Goal: Task Accomplishment & Management: Use online tool/utility

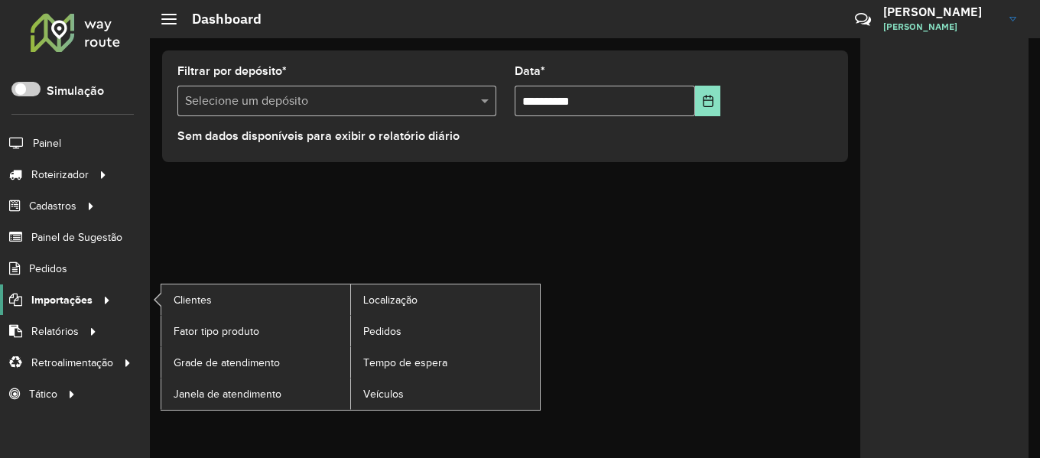
click at [86, 304] on span "Importações" at bounding box center [61, 300] width 61 height 16
click at [393, 328] on span "Pedidos" at bounding box center [383, 331] width 40 height 16
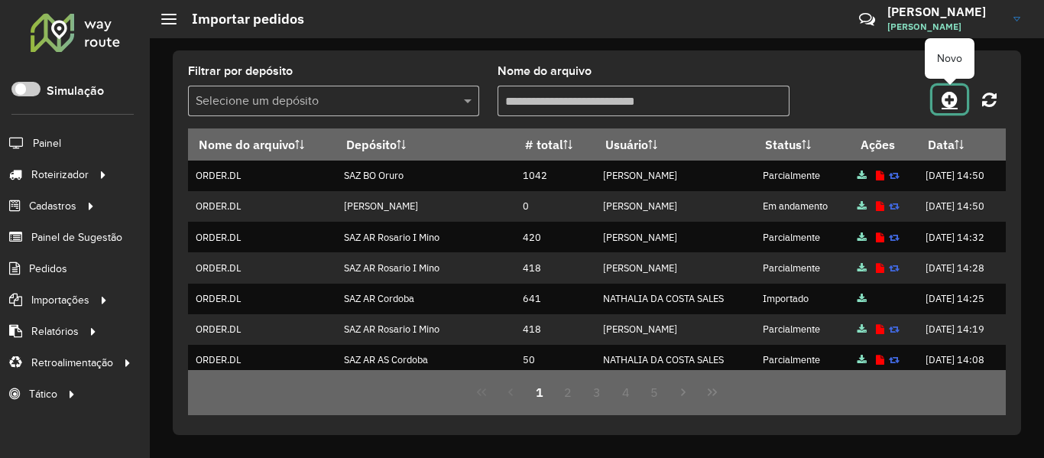
click at [949, 95] on icon at bounding box center [950, 99] width 16 height 18
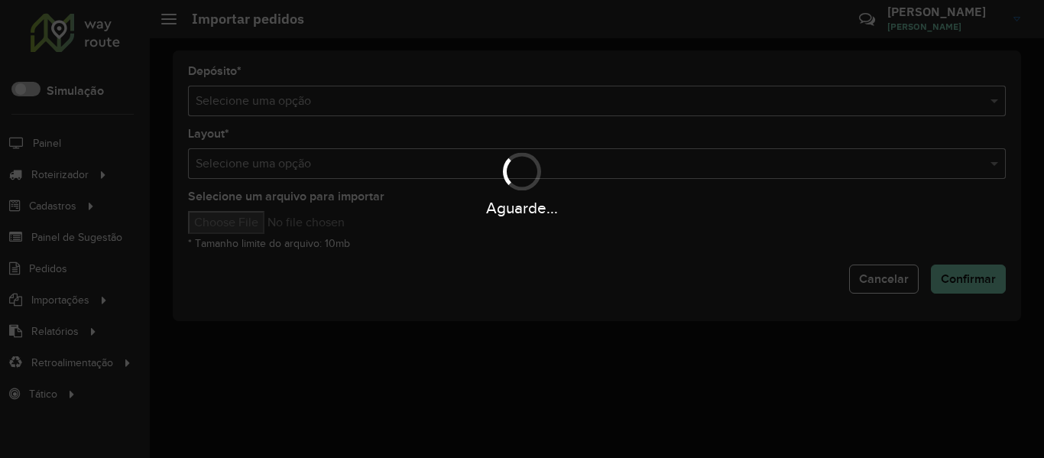
drag, startPoint x: 736, startPoint y: 83, endPoint x: 720, endPoint y: 93, distance: 19.3
click at [735, 83] on div "Aguarde..." at bounding box center [522, 229] width 1044 height 458
click at [718, 96] on div "Aguarde..." at bounding box center [522, 229] width 1044 height 458
click at [718, 96] on input "text" at bounding box center [582, 101] width 772 height 18
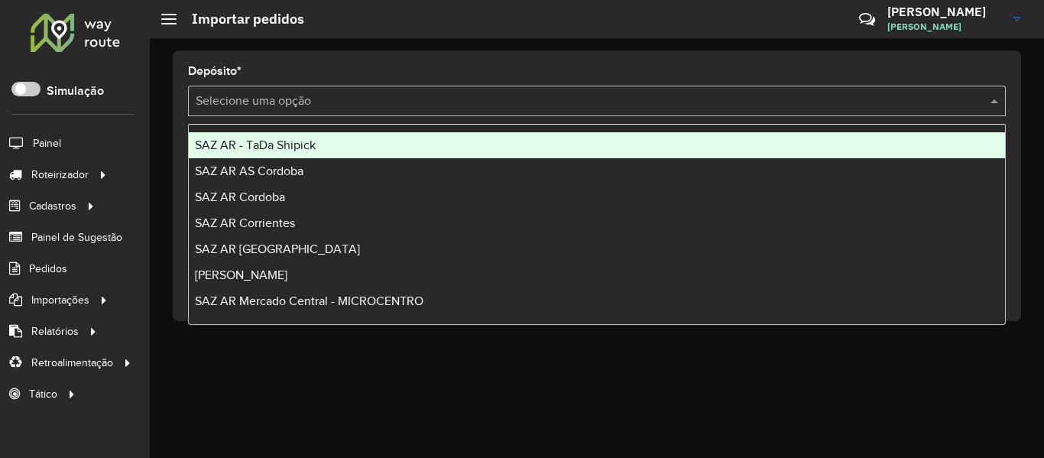
click at [718, 99] on input "text" at bounding box center [582, 101] width 772 height 18
click at [395, 147] on div "SAZ AR - TaDa Shipick" at bounding box center [597, 145] width 816 height 26
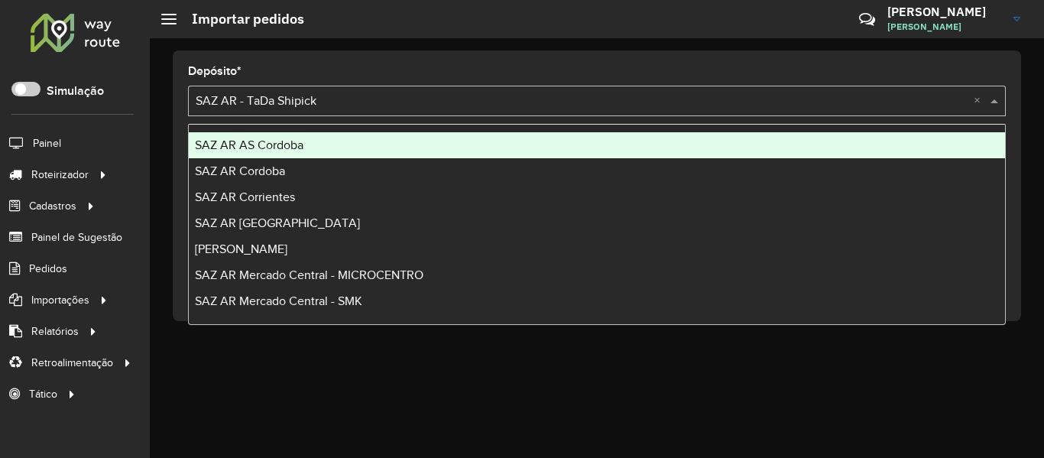
click at [388, 93] on input "text" at bounding box center [582, 101] width 772 height 18
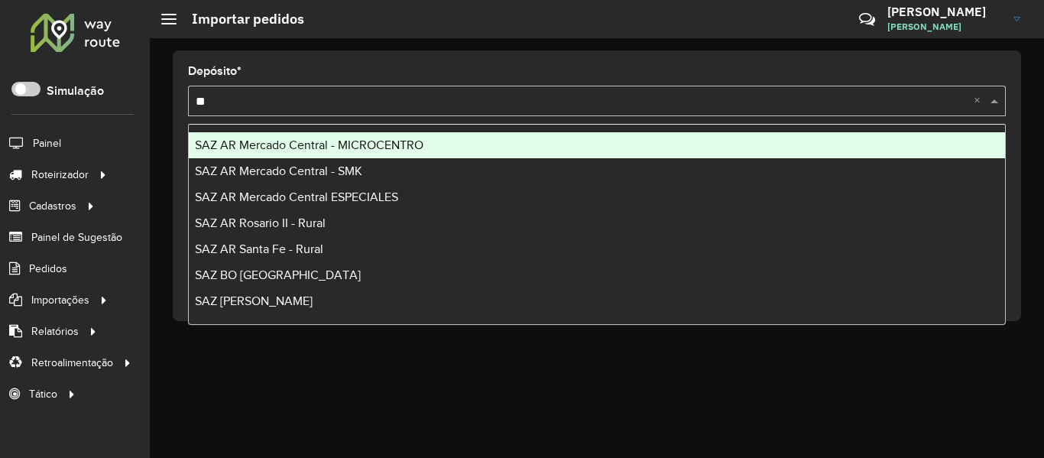
type input "***"
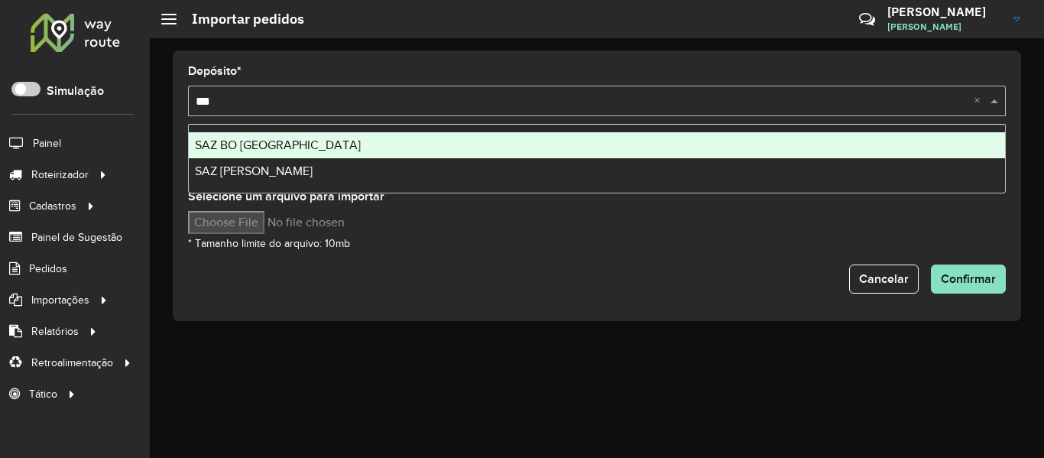
click at [345, 148] on div "SAZ BO [GEOGRAPHIC_DATA]" at bounding box center [597, 145] width 816 height 26
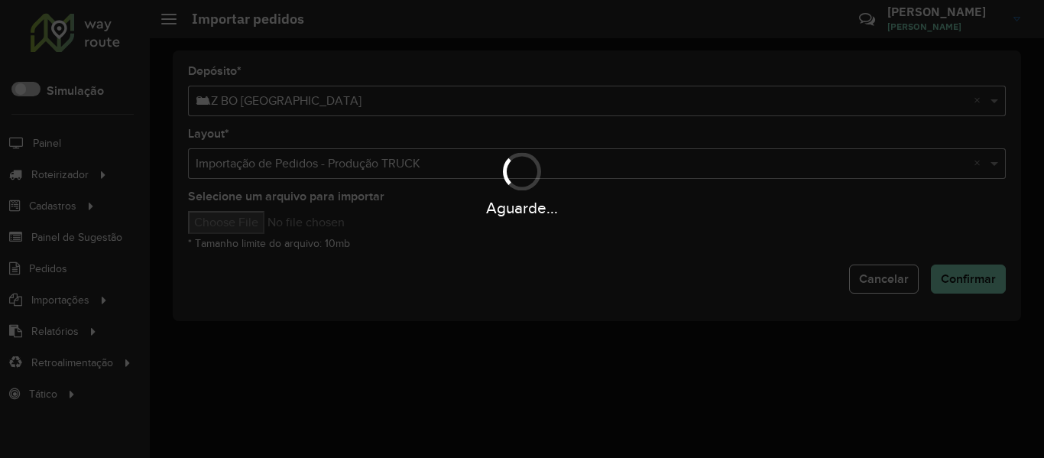
click at [265, 216] on div "Aguarde..." at bounding box center [522, 208] width 1044 height 24
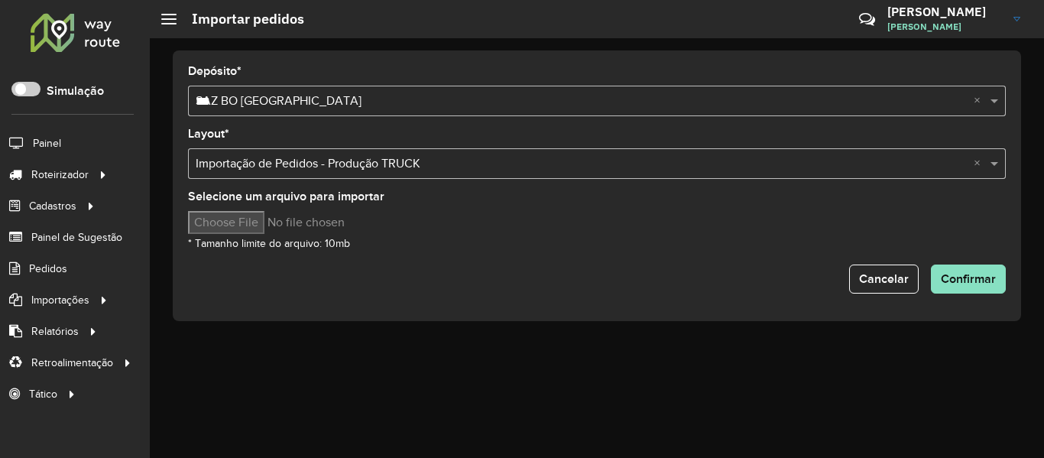
click at [265, 222] on input "Selecione um arquivo para importar" at bounding box center [318, 222] width 260 height 23
type input "**********"
click at [621, 262] on form "Depósito * Selecione uma opção × SAZ BO El Alto *** × Layout * Selecione uma op…" at bounding box center [597, 180] width 818 height 228
click at [984, 277] on span "Confirmar" at bounding box center [968, 278] width 55 height 13
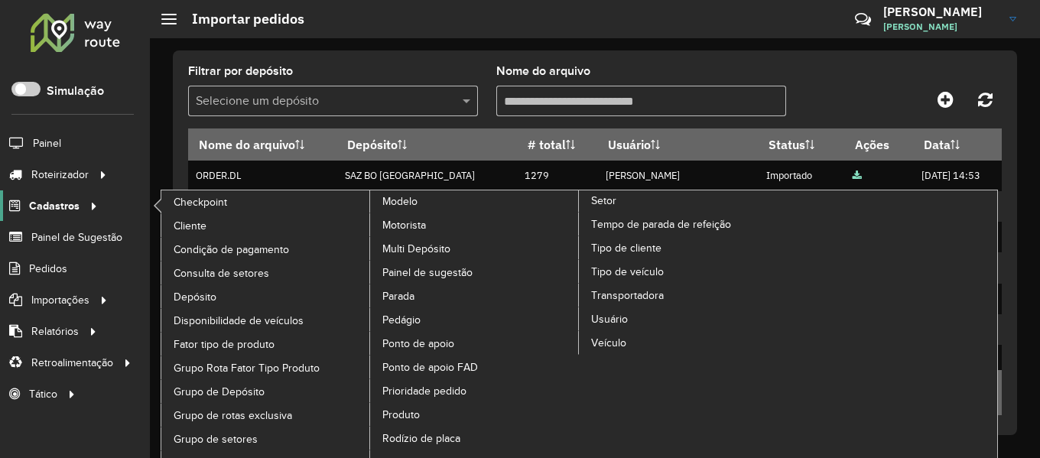
click at [78, 196] on link "Cadastros" at bounding box center [51, 205] width 102 height 31
click at [203, 223] on span "Cliente" at bounding box center [192, 226] width 36 height 16
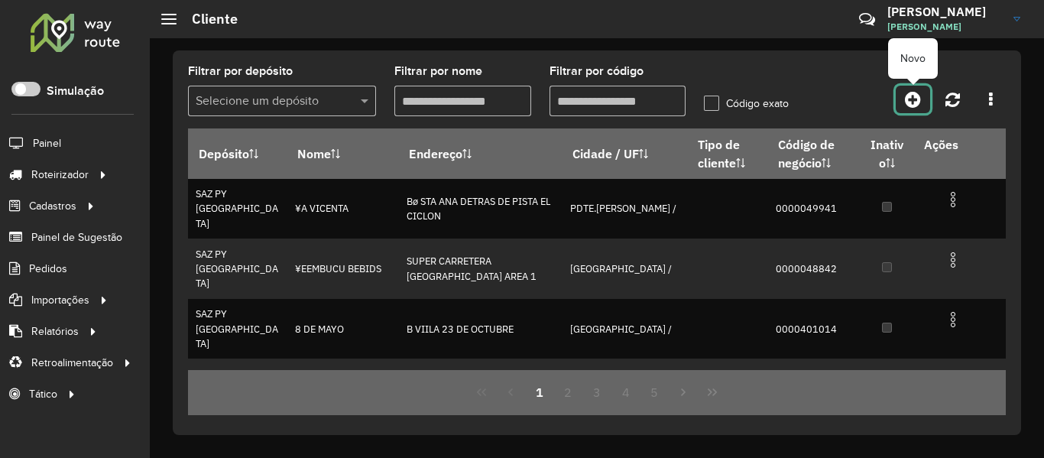
click at [906, 100] on icon at bounding box center [913, 99] width 16 height 18
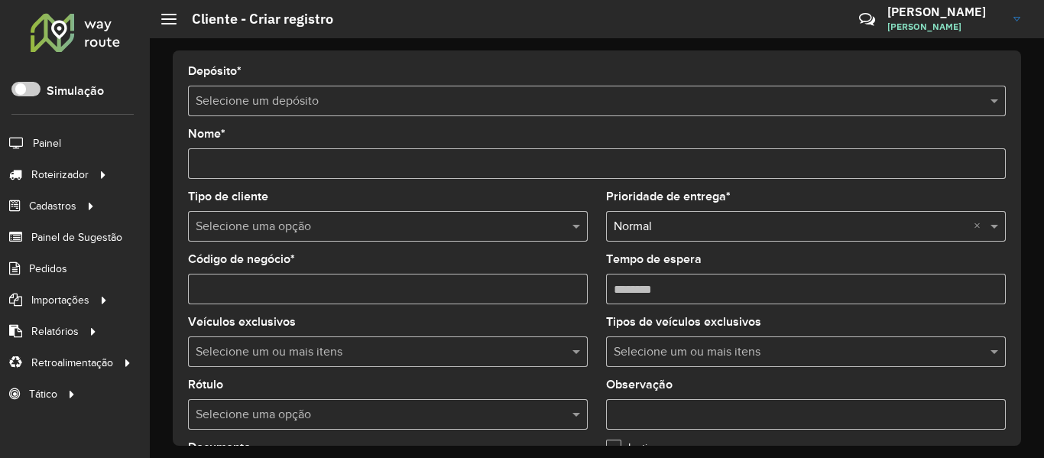
click at [385, 76] on div "Depósito * Selecione um depósito" at bounding box center [597, 91] width 818 height 50
click at [371, 109] on input "text" at bounding box center [582, 101] width 772 height 18
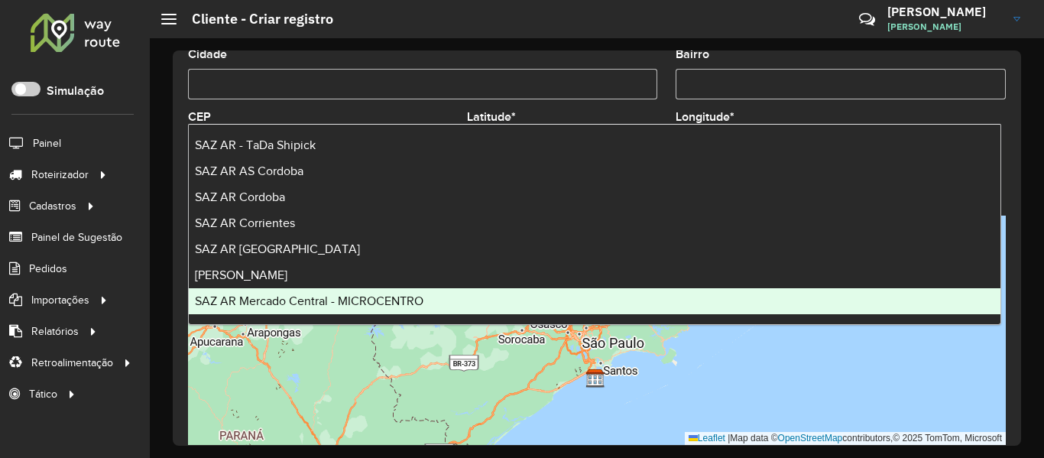
click at [907, 405] on div "Leaflet | Map data © OpenStreetMap contributors,© 2025 TomTom, Microsoft" at bounding box center [597, 330] width 818 height 229
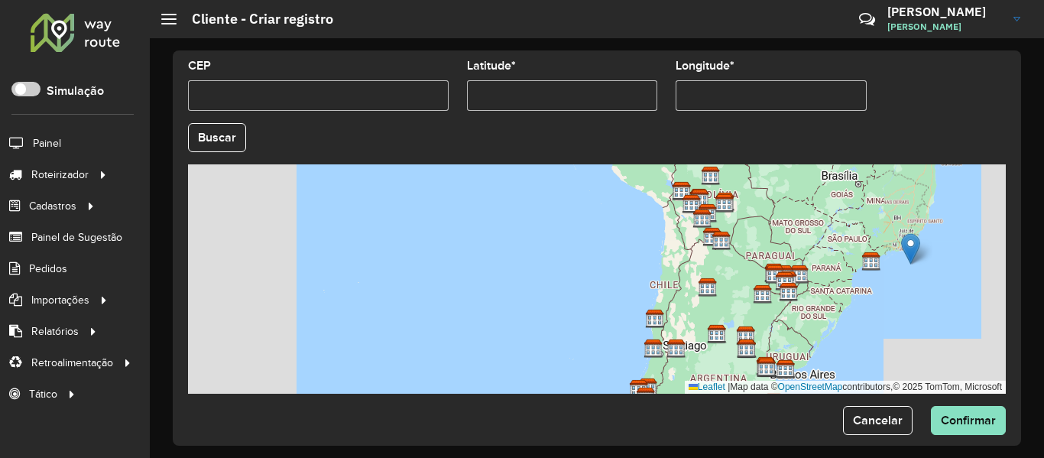
scroll to position [699, 0]
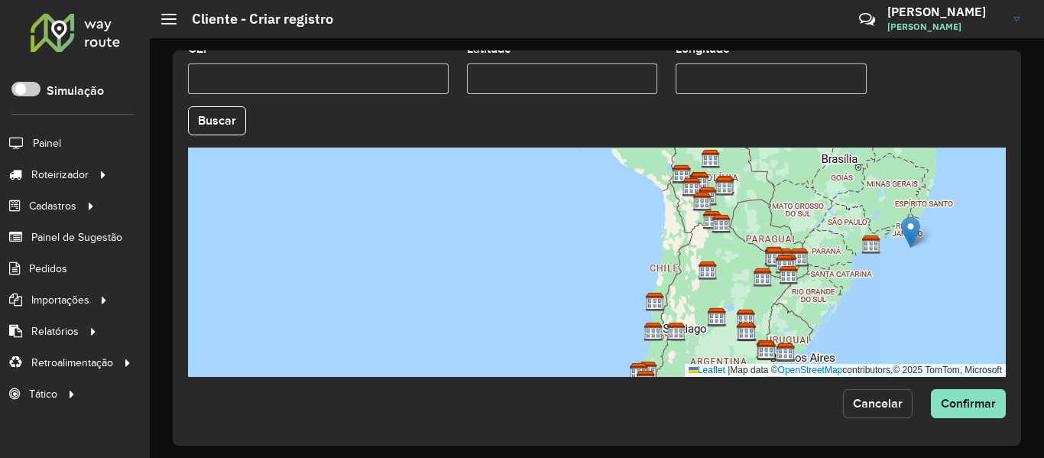
click at [895, 407] on span "Cancelar" at bounding box center [878, 403] width 50 height 13
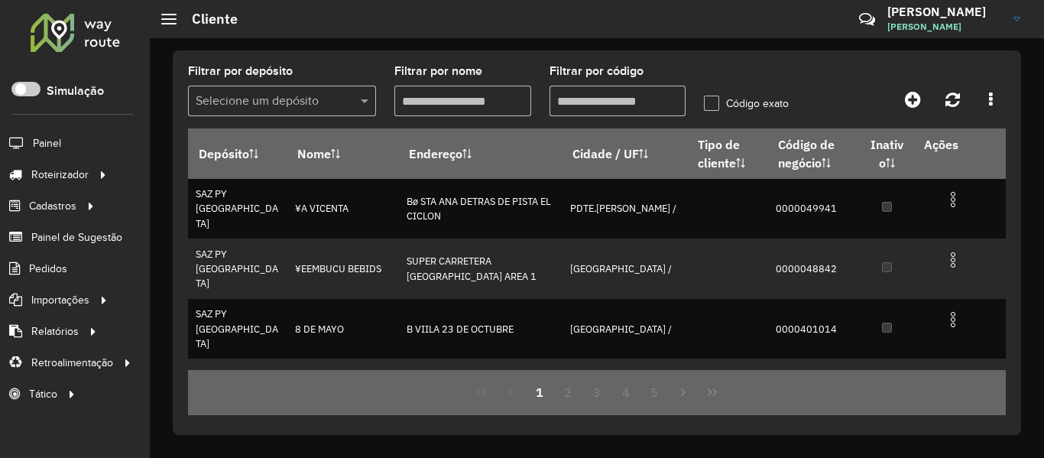
click at [625, 105] on input "Filtrar por código" at bounding box center [618, 101] width 137 height 31
paste input "**********"
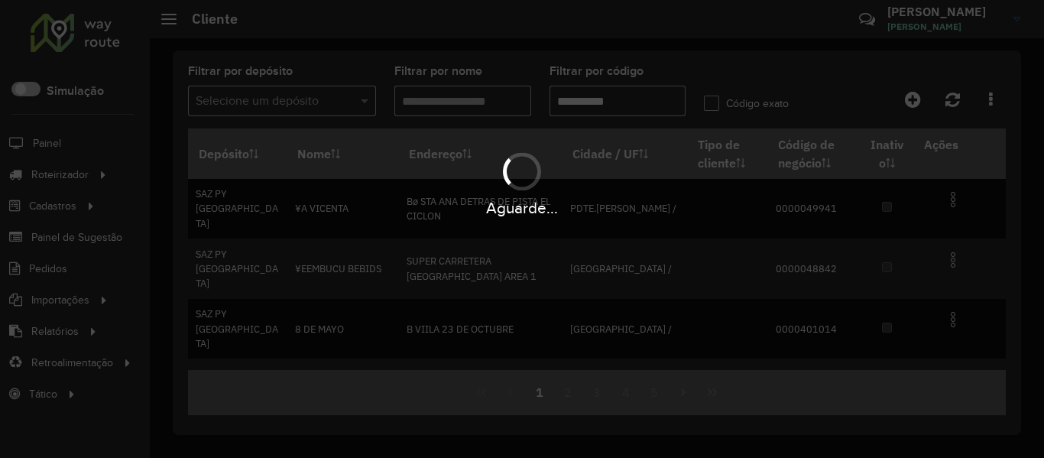
type input "**********"
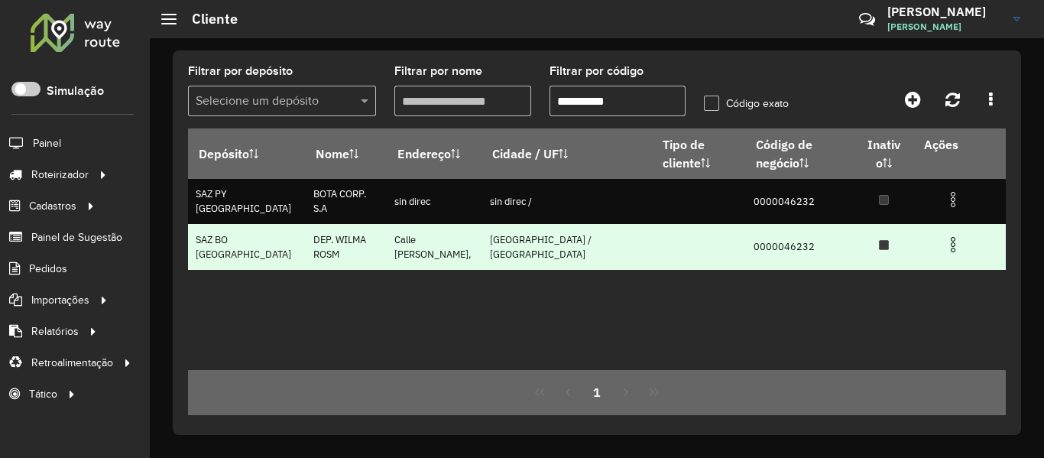
click at [949, 245] on img at bounding box center [953, 244] width 18 height 18
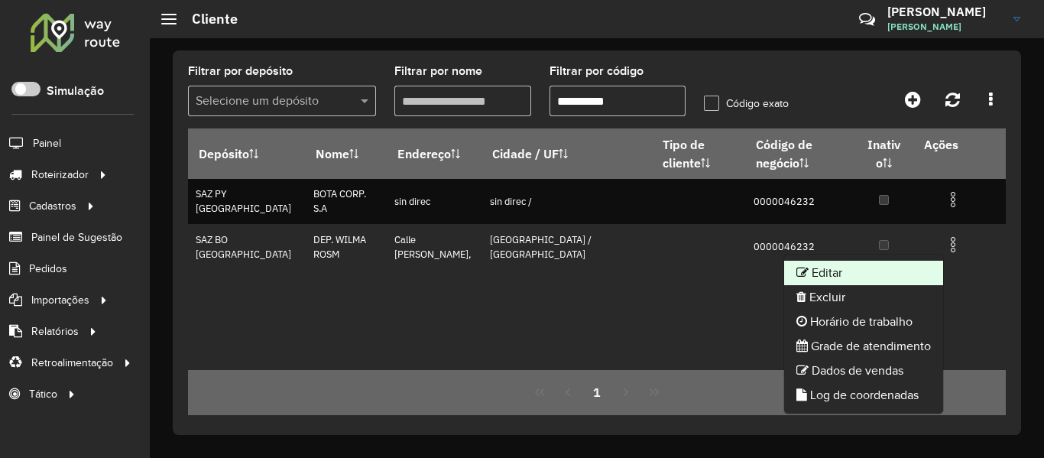
drag, startPoint x: 861, startPoint y: 258, endPoint x: 857, endPoint y: 268, distance: 11.4
click at [857, 268] on ul "Editar Excluir Horário de trabalho Grade de atendimento Dados de vendas Log de …" at bounding box center [864, 334] width 161 height 161
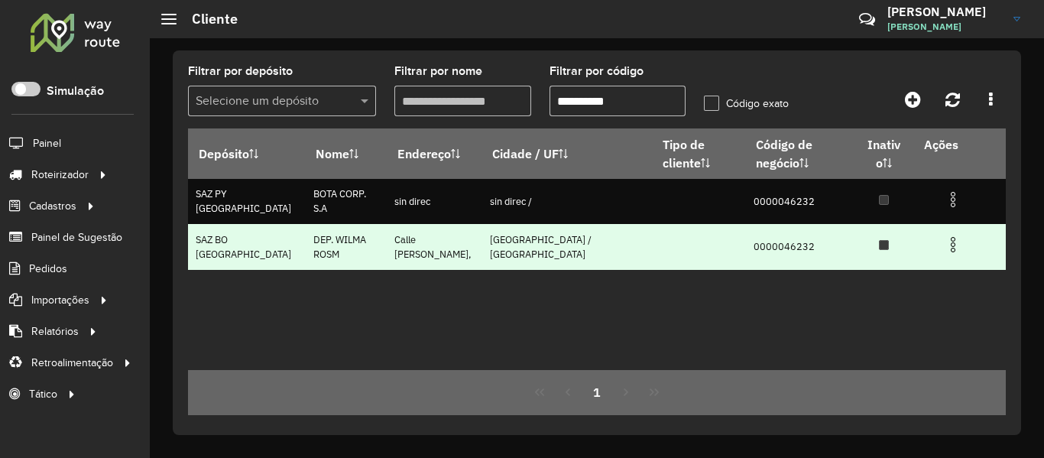
click at [857, 268] on td at bounding box center [884, 246] width 60 height 45
click at [952, 241] on img at bounding box center [953, 244] width 18 height 18
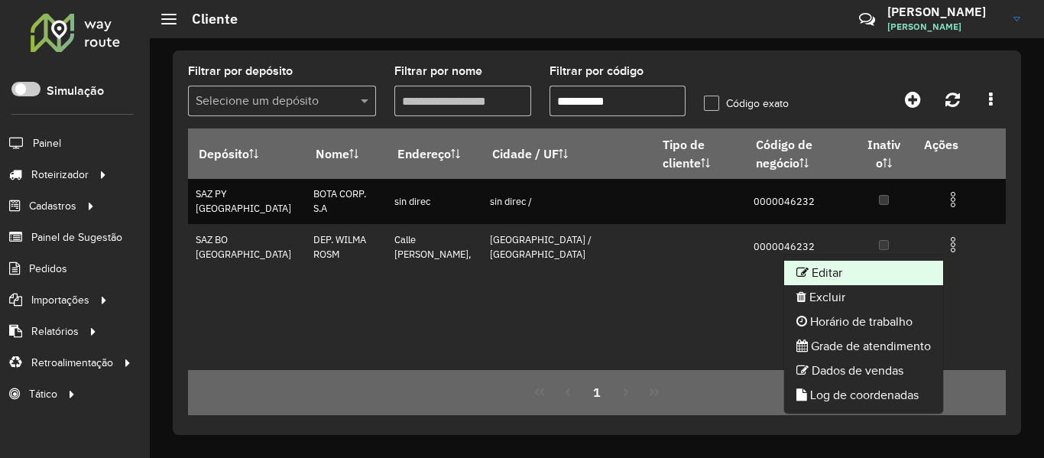
click at [837, 265] on li "Editar" at bounding box center [863, 273] width 159 height 24
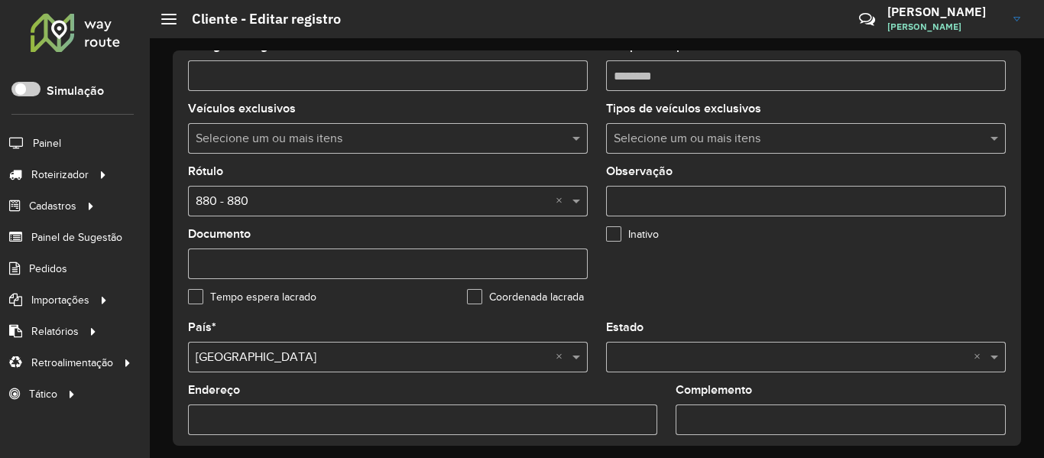
scroll to position [535, 0]
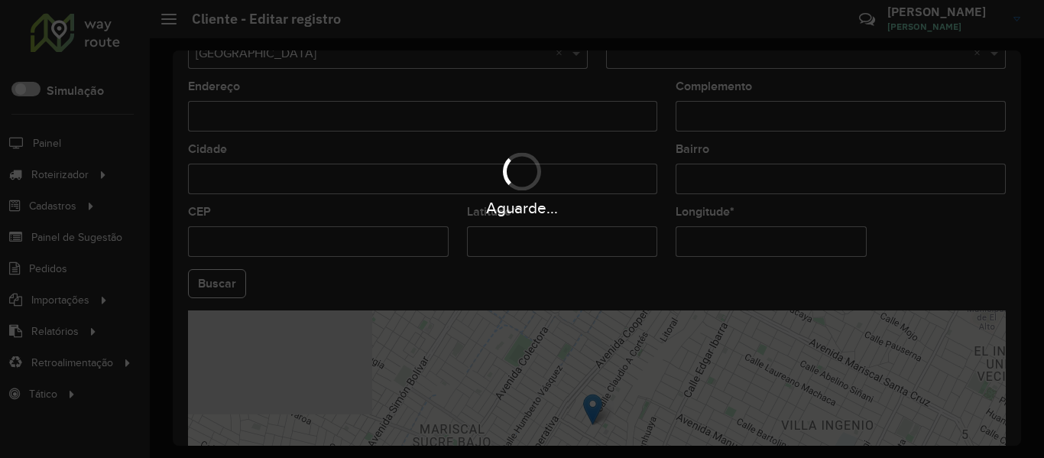
click at [596, 230] on div "Aguarde..." at bounding box center [522, 229] width 1044 height 458
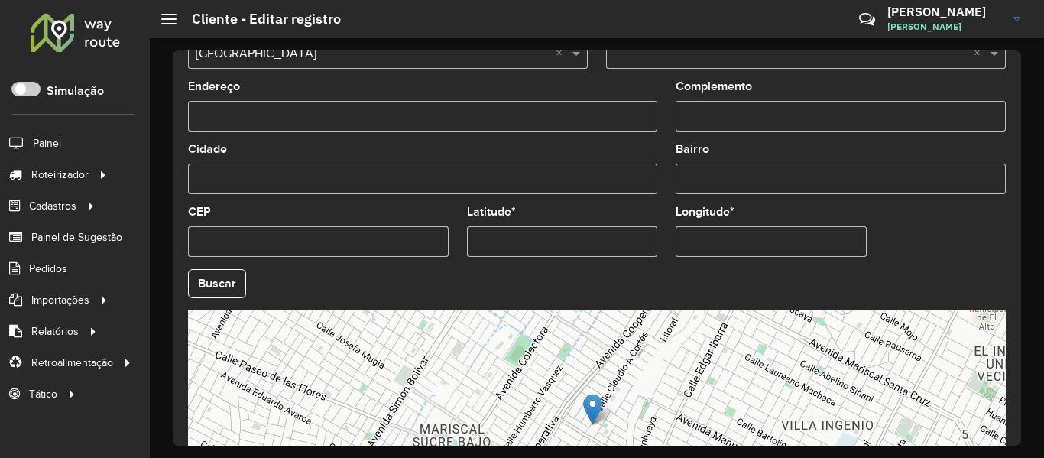
click at [592, 242] on input "Latitude *" at bounding box center [562, 241] width 191 height 31
paste input "text"
type input "**********"
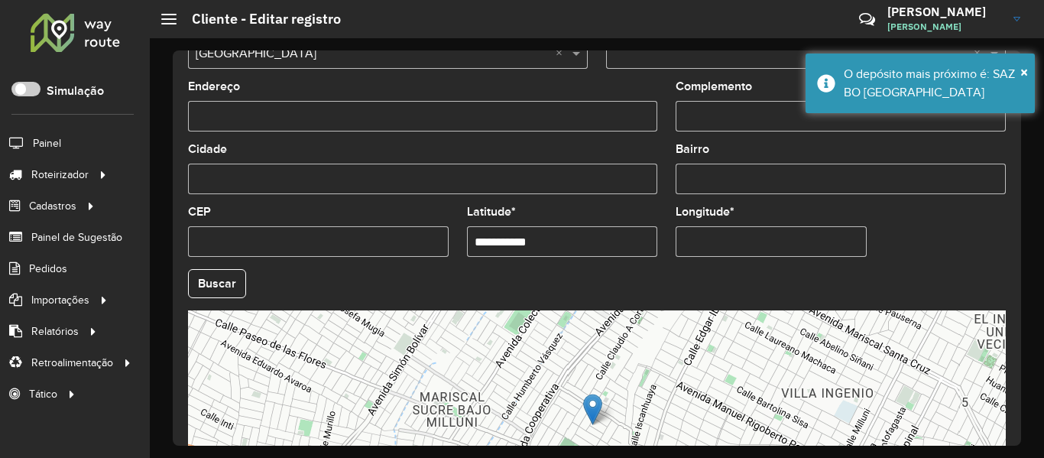
click at [774, 249] on input "Longitude *" at bounding box center [771, 241] width 191 height 31
paste input "text"
type input "**********"
click at [224, 281] on hb-app "Aguarde... Pop-up bloqueado! Seu navegador bloqueou automáticamente a abertura …" at bounding box center [522, 229] width 1044 height 458
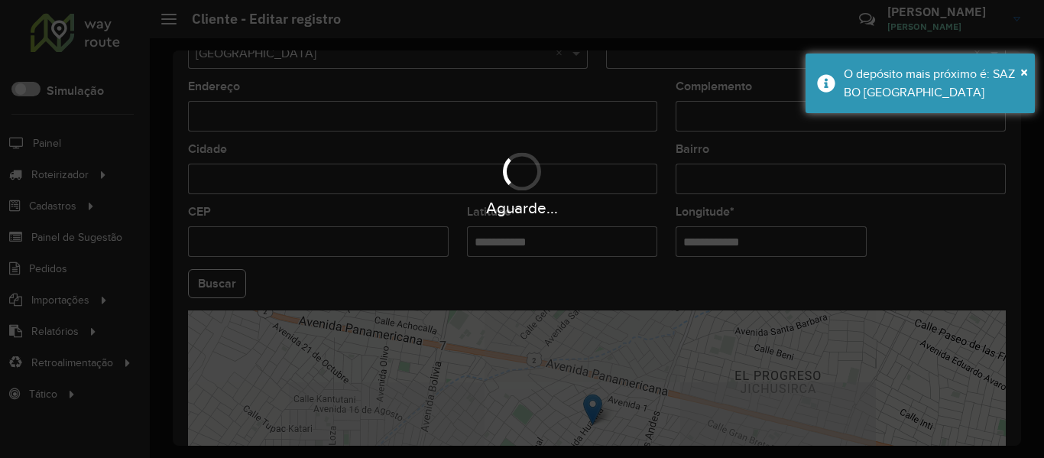
click at [929, 229] on hb-app "Aguarde... Pop-up bloqueado! Seu navegador bloqueou automáticamente a abertura …" at bounding box center [522, 229] width 1044 height 458
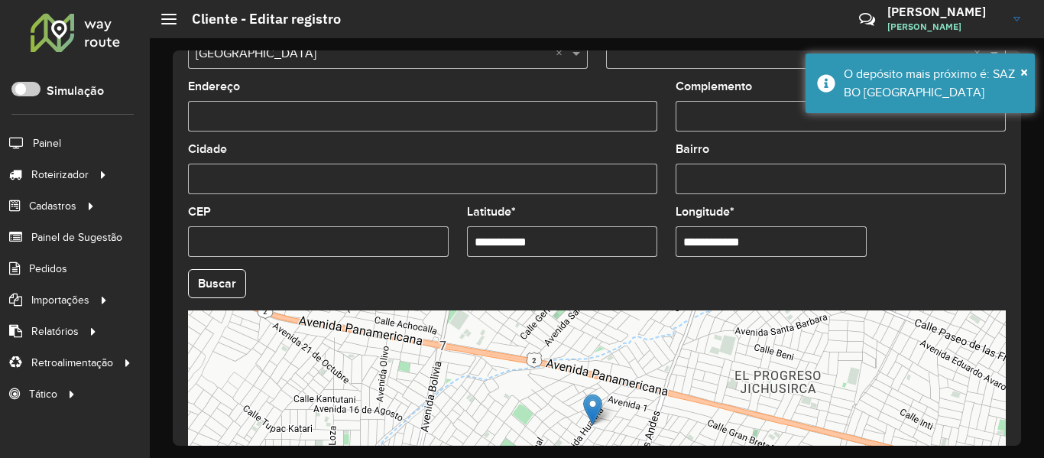
click at [929, 234] on formly-group "**********" at bounding box center [597, 278] width 836 height 521
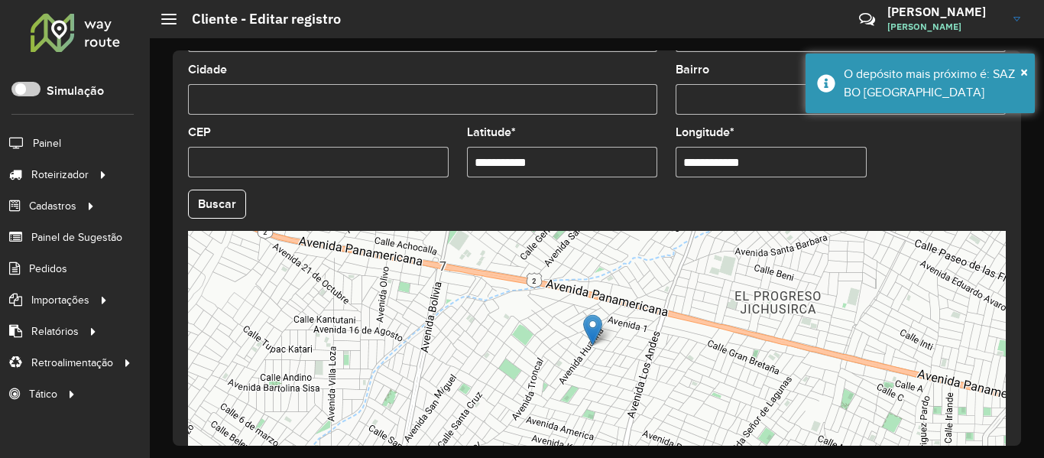
scroll to position [698, 0]
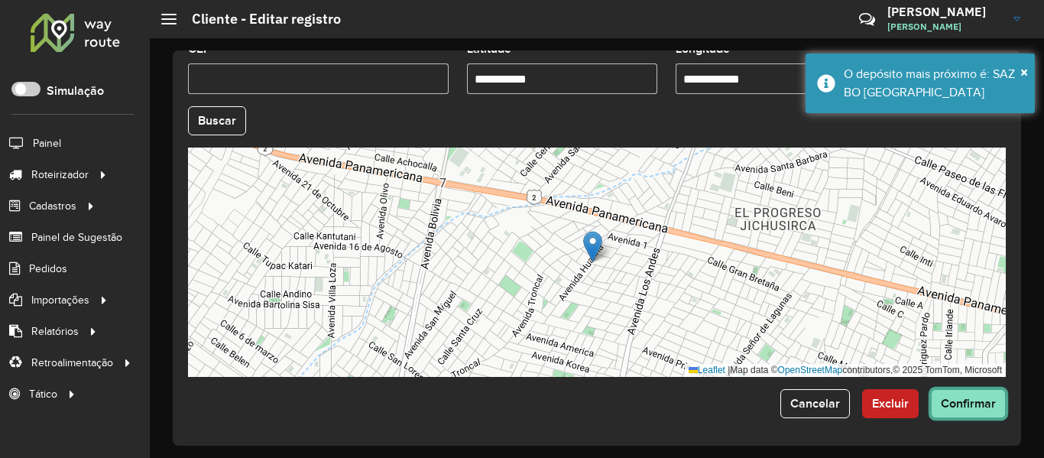
click at [960, 397] on button "Confirmar" at bounding box center [968, 403] width 75 height 29
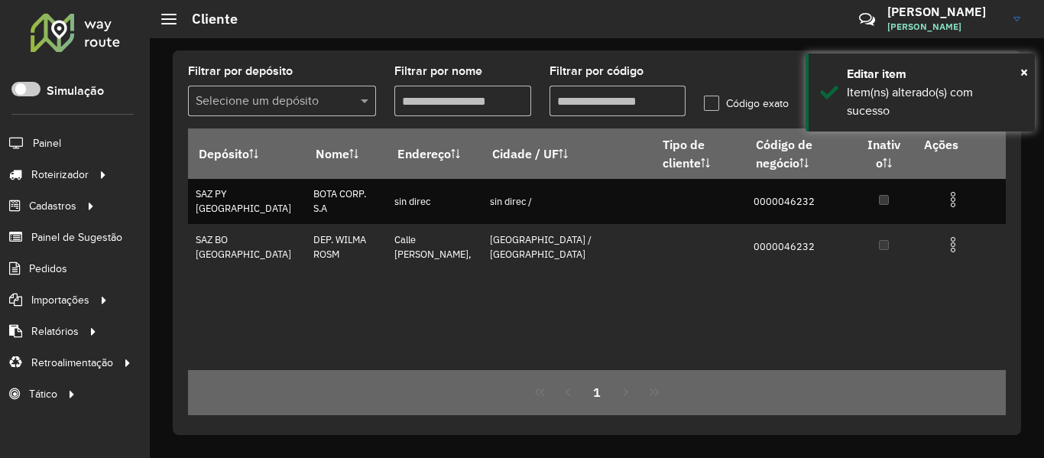
click at [655, 102] on input "Filtrar por código" at bounding box center [618, 101] width 137 height 31
paste input "text"
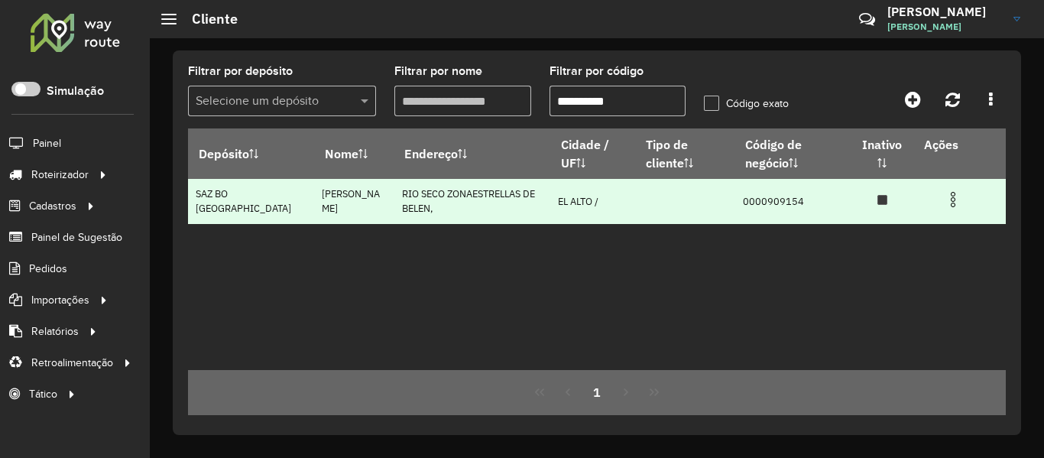
type input "**********"
click at [943, 197] on td at bounding box center [960, 198] width 92 height 38
click at [951, 198] on img at bounding box center [953, 199] width 18 height 18
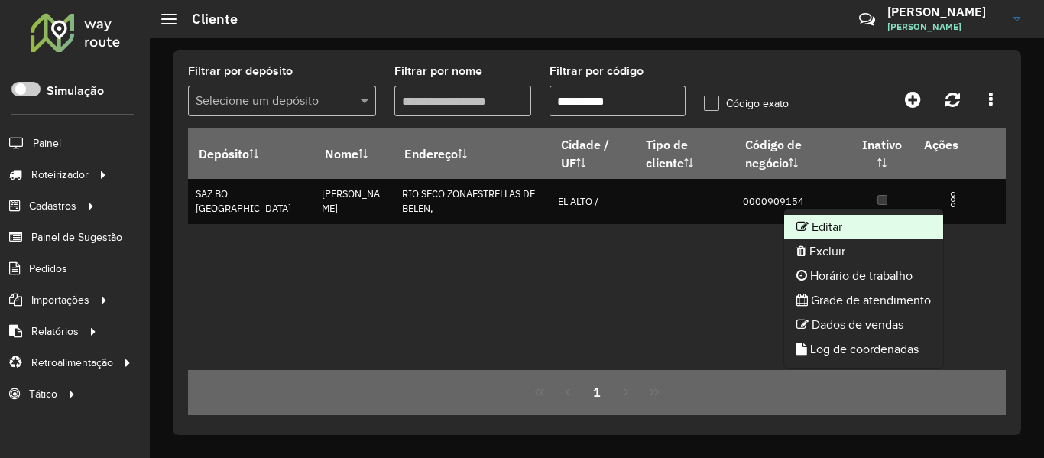
click at [903, 230] on li "Editar" at bounding box center [863, 227] width 159 height 24
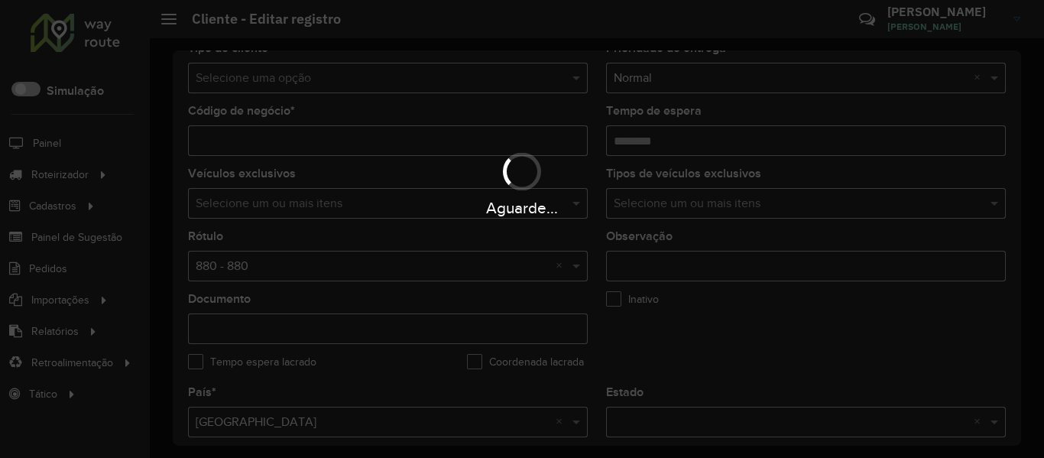
scroll to position [382, 0]
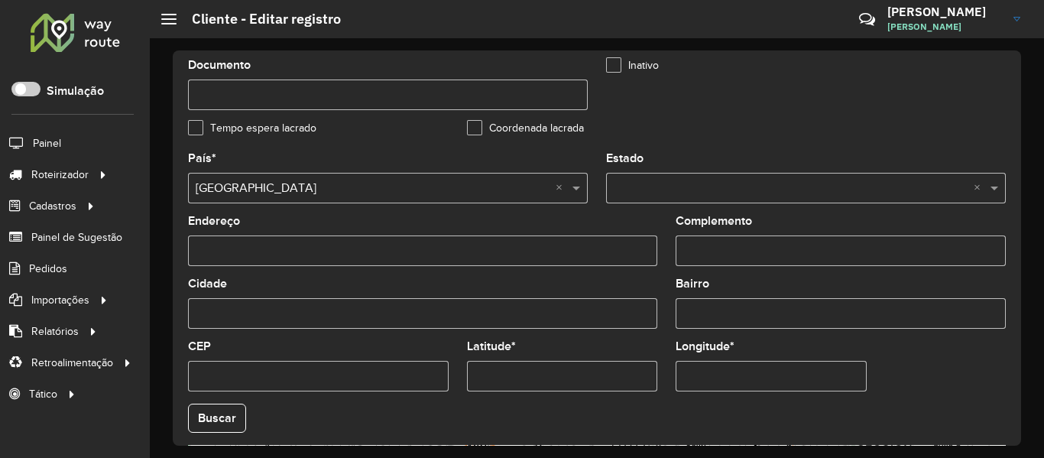
click at [572, 372] on input "Latitude *" at bounding box center [562, 376] width 191 height 31
paste input "**********"
paste input "text"
type input "**********"
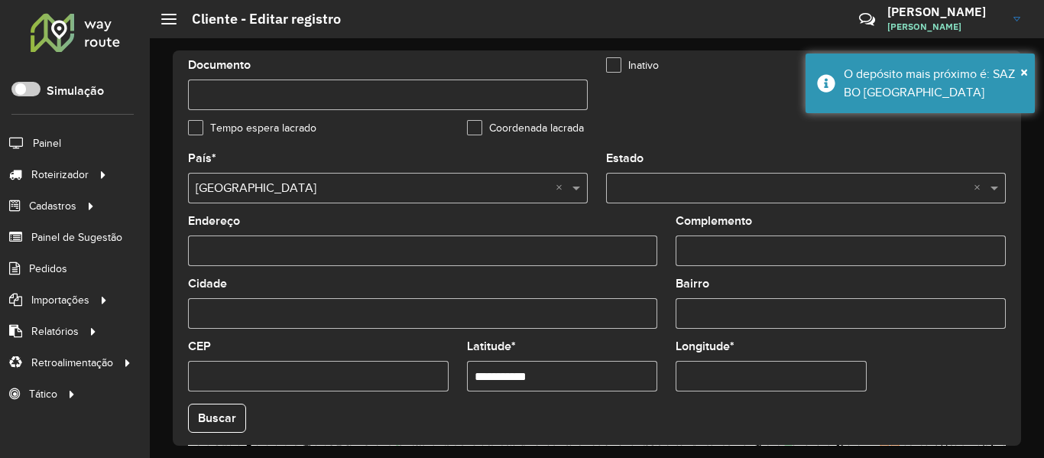
click at [736, 380] on input "Longitude *" at bounding box center [771, 376] width 191 height 31
paste input "*"
type input "**********"
click at [214, 420] on hb-app "Aguarde... Pop-up bloqueado! Seu navegador bloqueou automáticamente a abertura …" at bounding box center [522, 229] width 1044 height 458
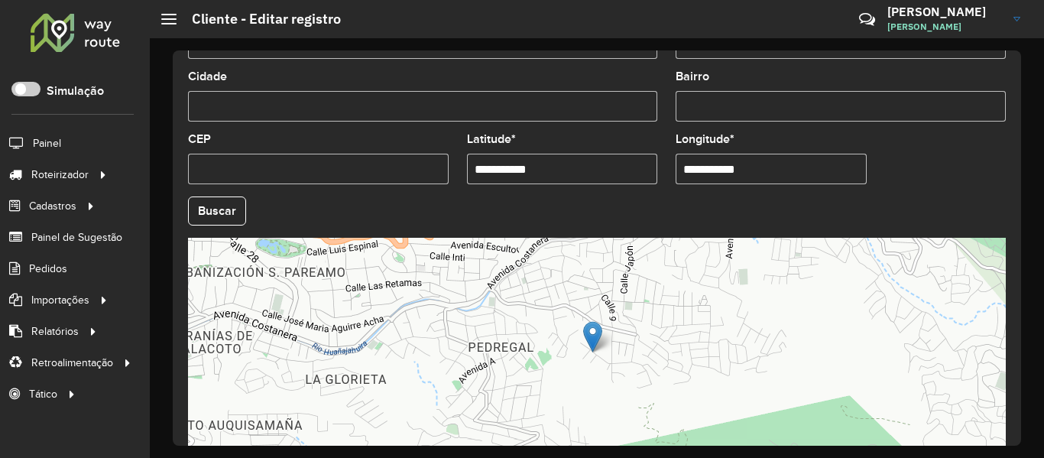
scroll to position [680, 0]
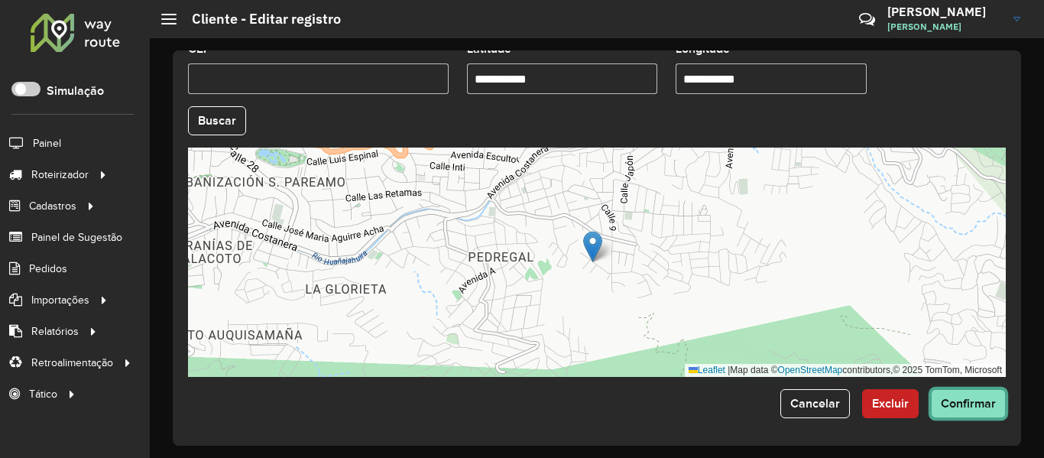
click at [951, 401] on span "Confirmar" at bounding box center [968, 403] width 55 height 13
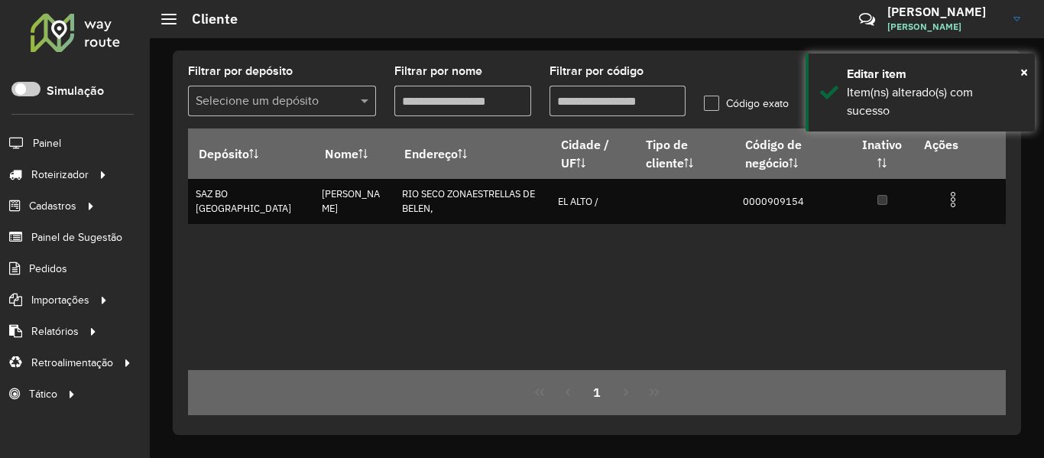
click at [647, 100] on input "Filtrar por código" at bounding box center [618, 101] width 137 height 31
paste input "text"
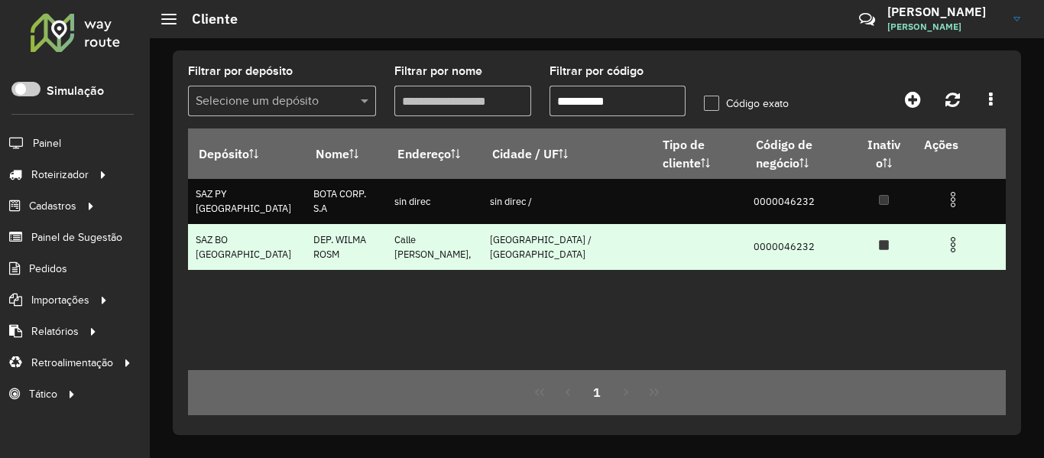
type input "**********"
click at [954, 241] on img at bounding box center [953, 244] width 18 height 18
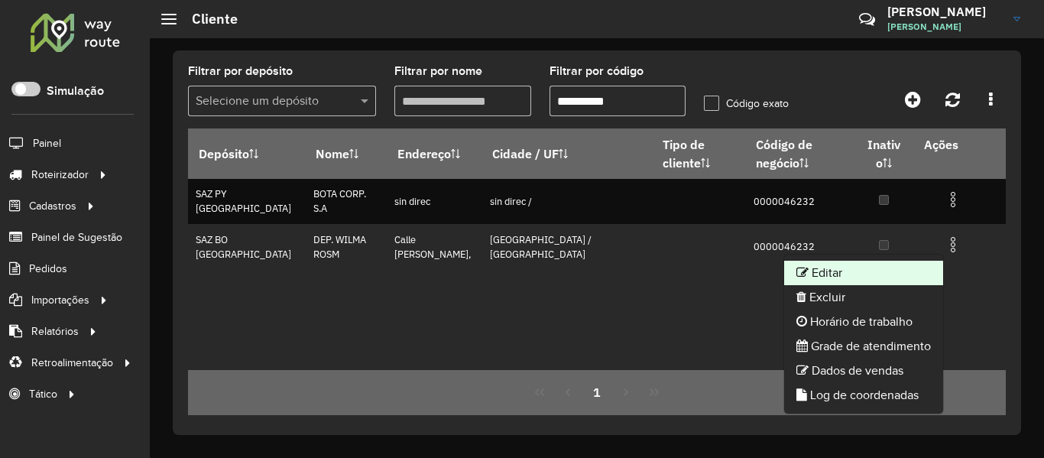
click at [876, 274] on li "Editar" at bounding box center [863, 273] width 159 height 24
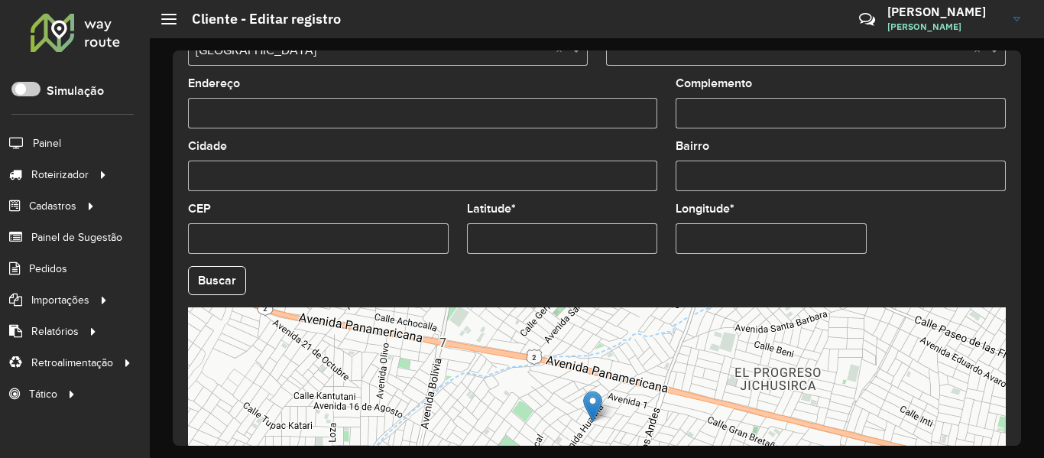
scroll to position [698, 0]
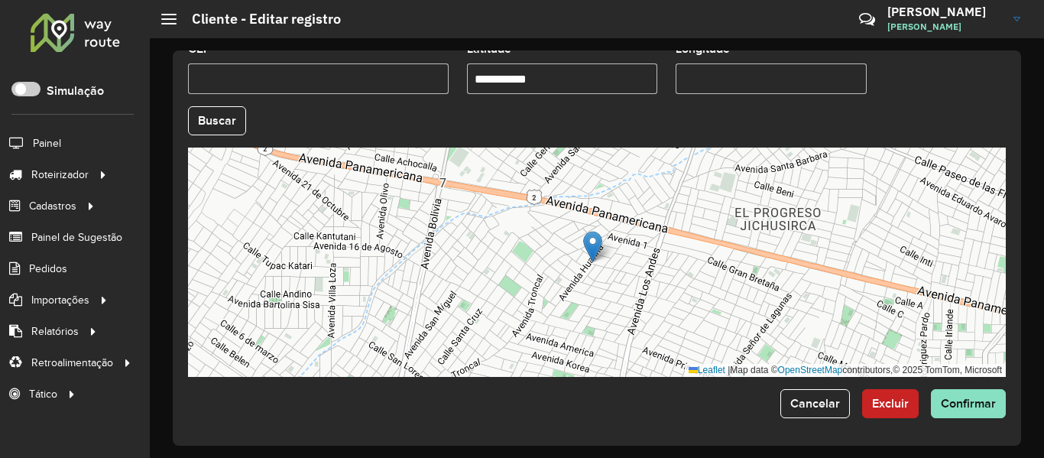
click at [604, 73] on input "**********" at bounding box center [562, 78] width 191 height 31
paste input "*"
type input "**********"
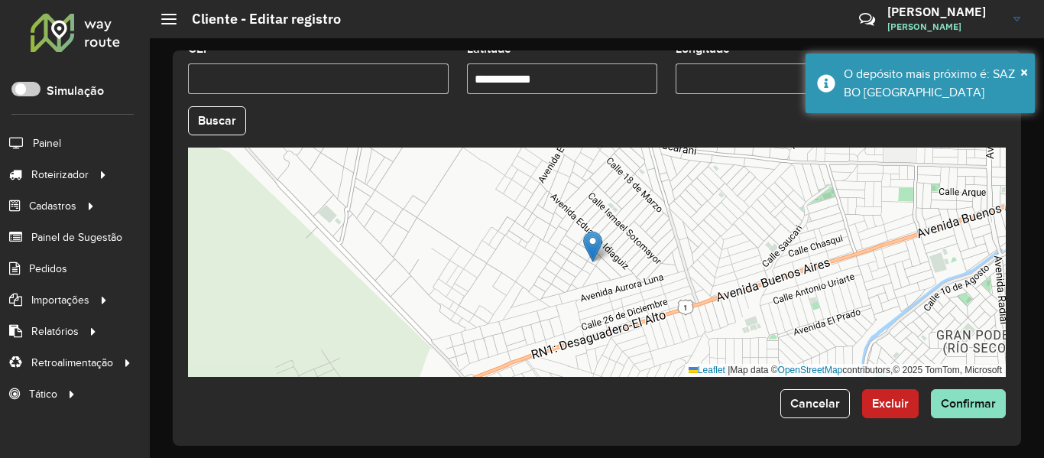
click at [732, 88] on input "Longitude *" at bounding box center [771, 78] width 191 height 31
paste input "text"
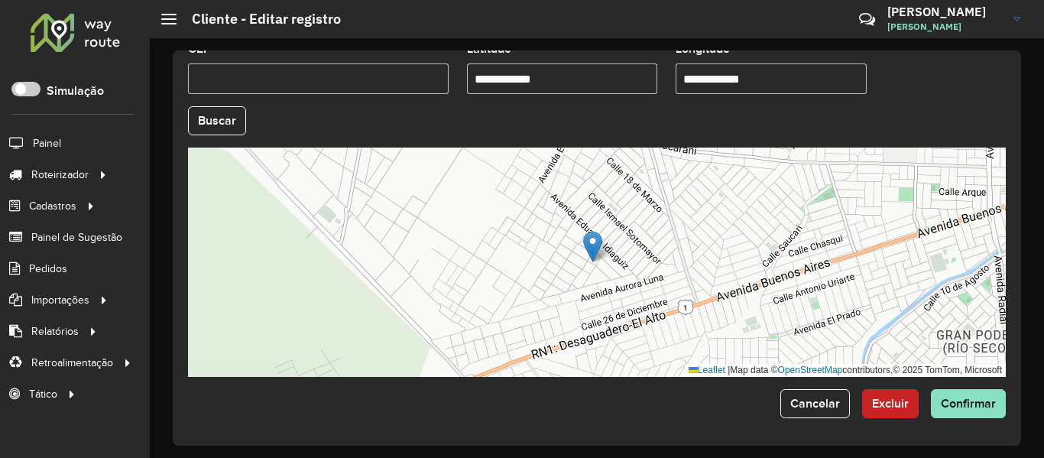
type input "**********"
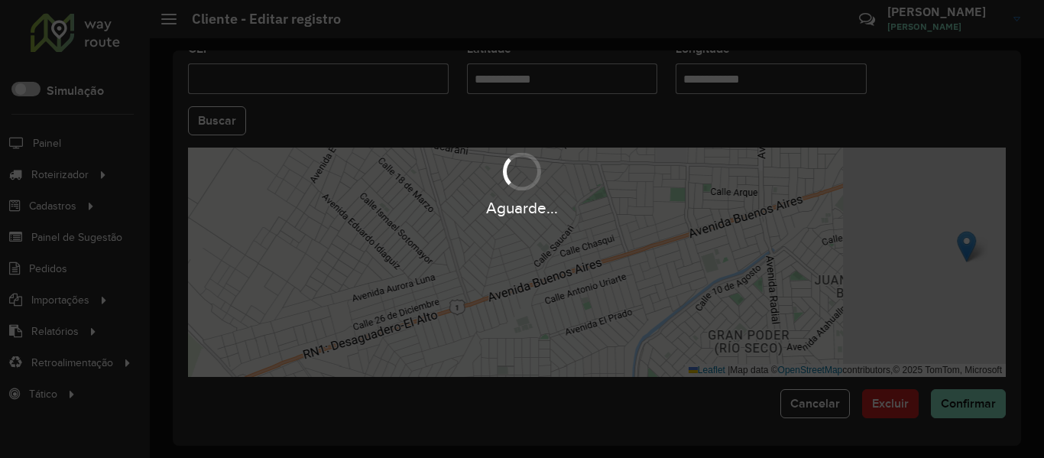
click at [185, 127] on hb-app "Aguarde... Pop-up bloqueado! Seu navegador bloqueou automáticamente a abertura …" at bounding box center [522, 229] width 1044 height 458
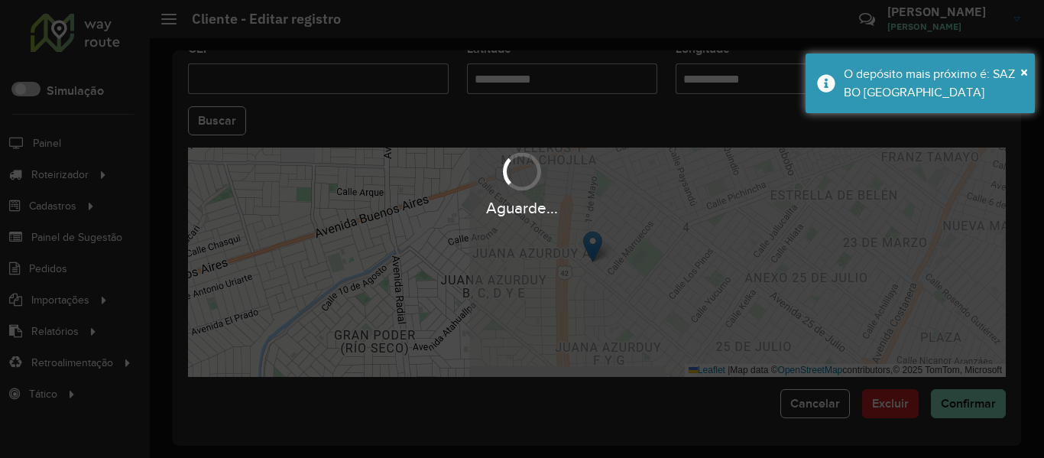
click at [466, 129] on div "Aguarde..." at bounding box center [522, 229] width 1044 height 458
click at [475, 126] on hb-app "Aguarde... Pop-up bloqueado! Seu navegador bloqueou automáticamente a abertura …" at bounding box center [522, 229] width 1044 height 458
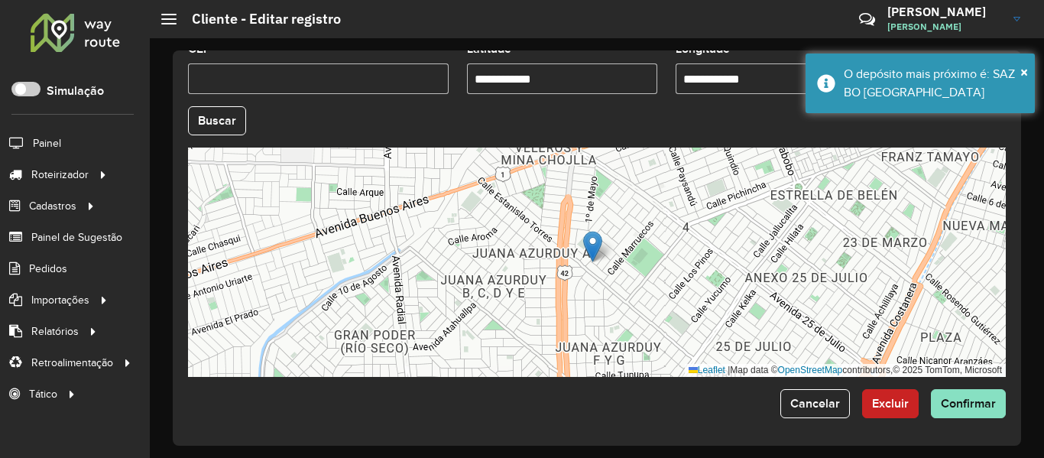
click at [475, 126] on hb-field-button "Buscar" at bounding box center [597, 120] width 818 height 29
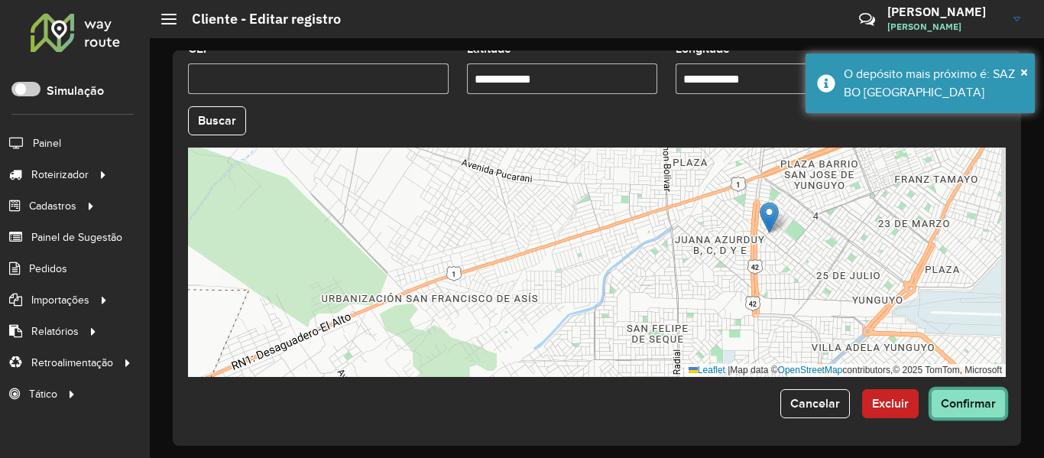
click at [987, 410] on button "Confirmar" at bounding box center [968, 403] width 75 height 29
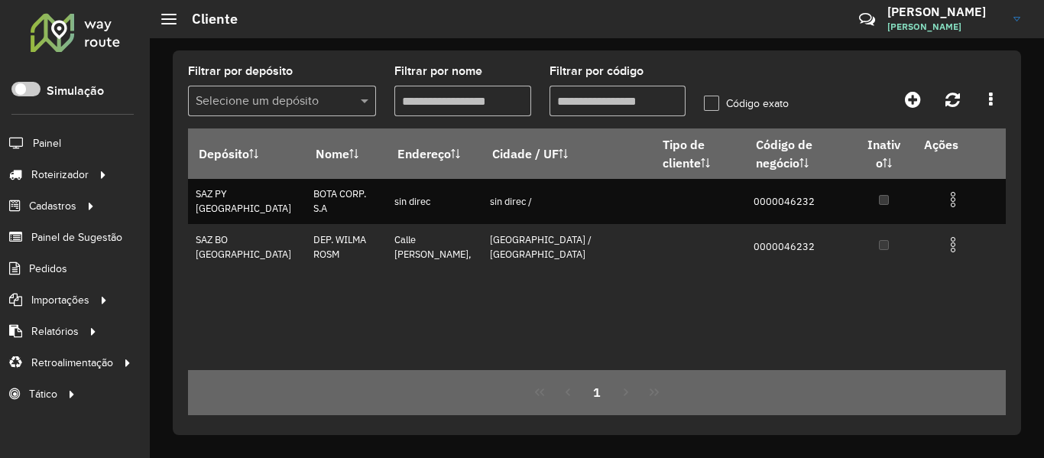
click at [112, 31] on div at bounding box center [75, 32] width 92 height 40
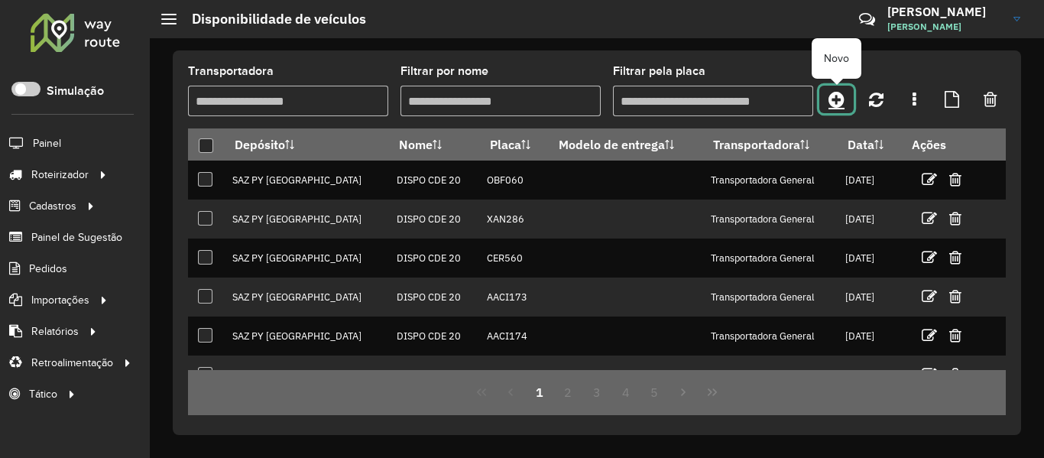
click at [845, 95] on link at bounding box center [836, 100] width 34 height 28
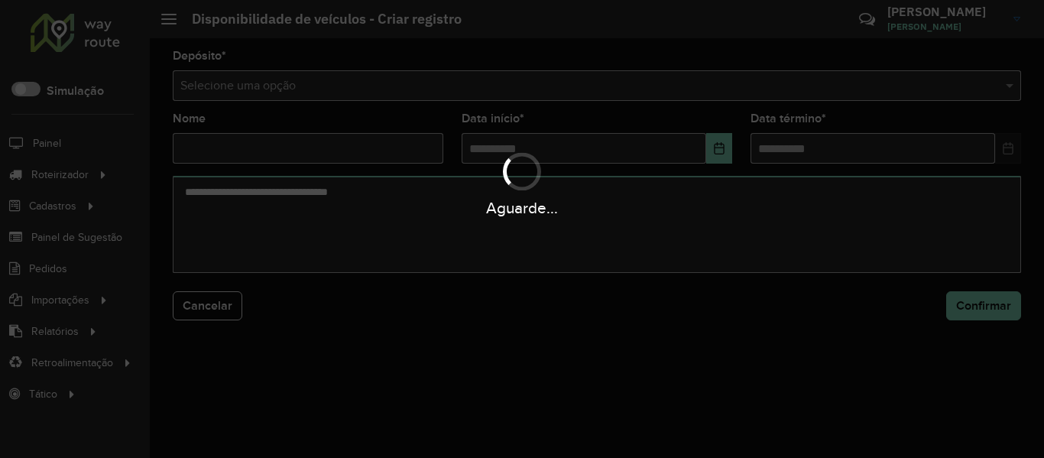
click at [664, 83] on div "Aguarde..." at bounding box center [522, 229] width 1044 height 458
click at [664, 83] on input "text" at bounding box center [581, 86] width 803 height 18
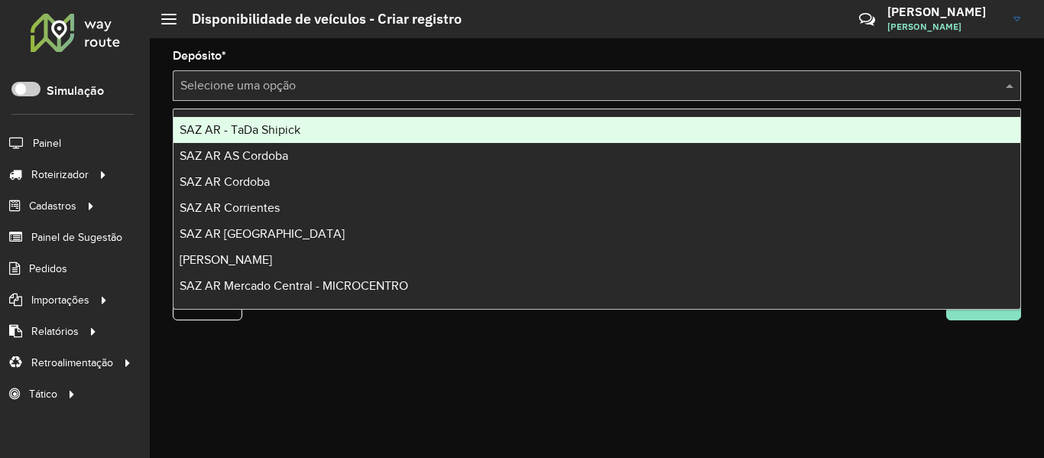
click at [664, 83] on input "text" at bounding box center [581, 86] width 803 height 18
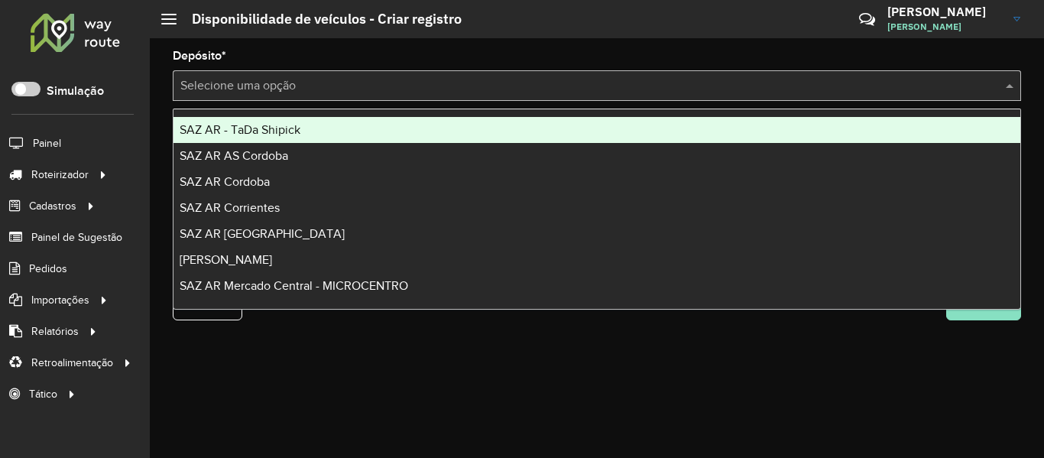
click at [664, 83] on input "text" at bounding box center [581, 86] width 803 height 18
click at [664, 84] on input "text" at bounding box center [581, 86] width 803 height 18
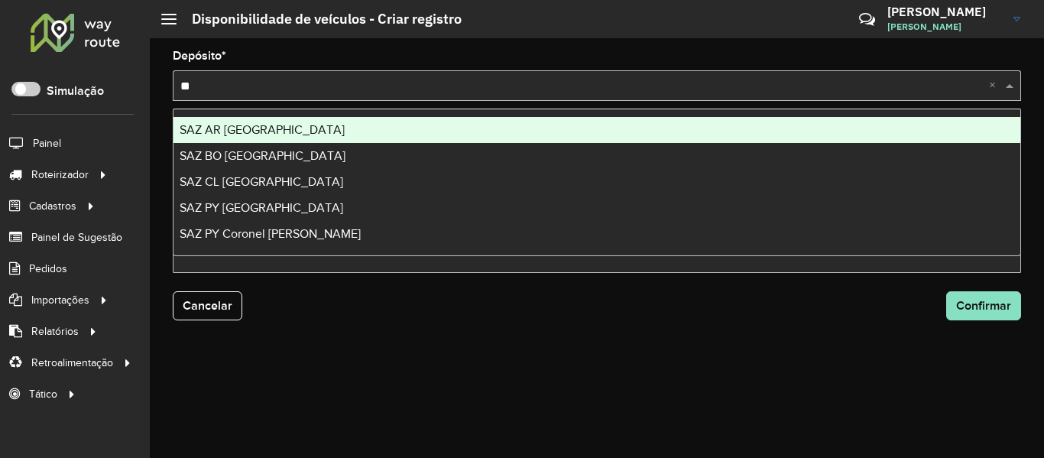
type input "**"
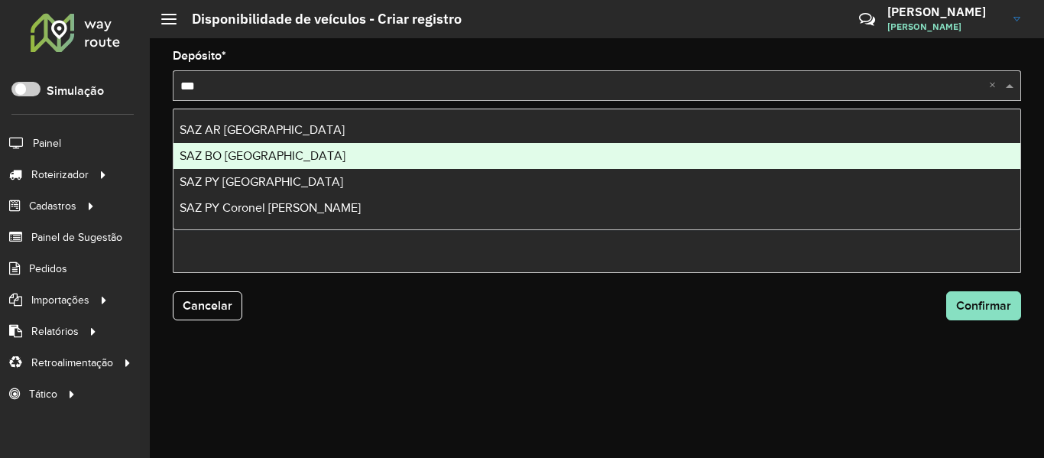
click at [385, 148] on div "SAZ BO [GEOGRAPHIC_DATA]" at bounding box center [597, 156] width 847 height 26
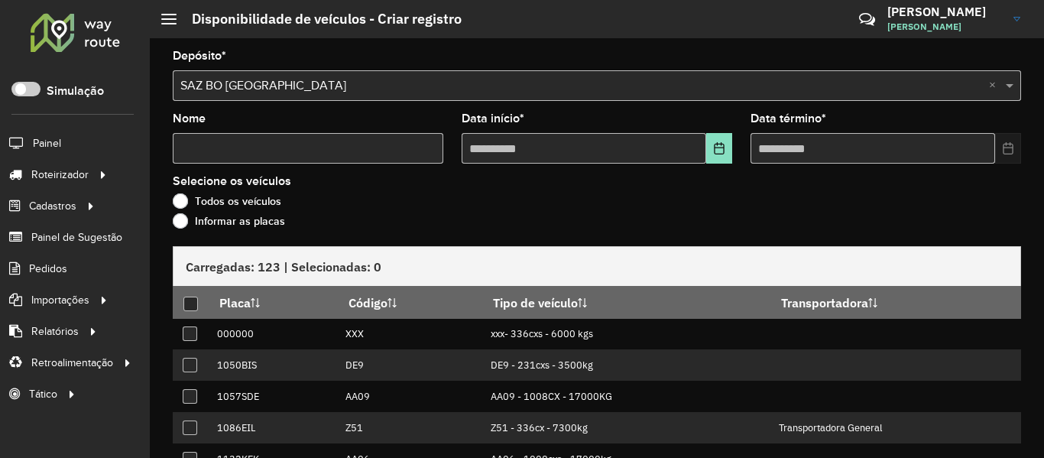
click at [317, 157] on input "Nome" at bounding box center [308, 148] width 271 height 31
type input "****"
click at [711, 158] on button "Choose Date" at bounding box center [719, 148] width 26 height 31
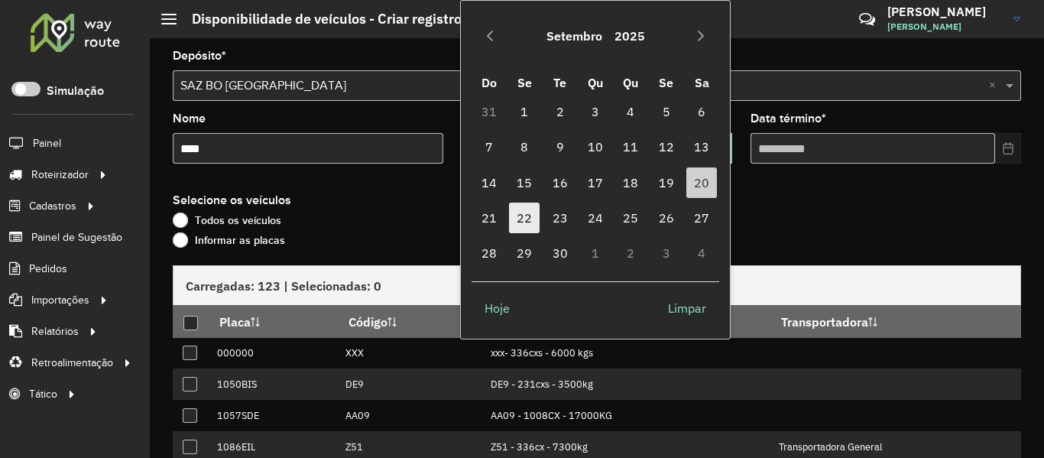
click at [518, 220] on span "22" at bounding box center [524, 218] width 31 height 31
type input "**********"
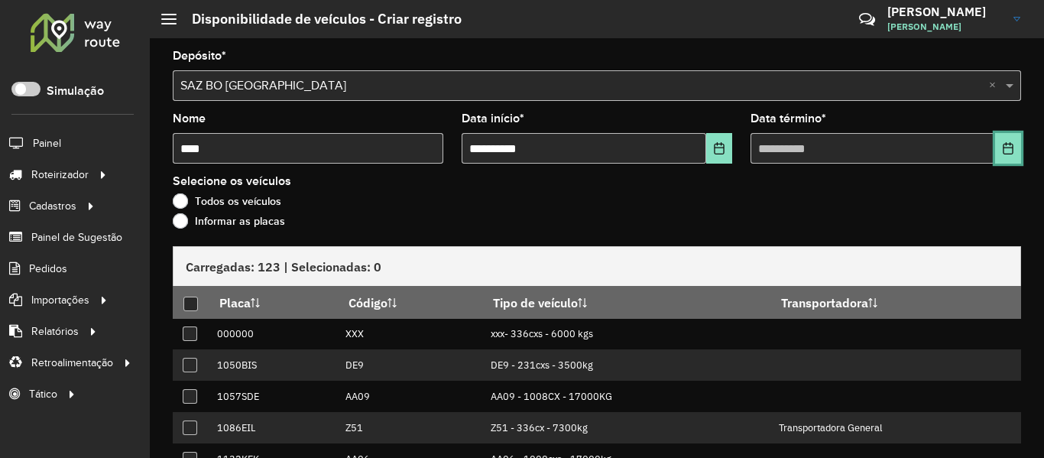
click at [1014, 152] on button "Choose Date" at bounding box center [1008, 148] width 26 height 31
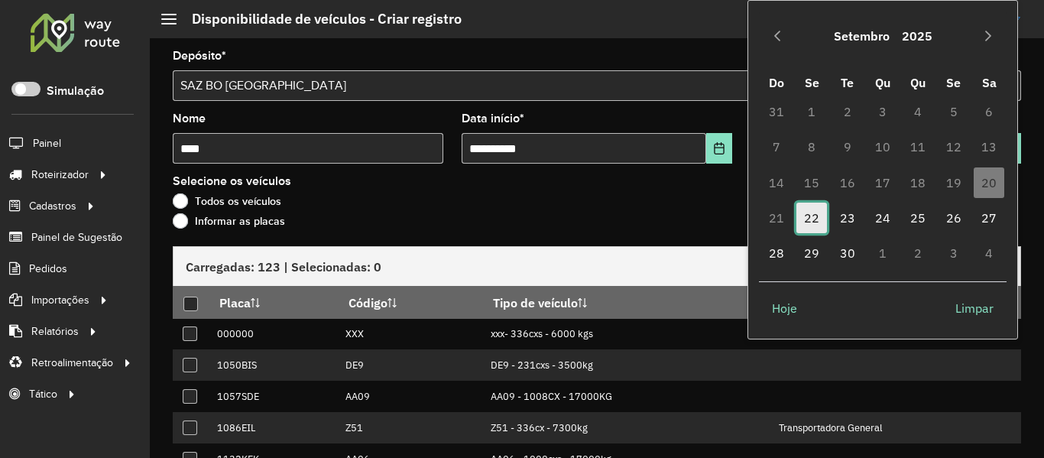
click at [809, 214] on span "22" at bounding box center [812, 218] width 31 height 31
type input "**********"
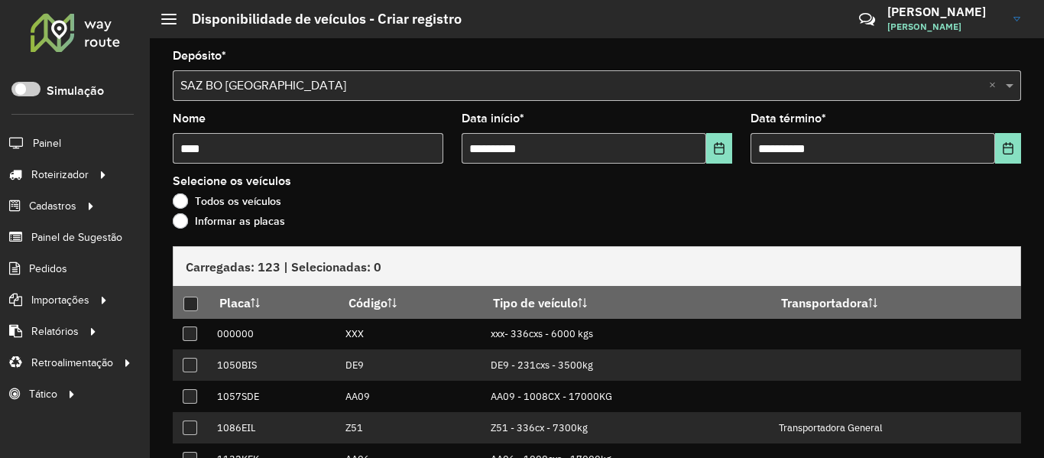
click at [279, 228] on label "Informar as placas" at bounding box center [229, 220] width 112 height 15
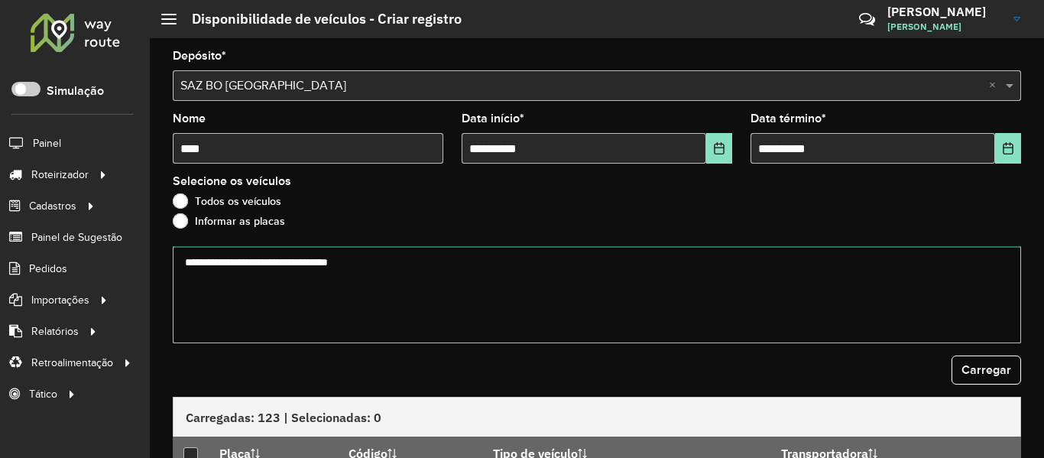
click at [327, 265] on textarea at bounding box center [597, 294] width 849 height 97
paste textarea "******* ******* ******* ******* ******* ******* ******* ******* ******* *******…"
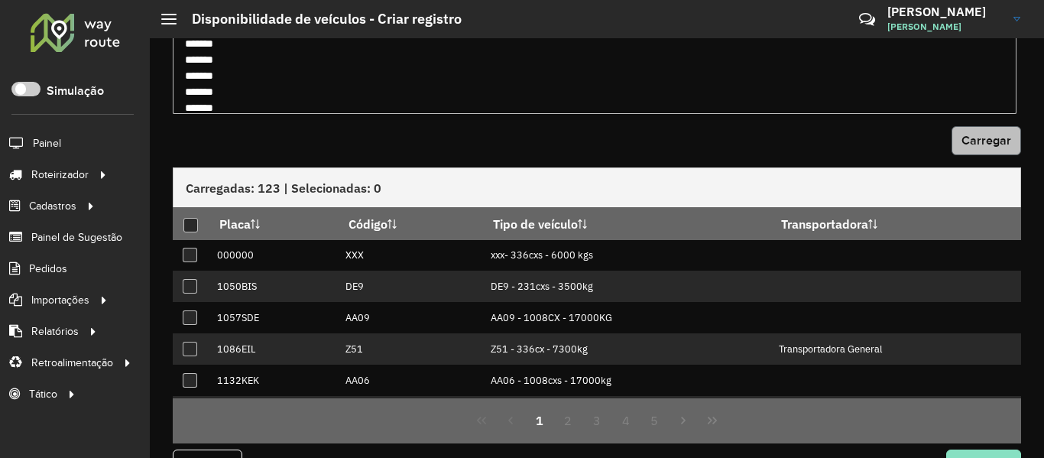
type textarea "******* ******* ******* ******* ******* ******* ******* ******* ******* *******…"
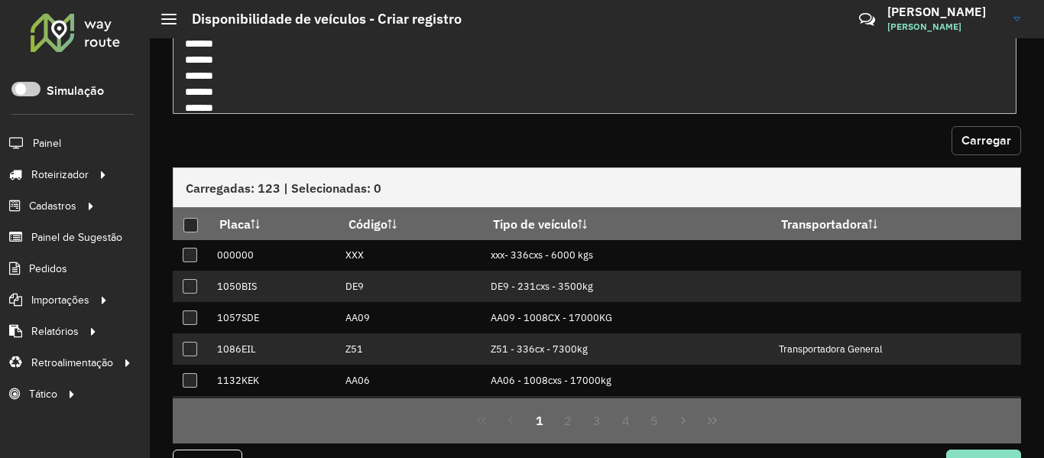
click at [985, 141] on span "Carregar" at bounding box center [987, 140] width 50 height 13
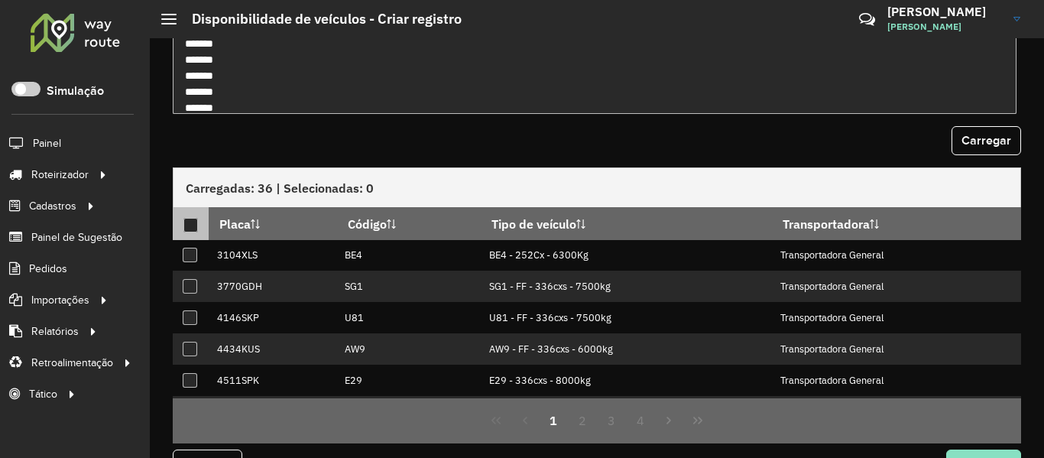
click at [193, 229] on div at bounding box center [190, 225] width 15 height 15
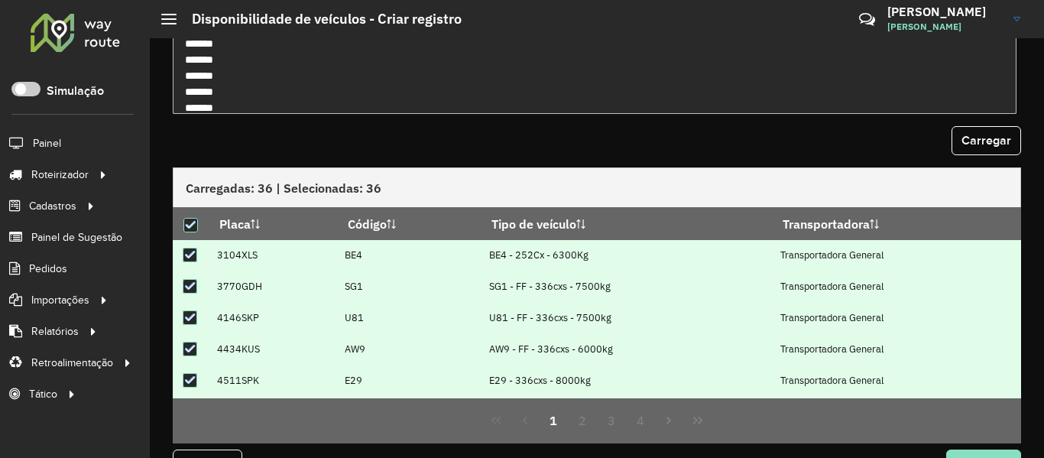
drag, startPoint x: 449, startPoint y: 131, endPoint x: 547, endPoint y: 164, distance: 103.2
click at [449, 131] on div "Carregar" at bounding box center [597, 140] width 849 height 29
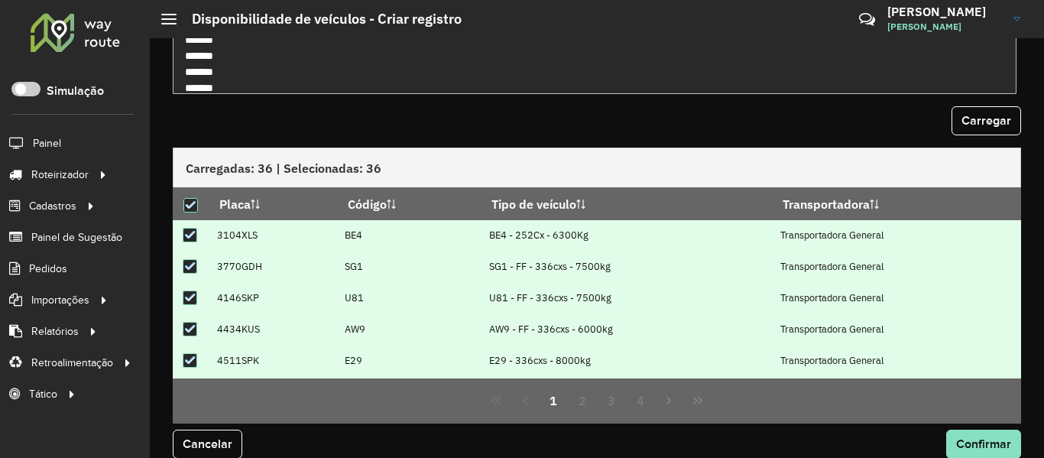
scroll to position [268, 0]
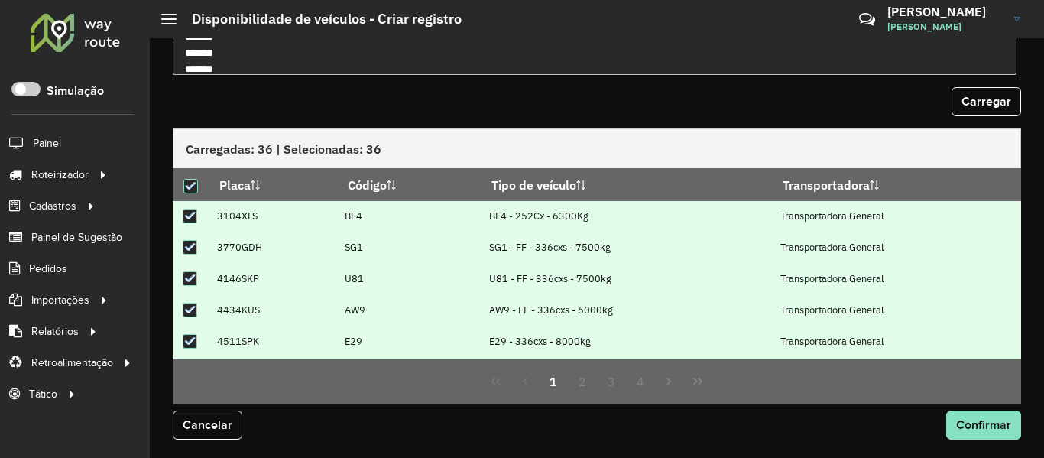
click at [977, 398] on div "1 2 3 4" at bounding box center [597, 381] width 849 height 45
click at [978, 413] on button "Confirmar" at bounding box center [983, 424] width 75 height 29
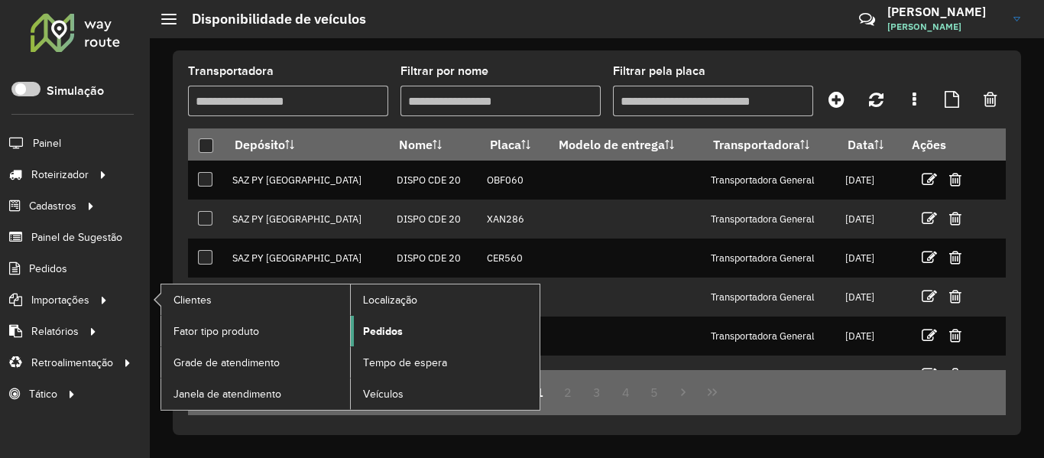
click at [412, 330] on link "Pedidos" at bounding box center [445, 331] width 189 height 31
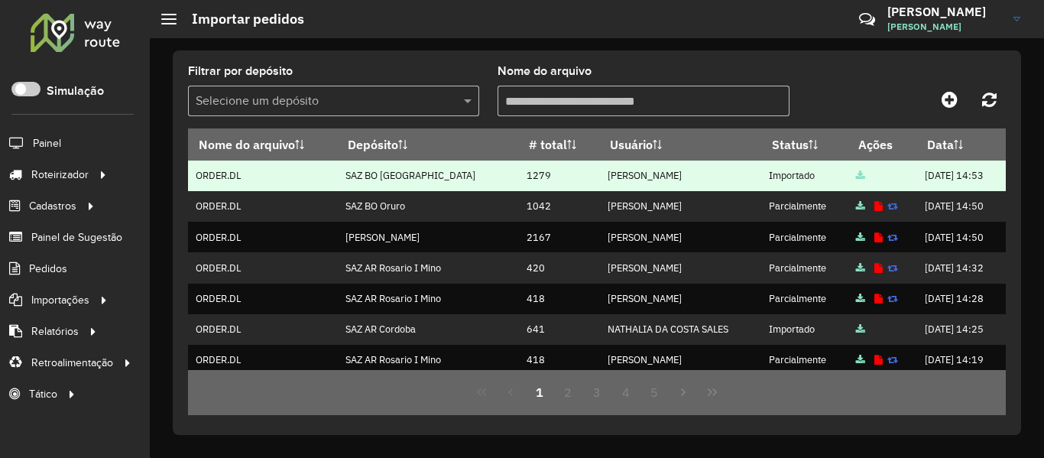
drag, startPoint x: 485, startPoint y: 176, endPoint x: 533, endPoint y: 177, distance: 48.2
click at [527, 174] on tr "ORDER.DL SAZ BO El Alto 1279 BRUNO CORDEIRO DOS SANTOS Importado 20/09/2025 14:…" at bounding box center [597, 176] width 818 height 31
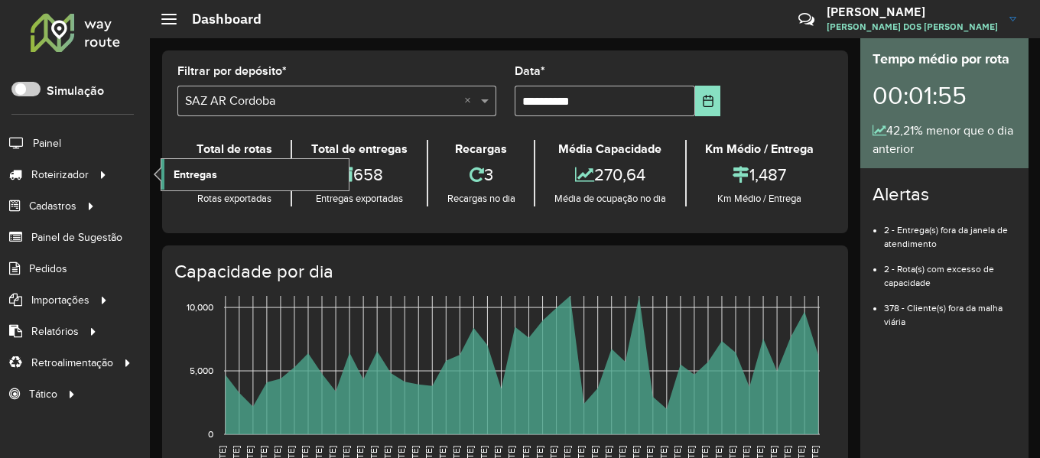
click at [177, 182] on span "Entregas" at bounding box center [196, 175] width 44 height 16
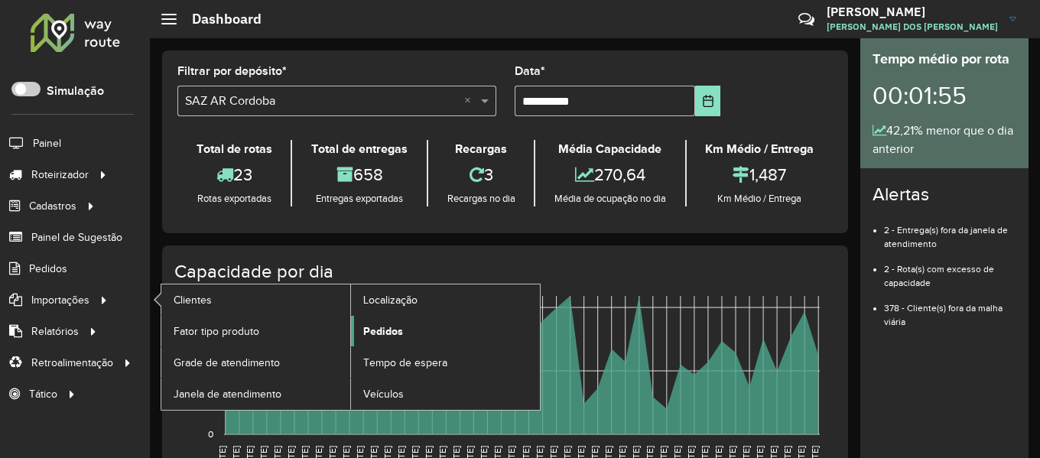
click at [381, 323] on span "Pedidos" at bounding box center [383, 331] width 40 height 16
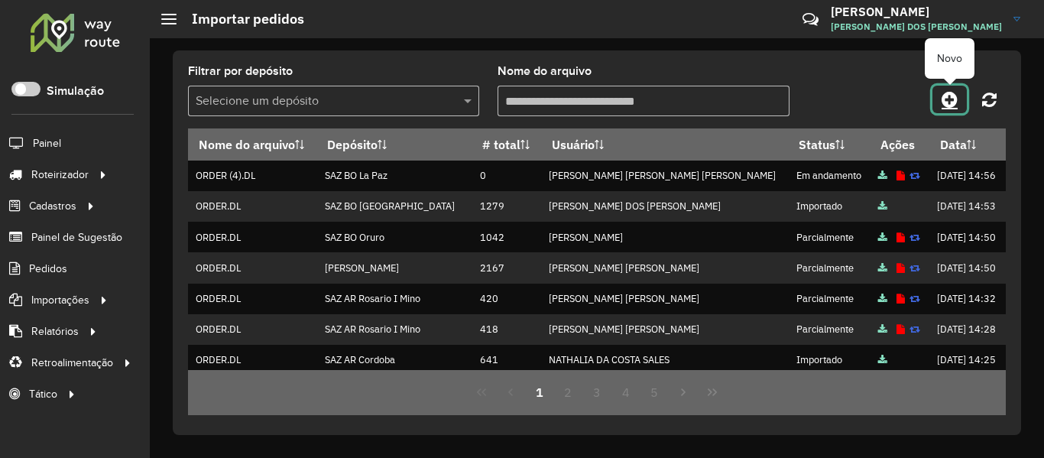
click at [946, 95] on icon at bounding box center [950, 99] width 16 height 18
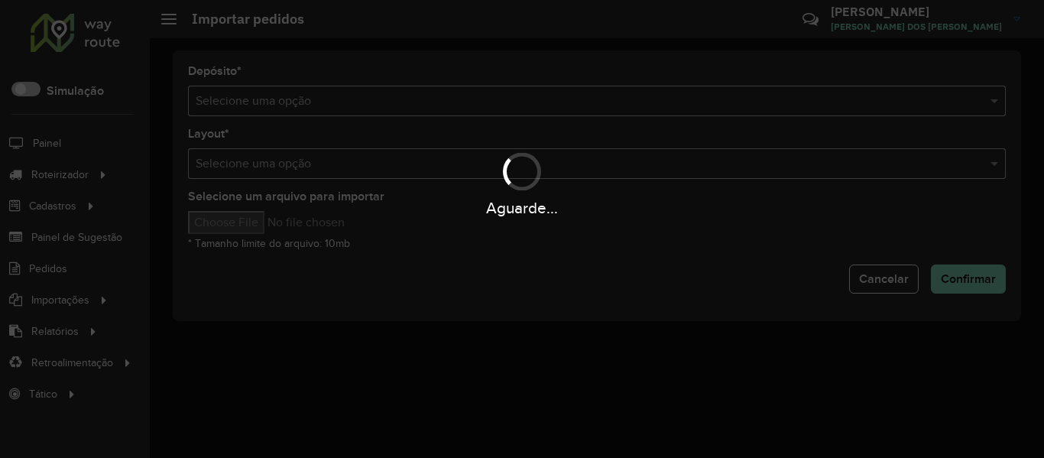
click at [737, 110] on div "Aguarde..." at bounding box center [522, 229] width 1044 height 458
click at [737, 110] on div "Selecione uma opção" at bounding box center [597, 101] width 818 height 31
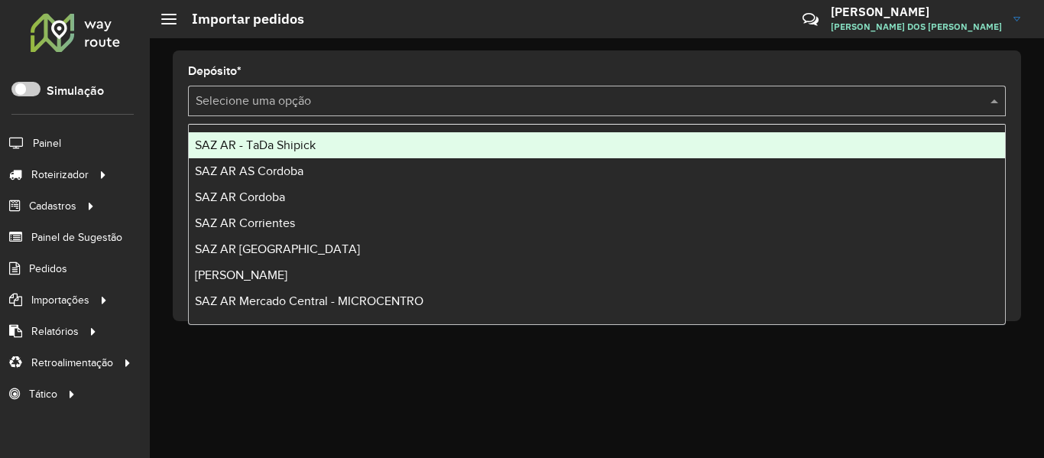
click at [737, 110] on div "Selecione uma opção" at bounding box center [597, 101] width 818 height 31
click at [737, 109] on input "text" at bounding box center [582, 101] width 772 height 18
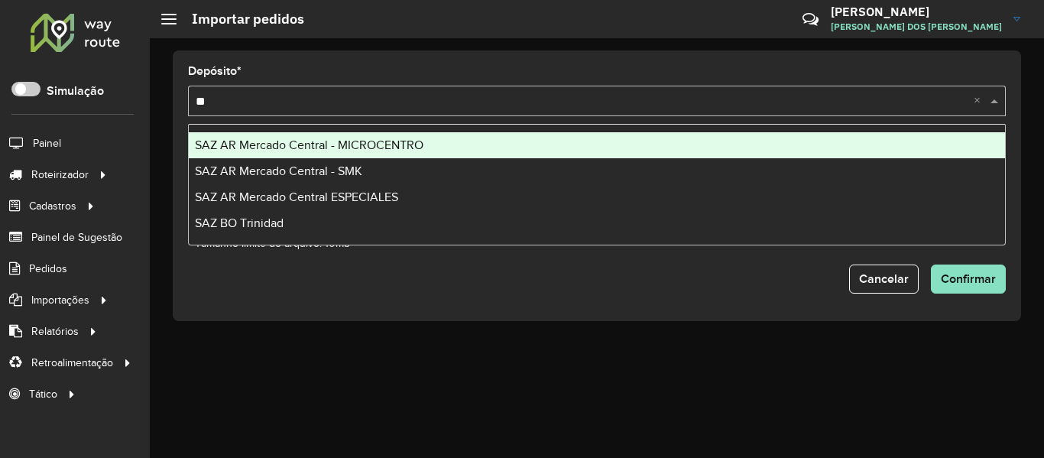
type input "***"
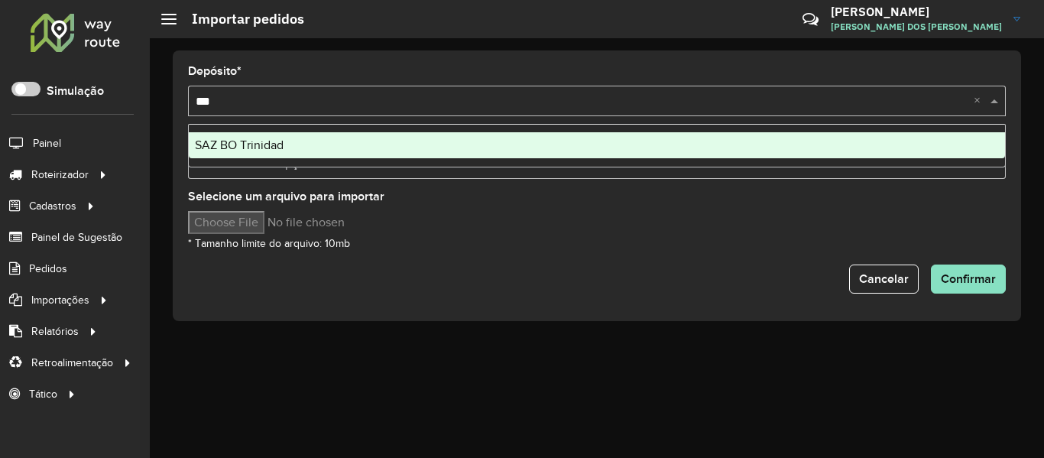
click at [410, 156] on div "SAZ BO Trinidad" at bounding box center [597, 145] width 816 height 26
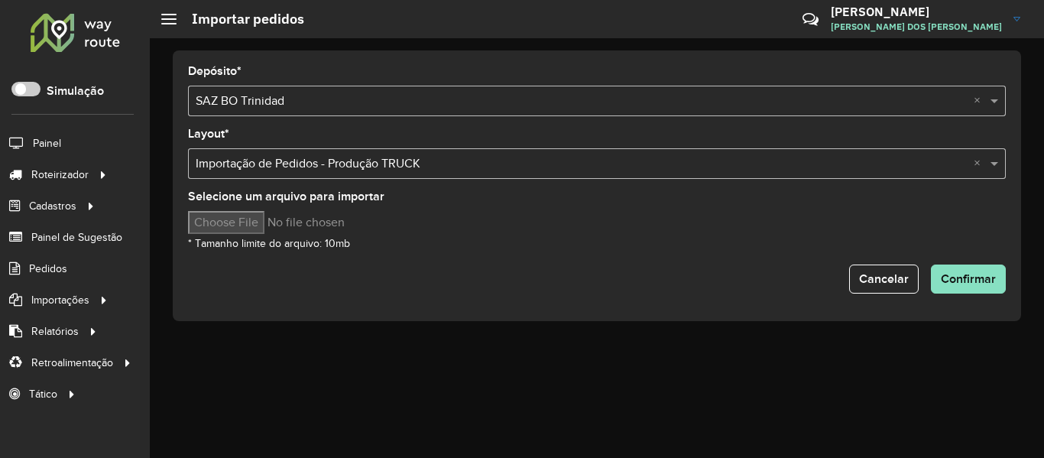
click at [253, 232] on input "Selecione um arquivo para importar" at bounding box center [318, 222] width 260 height 23
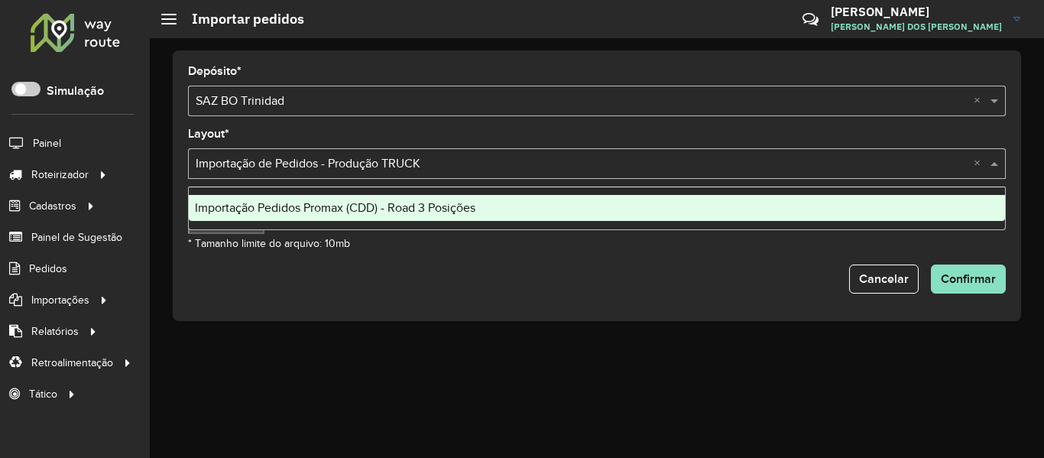
click at [258, 161] on input "text" at bounding box center [582, 164] width 772 height 18
click at [323, 252] on form "Depósito * Selecione uma opção × SAZ BO Trinidad × Layout * Selecione uma opção…" at bounding box center [597, 180] width 818 height 228
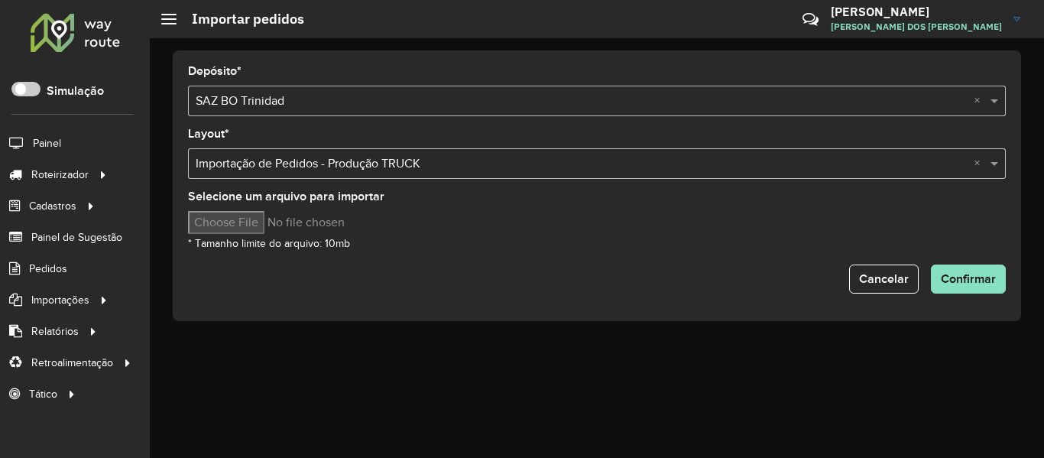
click at [261, 219] on input "Selecione um arquivo para importar" at bounding box center [318, 222] width 260 height 23
type input "**********"
click at [978, 274] on span "Confirmar" at bounding box center [968, 278] width 55 height 13
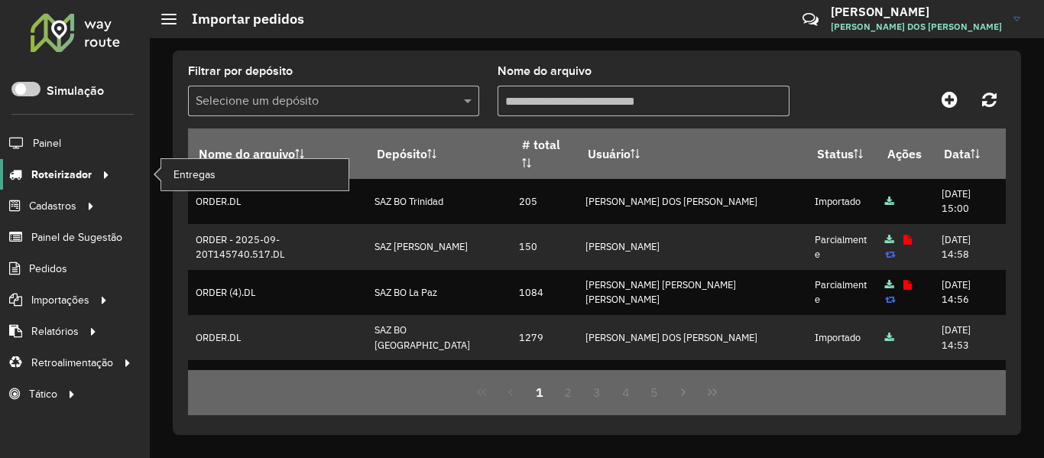
click at [47, 170] on span "Roteirizador" at bounding box center [61, 175] width 60 height 16
click at [225, 164] on link "Entregas" at bounding box center [254, 174] width 187 height 31
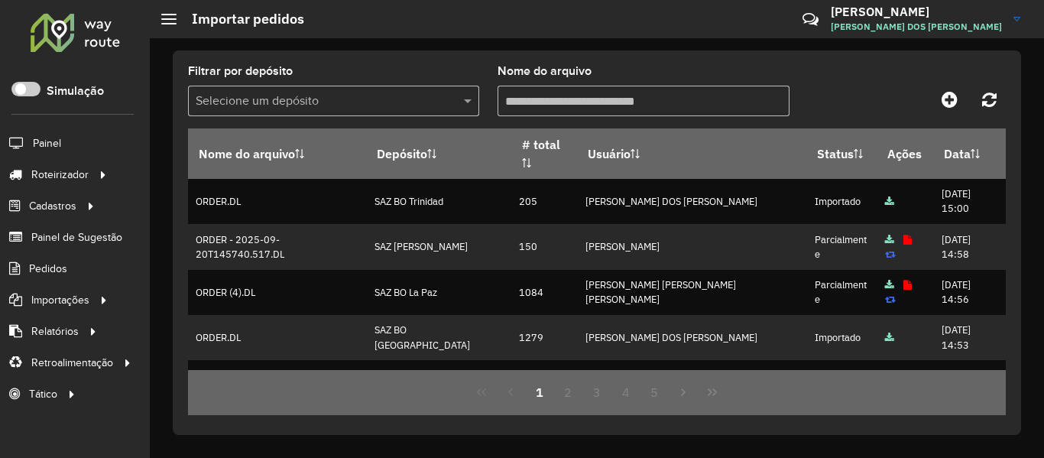
click at [59, 44] on div at bounding box center [75, 32] width 92 height 40
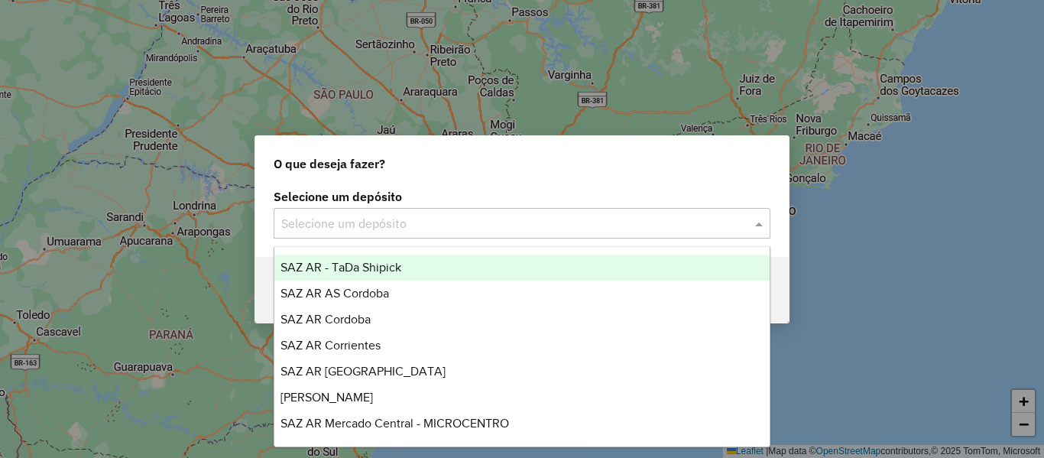
click at [441, 220] on input "text" at bounding box center [506, 224] width 451 height 18
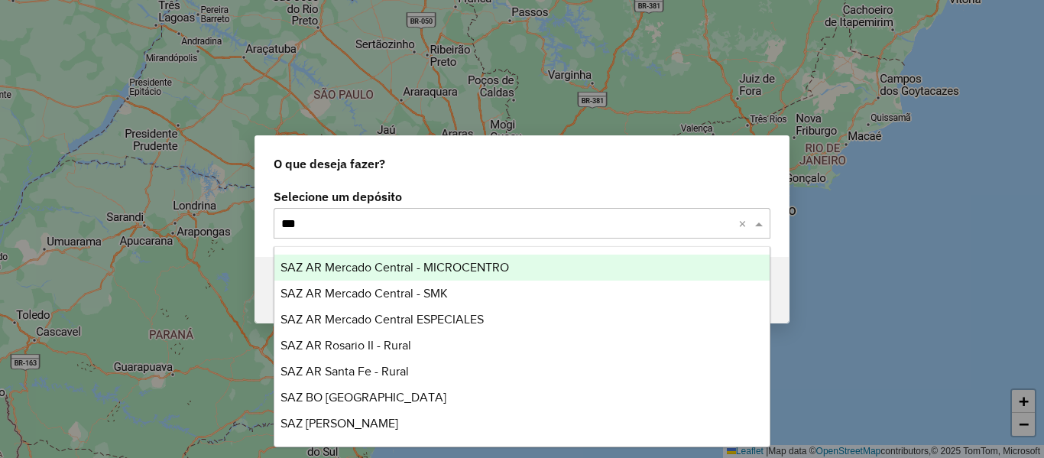
type input "****"
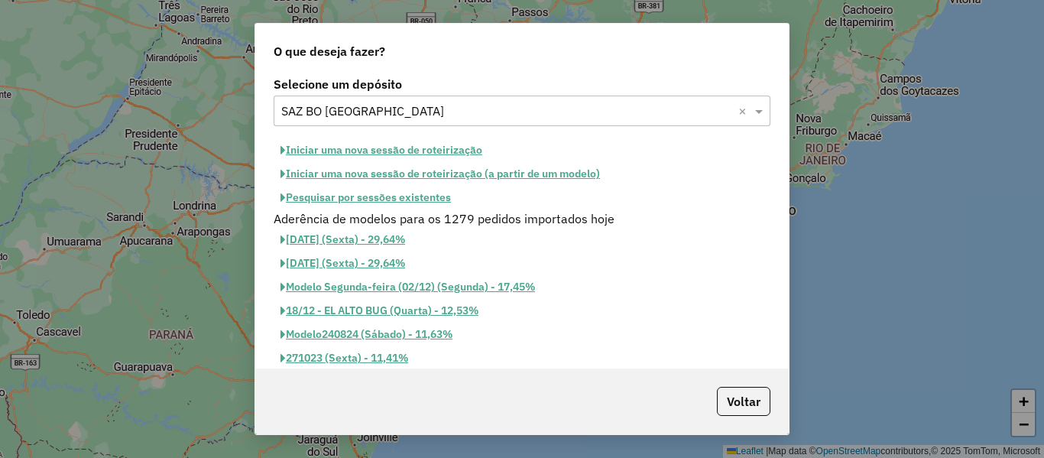
click at [416, 150] on button "Iniciar uma nova sessão de roteirização" at bounding box center [382, 150] width 216 height 24
select select "*"
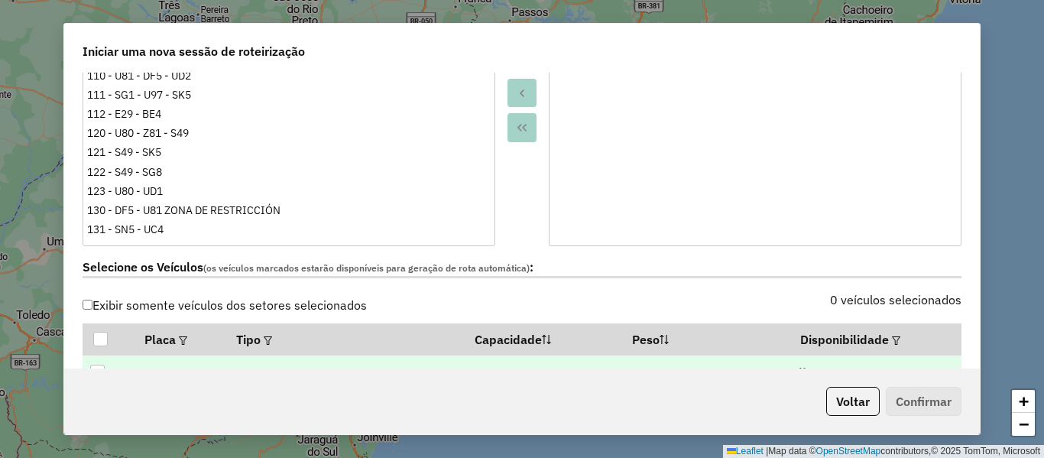
scroll to position [382, 0]
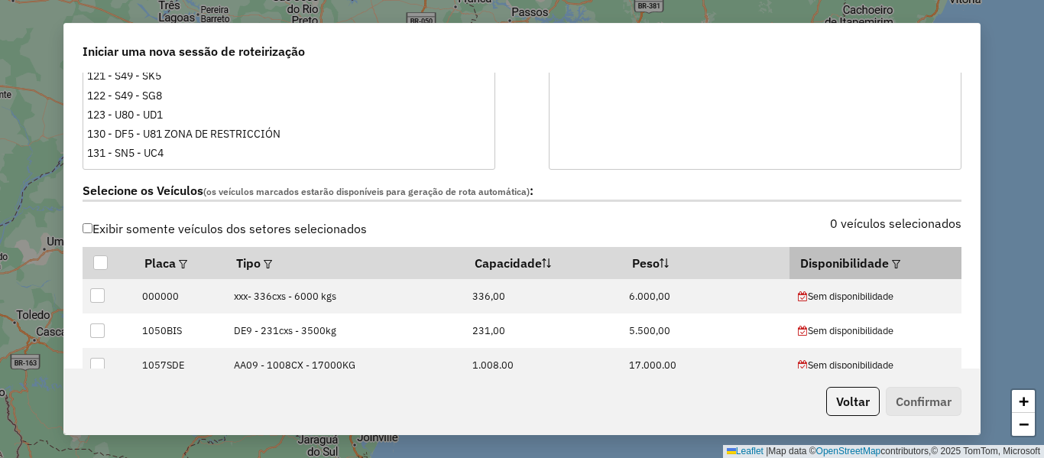
click at [892, 267] on em at bounding box center [896, 264] width 8 height 8
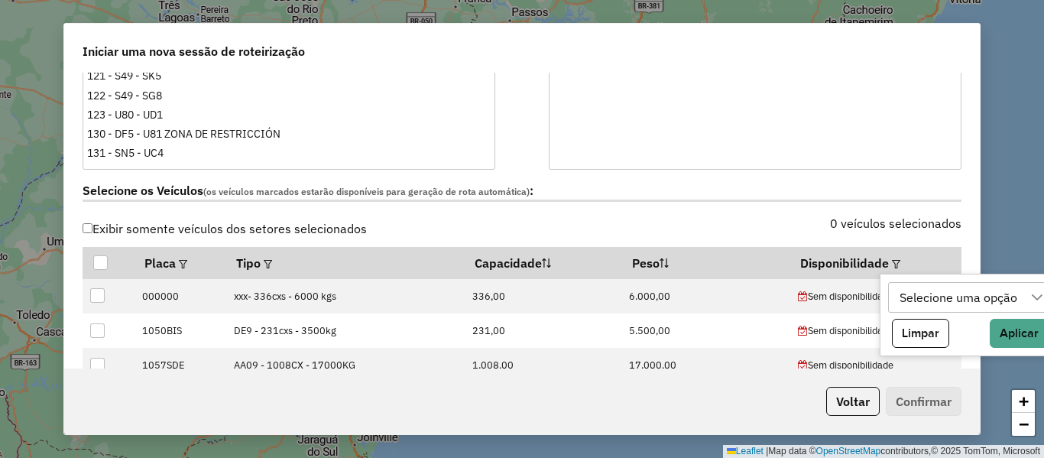
click at [945, 306] on div "Selecione uma opção" at bounding box center [959, 297] width 128 height 29
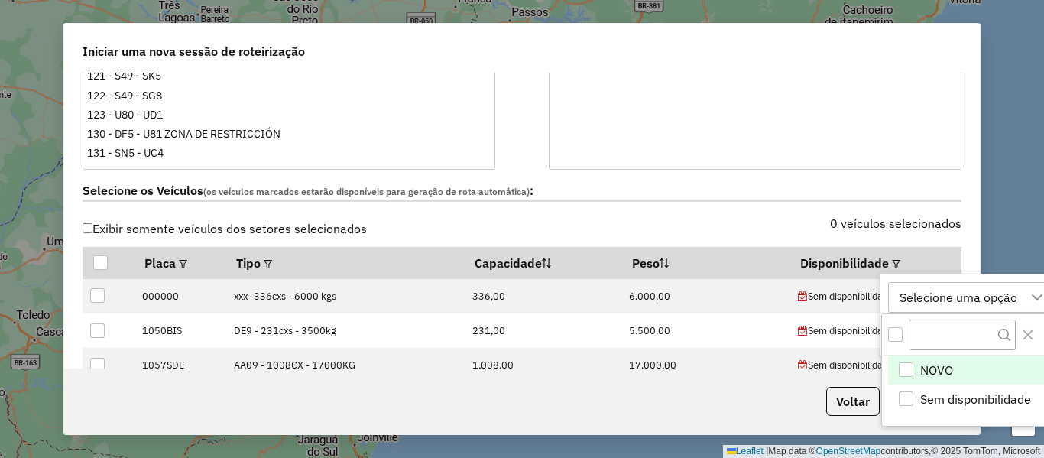
click at [934, 359] on li "NOVO" at bounding box center [969, 369] width 163 height 29
click at [977, 298] on div "NOVO NOVO Sem disponibilidade Limpar Aplicar" at bounding box center [955, 315] width 151 height 83
click at [952, 294] on icon at bounding box center [952, 297] width 12 height 12
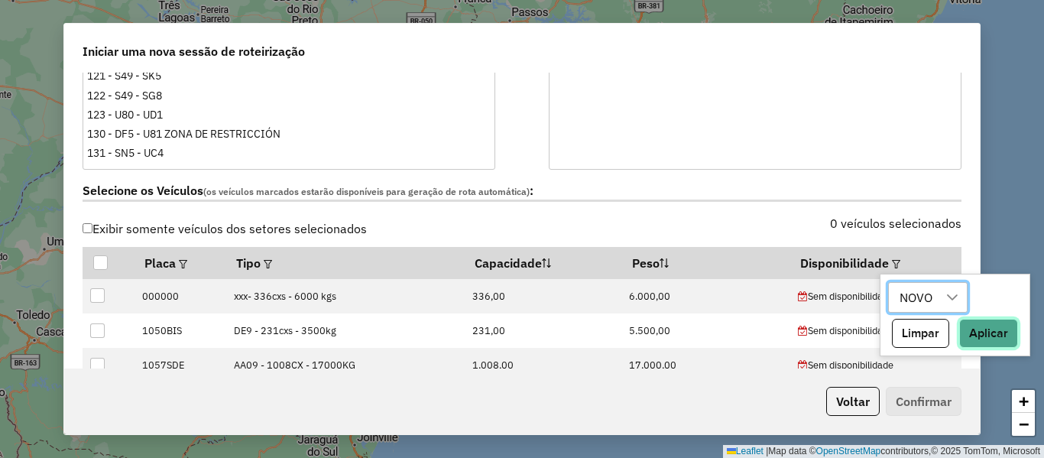
click at [994, 329] on button "Aplicar" at bounding box center [988, 333] width 59 height 29
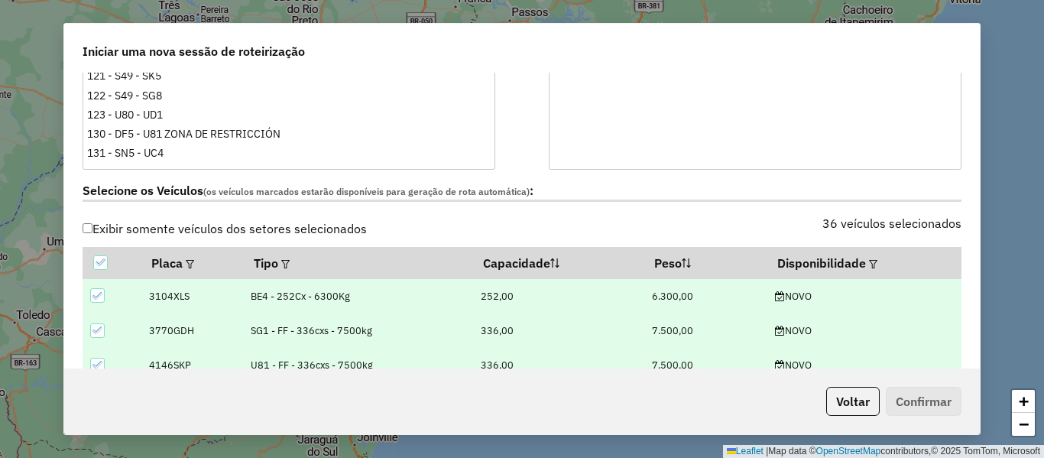
click at [785, 239] on div "36 veículos selecionados" at bounding box center [746, 232] width 449 height 29
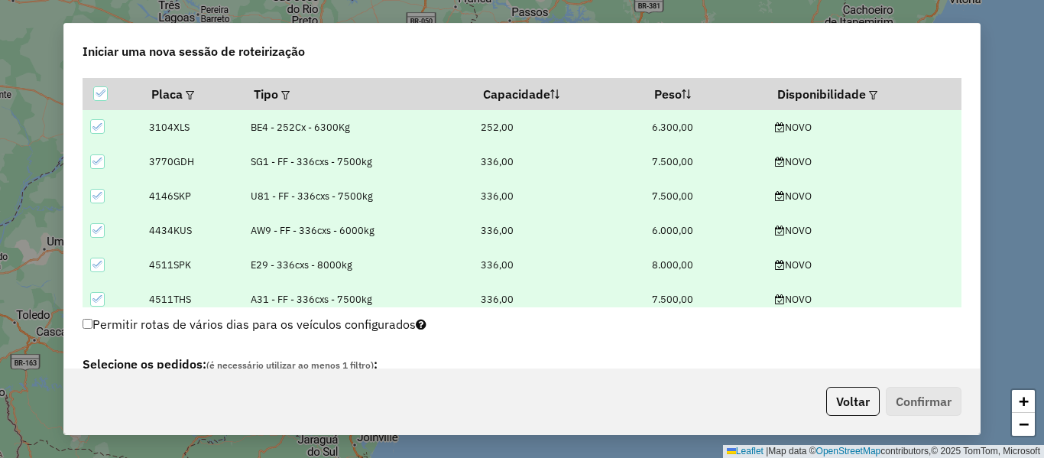
scroll to position [688, 0]
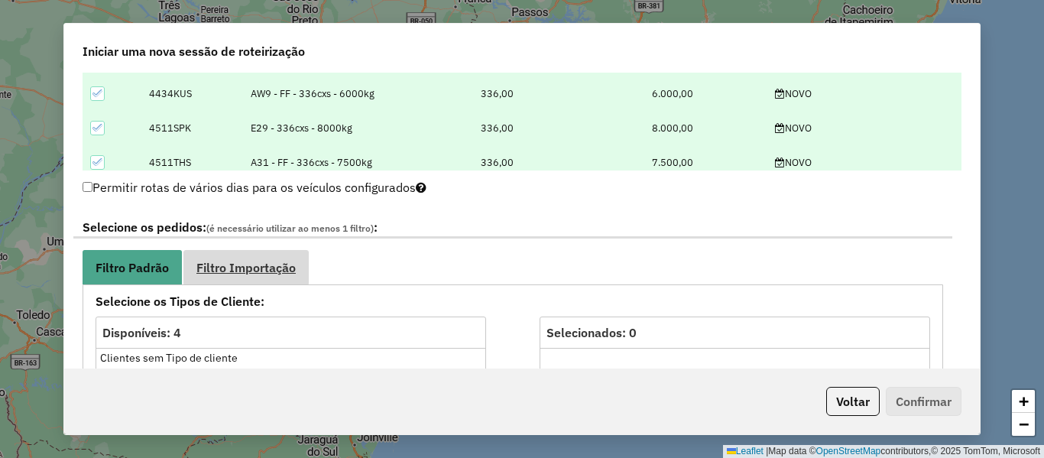
click at [308, 268] on link "Filtro Importação" at bounding box center [245, 267] width 125 height 34
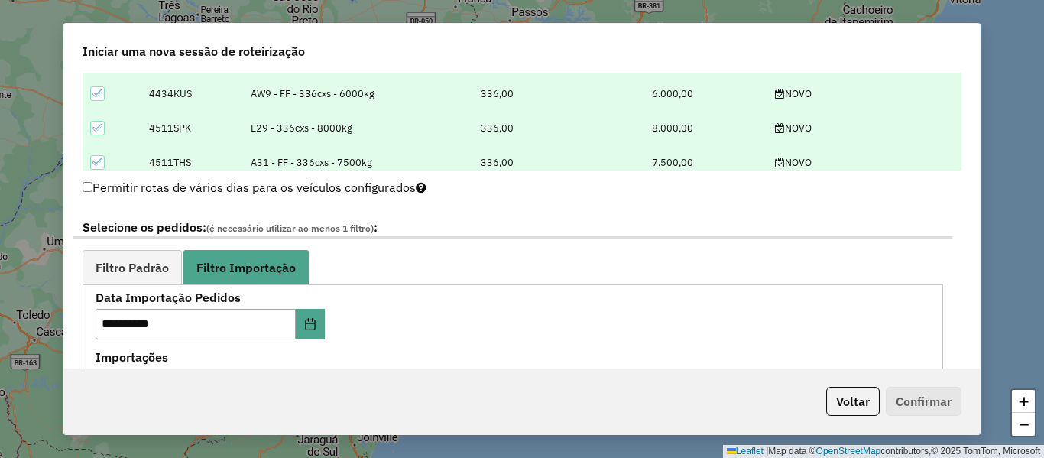
scroll to position [841, 0]
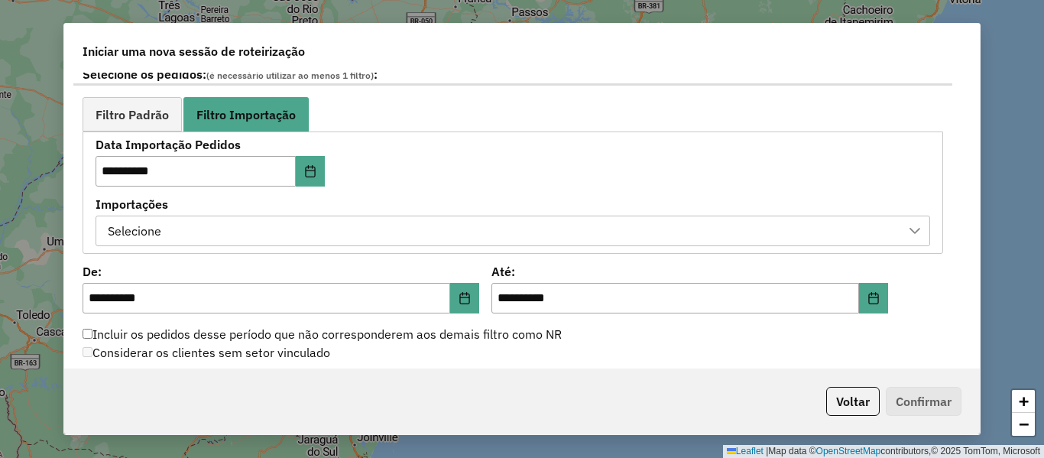
click at [389, 238] on div "Selecione" at bounding box center [501, 230] width 798 height 29
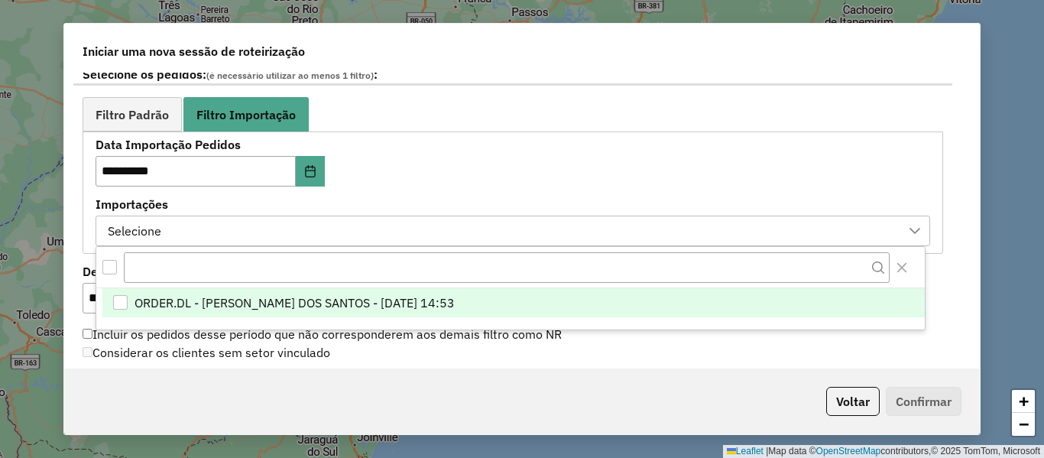
click at [369, 297] on span "ORDER.DL - BRUNO CORDEIRO DOS SANTOS - 20/09/2025 14:53" at bounding box center [295, 303] width 320 height 18
click at [381, 194] on div "**********" at bounding box center [513, 192] width 835 height 106
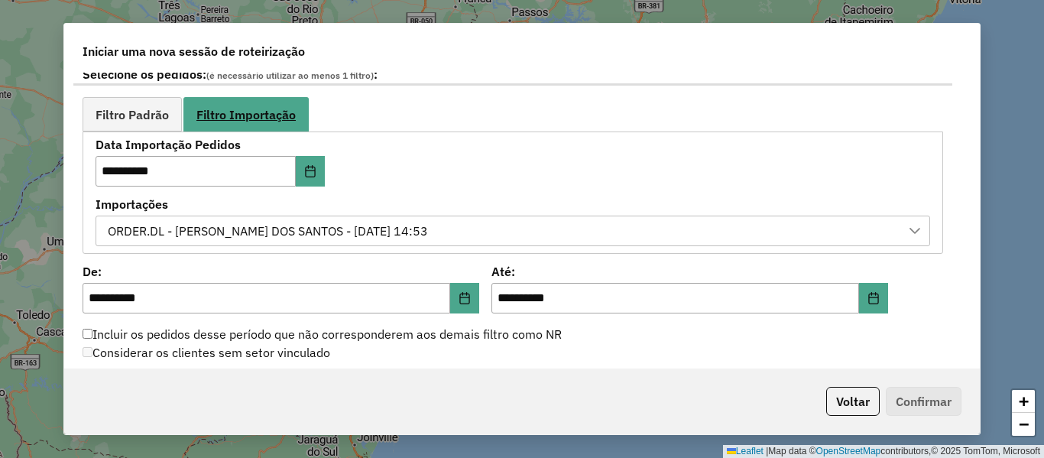
click at [183, 128] on link "Filtro Importação" at bounding box center [245, 114] width 125 height 35
click at [149, 111] on span "Filtro Padrão" at bounding box center [132, 115] width 73 height 12
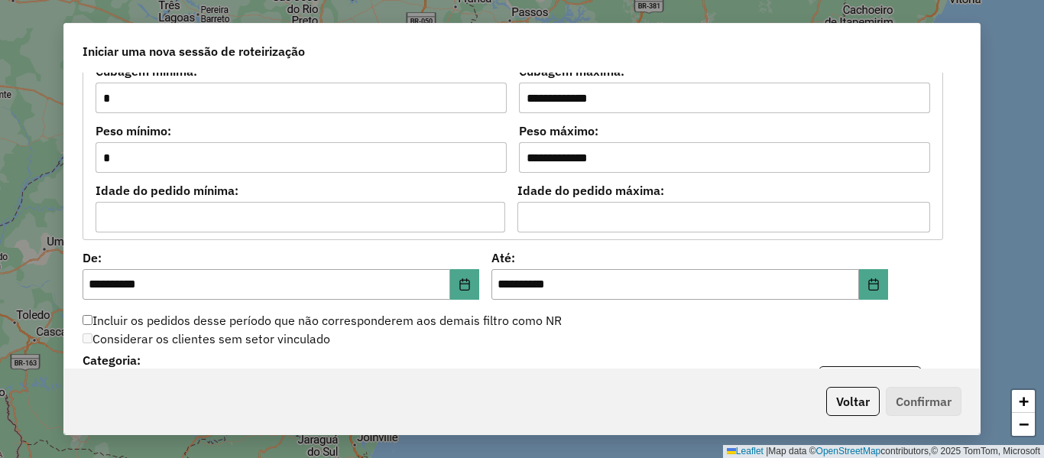
scroll to position [1452, 0]
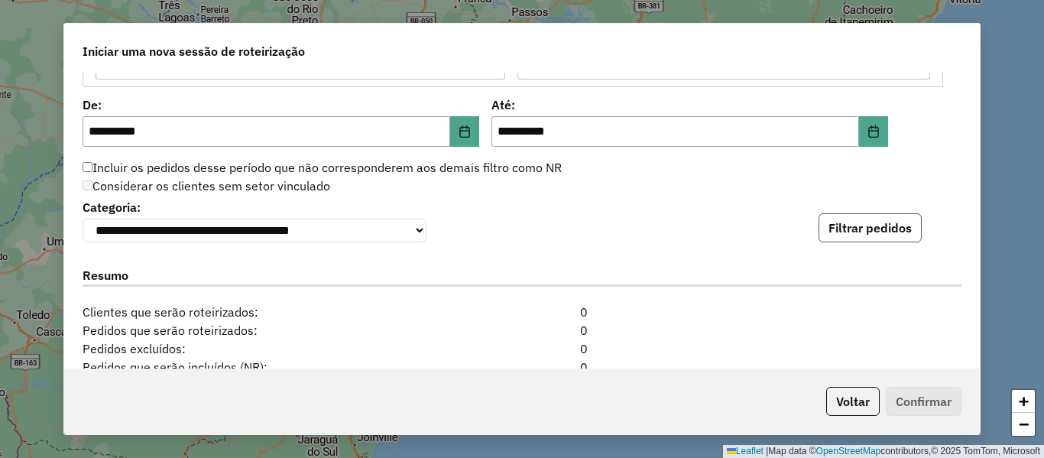
click at [896, 218] on button "Filtrar pedidos" at bounding box center [870, 227] width 103 height 29
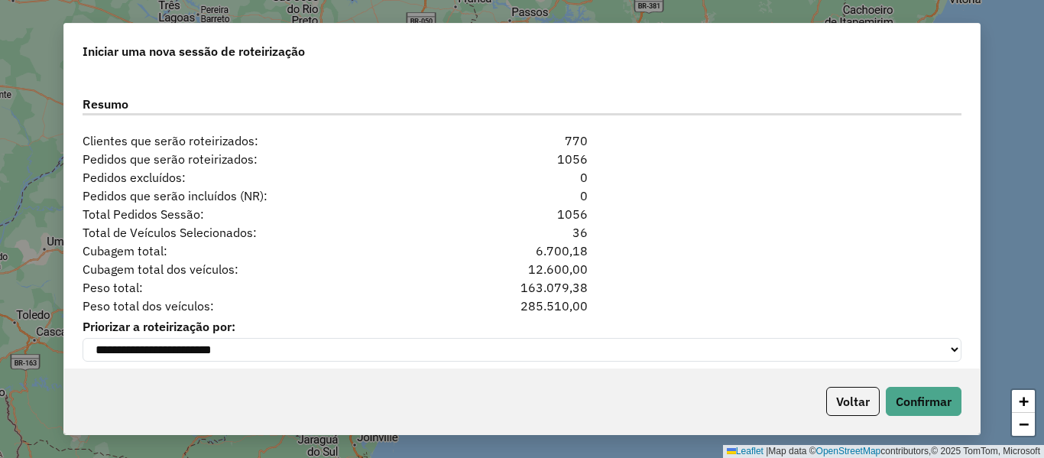
scroll to position [1992, 0]
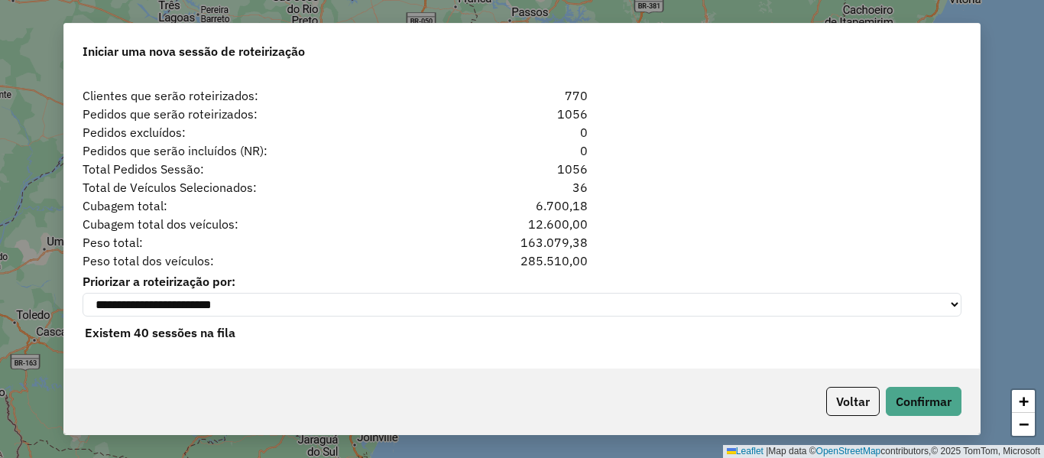
drag, startPoint x: 673, startPoint y: 197, endPoint x: 439, endPoint y: 134, distance: 242.4
click at [439, 134] on div "**********" at bounding box center [522, 221] width 916 height 296
click at [660, 180] on div "Total de Veículos Selecionados: 36" at bounding box center [521, 187] width 897 height 18
click at [751, 178] on div "Total de Veículos Selecionados: 36" at bounding box center [521, 187] width 897 height 18
click at [949, 401] on button "Confirmar" at bounding box center [924, 401] width 76 height 29
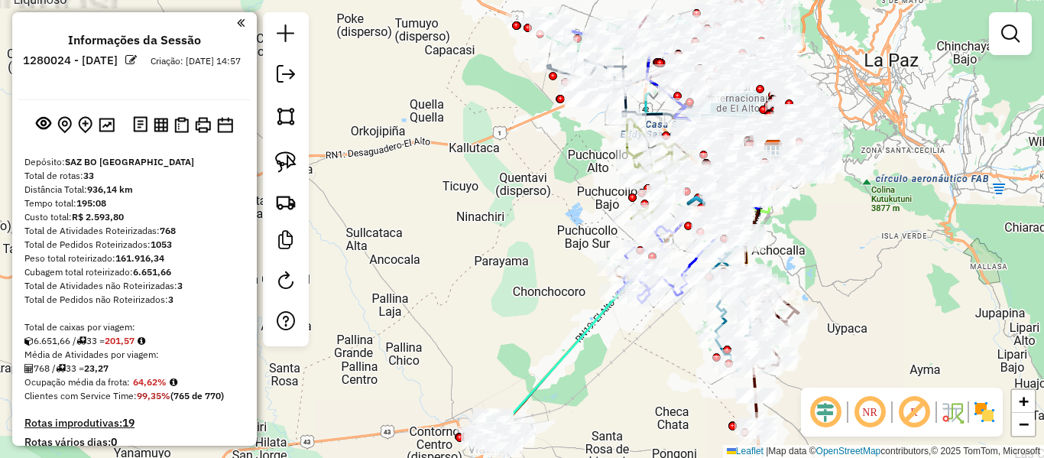
click at [980, 410] on img at bounding box center [984, 412] width 24 height 24
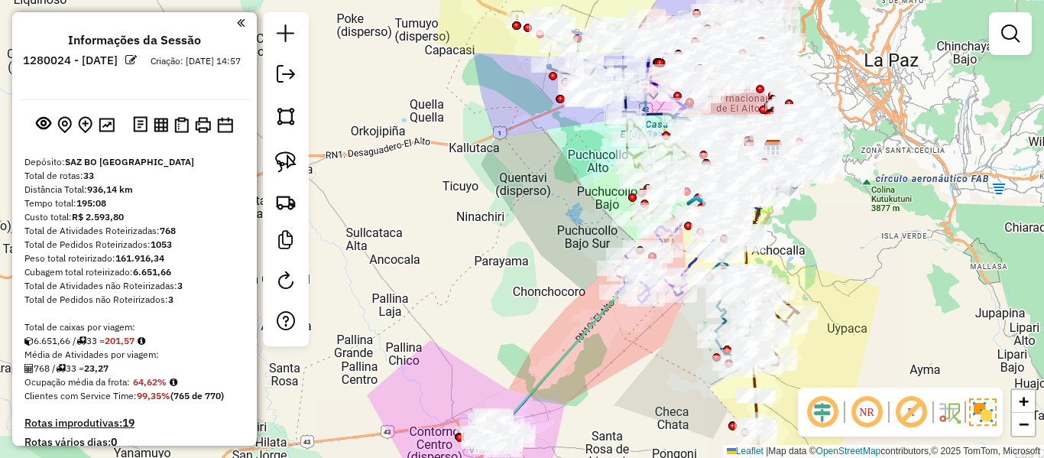
click at [874, 294] on div "Janela de atendimento Grade de atendimento Capacidade Transportadoras Veículos …" at bounding box center [522, 229] width 1044 height 458
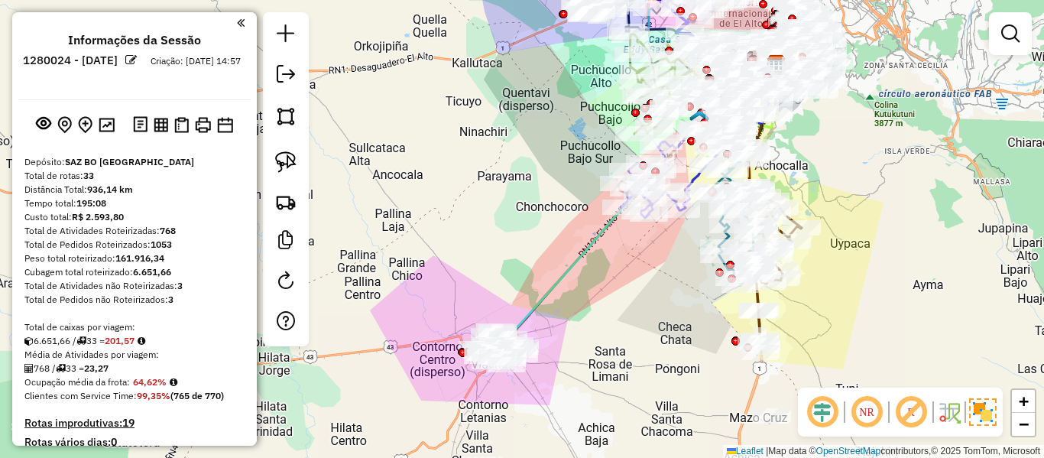
drag, startPoint x: 890, startPoint y: 251, endPoint x: 759, endPoint y: 288, distance: 136.0
click at [883, 195] on div "Janela de atendimento Grade de atendimento Capacidade Transportadoras Veículos …" at bounding box center [522, 229] width 1044 height 458
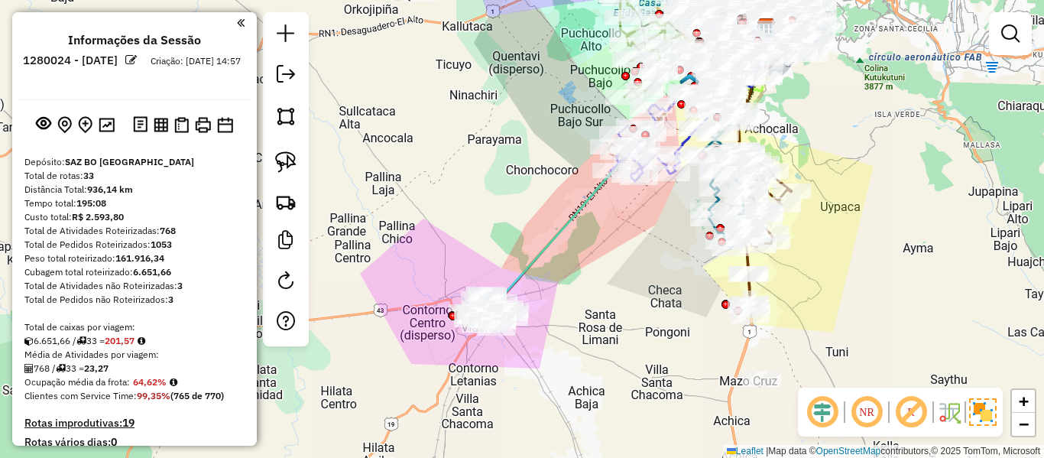
click at [517, 253] on div "Janela de atendimento Grade de atendimento Capacidade Transportadoras Veículos …" at bounding box center [522, 229] width 1044 height 458
click at [533, 261] on icon at bounding box center [632, 165] width 268 height 274
select select "**********"
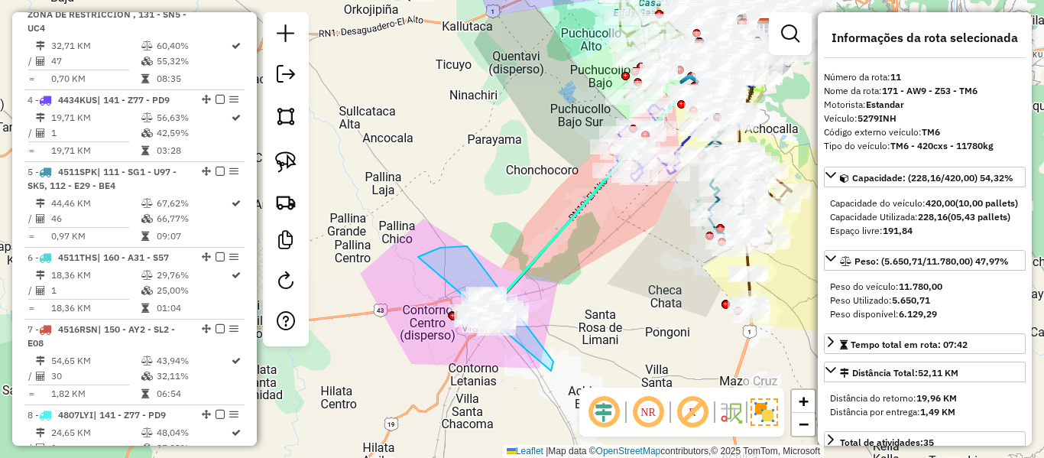
scroll to position [1417, 0]
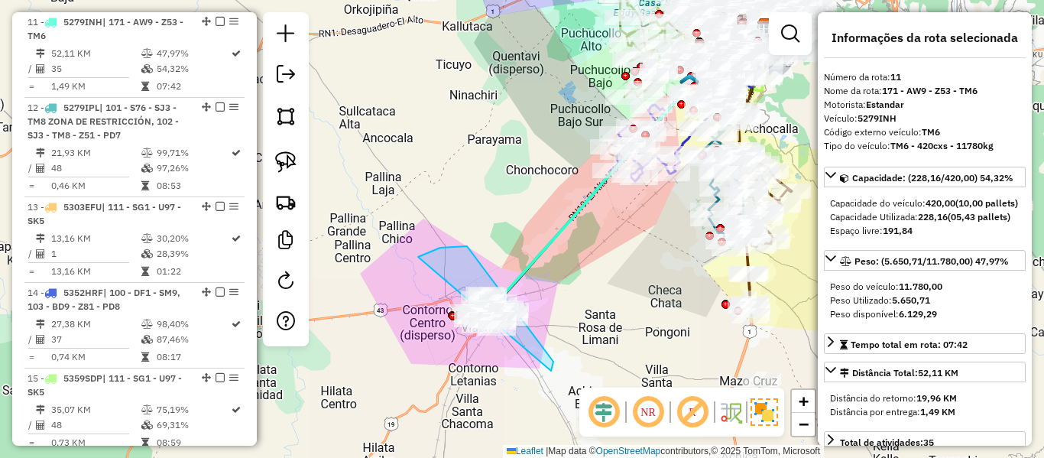
drag, startPoint x: 553, startPoint y: 362, endPoint x: 437, endPoint y: 394, distance: 120.5
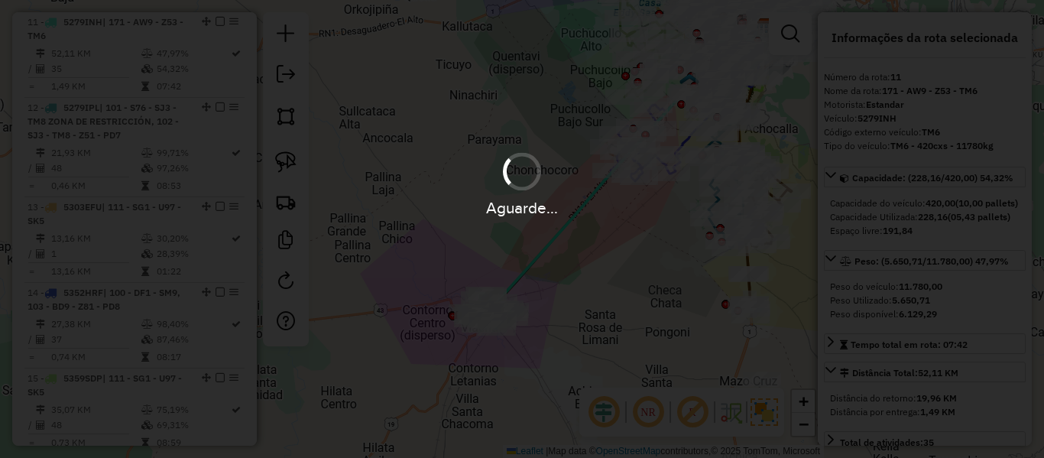
click at [546, 330] on div "Aguarde..." at bounding box center [522, 229] width 1044 height 458
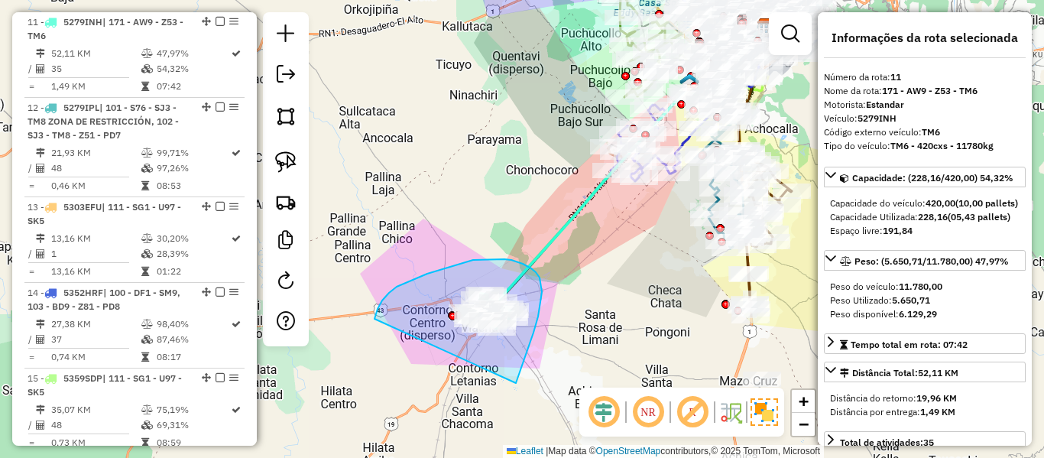
drag, startPoint x: 516, startPoint y: 383, endPoint x: 372, endPoint y: 334, distance: 152.5
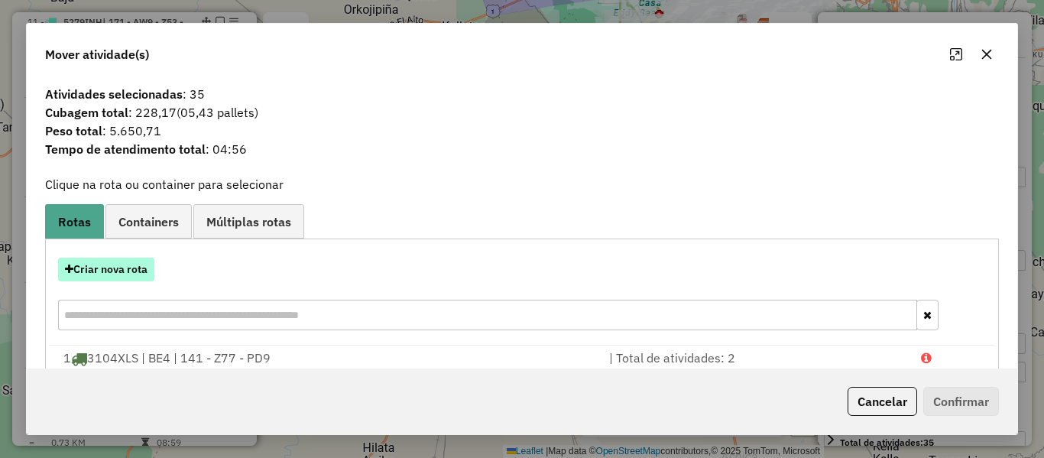
click at [98, 271] on button "Criar nova rota" at bounding box center [106, 270] width 96 height 24
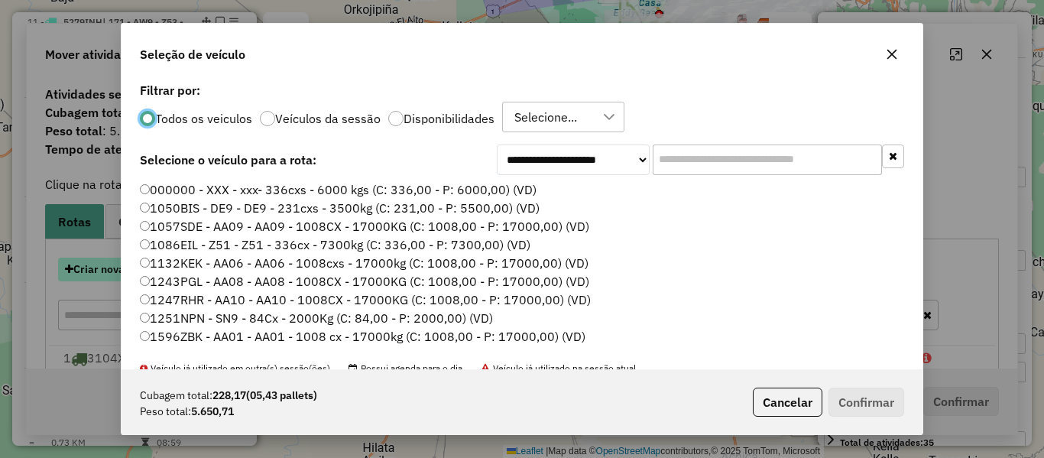
scroll to position [8, 5]
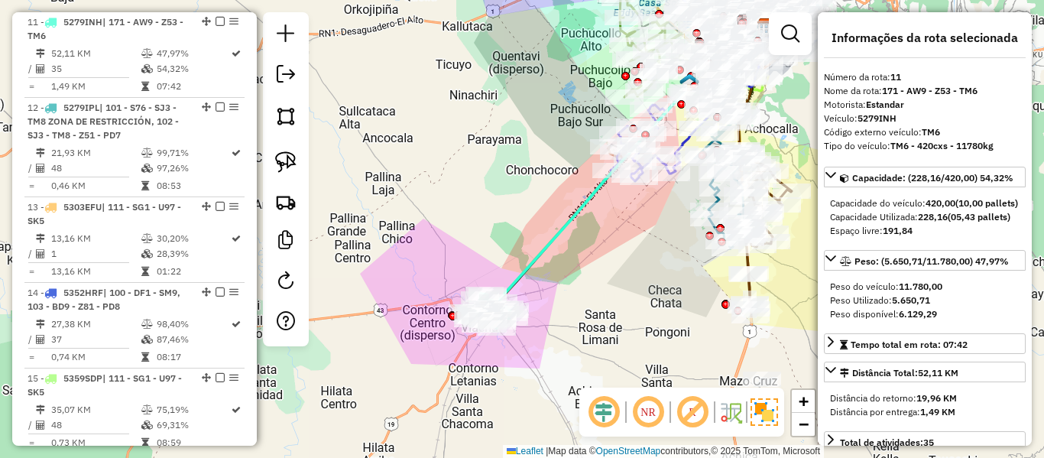
click at [565, 238] on icon at bounding box center [632, 165] width 268 height 274
click at [536, 257] on icon at bounding box center [632, 165] width 268 height 274
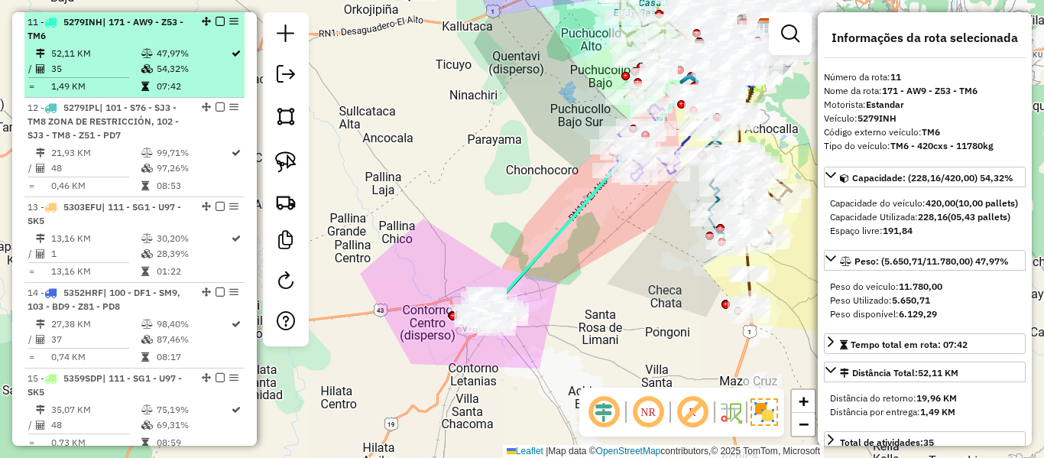
click at [216, 22] on em at bounding box center [220, 21] width 9 height 9
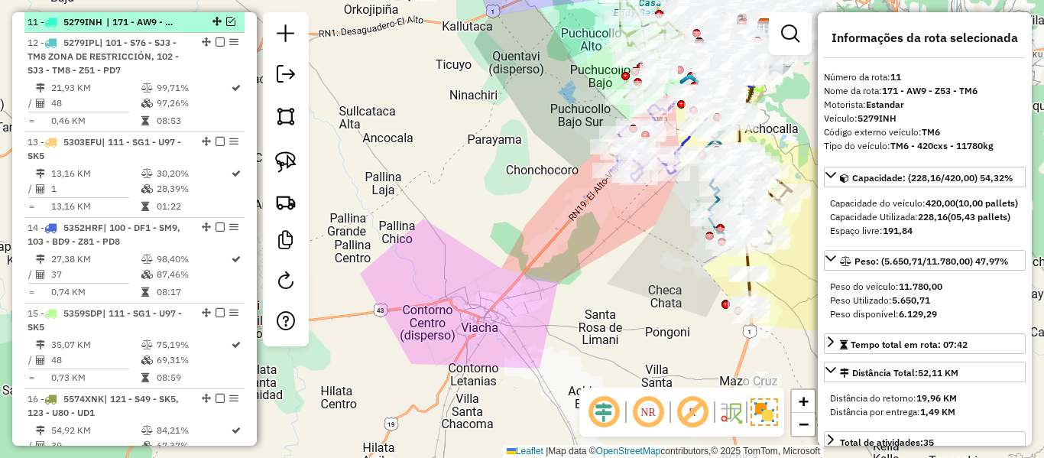
click at [226, 22] on em at bounding box center [230, 21] width 9 height 9
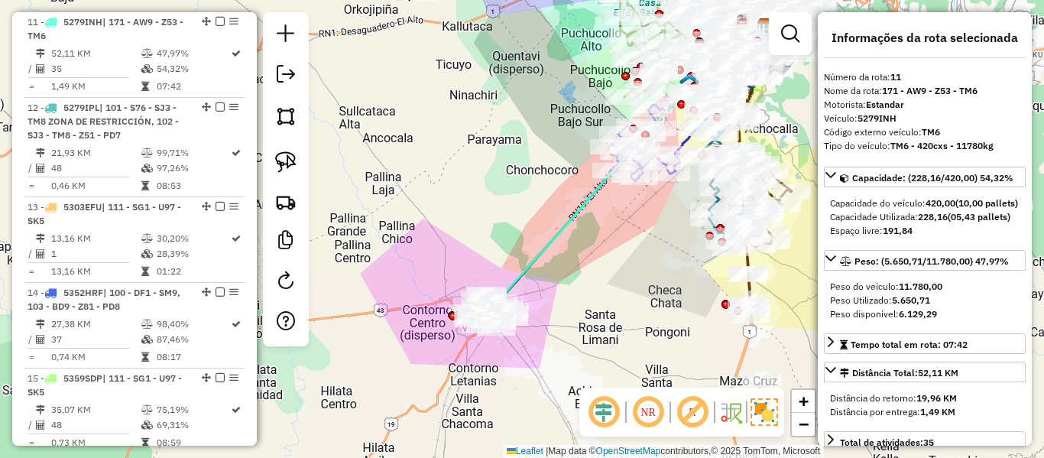
click at [566, 213] on icon at bounding box center [632, 165] width 268 height 274
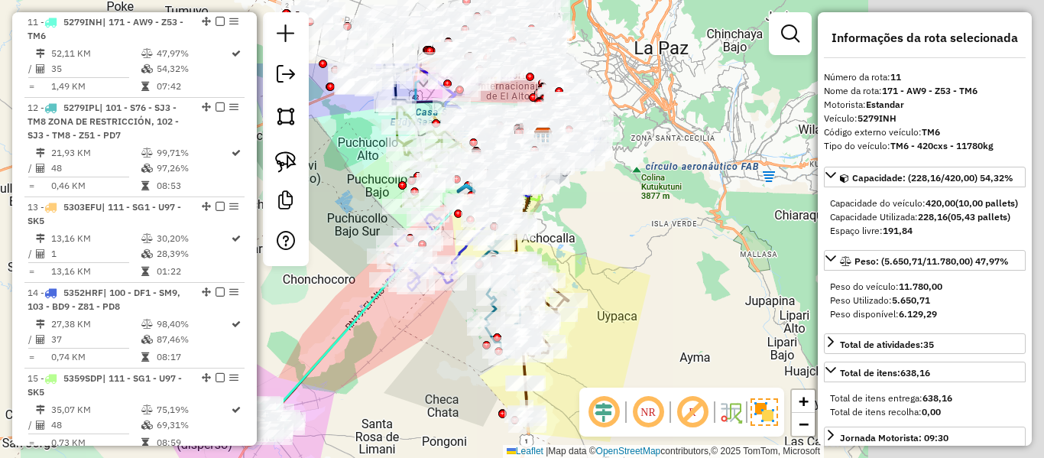
click at [397, 352] on div "Janela de atendimento Grade de atendimento Capacidade Transportadoras Veículos …" at bounding box center [522, 229] width 1044 height 458
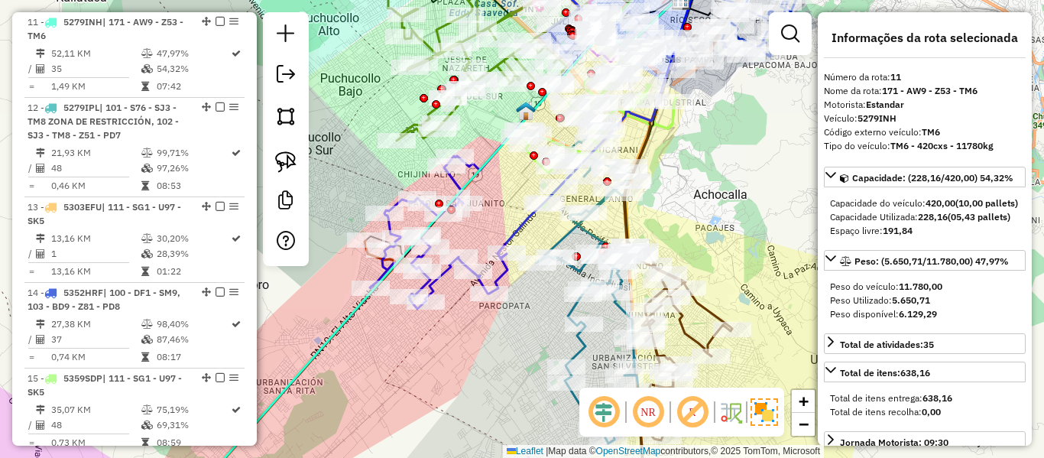
drag, startPoint x: 399, startPoint y: 361, endPoint x: 427, endPoint y: 339, distance: 35.5
click at [461, 365] on div "Rota 11 - Placa 5279INH 0000082559 - P.ELVIRA Janela de atendimento Grade de at…" at bounding box center [522, 229] width 1044 height 458
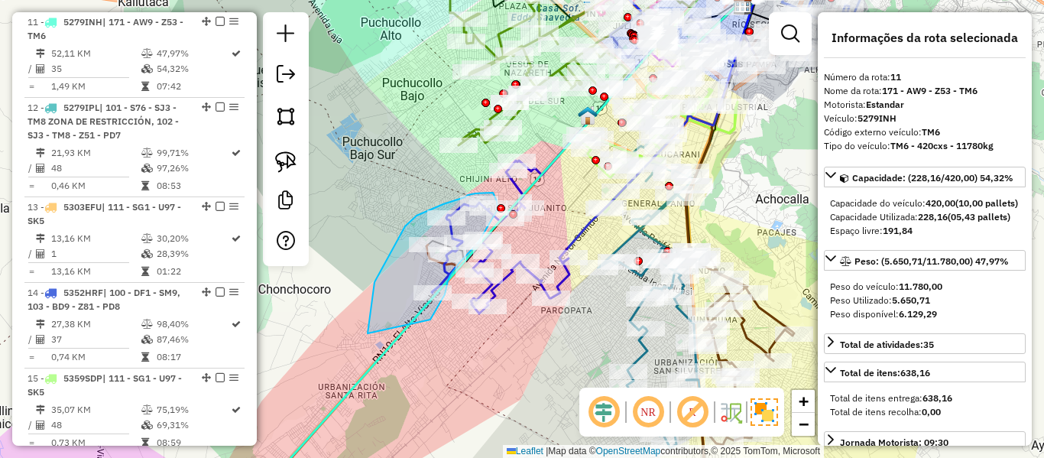
drag, startPoint x: 368, startPoint y: 333, endPoint x: 438, endPoint y: 325, distance: 70.8
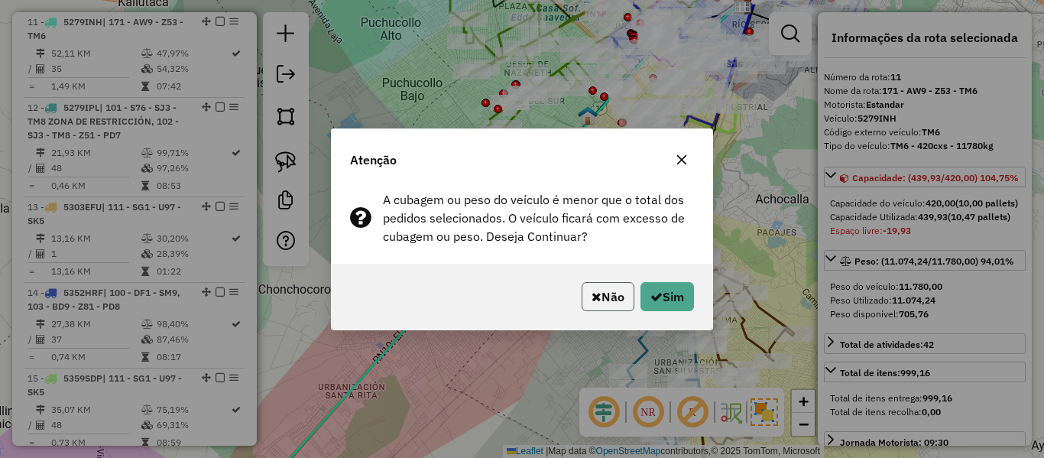
click at [594, 306] on button "Não" at bounding box center [608, 296] width 53 height 29
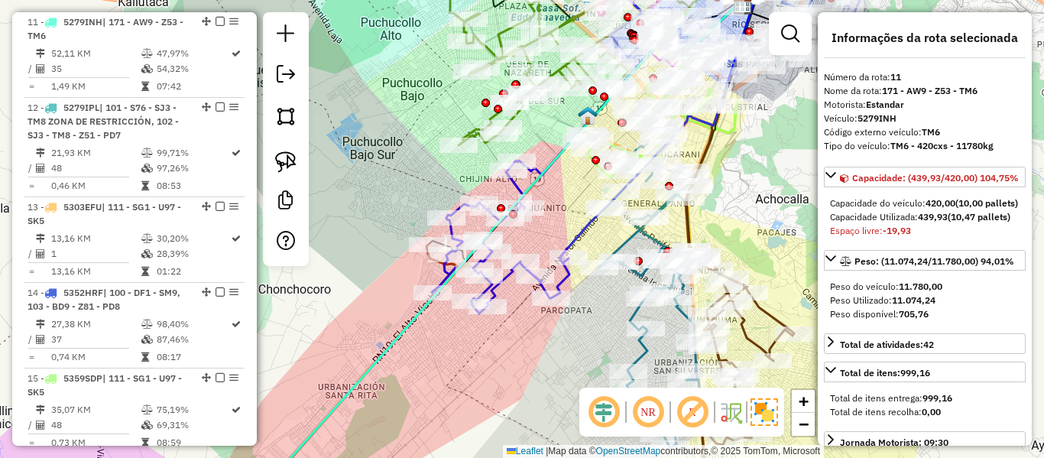
select select "**********"
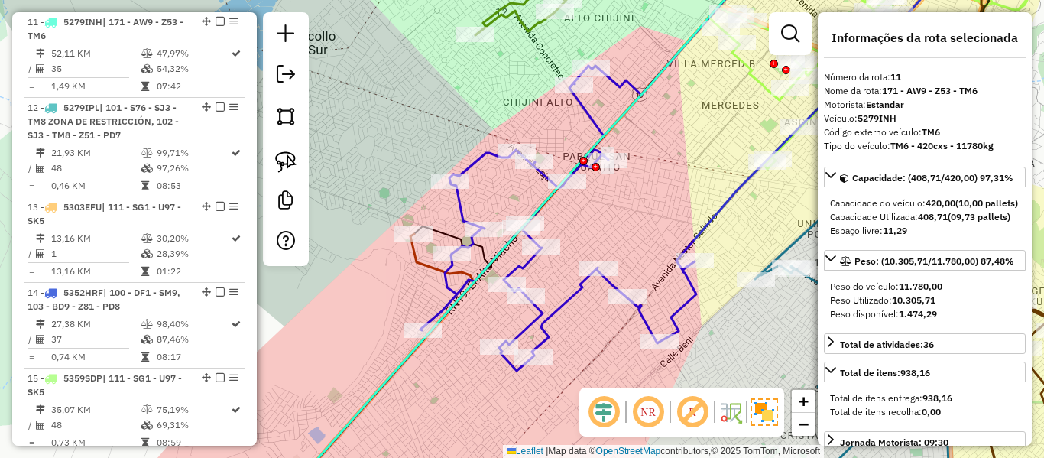
drag, startPoint x: 372, startPoint y: 320, endPoint x: 397, endPoint y: 303, distance: 30.1
click at [397, 302] on div "Janela de atendimento Grade de atendimento Capacidade Transportadoras Veículos …" at bounding box center [522, 229] width 1044 height 458
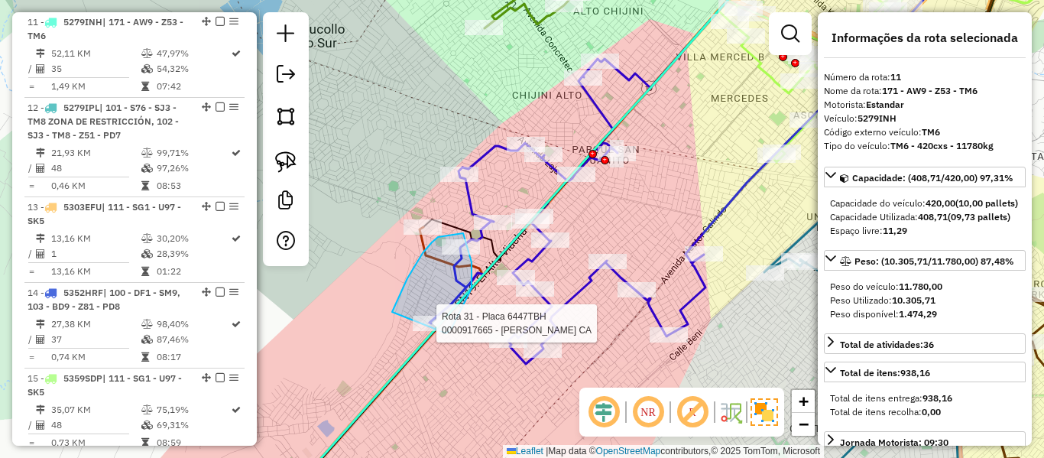
drag, startPoint x: 395, startPoint y: 307, endPoint x: 385, endPoint y: 350, distance: 44.9
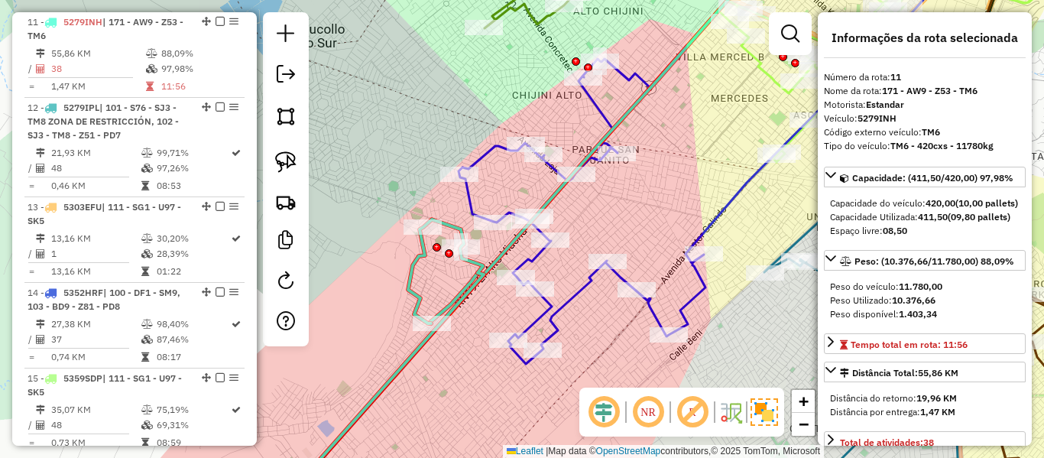
click at [414, 264] on icon at bounding box center [382, 361] width 203 height 284
click at [459, 252] on icon at bounding box center [382, 361] width 203 height 284
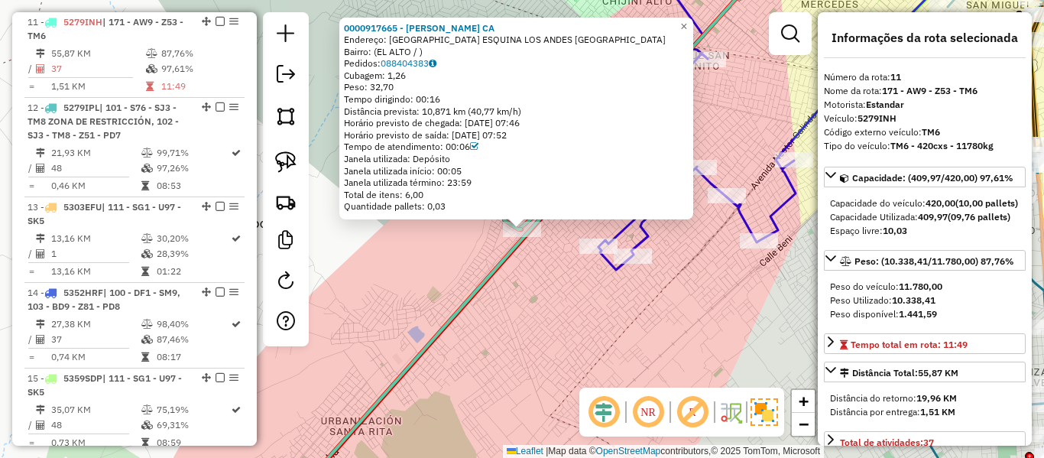
scroll to position [306, 0]
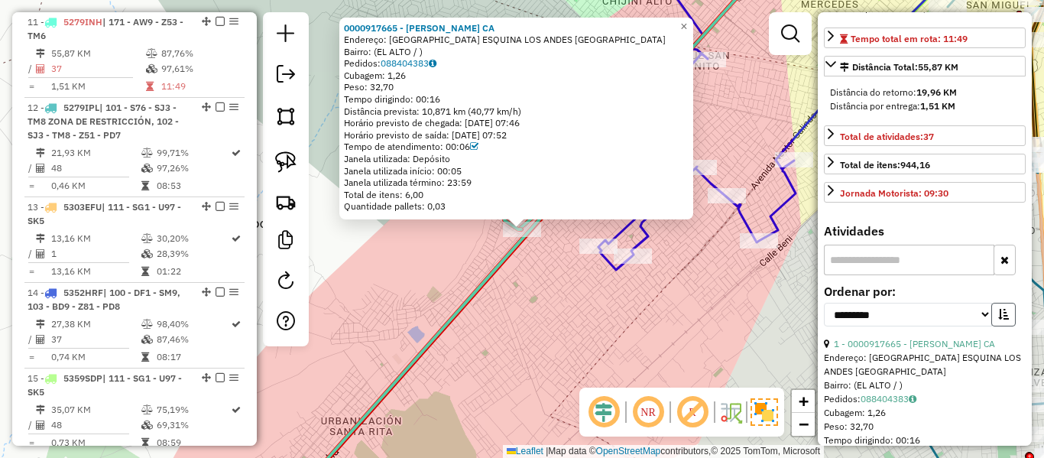
click at [1002, 320] on icon "button" at bounding box center [1003, 314] width 11 height 11
click at [938, 326] on select "**********" at bounding box center [908, 315] width 168 height 24
select select "**********"
click at [824, 326] on select "**********" at bounding box center [908, 315] width 168 height 24
click at [939, 378] on div "Endereço: C. LIRIOS Z MARISCAL SANTA CRUZ" at bounding box center [925, 365] width 202 height 28
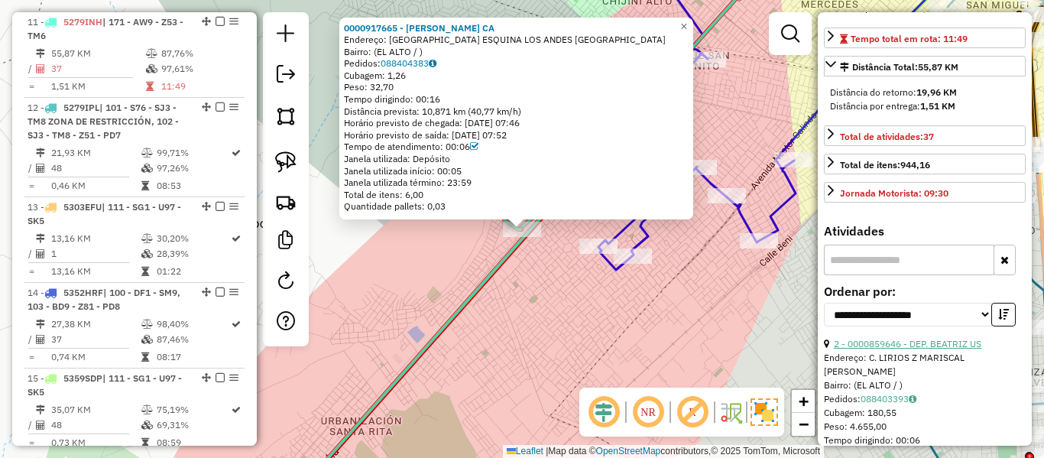
click at [943, 349] on link "2 - 0000859646 - DEP. BEATRIZ US" at bounding box center [908, 343] width 148 height 11
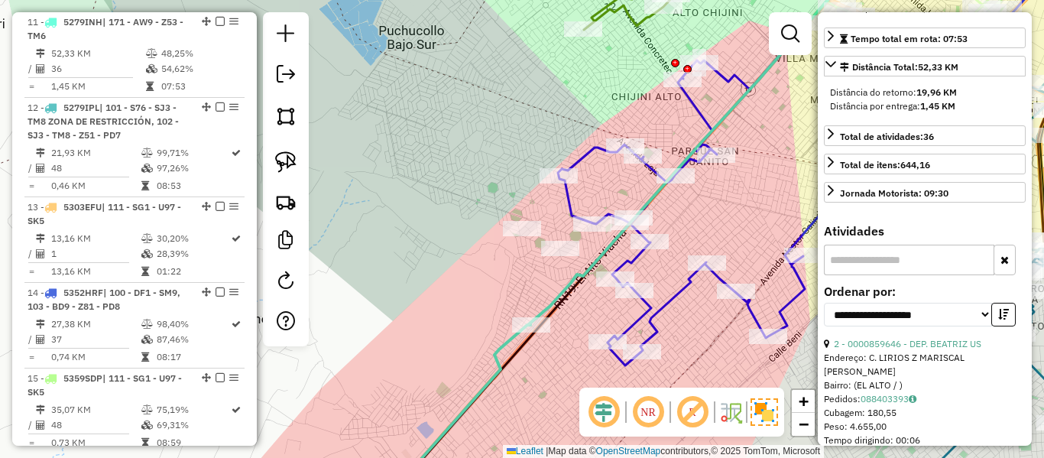
click at [531, 286] on div "0000859646 - DEP. BEATRIZ US Endereço: C. LIRIOS Z MARISCAL SANTA CRUZ Bairro: …" at bounding box center [522, 229] width 1044 height 458
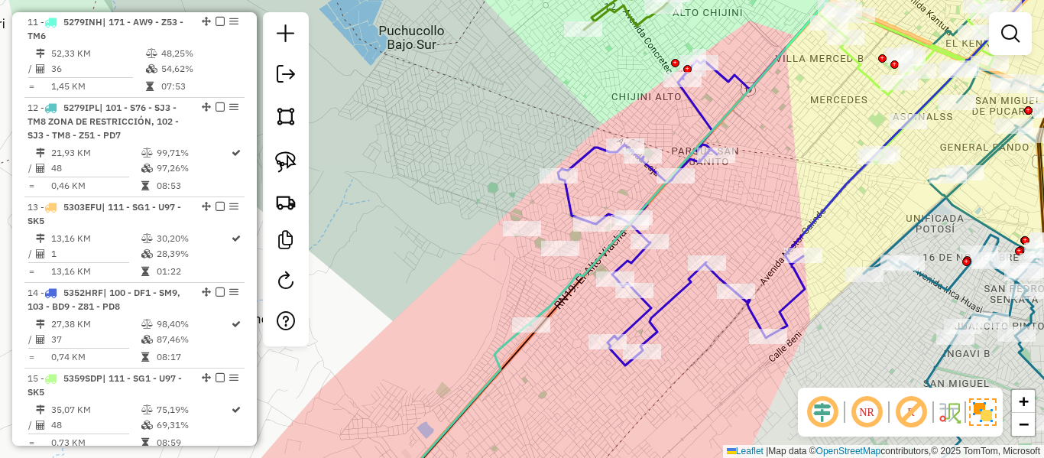
click at [540, 304] on icon at bounding box center [699, 139] width 341 height 371
select select "**********"
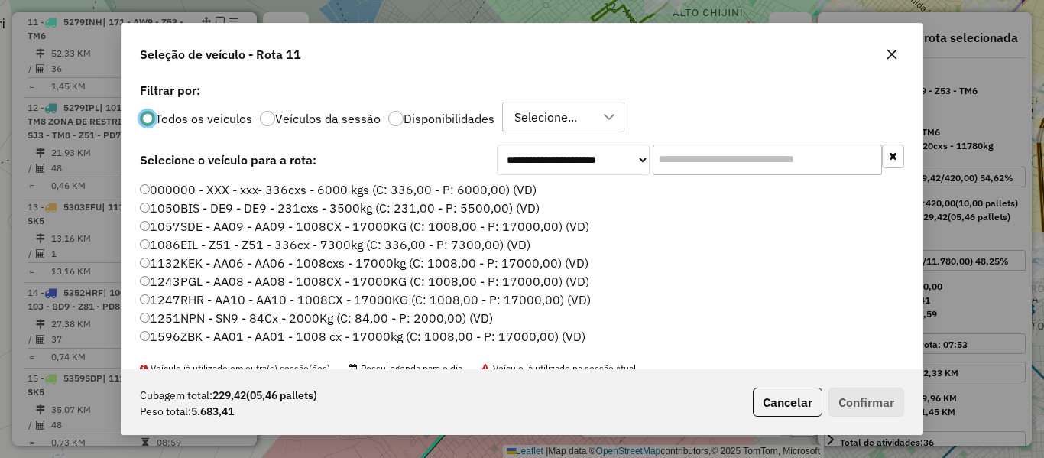
scroll to position [8, 5]
click at [472, 120] on label "Disponibilidades" at bounding box center [449, 118] width 91 height 12
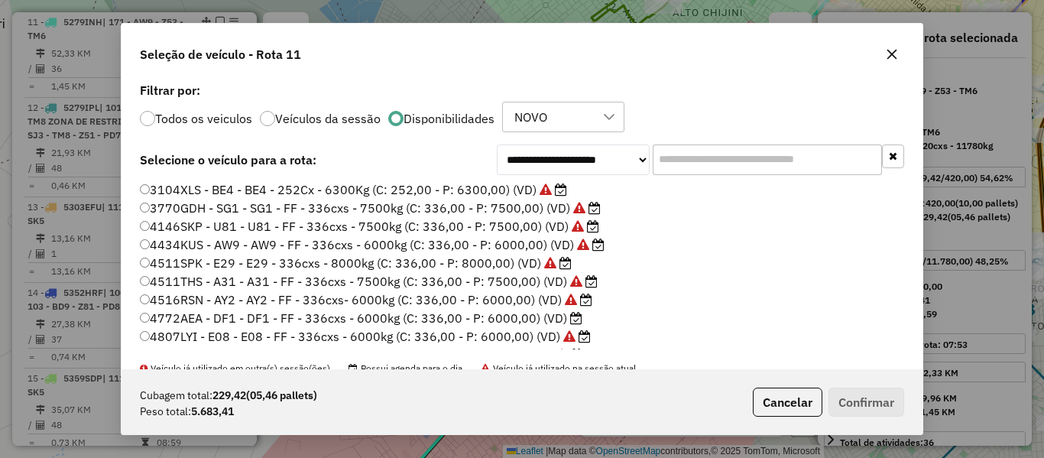
click at [524, 192] on label "3104XLS - BE4 - BE4 - 252Cx - 6300Kg (C: 252,00 - P: 6300,00) (VD)" at bounding box center [353, 189] width 427 height 18
click at [539, 251] on label "4434KUS - AW9 - AW9 - FF - 336cxs - 6000kg (C: 336,00 - P: 6000,00) (VD)" at bounding box center [372, 244] width 465 height 18
click at [846, 390] on button "Confirmar" at bounding box center [867, 402] width 76 height 29
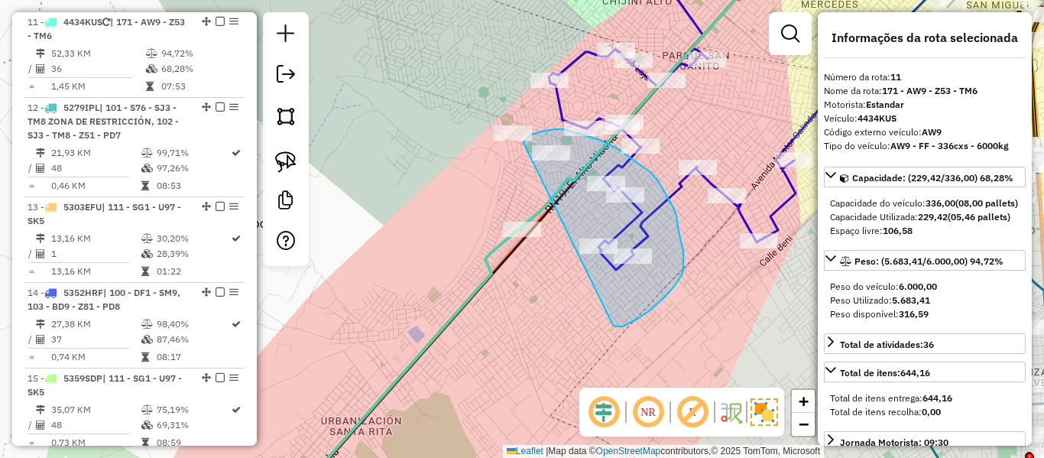
drag, startPoint x: 638, startPoint y: 319, endPoint x: 514, endPoint y: 211, distance: 163.6
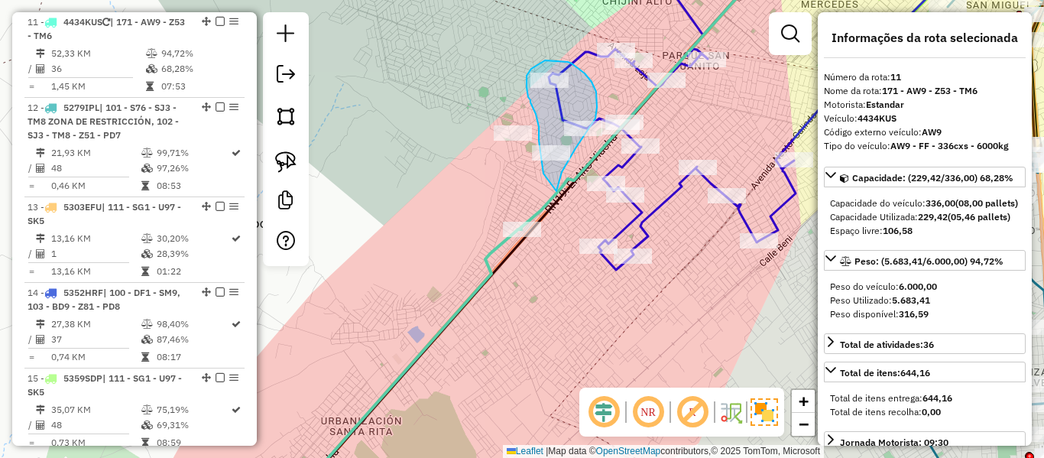
drag, startPoint x: 576, startPoint y: 148, endPoint x: 544, endPoint y: 175, distance: 41.8
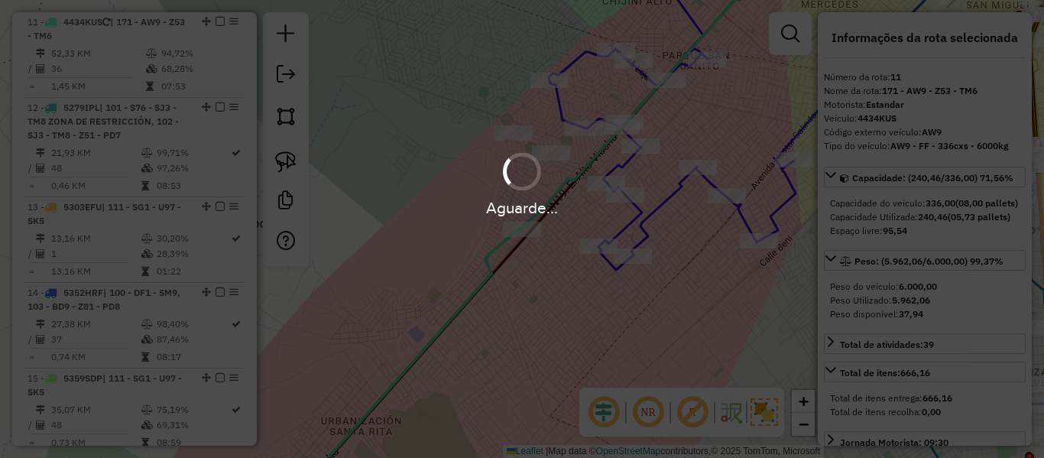
select select "**********"
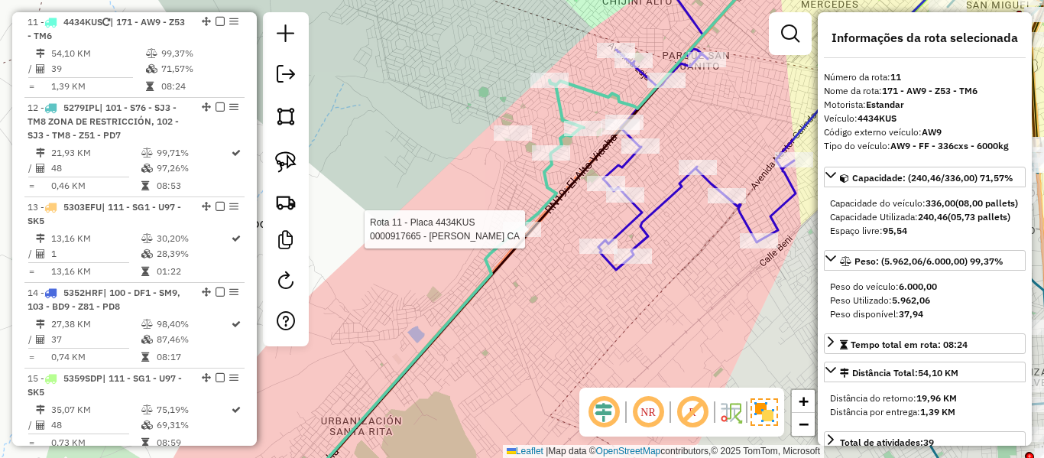
click at [515, 237] on div at bounding box center [522, 229] width 38 height 15
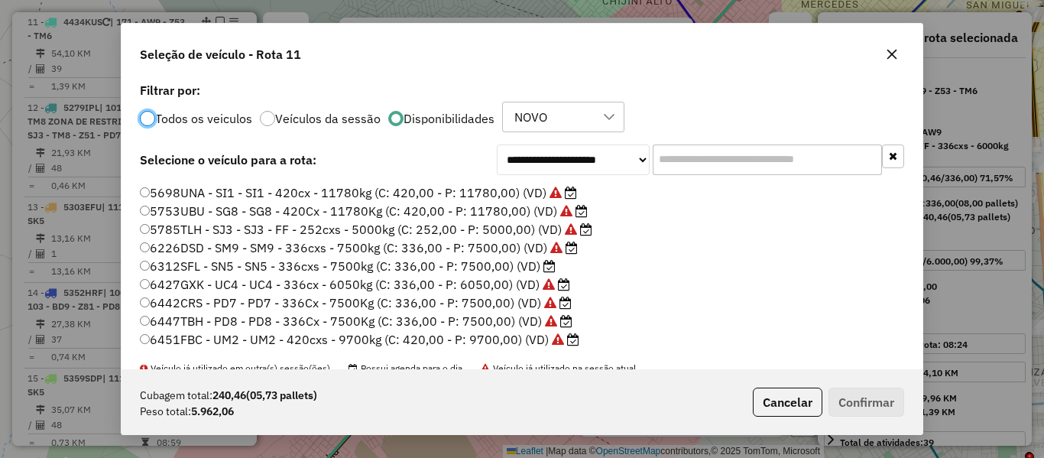
scroll to position [492, 0]
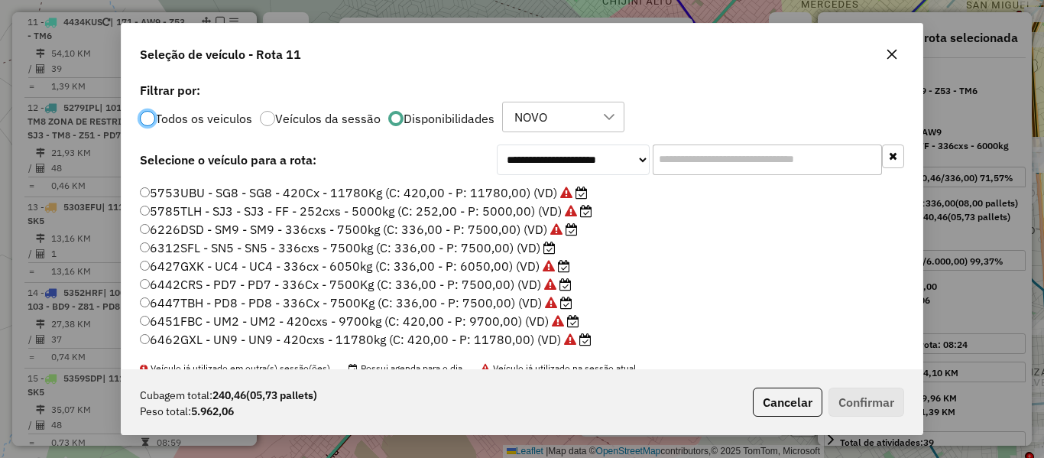
click at [513, 249] on label "6312SFL - SN5 - SN5 - 336cxs - 7500kg (C: 336,00 - P: 7500,00) (VD)" at bounding box center [348, 247] width 416 height 18
click at [870, 403] on button "Confirmar" at bounding box center [867, 402] width 76 height 29
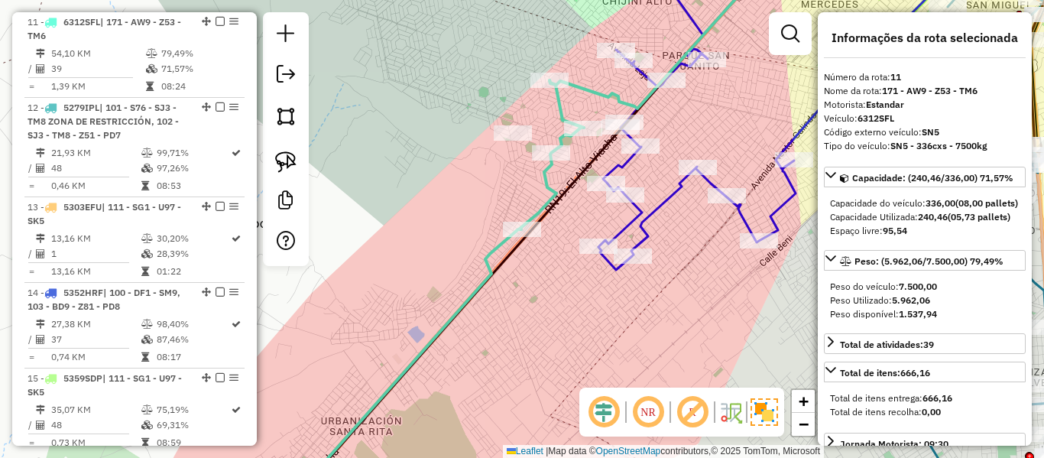
drag, startPoint x: 540, startPoint y: 255, endPoint x: 537, endPoint y: 242, distance: 14.1
click at [518, 303] on div "Janela de atendimento Grade de atendimento Capacidade Transportadoras Veículos …" at bounding box center [522, 229] width 1044 height 458
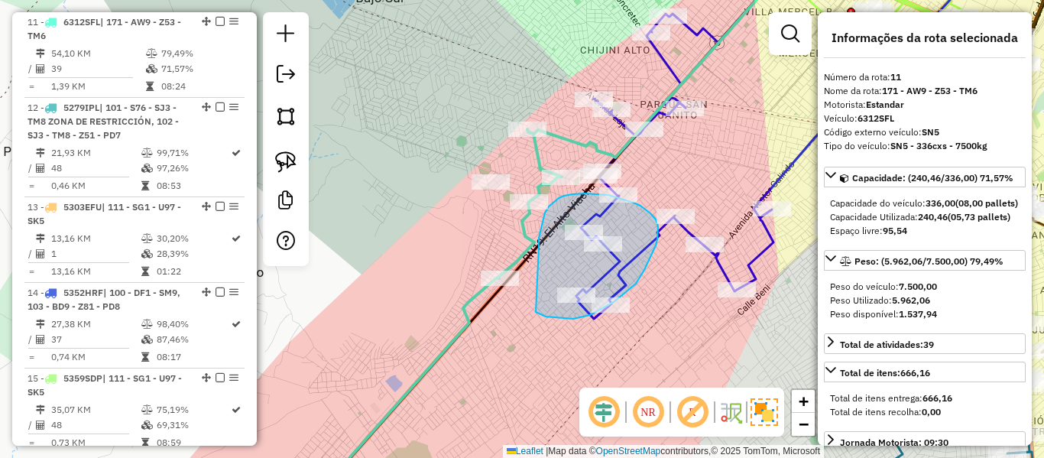
drag, startPoint x: 539, startPoint y: 244, endPoint x: 534, endPoint y: 307, distance: 62.8
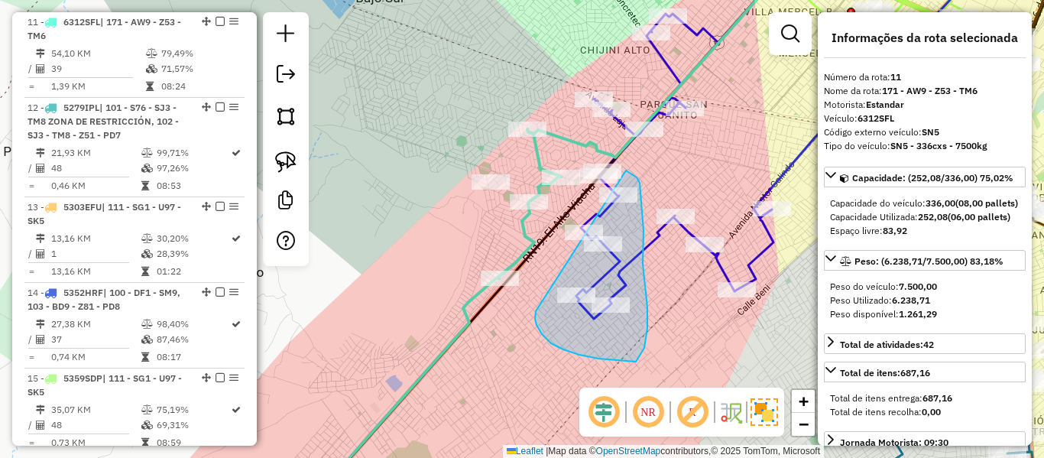
drag, startPoint x: 539, startPoint y: 329, endPoint x: 552, endPoint y: 207, distance: 123.0
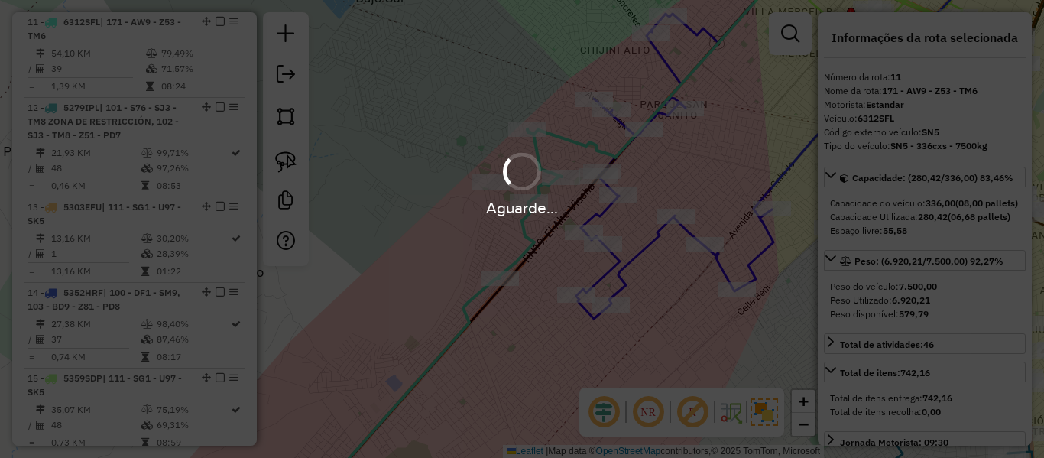
select select "**********"
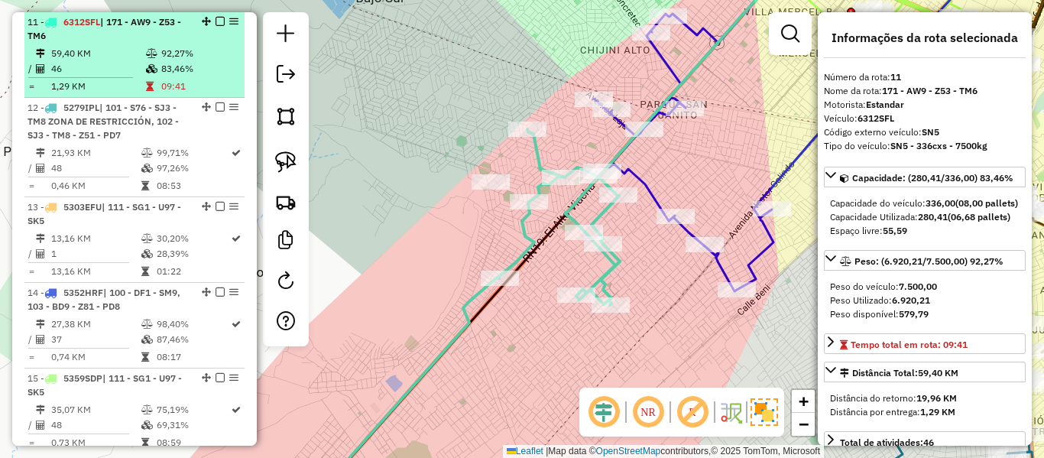
click at [216, 20] on em at bounding box center [220, 21] width 9 height 9
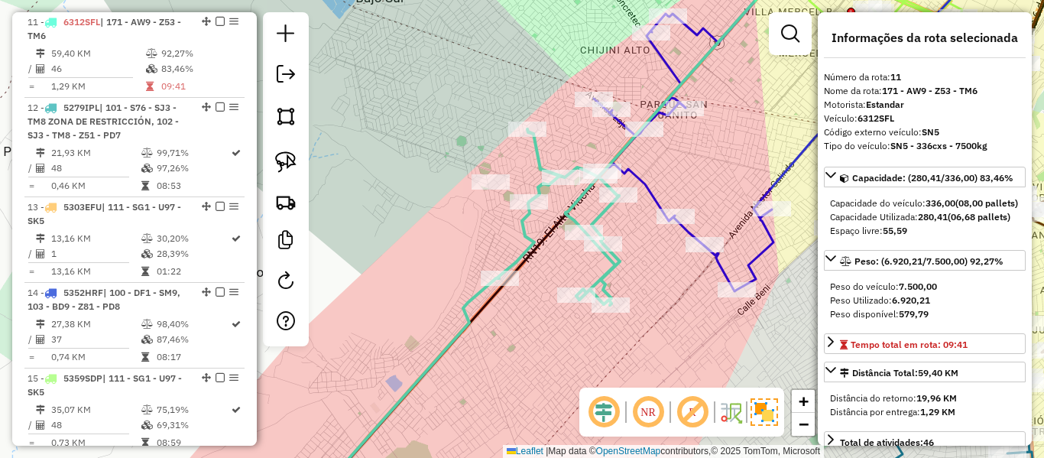
scroll to position [1352, 0]
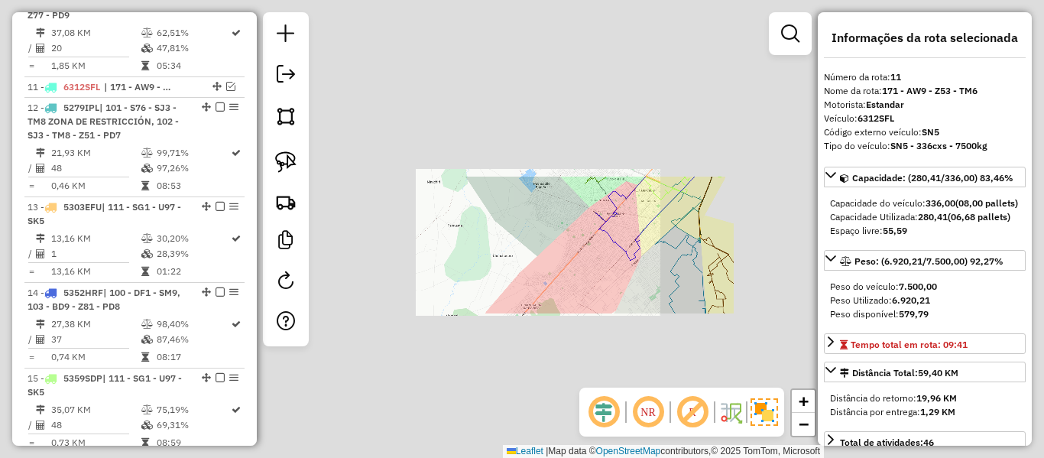
click at [617, 289] on div "Janela de atendimento Grade de atendimento Capacidade Transportadoras Veículos …" at bounding box center [522, 229] width 1044 height 458
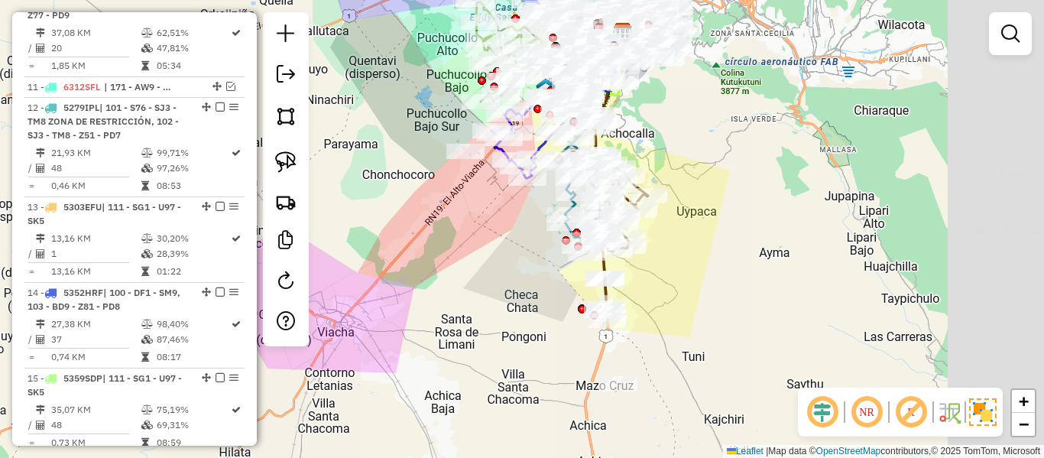
drag, startPoint x: 612, startPoint y: 292, endPoint x: 521, endPoint y: 227, distance: 111.8
click at [500, 210] on div "Janela de atendimento Grade de atendimento Capacidade Transportadoras Veículos …" at bounding box center [522, 229] width 1044 height 458
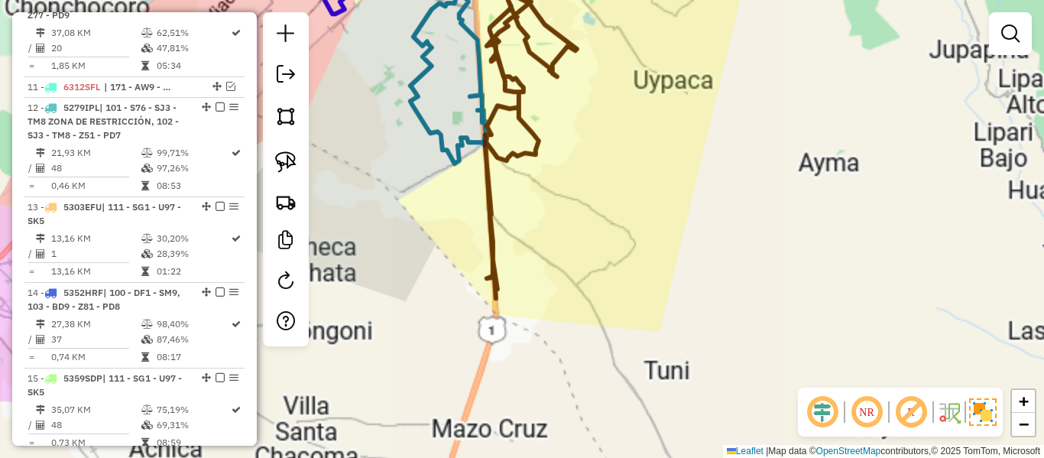
click at [626, 305] on div "Janela de atendimento Grade de atendimento Capacidade Transportadoras Veículos …" at bounding box center [522, 229] width 1044 height 458
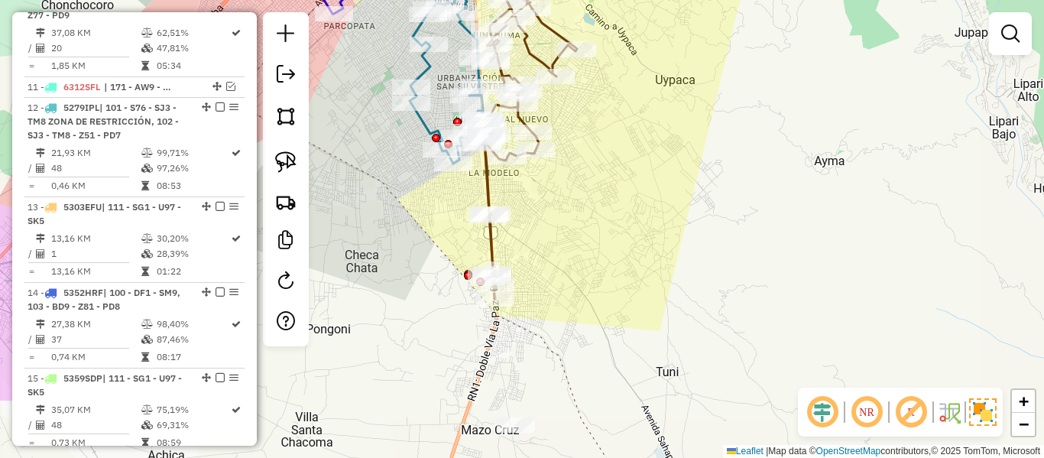
click at [488, 182] on icon at bounding box center [526, 132] width 102 height 333
select select "**********"
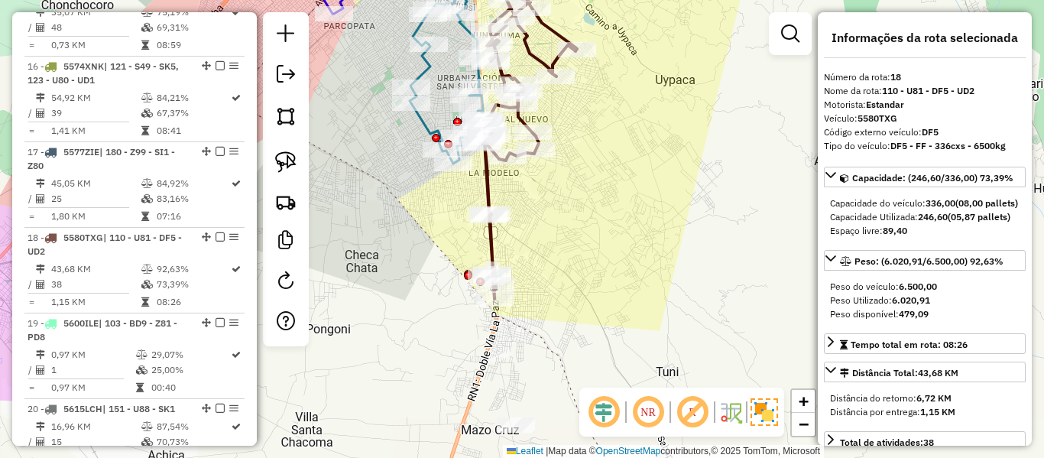
scroll to position [1965, 0]
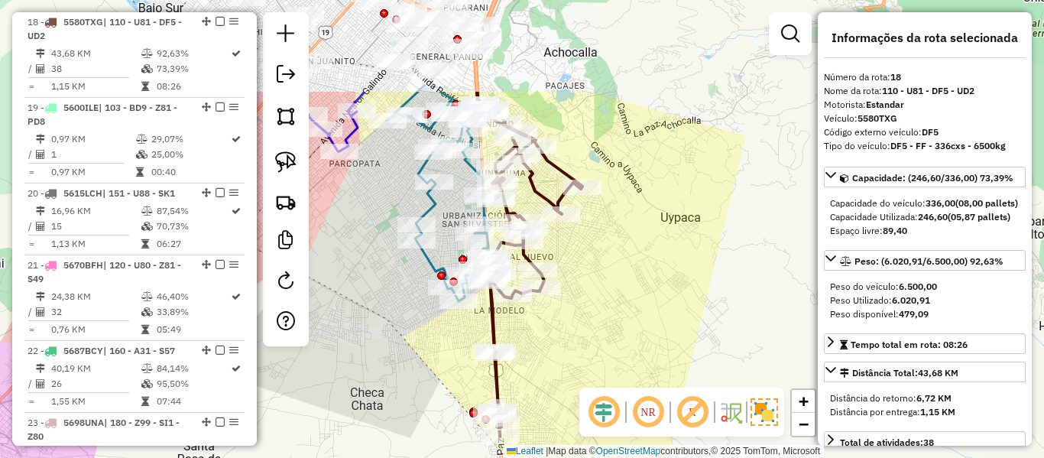
drag, startPoint x: 575, startPoint y: 247, endPoint x: 582, endPoint y: 385, distance: 138.5
click at [581, 386] on div "Janela de atendimento Grade de atendimento Capacidade Transportadoras Veículos …" at bounding box center [522, 229] width 1044 height 458
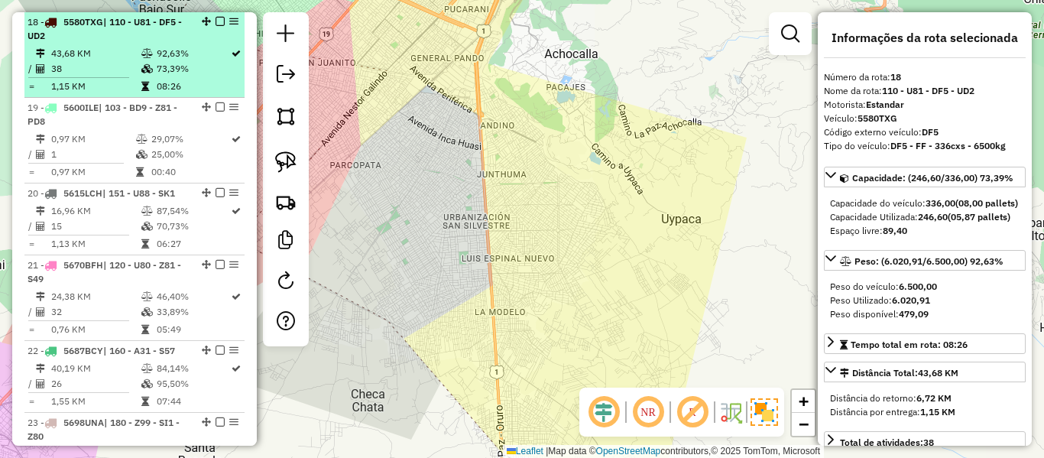
click at [133, 68] on td "38" at bounding box center [95, 68] width 90 height 15
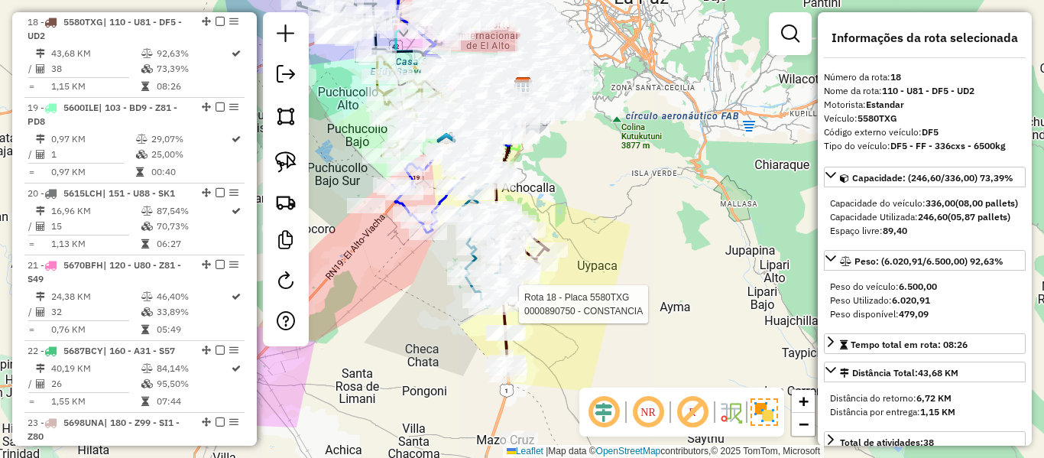
scroll to position [3076, 0]
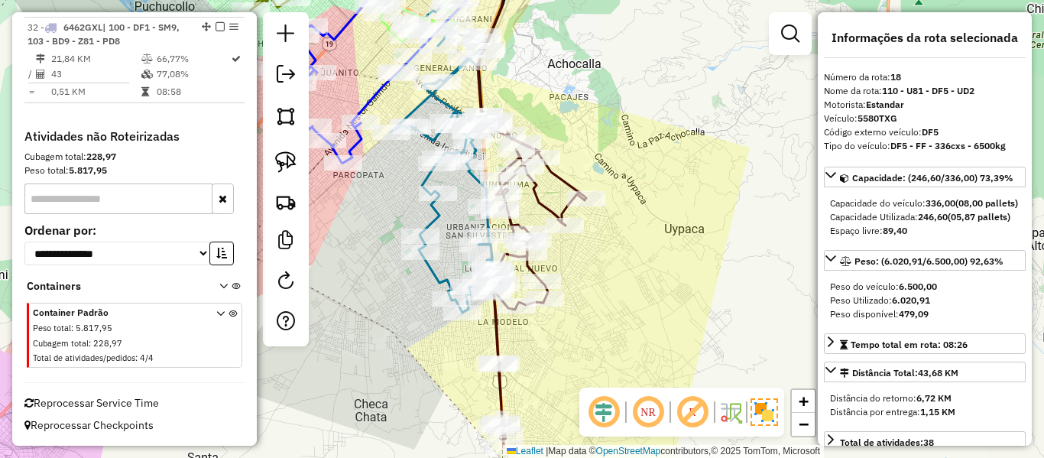
click at [534, 266] on icon at bounding box center [535, 281] width 102 height 333
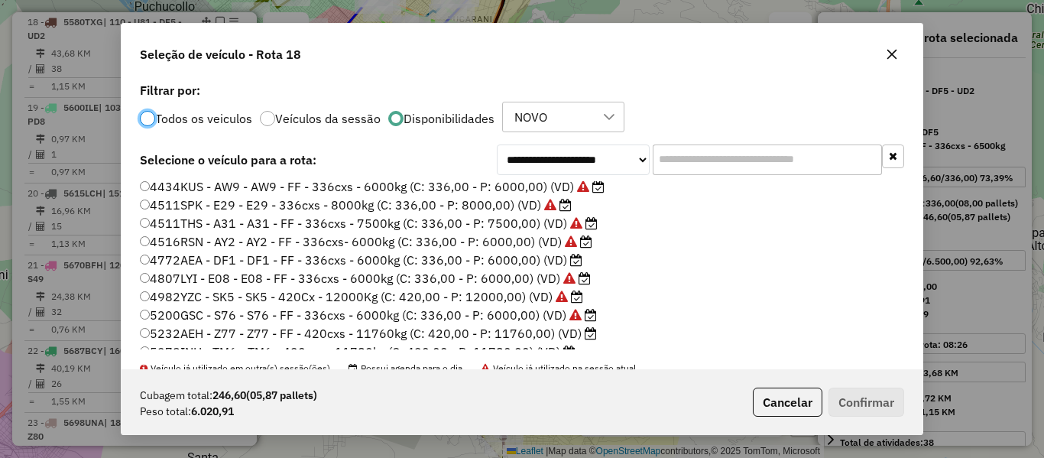
scroll to position [153, 0]
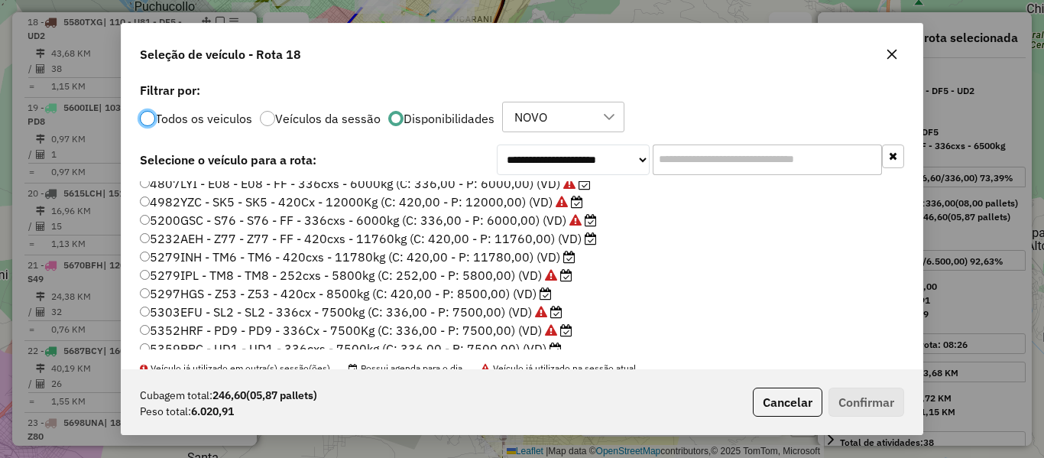
click at [563, 258] on icon at bounding box center [569, 257] width 12 height 12
click at [576, 248] on li "5232AEH - Z77 - Z77 - FF - 420cxs - 11760kg (C: 420,00 - P: 11760,00) (VD)" at bounding box center [522, 239] width 764 height 18
click at [579, 245] on label "5232AEH - Z77 - Z77 - FF - 420cxs - 11760kg (C: 420,00 - P: 11760,00) (VD)" at bounding box center [368, 238] width 457 height 18
click at [832, 404] on button "Confirmar" at bounding box center [867, 402] width 76 height 29
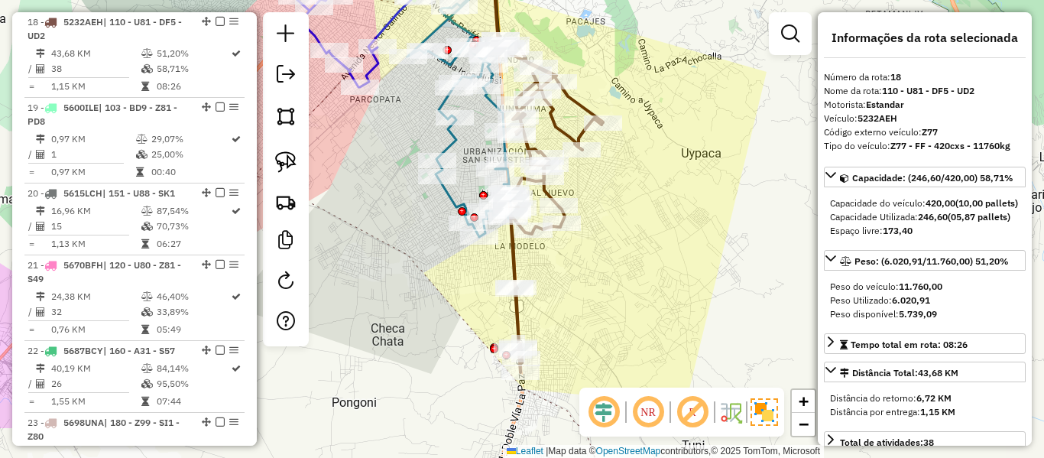
drag, startPoint x: 657, startPoint y: 268, endPoint x: 657, endPoint y: 114, distance: 153.6
click at [668, 108] on div "Janela de atendimento Grade de atendimento Capacidade Transportadoras Veículos …" at bounding box center [522, 229] width 1044 height 458
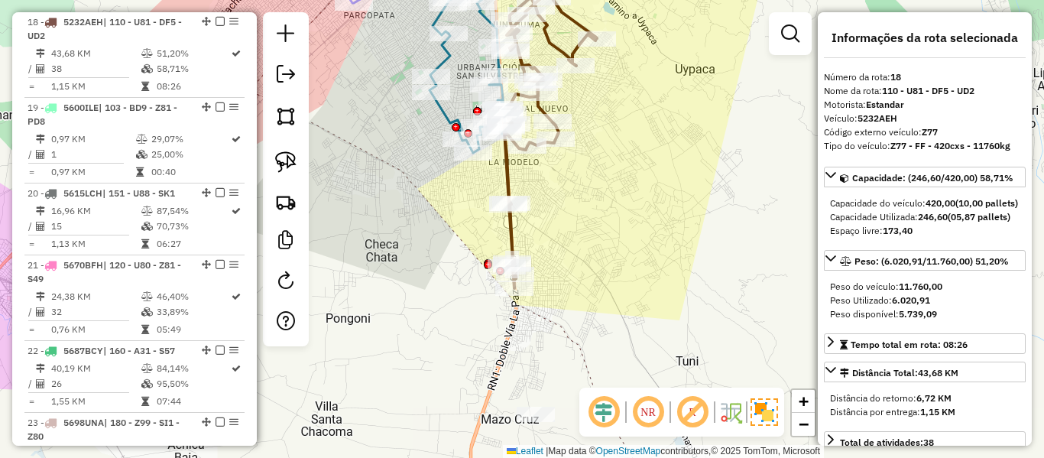
click at [508, 174] on icon at bounding box center [546, 122] width 102 height 333
click at [568, 226] on div "Janela de atendimento Grade de atendimento Capacidade Transportadoras Veículos …" at bounding box center [522, 229] width 1044 height 458
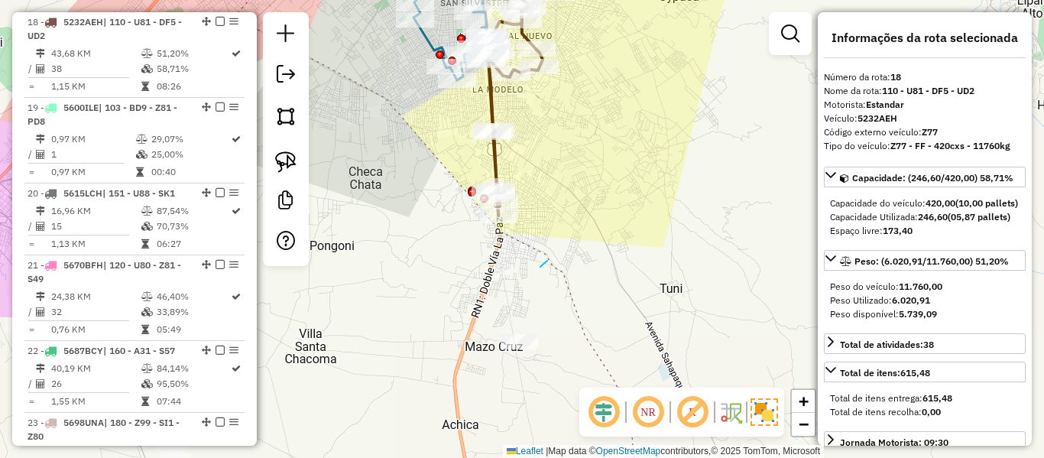
drag, startPoint x: 540, startPoint y: 267, endPoint x: 566, endPoint y: 307, distance: 47.7
select select "**********"
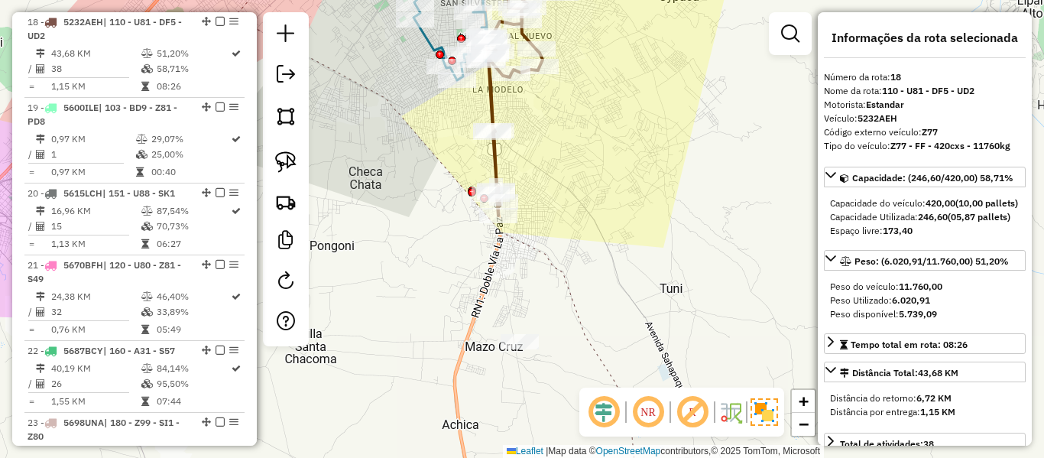
click at [494, 160] on icon at bounding box center [534, 84] width 92 height 261
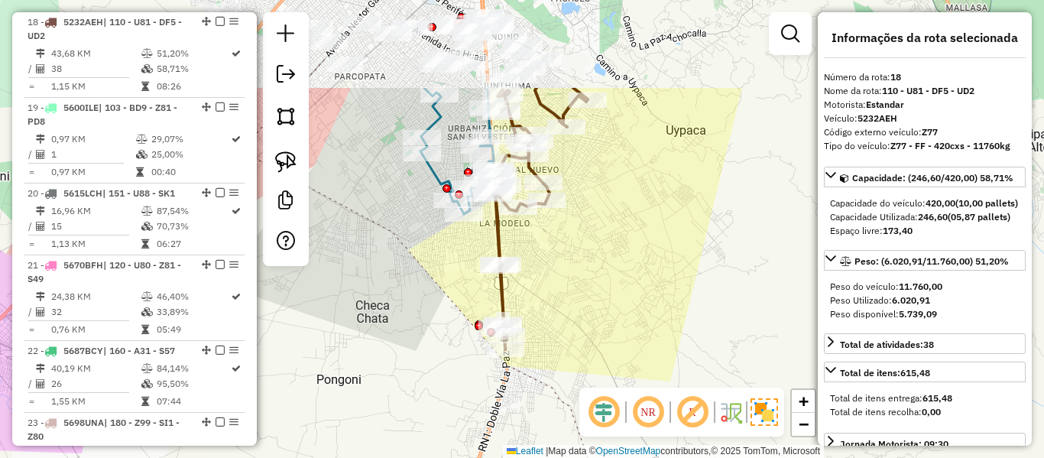
drag, startPoint x: 537, startPoint y: 275, endPoint x: 520, endPoint y: 226, distance: 52.7
click at [539, 279] on div "Janela de atendimento Grade de atendimento Capacidade Transportadoras Veículos …" at bounding box center [522, 229] width 1044 height 458
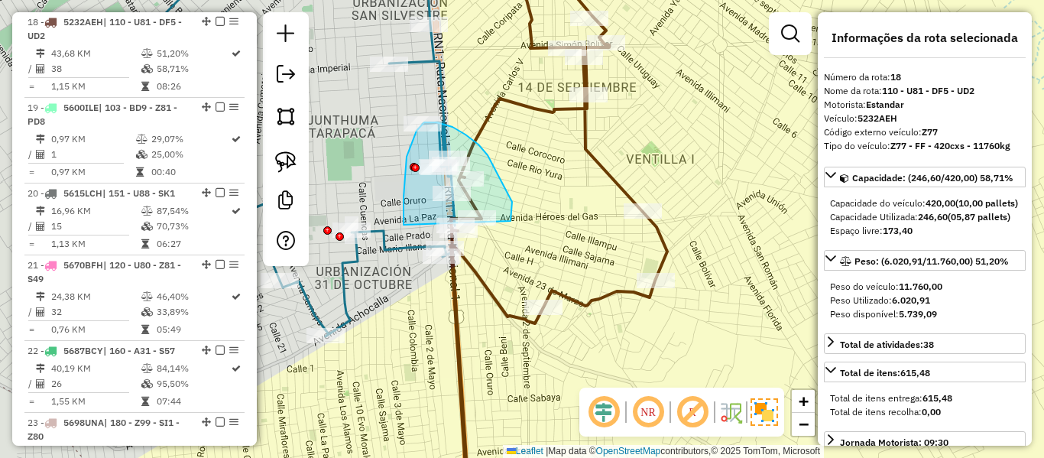
drag, startPoint x: 479, startPoint y: 144, endPoint x: 455, endPoint y: 332, distance: 188.8
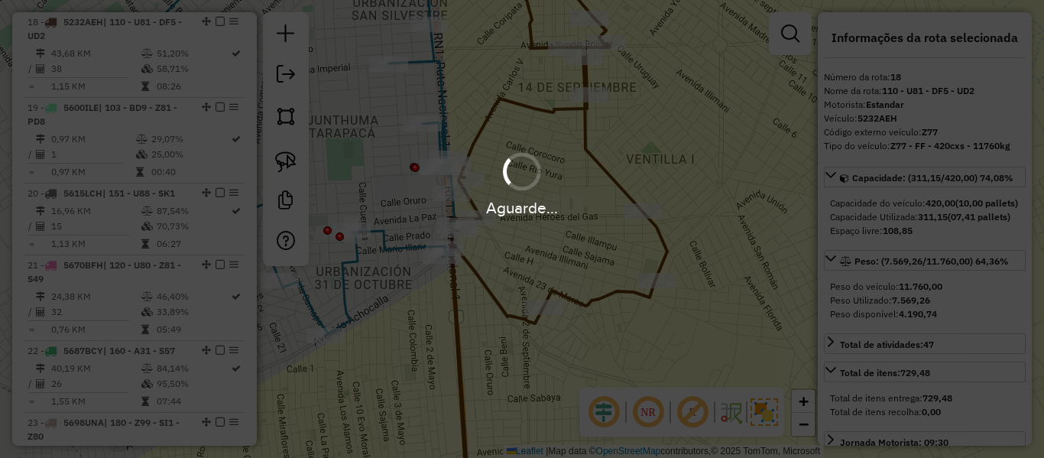
select select "**********"
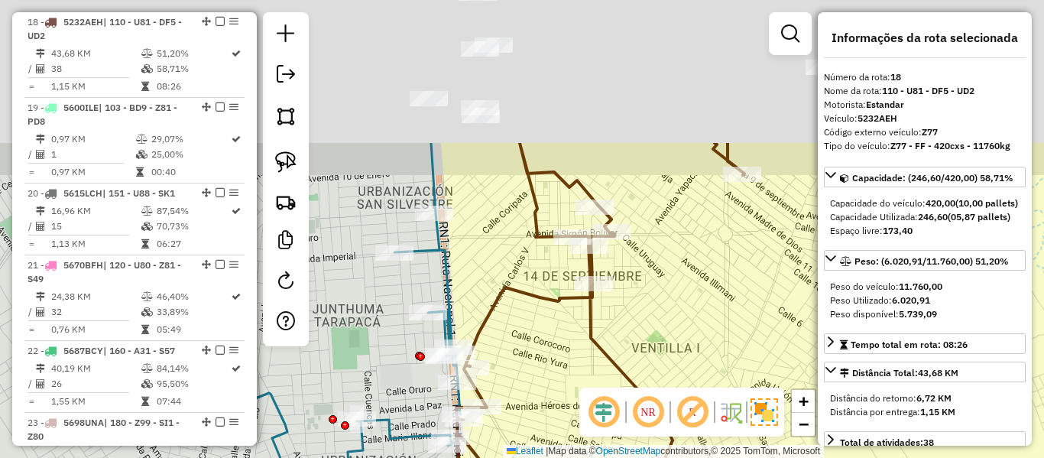
drag, startPoint x: 523, startPoint y: 208, endPoint x: 528, endPoint y: 397, distance: 188.9
click at [528, 397] on div "Rota 18 - Placa 5232AEH 0000890750 - CONSTANCIA Janela de atendimento Grade de …" at bounding box center [522, 229] width 1044 height 458
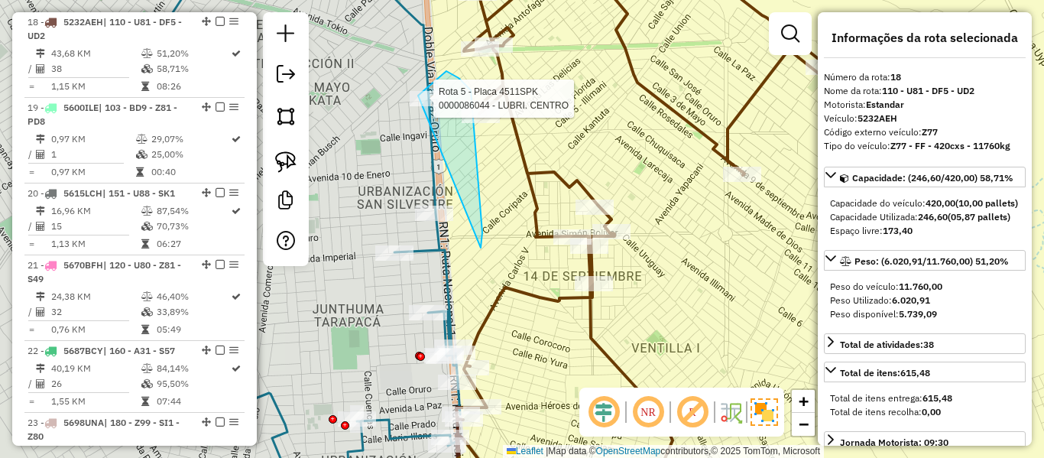
drag, startPoint x: 481, startPoint y: 242, endPoint x: 440, endPoint y: 259, distance: 44.9
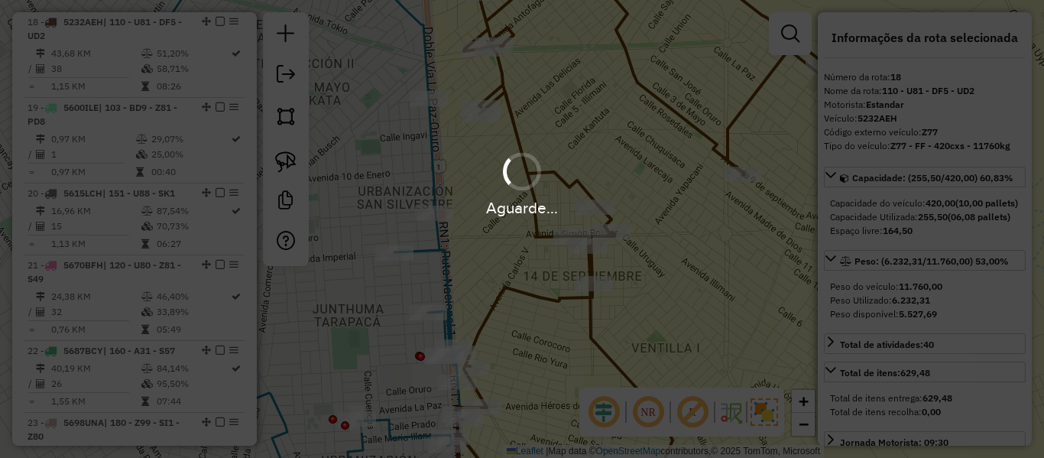
click at [561, 276] on div "Aguarde..." at bounding box center [522, 229] width 1044 height 458
select select "**********"
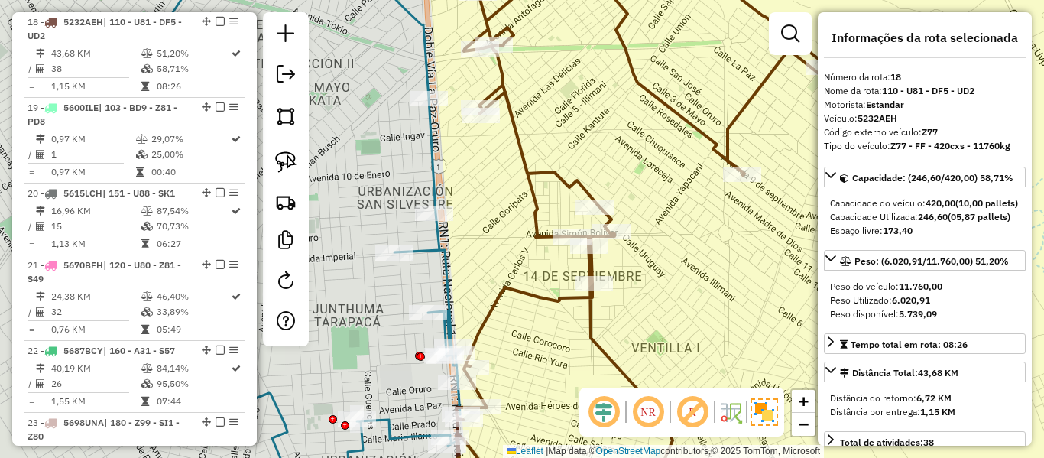
click at [558, 303] on icon at bounding box center [640, 229] width 369 height 550
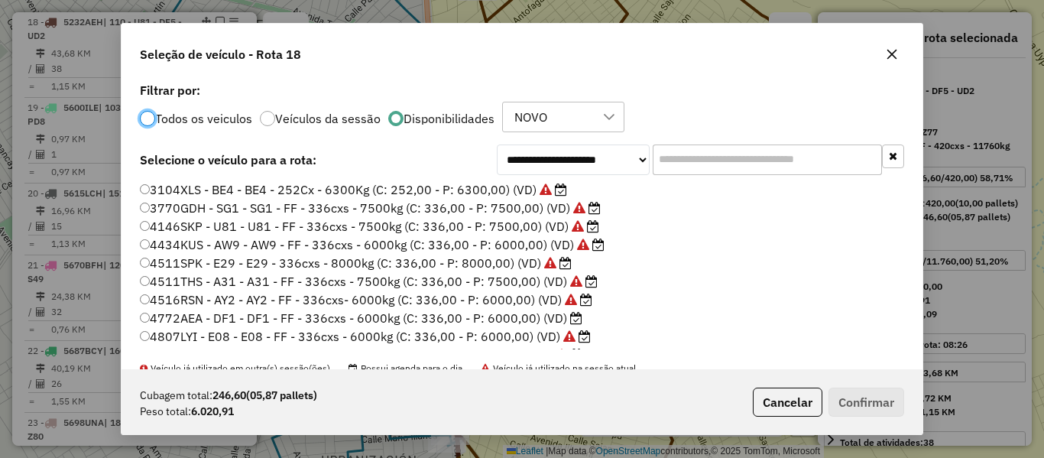
scroll to position [8, 5]
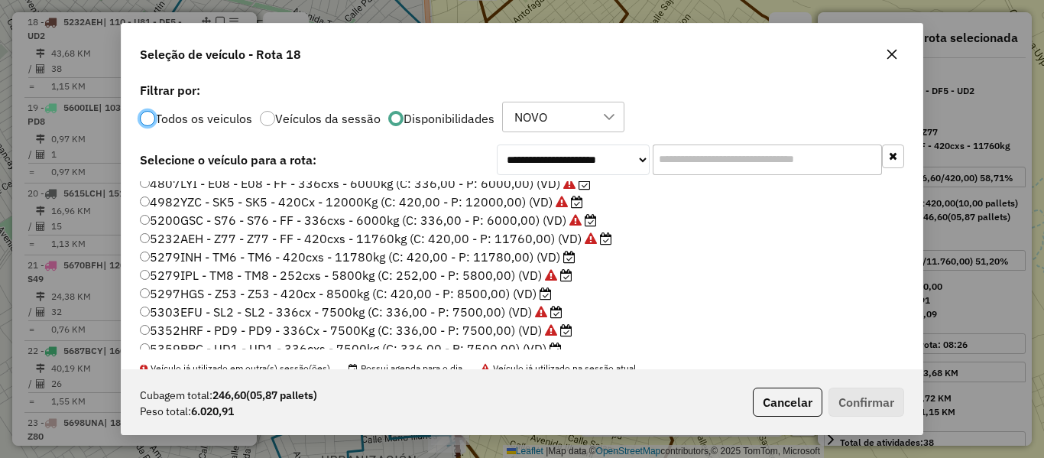
click at [563, 257] on icon at bounding box center [569, 257] width 12 height 12
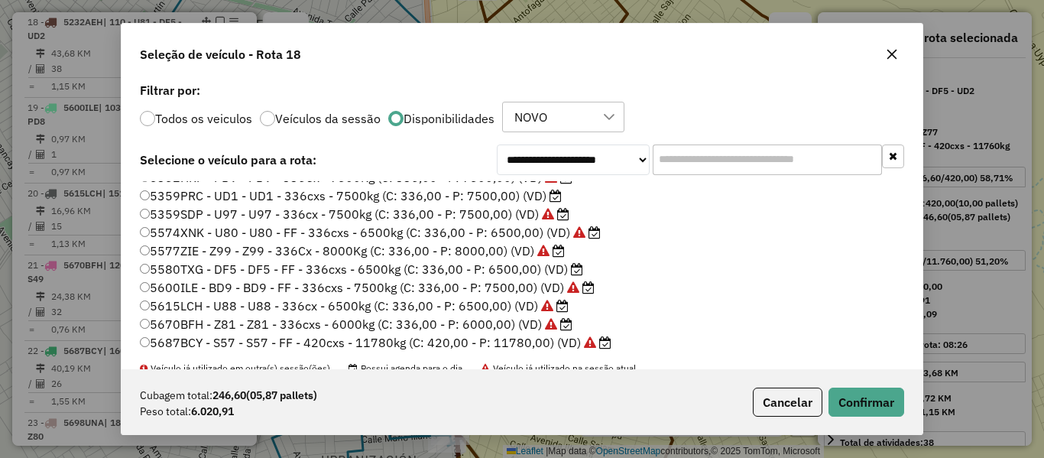
click at [571, 275] on label "5580TXG - DF5 - DF5 - FF - 336cxs - 6500kg (C: 336,00 - P: 6500,00) (VD)" at bounding box center [361, 269] width 443 height 18
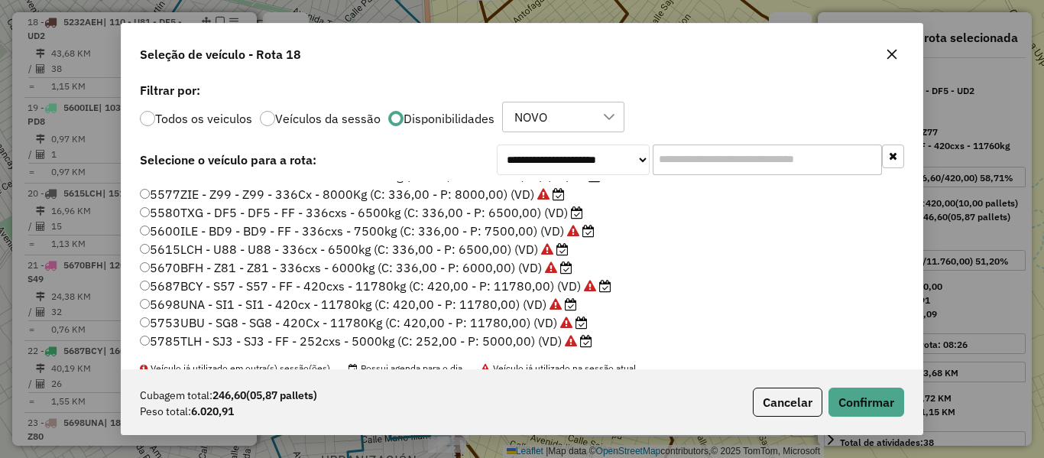
scroll to position [263, 0]
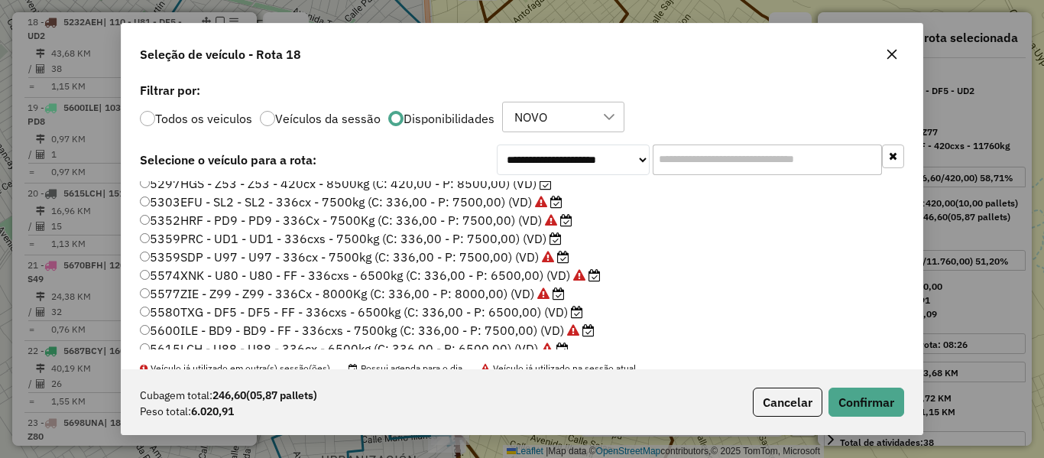
click at [545, 310] on label "5580TXG - DF5 - DF5 - FF - 336cxs - 6500kg (C: 336,00 - P: 6500,00) (VD)" at bounding box center [361, 312] width 443 height 18
click at [530, 243] on label "5359PRC - UD1 - UD1 - 336cxs - 7500kg (C: 336,00 - P: 7500,00) (VD)" at bounding box center [351, 238] width 422 height 18
click at [867, 394] on button "Confirmar" at bounding box center [867, 402] width 76 height 29
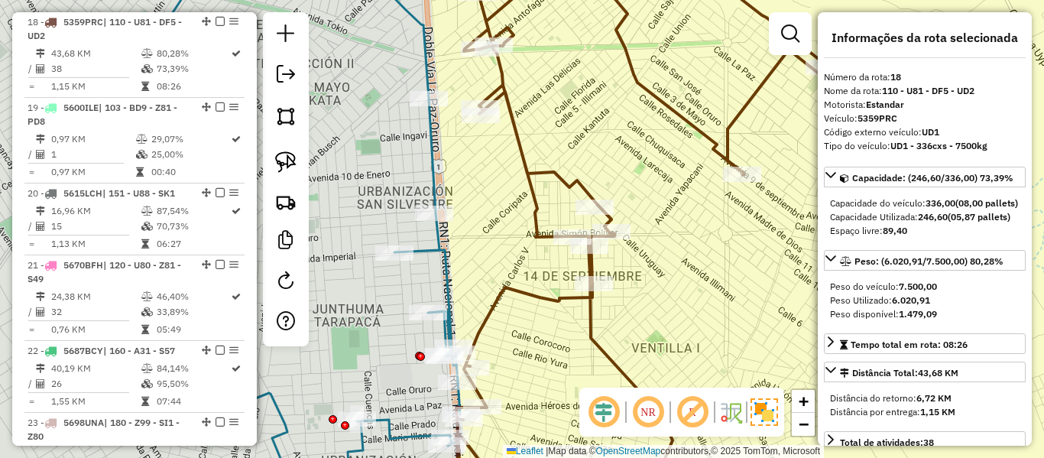
click at [564, 298] on icon at bounding box center [640, 229] width 369 height 550
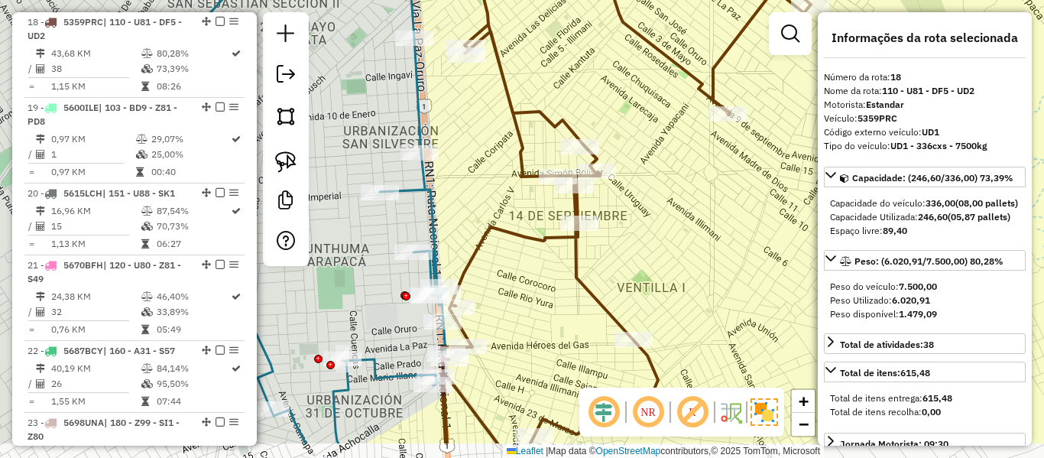
drag, startPoint x: 549, startPoint y: 341, endPoint x: 533, endPoint y: 280, distance: 63.2
click at [533, 280] on div "Janela de atendimento Grade de atendimento Capacidade Transportadoras Veículos …" at bounding box center [522, 229] width 1044 height 458
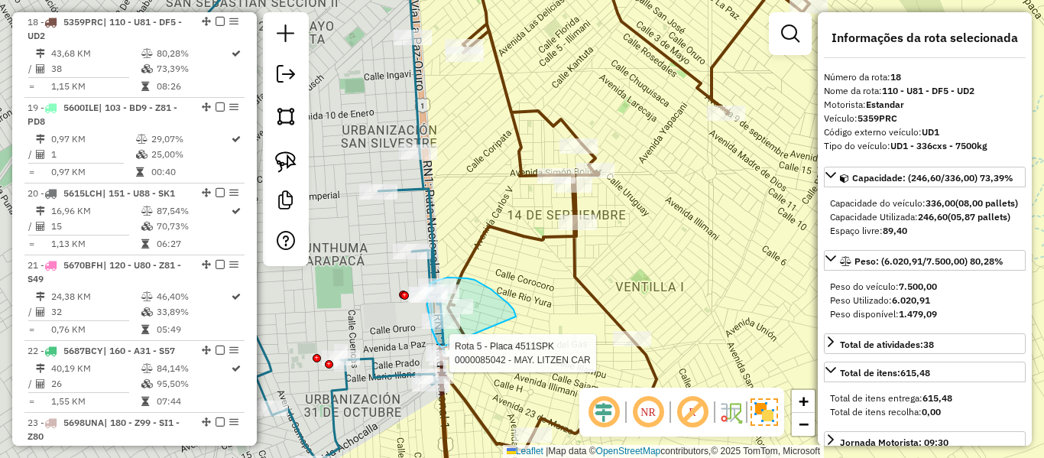
click at [449, 349] on div "Rota 5 - Placa 4511SPK 0000897199 - ANGEL GONZALES Rota 5 - Placa 4511SPK 00000…" at bounding box center [522, 229] width 1044 height 458
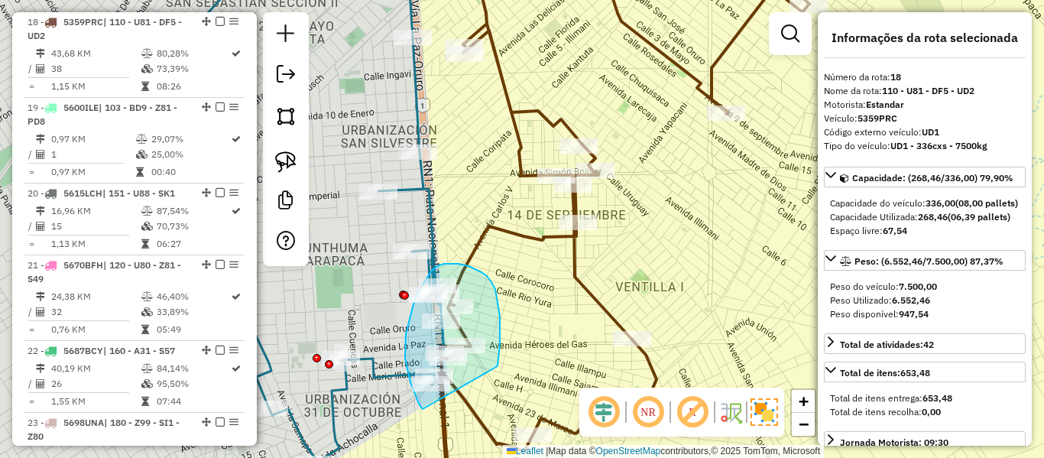
drag, startPoint x: 496, startPoint y: 367, endPoint x: 470, endPoint y: 414, distance: 54.1
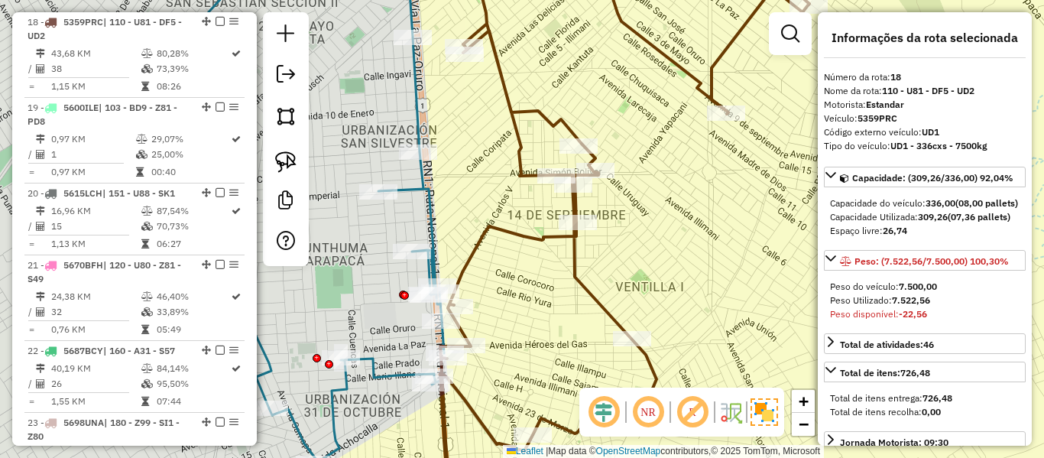
select select "**********"
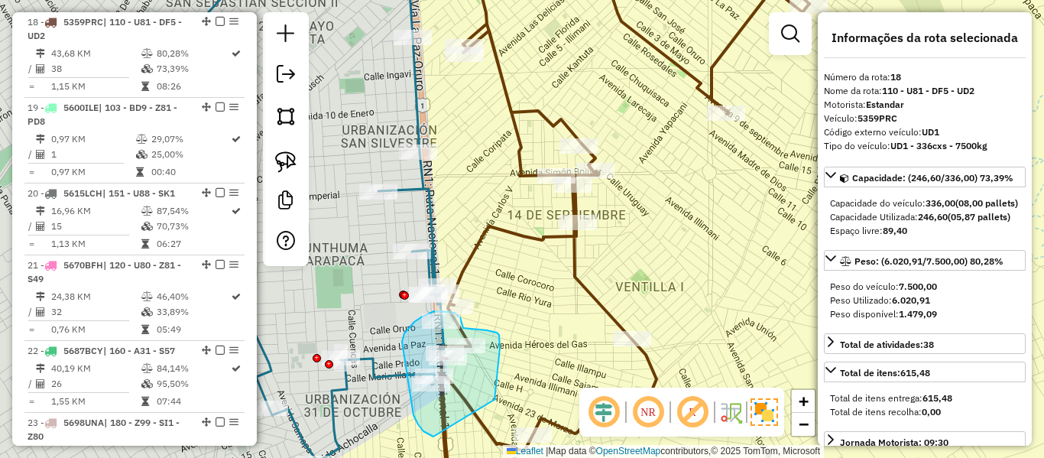
drag, startPoint x: 495, startPoint y: 396, endPoint x: 453, endPoint y: 435, distance: 57.3
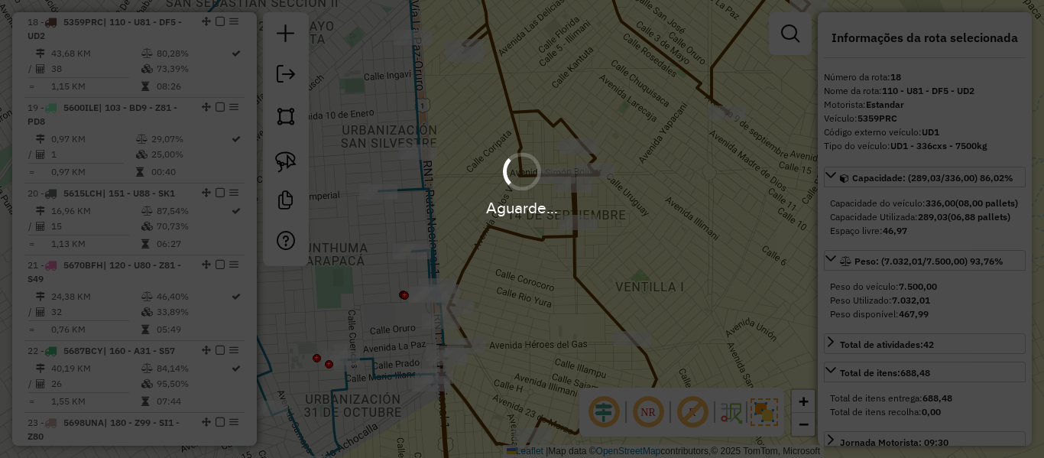
select select "**********"
click at [578, 276] on div "Aguarde..." at bounding box center [522, 229] width 1044 height 458
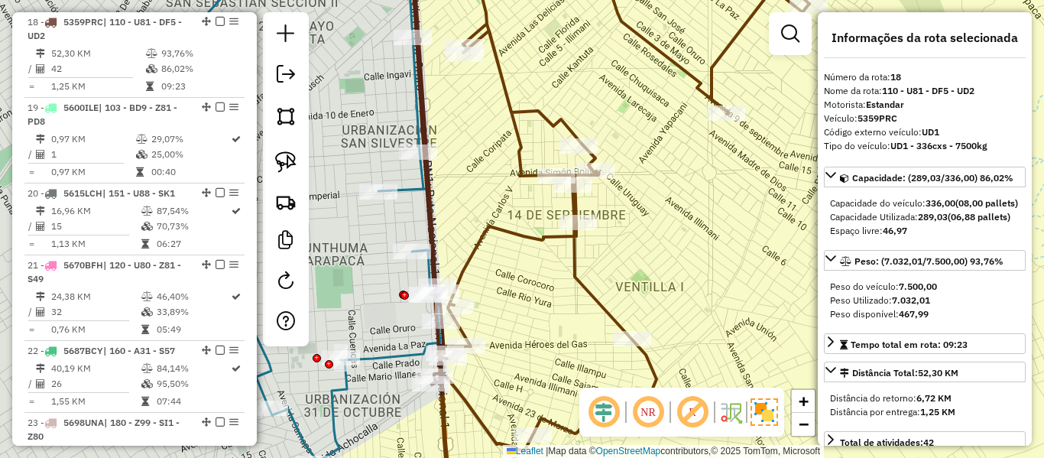
click at [578, 276] on icon at bounding box center [611, 229] width 397 height 550
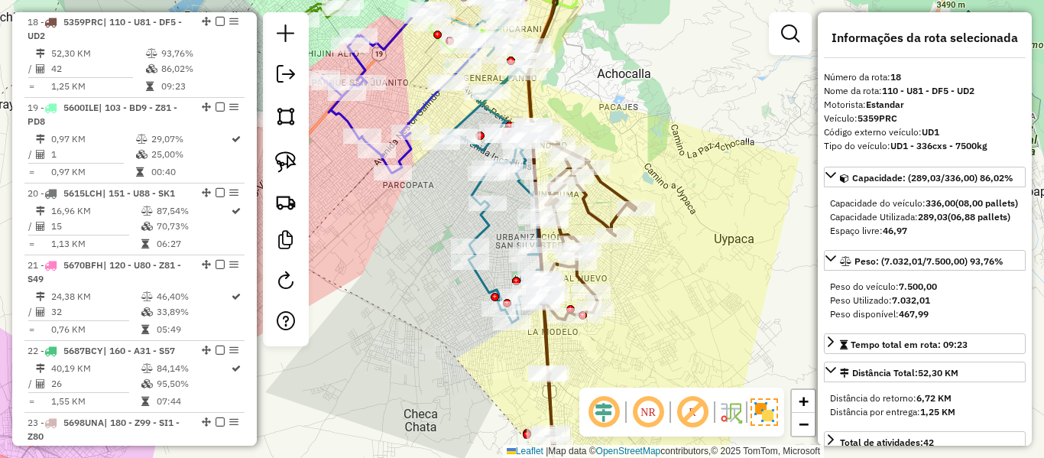
click at [219, 23] on em at bounding box center [220, 21] width 9 height 9
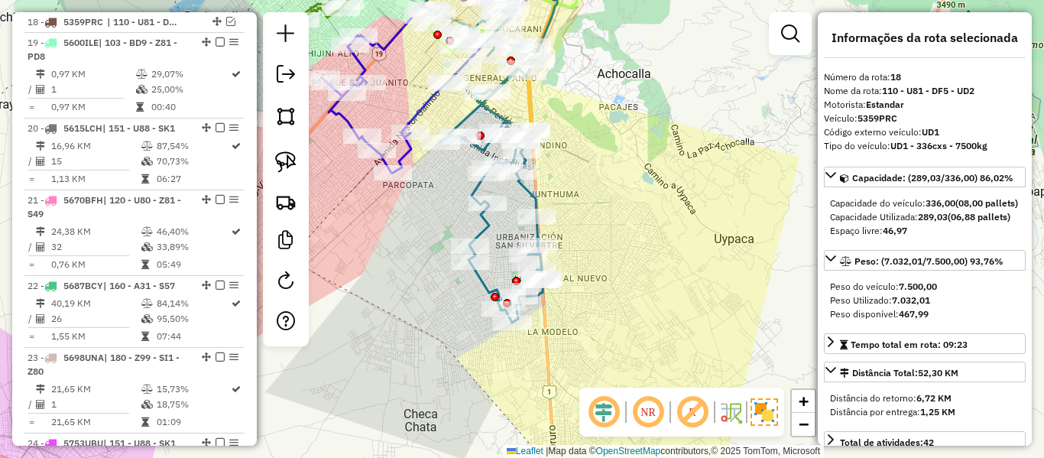
scroll to position [1900, 0]
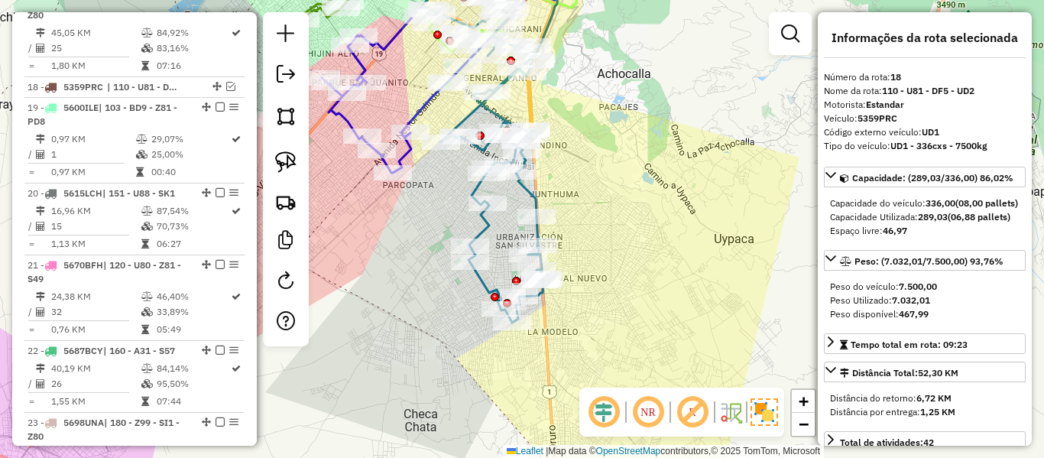
click at [476, 225] on div "Janela de atendimento Grade de atendimento Capacidade Transportadoras Veículos …" at bounding box center [522, 229] width 1044 height 458
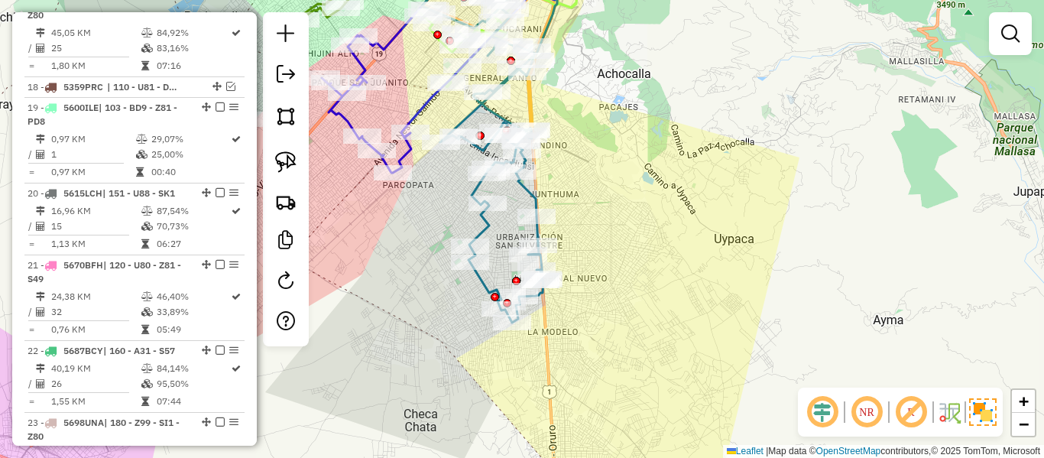
click at [482, 226] on icon at bounding box center [500, 138] width 141 height 368
select select "**********"
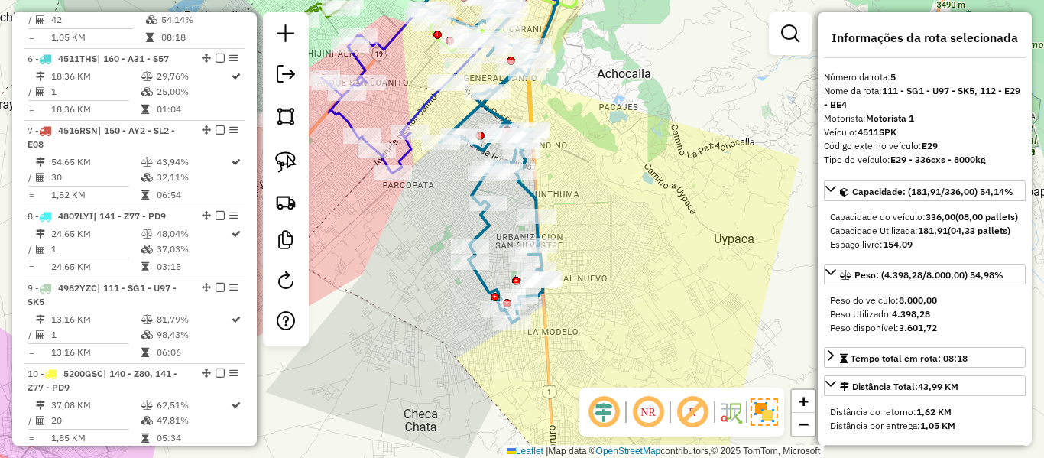
scroll to position [931, 0]
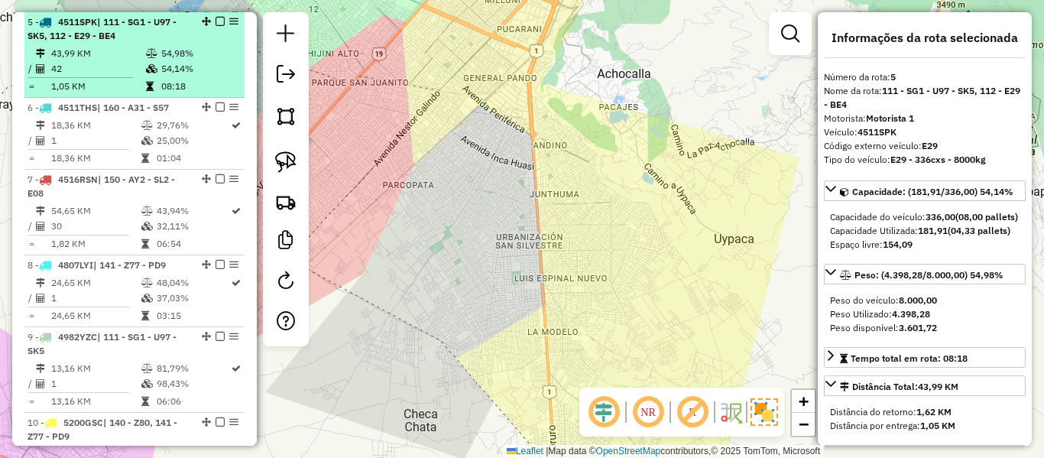
click at [161, 72] on td "54,14%" at bounding box center [199, 68] width 77 height 15
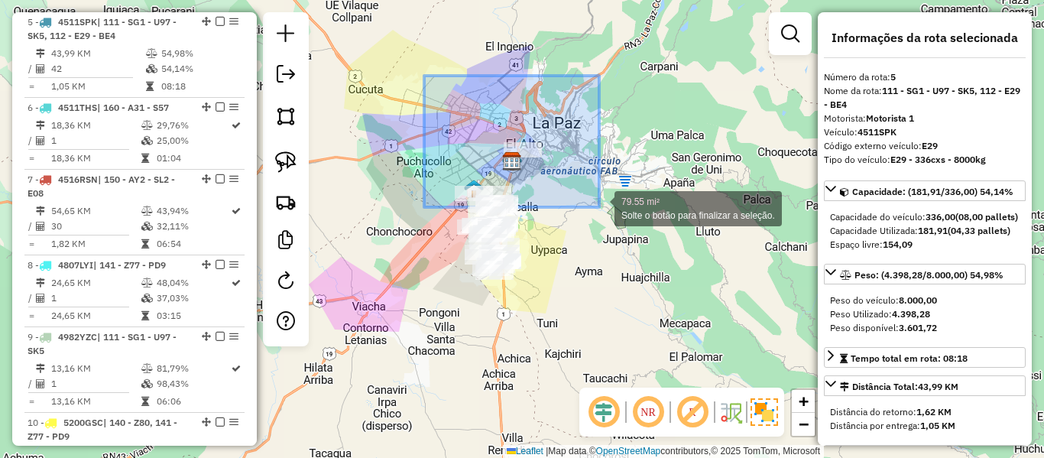
drag, startPoint x: 517, startPoint y: 141, endPoint x: 600, endPoint y: 208, distance: 106.6
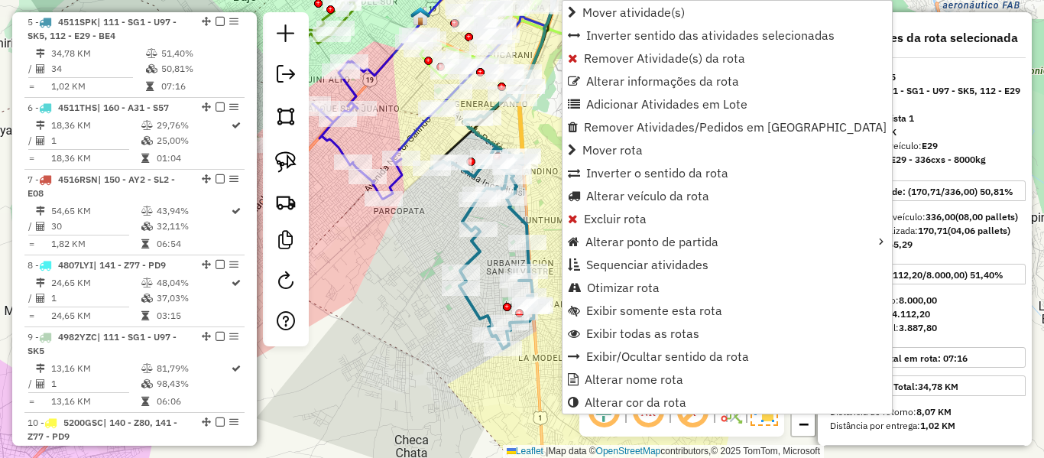
click at [522, 224] on icon at bounding box center [482, 220] width 103 height 255
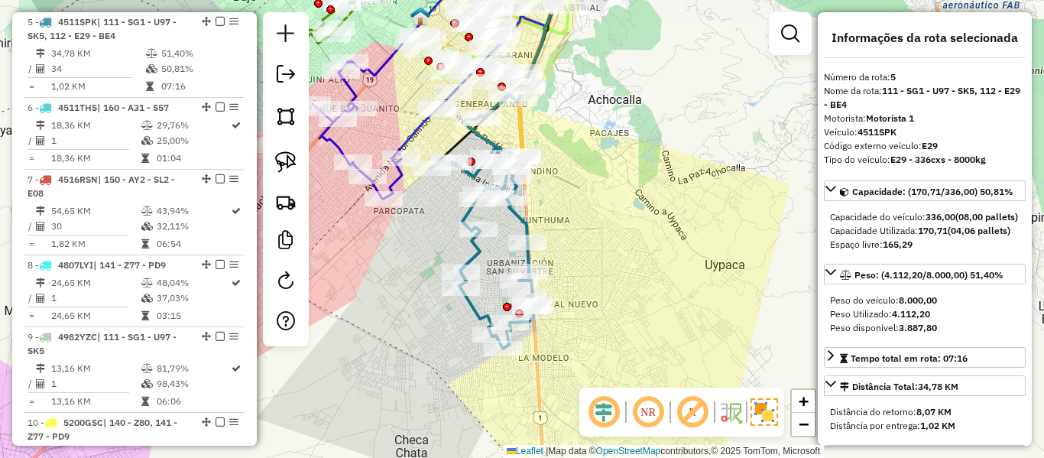
click at [524, 222] on icon at bounding box center [482, 220] width 103 height 255
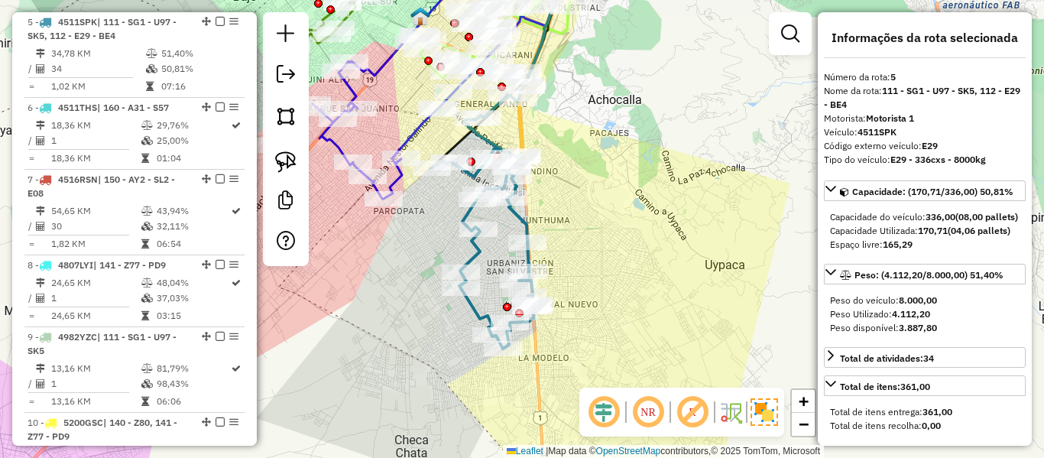
drag, startPoint x: 539, startPoint y: 206, endPoint x: 555, endPoint y: 287, distance: 82.6
click at [558, 305] on div "Janela de atendimento Grade de atendimento Capacidade Transportadoras Veículos …" at bounding box center [522, 229] width 1044 height 458
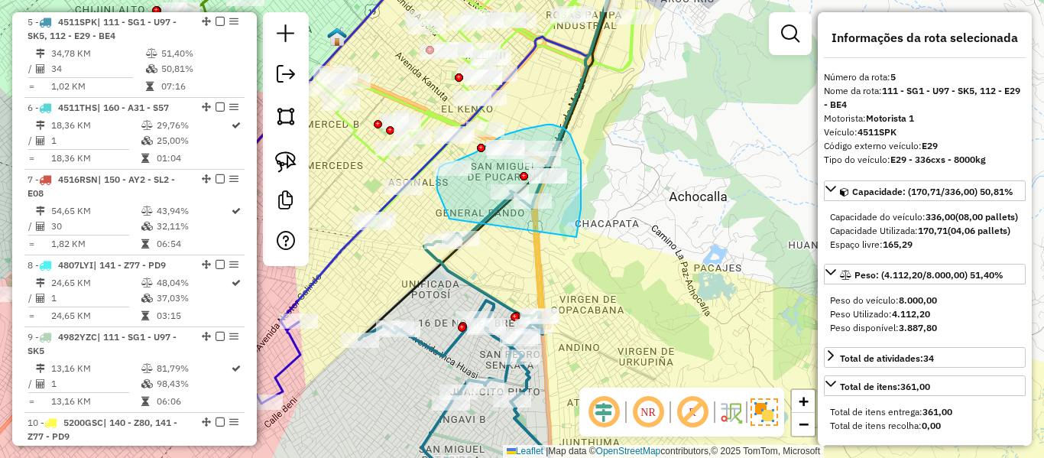
click at [462, 233] on div "Rota 5 - Placa 4511SPK 0000086044 - LUBRI. CENTRO Janela de atendimento Grade d…" at bounding box center [522, 229] width 1044 height 458
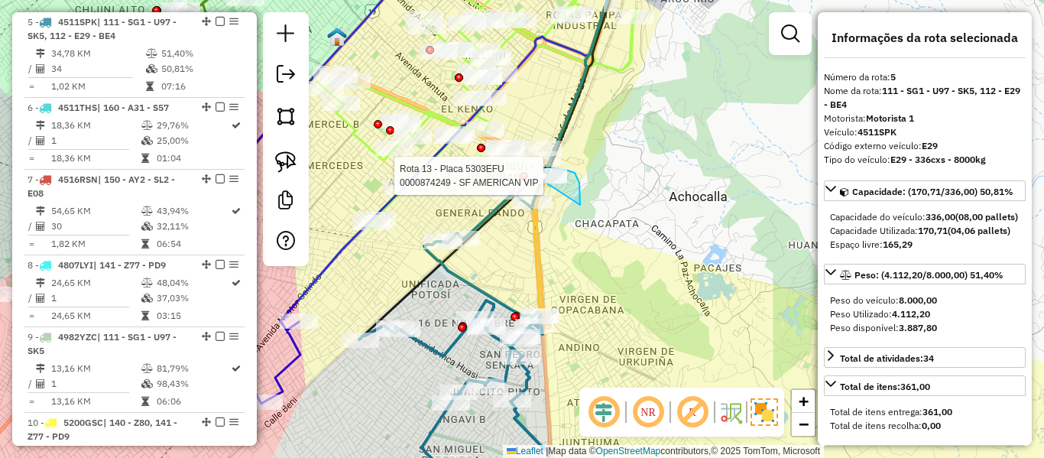
click at [505, 190] on div "Rota 13 - Placa 5303EFU 0000874249 - SF AMERICAN VIP Janela de atendimento Grad…" at bounding box center [522, 229] width 1044 height 458
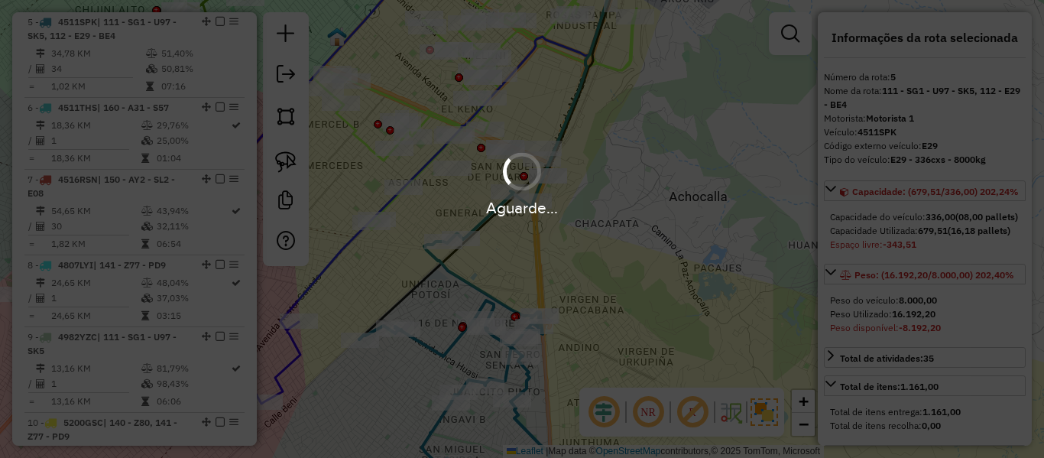
select select "**********"
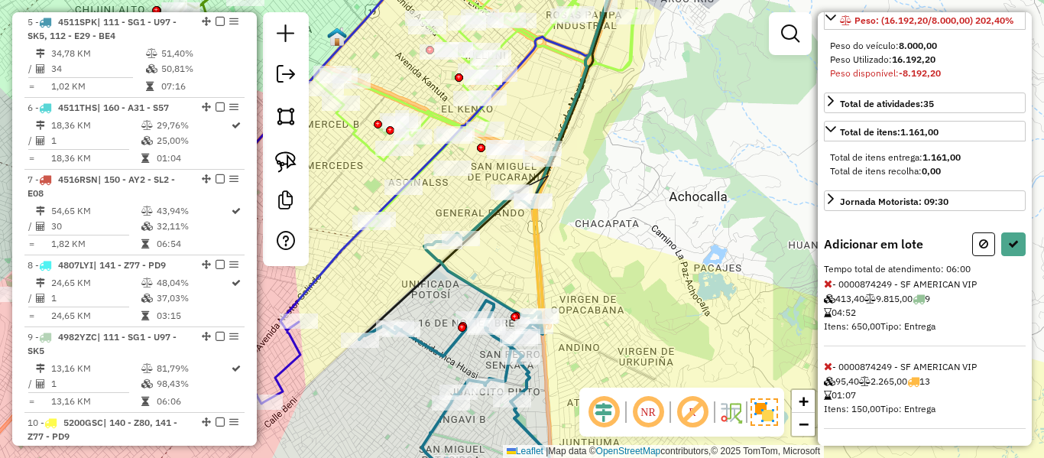
scroll to position [297, 0]
click at [824, 276] on span at bounding box center [828, 282] width 8 height 14
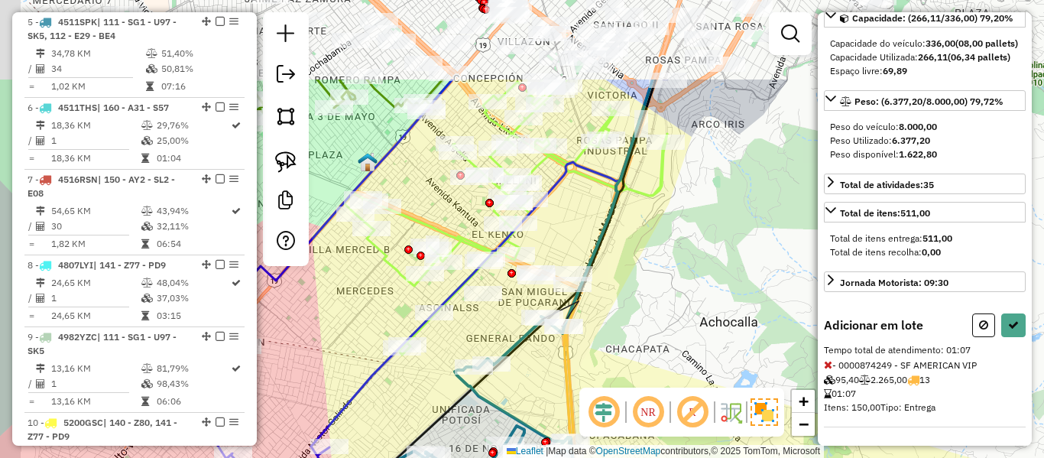
drag, startPoint x: 683, startPoint y: 289, endPoint x: 707, endPoint y: 361, distance: 75.7
click at [707, 366] on div "Janela de atendimento Grade de atendimento Capacidade Transportadoras Veículos …" at bounding box center [522, 229] width 1044 height 458
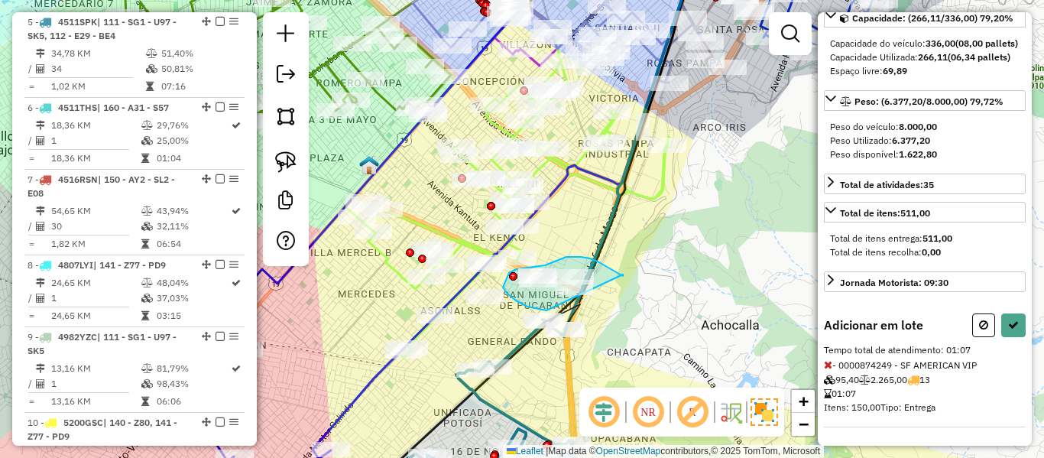
drag, startPoint x: 623, startPoint y: 274, endPoint x: 607, endPoint y: 302, distance: 31.9
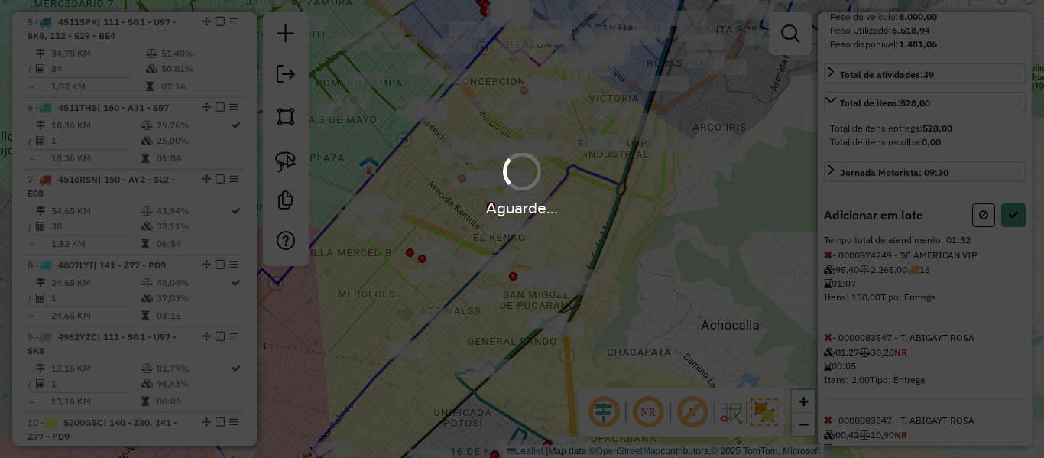
select select "**********"
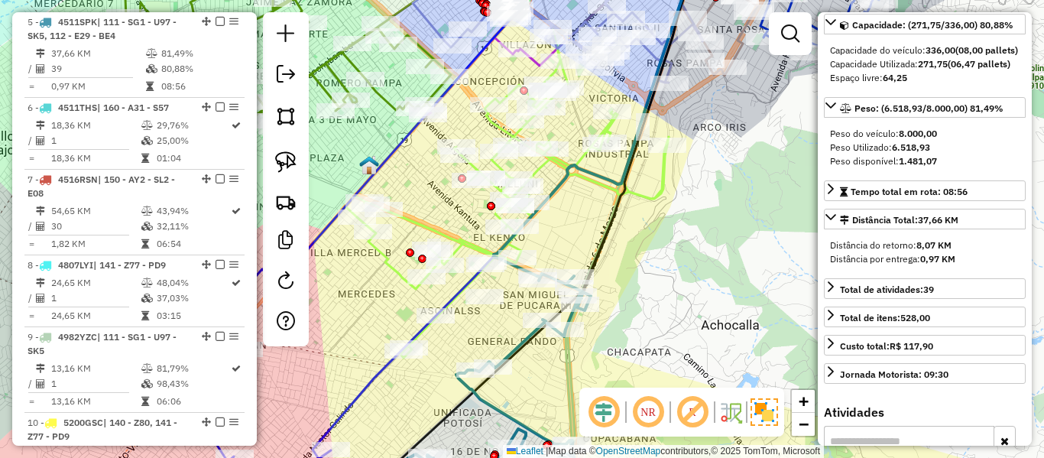
scroll to position [54, 0]
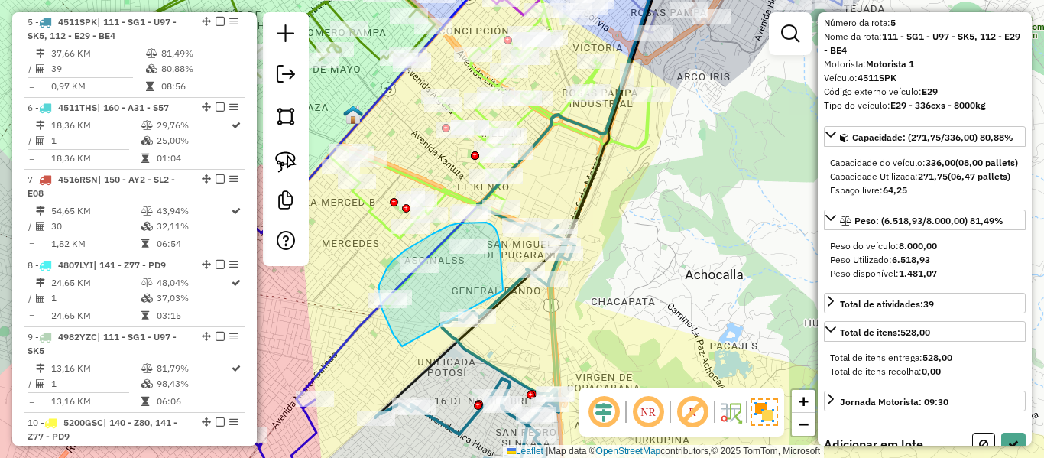
drag, startPoint x: 500, startPoint y: 245, endPoint x: 430, endPoint y: 353, distance: 128.9
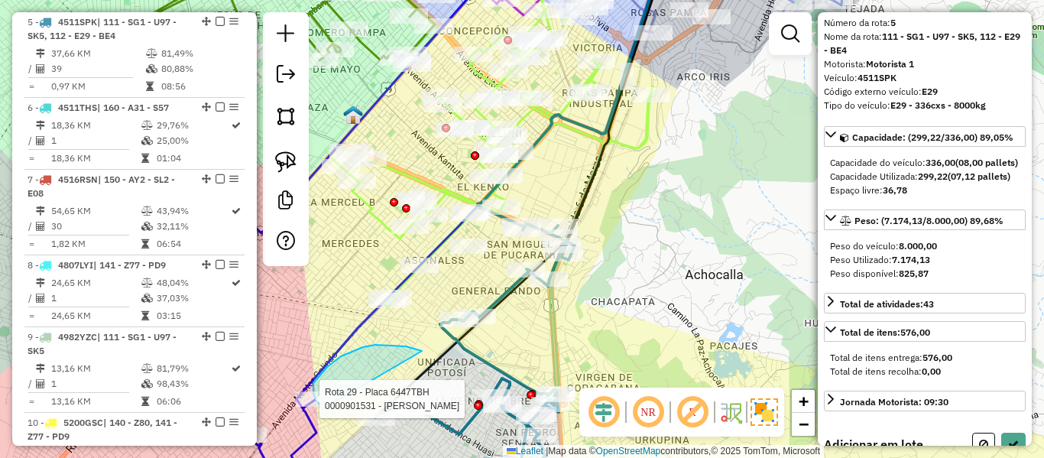
click at [364, 422] on div "Rota 29 - Placa 6447TBH 0000901531 - ALFONSO ARMANDO Janela de atendimento Grad…" at bounding box center [522, 229] width 1044 height 458
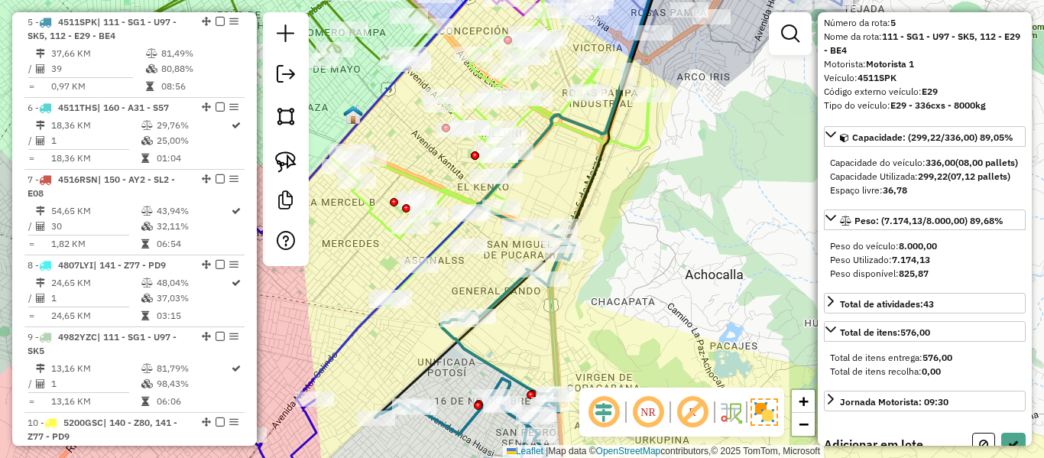
click at [487, 340] on div "Rota 5 - Placa 4511SPK 0000905904 - CRISTINA CALLE Rota 5 - Placa 4511SPK 00008…" at bounding box center [522, 229] width 1044 height 458
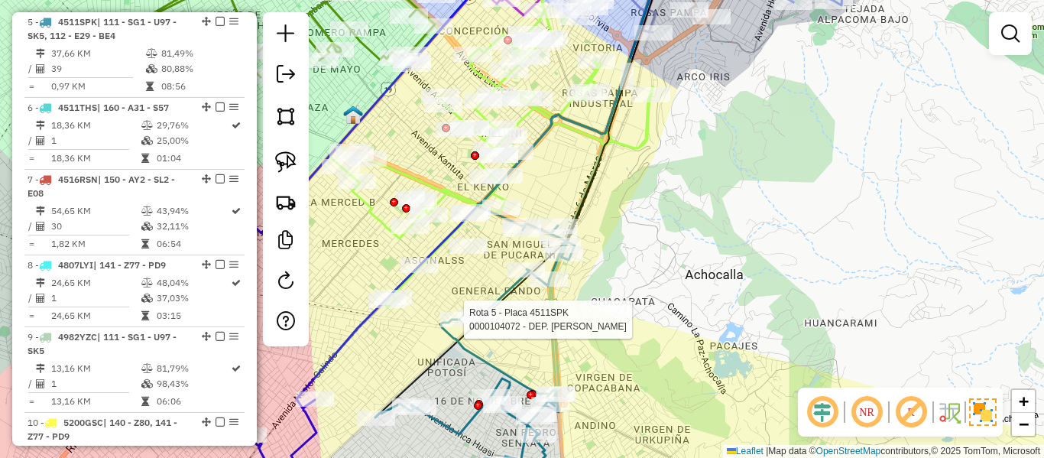
select select "**********"
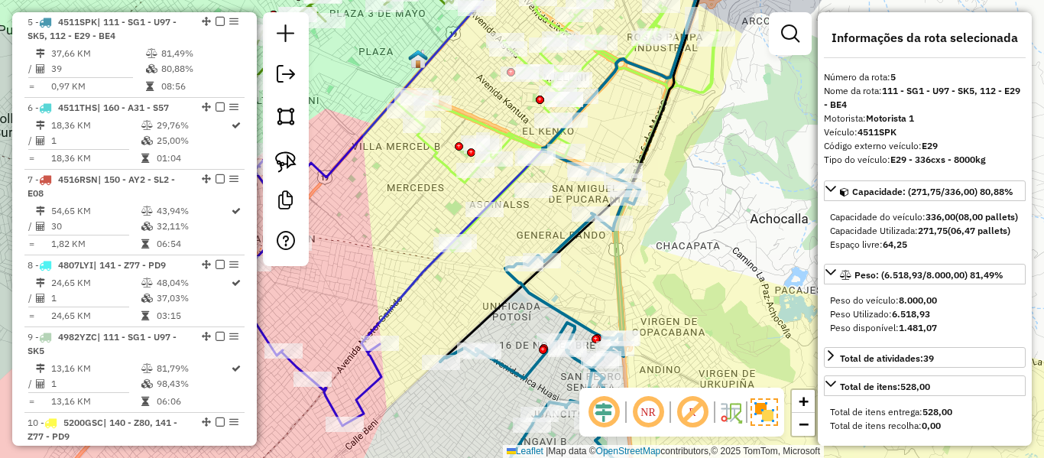
drag, startPoint x: 550, startPoint y: 277, endPoint x: 556, endPoint y: 339, distance: 63.1
click at [556, 339] on div "Rota 5 - Placa 4511SPK 0000890895 - LUCIA QUISPE M Janela de atendimento Grade …" at bounding box center [522, 229] width 1044 height 458
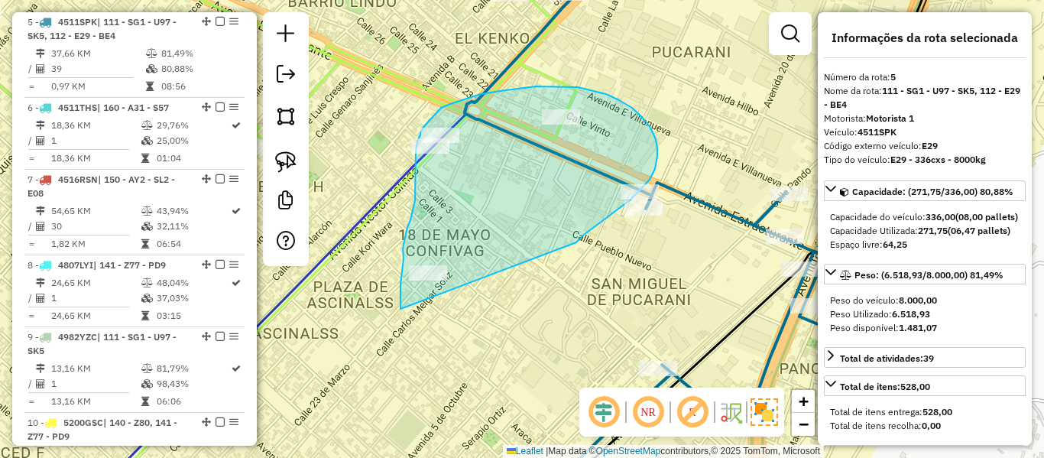
drag, startPoint x: 608, startPoint y: 216, endPoint x: 401, endPoint y: 309, distance: 226.9
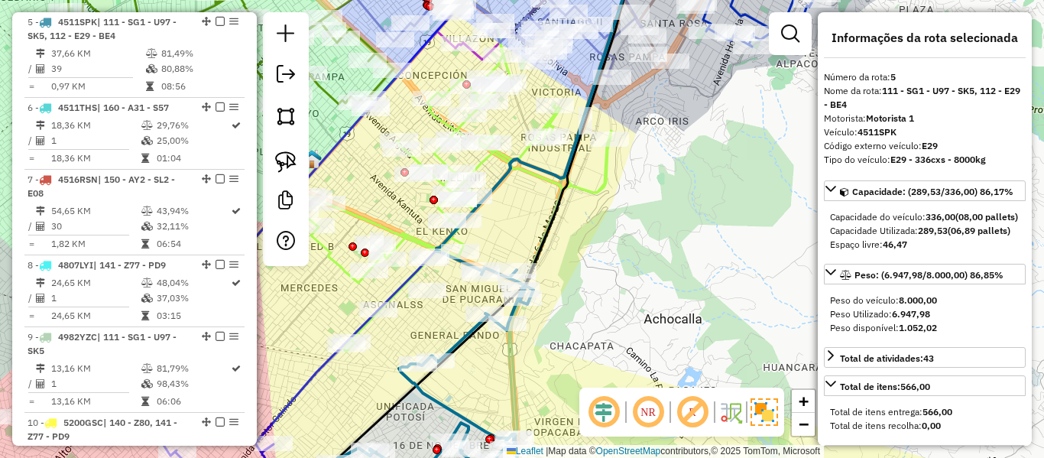
drag, startPoint x: 427, startPoint y: 327, endPoint x: 562, endPoint y: 225, distance: 169.7
click at [562, 225] on div "Janela de atendimento Grade de atendimento Capacidade Transportadoras Veículos …" at bounding box center [522, 229] width 1044 height 458
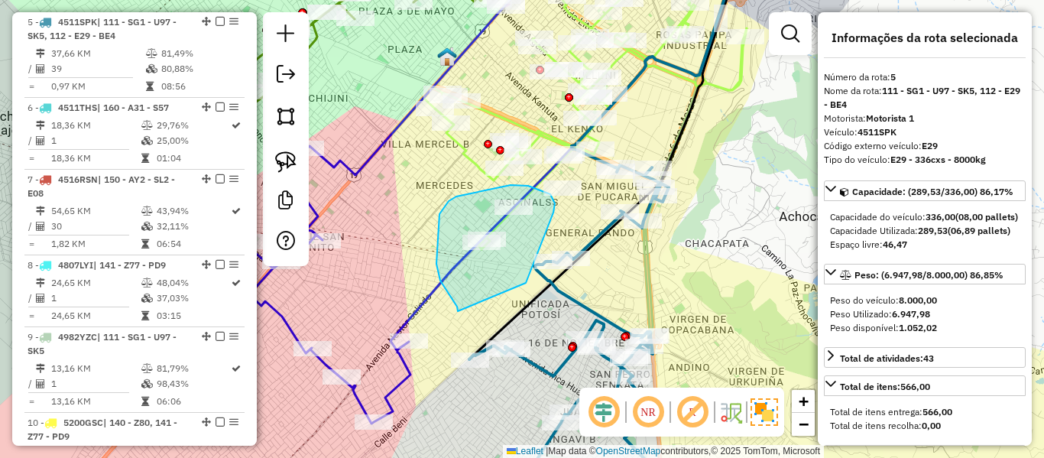
drag, startPoint x: 528, startPoint y: 279, endPoint x: 458, endPoint y: 311, distance: 77.3
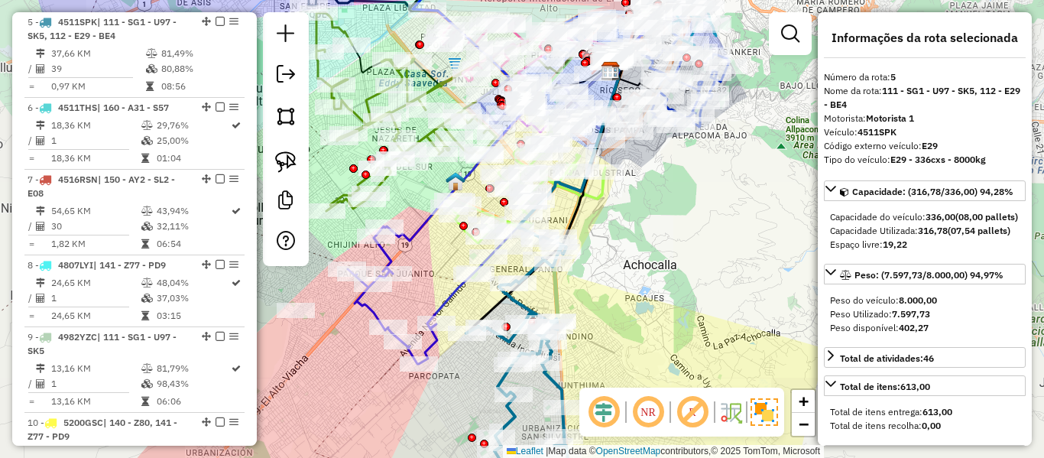
select select "**********"
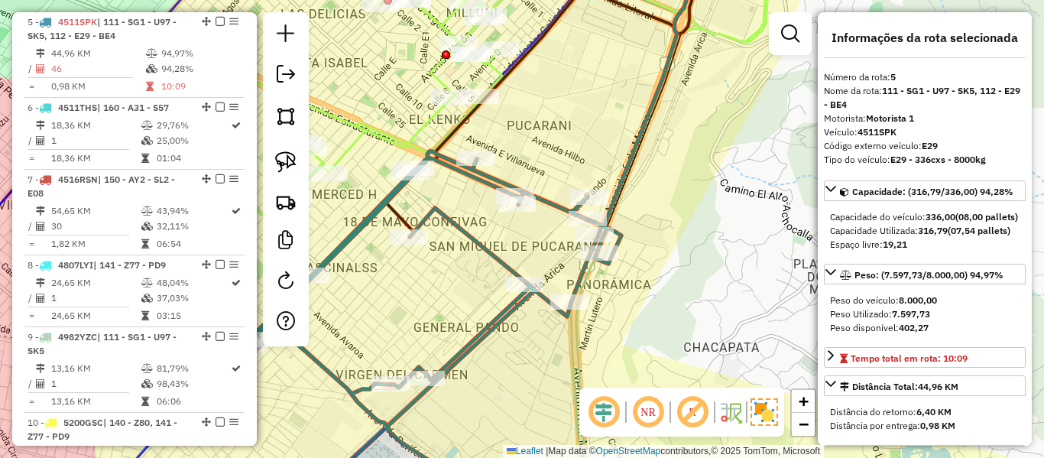
click at [560, 215] on icon at bounding box center [430, 327] width 381 height 352
click at [556, 208] on icon at bounding box center [430, 327] width 381 height 352
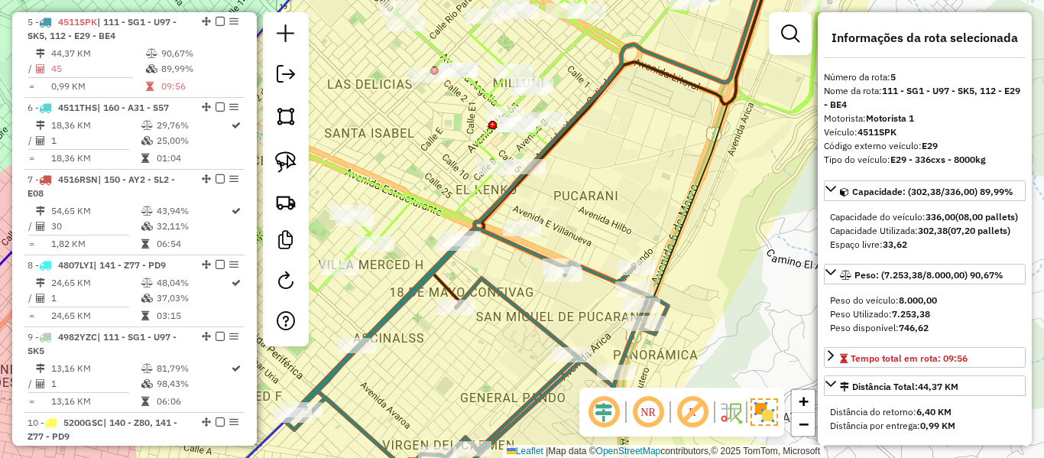
click at [518, 316] on icon at bounding box center [477, 366] width 381 height 275
click at [522, 305] on icon at bounding box center [477, 366] width 381 height 275
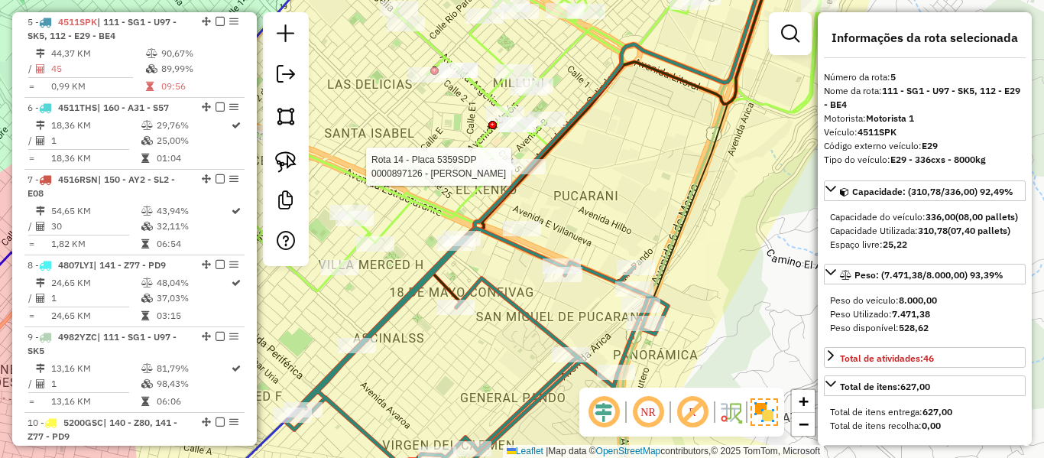
select select "**********"
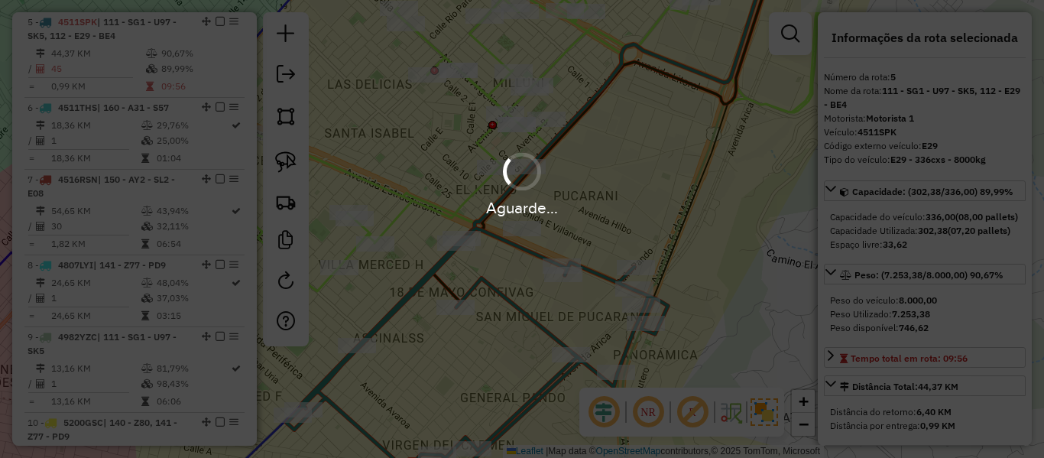
click at [482, 279] on div "Aguarde..." at bounding box center [522, 229] width 1044 height 458
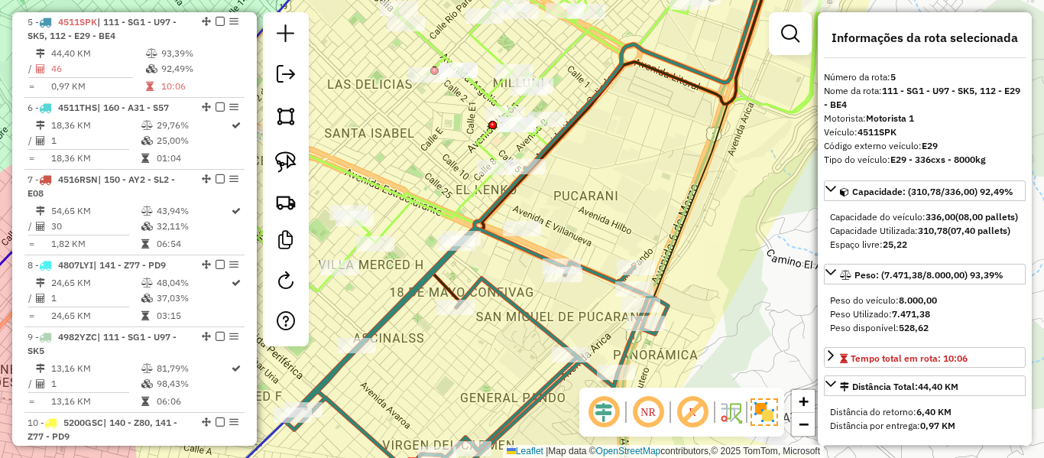
click at [482, 279] on icon at bounding box center [477, 336] width 381 height 336
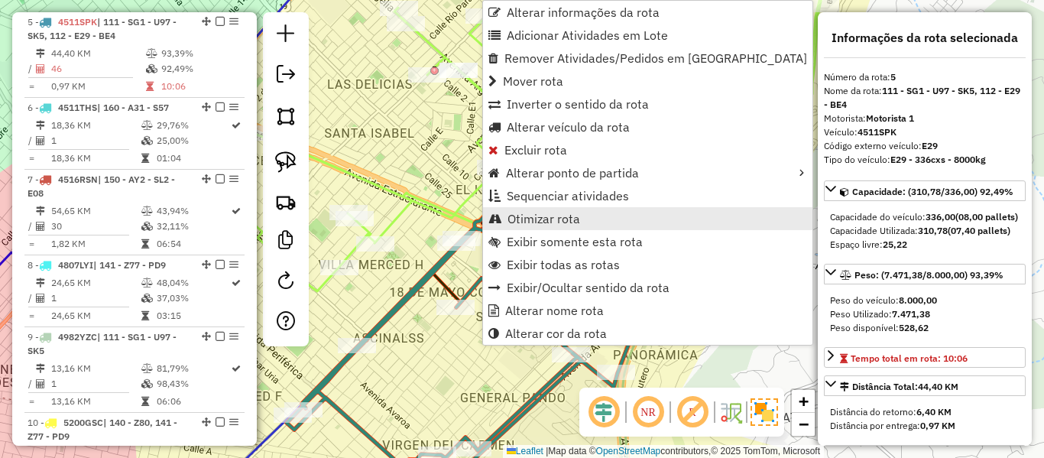
click at [553, 225] on span "Otimizar rota" at bounding box center [544, 219] width 73 height 12
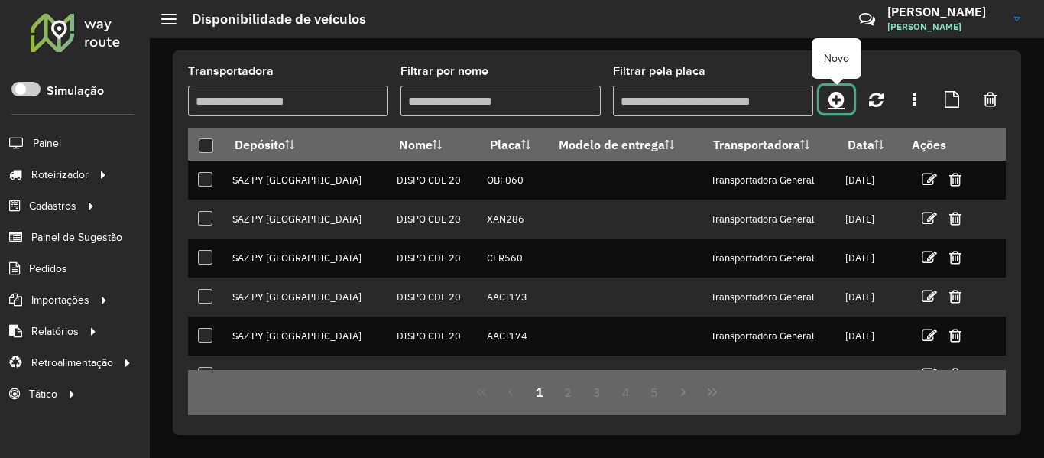
click at [851, 88] on link at bounding box center [836, 100] width 34 height 28
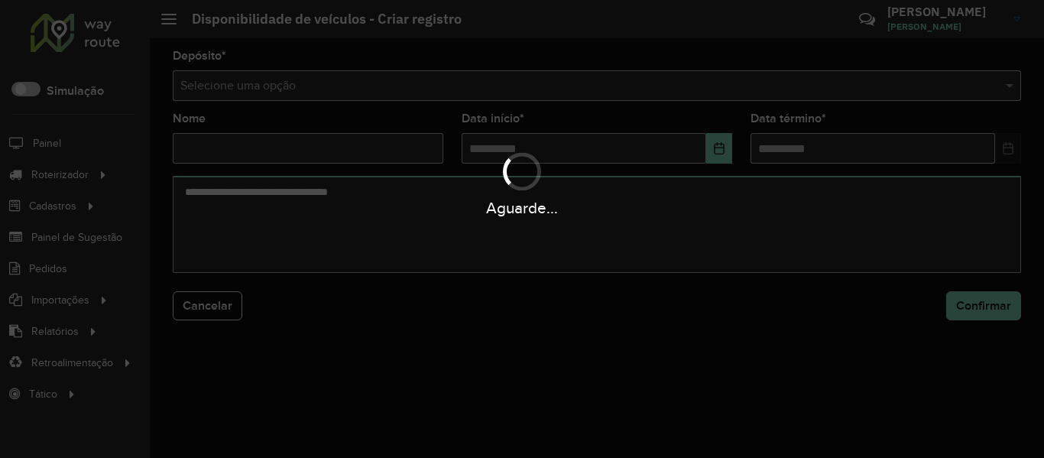
click at [806, 96] on div "Selecione uma opção" at bounding box center [597, 85] width 849 height 31
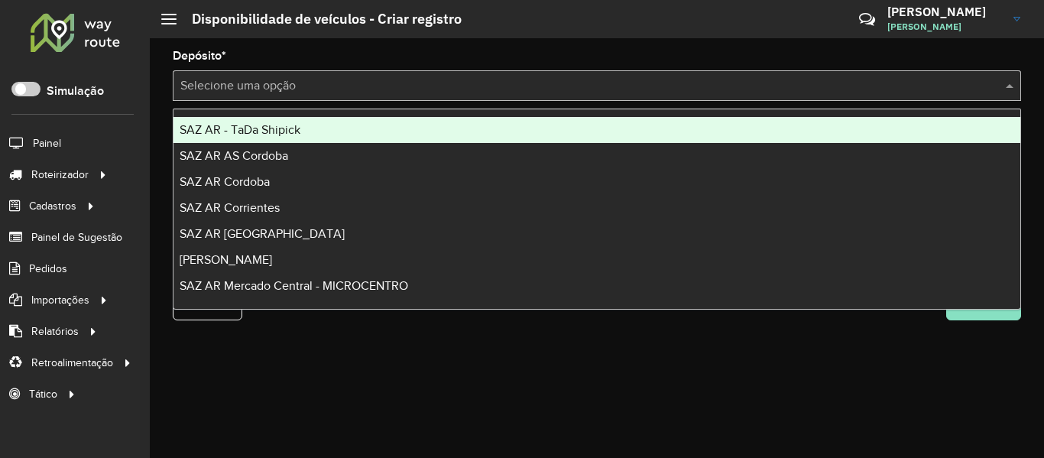
click at [806, 95] on div "Selecione uma opção" at bounding box center [597, 85] width 849 height 31
click at [806, 94] on div "Selecione uma opção" at bounding box center [597, 85] width 849 height 31
type input "**"
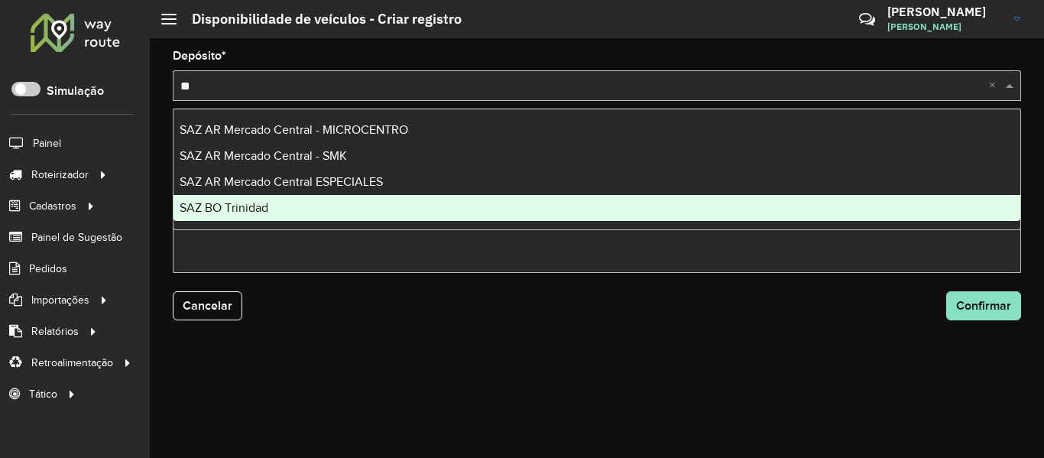
click at [345, 207] on div "SAZ BO Trinidad" at bounding box center [597, 208] width 847 height 26
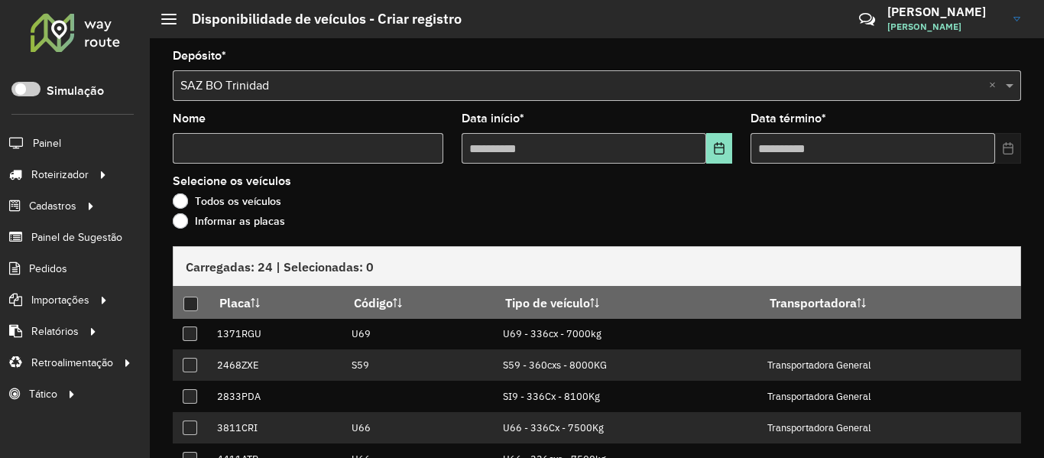
click at [308, 155] on input "Nome" at bounding box center [308, 148] width 271 height 31
type input "****"
click at [721, 149] on icon "Choose Date" at bounding box center [719, 148] width 10 height 12
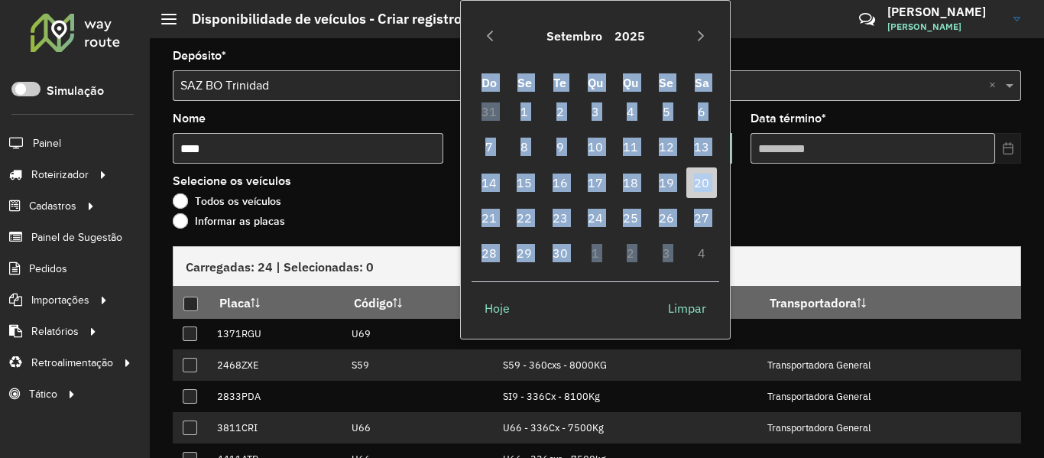
click at [721, 149] on div "Setembro 2025 Do Se Te Qu Qu Se Sa 31 1 2 3 4 5 6 7 8 9 10 11 12 13 14 15 16 17…" at bounding box center [595, 169] width 271 height 339
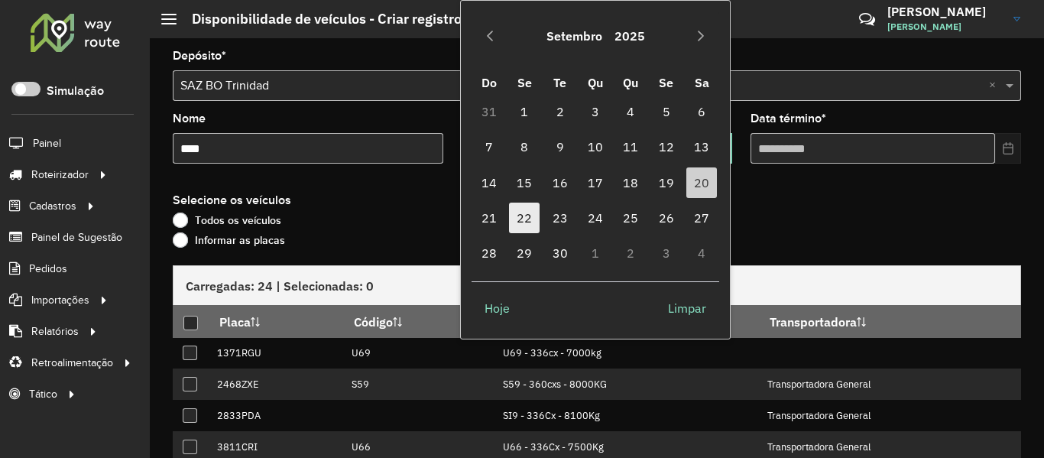
click at [533, 226] on span "22" at bounding box center [524, 218] width 31 height 31
type input "**********"
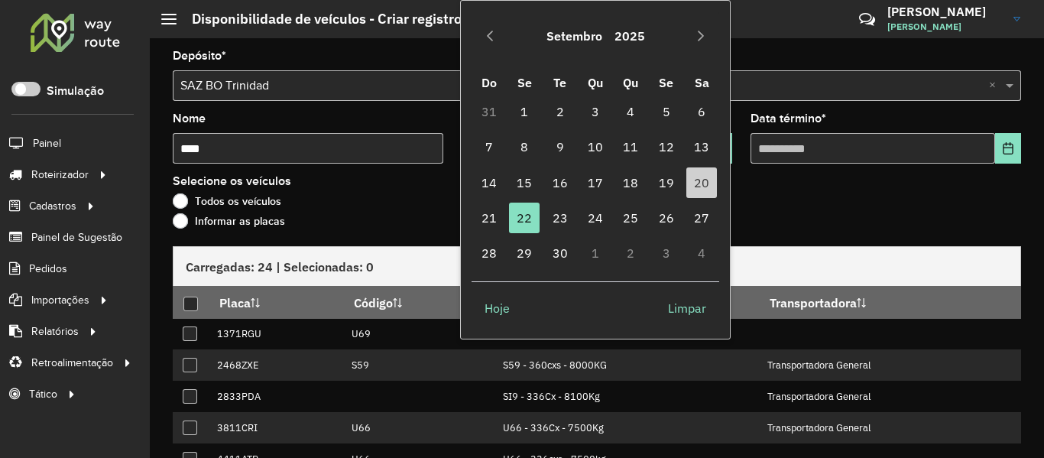
click at [533, 226] on span "22" at bounding box center [524, 218] width 31 height 31
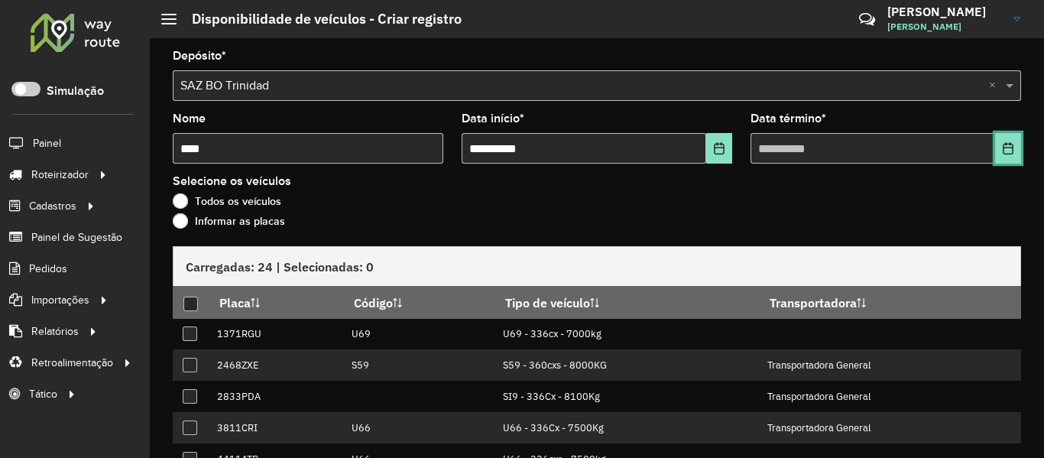
click at [1004, 150] on icon "Choose Date" at bounding box center [1008, 148] width 12 height 12
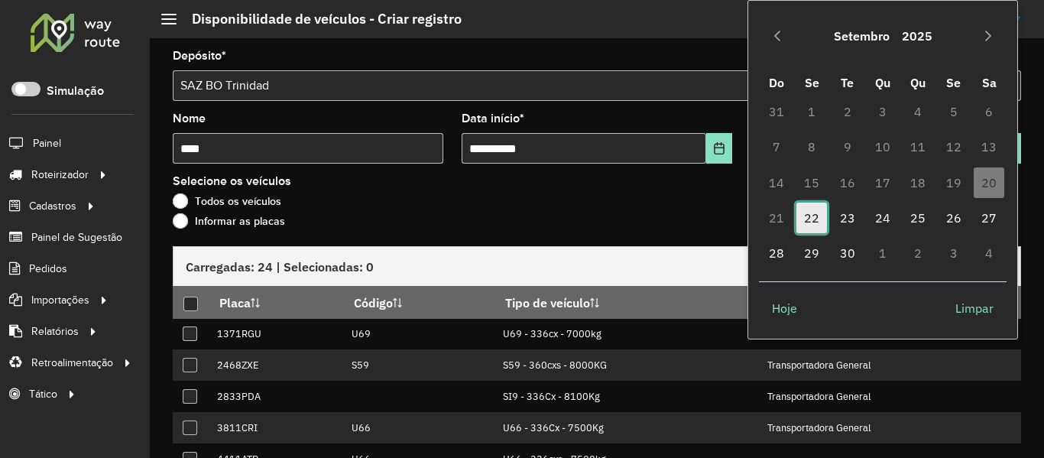
click at [803, 220] on span "22" at bounding box center [812, 218] width 31 height 31
type input "**********"
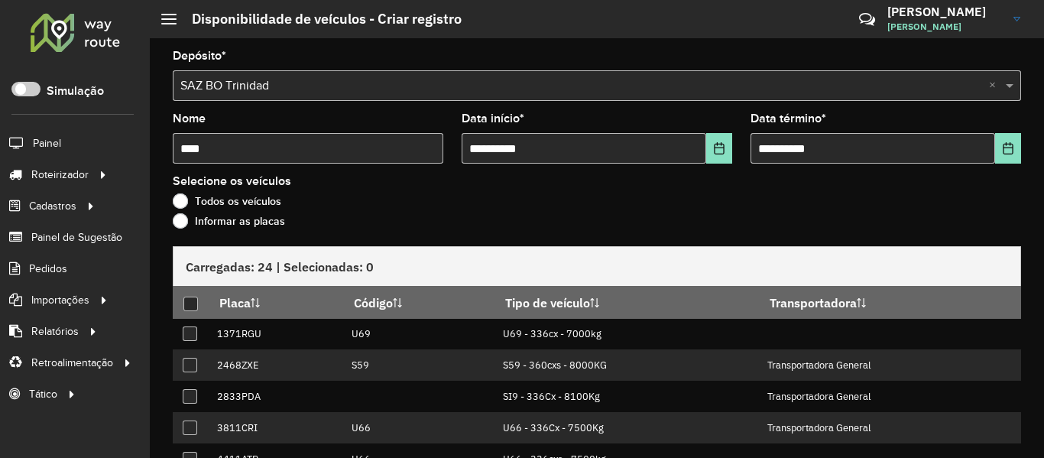
click at [277, 218] on label "Informar as placas" at bounding box center [229, 220] width 112 height 15
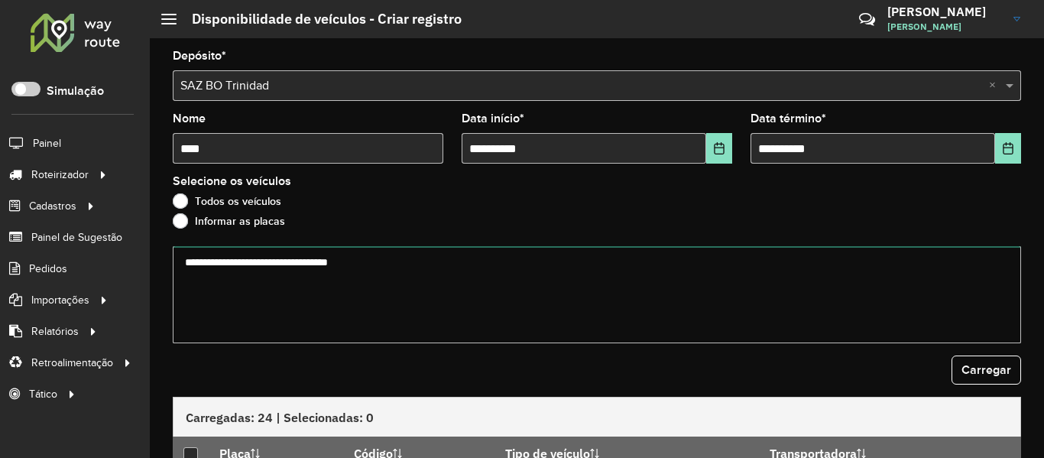
click at [325, 271] on textarea at bounding box center [597, 294] width 849 height 97
paste textarea "******* ******* ******* ******* ******* *******"
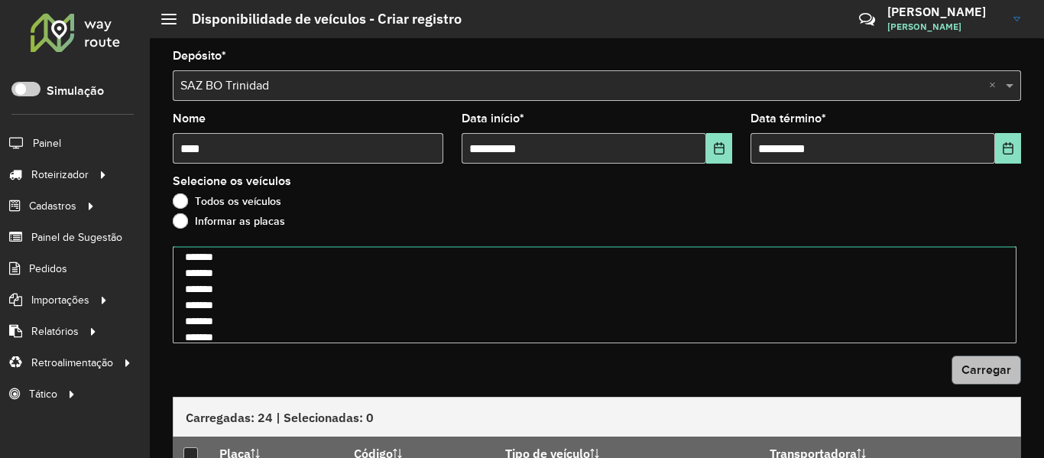
type textarea "******* ******* ******* ******* ******* *******"
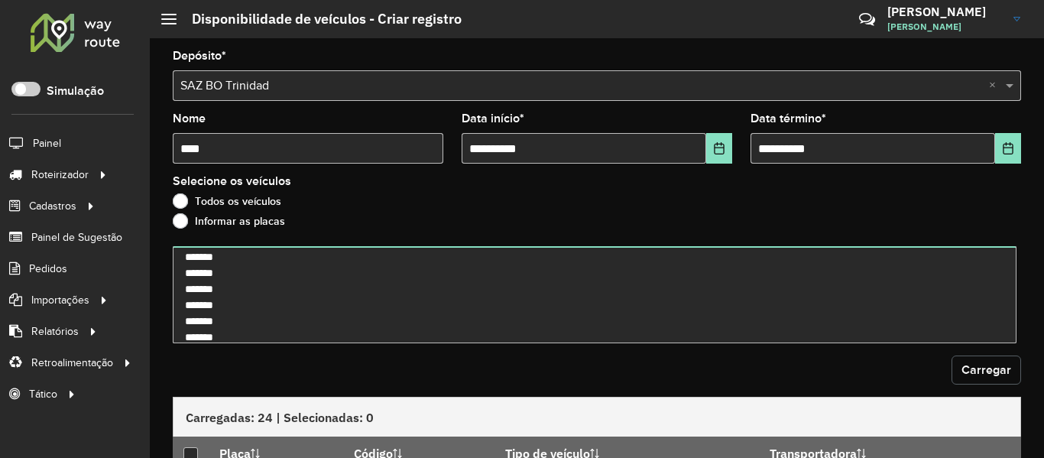
click at [982, 366] on span "Carregar" at bounding box center [987, 369] width 50 height 13
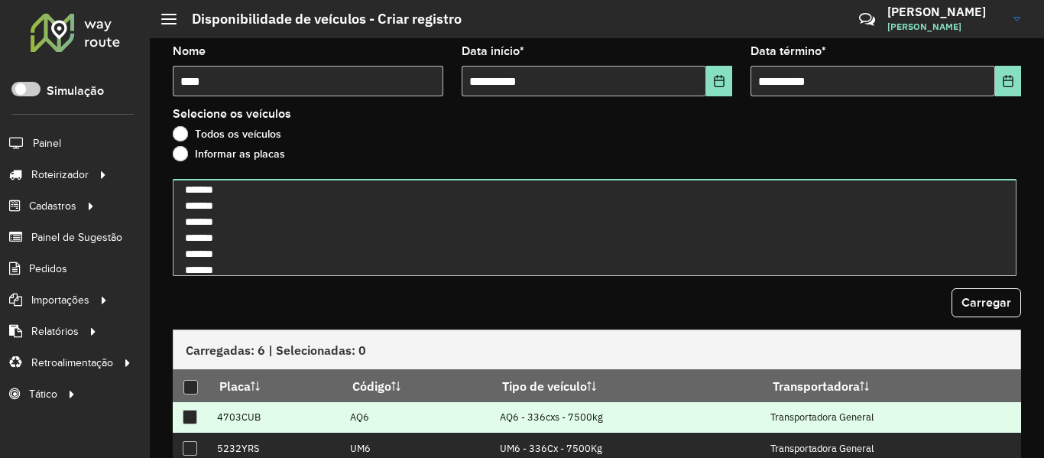
scroll to position [153, 0]
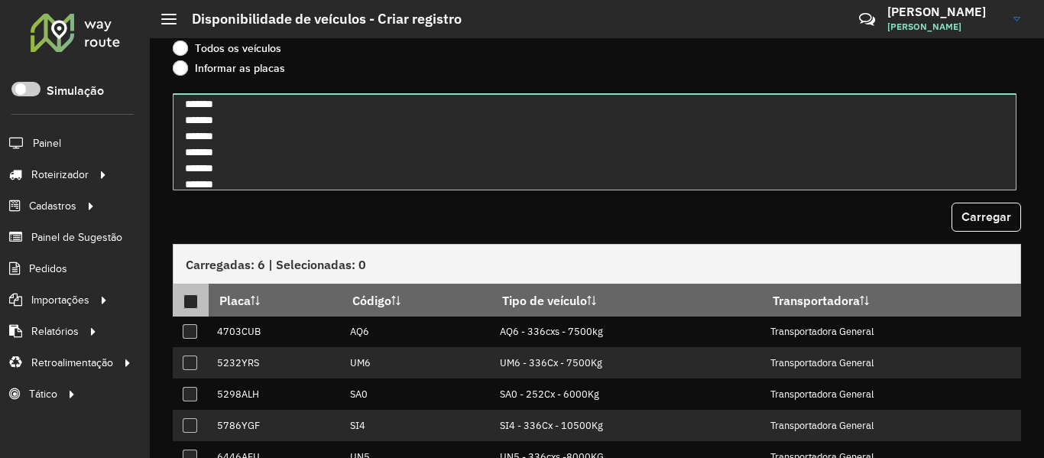
click at [190, 300] on div at bounding box center [190, 301] width 15 height 15
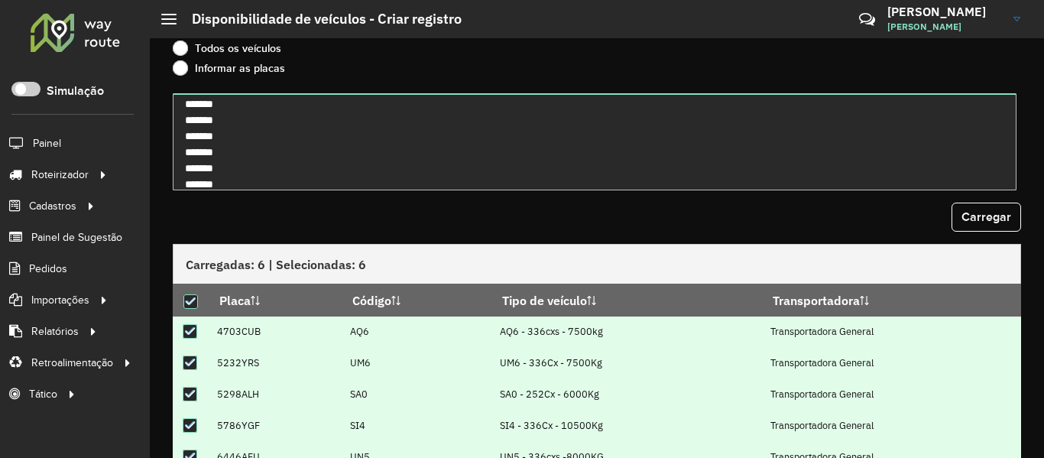
click at [388, 234] on form "**********" at bounding box center [597, 213] width 849 height 631
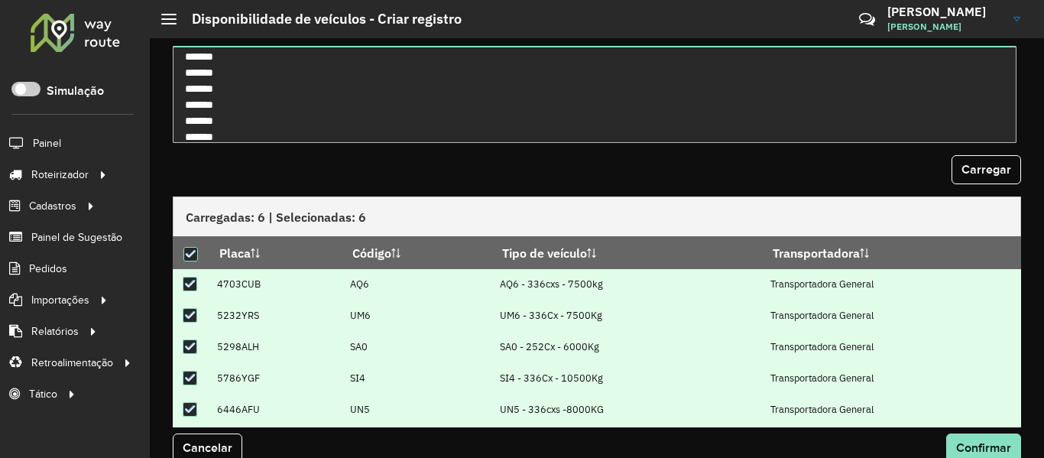
scroll to position [223, 0]
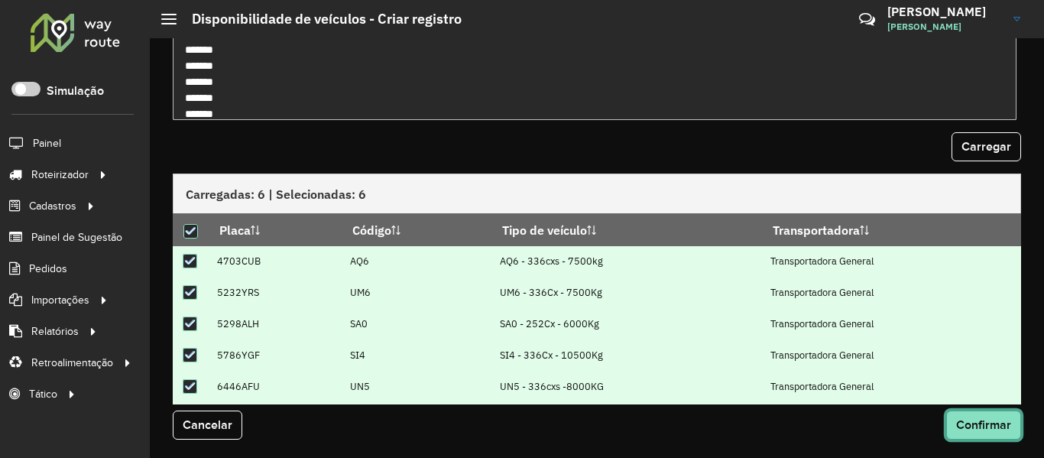
click at [974, 433] on button "Confirmar" at bounding box center [983, 424] width 75 height 29
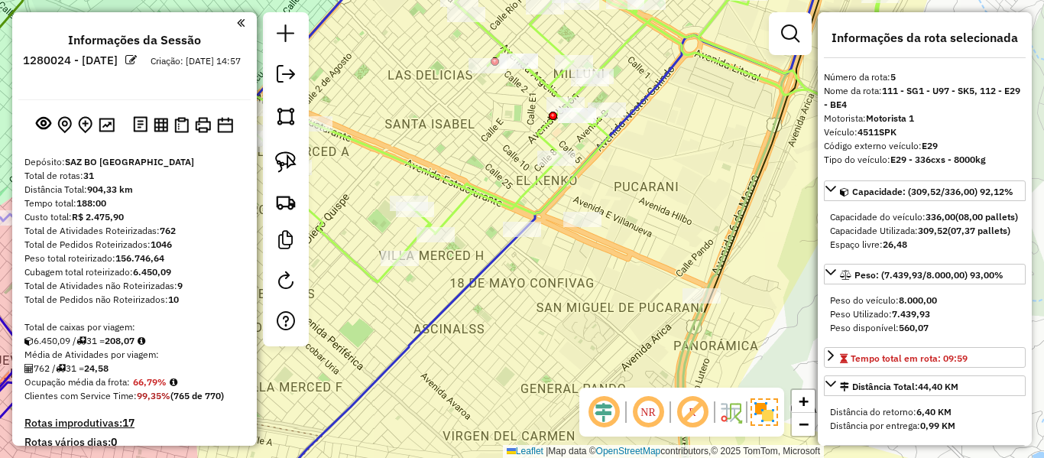
select select "**********"
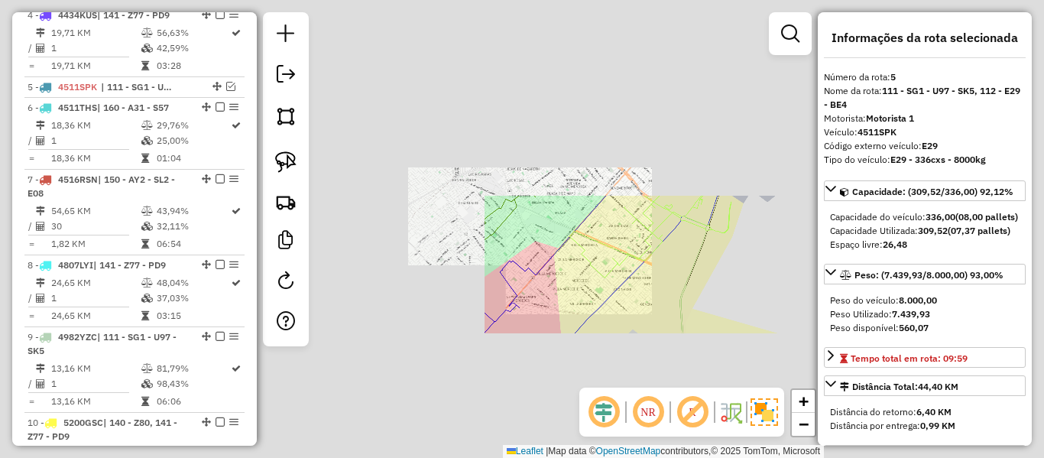
click at [642, 328] on div "Janela de atendimento Grade de atendimento Capacidade Transportadoras Veículos …" at bounding box center [522, 229] width 1044 height 458
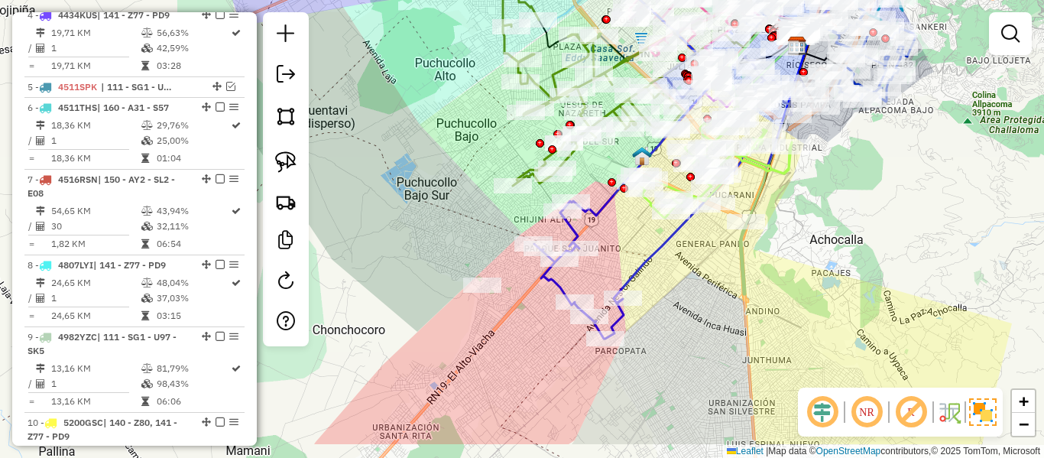
drag, startPoint x: 661, startPoint y: 328, endPoint x: 725, endPoint y: 266, distance: 89.2
click at [725, 266] on div "Janela de atendimento Grade de atendimento Capacidade Transportadoras Veículos …" at bounding box center [522, 229] width 1044 height 458
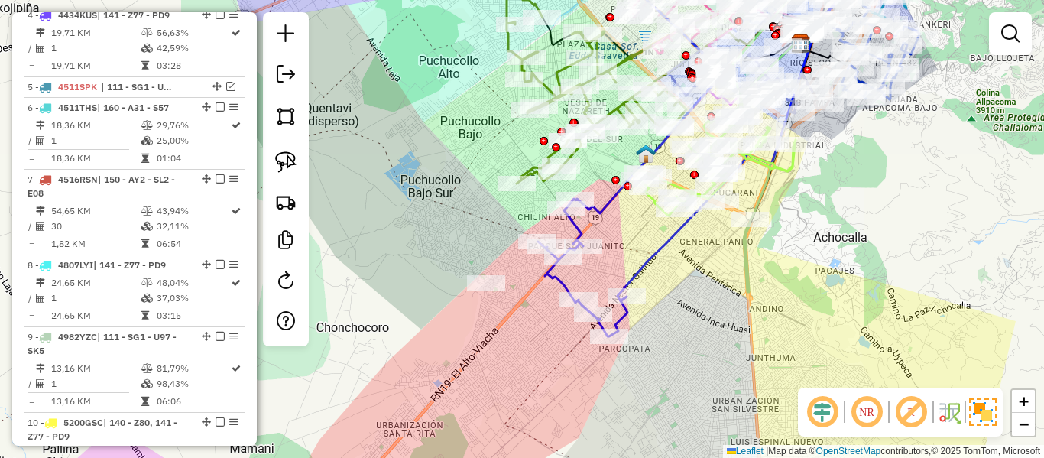
click at [651, 255] on icon at bounding box center [691, 145] width 306 height 382
select select "**********"
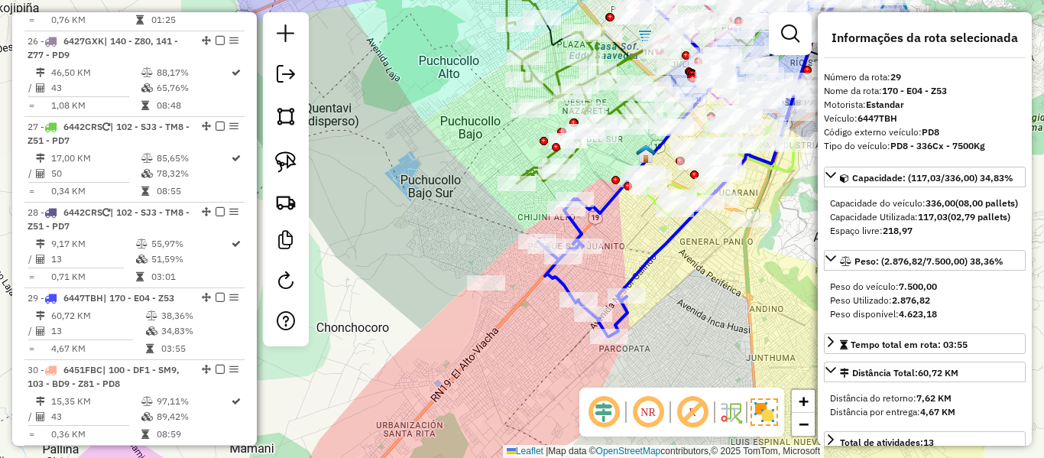
scroll to position [2708, 0]
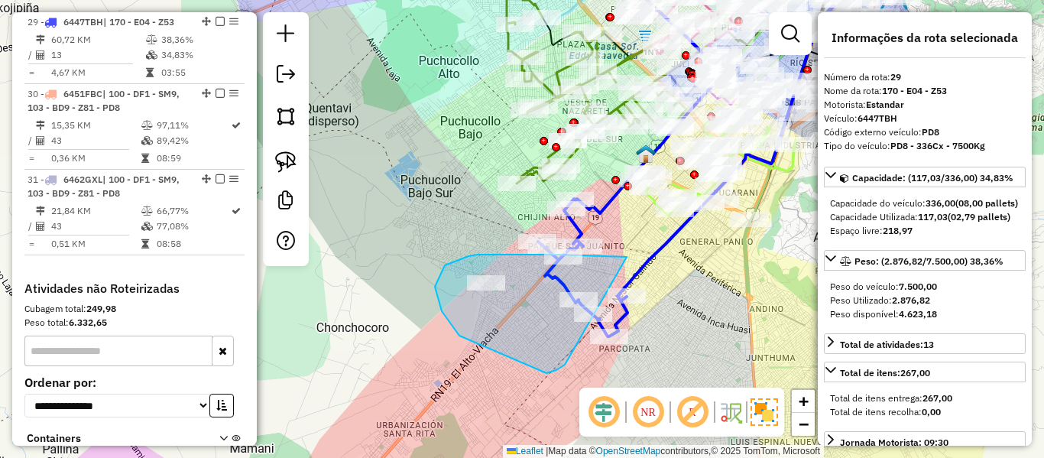
drag, startPoint x: 585, startPoint y: 255, endPoint x: 586, endPoint y: 354, distance: 98.6
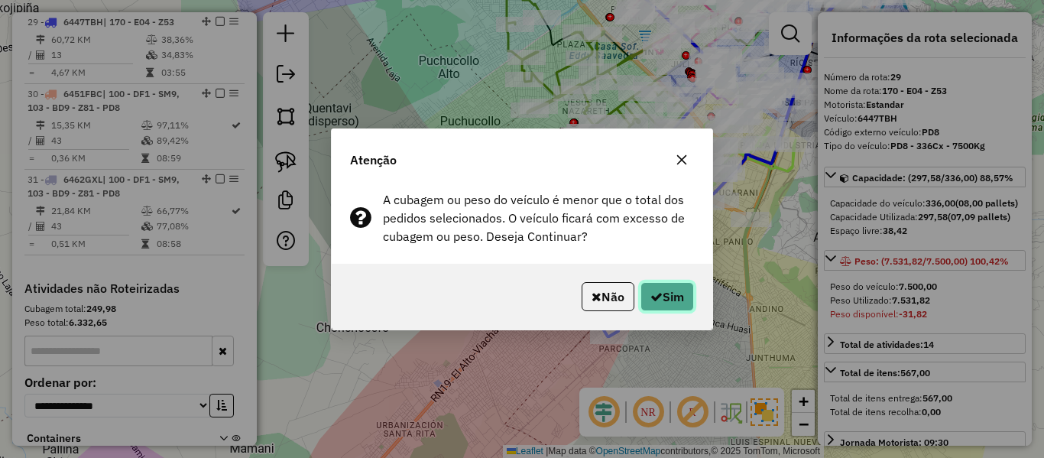
click at [663, 297] on button "Sim" at bounding box center [668, 296] width 54 height 29
select select "**********"
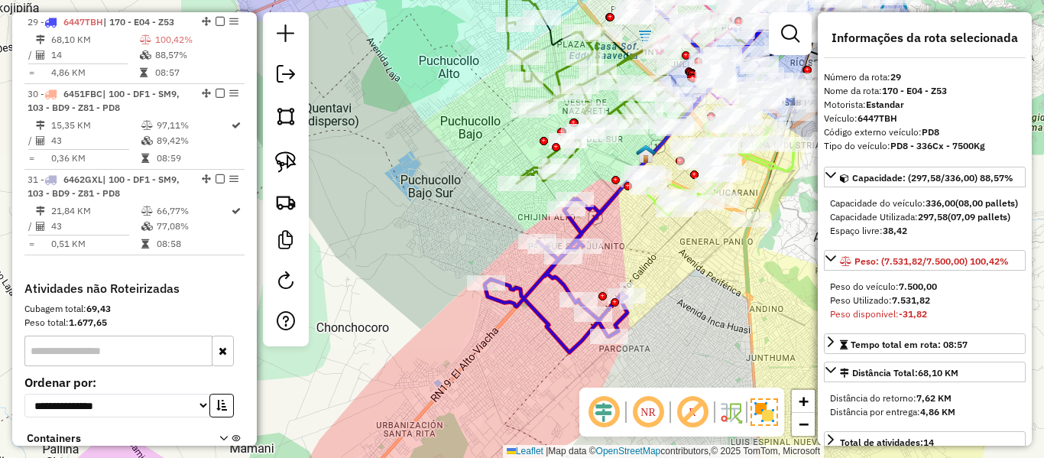
click at [607, 210] on icon at bounding box center [664, 153] width 359 height 398
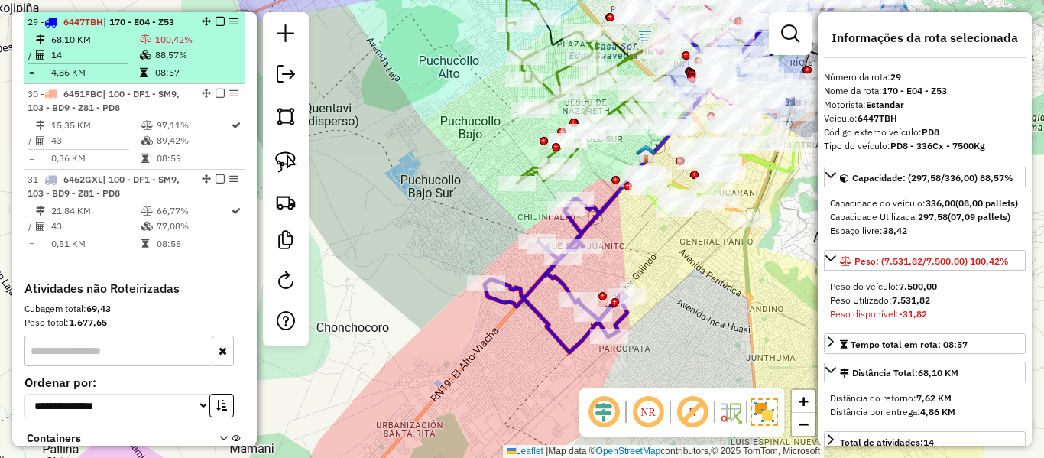
click at [172, 58] on td "88,57%" at bounding box center [196, 54] width 84 height 15
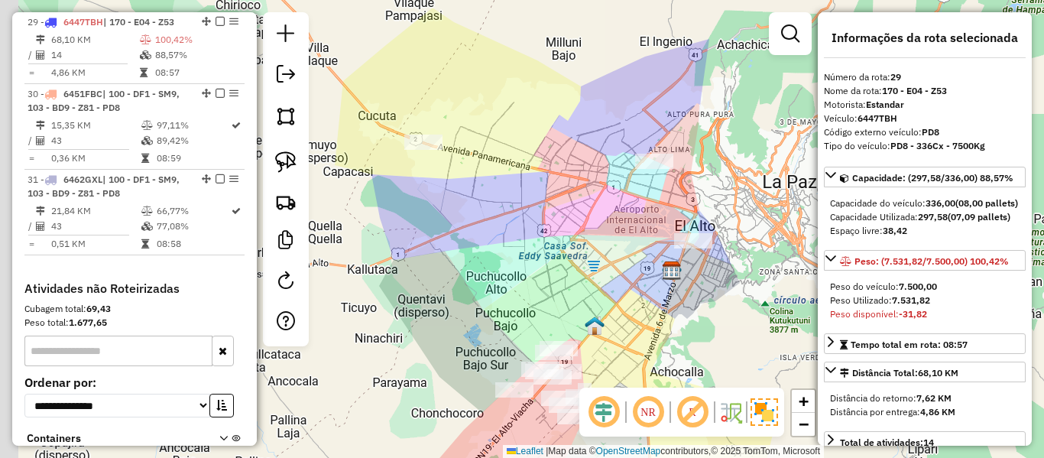
drag, startPoint x: 547, startPoint y: 202, endPoint x: 560, endPoint y: 199, distance: 13.3
click at [550, 204] on div "Janela de atendimento Grade de atendimento Capacidade Transportadoras Veículos …" at bounding box center [522, 229] width 1044 height 458
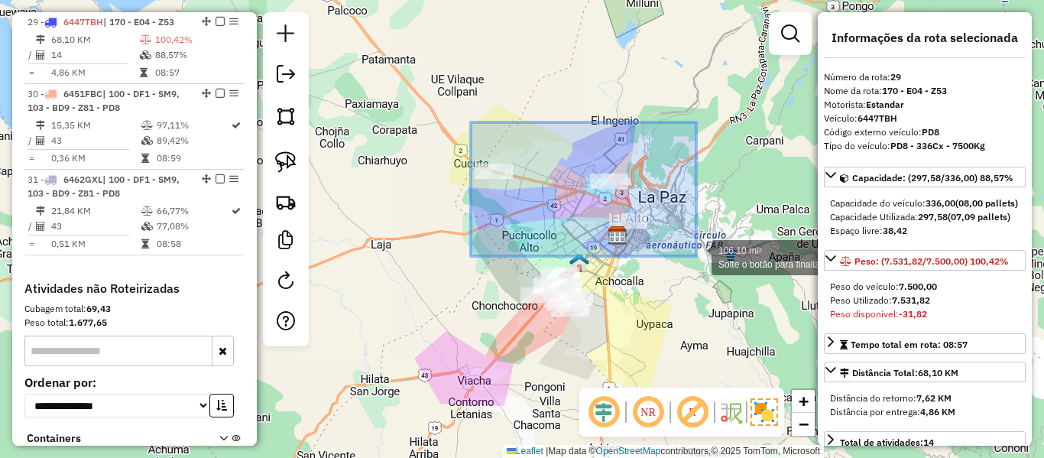
drag, startPoint x: 475, startPoint y: 124, endPoint x: 695, endPoint y: 258, distance: 257.0
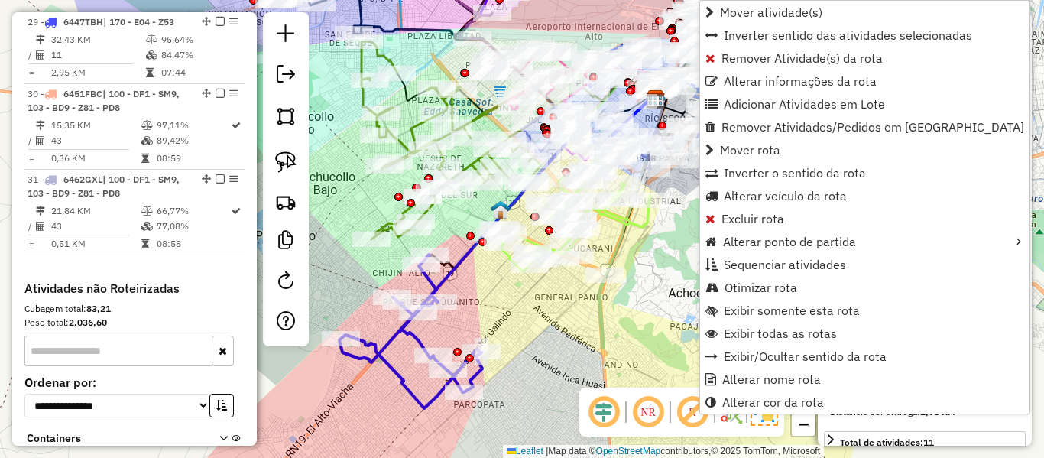
click at [445, 269] on icon at bounding box center [497, 230] width 316 height 263
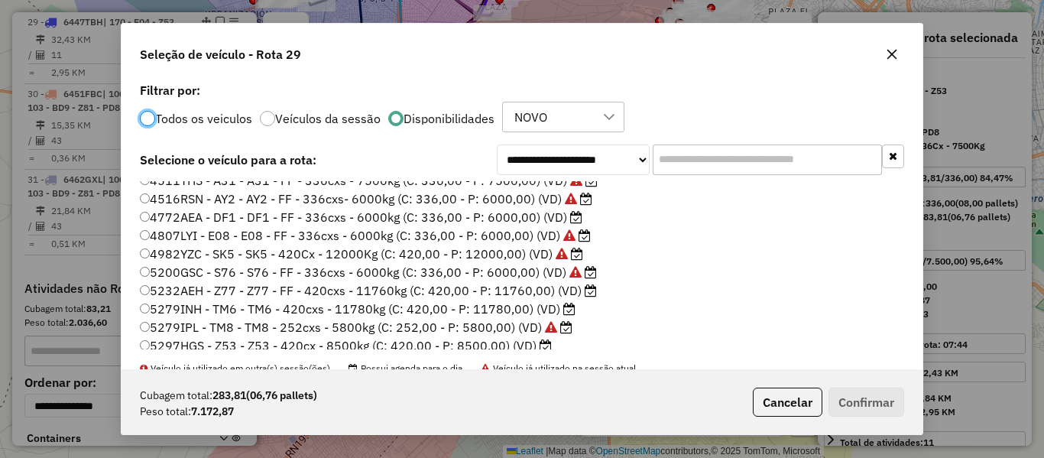
scroll to position [229, 0]
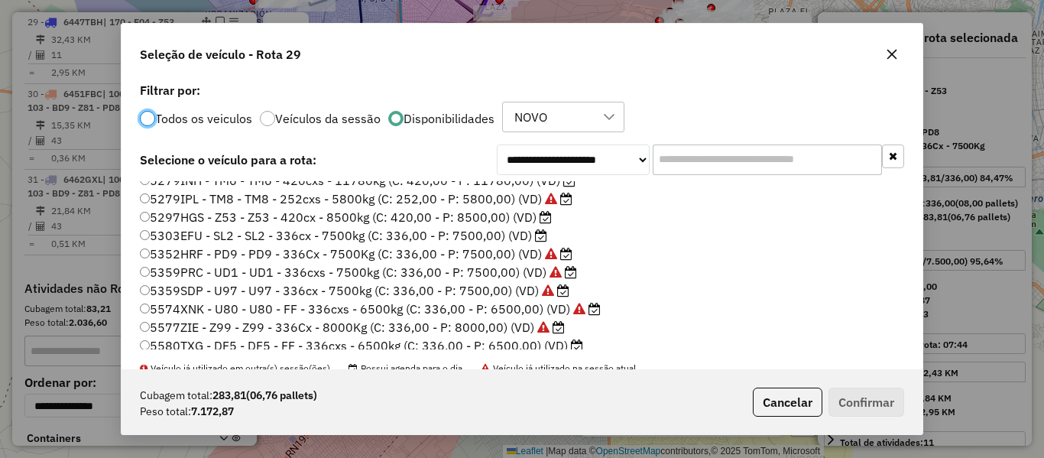
click at [531, 220] on label "5297HGS - Z53 - Z53 - 420cx - 8500kg (C: 420,00 - P: 8500,00) (VD)" at bounding box center [346, 217] width 412 height 18
click at [870, 397] on button "Confirmar" at bounding box center [867, 402] width 76 height 29
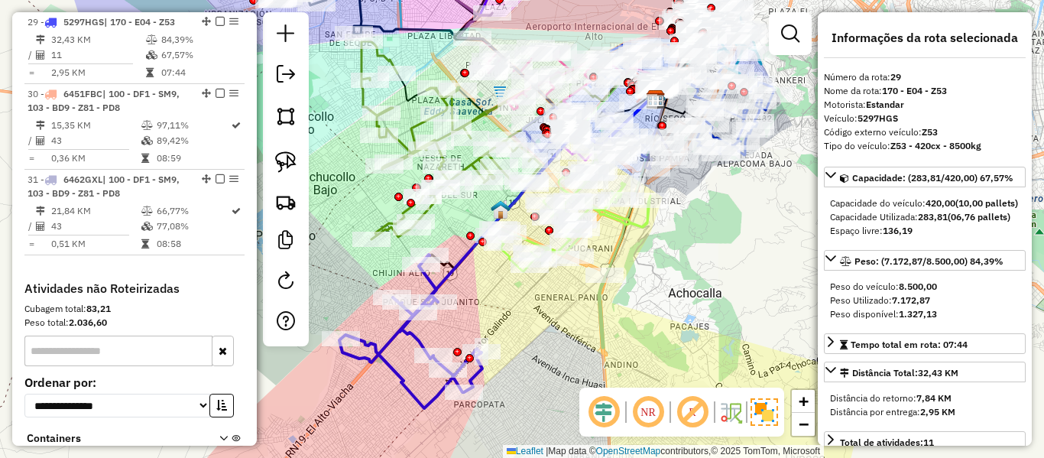
drag, startPoint x: 453, startPoint y: 264, endPoint x: 470, endPoint y: 258, distance: 18.2
click at [453, 264] on icon at bounding box center [497, 230] width 316 height 263
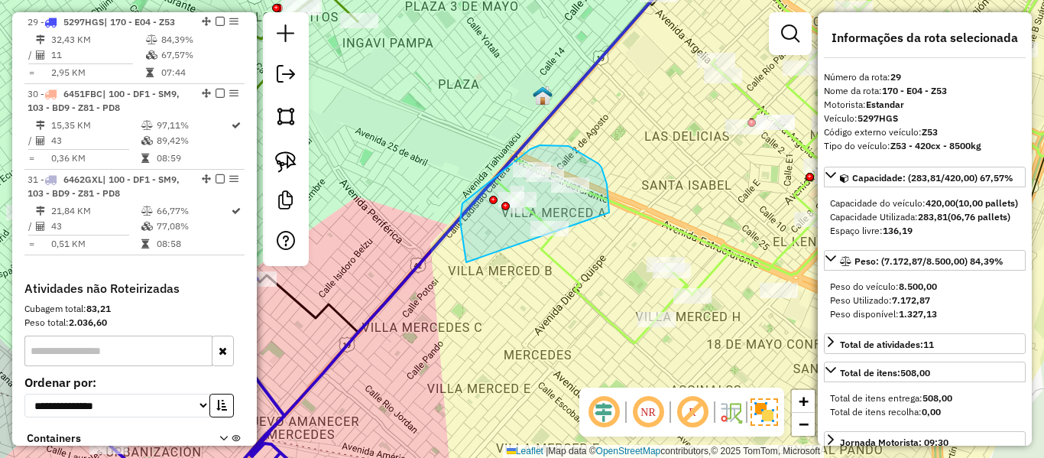
drag, startPoint x: 466, startPoint y: 262, endPoint x: 602, endPoint y: 248, distance: 136.1
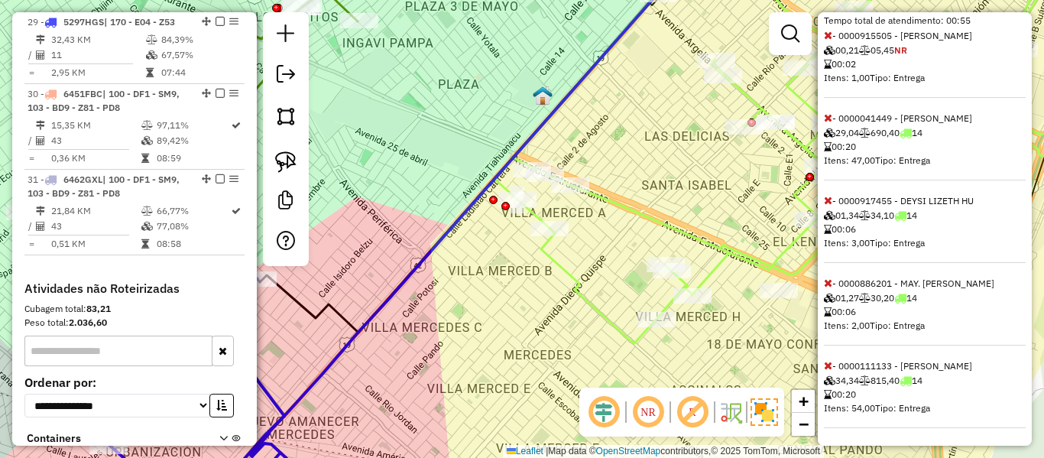
scroll to position [518, 0]
click at [825, 369] on icon at bounding box center [828, 364] width 8 height 11
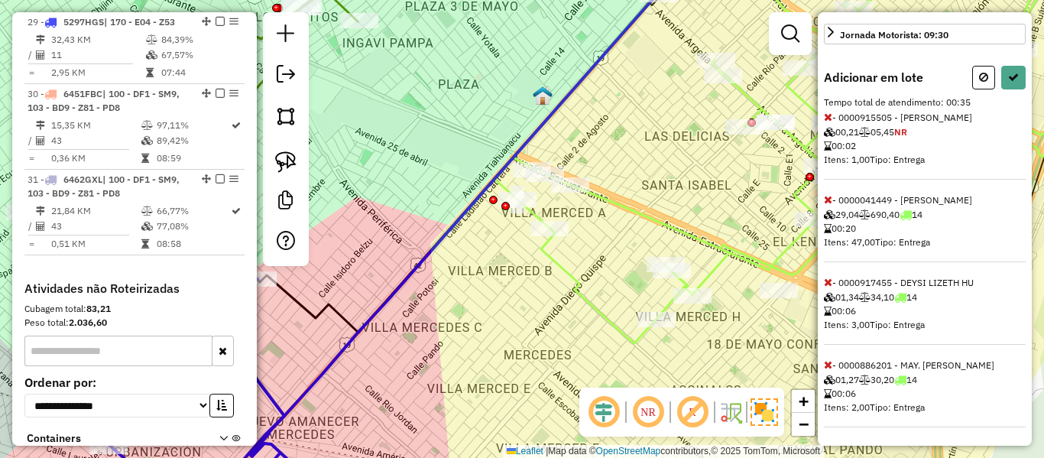
scroll to position [0, 0]
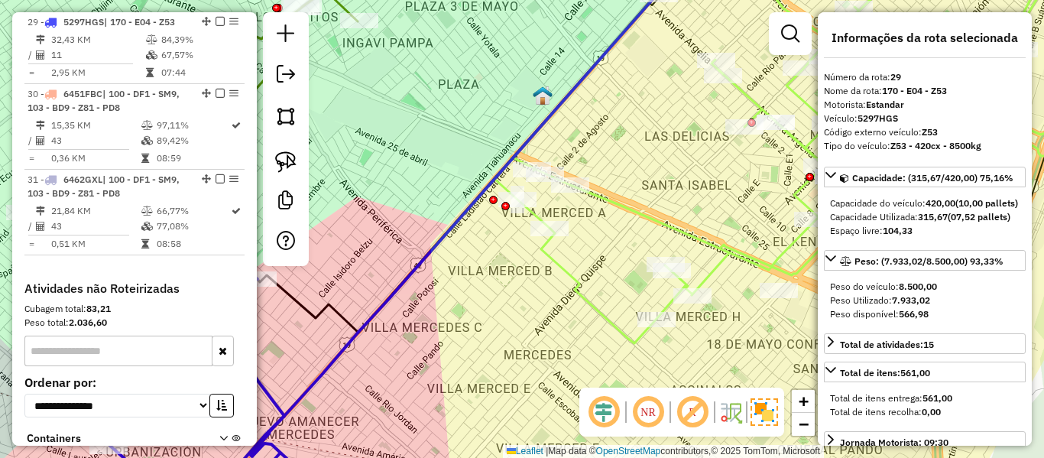
select select "**********"
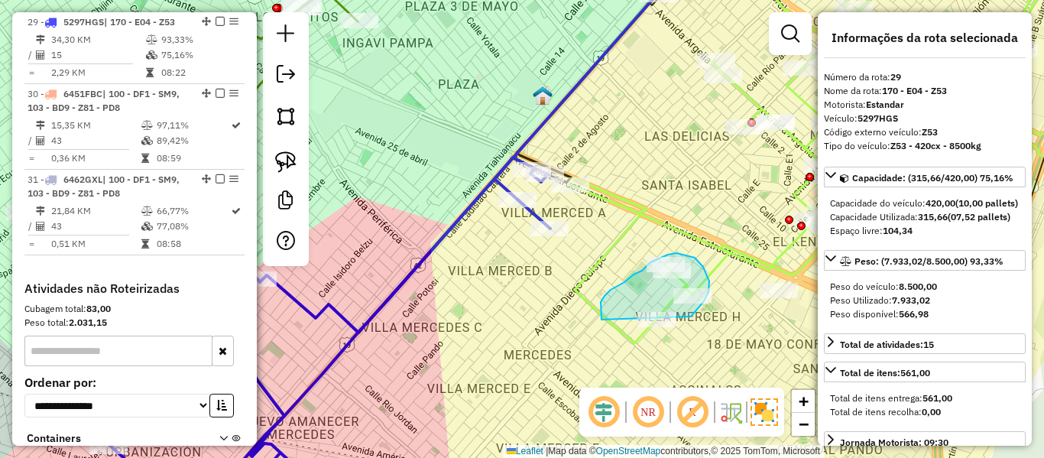
drag, startPoint x: 602, startPoint y: 320, endPoint x: 587, endPoint y: 352, distance: 35.2
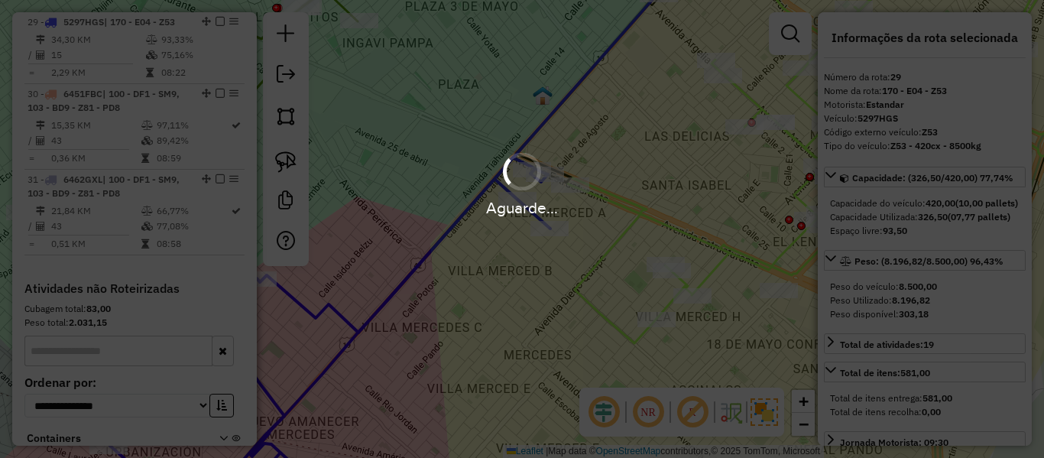
select select "**********"
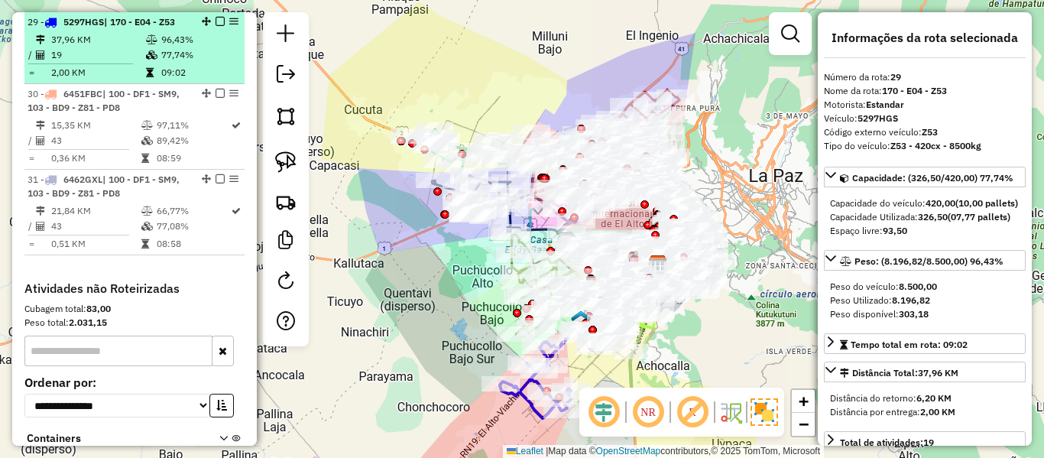
click at [216, 23] on em at bounding box center [220, 21] width 9 height 9
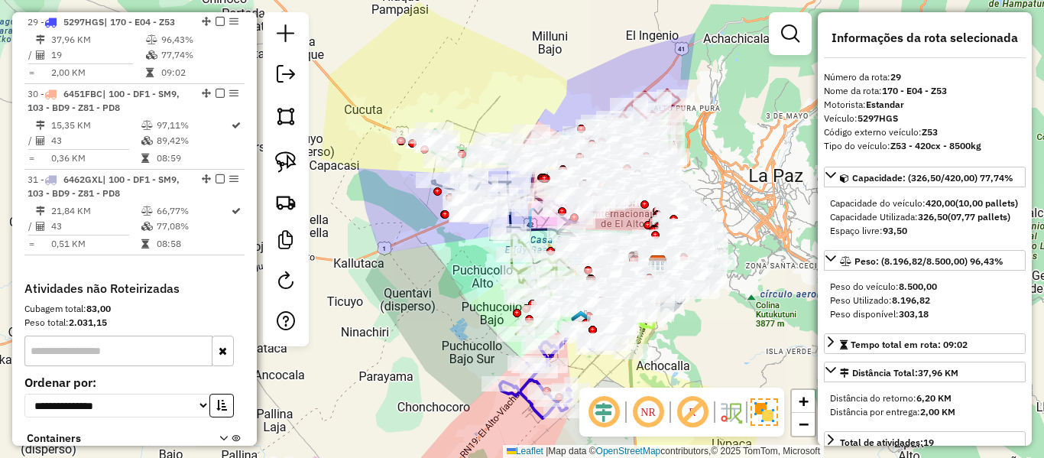
scroll to position [2657, 0]
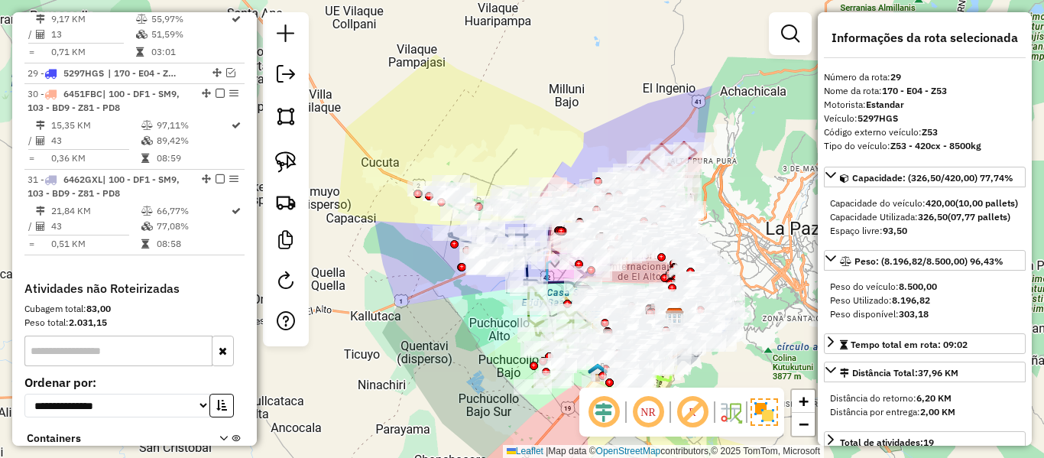
drag, startPoint x: 472, startPoint y: 322, endPoint x: 505, endPoint y: 376, distance: 63.9
click at [509, 397] on div "Janela de atendimento Grade de atendimento Capacidade Transportadoras Veículos …" at bounding box center [522, 229] width 1044 height 458
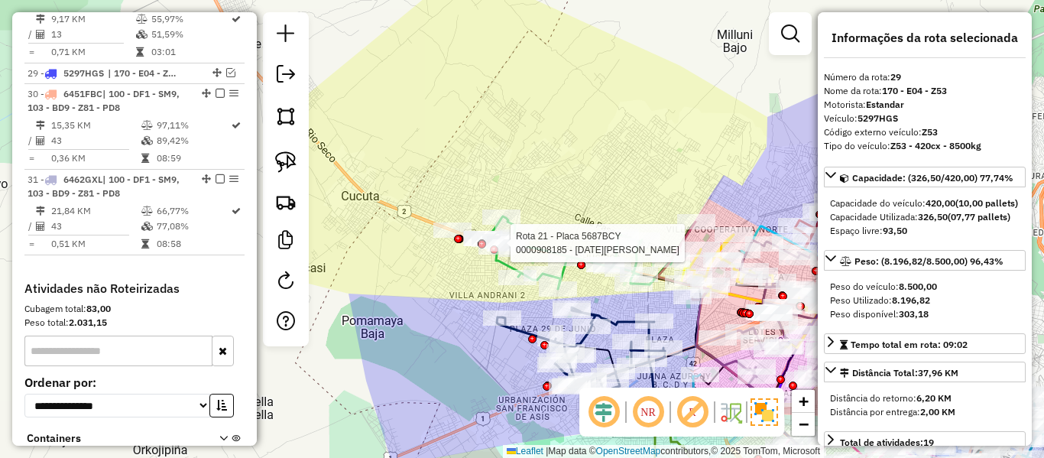
click at [500, 261] on icon at bounding box center [575, 252] width 195 height 73
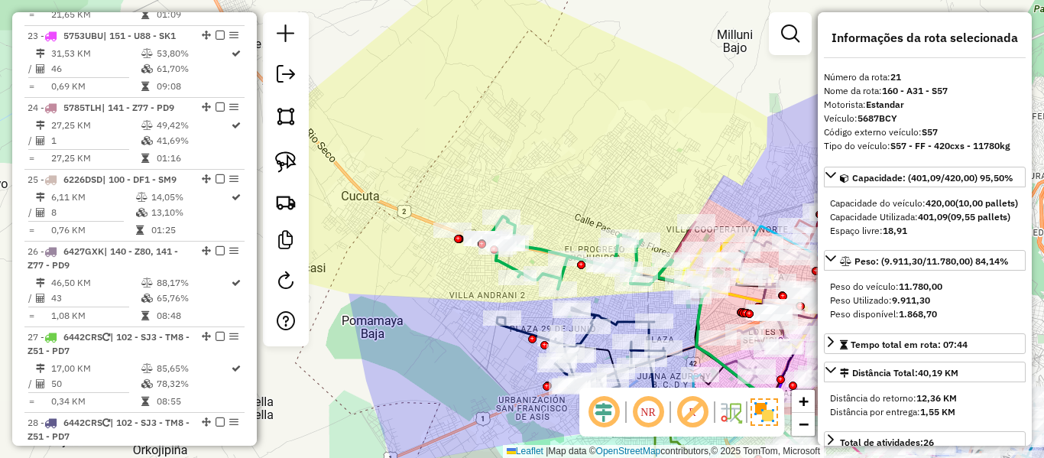
scroll to position [2078, 0]
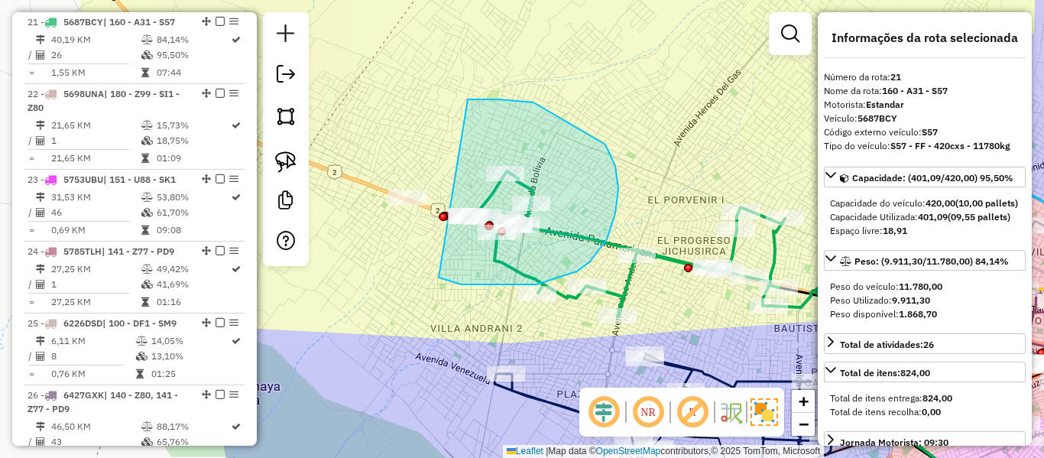
drag, startPoint x: 590, startPoint y: 261, endPoint x: 433, endPoint y: 248, distance: 158.1
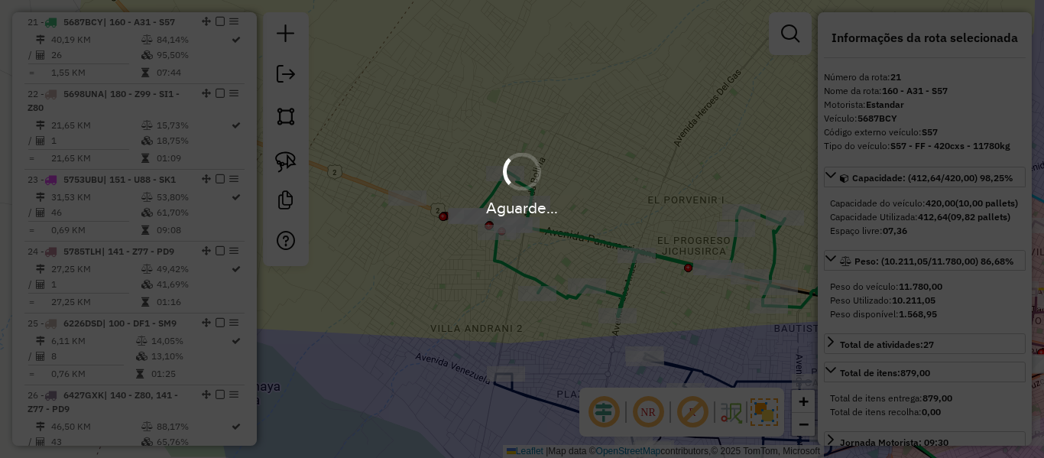
select select "**********"
click at [514, 255] on div "Aguarde..." at bounding box center [522, 229] width 1044 height 458
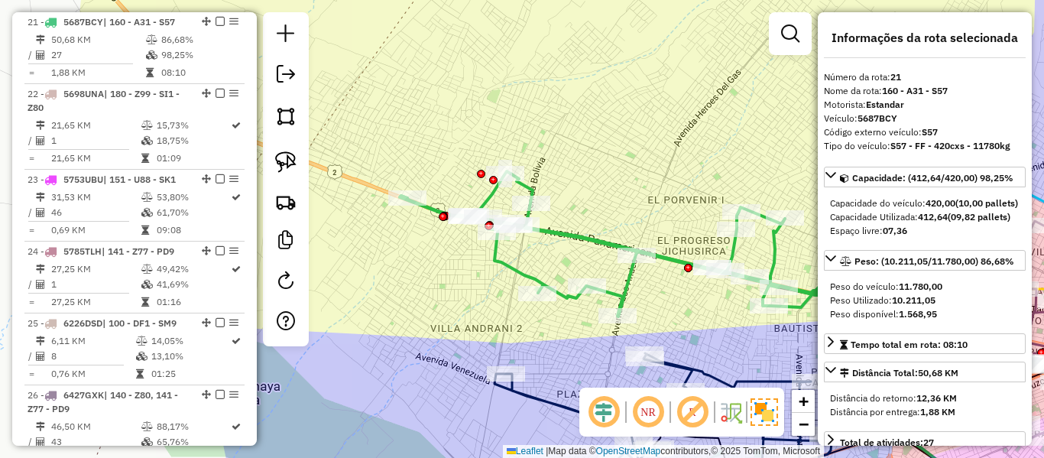
click at [505, 266] on icon at bounding box center [623, 243] width 447 height 145
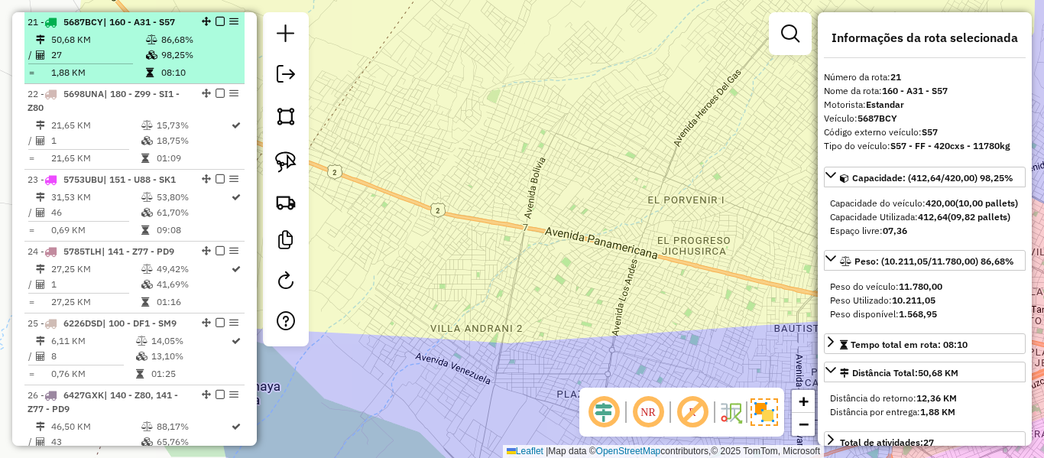
click at [200, 74] on td "08:10" at bounding box center [199, 72] width 77 height 15
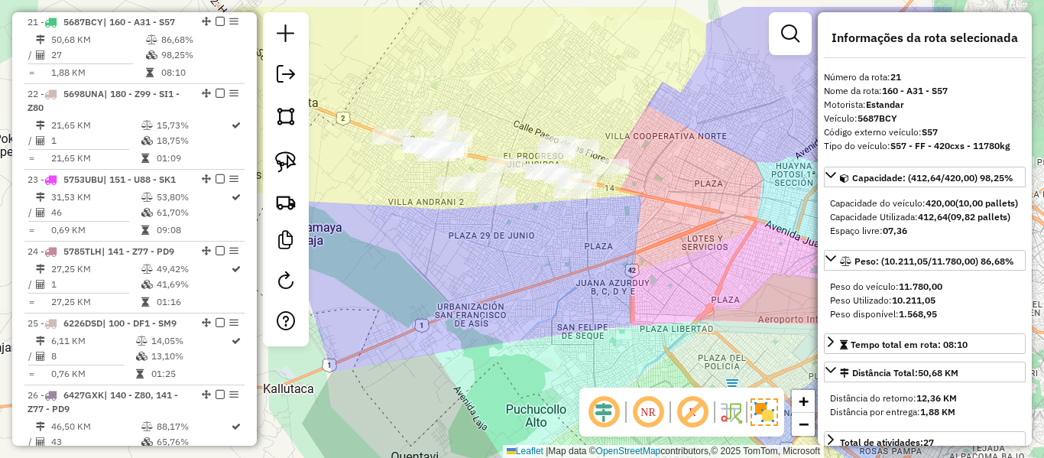
drag, startPoint x: 457, startPoint y: 216, endPoint x: 612, endPoint y: 279, distance: 166.9
click at [612, 282] on div "Janela de atendimento Grade de atendimento Capacidade Transportadoras Veículos …" at bounding box center [522, 229] width 1044 height 458
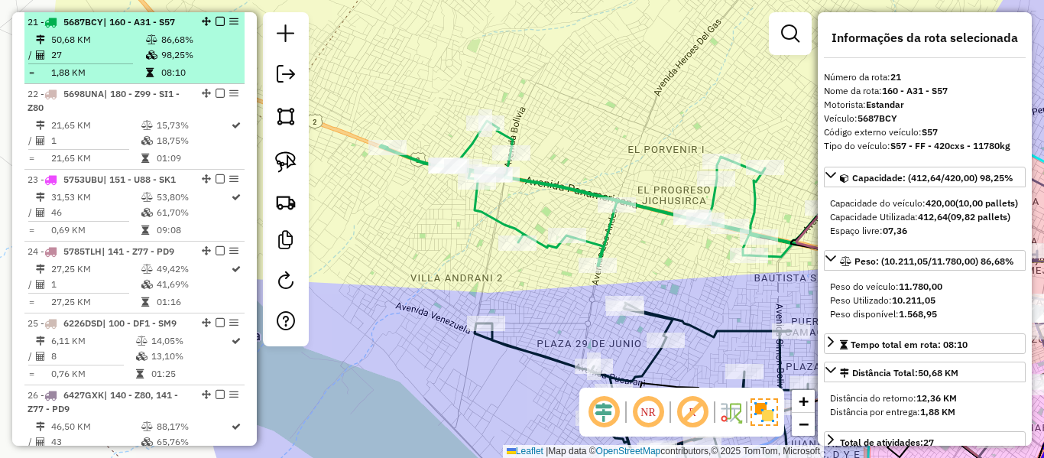
click at [216, 22] on em at bounding box center [220, 21] width 9 height 9
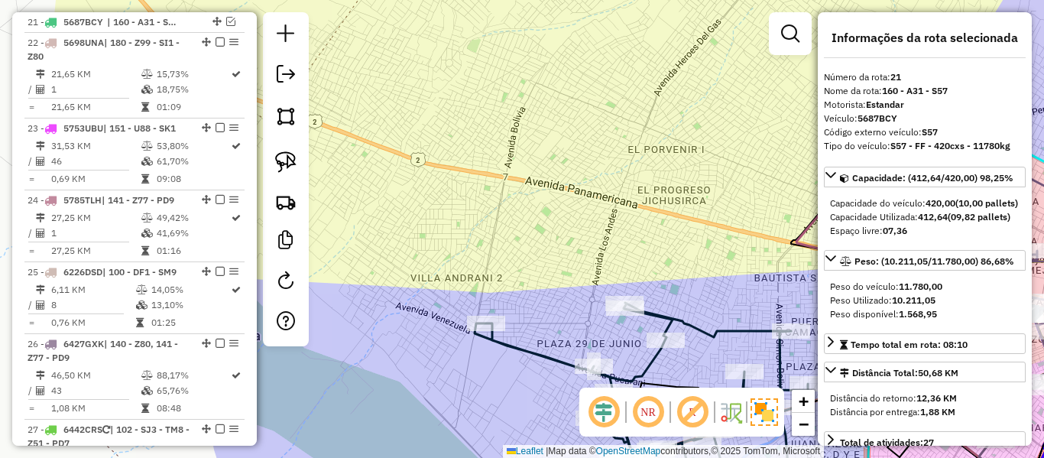
scroll to position [2027, 0]
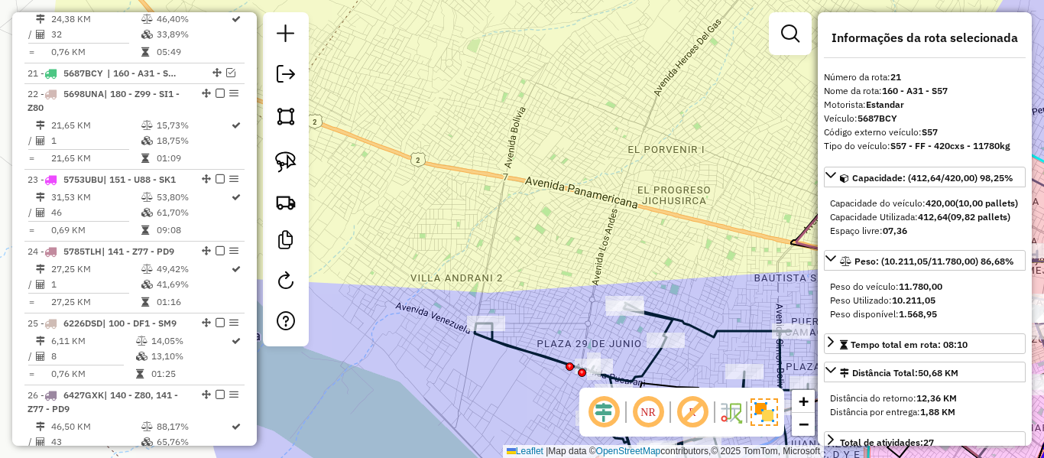
click at [600, 207] on div "Janela de atendimento Grade de atendimento Capacidade Transportadoras Veículos …" at bounding box center [522, 229] width 1044 height 458
drag, startPoint x: 615, startPoint y: 234, endPoint x: 533, endPoint y: 83, distance: 172.0
click at [532, 83] on div "Janela de atendimento Grade de atendimento Capacidade Transportadoras Veículos …" at bounding box center [522, 229] width 1044 height 458
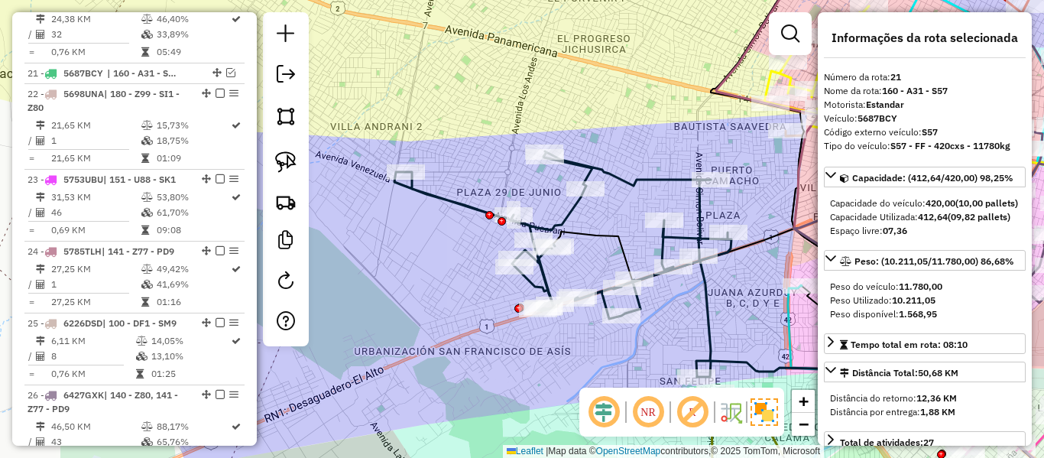
click at [594, 235] on icon at bounding box center [816, 366] width 526 height 275
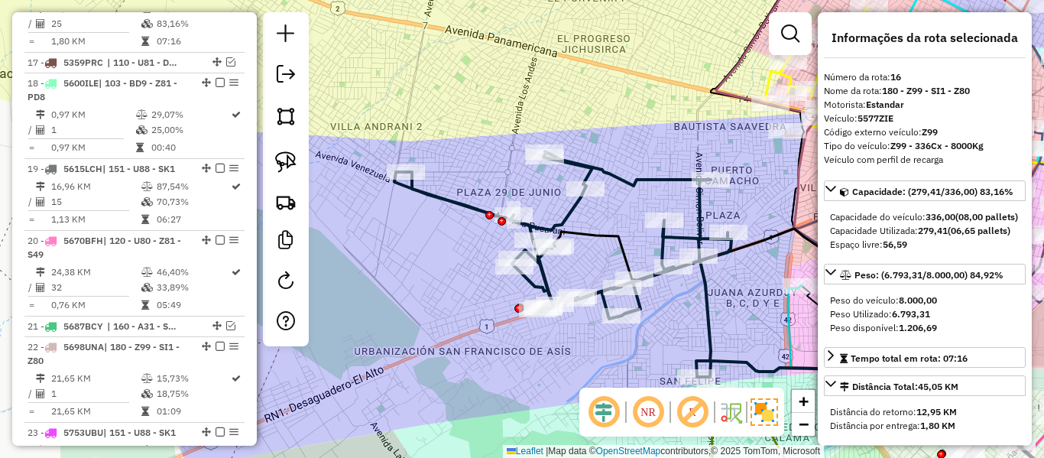
scroll to position [1729, 0]
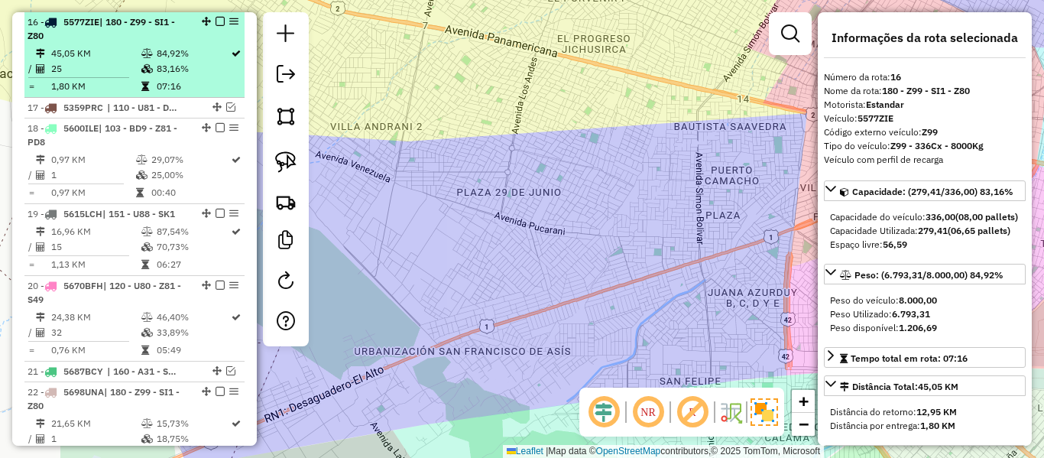
click at [162, 74] on td "83,16%" at bounding box center [193, 68] width 74 height 15
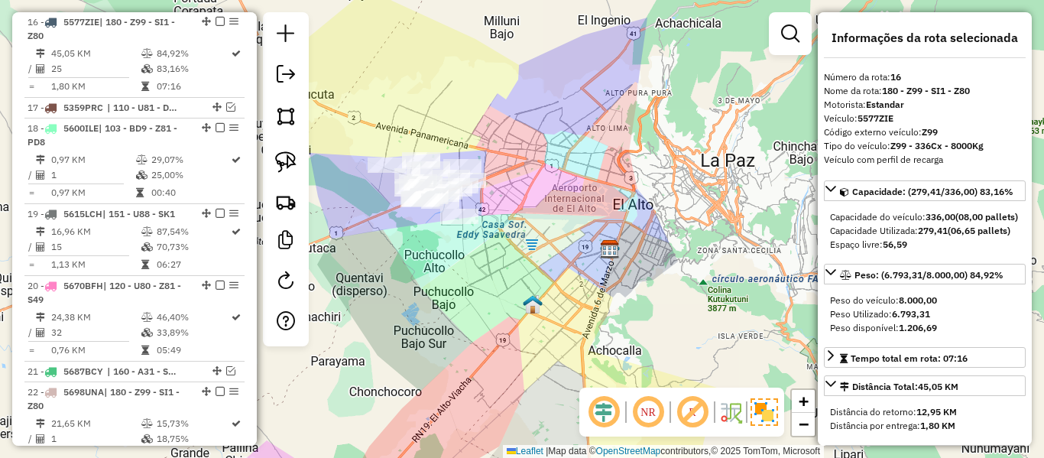
drag, startPoint x: 518, startPoint y: 224, endPoint x: 556, endPoint y: 281, distance: 68.7
click at [556, 281] on div "Janela de atendimento Grade de atendimento Capacidade Transportadoras Veículos …" at bounding box center [522, 229] width 1044 height 458
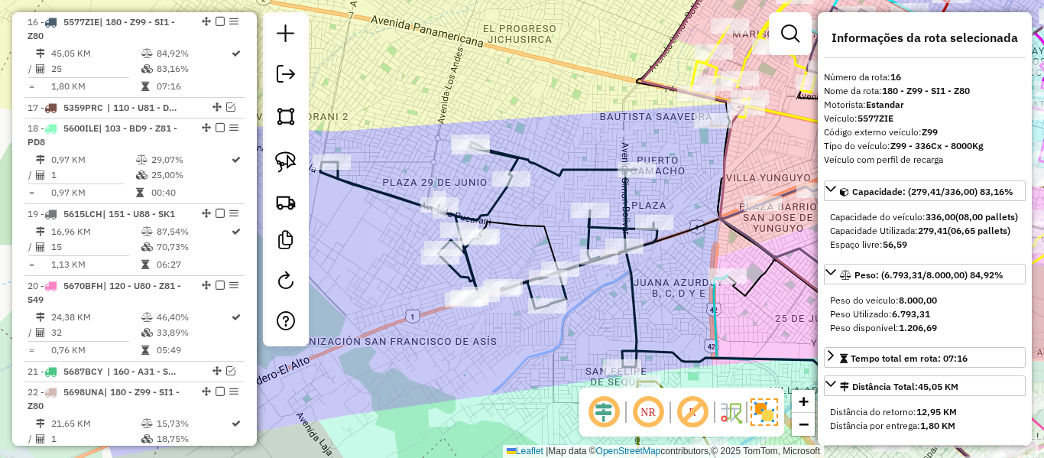
click at [540, 234] on icon at bounding box center [747, 361] width 537 height 285
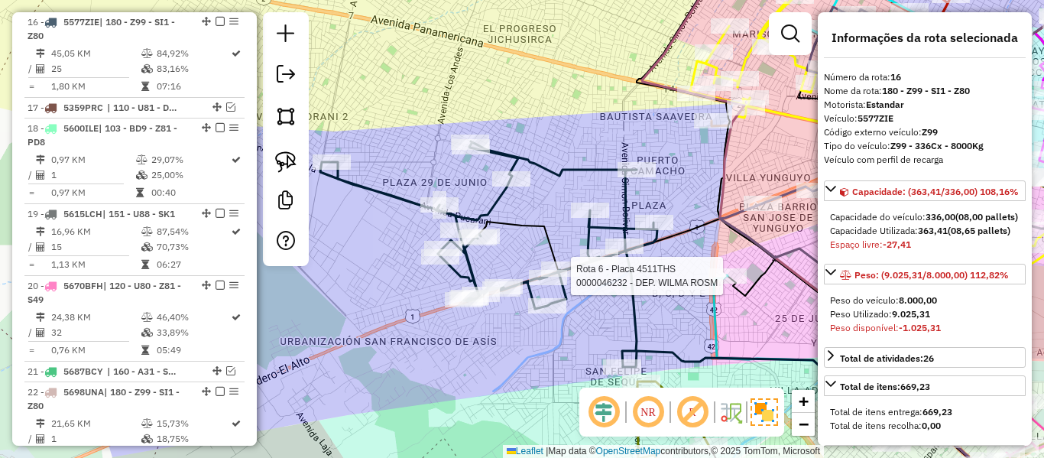
select select "**********"
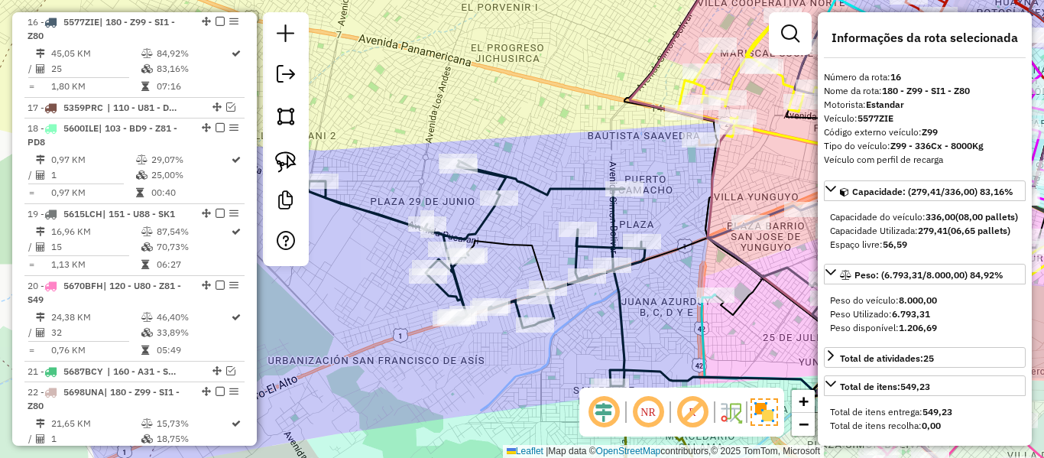
drag, startPoint x: 758, startPoint y: 232, endPoint x: 674, endPoint y: 287, distance: 100.5
click at [674, 287] on div "Janela de atendimento Grade de atendimento Capacidade Transportadoras Veículos …" at bounding box center [522, 229] width 1044 height 458
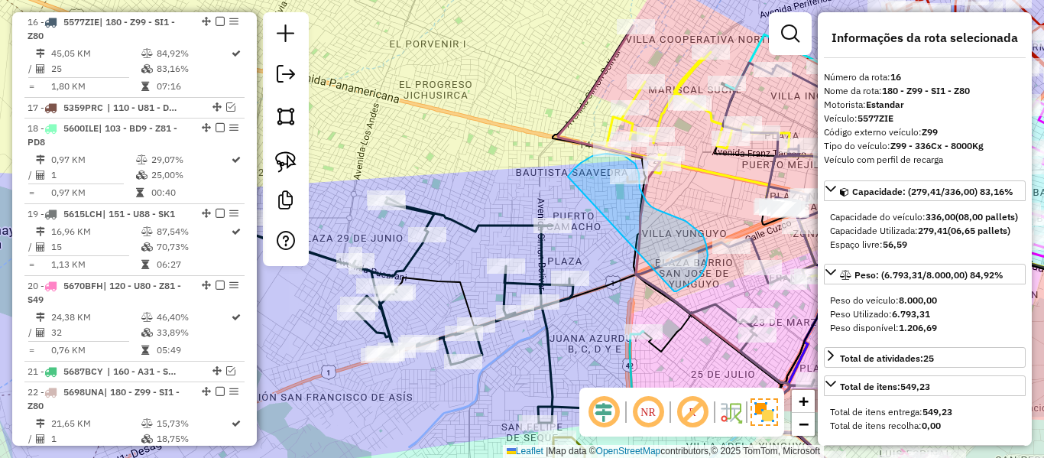
drag, startPoint x: 700, startPoint y: 276, endPoint x: 566, endPoint y: 219, distance: 145.9
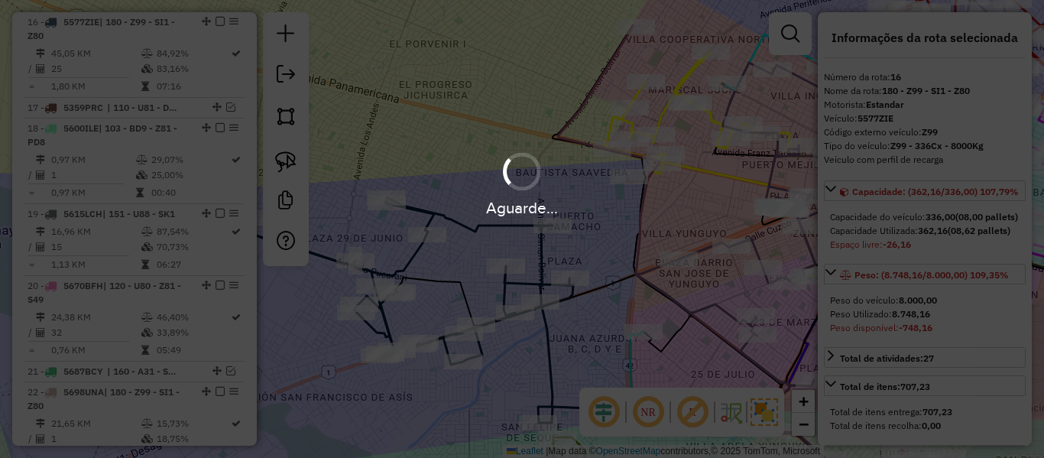
select select "**********"
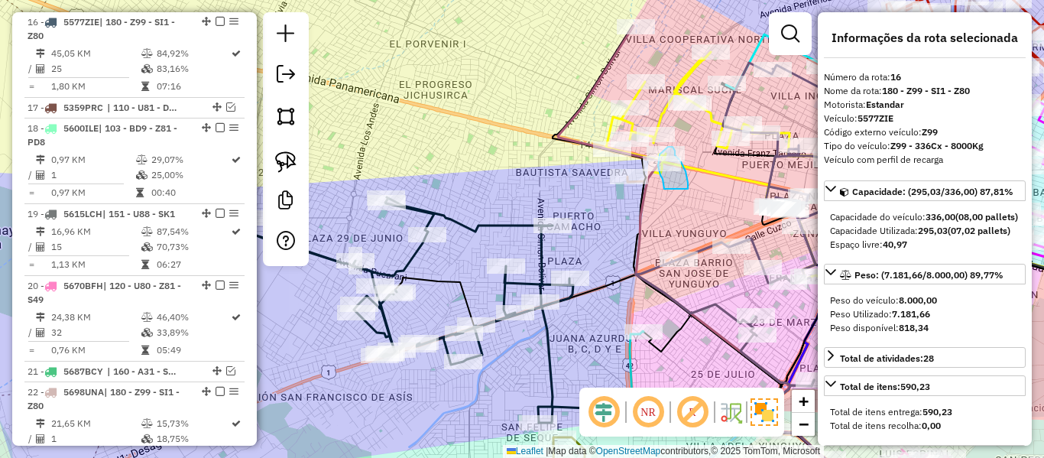
drag, startPoint x: 688, startPoint y: 183, endPoint x: 666, endPoint y: 192, distance: 24.0
select select "**********"
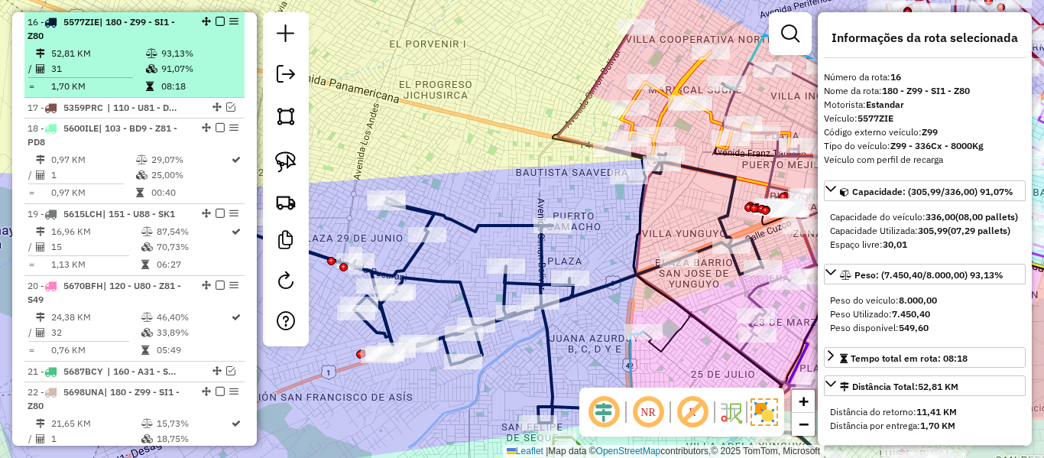
click at [218, 20] on em at bounding box center [220, 21] width 9 height 9
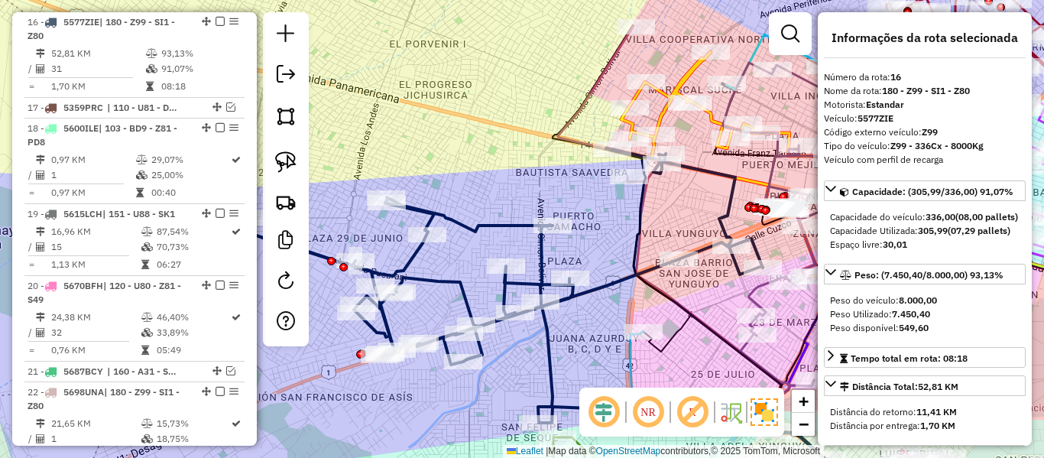
scroll to position [1664, 0]
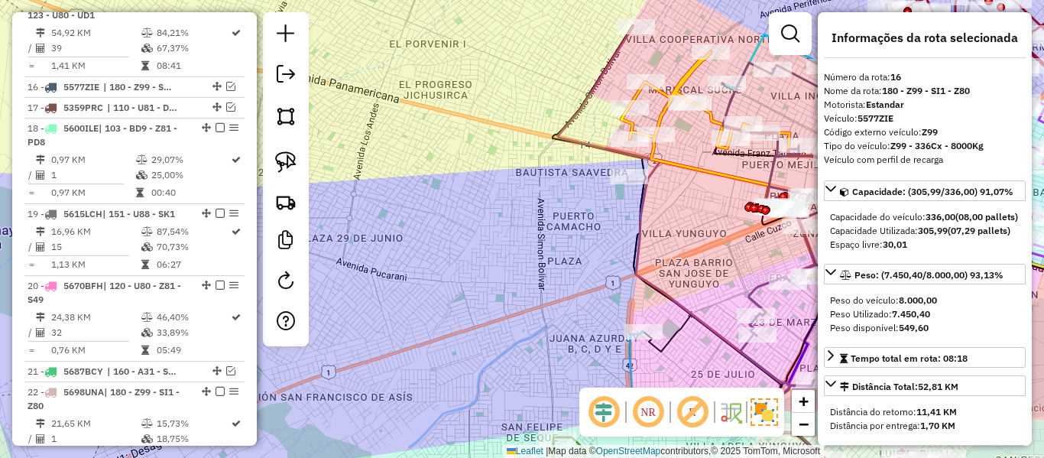
click at [457, 150] on div "Janela de atendimento Grade de atendimento Capacidade Transportadoras Veículos …" at bounding box center [522, 229] width 1044 height 458
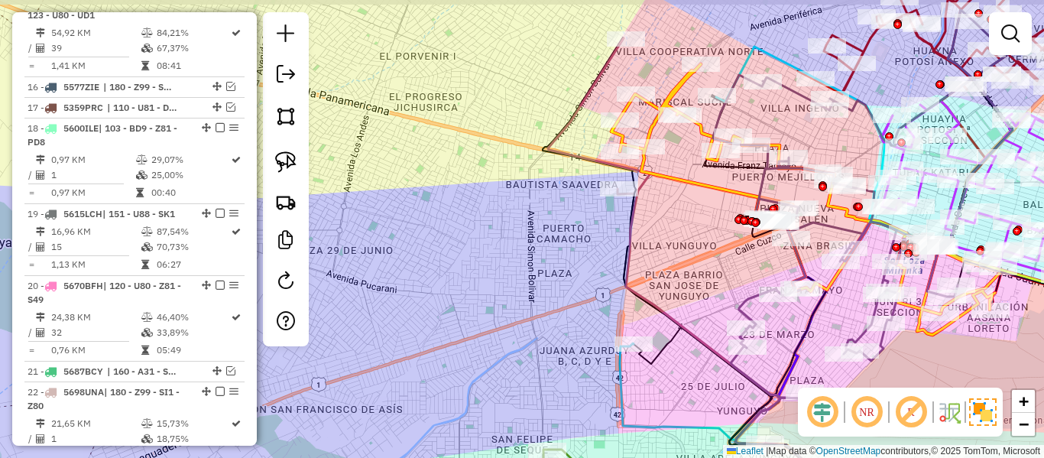
click at [418, 313] on div "Janela de atendimento Grade de atendimento Capacidade Transportadoras Veículos …" at bounding box center [522, 229] width 1044 height 458
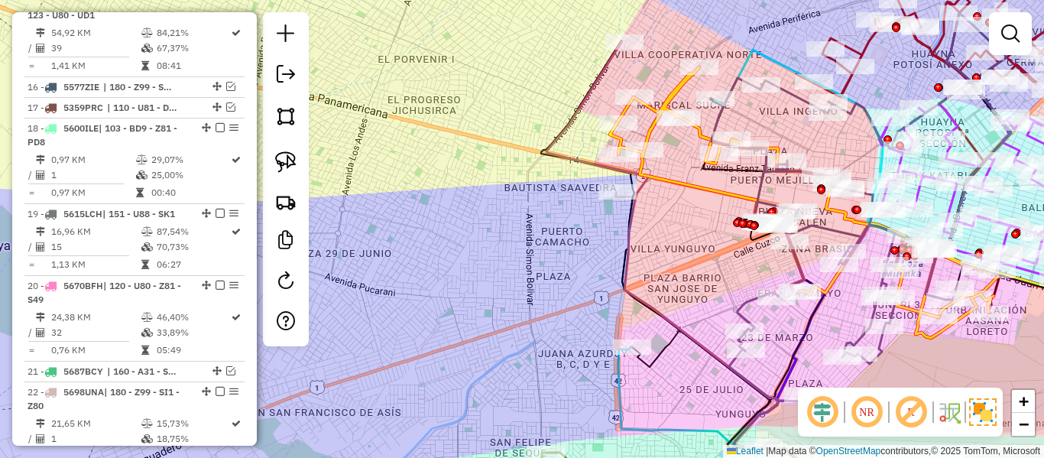
drag, startPoint x: 537, startPoint y: 180, endPoint x: 492, endPoint y: 283, distance: 112.6
click at [492, 283] on div "Janela de atendimento Grade de atendimento Capacidade Transportadoras Veículos …" at bounding box center [522, 229] width 1044 height 458
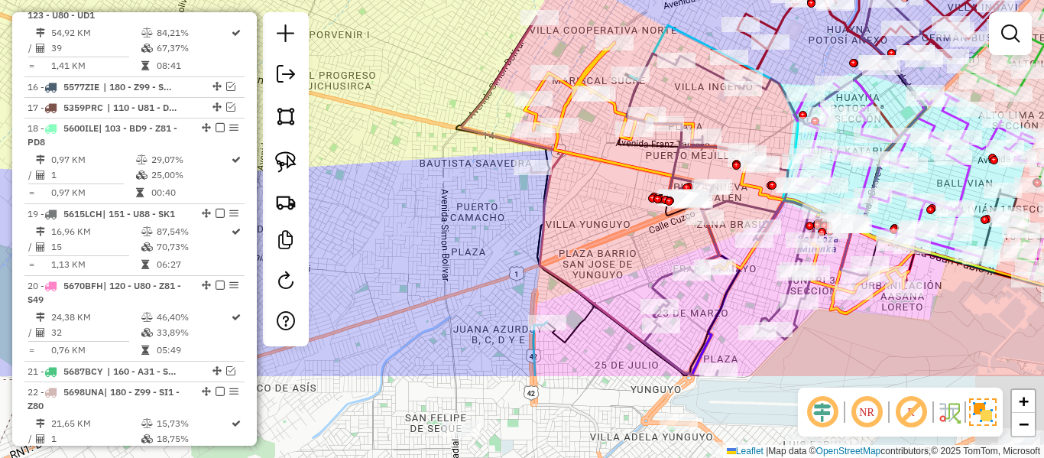
drag, startPoint x: 492, startPoint y: 283, endPoint x: 432, endPoint y: 100, distance: 192.4
click at [412, 72] on div "Janela de atendimento Grade de atendimento Capacidade Transportadoras Veículos …" at bounding box center [522, 229] width 1044 height 458
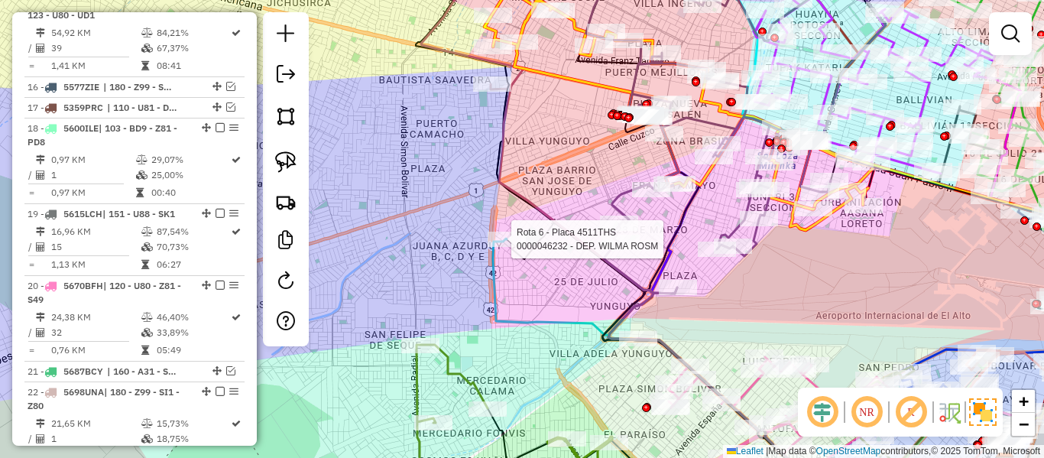
select select "**********"
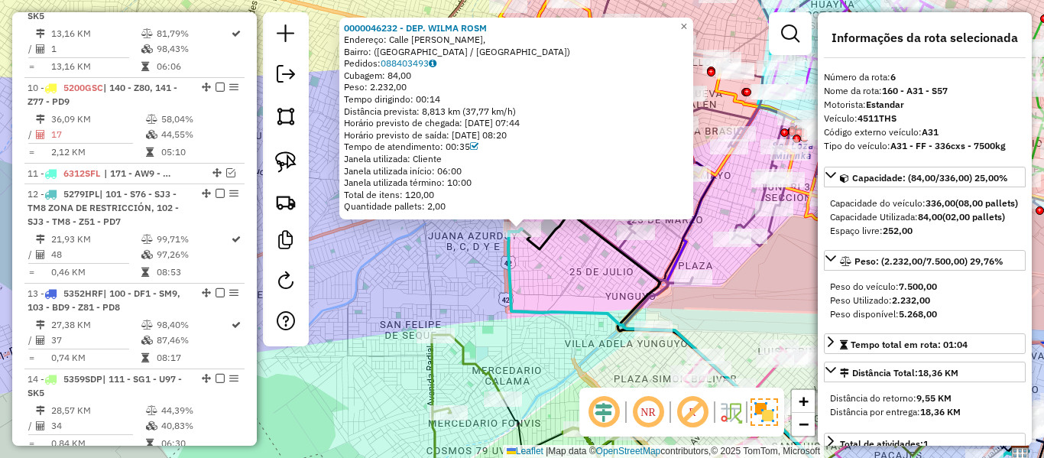
scroll to position [952, 0]
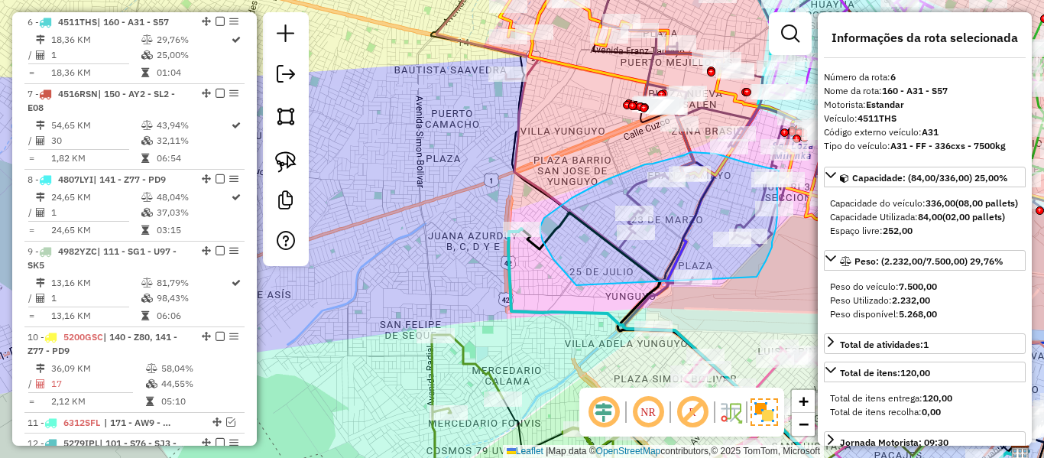
drag, startPoint x: 553, startPoint y: 259, endPoint x: 752, endPoint y: 287, distance: 200.8
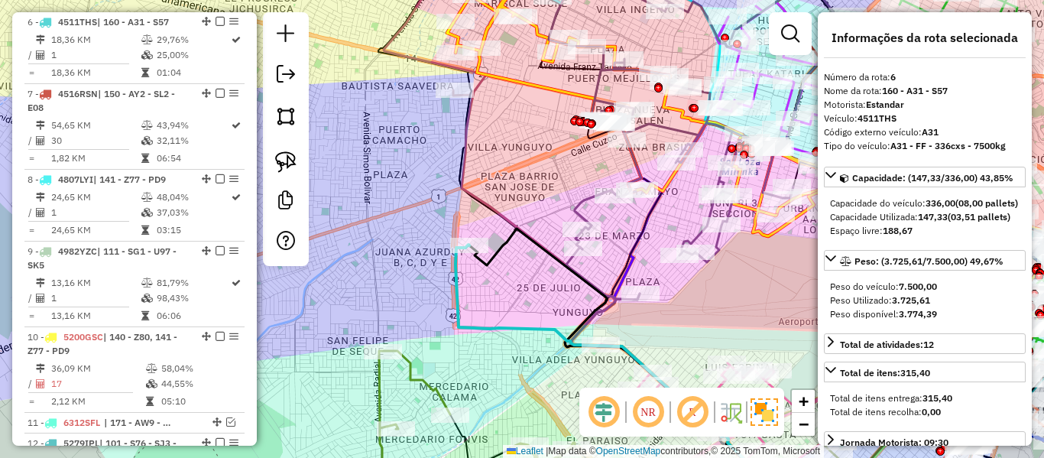
drag, startPoint x: 790, startPoint y: 255, endPoint x: 562, endPoint y: 296, distance: 232.1
click at [561, 296] on div "Janela de atendimento Grade de atendimento Capacidade Transportadoras Veículos …" at bounding box center [522, 229] width 1044 height 458
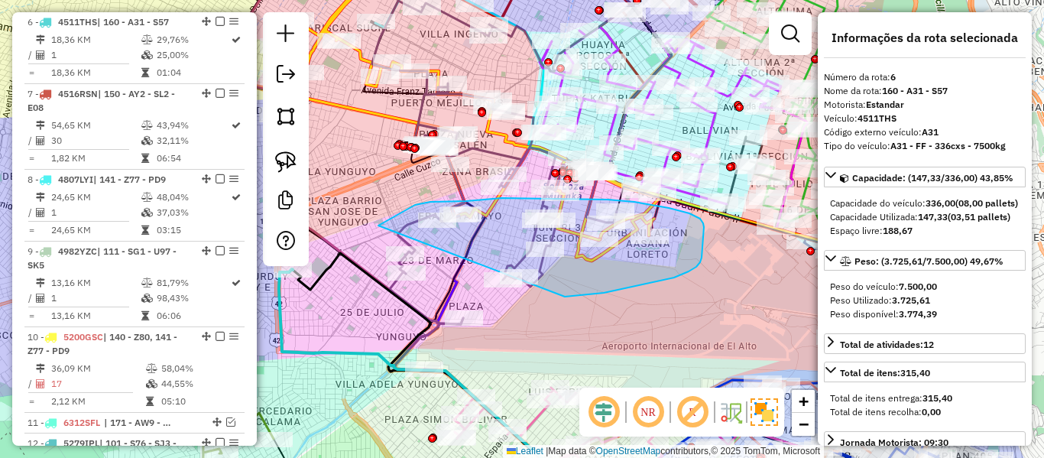
drag, startPoint x: 604, startPoint y: 293, endPoint x: 376, endPoint y: 280, distance: 228.2
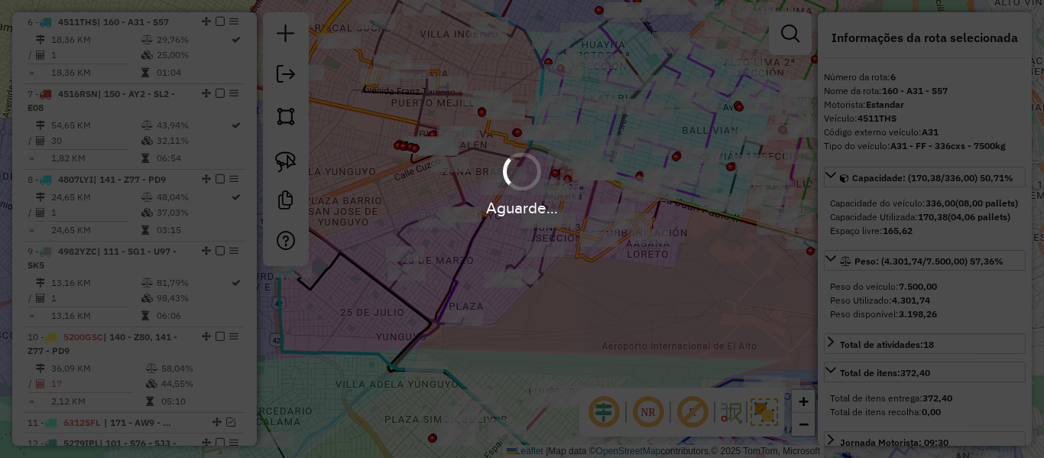
select select "**********"
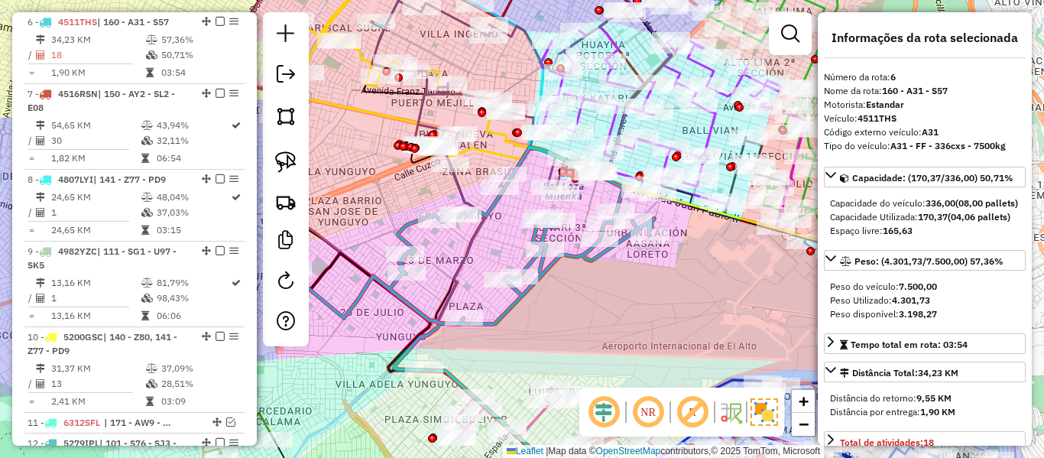
click at [554, 265] on icon at bounding box center [471, 236] width 365 height 177
click at [550, 267] on icon at bounding box center [471, 236] width 365 height 177
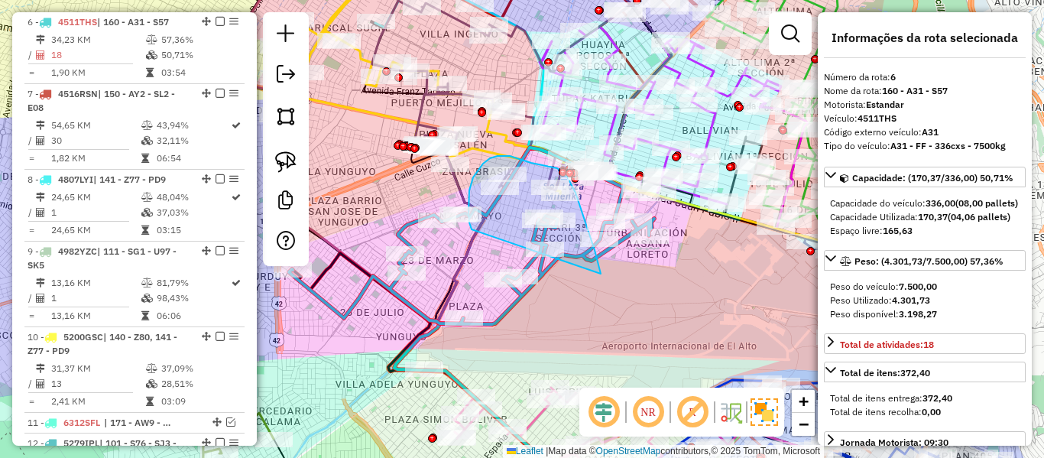
drag, startPoint x: 601, startPoint y: 274, endPoint x: 479, endPoint y: 243, distance: 126.1
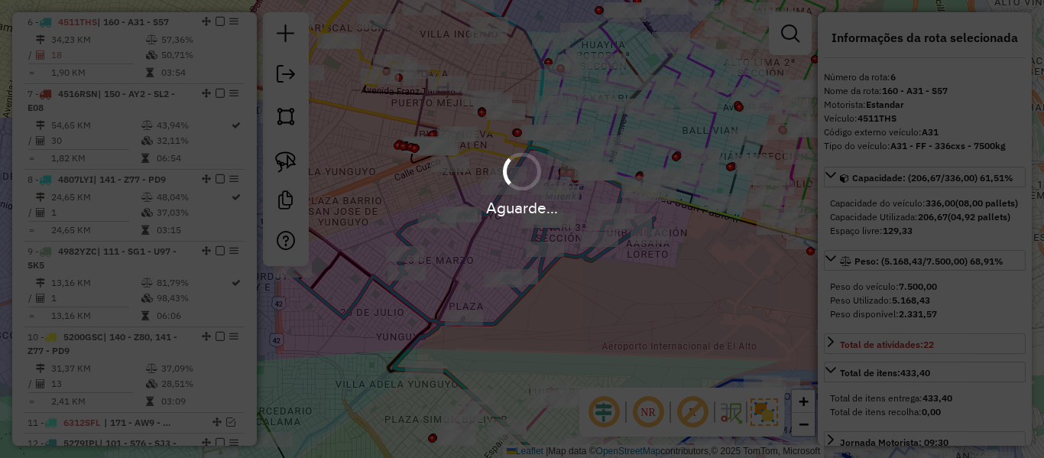
select select "**********"
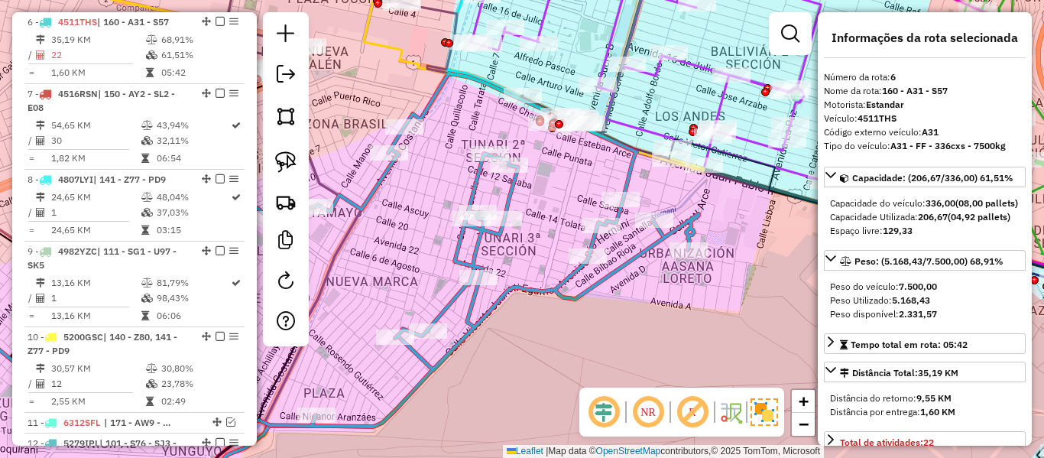
click at [511, 187] on icon at bounding box center [333, 249] width 731 height 353
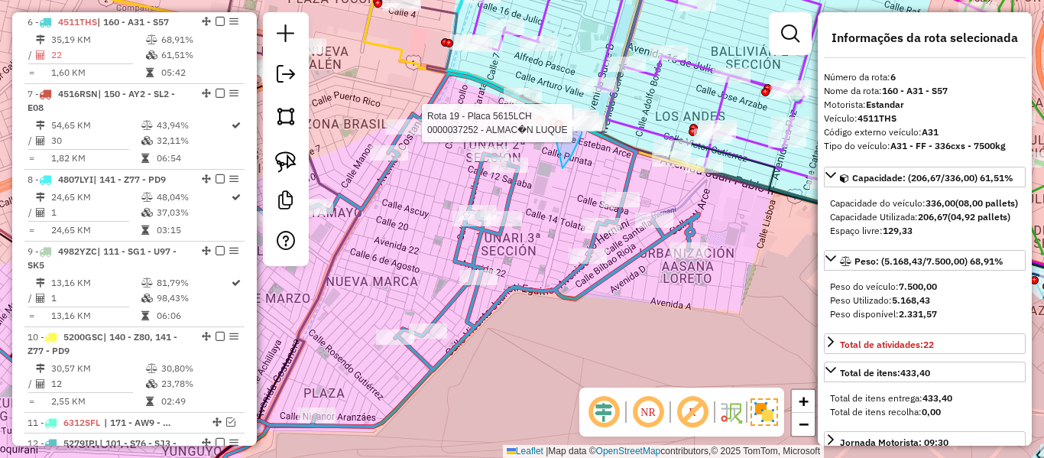
drag, startPoint x: 582, startPoint y: 134, endPoint x: 499, endPoint y: 129, distance: 82.7
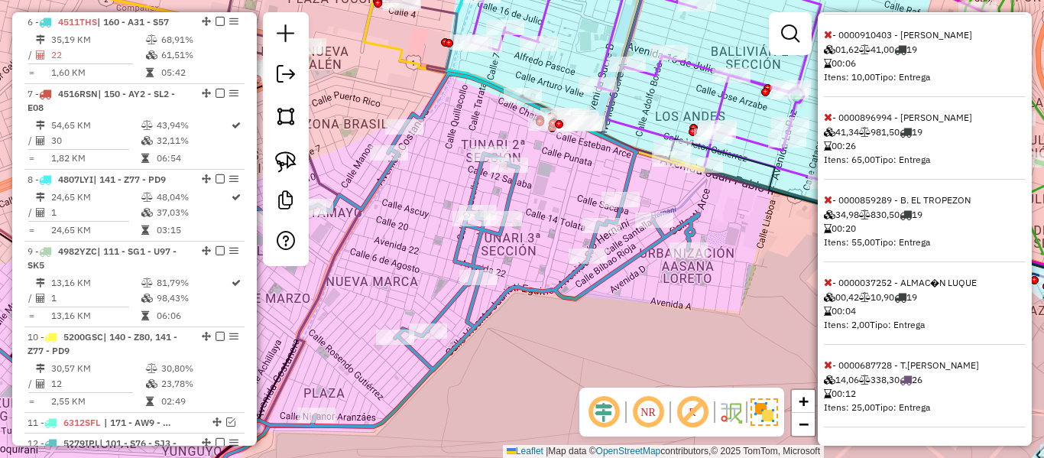
scroll to position [944, 0]
click at [826, 118] on icon at bounding box center [828, 117] width 8 height 11
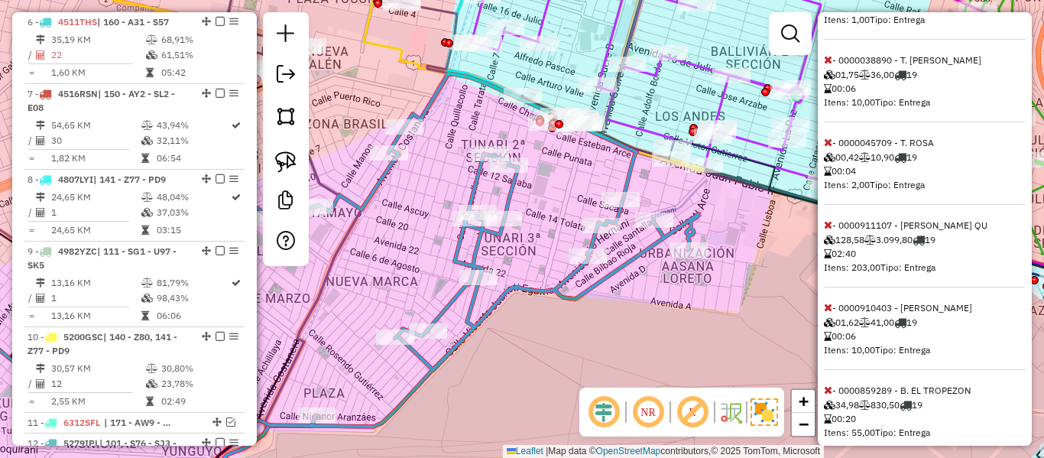
scroll to position [632, 0]
click at [828, 228] on icon at bounding box center [828, 222] width 8 height 11
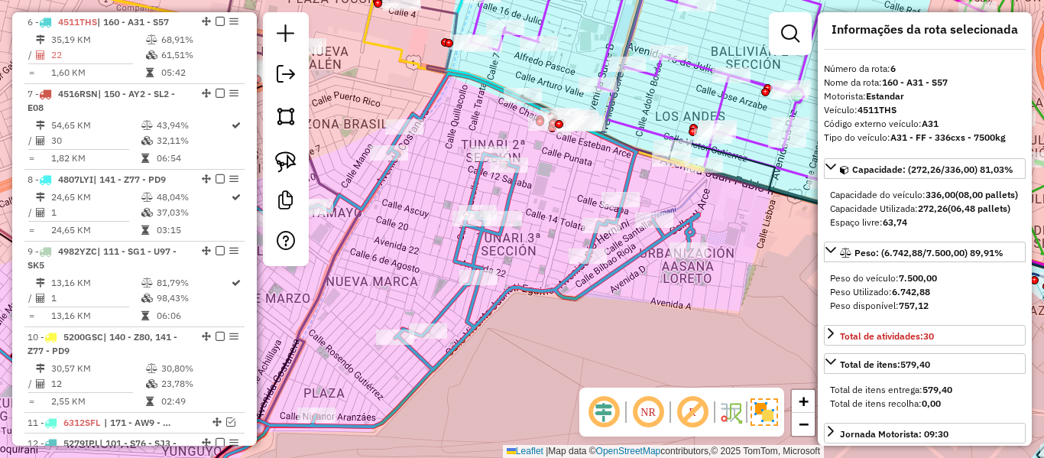
scroll to position [7, 0]
select select "**********"
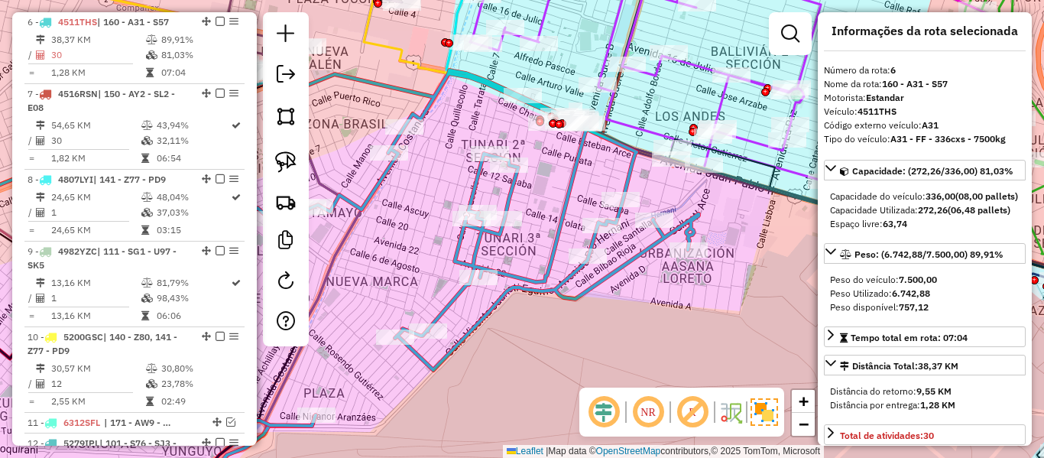
click at [578, 170] on icon at bounding box center [321, 247] width 756 height 355
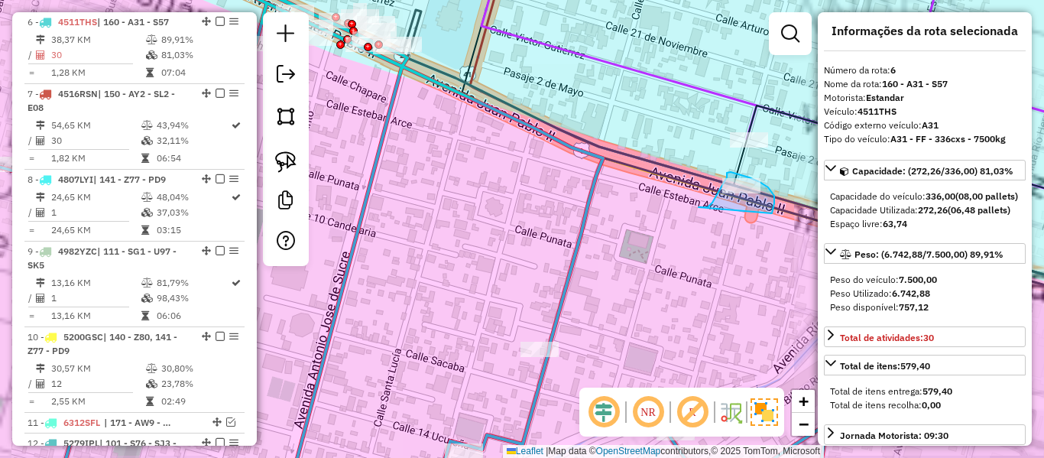
drag, startPoint x: 708, startPoint y: 207, endPoint x: 771, endPoint y: 216, distance: 64.0
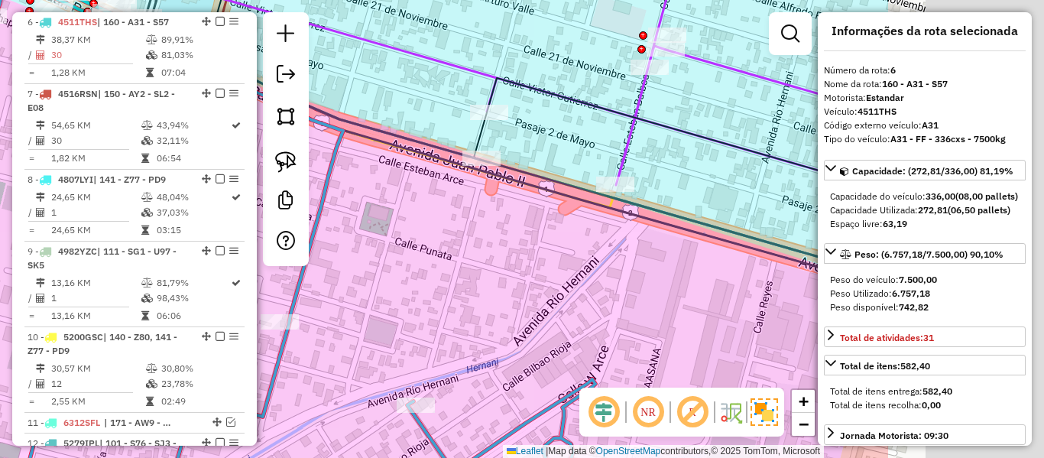
drag, startPoint x: 758, startPoint y: 233, endPoint x: 504, endPoint y: 205, distance: 255.4
click at [504, 205] on div "Janela de atendimento Grade de atendimento Capacidade Transportadoras Veículos …" at bounding box center [522, 229] width 1044 height 458
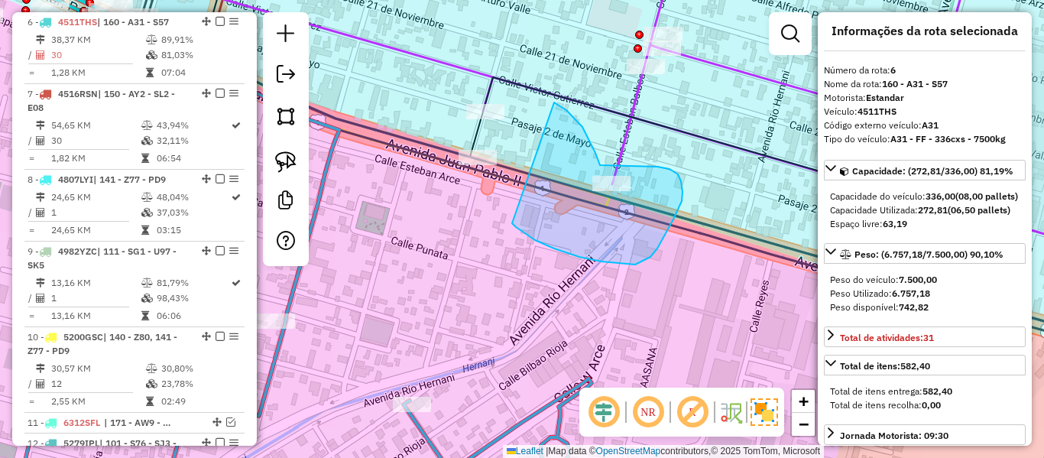
drag, startPoint x: 535, startPoint y: 240, endPoint x: 456, endPoint y: 231, distance: 79.3
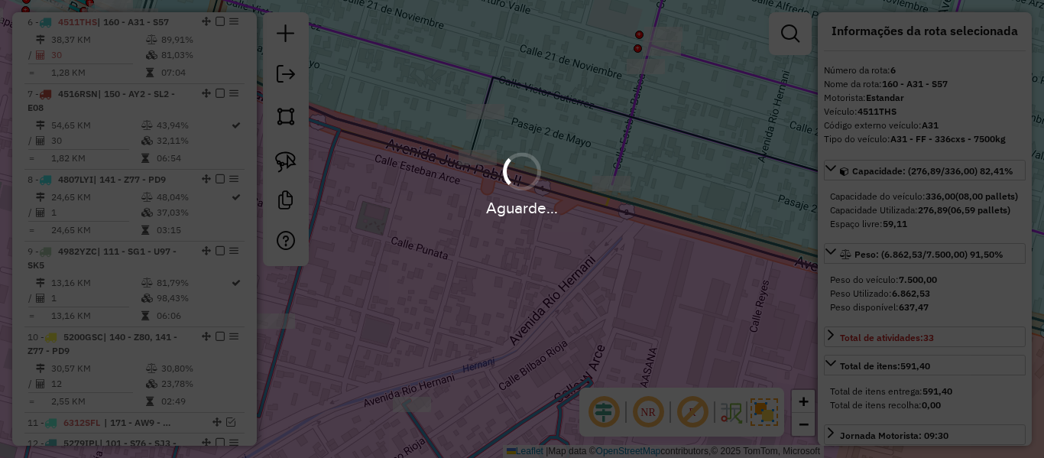
select select "**********"
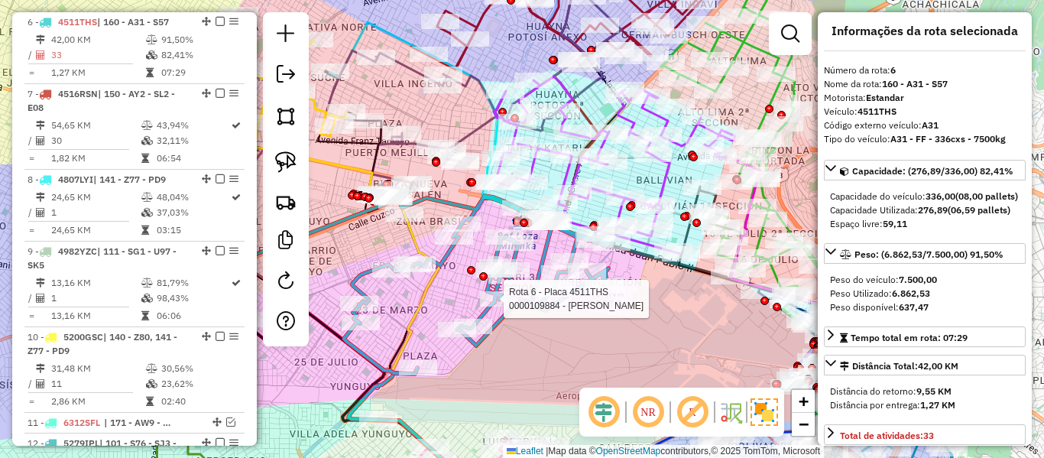
click at [511, 307] on div at bounding box center [499, 298] width 38 height 15
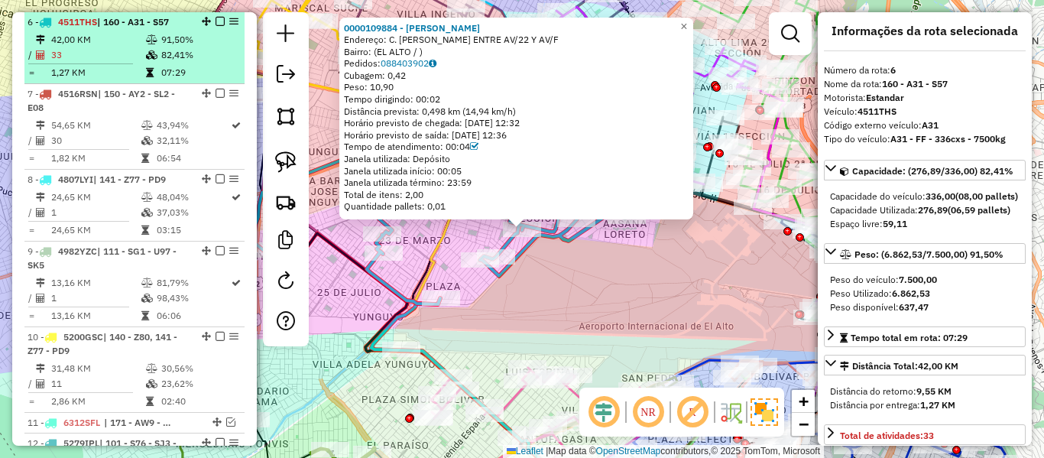
click at [216, 19] on em at bounding box center [220, 21] width 9 height 9
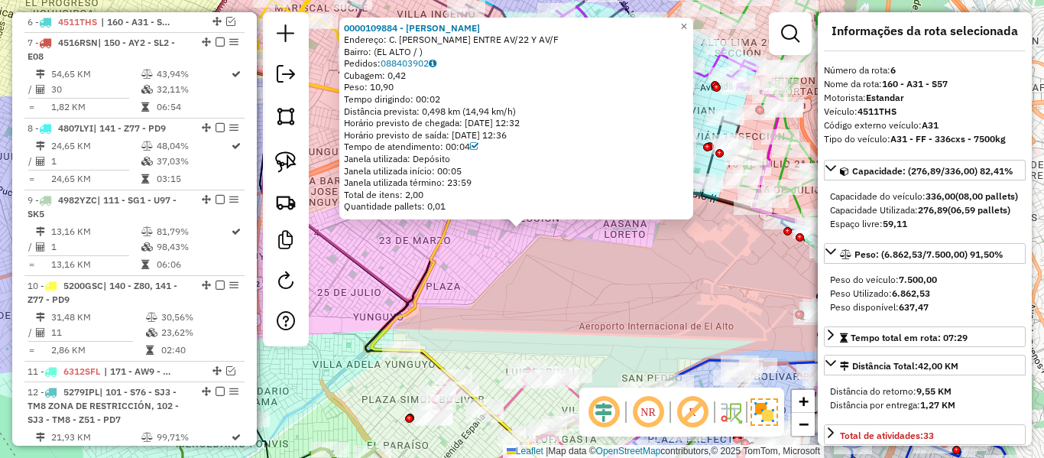
scroll to position [900, 0]
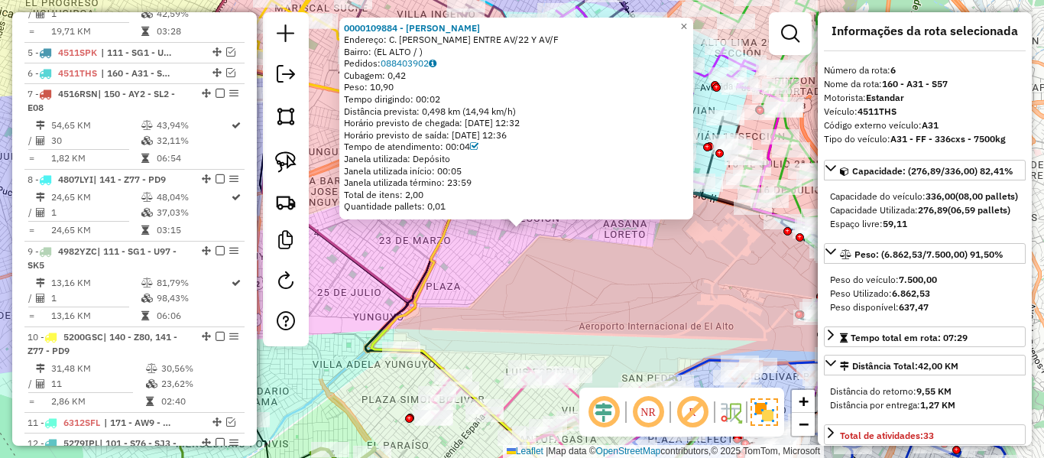
click at [555, 277] on div "0000109884 - JULIA MAMANI Endereço: C. BELISARIO SALINAS ENTRE AV/22 Y AV/F Bai…" at bounding box center [522, 229] width 1044 height 458
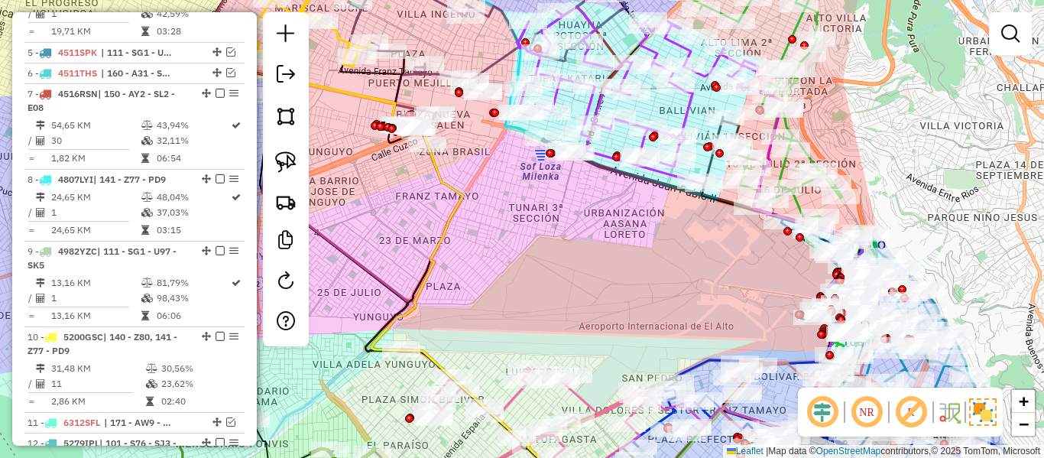
click at [554, 264] on div "0000109884 - JULIA MAMANI Endereço: C. BELISARIO SALINAS ENTRE AV/22 Y AV/F Bai…" at bounding box center [522, 229] width 1044 height 458
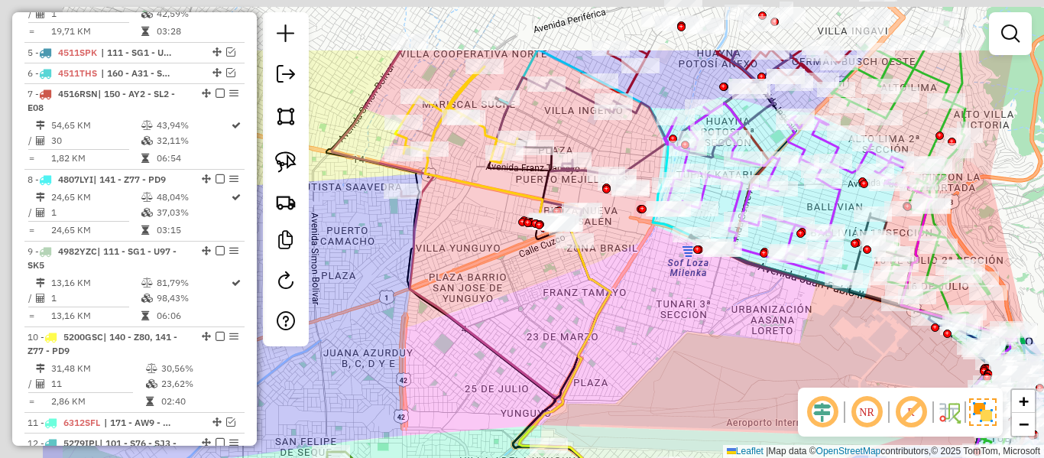
drag, startPoint x: 552, startPoint y: 258, endPoint x: 699, endPoint y: 355, distance: 176.2
click at [699, 355] on div "Janela de atendimento Grade de atendimento Capacidade Transportadoras Veículos …" at bounding box center [522, 229] width 1044 height 458
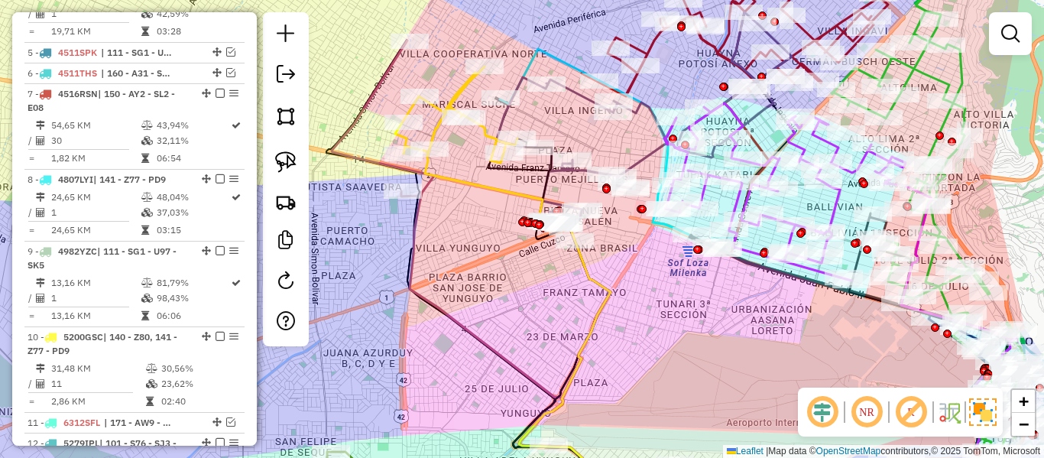
drag, startPoint x: 800, startPoint y: 353, endPoint x: 813, endPoint y: 364, distance: 16.3
click at [815, 364] on div "Janela de atendimento Grade de atendimento Capacidade Transportadoras Veículos …" at bounding box center [522, 229] width 1044 height 458
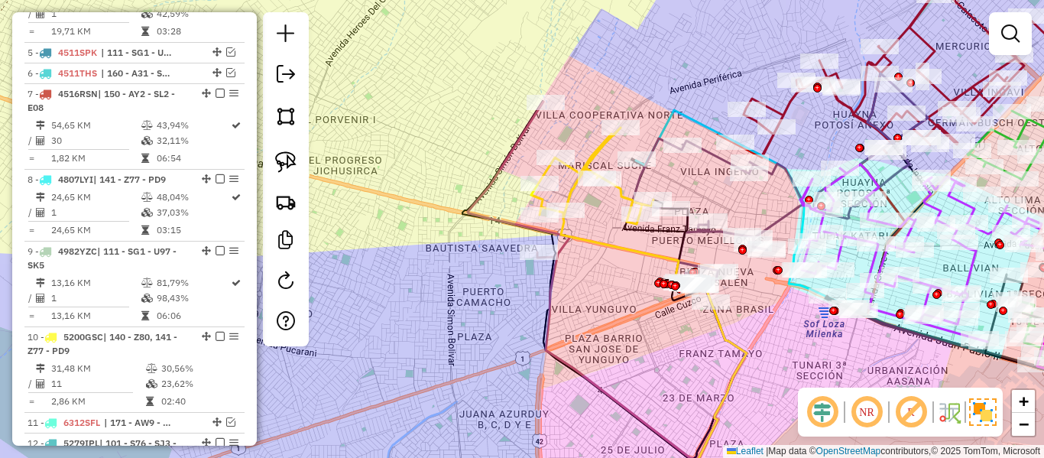
drag, startPoint x: 650, startPoint y: 352, endPoint x: 628, endPoint y: 351, distance: 21.5
click at [647, 355] on div "Janela de atendimento Grade de atendimento Capacidade Transportadoras Veículos …" at bounding box center [522, 229] width 1044 height 458
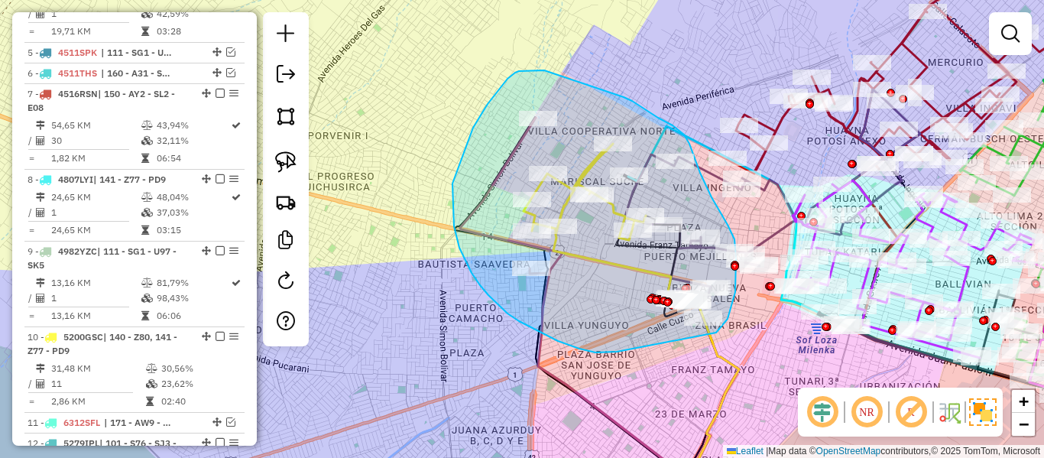
drag, startPoint x: 508, startPoint y: 313, endPoint x: 714, endPoint y: 334, distance: 207.4
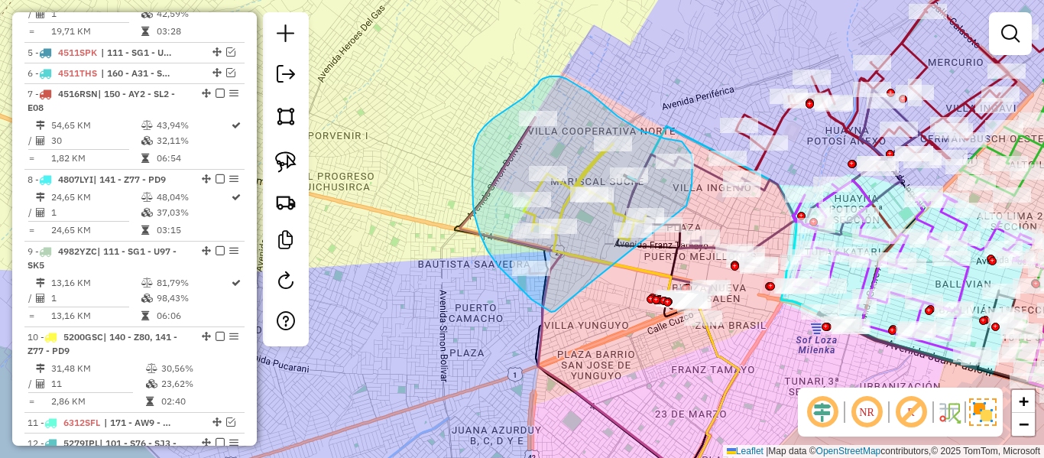
drag, startPoint x: 532, startPoint y: 300, endPoint x: 670, endPoint y: 245, distance: 148.2
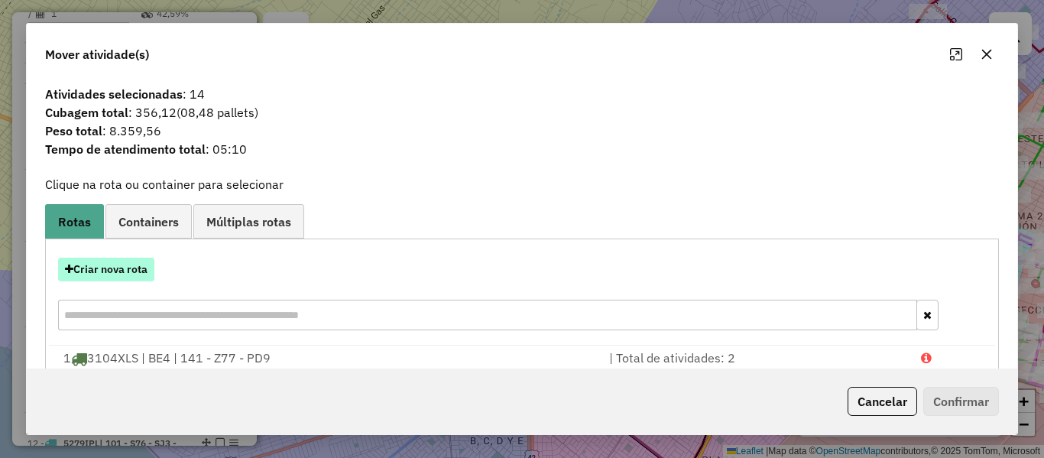
click at [140, 270] on button "Criar nova rota" at bounding box center [106, 270] width 96 height 24
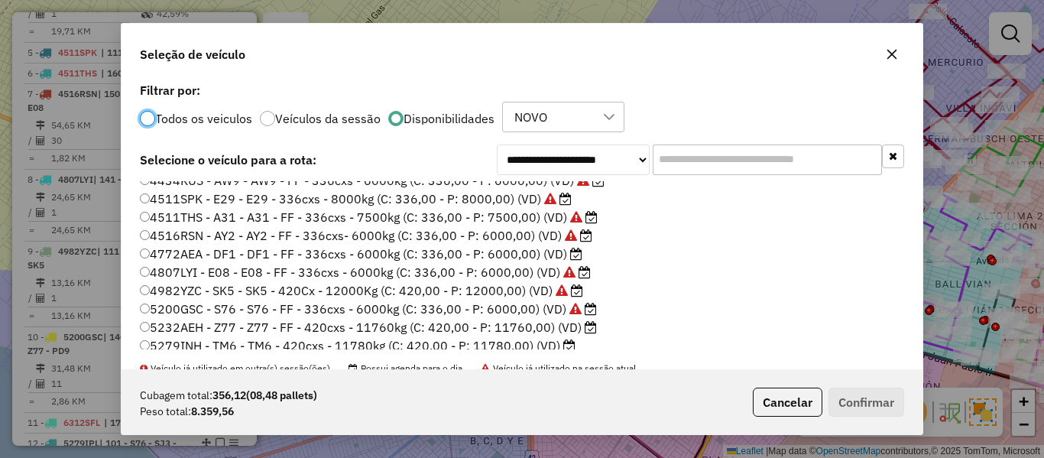
scroll to position [153, 0]
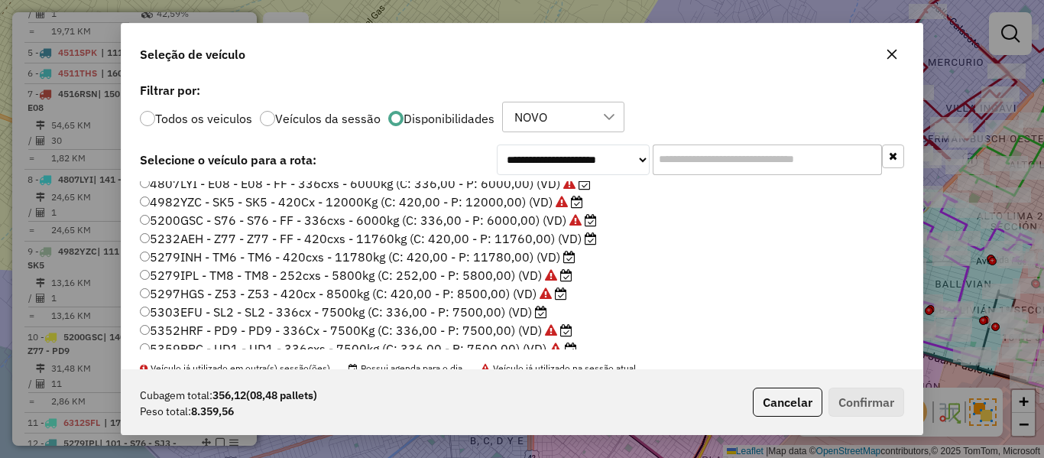
drag, startPoint x: 549, startPoint y: 253, endPoint x: 575, endPoint y: 265, distance: 28.7
click at [548, 254] on label "5279INH - TM6 - TM6 - 420cxs - 11780kg (C: 420,00 - P: 11780,00) (VD)" at bounding box center [358, 257] width 436 height 18
click at [543, 254] on label "5279INH - TM6 - TM6 - 420cxs - 11780kg (C: 420,00 - P: 11780,00) (VD)" at bounding box center [358, 257] width 436 height 18
click at [868, 393] on button "Confirmar" at bounding box center [867, 402] width 76 height 29
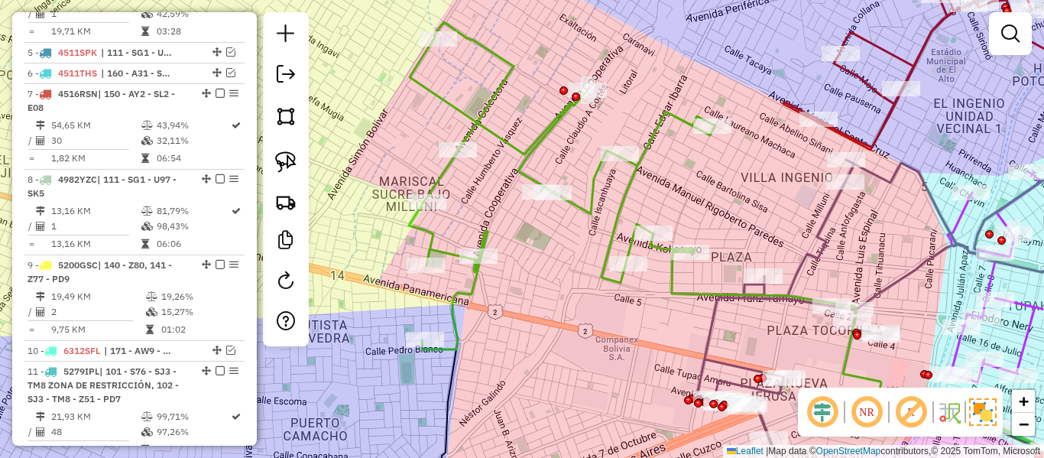
click at [622, 181] on icon at bounding box center [562, 185] width 307 height 327
select select "**********"
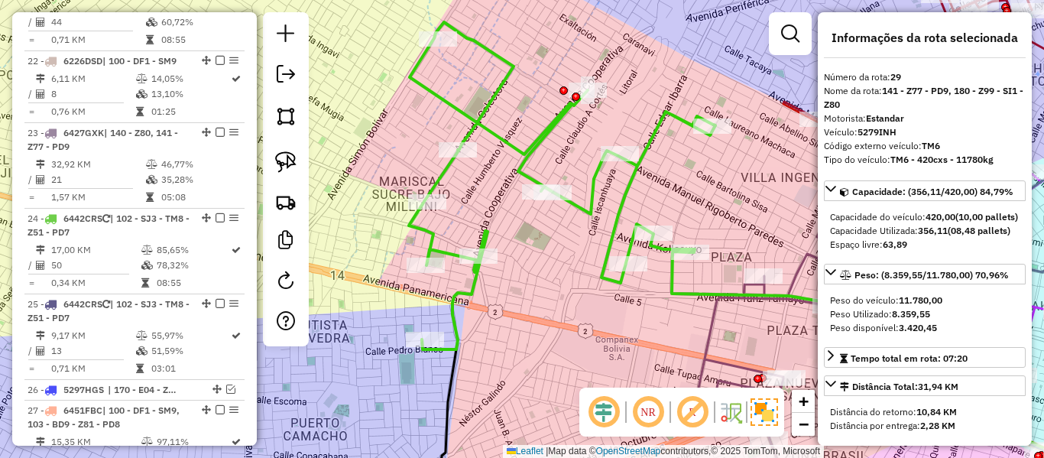
scroll to position [2498, 0]
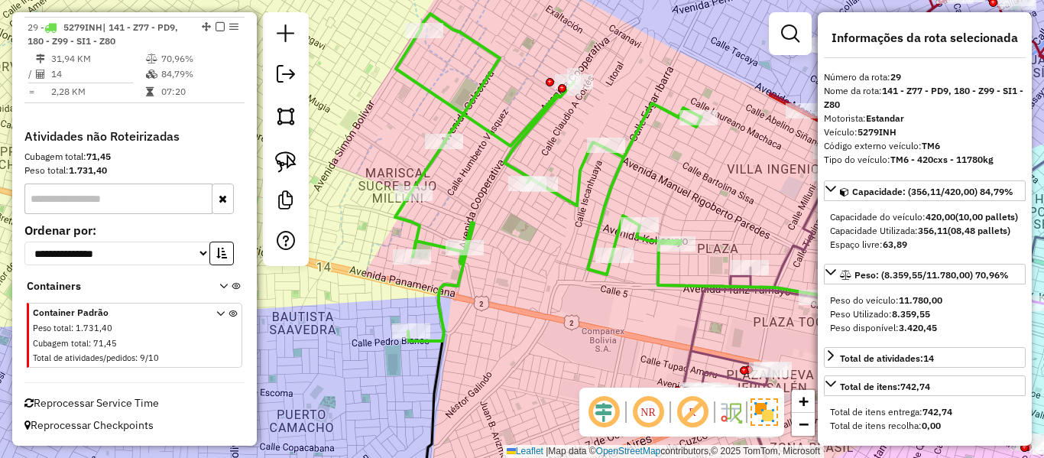
drag, startPoint x: 693, startPoint y: 196, endPoint x: 574, endPoint y: 170, distance: 121.3
click at [574, 170] on div "Janela de atendimento Grade de atendimento Capacidade Transportadoras Veículos …" at bounding box center [522, 229] width 1044 height 458
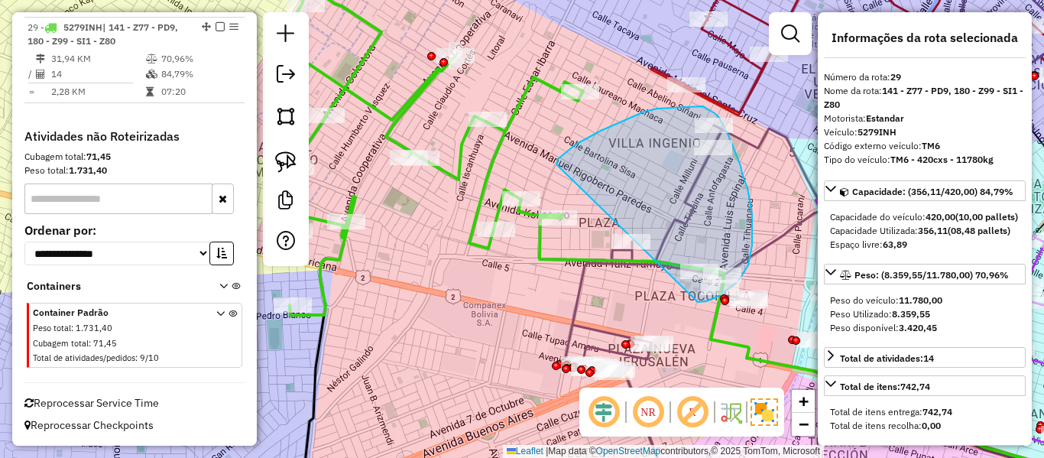
drag, startPoint x: 556, startPoint y: 164, endPoint x: 582, endPoint y: 253, distance: 92.4
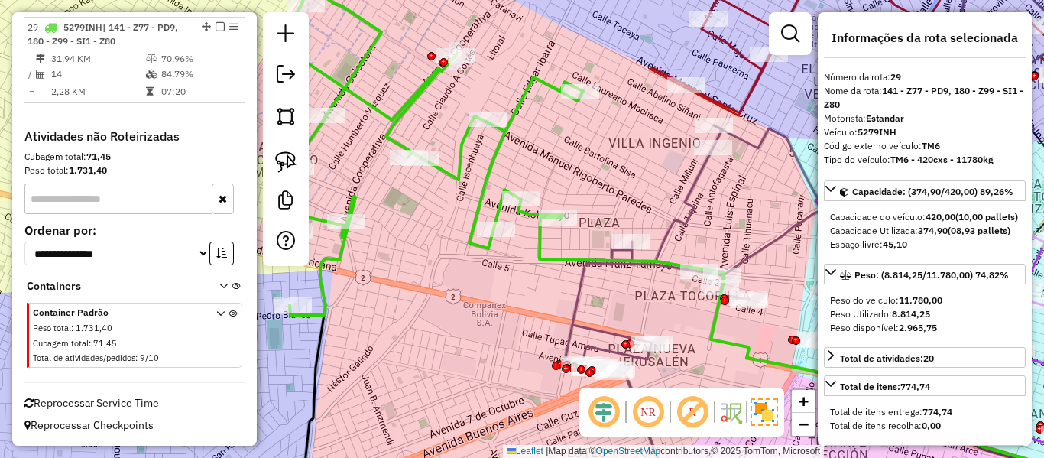
select select "**********"
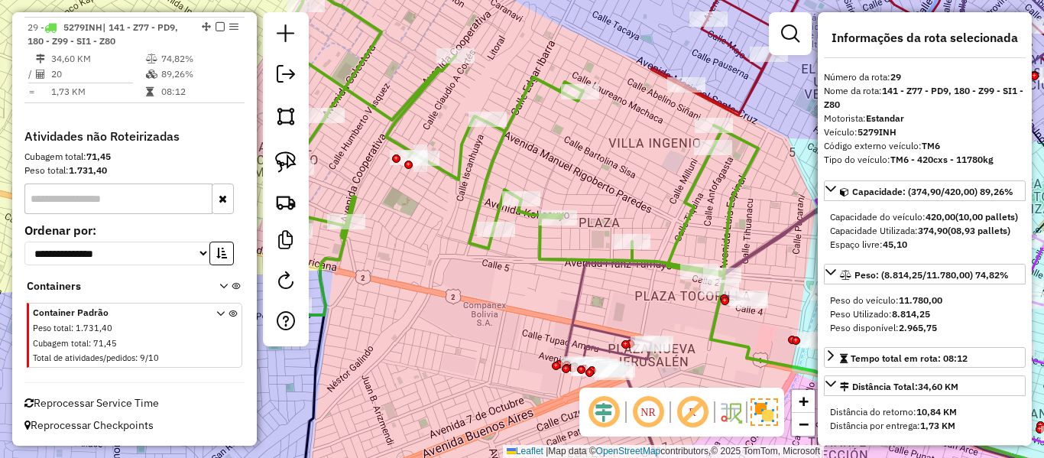
click at [693, 190] on icon at bounding box center [518, 151] width 482 height 327
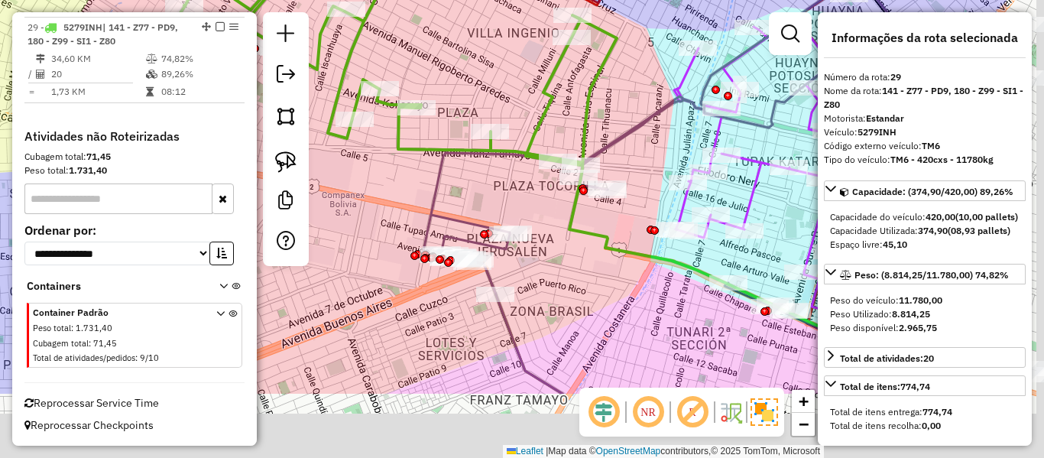
drag, startPoint x: 497, startPoint y: 96, endPoint x: 508, endPoint y: 105, distance: 14.1
click at [497, 96] on div "Janela de atendimento Grade de atendimento Capacidade Transportadoras Veículos …" at bounding box center [522, 229] width 1044 height 458
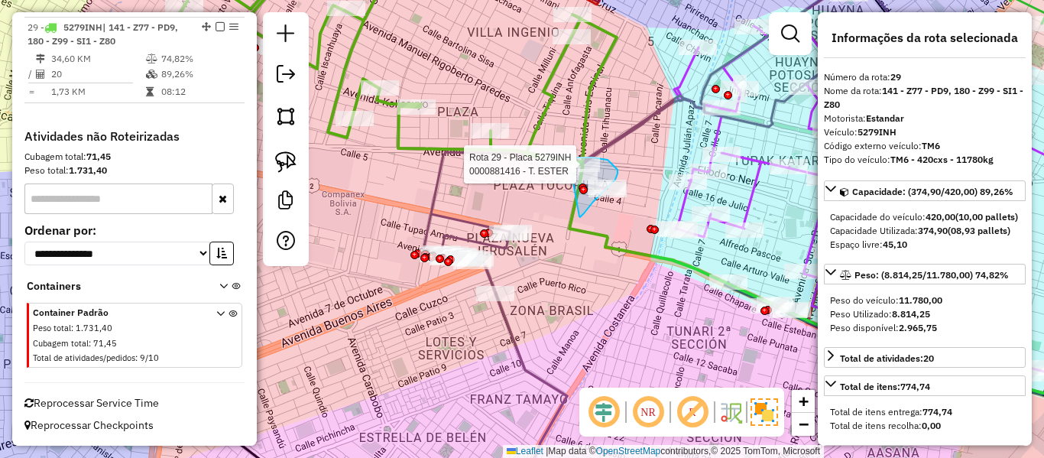
drag, startPoint x: 579, startPoint y: 216, endPoint x: 545, endPoint y: 170, distance: 57.9
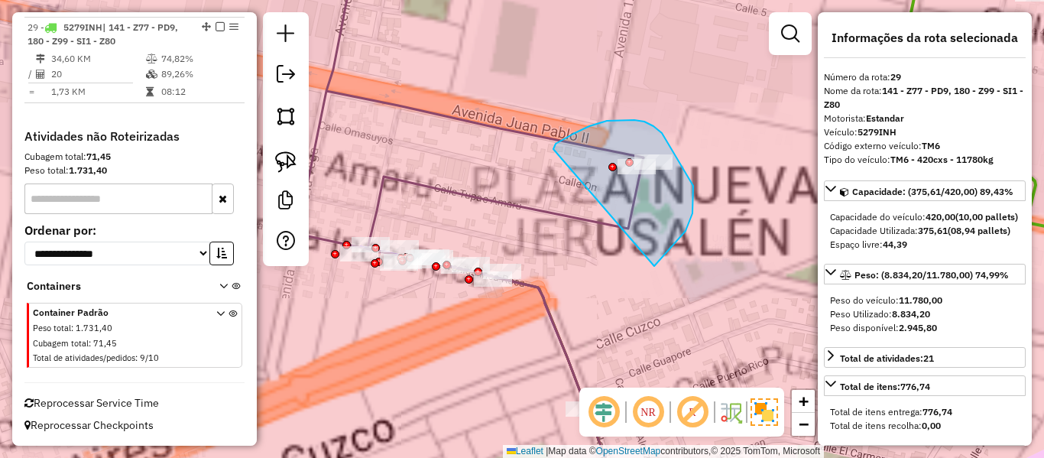
drag, startPoint x: 693, startPoint y: 195, endPoint x: 553, endPoint y: 160, distance: 144.2
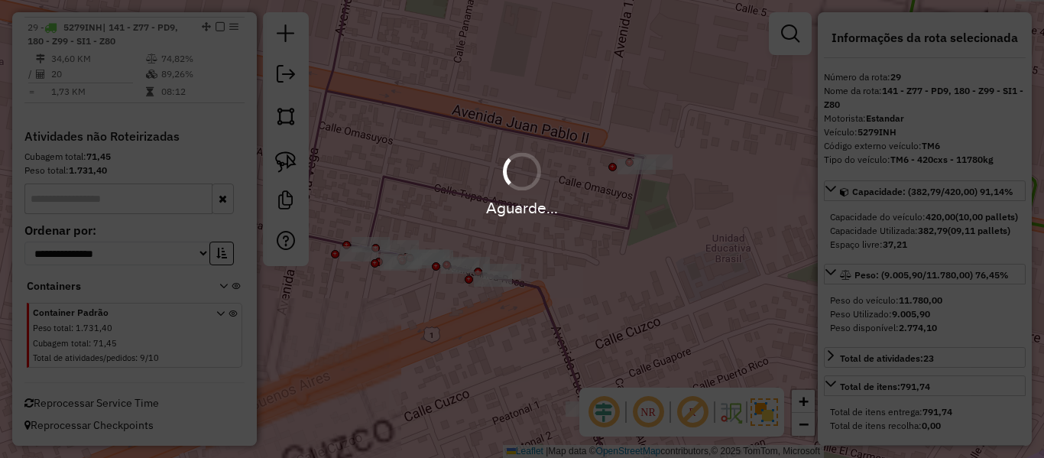
select select "**********"
click at [559, 142] on div "Aguarde..." at bounding box center [522, 229] width 1044 height 458
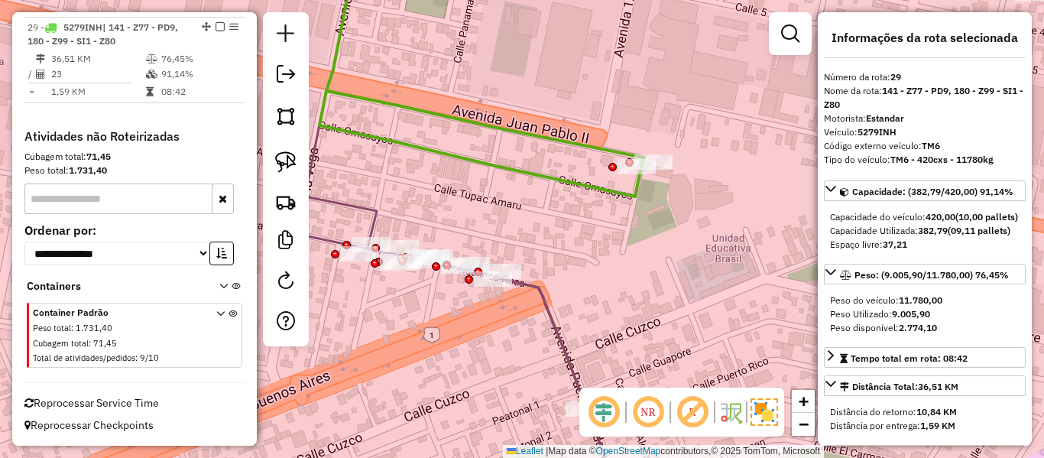
click at [570, 137] on icon at bounding box center [674, 75] width 709 height 242
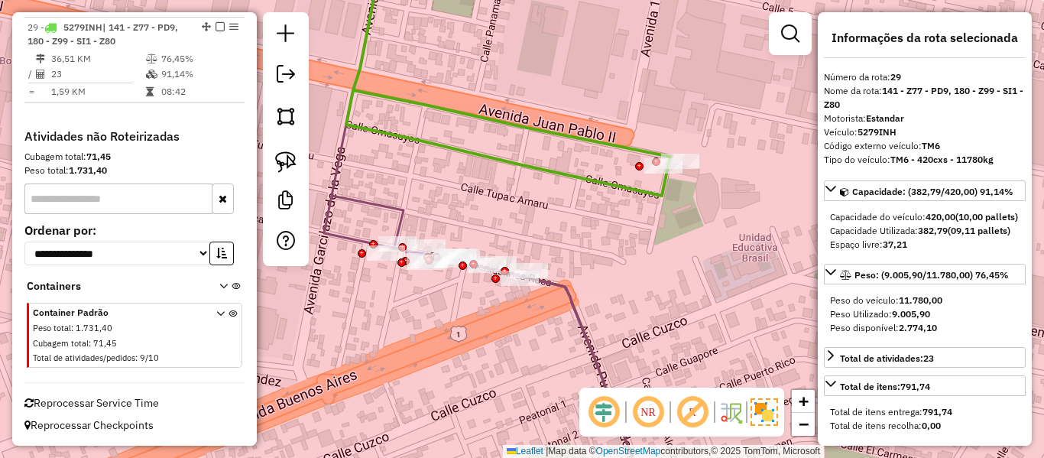
drag, startPoint x: 573, startPoint y: 164, endPoint x: 649, endPoint y: 161, distance: 76.5
click at [652, 158] on div "Janela de atendimento Grade de atendimento Capacidade Transportadoras Veículos …" at bounding box center [522, 229] width 1044 height 458
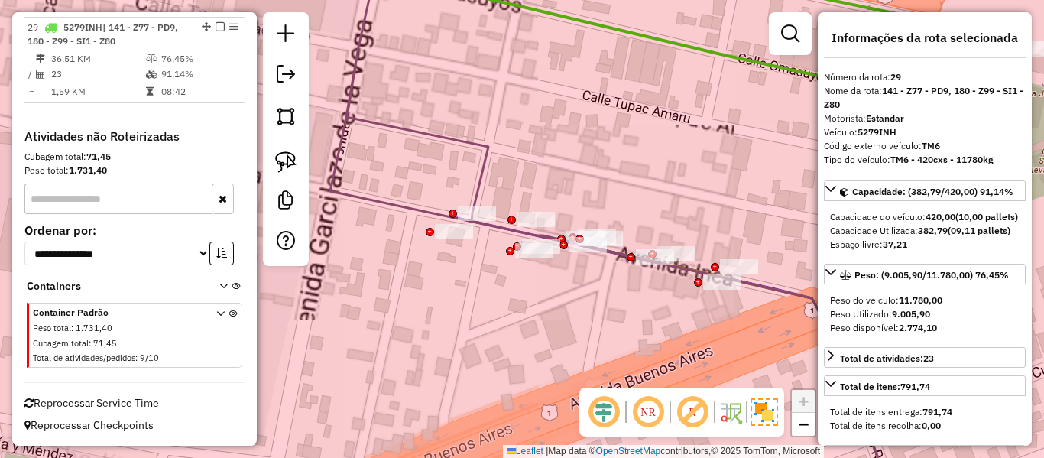
drag, startPoint x: 684, startPoint y: 314, endPoint x: 579, endPoint y: 311, distance: 104.8
click at [579, 311] on div "Rota 9 - Placa 5200GSC 0000047889 - MAY. ISMAEL KUN Janela de atendimento Grade…" at bounding box center [522, 229] width 1044 height 458
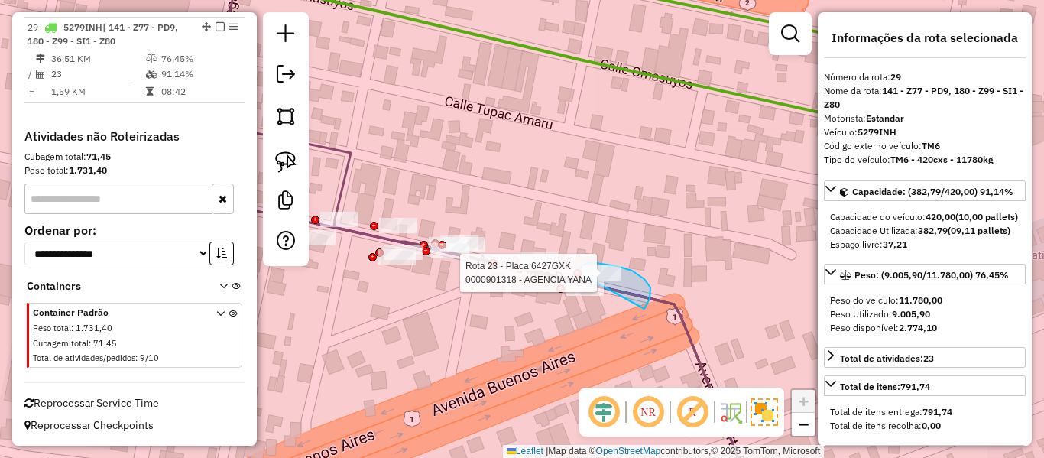
drag, startPoint x: 651, startPoint y: 294, endPoint x: 580, endPoint y: 274, distance: 73.1
click at [580, 274] on div "Rota 23 - Placa 6427GXK 0000901318 - AGENCIA YANA Janela de atendimento Grade d…" at bounding box center [522, 229] width 1044 height 458
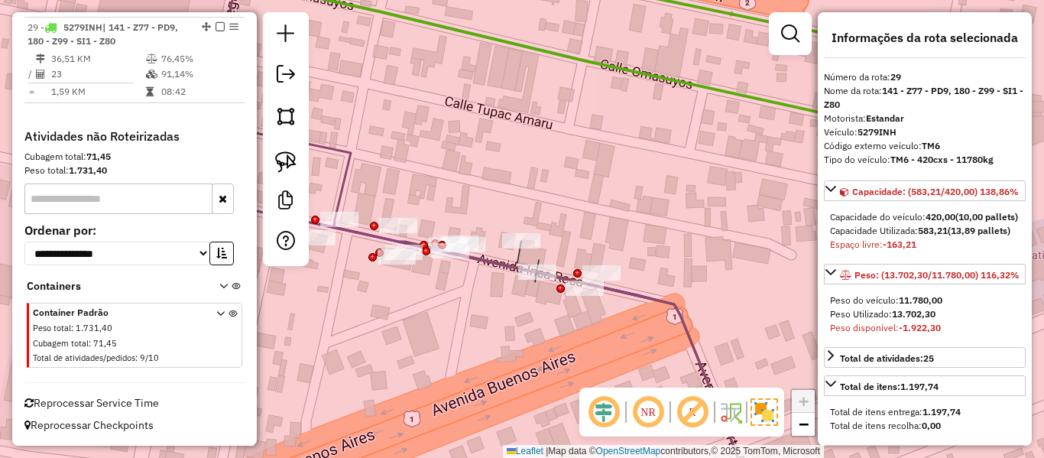
select select "**********"
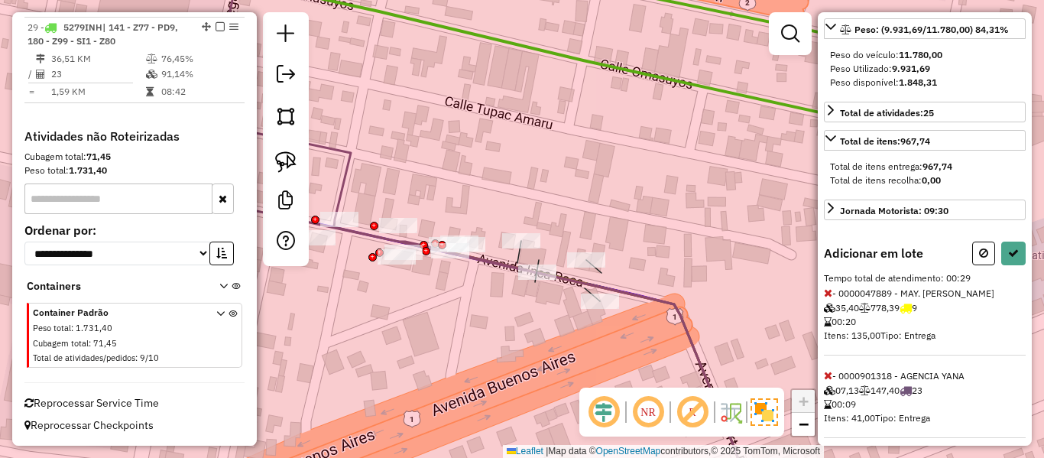
scroll to position [297, 0]
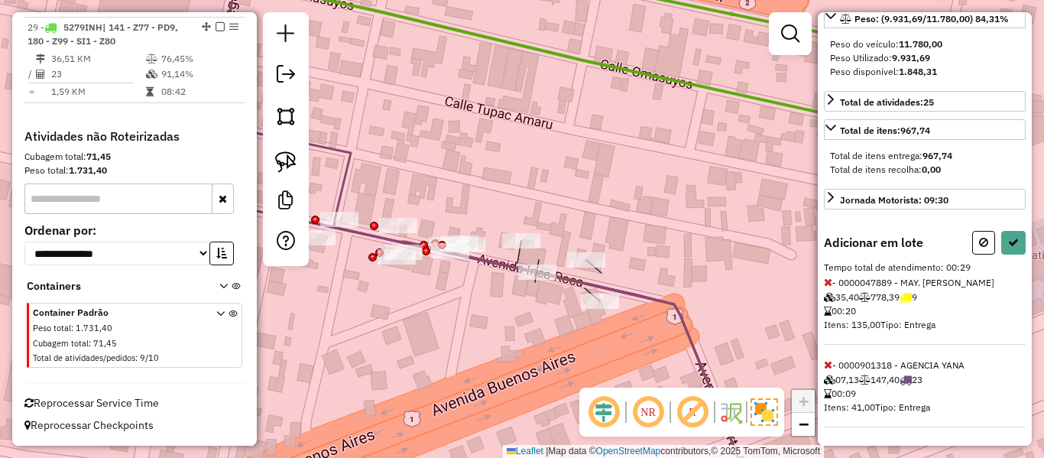
click at [827, 362] on icon at bounding box center [828, 364] width 8 height 11
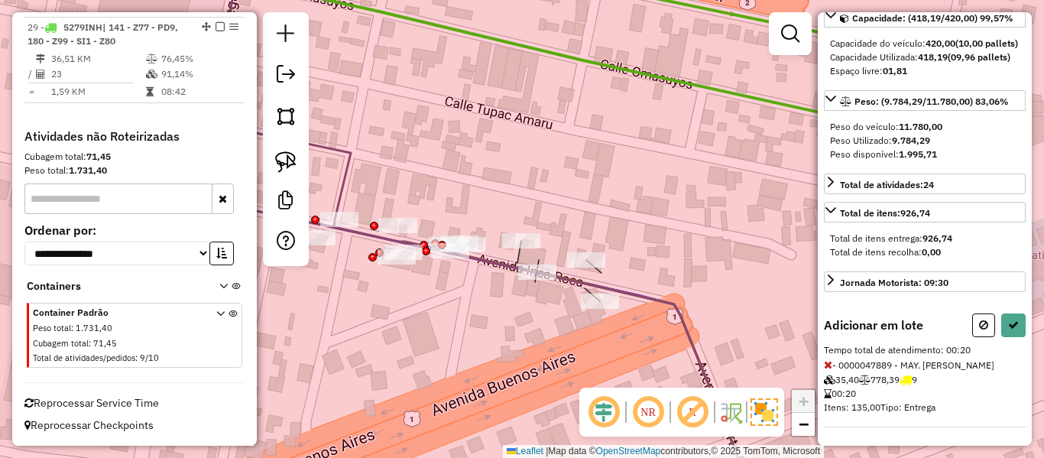
scroll to position [0, 0]
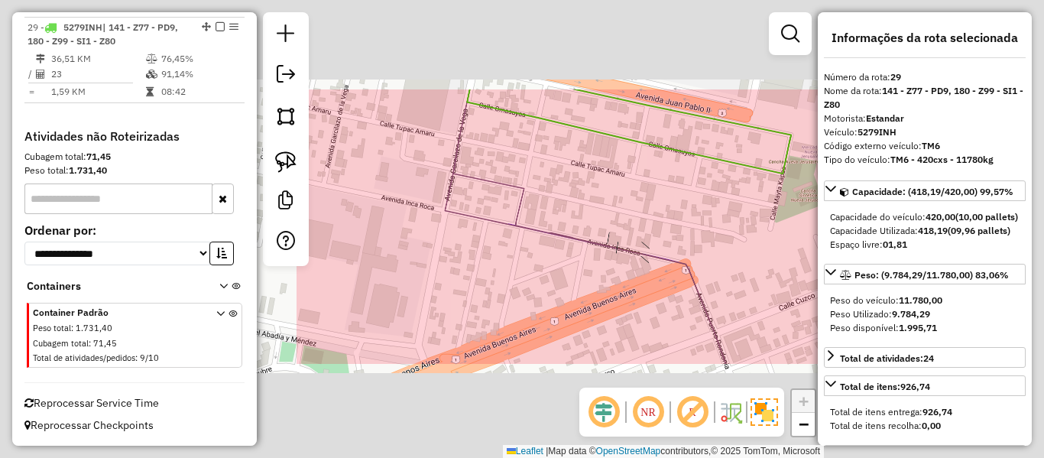
select select "**********"
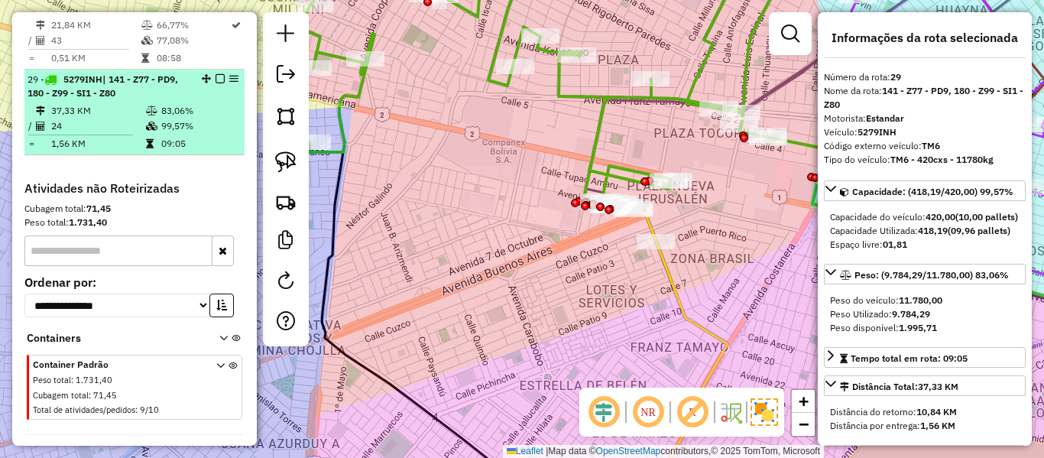
scroll to position [2422, 0]
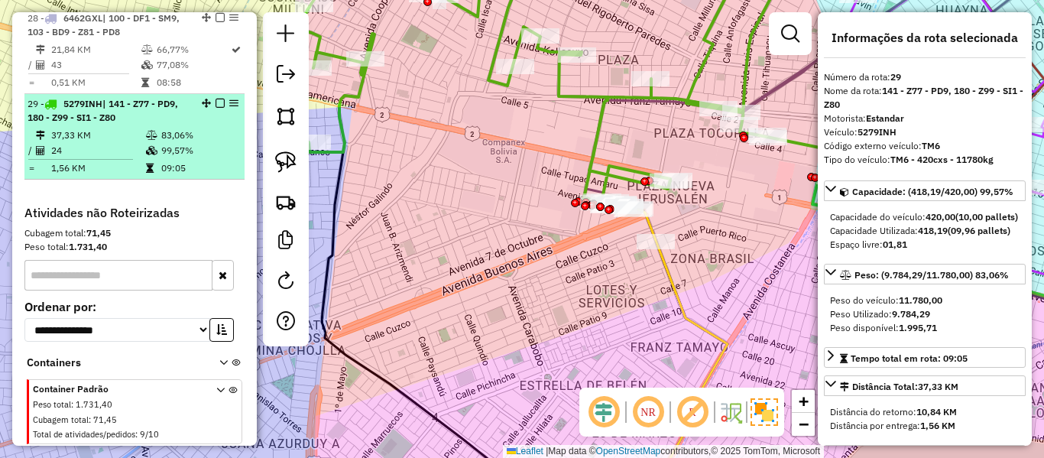
click at [216, 101] on em at bounding box center [220, 103] width 9 height 9
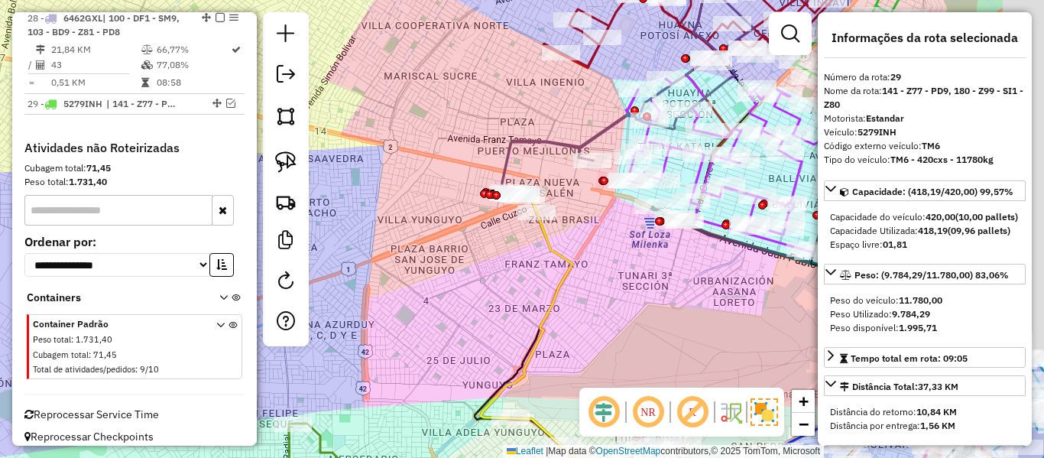
drag, startPoint x: 558, startPoint y: 251, endPoint x: 494, endPoint y: 256, distance: 64.4
click at [494, 256] on div "Janela de atendimento Grade de atendimento Capacidade Transportadoras Veículos …" at bounding box center [522, 229] width 1044 height 458
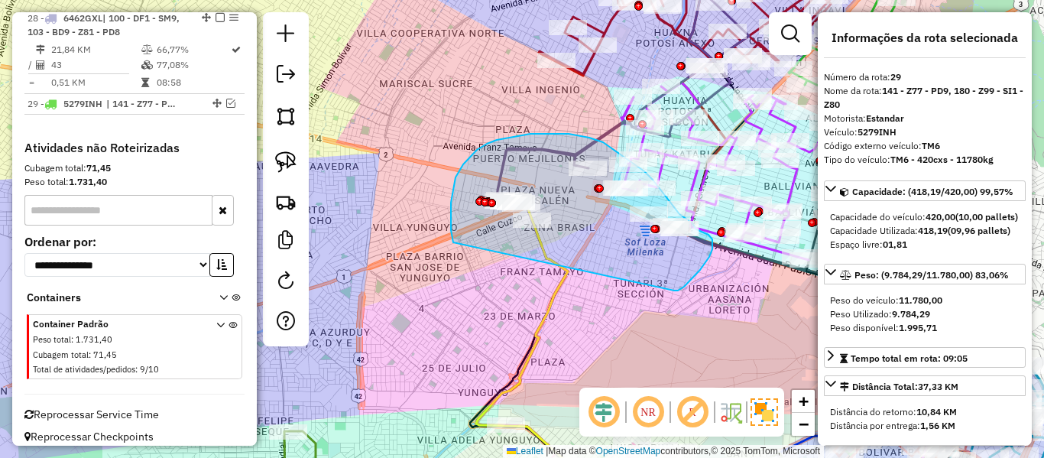
drag, startPoint x: 680, startPoint y: 288, endPoint x: 469, endPoint y: 261, distance: 212.7
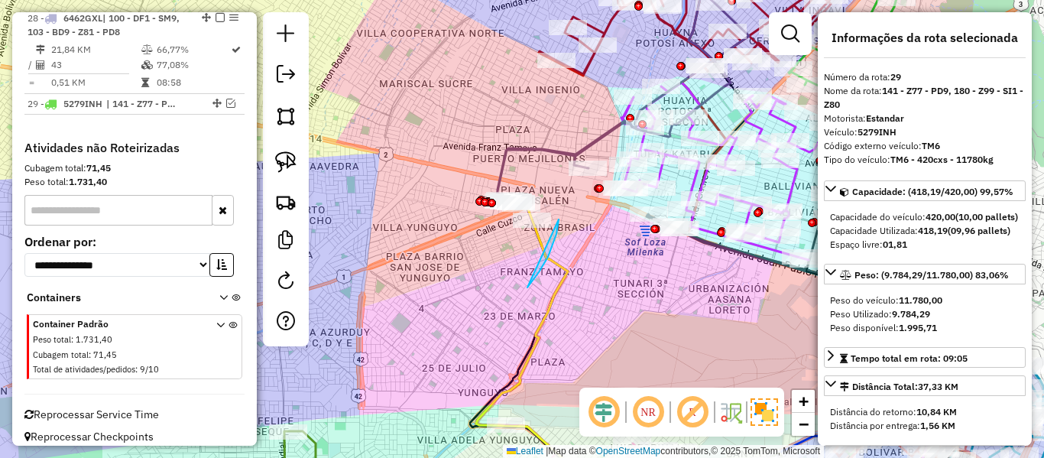
drag, startPoint x: 527, startPoint y: 287, endPoint x: 451, endPoint y: 231, distance: 95.1
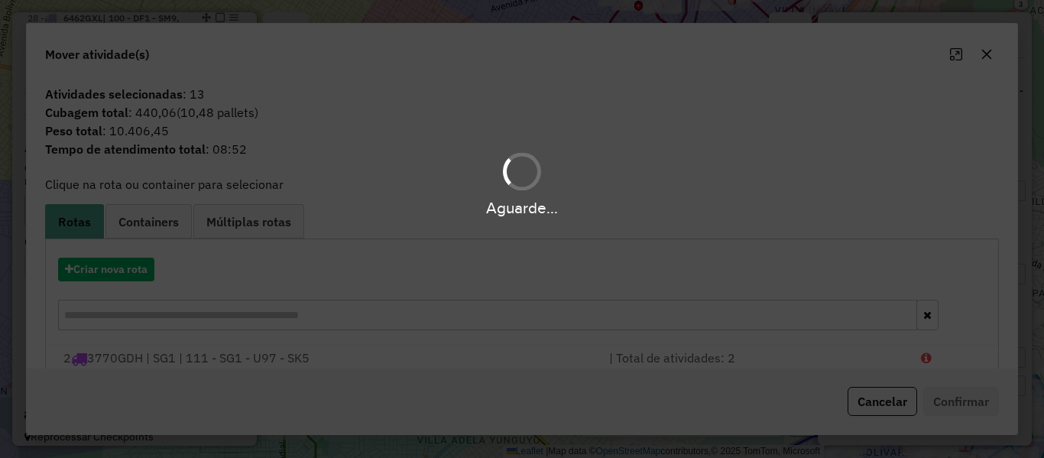
click at [121, 265] on div "Aguarde..." at bounding box center [522, 229] width 1044 height 458
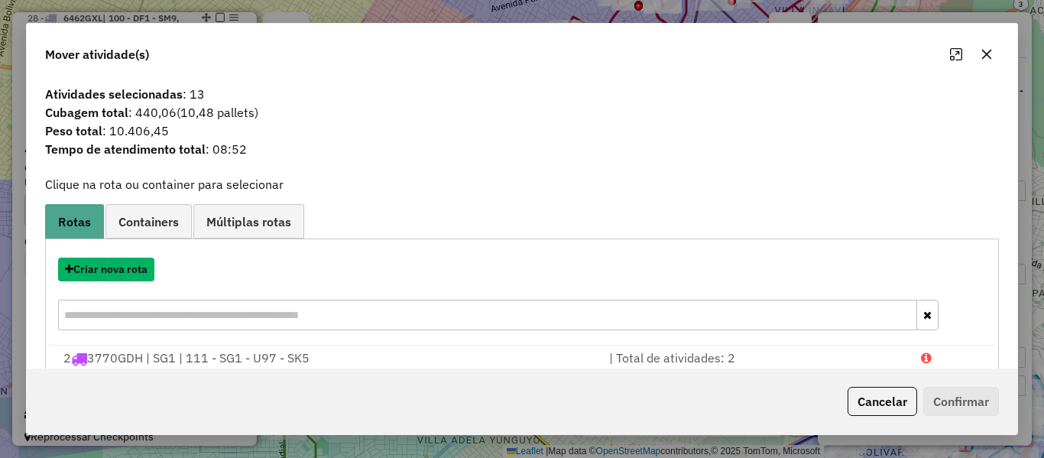
click at [121, 265] on button "Criar nova rota" at bounding box center [106, 270] width 96 height 24
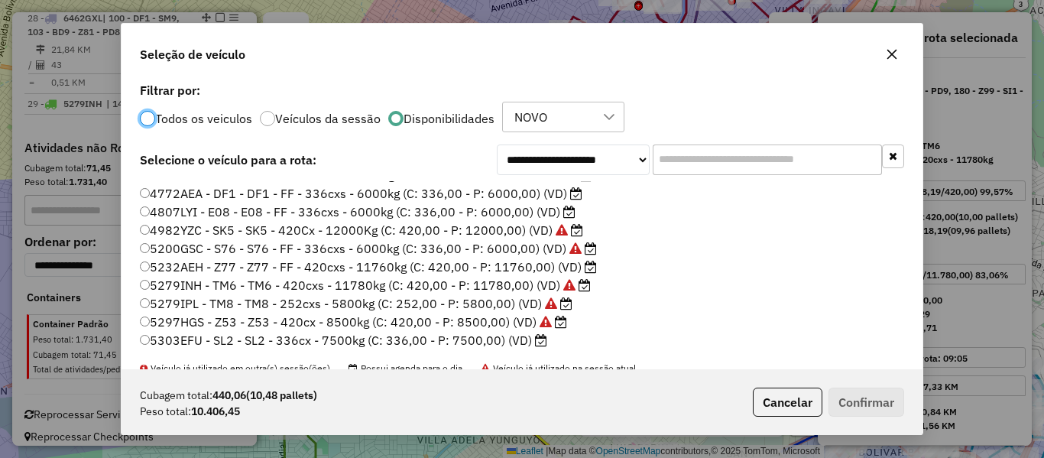
scroll to position [153, 0]
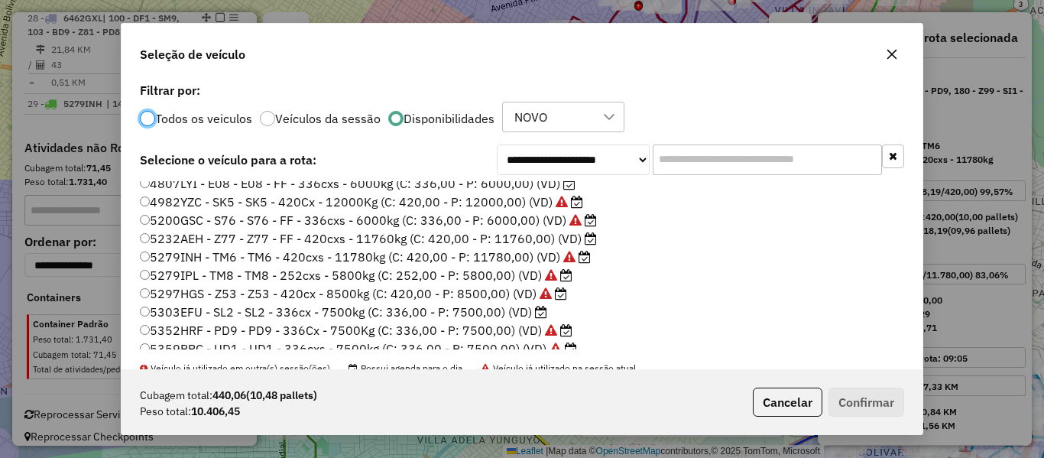
click at [541, 243] on label "5232AEH - Z77 - Z77 - FF - 420cxs - 11760kg (C: 420,00 - P: 11760,00) (VD)" at bounding box center [368, 238] width 457 height 18
click at [846, 394] on button "Confirmar" at bounding box center [867, 402] width 76 height 29
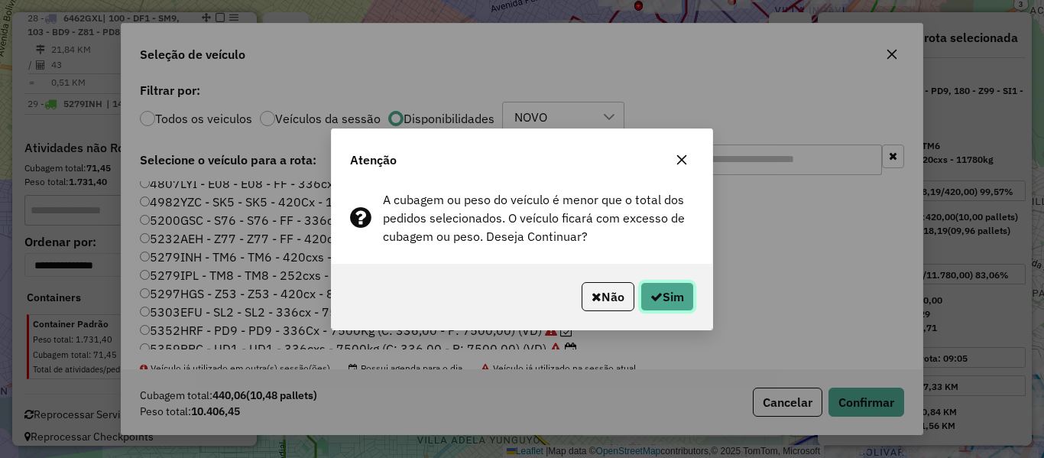
click at [685, 305] on button "Sim" at bounding box center [668, 296] width 54 height 29
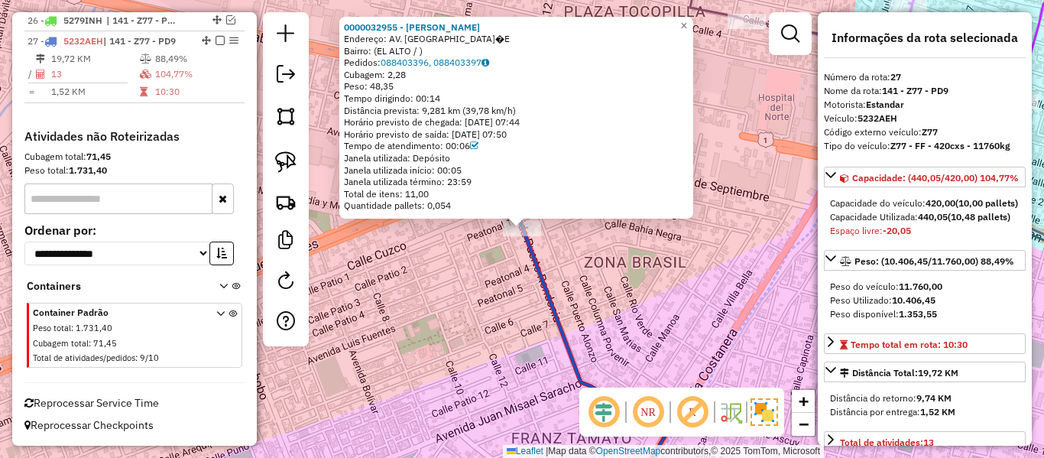
scroll to position [459, 0]
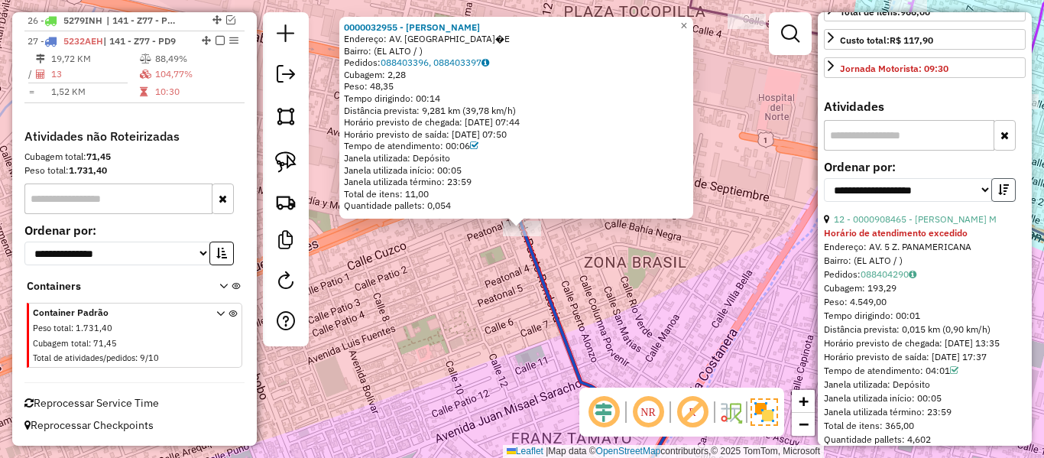
click at [1008, 202] on button "button" at bounding box center [1003, 190] width 24 height 24
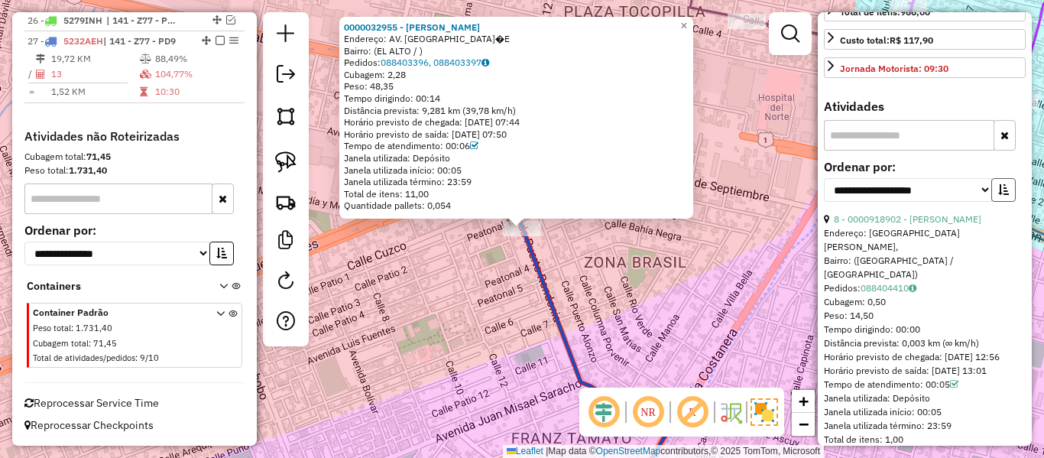
click at [1008, 202] on button "button" at bounding box center [1003, 190] width 24 height 24
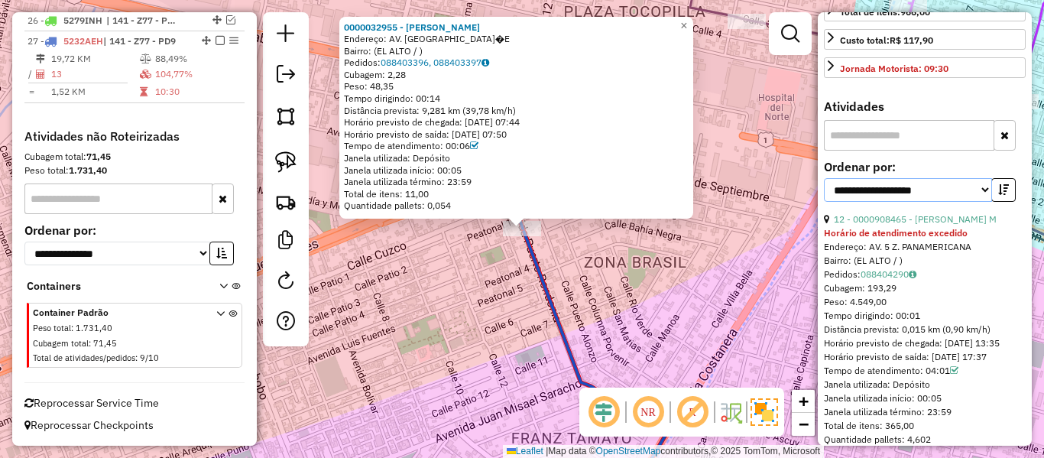
click at [948, 202] on select "**********" at bounding box center [908, 190] width 168 height 24
click at [961, 202] on select "**********" at bounding box center [908, 190] width 168 height 24
click at [956, 225] on link "12 - 0000908465 - MIRIAM QUISPE M" at bounding box center [915, 218] width 163 height 11
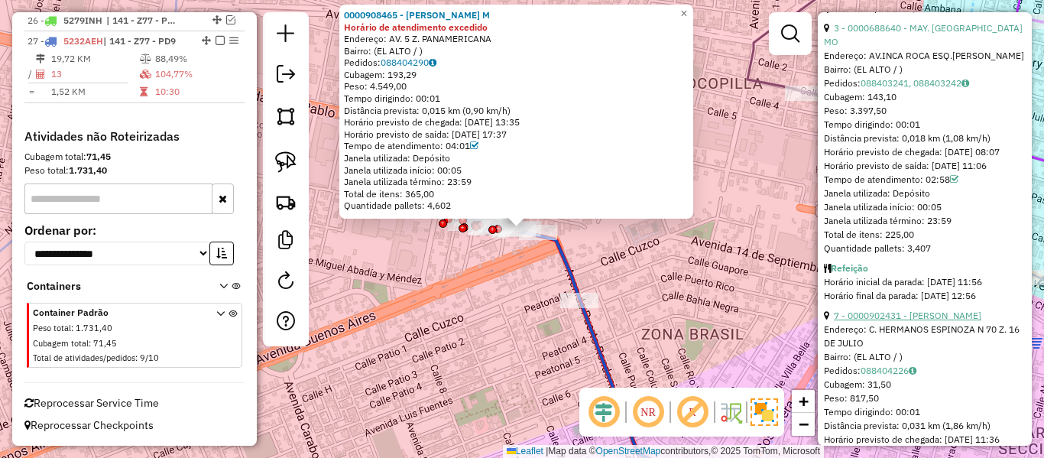
scroll to position [994, 0]
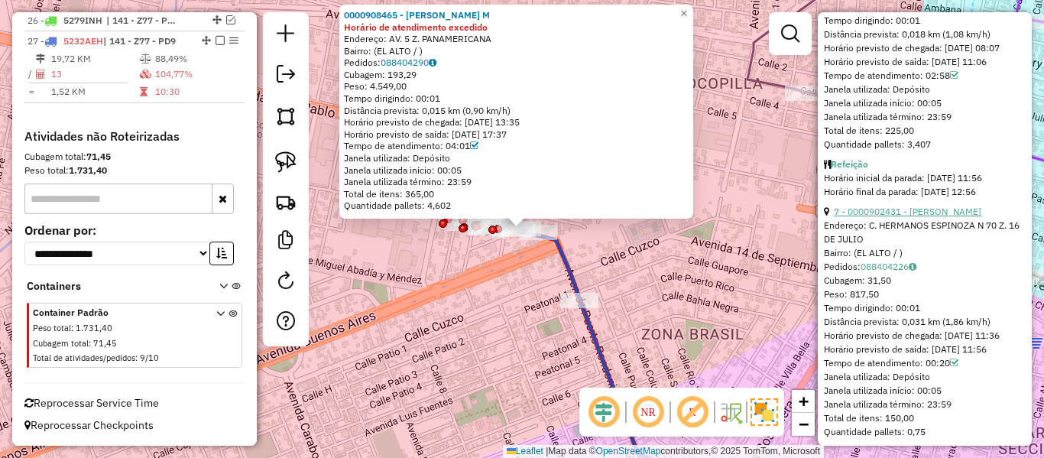
click at [954, 217] on link "7 - 0000902431 - JOSE CARLOS RAM" at bounding box center [908, 211] width 148 height 11
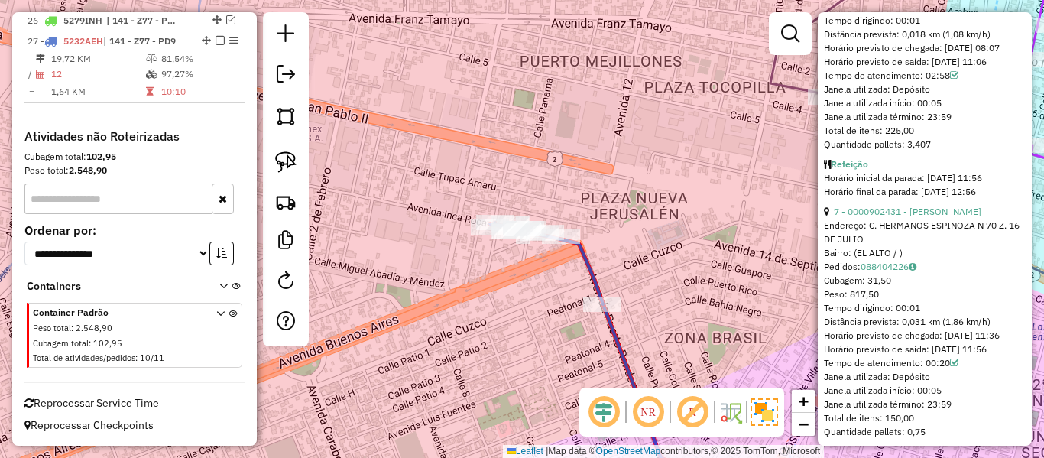
scroll to position [439, 0]
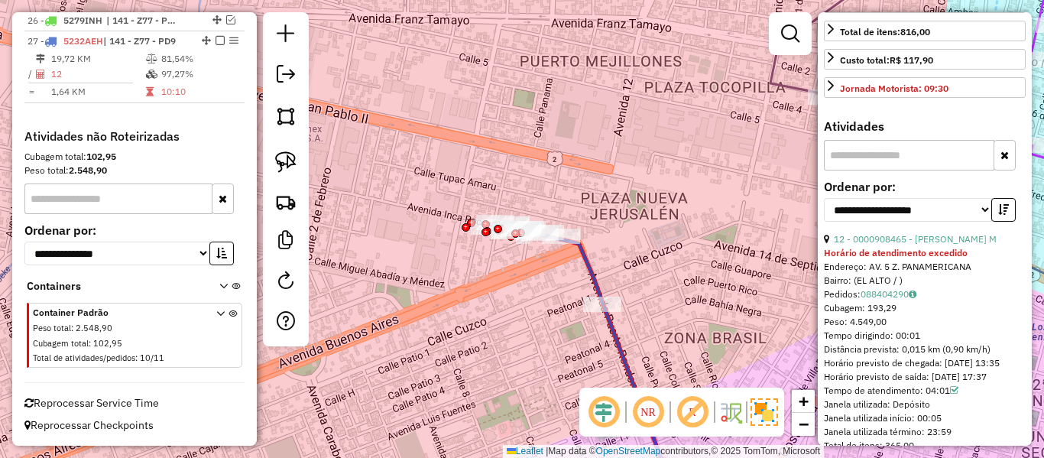
click at [585, 252] on icon at bounding box center [546, 263] width 113 height 82
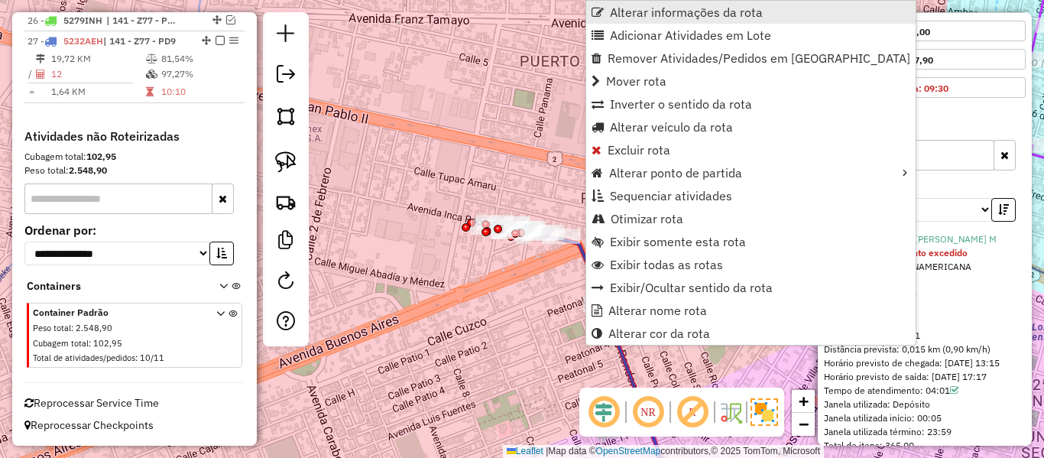
click at [677, 11] on span "Alterar informações da rota" at bounding box center [686, 12] width 153 height 12
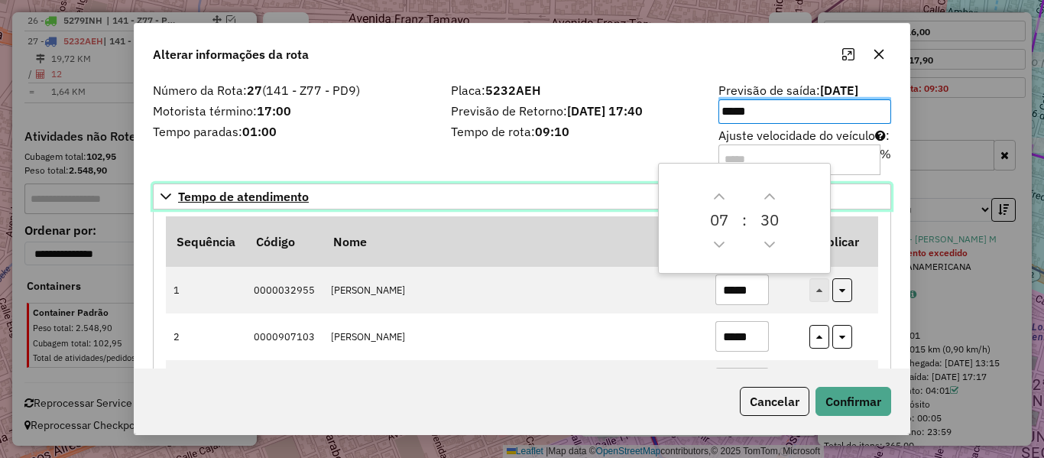
click at [622, 186] on link "Tempo de atendimento" at bounding box center [522, 196] width 738 height 26
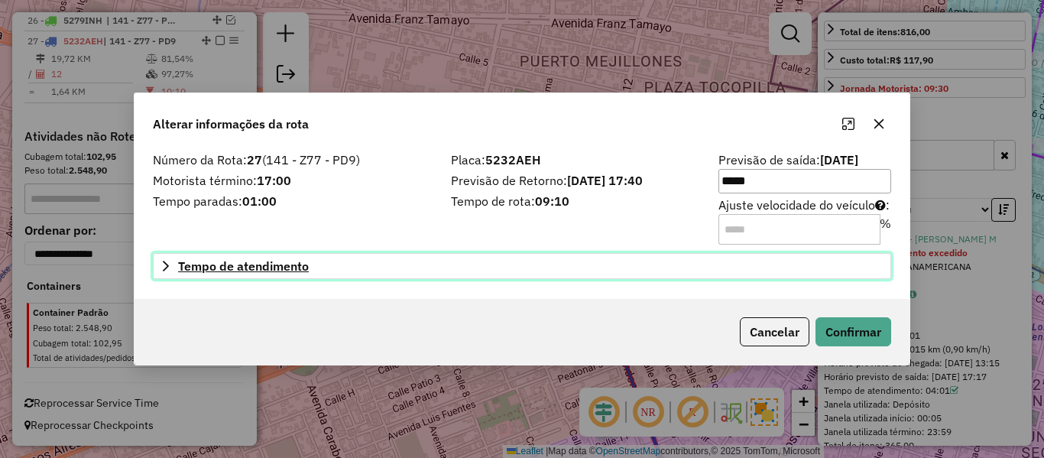
click at [167, 268] on icon at bounding box center [166, 266] width 6 height 11
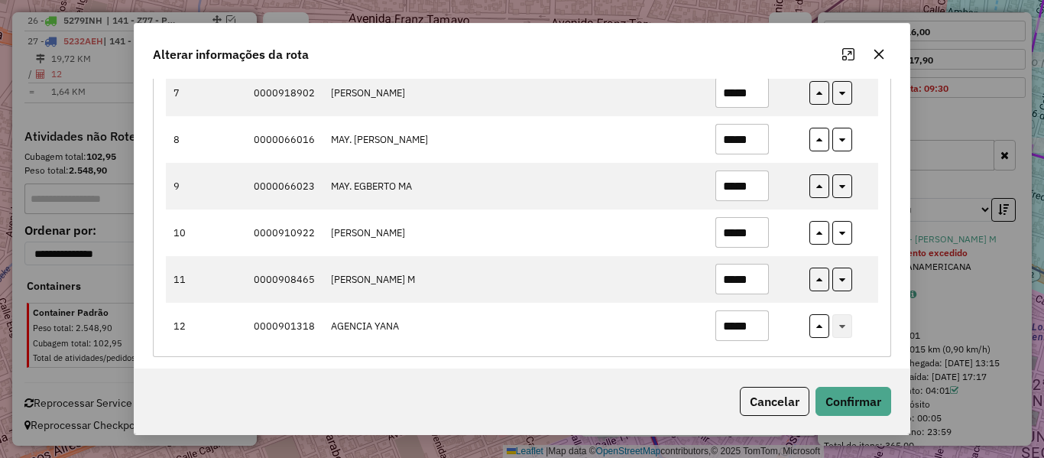
scroll to position [485, 0]
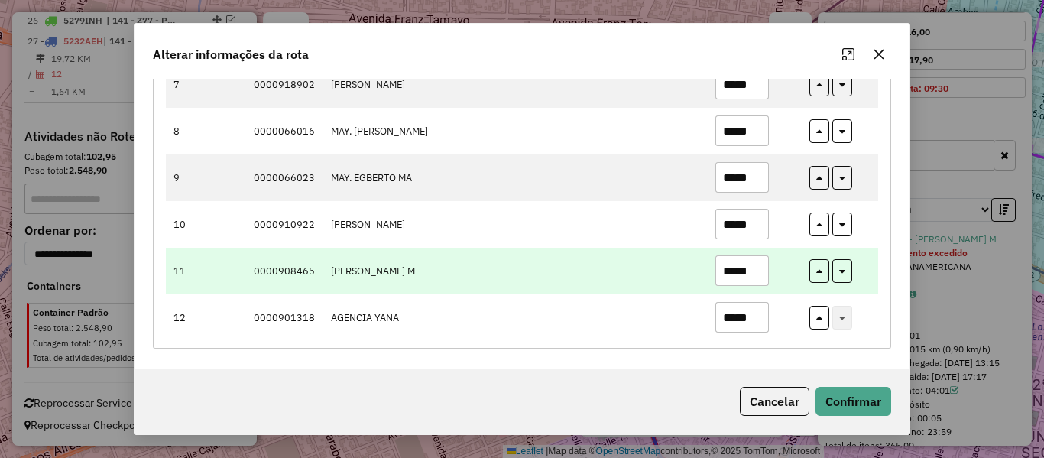
click at [734, 266] on input "*****" at bounding box center [742, 270] width 54 height 31
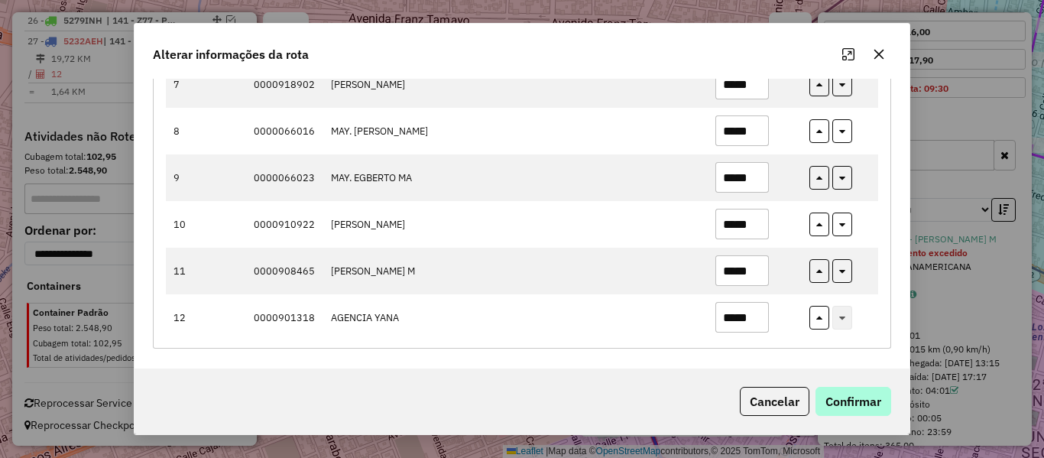
type input "*****"
click at [847, 387] on button "Confirmar" at bounding box center [854, 401] width 76 height 29
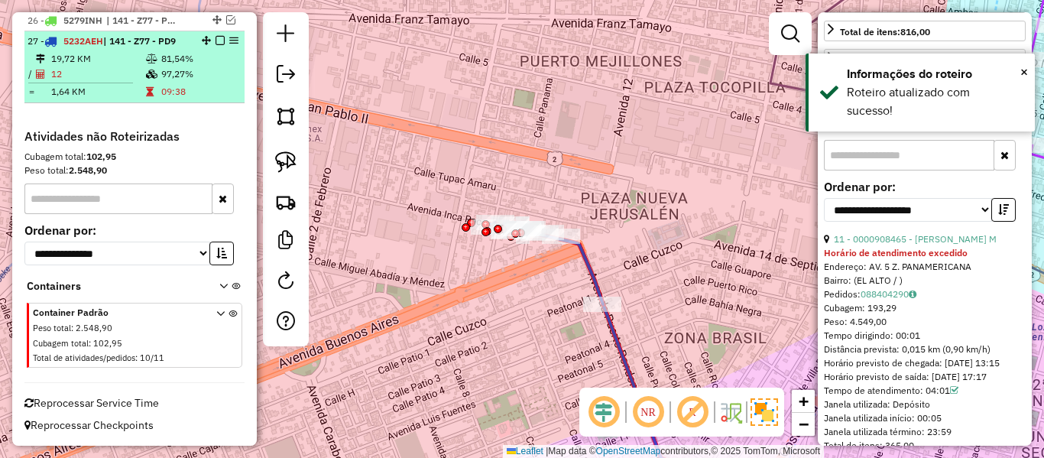
click at [216, 41] on em at bounding box center [220, 40] width 9 height 9
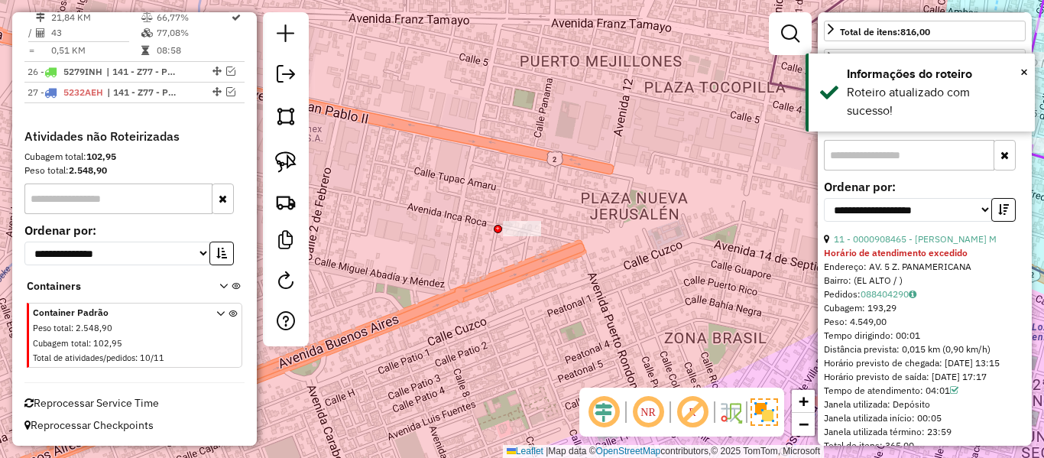
scroll to position [2224, 0]
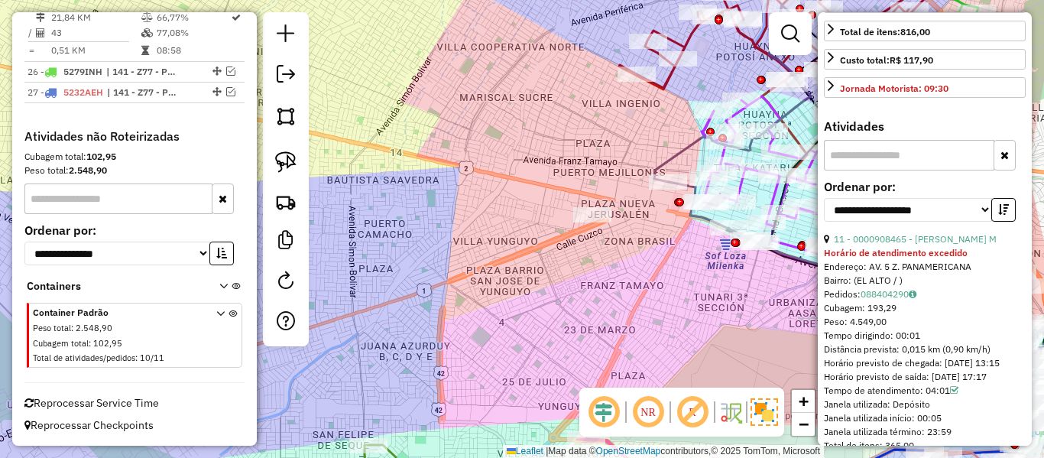
click at [665, 252] on div "Janela de atendimento Grade de atendimento Capacidade Transportadoras Veículos …" at bounding box center [522, 229] width 1044 height 458
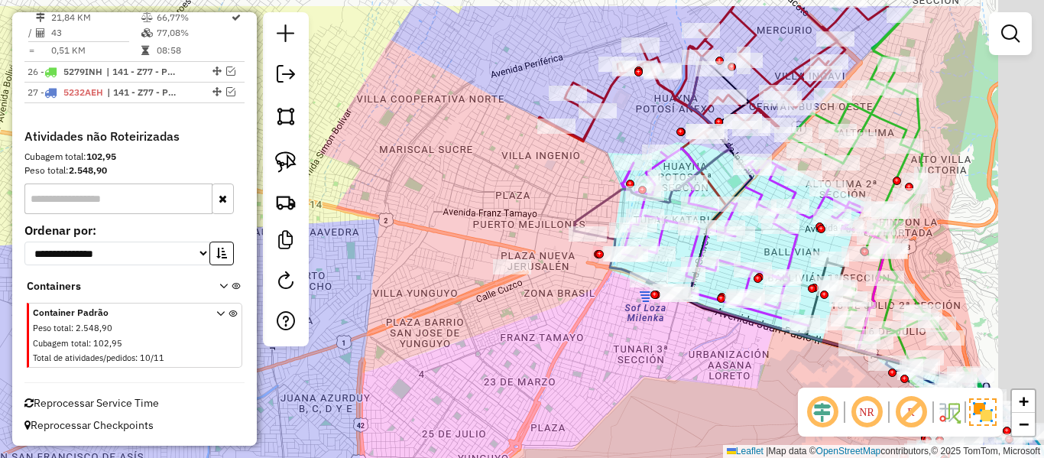
drag, startPoint x: 617, startPoint y: 277, endPoint x: 521, endPoint y: 343, distance: 116.4
click at [521, 343] on div "Janela de atendimento Grade de atendimento Capacidade Transportadoras Veículos …" at bounding box center [522, 229] width 1044 height 458
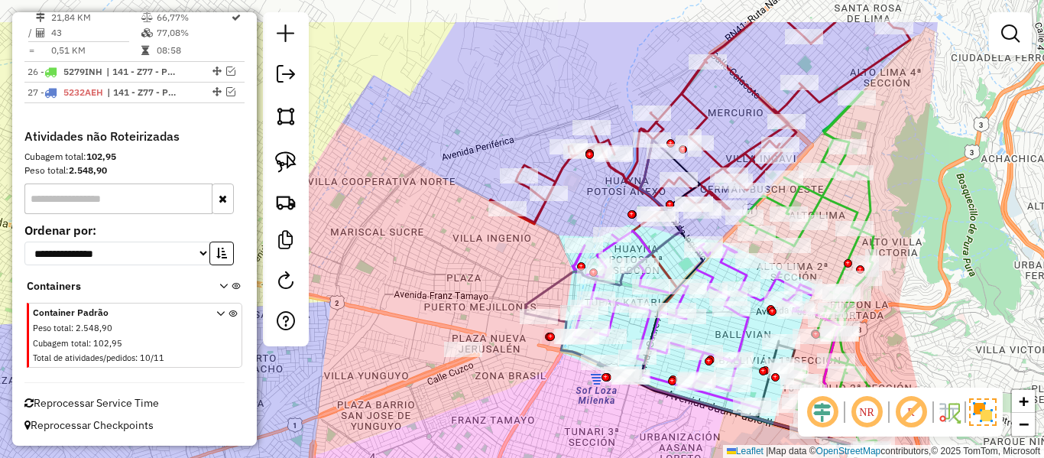
drag, startPoint x: 531, startPoint y: 349, endPoint x: 502, endPoint y: 396, distance: 54.9
click at [502, 396] on div "Janela de atendimento Grade de atendimento Capacidade Transportadoras Veículos …" at bounding box center [522, 229] width 1044 height 458
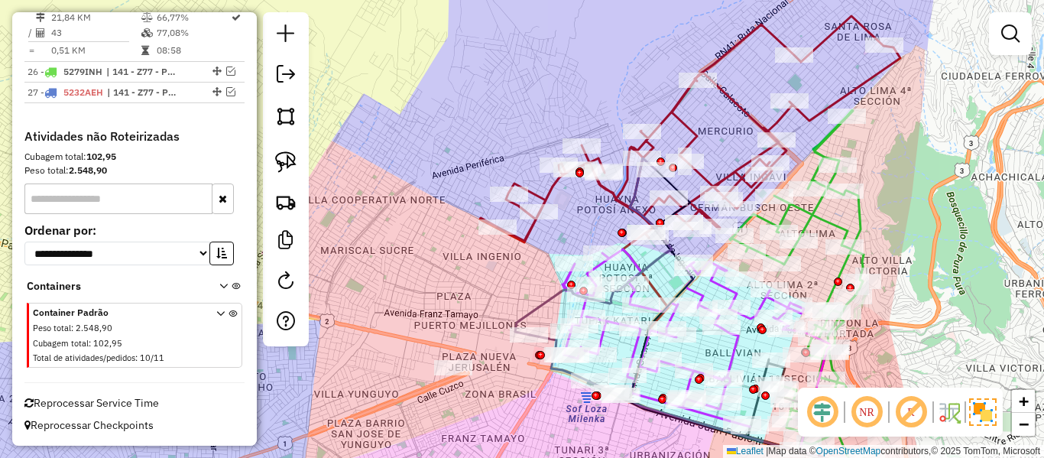
click at [727, 92] on icon at bounding box center [690, 129] width 420 height 226
select select "**********"
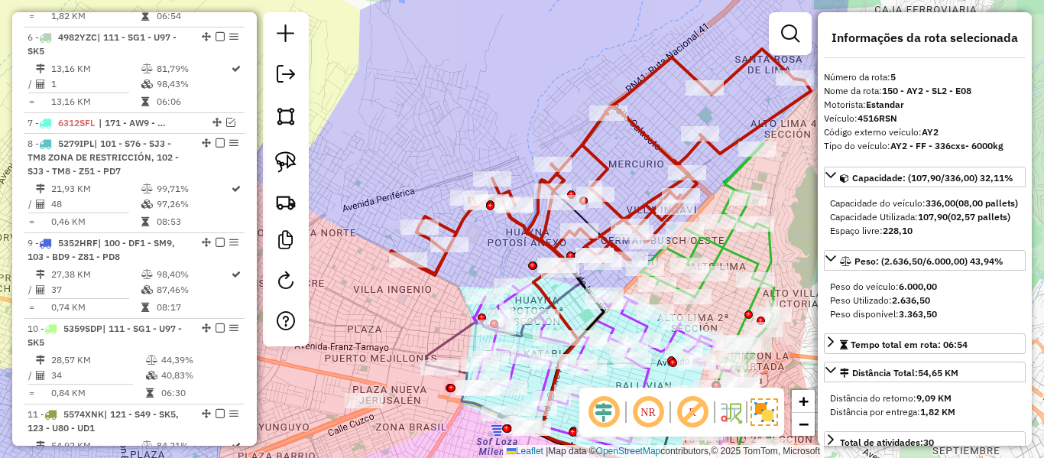
scroll to position [829, 0]
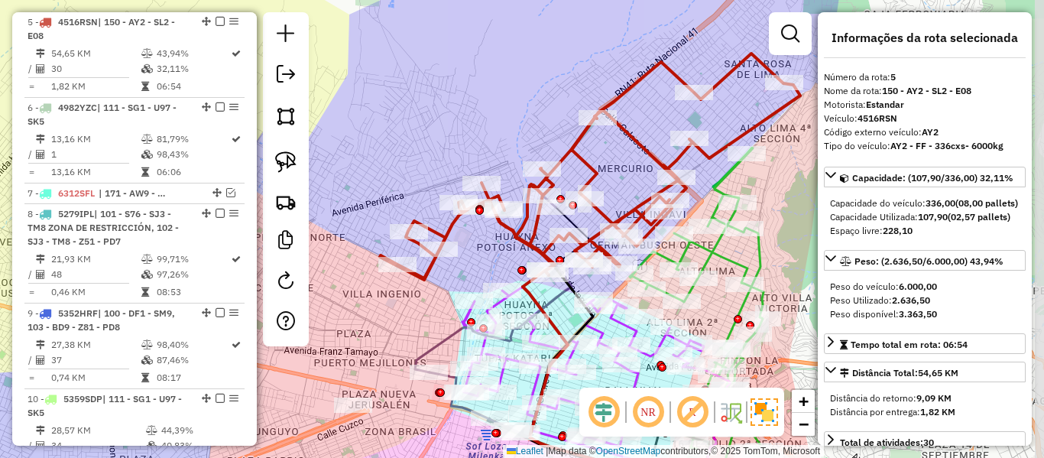
drag, startPoint x: 714, startPoint y: 133, endPoint x: 615, endPoint y: 170, distance: 106.2
click at [615, 170] on div "Janela de atendimento Grade de atendimento Capacidade Transportadoras Veículos …" at bounding box center [522, 229] width 1044 height 458
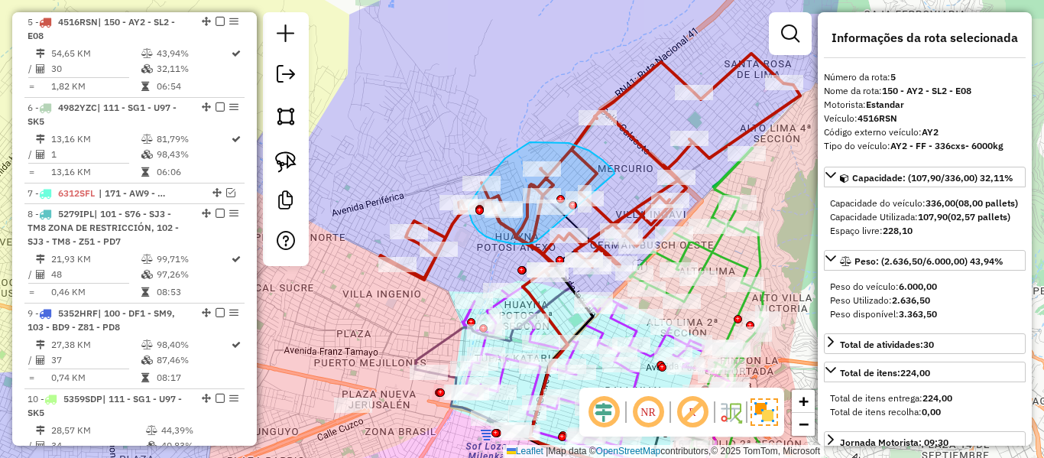
drag, startPoint x: 615, startPoint y: 174, endPoint x: 557, endPoint y: 225, distance: 76.9
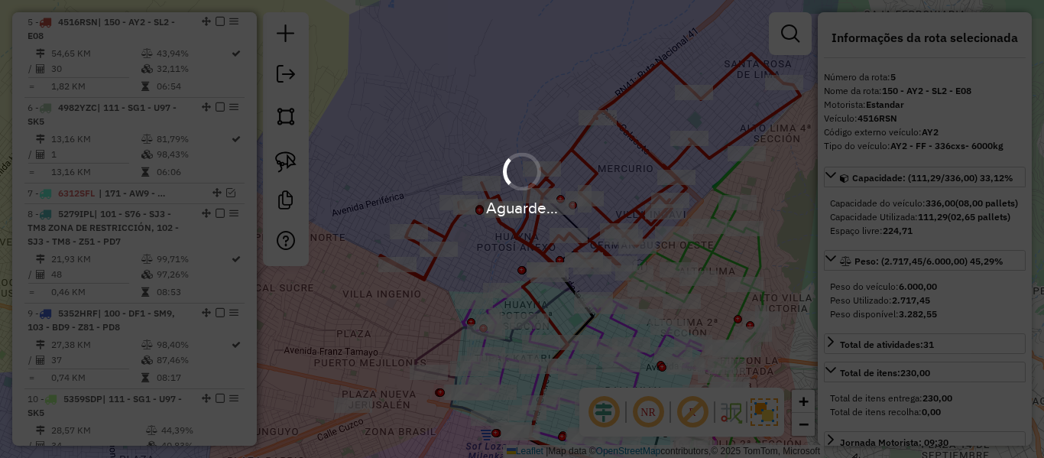
select select "**********"
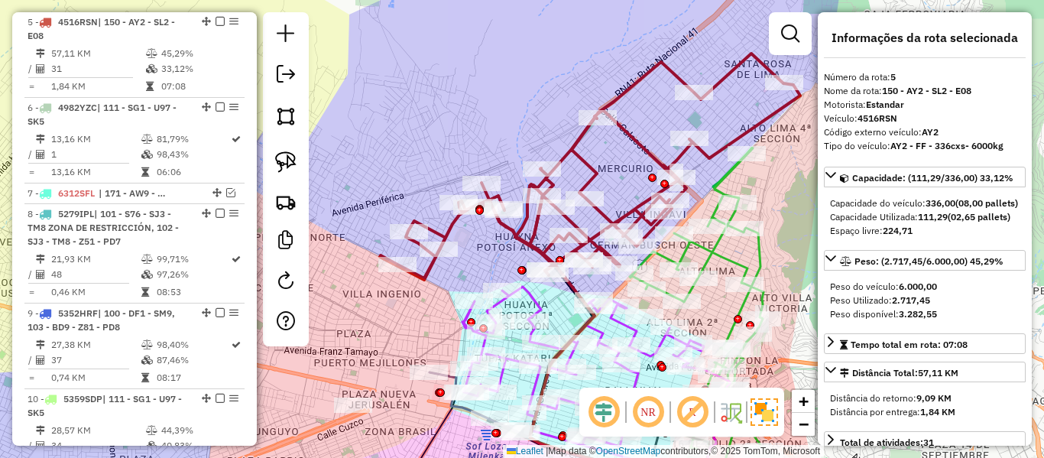
click at [575, 151] on icon at bounding box center [590, 167] width 420 height 226
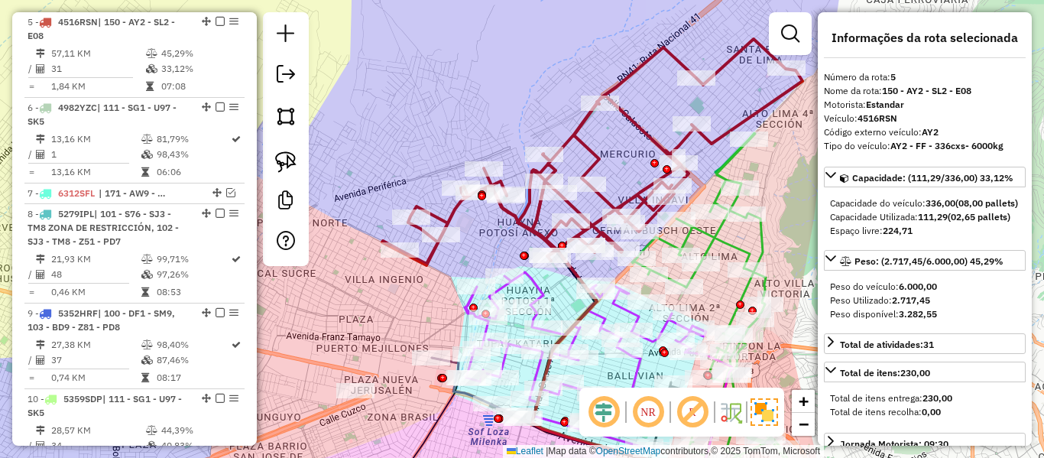
drag, startPoint x: 619, startPoint y: 154, endPoint x: 612, endPoint y: 133, distance: 22.0
click at [619, 122] on div "Janela de atendimento Grade de atendimento Capacidade Transportadoras Veículos …" at bounding box center [522, 229] width 1044 height 458
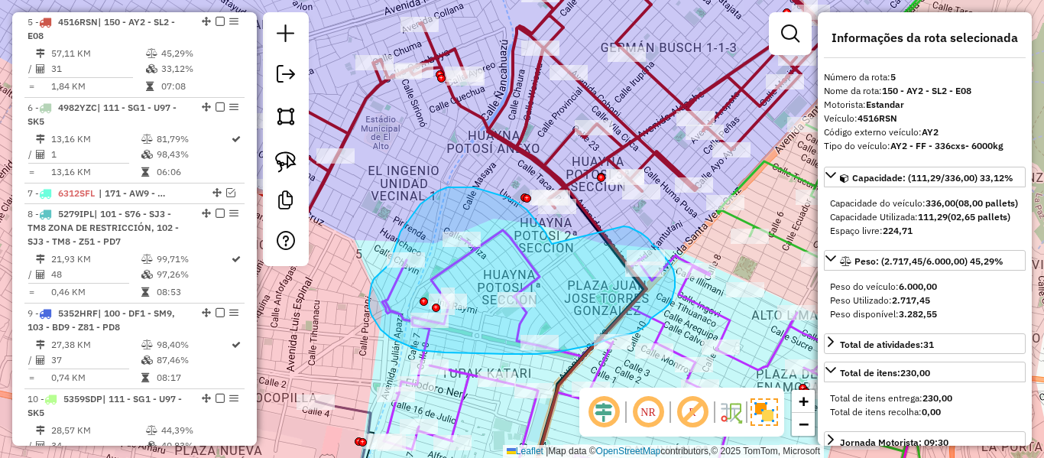
drag, startPoint x: 550, startPoint y: 239, endPoint x: 624, endPoint y: 226, distance: 75.3
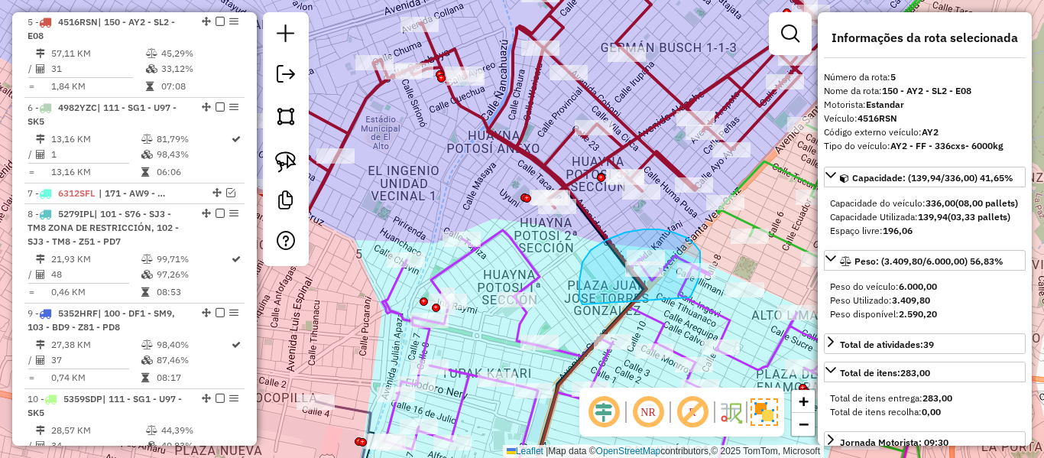
drag, startPoint x: 690, startPoint y: 297, endPoint x: 586, endPoint y: 303, distance: 104.1
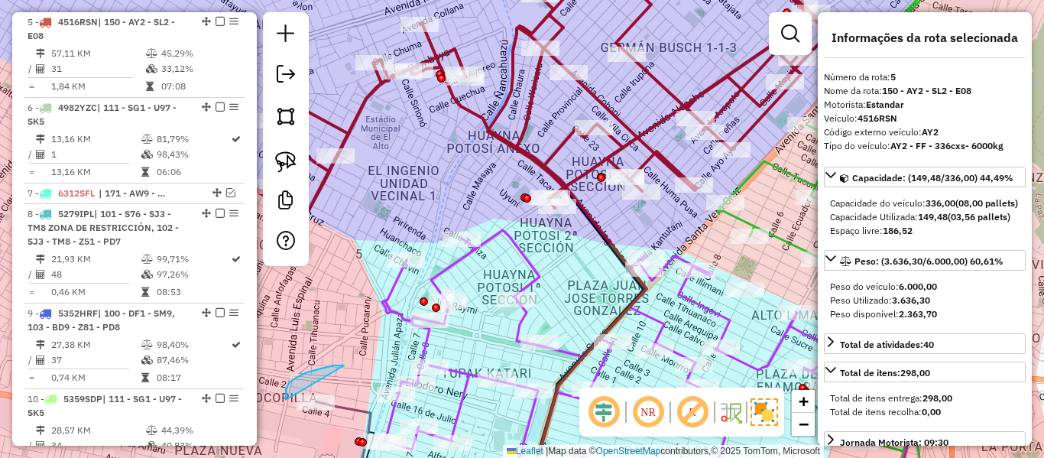
drag, startPoint x: 286, startPoint y: 393, endPoint x: 339, endPoint y: 391, distance: 52.8
select select "**********"
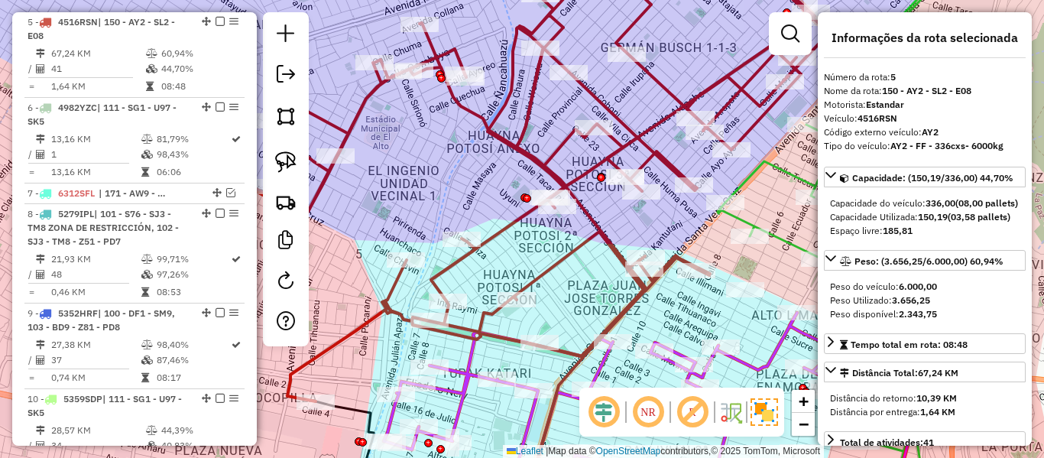
click at [490, 144] on div "Janela de atendimento Grade de atendimento Capacidade Transportadoras Veículos …" at bounding box center [522, 229] width 1044 height 458
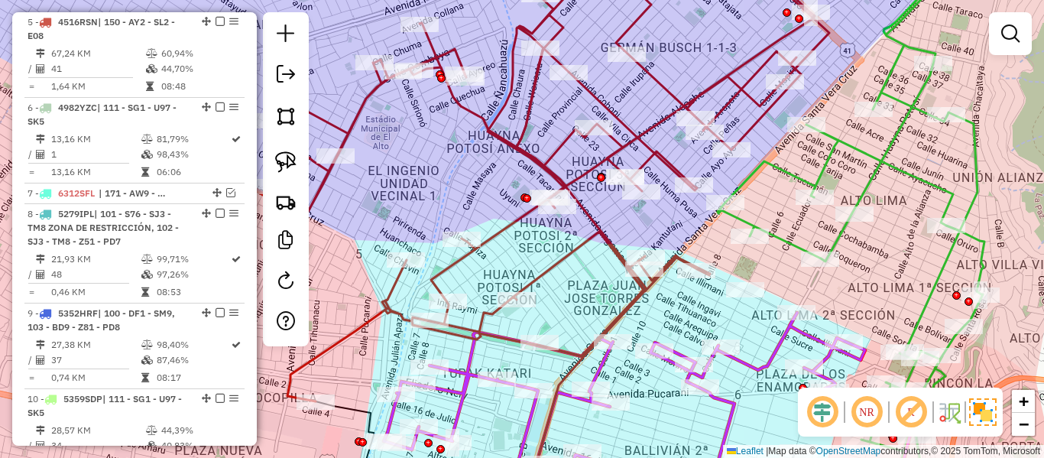
click at [506, 138] on icon at bounding box center [561, 177] width 686 height 447
select select "**********"
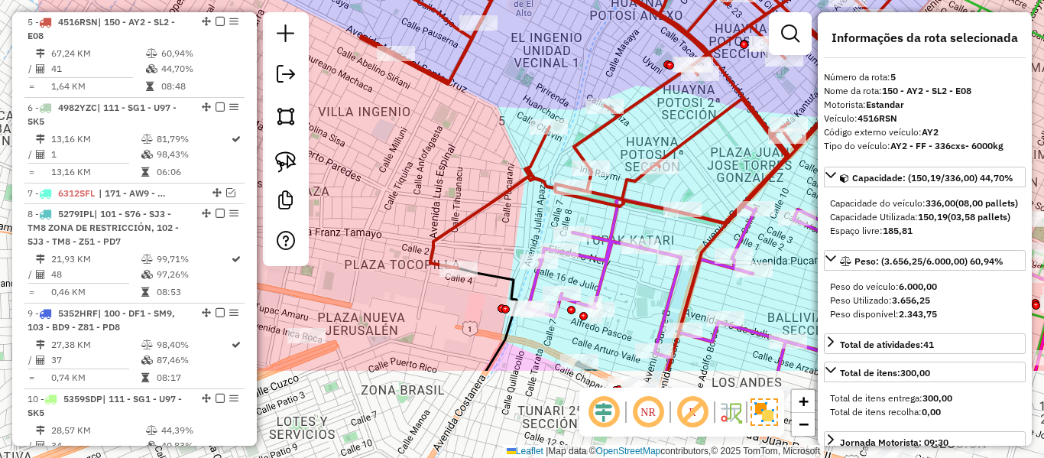
drag, startPoint x: 488, startPoint y: 177, endPoint x: 633, endPoint y: 43, distance: 197.4
click at [633, 43] on div "Janela de atendimento Grade de atendimento Capacidade Transportadoras Veículos …" at bounding box center [522, 229] width 1044 height 458
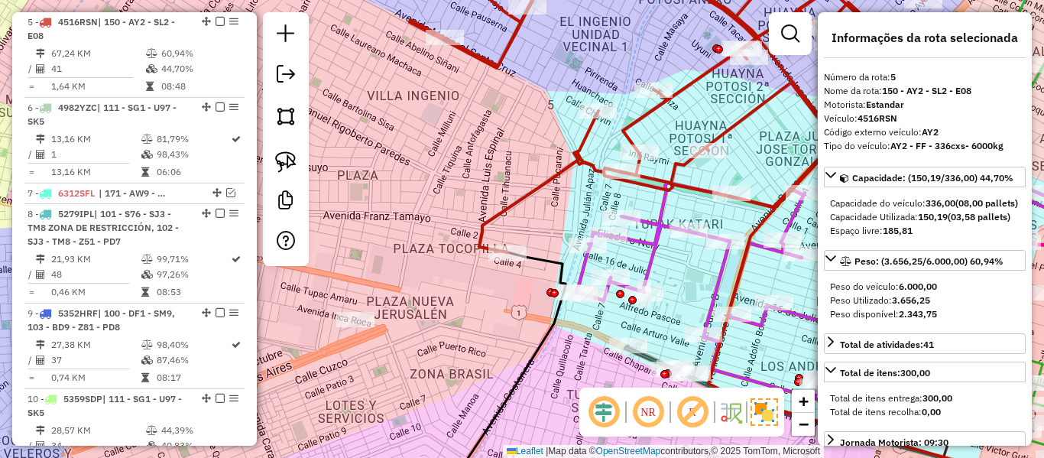
drag, startPoint x: 437, startPoint y: 217, endPoint x: 492, endPoint y: 234, distance: 56.8
click at [509, 208] on div "Janela de atendimento Grade de atendimento Capacidade Transportadoras Veículos …" at bounding box center [522, 229] width 1044 height 458
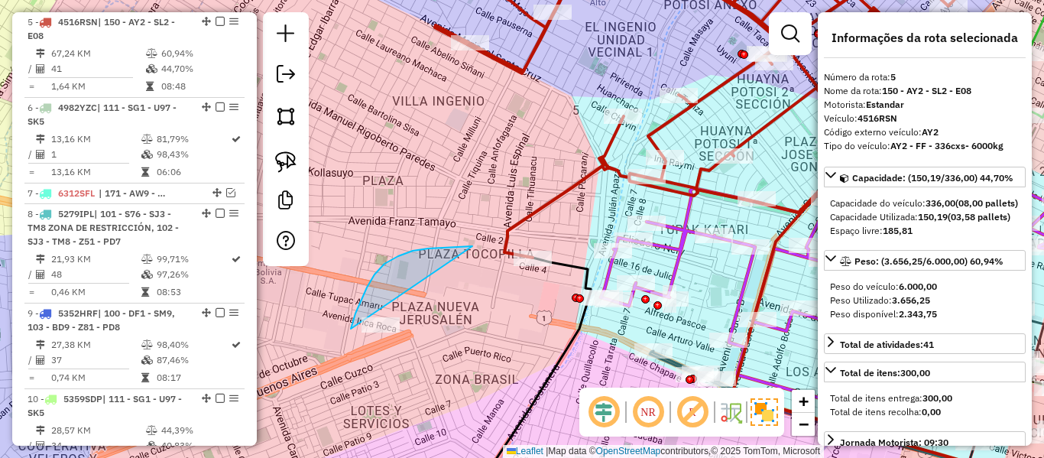
drag, startPoint x: 428, startPoint y: 248, endPoint x: 425, endPoint y: 361, distance: 112.4
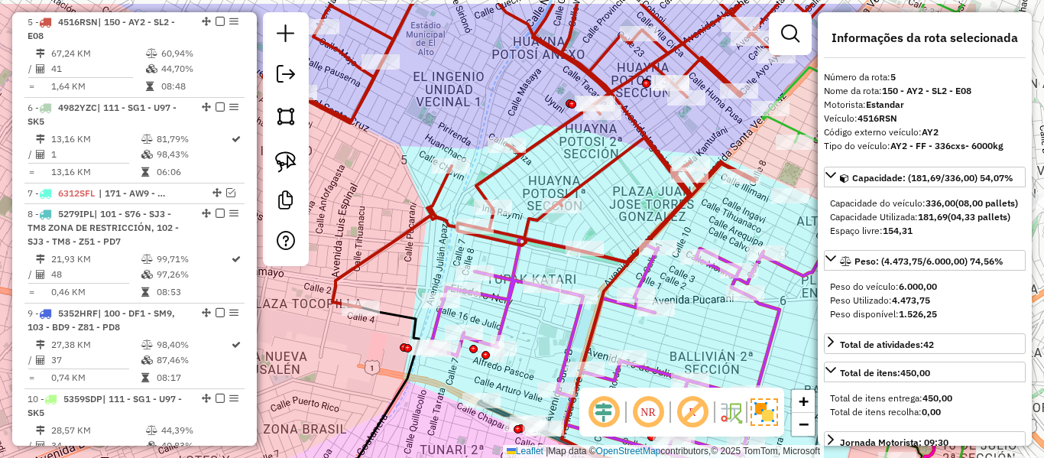
drag, startPoint x: 492, startPoint y: 332, endPoint x: 275, endPoint y: 390, distance: 224.7
click at [275, 390] on div "Janela de atendimento Grade de atendimento Capacidade Transportadoras Veículos …" at bounding box center [522, 229] width 1044 height 458
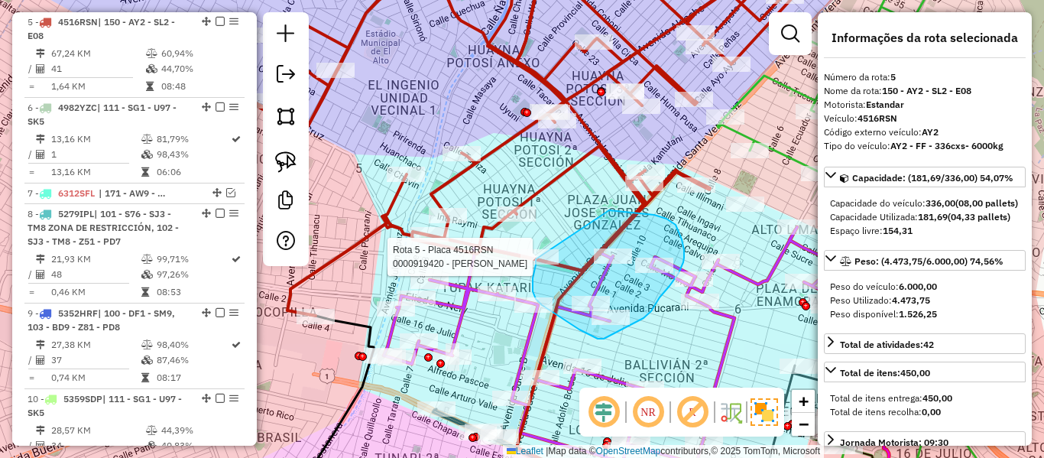
click at [536, 257] on div "Rota 18 - Placa 5753UBU 0000108438 - MAY. ROSALIA TE Rota 5 - Placa 4516RSN 000…" at bounding box center [522, 229] width 1044 height 458
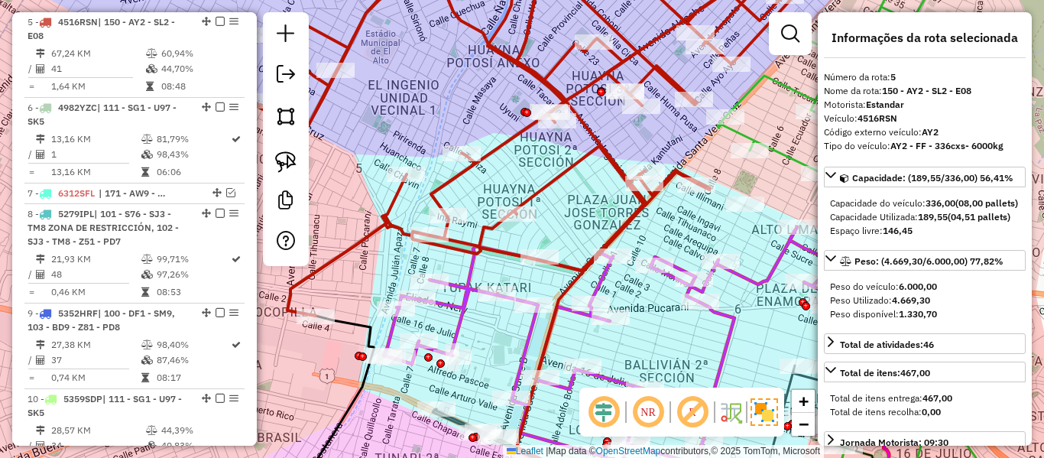
select select "**********"
drag, startPoint x: 690, startPoint y: 196, endPoint x: 736, endPoint y: 232, distance: 58.3
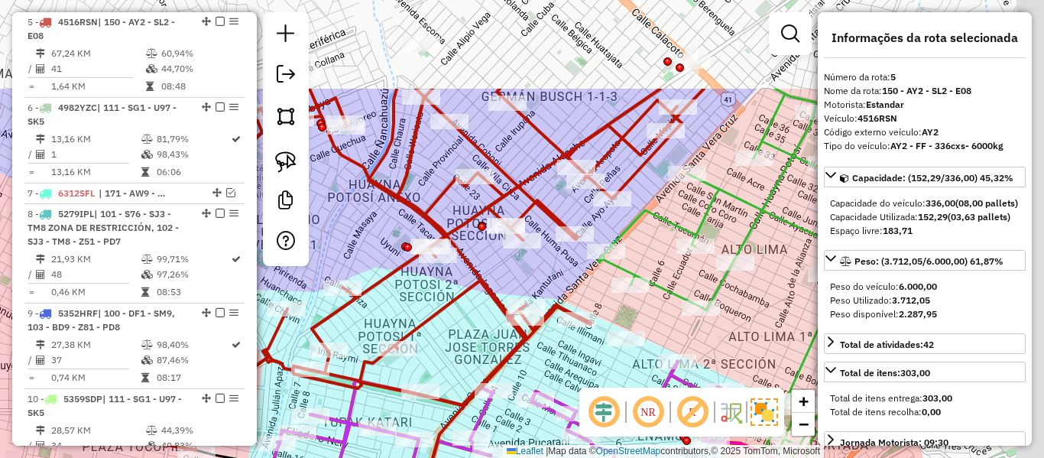
drag, startPoint x: 661, startPoint y: 259, endPoint x: 447, endPoint y: 419, distance: 267.1
click at [446, 433] on div "Janela de atendimento Grade de atendimento Capacidade Transportadoras Veículos …" at bounding box center [522, 229] width 1044 height 458
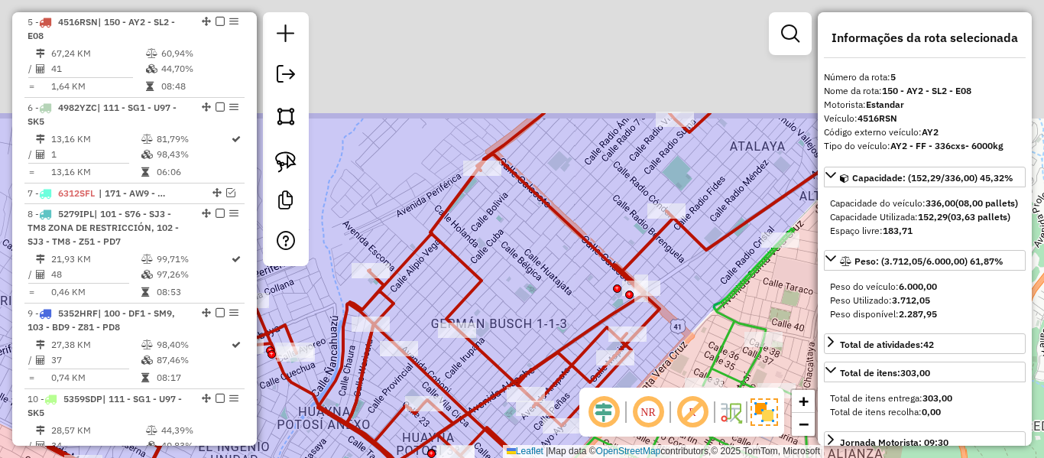
drag, startPoint x: 572, startPoint y: 178, endPoint x: 492, endPoint y: 378, distance: 215.8
click at [625, 299] on div at bounding box center [629, 294] width 8 height 8
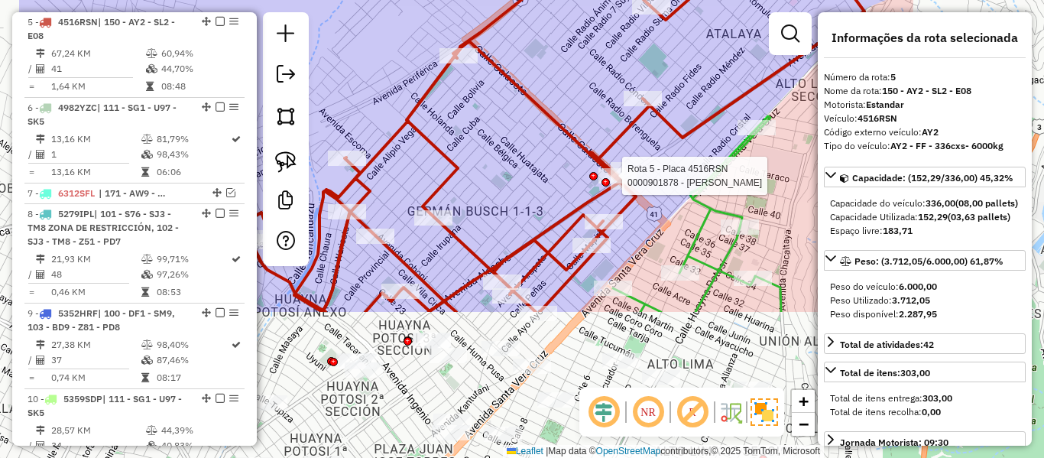
drag, startPoint x: 598, startPoint y: 266, endPoint x: 714, endPoint y: 92, distance: 208.8
click at [717, 70] on div "Rota 18 - Placa 5753UBU 0000895632 - RUTH NORAH CANA Rota 5 - Placa 4516RSN 000…" at bounding box center [522, 229] width 1044 height 458
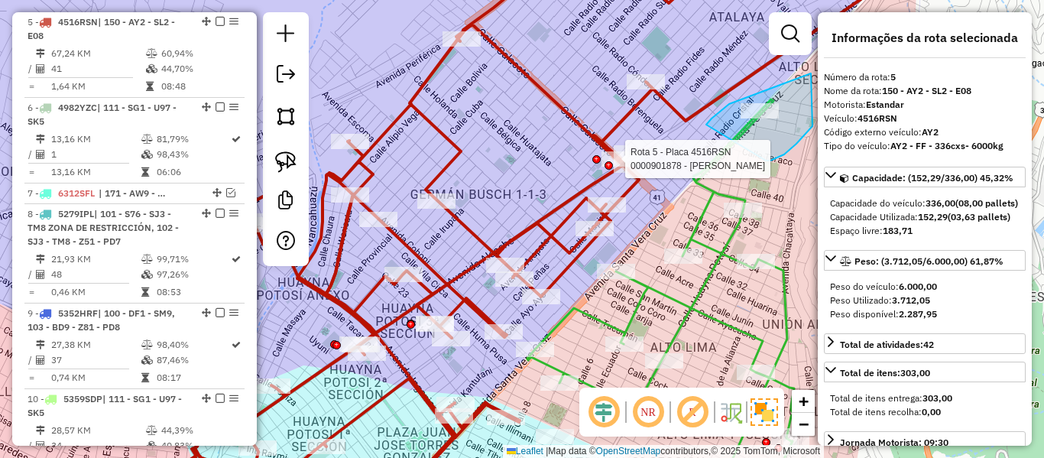
drag, startPoint x: 828, startPoint y: 73, endPoint x: 764, endPoint y: 161, distance: 107.8
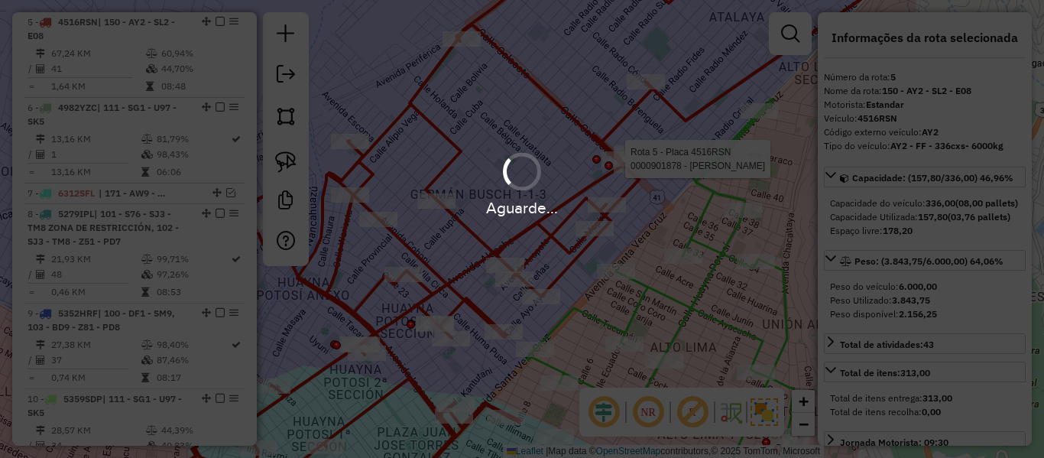
select select "**********"
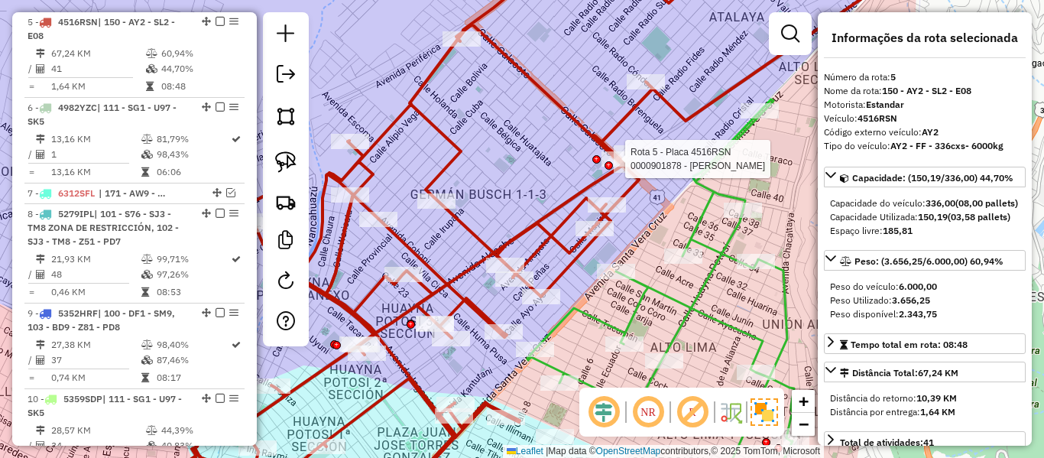
click at [580, 190] on icon at bounding box center [448, 229] width 840 height 550
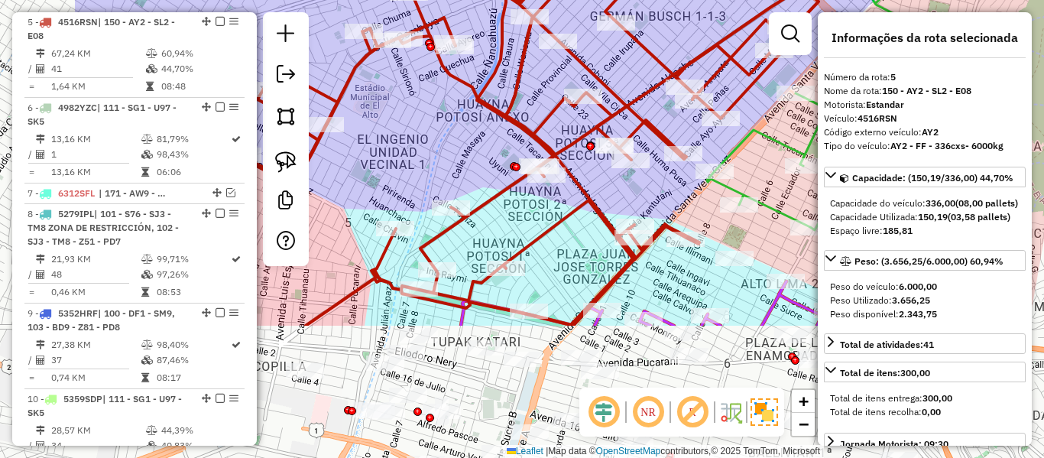
drag, startPoint x: 493, startPoint y: 188, endPoint x: 673, endPoint y: 10, distance: 253.0
click at [673, 10] on div "Janela de atendimento Grade de atendimento Capacidade Transportadoras Veículos …" at bounding box center [522, 229] width 1044 height 458
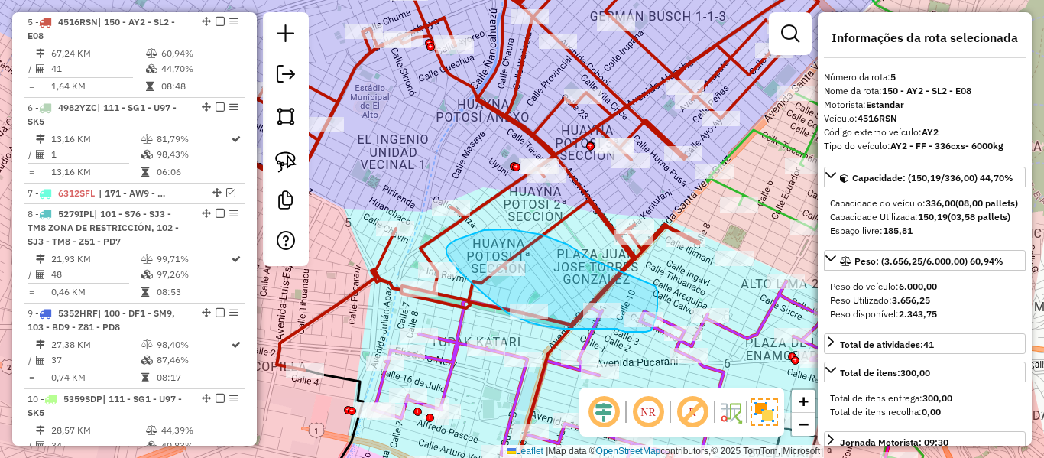
drag, startPoint x: 586, startPoint y: 256, endPoint x: 619, endPoint y: 265, distance: 34.9
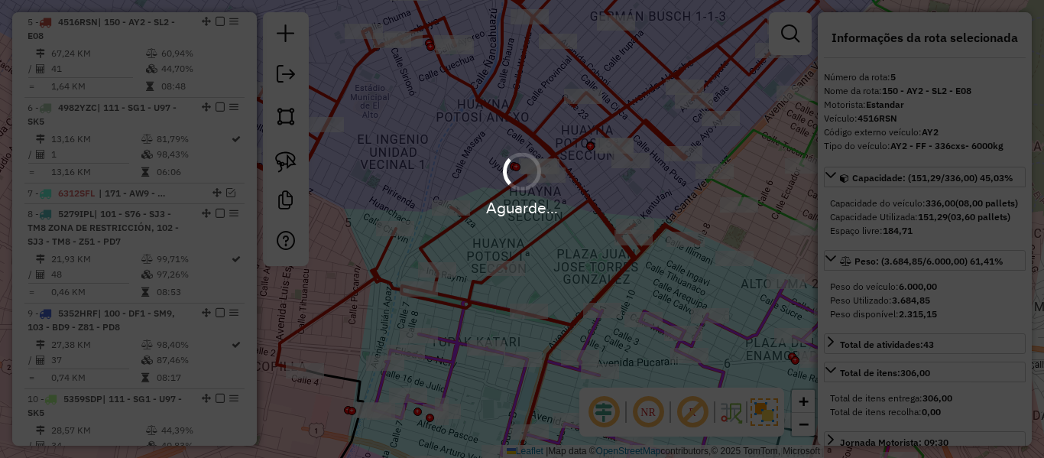
select select "**********"
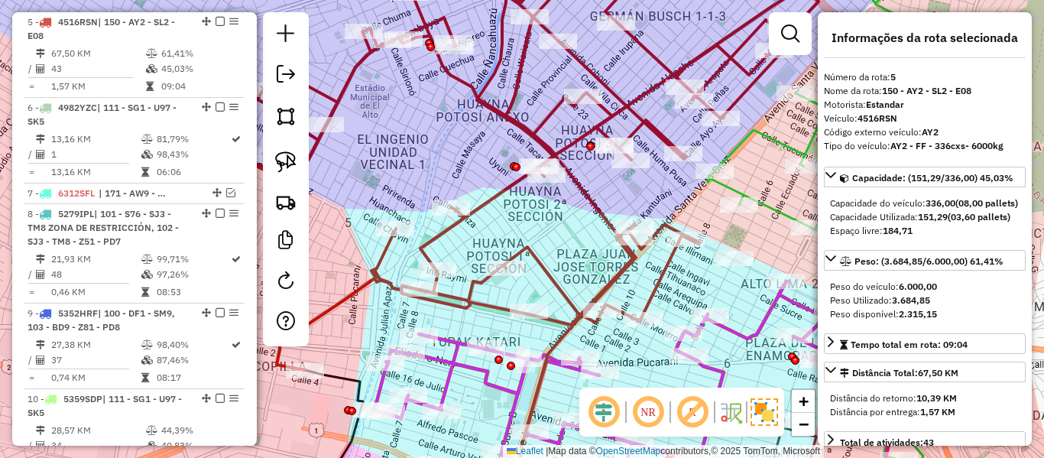
click at [540, 262] on icon at bounding box center [513, 162] width 612 height 416
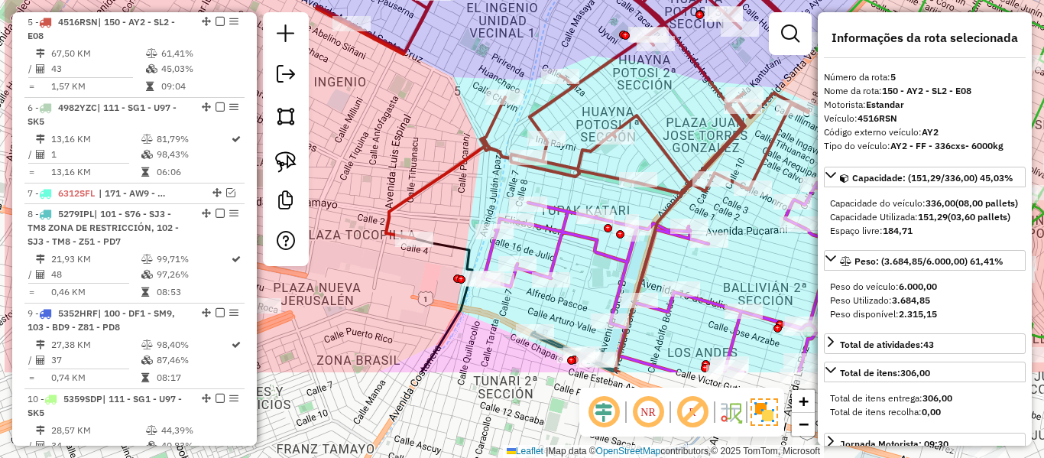
drag, startPoint x: 540, startPoint y: 262, endPoint x: 650, endPoint y: 131, distance: 171.0
click at [650, 131] on icon at bounding box center [622, 31] width 612 height 416
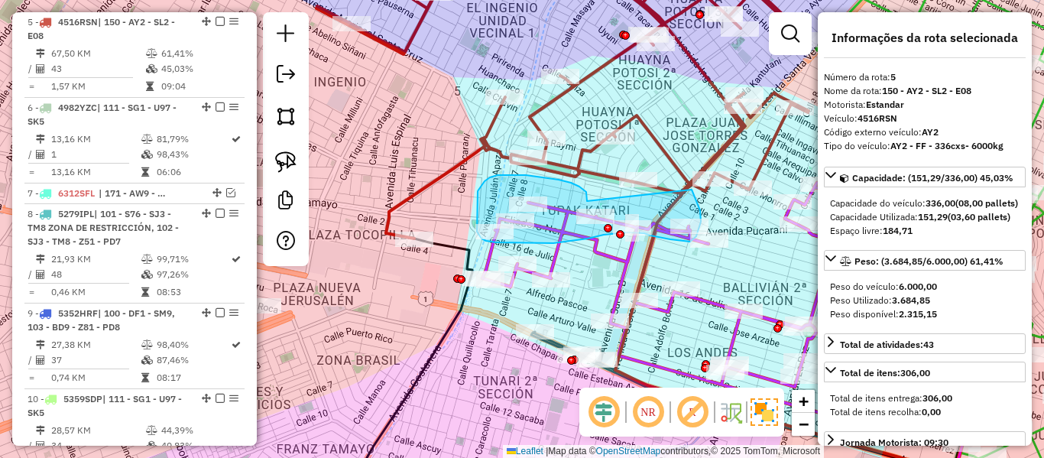
drag, startPoint x: 587, startPoint y: 196, endPoint x: 690, endPoint y: 189, distance: 103.4
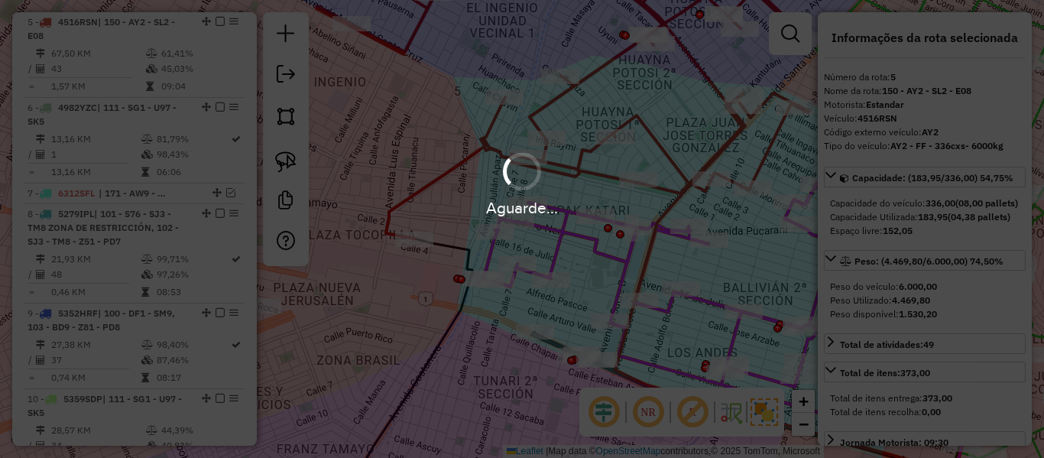
select select "**********"
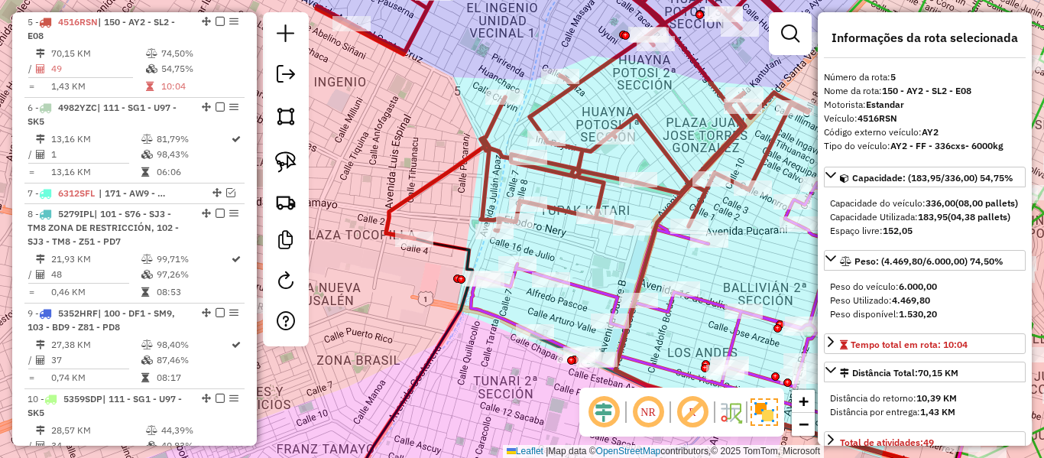
click at [577, 170] on icon at bounding box center [588, 96] width 544 height 284
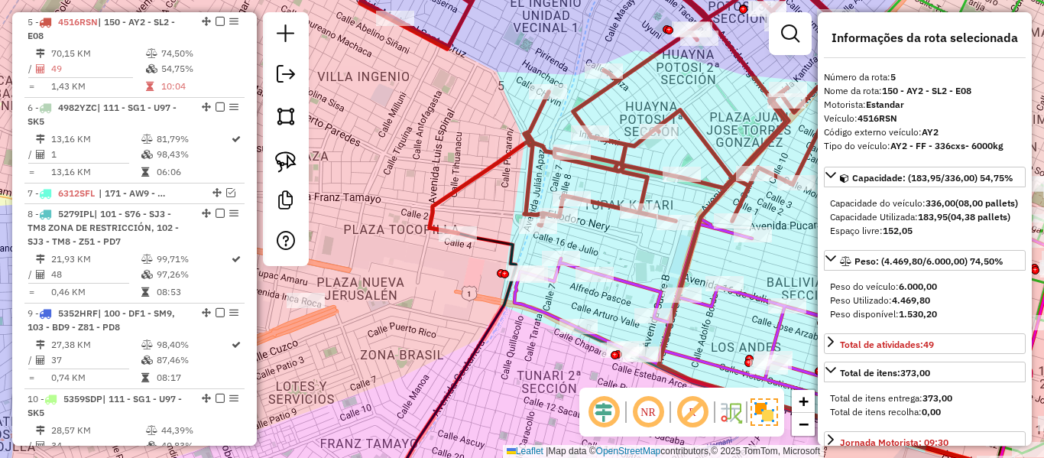
drag, startPoint x: 577, startPoint y: 170, endPoint x: 670, endPoint y: 164, distance: 93.4
click at [669, 164] on icon at bounding box center [632, 91] width 544 height 284
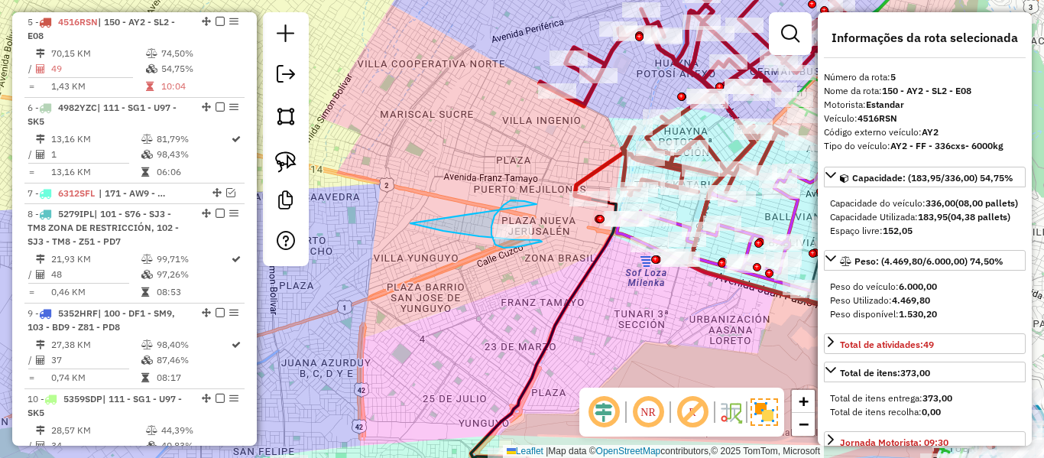
drag, startPoint x: 537, startPoint y: 204, endPoint x: 497, endPoint y: 162, distance: 57.9
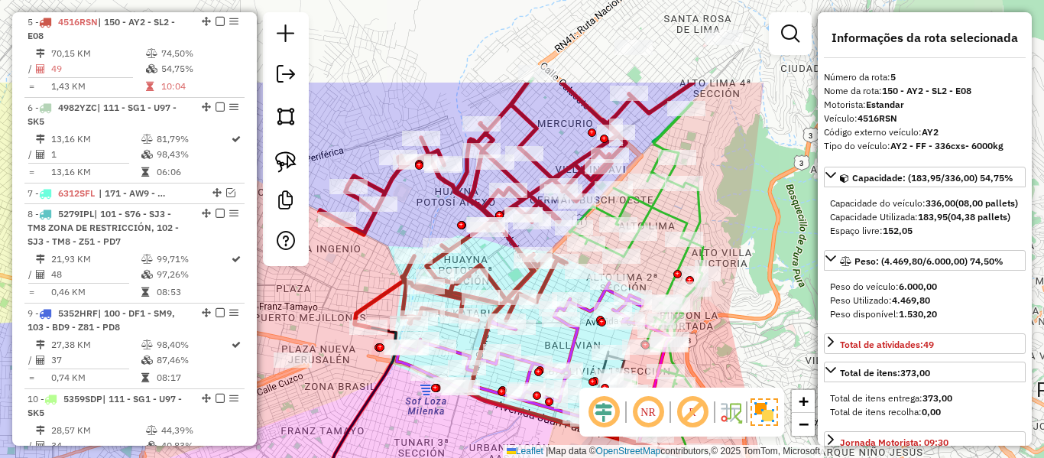
drag, startPoint x: 511, startPoint y: 162, endPoint x: 292, endPoint y: 296, distance: 256.3
click at [289, 295] on div "Janela de atendimento Grade de atendimento Capacidade Transportadoras Veículos …" at bounding box center [522, 229] width 1044 height 458
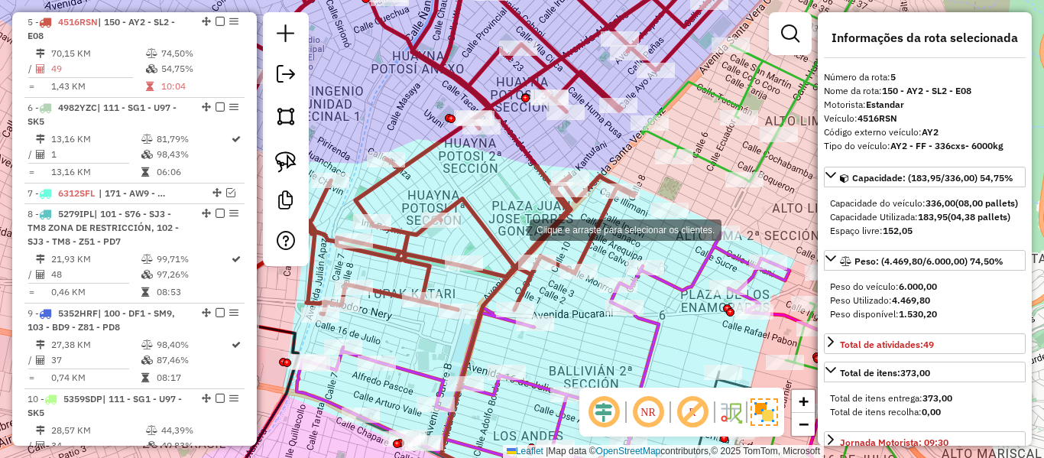
click at [621, 303] on div "Clique e arraste para selecionar os clientes. Janela de atendimento Grade de at…" at bounding box center [522, 229] width 1044 height 458
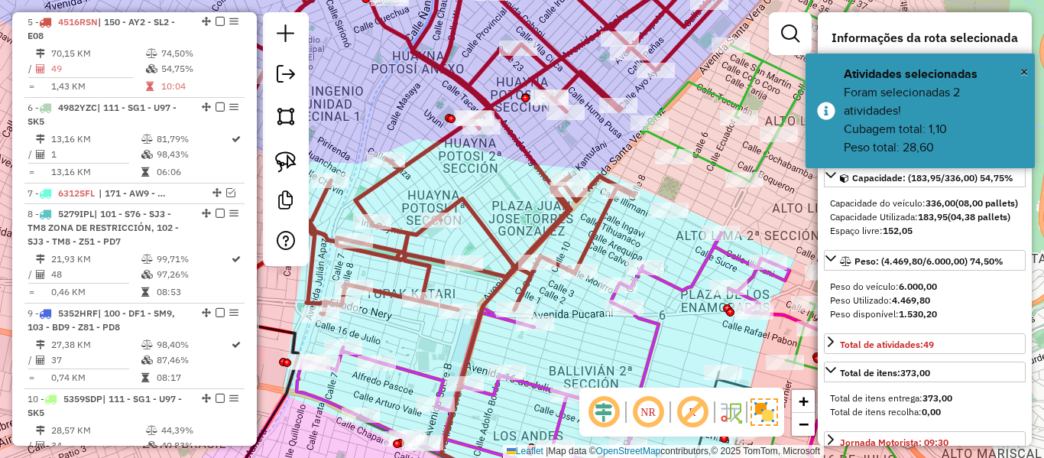
drag, startPoint x: 477, startPoint y: 250, endPoint x: 505, endPoint y: 248, distance: 28.4
click at [482, 250] on div "Janela de atendimento Grade de atendimento Capacidade Transportadoras Veículos …" at bounding box center [522, 229] width 1044 height 458
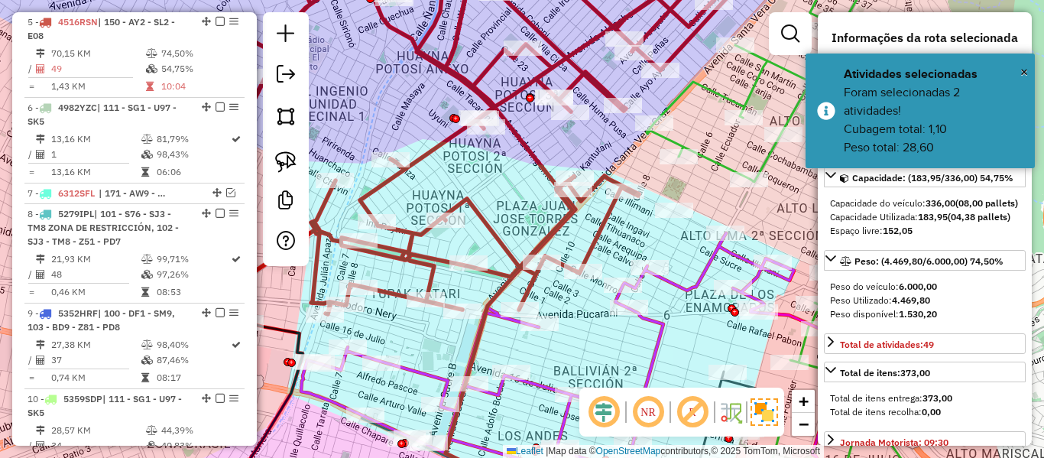
click at [505, 248] on icon at bounding box center [452, 138] width 611 height 368
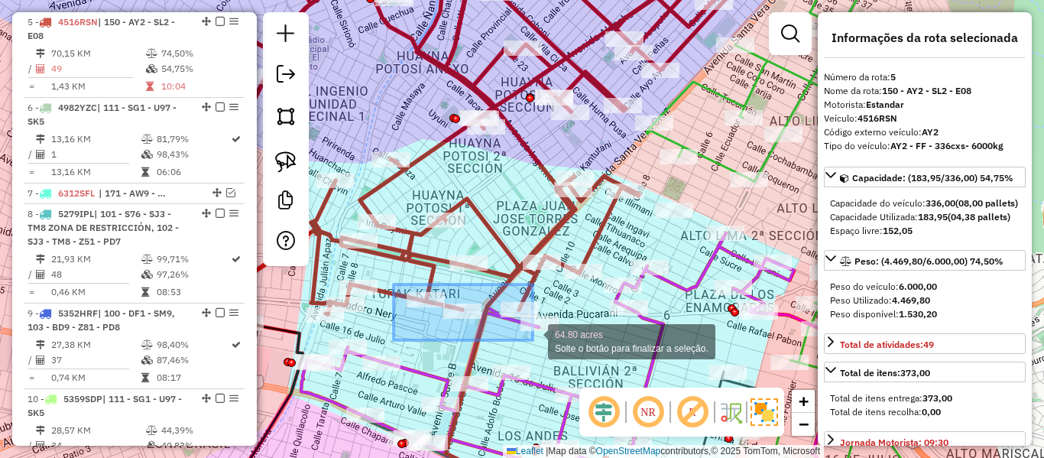
drag, startPoint x: 460, startPoint y: 323, endPoint x: 545, endPoint y: 354, distance: 90.5
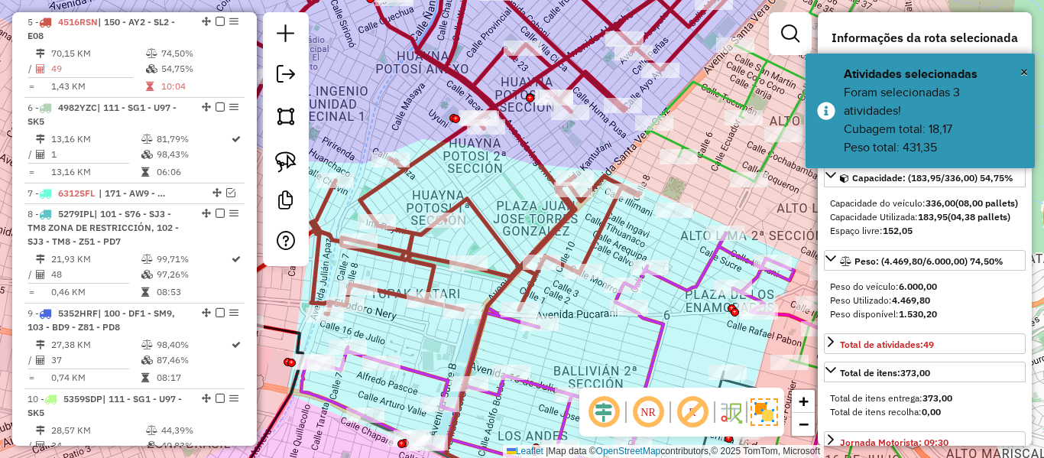
select select "**********"
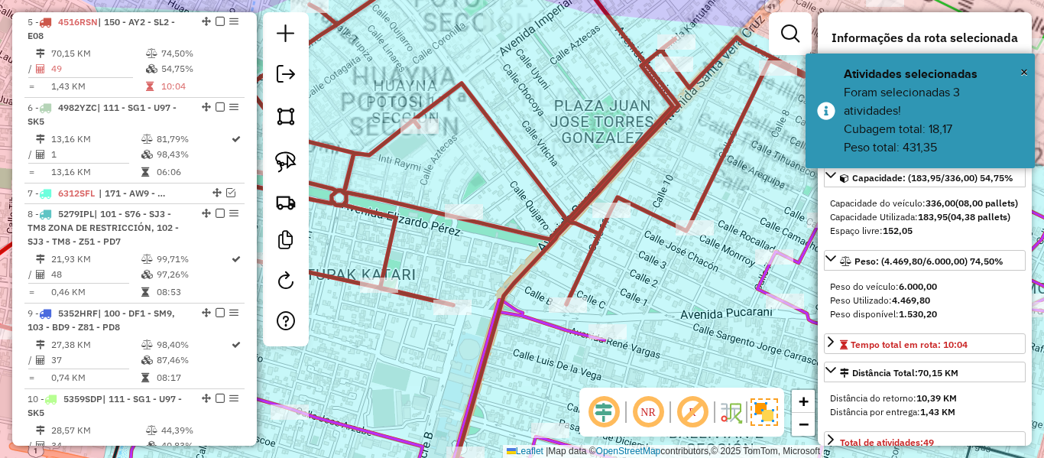
click at [586, 264] on icon at bounding box center [382, 142] width 845 height 376
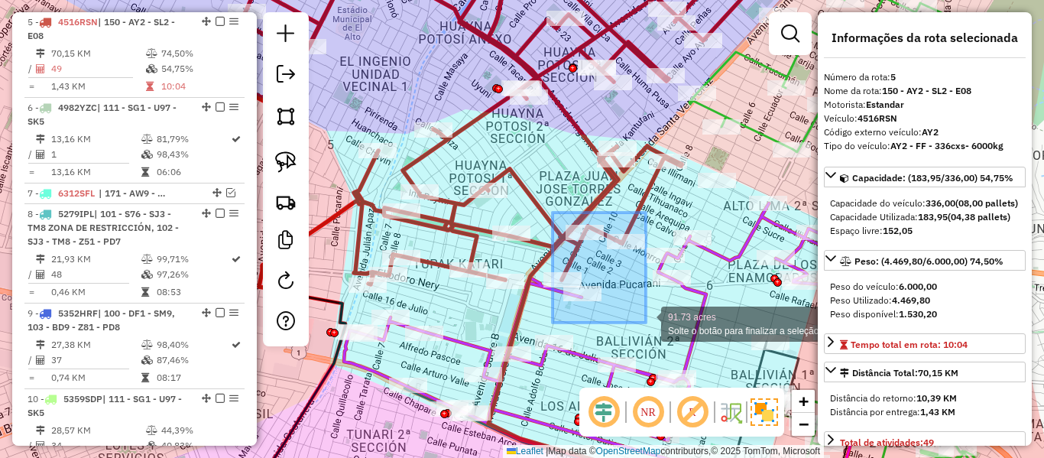
drag, startPoint x: 566, startPoint y: 248, endPoint x: 646, endPoint y: 323, distance: 109.3
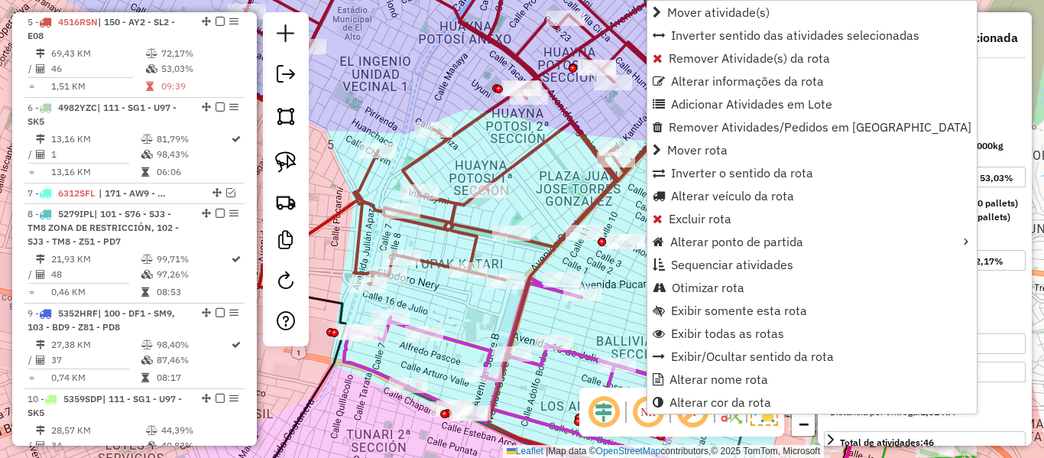
click at [419, 161] on icon at bounding box center [481, 123] width 583 height 338
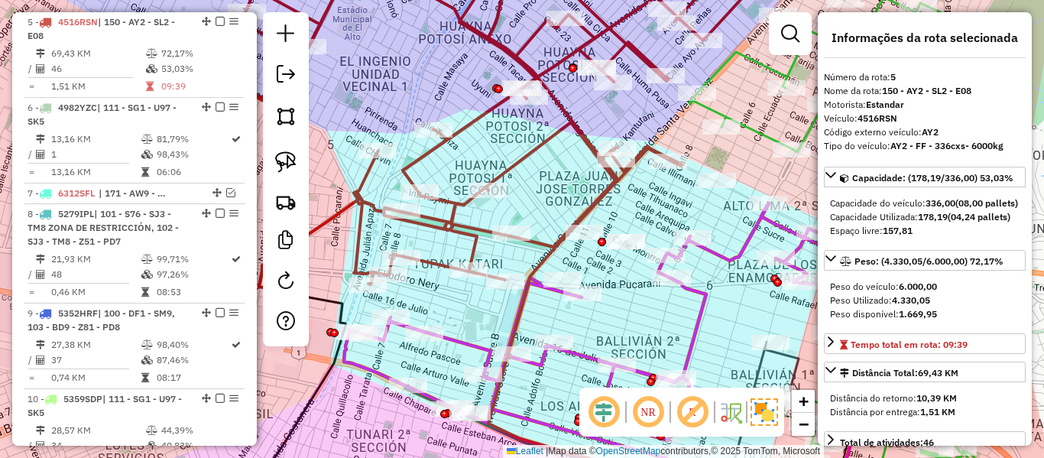
click at [419, 161] on icon at bounding box center [481, 123] width 583 height 338
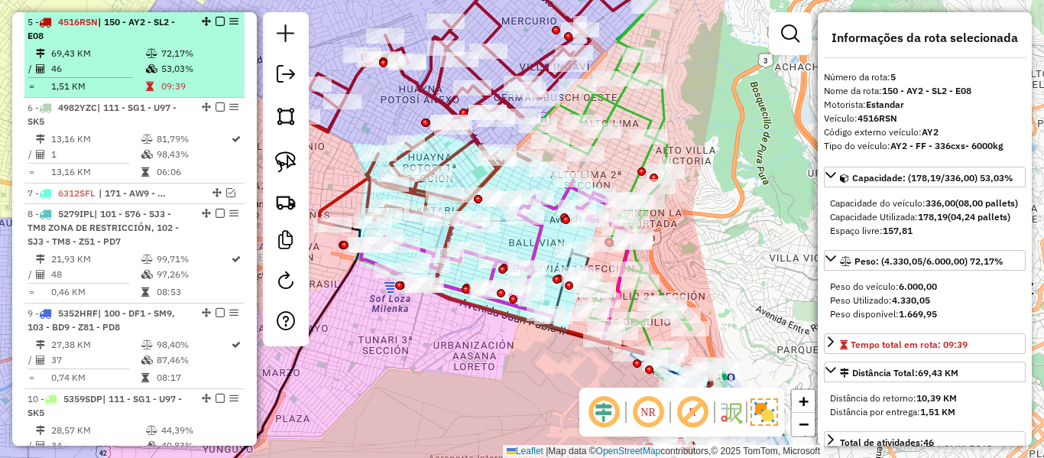
click at [216, 21] on em at bounding box center [220, 21] width 9 height 9
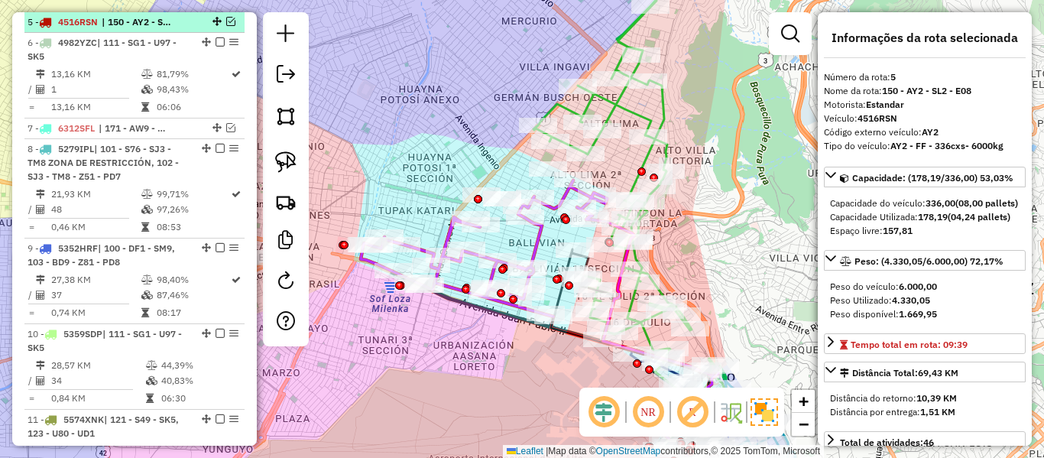
scroll to position [764, 0]
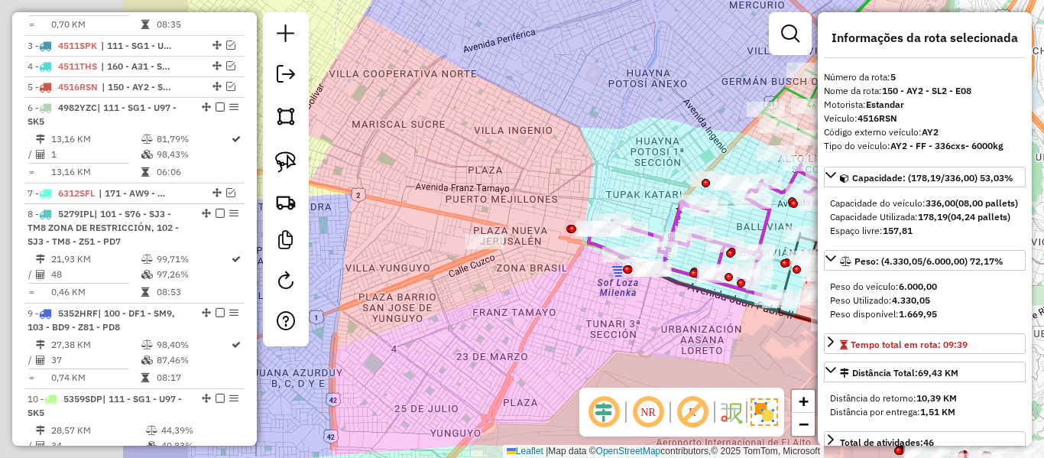
drag, startPoint x: 436, startPoint y: 158, endPoint x: 664, endPoint y: 141, distance: 227.7
click at [664, 141] on div "Janela de atendimento Grade de atendimento Capacidade Transportadoras Veículos …" at bounding box center [522, 229] width 1044 height 458
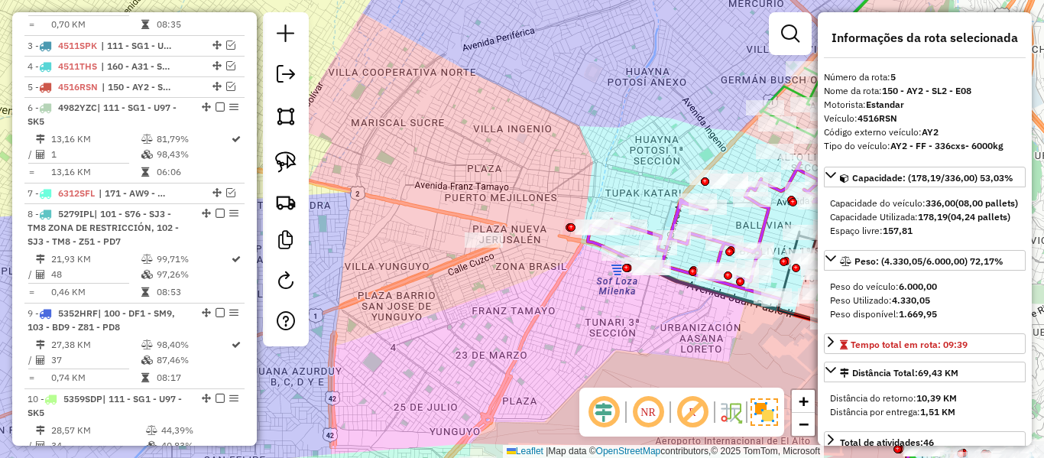
drag, startPoint x: 630, startPoint y: 149, endPoint x: 568, endPoint y: 146, distance: 62.0
click at [568, 146] on div "Janela de atendimento Grade de atendimento Capacidade Transportadoras Veículos …" at bounding box center [522, 229] width 1044 height 458
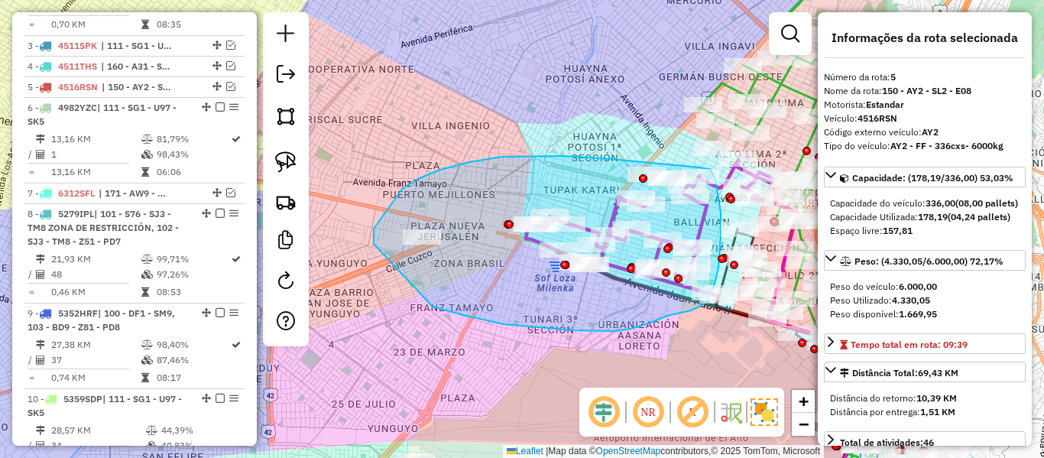
drag, startPoint x: 535, startPoint y: 156, endPoint x: 673, endPoint y: 164, distance: 138.6
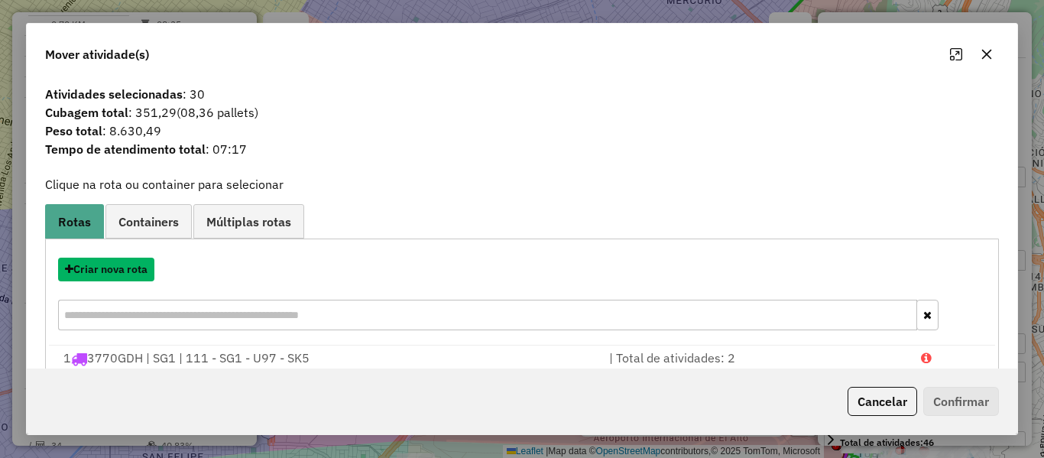
click at [128, 271] on button "Criar nova rota" at bounding box center [106, 270] width 96 height 24
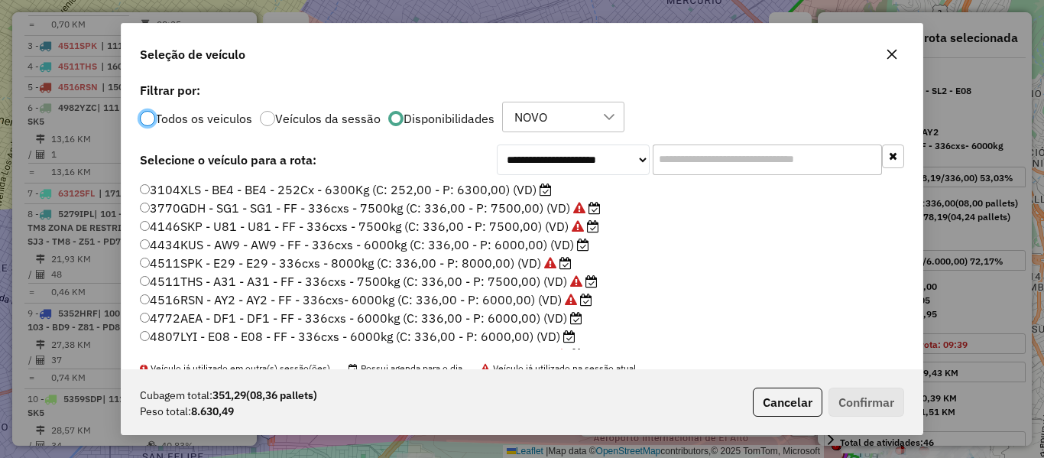
scroll to position [8, 5]
click at [560, 248] on label "4434KUS - AW9 - AW9 - FF - 336cxs - 6000kg (C: 336,00 - P: 6000,00) (VD)" at bounding box center [364, 244] width 449 height 18
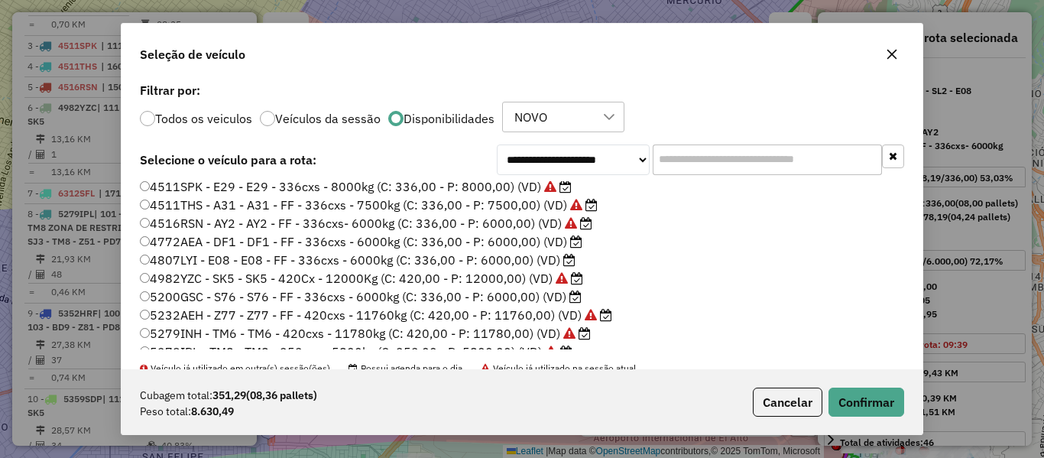
click at [556, 258] on label "4807LYI - E08 - E08 - FF - 336cxs - 6000kg (C: 336,00 - P: 6000,00) (VD)" at bounding box center [358, 260] width 436 height 18
click at [570, 243] on icon at bounding box center [576, 241] width 12 height 12
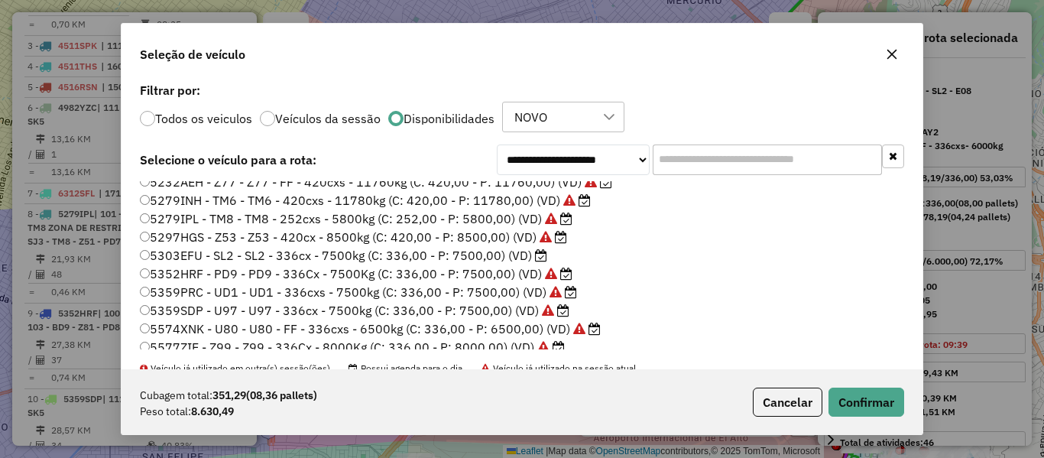
scroll to position [229, 0]
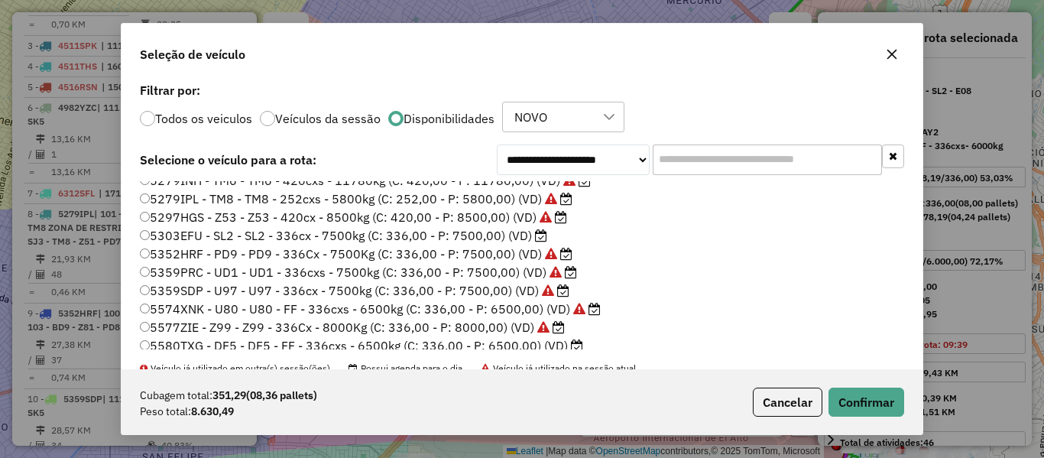
click at [534, 235] on label "5303EFU - SL2 - SL2 - 336cx - 7500kg (C: 336,00 - P: 7500,00) (VD)" at bounding box center [343, 235] width 407 height 18
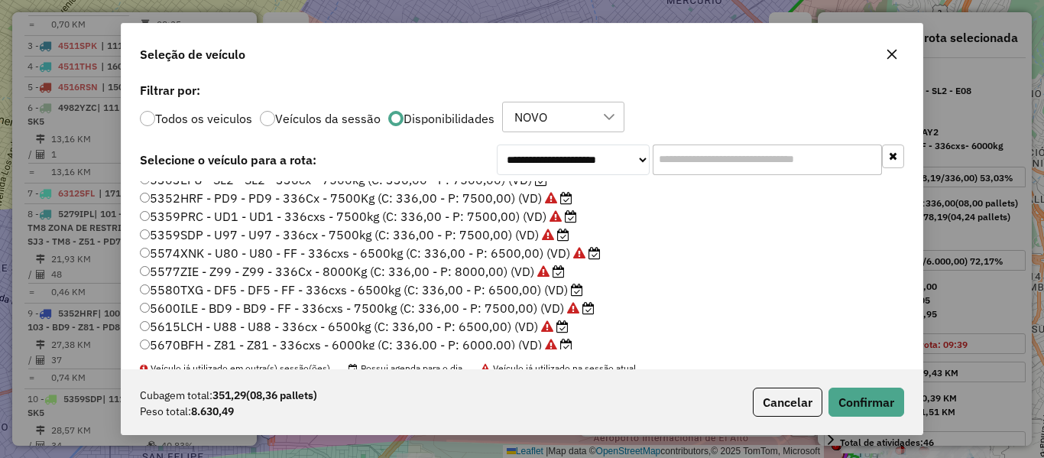
scroll to position [306, 0]
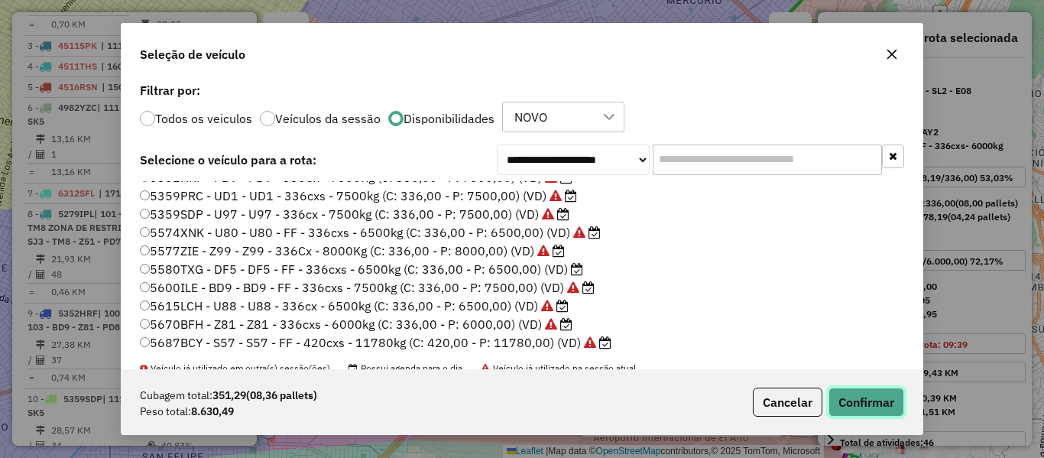
click at [843, 394] on button "Confirmar" at bounding box center [867, 402] width 76 height 29
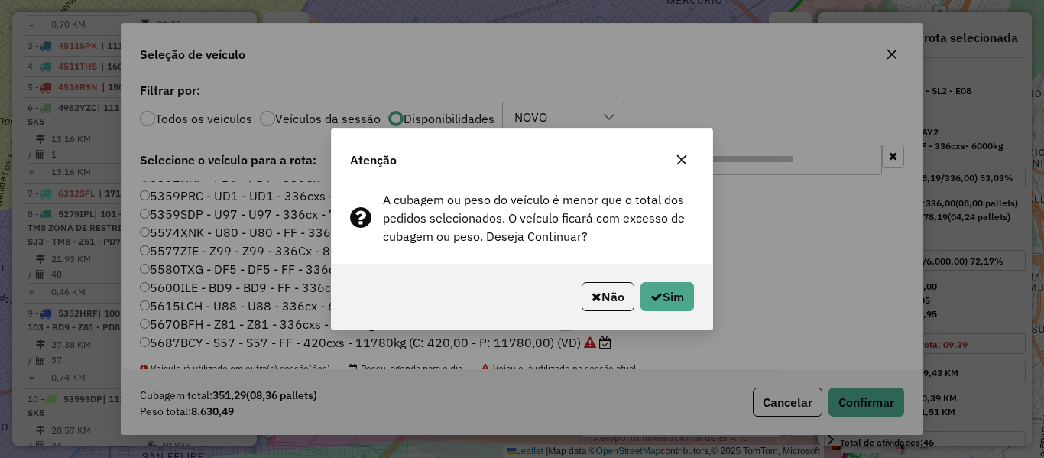
click at [705, 313] on div "Não Sim" at bounding box center [522, 297] width 381 height 66
click at [685, 304] on button "Sim" at bounding box center [668, 296] width 54 height 29
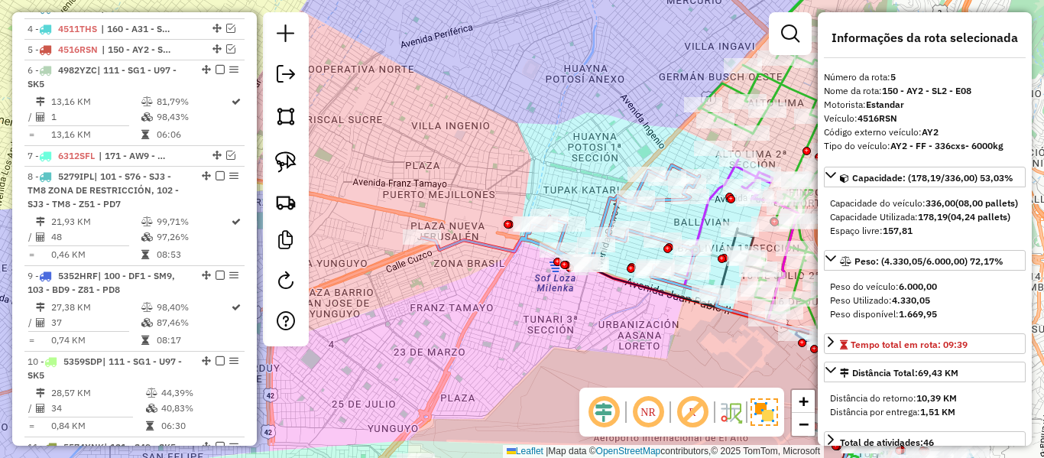
scroll to position [829, 0]
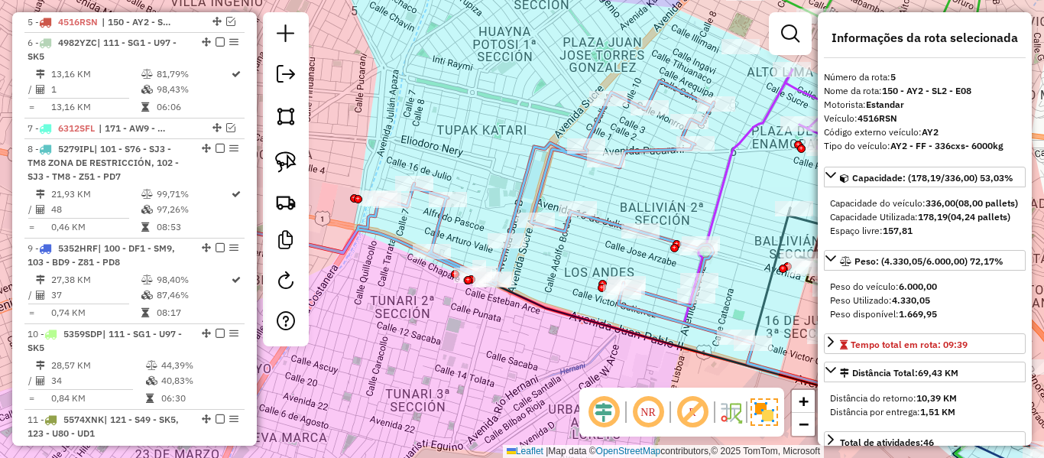
click at [543, 167] on icon at bounding box center [447, 209] width 578 height 257
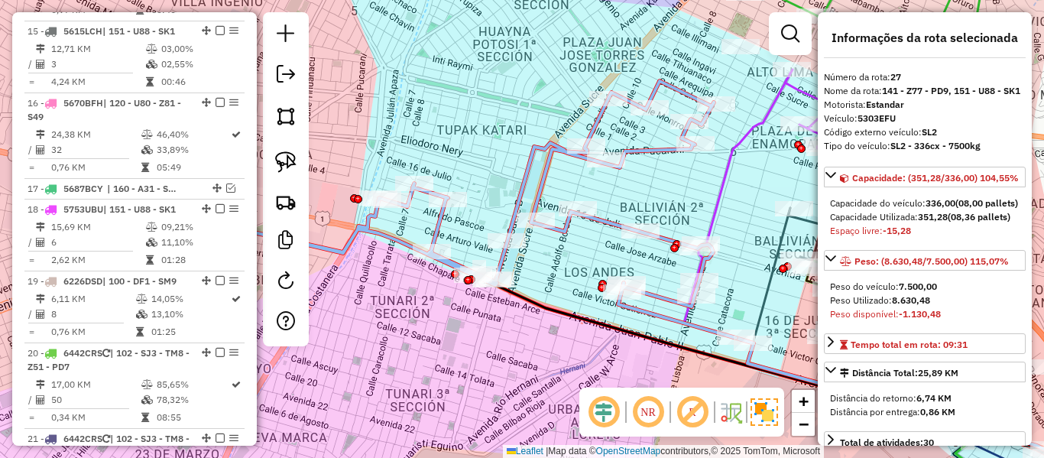
scroll to position [2159, 0]
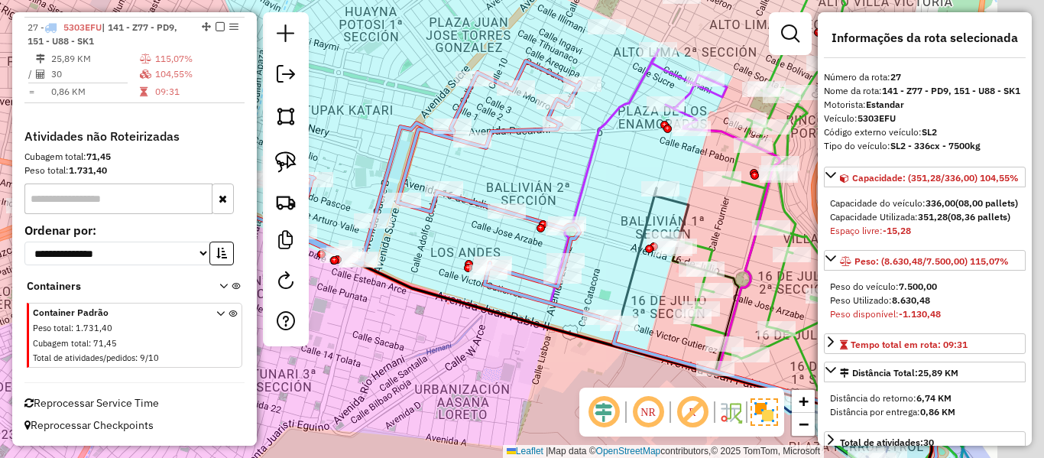
drag, startPoint x: 635, startPoint y: 198, endPoint x: 501, endPoint y: 178, distance: 135.2
click at [501, 178] on div "Janela de atendimento Grade de atendimento Capacidade Transportadoras Veículos …" at bounding box center [522, 229] width 1044 height 458
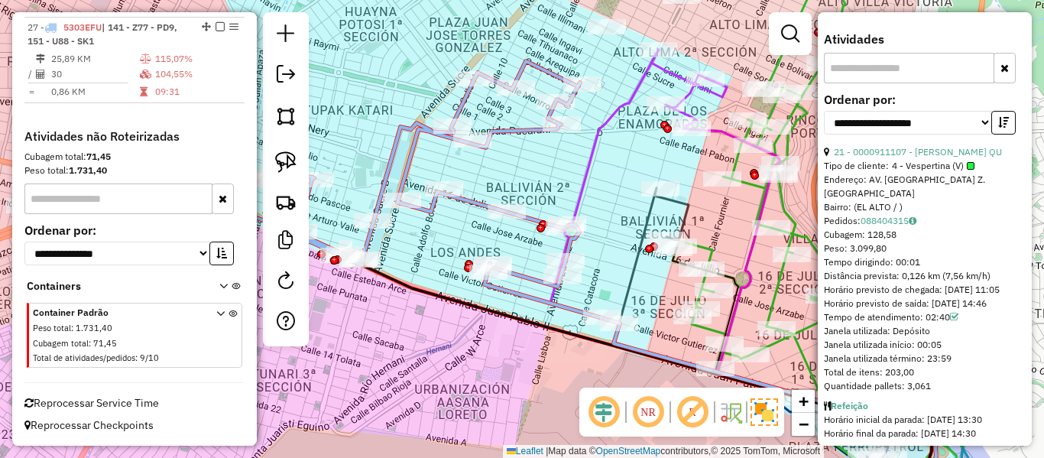
scroll to position [535, 0]
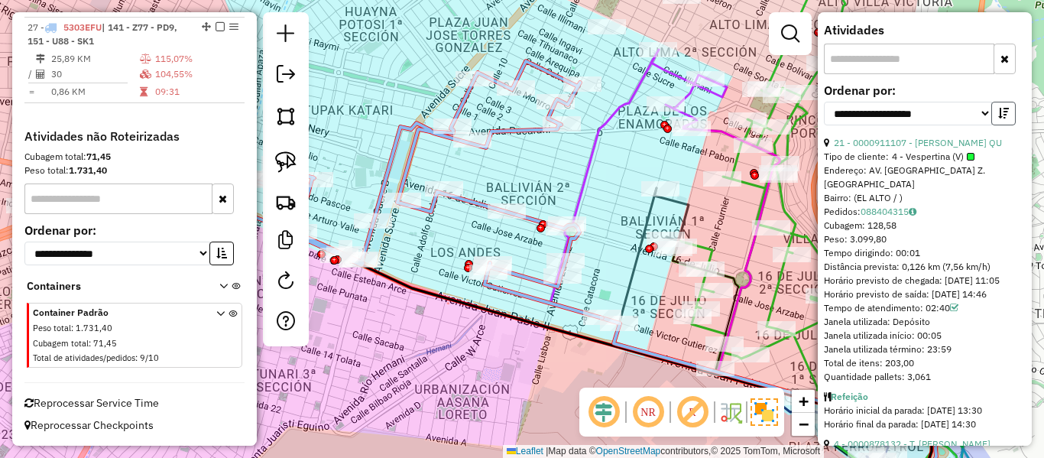
click at [1010, 125] on button "button" at bounding box center [1003, 114] width 24 height 24
click at [962, 148] on link "21 - 0000911107 - ELIAS CHOQUE QU" at bounding box center [918, 142] width 168 height 11
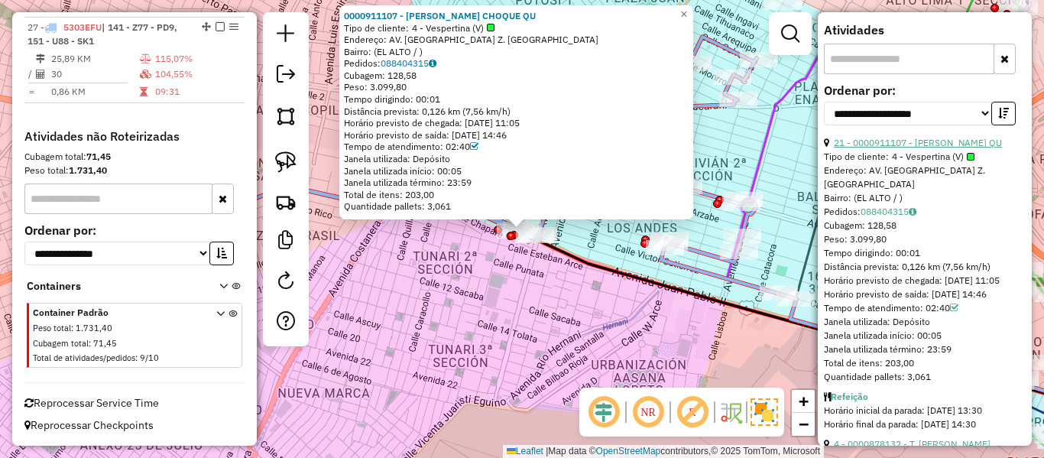
scroll to position [764, 0]
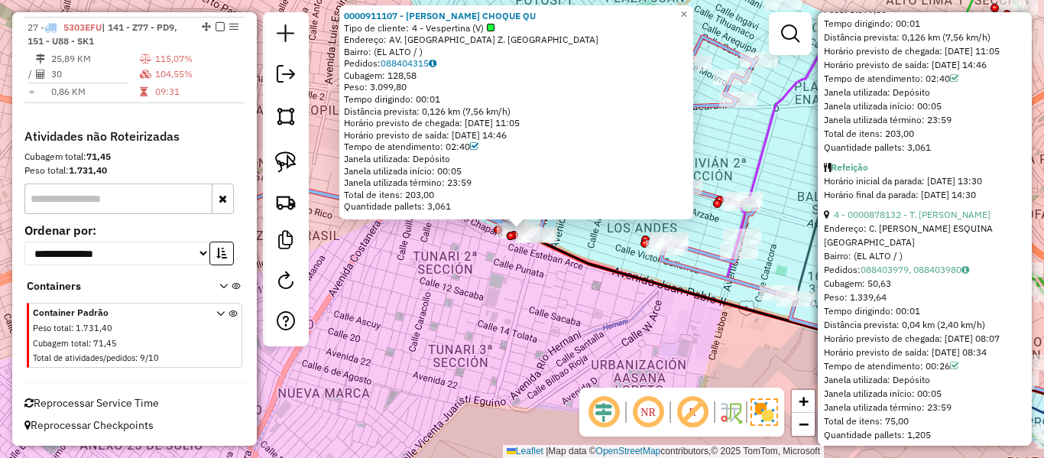
click at [926, 249] on div "Endereço: C. ARTURO VALLE ESQUINA ADOLFO GARCIA" at bounding box center [925, 236] width 202 height 28
click at [928, 220] on link "4 - 0000878132 - T. WILSON" at bounding box center [912, 214] width 157 height 11
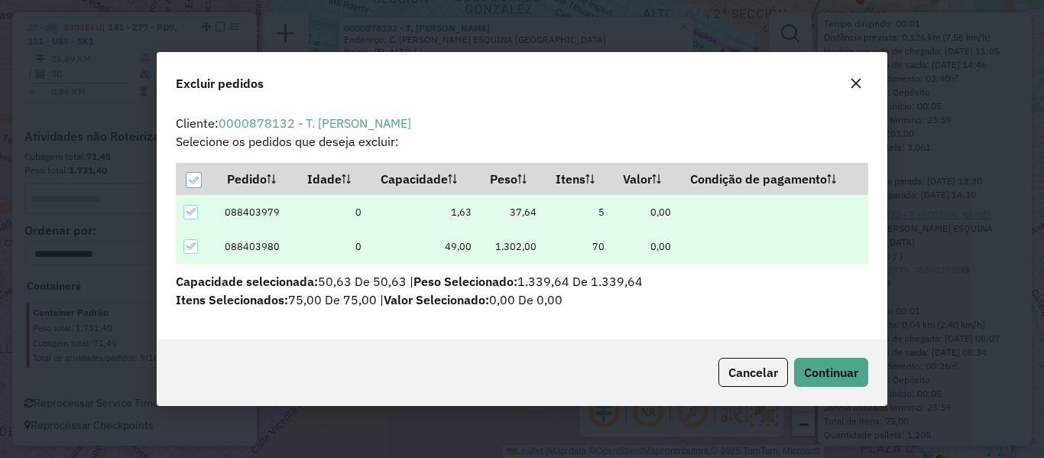
scroll to position [0, 0]
click at [850, 379] on span "Continuar" at bounding box center [831, 372] width 54 height 15
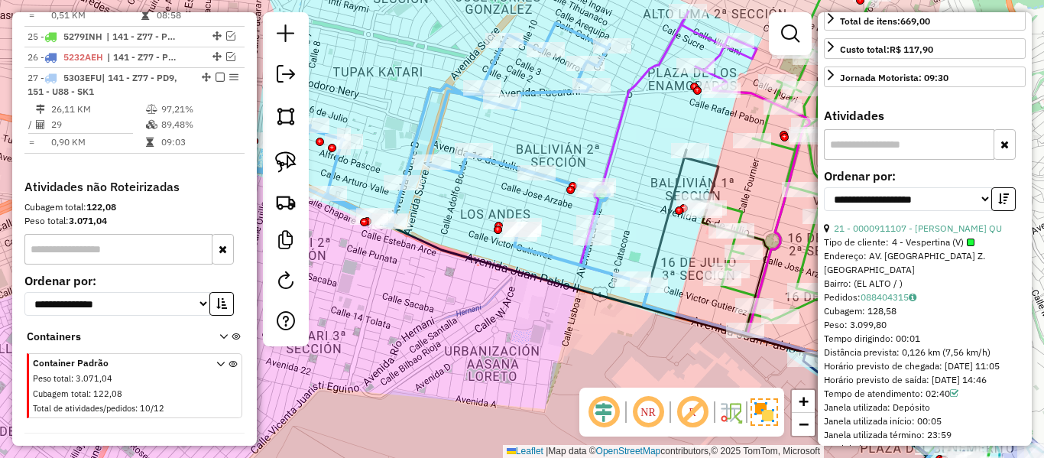
scroll to position [2007, 0]
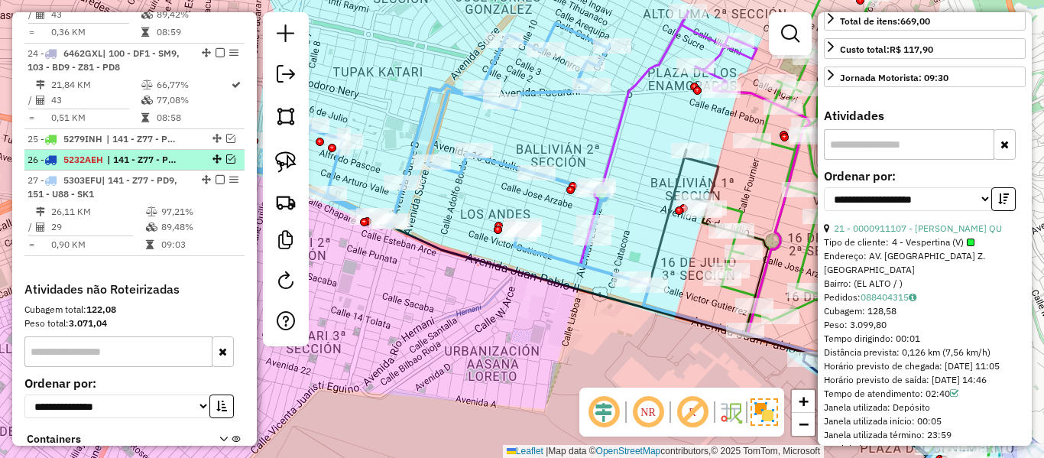
click at [226, 156] on em at bounding box center [230, 158] width 9 height 9
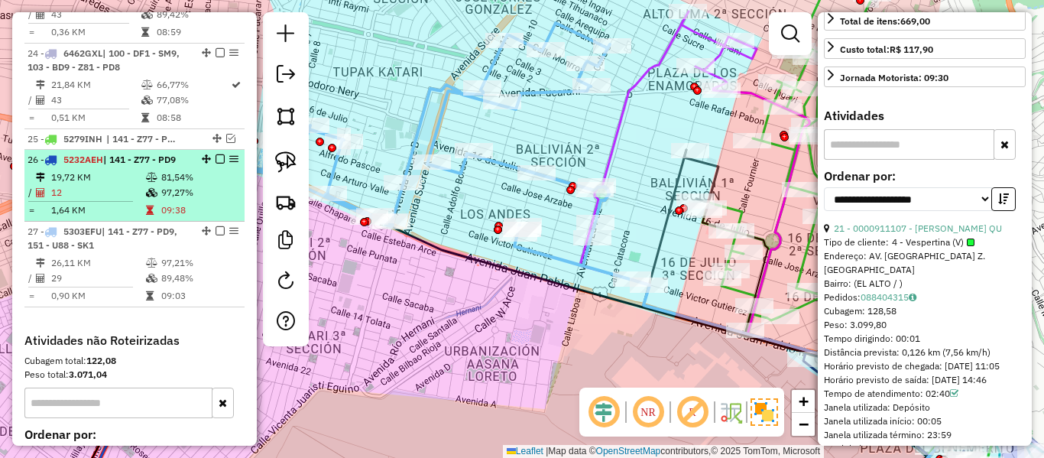
click at [217, 160] on em at bounding box center [220, 158] width 9 height 9
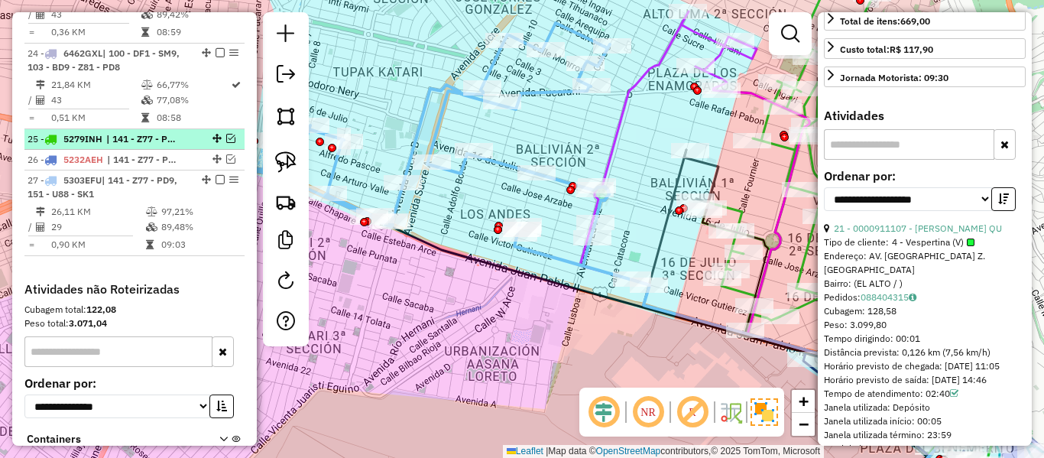
click at [194, 138] on div at bounding box center [216, 138] width 46 height 9
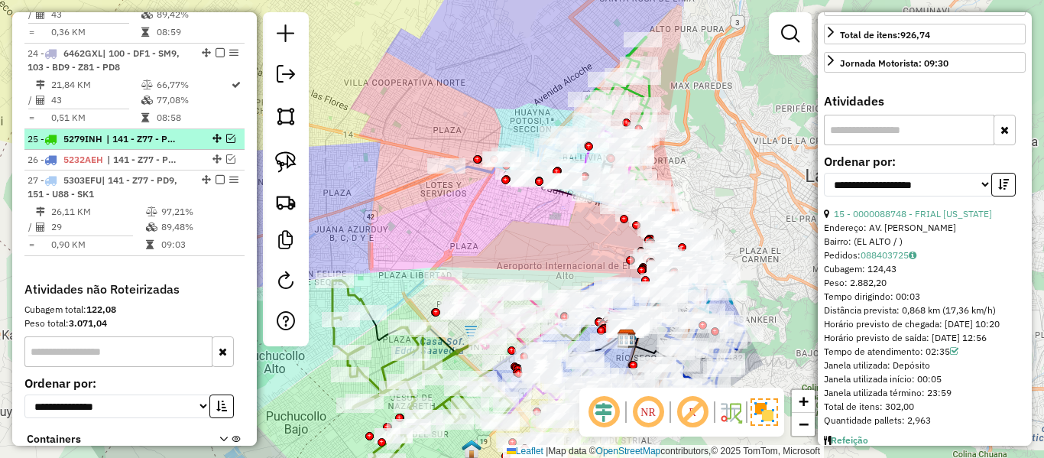
click at [226, 141] on em at bounding box center [230, 138] width 9 height 9
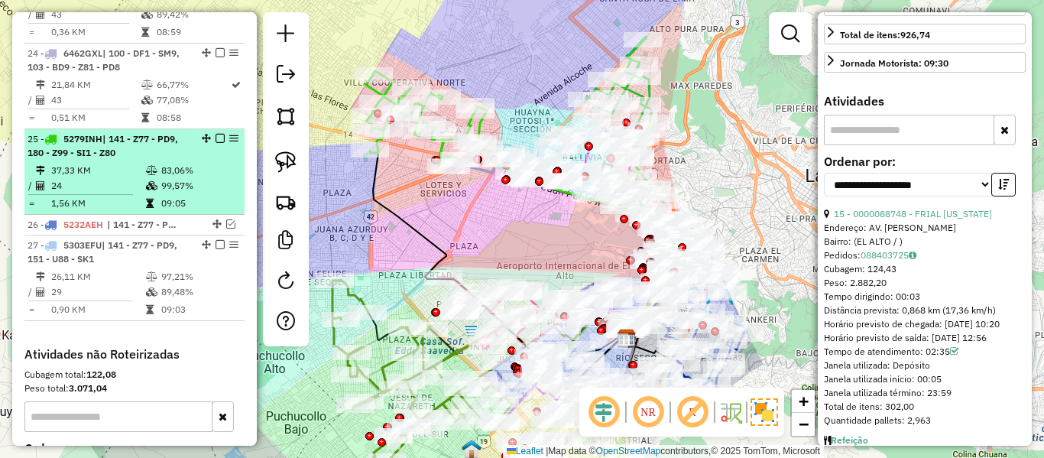
click at [216, 135] on em at bounding box center [220, 138] width 9 height 9
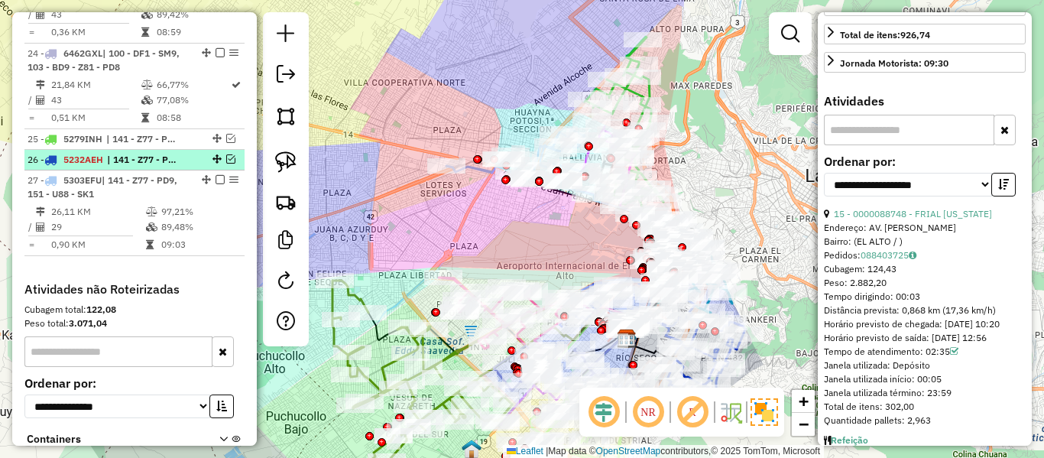
click at [229, 157] on em at bounding box center [230, 158] width 9 height 9
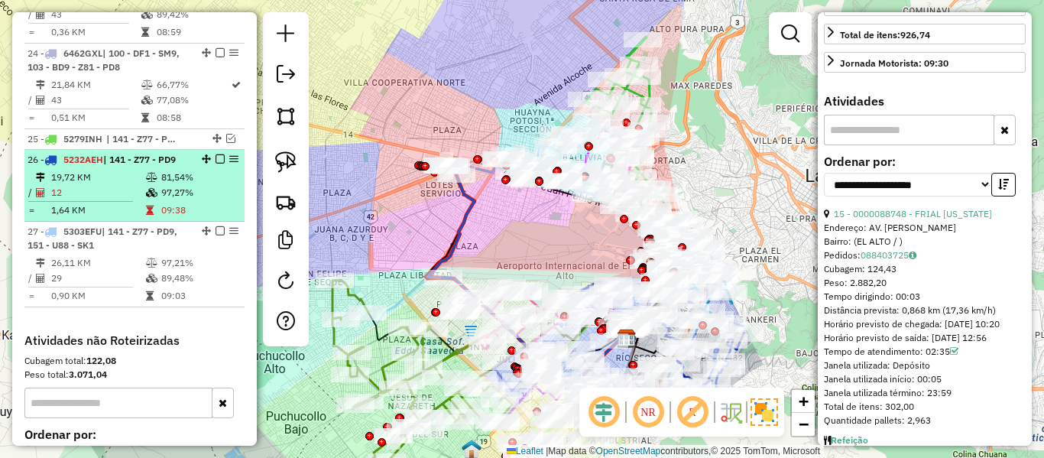
click at [216, 159] on em at bounding box center [220, 158] width 9 height 9
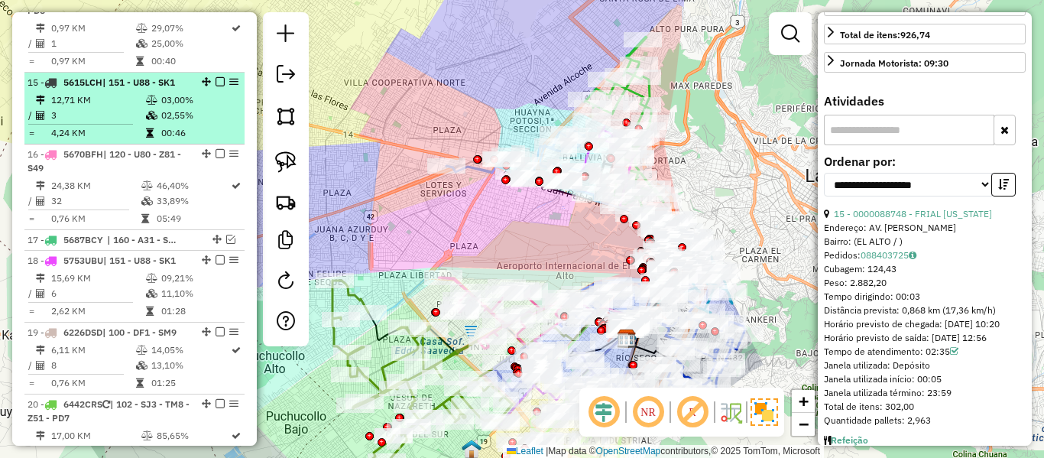
scroll to position [1319, 0]
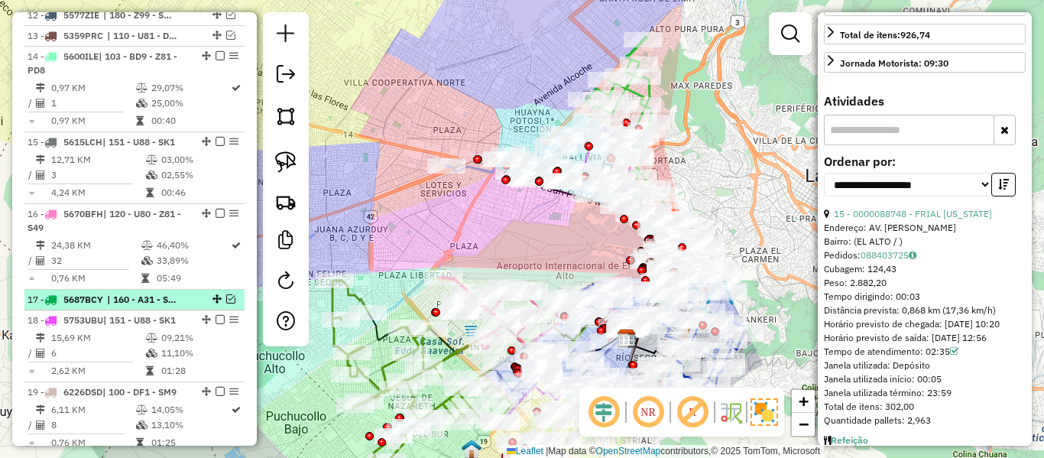
click at [227, 296] on em at bounding box center [230, 298] width 9 height 9
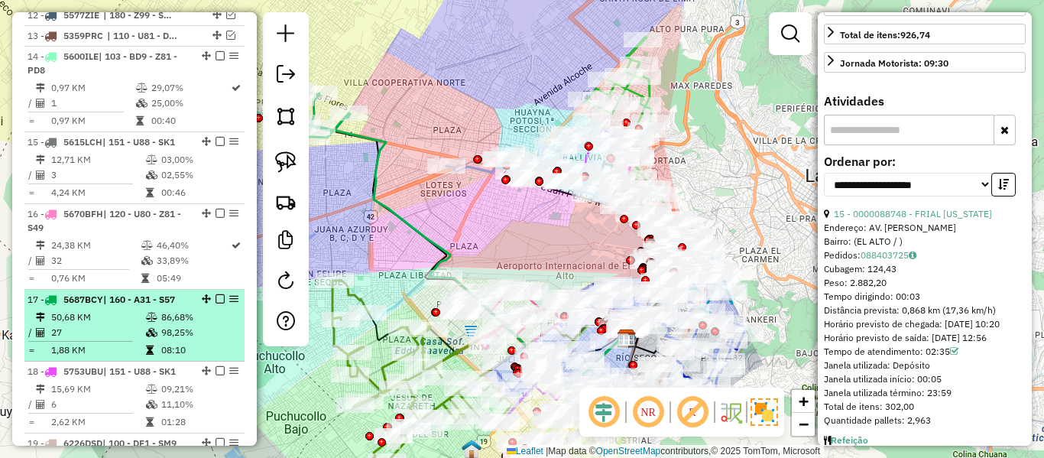
click at [216, 298] on em at bounding box center [220, 298] width 9 height 9
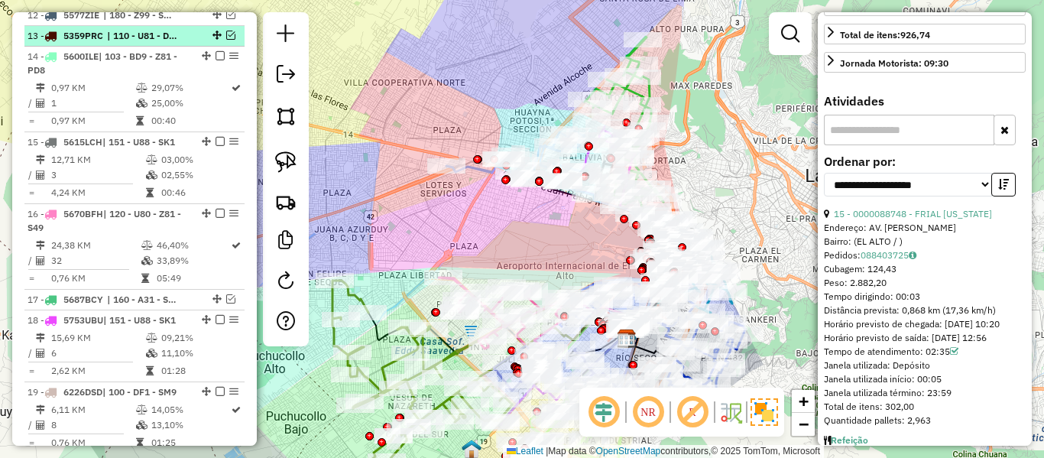
click at [226, 34] on em at bounding box center [230, 35] width 9 height 9
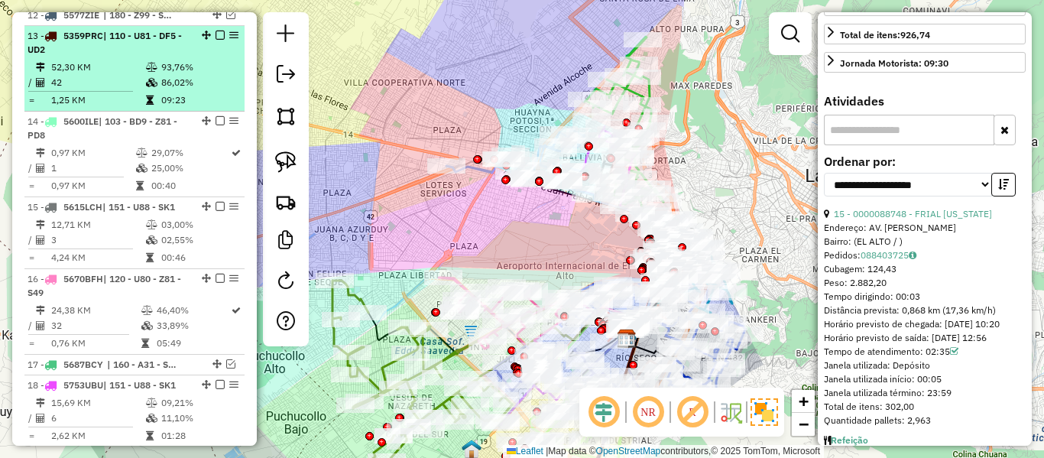
click at [216, 34] on em at bounding box center [220, 35] width 9 height 9
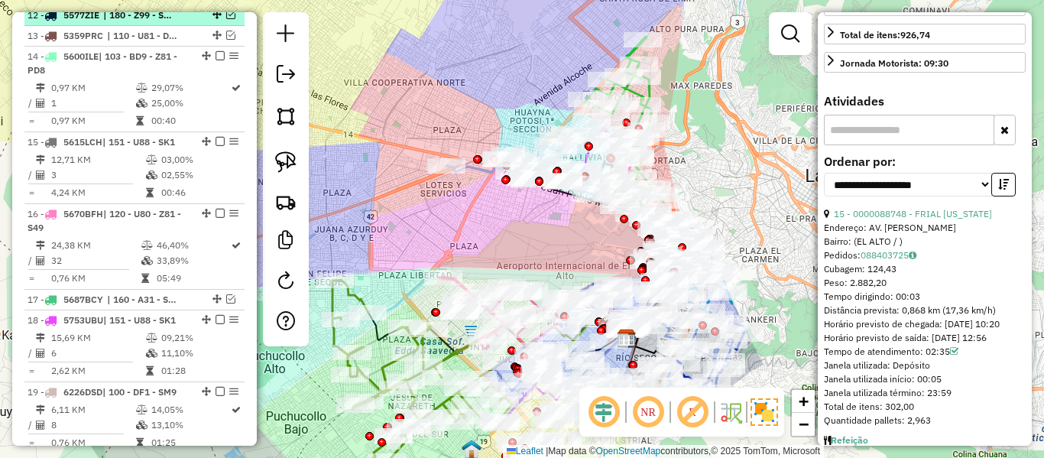
click at [226, 17] on em at bounding box center [230, 14] width 9 height 9
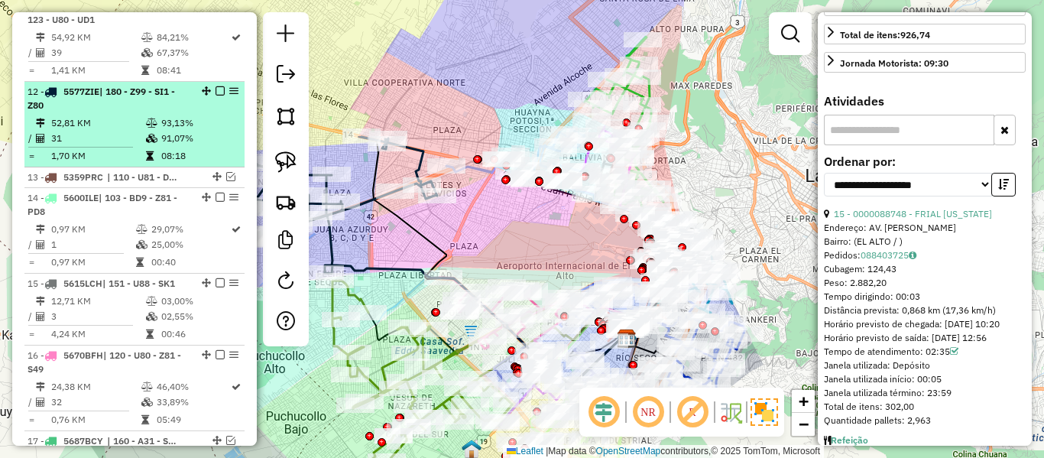
click at [216, 92] on em at bounding box center [220, 90] width 9 height 9
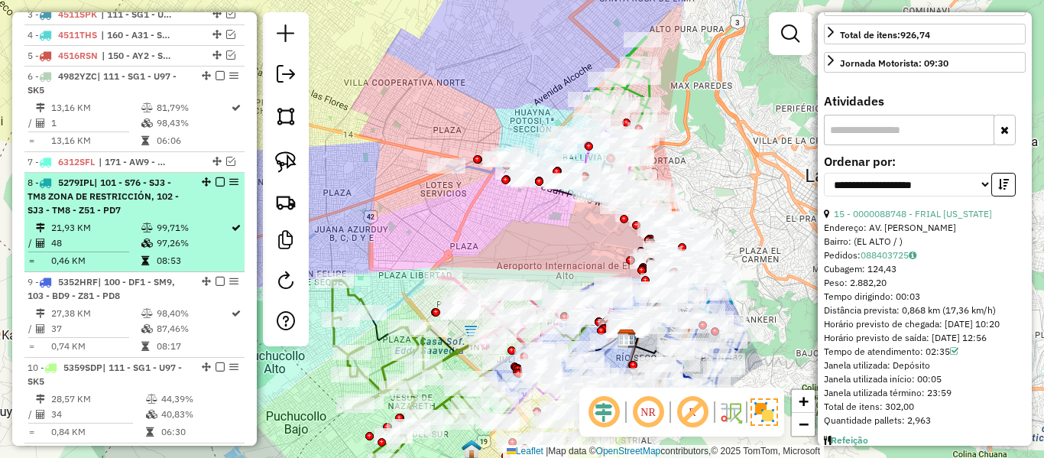
scroll to position [784, 0]
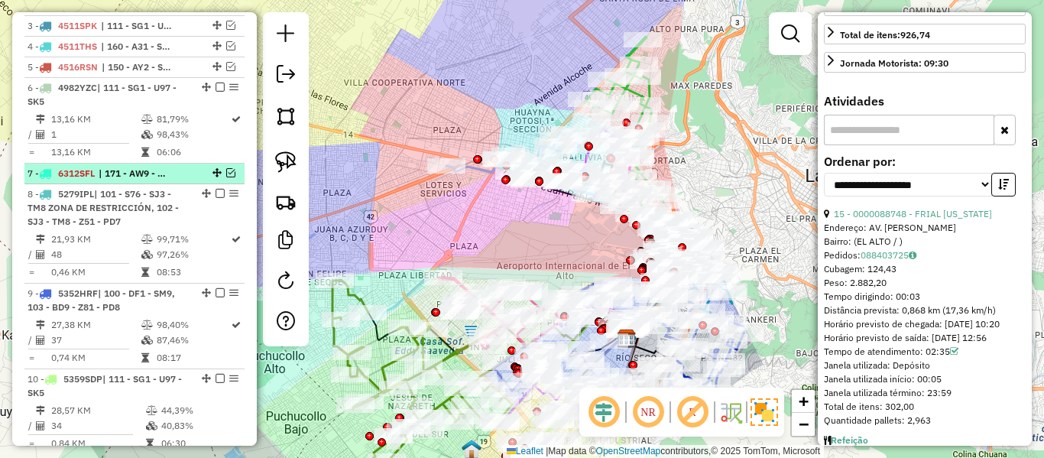
click at [226, 174] on em at bounding box center [230, 172] width 9 height 9
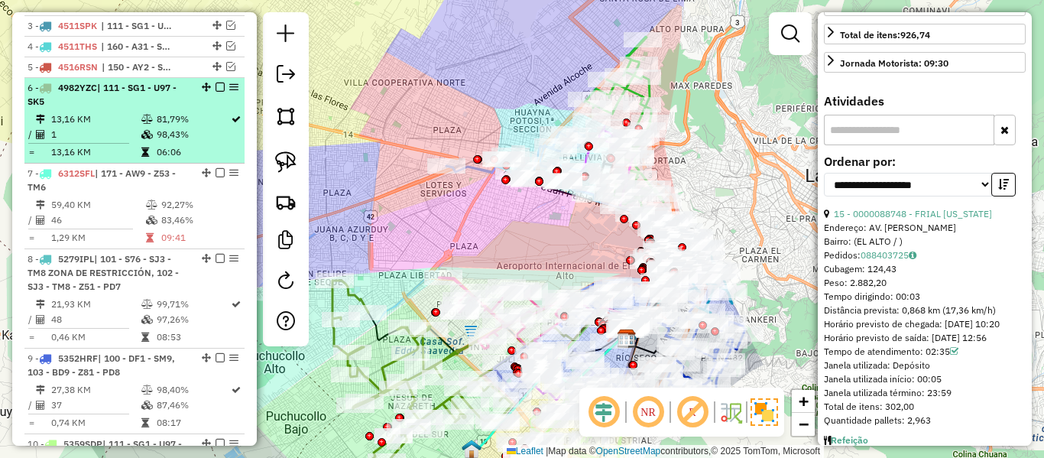
click at [217, 170] on em at bounding box center [220, 172] width 9 height 9
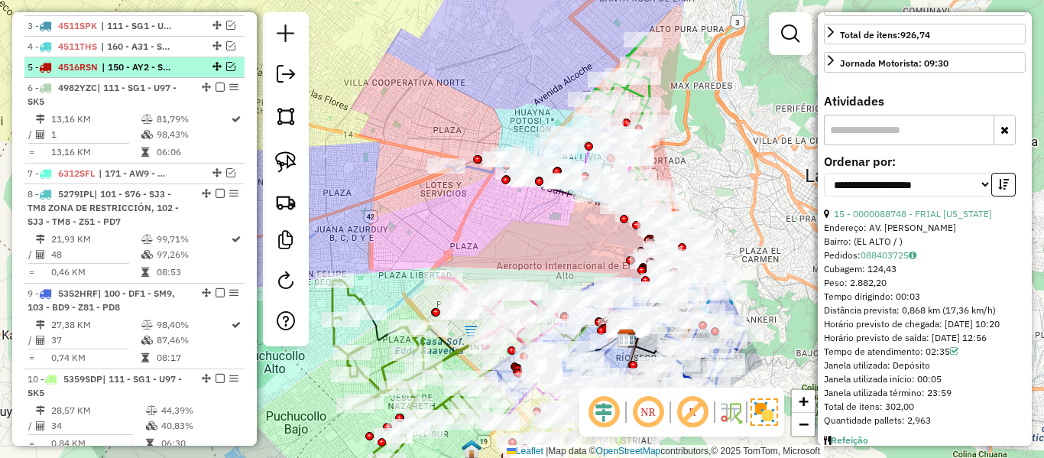
click at [226, 67] on em at bounding box center [230, 66] width 9 height 9
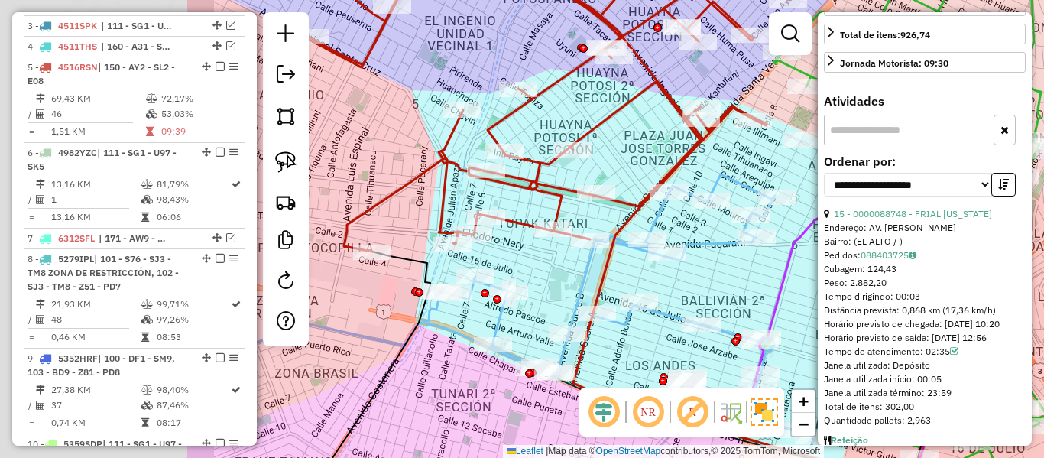
drag, startPoint x: 503, startPoint y: 201, endPoint x: 795, endPoint y: 157, distance: 295.2
click at [795, 157] on div "Janela de atendimento Grade de atendimento Capacidade Transportadoras Veículos …" at bounding box center [522, 229] width 1044 height 458
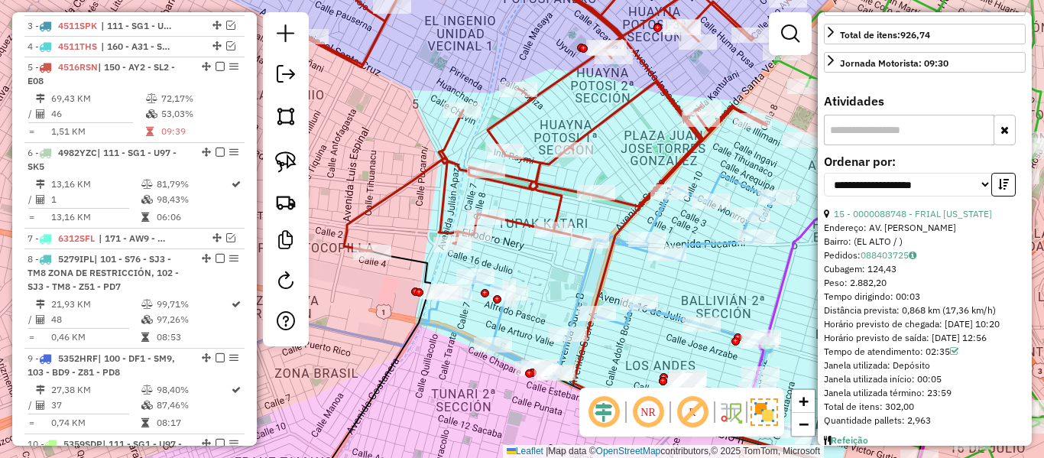
click at [645, 281] on div "Janela de atendimento Grade de atendimento Capacidade Transportadoras Veículos …" at bounding box center [522, 229] width 1044 height 458
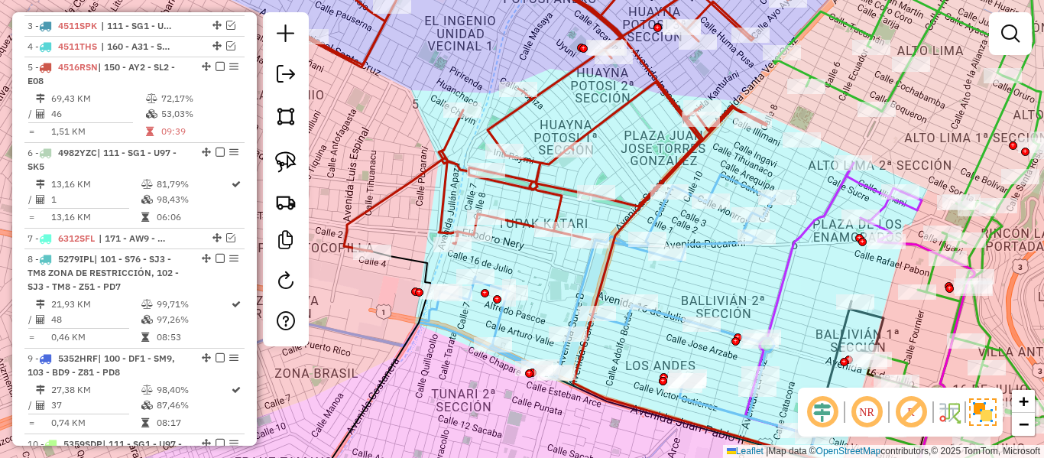
click at [663, 307] on icon at bounding box center [508, 302] width 578 height 257
select select "**********"
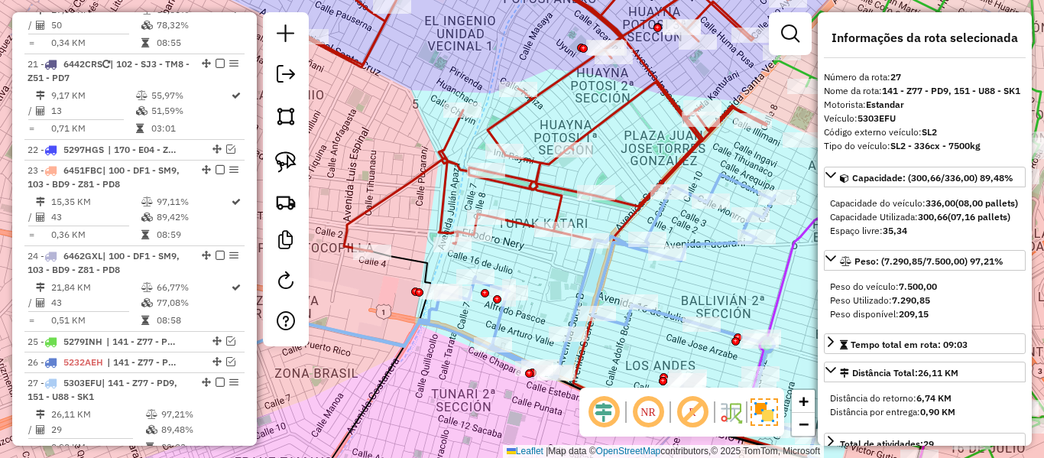
scroll to position [2224, 0]
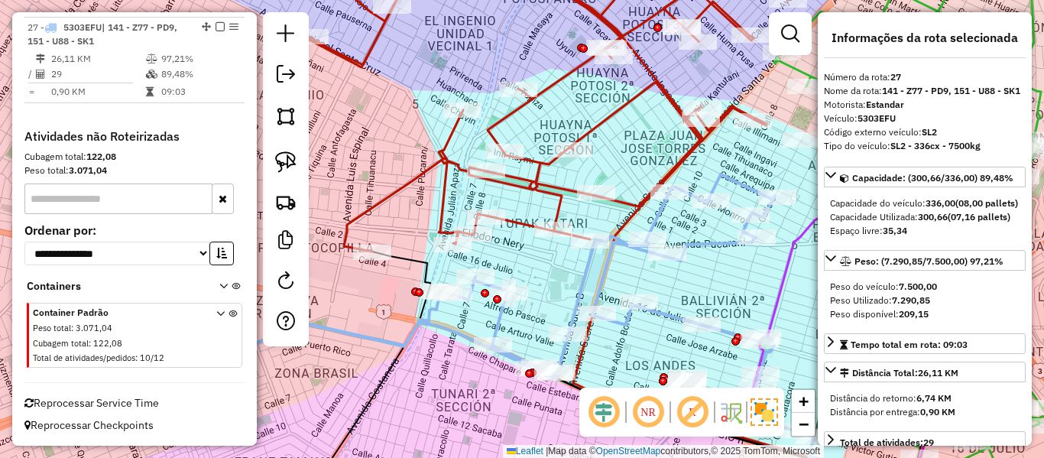
click at [621, 197] on icon at bounding box center [552, 102] width 556 height 297
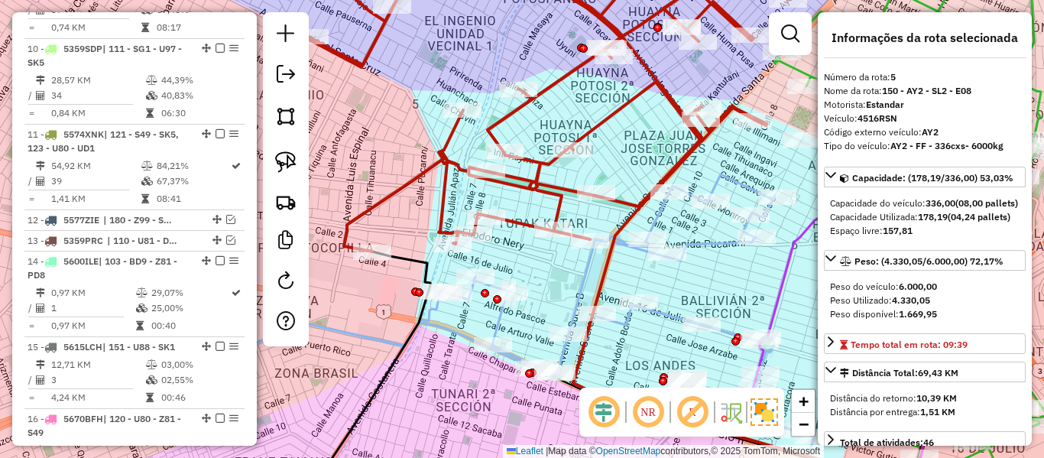
scroll to position [829, 0]
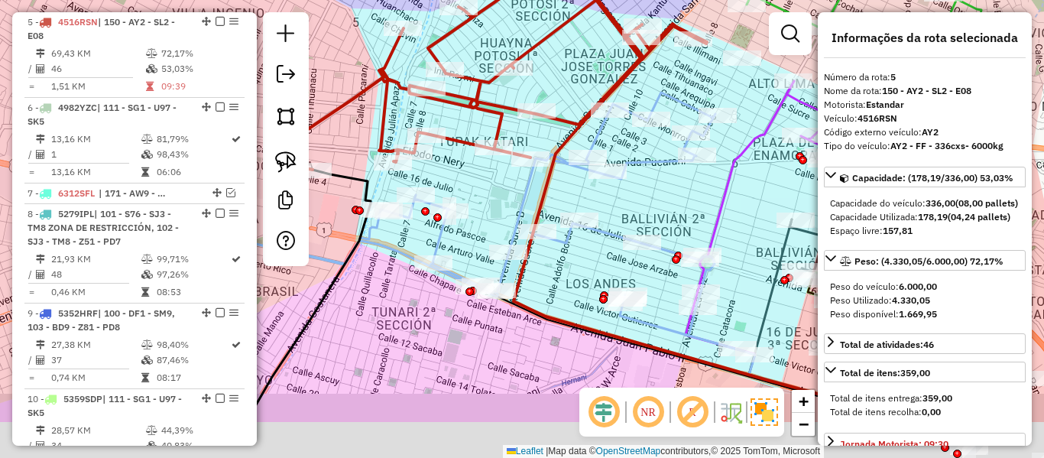
drag, startPoint x: 725, startPoint y: 277, endPoint x: 667, endPoint y: 206, distance: 91.2
click at [667, 206] on div "Janela de atendimento Grade de atendimento Capacidade Transportadoras Veículos …" at bounding box center [522, 229] width 1044 height 458
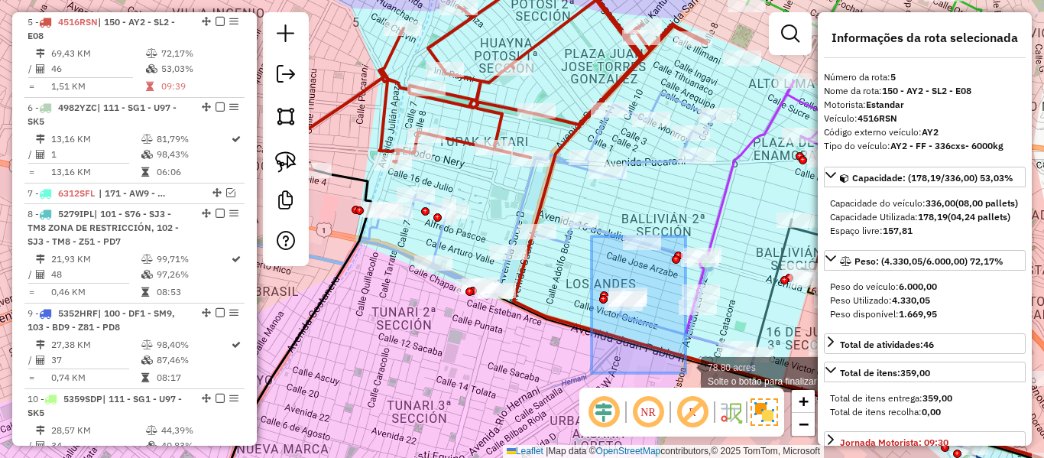
drag, startPoint x: 592, startPoint y: 236, endPoint x: 695, endPoint y: 372, distance: 170.2
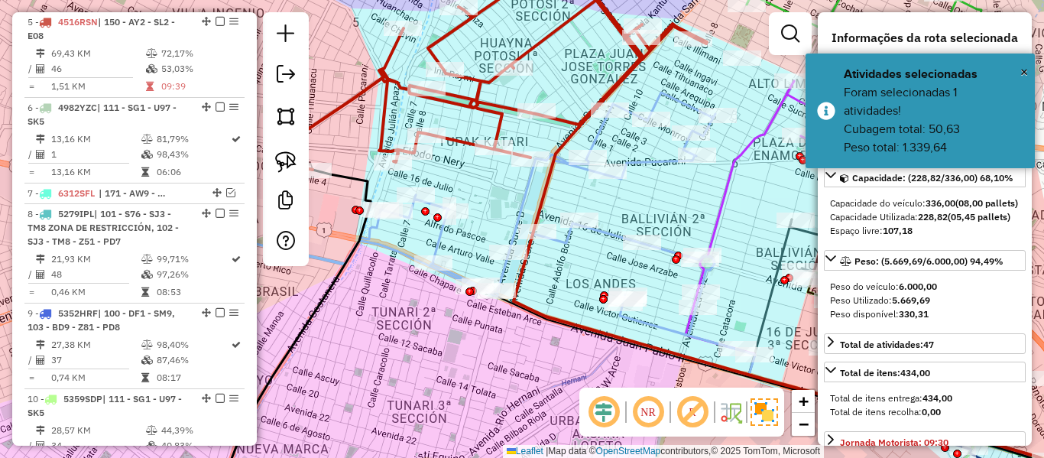
select select "**********"
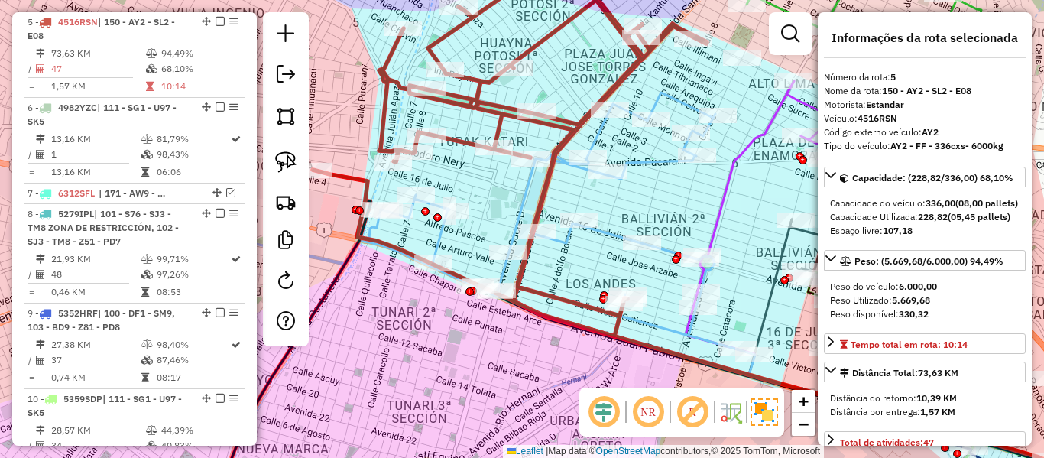
click at [641, 153] on icon at bounding box center [449, 220] width 578 height 257
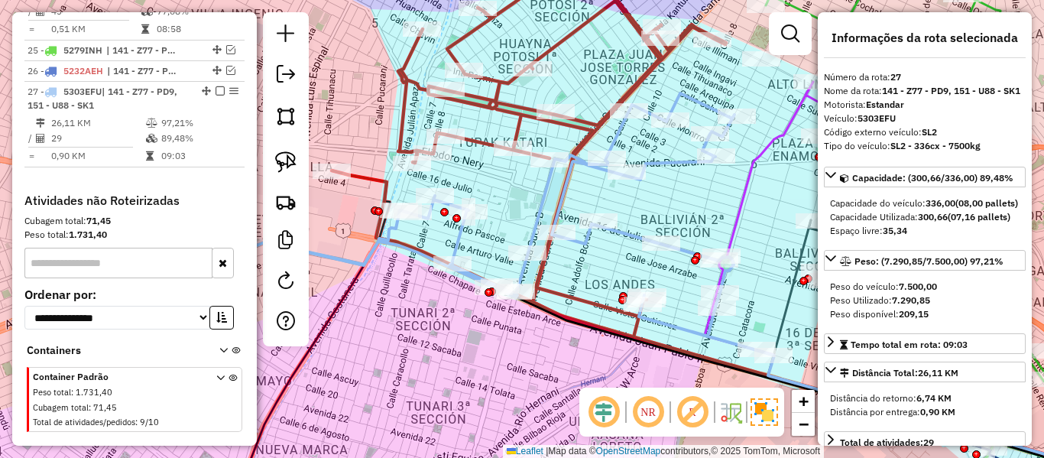
scroll to position [2224, 0]
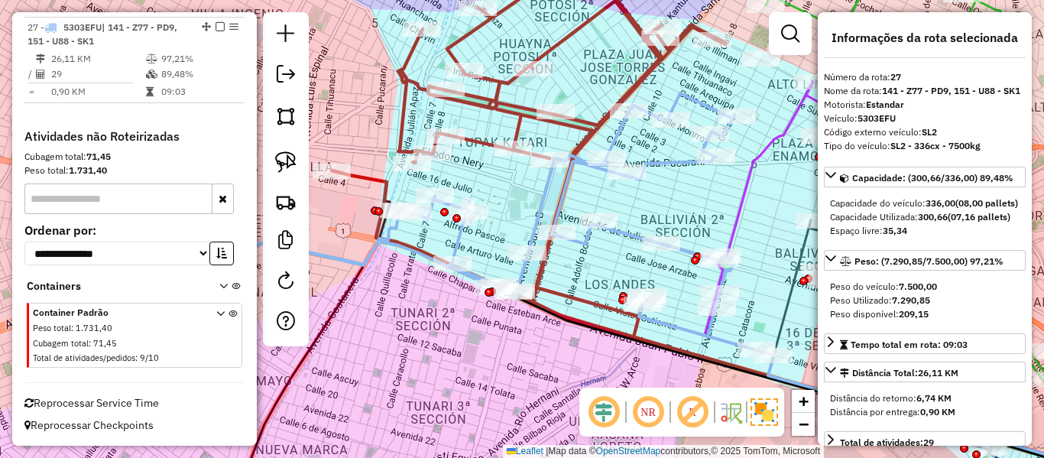
drag, startPoint x: 667, startPoint y: 193, endPoint x: 715, endPoint y: 188, distance: 49.1
click at [715, 188] on div "Janela de atendimento Grade de atendimento Capacidade Transportadoras Veículos …" at bounding box center [522, 229] width 1044 height 458
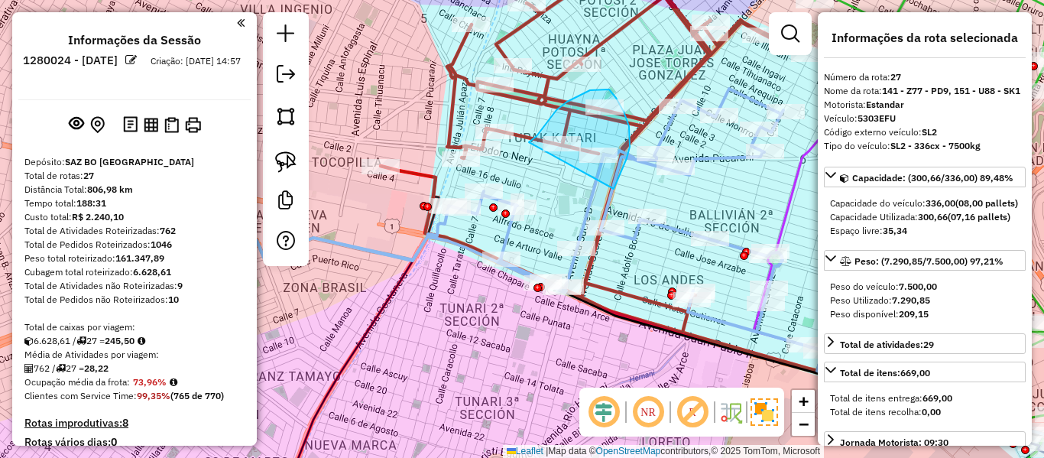
scroll to position [2224, 0]
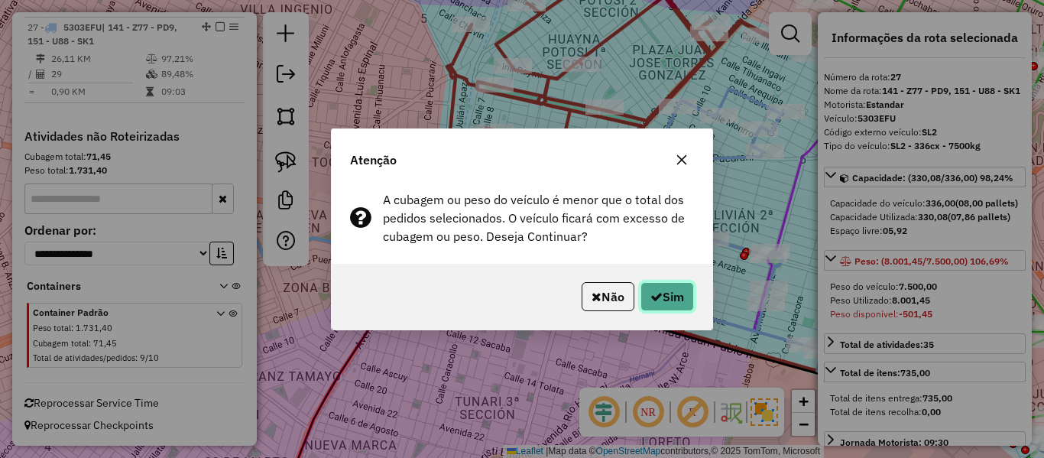
click at [652, 291] on icon "button" at bounding box center [657, 296] width 12 height 12
select select "**********"
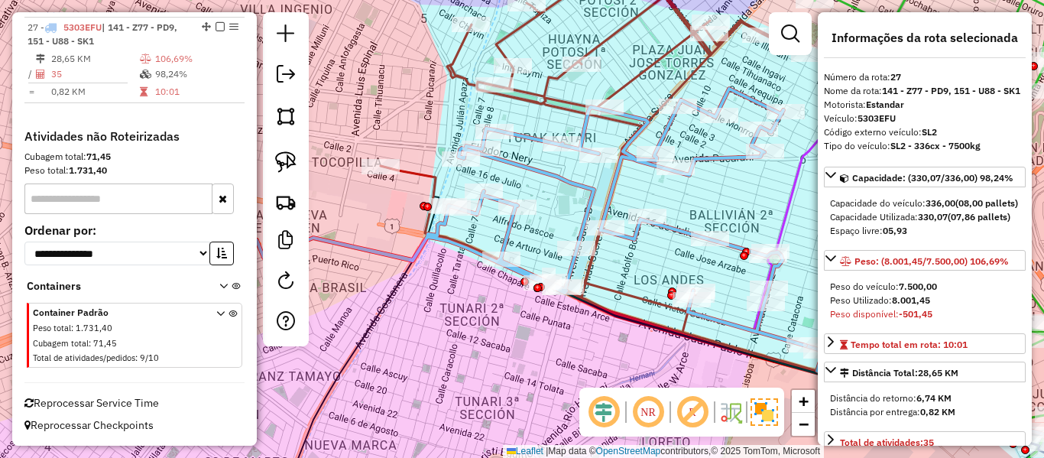
click at [550, 95] on icon at bounding box center [546, 143] width 457 height 378
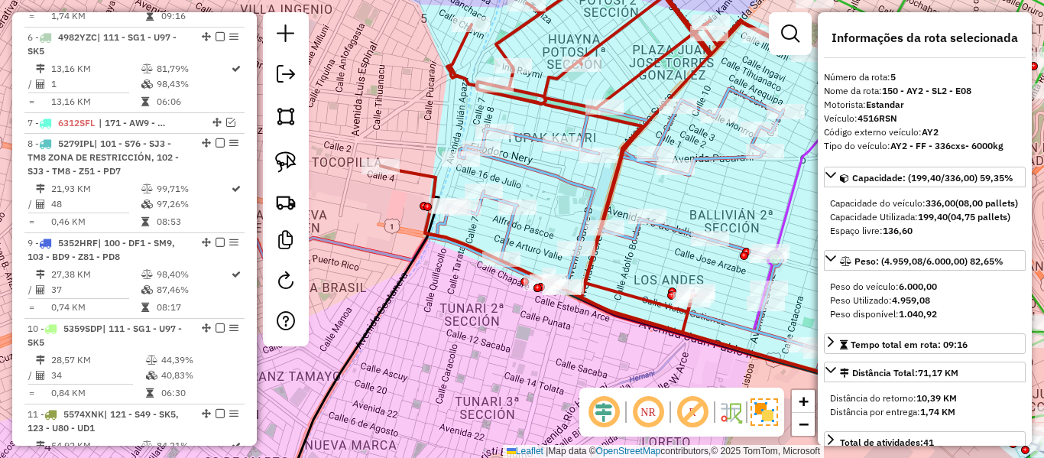
scroll to position [829, 0]
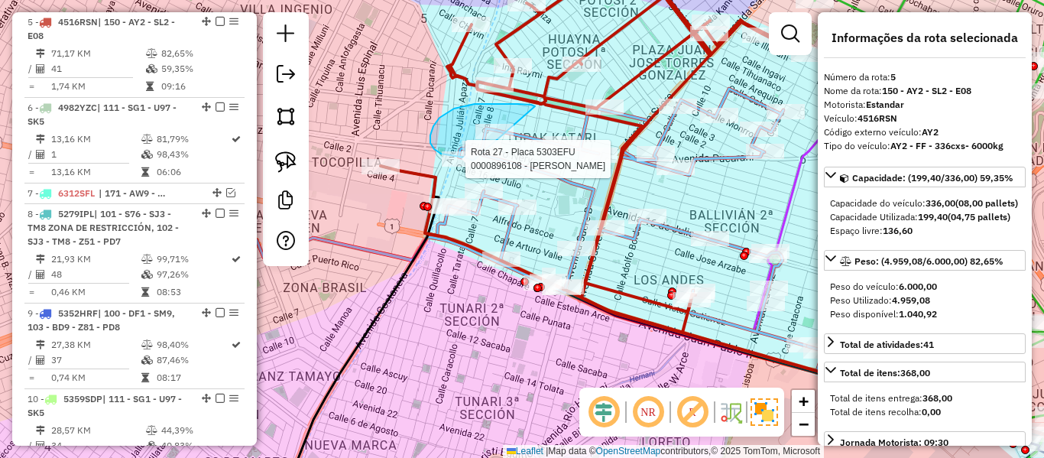
drag, startPoint x: 531, startPoint y: 105, endPoint x: 542, endPoint y: 155, distance: 51.6
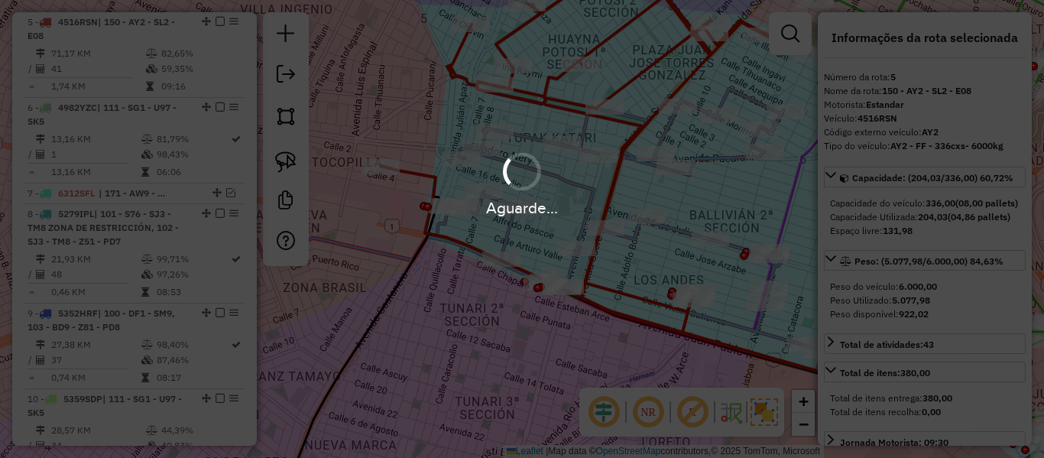
select select "**********"
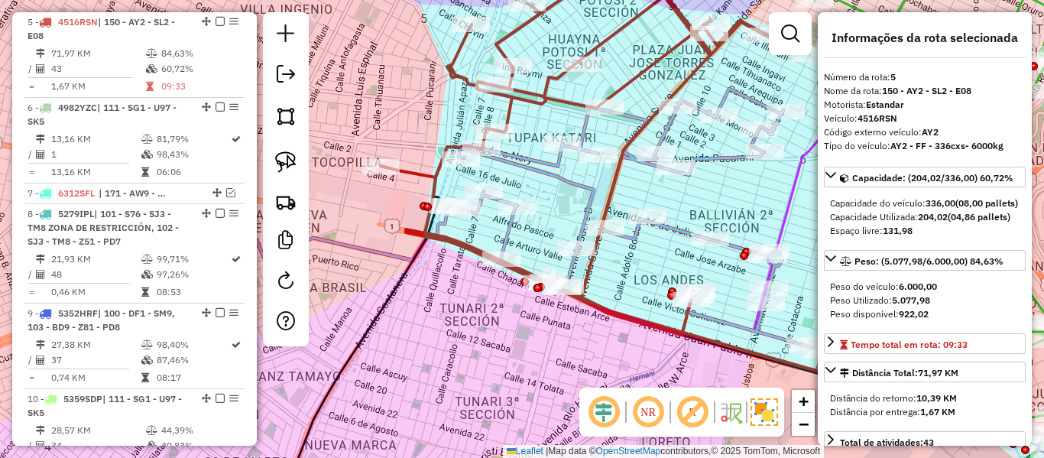
click at [531, 102] on icon at bounding box center [546, 144] width 457 height 381
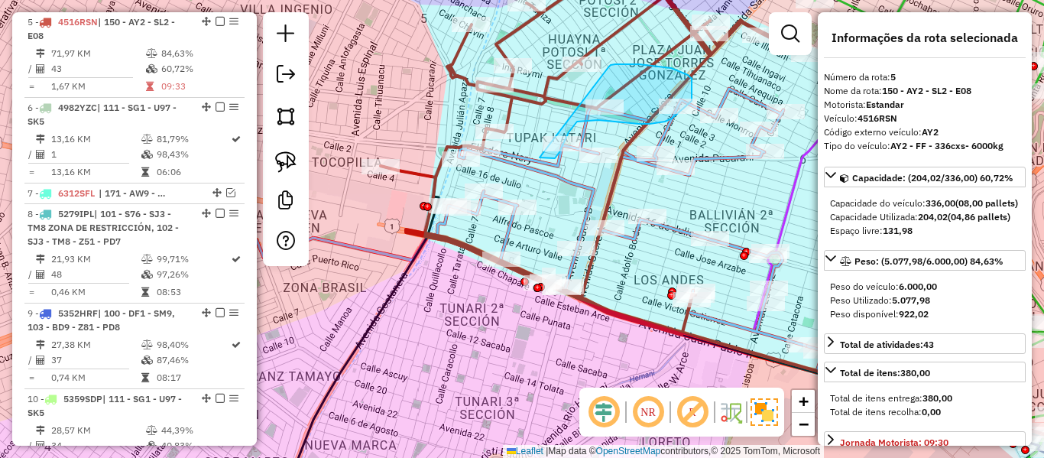
drag, startPoint x: 611, startPoint y: 65, endPoint x: 555, endPoint y: 118, distance: 77.3
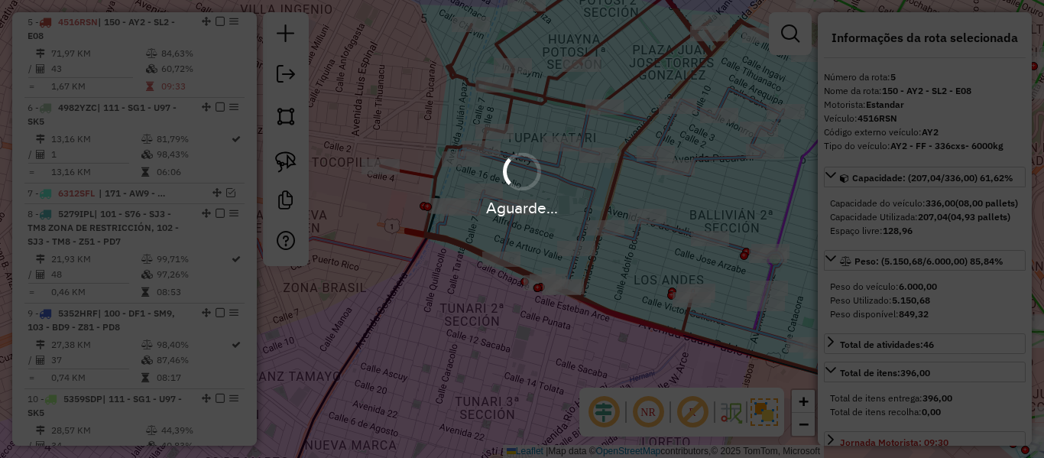
select select "**********"
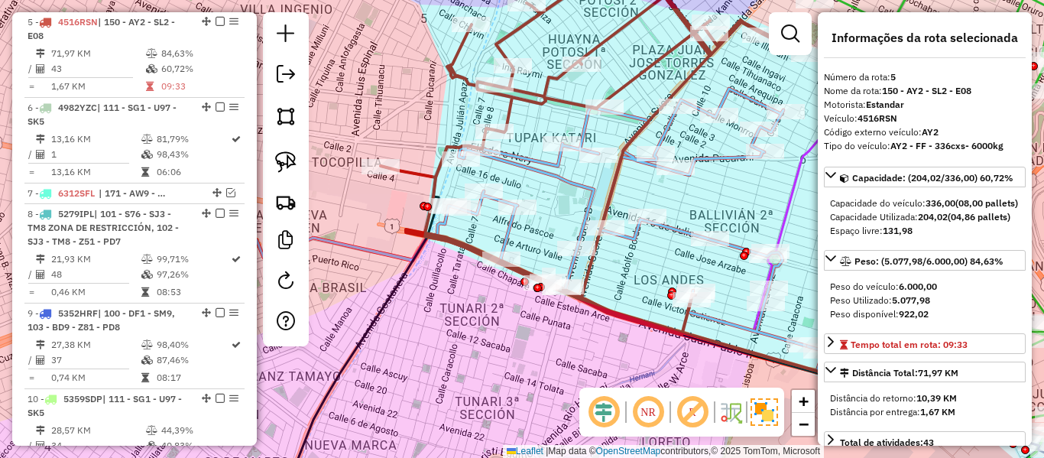
click at [602, 64] on div "Rota 27 - Placa 5303EFU 0000919420 - LEIDY ALISON RA Rota 5 - Placa 4516RSN 000…" at bounding box center [522, 229] width 1044 height 458
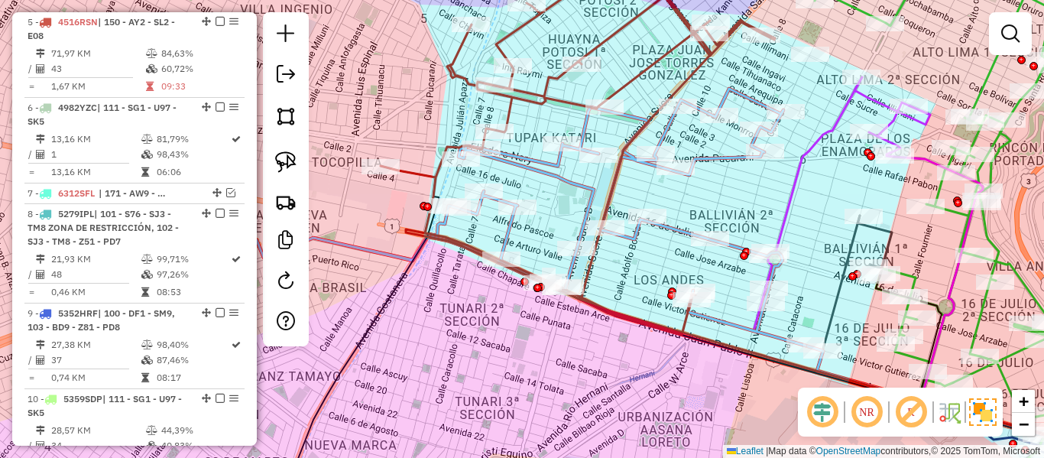
click at [608, 38] on icon at bounding box center [546, 144] width 457 height 381
select select "**********"
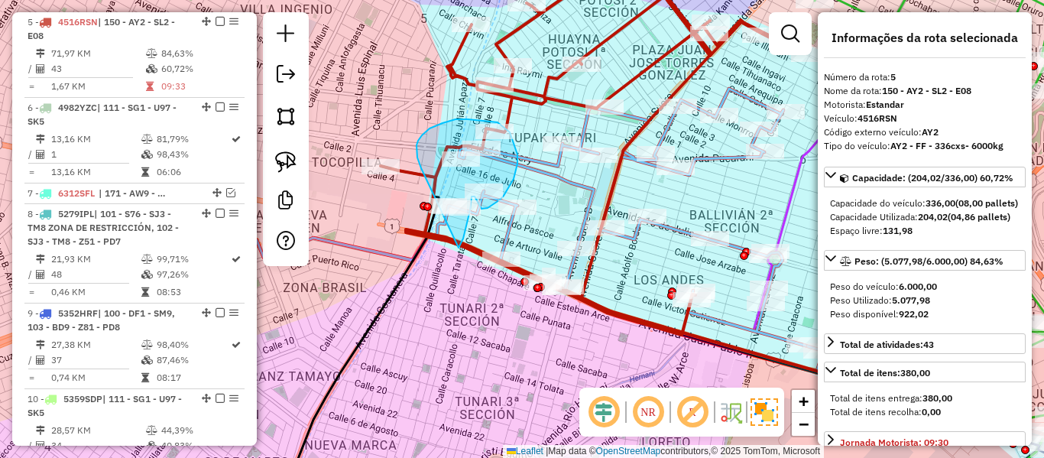
drag, startPoint x: 466, startPoint y: 224, endPoint x: 436, endPoint y: 196, distance: 41.7
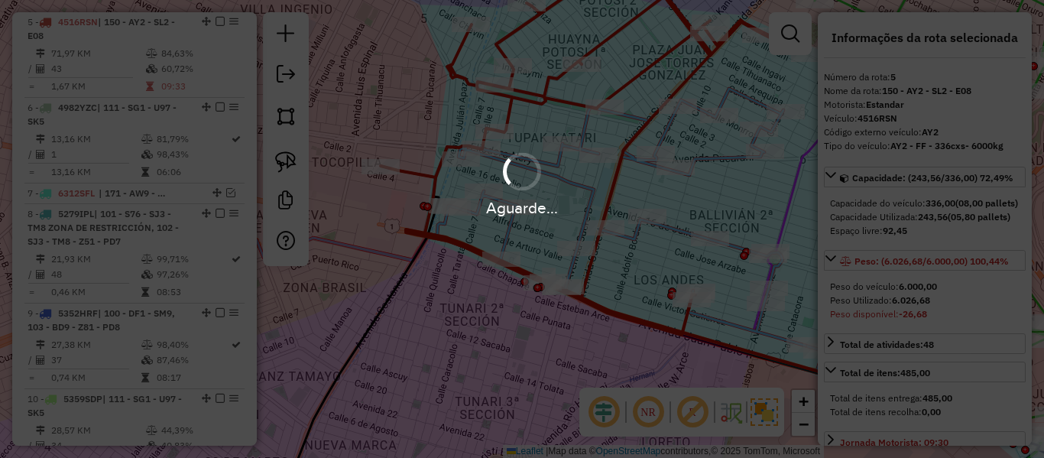
select select "**********"
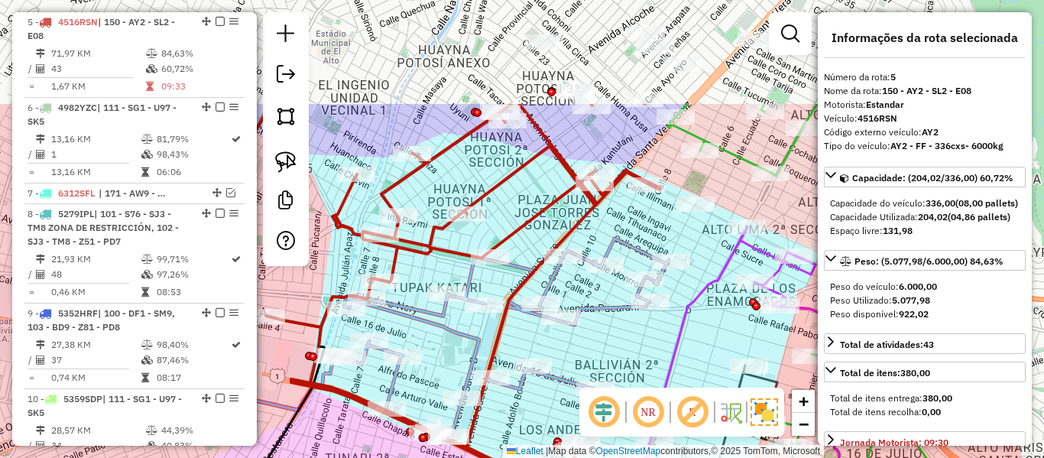
drag, startPoint x: 573, startPoint y: 174, endPoint x: 544, endPoint y: 224, distance: 58.2
click at [544, 224] on div "Janela de atendimento Grade de atendimento Capacidade Transportadoras Veículos …" at bounding box center [522, 229] width 1044 height 458
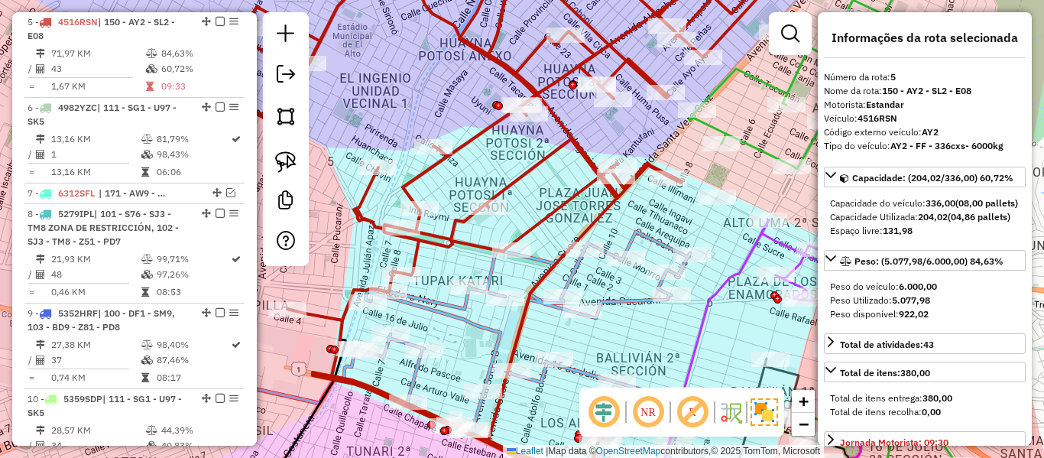
drag, startPoint x: 534, startPoint y: 206, endPoint x: 597, endPoint y: 185, distance: 66.2
click at [597, 185] on icon at bounding box center [492, 212] width 605 height 531
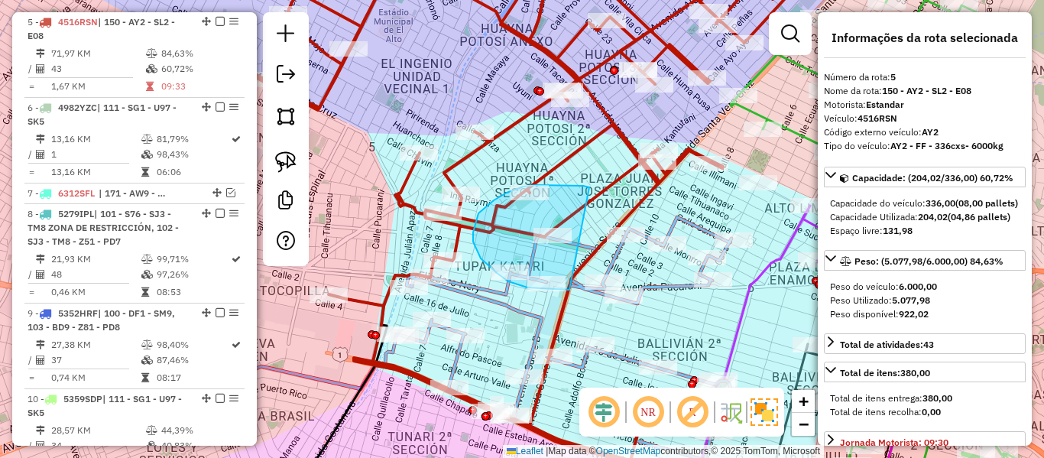
drag, startPoint x: 494, startPoint y: 200, endPoint x: 574, endPoint y: 283, distance: 115.1
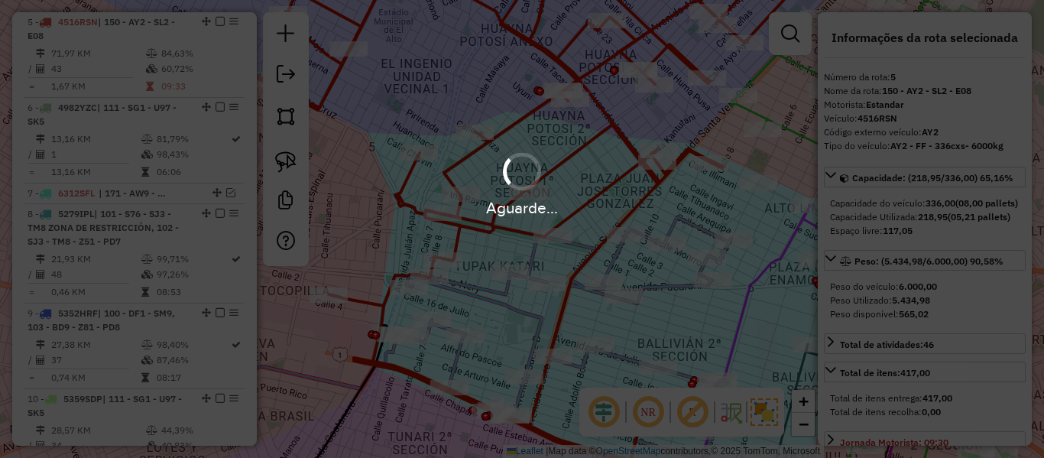
select select "**********"
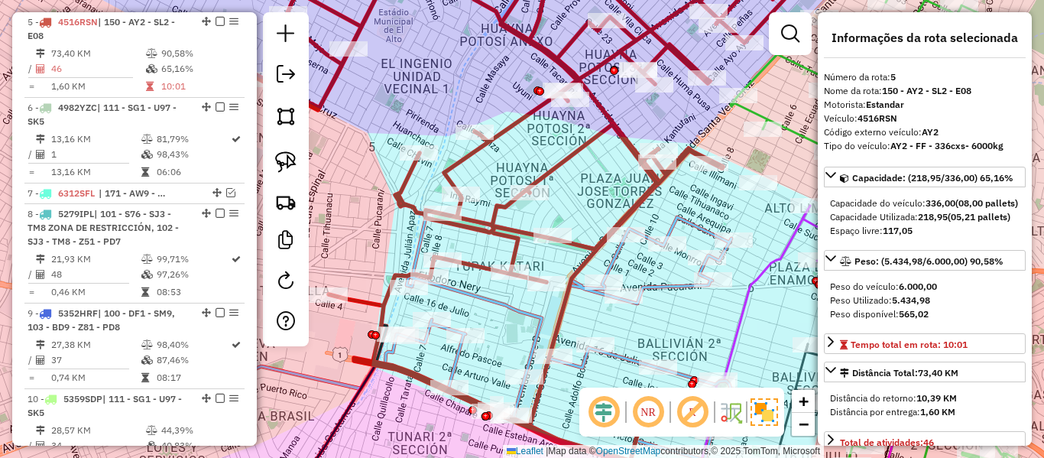
click at [476, 263] on icon at bounding box center [523, 208] width 585 height 509
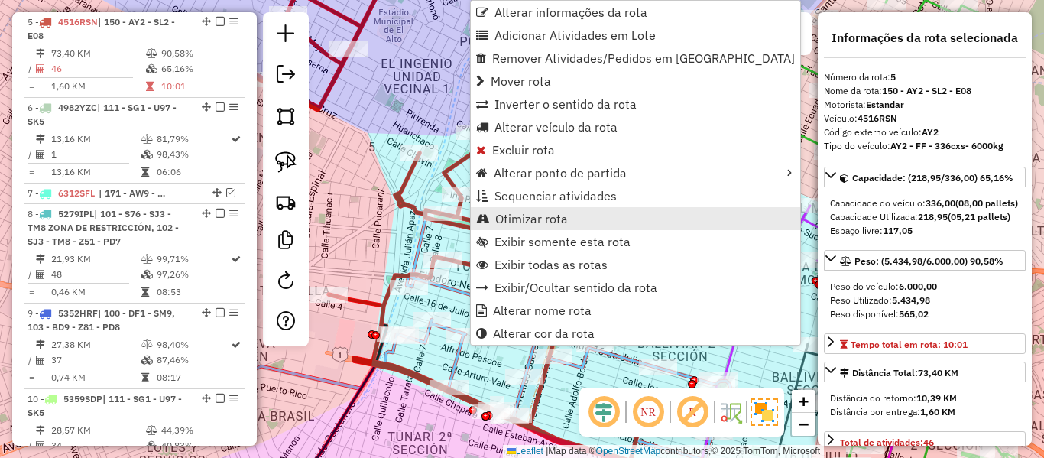
click at [548, 224] on span "Otimizar rota" at bounding box center [531, 219] width 73 height 12
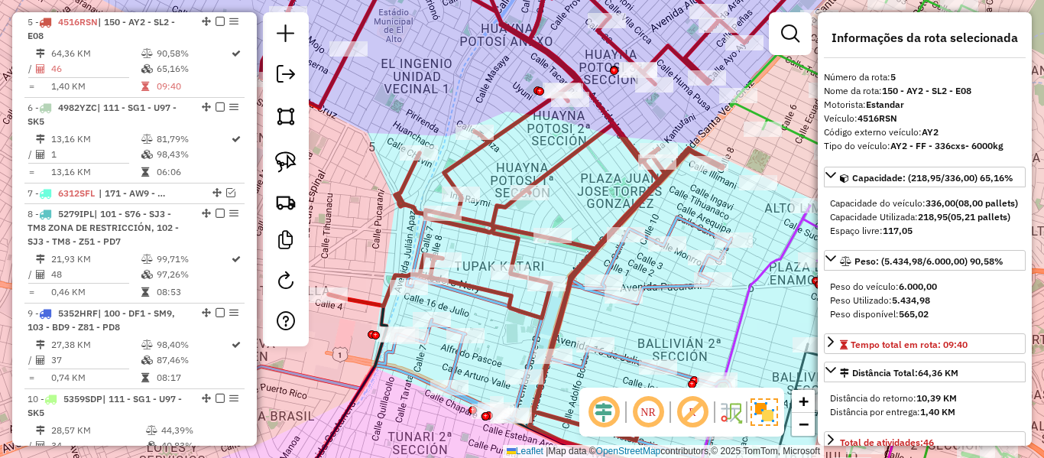
click at [498, 204] on icon at bounding box center [537, 197] width 553 height 486
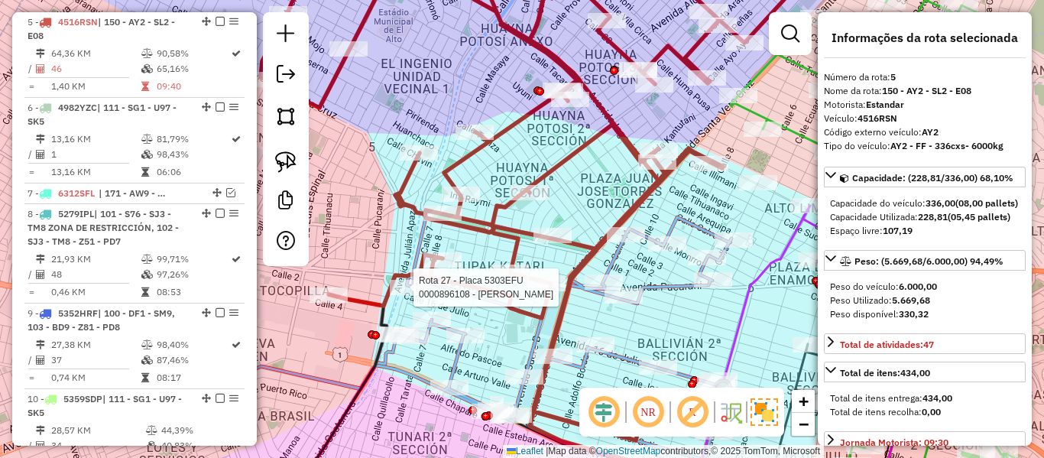
select select "**********"
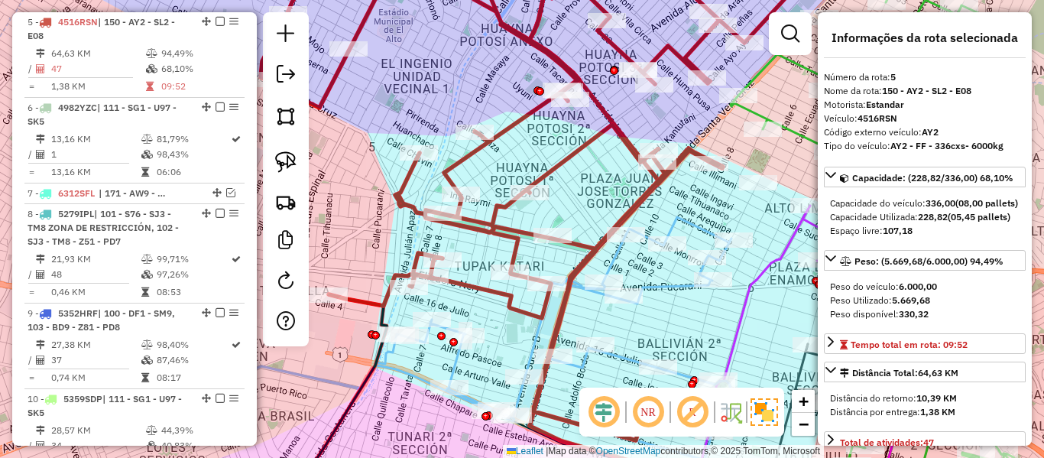
click at [216, 21] on em at bounding box center [220, 21] width 9 height 9
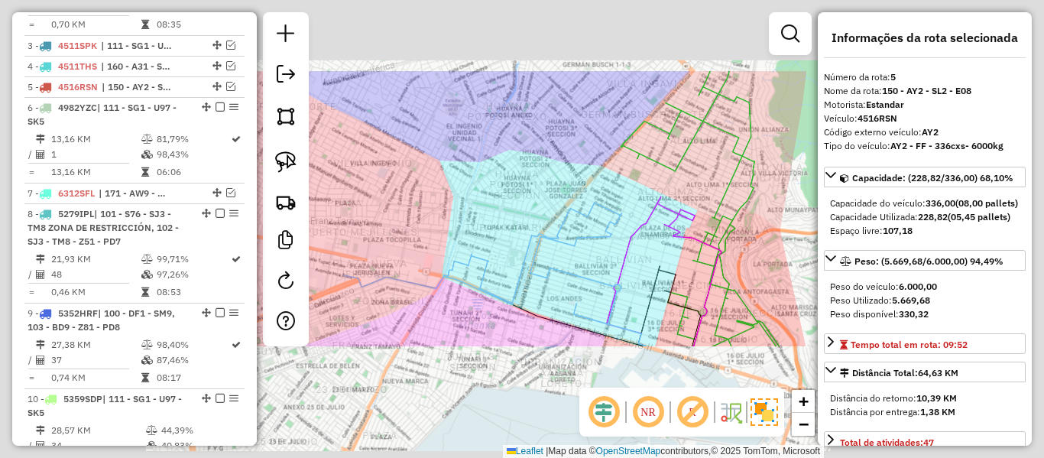
click at [513, 191] on div "Janela de atendimento Grade de atendimento Capacidade Transportadoras Veículos …" at bounding box center [522, 229] width 1044 height 458
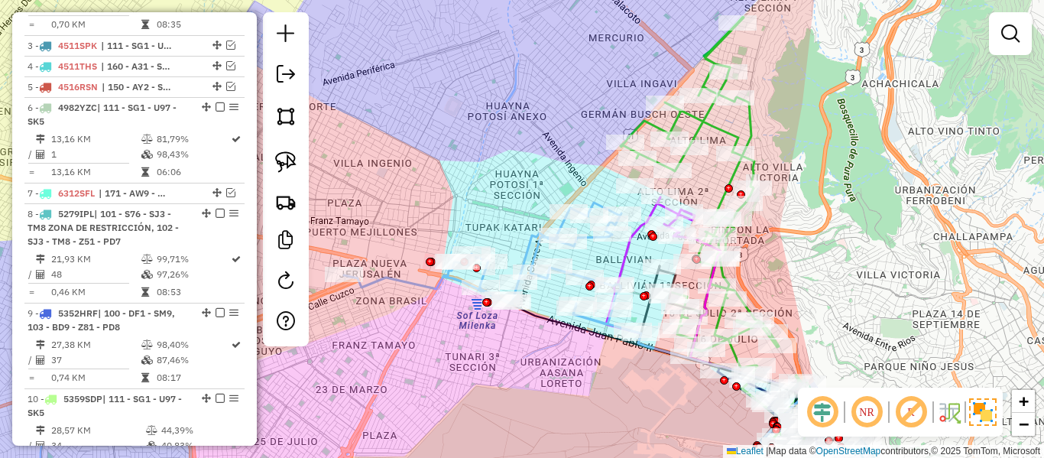
click at [531, 253] on icon at bounding box center [488, 267] width 288 height 128
select select "**********"
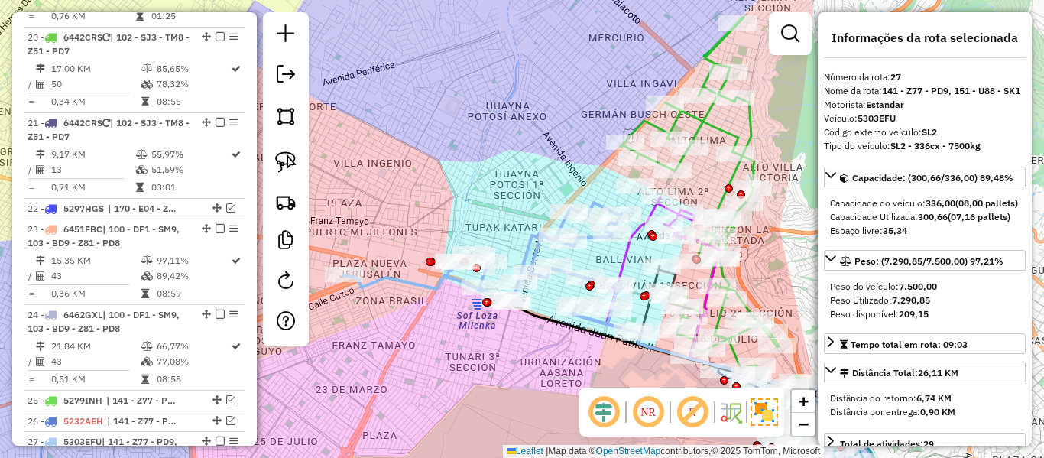
scroll to position [2159, 0]
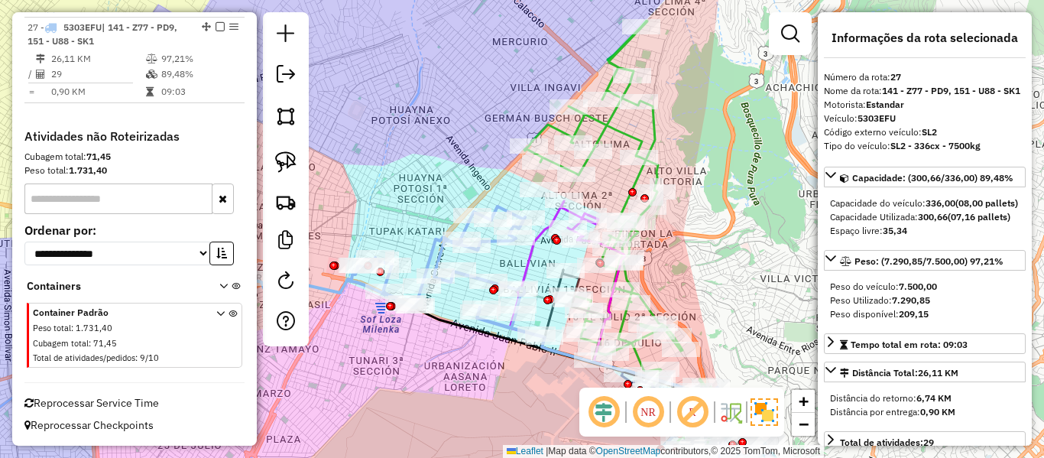
drag, startPoint x: 417, startPoint y: 206, endPoint x: 432, endPoint y: 214, distance: 16.8
click at [414, 206] on div "Janela de atendimento Grade de atendimento Capacidade Transportadoras Veículos …" at bounding box center [522, 229] width 1044 height 458
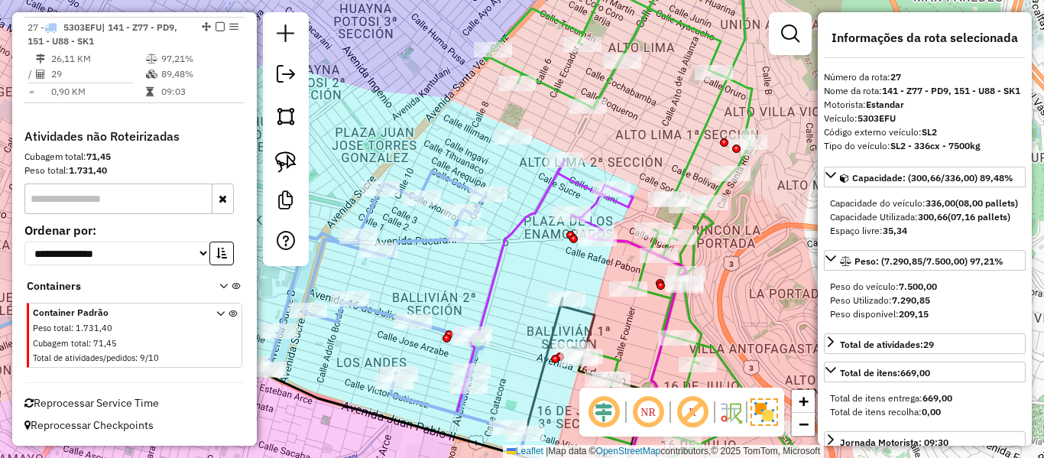
drag, startPoint x: 531, startPoint y: 288, endPoint x: 524, endPoint y: 244, distance: 44.9
click at [525, 232] on div "Janela de atendimento Grade de atendimento Capacidade Transportadoras Veículos …" at bounding box center [522, 229] width 1044 height 458
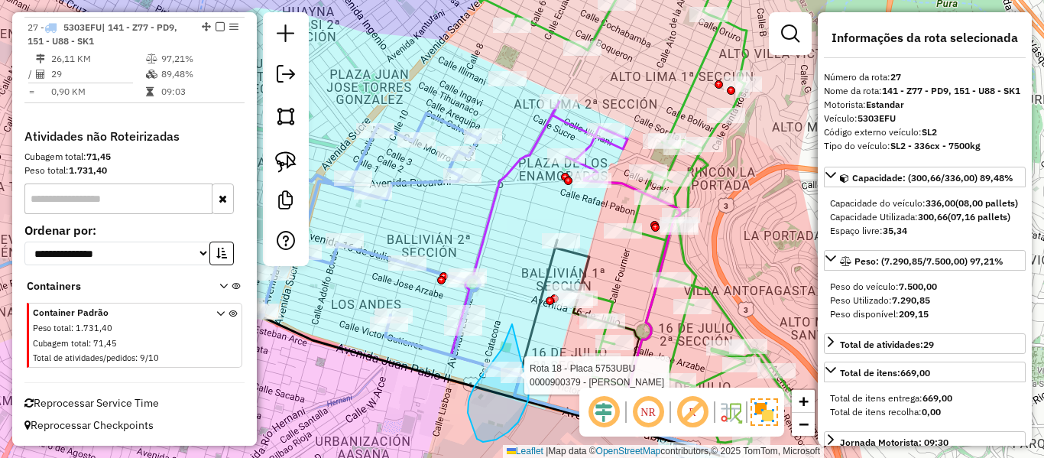
drag, startPoint x: 508, startPoint y: 335, endPoint x: 537, endPoint y: 348, distance: 31.8
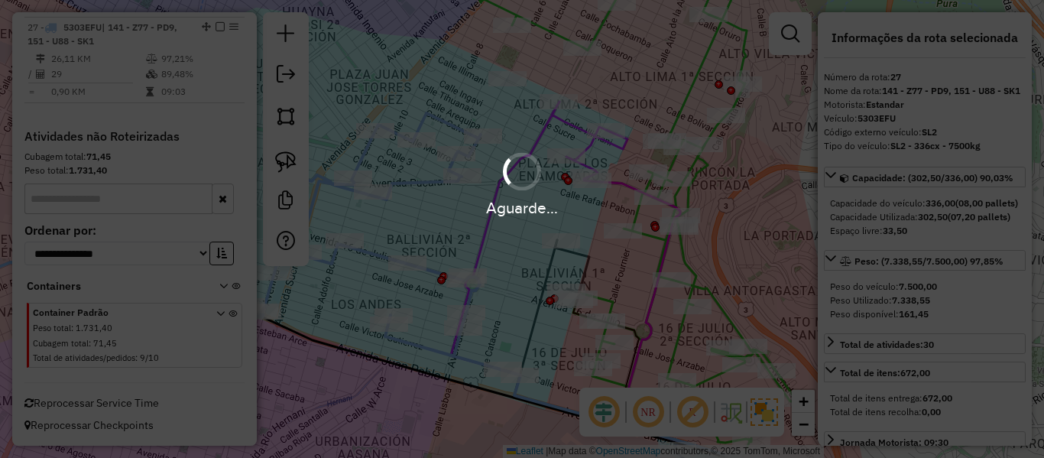
select select "**********"
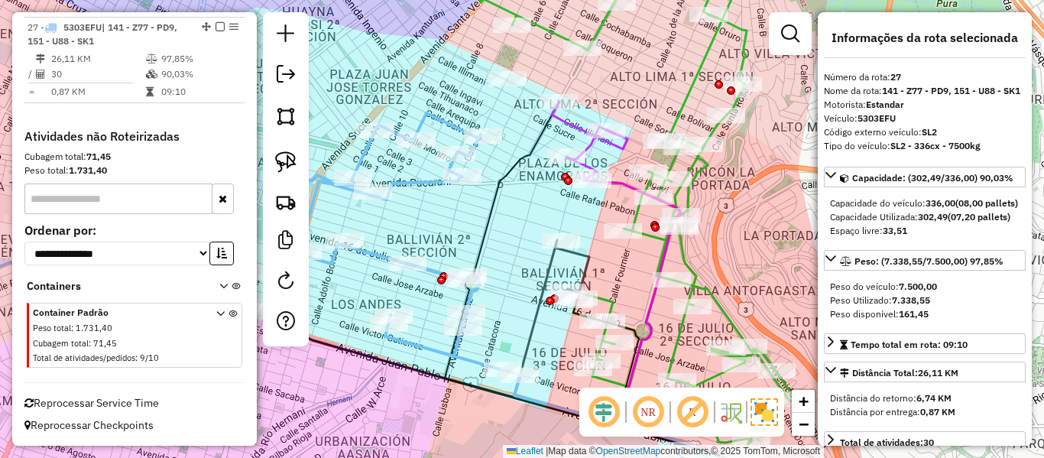
click at [216, 25] on em at bounding box center [220, 26] width 9 height 9
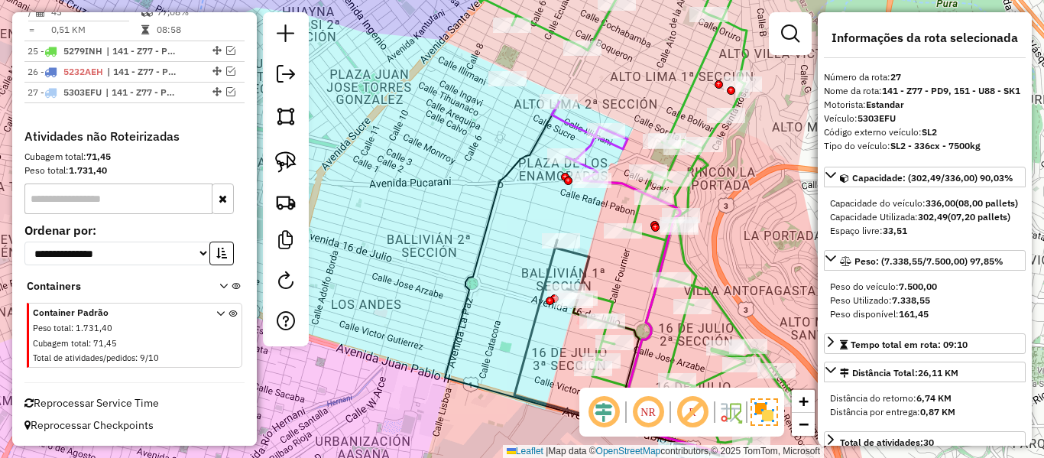
click at [545, 222] on div "Janela de atendimento Grade de atendimento Capacidade Transportadoras Veículos …" at bounding box center [522, 229] width 1044 height 458
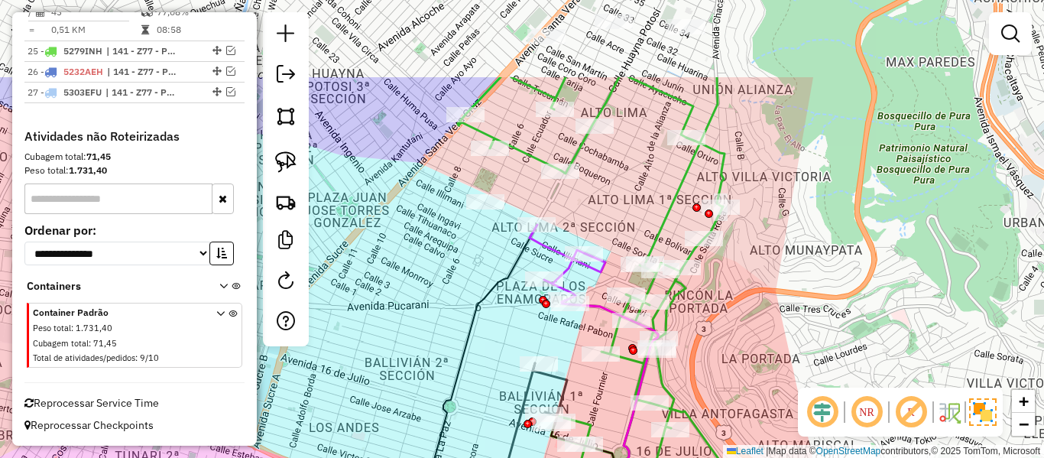
drag, startPoint x: 534, startPoint y: 287, endPoint x: 512, endPoint y: 387, distance: 101.7
click at [515, 383] on div "Rota 15 - Placa 5615LCH 0000677403 - T. JUANA Janela de atendimento Grade de at…" at bounding box center [522, 229] width 1044 height 458
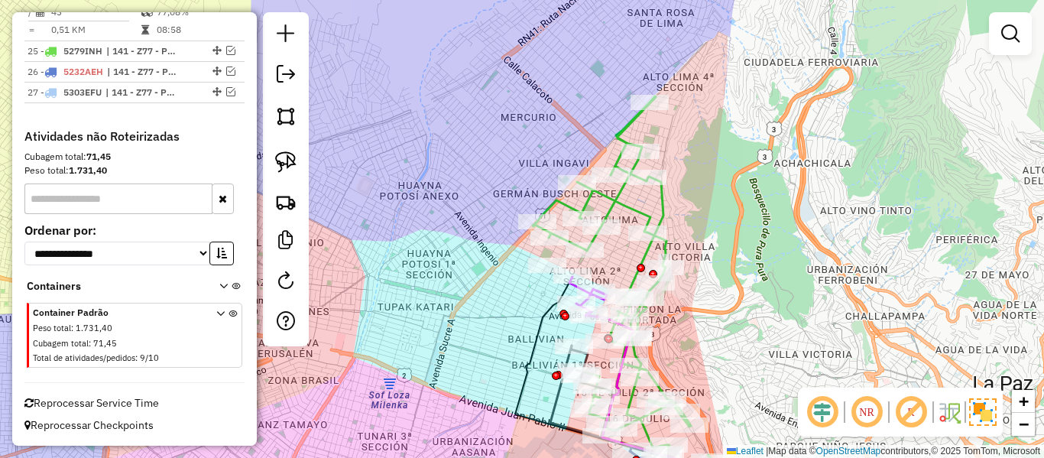
drag, startPoint x: 774, startPoint y: 237, endPoint x: 758, endPoint y: 263, distance: 30.5
click at [758, 263] on div "Janela de atendimento Grade de atendimento Capacidade Transportadoras Veículos …" at bounding box center [522, 229] width 1044 height 458
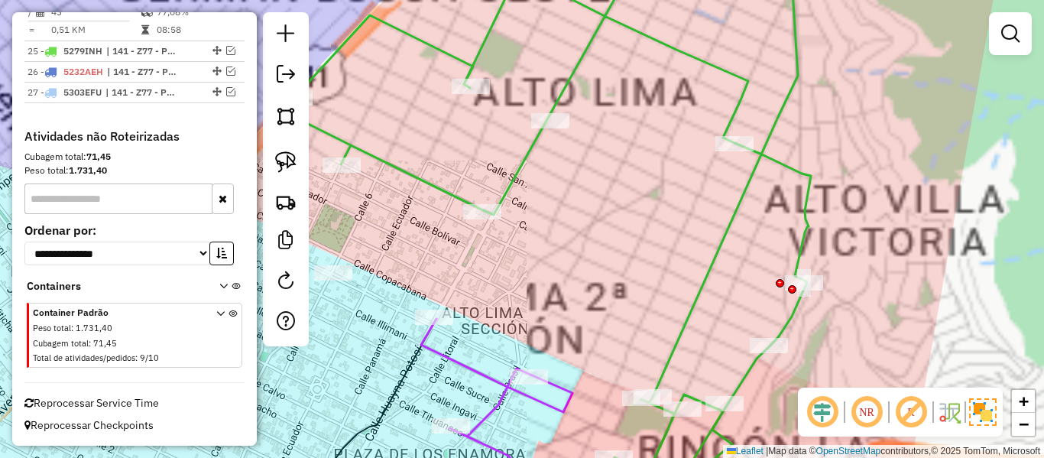
click at [506, 386] on icon at bounding box center [496, 398] width 151 height 158
select select "**********"
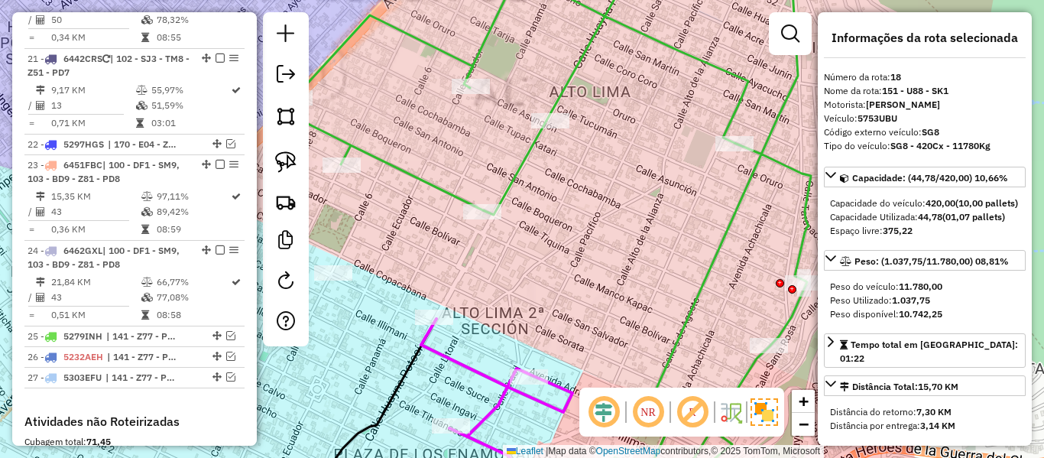
scroll to position [1617, 0]
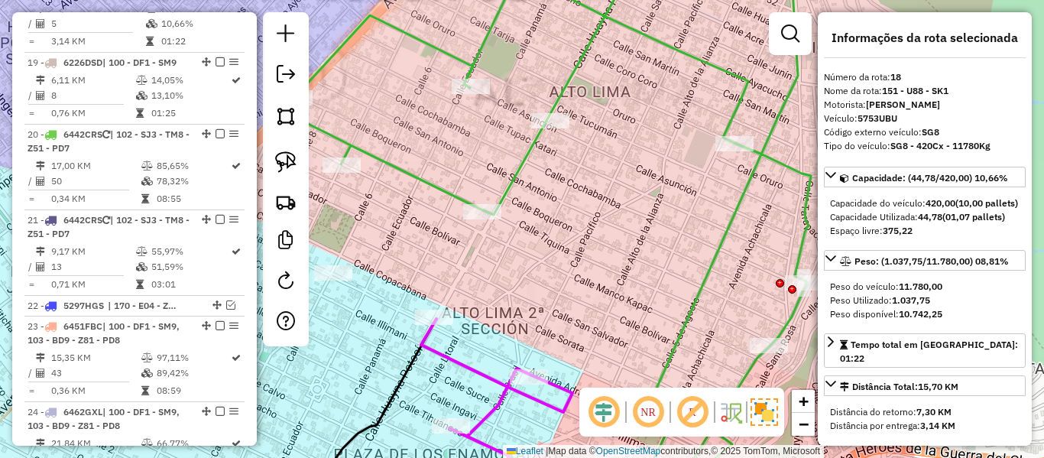
drag, startPoint x: 501, startPoint y: 398, endPoint x: 481, endPoint y: 245, distance: 154.9
click at [480, 319] on icon at bounding box center [496, 398] width 151 height 158
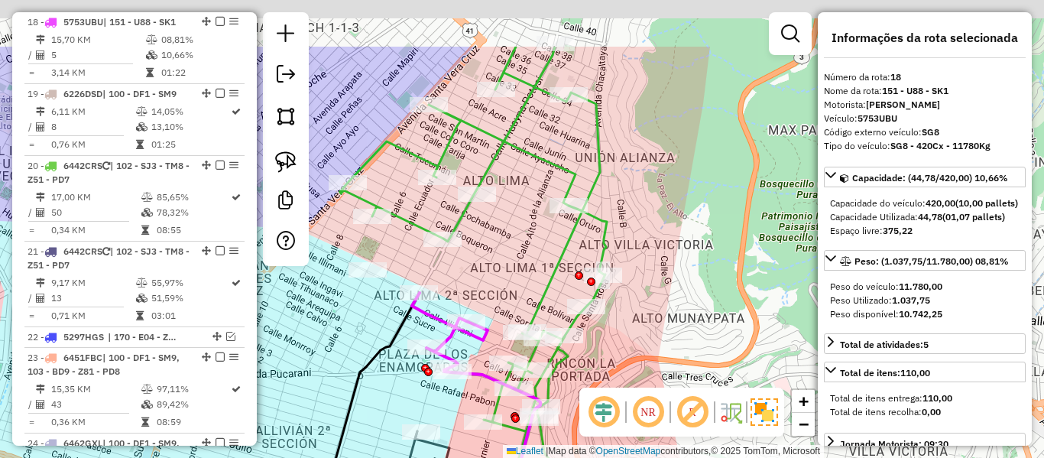
drag, startPoint x: 708, startPoint y: 251, endPoint x: 679, endPoint y: 343, distance: 96.9
click at [679, 343] on div "Janela de atendimento Grade de atendimento Capacidade Transportadoras Veículos …" at bounding box center [522, 229] width 1044 height 458
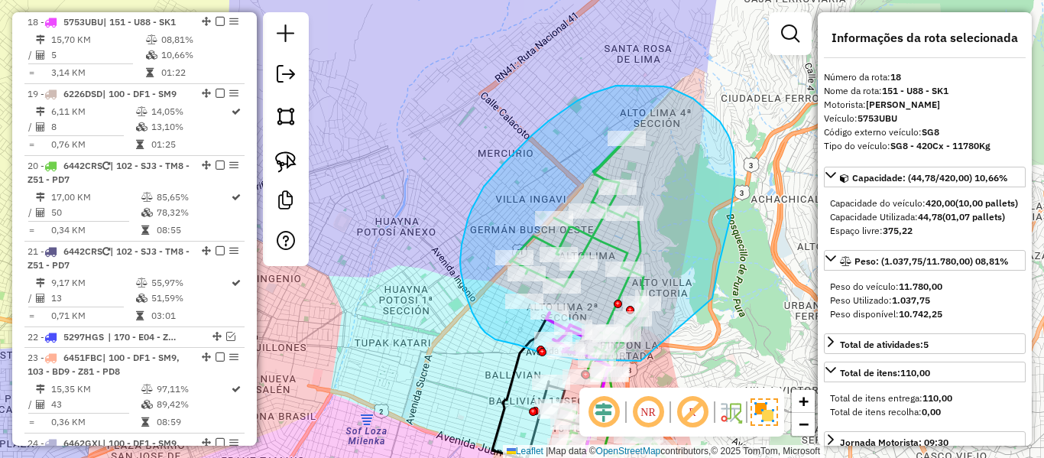
drag, startPoint x: 712, startPoint y: 298, endPoint x: 694, endPoint y: 358, distance: 62.4
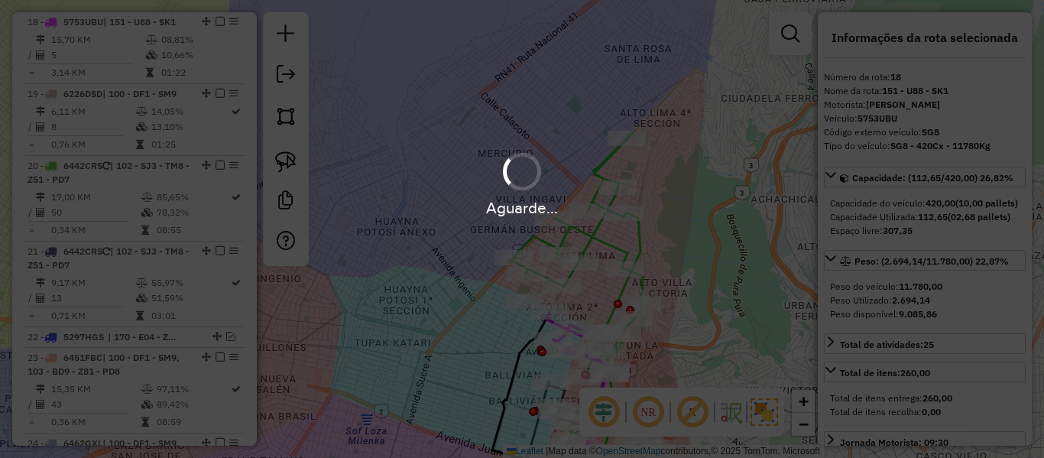
select select "**********"
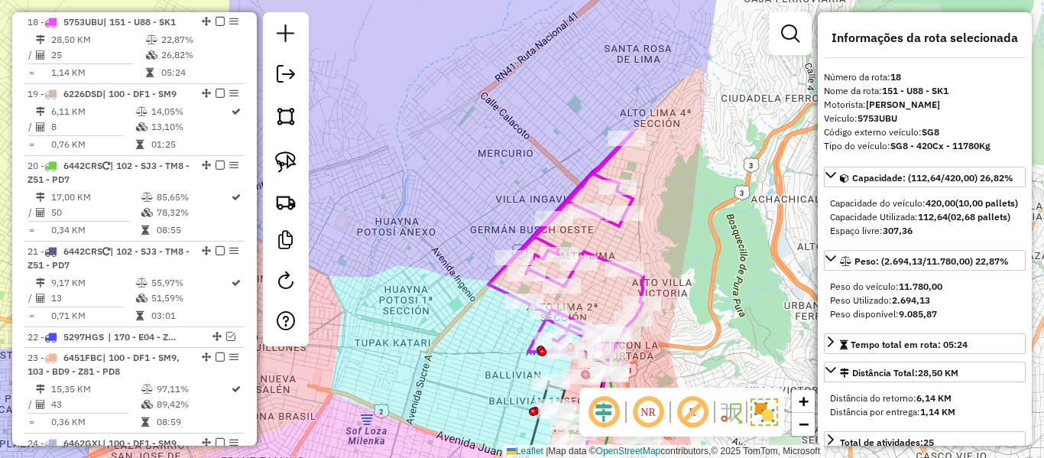
click at [614, 237] on div "Janela de atendimento Grade de atendimento Capacidade Transportadoras Veículos …" at bounding box center [522, 229] width 1044 height 458
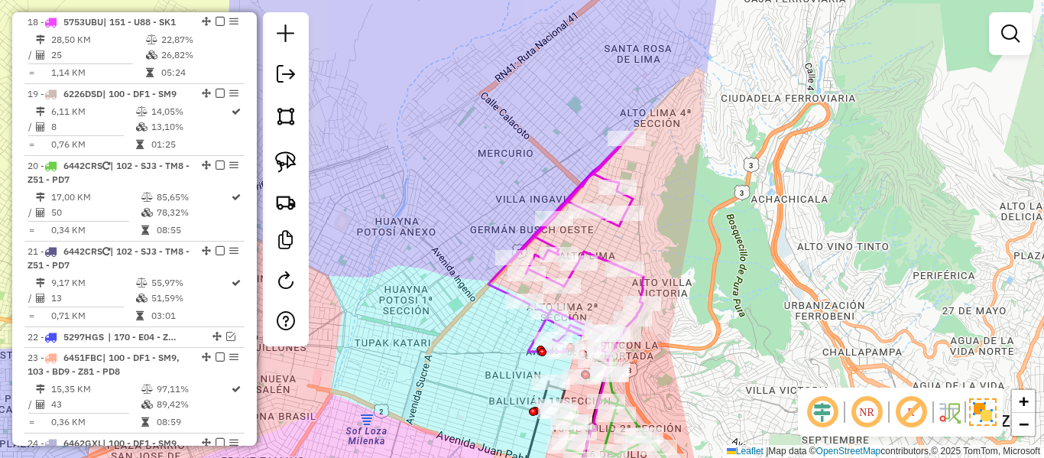
click at [615, 232] on icon at bounding box center [565, 242] width 155 height 220
select select "**********"
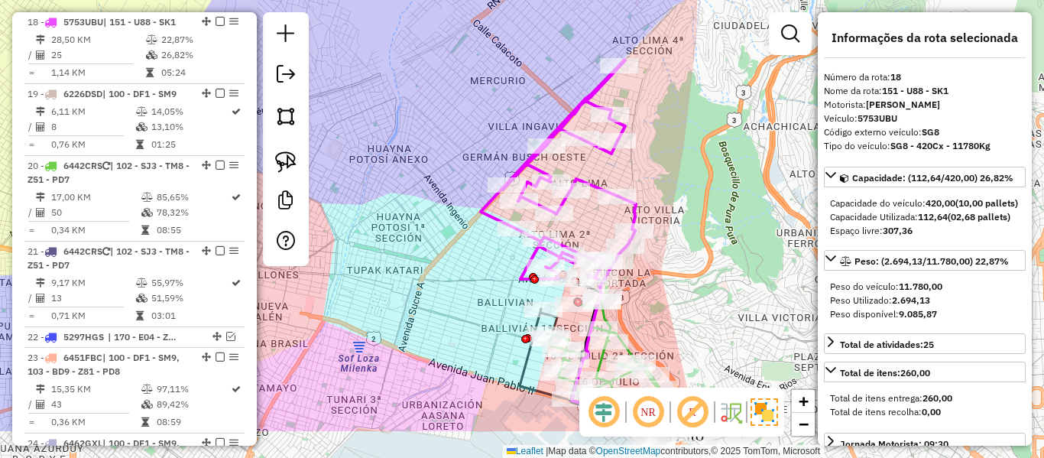
drag, startPoint x: 660, startPoint y: 189, endPoint x: 654, endPoint y: 175, distance: 15.1
click at [654, 175] on div "Janela de atendimento Grade de atendimento Capacidade Transportadoras Veículos …" at bounding box center [522, 229] width 1044 height 458
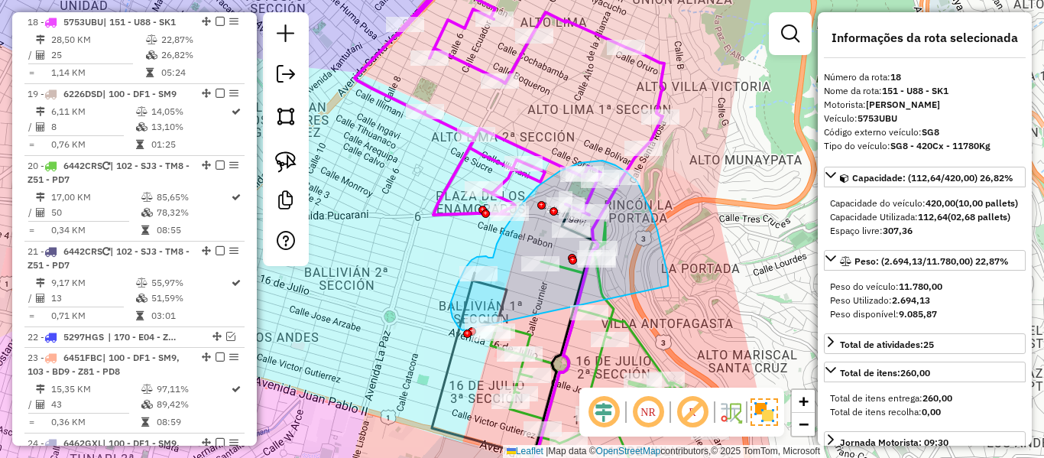
drag, startPoint x: 668, startPoint y: 276, endPoint x: 467, endPoint y: 331, distance: 208.4
click at [467, 331] on div "Rota 15 - Placa 5615LCH 0000677403 - T. JUANA Janela de atendimento Grade de at…" at bounding box center [522, 229] width 1044 height 458
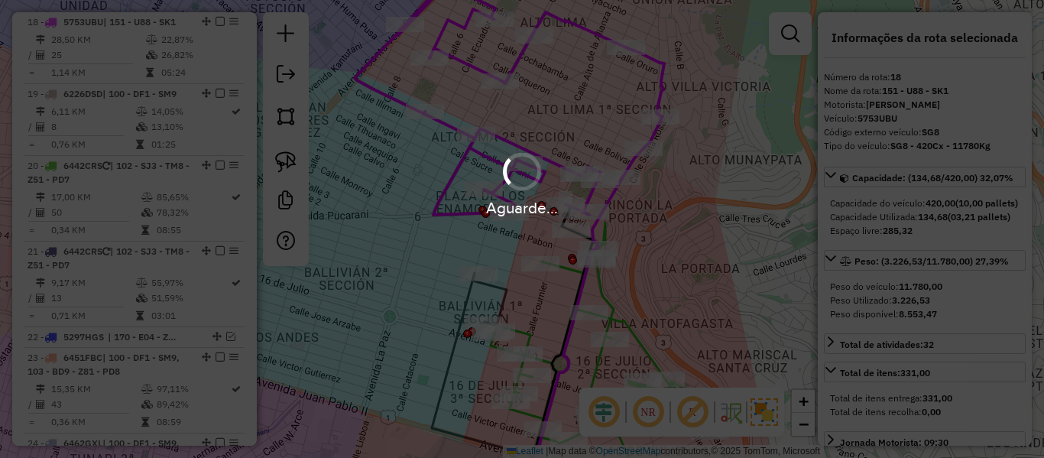
select select "**********"
click at [650, 106] on div "Aguarde..." at bounding box center [522, 229] width 1044 height 458
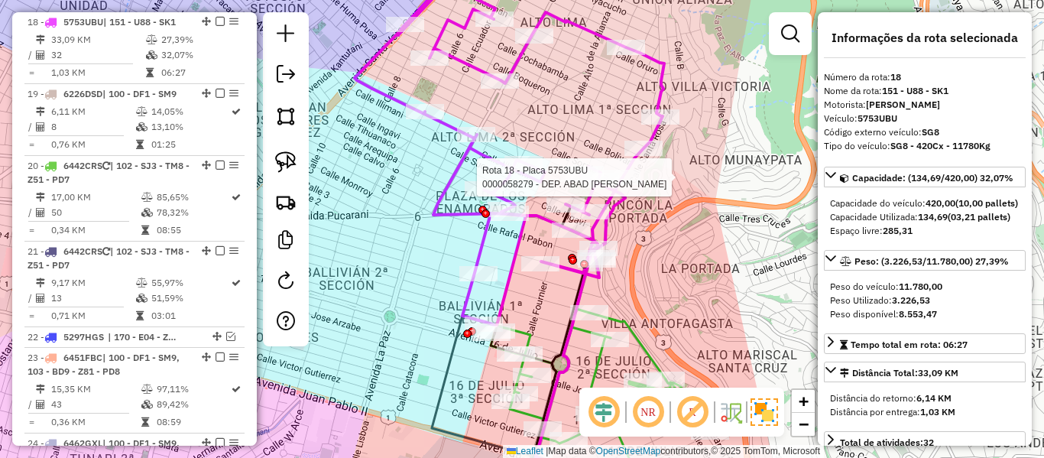
click at [644, 104] on div "Rota 18 - Placa 5753UBU 0000058279 - DEP. ABAD LUIS Janela de atendimento Grade…" at bounding box center [522, 229] width 1044 height 458
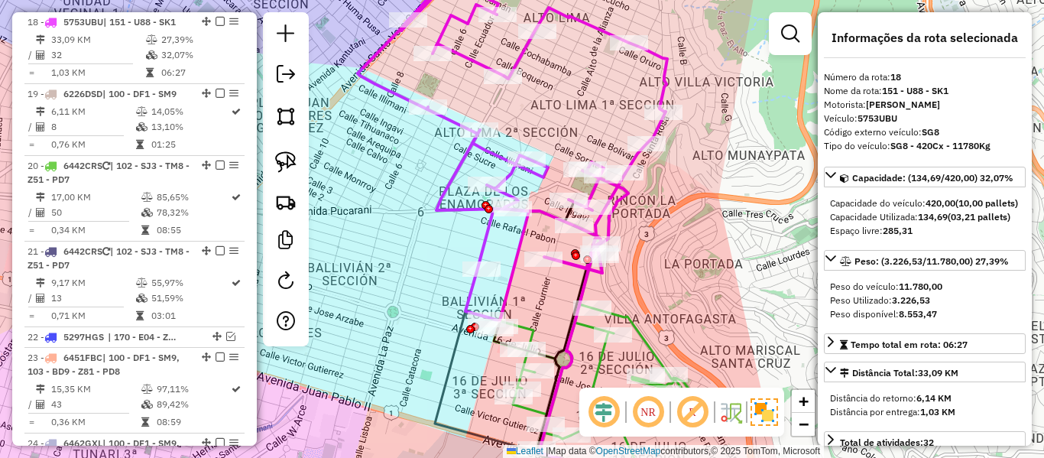
click at [660, 87] on icon at bounding box center [513, 137] width 310 height 367
click at [661, 87] on icon at bounding box center [513, 137] width 310 height 367
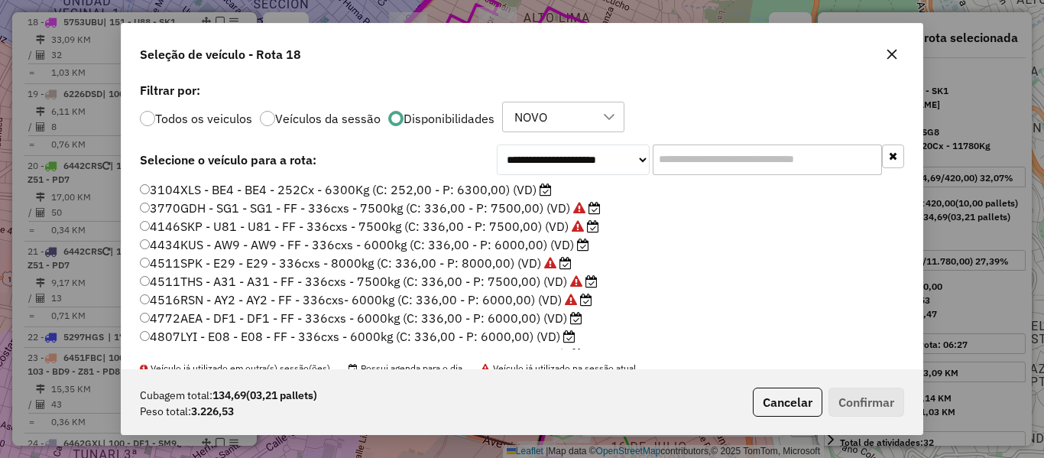
scroll to position [8, 5]
click at [574, 245] on label "4434KUS - AW9 - AW9 - FF - 336cxs - 6000kg (C: 336,00 - P: 6000,00) (VD)" at bounding box center [364, 244] width 449 height 18
click at [886, 394] on button "Confirmar" at bounding box center [867, 402] width 76 height 29
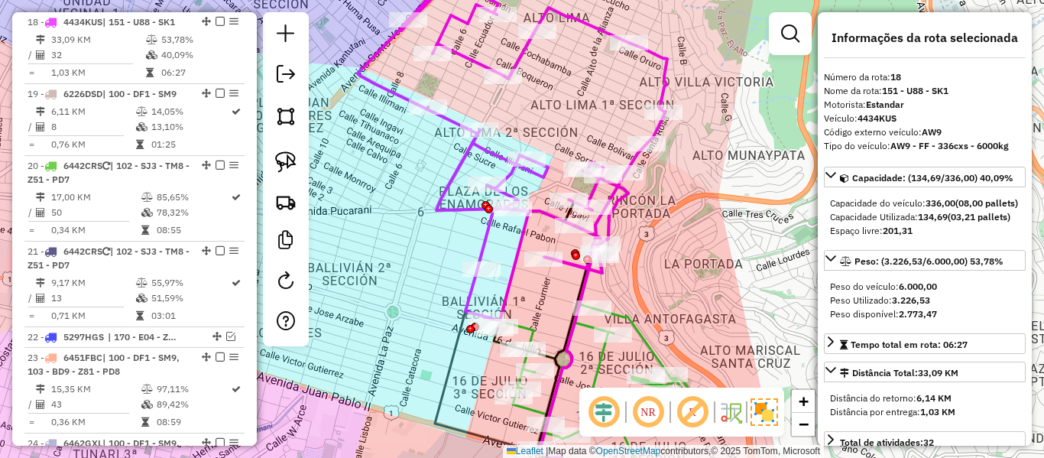
drag, startPoint x: 638, startPoint y: 203, endPoint x: 615, endPoint y: 197, distance: 23.5
click at [618, 197] on div "Janela de atendimento Grade de atendimento Capacidade Transportadoras Veículos …" at bounding box center [522, 229] width 1044 height 458
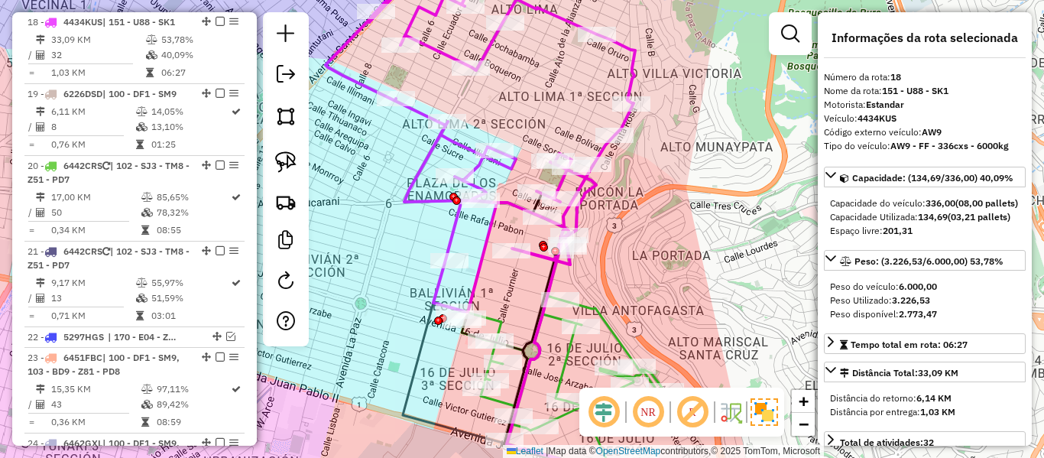
click at [615, 197] on div "Janela de atendimento Grade de atendimento Capacidade Transportadoras Veículos …" at bounding box center [522, 229] width 1044 height 458
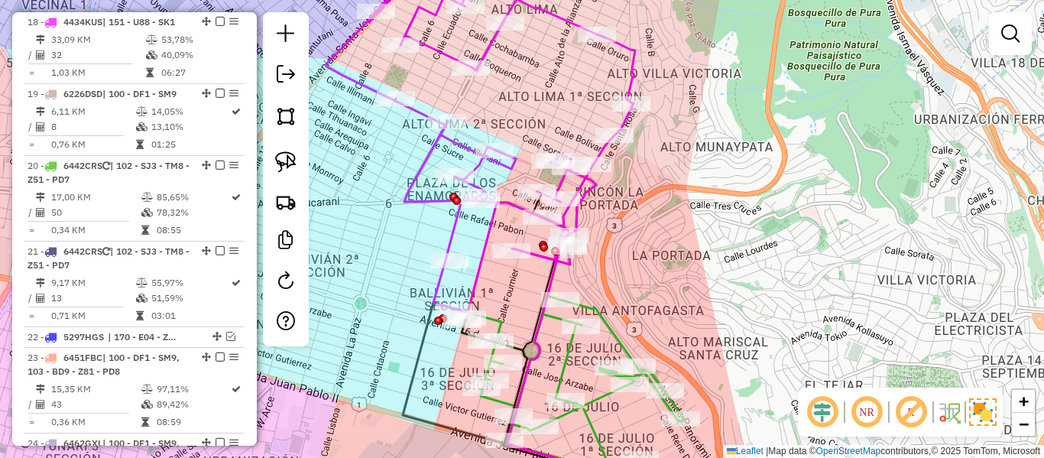
click at [594, 185] on icon at bounding box center [481, 133] width 310 height 359
select select "**********"
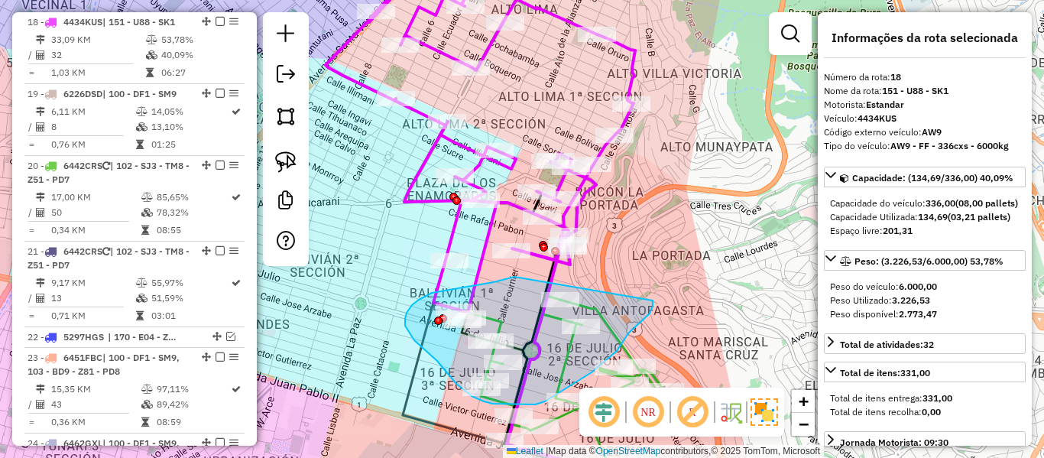
drag, startPoint x: 494, startPoint y: 282, endPoint x: 649, endPoint y: 235, distance: 162.3
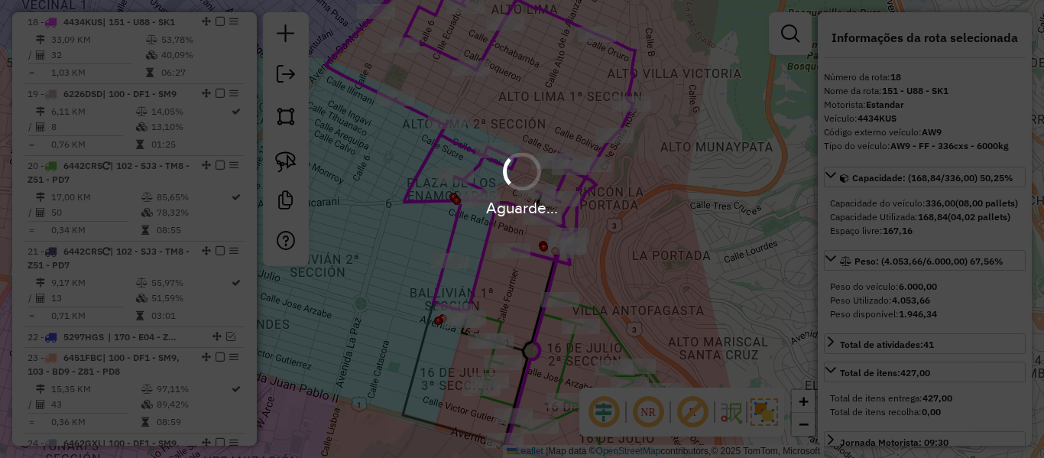
select select "**********"
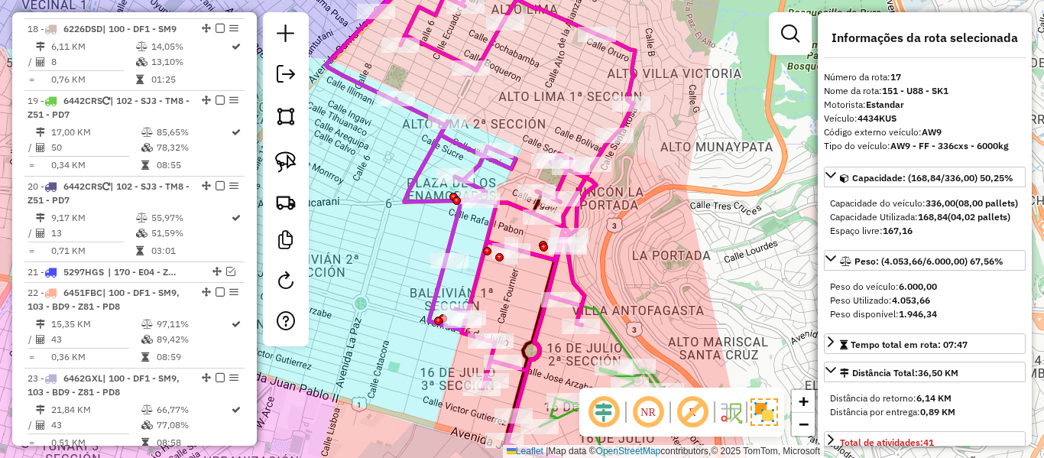
scroll to position [1617, 0]
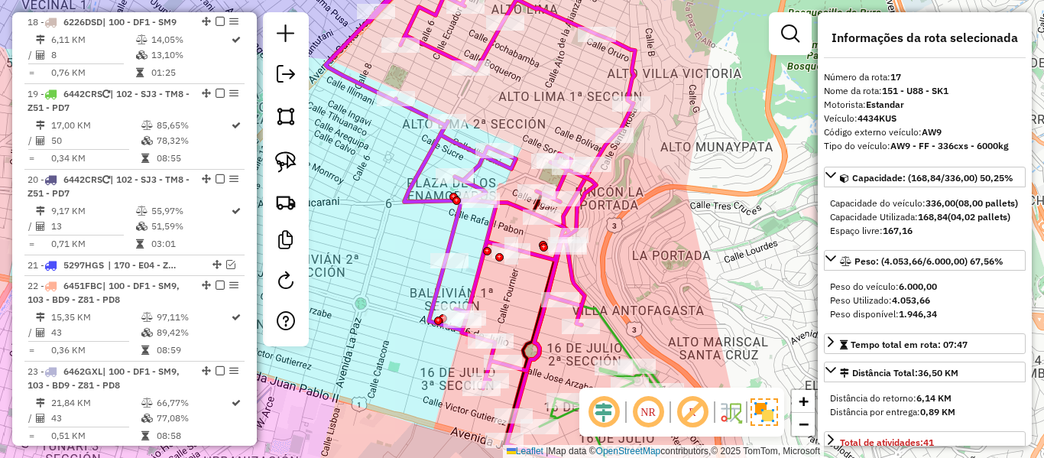
click at [581, 195] on icon at bounding box center [481, 171] width 310 height 434
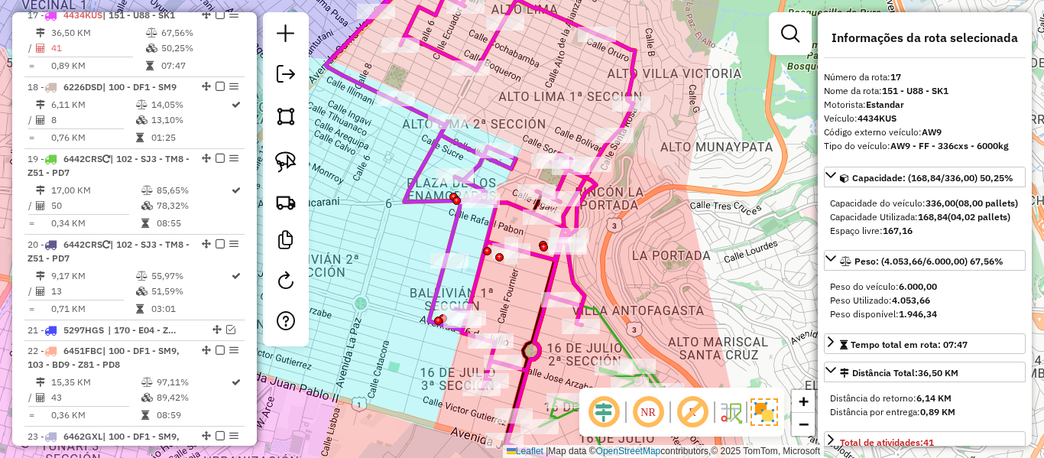
scroll to position [1545, 0]
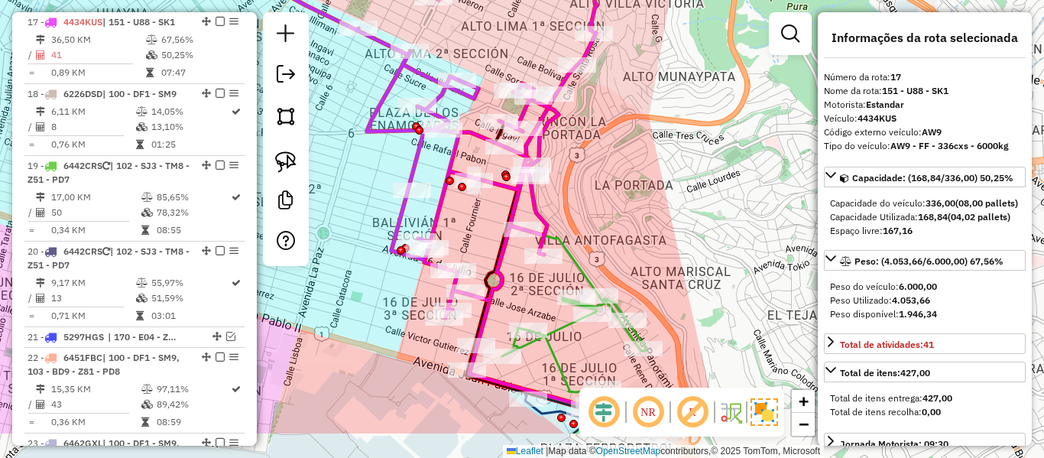
click at [593, 157] on div "Janela de atendimento Grade de atendimento Capacidade Transportadoras Veículos …" at bounding box center [522, 229] width 1044 height 458
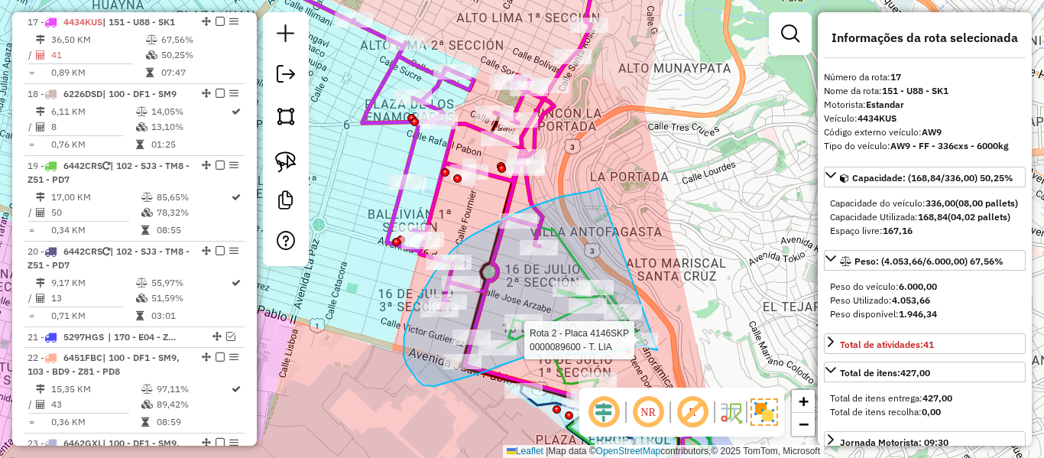
drag, startPoint x: 599, startPoint y: 188, endPoint x: 667, endPoint y: 300, distance: 131.0
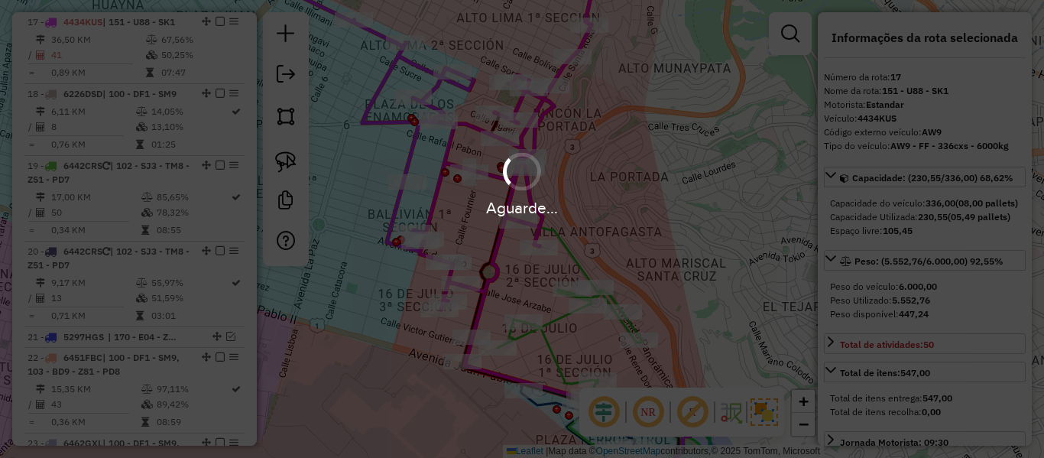
select select "**********"
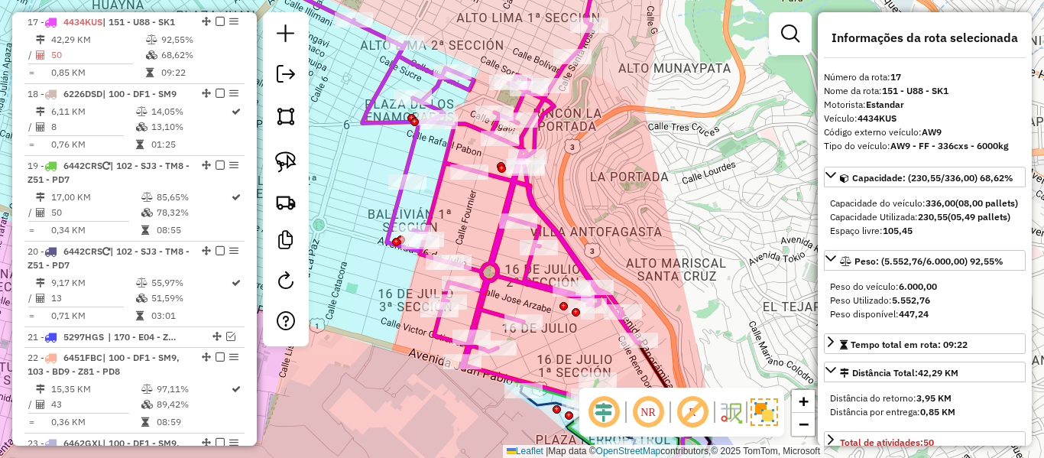
click at [544, 274] on div "Janela de atendimento Grade de atendimento Capacidade Transportadoras Veículos …" at bounding box center [522, 229] width 1044 height 458
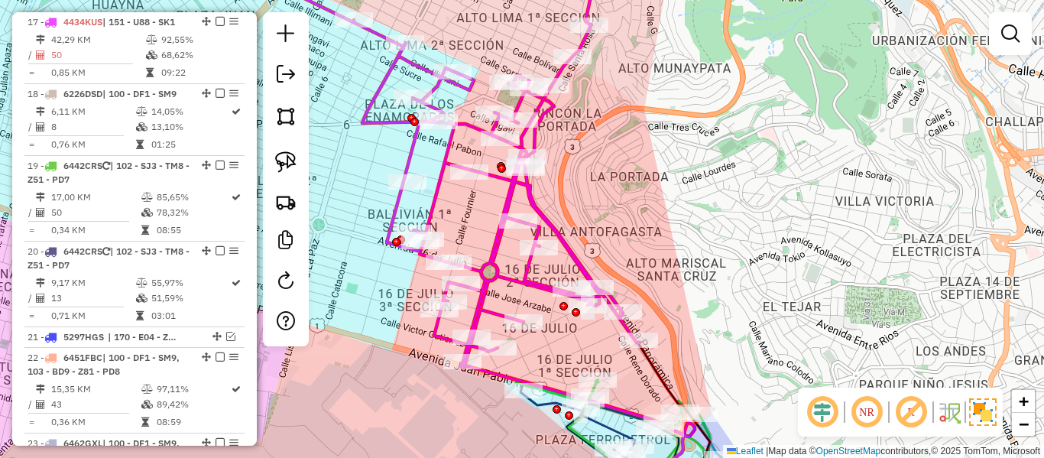
click at [527, 281] on icon at bounding box center [462, 161] width 356 height 414
select select "**********"
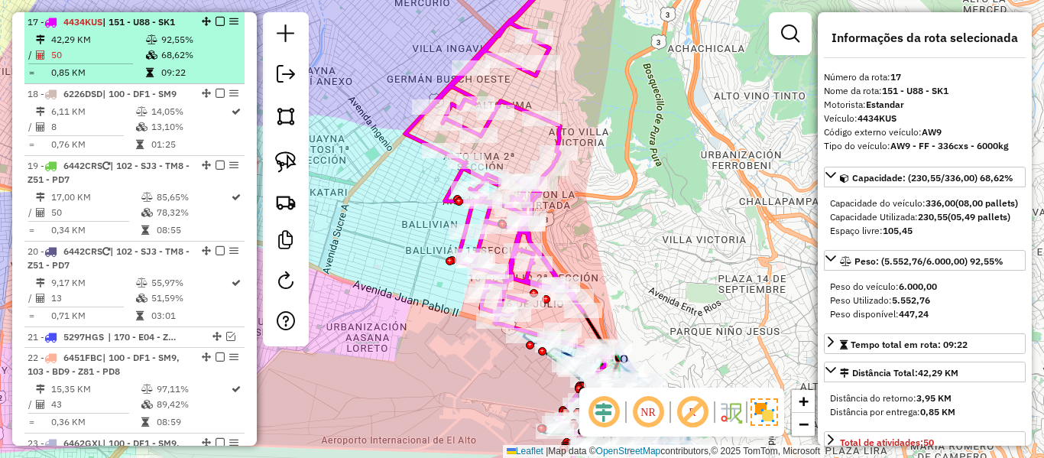
click at [216, 19] on em at bounding box center [220, 21] width 9 height 9
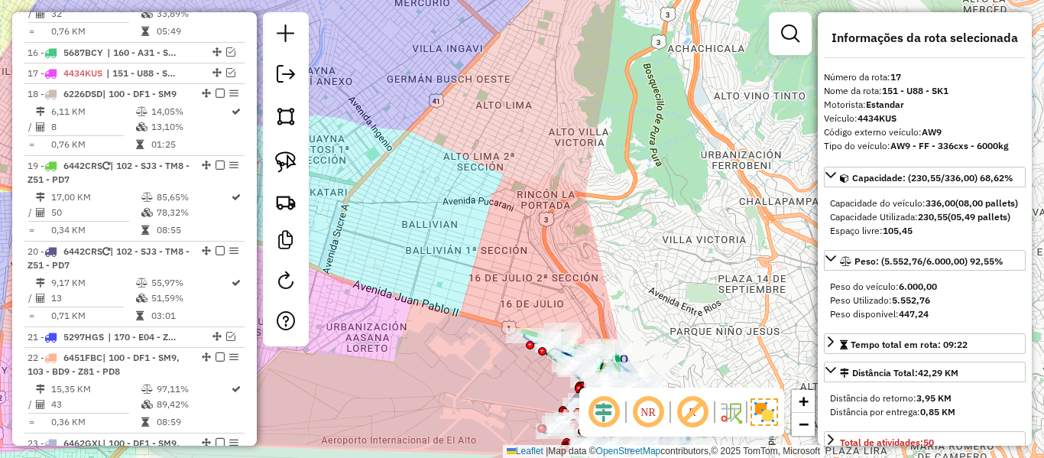
click at [525, 184] on div "Janela de atendimento Grade de atendimento Capacidade Transportadoras Veículos …" at bounding box center [522, 229] width 1044 height 458
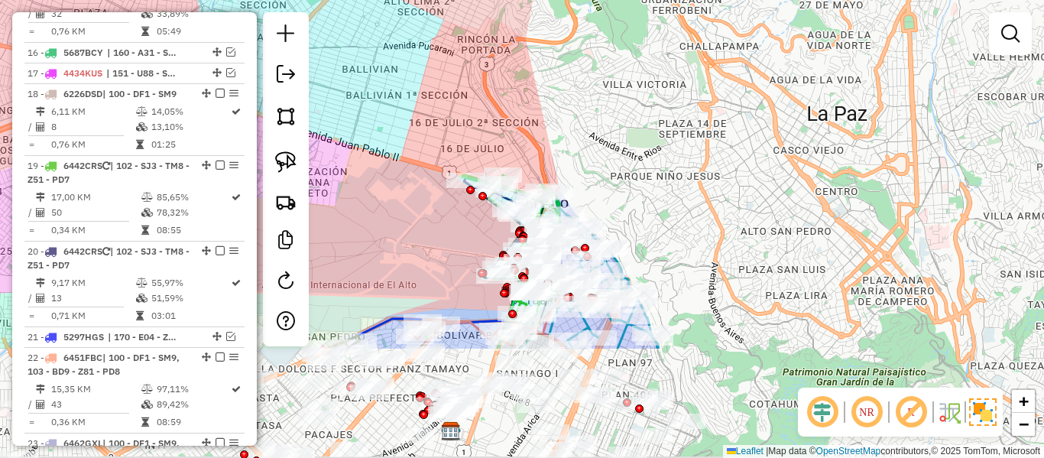
drag, startPoint x: 588, startPoint y: 261, endPoint x: 531, endPoint y: 123, distance: 149.1
click at [526, 102] on div "Janela de atendimento Grade de atendimento Capacidade Transportadoras Veículos …" at bounding box center [522, 229] width 1044 height 458
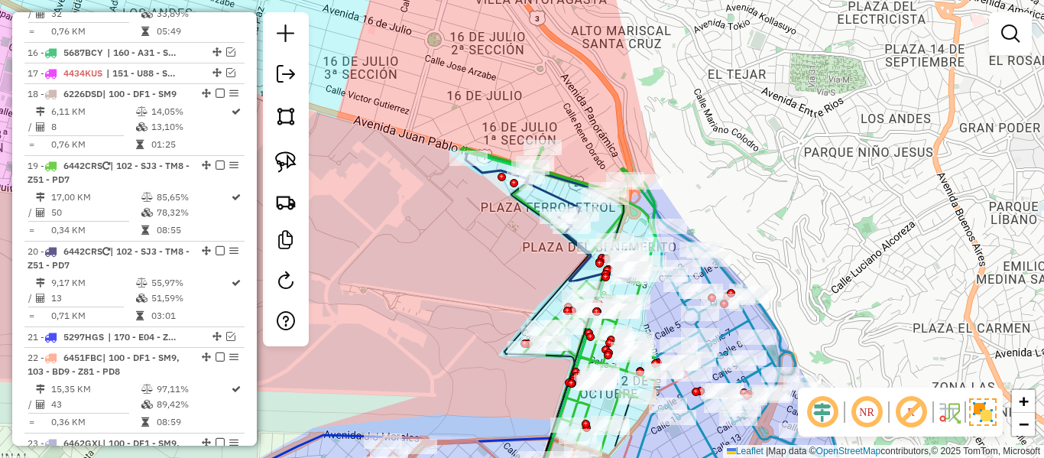
click at [523, 231] on div "Janela de atendimento Grade de atendimento Capacidade Transportadoras Veículos …" at bounding box center [522, 229] width 1044 height 458
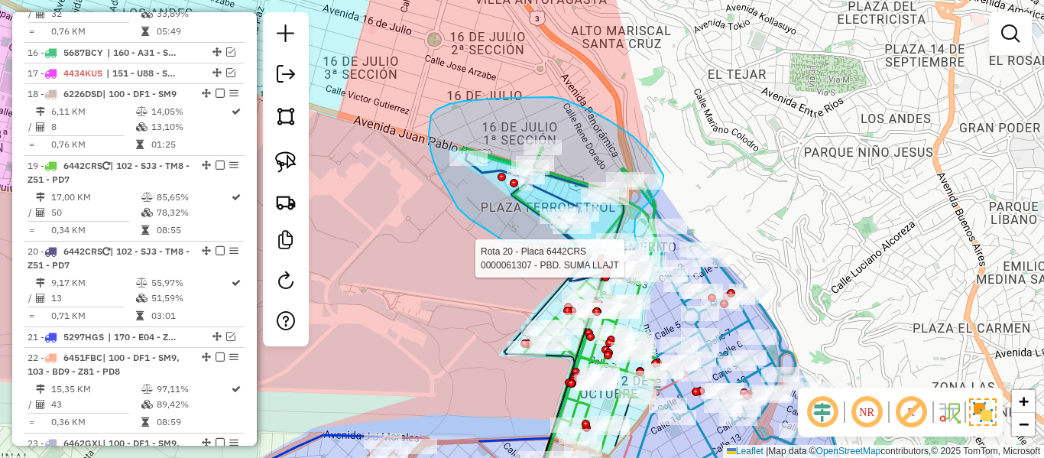
drag, startPoint x: 439, startPoint y: 174, endPoint x: 575, endPoint y: 245, distance: 153.9
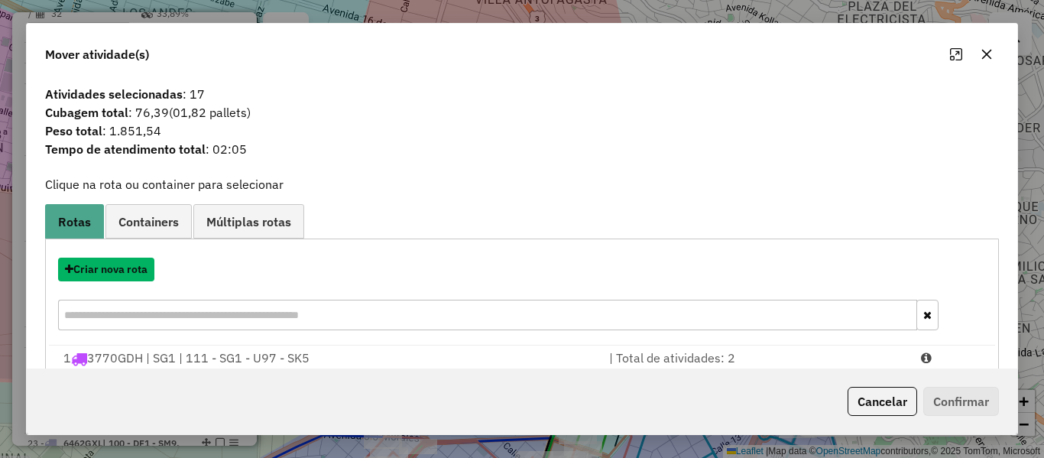
click at [101, 268] on button "Criar nova rota" at bounding box center [106, 270] width 96 height 24
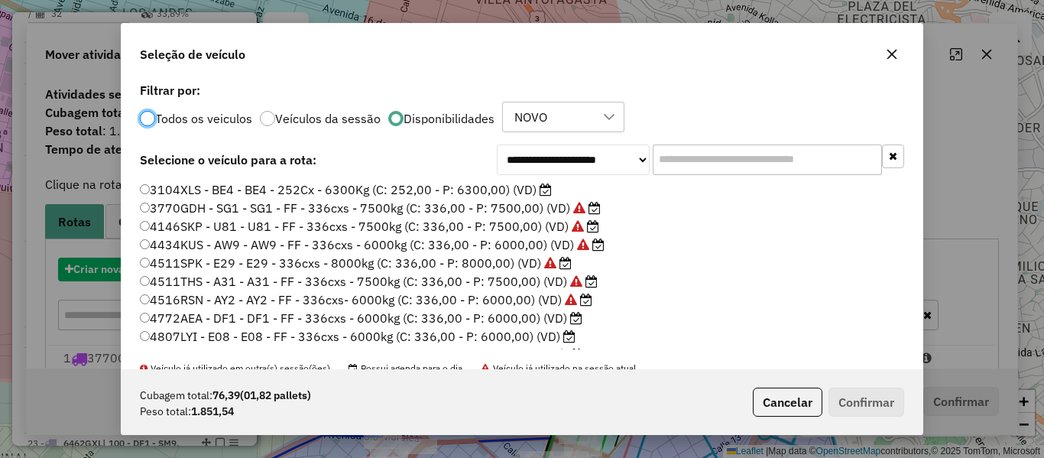
scroll to position [8, 5]
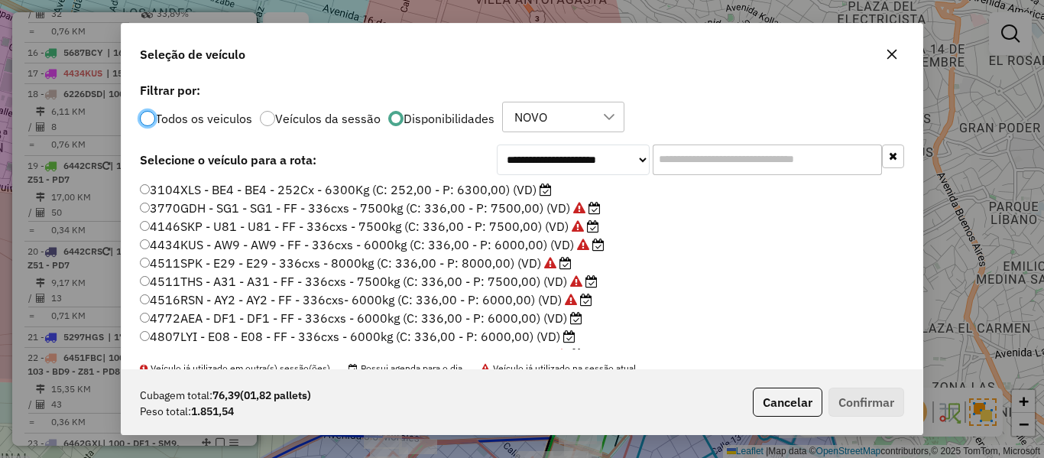
click at [511, 187] on label "3104XLS - BE4 - BE4 - 252Cx - 6300Kg (C: 252,00 - P: 6300,00) (VD)" at bounding box center [346, 189] width 412 height 18
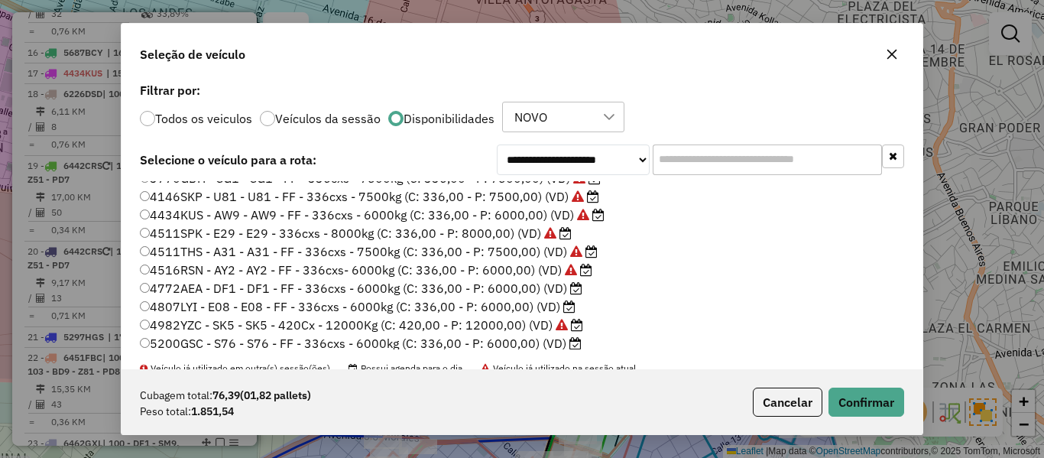
scroll to position [76, 0]
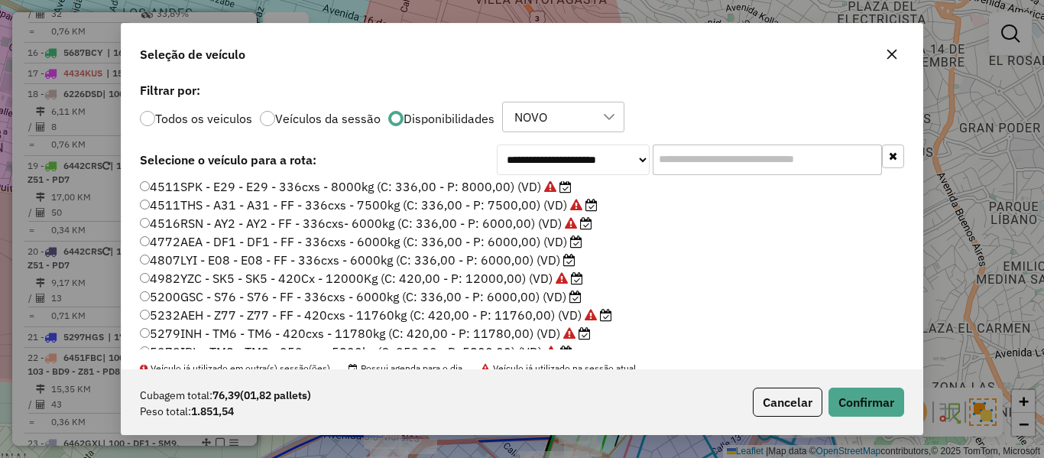
click at [574, 295] on icon at bounding box center [575, 296] width 12 height 12
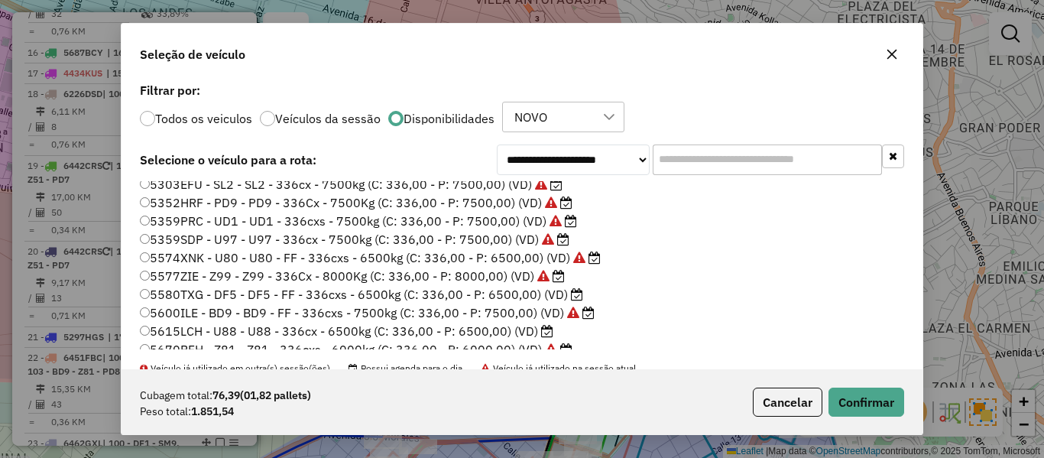
scroll to position [306, 0]
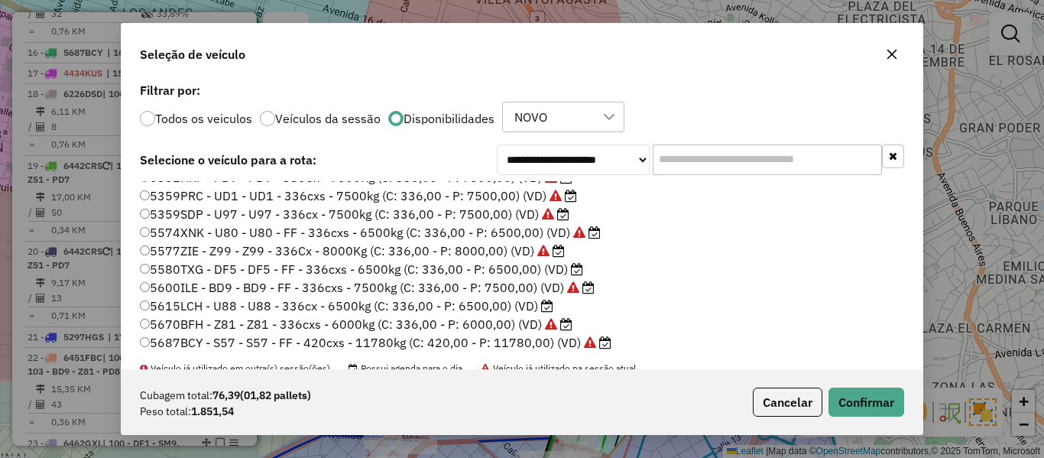
click at [561, 268] on label "5580TXG - DF5 - DF5 - FF - 336cxs - 6500kg (C: 336,00 - P: 6500,00) (VD)" at bounding box center [361, 269] width 443 height 18
click at [868, 385] on div "Cubagem total: 76,39 (01,82 pallets) Peso total: 1.851,54 Cancelar Confirmar" at bounding box center [522, 402] width 801 height 66
click at [865, 399] on button "Confirmar" at bounding box center [867, 402] width 76 height 29
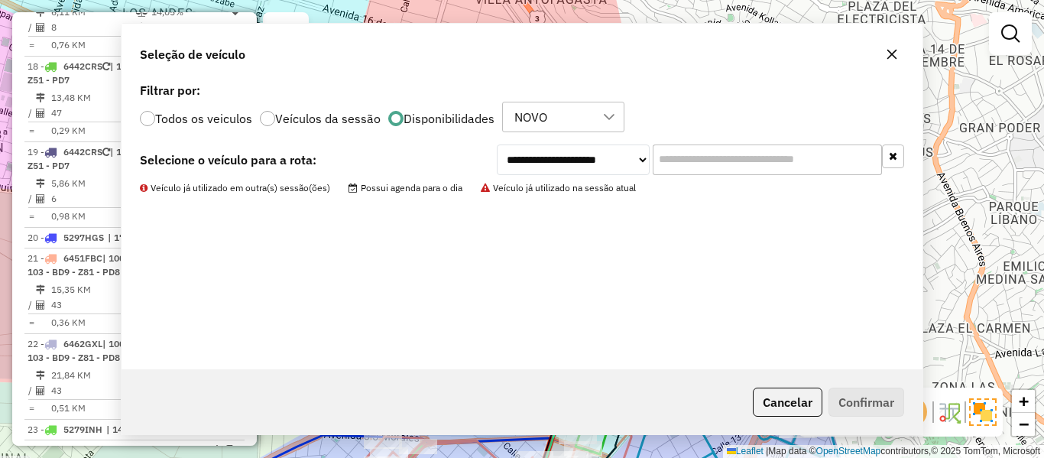
scroll to position [1394, 0]
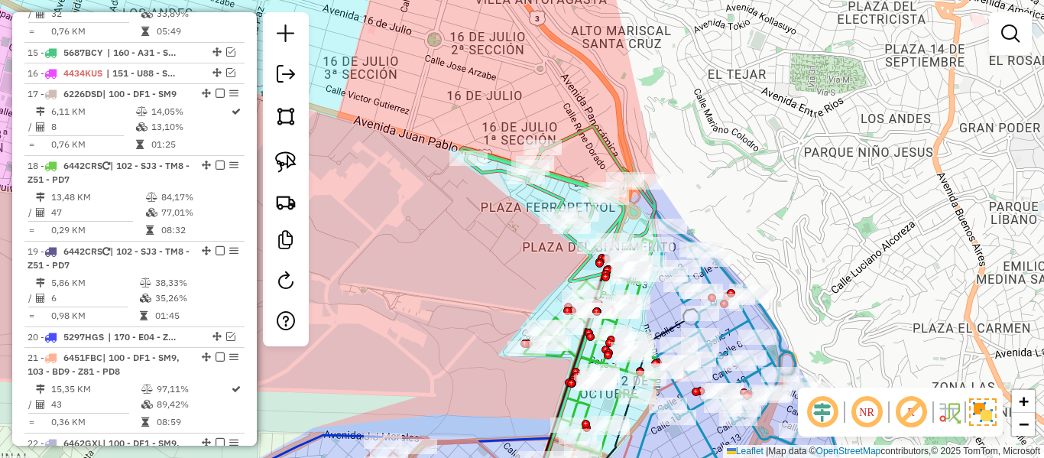
click at [554, 198] on icon at bounding box center [558, 203] width 194 height 155
select select "**********"
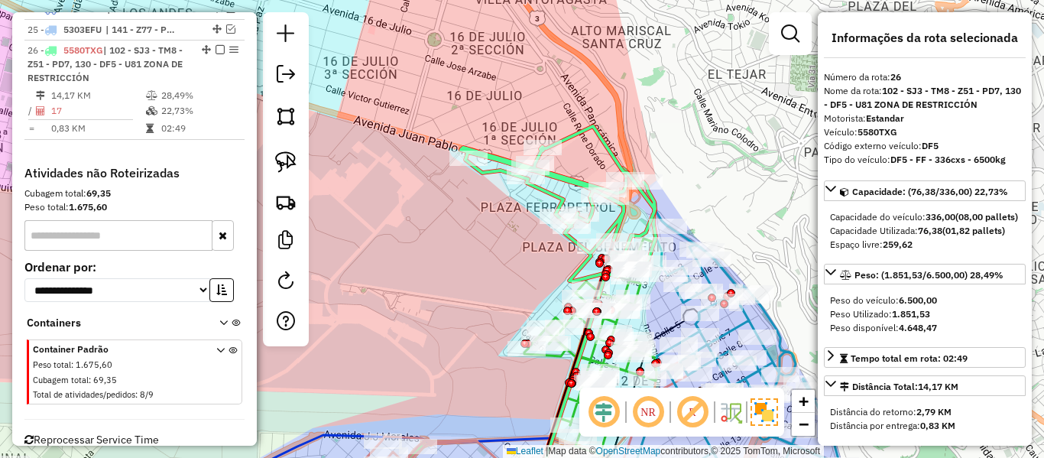
scroll to position [1963, 0]
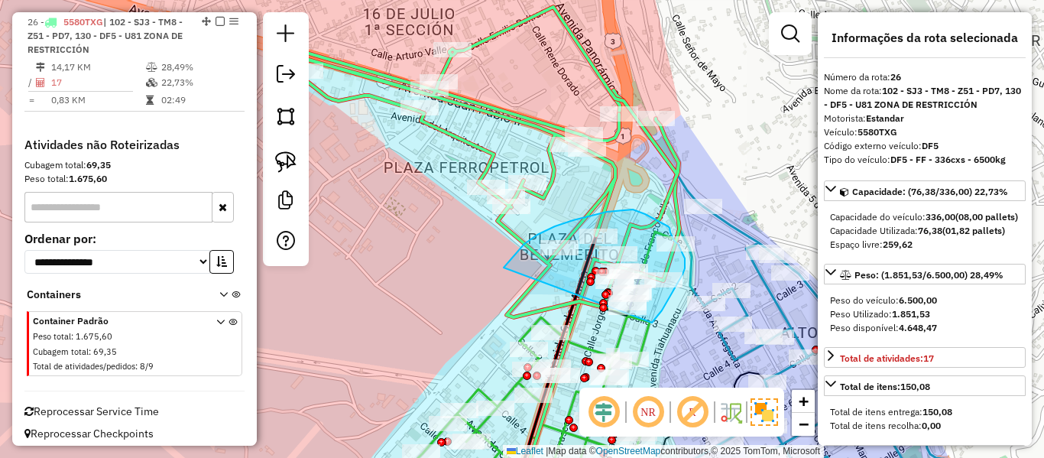
drag, startPoint x: 505, startPoint y: 267, endPoint x: 625, endPoint y: 322, distance: 132.0
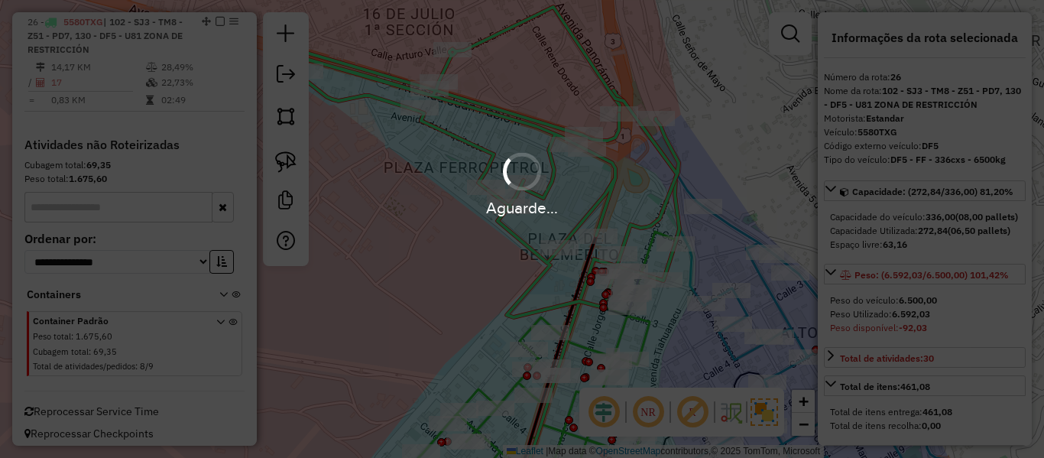
select select "**********"
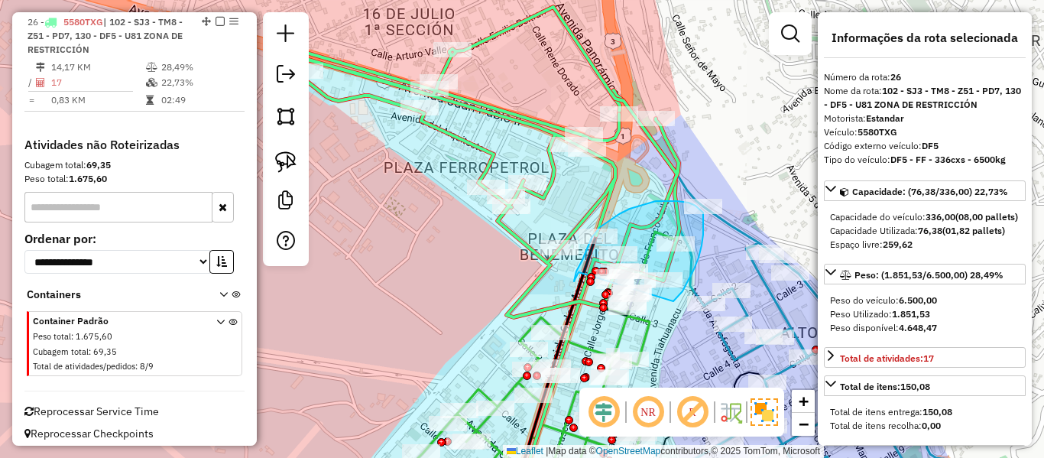
drag, startPoint x: 673, startPoint y: 301, endPoint x: 579, endPoint y: 272, distance: 99.1
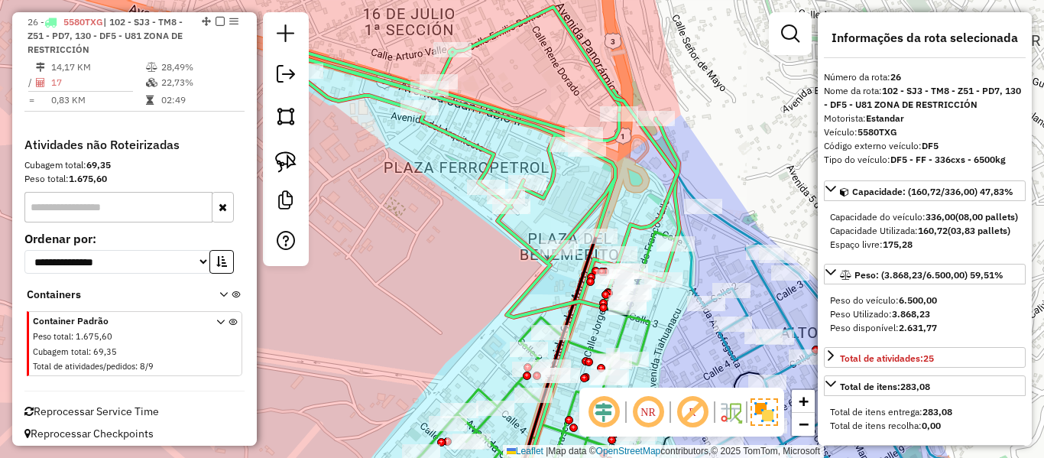
select select "**********"
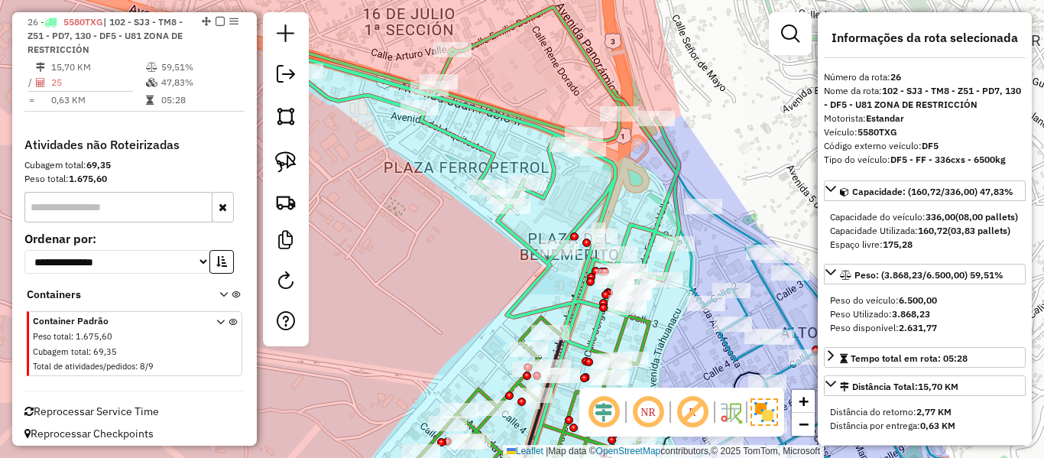
click at [609, 179] on icon at bounding box center [484, 178] width 388 height 342
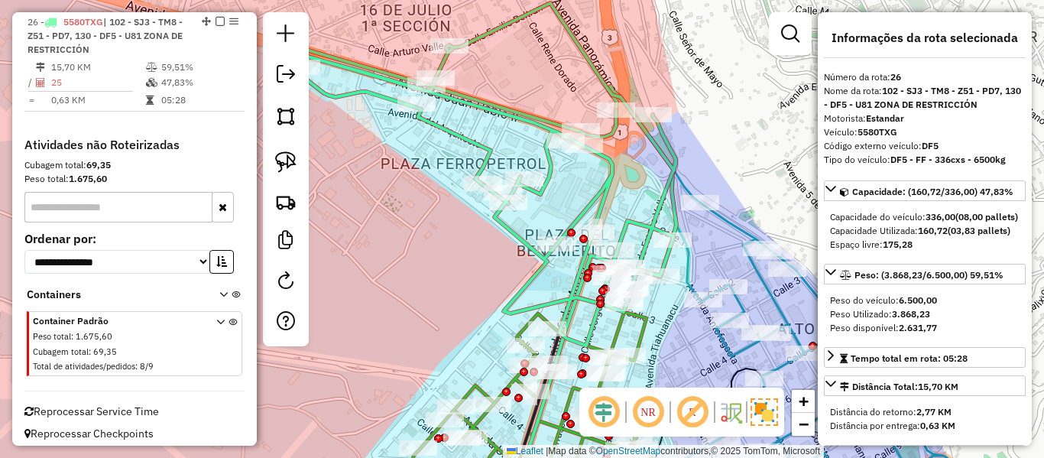
click at [609, 179] on icon at bounding box center [481, 174] width 388 height 342
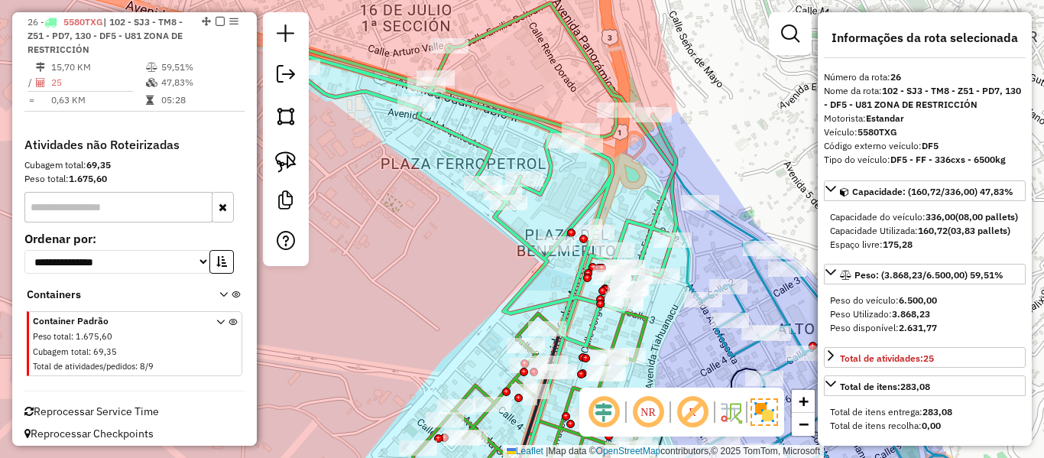
drag, startPoint x: 639, startPoint y: 180, endPoint x: 633, endPoint y: 148, distance: 33.4
click at [633, 148] on div "Janela de atendimento Grade de atendimento Capacidade Transportadoras Veículos …" at bounding box center [522, 229] width 1044 height 458
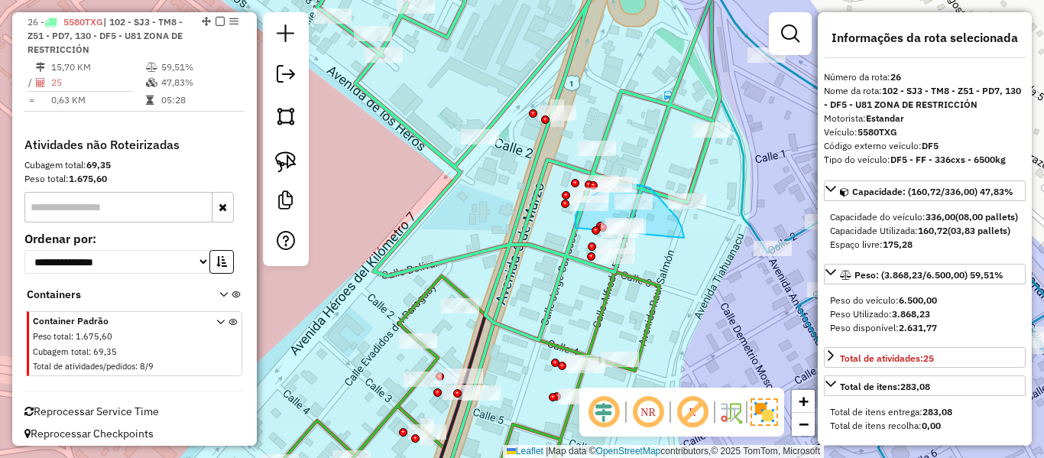
drag, startPoint x: 684, startPoint y: 238, endPoint x: 576, endPoint y: 228, distance: 109.0
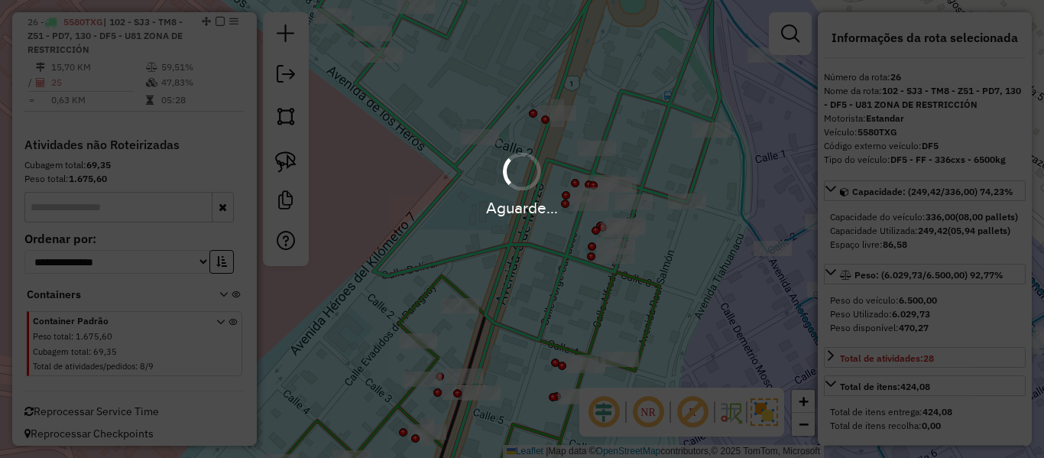
select select "**********"
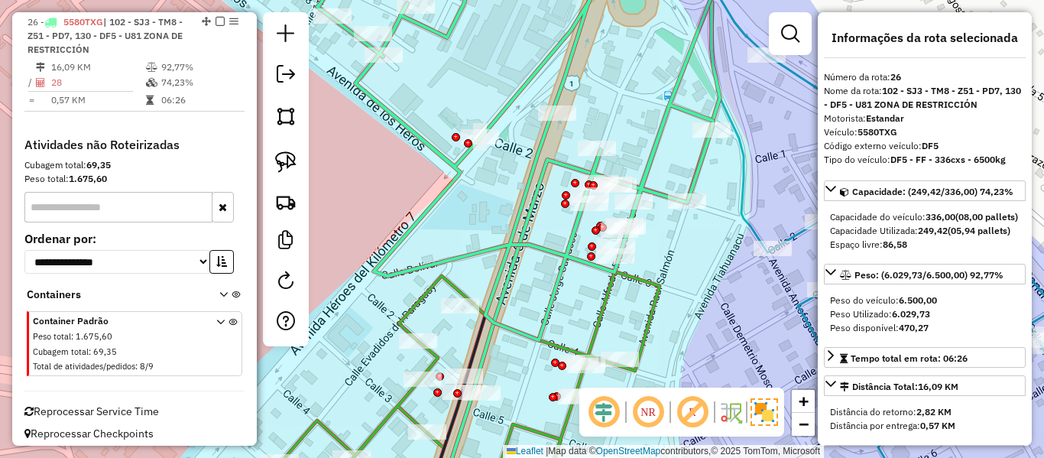
click at [538, 154] on icon at bounding box center [517, 147] width 401 height 386
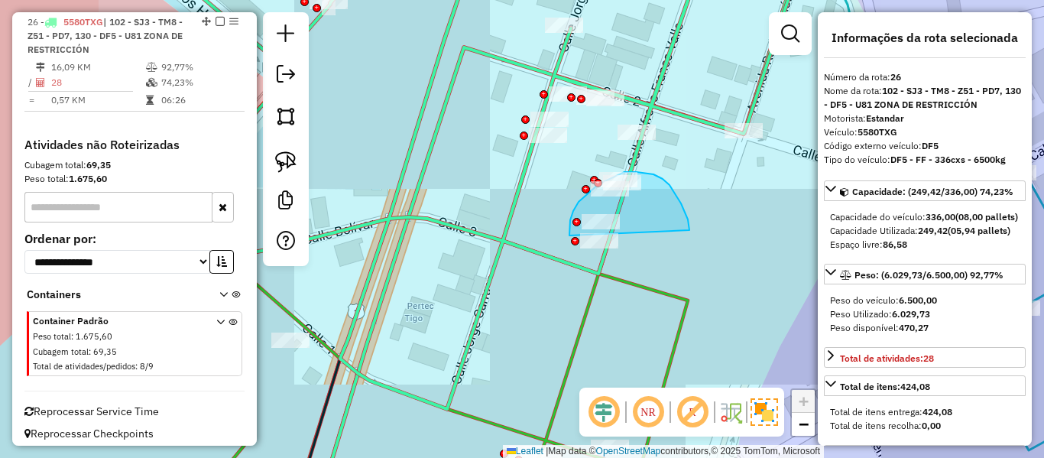
drag, startPoint x: 690, startPoint y: 230, endPoint x: 569, endPoint y: 235, distance: 120.1
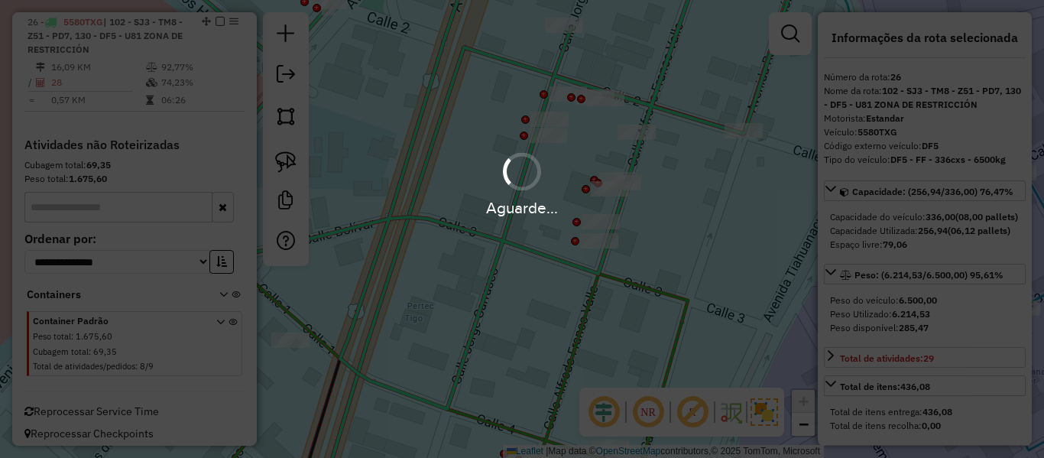
select select "**********"
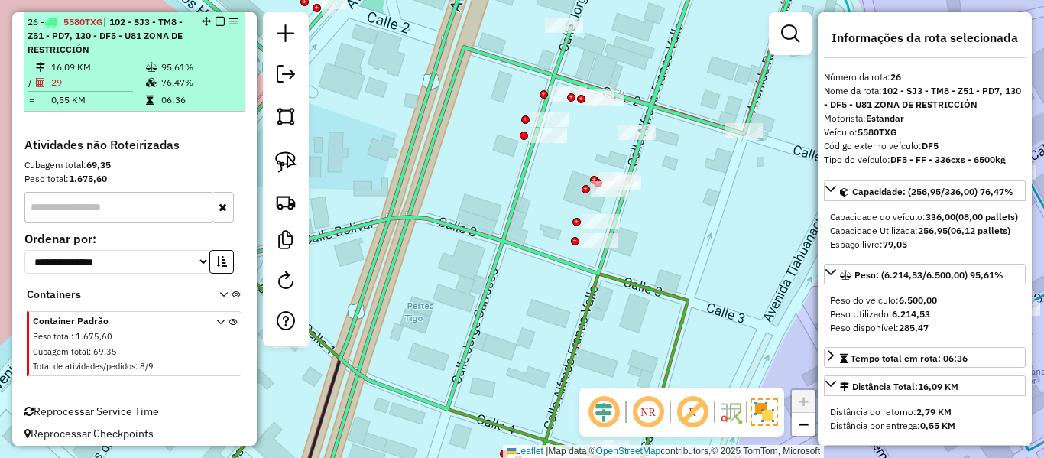
click at [218, 21] on em at bounding box center [220, 21] width 9 height 9
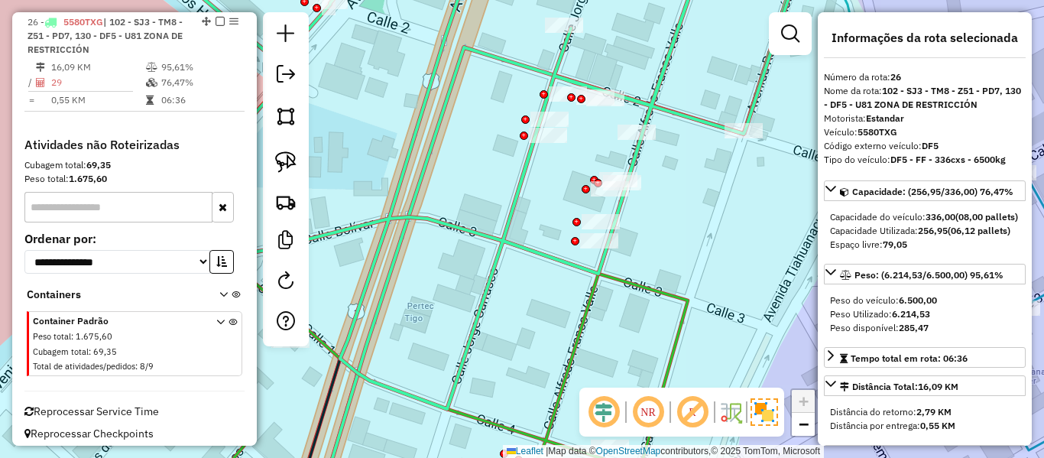
scroll to position [1893, 0]
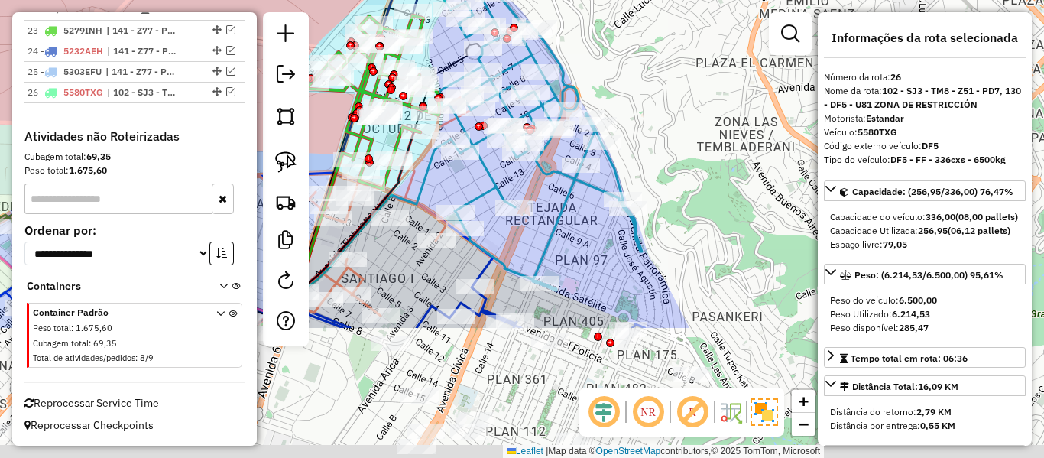
drag, startPoint x: 669, startPoint y: 124, endPoint x: 644, endPoint y: 83, distance: 47.7
click at [644, 83] on div "Janela de atendimento Grade de atendimento Capacidade Transportadoras Veículos …" at bounding box center [522, 229] width 1044 height 458
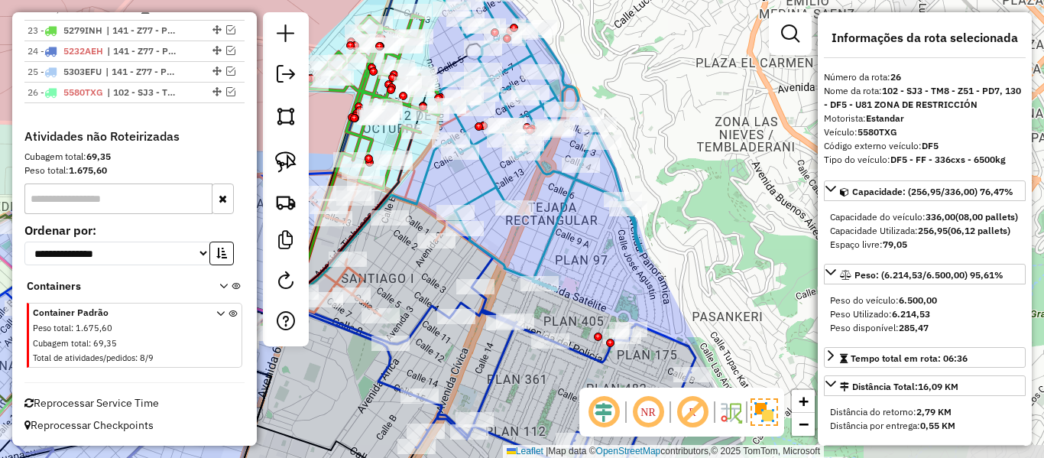
click at [633, 271] on div "Janela de atendimento Grade de atendimento Capacidade Transportadoras Veículos …" at bounding box center [522, 229] width 1044 height 458
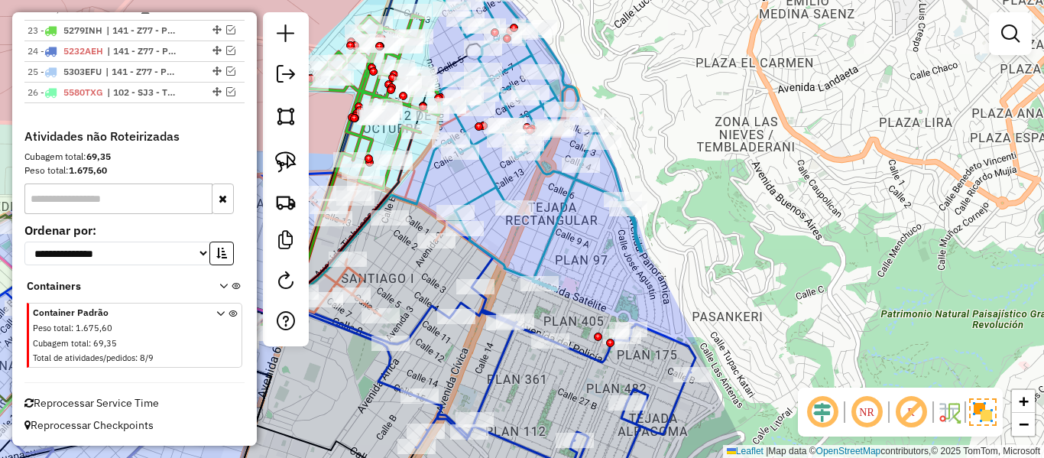
click at [640, 247] on icon at bounding box center [539, 122] width 206 height 336
select select "**********"
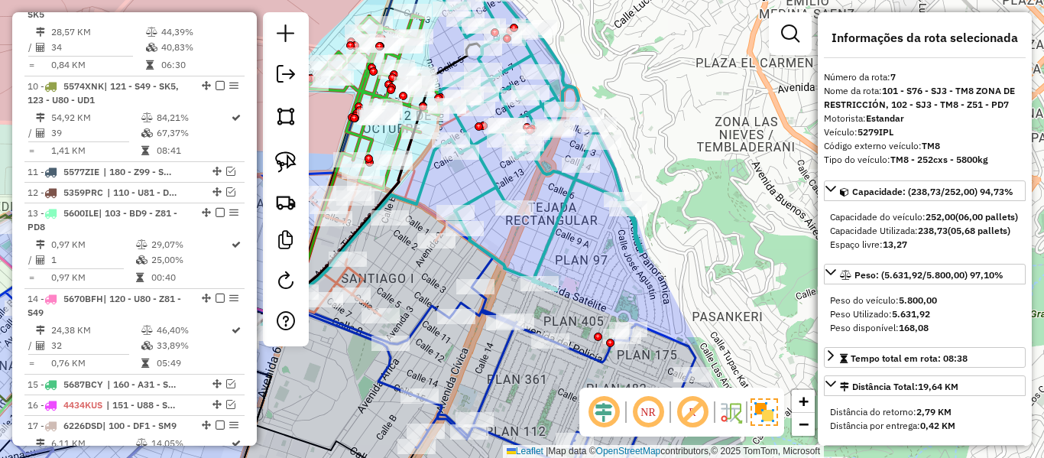
scroll to position [856, 0]
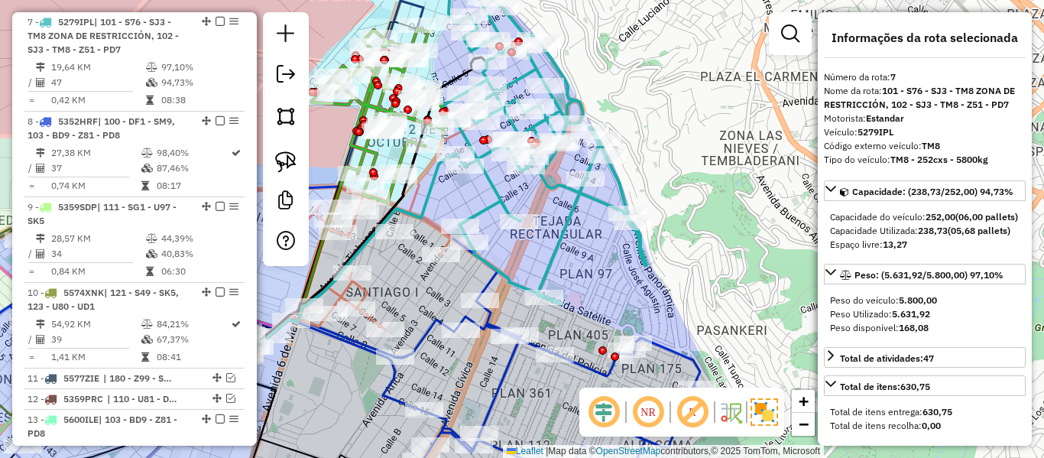
drag, startPoint x: 640, startPoint y: 247, endPoint x: 669, endPoint y: 313, distance: 72.6
click at [647, 304] on icon at bounding box center [544, 136] width 206 height 336
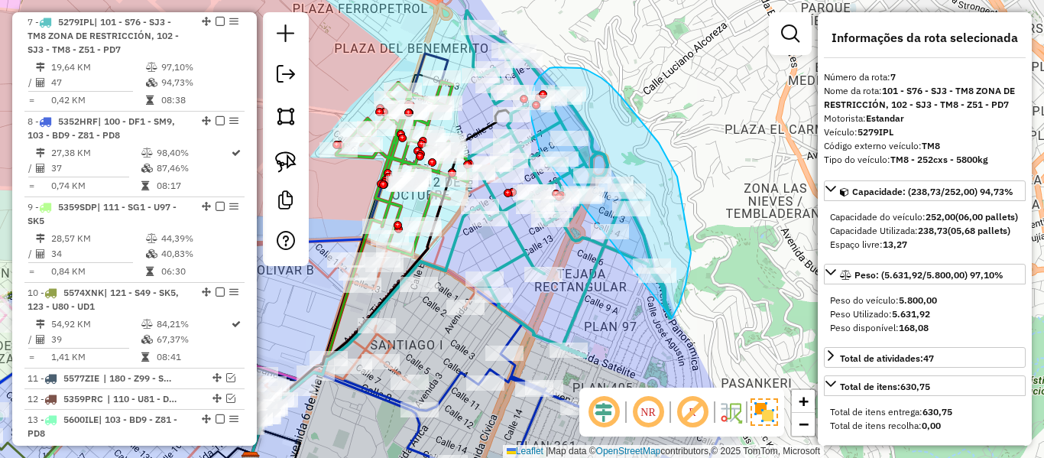
drag, startPoint x: 688, startPoint y: 274, endPoint x: 548, endPoint y: 174, distance: 172.5
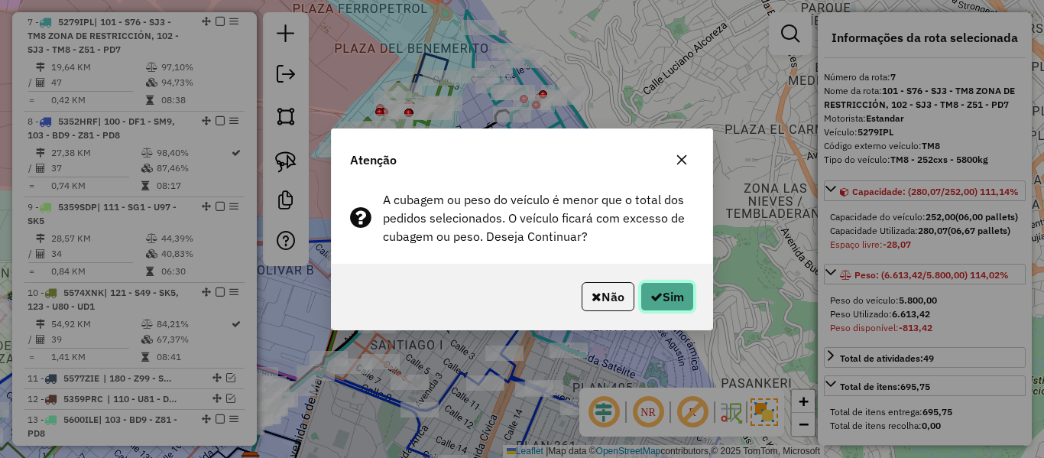
click at [659, 303] on button "Sim" at bounding box center [668, 296] width 54 height 29
select select "**********"
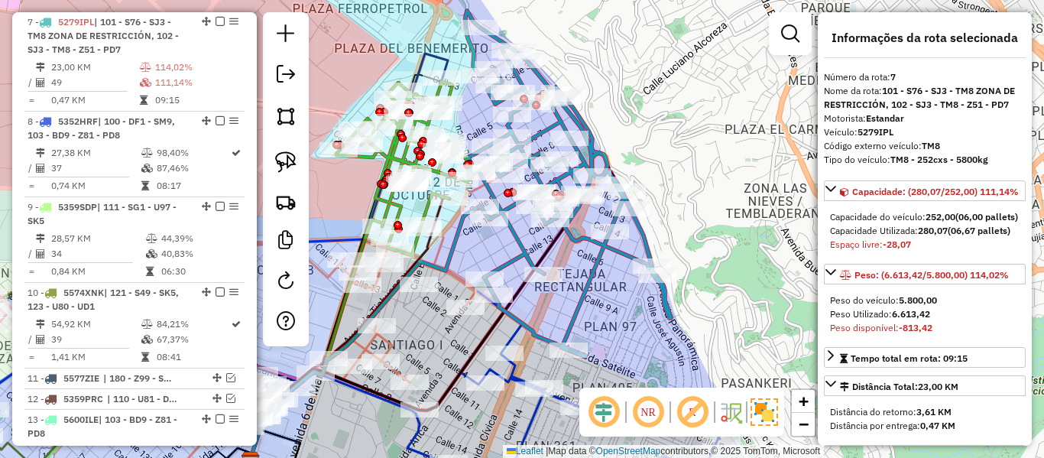
scroll to position [0, 0]
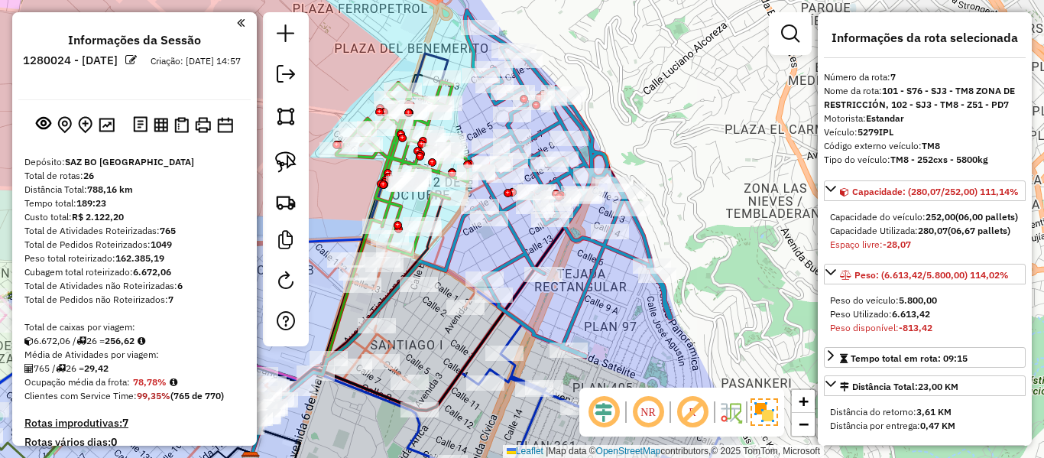
drag, startPoint x: 166, startPoint y: 258, endPoint x: 173, endPoint y: 79, distance: 179.0
click at [104, 129] on img at bounding box center [107, 125] width 16 height 15
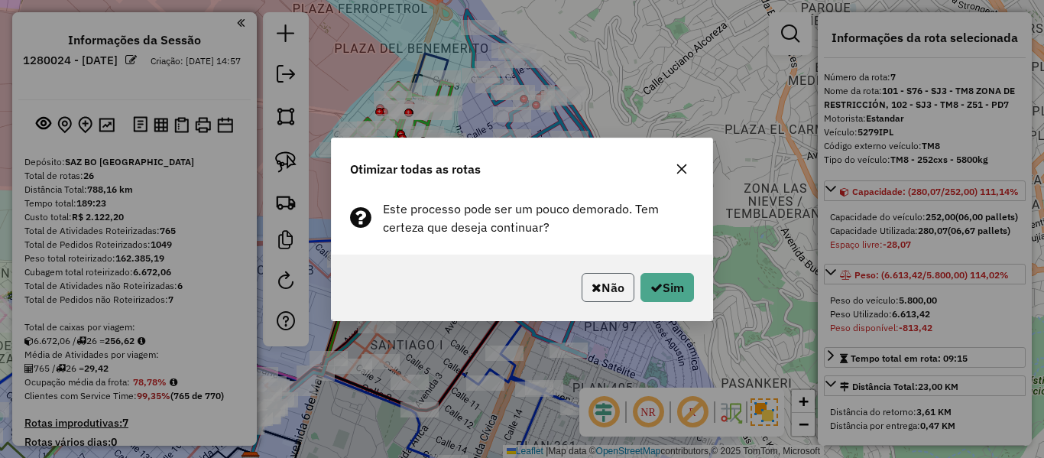
click at [617, 290] on button "Não" at bounding box center [608, 287] width 53 height 29
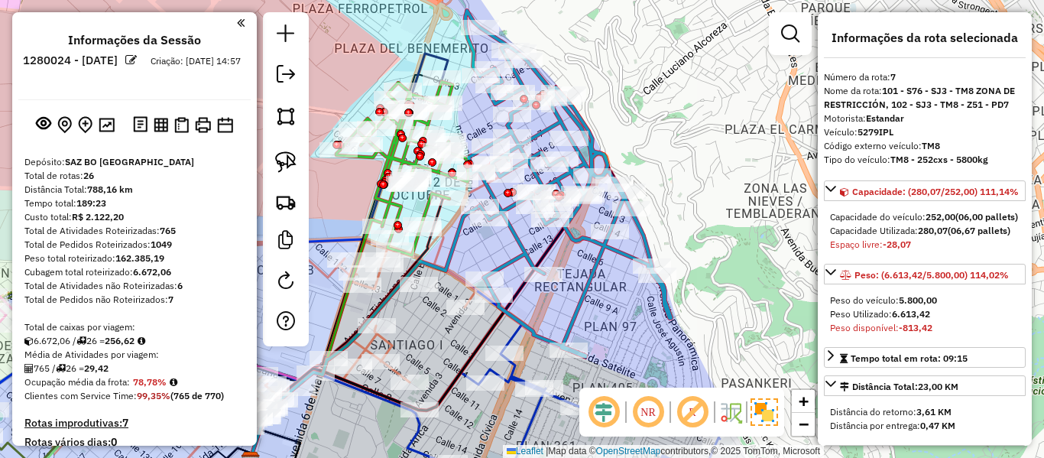
click at [631, 251] on icon at bounding box center [569, 184] width 206 height 346
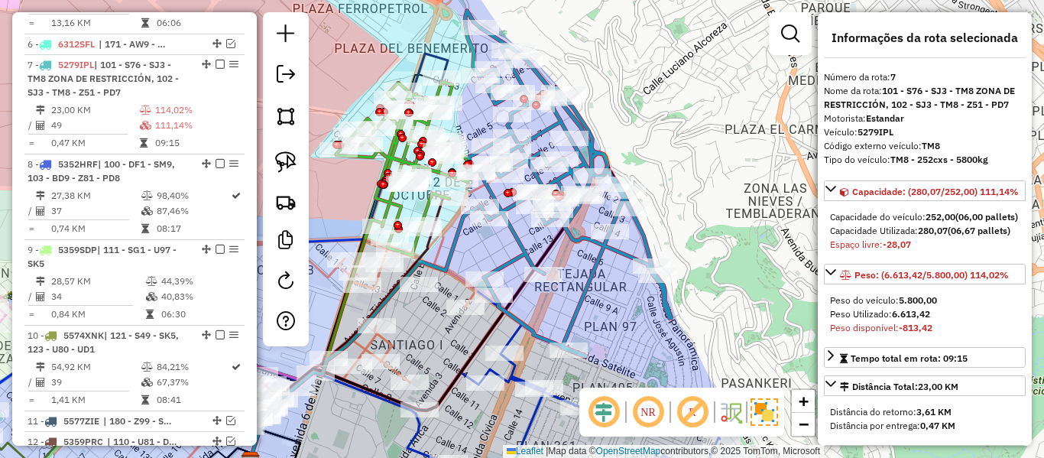
scroll to position [856, 0]
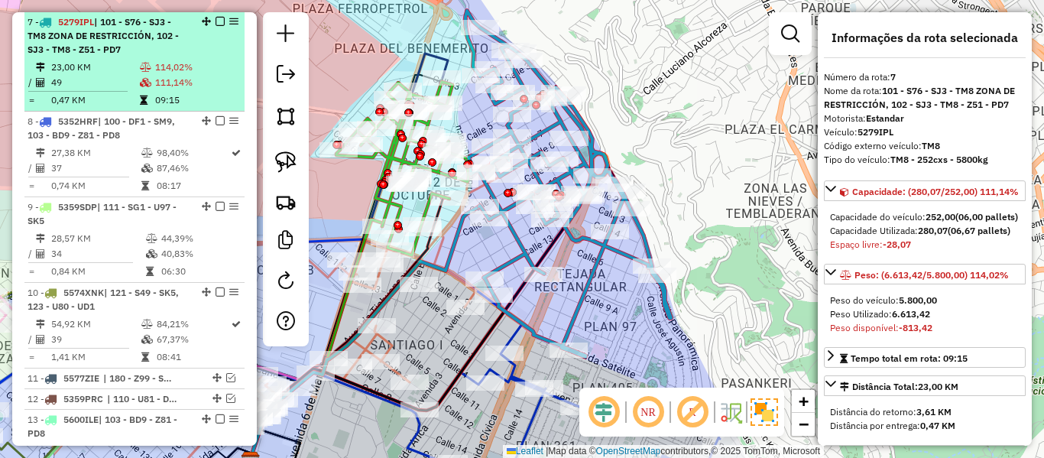
drag, startPoint x: 171, startPoint y: 67, endPoint x: 206, endPoint y: 83, distance: 39.0
click at [170, 67] on td "114,02%" at bounding box center [196, 67] width 84 height 15
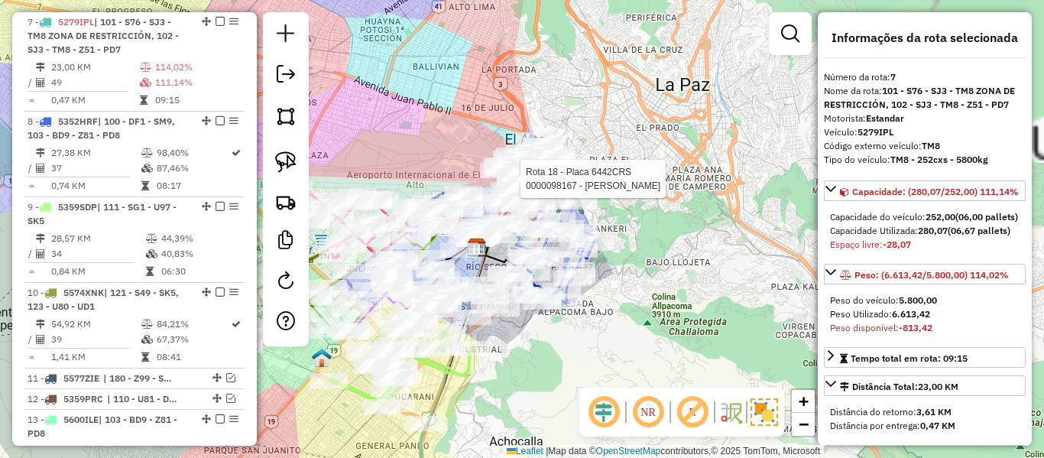
scroll to position [1893, 0]
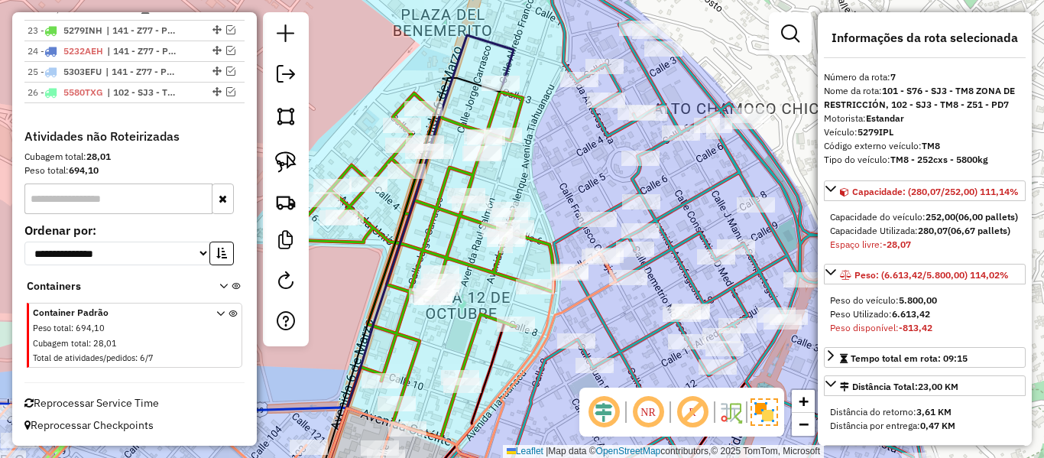
click at [570, 222] on div "Rota 7 - Placa 5279IPL 0000069921 - CAROLINA APAZA Janela de atendimento Grade …" at bounding box center [522, 229] width 1044 height 458
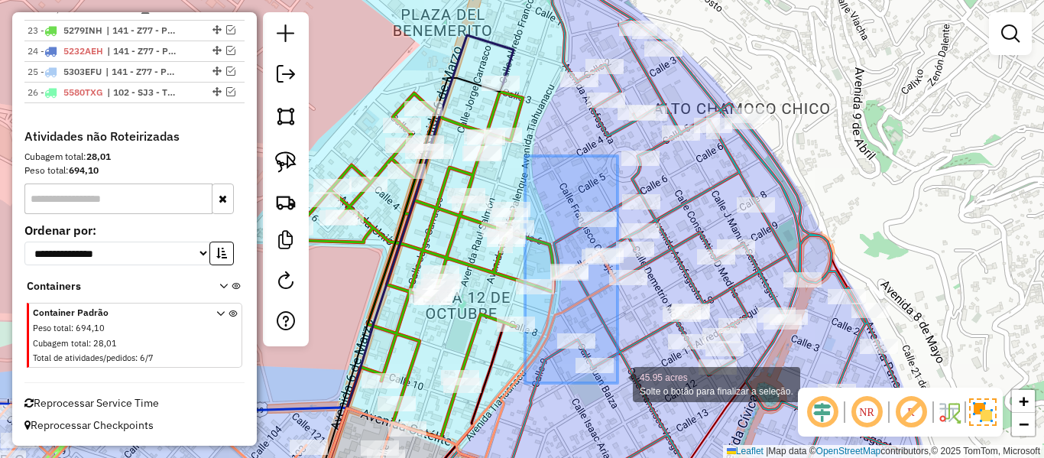
drag, startPoint x: 525, startPoint y: 156, endPoint x: 623, endPoint y: 379, distance: 243.7
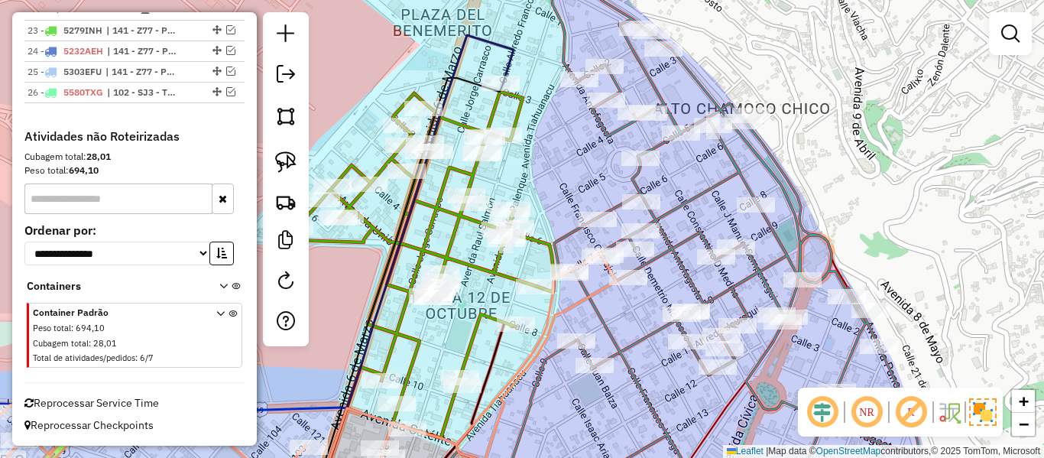
click at [673, 237] on icon at bounding box center [746, 229] width 397 height 550
select select "**********"
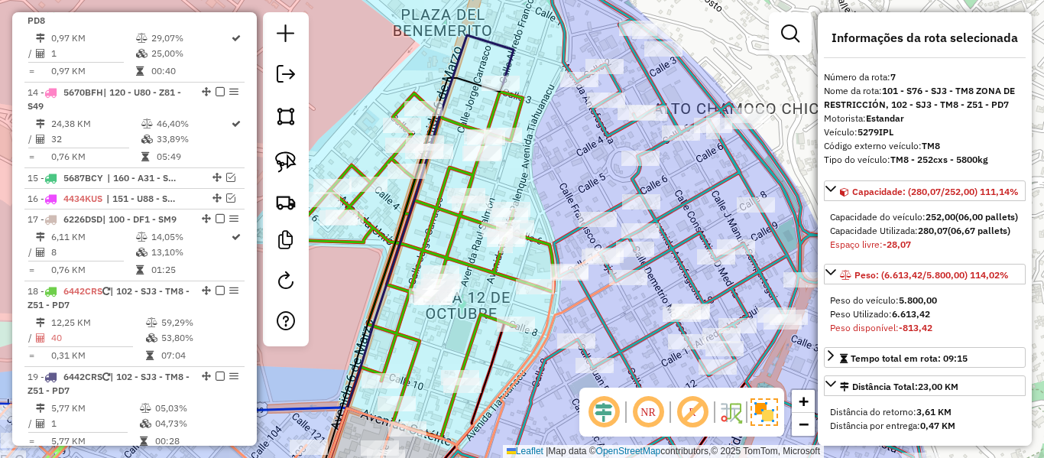
click at [674, 245] on icon at bounding box center [746, 229] width 397 height 550
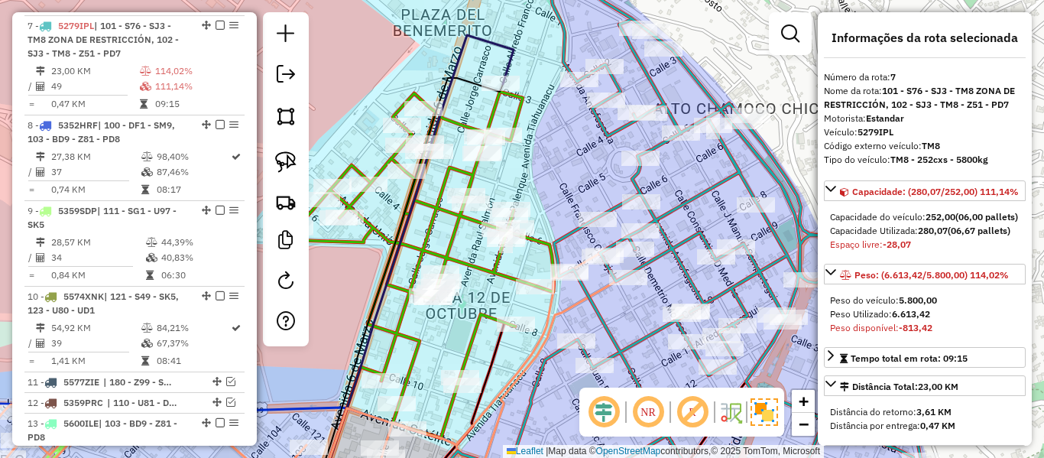
scroll to position [856, 0]
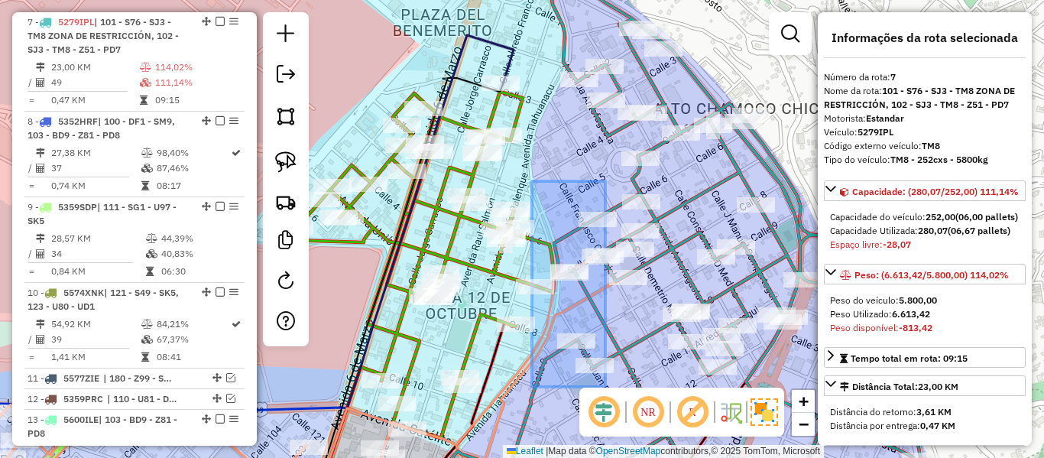
drag, startPoint x: 534, startPoint y: 194, endPoint x: 614, endPoint y: 386, distance: 207.7
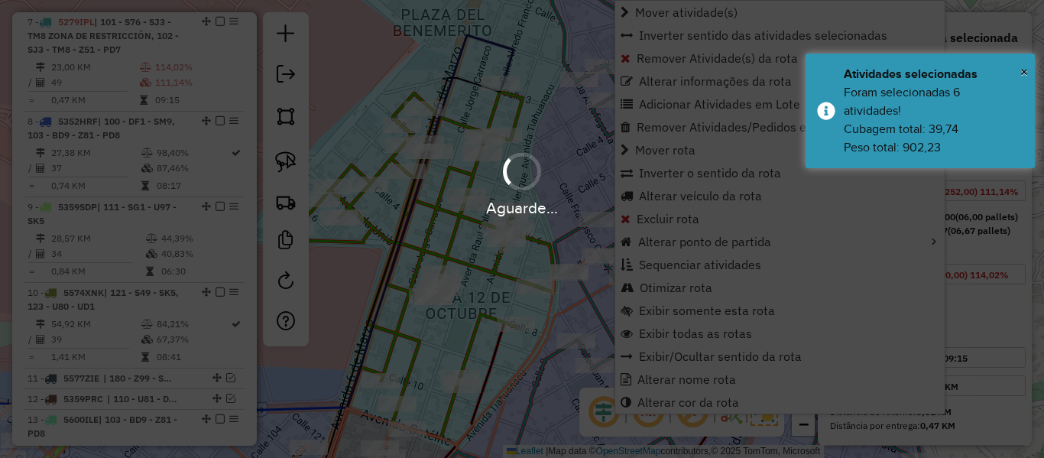
click at [586, 135] on div "Aguarde..." at bounding box center [522, 229] width 1044 height 458
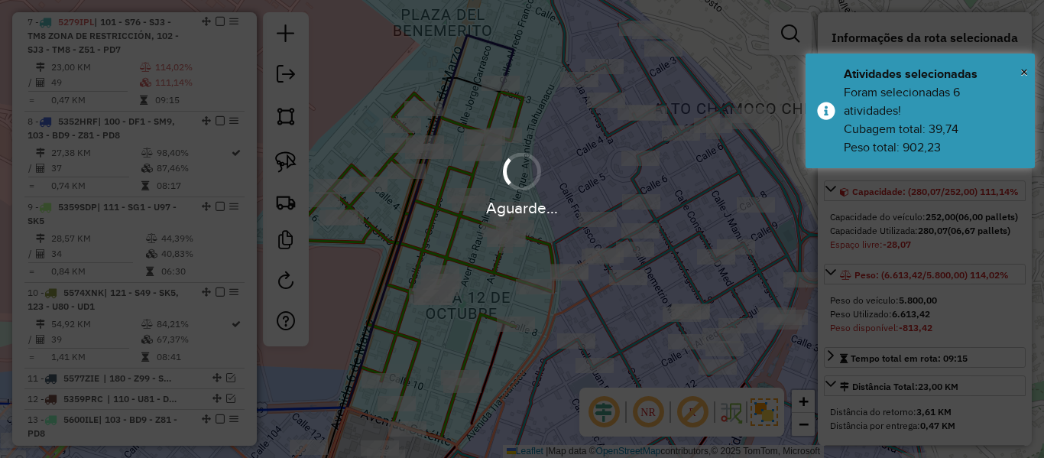
click at [584, 141] on div "Aguarde..." at bounding box center [522, 229] width 1044 height 458
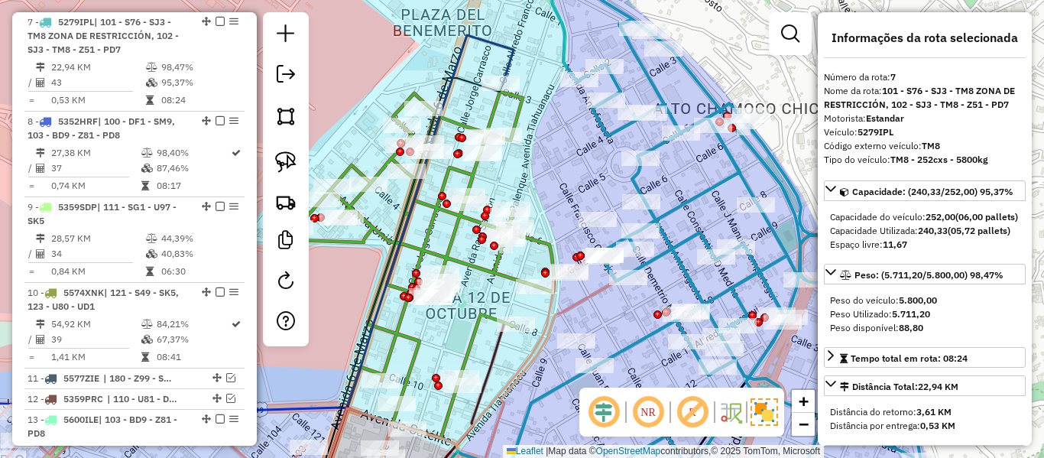
click at [581, 160] on div "Janela de atendimento Grade de atendimento Capacidade Transportadoras Veículos …" at bounding box center [522, 229] width 1044 height 458
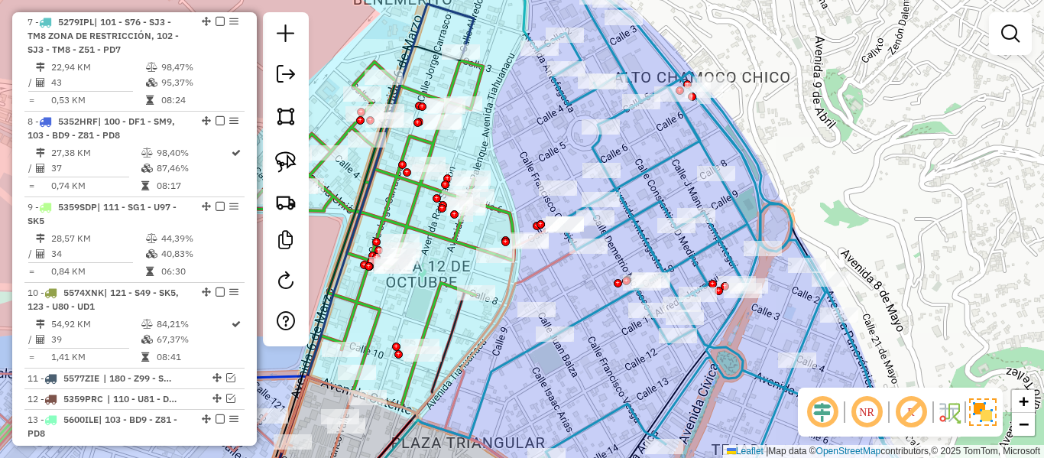
drag, startPoint x: 585, startPoint y: 188, endPoint x: 535, endPoint y: 151, distance: 61.8
click at [535, 151] on div "Janela de atendimento Grade de atendimento Capacidade Transportadoras Veículos …" at bounding box center [522, 229] width 1044 height 458
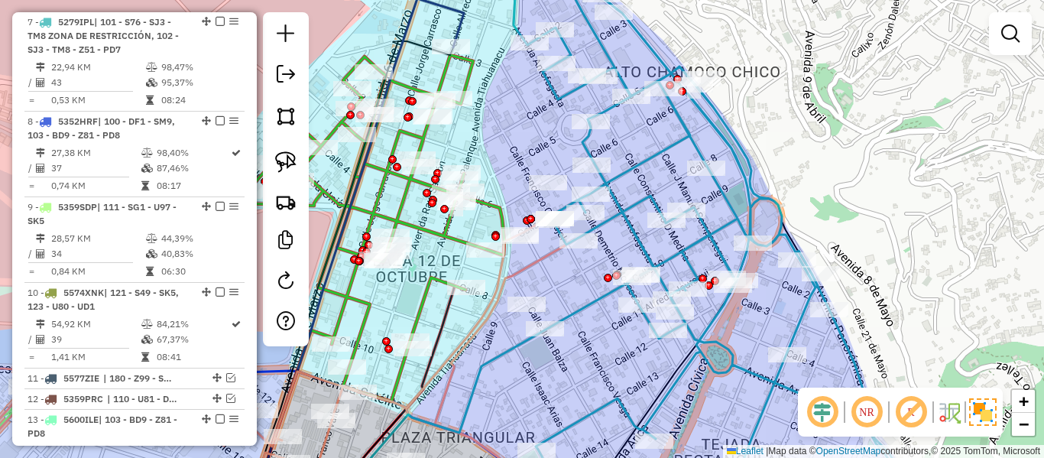
click at [643, 158] on icon at bounding box center [701, 229] width 400 height 550
select select "**********"
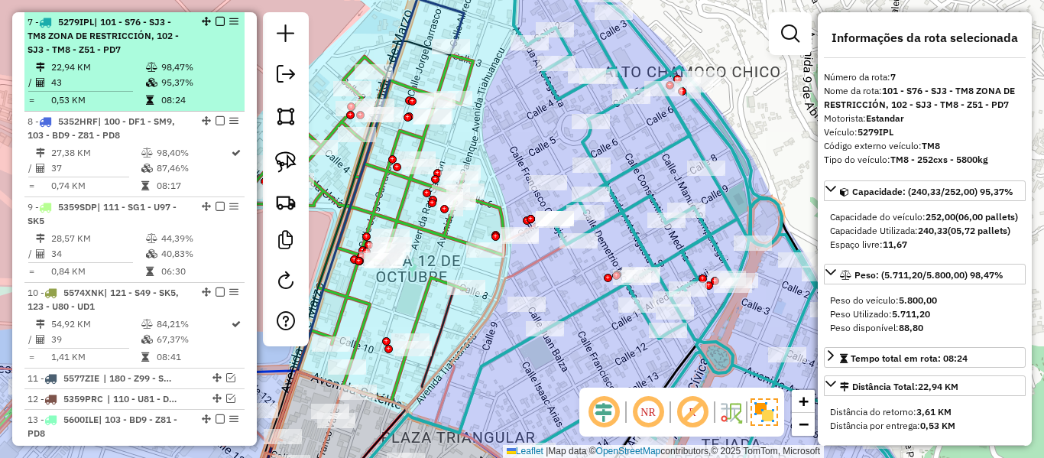
click at [216, 21] on em at bounding box center [220, 21] width 9 height 9
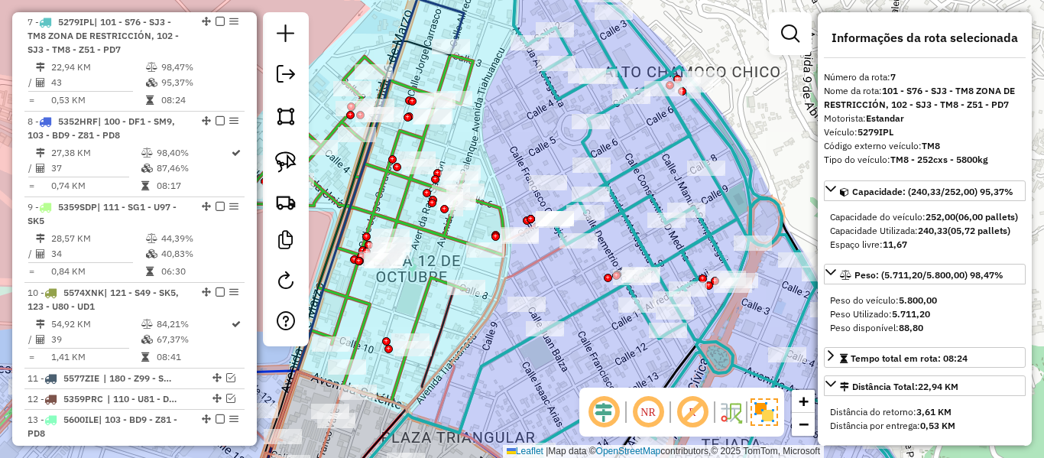
scroll to position [777, 0]
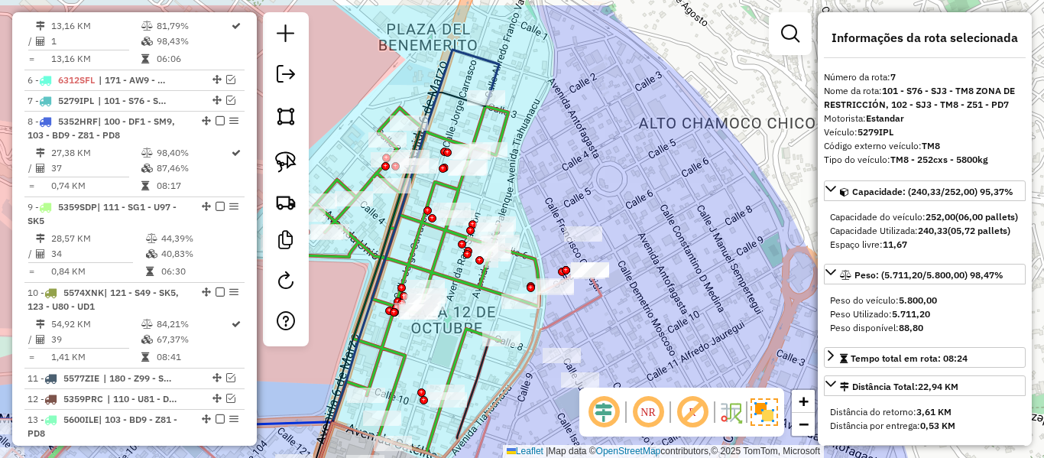
drag, startPoint x: 632, startPoint y: 161, endPoint x: 667, endPoint y: 213, distance: 62.1
click at [667, 213] on div "Janela de atendimento Grade de atendimento Capacidade Transportadoras Veículos …" at bounding box center [522, 229] width 1044 height 458
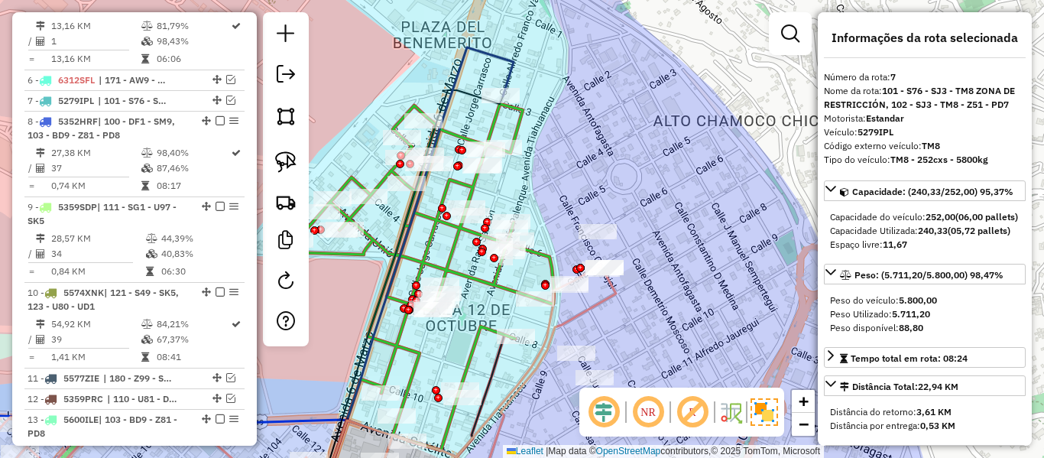
drag, startPoint x: 647, startPoint y: 190, endPoint x: 684, endPoint y: 209, distance: 41.0
click at [684, 209] on div "Janela de atendimento Grade de atendimento Capacidade Transportadoras Veículos …" at bounding box center [522, 229] width 1044 height 458
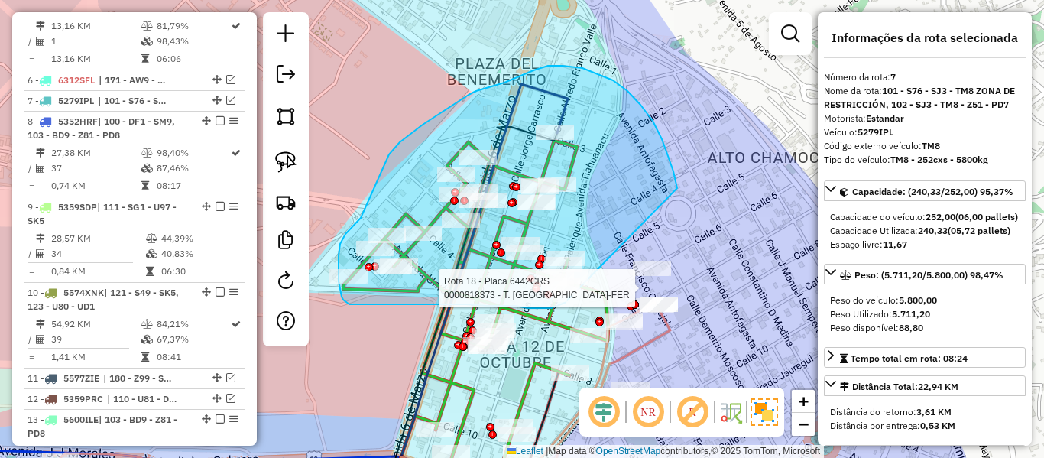
drag, startPoint x: 677, startPoint y: 188, endPoint x: 566, endPoint y: 303, distance: 160.0
click at [566, 303] on div "Rota 18 - Placa 6442CRS 0000818373 - T. ELY-FER Janela de atendimento Grade de …" at bounding box center [522, 229] width 1044 height 458
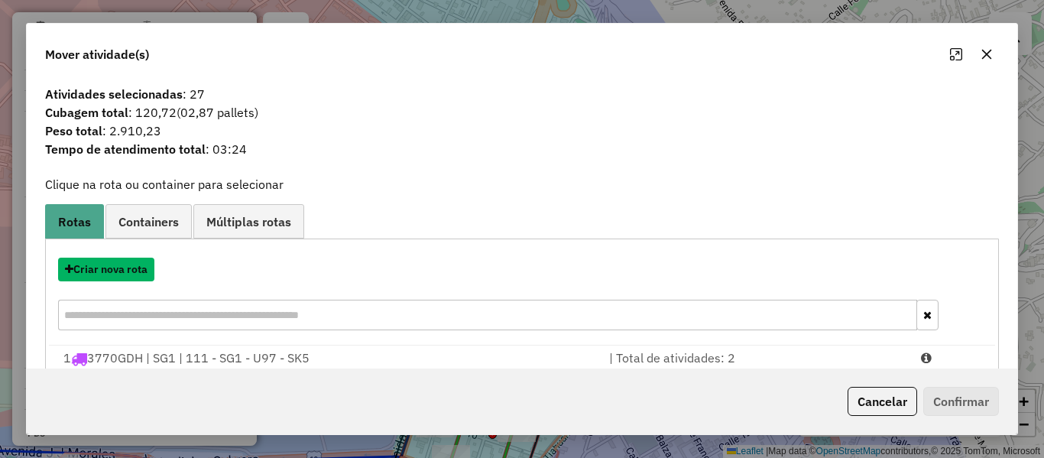
click at [128, 274] on button "Criar nova rota" at bounding box center [106, 270] width 96 height 24
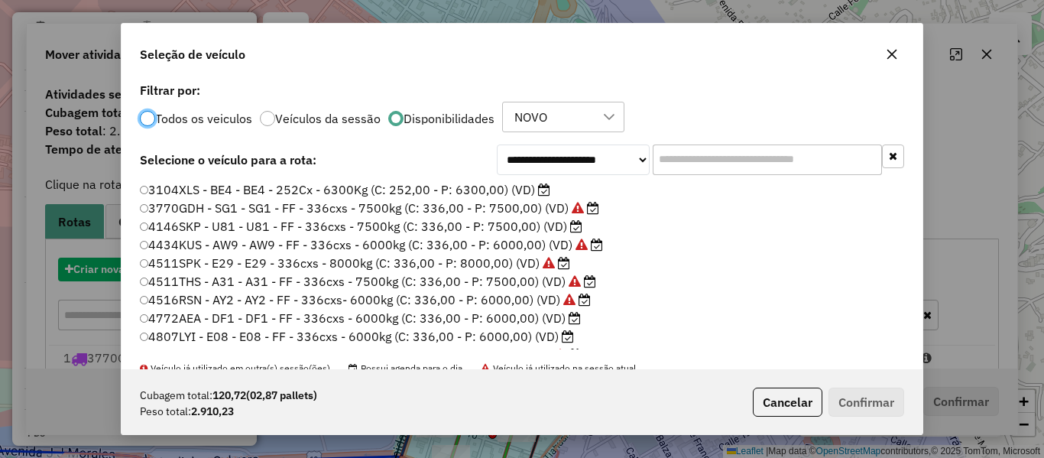
scroll to position [8, 5]
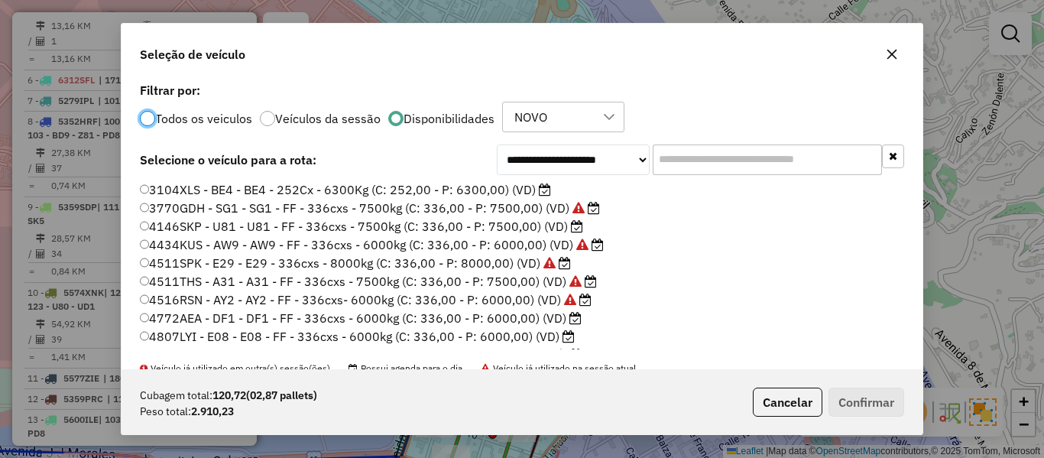
click at [521, 189] on label "3104XLS - BE4 - BE4 - 252Cx - 6300Kg (C: 252,00 - P: 6300,00) (VD)" at bounding box center [345, 189] width 411 height 18
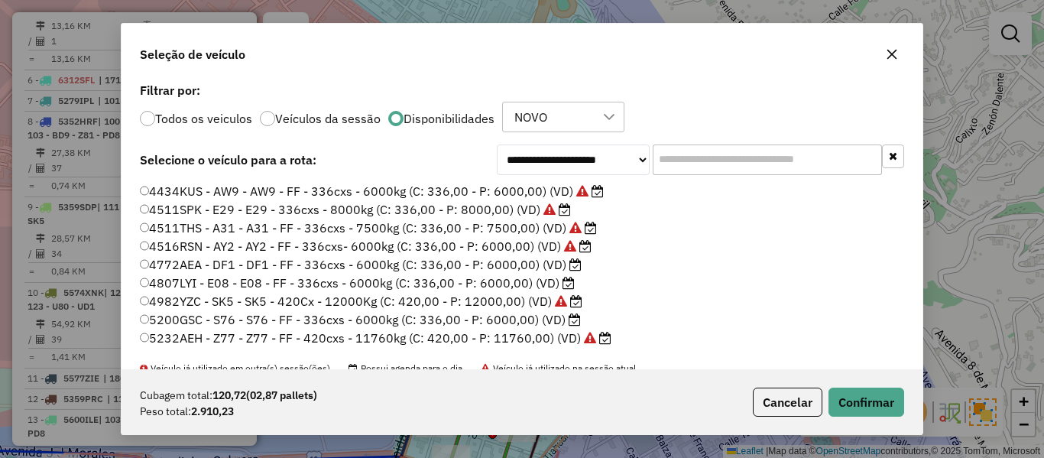
scroll to position [76, 0]
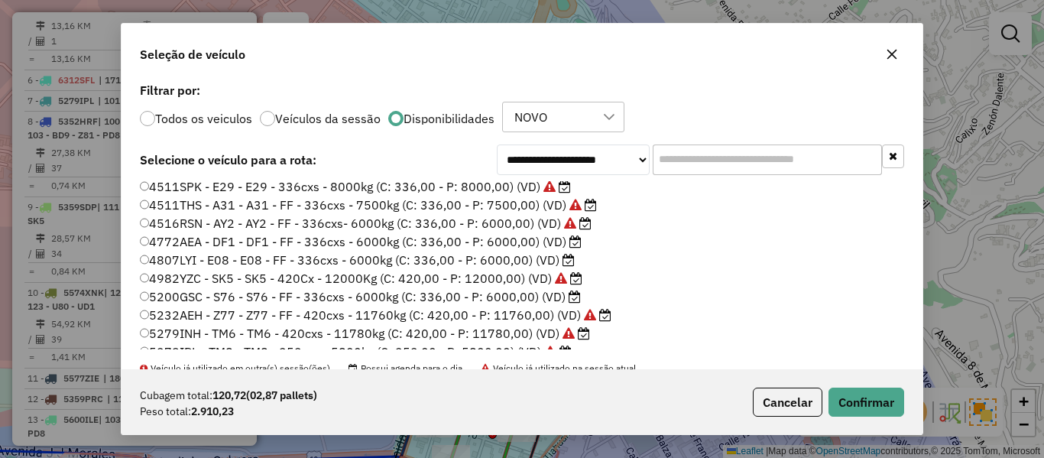
click at [569, 244] on icon at bounding box center [575, 241] width 12 height 12
drag, startPoint x: 854, startPoint y: 399, endPoint x: 870, endPoint y: 399, distance: 16.1
click at [854, 400] on button "Confirmar" at bounding box center [867, 402] width 76 height 29
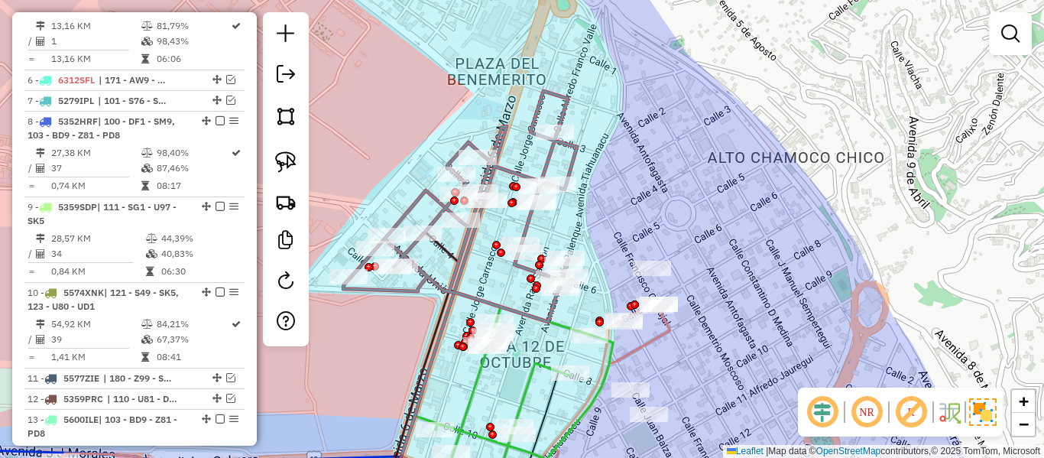
click at [557, 171] on div "Rota 26 - Placa 4772AEA 0000086106 - RAYITO DE LUNA Rota 26 - Placa 4772AEA 000…" at bounding box center [522, 229] width 1044 height 458
click at [550, 161] on icon at bounding box center [460, 206] width 234 height 231
select select "**********"
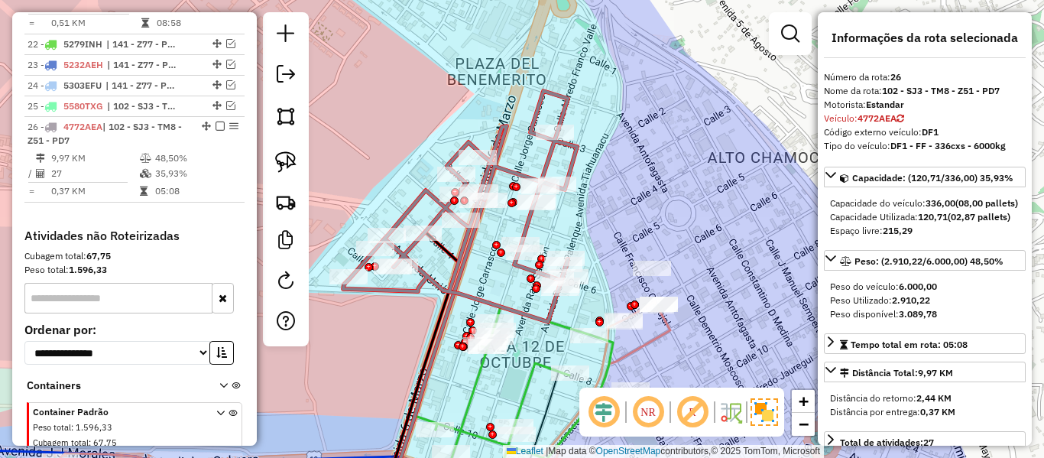
scroll to position [1814, 0]
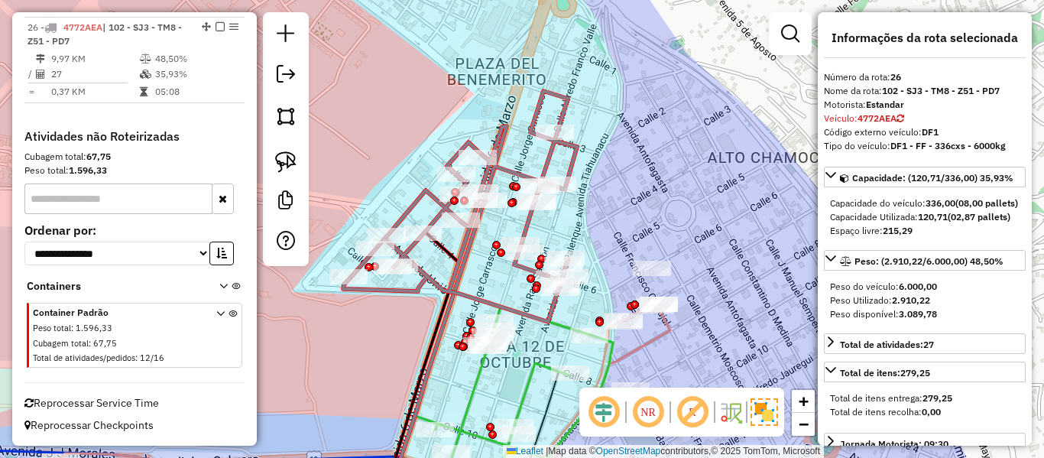
drag, startPoint x: 701, startPoint y: 236, endPoint x: 718, endPoint y: 149, distance: 88.8
click at [713, 144] on div "Janela de atendimento Grade de atendimento Capacidade Transportadoras Veículos …" at bounding box center [522, 229] width 1044 height 458
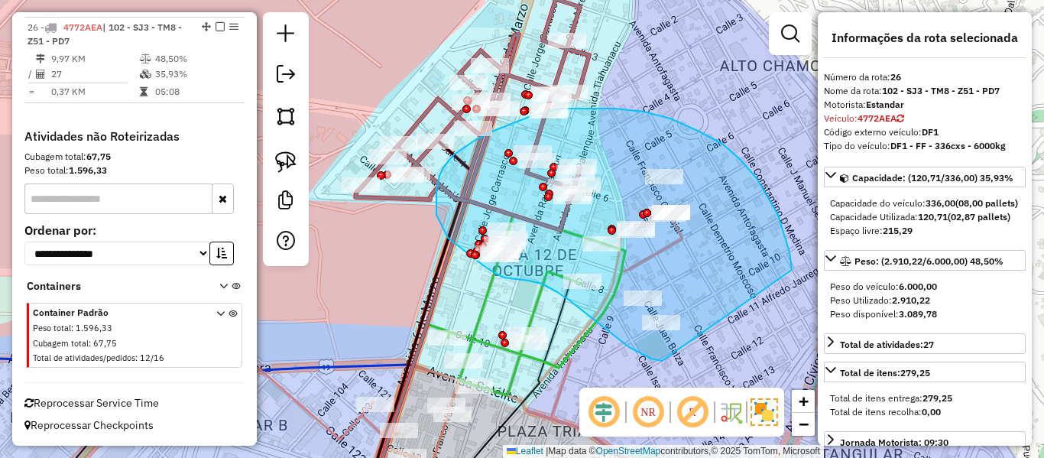
drag, startPoint x: 740, startPoint y: 159, endPoint x: 699, endPoint y: 348, distance: 193.3
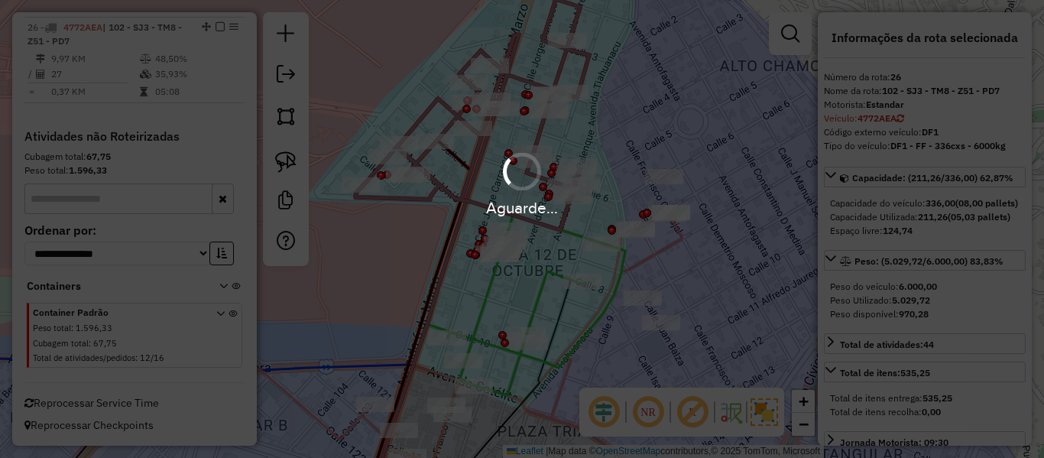
select select "**********"
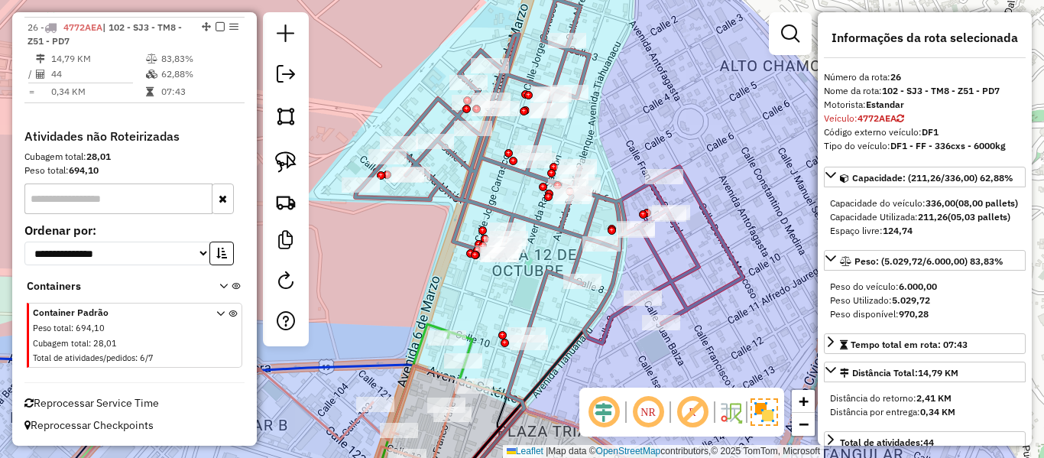
click at [563, 223] on icon at bounding box center [549, 171] width 388 height 344
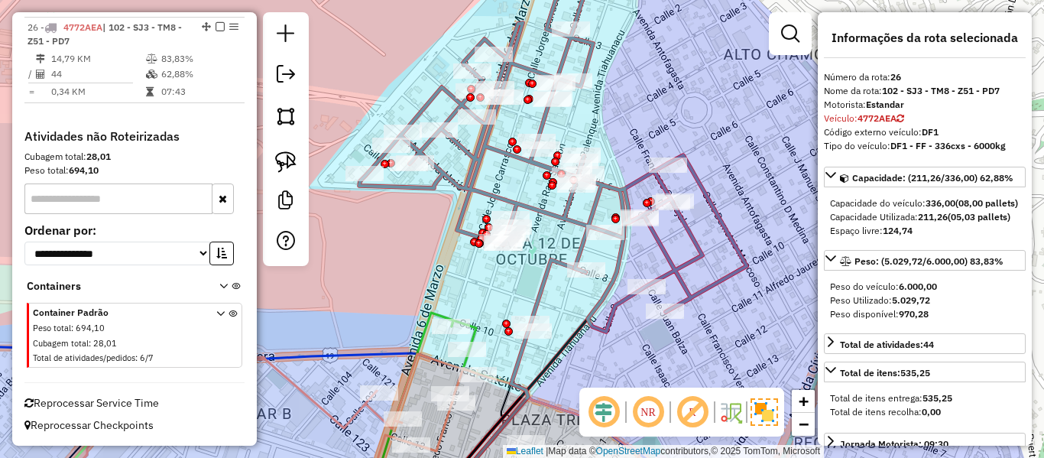
drag, startPoint x: 714, startPoint y: 282, endPoint x: 681, endPoint y: 275, distance: 33.6
click at [727, 220] on icon at bounding box center [553, 160] width 388 height 344
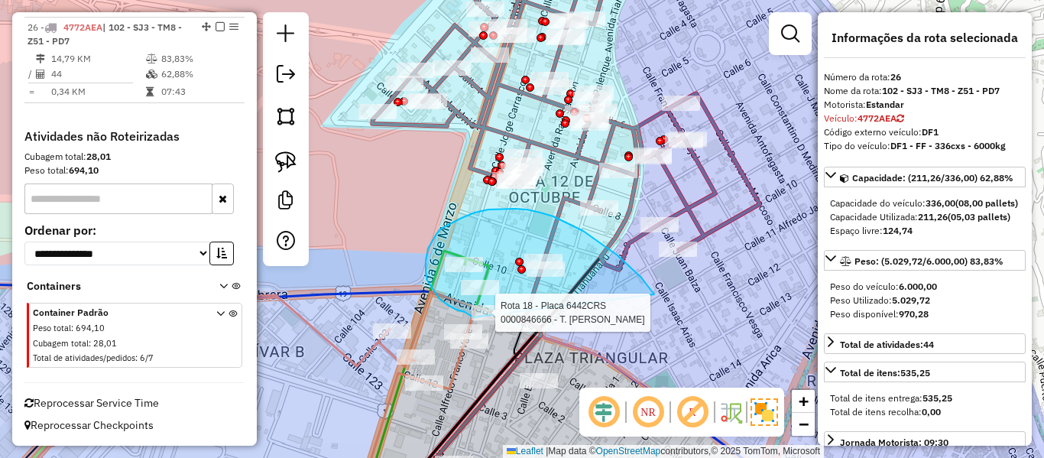
drag, startPoint x: 641, startPoint y: 277, endPoint x: 505, endPoint y: 324, distance: 143.8
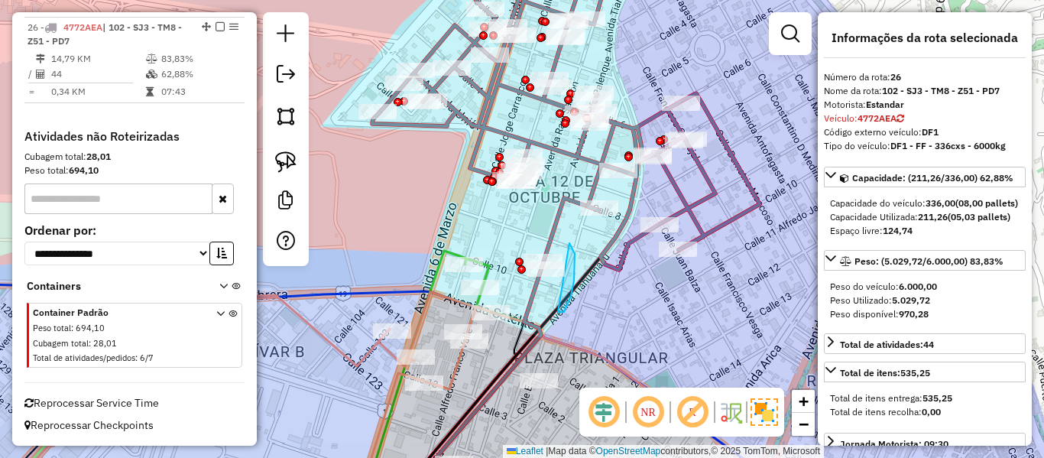
drag, startPoint x: 564, startPoint y: 312, endPoint x: 511, endPoint y: 262, distance: 73.0
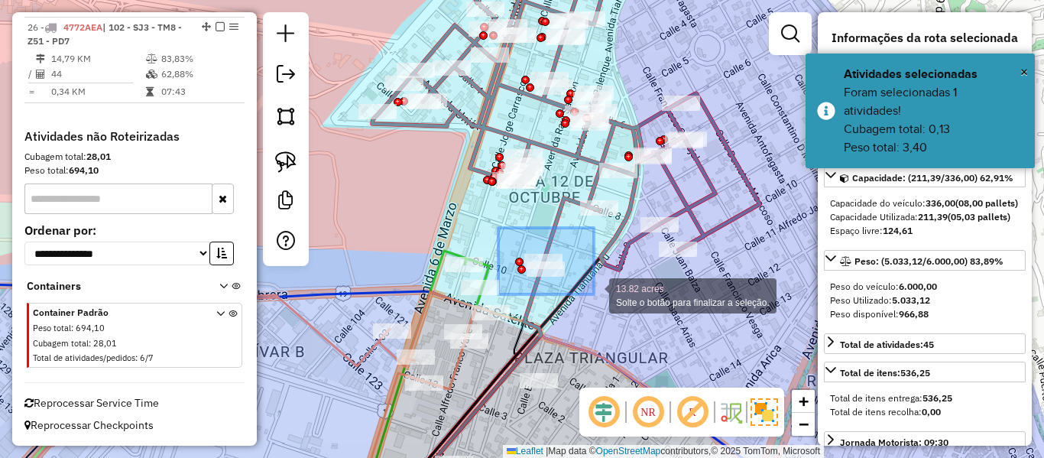
drag, startPoint x: 498, startPoint y: 228, endPoint x: 598, endPoint y: 298, distance: 121.7
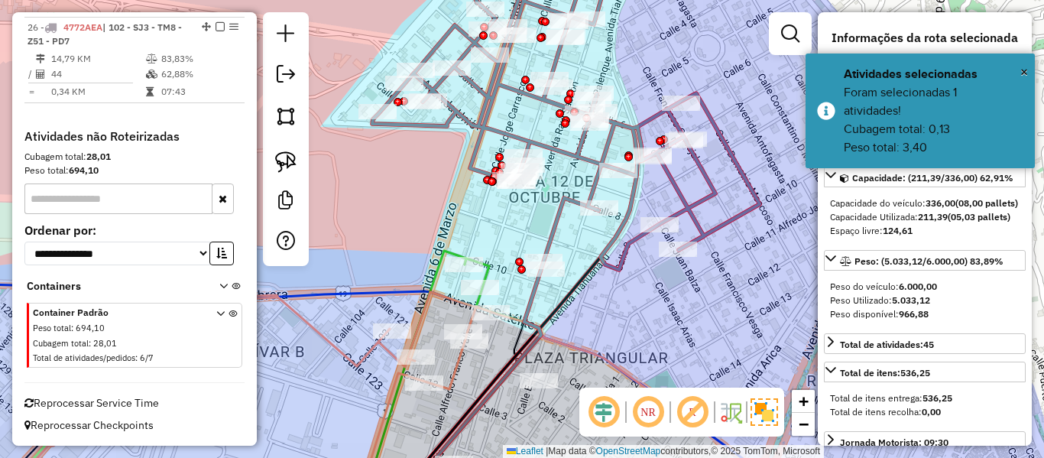
select select "**********"
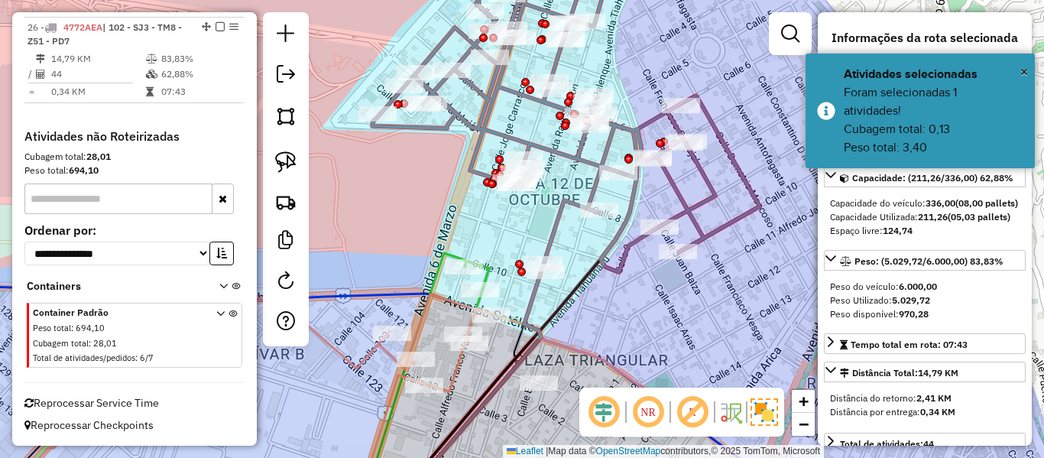
click at [672, 310] on div "Janela de atendimento Grade de atendimento Capacidade Transportadoras Veículos …" at bounding box center [522, 229] width 1044 height 458
click at [693, 197] on div "Janela de atendimento Grade de atendimento Capacidade Transportadoras Veículos …" at bounding box center [522, 229] width 1044 height 458
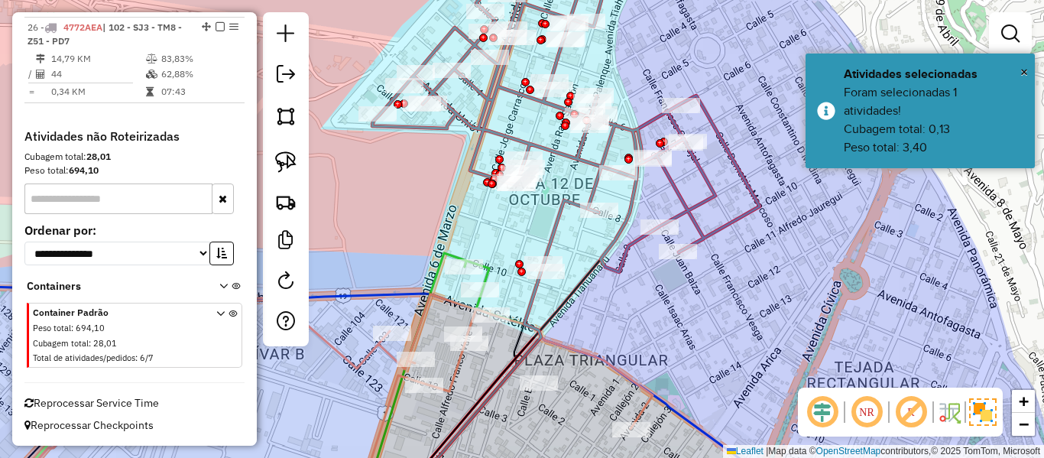
click at [691, 213] on icon at bounding box center [566, 113] width 388 height 318
select select "**********"
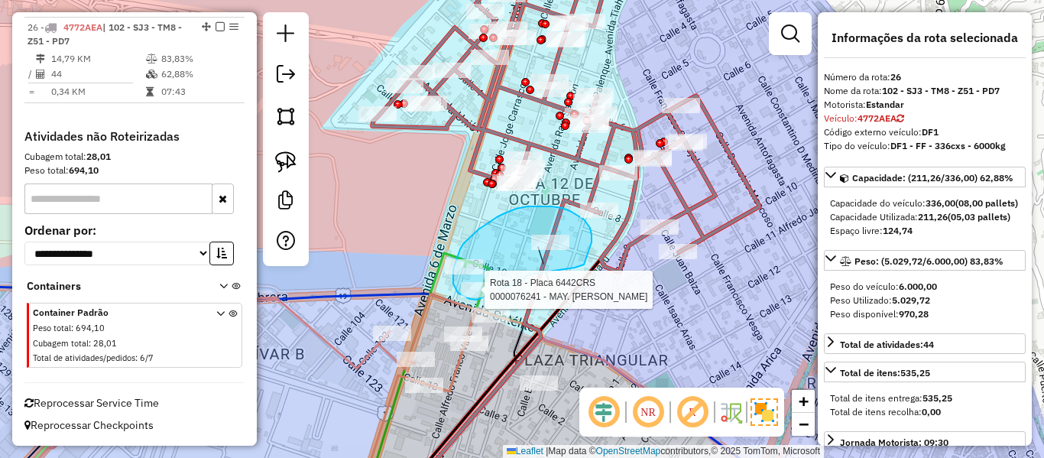
drag, startPoint x: 525, startPoint y: 278, endPoint x: 482, endPoint y: 298, distance: 47.9
click at [479, 299] on div "Rota 18 - Placa 6442CRS 0000076241 - MAY. MARY ELY C Janela de atendimento Grad…" at bounding box center [522, 229] width 1044 height 458
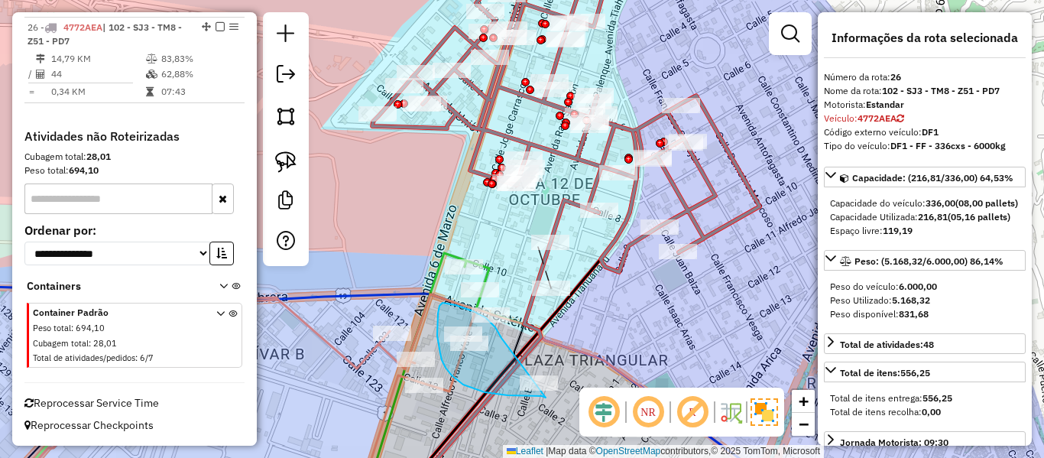
drag, startPoint x: 501, startPoint y: 338, endPoint x: 573, endPoint y: 338, distance: 71.9
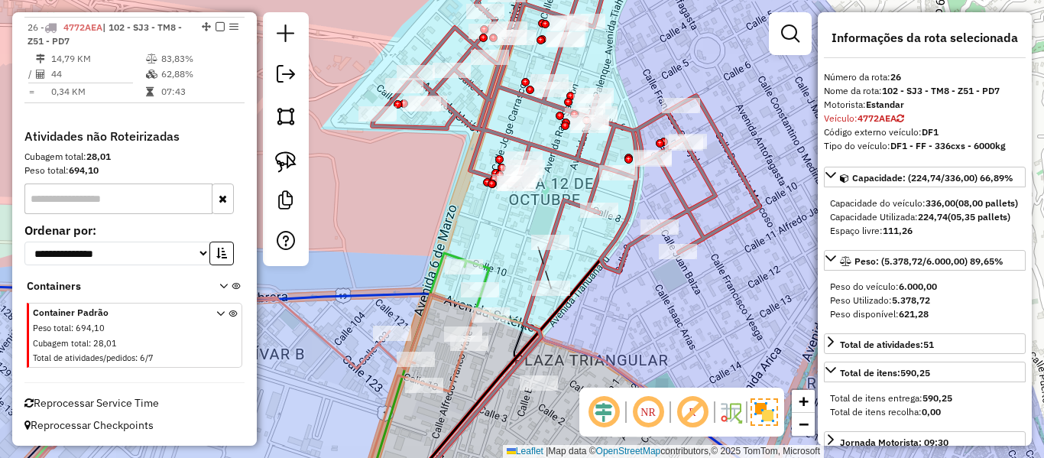
select select "**********"
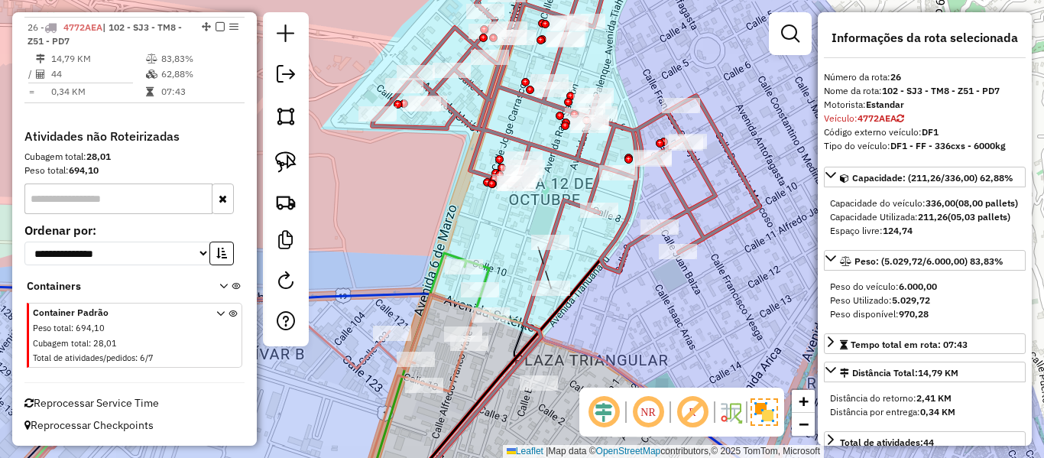
click at [652, 300] on div "Janela de atendimento Grade de atendimento Capacidade Transportadoras Veículos …" at bounding box center [522, 229] width 1044 height 458
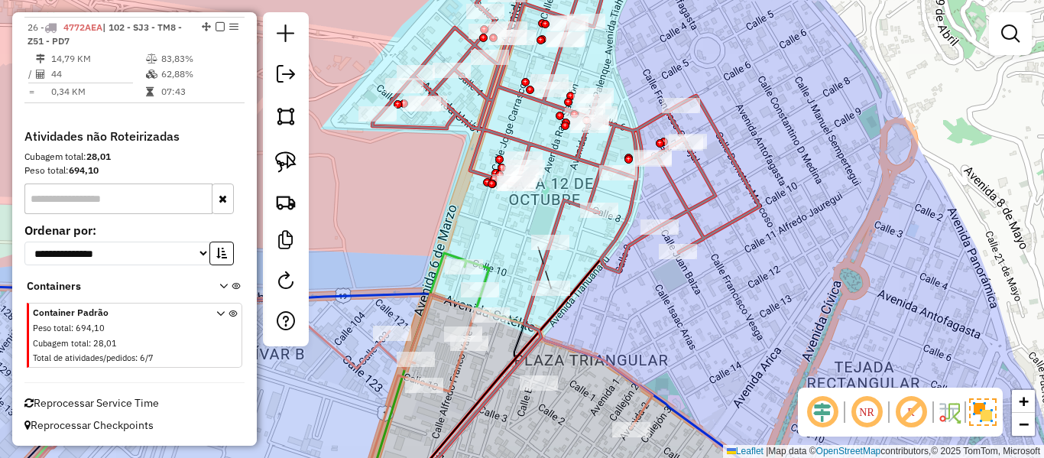
click at [641, 255] on div "Janela de atendimento Grade de atendimento Capacidade Transportadoras Veículos …" at bounding box center [522, 229] width 1044 height 458
click at [634, 245] on icon at bounding box center [566, 113] width 388 height 318
select select "**********"
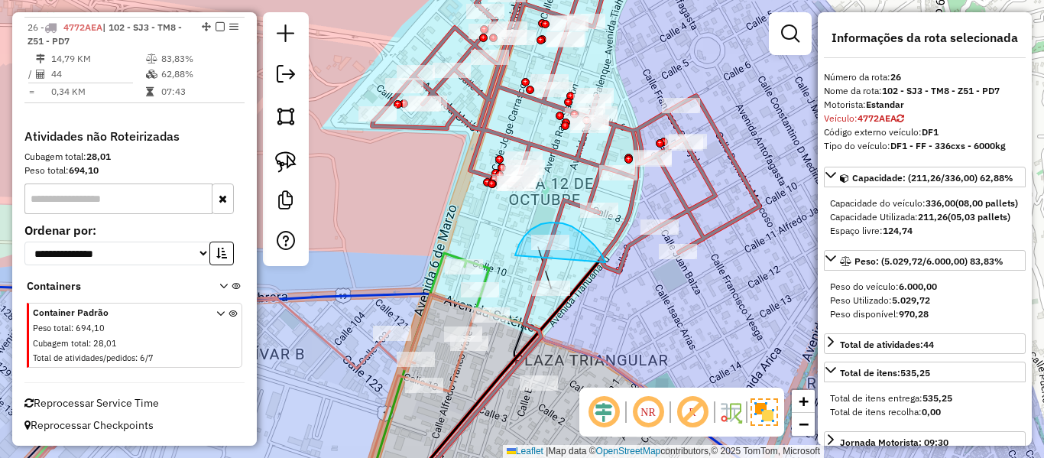
drag, startPoint x: 601, startPoint y: 253, endPoint x: 521, endPoint y: 255, distance: 80.3
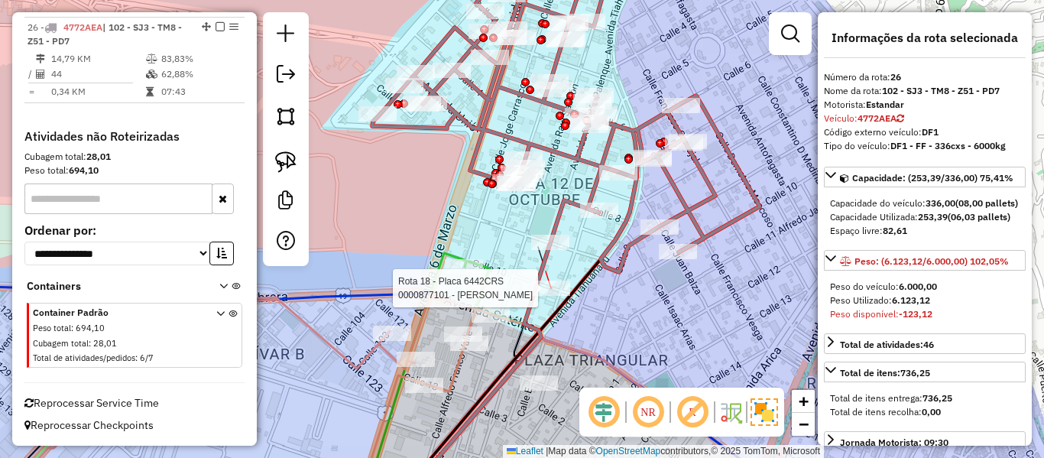
select select "**********"
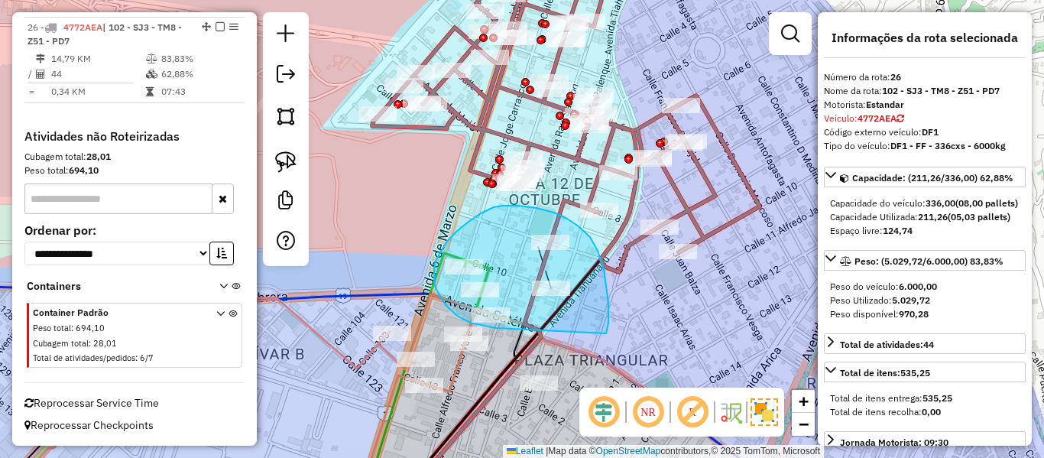
drag, startPoint x: 606, startPoint y: 333, endPoint x: 508, endPoint y: 329, distance: 98.7
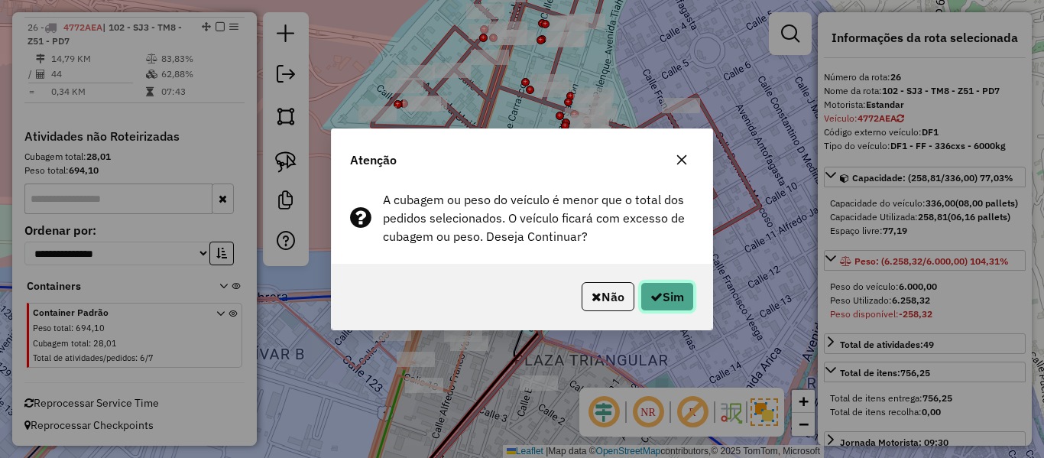
click at [665, 298] on button "Sim" at bounding box center [668, 296] width 54 height 29
select select "**********"
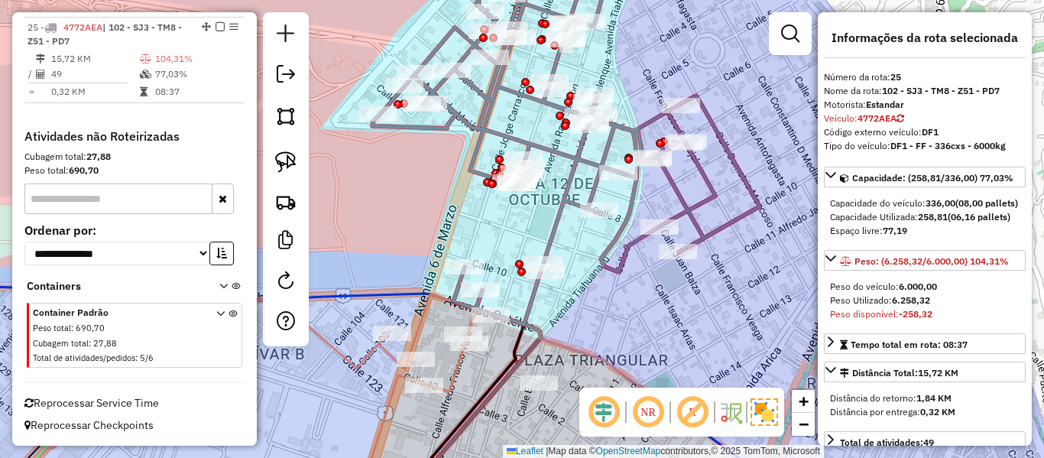
scroll to position [1728, 0]
click at [276, 291] on link at bounding box center [286, 282] width 31 height 34
select select "*"
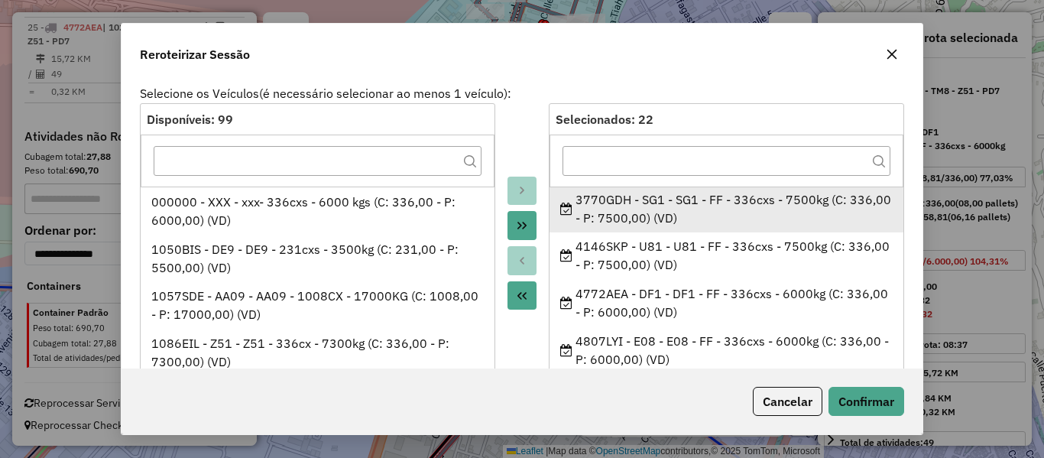
scroll to position [76, 0]
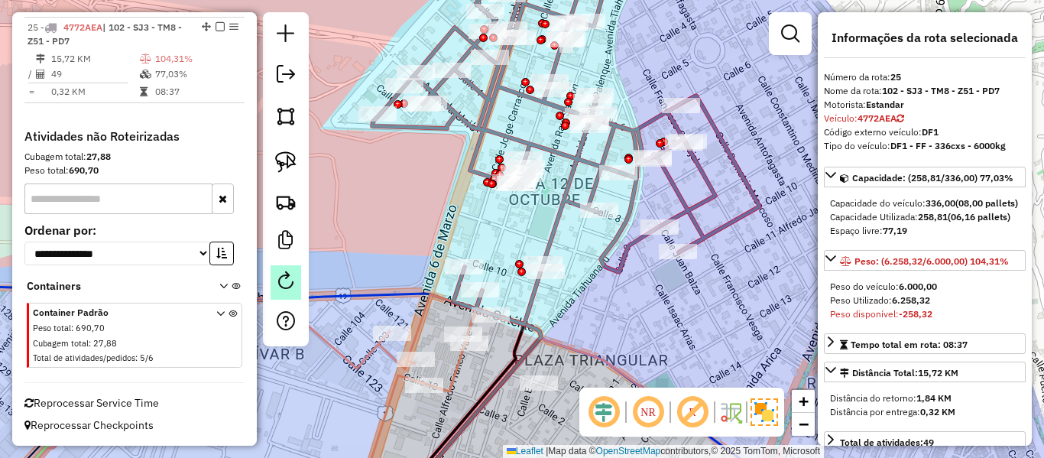
click at [281, 283] on em at bounding box center [286, 280] width 18 height 18
select select "*"
click at [621, 253] on icon at bounding box center [566, 139] width 388 height 370
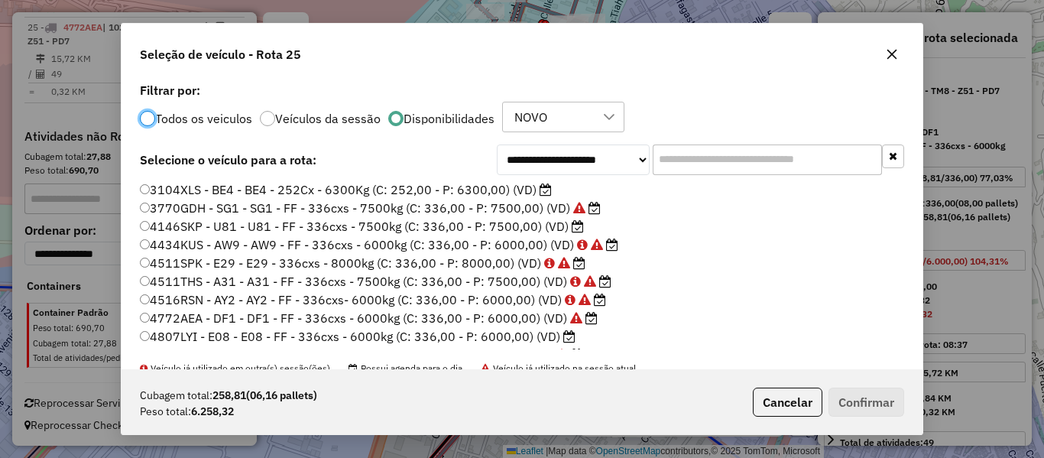
scroll to position [8, 5]
click at [724, 161] on input "text" at bounding box center [767, 159] width 229 height 31
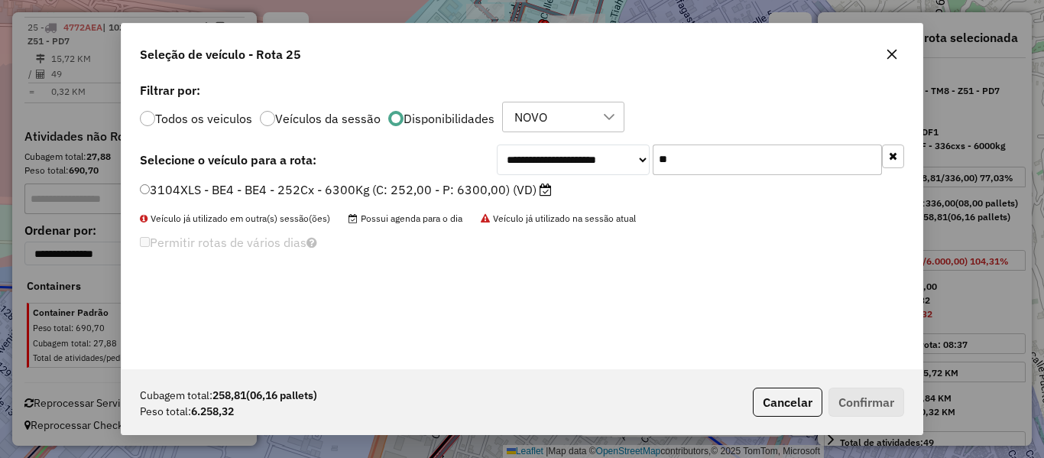
type input "**"
click at [518, 195] on label "3104XLS - BE4 - BE4 - 252Cx - 6300Kg (C: 252,00 - P: 6300,00) (VD)" at bounding box center [346, 189] width 412 height 18
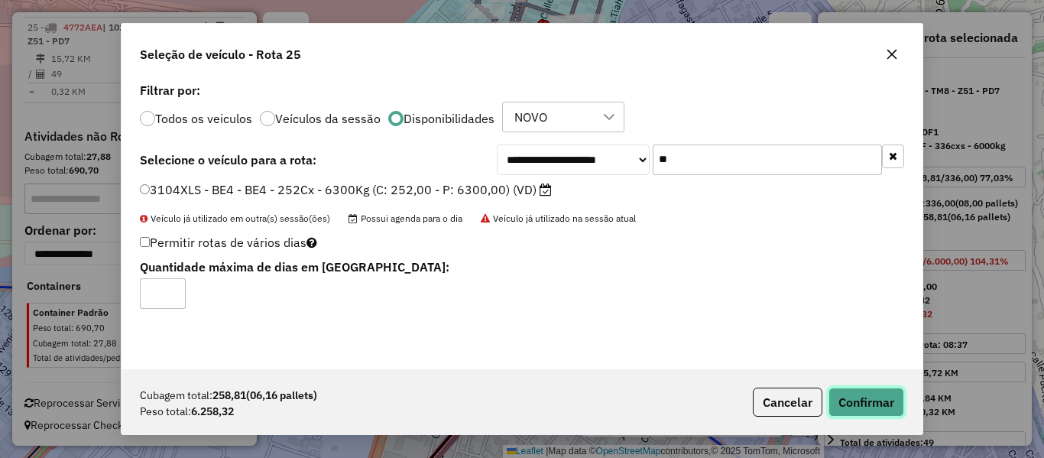
click at [833, 397] on button "Confirmar" at bounding box center [867, 402] width 76 height 29
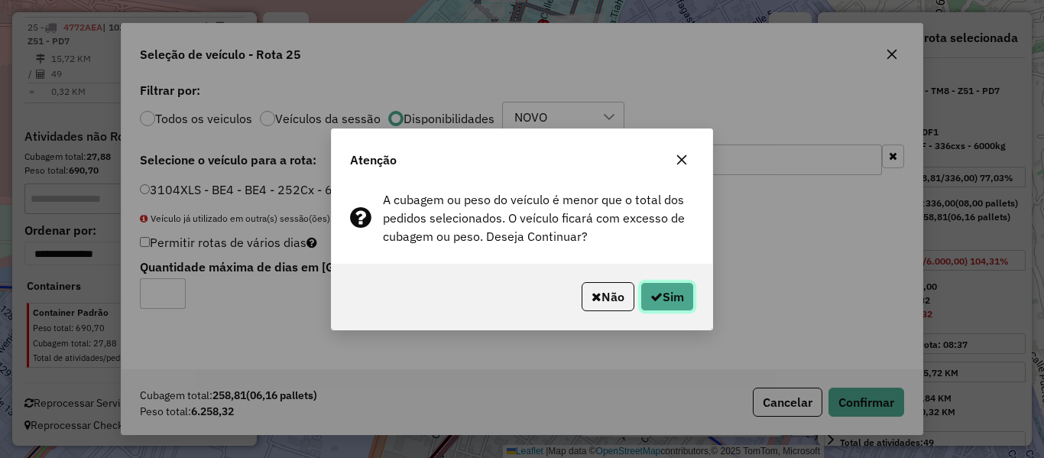
click at [683, 294] on button "Sim" at bounding box center [668, 296] width 54 height 29
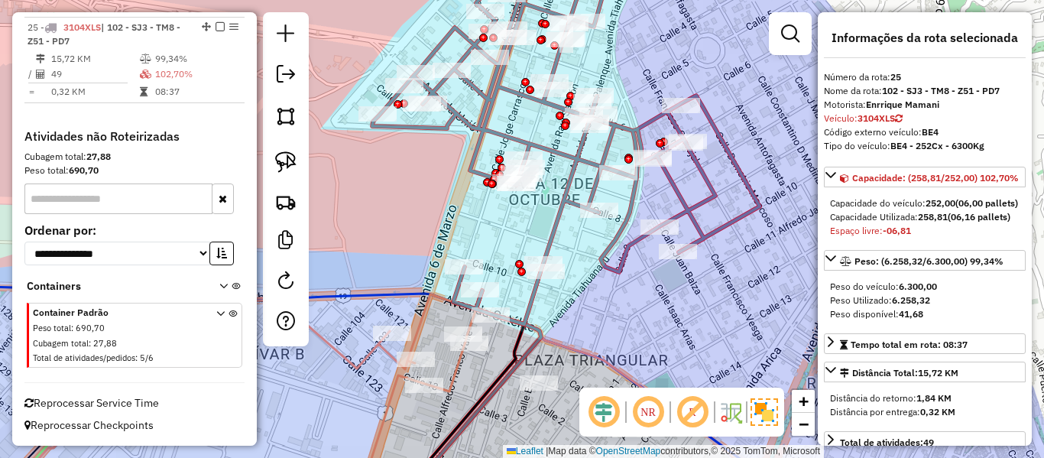
click at [556, 229] on icon at bounding box center [566, 139] width 388 height 370
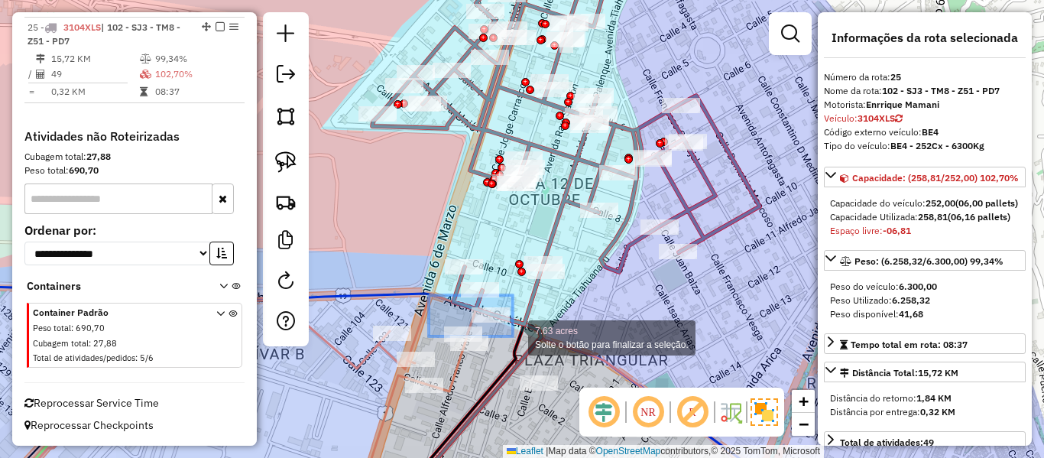
drag, startPoint x: 462, startPoint y: 319, endPoint x: 513, endPoint y: 336, distance: 53.4
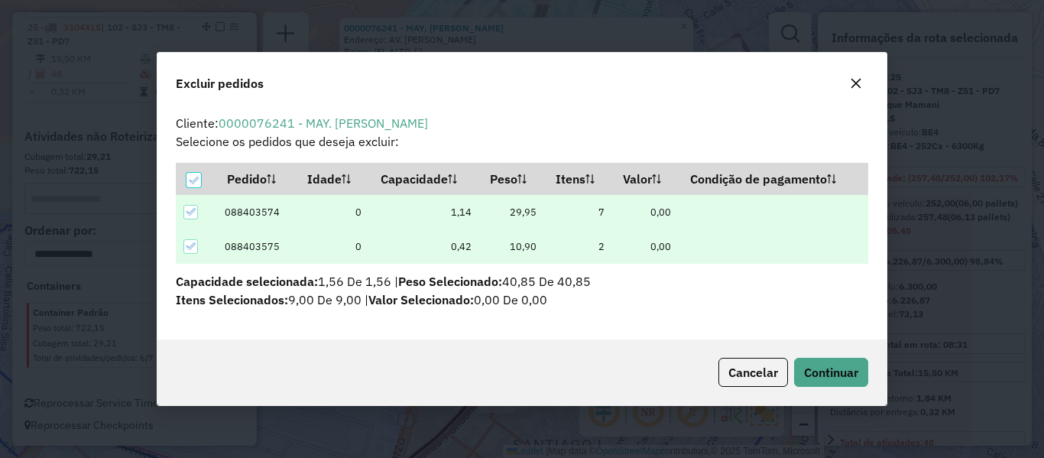
scroll to position [0, 0]
click at [860, 368] on button "Continuar" at bounding box center [831, 372] width 74 height 29
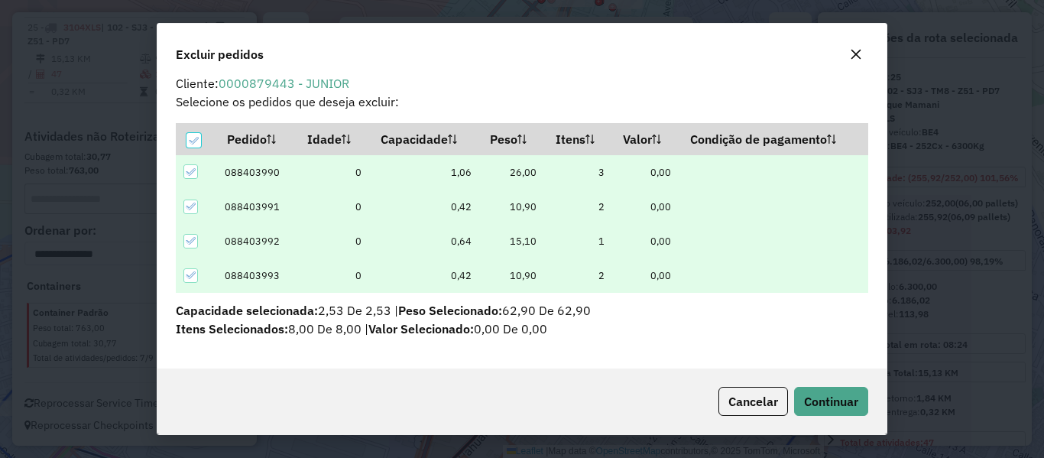
scroll to position [11, 0]
click at [812, 401] on span "Continuar" at bounding box center [831, 401] width 54 height 15
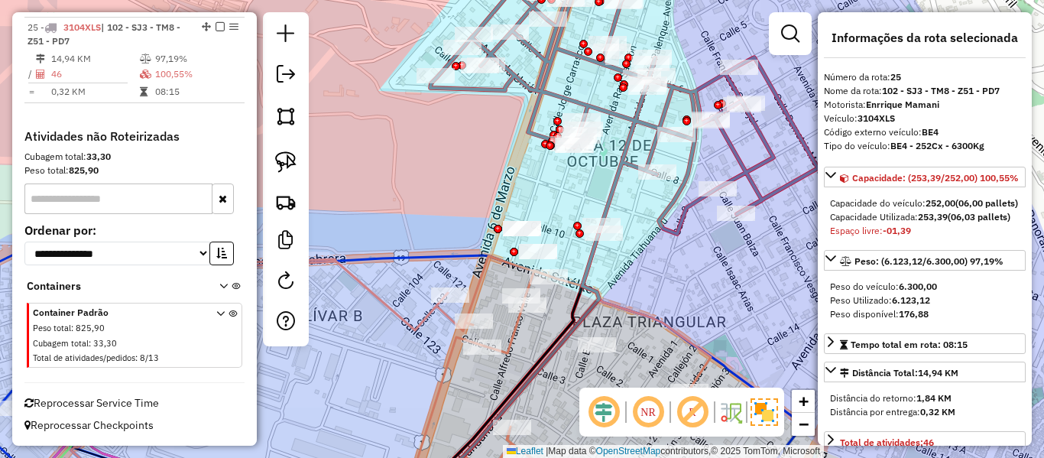
click at [611, 181] on icon at bounding box center [624, 94] width 388 height 280
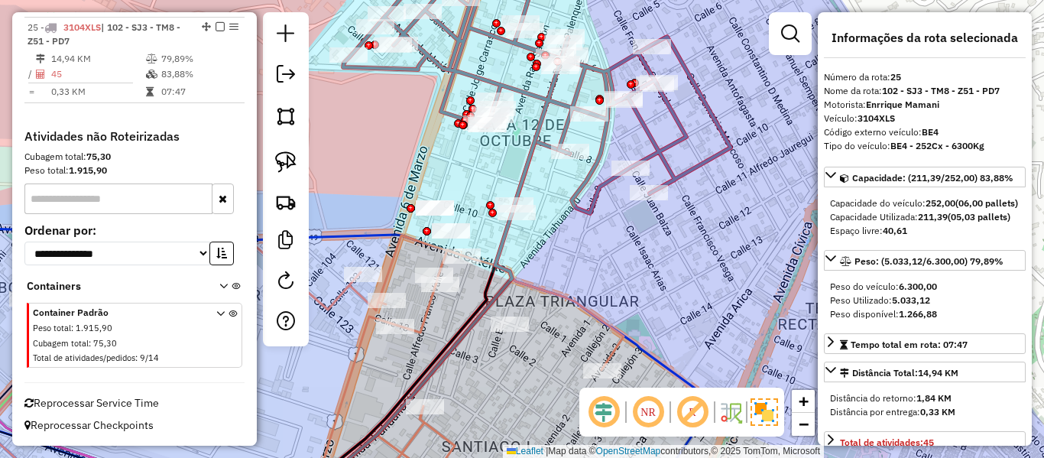
click at [584, 180] on icon at bounding box center [537, 83] width 388 height 259
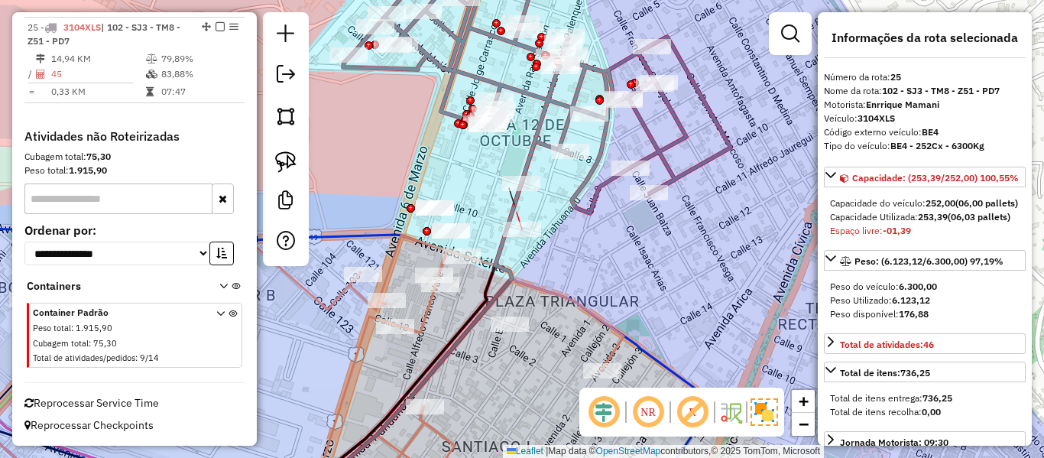
select select "**********"
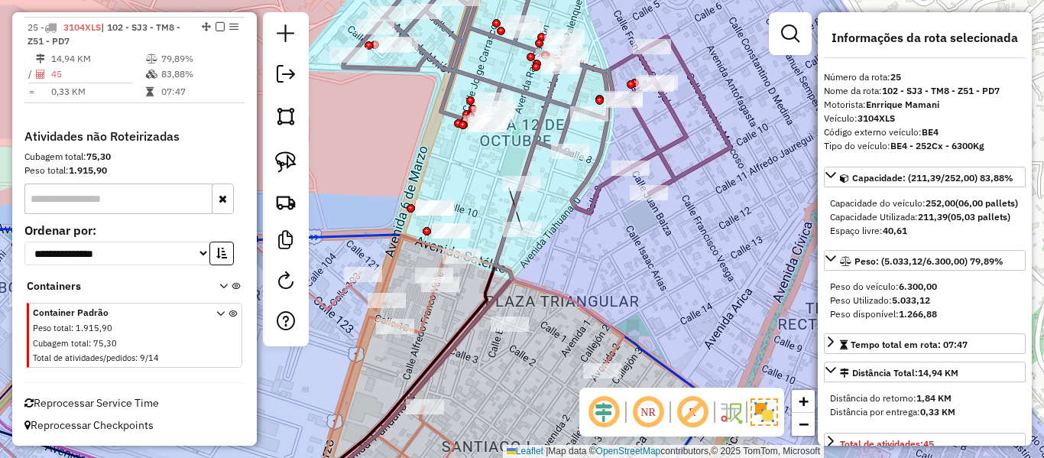
click at [602, 206] on icon at bounding box center [537, 83] width 388 height 259
click at [594, 203] on icon at bounding box center [537, 83] width 388 height 259
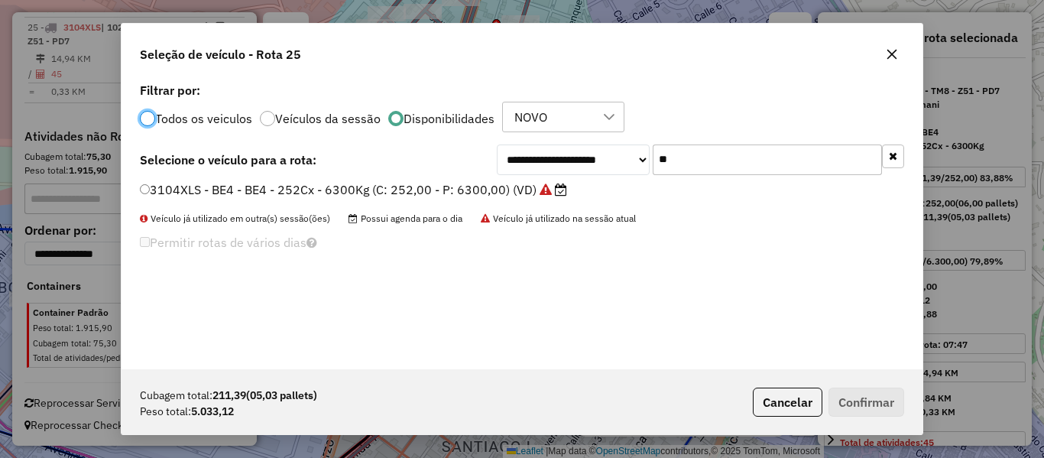
scroll to position [8, 5]
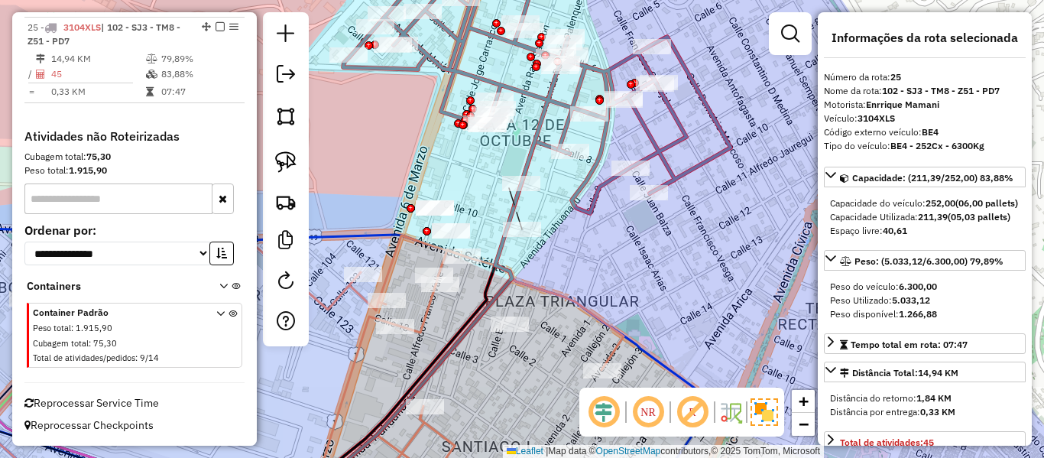
click at [573, 206] on icon at bounding box center [537, 83] width 388 height 259
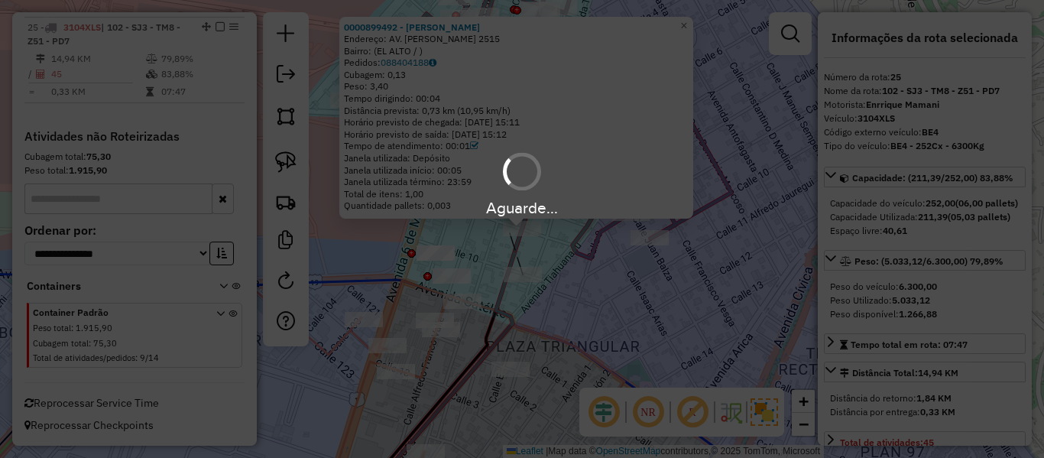
click at [585, 248] on div "Aguarde..." at bounding box center [522, 229] width 1044 height 458
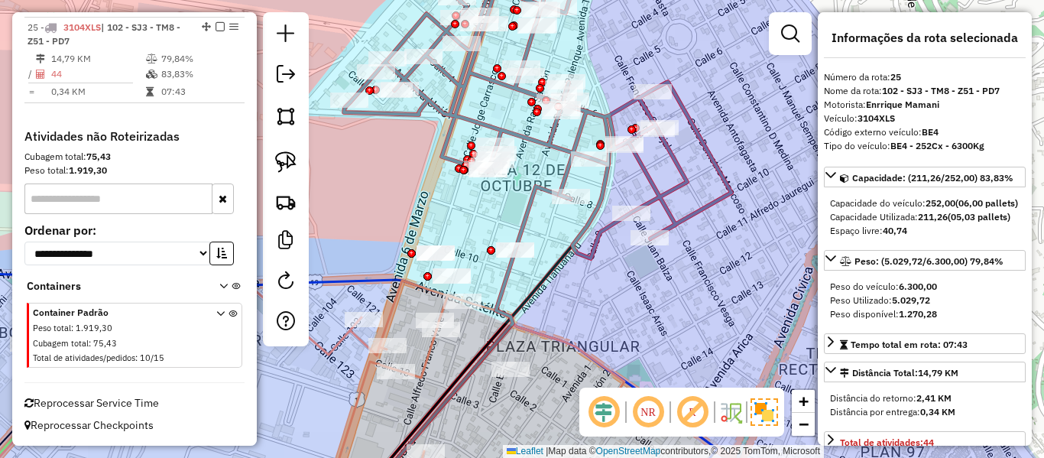
click at [599, 232] on icon at bounding box center [538, 106] width 388 height 304
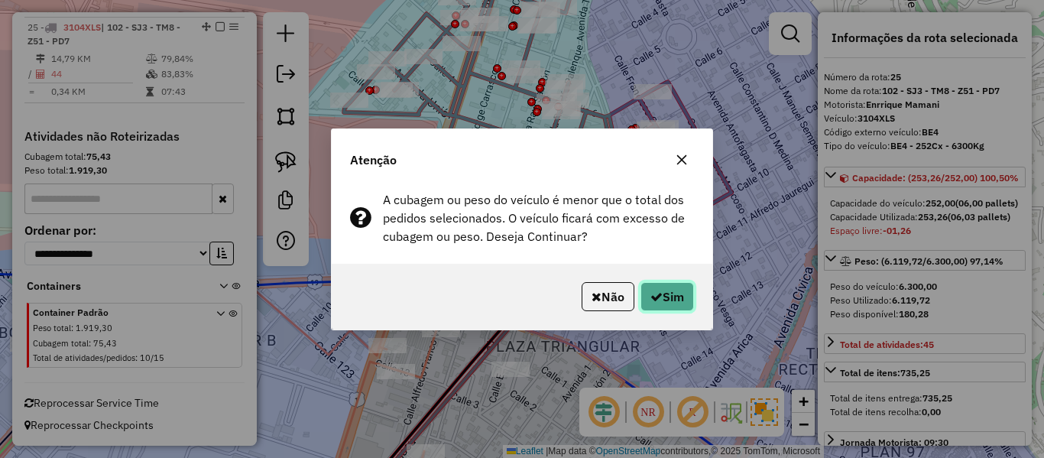
click at [646, 299] on button "Sim" at bounding box center [668, 296] width 54 height 29
select select "**********"
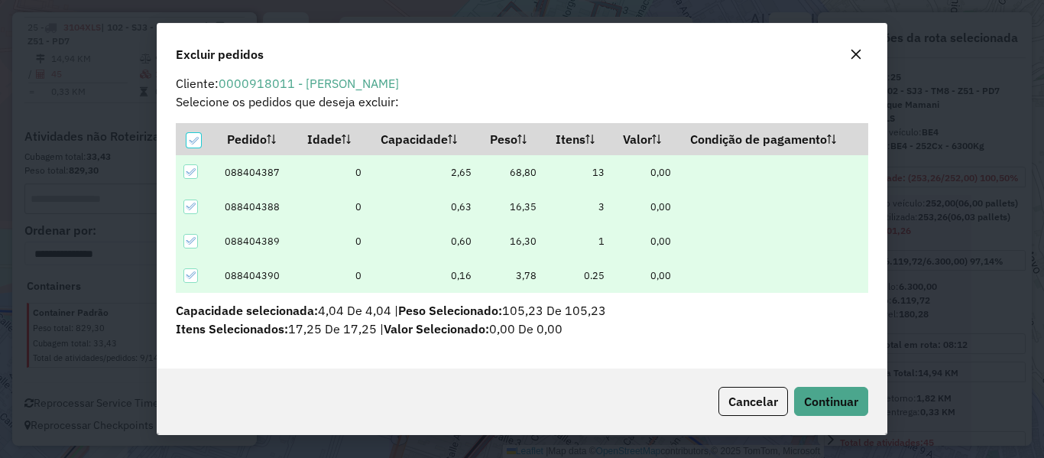
scroll to position [11, 0]
click at [821, 385] on div "Cancelar Continuar" at bounding box center [521, 401] width 729 height 66
click at [827, 397] on span "Continuar" at bounding box center [831, 401] width 54 height 15
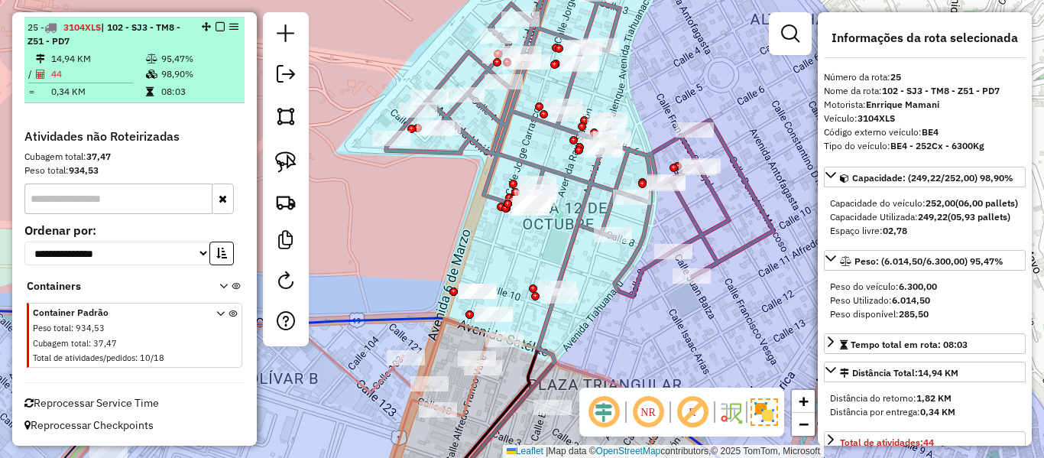
click at [219, 27] on em at bounding box center [220, 26] width 9 height 9
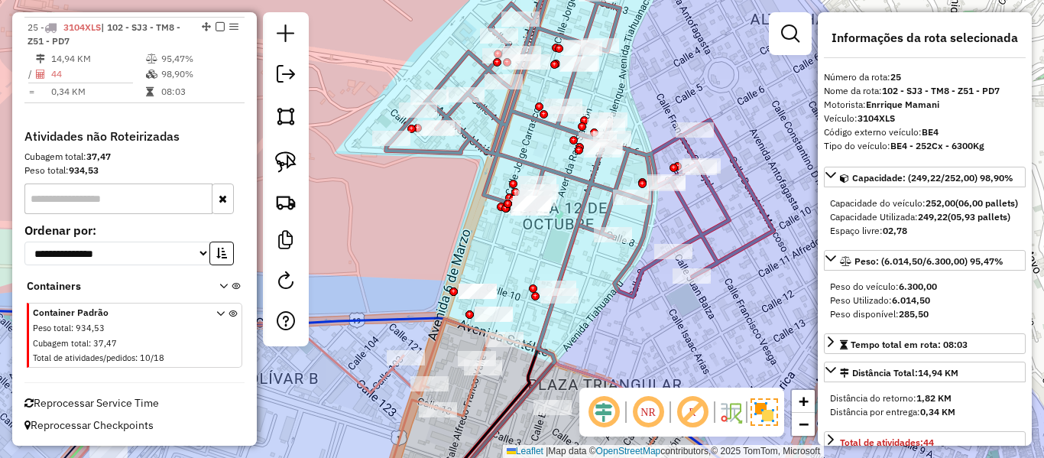
scroll to position [1663, 0]
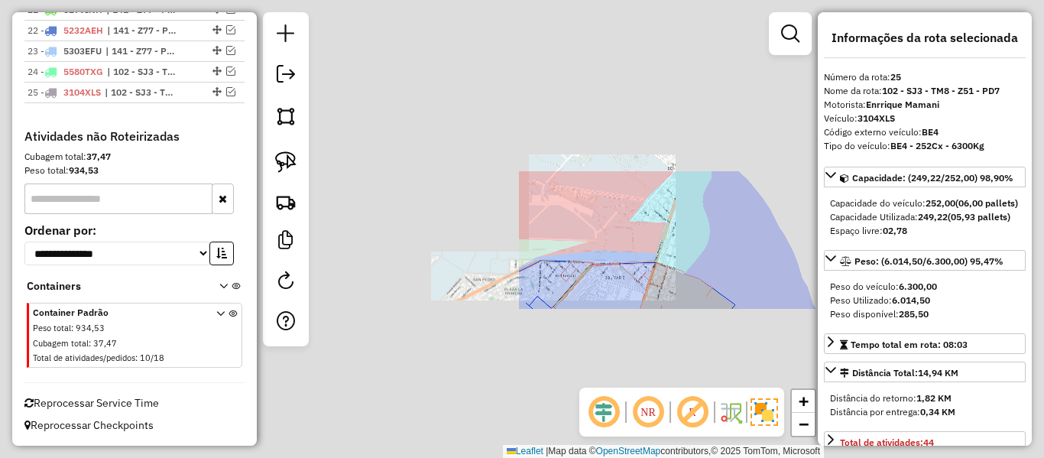
click at [742, 256] on div "Janela de atendimento Grade de atendimento Capacidade Transportadoras Veículos …" at bounding box center [522, 229] width 1044 height 458
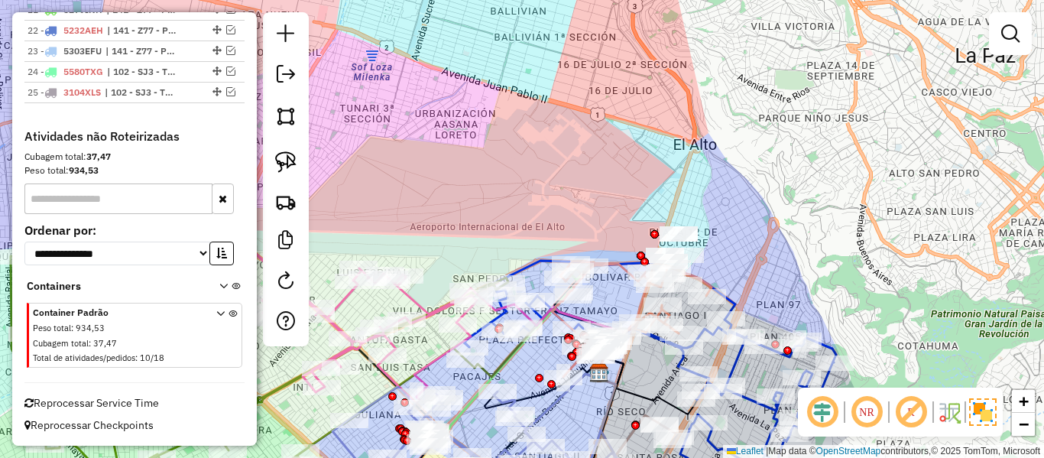
drag, startPoint x: 760, startPoint y: 279, endPoint x: 743, endPoint y: 100, distance: 179.7
click at [743, 102] on div "Janela de atendimento Grade de atendimento Capacidade Transportadoras Veículos …" at bounding box center [522, 229] width 1044 height 458
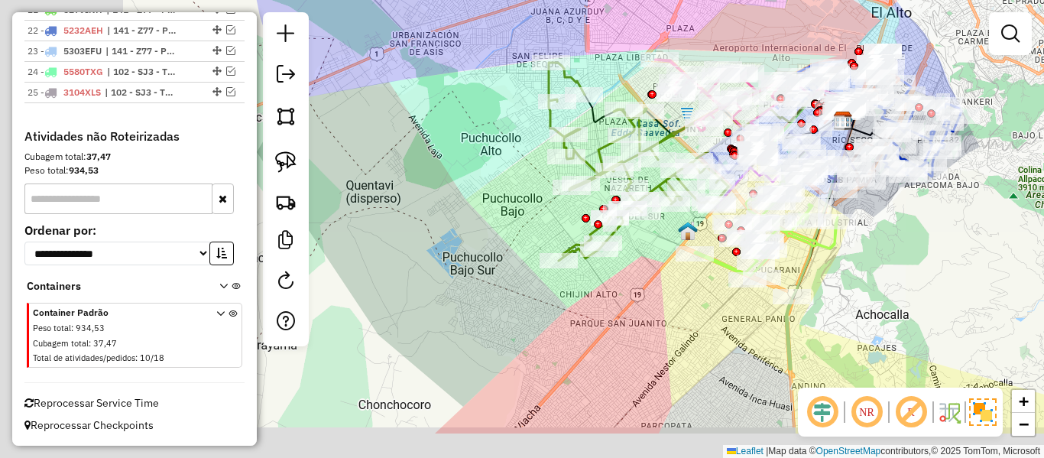
drag, startPoint x: 762, startPoint y: 326, endPoint x: 959, endPoint y: 322, distance: 197.3
click at [962, 322] on div "Janela de atendimento Grade de atendimento Capacidade Transportadoras Veículos …" at bounding box center [522, 229] width 1044 height 458
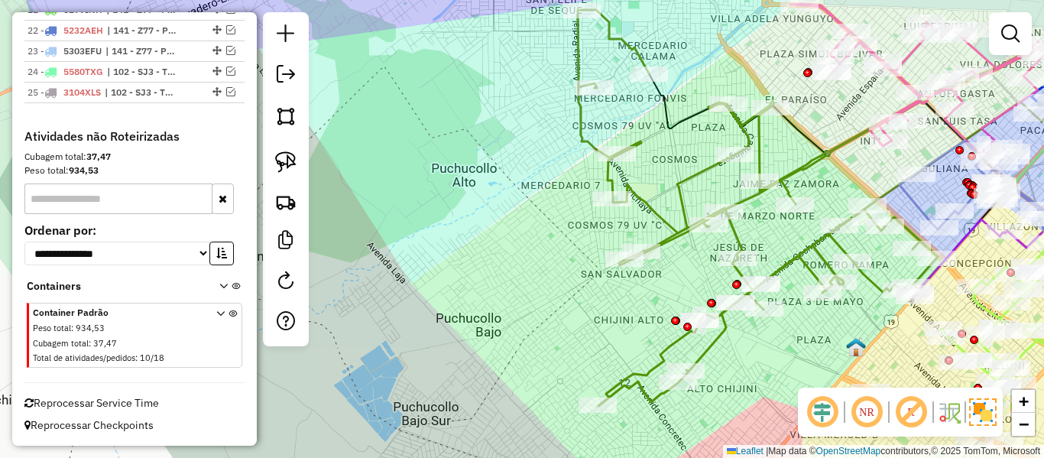
click at [644, 206] on icon at bounding box center [827, 208] width 498 height 396
select select "**********"
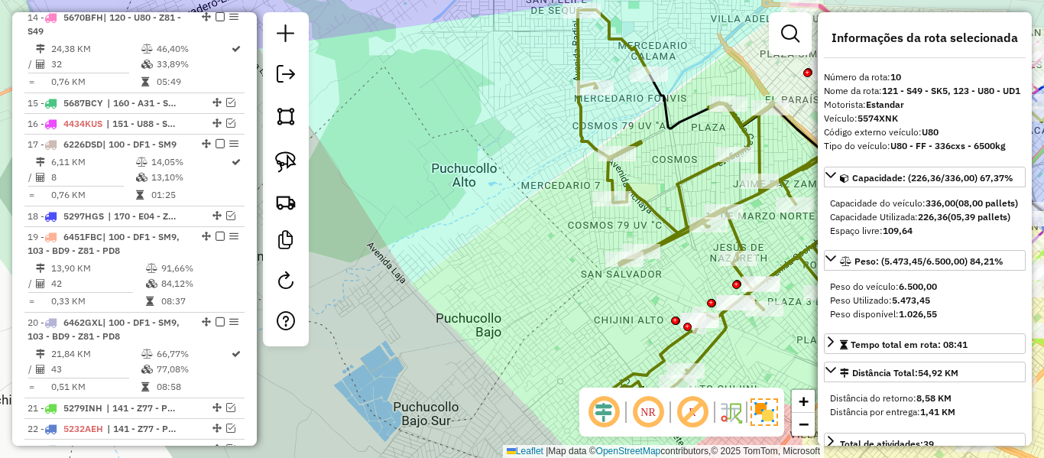
scroll to position [1048, 0]
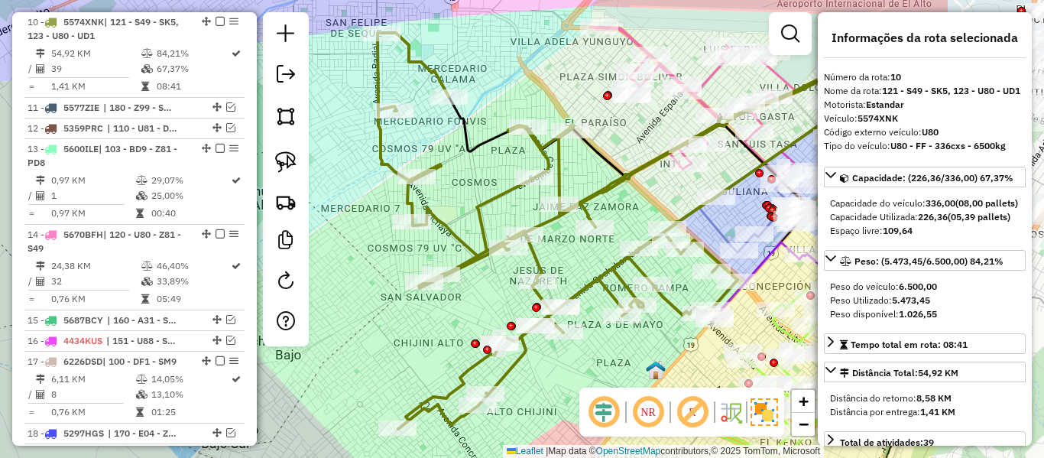
drag, startPoint x: 644, startPoint y: 206, endPoint x: 444, endPoint y: 229, distance: 201.6
click at [444, 229] on icon at bounding box center [627, 231] width 498 height 396
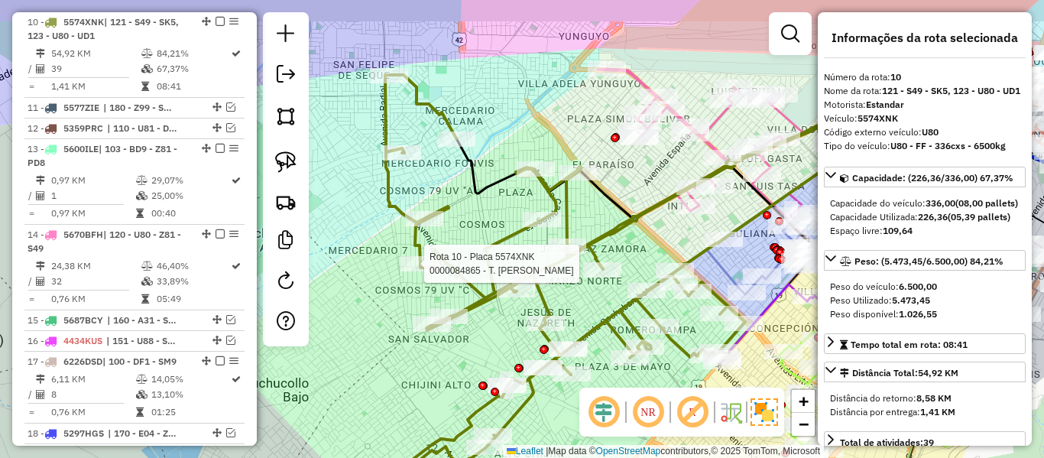
drag, startPoint x: 524, startPoint y: 63, endPoint x: 544, endPoint y: 183, distance: 121.0
click at [544, 183] on div "Rota 10 - Placa 5574XNK 0000084865 - T. ISABEL Janela de atendimento Grade de a…" at bounding box center [522, 229] width 1044 height 458
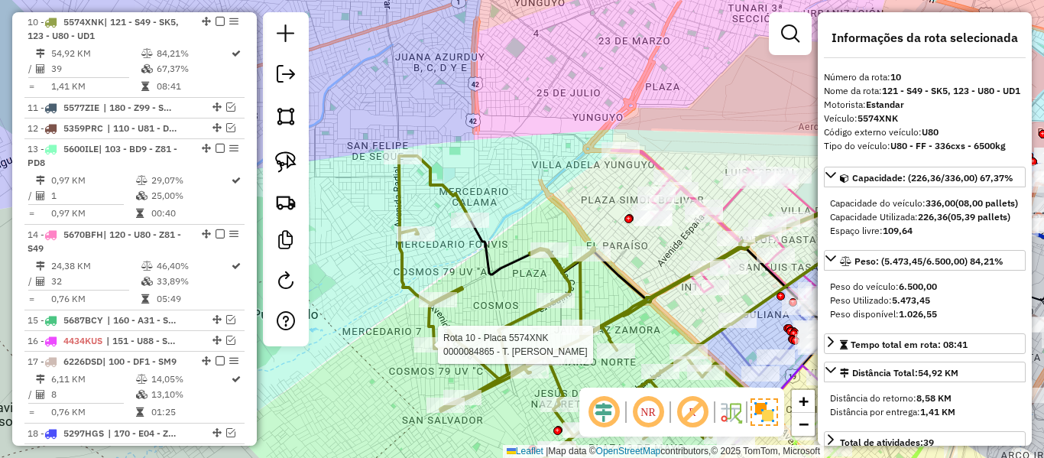
click at [649, 163] on icon at bounding box center [739, 227] width 254 height 154
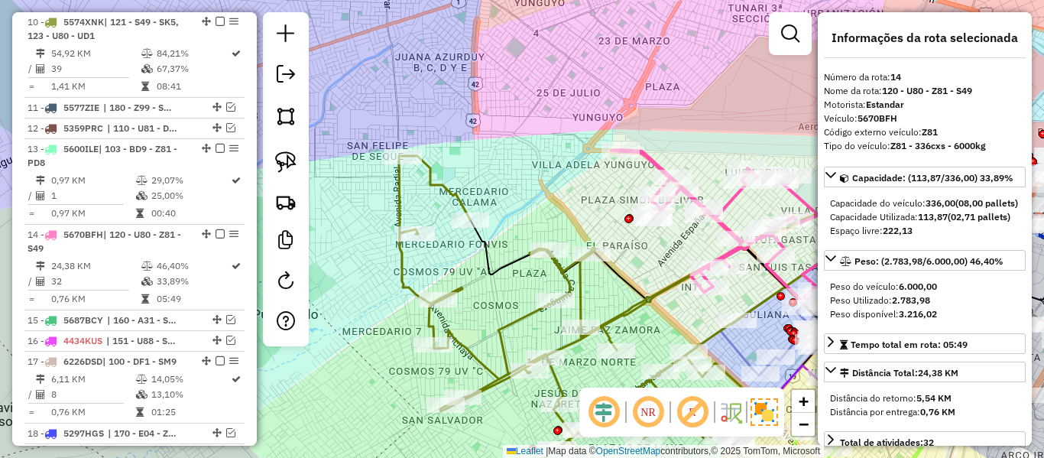
scroll to position [1261, 0]
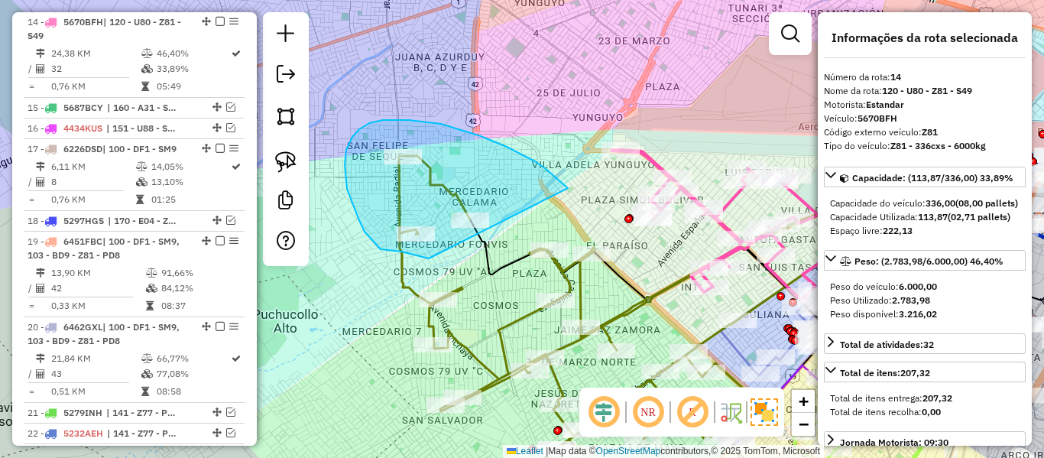
drag, startPoint x: 507, startPoint y: 147, endPoint x: 440, endPoint y: 258, distance: 129.9
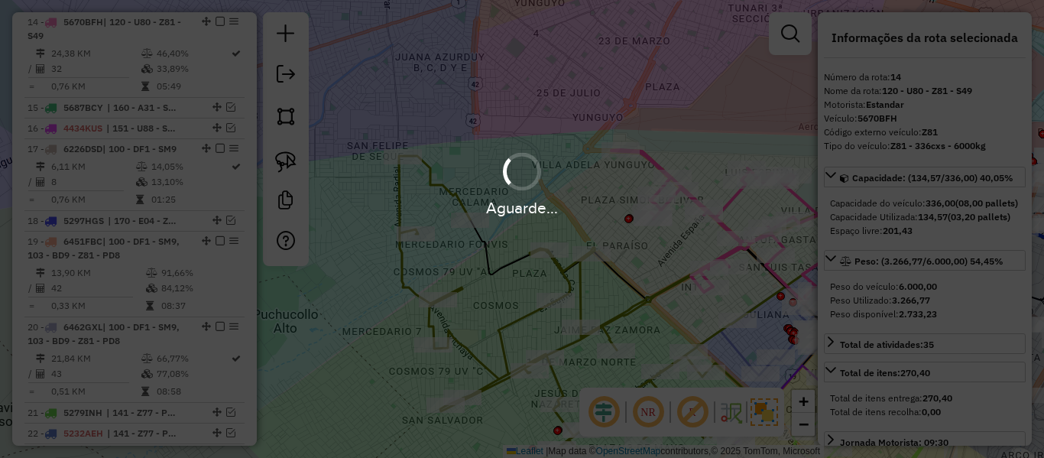
select select "**********"
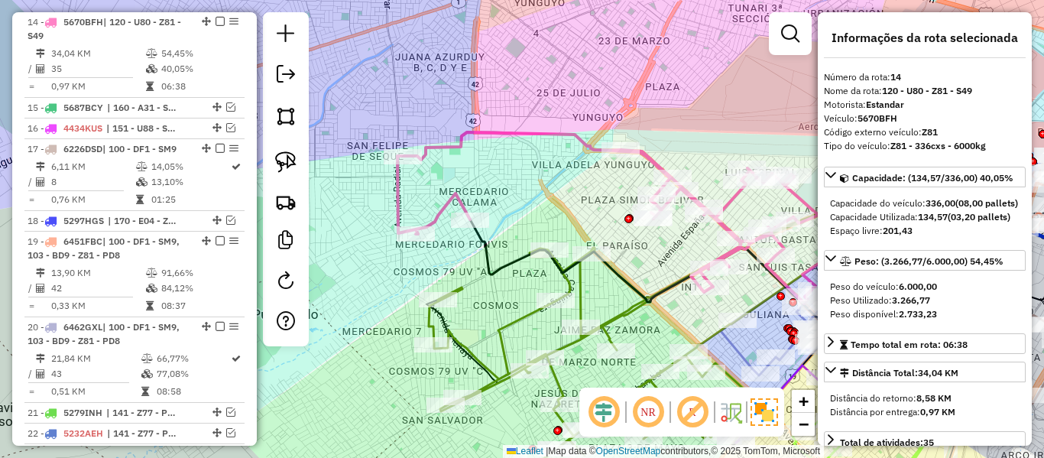
click at [514, 321] on icon at bounding box center [663, 340] width 468 height 326
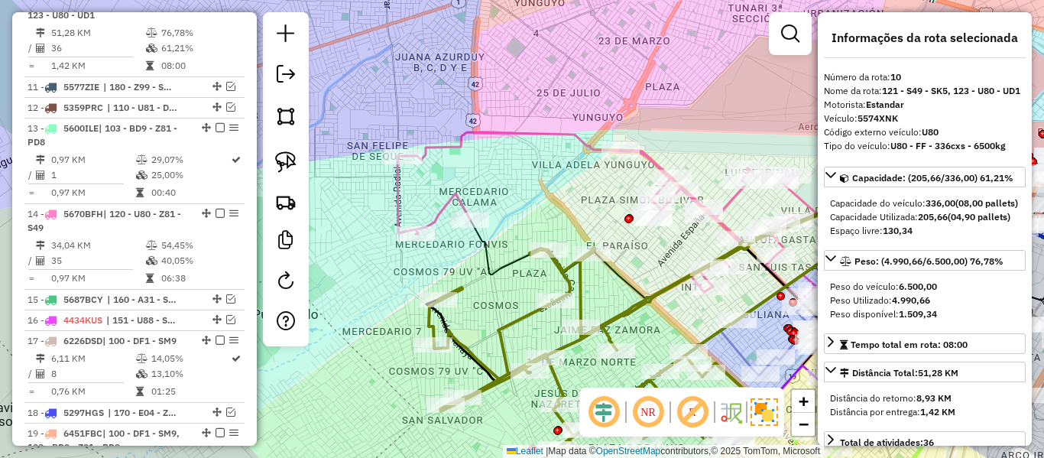
scroll to position [1048, 0]
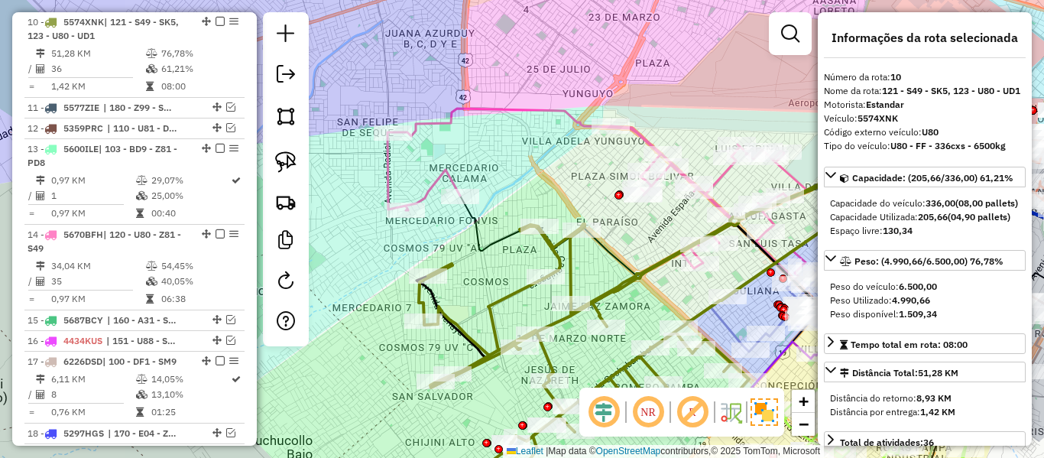
drag, startPoint x: 517, startPoint y: 320, endPoint x: 475, endPoint y: 228, distance: 100.9
click at [475, 228] on div "Janela de atendimento Grade de atendimento Capacidade Transportadoras Veículos …" at bounding box center [522, 229] width 1044 height 458
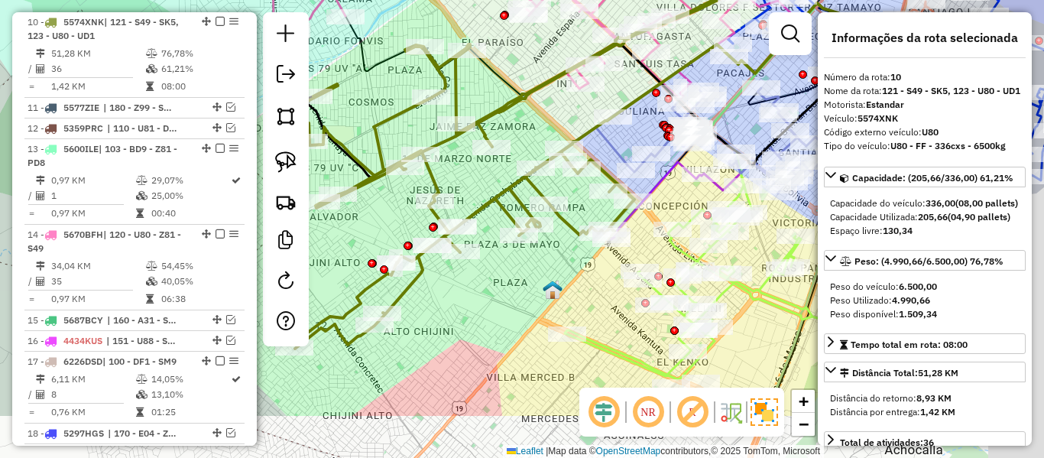
drag, startPoint x: 586, startPoint y: 383, endPoint x: 509, endPoint y: 288, distance: 121.8
click at [508, 289] on div "Janela de atendimento Grade de atendimento Capacidade Transportadoras Veículos …" at bounding box center [522, 229] width 1044 height 458
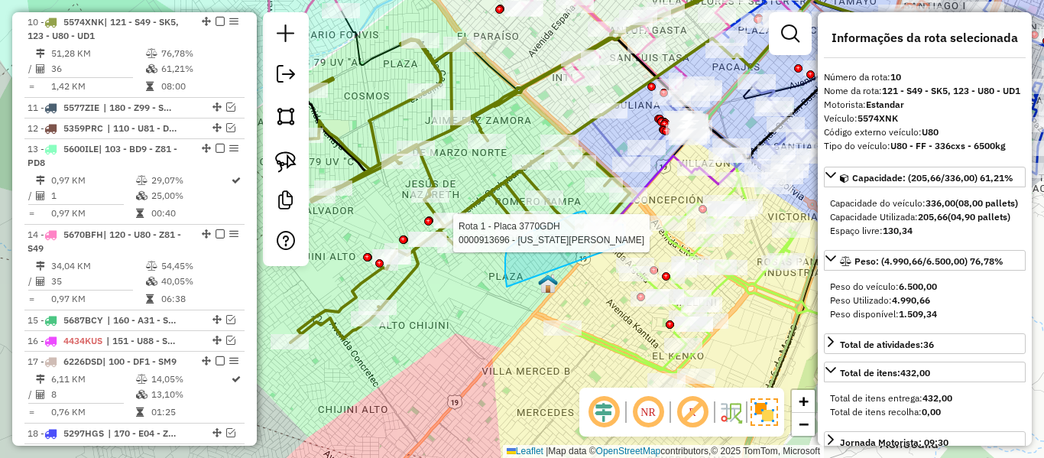
drag, startPoint x: 505, startPoint y: 258, endPoint x: 625, endPoint y: 250, distance: 119.5
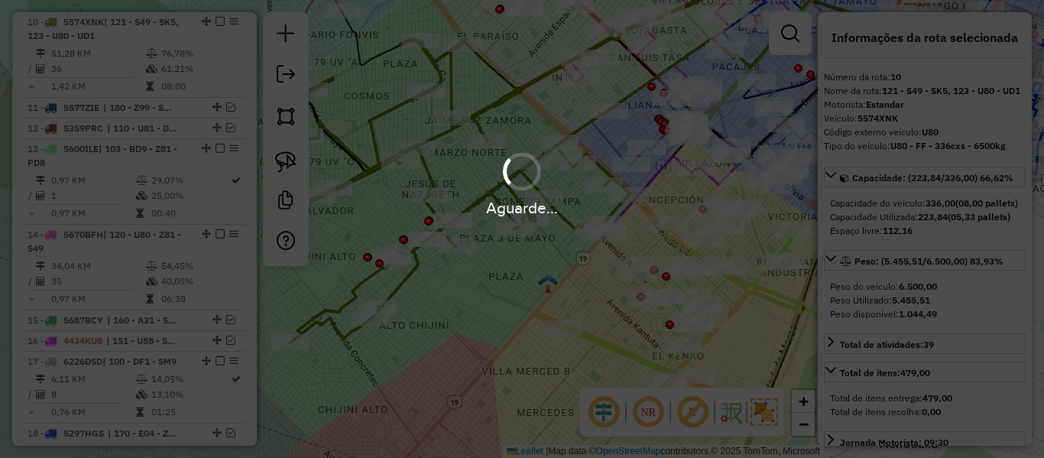
select select "**********"
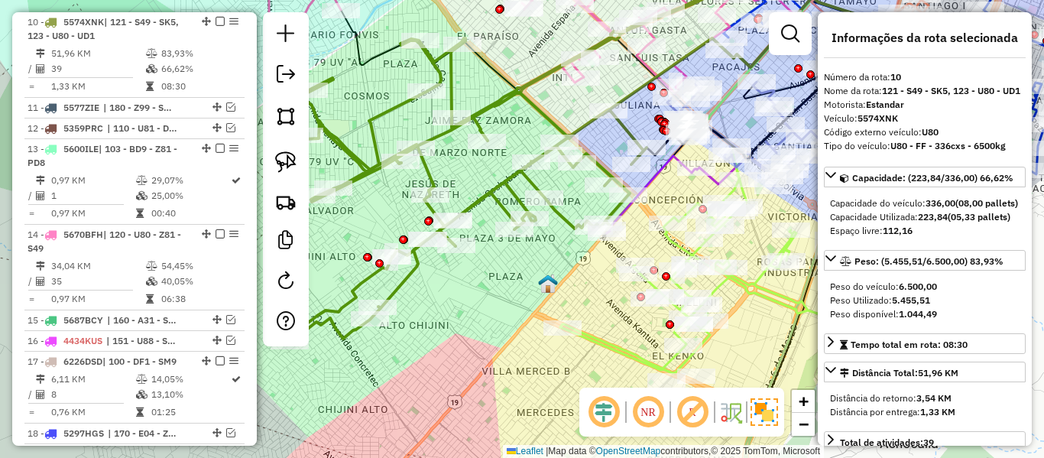
click at [485, 200] on icon at bounding box center [528, 155] width 477 height 375
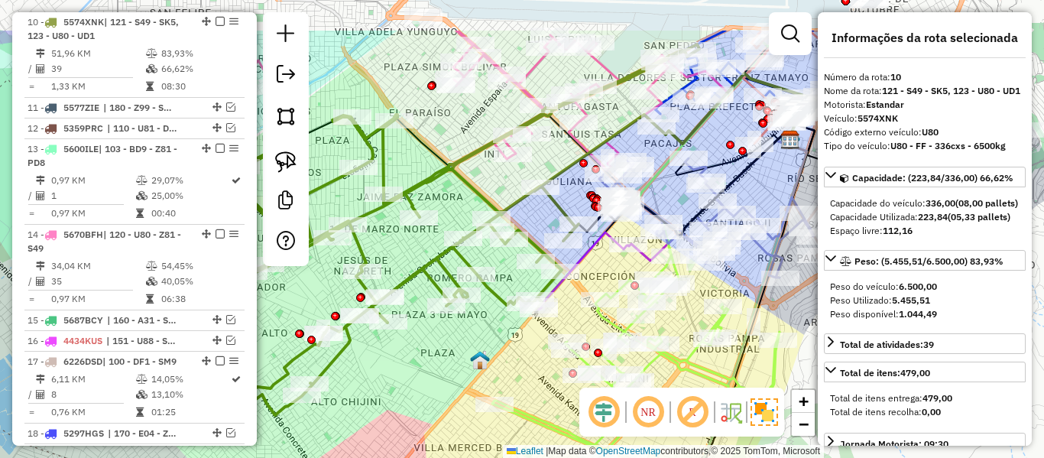
drag, startPoint x: 475, startPoint y: 183, endPoint x: 414, endPoint y: 260, distance: 99.0
click at [409, 264] on div "Janela de atendimento Grade de atendimento Capacidade Transportadoras Veículos …" at bounding box center [522, 229] width 1044 height 458
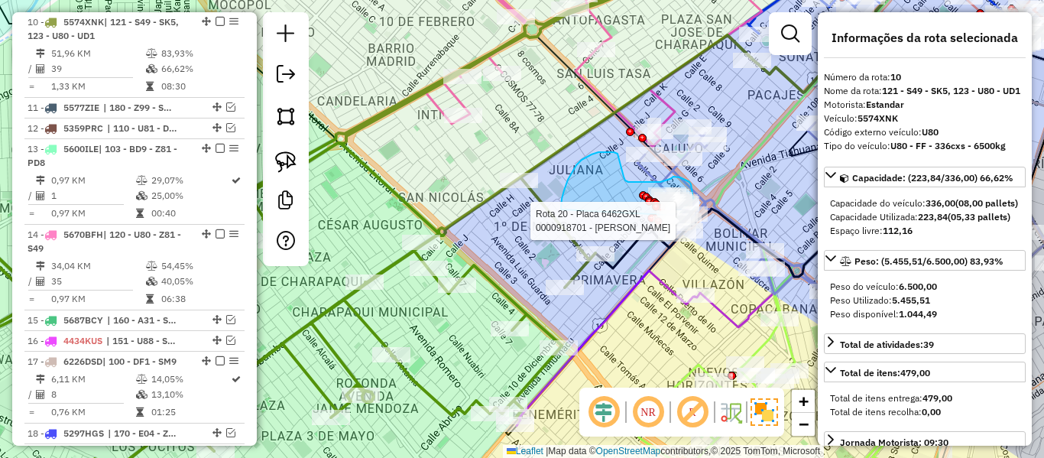
click at [654, 223] on div "Rota 20 - Placa 6462GXL 0000873362 - MAY. BRIGITTE U Rota 20 - Placa 6462GXL 00…" at bounding box center [522, 229] width 1044 height 458
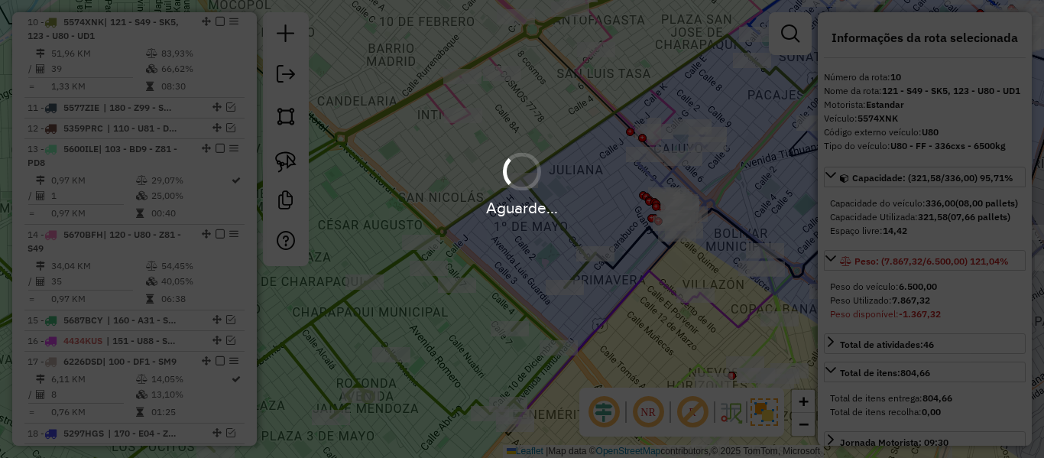
select select "**********"
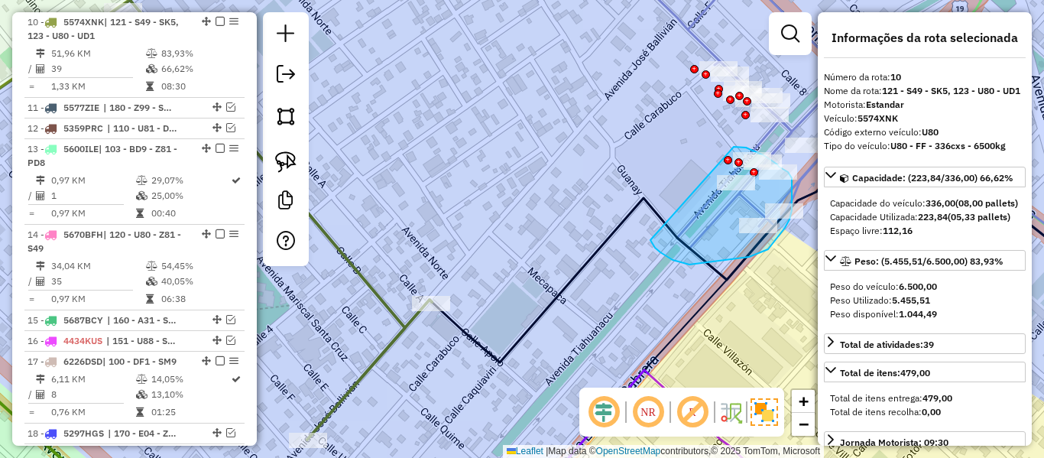
drag, startPoint x: 655, startPoint y: 248, endPoint x: 679, endPoint y: 178, distance: 73.5
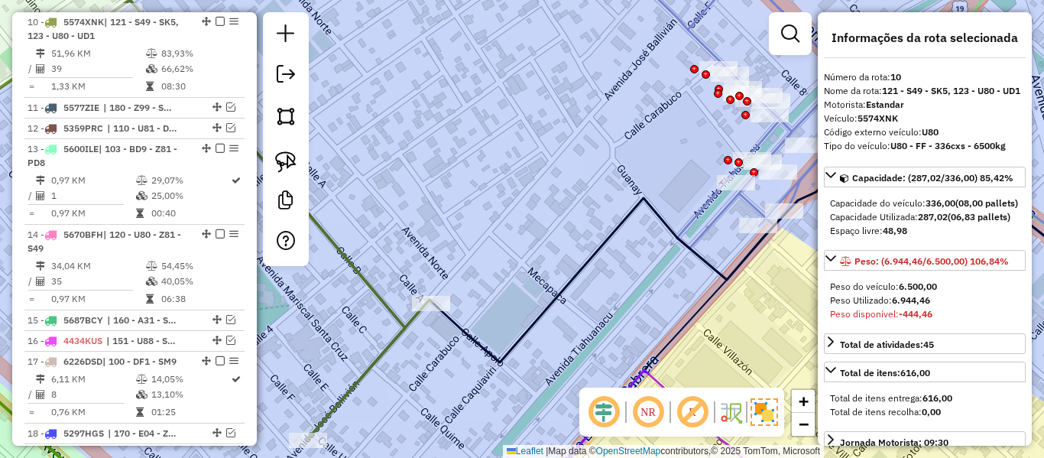
scroll to position [614, 0]
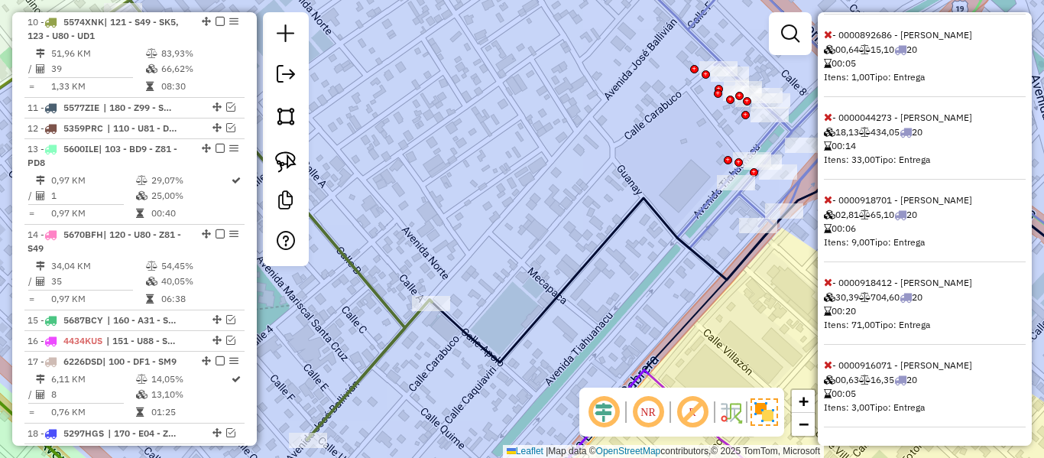
click at [826, 367] on icon at bounding box center [828, 364] width 8 height 11
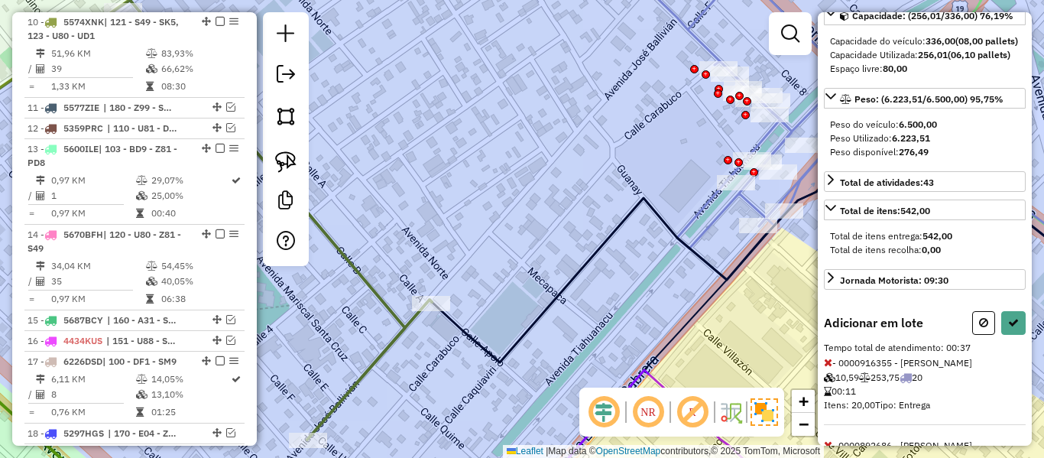
scroll to position [0, 0]
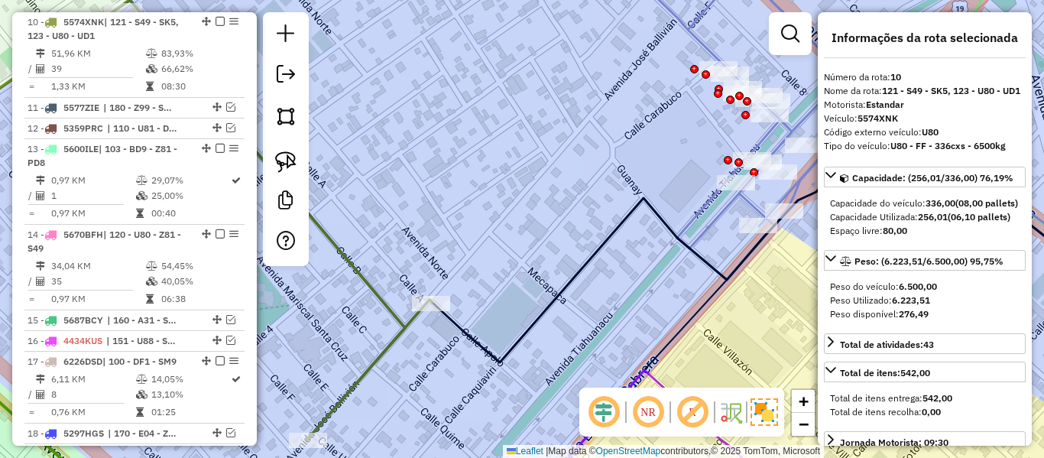
select select "**********"
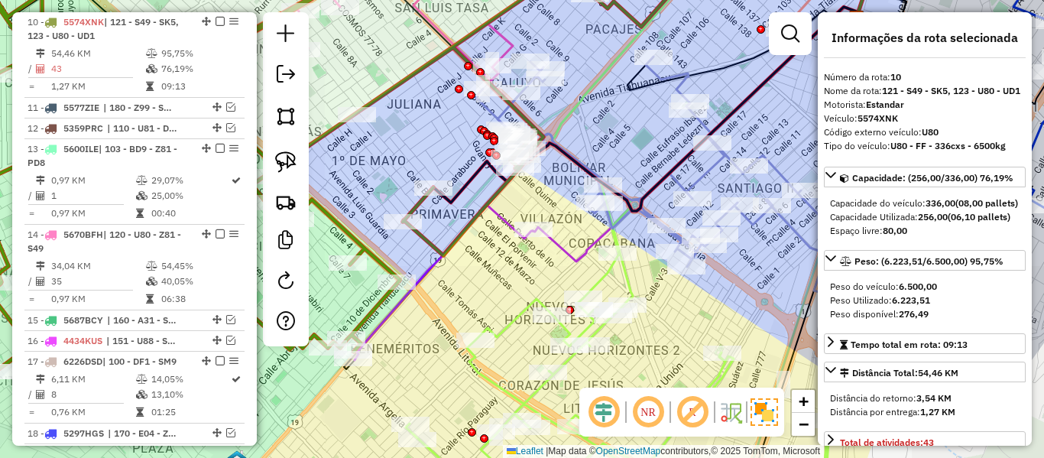
drag, startPoint x: 458, startPoint y: 222, endPoint x: 608, endPoint y: 170, distance: 158.6
click at [608, 170] on div "Janela de atendimento Grade de atendimento Capacidade Transportadoras Veículos …" at bounding box center [522, 229] width 1044 height 458
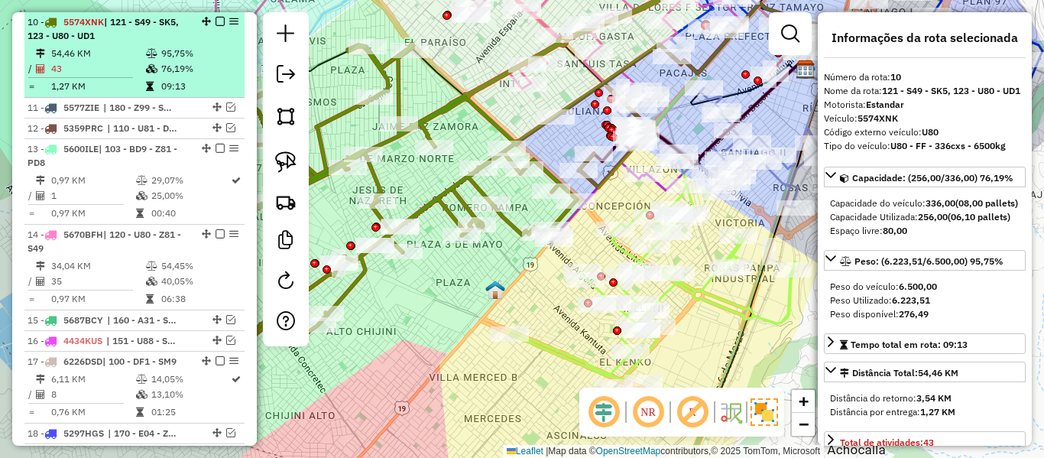
click at [216, 23] on em at bounding box center [220, 21] width 9 height 9
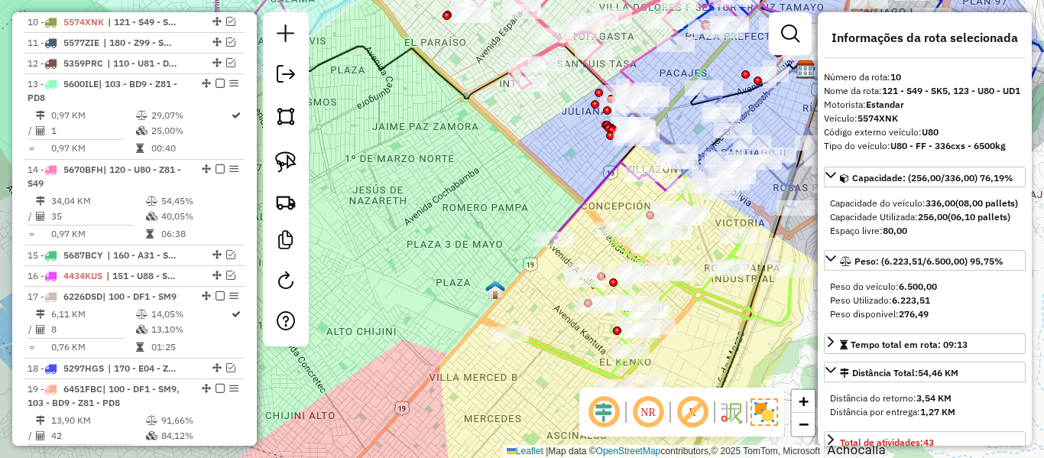
scroll to position [983, 0]
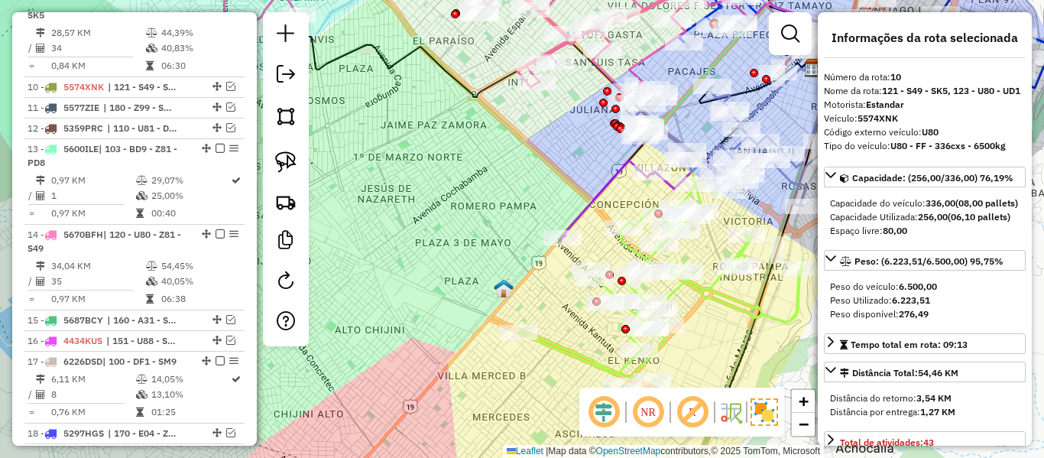
drag, startPoint x: 459, startPoint y: 160, endPoint x: 531, endPoint y: 164, distance: 72.7
click at [508, 157] on div "Janela de atendimento Grade de atendimento Capacidade Transportadoras Veículos …" at bounding box center [522, 229] width 1044 height 458
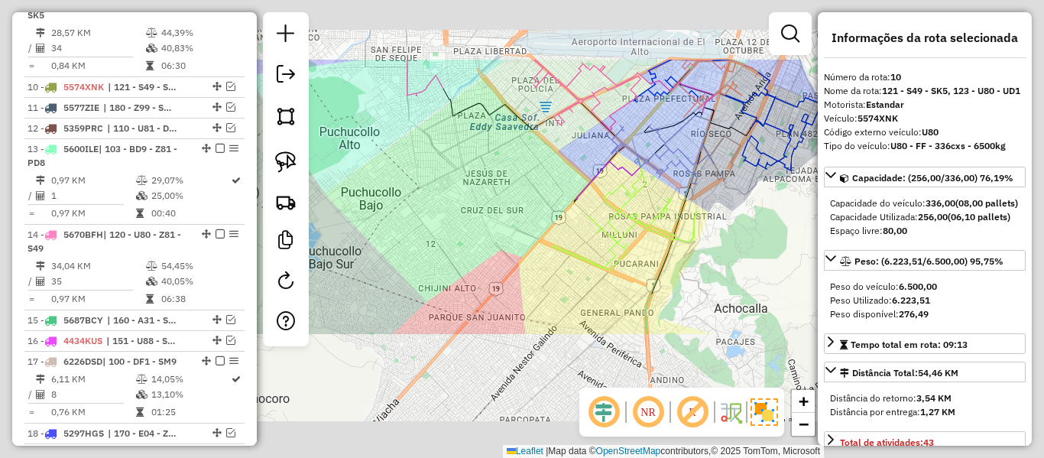
click at [524, 174] on div "Janela de atendimento Grade de atendimento Capacidade Transportadoras Veículos …" at bounding box center [522, 229] width 1044 height 458
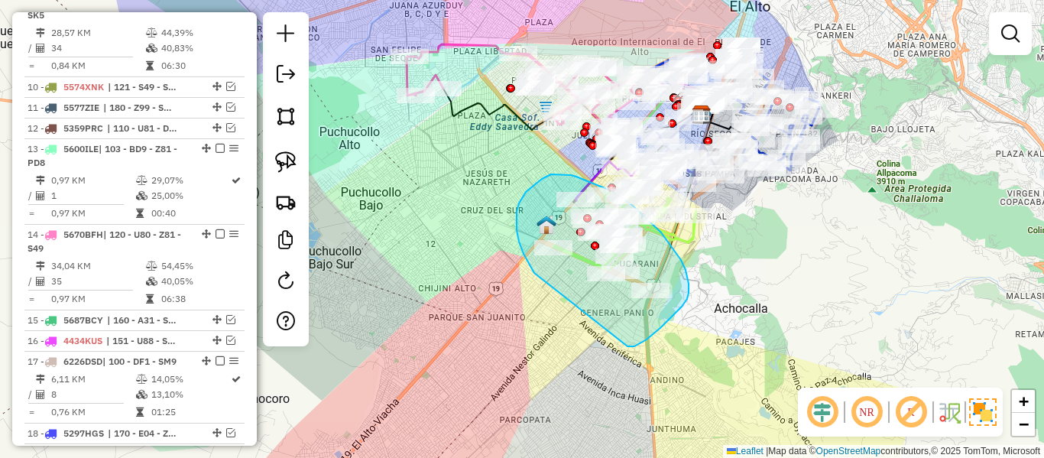
drag, startPoint x: 628, startPoint y: 346, endPoint x: 546, endPoint y: 284, distance: 102.6
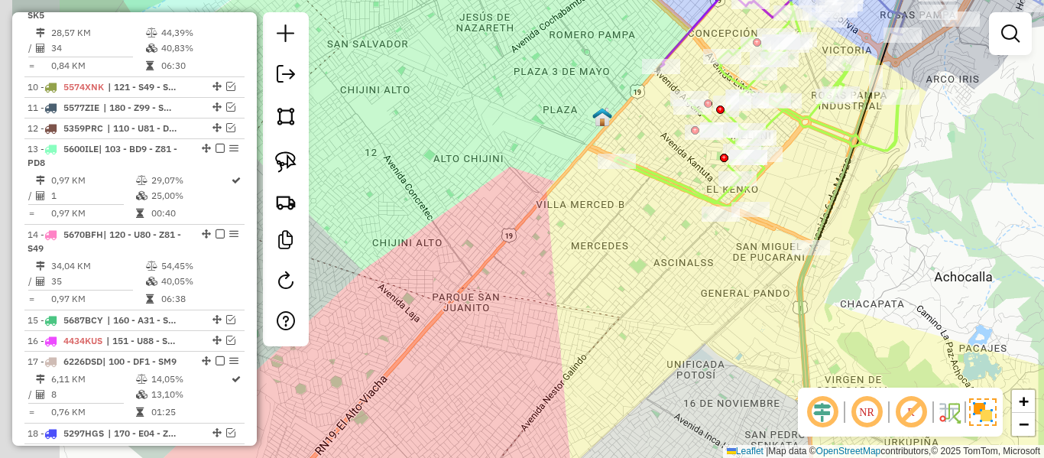
drag, startPoint x: 702, startPoint y: 333, endPoint x: 637, endPoint y: 322, distance: 66.7
click at [638, 320] on div "Janela de atendimento Grade de atendimento Capacidade Transportadoras Veículos …" at bounding box center [522, 229] width 1044 height 458
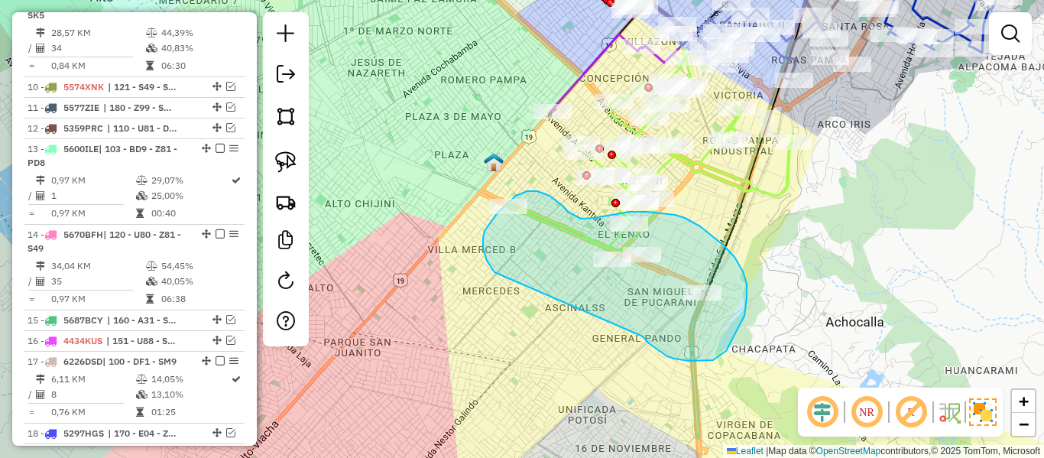
drag, startPoint x: 667, startPoint y: 356, endPoint x: 516, endPoint y: 281, distance: 169.2
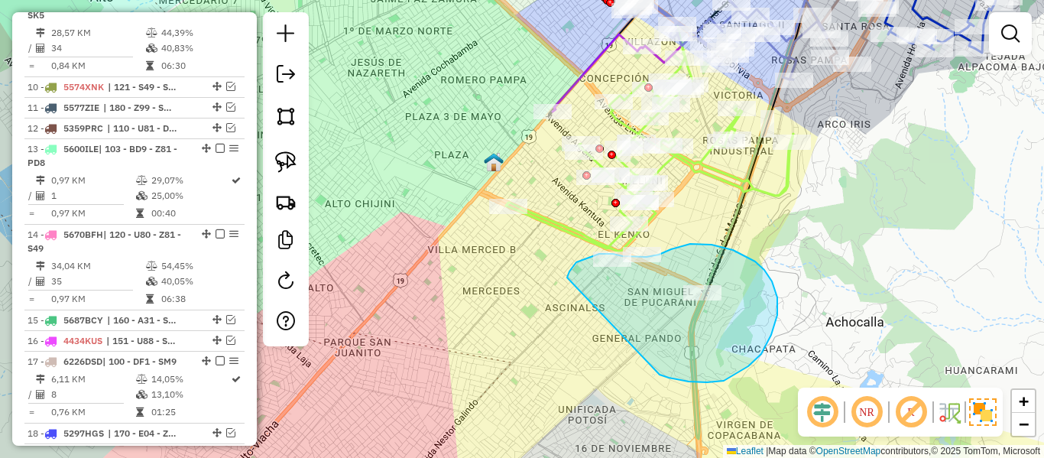
drag, startPoint x: 771, startPoint y: 335, endPoint x: 592, endPoint y: 296, distance: 183.8
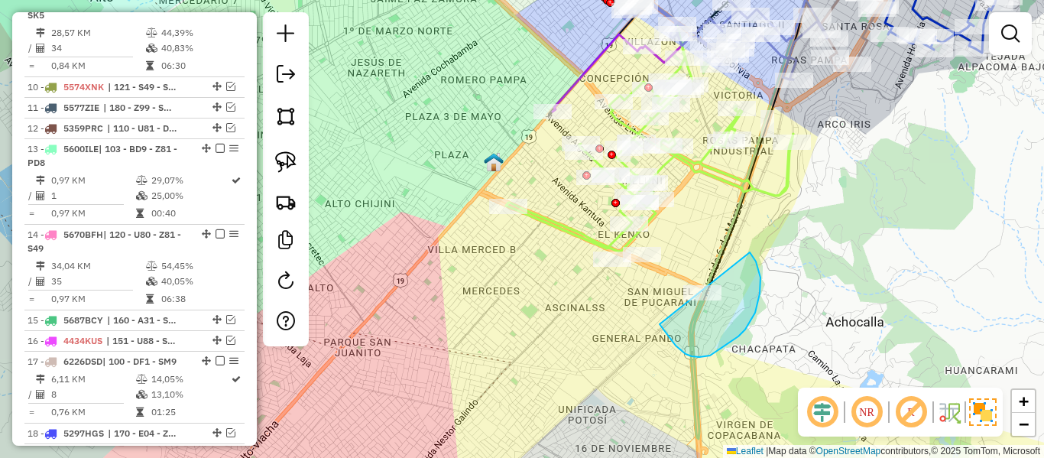
drag, startPoint x: 663, startPoint y: 329, endPoint x: 699, endPoint y: 242, distance: 93.8
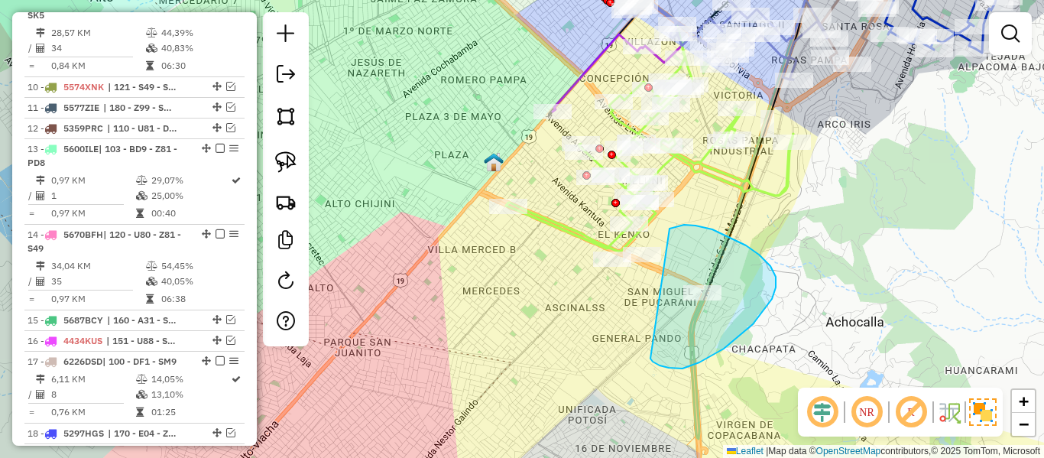
drag, startPoint x: 699, startPoint y: 362, endPoint x: 539, endPoint y: 287, distance: 177.1
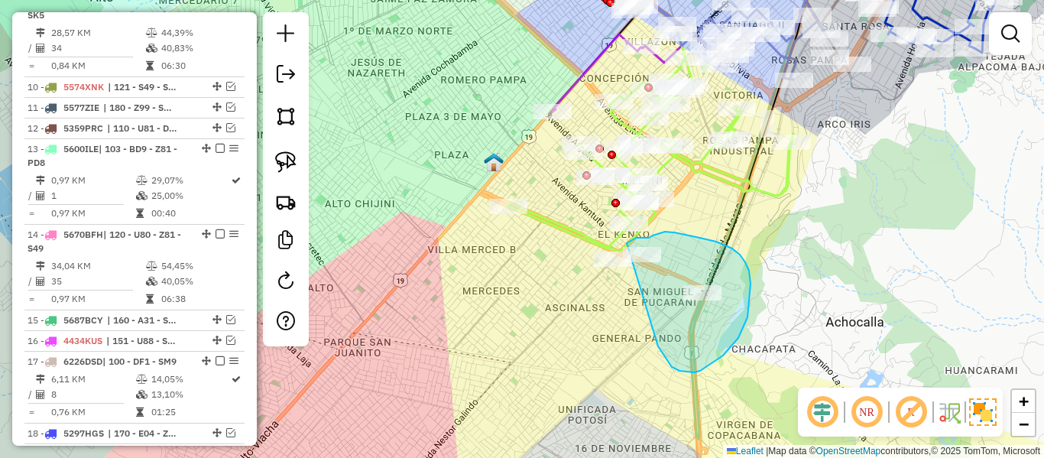
click at [625, 247] on div "Janela de atendimento Grade de atendimento Capacidade Transportadoras Veículos …" at bounding box center [522, 229] width 1044 height 458
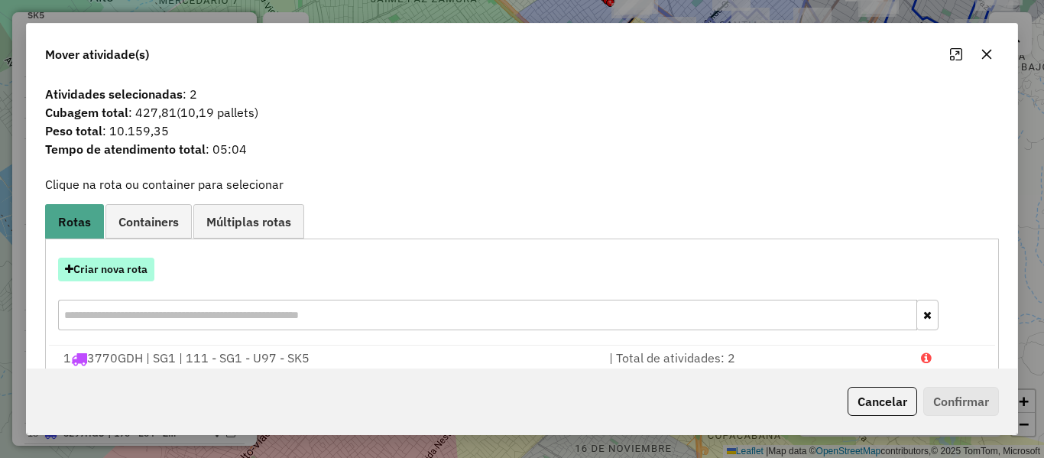
click at [142, 271] on button "Criar nova rota" at bounding box center [106, 270] width 96 height 24
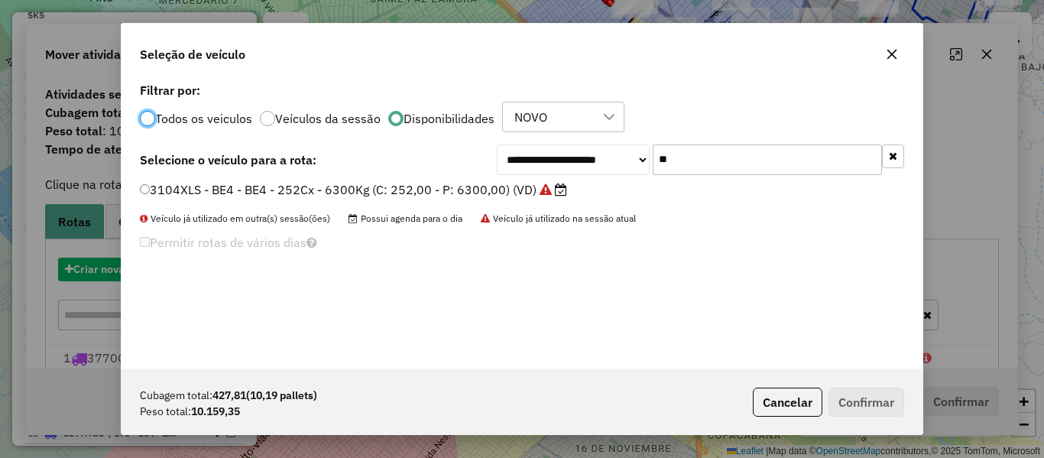
scroll to position [8, 5]
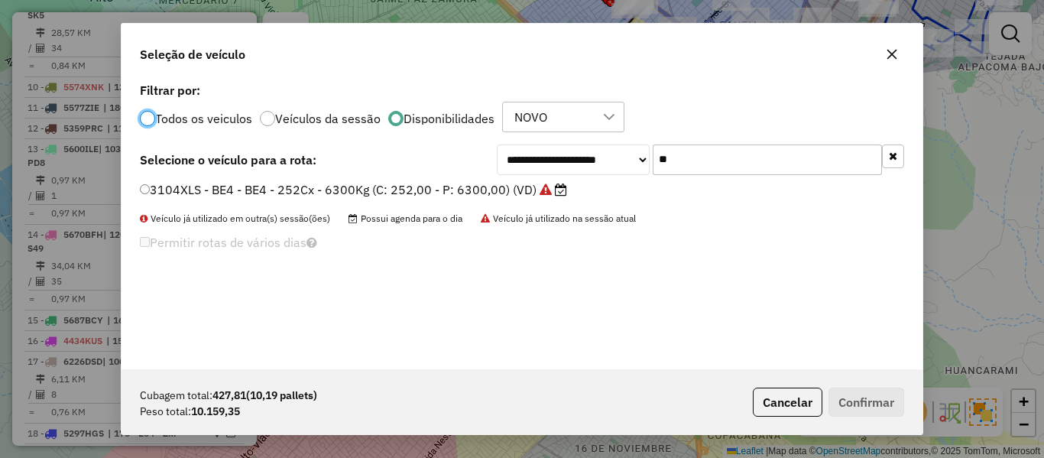
drag, startPoint x: 797, startPoint y: 397, endPoint x: 774, endPoint y: 393, distance: 24.1
click at [797, 397] on button "Cancelar" at bounding box center [788, 402] width 70 height 29
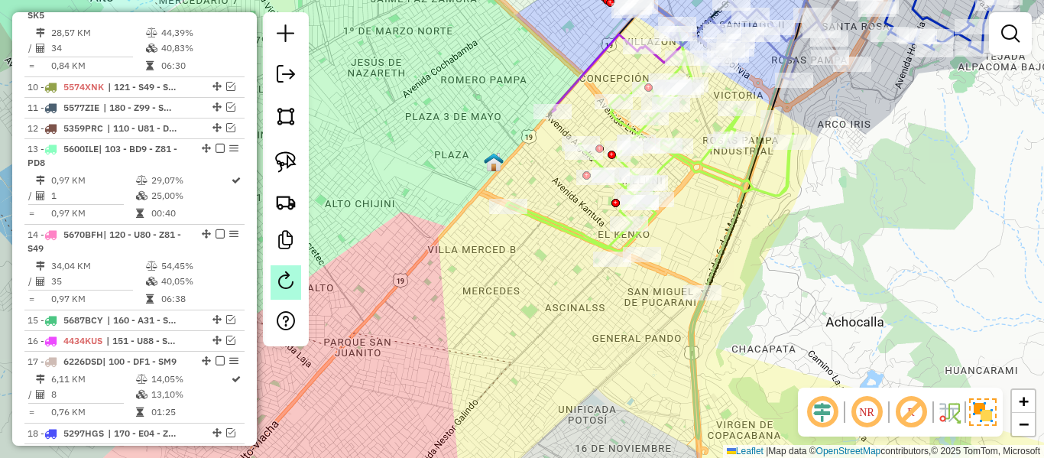
click at [292, 279] on em at bounding box center [286, 280] width 18 height 18
select select "*"
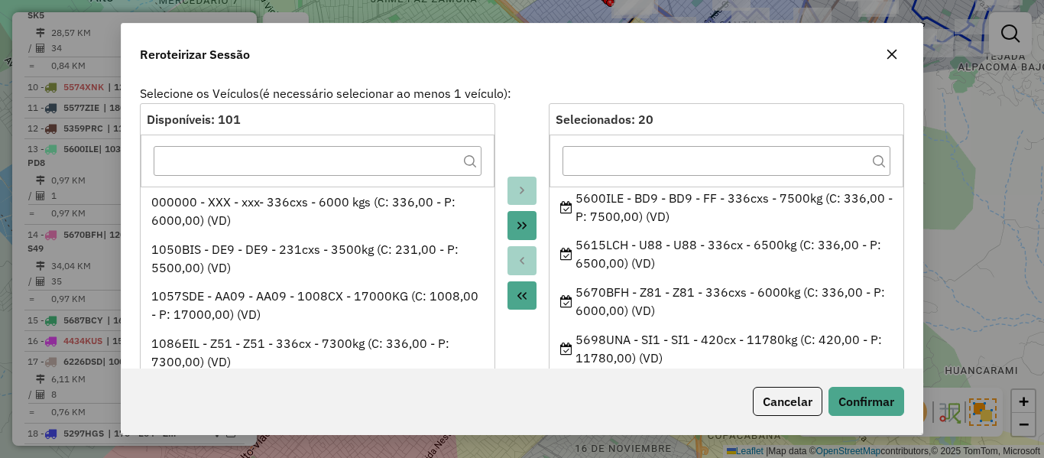
scroll to position [382, 0]
click at [780, 396] on button "Cancelar" at bounding box center [788, 401] width 70 height 29
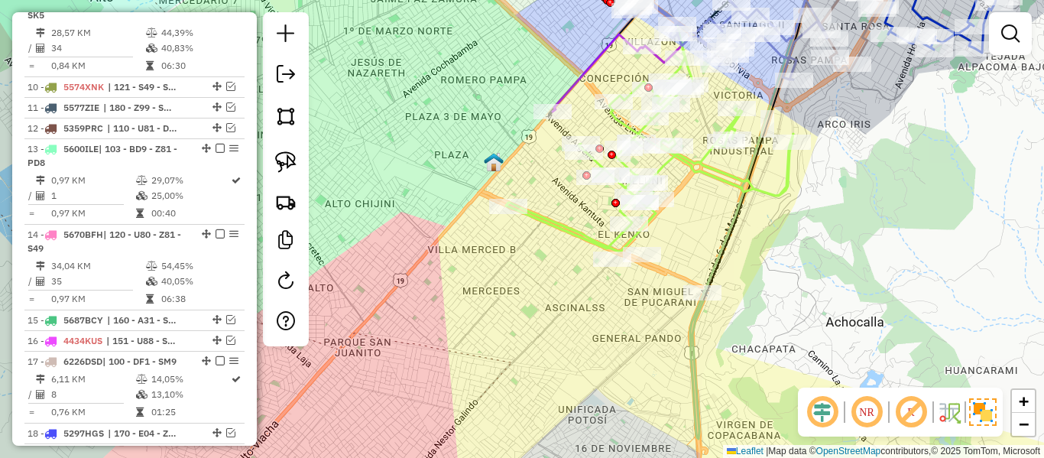
click at [695, 327] on icon at bounding box center [755, 196] width 131 height 485
select select "**********"
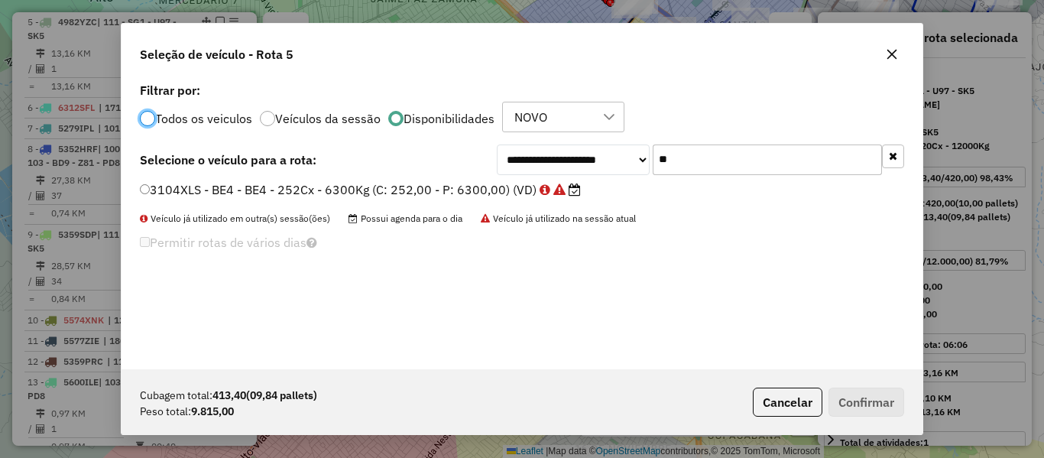
scroll to position [8, 5]
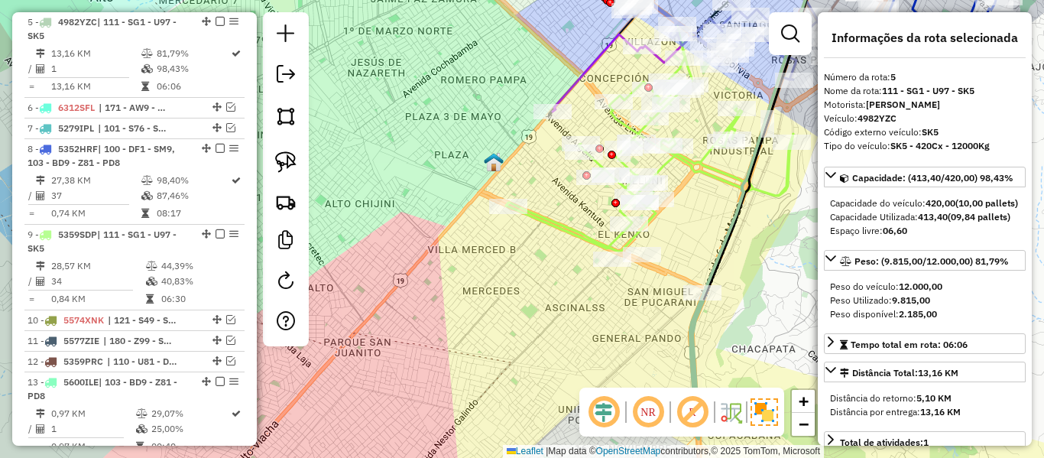
click at [701, 320] on icon at bounding box center [755, 196] width 131 height 485
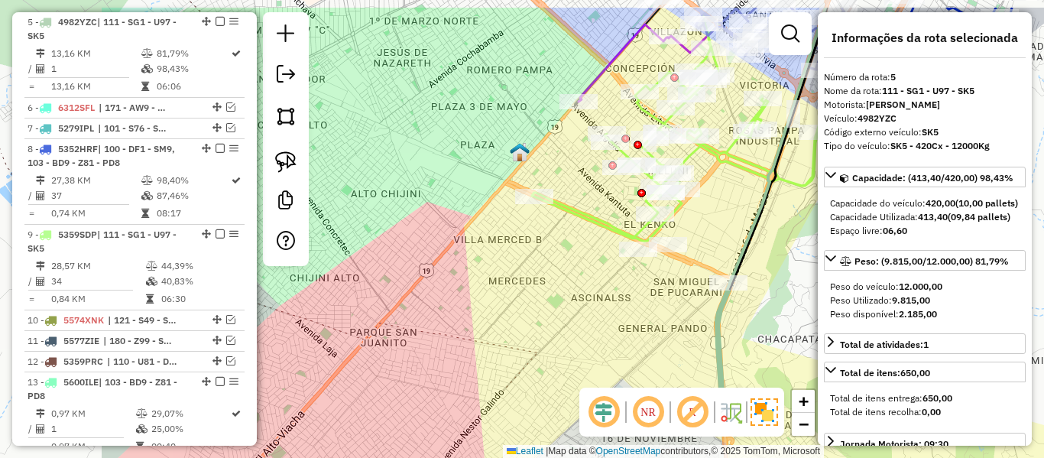
drag, startPoint x: 786, startPoint y: 365, endPoint x: 780, endPoint y: 338, distance: 28.0
click at [832, 376] on hb-router-mapa "Informações da Sessão 1280024 - 22/09/2025 Criação: 20/09/2025 14:57 Depósito: …" at bounding box center [522, 229] width 1044 height 458
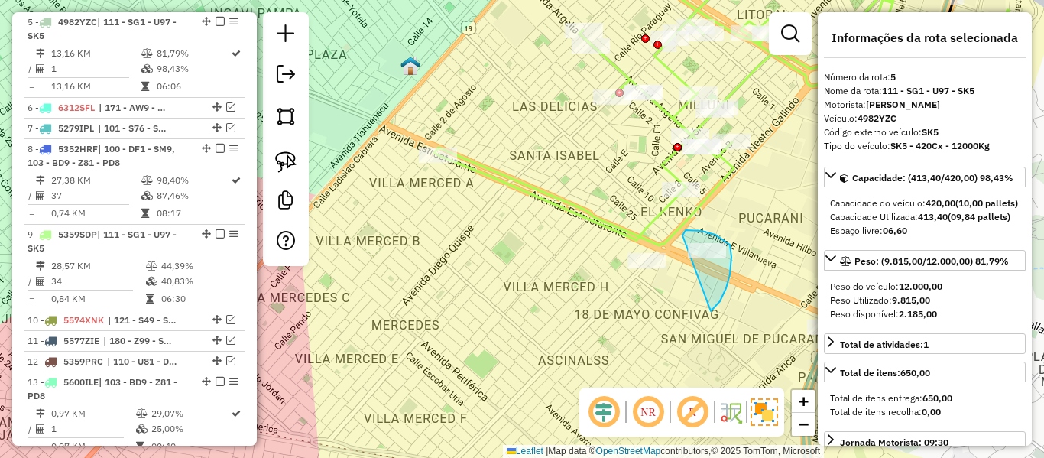
drag, startPoint x: 711, startPoint y: 311, endPoint x: 687, endPoint y: 241, distance: 74.2
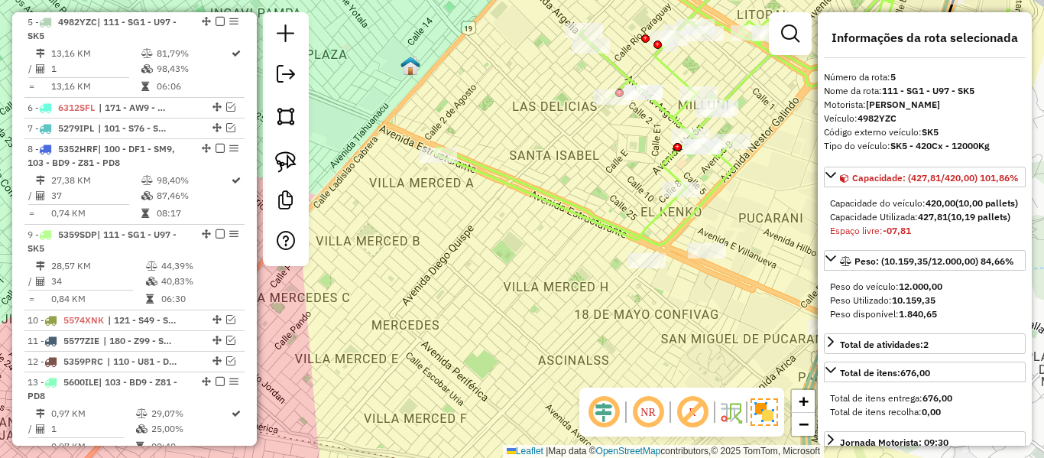
select select "**********"
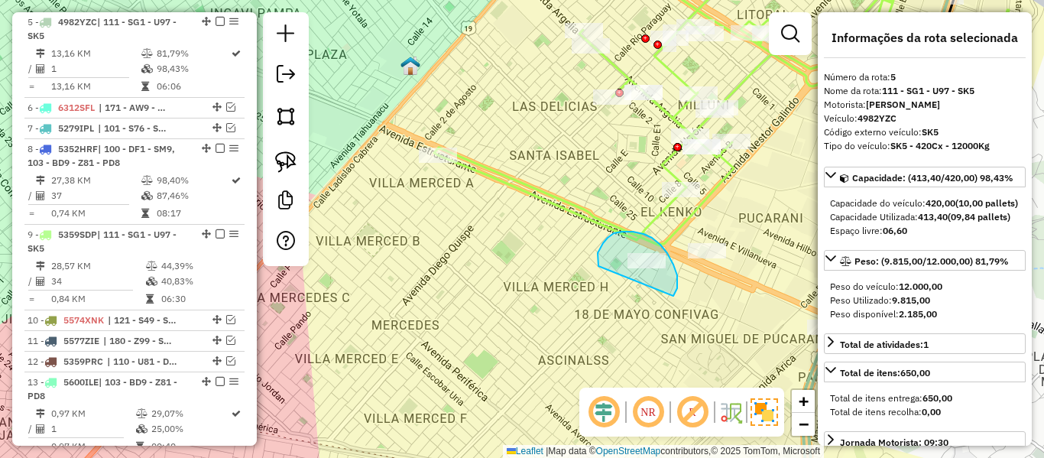
drag, startPoint x: 673, startPoint y: 296, endPoint x: 633, endPoint y: 287, distance: 41.5
select select "**********"
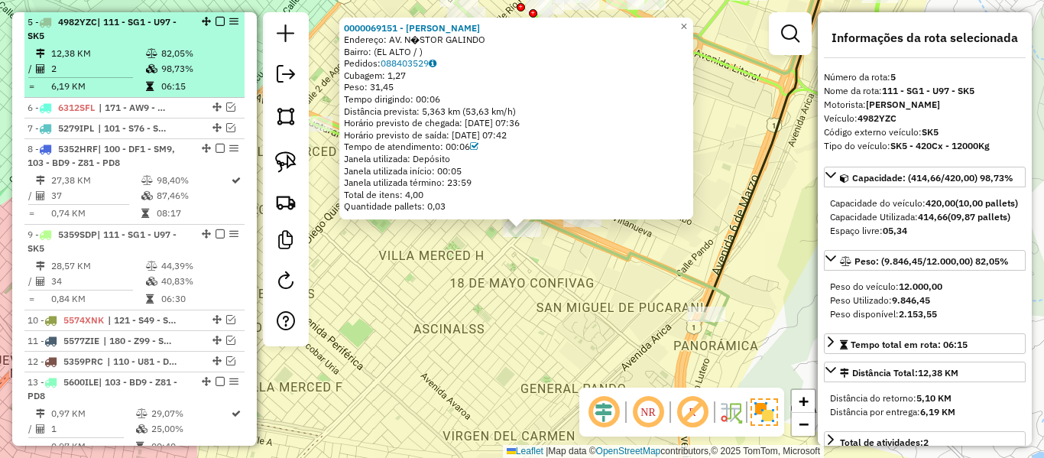
click at [216, 22] on em at bounding box center [220, 21] width 9 height 9
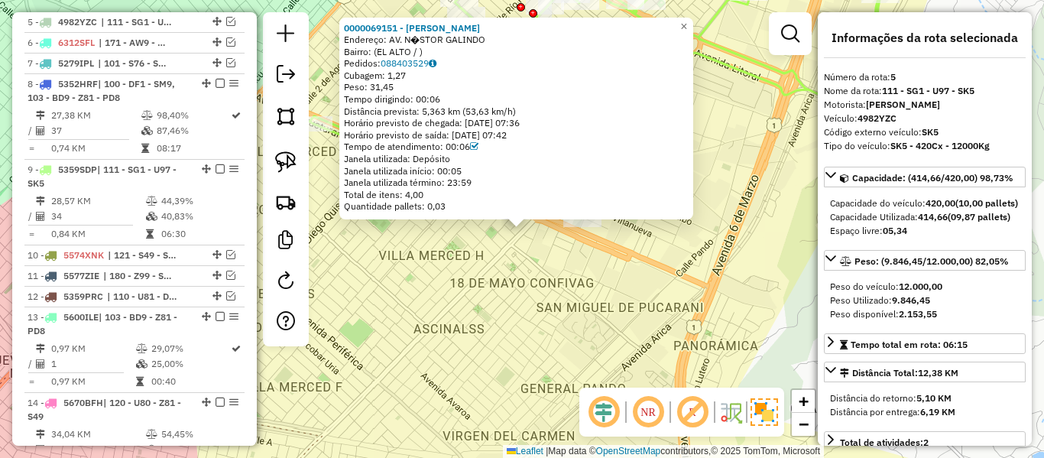
scroll to position [685, 0]
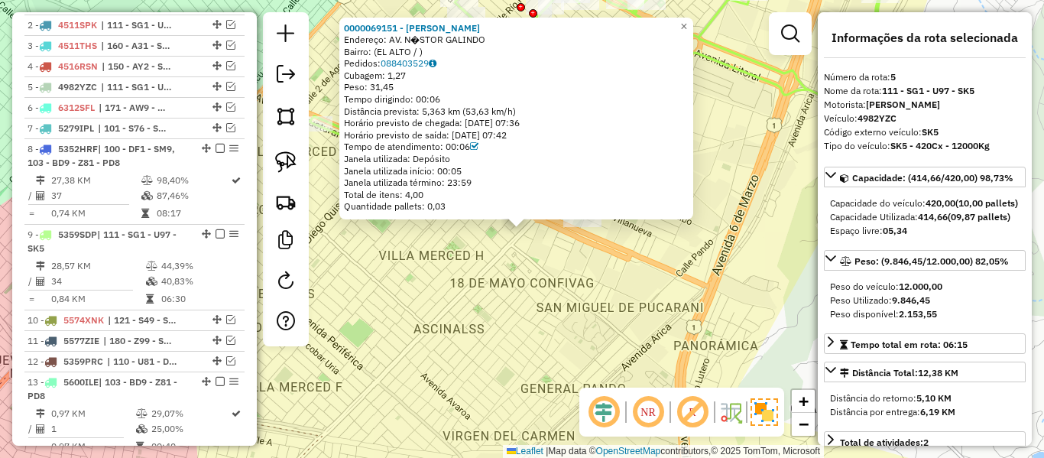
click at [459, 258] on div "0000069151 - PABLO OMAR VILL Endereço: AV. N�STOR GALINDO Bairro: (EL ALTO / ) …" at bounding box center [522, 229] width 1044 height 458
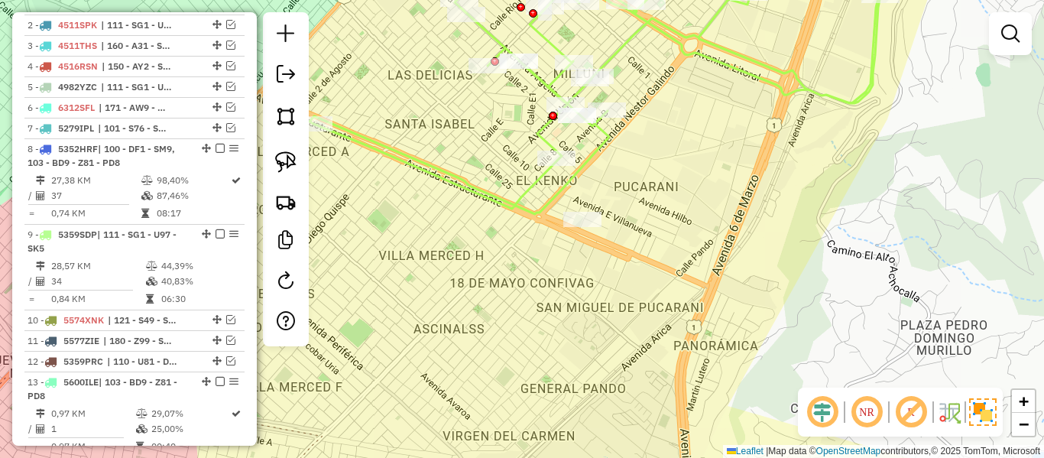
drag, startPoint x: 473, startPoint y: 270, endPoint x: 527, endPoint y: 315, distance: 70.0
click at [527, 315] on div "Janela de atendimento Grade de atendimento Capacidade Transportadoras Veículos …" at bounding box center [522, 229] width 1044 height 458
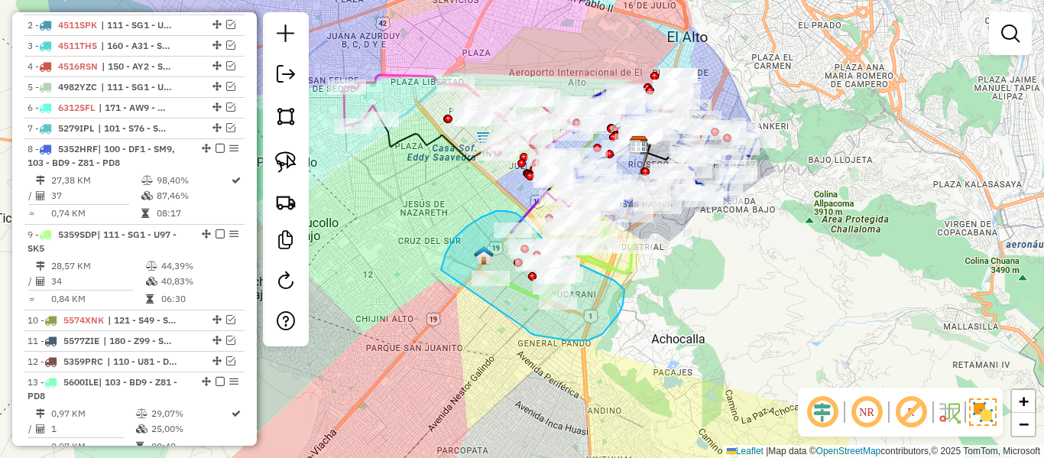
drag, startPoint x: 534, startPoint y: 335, endPoint x: 462, endPoint y: 332, distance: 72.7
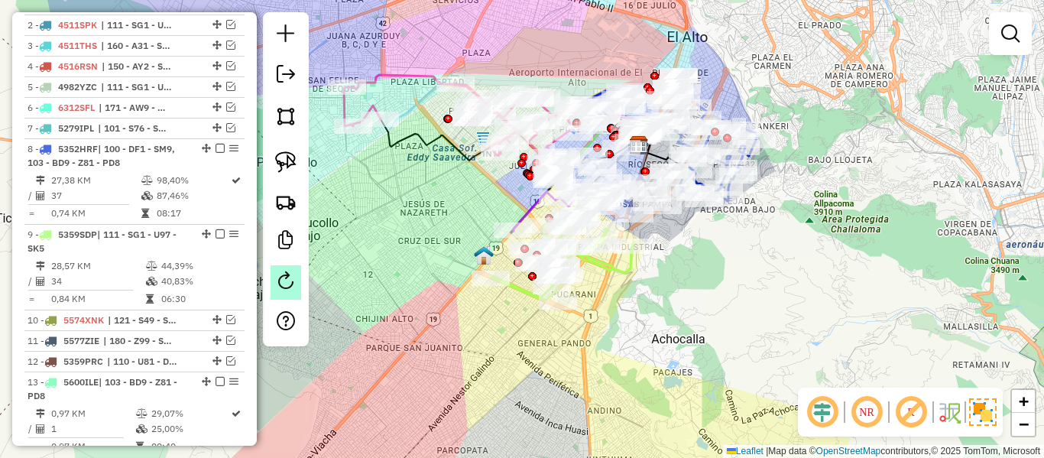
click at [292, 277] on em at bounding box center [286, 280] width 18 height 18
select select "*"
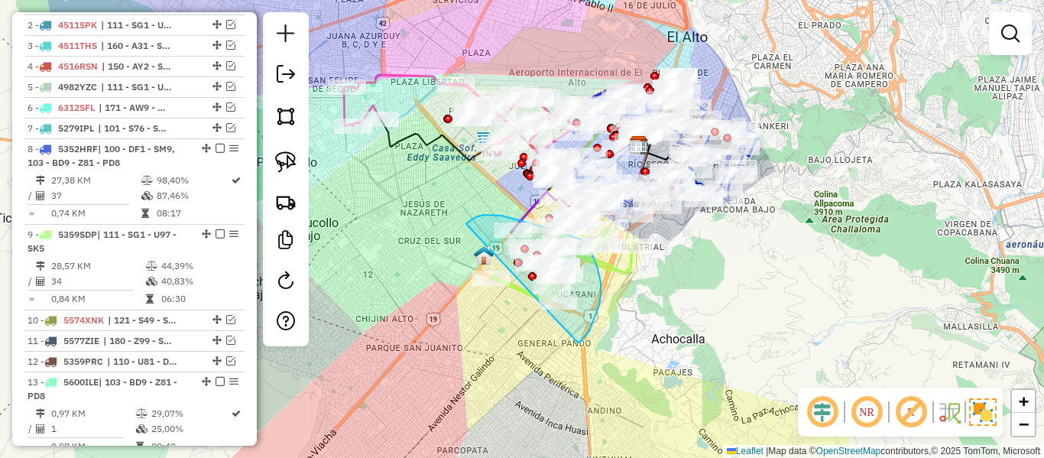
drag, startPoint x: 578, startPoint y: 342, endPoint x: 514, endPoint y: 344, distance: 64.2
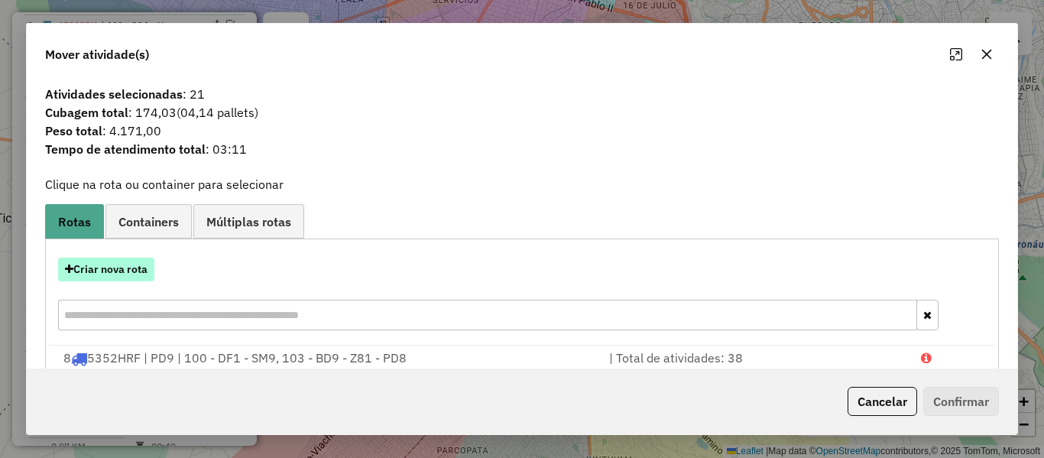
click at [136, 274] on button "Criar nova rota" at bounding box center [106, 270] width 96 height 24
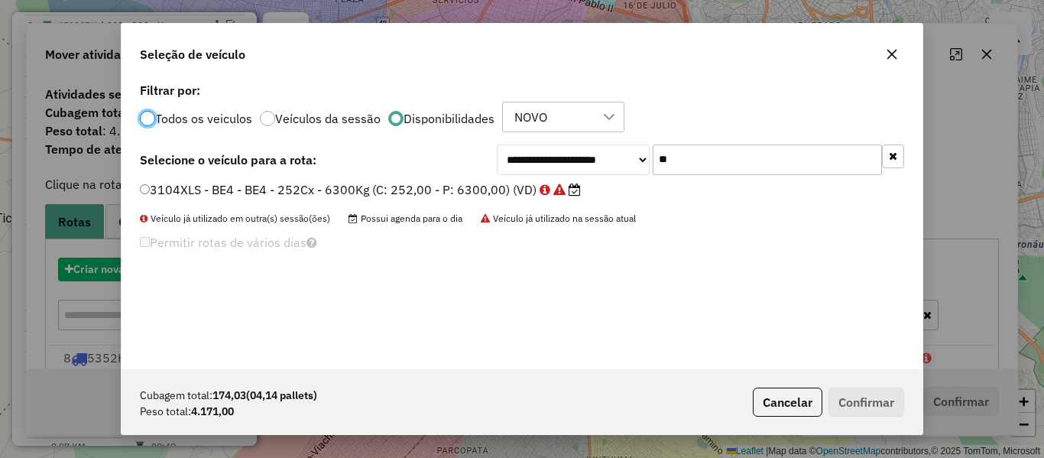
scroll to position [8, 5]
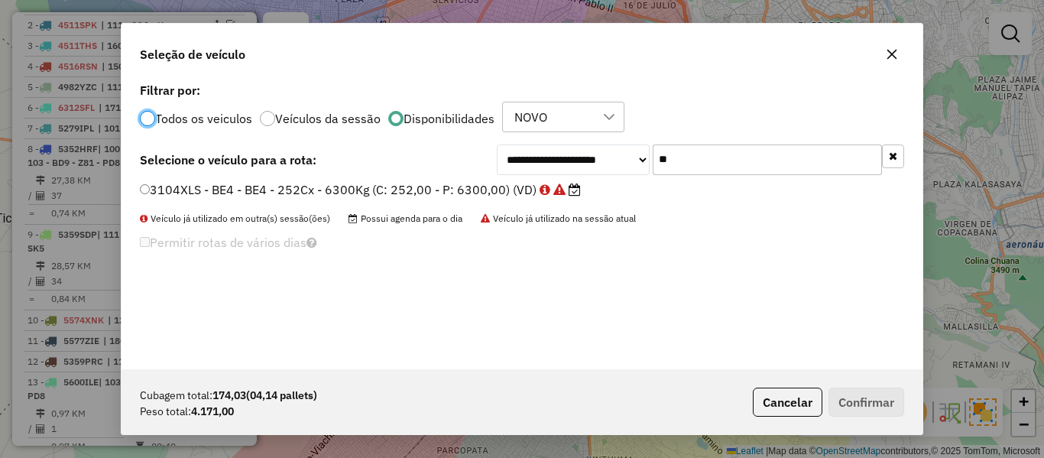
click at [736, 190] on li "3104XLS - BE4 - BE4 - 252Cx - 6300Kg (C: 252,00 - P: 6300,00) (VD)" at bounding box center [522, 190] width 764 height 18
click at [730, 164] on input "**" at bounding box center [767, 159] width 229 height 31
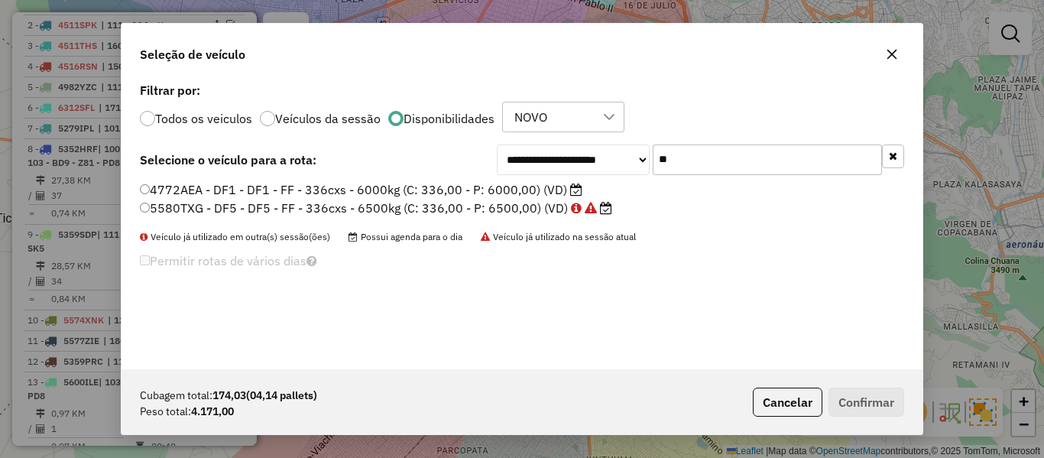
type input "**"
click at [517, 188] on label "4772AEA - DF1 - DF1 - FF - 336cxs - 6000kg (C: 336,00 - P: 6000,00) (VD)" at bounding box center [361, 189] width 443 height 18
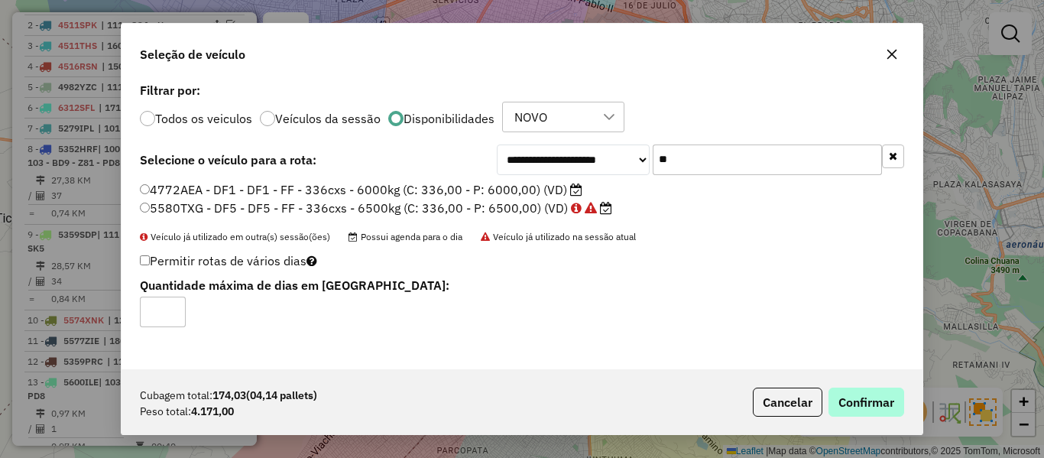
click at [873, 387] on div "Cubagem total: 174,03 (04,14 pallets) Peso total: 4.171,00 Cancelar Confirmar" at bounding box center [522, 402] width 801 height 66
click at [871, 406] on button "Confirmar" at bounding box center [867, 402] width 76 height 29
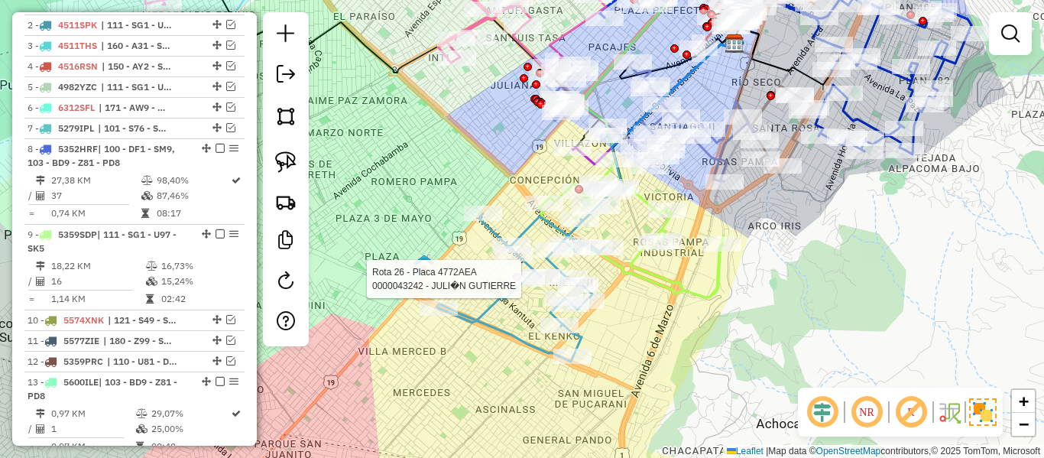
click at [507, 287] on div at bounding box center [526, 278] width 38 height 15
select select "**********"
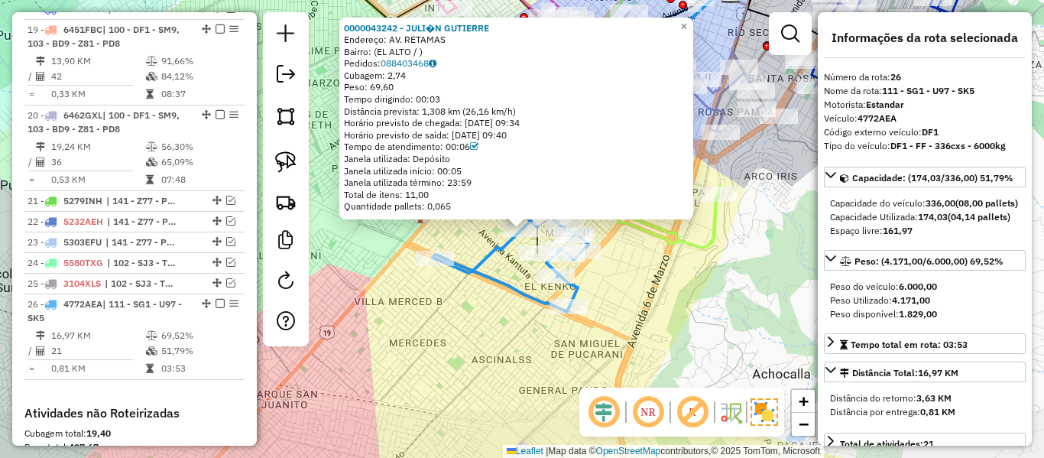
scroll to position [1619, 0]
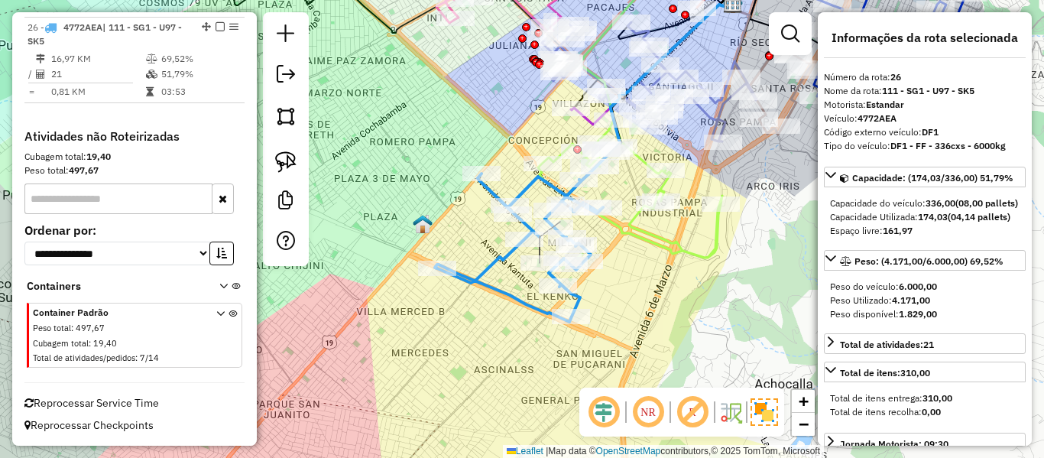
drag, startPoint x: 677, startPoint y: 280, endPoint x: 690, endPoint y: 313, distance: 35.8
click at [686, 316] on div "0000043242 - JULI�N GUTIERRE Endereço: AV. RETAMAS Bairro: (EL ALTO / ) Pedidos…" at bounding box center [522, 229] width 1044 height 458
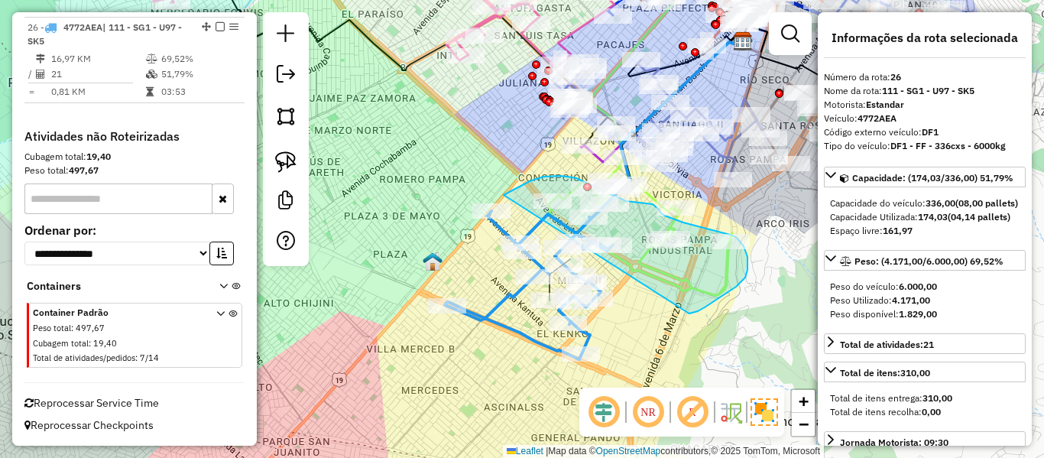
click at [504, 242] on div "Rota 9 - Placa 5359SDP 0000830834 - TOLDO NARANJA Janela de atendimento Grade d…" at bounding box center [522, 229] width 1044 height 458
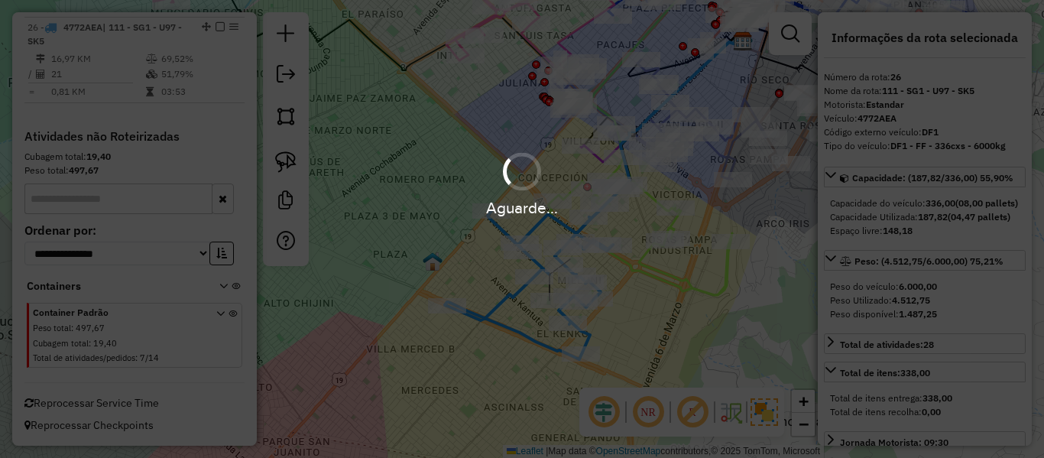
select select "**********"
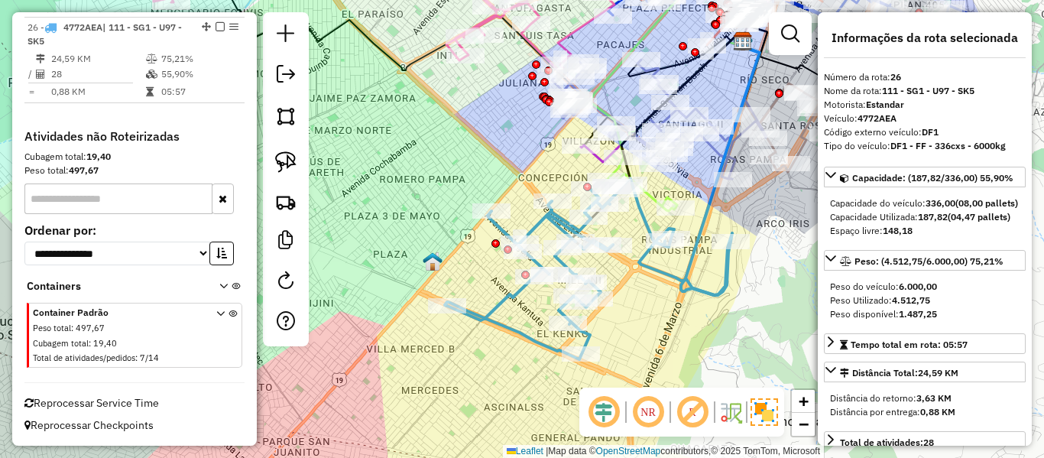
click at [680, 277] on icon at bounding box center [588, 269] width 287 height 180
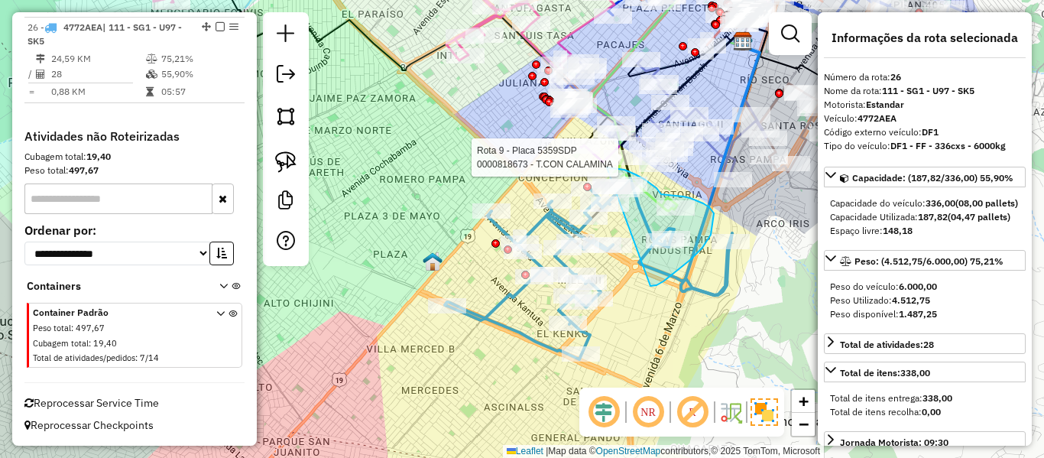
drag, startPoint x: 711, startPoint y: 235, endPoint x: 560, endPoint y: 220, distance: 152.0
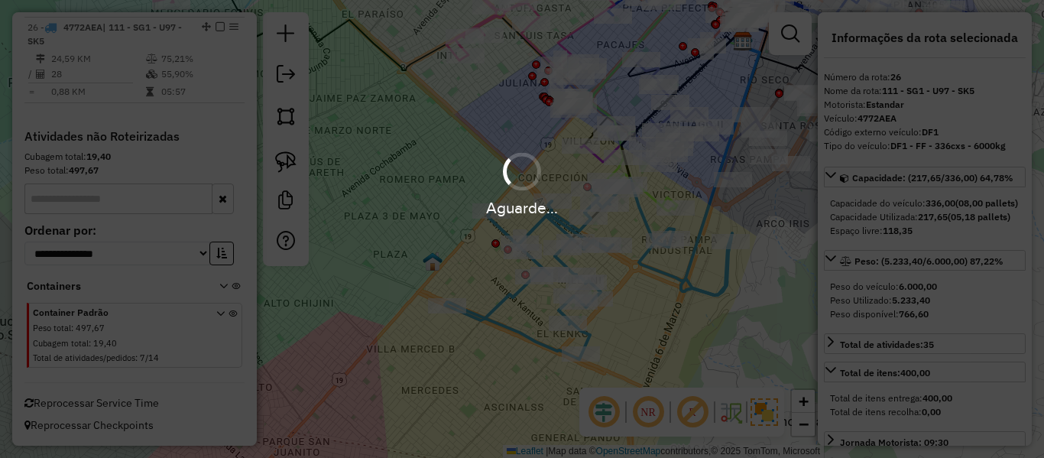
select select "**********"
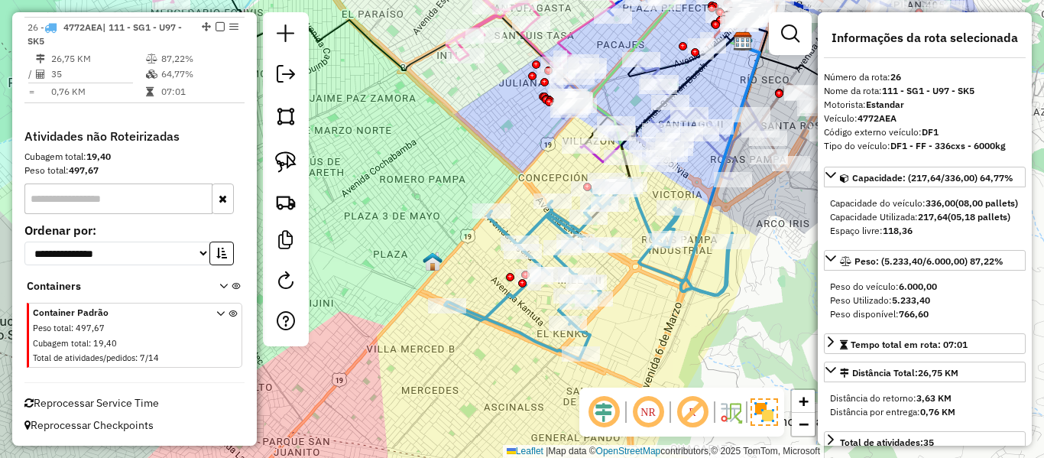
click at [651, 268] on icon at bounding box center [588, 270] width 287 height 180
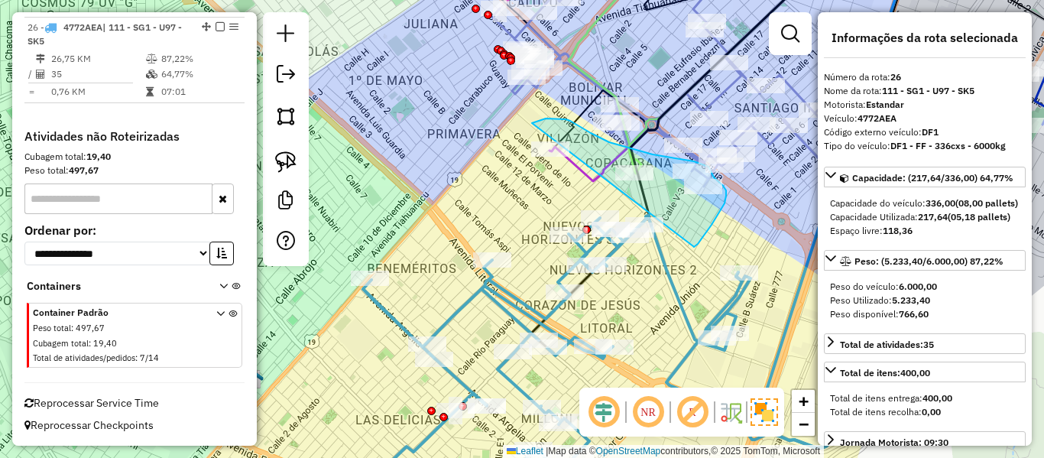
drag, startPoint x: 725, startPoint y: 203, endPoint x: 531, endPoint y: 224, distance: 194.5
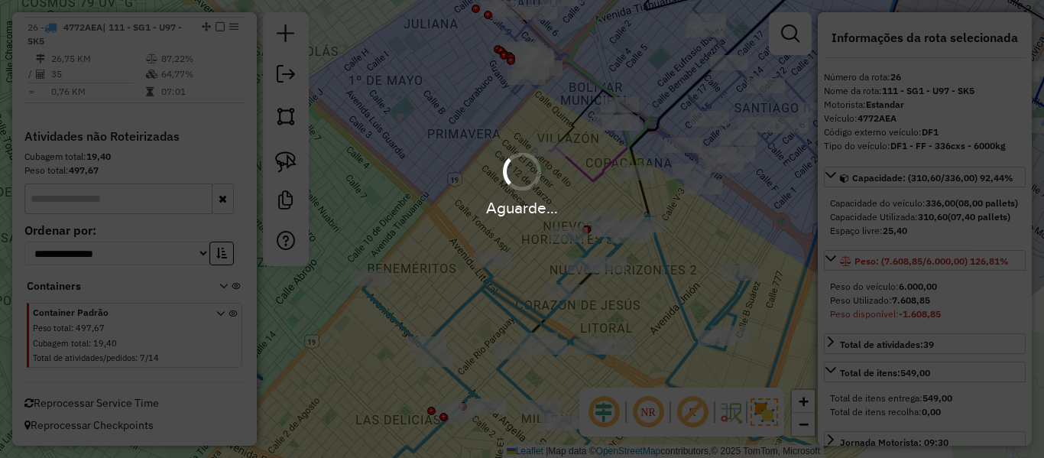
select select "**********"
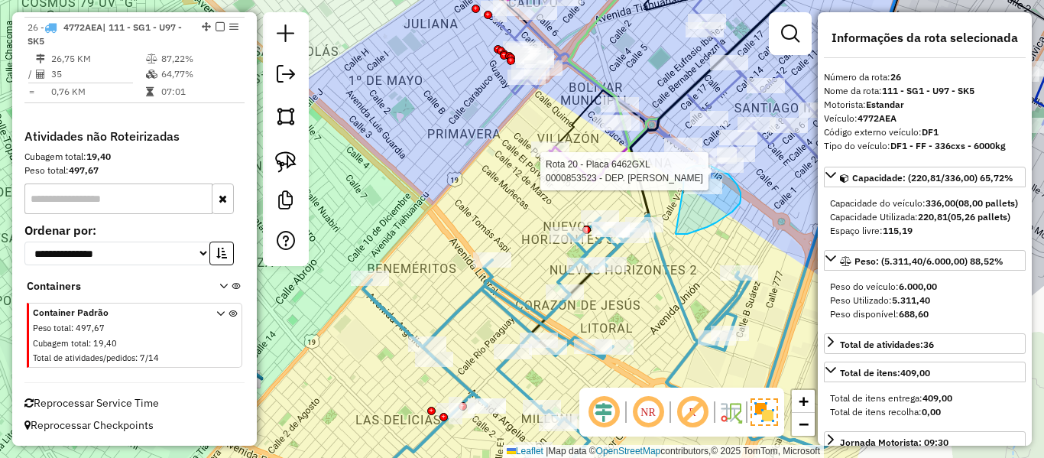
click at [683, 170] on div "Rota 20 - Placa 6462GXL 0000813663 - T.FRANZ H. Rota 20 - Placa 6462GXL 0000853…" at bounding box center [522, 229] width 1044 height 458
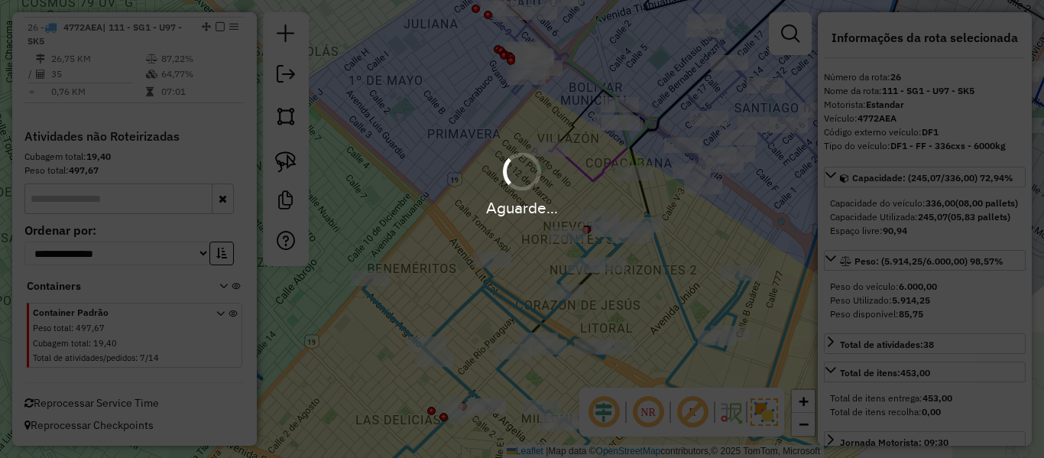
select select "**********"
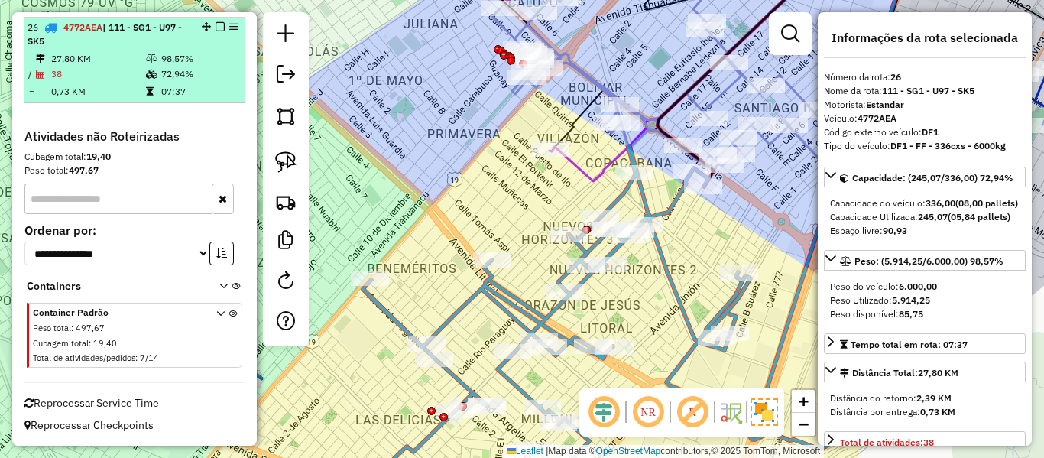
click at [213, 21] on div "26 - 4772AEA | 111 - SG1 - U97 - SK5" at bounding box center [135, 35] width 214 height 28
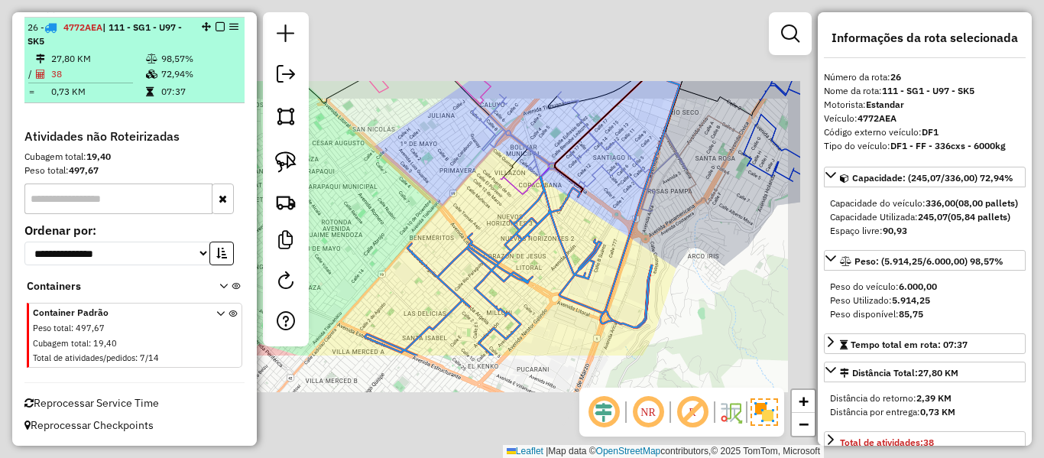
click at [217, 24] on em at bounding box center [220, 26] width 9 height 9
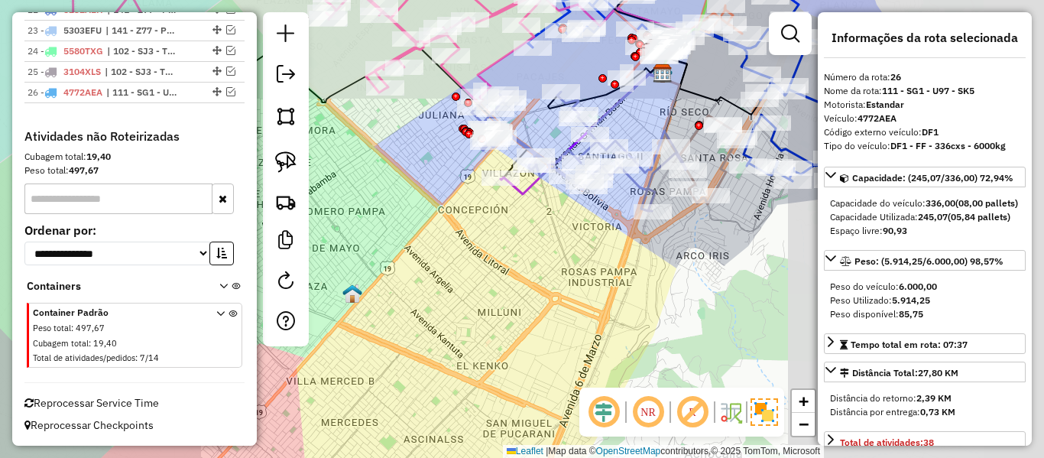
scroll to position [1554, 0]
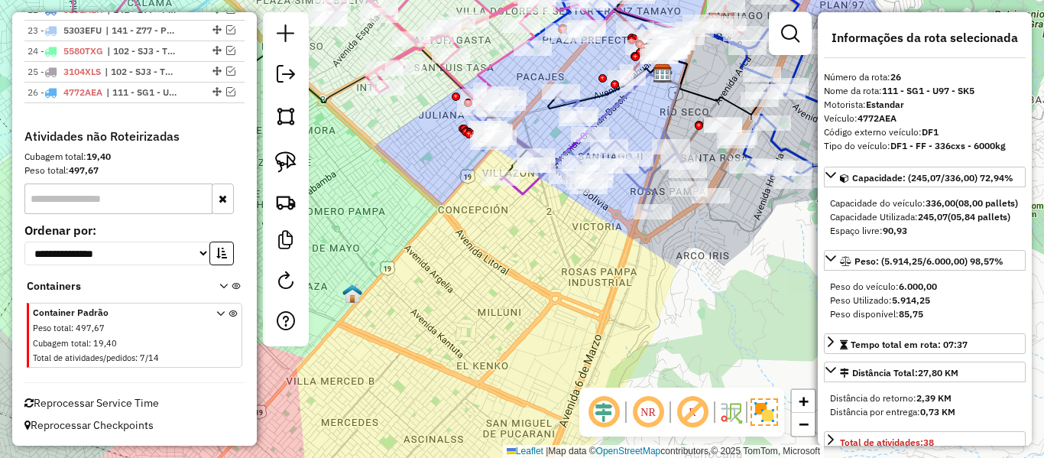
drag, startPoint x: 544, startPoint y: 274, endPoint x: 607, endPoint y: 250, distance: 67.3
click at [544, 275] on div "Janela de atendimento Grade de atendimento Capacidade Transportadoras Veículos …" at bounding box center [522, 229] width 1044 height 458
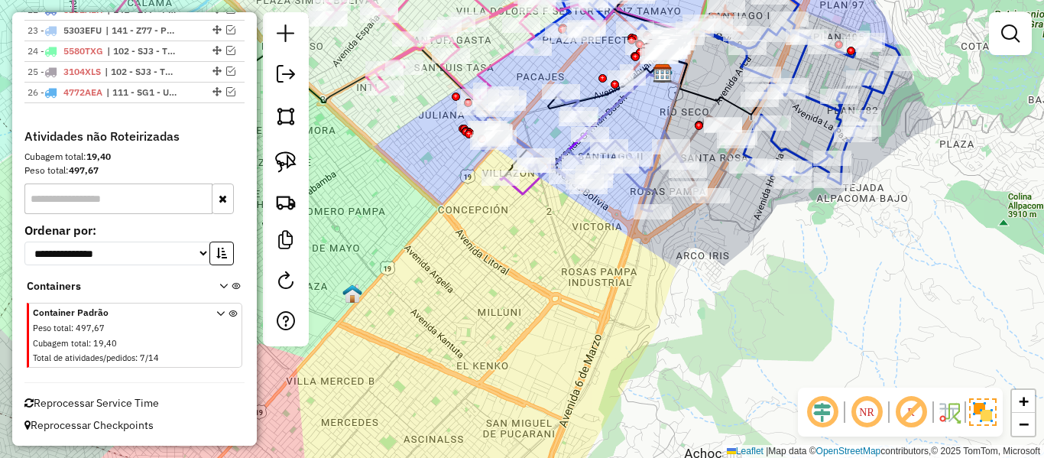
drag, startPoint x: 592, startPoint y: 292, endPoint x: 536, endPoint y: 349, distance: 80.0
click at [536, 349] on div "Janela de atendimento Grade de atendimento Capacidade Transportadoras Veículos …" at bounding box center [522, 229] width 1044 height 458
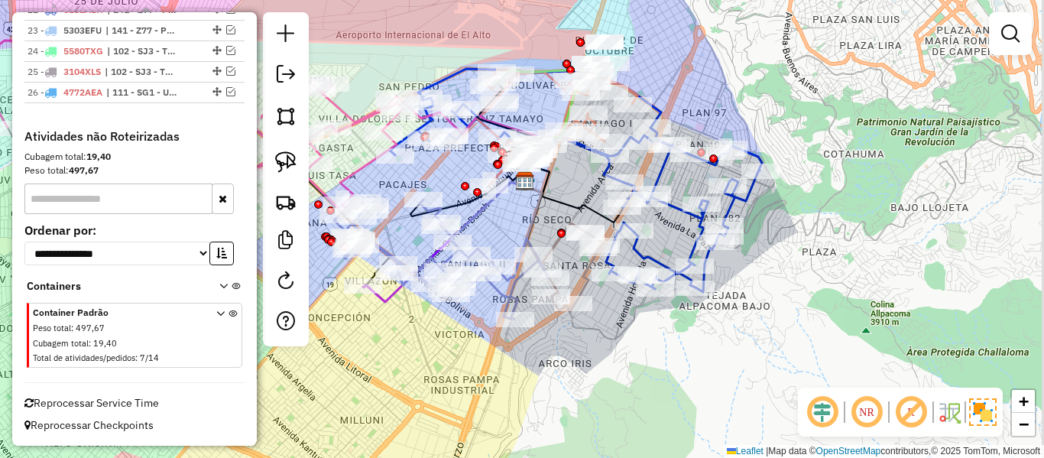
drag, startPoint x: 550, startPoint y: 359, endPoint x: 482, endPoint y: 371, distance: 69.1
click at [482, 371] on div "Janela de atendimento Grade de atendimento Capacidade Transportadoras Veículos …" at bounding box center [522, 229] width 1044 height 458
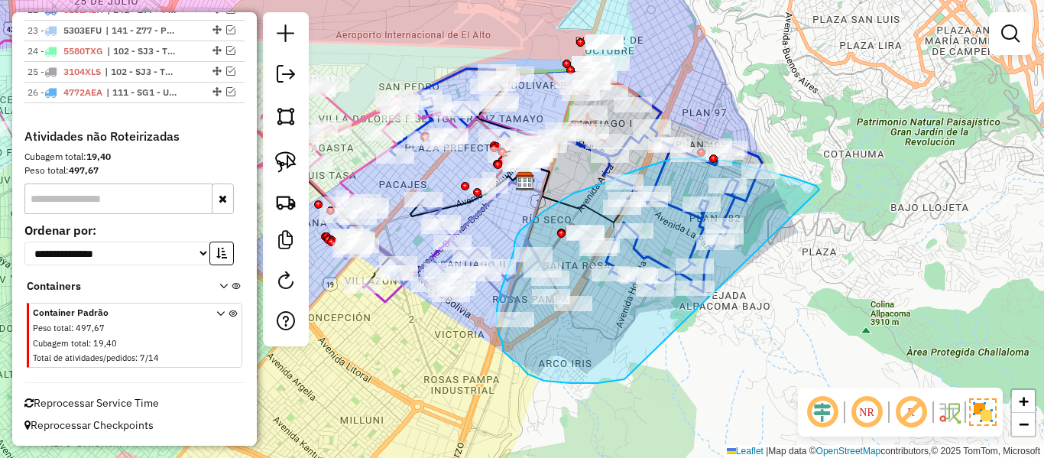
drag, startPoint x: 580, startPoint y: 383, endPoint x: 808, endPoint y: 285, distance: 247.9
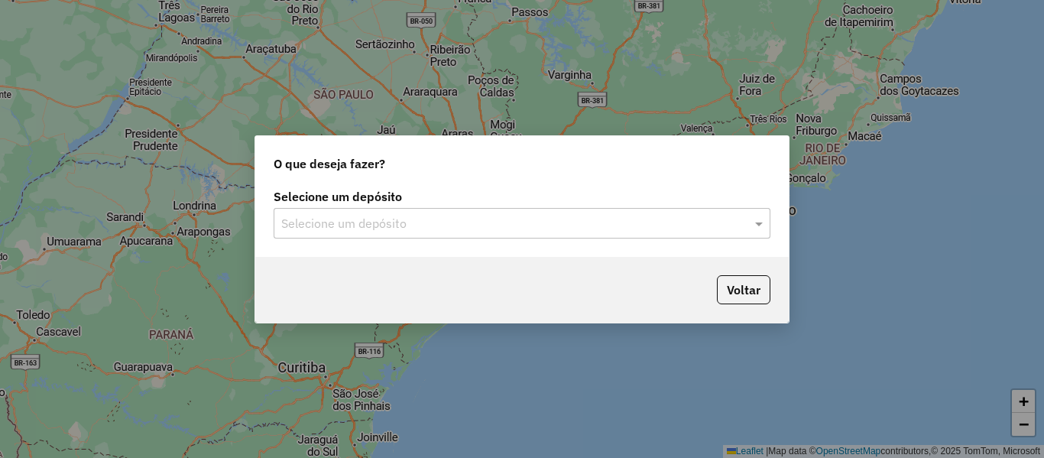
click at [371, 244] on div "Selecione um depósito Selecione um depósito" at bounding box center [522, 221] width 534 height 72
click at [394, 223] on input "text" at bounding box center [506, 224] width 451 height 18
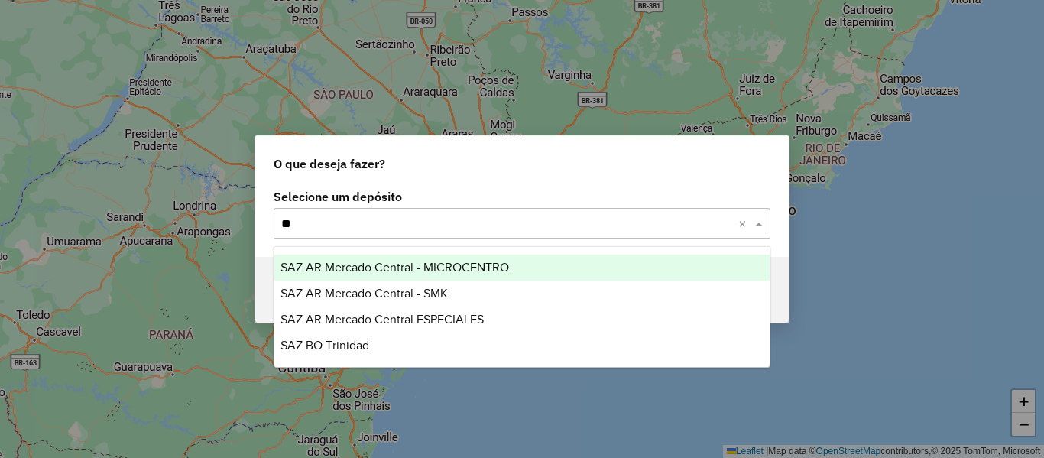
type input "***"
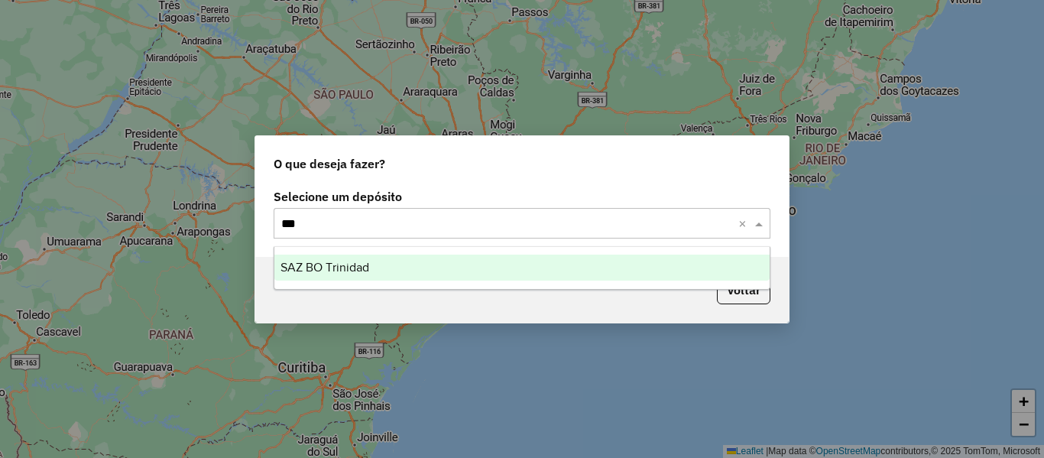
click at [350, 263] on span "SAZ BO Trinidad" at bounding box center [325, 267] width 89 height 13
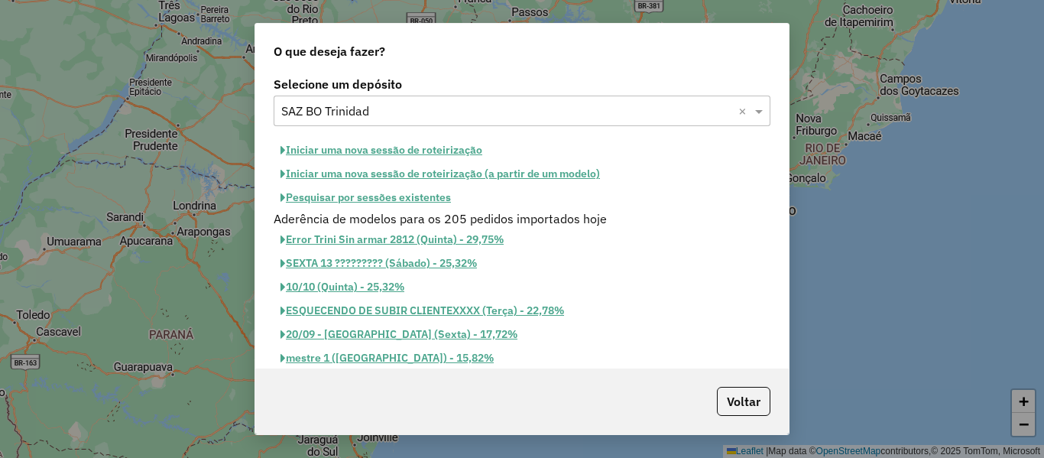
click at [468, 154] on button "Iniciar uma nova sessão de roteirização" at bounding box center [382, 150] width 216 height 24
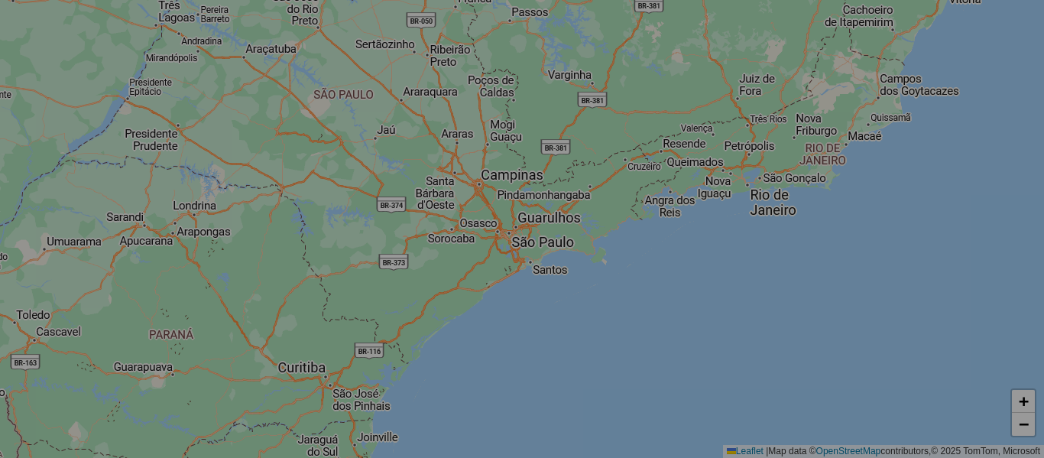
select select "*"
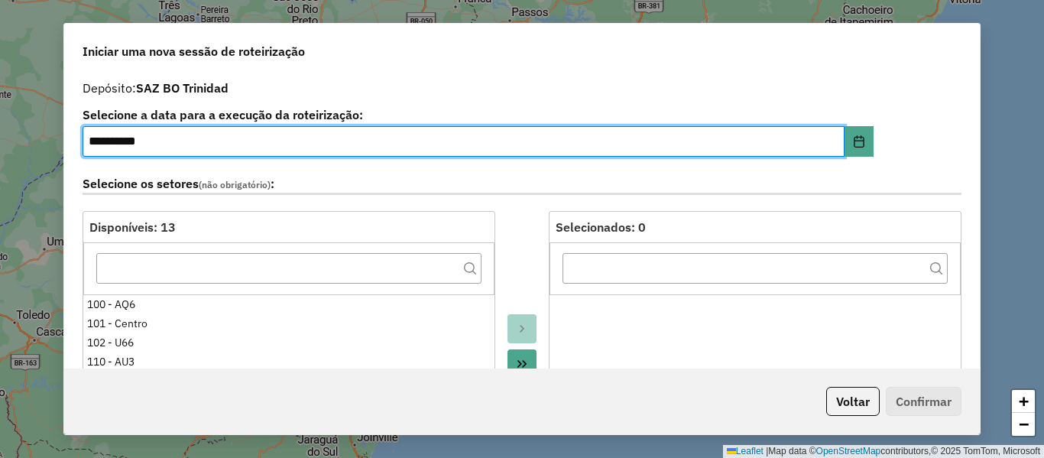
click at [499, 195] on div "Selecione os setores (não obrigatório) :" at bounding box center [521, 187] width 897 height 48
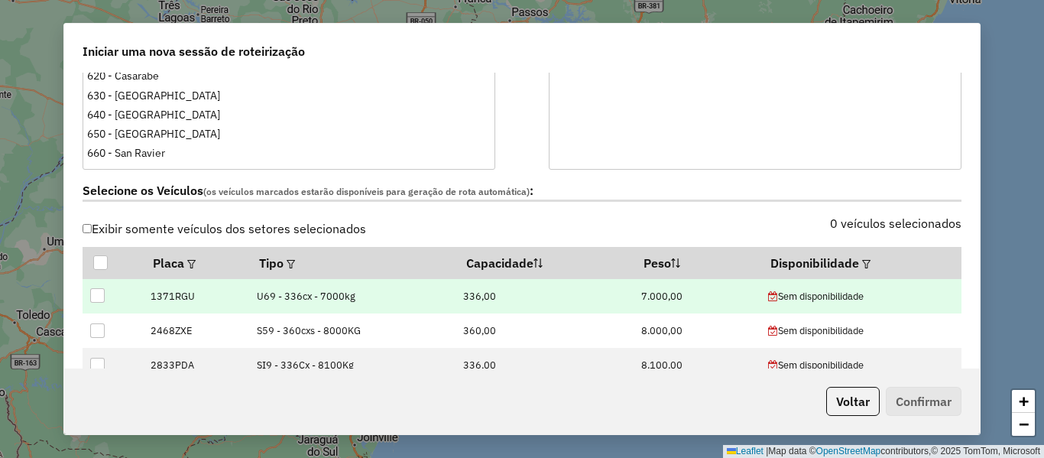
scroll to position [459, 0]
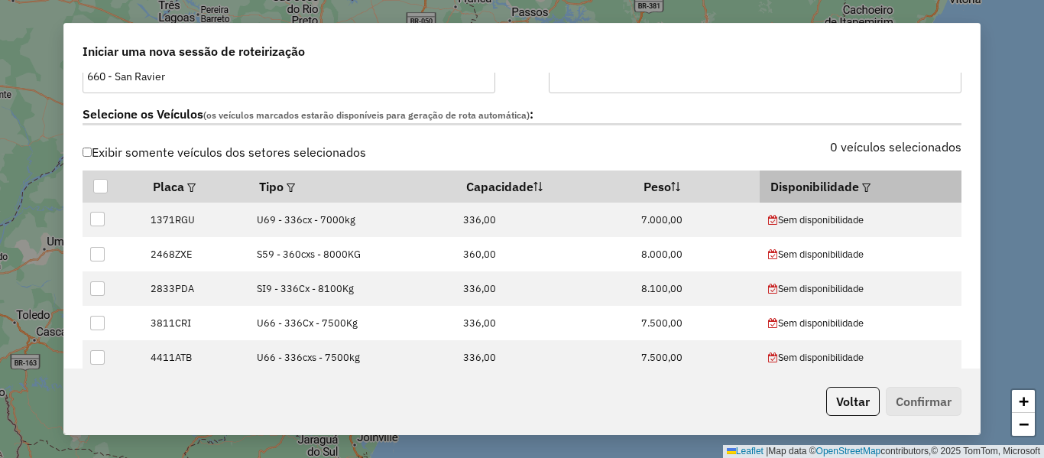
click at [862, 188] on em at bounding box center [866, 187] width 8 height 8
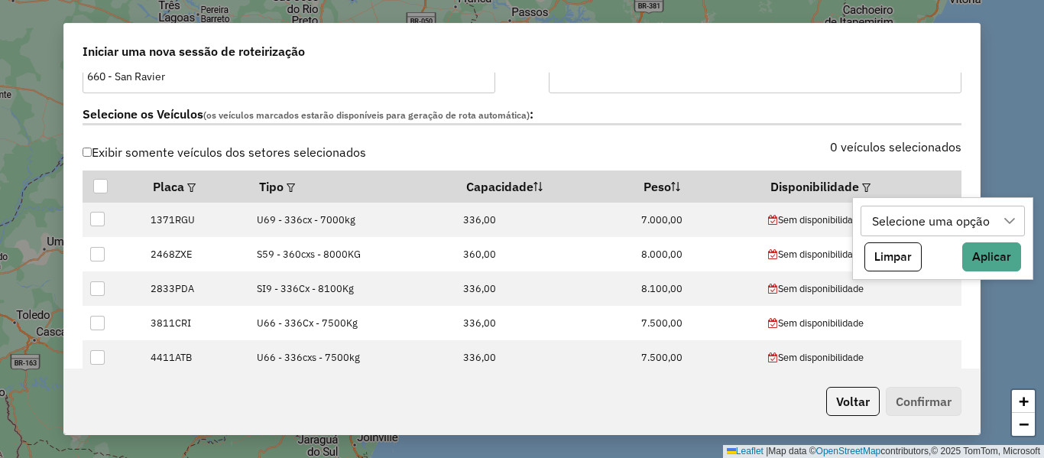
drag, startPoint x: 926, startPoint y: 219, endPoint x: 938, endPoint y: 227, distance: 14.2
click at [926, 224] on div "Selecione uma opção" at bounding box center [932, 220] width 128 height 29
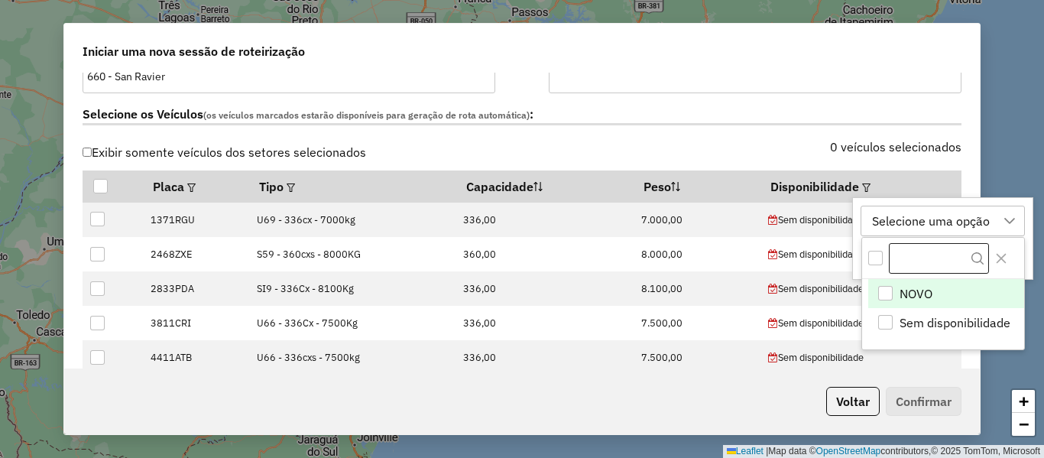
scroll to position [11, 70]
click at [938, 284] on li "NOVO" at bounding box center [946, 293] width 156 height 29
drag, startPoint x: 928, startPoint y: 222, endPoint x: 948, endPoint y: 225, distance: 20.0
click at [930, 225] on icon at bounding box center [925, 221] width 12 height 12
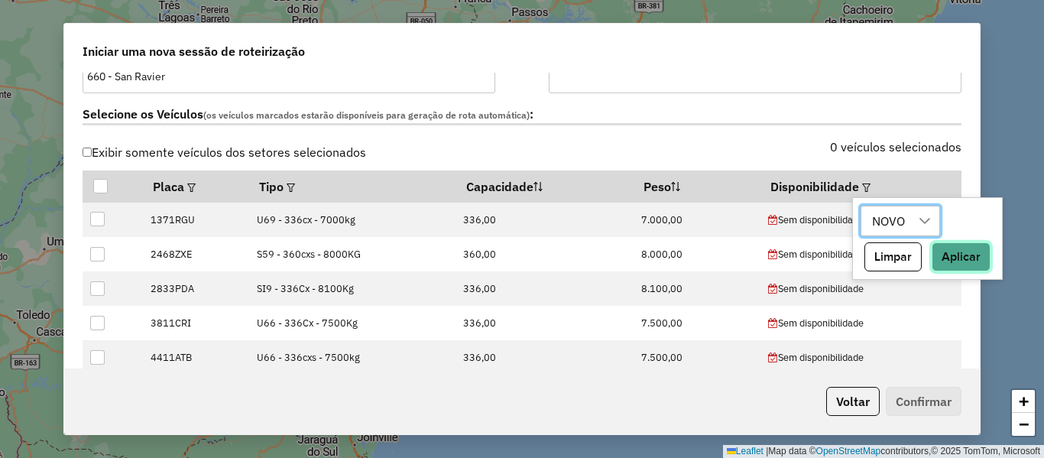
click at [977, 257] on button "Aplicar" at bounding box center [961, 256] width 59 height 29
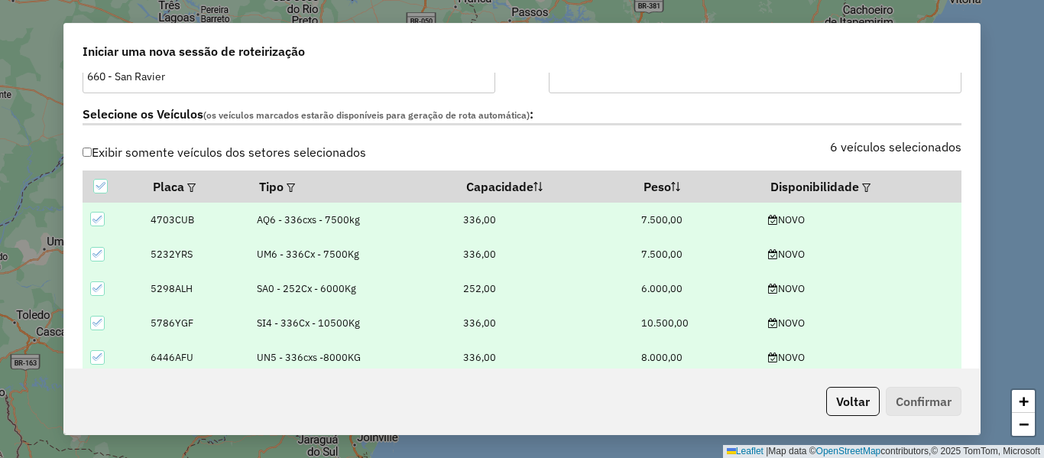
click at [719, 127] on div "Selecione os Veículos (os veículos marcados estarão disponíveis para geração de…" at bounding box center [521, 117] width 897 height 48
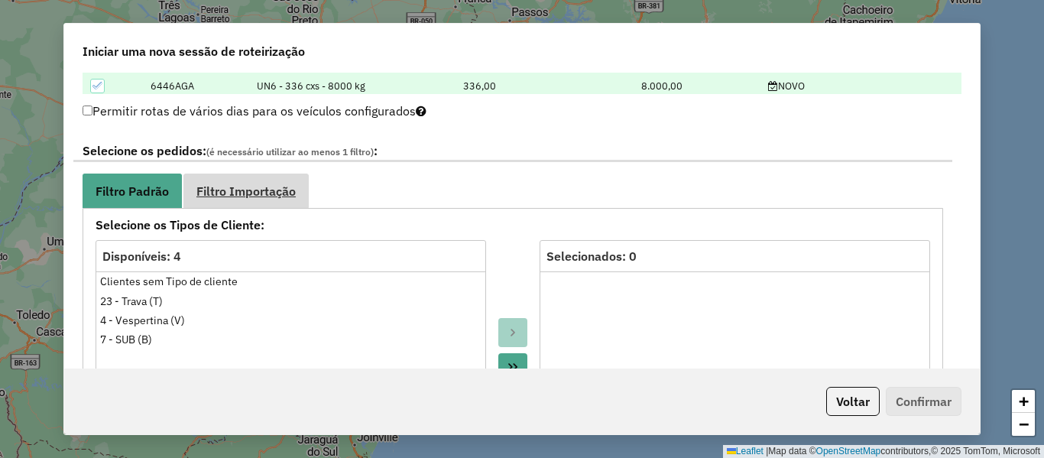
click at [251, 206] on link "Filtro Importação" at bounding box center [245, 191] width 125 height 34
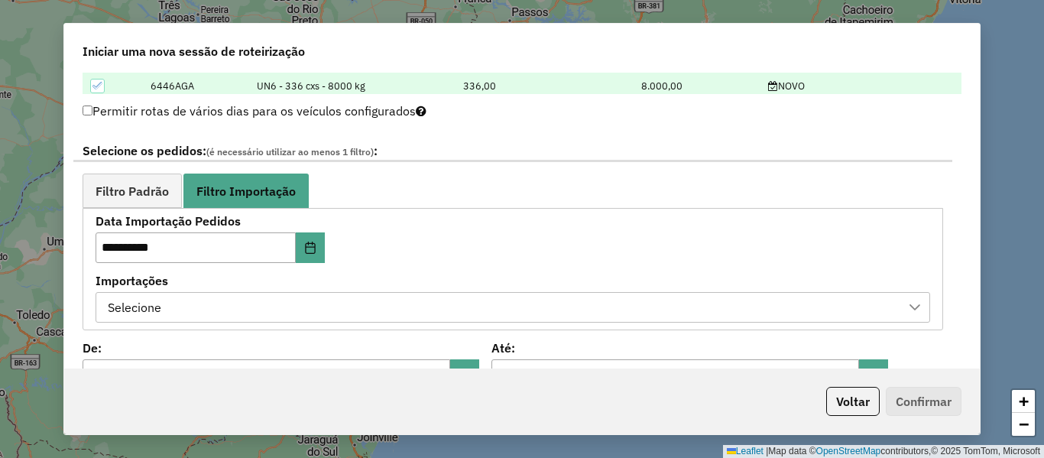
click at [409, 310] on div "Selecione" at bounding box center [501, 307] width 798 height 29
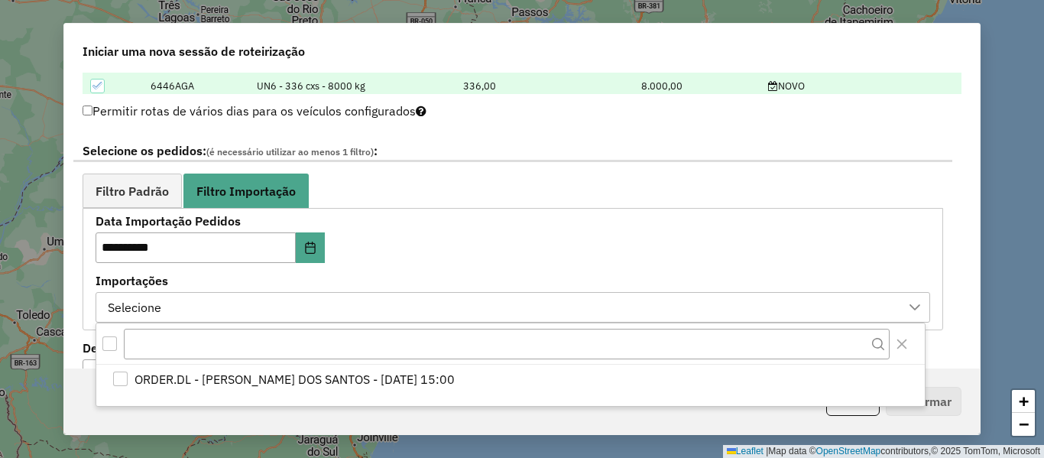
drag, startPoint x: 430, startPoint y: 364, endPoint x: 423, endPoint y: 296, distance: 68.4
click at [429, 365] on li "ORDER.DL - [PERSON_NAME] DOS SANTOS - [DATE] 15:00" at bounding box center [513, 379] width 823 height 29
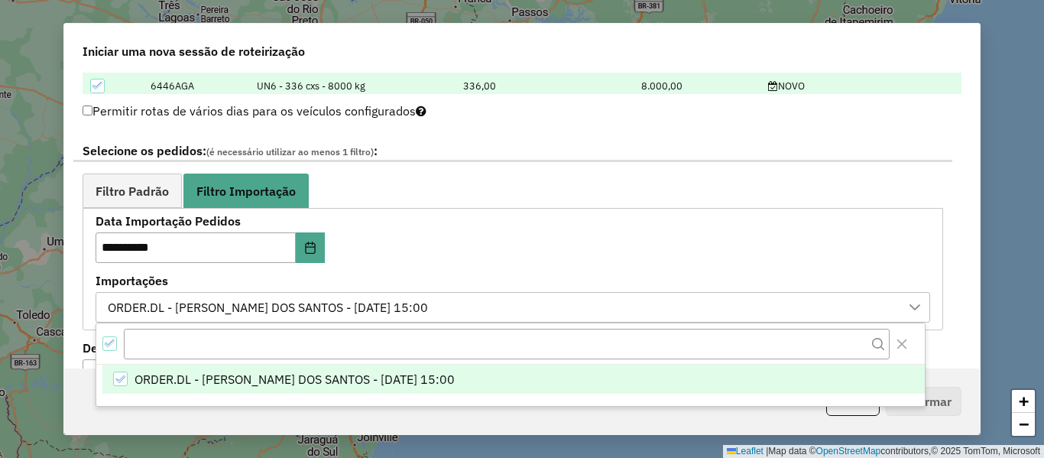
click at [428, 178] on ul "Filtro Padrão Filtro Importação" at bounding box center [513, 191] width 861 height 34
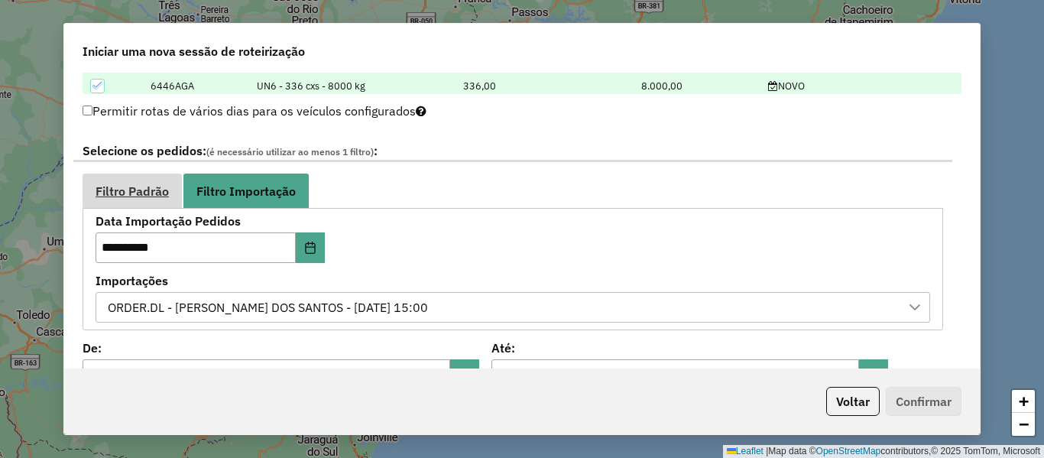
click at [139, 191] on span "Filtro Padrão" at bounding box center [132, 191] width 73 height 12
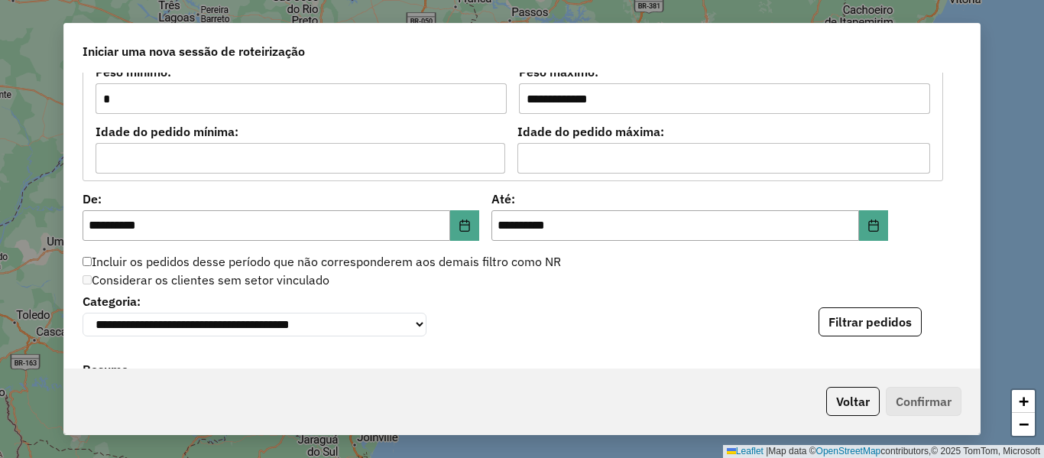
scroll to position [1529, 0]
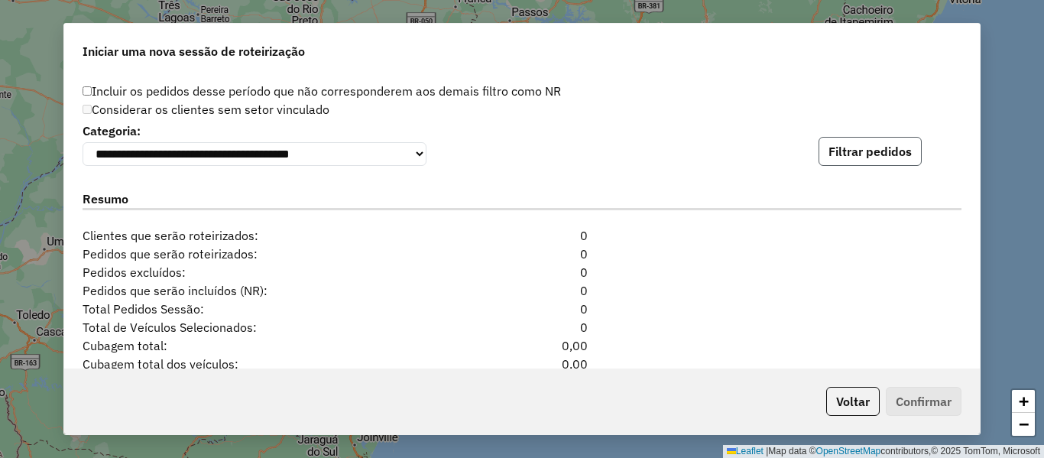
click at [881, 142] on button "Filtrar pedidos" at bounding box center [870, 151] width 103 height 29
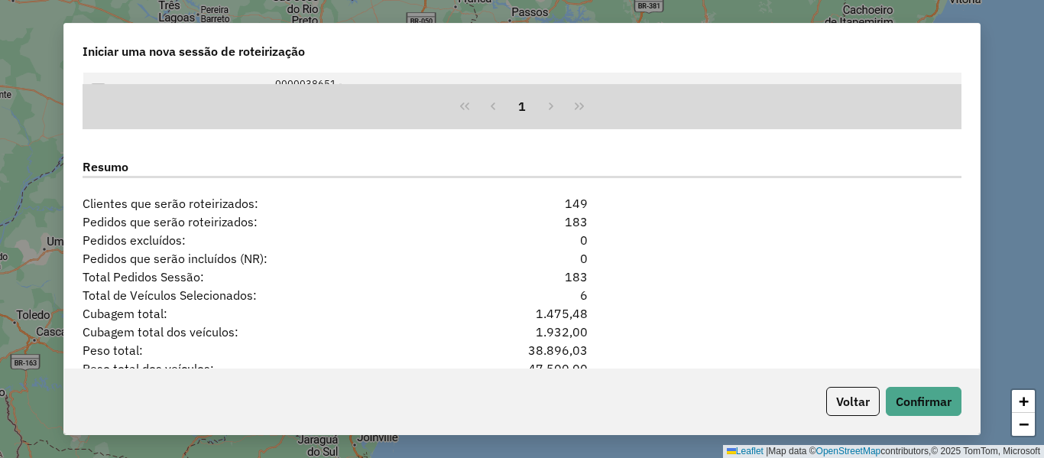
scroll to position [1911, 0]
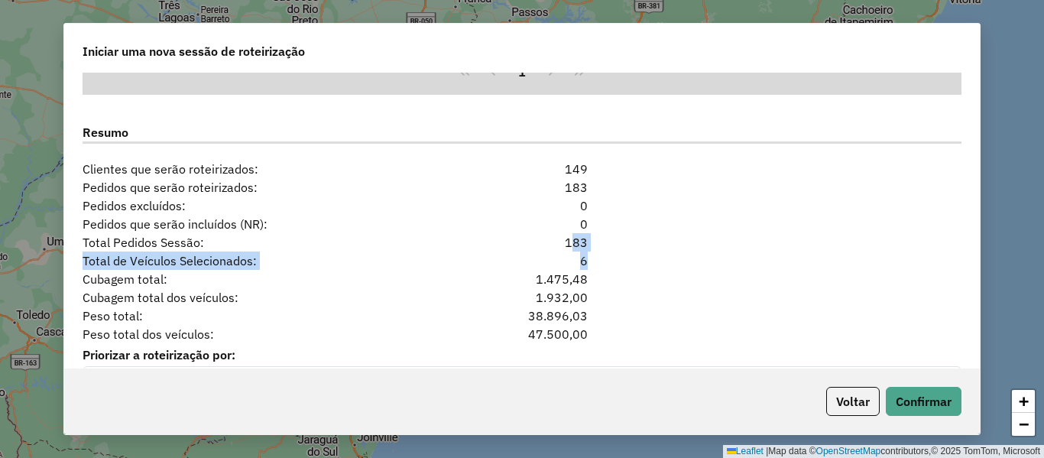
drag, startPoint x: 641, startPoint y: 263, endPoint x: 517, endPoint y: 238, distance: 126.4
click at [518, 238] on div "**********" at bounding box center [522, 221] width 916 height 296
click at [719, 213] on div "Pedidos excluídos: 0" at bounding box center [521, 205] width 897 height 18
click at [940, 403] on button "Confirmar" at bounding box center [924, 401] width 76 height 29
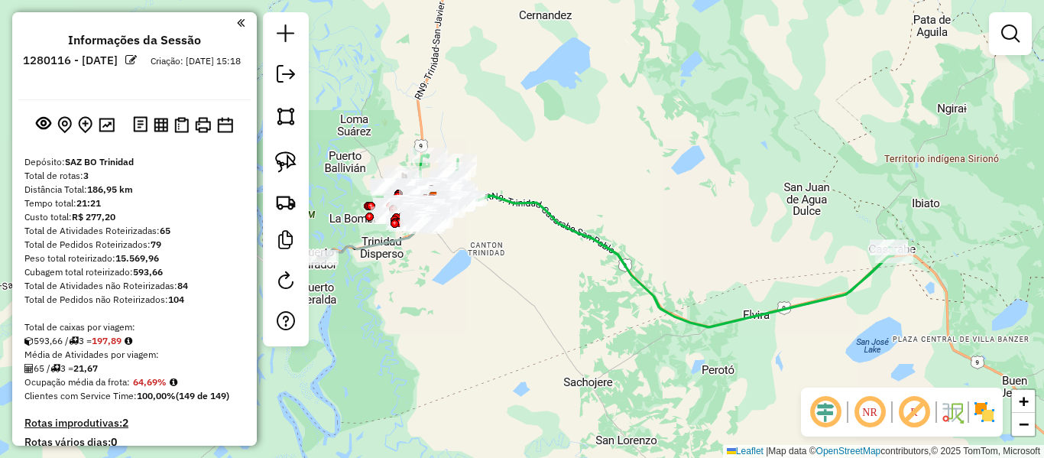
click at [618, 248] on icon at bounding box center [657, 240] width 475 height 173
select select "**********"
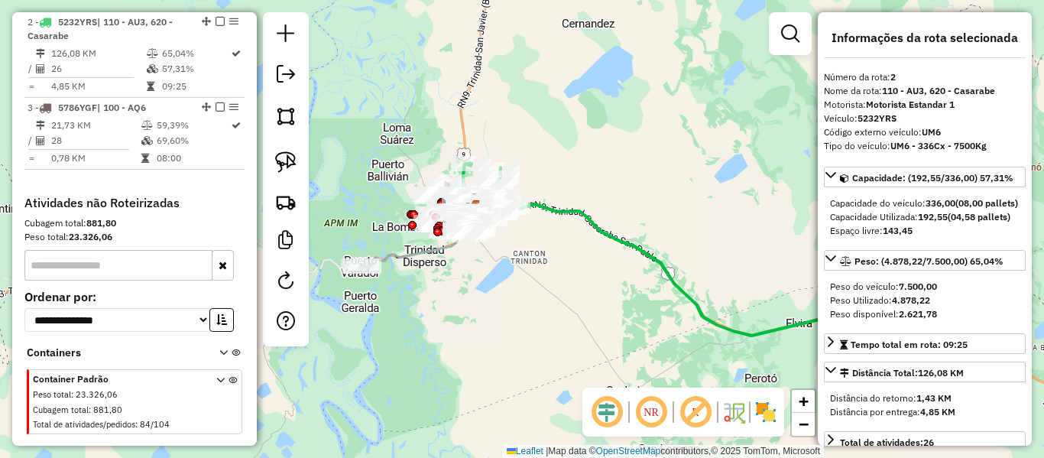
scroll to position [674, 0]
drag, startPoint x: 550, startPoint y: 285, endPoint x: 657, endPoint y: 326, distance: 114.0
click at [657, 326] on div "Janela de atendimento Grade de atendimento Capacidade Transportadoras Veículos …" at bounding box center [522, 229] width 1044 height 458
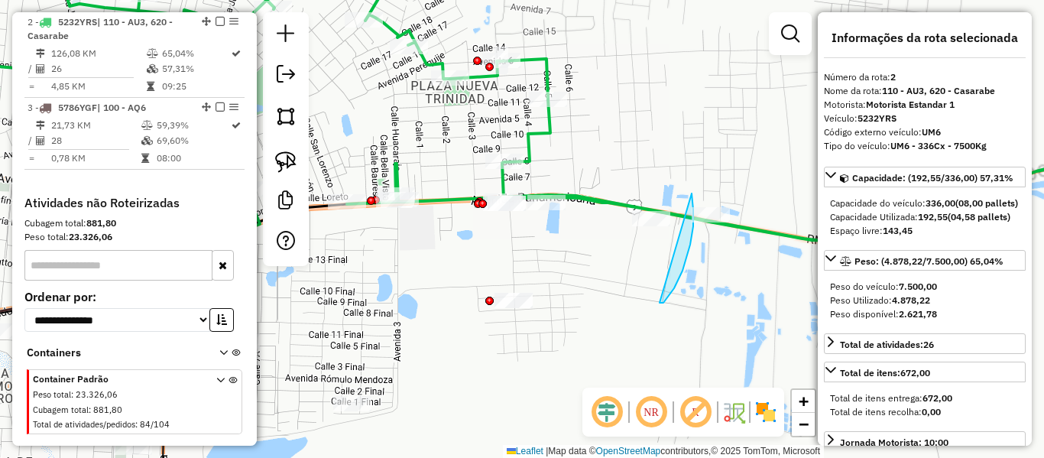
drag, startPoint x: 692, startPoint y: 193, endPoint x: 586, endPoint y: 180, distance: 107.1
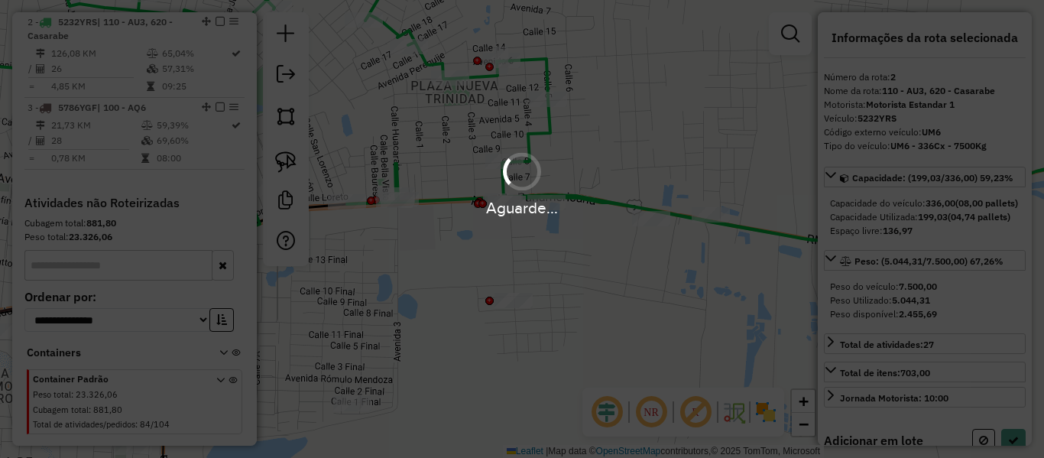
select select "**********"
click at [774, 414] on div "Aguarde..." at bounding box center [522, 229] width 1044 height 458
click at [772, 417] on img at bounding box center [766, 412] width 24 height 24
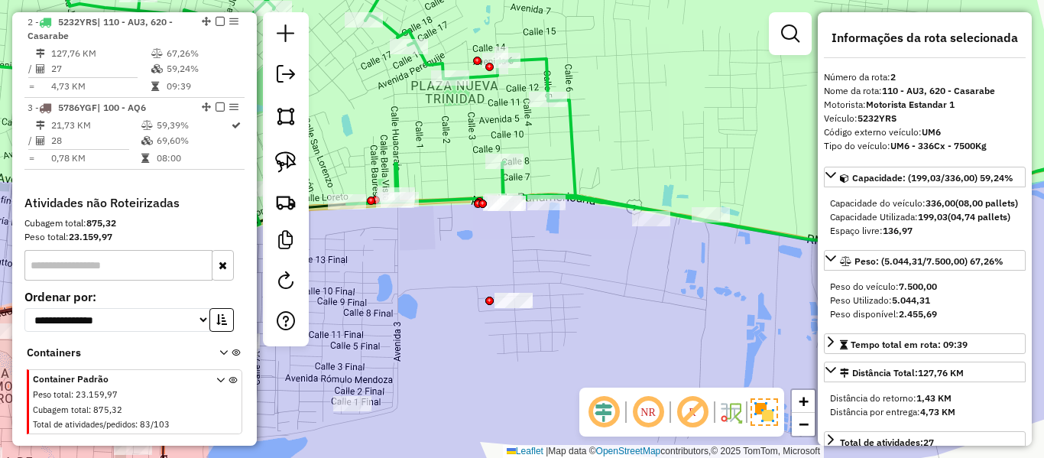
click at [672, 214] on icon at bounding box center [548, 97] width 1200 height 287
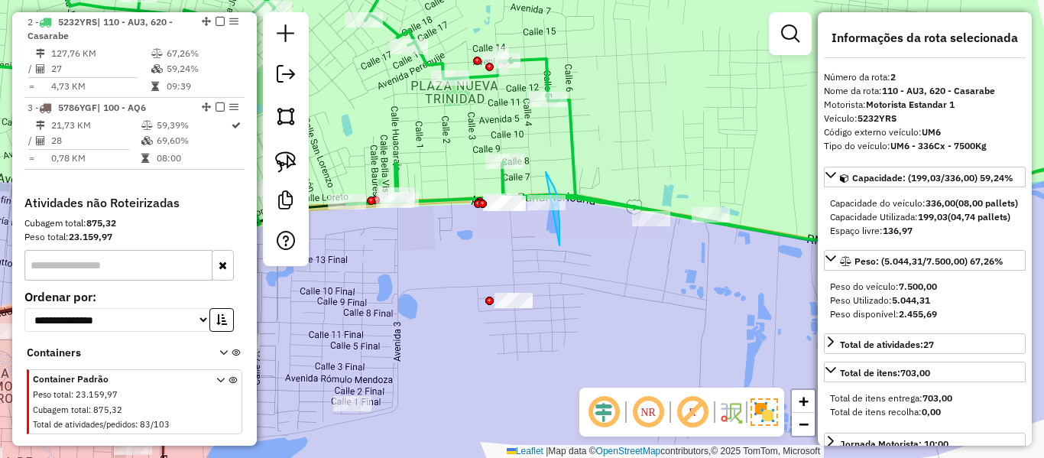
click at [502, 168] on div "Janela de atendimento Grade de atendimento Capacidade Transportadoras Veículos …" at bounding box center [522, 229] width 1044 height 458
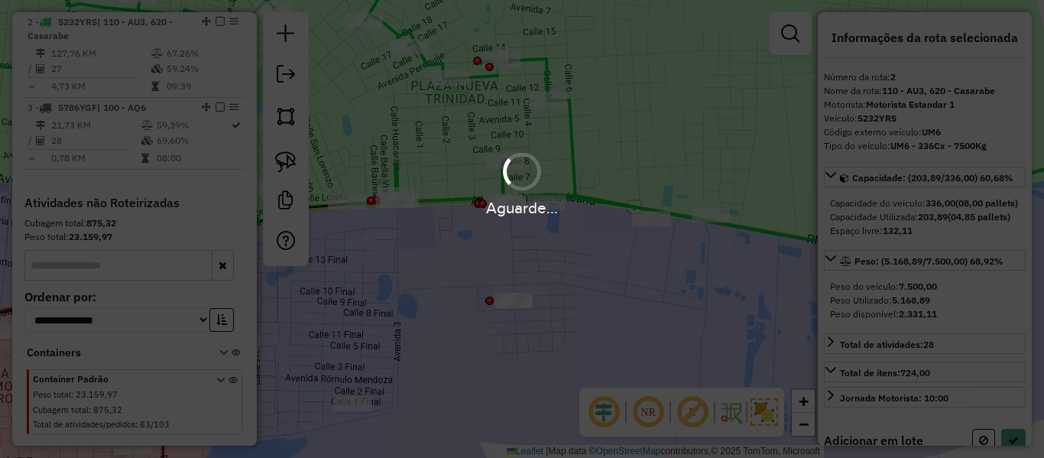
select select "**********"
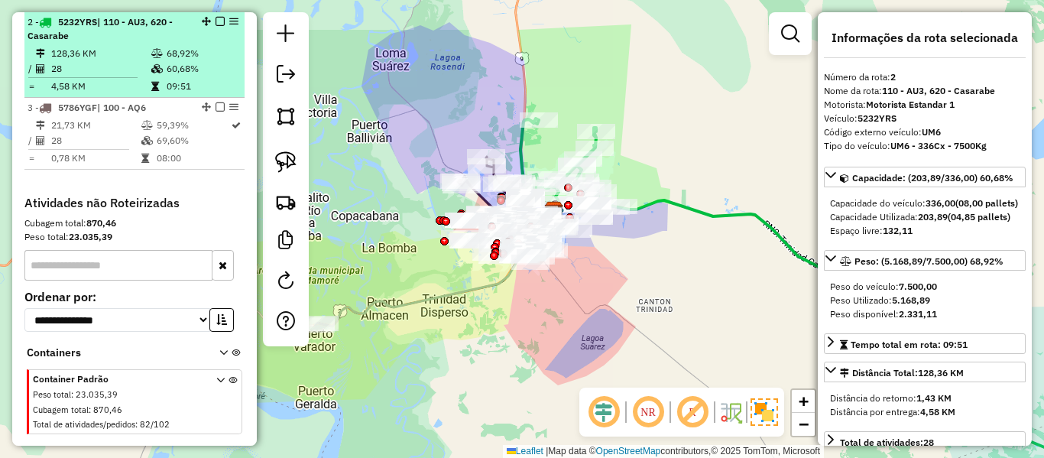
click at [217, 22] on em at bounding box center [220, 21] width 9 height 9
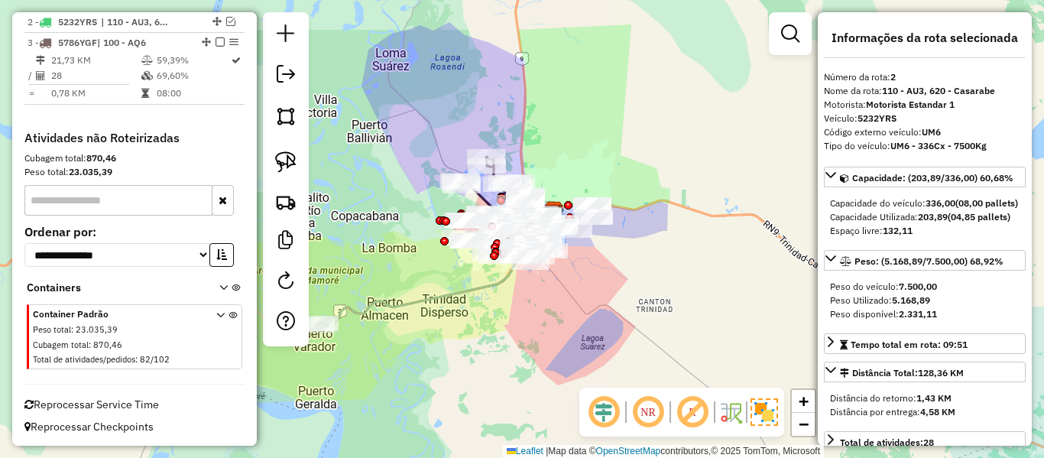
scroll to position [609, 0]
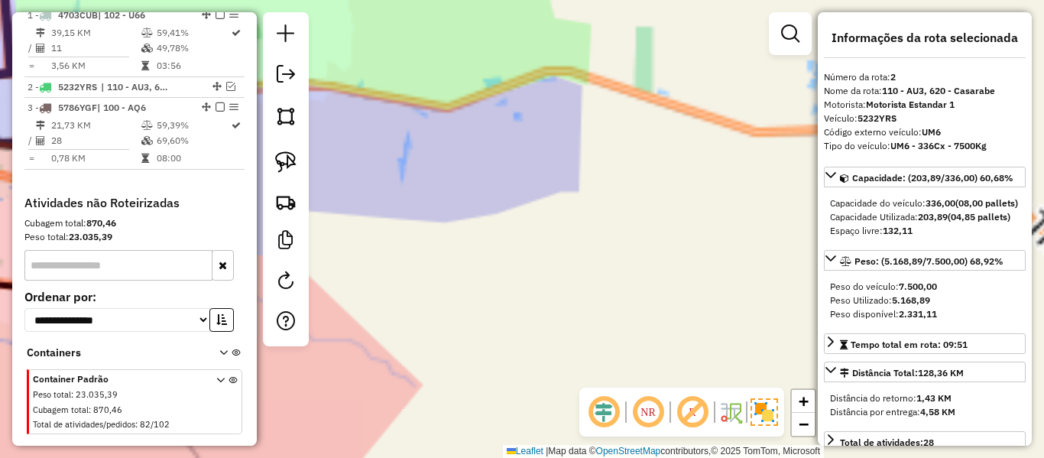
click at [656, 255] on div "Janela de atendimento Grade de atendimento Capacidade Transportadoras Veículos …" at bounding box center [522, 229] width 1044 height 458
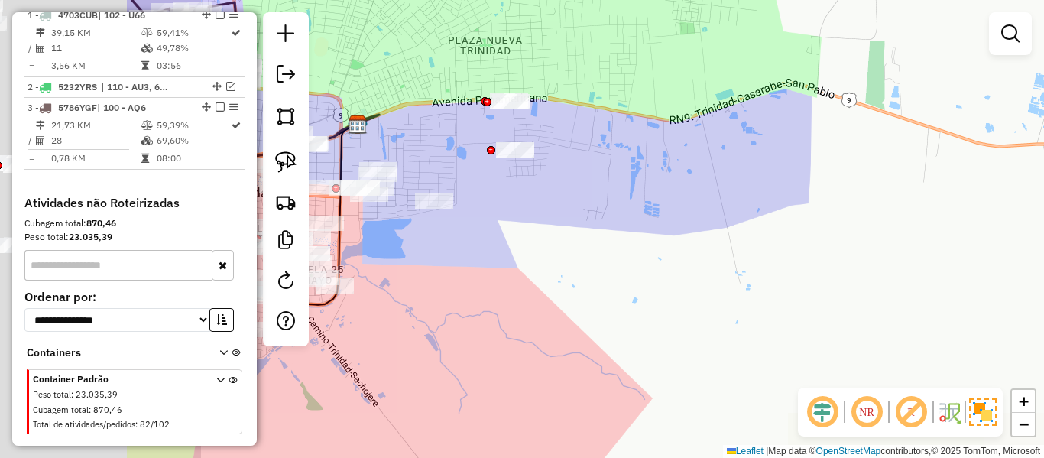
drag, startPoint x: 496, startPoint y: 258, endPoint x: 810, endPoint y: 281, distance: 315.0
click at [810, 281] on div "Janela de atendimento Grade de atendimento Capacidade Transportadoras Veículos …" at bounding box center [522, 229] width 1044 height 458
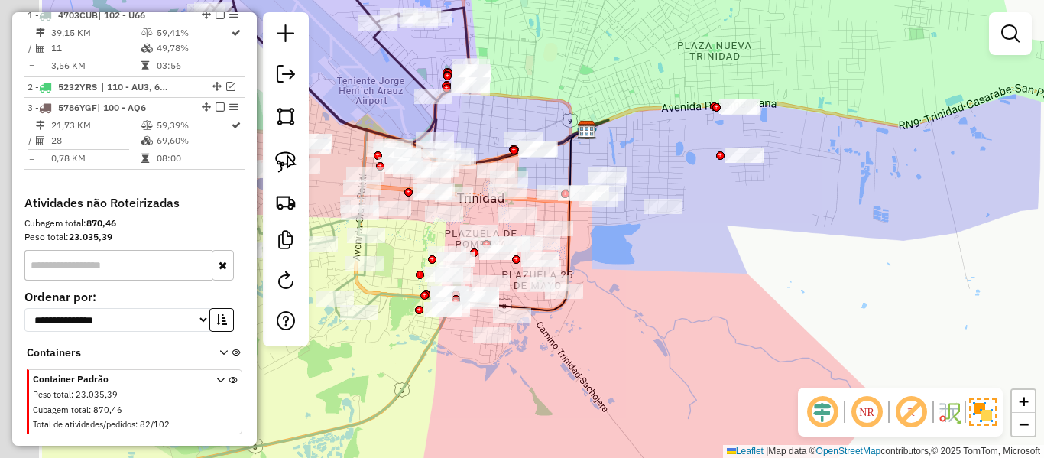
drag, startPoint x: 752, startPoint y: 271, endPoint x: 833, endPoint y: 257, distance: 82.2
click at [833, 257] on div "Janela de atendimento Grade de atendimento Capacidade Transportadoras Veículos …" at bounding box center [522, 229] width 1044 height 458
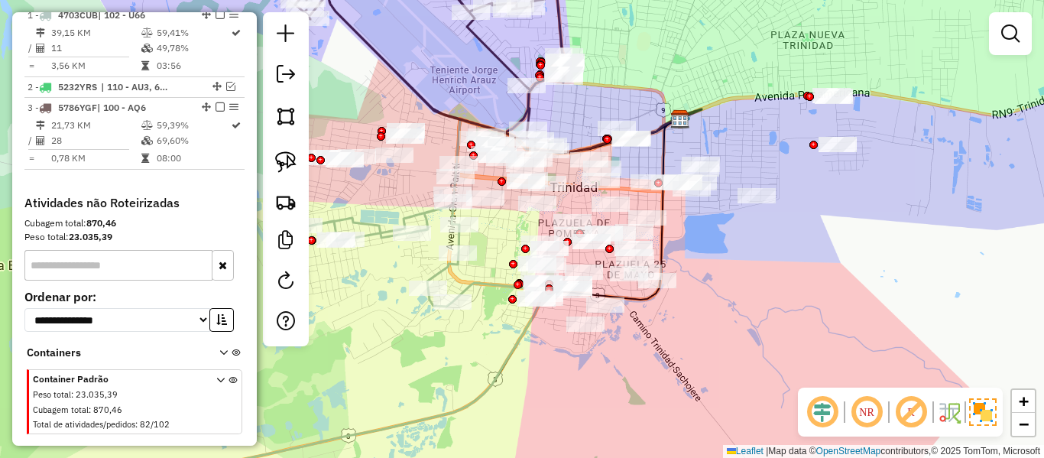
drag, startPoint x: 780, startPoint y: 284, endPoint x: 973, endPoint y: 268, distance: 194.1
click at [1011, 247] on div "Janela de atendimento Grade de atendimento Capacidade Transportadoras Veículos …" at bounding box center [522, 229] width 1044 height 458
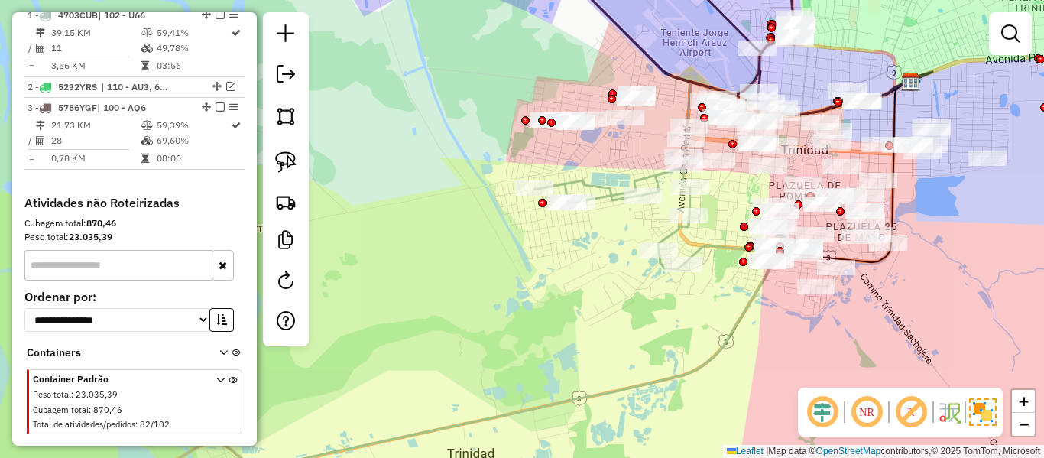
click at [615, 206] on icon at bounding box center [412, 335] width 724 height 336
select select "**********"
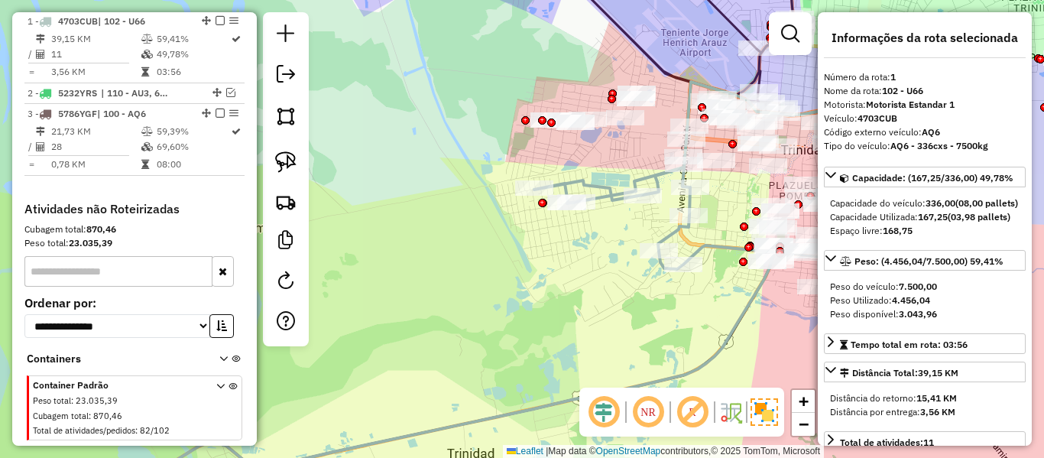
scroll to position [602, 0]
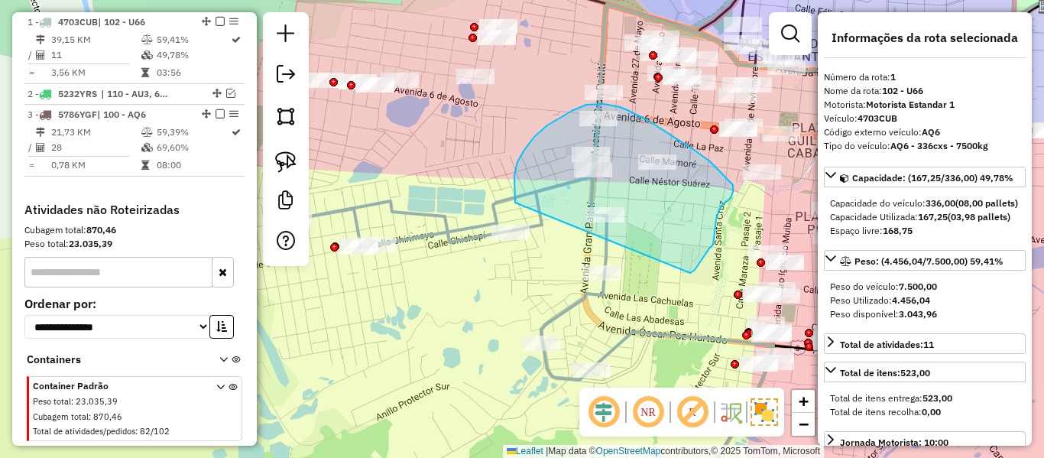
drag, startPoint x: 690, startPoint y: 273, endPoint x: 540, endPoint y: 256, distance: 151.5
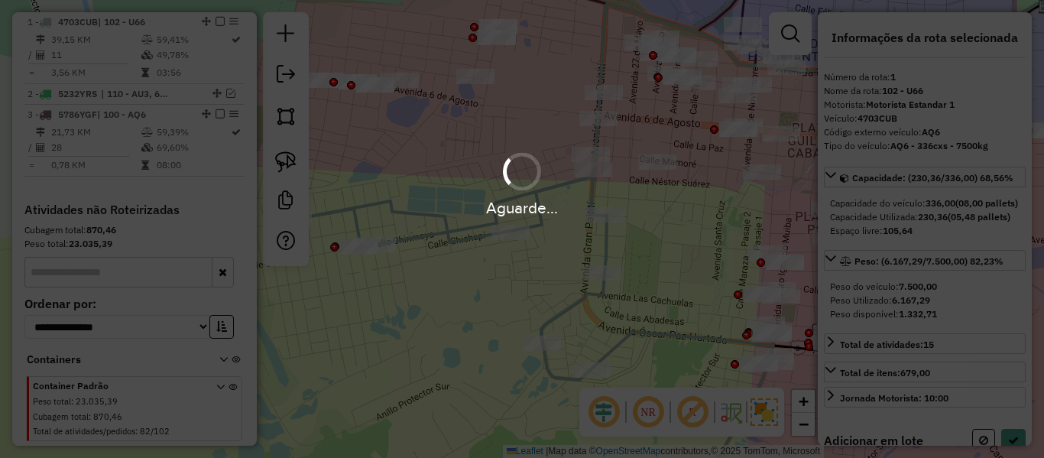
select select "**********"
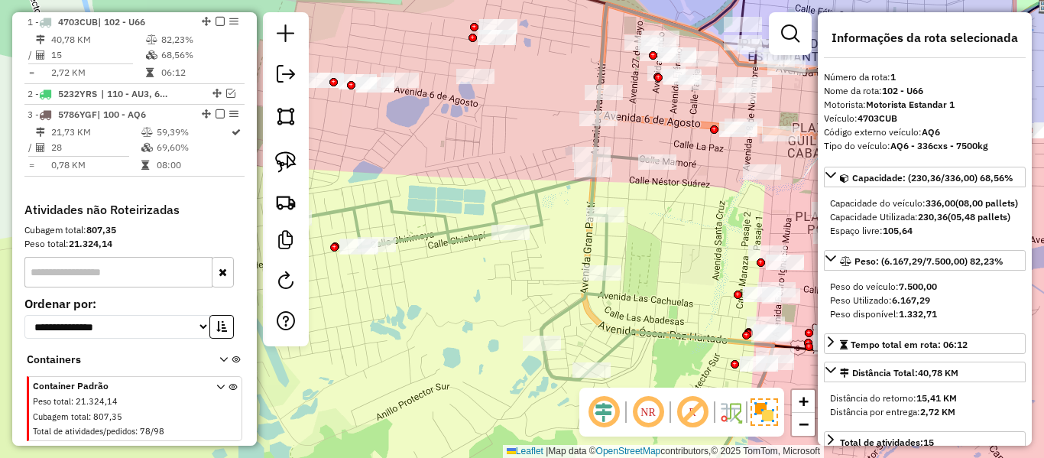
click at [573, 256] on div "Janela de atendimento Grade de atendimento Capacidade Transportadoras Veículos …" at bounding box center [522, 229] width 1044 height 458
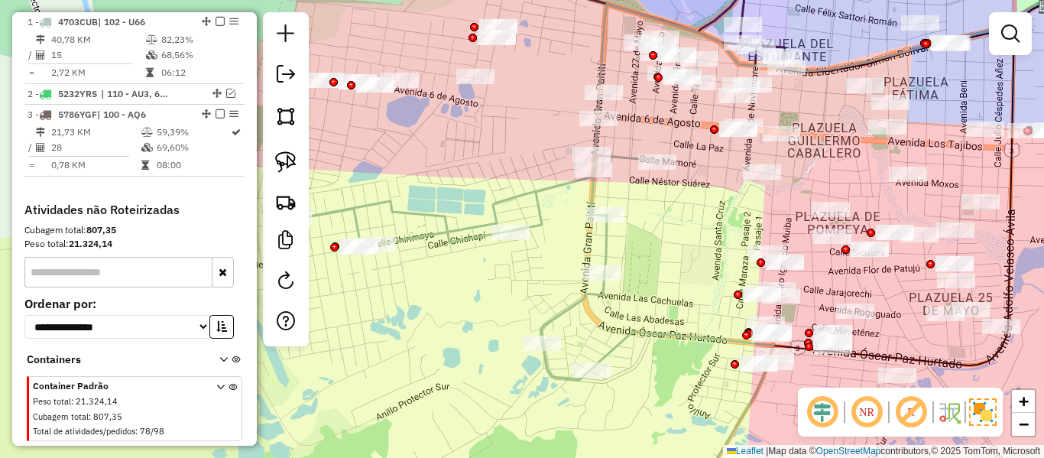
click at [540, 209] on icon at bounding box center [534, 310] width 480 height 385
select select "**********"
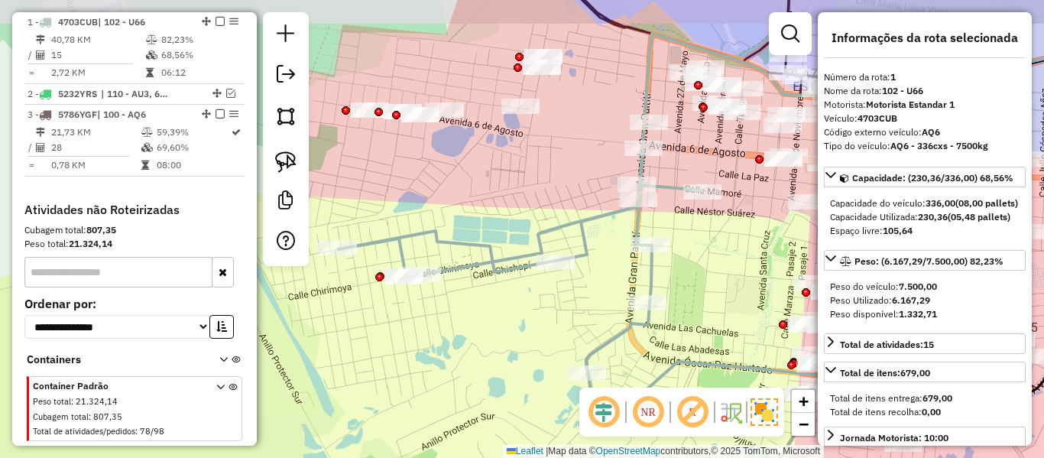
drag, startPoint x: 589, startPoint y: 242, endPoint x: 673, endPoint y: 277, distance: 91.8
click at [673, 277] on icon at bounding box center [579, 340] width 480 height 385
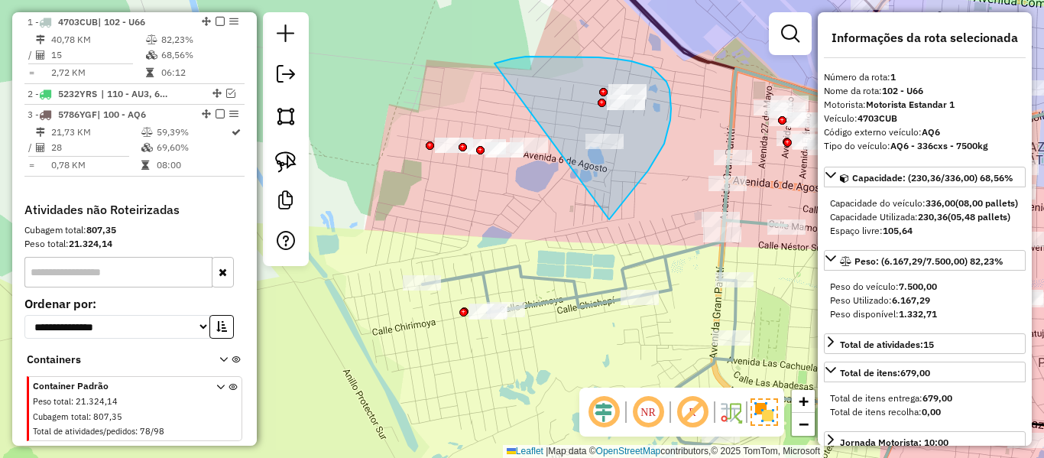
drag, startPoint x: 614, startPoint y: 215, endPoint x: 459, endPoint y: 200, distance: 155.1
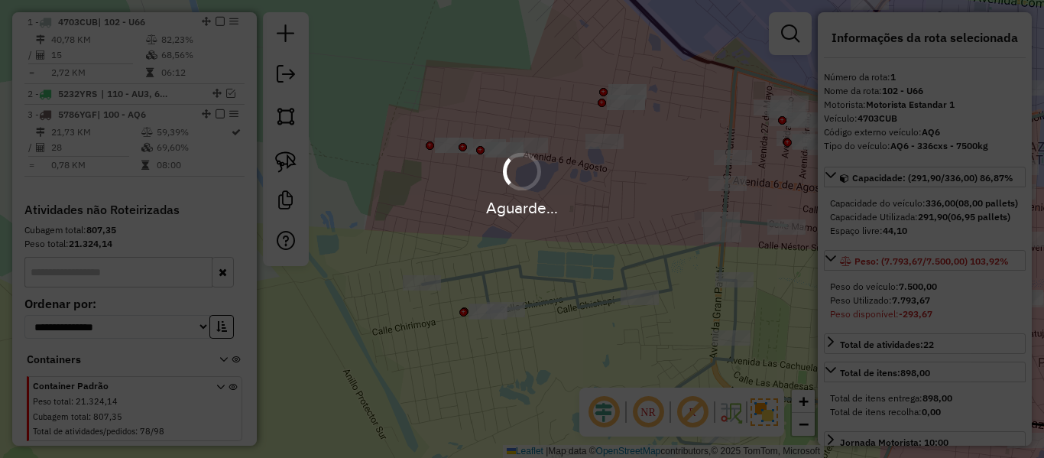
select select "**********"
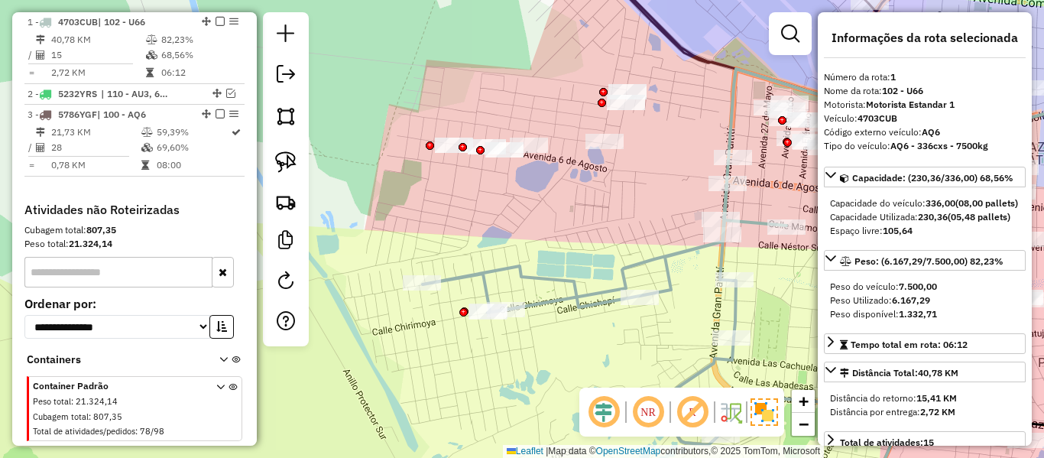
click at [683, 261] on icon at bounding box center [663, 343] width 480 height 320
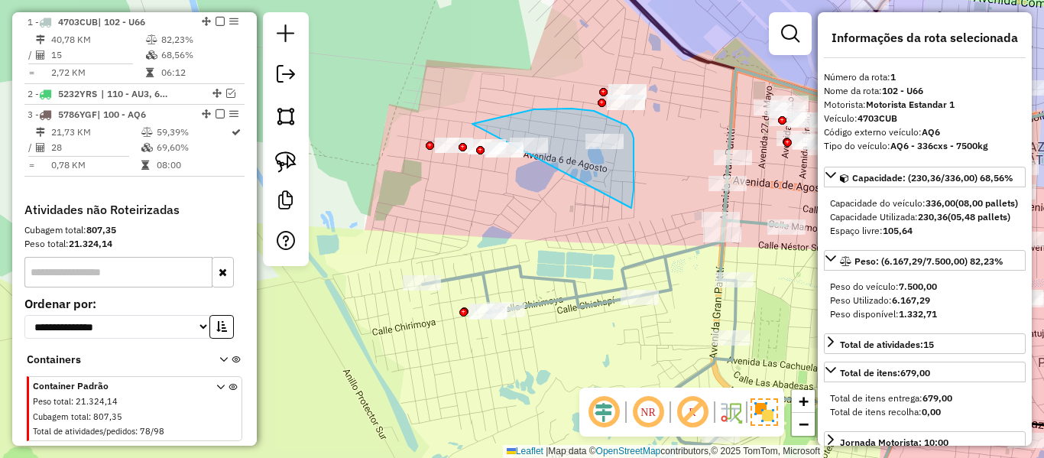
drag, startPoint x: 634, startPoint y: 164, endPoint x: 422, endPoint y: 176, distance: 212.1
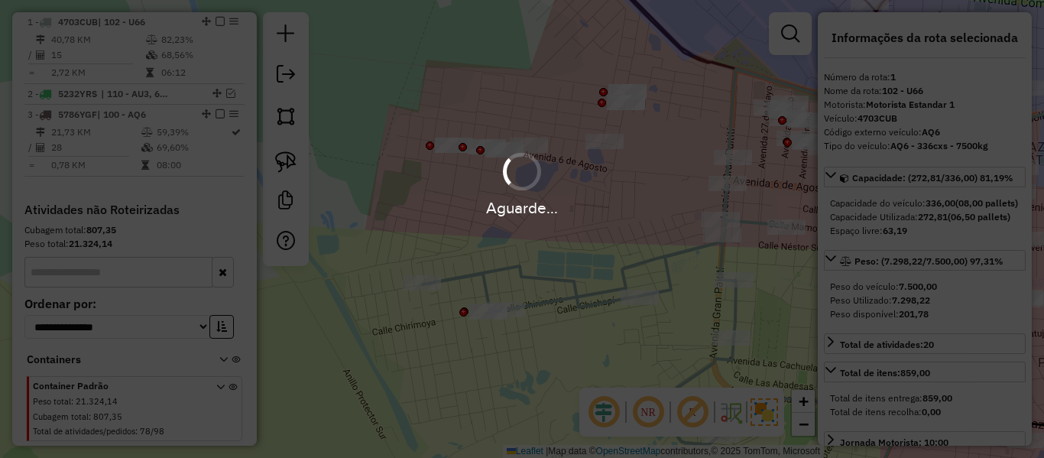
select select "**********"
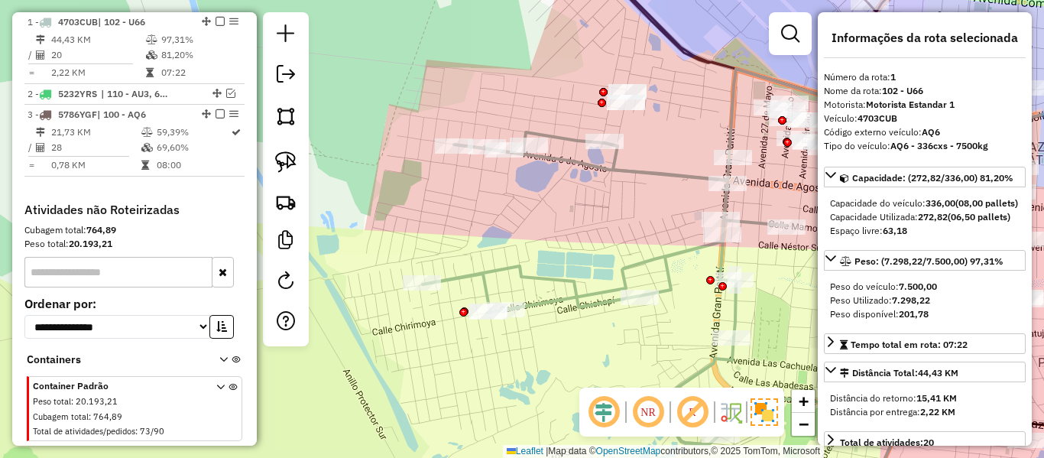
click at [680, 173] on icon at bounding box center [663, 318] width 480 height 372
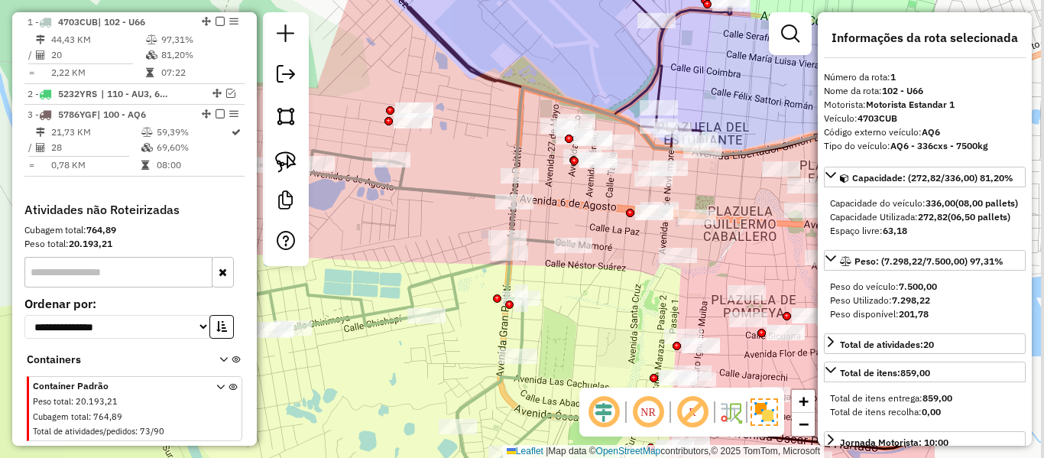
drag, startPoint x: 670, startPoint y: 221, endPoint x: 454, endPoint y: 238, distance: 216.3
click at [455, 238] on div "Janela de atendimento Grade de atendimento Capacidade Transportadoras Veículos …" at bounding box center [522, 229] width 1044 height 458
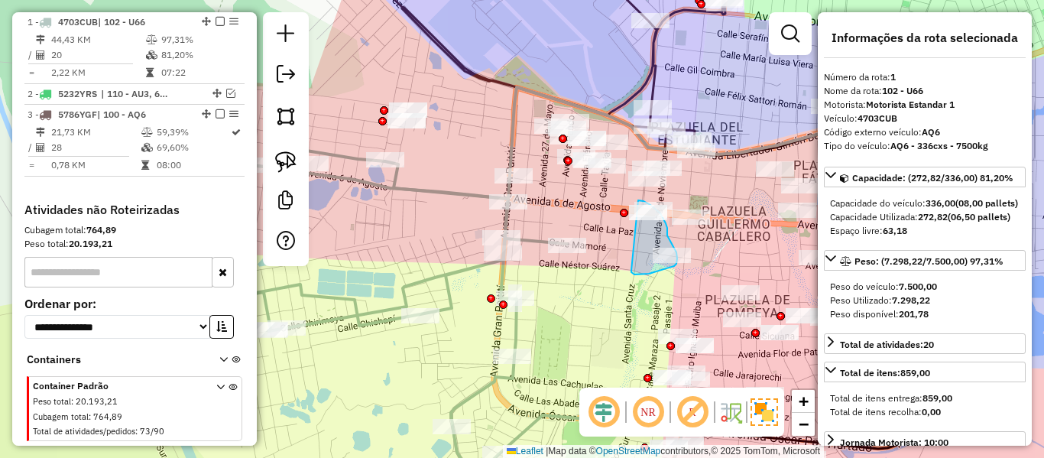
drag, startPoint x: 631, startPoint y: 271, endPoint x: 595, endPoint y: 226, distance: 57.7
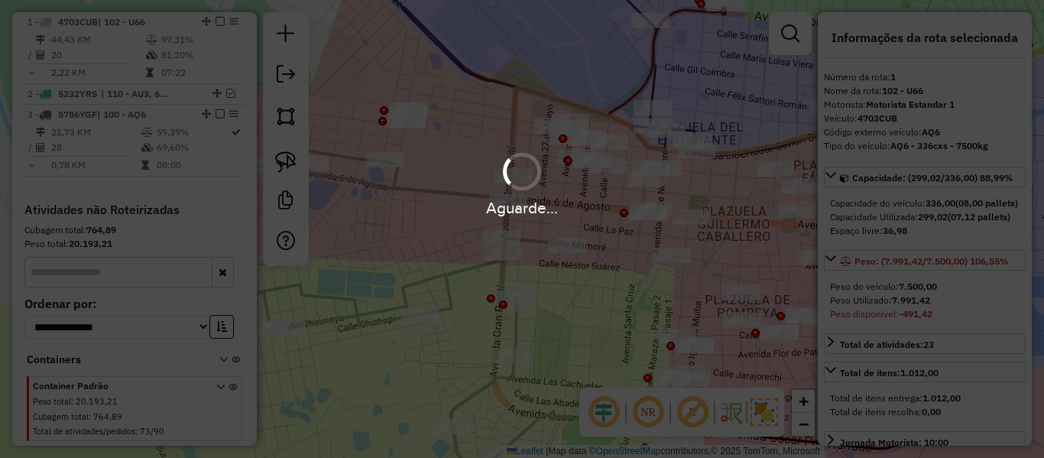
select select "**********"
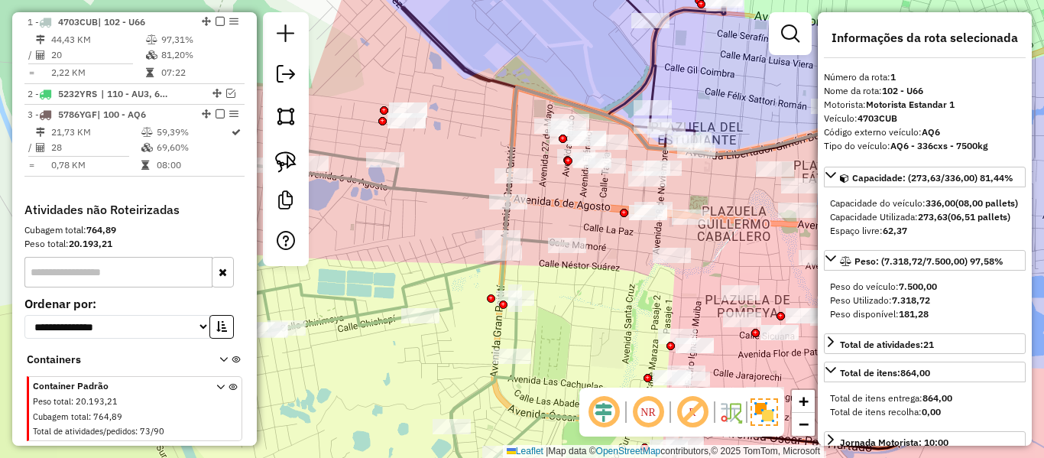
select select "**********"
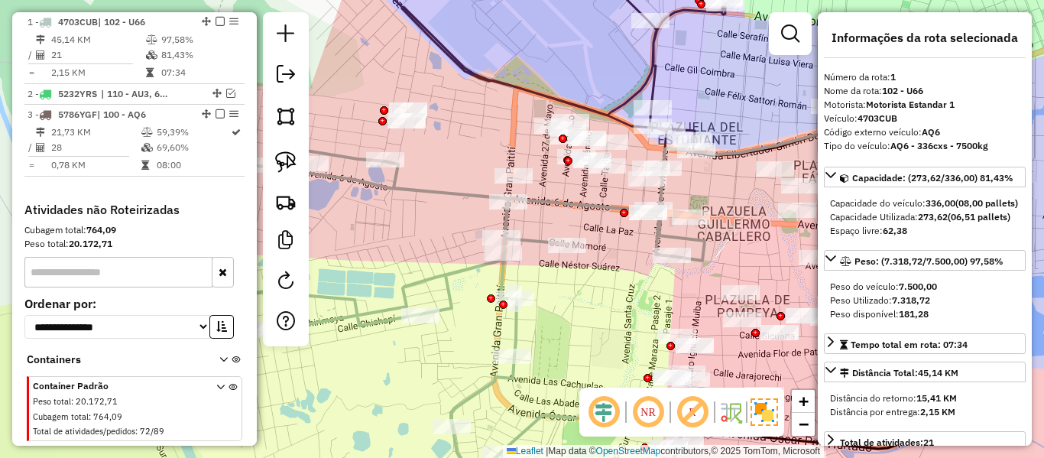
click at [539, 247] on icon at bounding box center [453, 327] width 501 height 353
click at [534, 238] on icon at bounding box center [453, 327] width 501 height 353
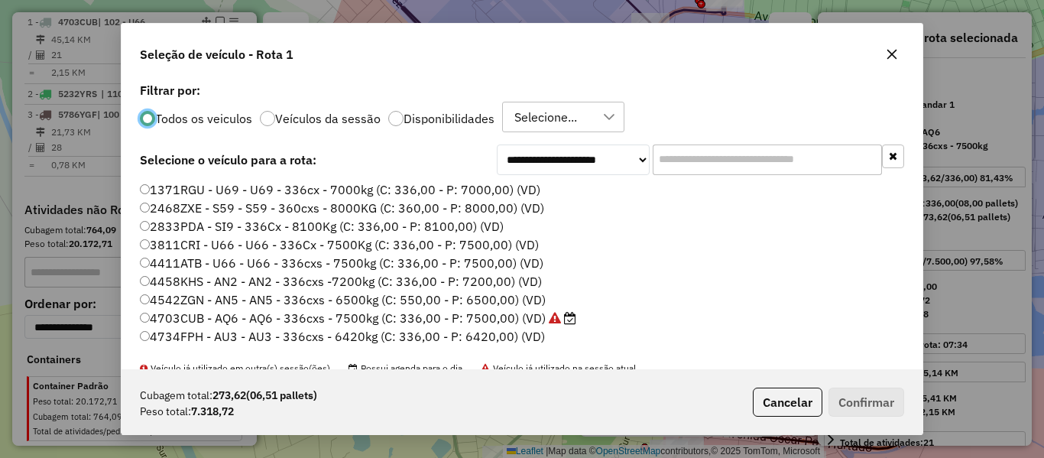
scroll to position [8, 5]
click at [459, 125] on p-radiobutton "Disponibilidades" at bounding box center [441, 118] width 106 height 15
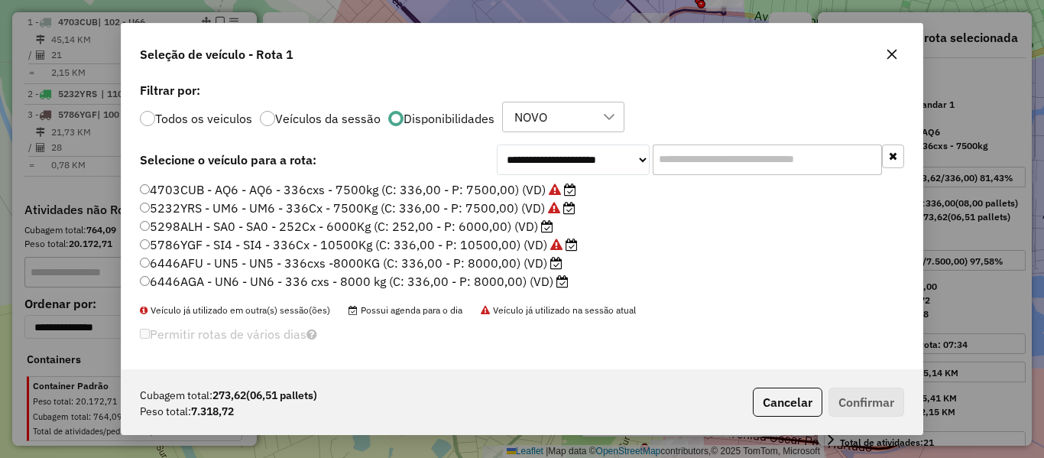
click at [529, 262] on label "6446AFU - UN5 - UN5 - 336cxs -8000KG (C: 336,00 - P: 8000,00) (VD)" at bounding box center [351, 263] width 423 height 18
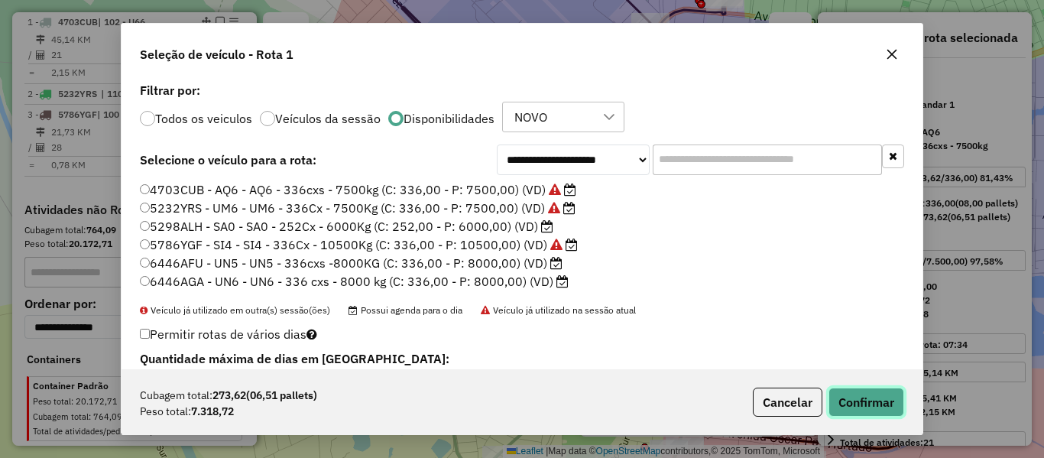
click at [884, 403] on button "Confirmar" at bounding box center [867, 402] width 76 height 29
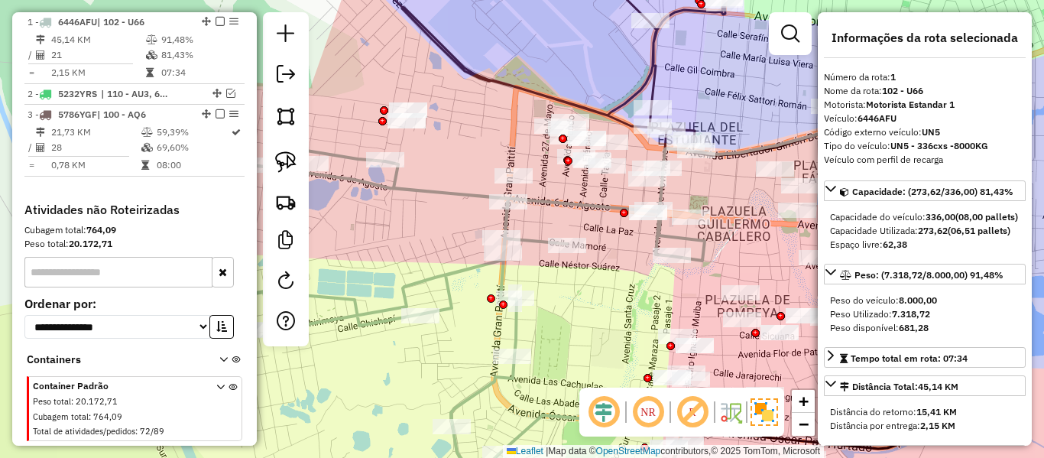
click at [540, 238] on icon at bounding box center [453, 327] width 501 height 353
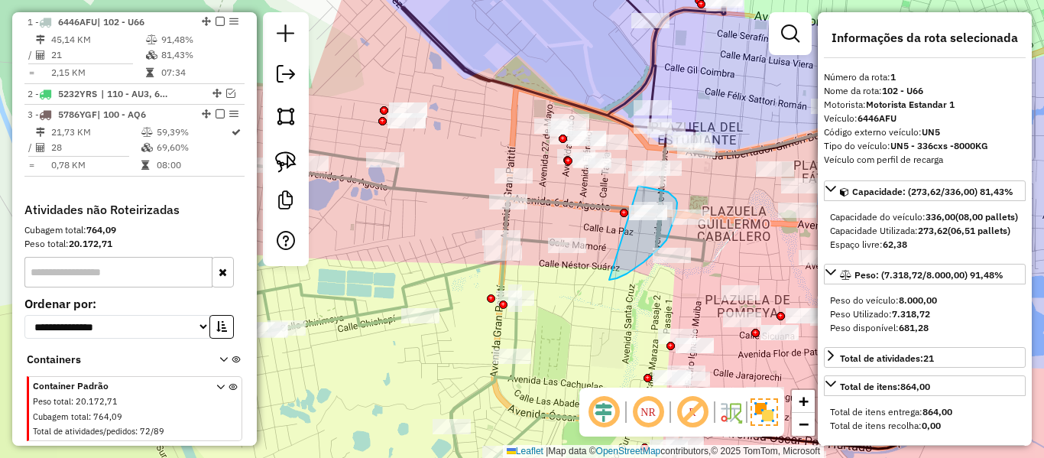
drag, startPoint x: 617, startPoint y: 278, endPoint x: 568, endPoint y: 216, distance: 79.5
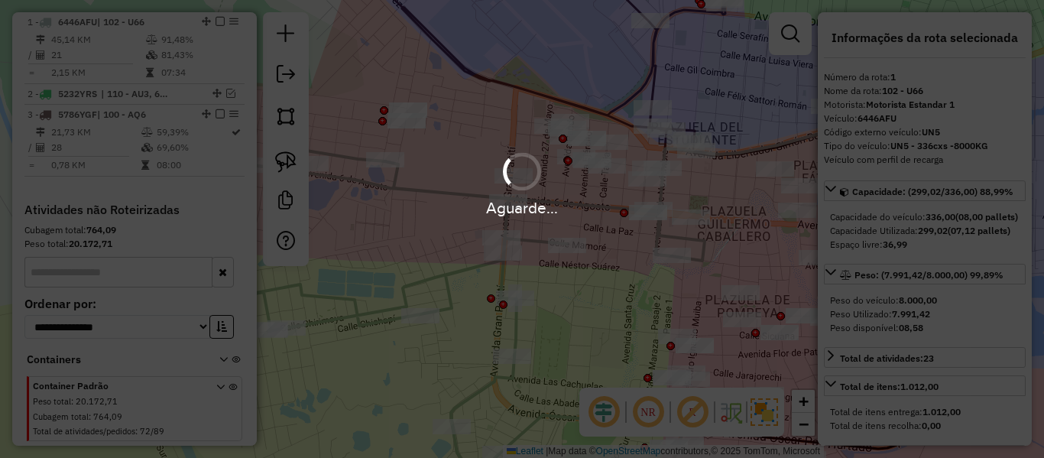
select select "**********"
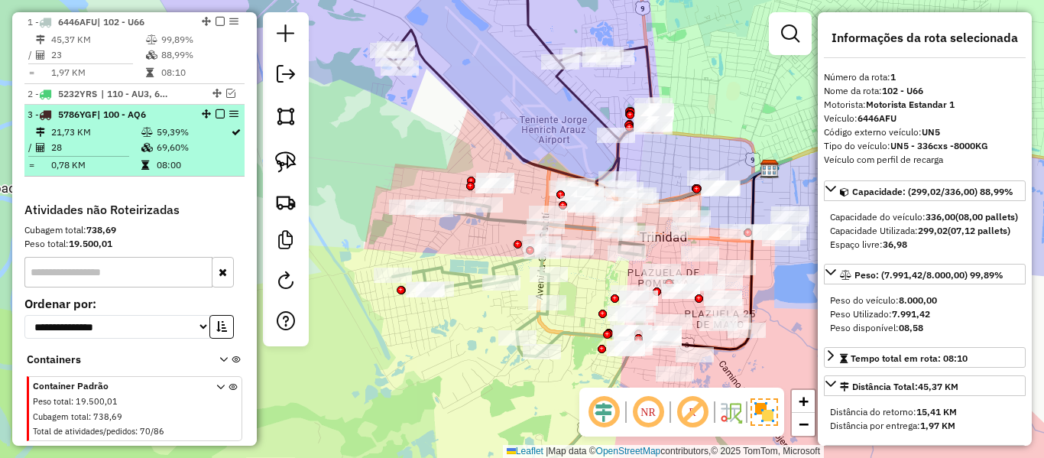
click at [216, 112] on em at bounding box center [220, 113] width 9 height 9
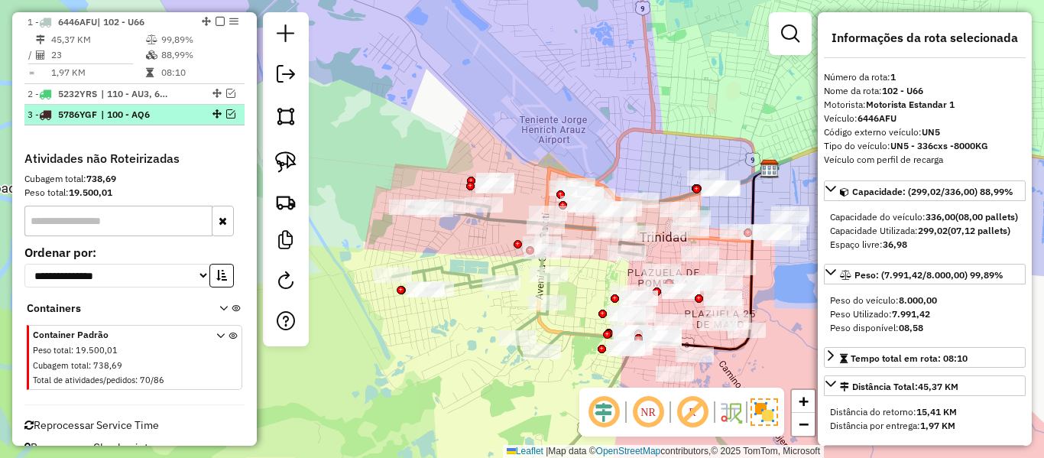
click at [228, 117] on em at bounding box center [230, 113] width 9 height 9
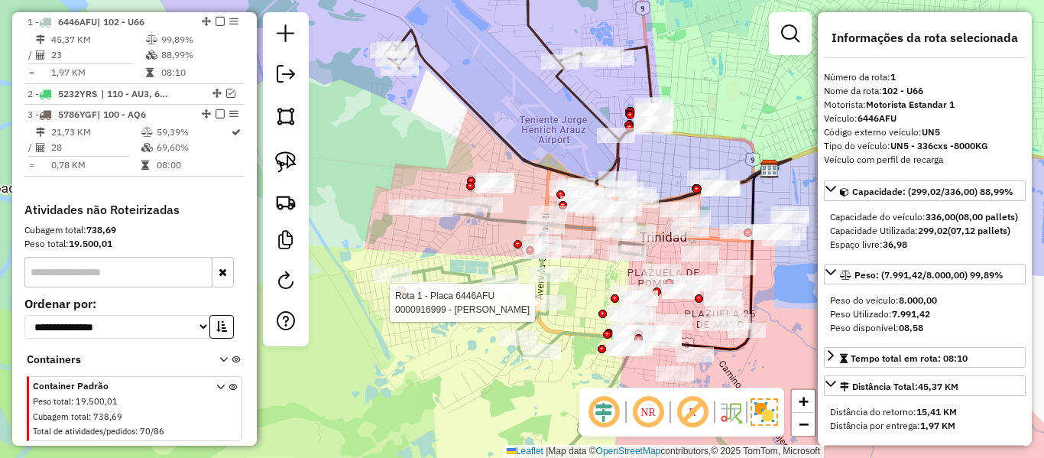
click at [535, 314] on icon at bounding box center [499, 351] width 287 height 303
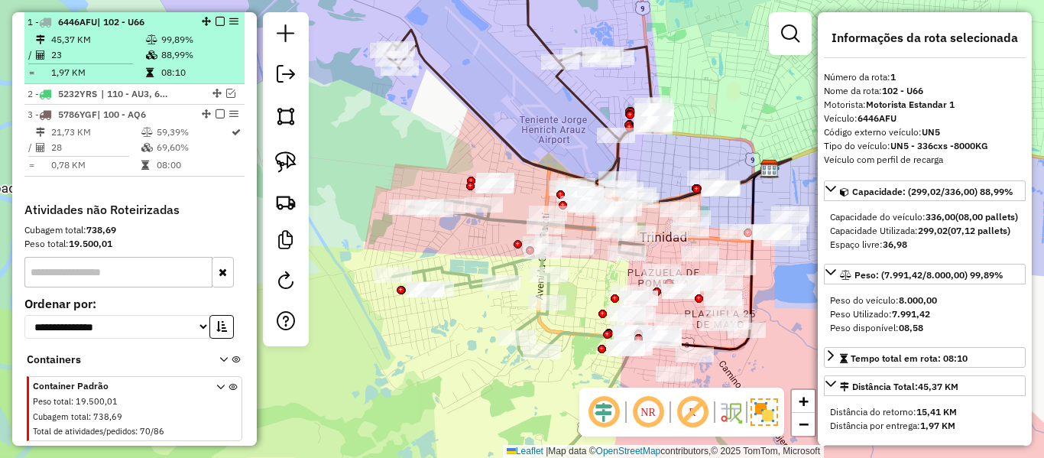
click at [216, 23] on em at bounding box center [220, 21] width 9 height 9
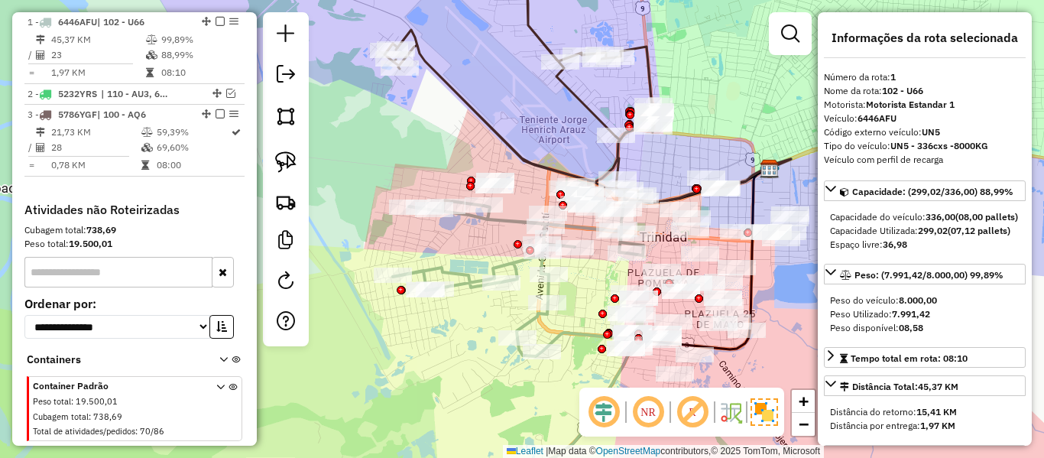
scroll to position [551, 0]
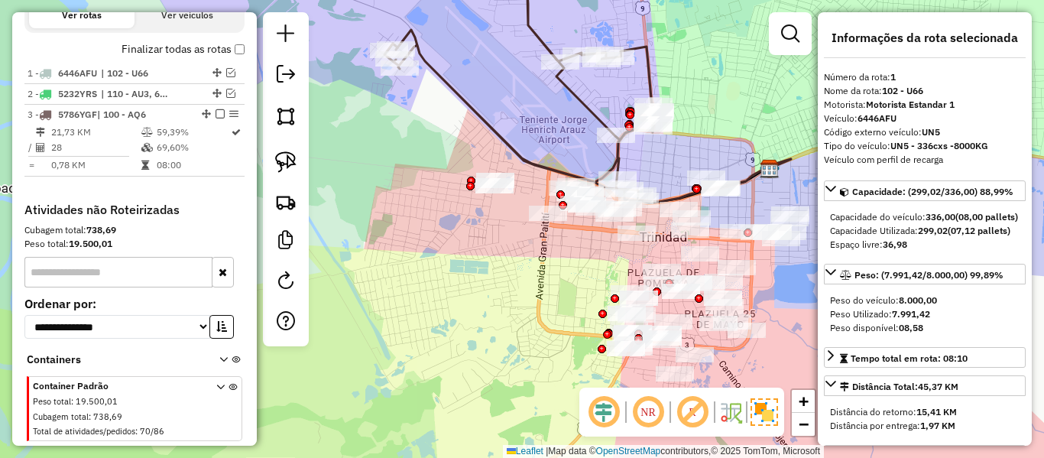
click at [514, 270] on div "Janela de atendimento Grade de atendimento Capacidade Transportadoras Veículos …" at bounding box center [522, 229] width 1044 height 458
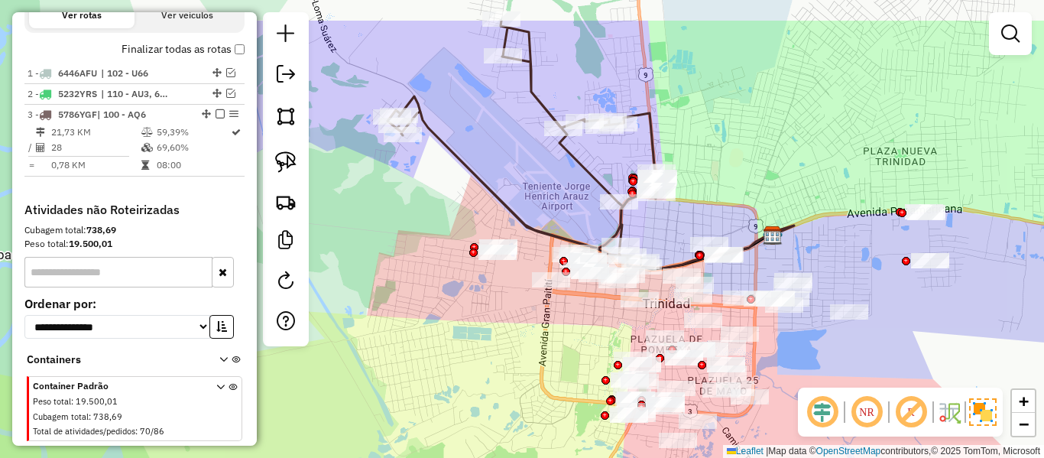
drag, startPoint x: 523, startPoint y: 269, endPoint x: 527, endPoint y: 337, distance: 68.1
click at [527, 337] on div "Janela de atendimento Grade de atendimento Capacidade Transportadoras Veículos …" at bounding box center [522, 229] width 1044 height 458
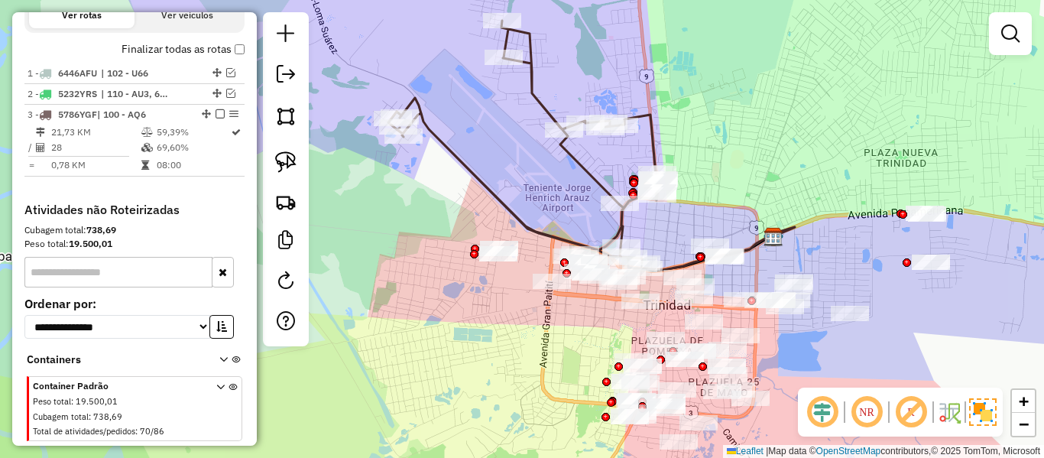
click at [551, 147] on icon at bounding box center [523, 145] width 270 height 248
select select "**********"
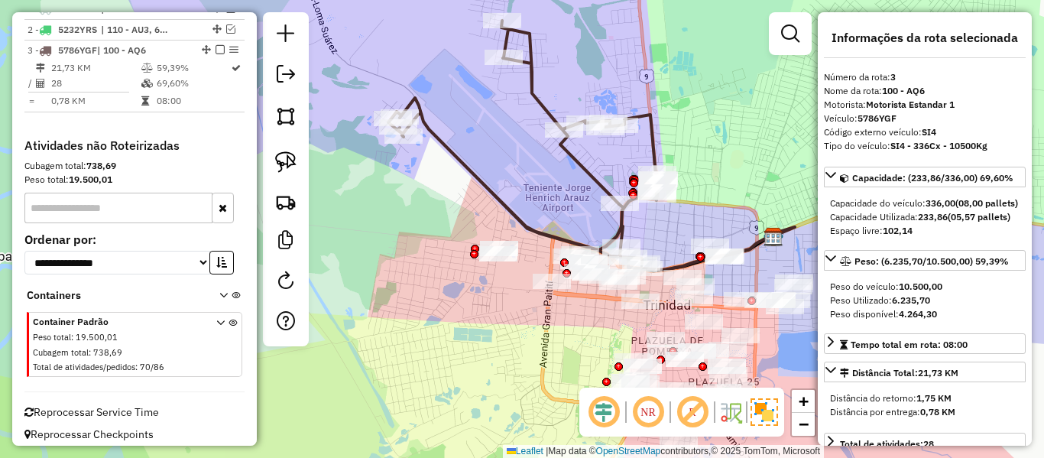
scroll to position [625, 0]
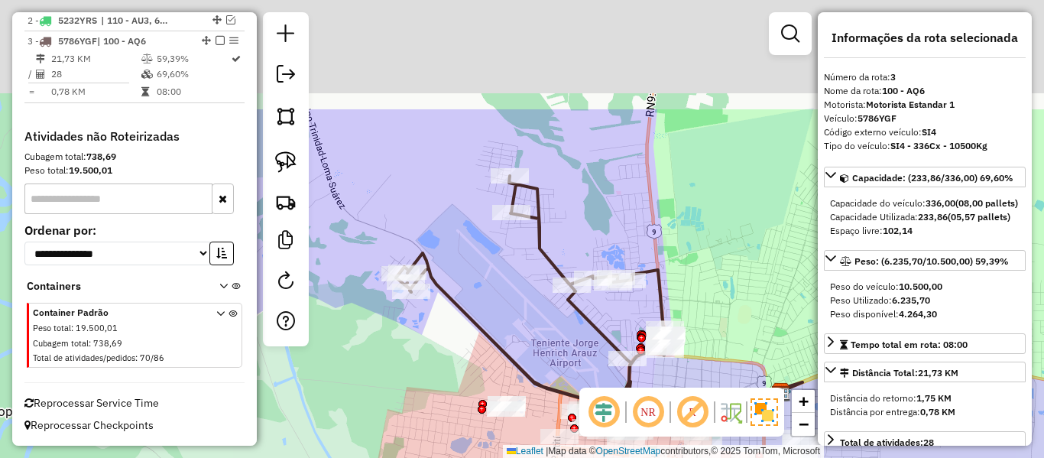
drag, startPoint x: 567, startPoint y: 167, endPoint x: 576, endPoint y: 325, distance: 157.7
click at [576, 325] on div "Janela de atendimento Grade de atendimento Capacidade Transportadoras Veículos …" at bounding box center [522, 229] width 1044 height 458
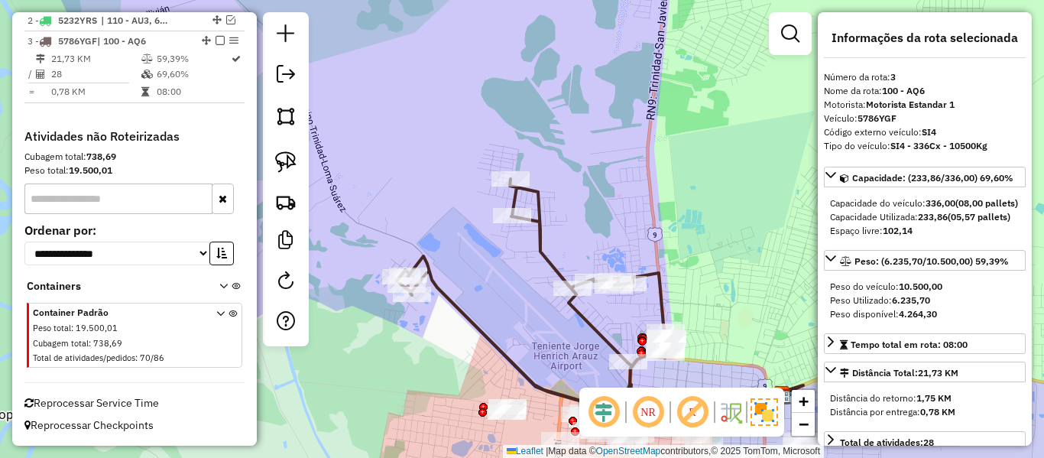
click at [585, 322] on icon at bounding box center [532, 303] width 270 height 248
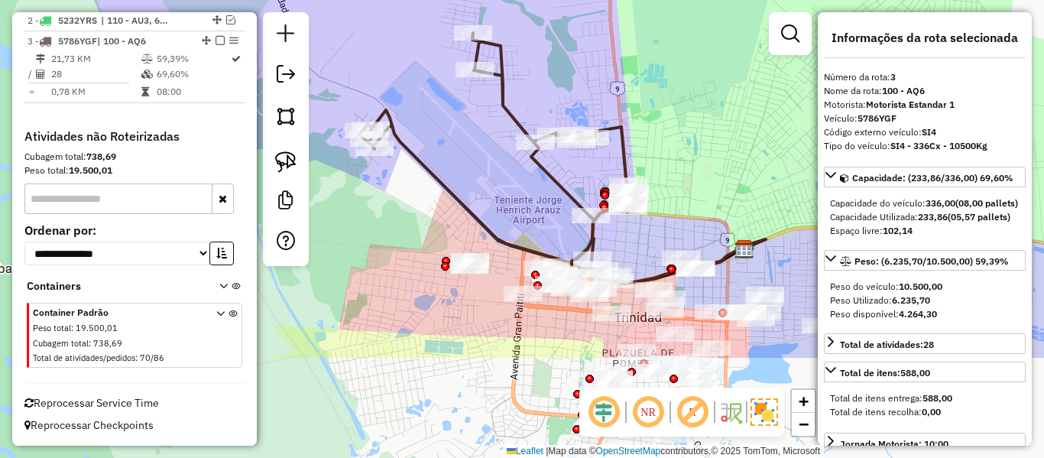
drag, startPoint x: 572, startPoint y: 336, endPoint x: 535, endPoint y: 191, distance: 149.1
click at [536, 183] on div "Janela de atendimento Grade de atendimento Capacidade Transportadoras Veículos …" at bounding box center [522, 229] width 1044 height 458
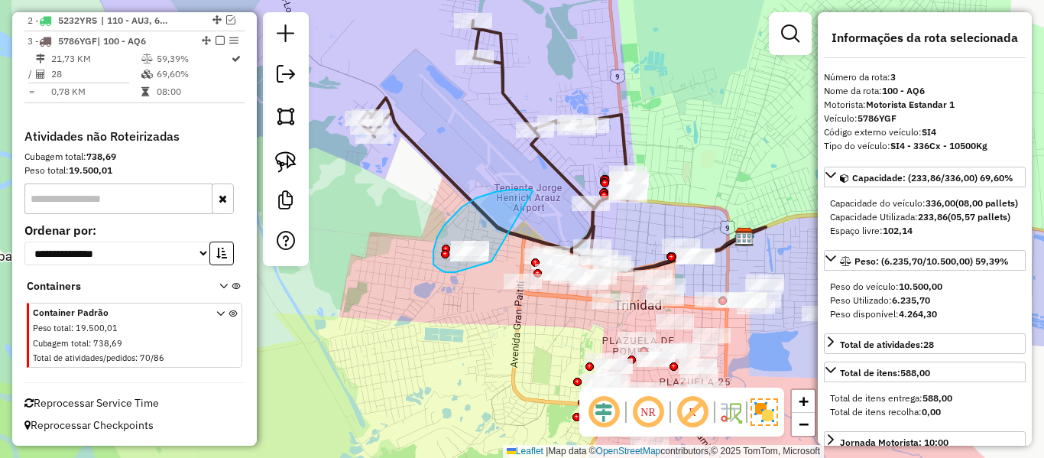
drag, startPoint x: 533, startPoint y: 191, endPoint x: 500, endPoint y: 257, distance: 73.5
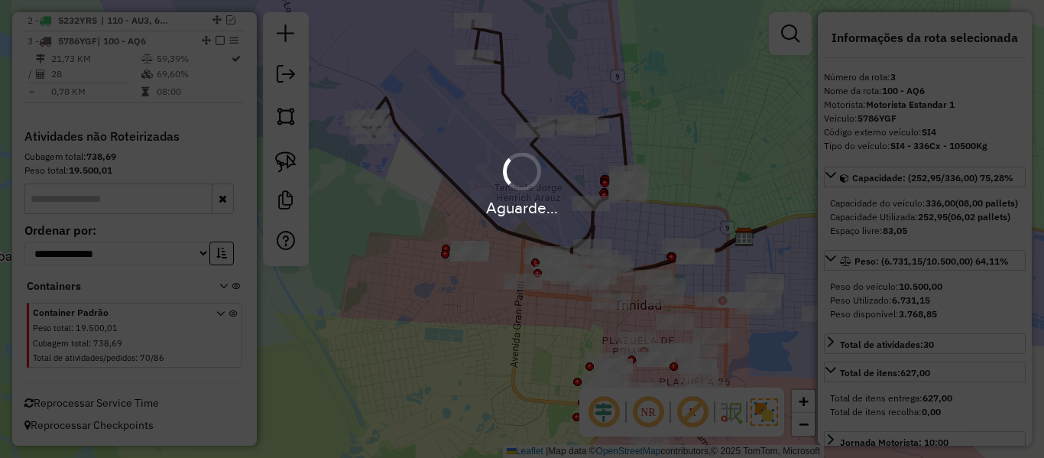
select select "**********"
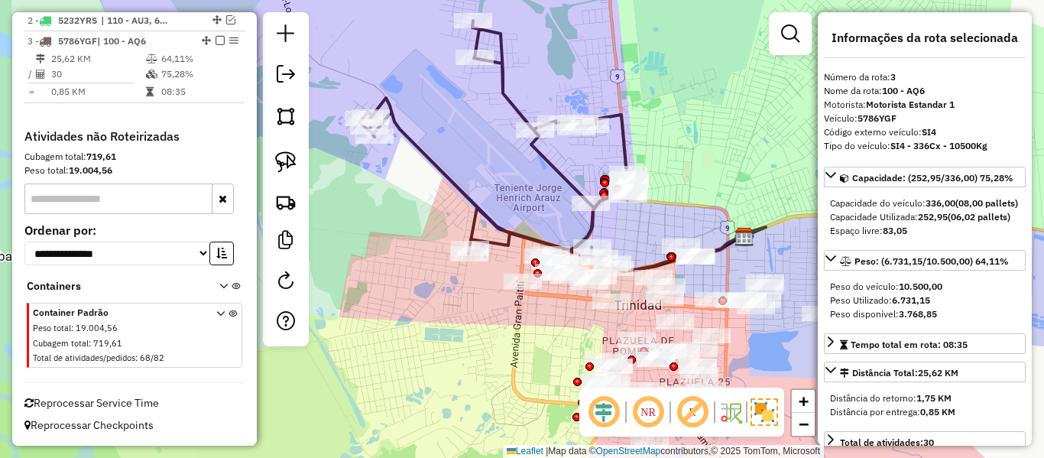
scroll to position [605, 0]
click at [554, 164] on icon at bounding box center [494, 145] width 270 height 248
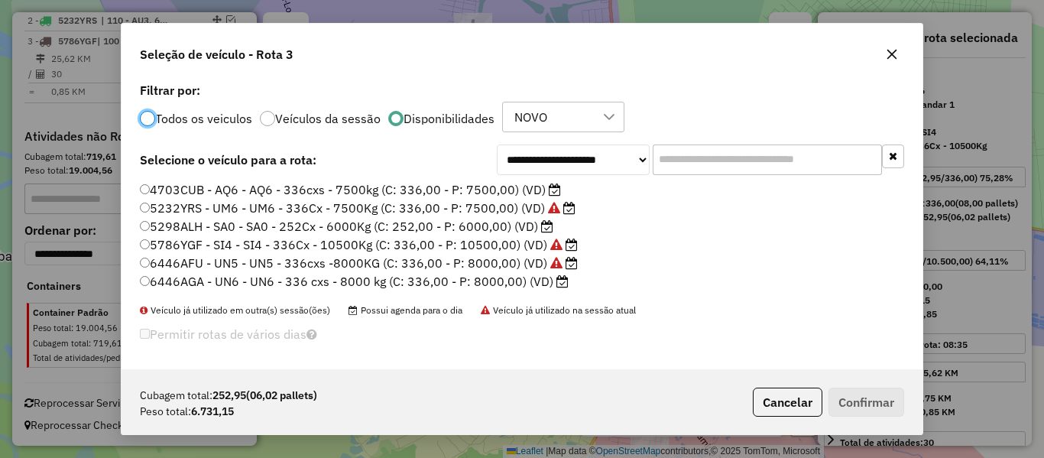
scroll to position [8, 5]
click at [524, 282] on label "6446AGA - UN6 - UN6 - 336 cxs - 8000 kg (C: 336,00 - P: 8000,00) (VD)" at bounding box center [354, 281] width 429 height 18
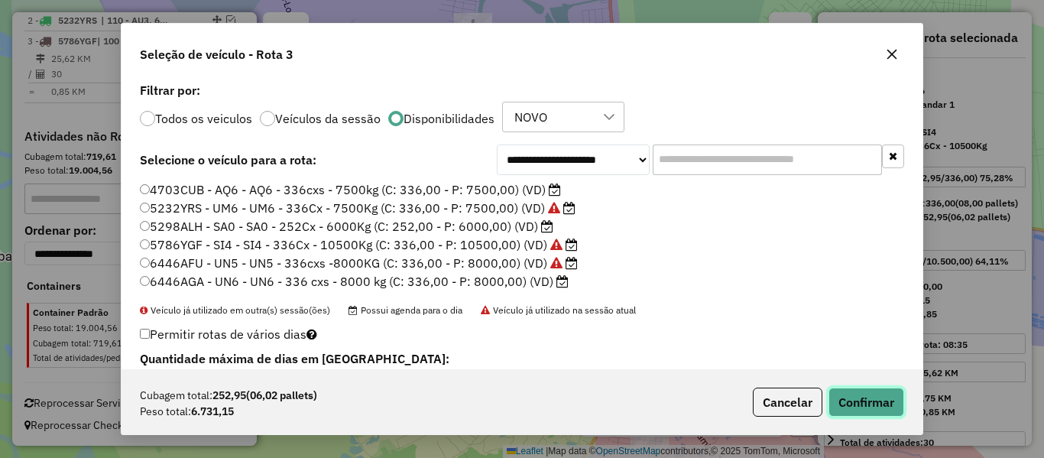
click at [854, 389] on button "Confirmar" at bounding box center [867, 402] width 76 height 29
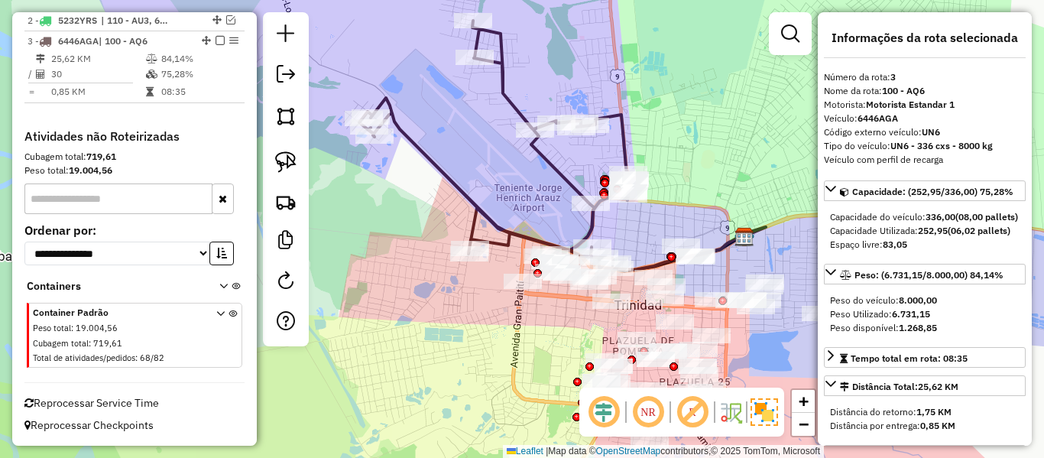
scroll to position [592, 0]
click at [590, 222] on icon at bounding box center [494, 145] width 270 height 248
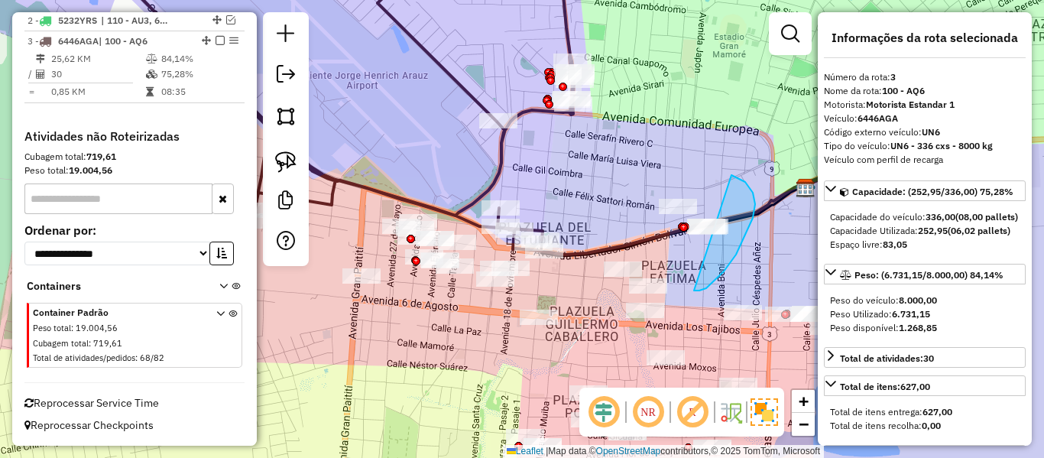
drag, startPoint x: 706, startPoint y: 288, endPoint x: 608, endPoint y: 200, distance: 132.0
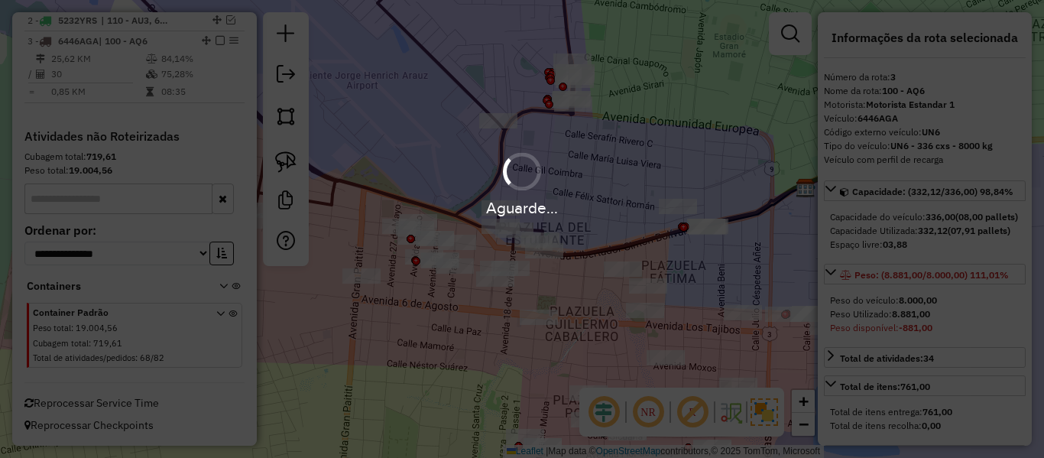
select select "**********"
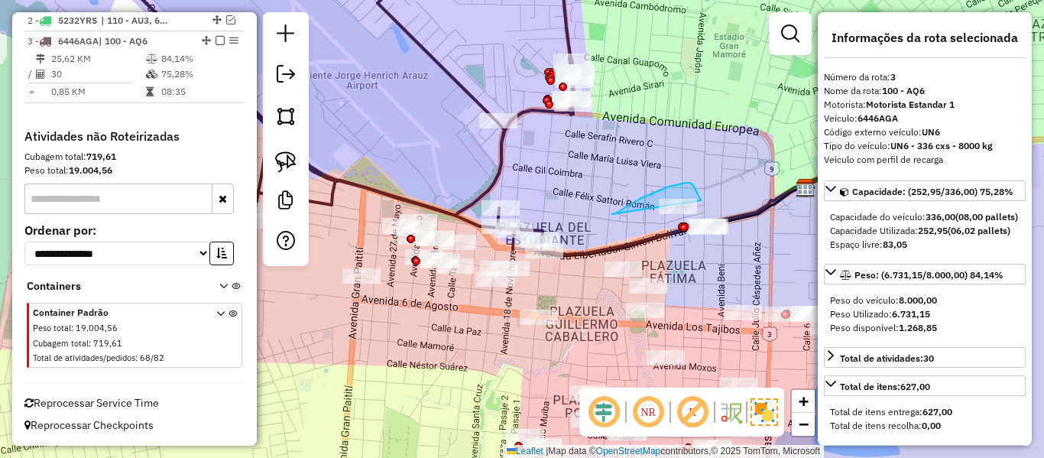
drag, startPoint x: 612, startPoint y: 214, endPoint x: 699, endPoint y: 212, distance: 86.4
select select "**********"
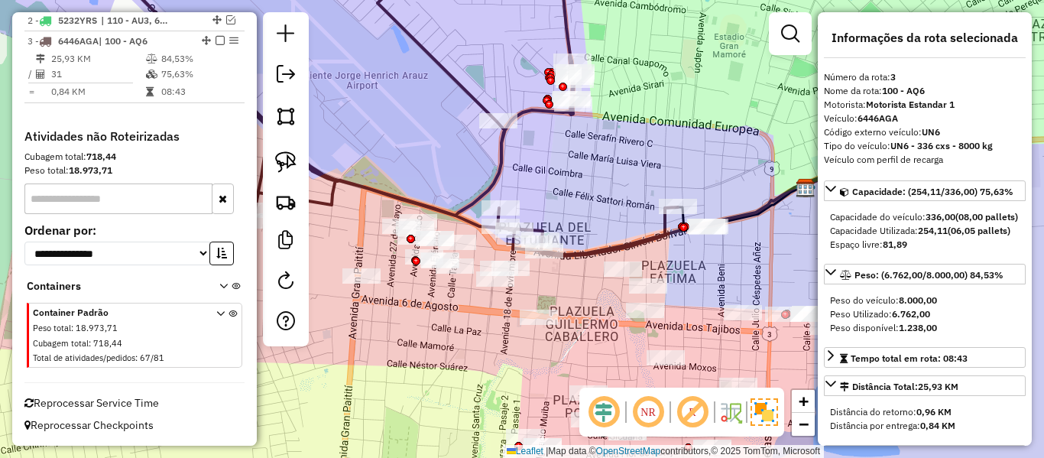
click at [492, 141] on div "Janela de atendimento Grade de atendimento Capacidade Transportadoras Veículos …" at bounding box center [522, 229] width 1044 height 458
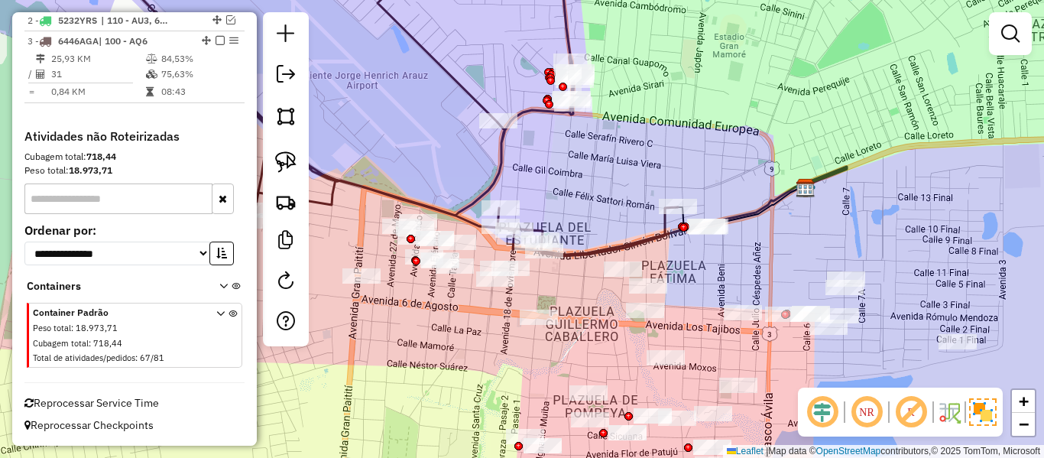
click at [496, 144] on icon at bounding box center [356, 105] width 644 height 302
select select "**********"
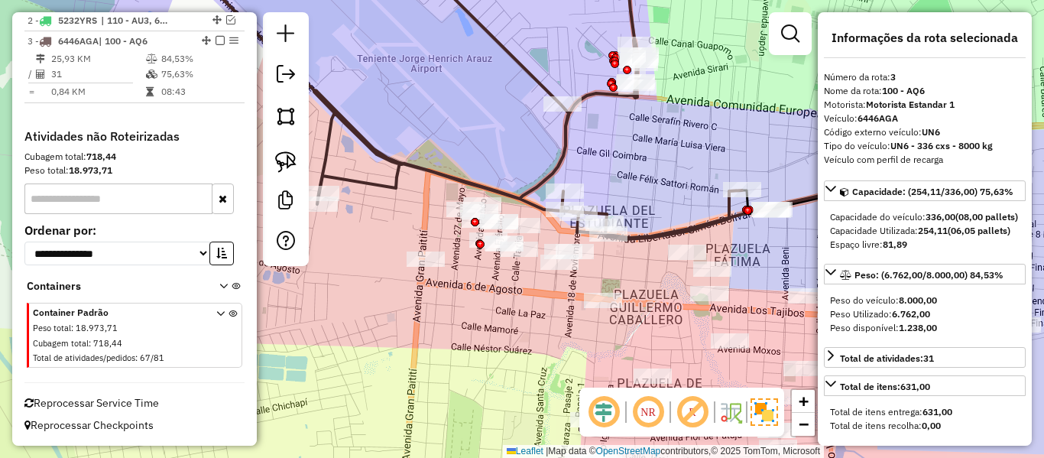
drag, startPoint x: 537, startPoint y: 194, endPoint x: 621, endPoint y: 210, distance: 84.9
click at [603, 177] on div "Janela de atendimento Grade de atendimento Capacidade Transportadoras Veículos …" at bounding box center [522, 229] width 1044 height 458
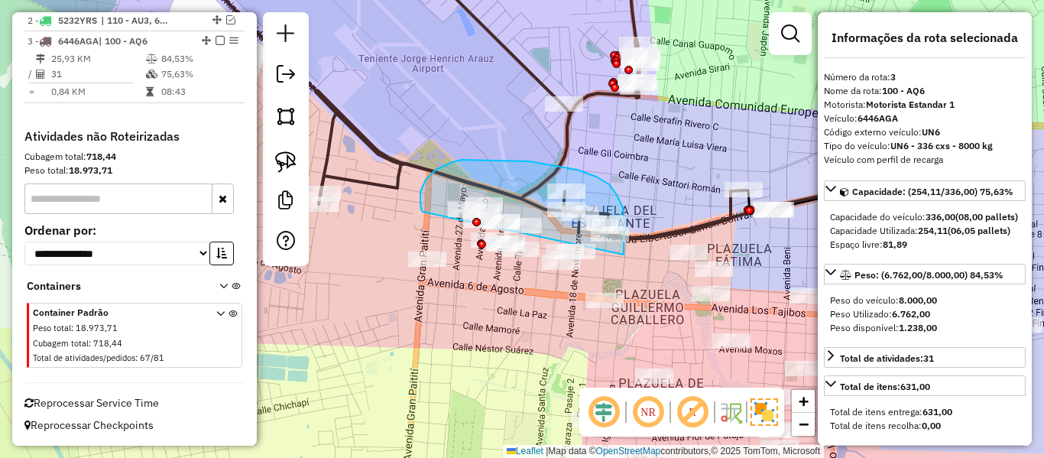
drag, startPoint x: 624, startPoint y: 255, endPoint x: 423, endPoint y: 212, distance: 205.5
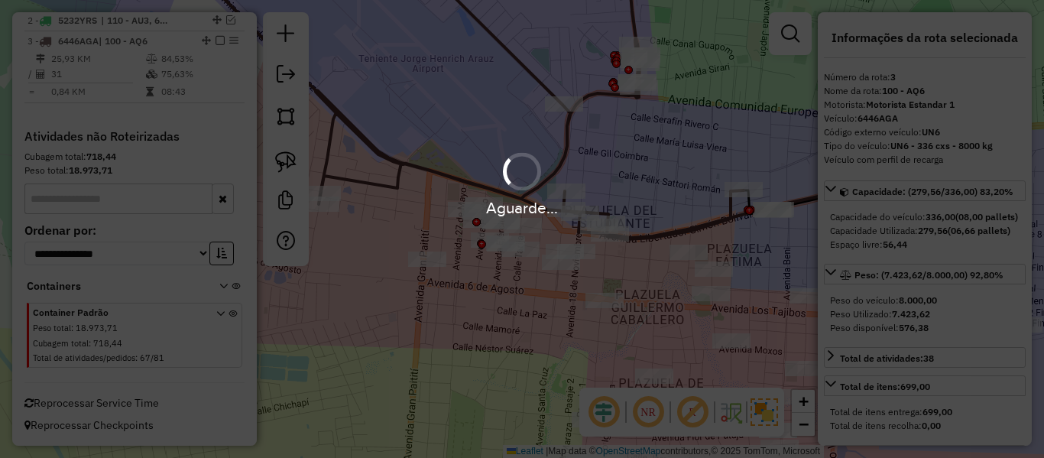
select select "**********"
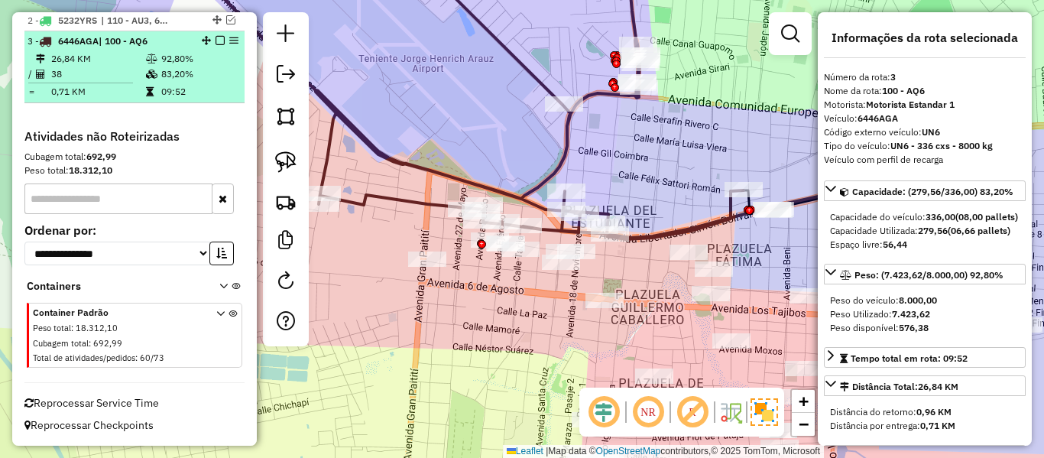
click at [218, 42] on em at bounding box center [220, 40] width 9 height 9
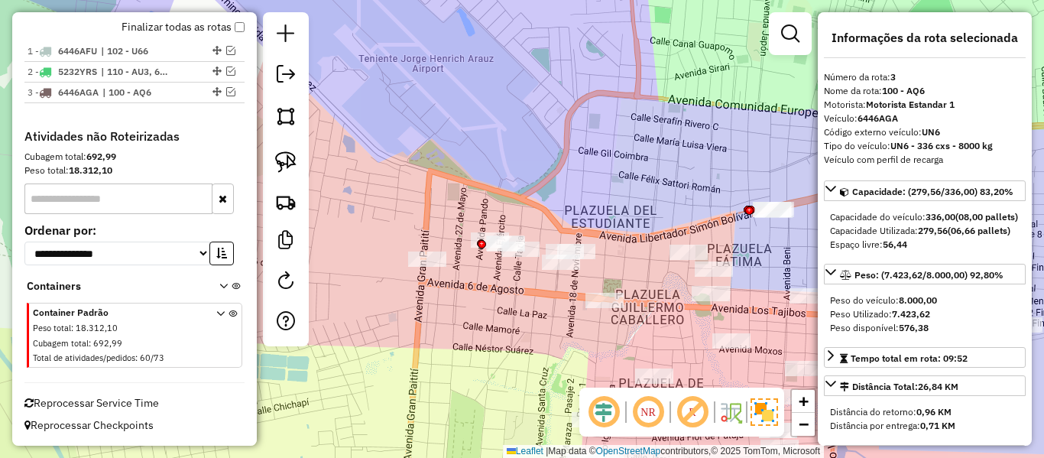
scroll to position [540, 0]
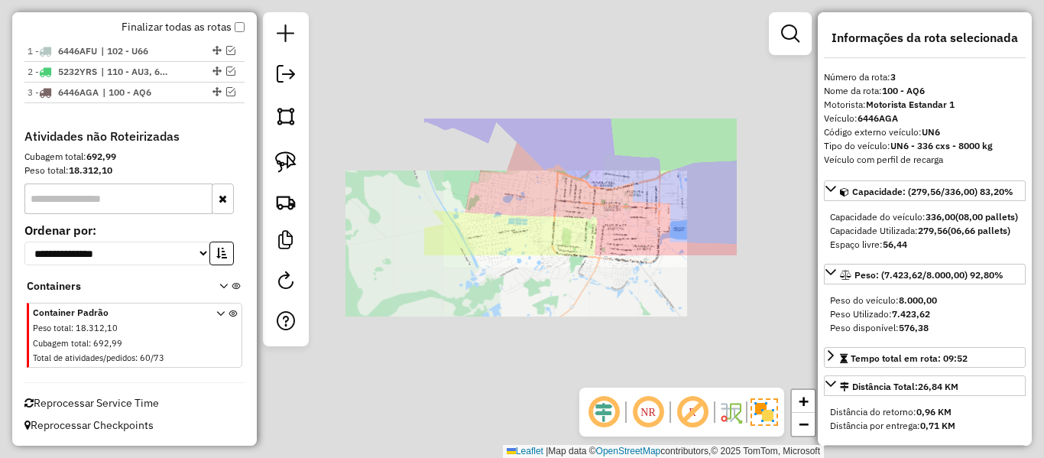
click at [604, 171] on div "Janela de atendimento Grade de atendimento Capacidade Transportadoras Veículos …" at bounding box center [522, 229] width 1044 height 458
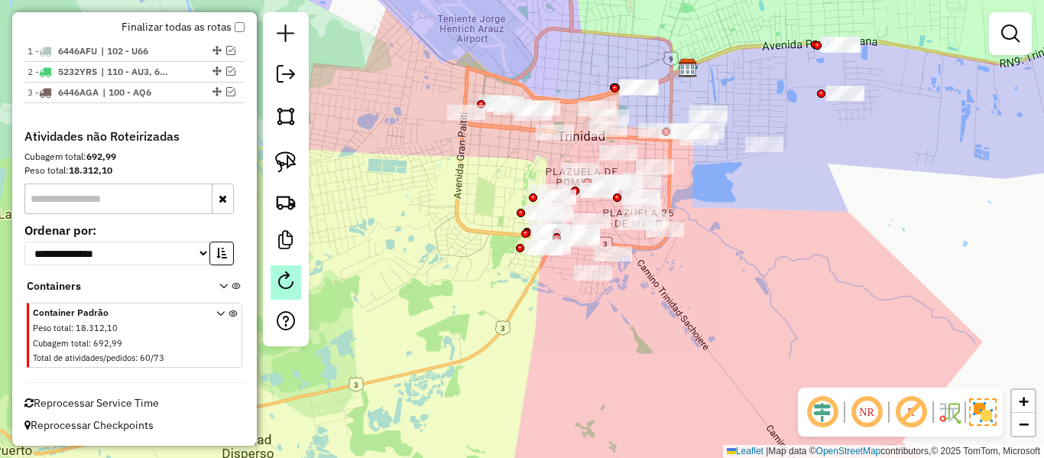
click at [294, 290] on link at bounding box center [286, 282] width 31 height 34
select select "*"
drag, startPoint x: 581, startPoint y: 294, endPoint x: 514, endPoint y: 273, distance: 69.6
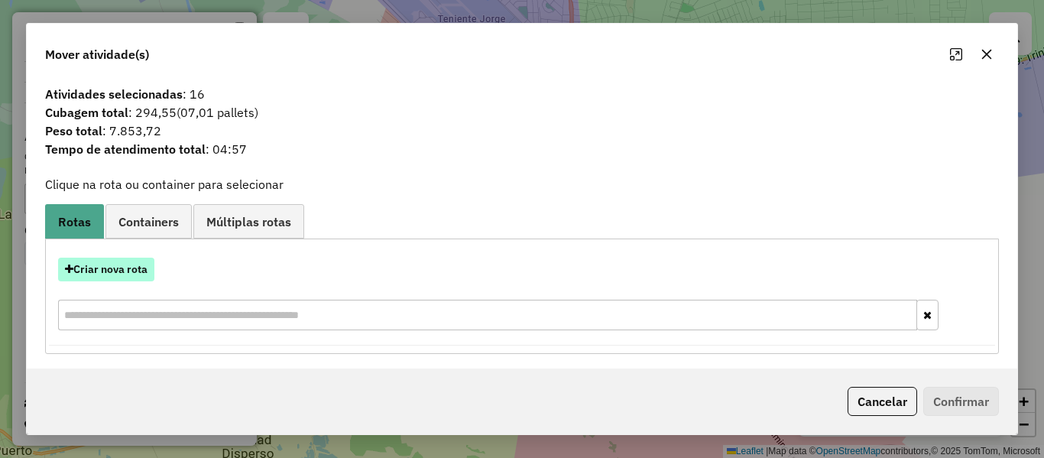
click at [135, 267] on button "Criar nova rota" at bounding box center [106, 270] width 96 height 24
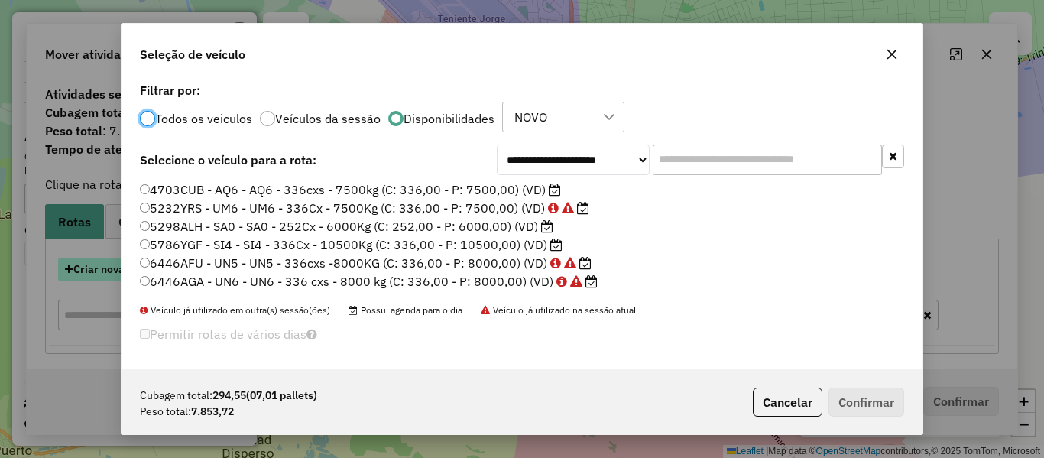
click at [135, 267] on div "**********" at bounding box center [522, 229] width 1044 height 458
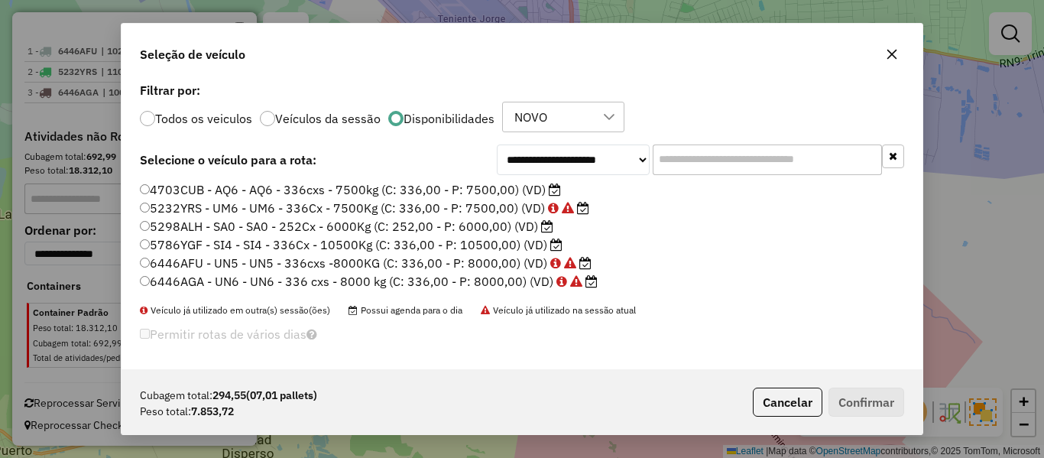
click at [736, 158] on input "text" at bounding box center [767, 159] width 229 height 31
click at [524, 244] on label "5786YGF - SI4 - SI4 - 336Cx - 10500Kg (C: 336,00 - P: 10500,00) (VD)" at bounding box center [351, 244] width 423 height 18
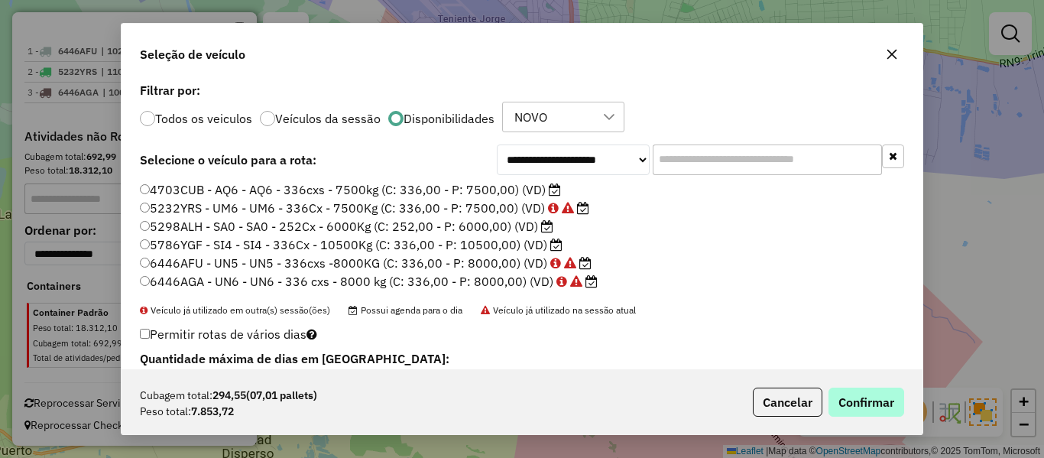
drag, startPoint x: 831, startPoint y: 381, endPoint x: 853, endPoint y: 391, distance: 24.3
click at [832, 381] on div "Cubagem total: 294,55 (07,01 pallets) Peso total: 7.853,72 Cancelar Confirmar" at bounding box center [522, 402] width 801 height 66
click at [857, 394] on button "Confirmar" at bounding box center [867, 402] width 76 height 29
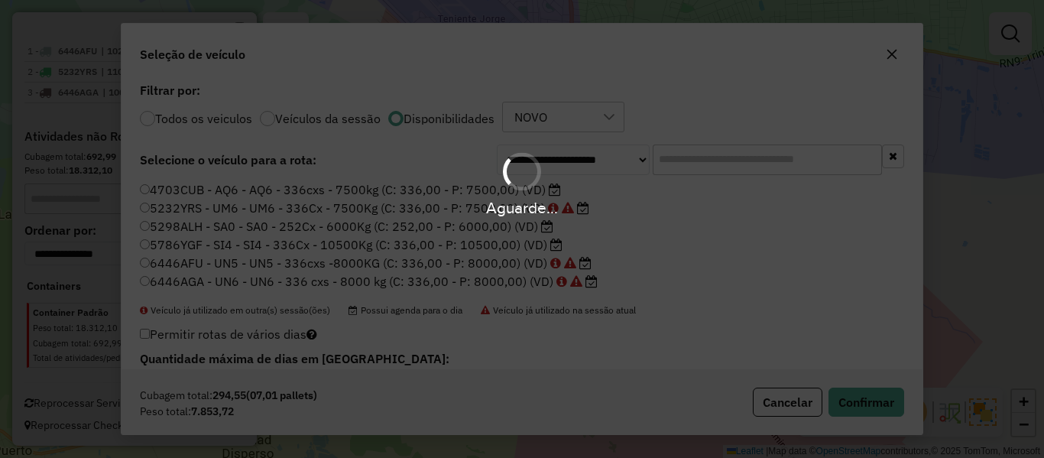
scroll to position [625, 0]
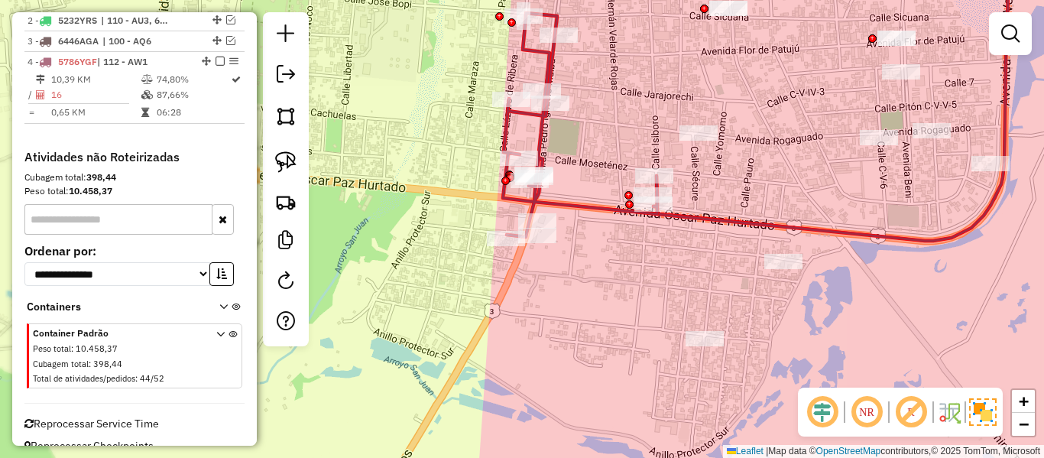
click at [599, 203] on icon at bounding box center [580, 125] width 154 height 224
select select "**********"
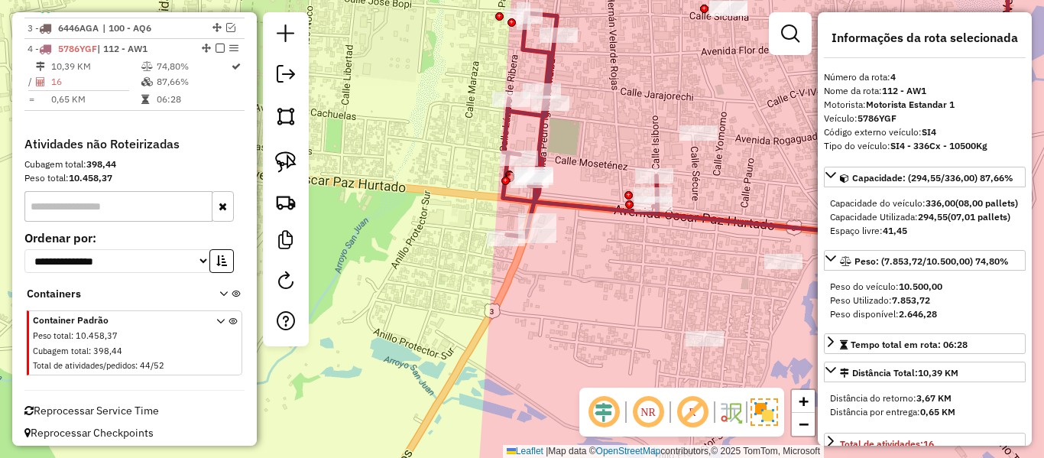
scroll to position [645, 0]
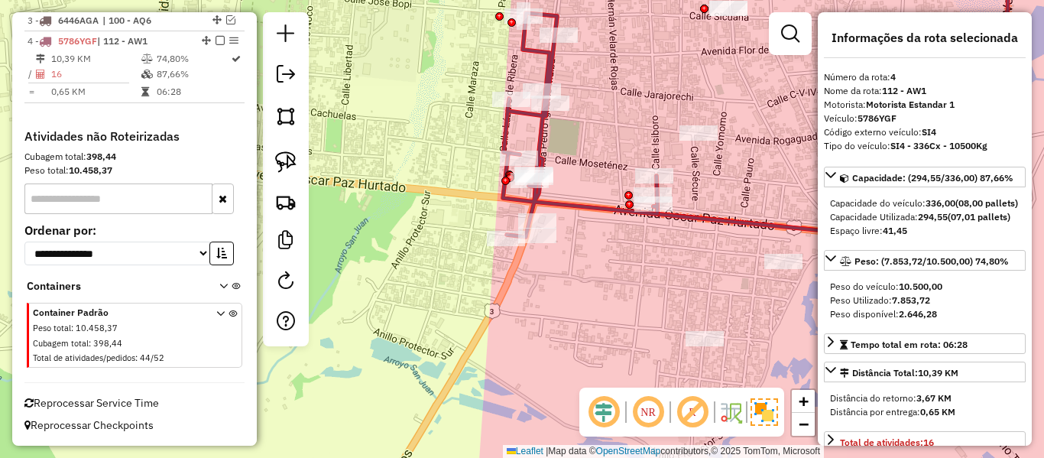
click at [601, 206] on icon at bounding box center [580, 125] width 154 height 224
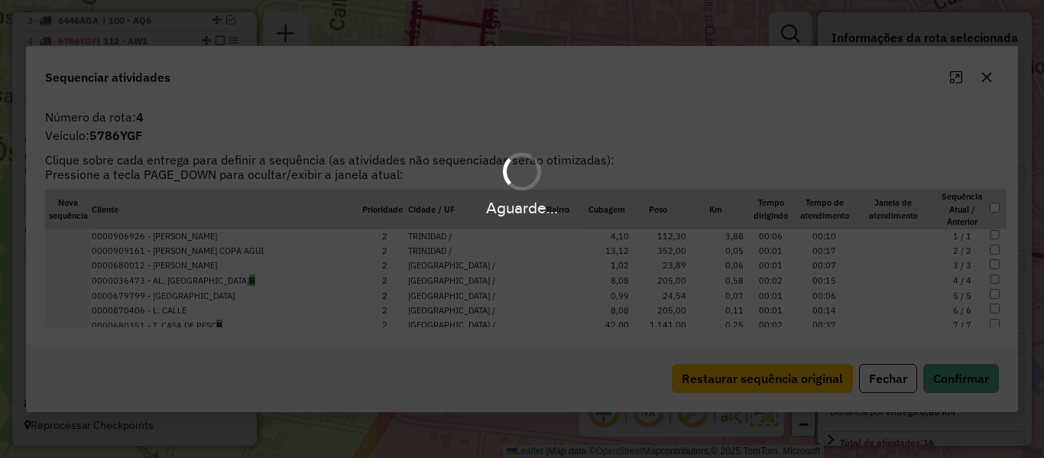
drag, startPoint x: 617, startPoint y: 266, endPoint x: 533, endPoint y: 238, distance: 88.7
click at [533, 238] on div "Aguarde..." at bounding box center [522, 229] width 1044 height 458
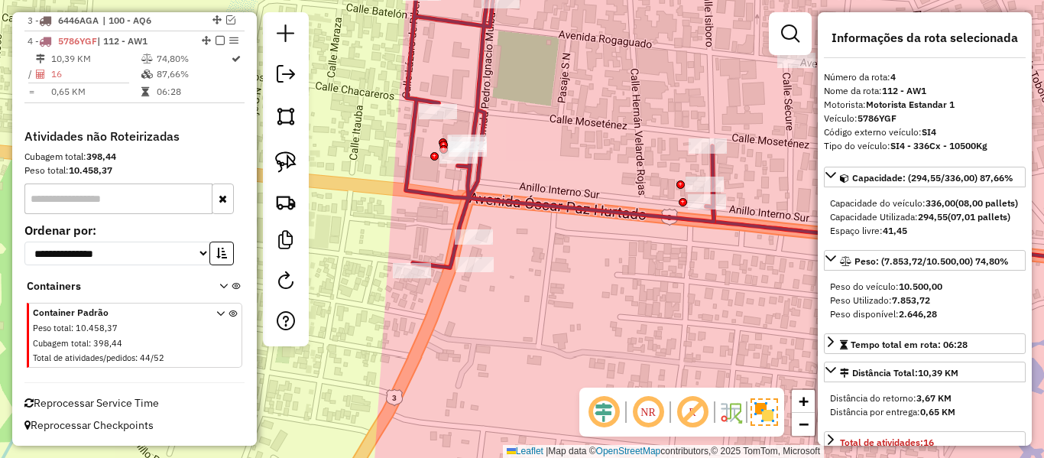
click at [546, 208] on icon at bounding box center [560, 110] width 308 height 313
drag, startPoint x: 612, startPoint y: 275, endPoint x: 531, endPoint y: 234, distance: 90.9
click at [531, 234] on div "Janela de atendimento Grade de atendimento Capacidade Transportadoras Veículos …" at bounding box center [522, 229] width 1044 height 458
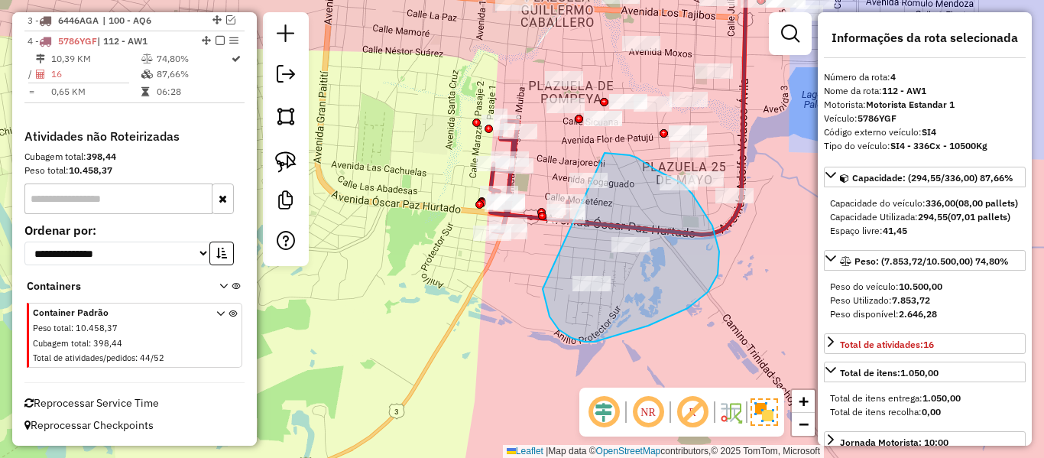
click at [521, 173] on div "Janela de atendimento Grade de atendimento Capacidade Transportadoras Veículos …" at bounding box center [522, 229] width 1044 height 458
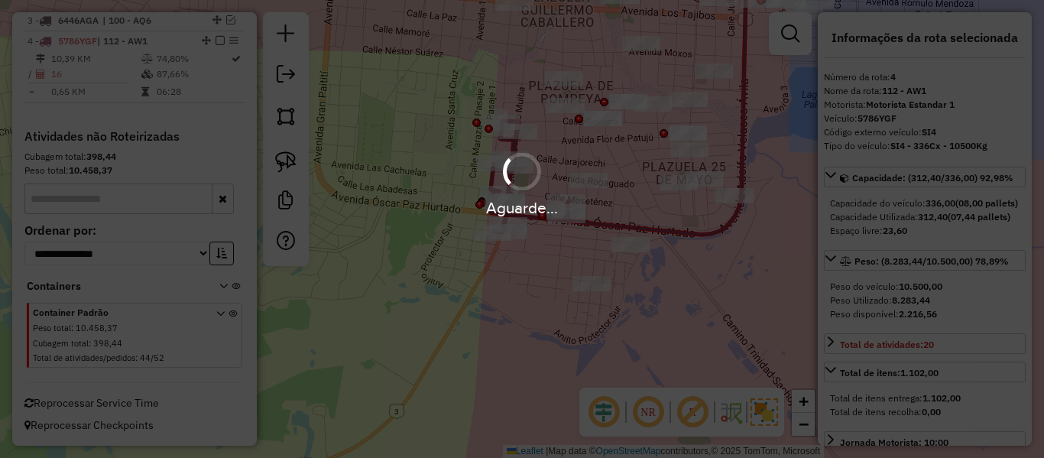
select select "**********"
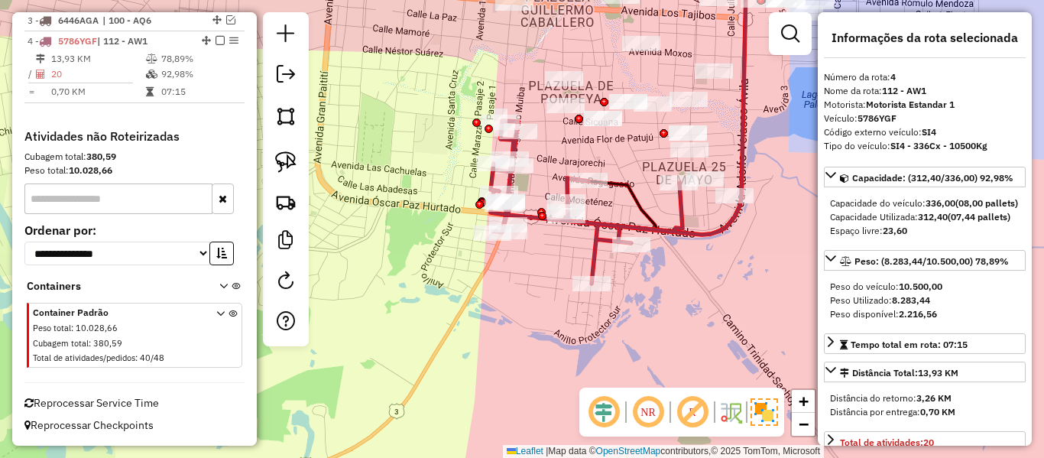
click at [637, 220] on icon at bounding box center [587, 202] width 192 height 163
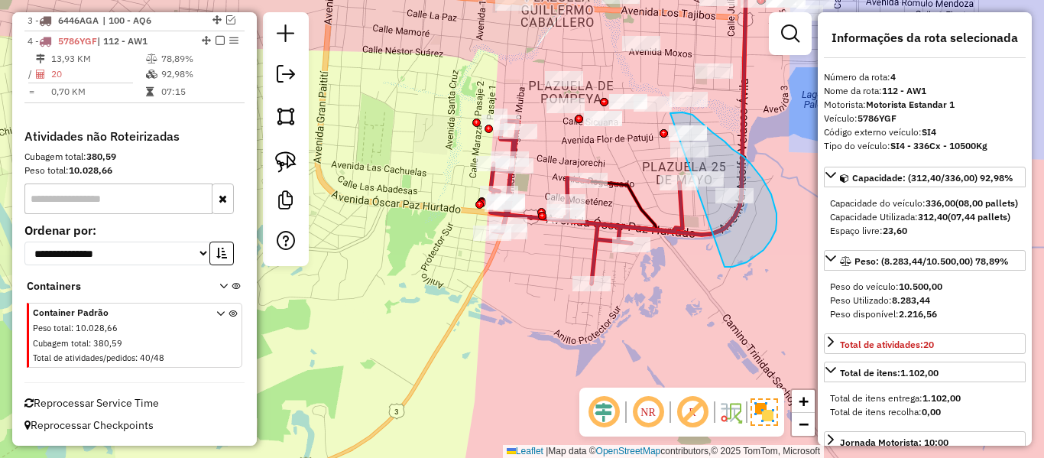
drag, startPoint x: 732, startPoint y: 267, endPoint x: 628, endPoint y: 203, distance: 121.8
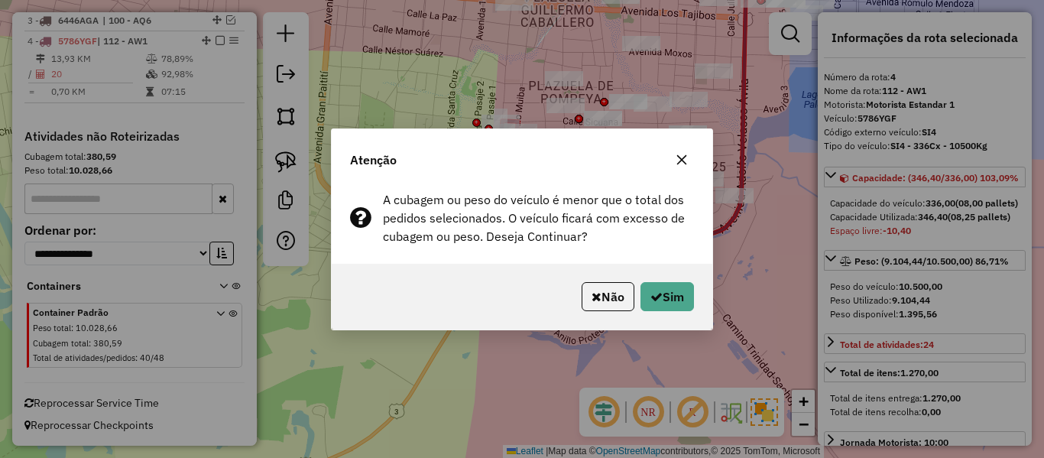
select select "**********"
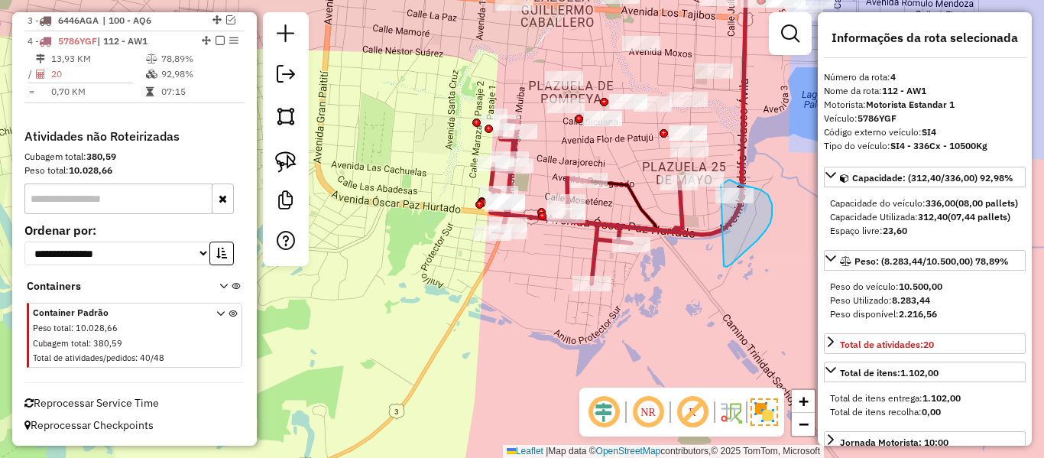
drag, startPoint x: 766, startPoint y: 230, endPoint x: 666, endPoint y: 232, distance: 100.2
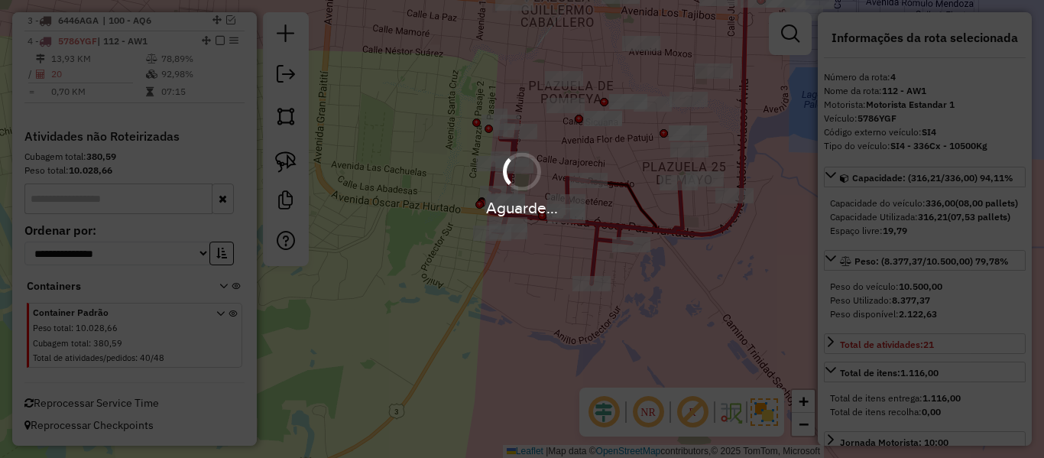
select select "**********"
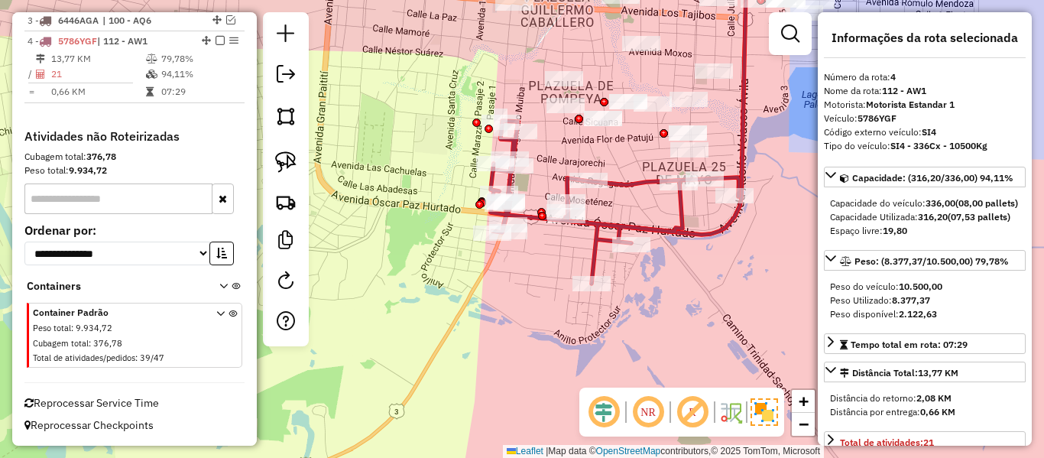
click at [690, 230] on icon at bounding box center [615, 202] width 248 height 163
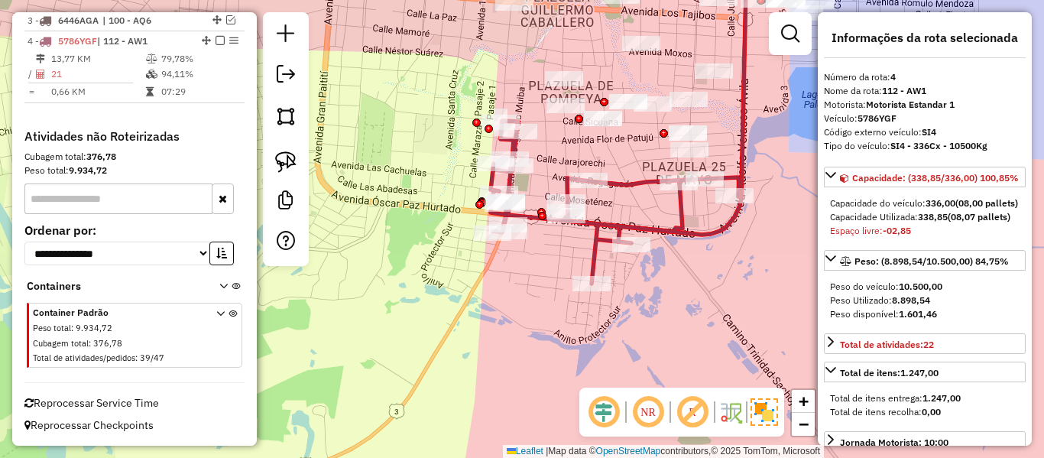
select select "**********"
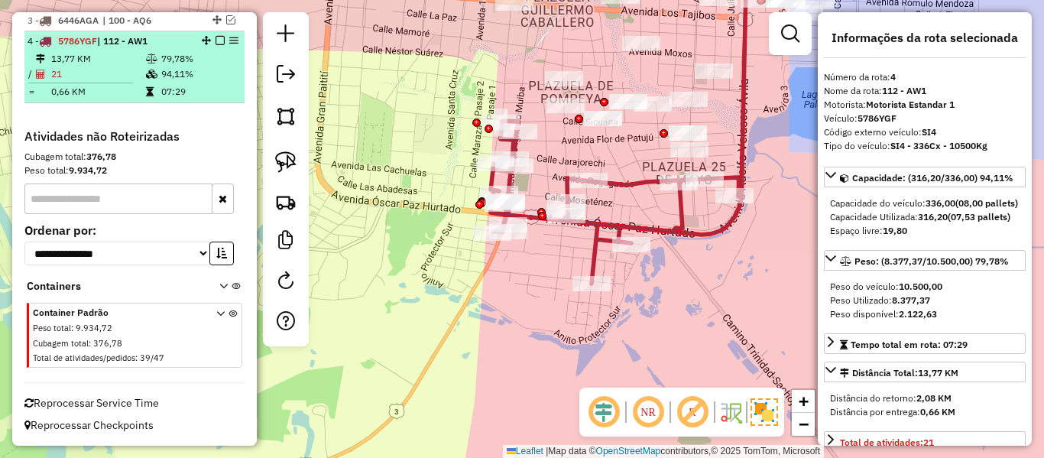
click at [216, 37] on em at bounding box center [220, 40] width 9 height 9
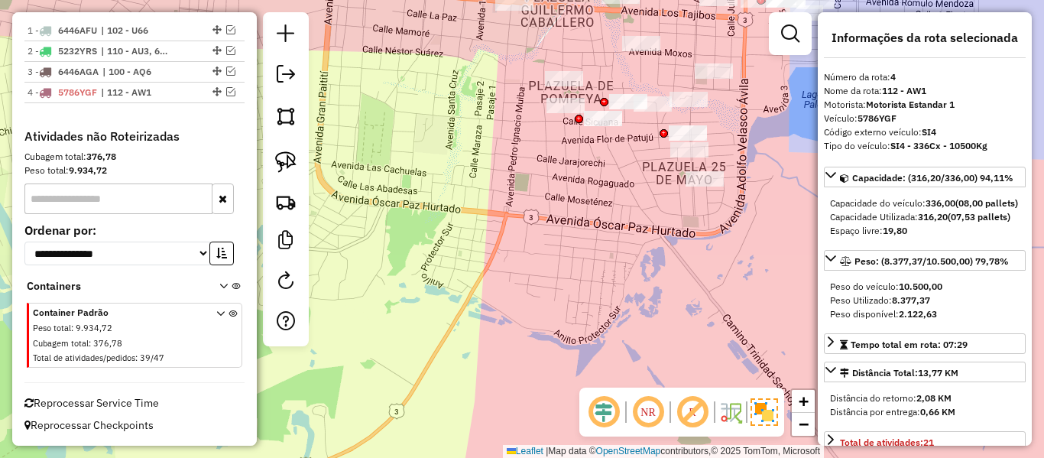
scroll to position [575, 0]
click at [544, 171] on div "Janela de atendimento Grade de atendimento Capacidade Transportadoras Veículos …" at bounding box center [522, 229] width 1044 height 458
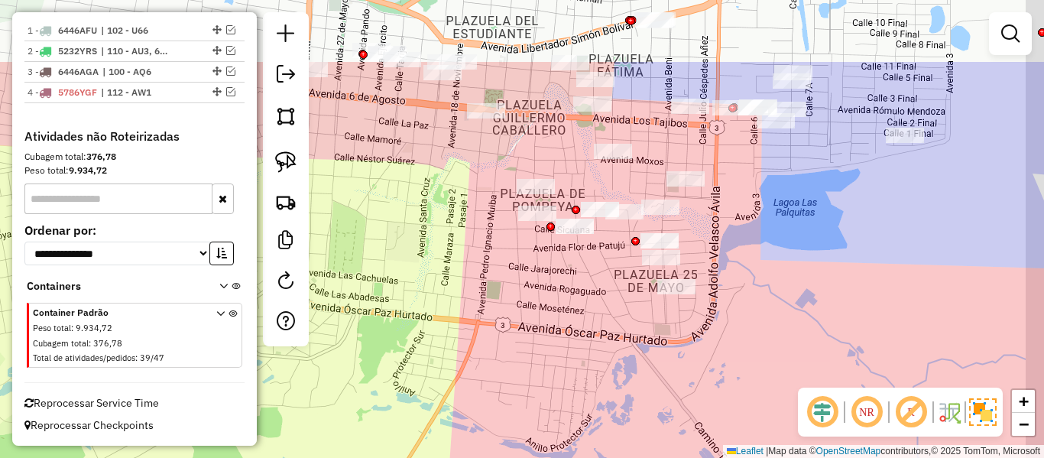
drag, startPoint x: 553, startPoint y: 318, endPoint x: 552, endPoint y: 337, distance: 19.1
click at [552, 336] on div "Janela de atendimento Grade de atendimento Capacidade Transportadoras Veículos …" at bounding box center [522, 229] width 1044 height 458
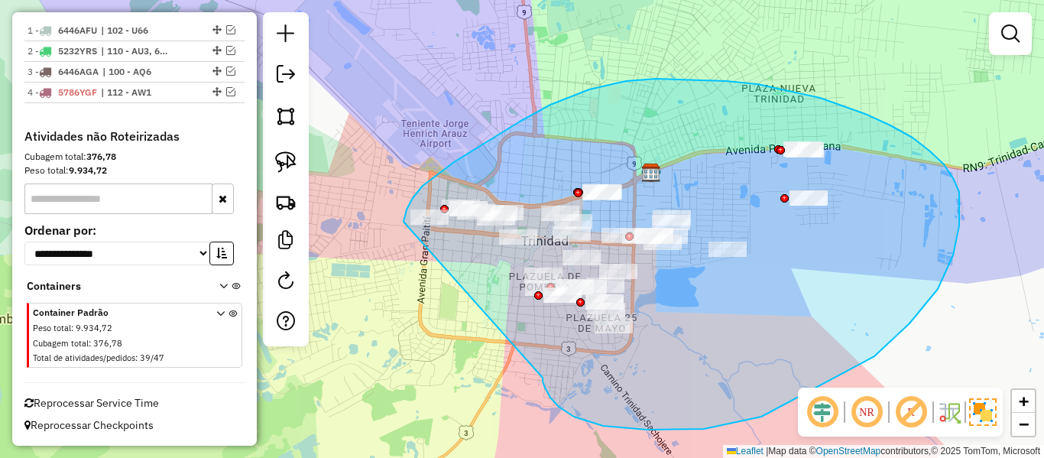
drag, startPoint x: 647, startPoint y: 430, endPoint x: 404, endPoint y: 239, distance: 308.7
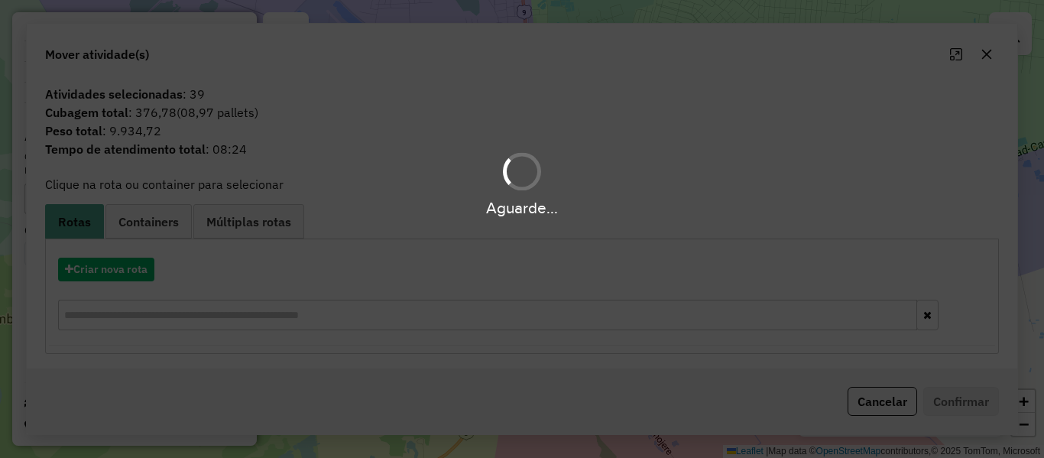
click at [711, 324] on hb-app "Aguarde... Pop-up bloqueado! Seu navegador bloqueou automáticamente a abertura …" at bounding box center [522, 229] width 1044 height 458
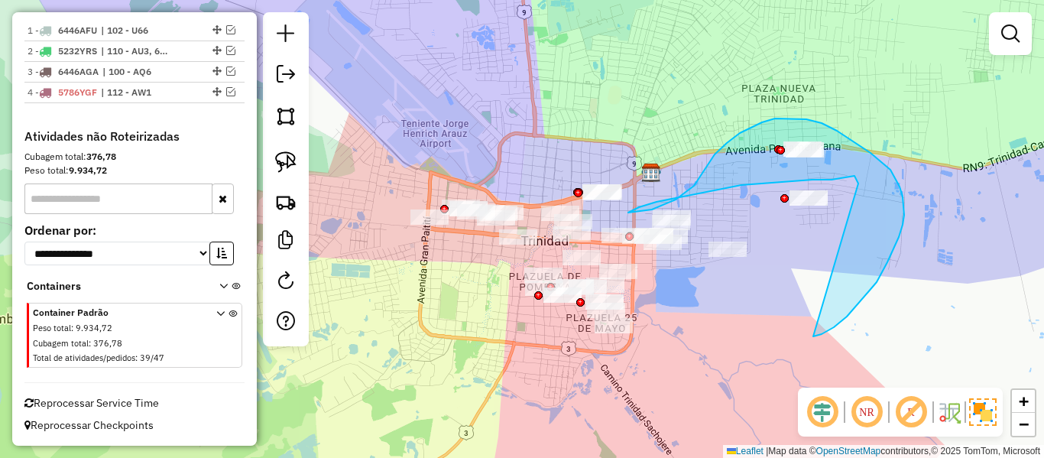
drag, startPoint x: 813, startPoint y: 336, endPoint x: 829, endPoint y: 181, distance: 155.9
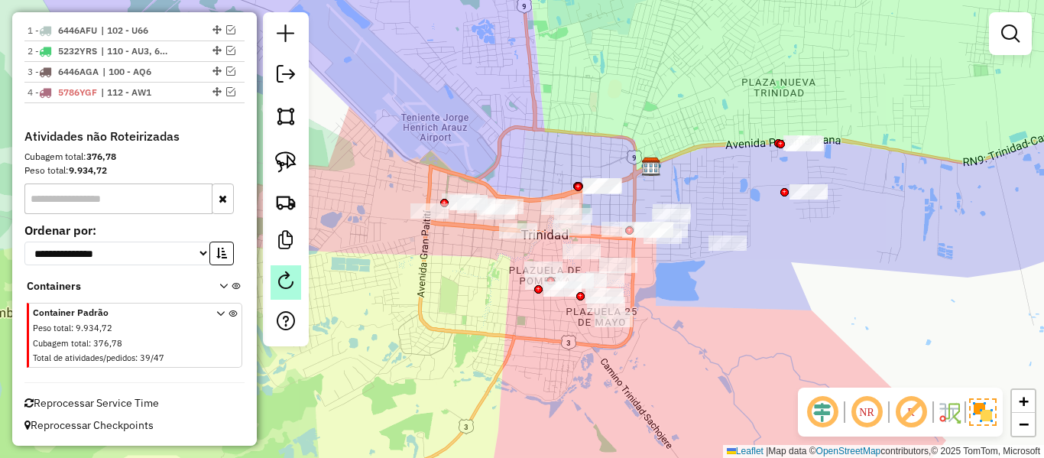
click at [291, 281] on em at bounding box center [286, 280] width 18 height 18
select select "*"
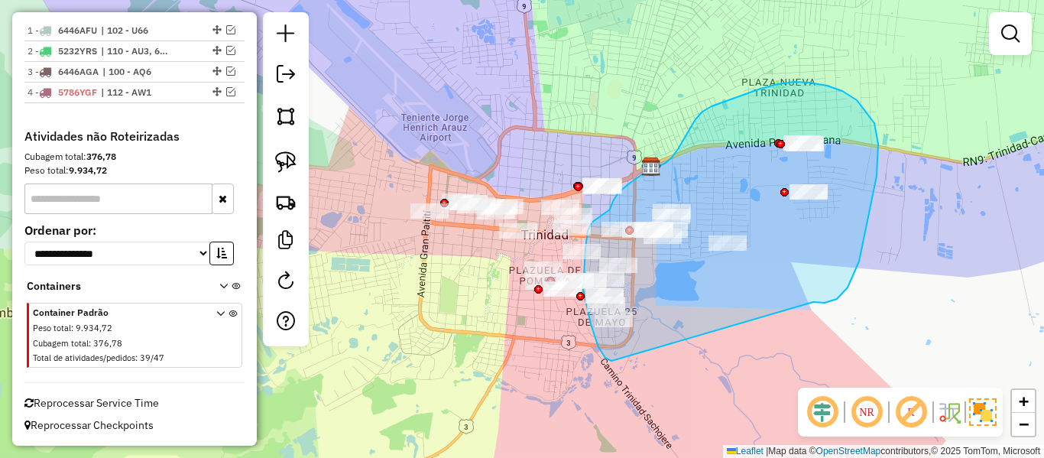
drag, startPoint x: 874, startPoint y: 123, endPoint x: 635, endPoint y: 352, distance: 331.4
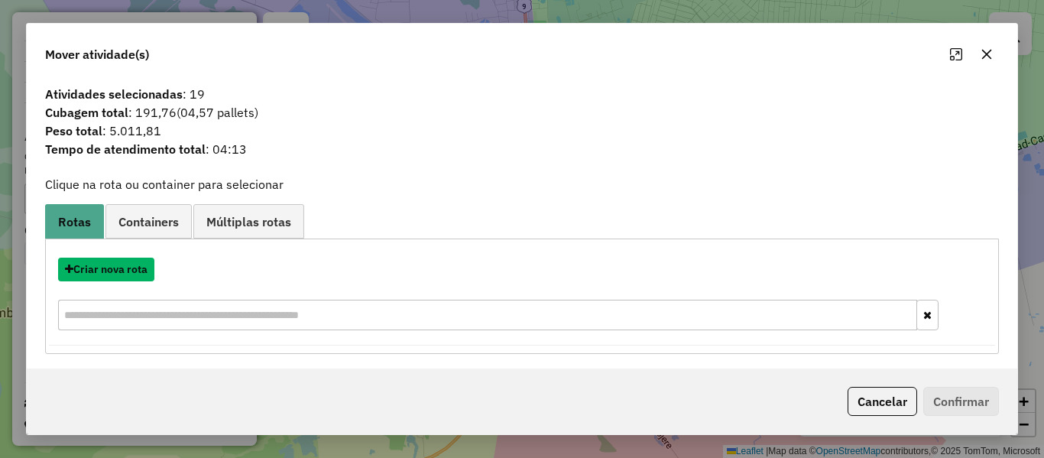
click at [107, 269] on button "Criar nova rota" at bounding box center [106, 270] width 96 height 24
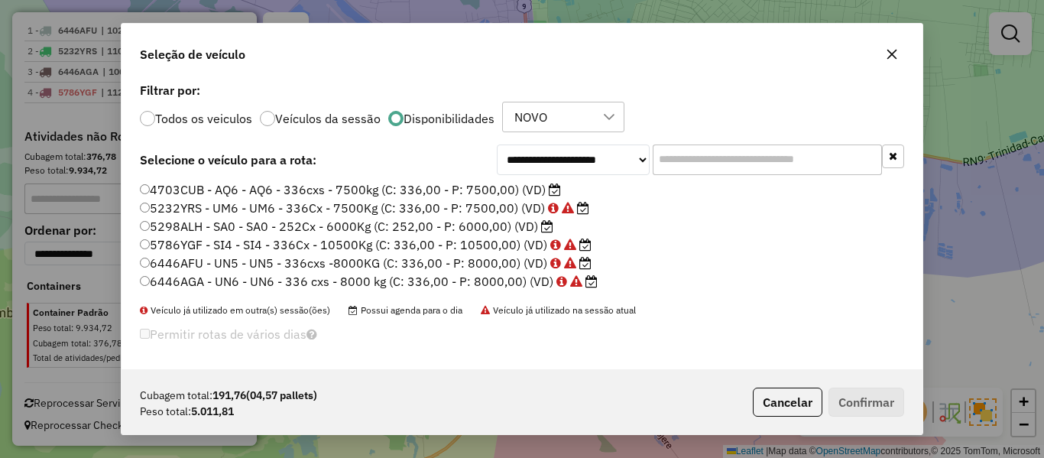
scroll to position [8, 5]
click at [774, 163] on input "text" at bounding box center [767, 159] width 229 height 31
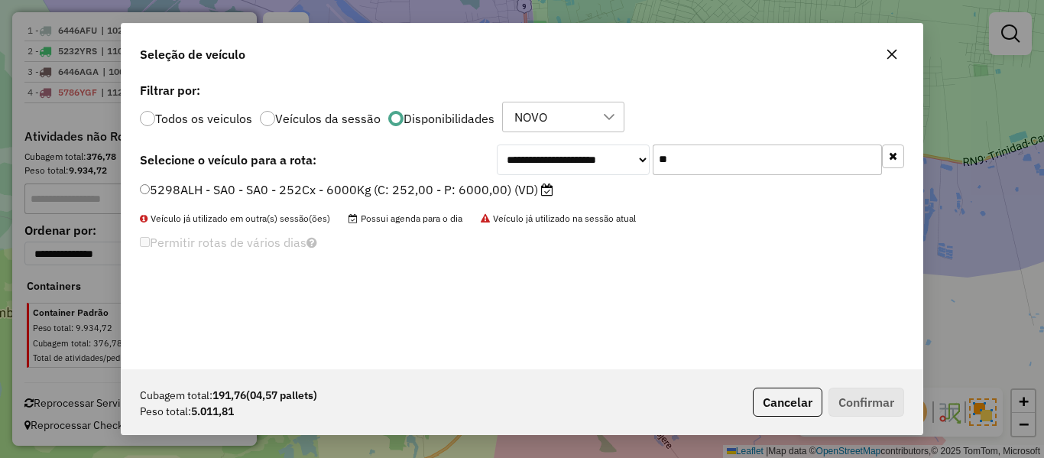
type input "**"
click at [524, 187] on label "5298ALH - SA0 - SA0 - 252Cx - 6000Kg (C: 252,00 - P: 6000,00) (VD)" at bounding box center [347, 189] width 414 height 18
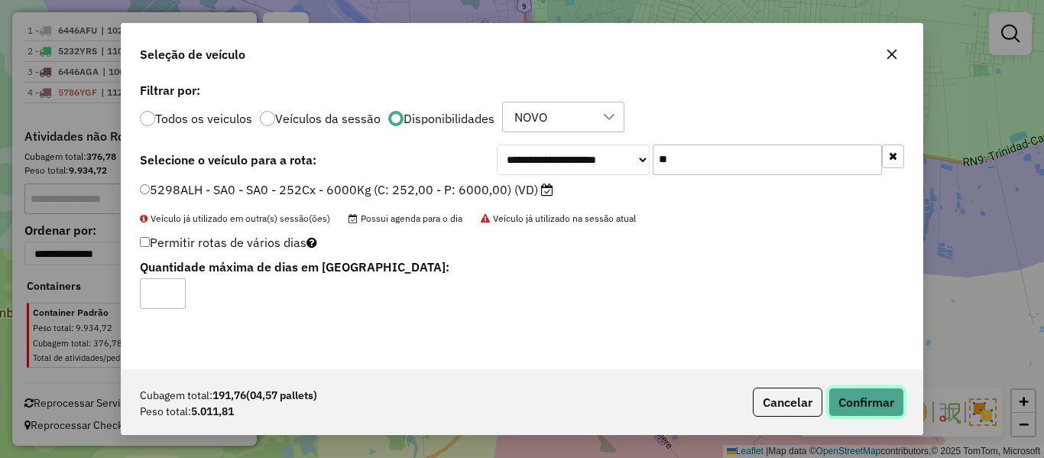
click at [881, 397] on button "Confirmar" at bounding box center [867, 402] width 76 height 29
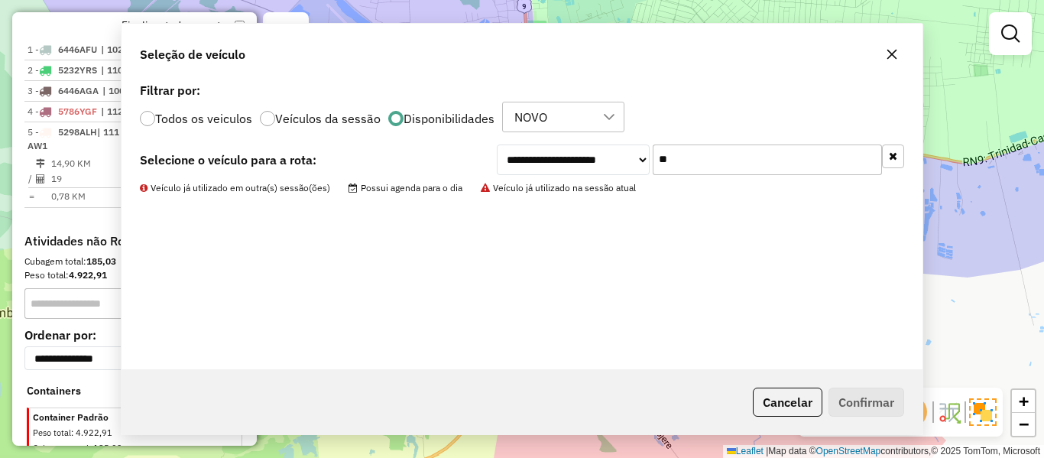
scroll to position [645, 0]
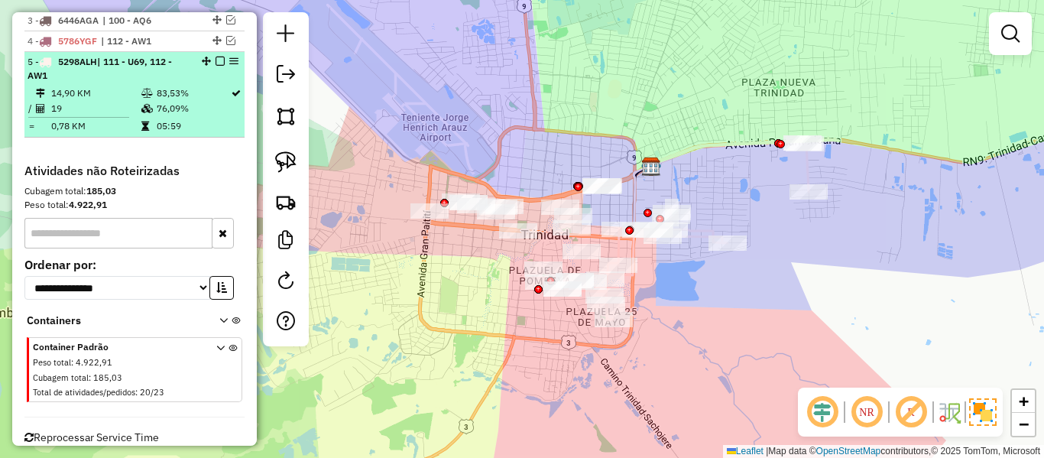
click at [216, 62] on em at bounding box center [220, 61] width 9 height 9
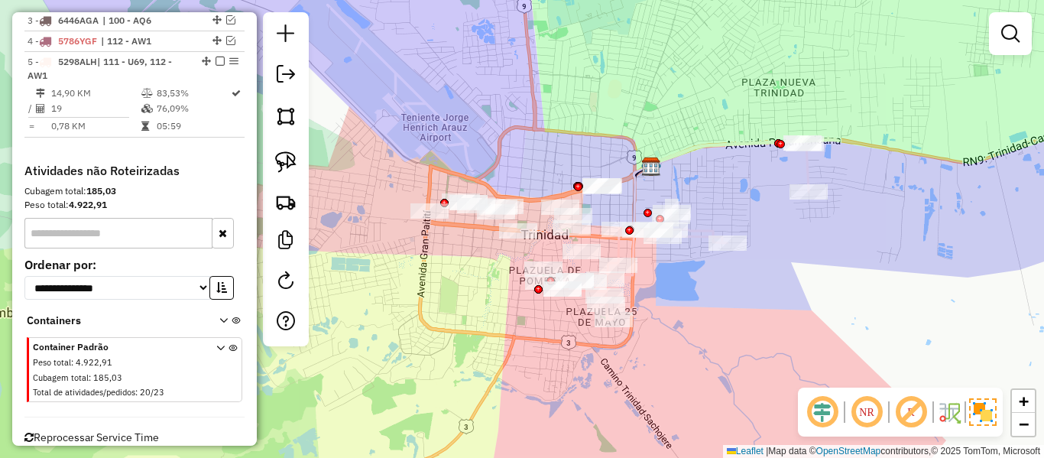
scroll to position [615, 0]
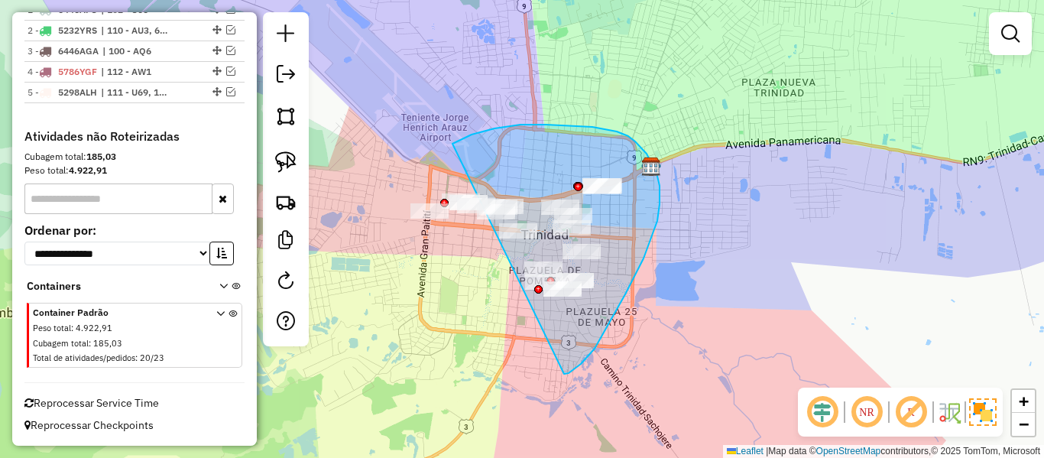
drag, startPoint x: 564, startPoint y: 374, endPoint x: 419, endPoint y: 268, distance: 180.0
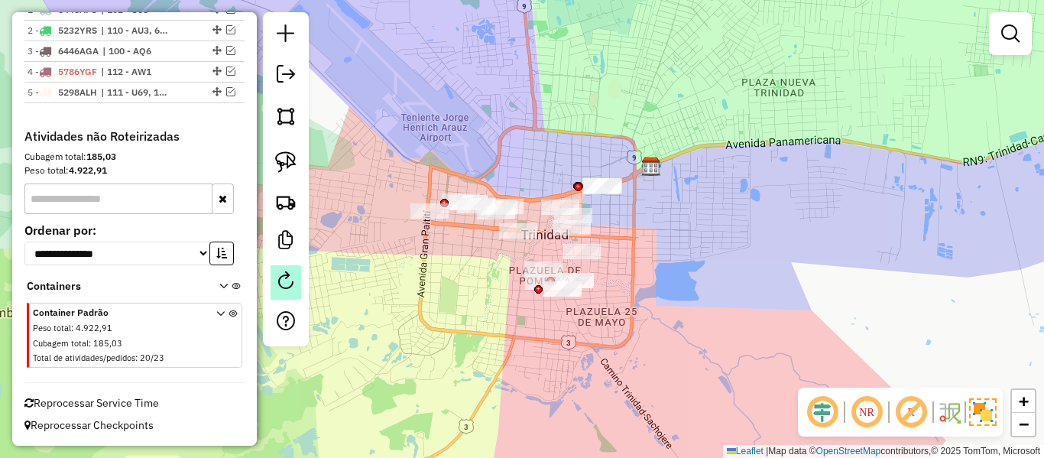
click at [296, 290] on link at bounding box center [286, 282] width 31 height 34
select select "*"
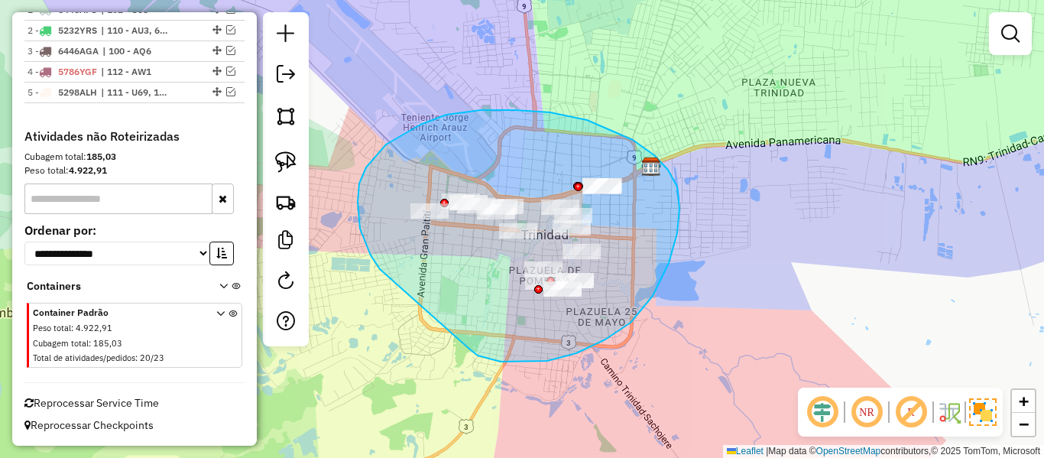
drag, startPoint x: 478, startPoint y: 355, endPoint x: 400, endPoint y: 286, distance: 104.5
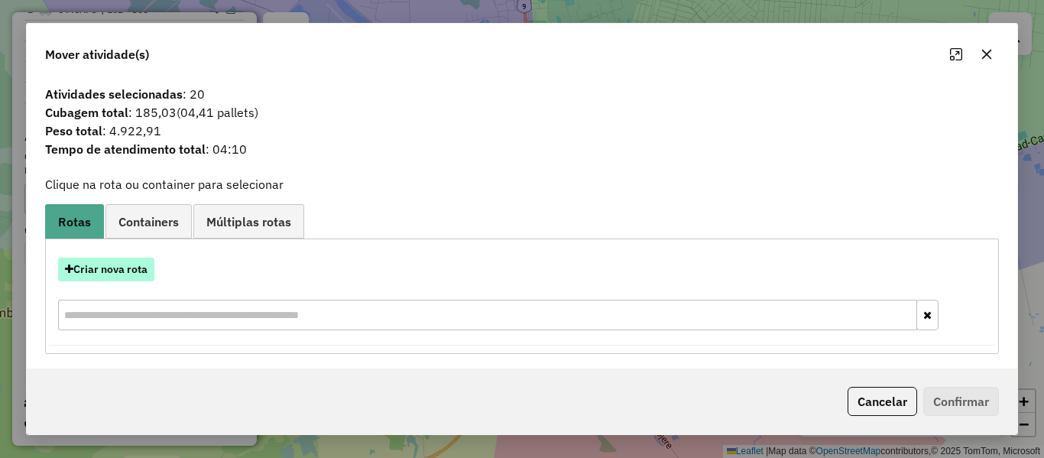
click at [142, 277] on button "Criar nova rota" at bounding box center [106, 270] width 96 height 24
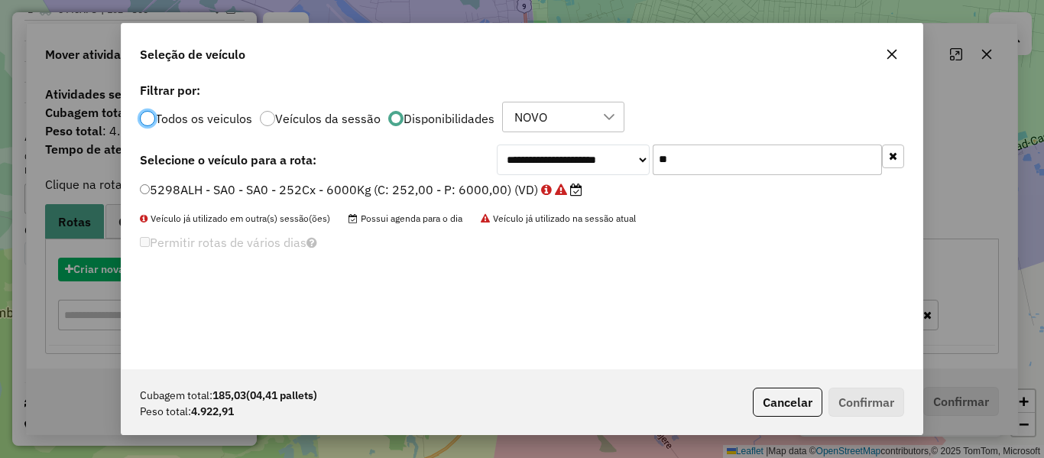
scroll to position [8, 5]
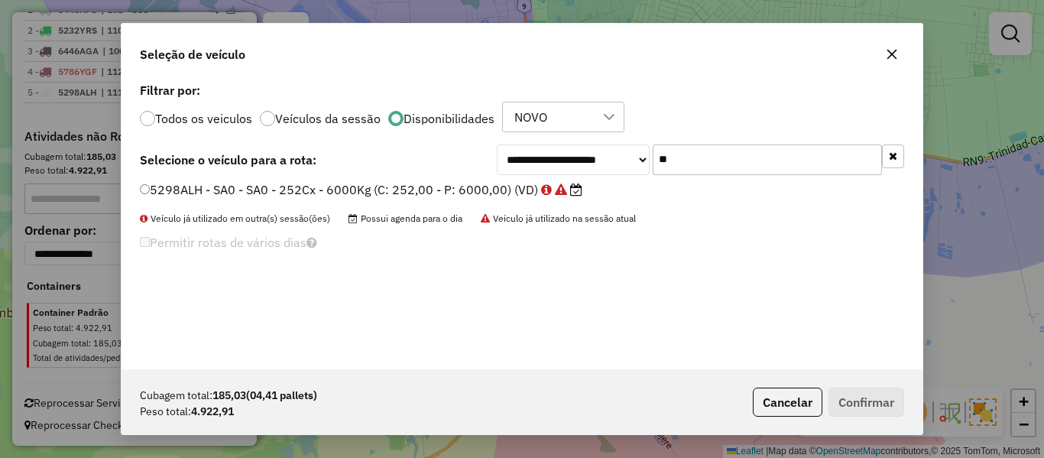
click at [741, 161] on input "**" at bounding box center [767, 159] width 229 height 31
type input "**"
drag, startPoint x: 538, startPoint y: 190, endPoint x: 639, endPoint y: 224, distance: 106.6
click at [540, 190] on label "4703CUB - AQ6 - AQ6 - 336cxs - 7500kg (C: 336,00 - P: 7500,00) (VD)" at bounding box center [350, 189] width 421 height 18
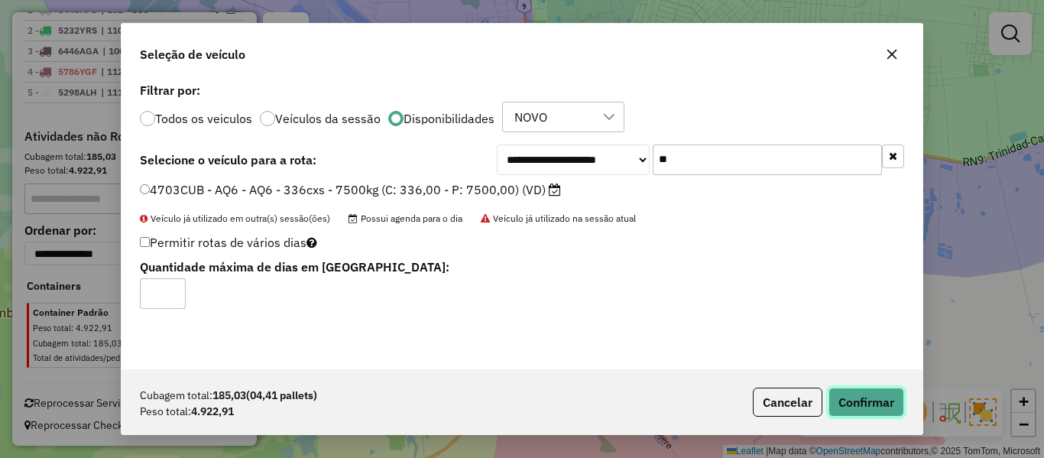
click at [879, 400] on button "Confirmar" at bounding box center [867, 402] width 76 height 29
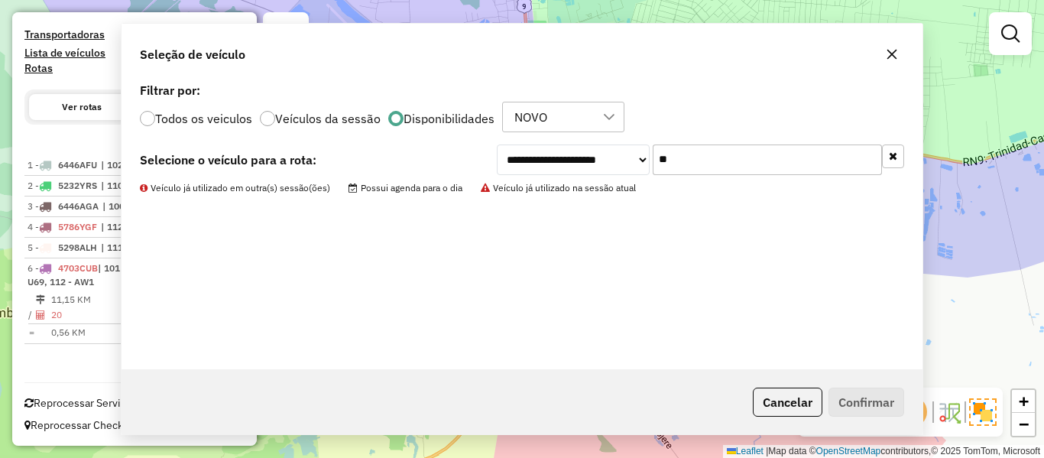
scroll to position [459, 0]
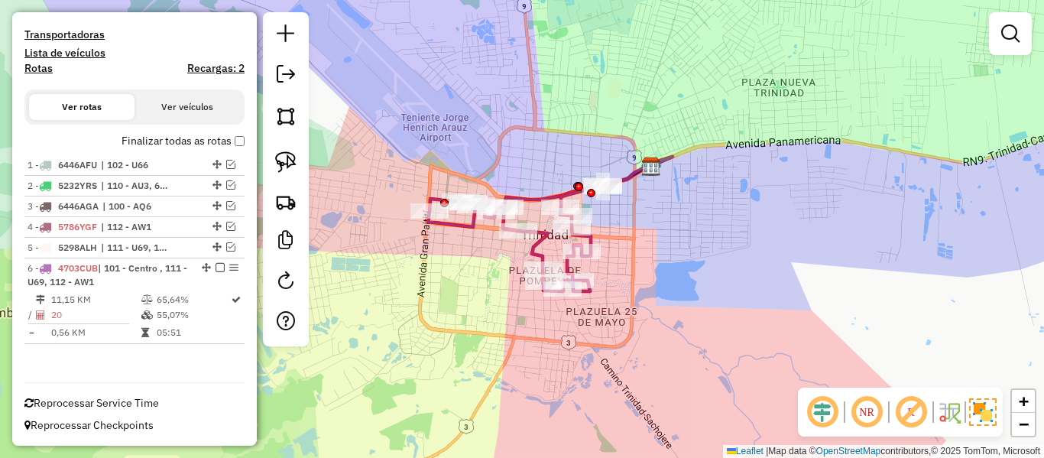
click at [177, 139] on label "Finalizar todas as rotas" at bounding box center [183, 141] width 123 height 16
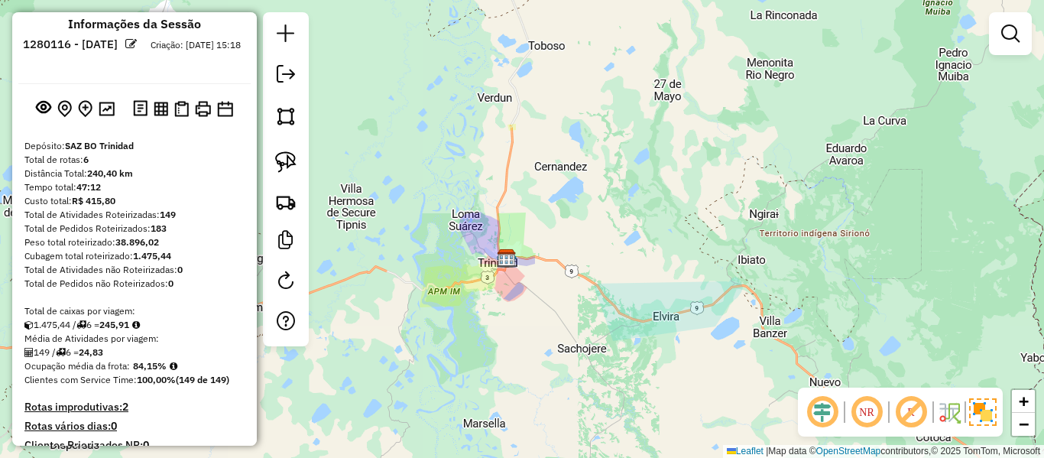
scroll to position [12, 0]
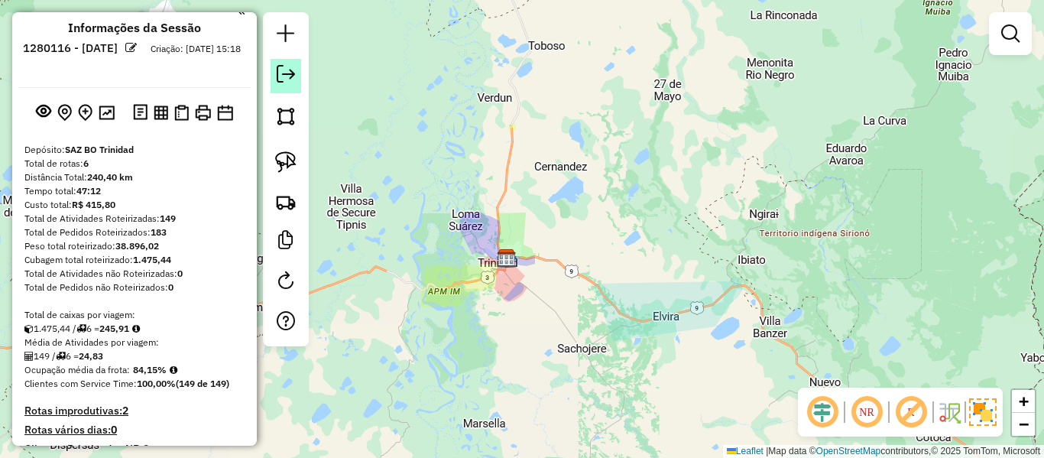
click at [294, 77] on em at bounding box center [286, 74] width 18 height 18
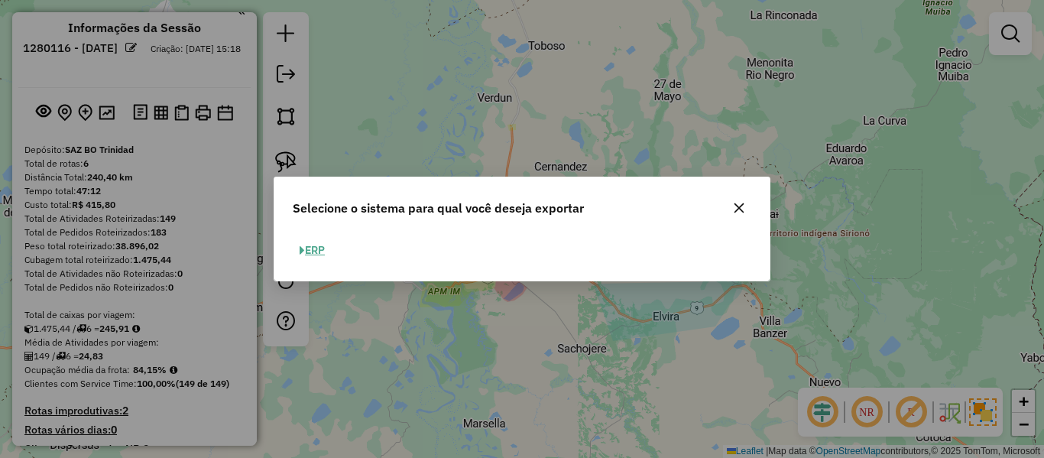
click at [326, 258] on button "ERP" at bounding box center [312, 250] width 39 height 24
select select "**"
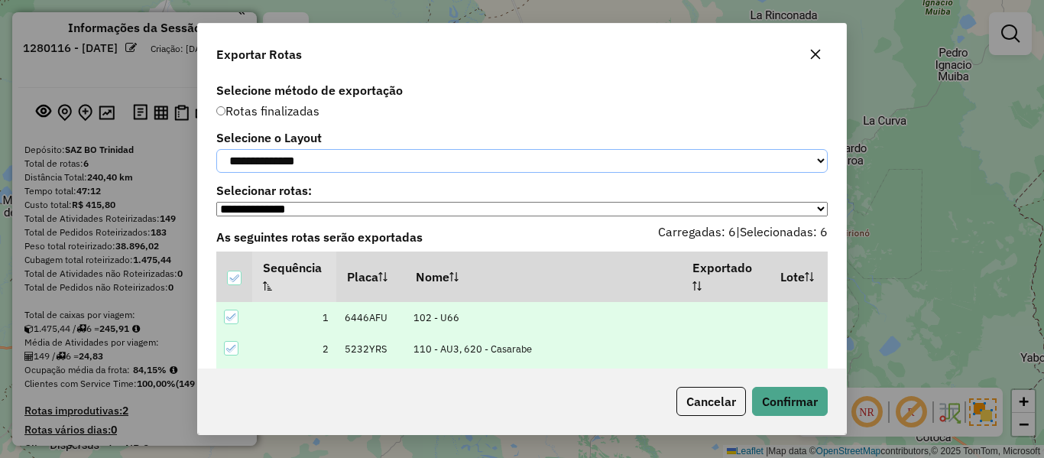
click at [342, 160] on select "**********" at bounding box center [522, 161] width 612 height 24
select select "*********"
click at [216, 149] on select "**********" at bounding box center [522, 161] width 612 height 24
click at [782, 393] on button "Confirmar" at bounding box center [790, 401] width 76 height 29
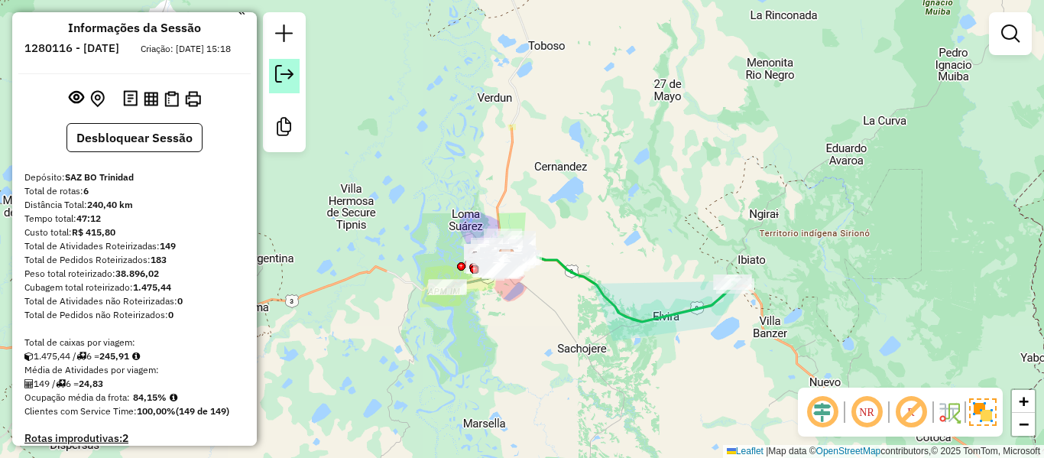
click at [291, 79] on em at bounding box center [284, 74] width 18 height 18
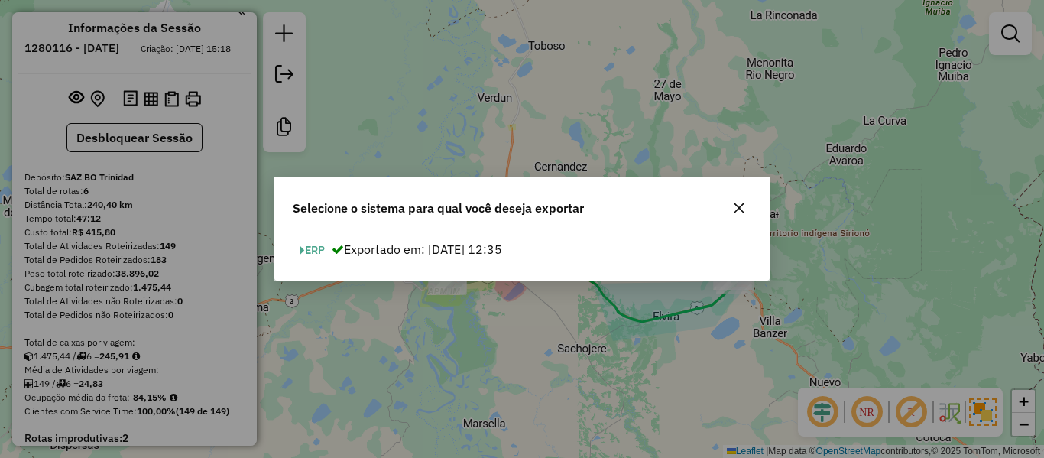
click at [322, 250] on button "ERP" at bounding box center [312, 250] width 39 height 24
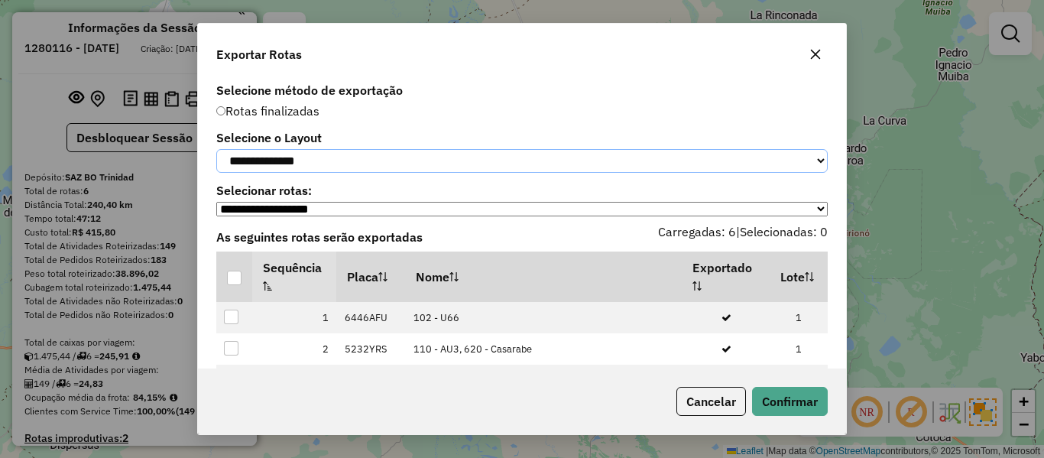
click at [336, 170] on select "**********" at bounding box center [522, 161] width 612 height 24
select select "*********"
click at [216, 149] on select "**********" at bounding box center [522, 161] width 612 height 24
click at [237, 285] on div at bounding box center [234, 278] width 15 height 15
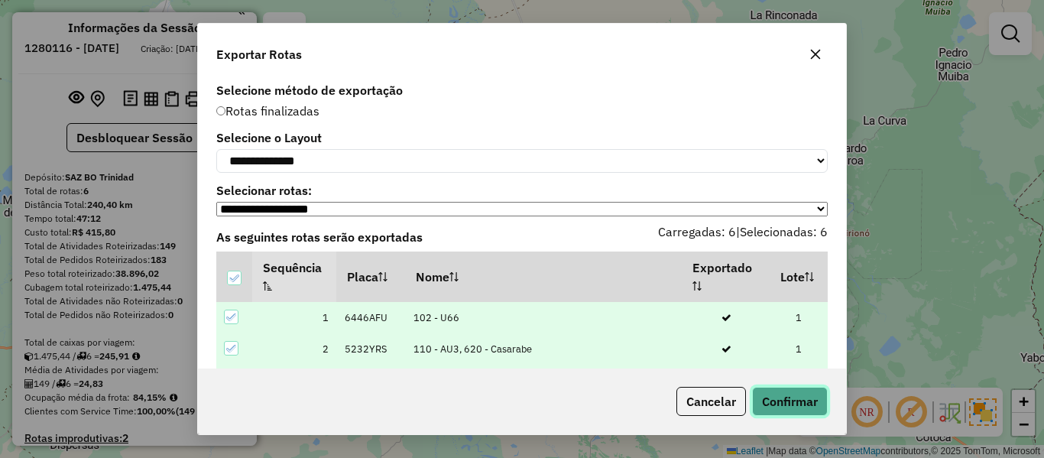
click at [801, 407] on button "Confirmar" at bounding box center [790, 401] width 76 height 29
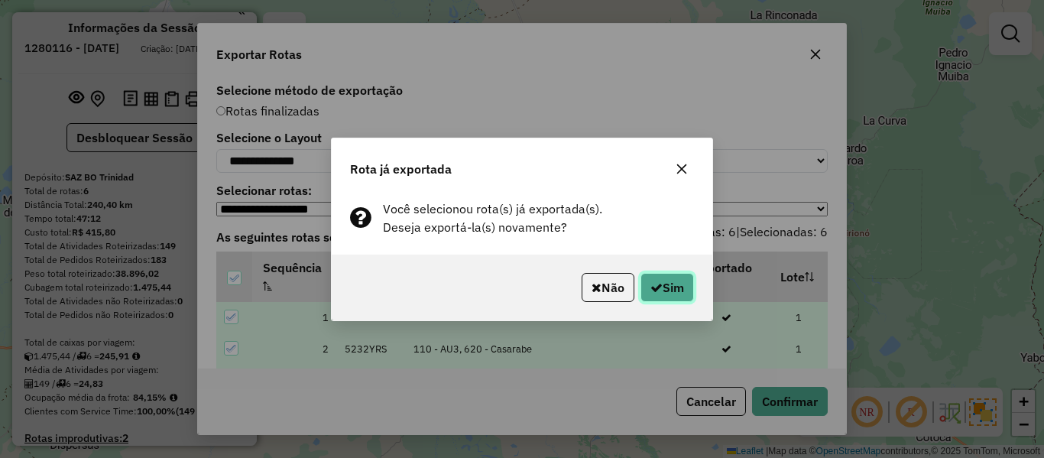
click at [683, 294] on button "Sim" at bounding box center [668, 287] width 54 height 29
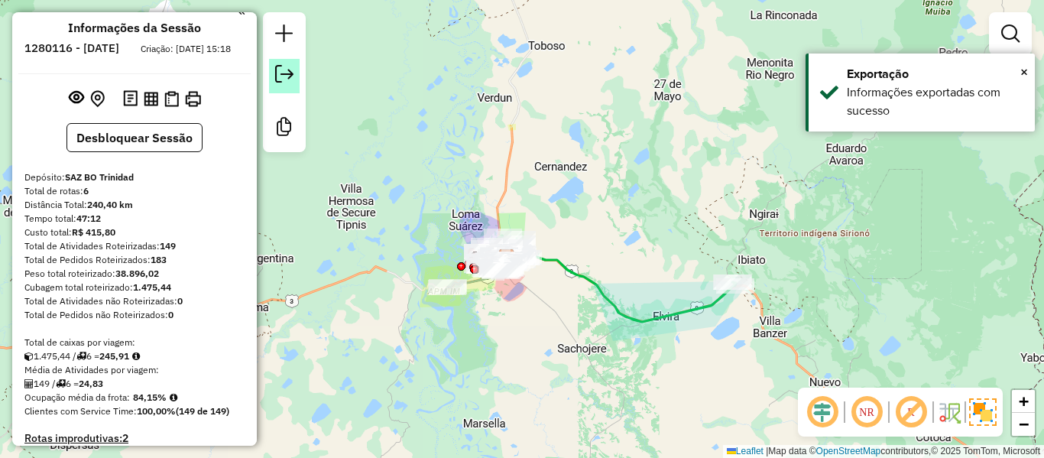
click at [280, 81] on em at bounding box center [284, 74] width 18 height 18
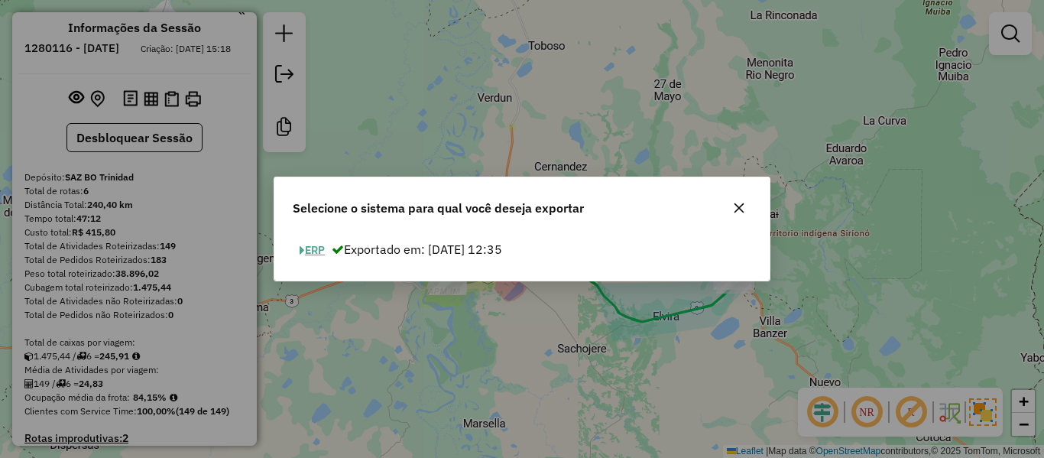
click at [315, 242] on button "ERP" at bounding box center [312, 250] width 39 height 24
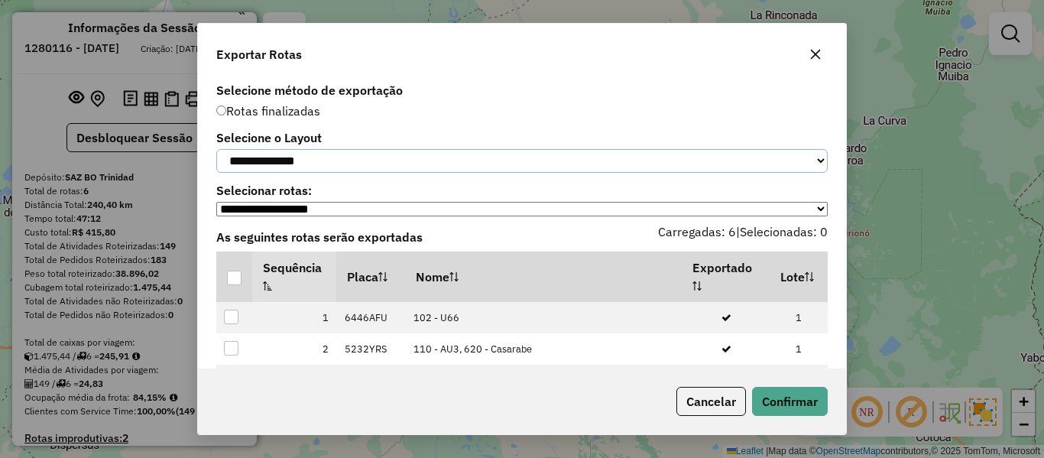
drag, startPoint x: 320, startPoint y: 158, endPoint x: 320, endPoint y: 175, distance: 16.8
click at [320, 158] on select "**********" at bounding box center [522, 161] width 612 height 24
select select "*********"
click at [216, 149] on select "**********" at bounding box center [522, 161] width 612 height 24
click at [241, 281] on div at bounding box center [234, 278] width 15 height 15
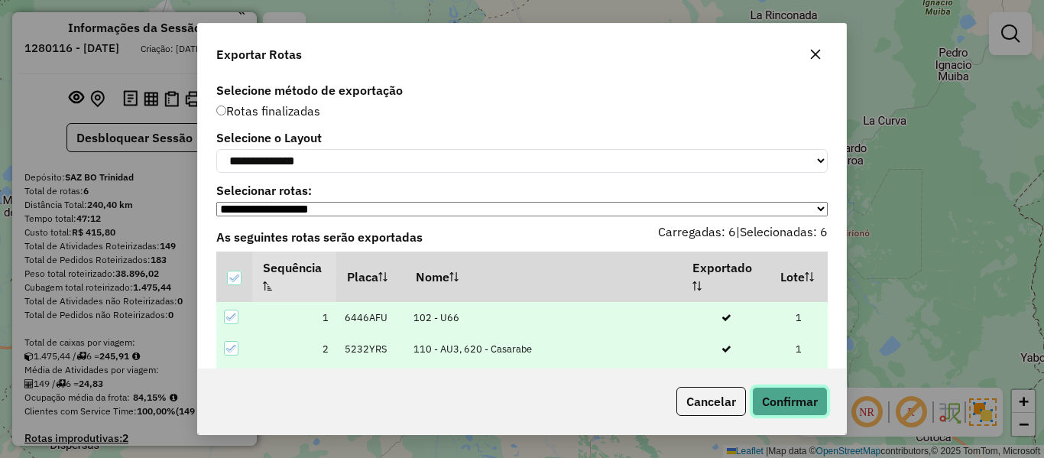
click at [764, 389] on button "Confirmar" at bounding box center [790, 401] width 76 height 29
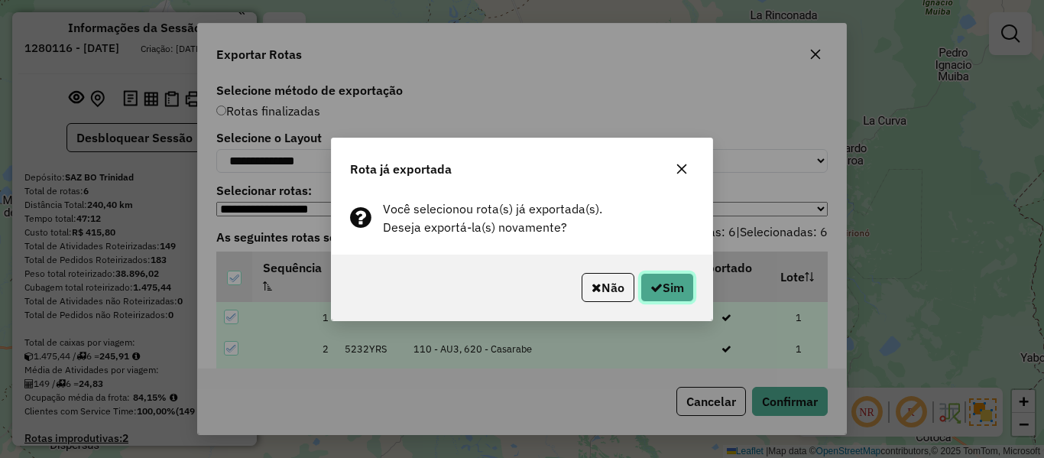
click at [670, 280] on button "Sim" at bounding box center [668, 287] width 54 height 29
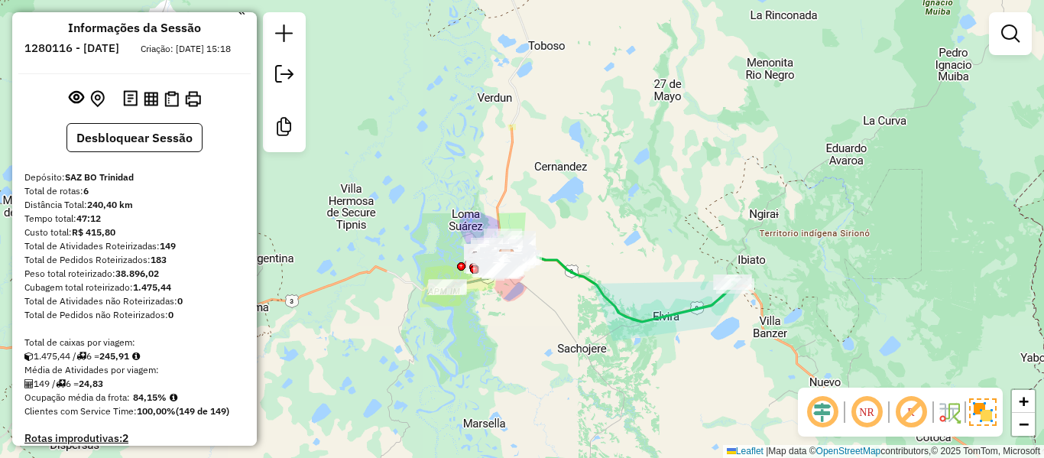
click at [119, 55] on h6 "1280116 - 22/09/2025" at bounding box center [71, 48] width 95 height 14
click at [119, 47] on h6 "1280116 - 22/09/2025" at bounding box center [71, 48] width 95 height 14
copy h6 "22"
click at [142, 403] on strong "84,15%" at bounding box center [150, 396] width 34 height 11
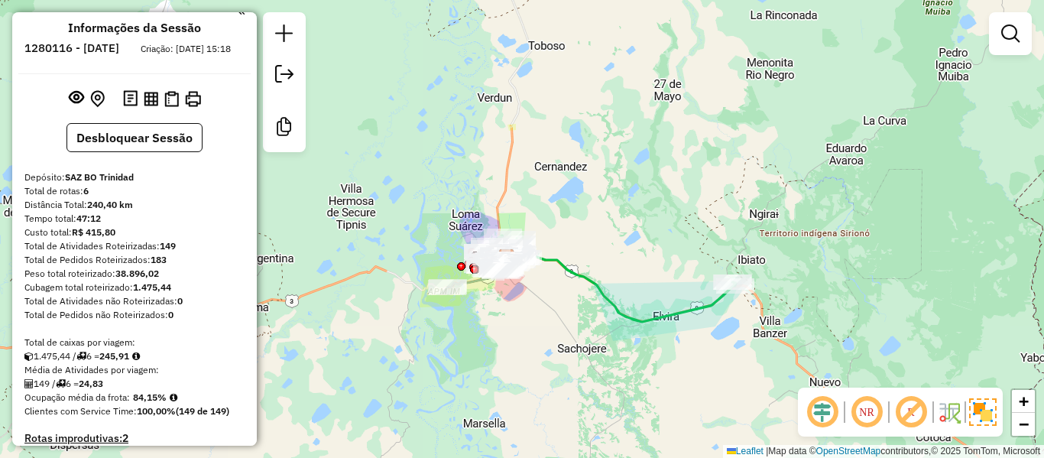
click at [142, 403] on strong "84,15%" at bounding box center [150, 396] width 34 height 11
copy strong "84,15"
click at [164, 251] on strong "149" at bounding box center [168, 245] width 16 height 11
click at [167, 251] on strong "149" at bounding box center [168, 245] width 16 height 11
click at [161, 251] on strong "149" at bounding box center [168, 245] width 16 height 11
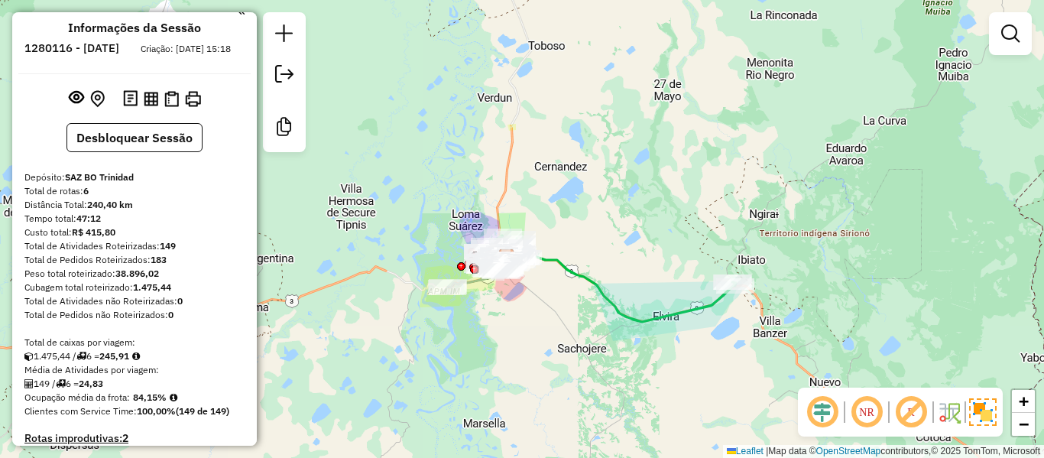
click at [161, 251] on strong "149" at bounding box center [168, 245] width 16 height 11
copy strong "149"
click at [102, 389] on strong "24,83" at bounding box center [91, 383] width 24 height 11
copy strong "24,83"
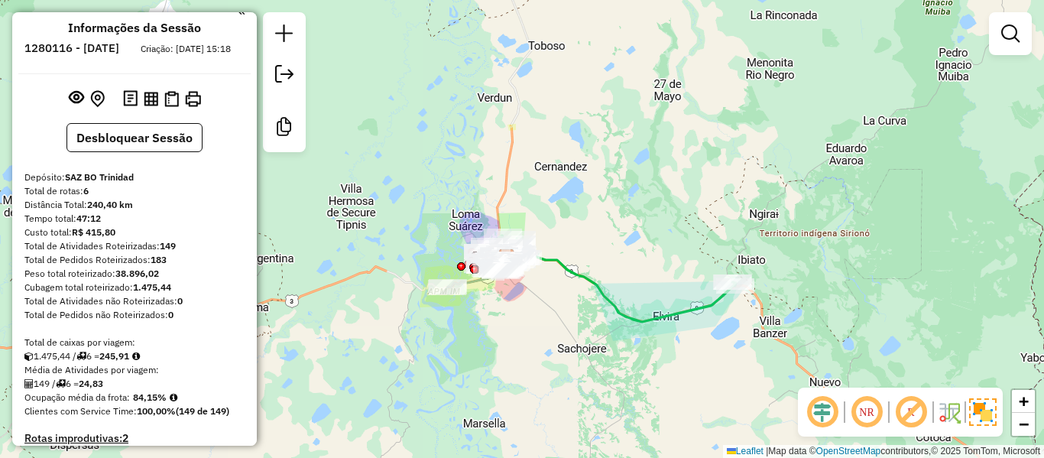
click at [84, 198] on div "Total de rotas: 6" at bounding box center [134, 191] width 220 height 14
copy div "6"
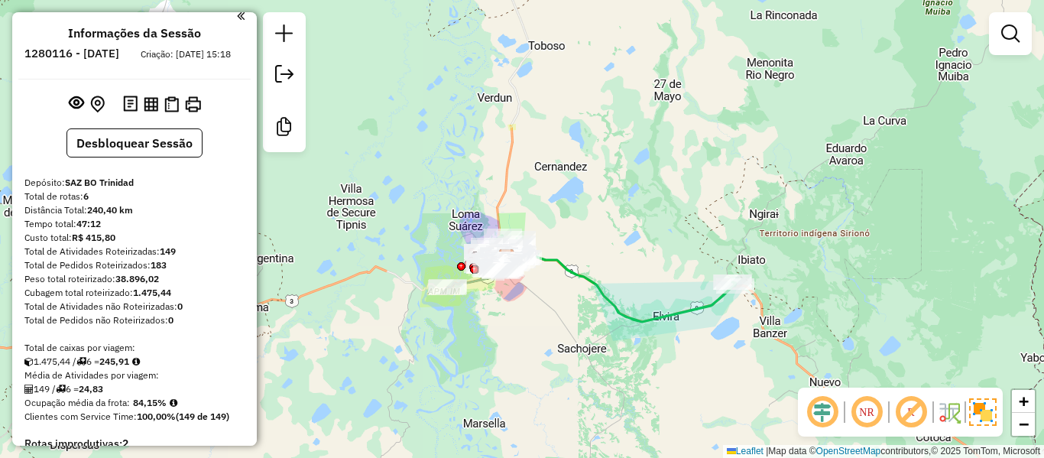
scroll to position [0, 0]
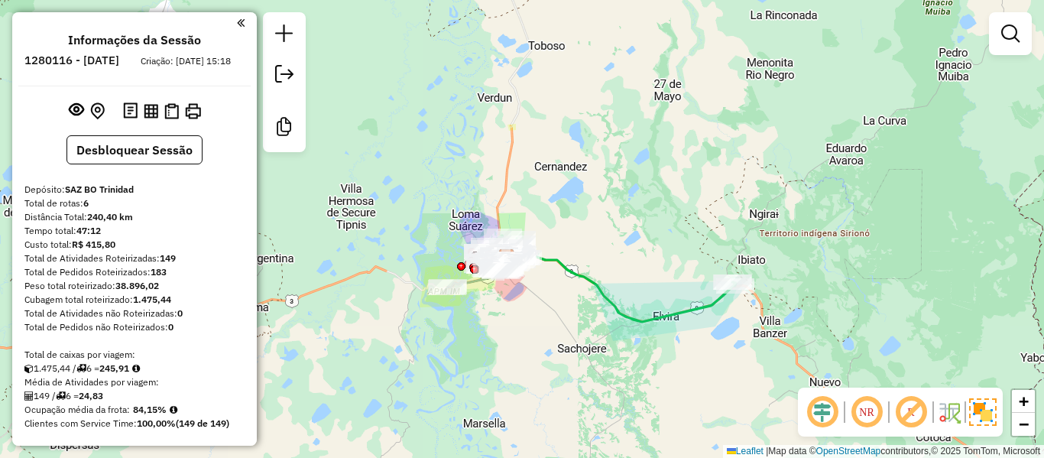
click at [193, 224] on div "Distância Total: 240,40 km" at bounding box center [134, 217] width 220 height 14
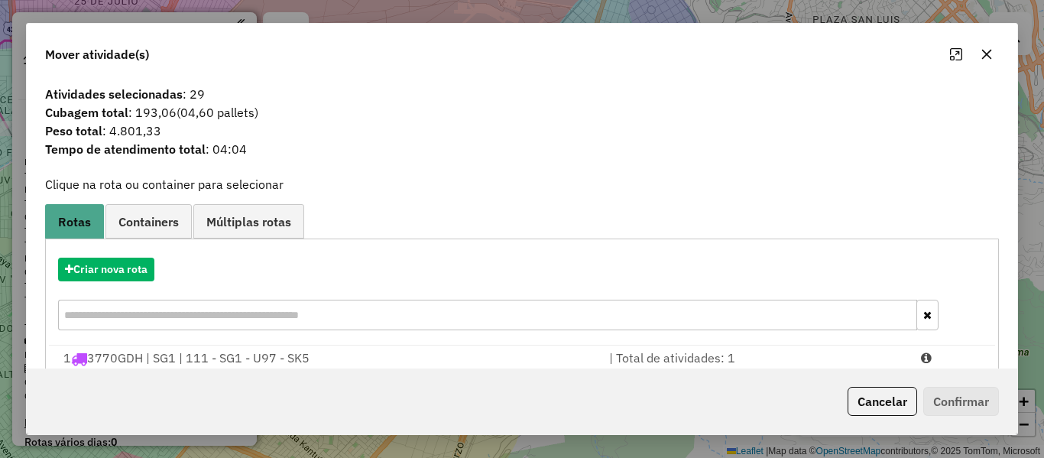
click at [127, 269] on button "Criar nova rota" at bounding box center [106, 270] width 96 height 24
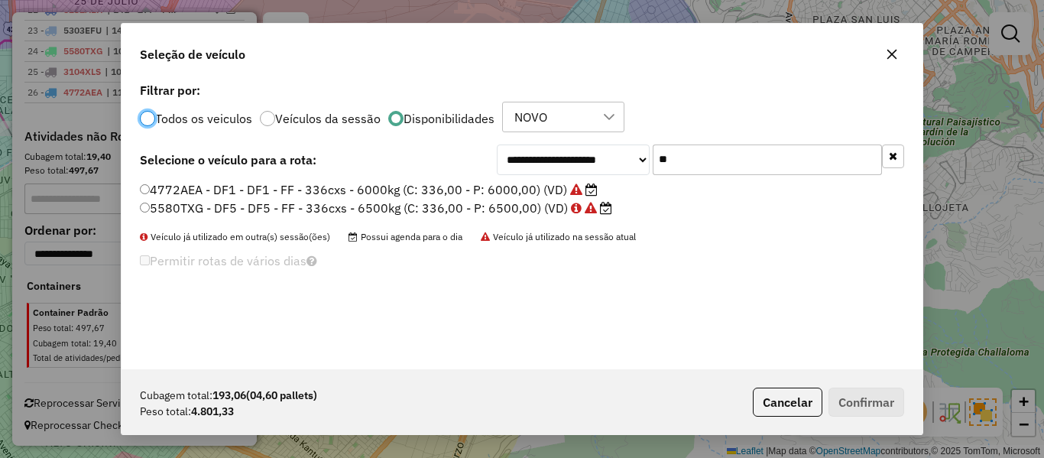
scroll to position [8, 5]
drag, startPoint x: 890, startPoint y: 160, endPoint x: 836, endPoint y: 176, distance: 56.6
click at [888, 160] on button "button" at bounding box center [893, 156] width 22 height 24
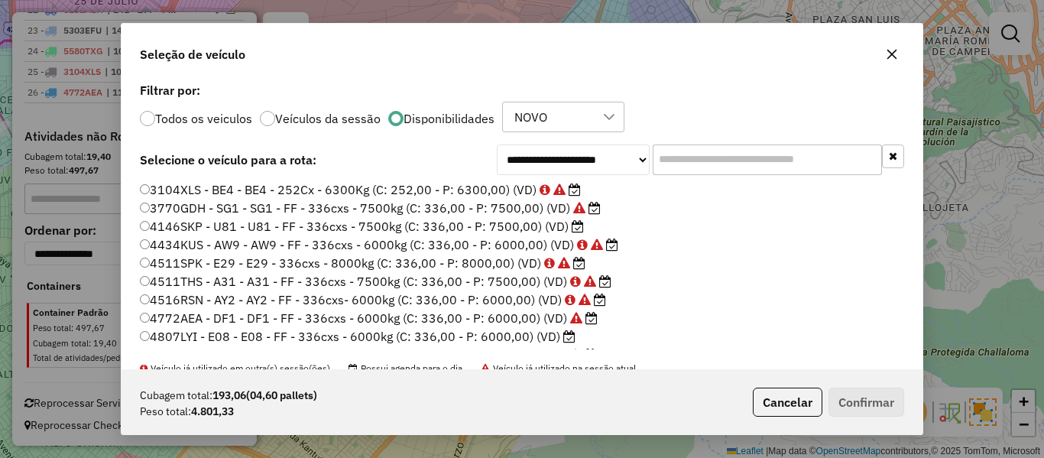
click at [543, 226] on label "4146SKP - U81 - U81 - FF - 336cxs - 7500kg (C: 336,00 - P: 7500,00) (VD)" at bounding box center [362, 226] width 444 height 18
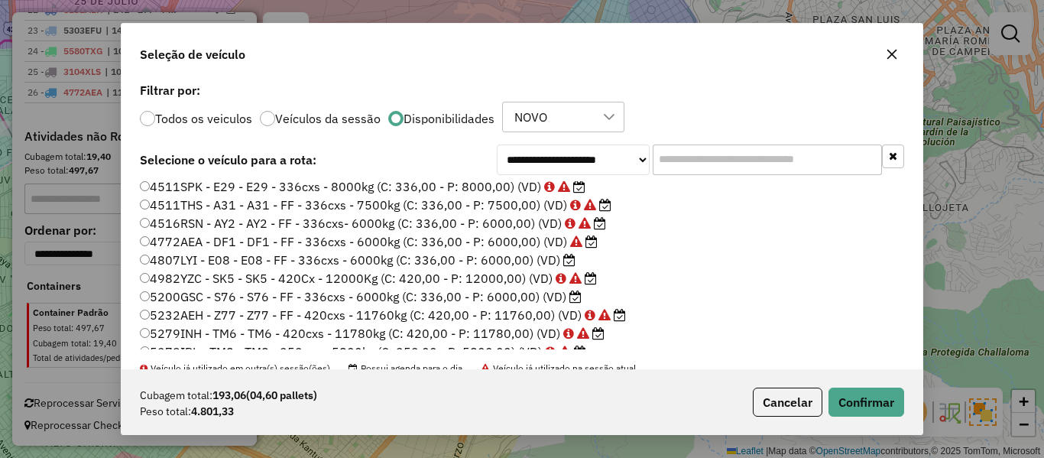
click at [551, 255] on label "4807LYI - E08 - E08 - FF - 336cxs - 6000kg (C: 336,00 - P: 6000,00) (VD)" at bounding box center [358, 260] width 436 height 18
click at [849, 396] on button "Confirmar" at bounding box center [867, 402] width 76 height 29
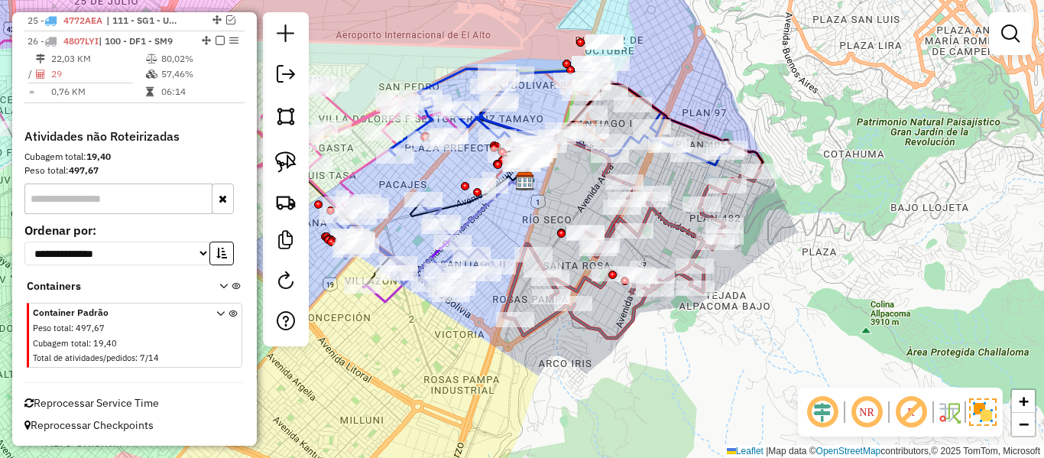
scroll to position [1547, 0]
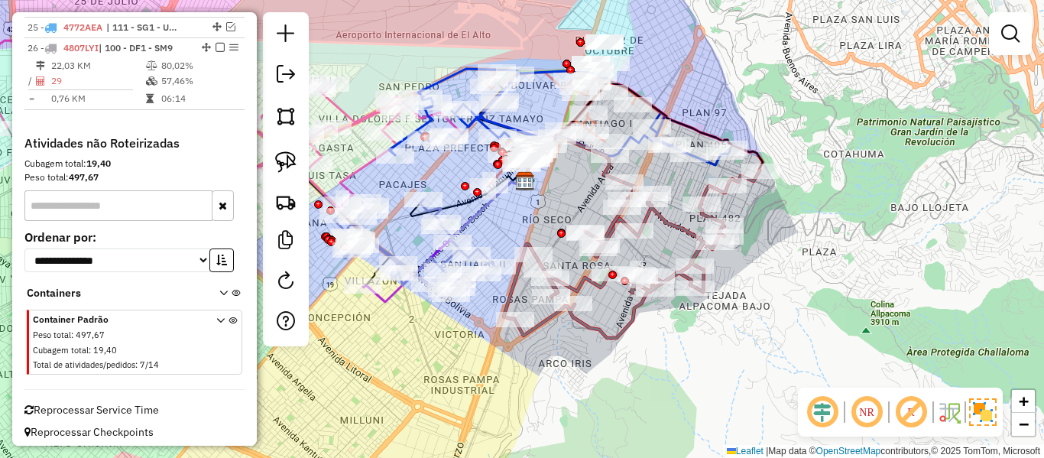
click at [625, 320] on icon at bounding box center [632, 253] width 256 height 167
select select "**********"
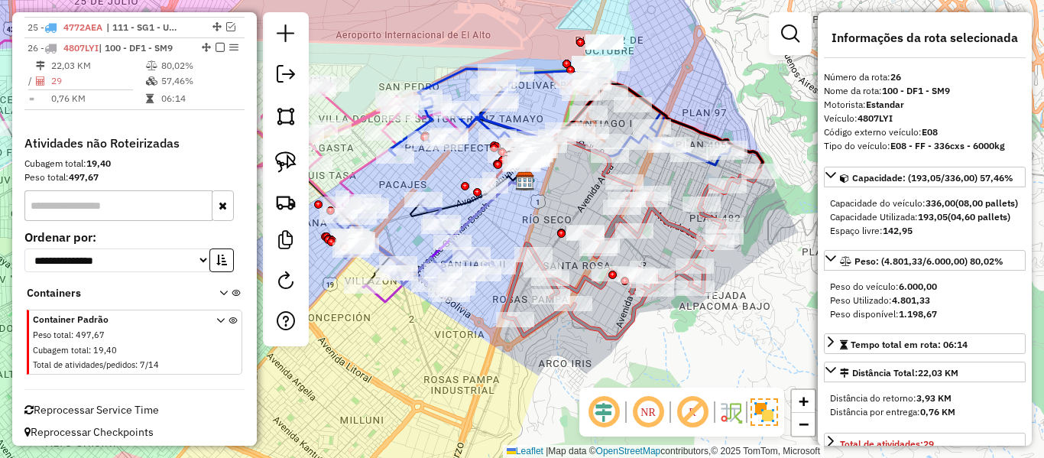
scroll to position [1554, 0]
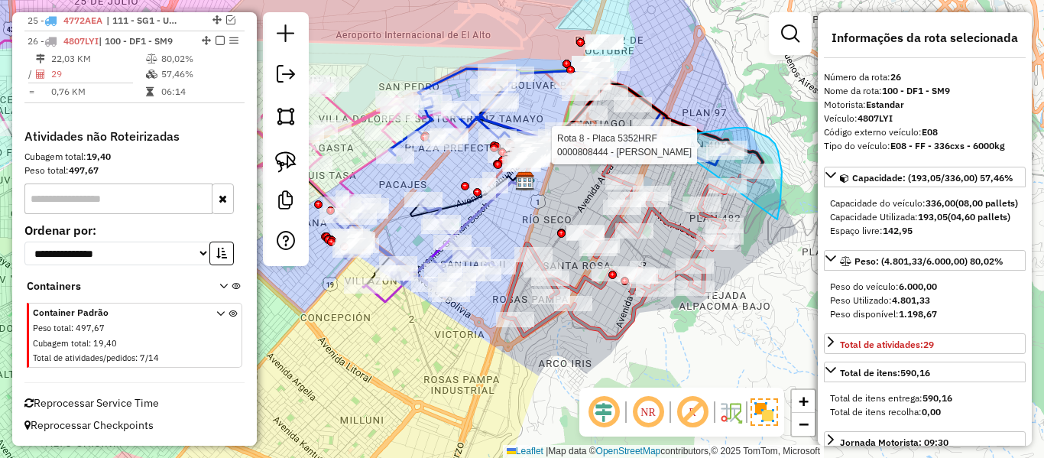
drag, startPoint x: 782, startPoint y: 172, endPoint x: 637, endPoint y: 230, distance: 156.4
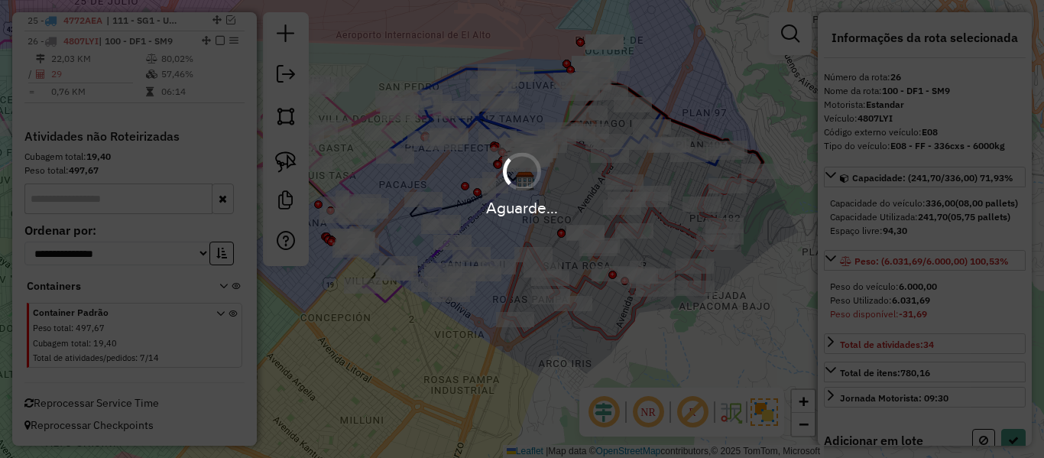
select select "**********"
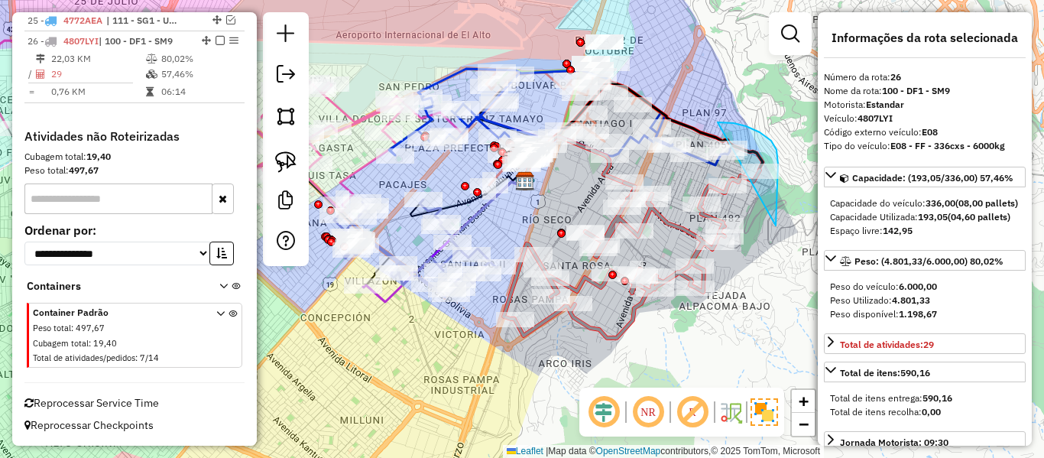
click at [702, 149] on div "Rota 26 - Placa 4807LYI 0000075607 - TIENDA EDEN Janela de atendimento Grade de…" at bounding box center [522, 229] width 1044 height 458
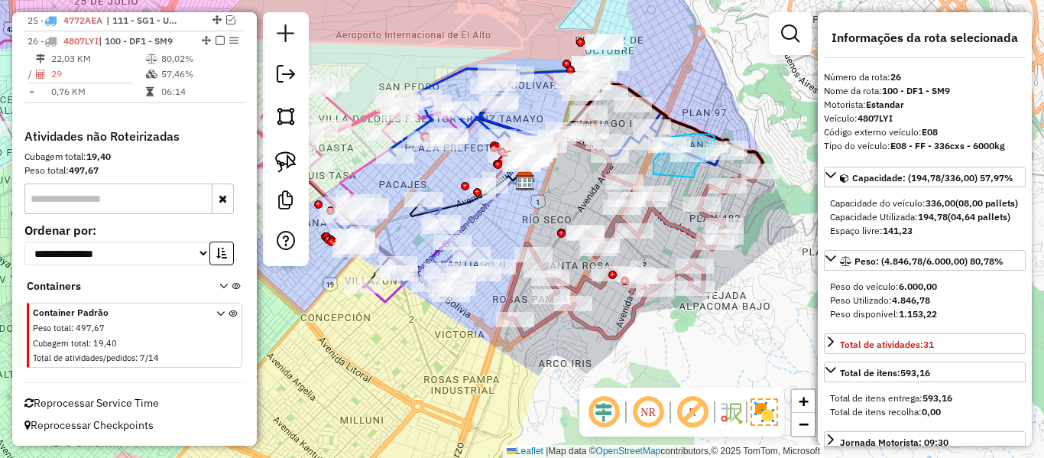
drag, startPoint x: 694, startPoint y: 177, endPoint x: 655, endPoint y: 179, distance: 39.0
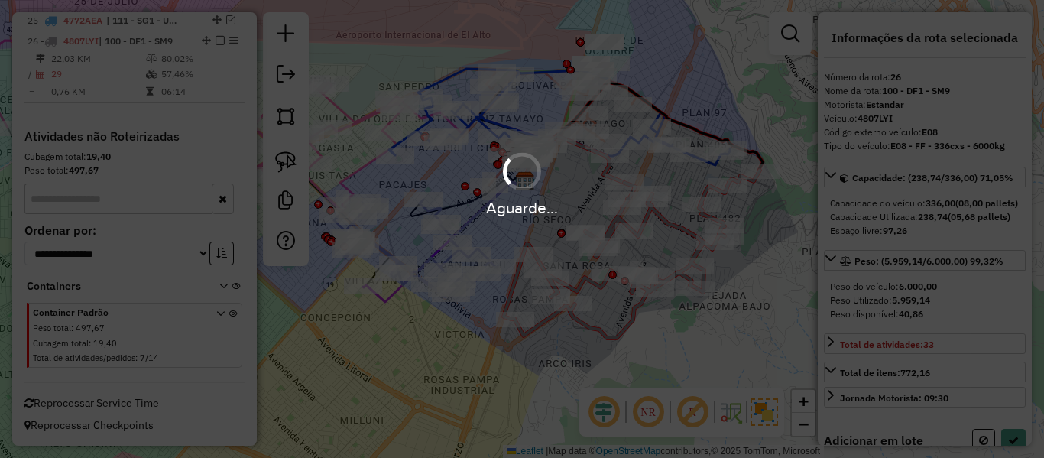
select select "**********"
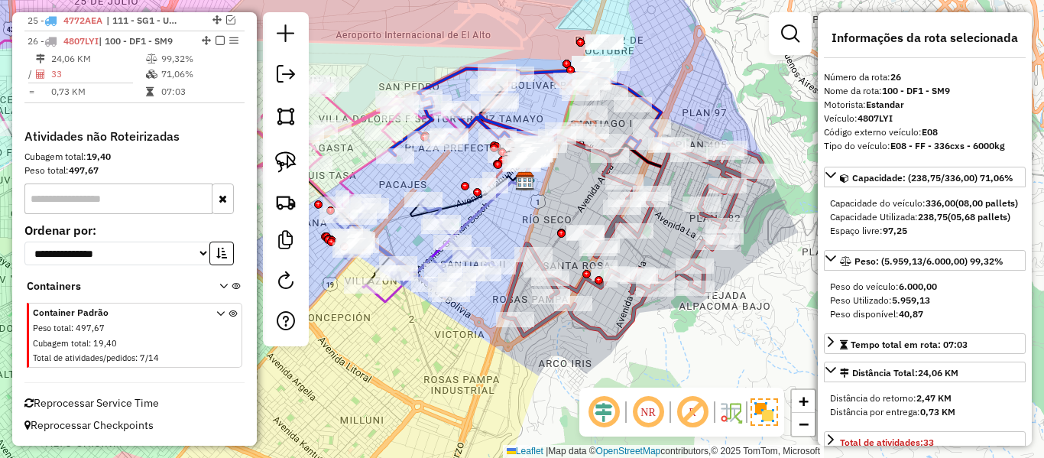
click at [727, 208] on icon at bounding box center [633, 240] width 258 height 193
click at [217, 41] on em at bounding box center [220, 40] width 9 height 9
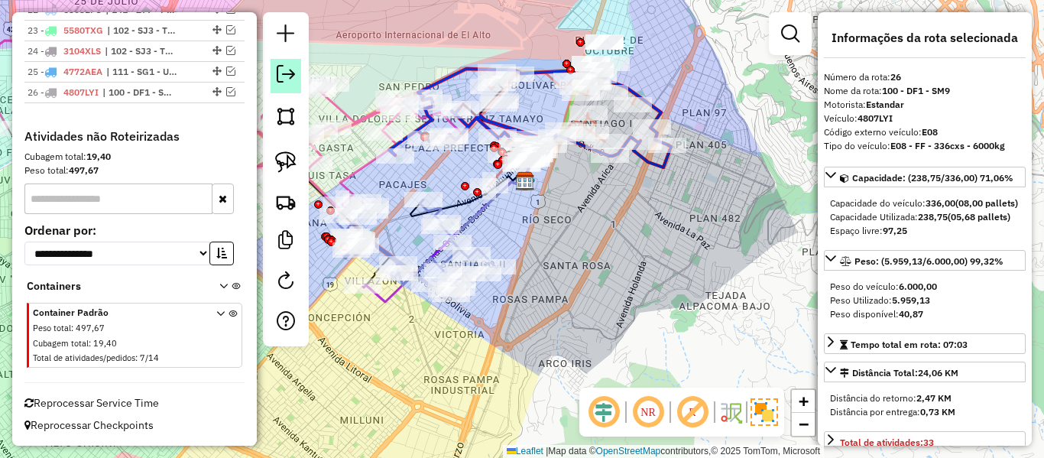
scroll to position [1503, 0]
click at [673, 200] on div "Rota 14 - Placa 5670BFH 0000901864 - [PERSON_NAME] MA Rota 8 - Placa 5352HRF 00…" at bounding box center [522, 229] width 1044 height 458
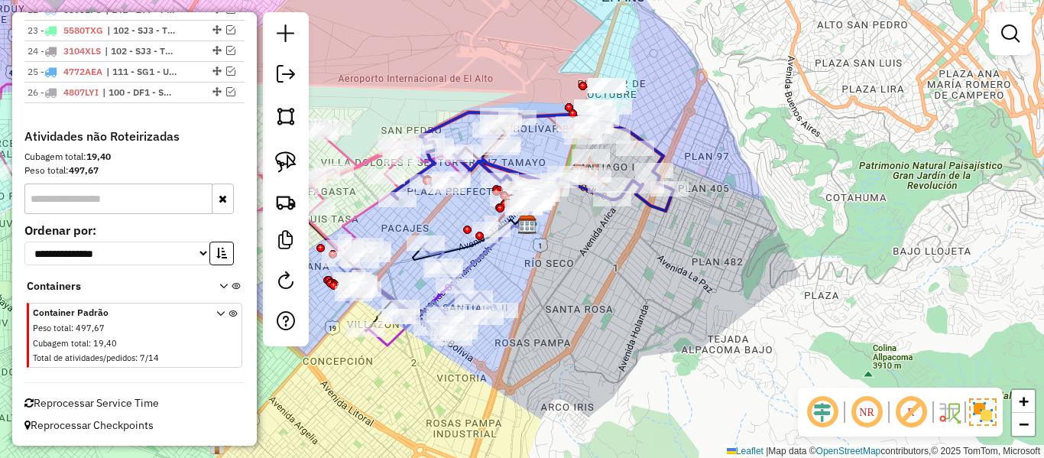
drag, startPoint x: 678, startPoint y: 250, endPoint x: 681, endPoint y: 294, distance: 43.7
click at [682, 288] on div "Janela de atendimento Grade de atendimento Capacidade Transportadoras Veículos …" at bounding box center [522, 229] width 1044 height 458
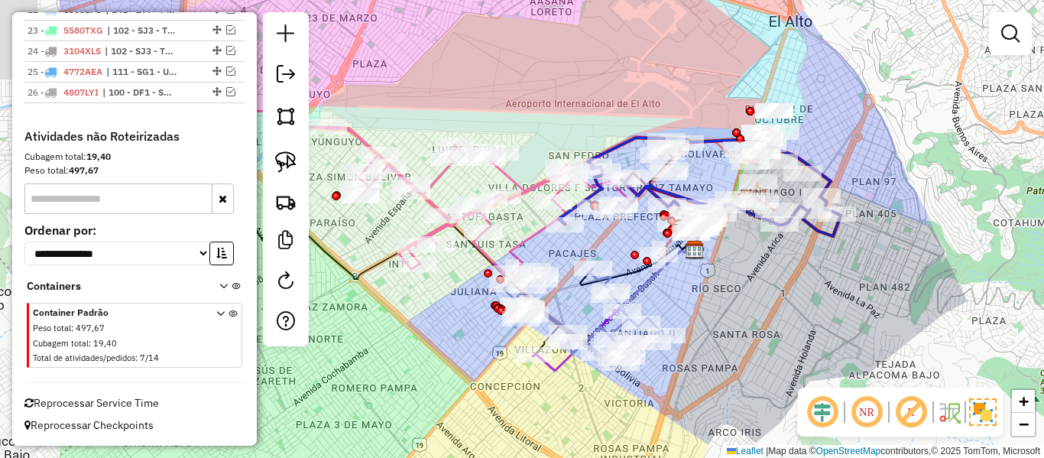
drag, startPoint x: 627, startPoint y: 290, endPoint x: 791, endPoint y: 286, distance: 164.4
click at [791, 286] on div "Janela de atendimento Grade de atendimento Capacidade Transportadoras Veículos …" at bounding box center [522, 229] width 1044 height 458
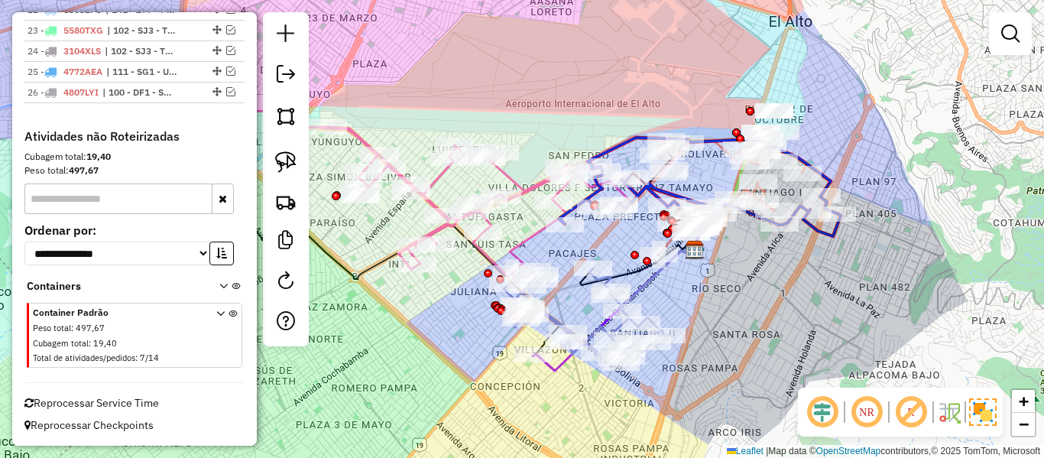
drag, startPoint x: 993, startPoint y: 317, endPoint x: 969, endPoint y: 310, distance: 24.9
click at [980, 312] on div "Janela de atendimento Grade de atendimento Capacidade Transportadoras Veículos …" at bounding box center [522, 229] width 1044 height 458
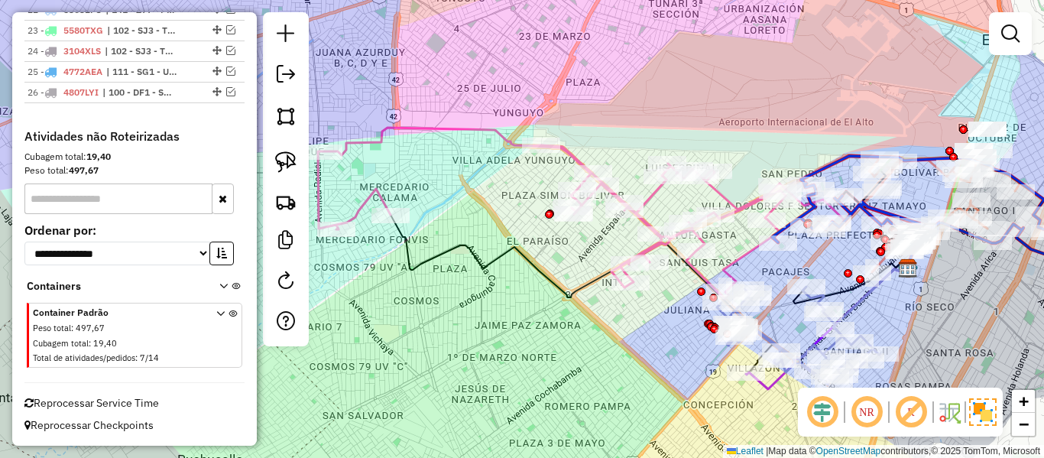
click at [485, 135] on icon at bounding box center [552, 213] width 468 height 171
select select "**********"
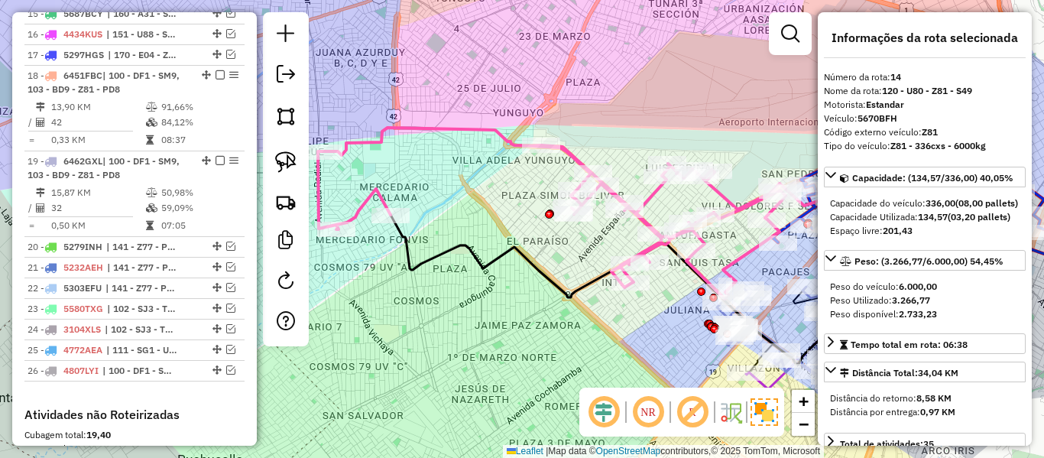
scroll to position [1131, 0]
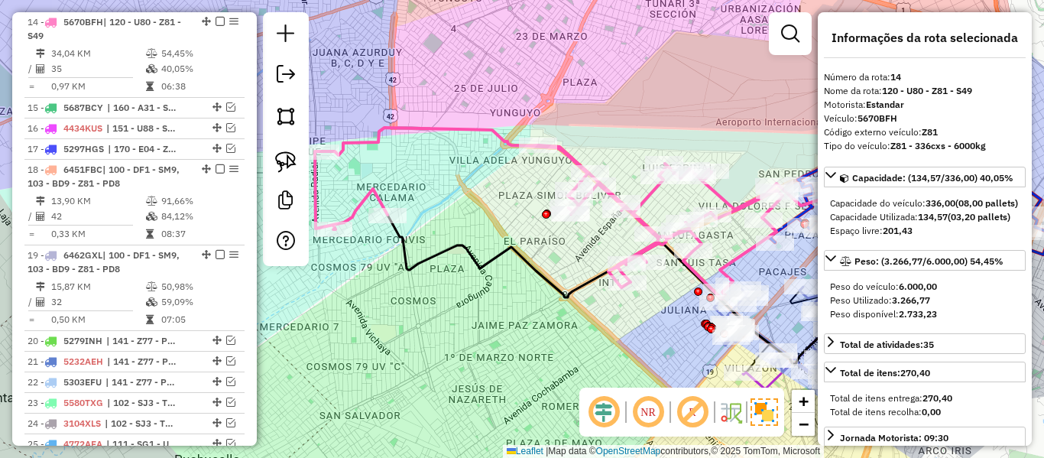
drag, startPoint x: 509, startPoint y: 206, endPoint x: 395, endPoint y: 199, distance: 114.2
click at [395, 199] on div "Janela de atendimento Grade de atendimento Capacidade Transportadoras Veículos …" at bounding box center [522, 229] width 1044 height 458
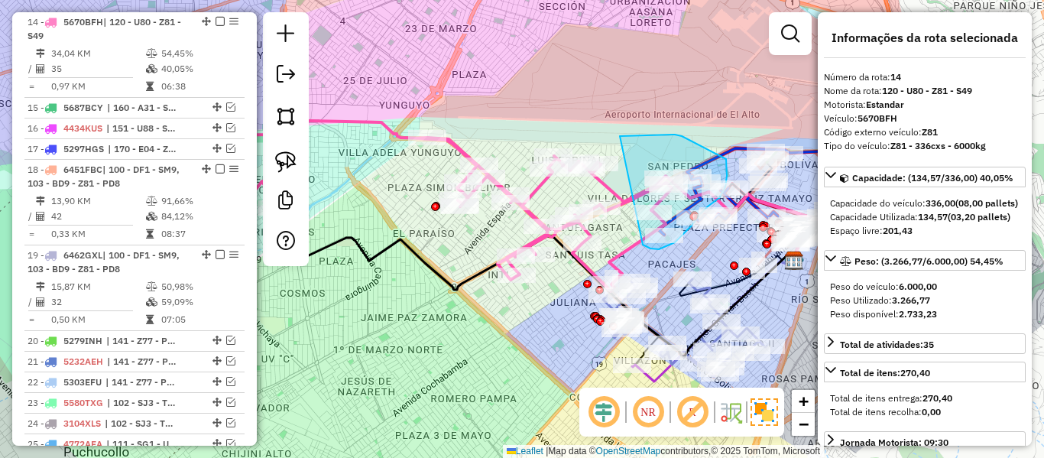
drag, startPoint x: 621, startPoint y: 136, endPoint x: 625, endPoint y: 232, distance: 96.4
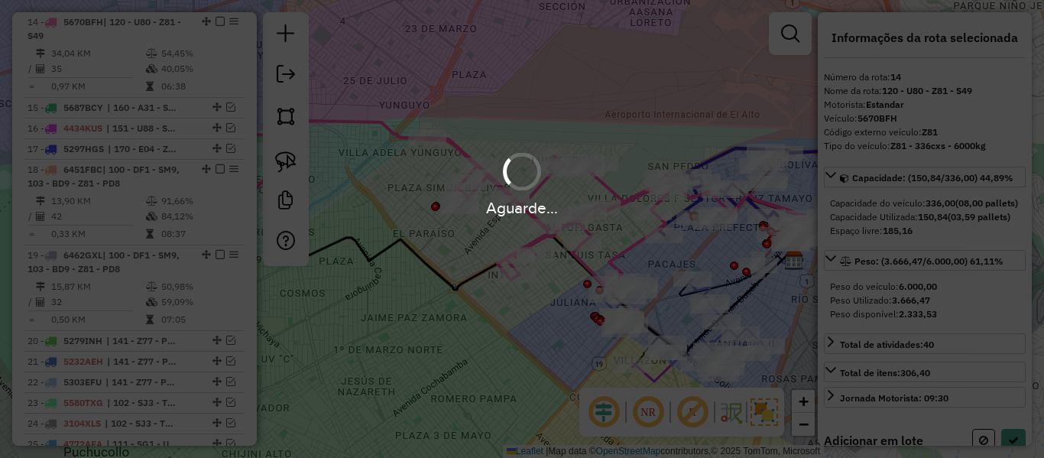
select select "**********"
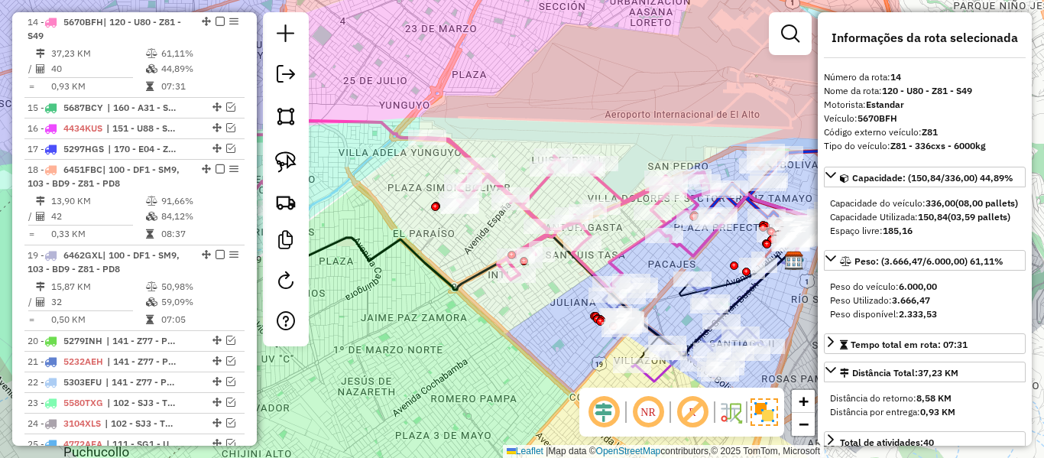
click at [538, 183] on icon at bounding box center [462, 205] width 517 height 171
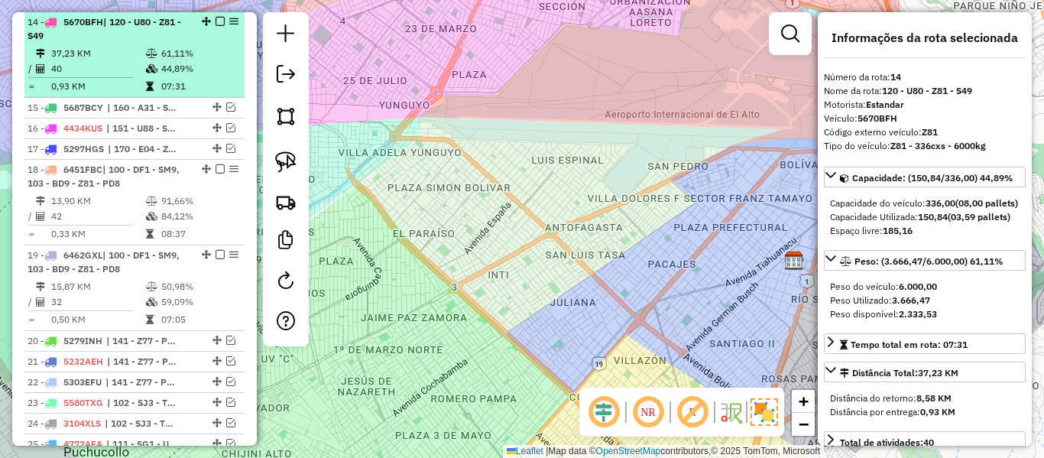
click at [168, 76] on table "37,23 KM 61,11% / 40 44,89% = 0,93 KM 07:31" at bounding box center [135, 70] width 214 height 48
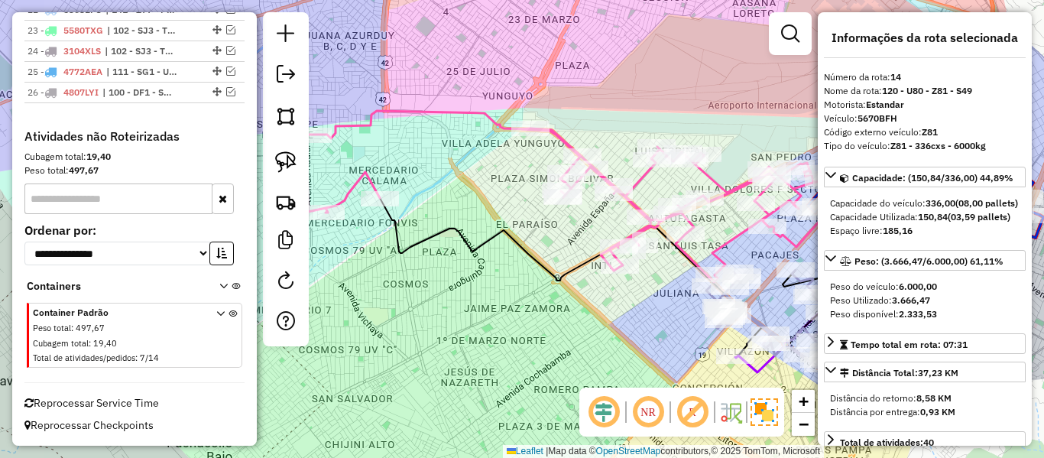
click at [725, 235] on icon at bounding box center [565, 196] width 517 height 171
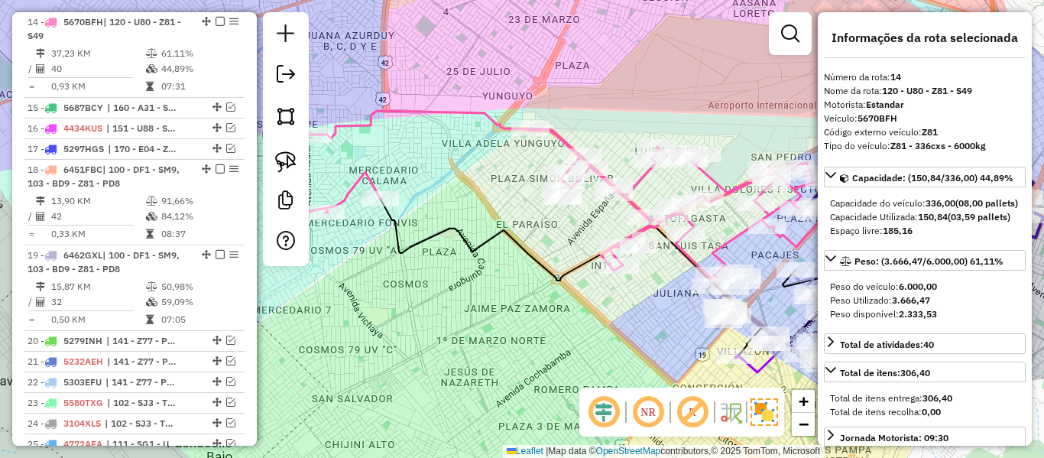
drag, startPoint x: 735, startPoint y: 224, endPoint x: 641, endPoint y: 207, distance: 95.5
click at [641, 207] on div "Janela de atendimento Grade de atendimento Capacidade Transportadoras Veículos …" at bounding box center [522, 229] width 1044 height 458
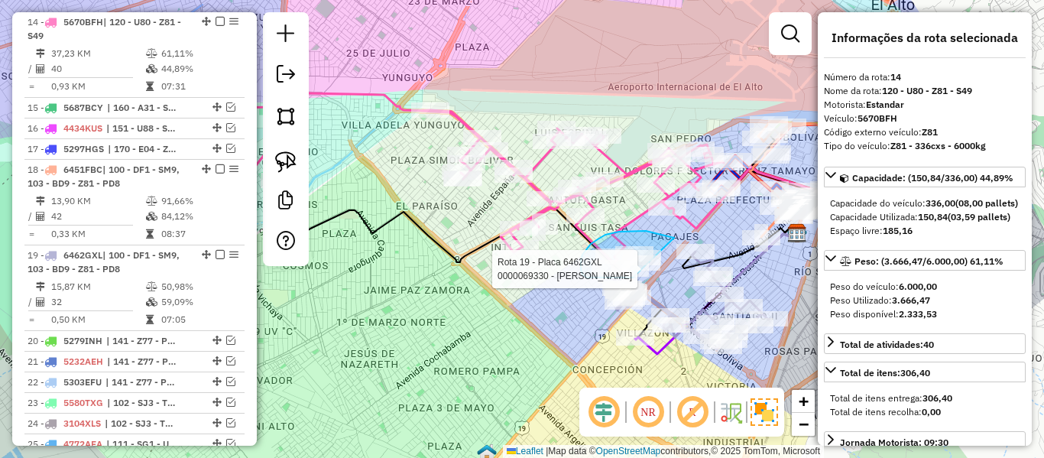
click at [642, 274] on div "Rota 19 - Placa 6462GXL 0000073078 - [PERSON_NAME] Rota 19 - Placa 6462GXL 0000…" at bounding box center [522, 229] width 1044 height 458
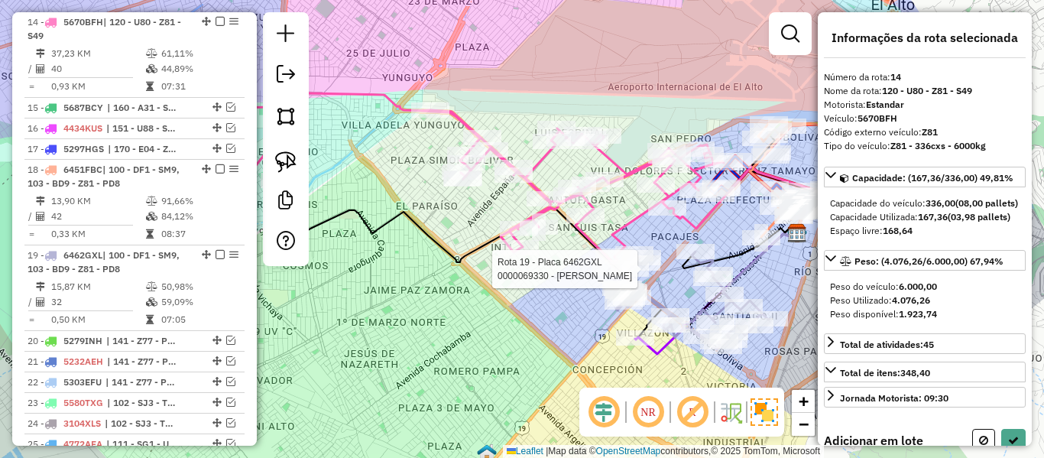
select select "**********"
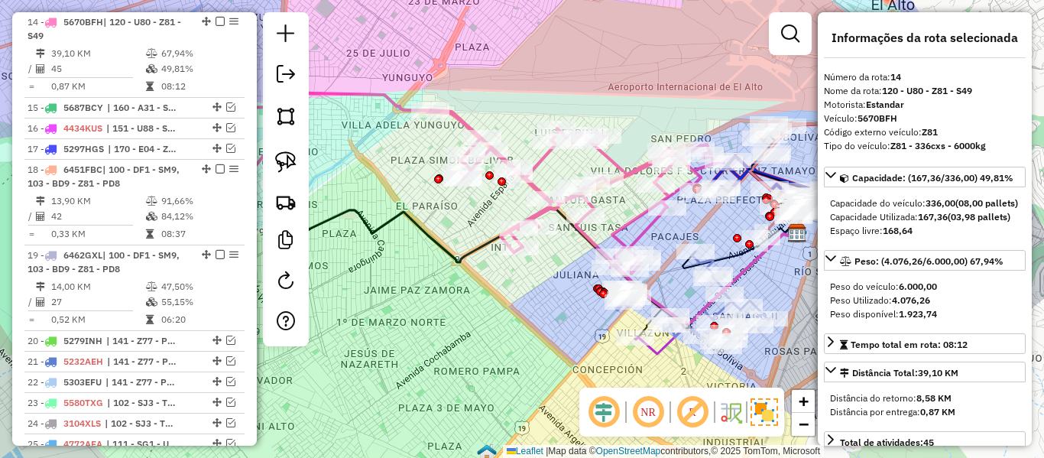
click at [631, 177] on icon at bounding box center [465, 182] width 517 height 181
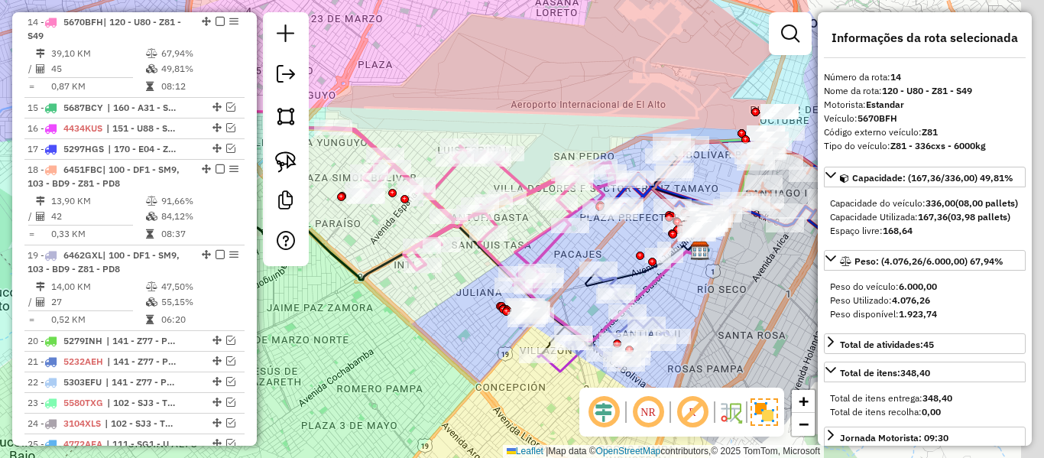
drag, startPoint x: 531, startPoint y: 215, endPoint x: 516, endPoint y: 216, distance: 15.3
click at [516, 216] on div "Janela de atendimento Grade de atendimento Capacidade Transportadoras Veículos …" at bounding box center [522, 229] width 1044 height 458
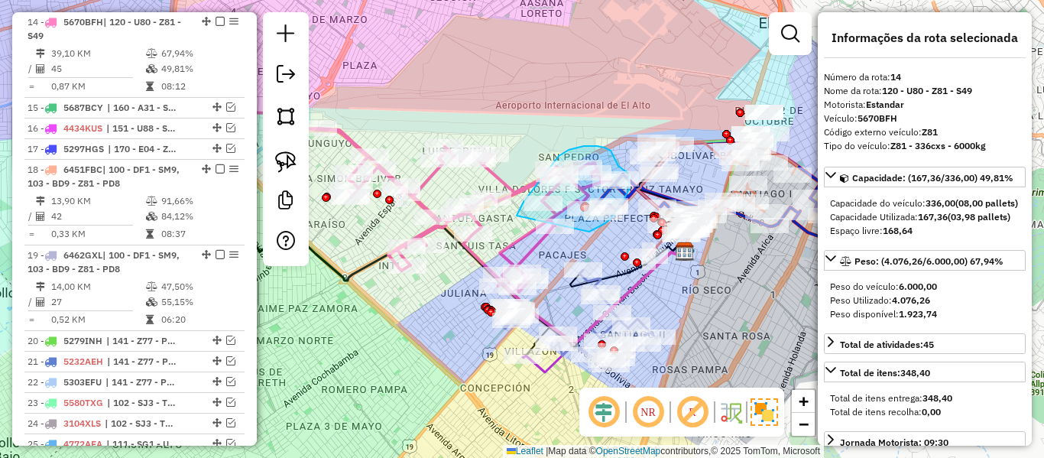
drag, startPoint x: 517, startPoint y: 216, endPoint x: 579, endPoint y: 233, distance: 64.4
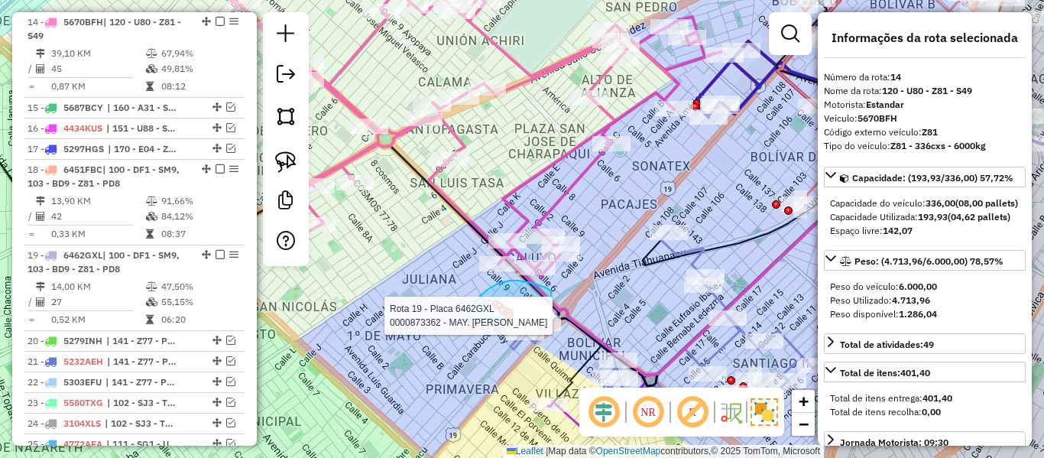
drag, startPoint x: 488, startPoint y: 289, endPoint x: 502, endPoint y: 318, distance: 32.1
click at [507, 317] on div "Rota 19 - Placa 6462GXL 0000876830 - BAR [US_STATE] Rota 19 - Placa 6462GXL 000…" at bounding box center [522, 229] width 1044 height 458
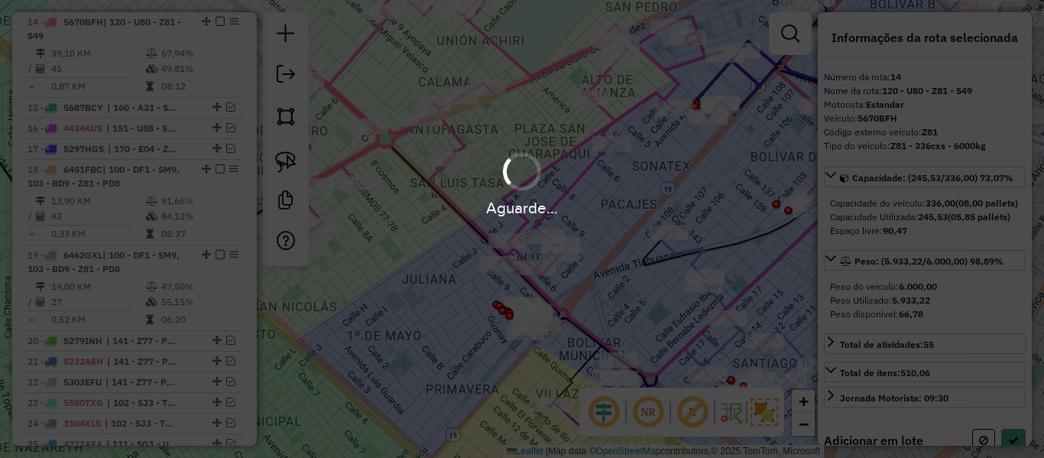
select select "**********"
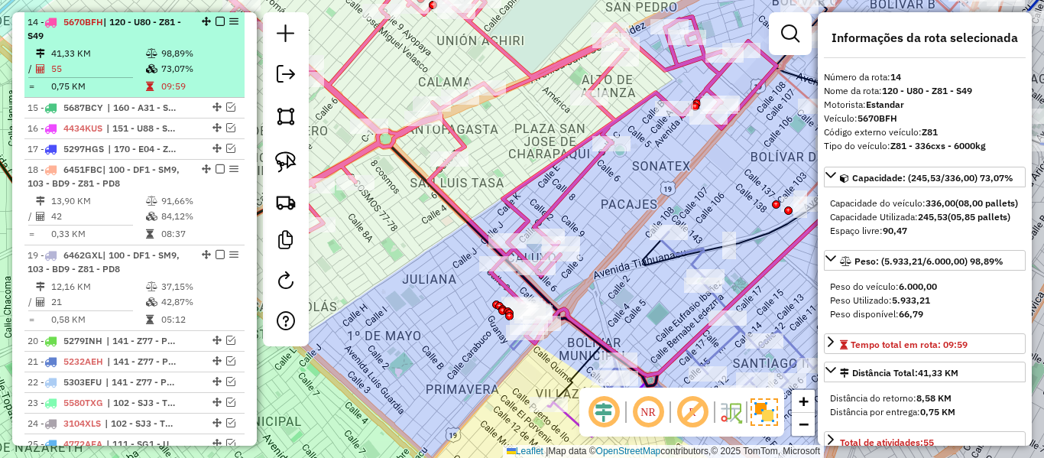
click at [219, 22] on em at bounding box center [220, 21] width 9 height 9
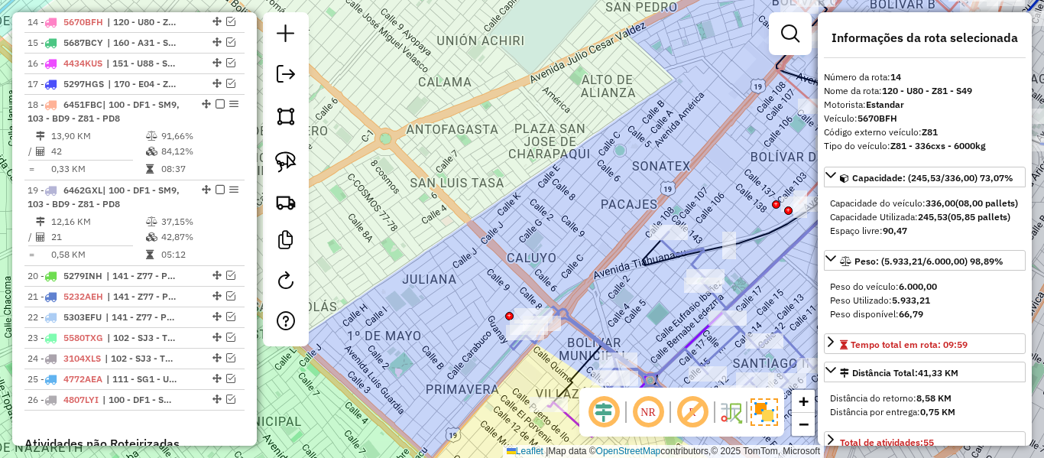
scroll to position [1066, 0]
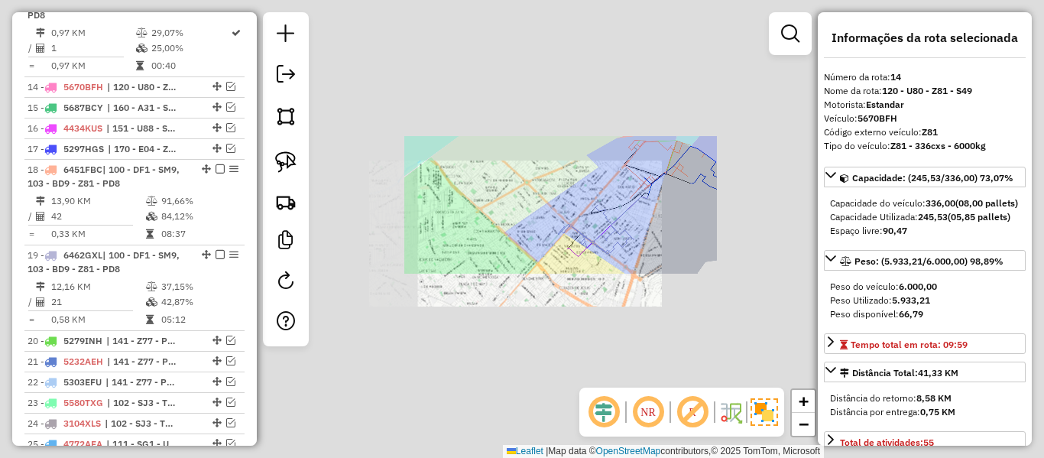
click at [572, 196] on div "Janela de atendimento Grade de atendimento Capacidade Transportadoras Veículos …" at bounding box center [522, 229] width 1044 height 458
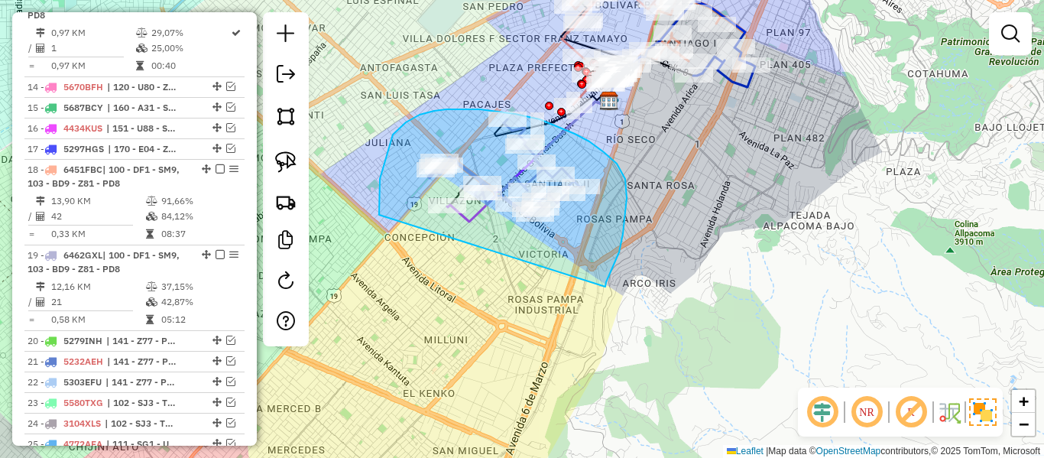
drag, startPoint x: 605, startPoint y: 287, endPoint x: 407, endPoint y: 248, distance: 202.5
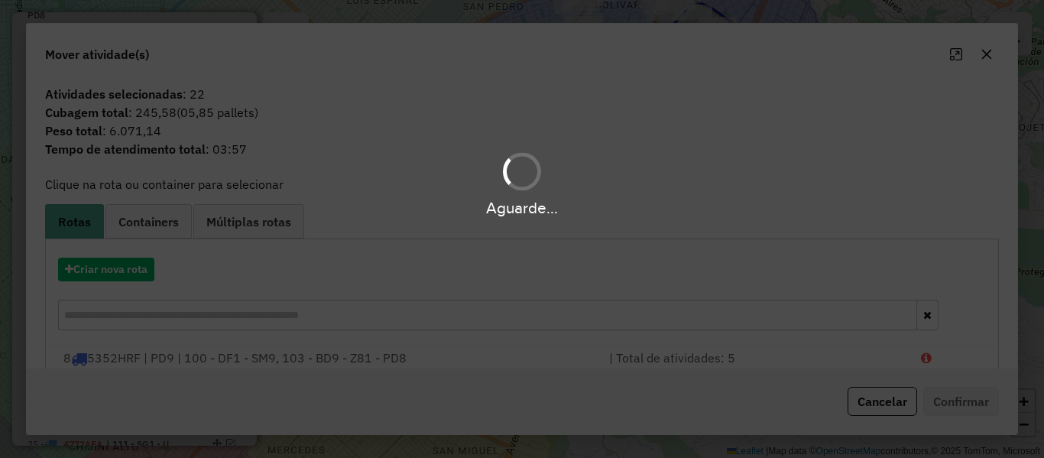
click at [142, 276] on div "Aguarde..." at bounding box center [522, 229] width 1044 height 458
click at [142, 276] on hb-app "Aguarde... Pop-up bloqueado! Seu navegador bloqueou automáticamente a abertura …" at bounding box center [522, 229] width 1044 height 458
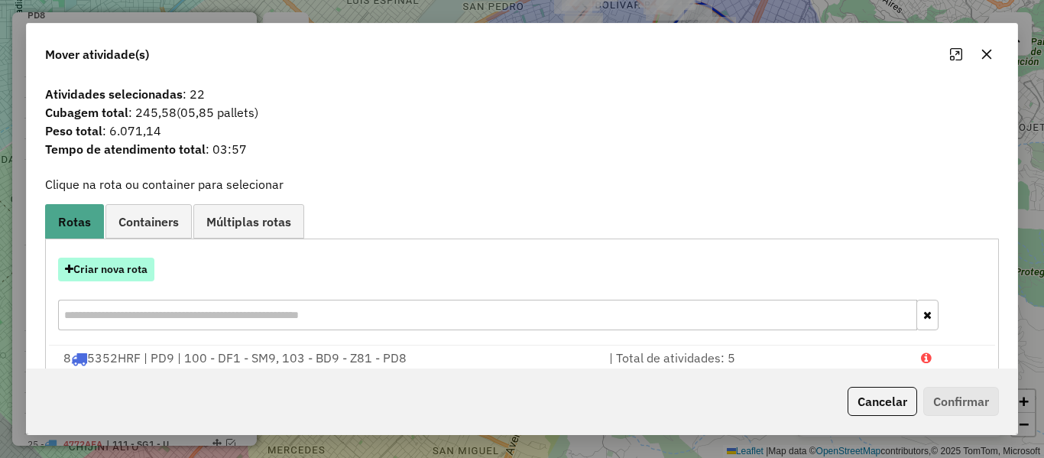
click at [141, 276] on button "Criar nova rota" at bounding box center [106, 270] width 96 height 24
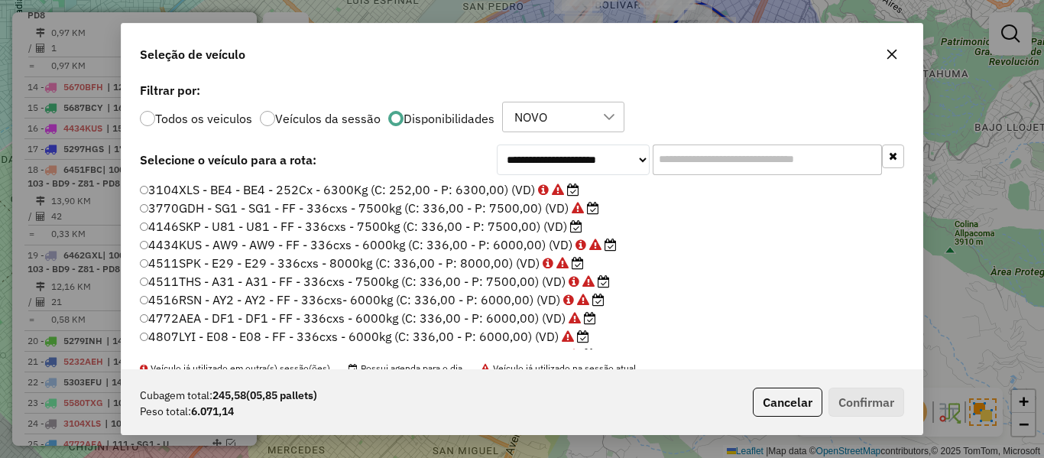
scroll to position [8, 5]
click at [565, 226] on label "4146SKP - U81 - U81 - FF - 336cxs - 7500kg (C: 336,00 - P: 7500,00) (VD)" at bounding box center [361, 226] width 443 height 18
click at [893, 410] on button "Confirmar" at bounding box center [867, 402] width 76 height 29
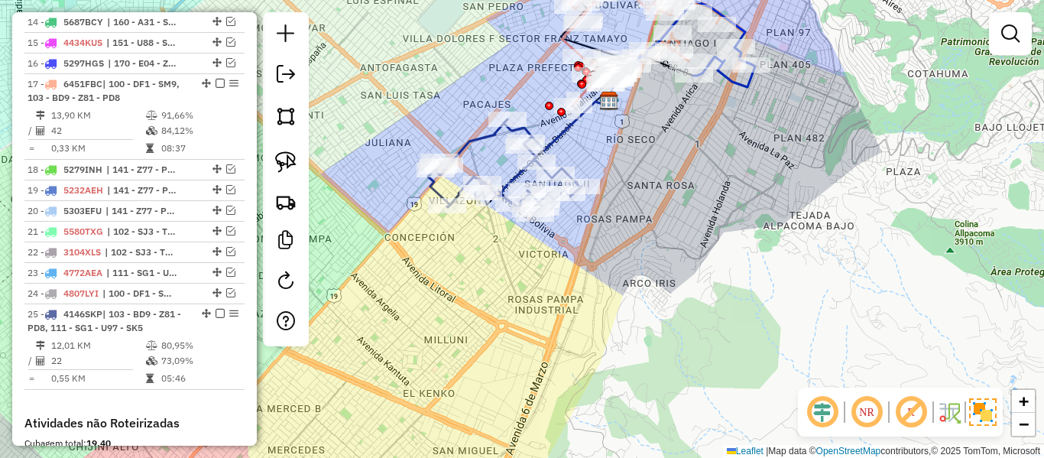
scroll to position [980, 0]
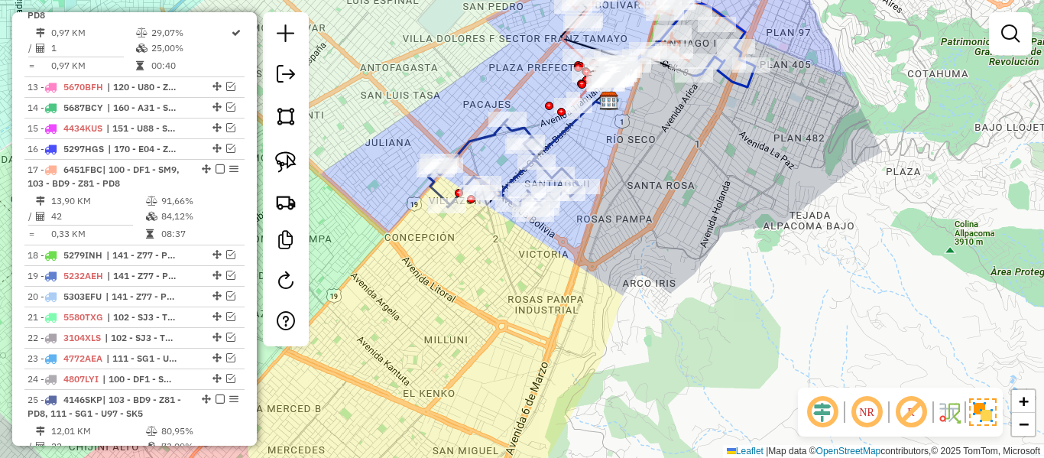
click at [563, 125] on icon at bounding box center [567, 125] width 83 height 49
select select "**********"
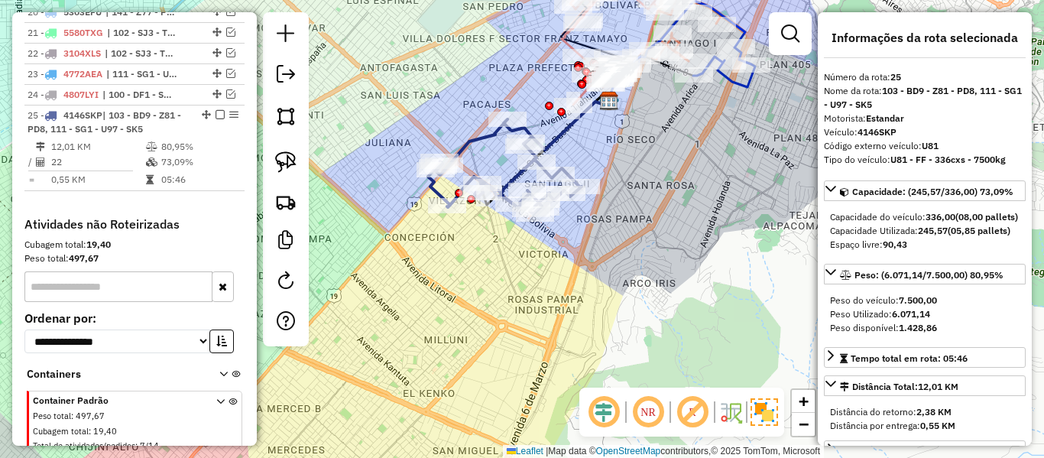
scroll to position [1352, 0]
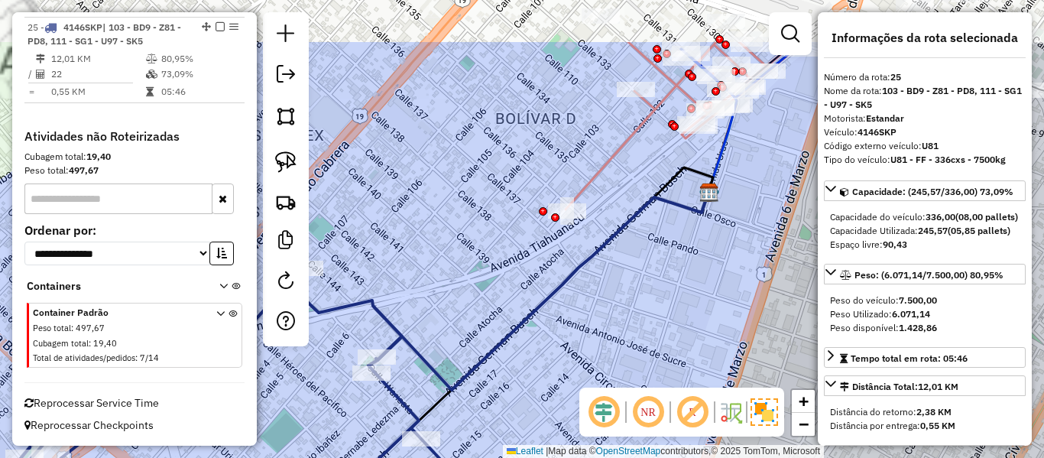
drag, startPoint x: 612, startPoint y: 277, endPoint x: 611, endPoint y: 284, distance: 7.7
click at [612, 278] on div "Janela de atendimento Grade de atendimento Capacidade Transportadoras Veículos …" at bounding box center [522, 229] width 1044 height 458
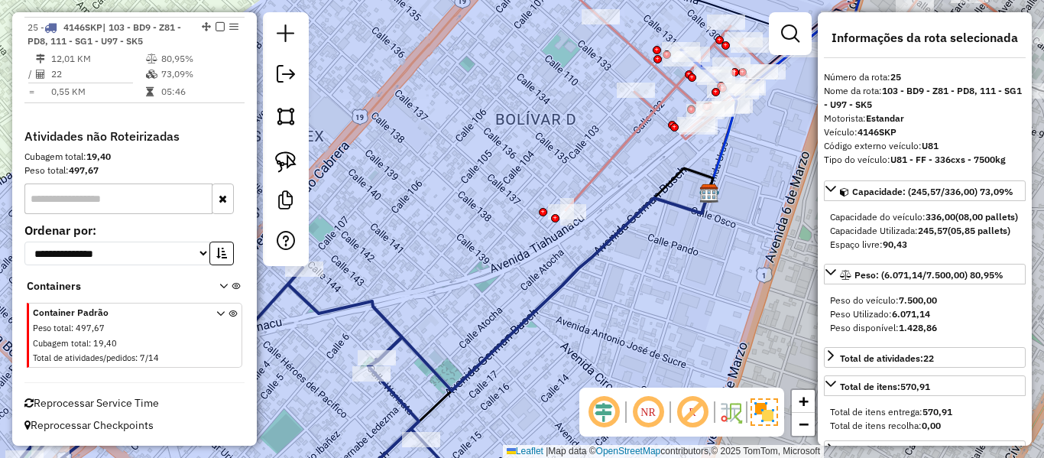
click at [641, 322] on div "Janela de atendimento Grade de atendimento Capacidade Transportadoras Veículos …" at bounding box center [522, 229] width 1044 height 458
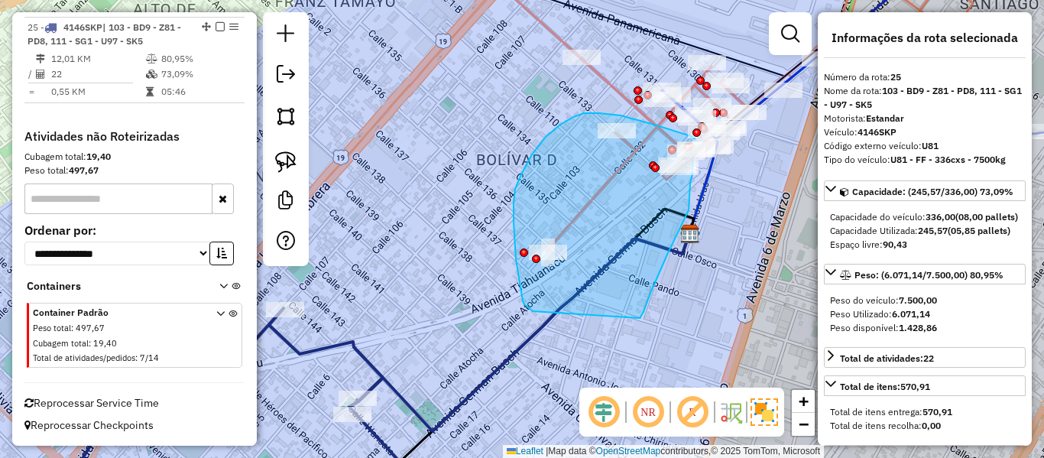
drag, startPoint x: 667, startPoint y: 255, endPoint x: 552, endPoint y: 320, distance: 132.5
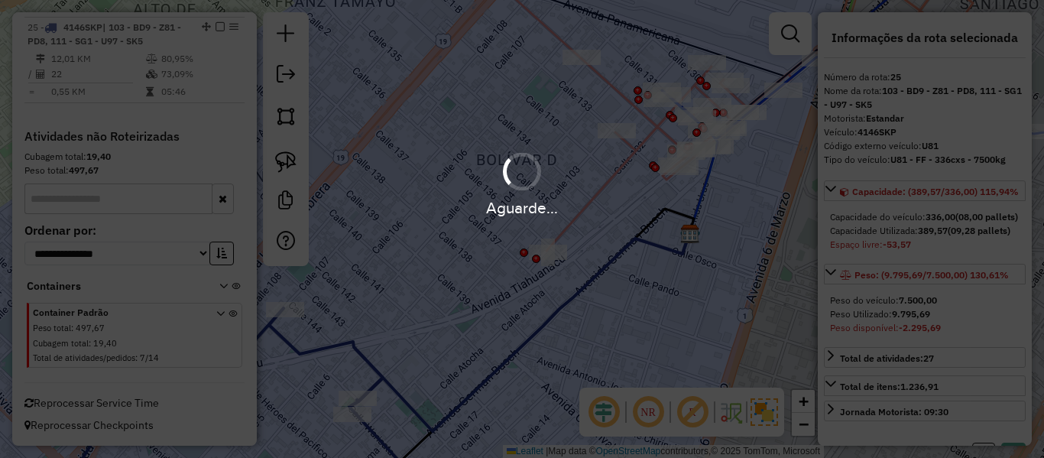
select select "**********"
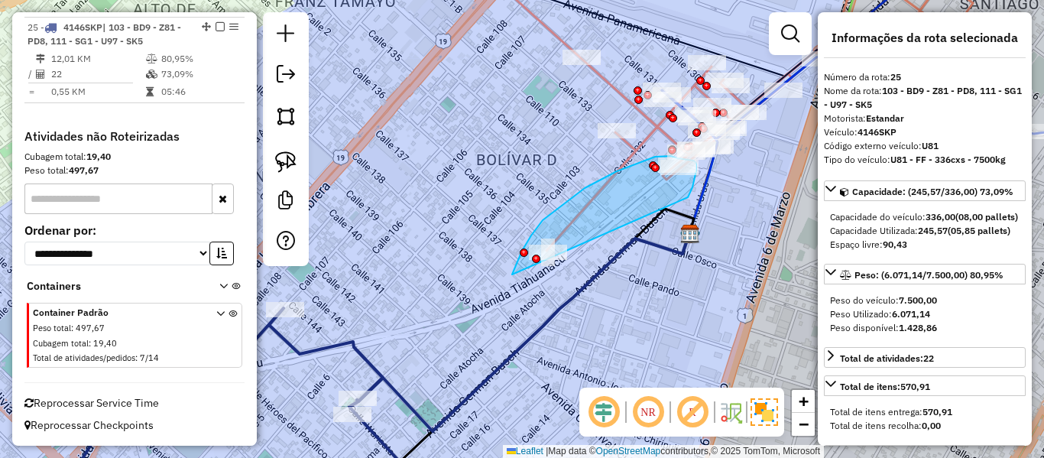
drag, startPoint x: 695, startPoint y: 175, endPoint x: 562, endPoint y: 335, distance: 207.9
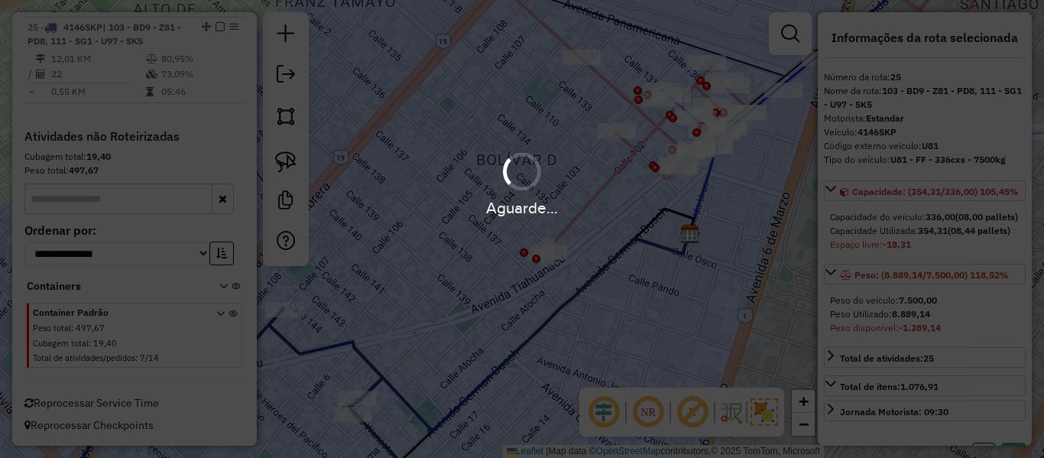
select select "**********"
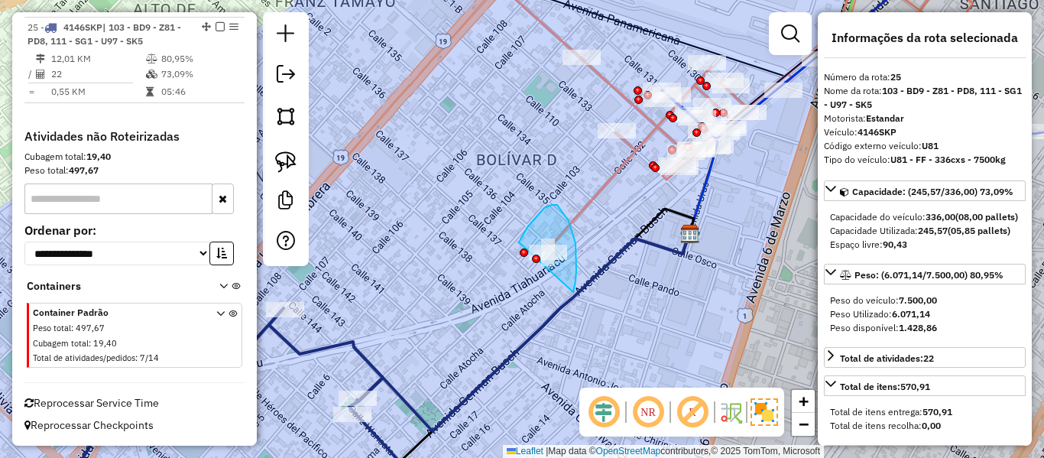
drag, startPoint x: 576, startPoint y: 270, endPoint x: 515, endPoint y: 264, distance: 61.5
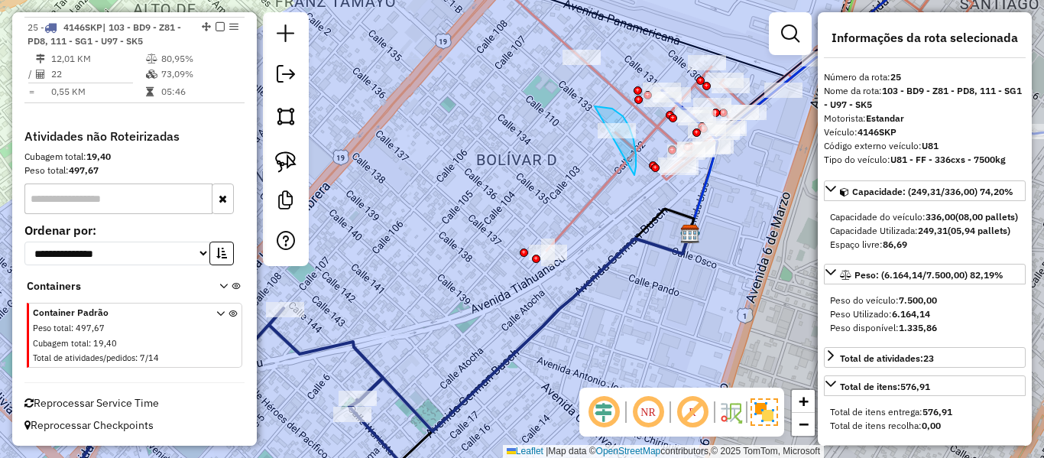
drag, startPoint x: 634, startPoint y: 175, endPoint x: 563, endPoint y: 151, distance: 75.2
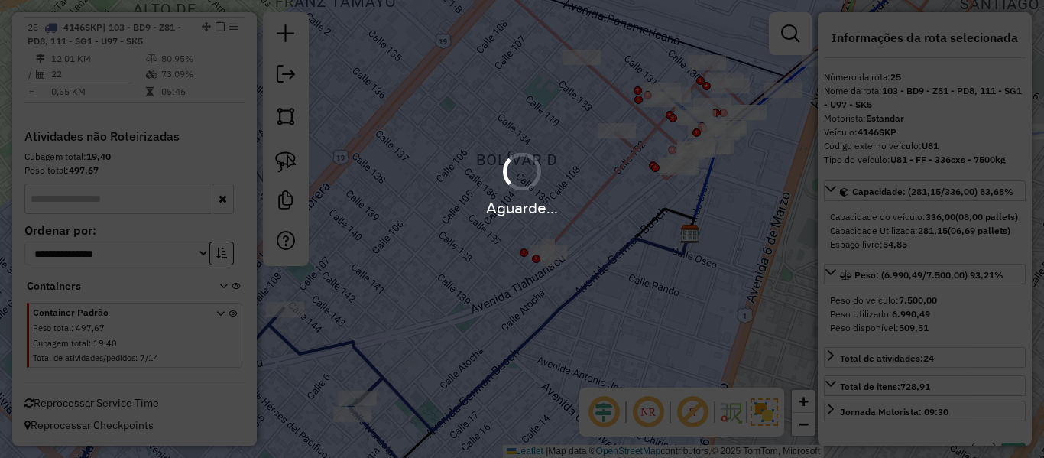
select select "**********"
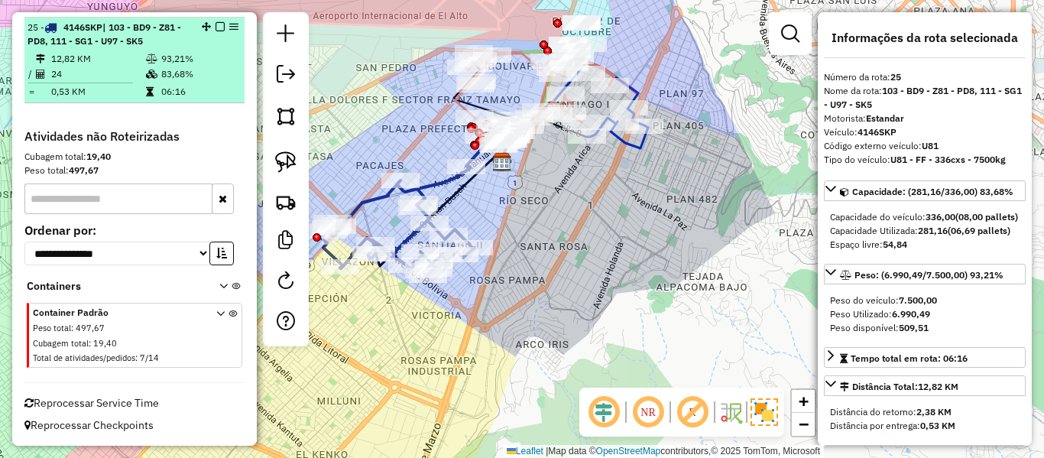
click at [216, 26] on em at bounding box center [220, 26] width 9 height 9
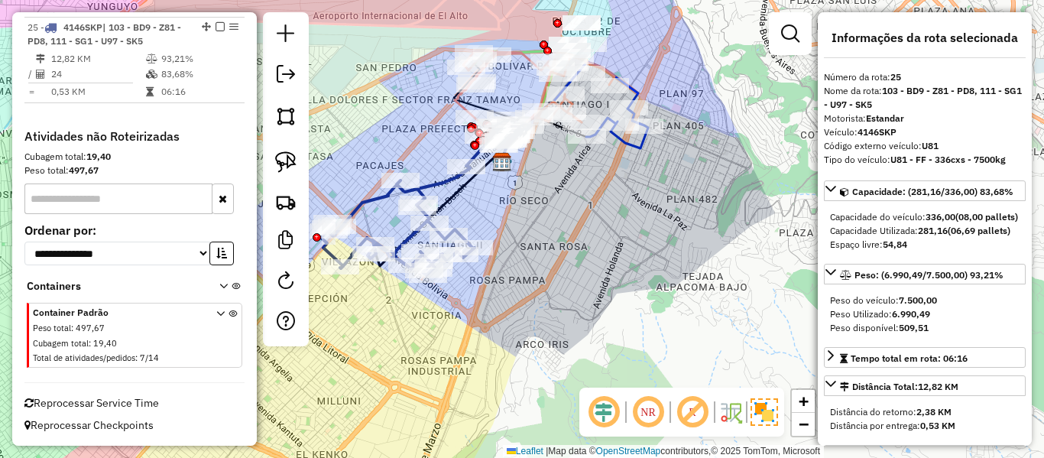
scroll to position [1287, 0]
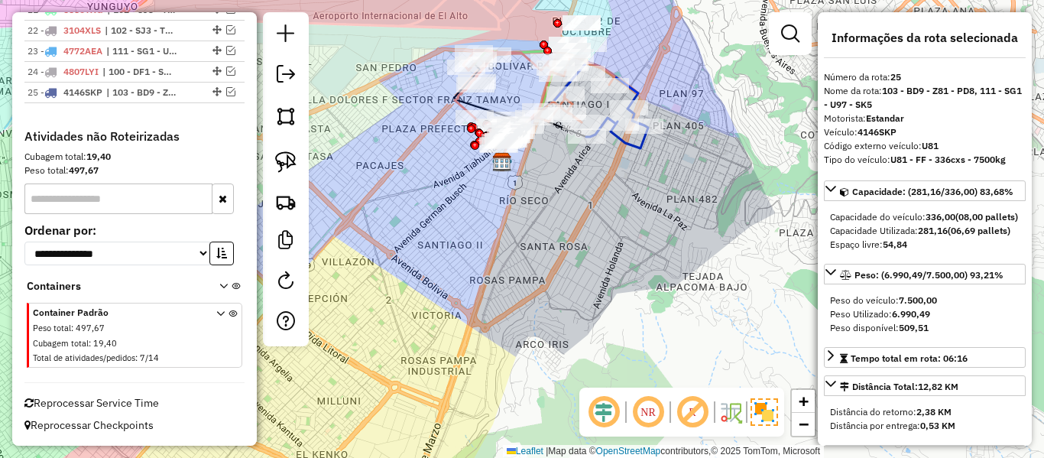
drag, startPoint x: 617, startPoint y: 245, endPoint x: 613, endPoint y: 207, distance: 37.7
click at [616, 244] on div "Janela de atendimento Grade de atendimento Capacidade Transportadoras Veículos …" at bounding box center [522, 229] width 1044 height 458
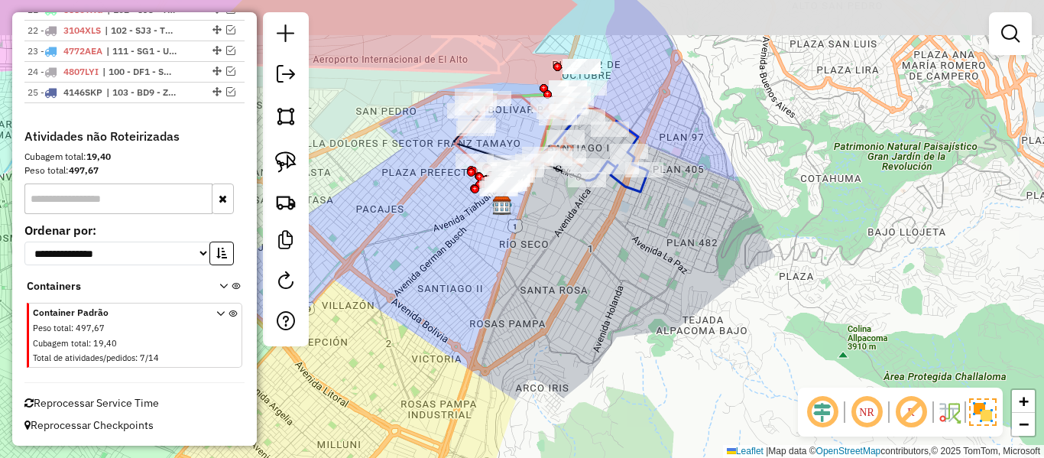
drag, startPoint x: 625, startPoint y: 239, endPoint x: 637, endPoint y: 313, distance: 75.0
click at [637, 313] on div "Janela de atendimento Grade de atendimento Capacidade Transportadoras Veículos …" at bounding box center [522, 229] width 1044 height 458
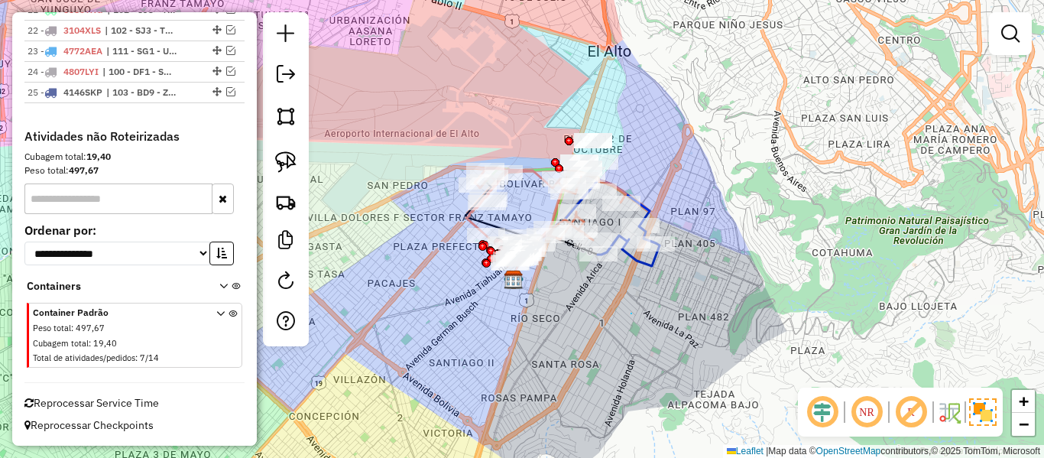
drag, startPoint x: 631, startPoint y: 313, endPoint x: 612, endPoint y: 300, distance: 24.2
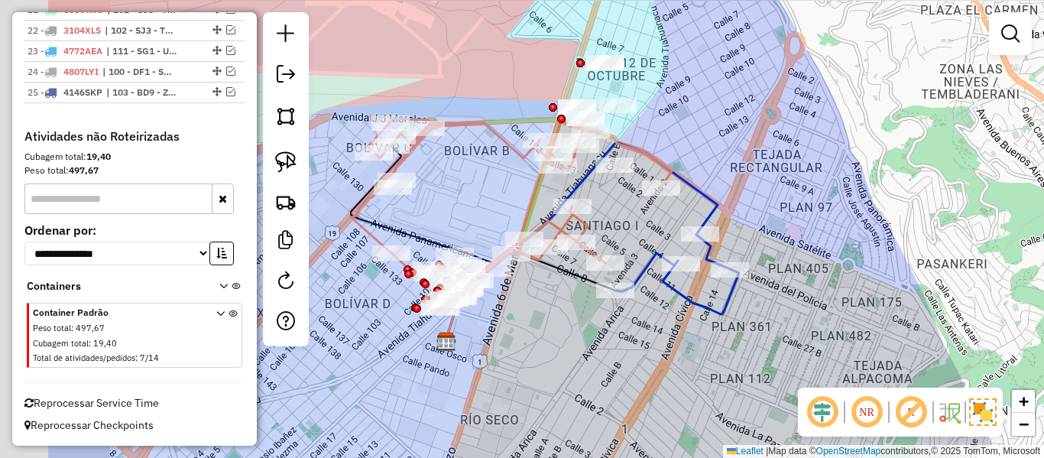
drag, startPoint x: 524, startPoint y: 329, endPoint x: 679, endPoint y: 350, distance: 156.6
click at [679, 350] on div "Janela de atendimento Grade de atendimento Capacidade Transportadoras Veículos …" at bounding box center [522, 229] width 1044 height 458
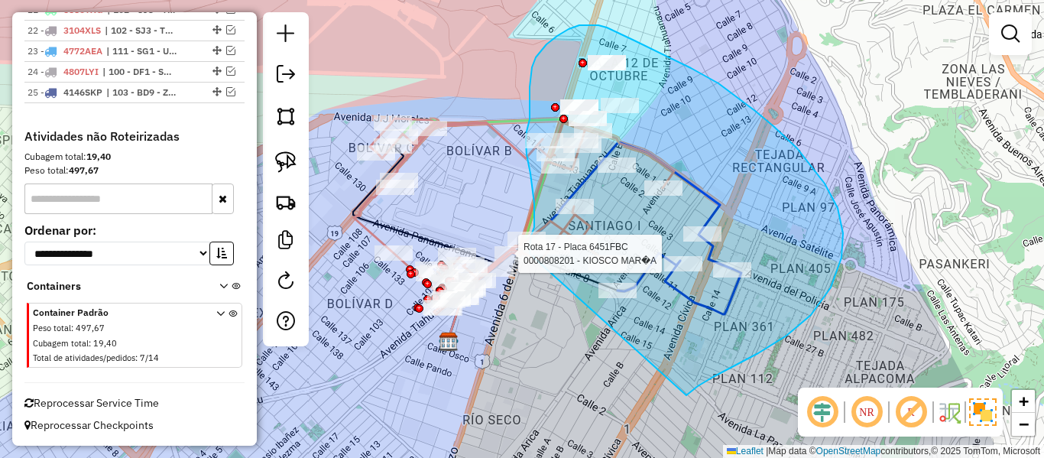
drag, startPoint x: 758, startPoint y: 353, endPoint x: 549, endPoint y: 294, distance: 217.8
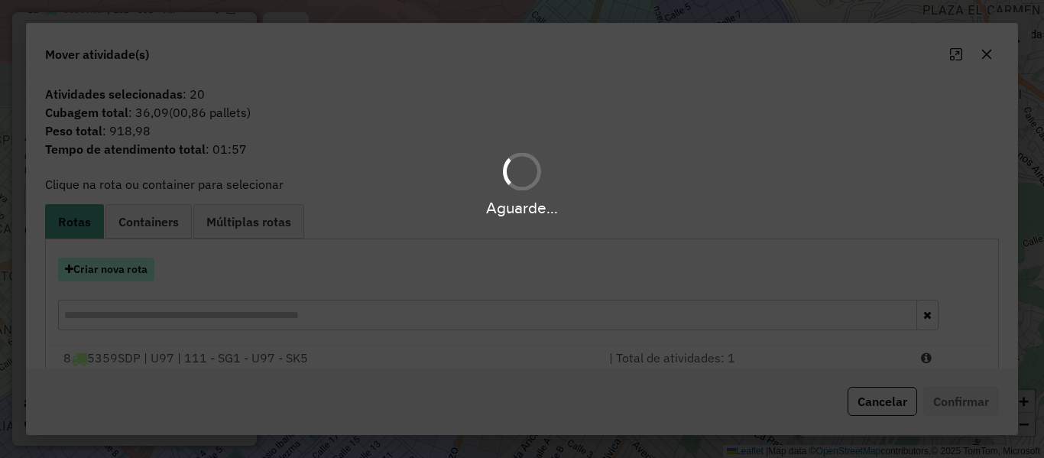
click at [128, 272] on button "Criar nova rota" at bounding box center [106, 270] width 96 height 24
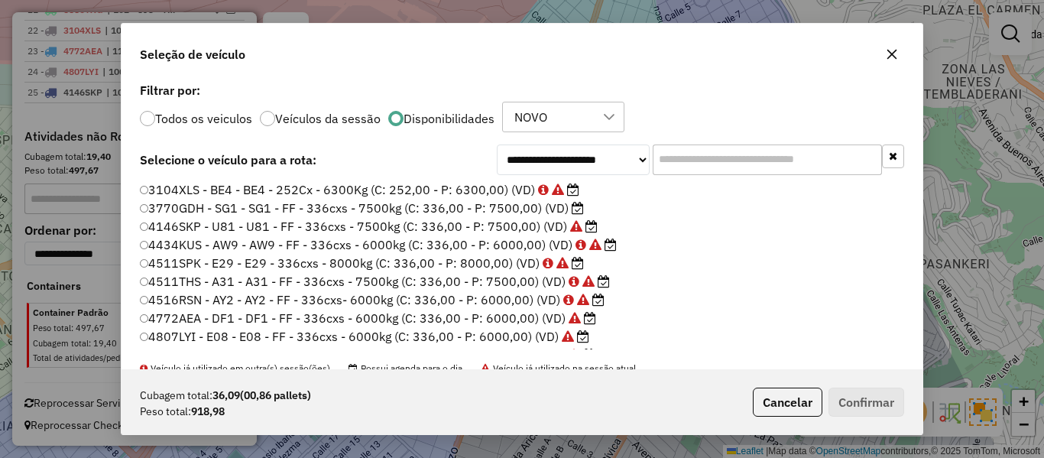
scroll to position [8, 5]
click at [566, 207] on label "3770GDH - SG1 - SG1 - FF - 336cxs - 7500kg (C: 336,00 - P: 7500,00) (VD)" at bounding box center [362, 208] width 445 height 18
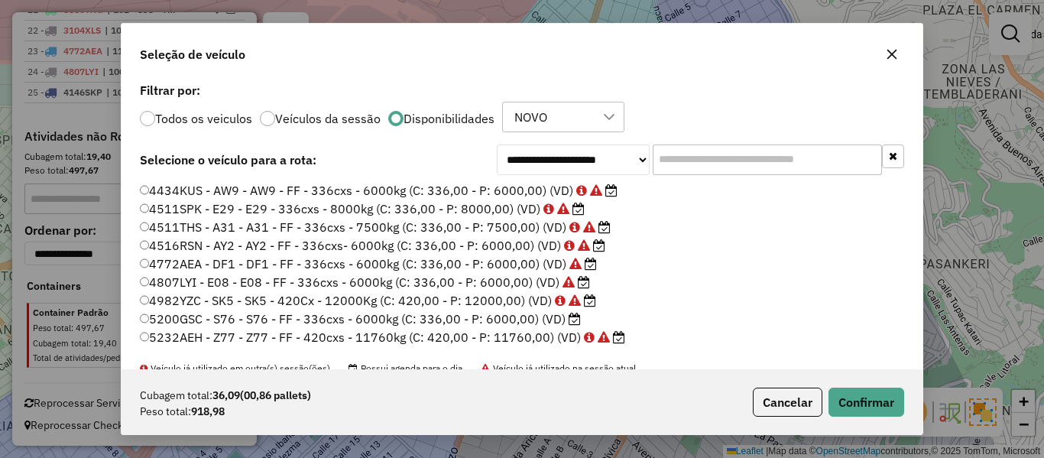
scroll to position [76, 0]
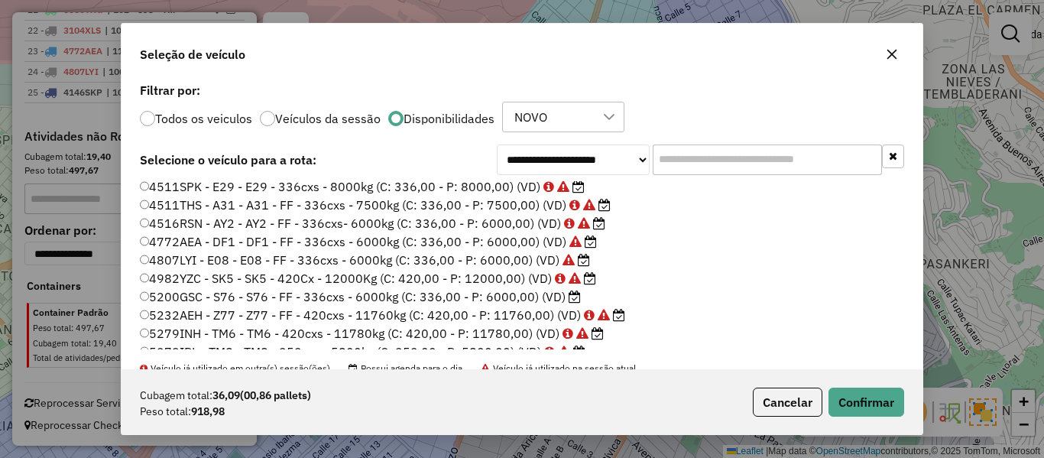
click at [560, 296] on label "5200GSC - S76 - S76 - FF - 336cxs - 6000kg (C: 336,00 - P: 6000,00) (VD)" at bounding box center [360, 296] width 441 height 18
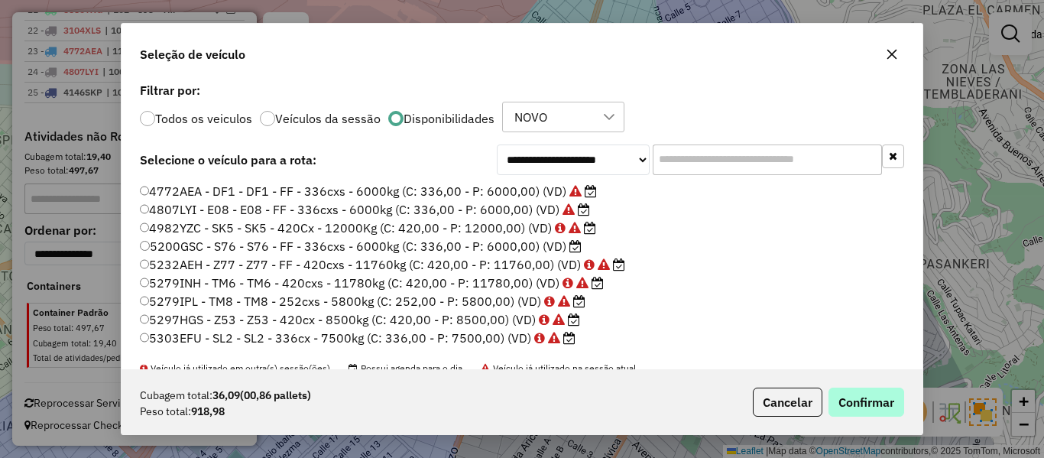
scroll to position [153, 0]
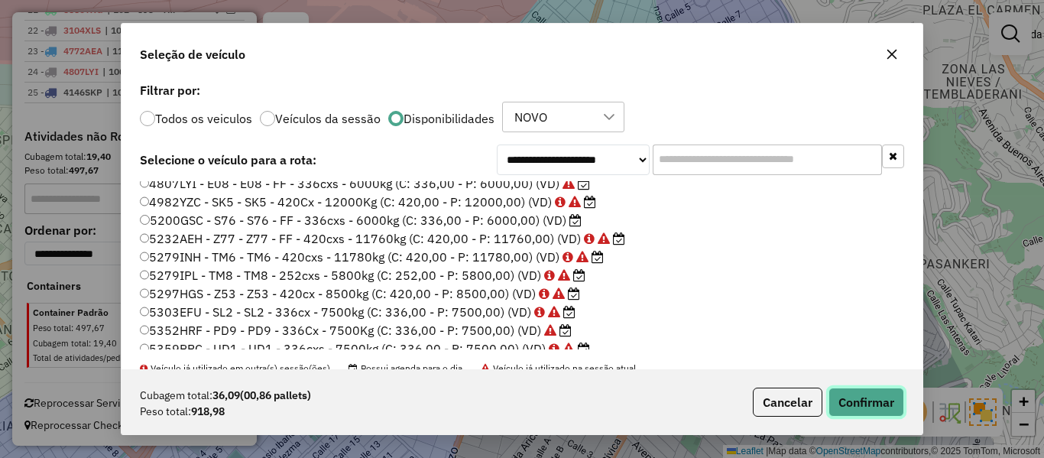
click at [871, 408] on button "Confirmar" at bounding box center [867, 402] width 76 height 29
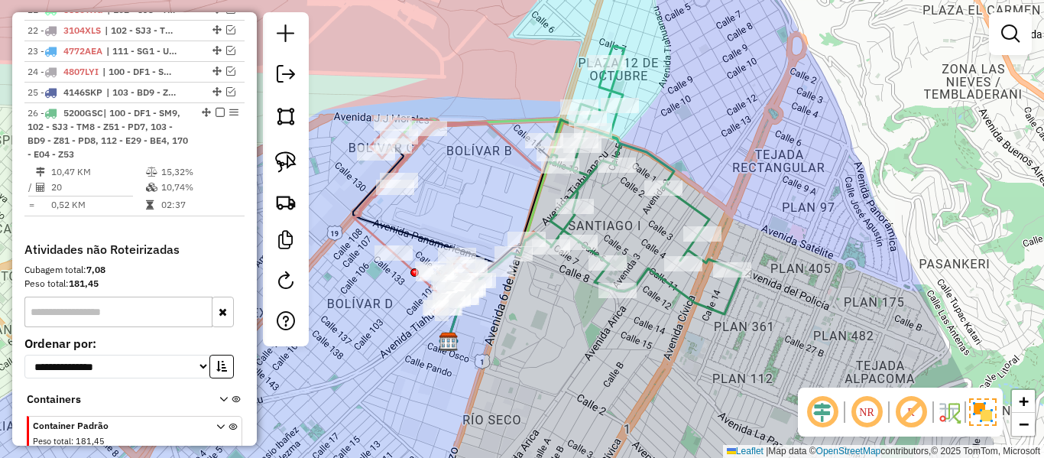
scroll to position [1352, 0]
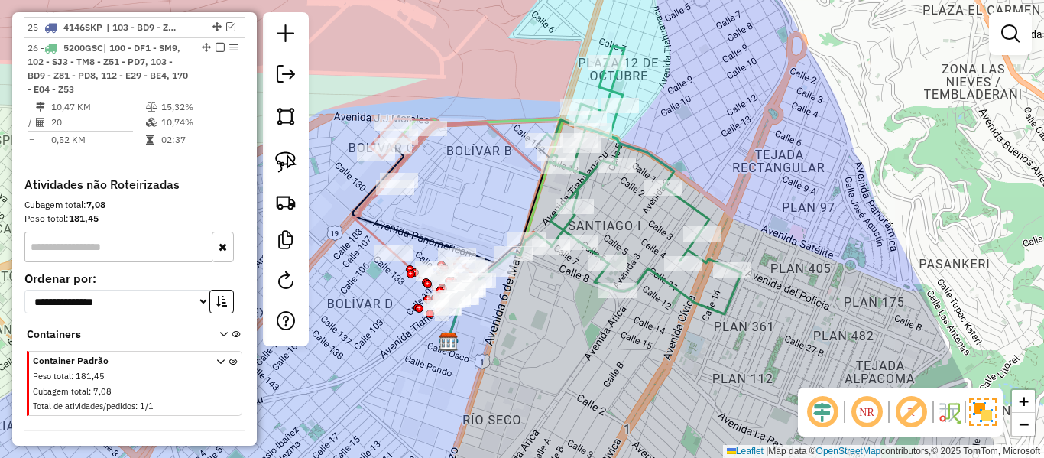
click at [582, 175] on icon at bounding box center [642, 180] width 199 height 268
select select "**********"
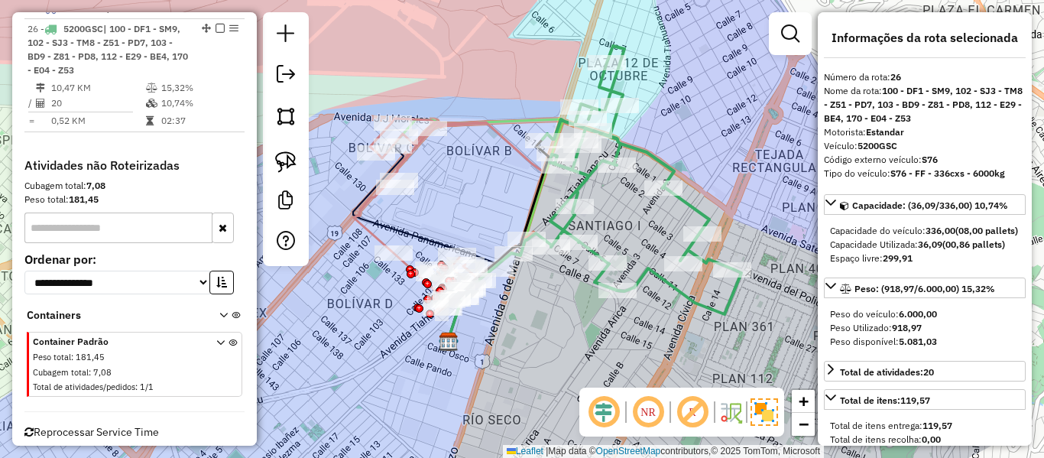
scroll to position [1378, 0]
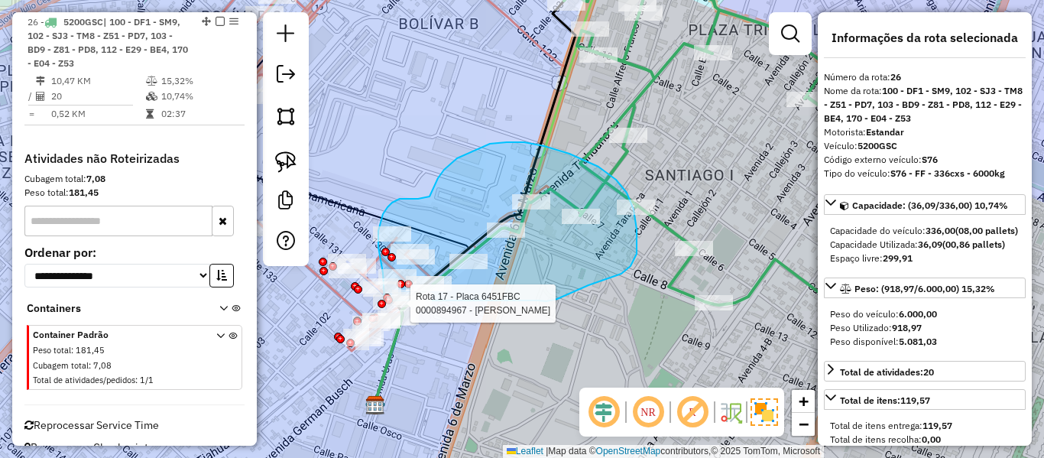
drag, startPoint x: 571, startPoint y: 293, endPoint x: 408, endPoint y: 348, distance: 171.9
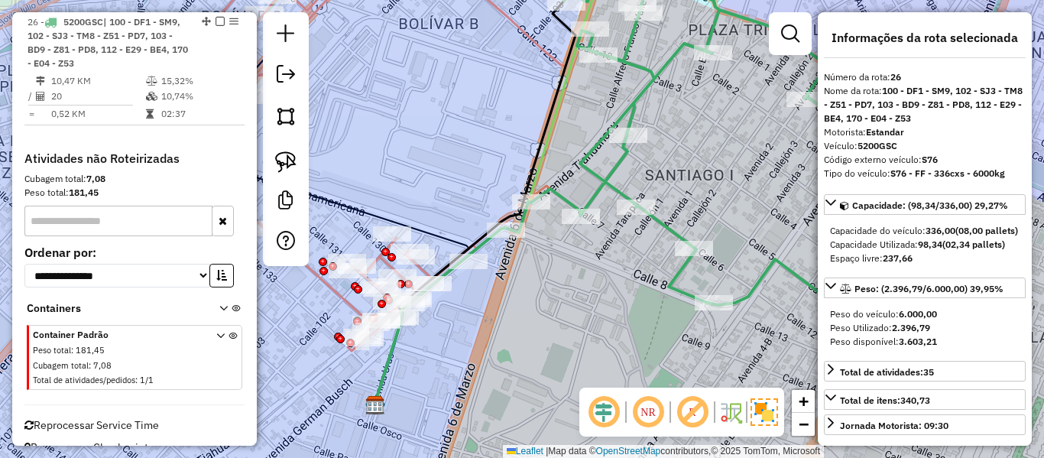
select select "**********"
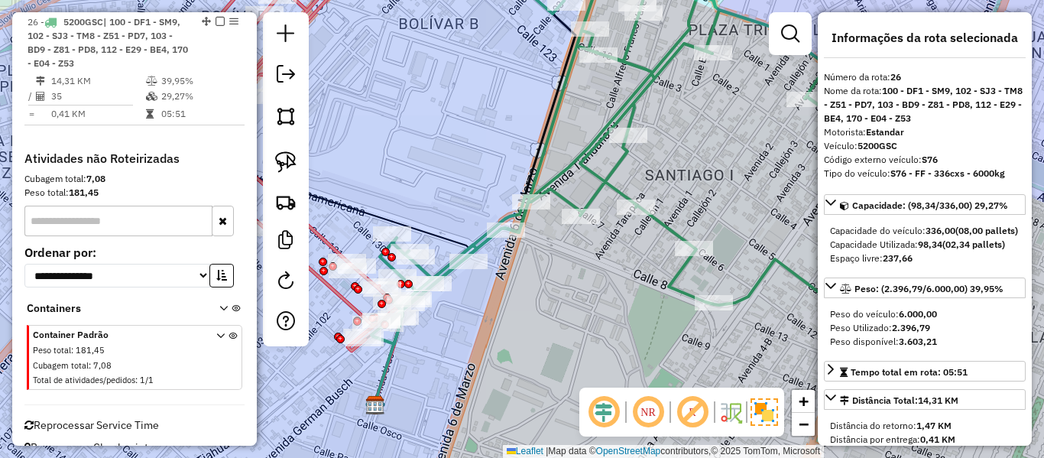
click at [486, 248] on icon at bounding box center [667, 153] width 591 height 398
drag, startPoint x: 531, startPoint y: 318, endPoint x: 620, endPoint y: 316, distance: 88.7
click at [621, 313] on div "Janela de atendimento Grade de atendimento Capacidade Transportadoras Veículos …" at bounding box center [522, 229] width 1044 height 458
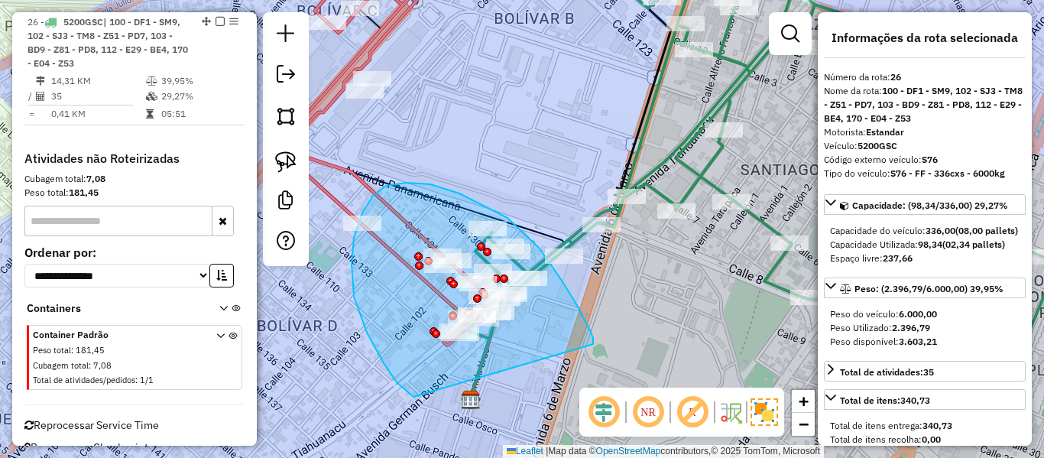
drag, startPoint x: 593, startPoint y: 344, endPoint x: 425, endPoint y: 395, distance: 175.8
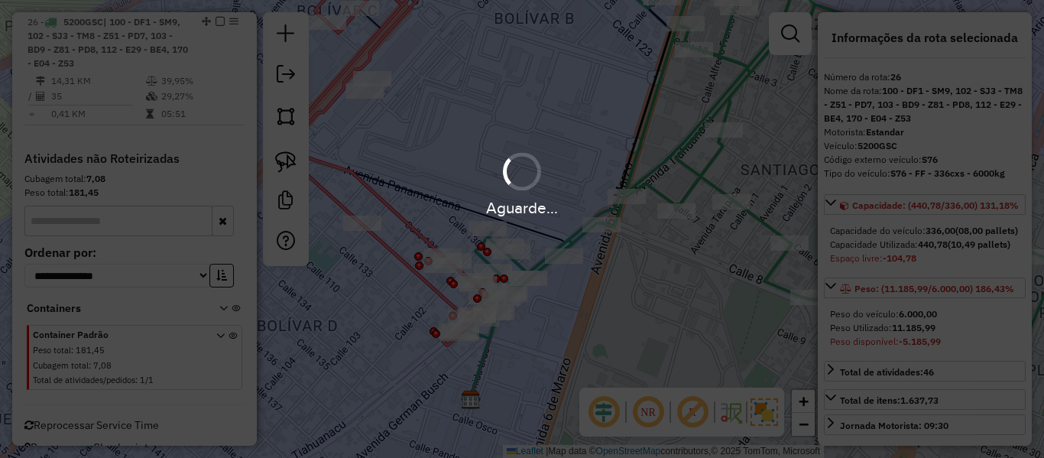
select select "**********"
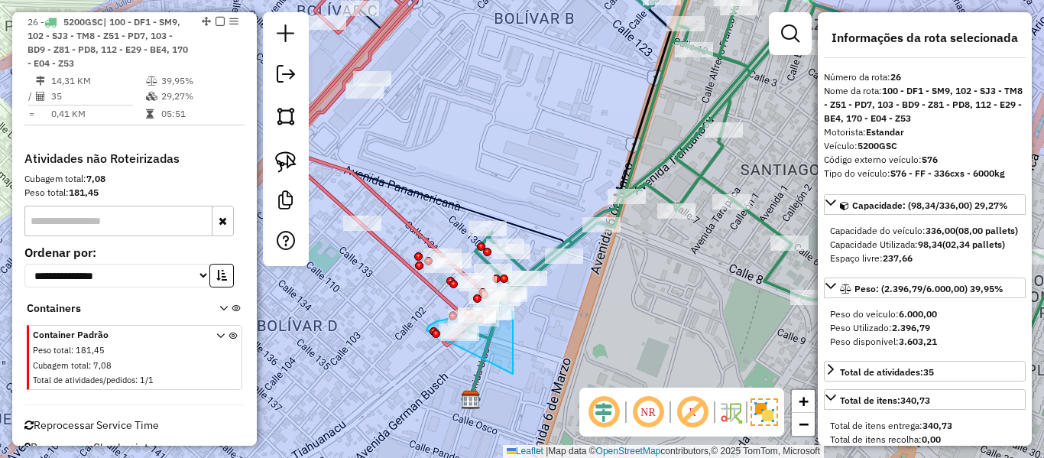
drag, startPoint x: 513, startPoint y: 374, endPoint x: 444, endPoint y: 385, distance: 69.7
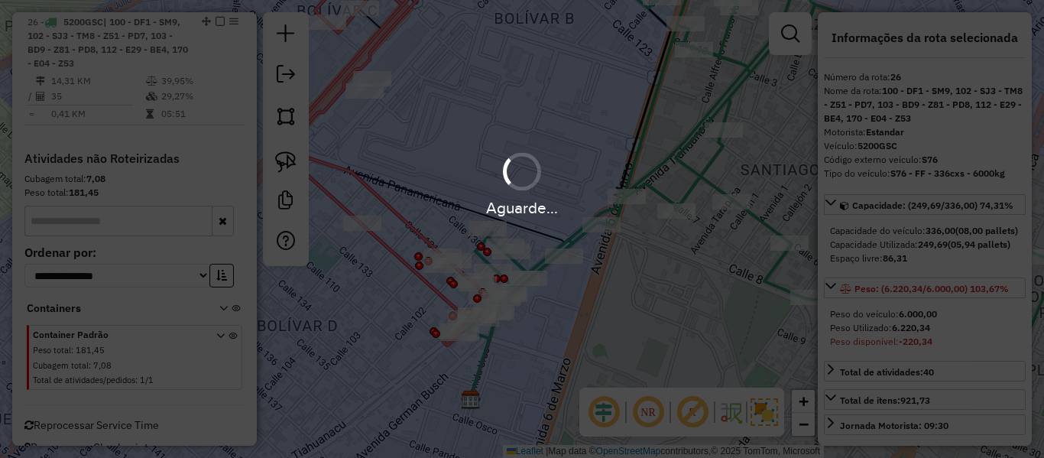
select select "**********"
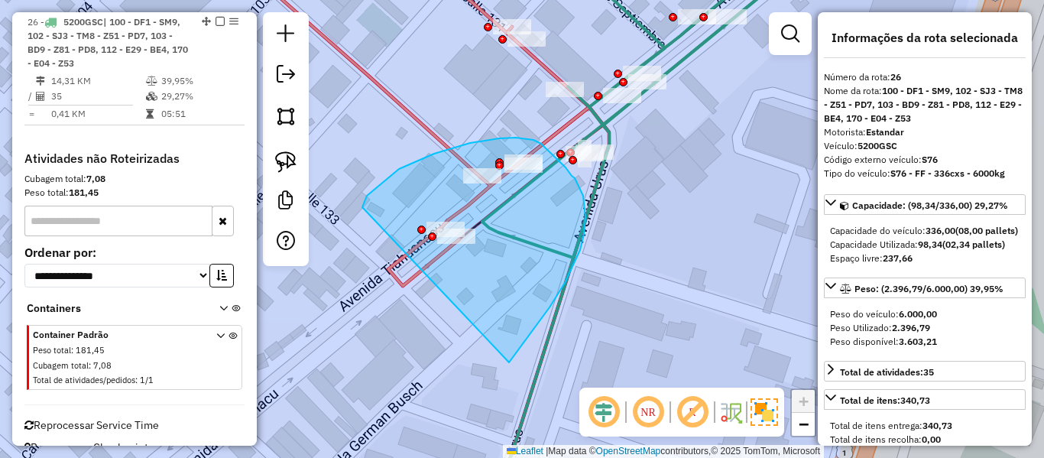
drag, startPoint x: 509, startPoint y: 362, endPoint x: 434, endPoint y: 303, distance: 95.7
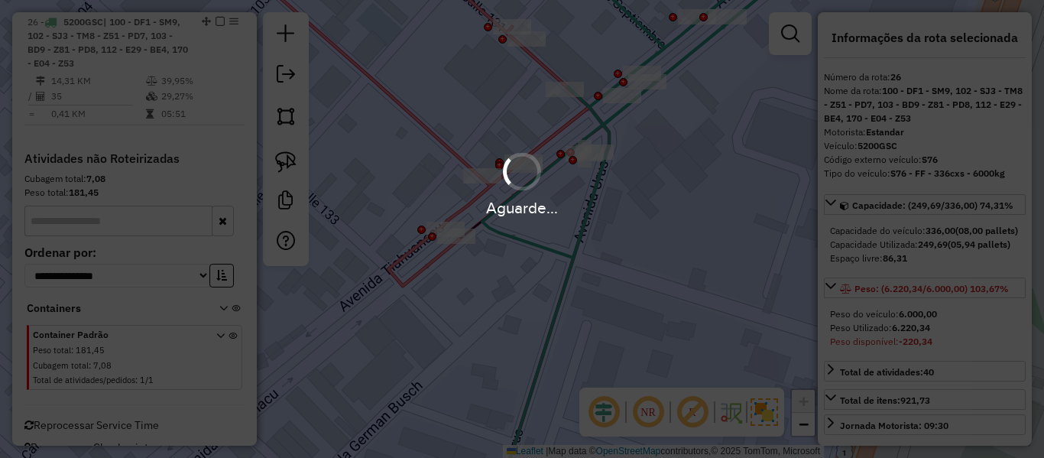
select select "**********"
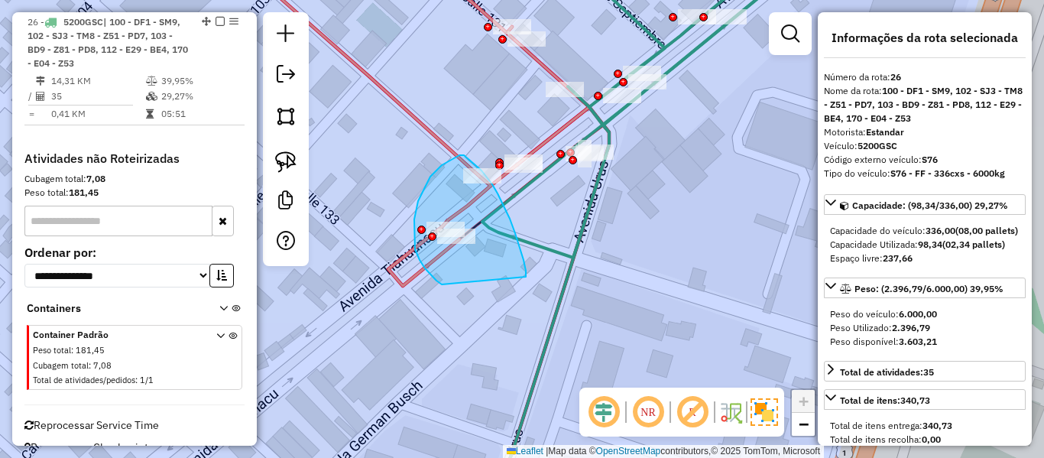
drag, startPoint x: 526, startPoint y: 277, endPoint x: 474, endPoint y: 303, distance: 58.5
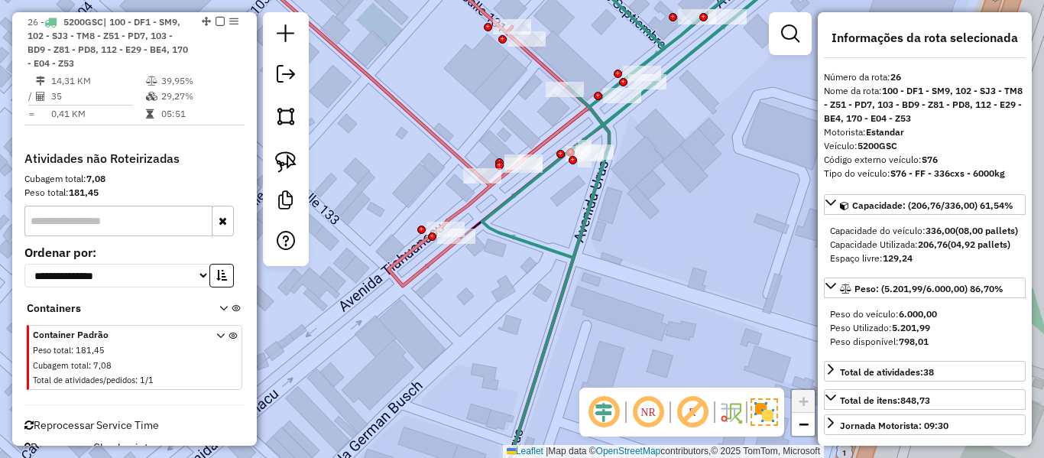
select select "**********"
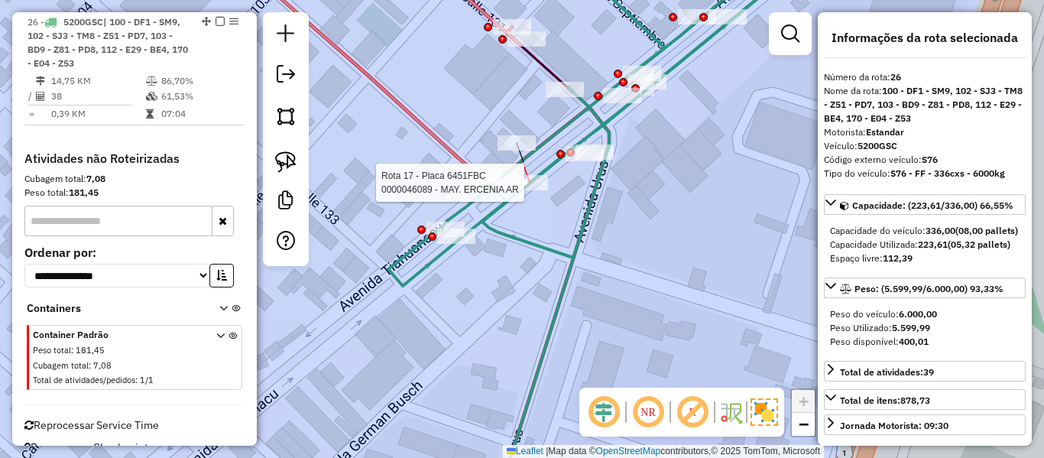
select select "**********"
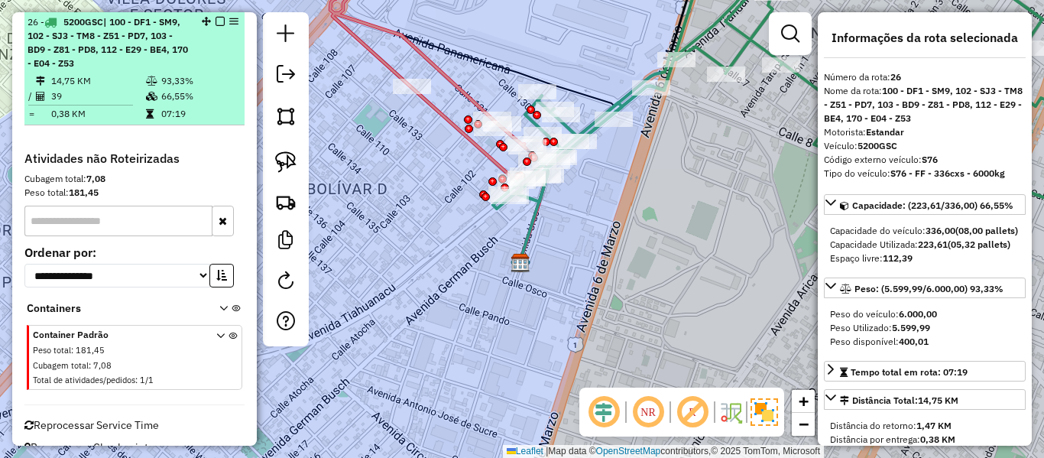
click at [216, 21] on em at bounding box center [220, 21] width 9 height 9
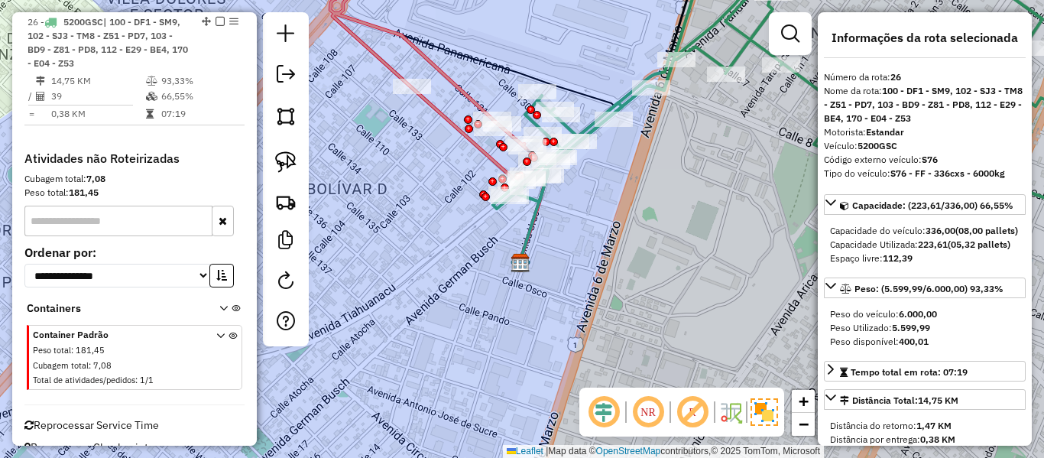
scroll to position [1308, 0]
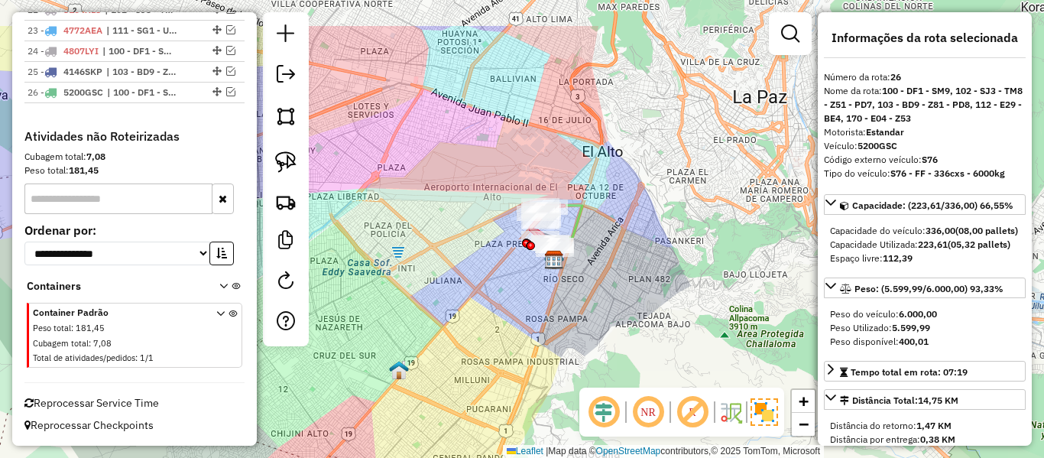
drag, startPoint x: 586, startPoint y: 200, endPoint x: 589, endPoint y: 271, distance: 71.9
click at [589, 271] on div "Janela de atendimento Grade de atendimento Capacidade Transportadoras Veículos …" at bounding box center [522, 229] width 1044 height 458
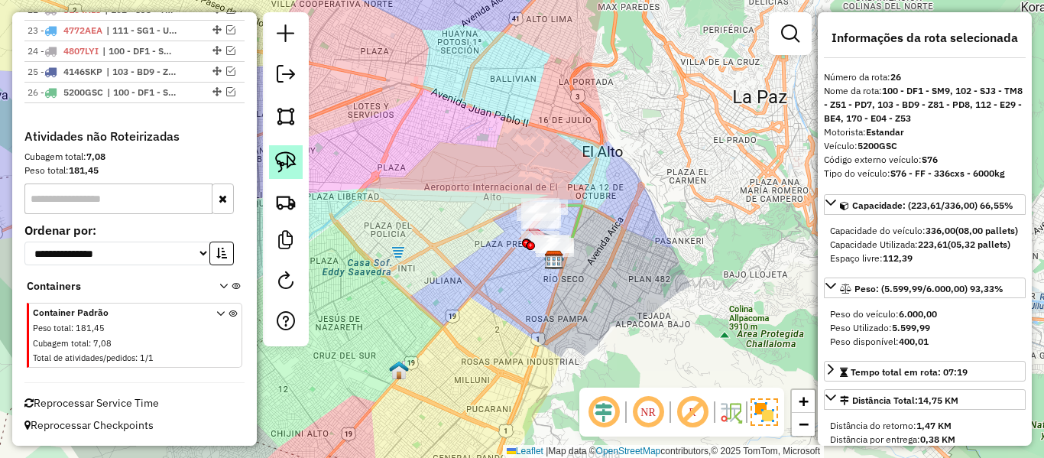
click at [295, 170] on img at bounding box center [285, 161] width 21 height 21
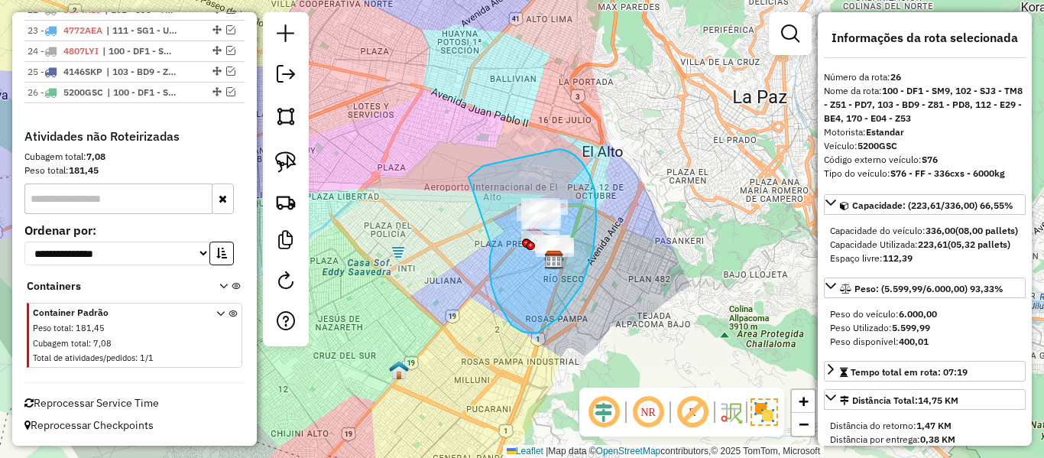
drag, startPoint x: 537, startPoint y: 333, endPoint x: 465, endPoint y: 198, distance: 153.2
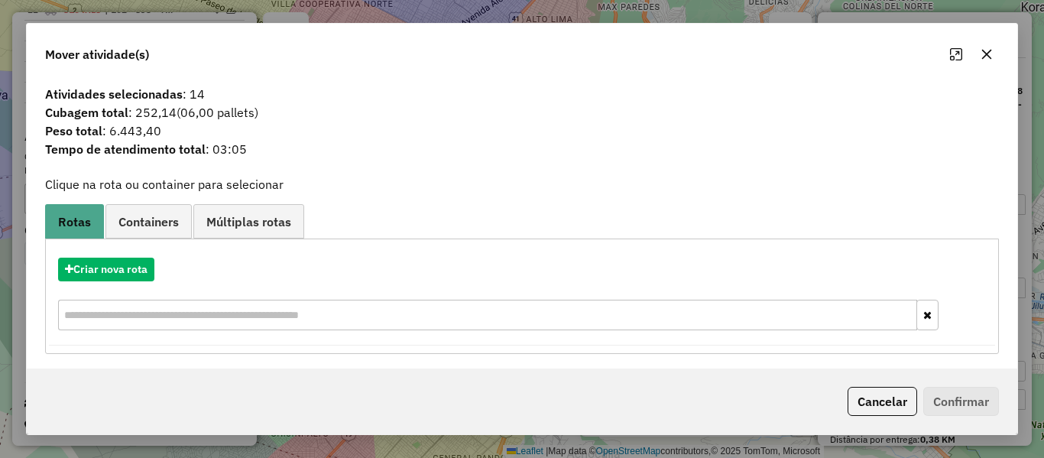
click at [985, 57] on icon "button" at bounding box center [987, 54] width 12 height 12
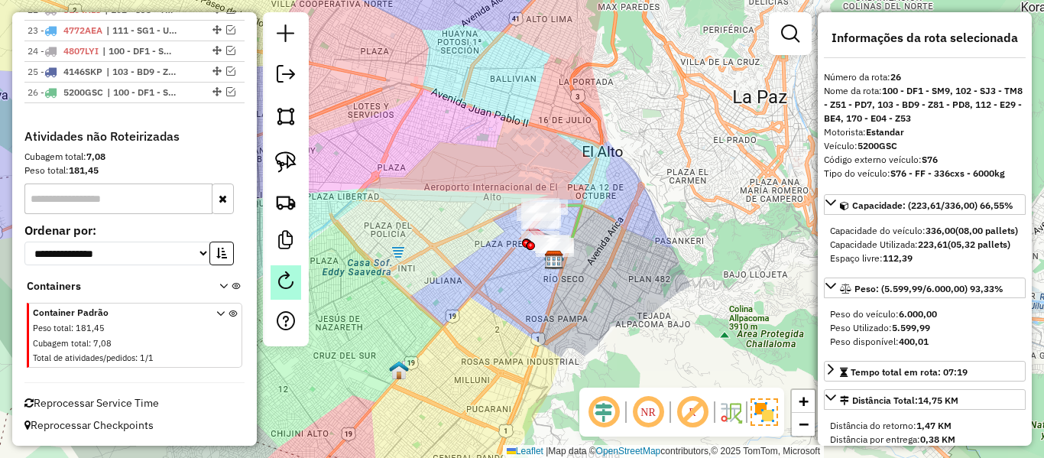
click at [294, 290] on link at bounding box center [286, 282] width 31 height 34
select select "*"
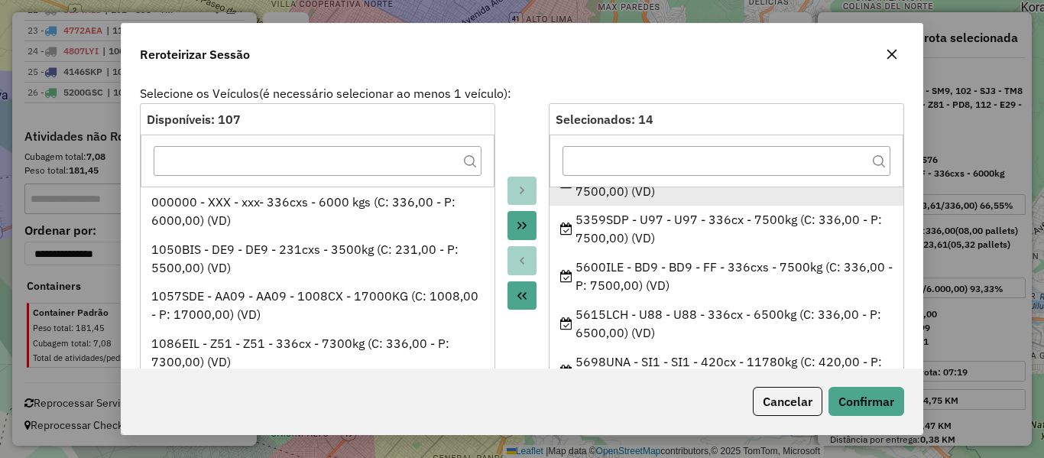
scroll to position [153, 0]
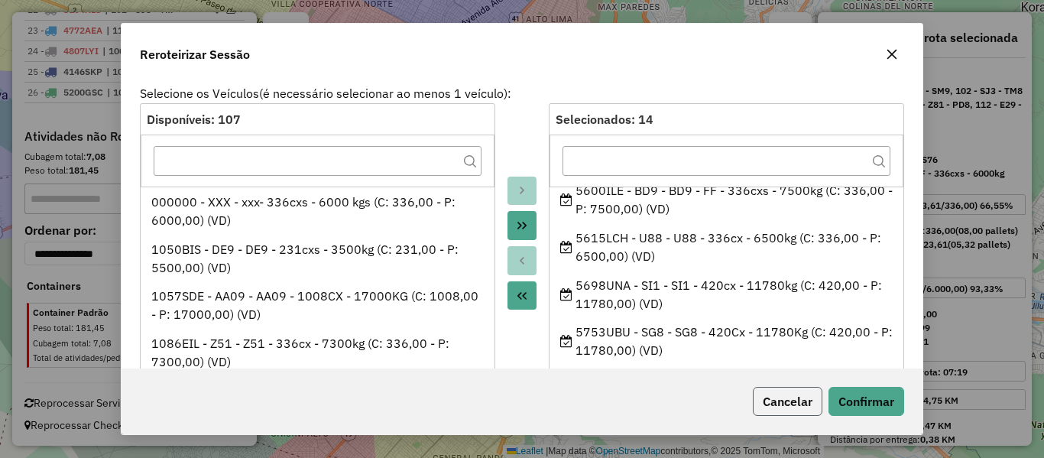
click at [800, 389] on button "Cancelar" at bounding box center [788, 401] width 70 height 29
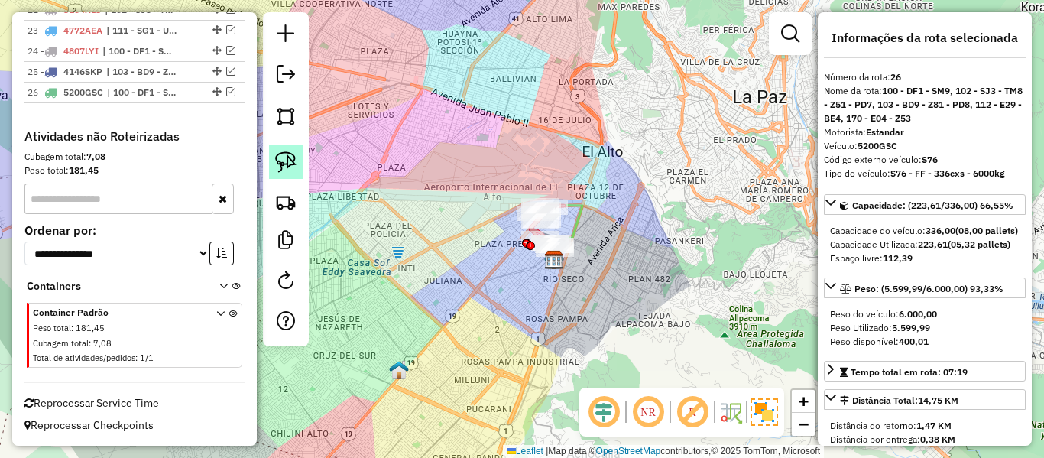
click at [296, 168] on img at bounding box center [285, 161] width 21 height 21
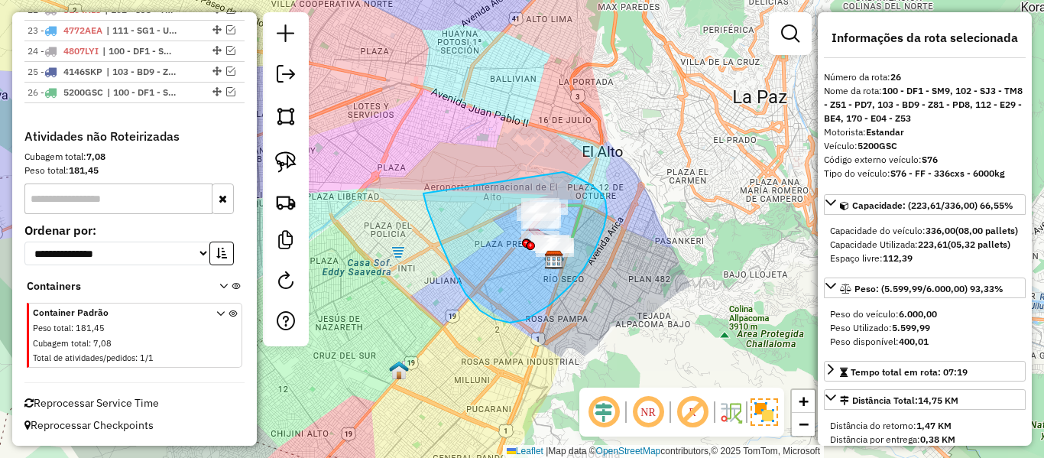
drag, startPoint x: 453, startPoint y: 271, endPoint x: 492, endPoint y: 173, distance: 106.0
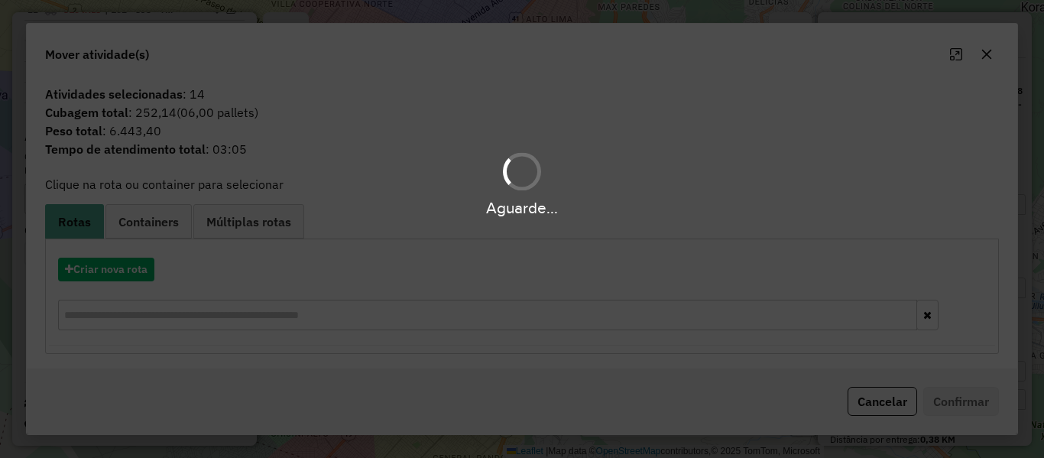
click at [117, 274] on div "Aguarde..." at bounding box center [522, 229] width 1044 height 458
click at [120, 272] on hb-app "Aguarde... Pop-up bloqueado! Seu navegador bloqueou automáticamente a abertura …" at bounding box center [522, 229] width 1044 height 458
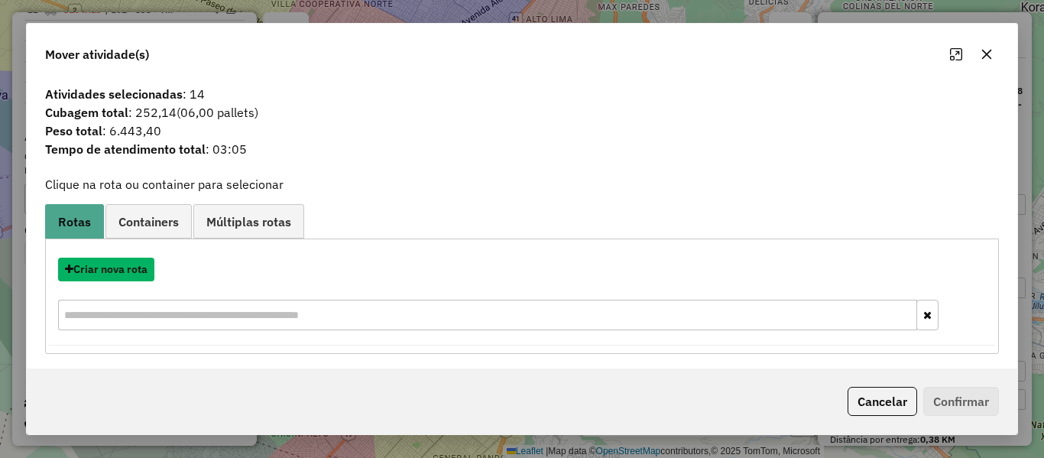
click at [120, 272] on button "Criar nova rota" at bounding box center [106, 270] width 96 height 24
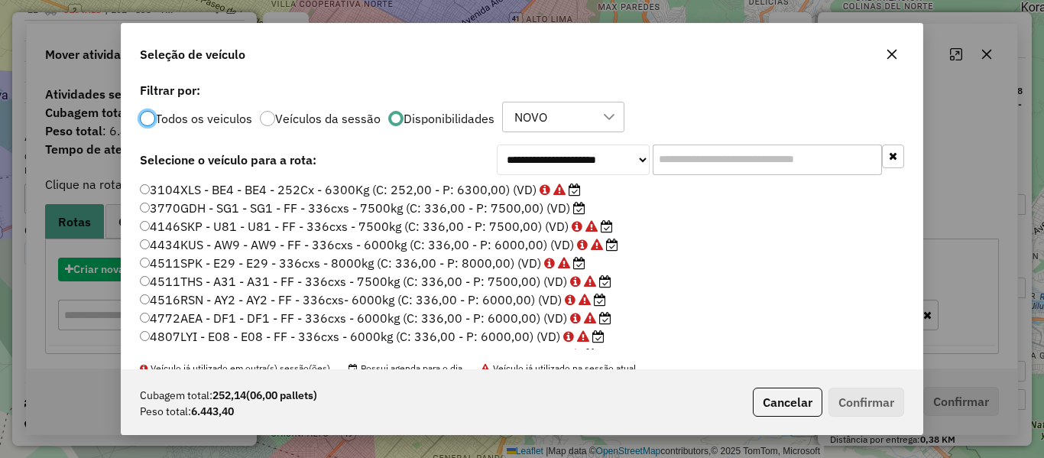
scroll to position [8, 5]
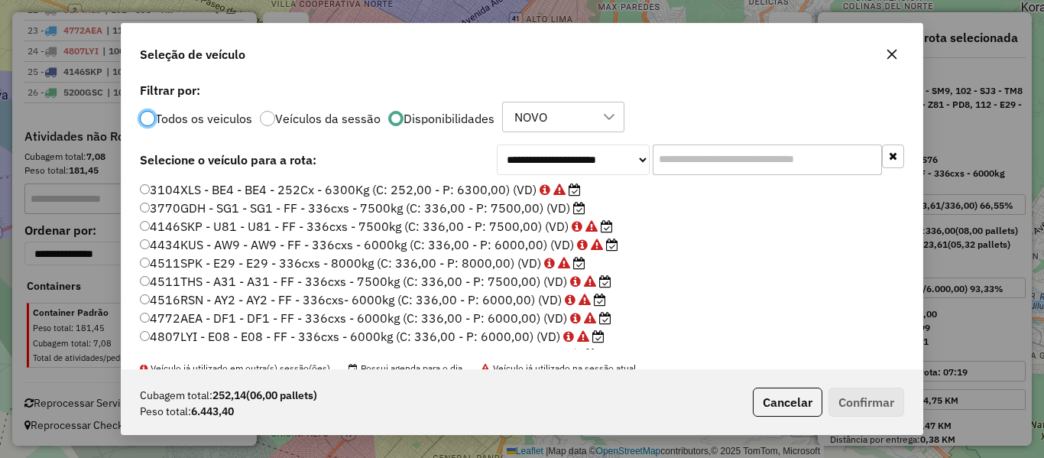
click at [696, 156] on input "text" at bounding box center [767, 159] width 229 height 31
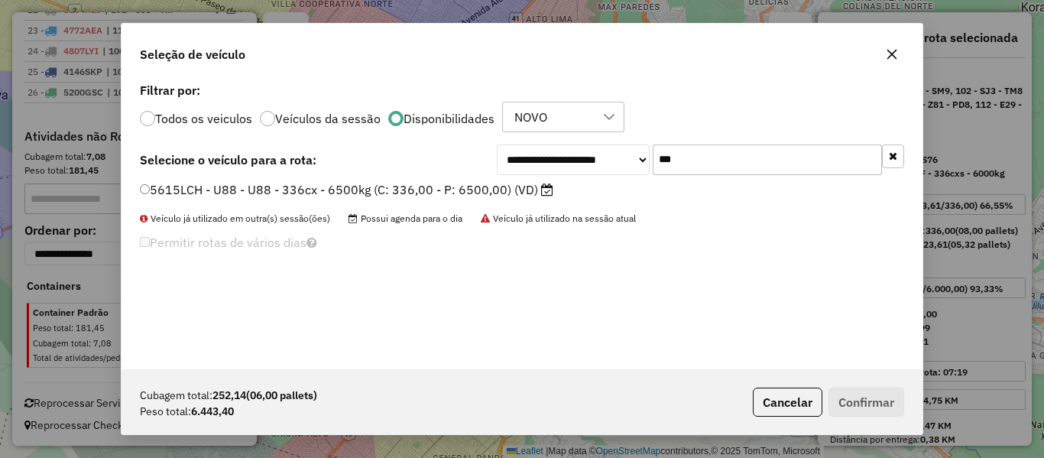
type input "***"
click at [517, 194] on label "5615LCH - U88 - U88 - 336cx - 6500kg (C: 336,00 - P: 6500,00) (VD)" at bounding box center [347, 189] width 414 height 18
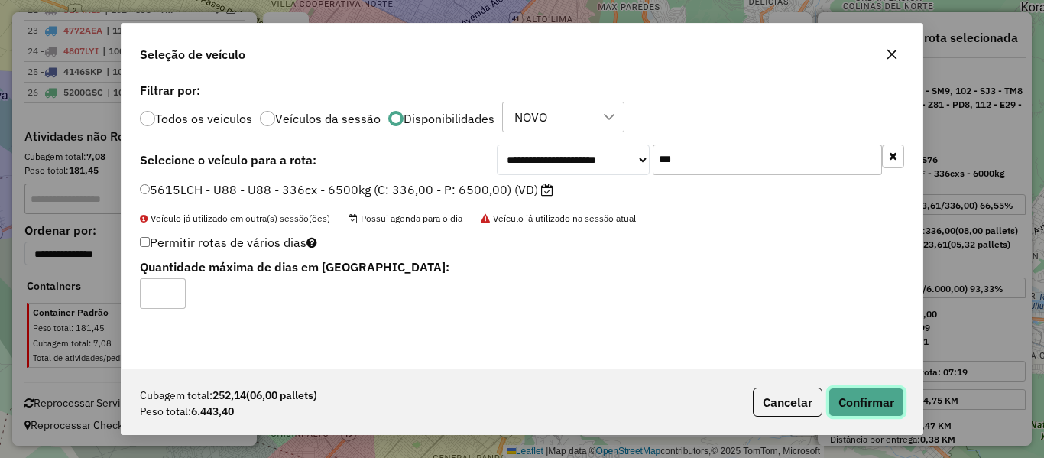
click at [892, 409] on button "Confirmar" at bounding box center [867, 402] width 76 height 29
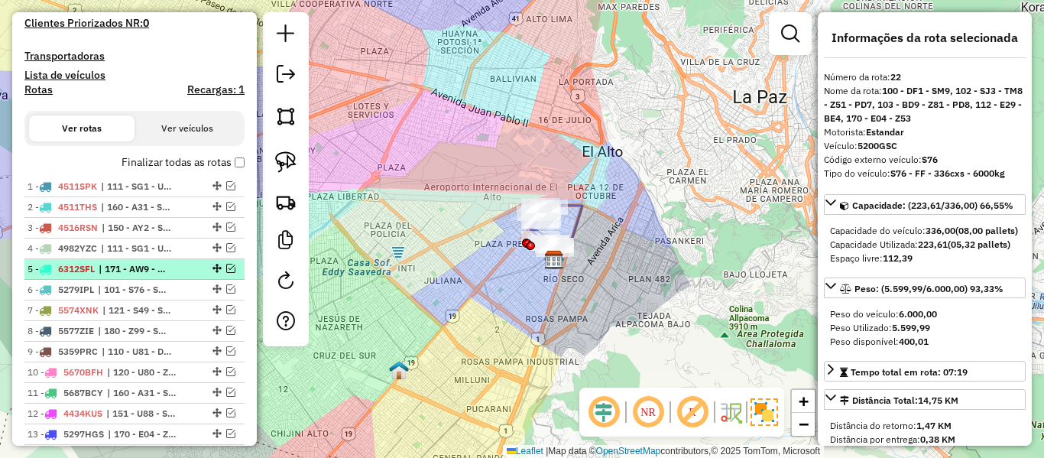
scroll to position [344, 0]
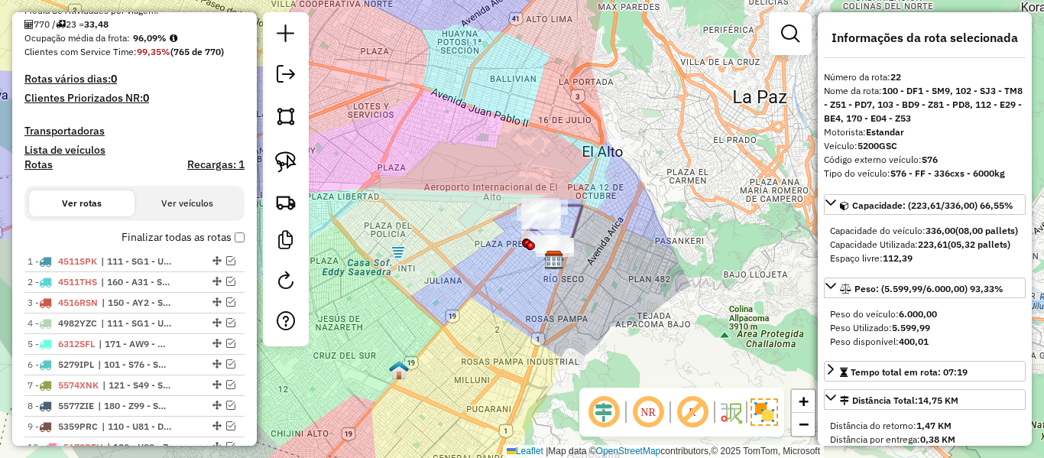
click at [190, 227] on div "Depósito: SAZ BO El Alto Total de rotas: 23 Distância Total: 779,70 km Tempo to…" at bounding box center [134, 314] width 232 height 1006
click at [190, 235] on label "Finalizar todas as rotas" at bounding box center [183, 237] width 123 height 16
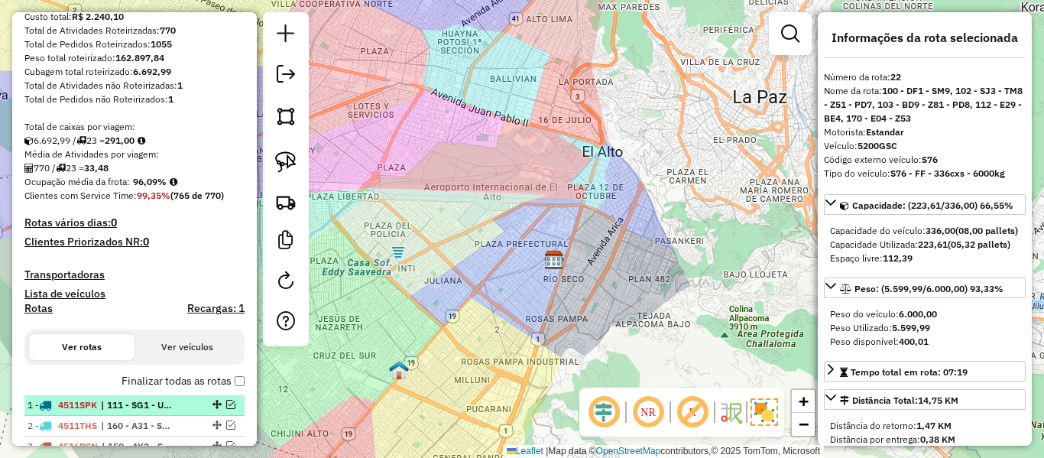
scroll to position [0, 0]
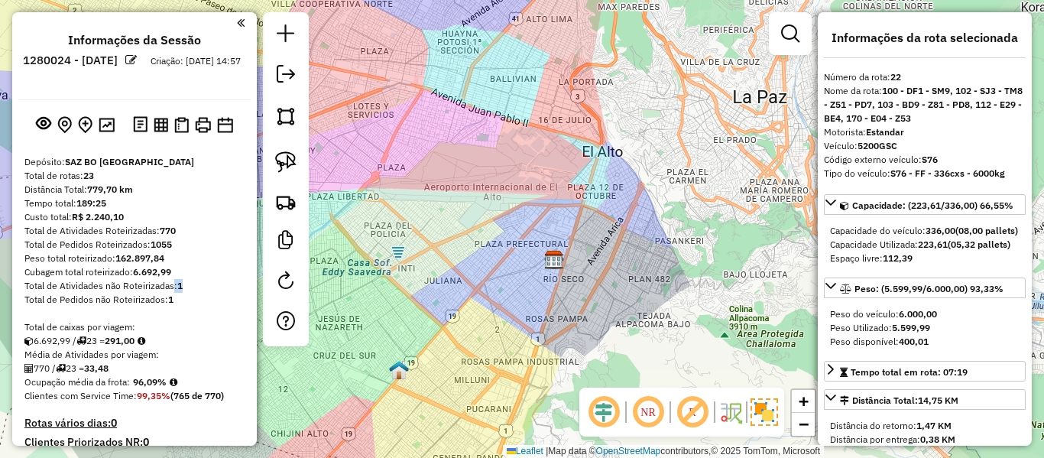
click at [170, 285] on div "Total de Atividades não Roteirizadas: 1" at bounding box center [134, 286] width 220 height 14
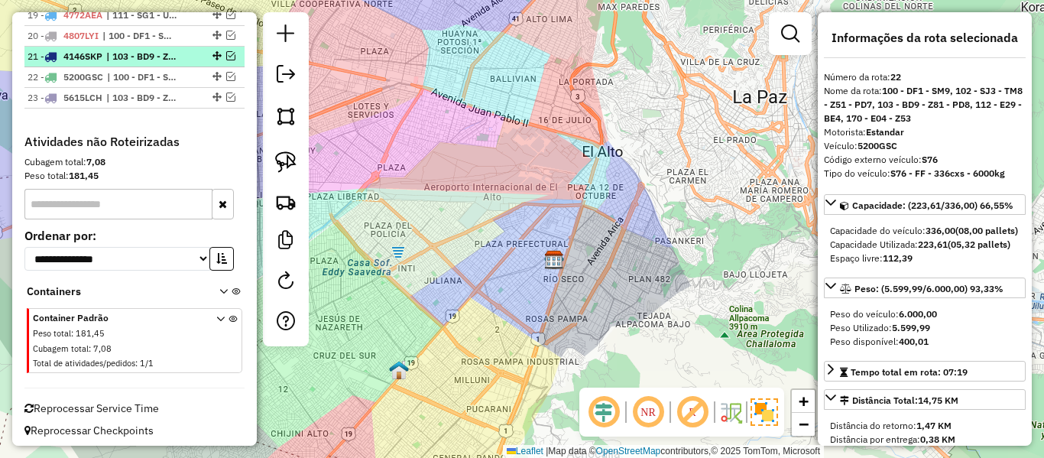
scroll to position [967, 0]
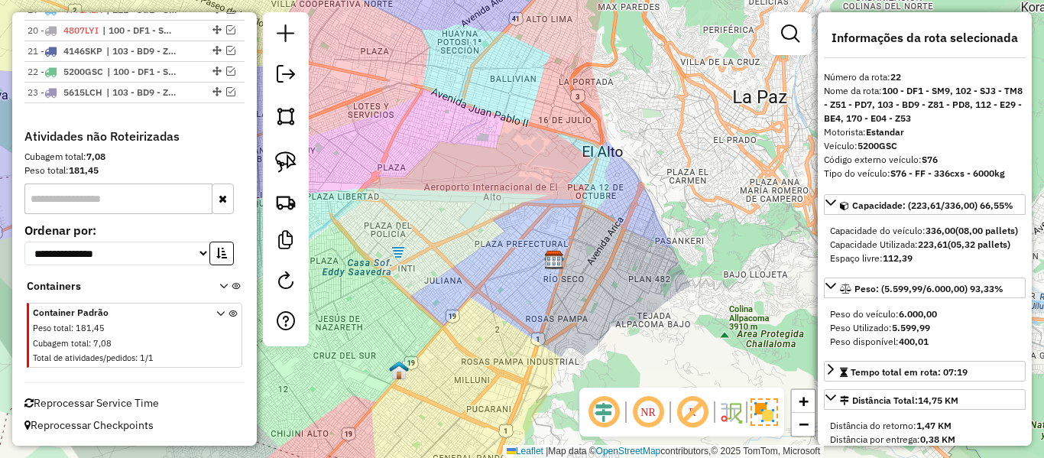
click at [219, 314] on icon at bounding box center [220, 338] width 8 height 57
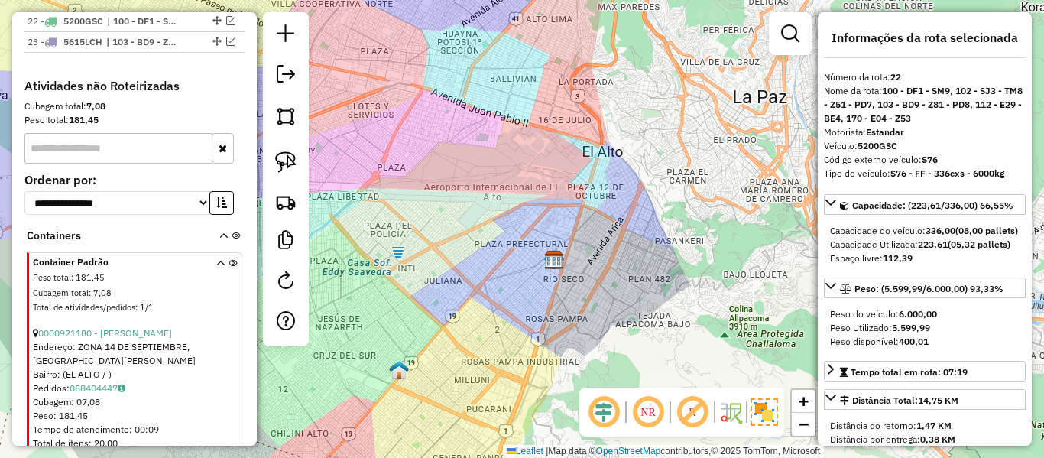
scroll to position [1043, 0]
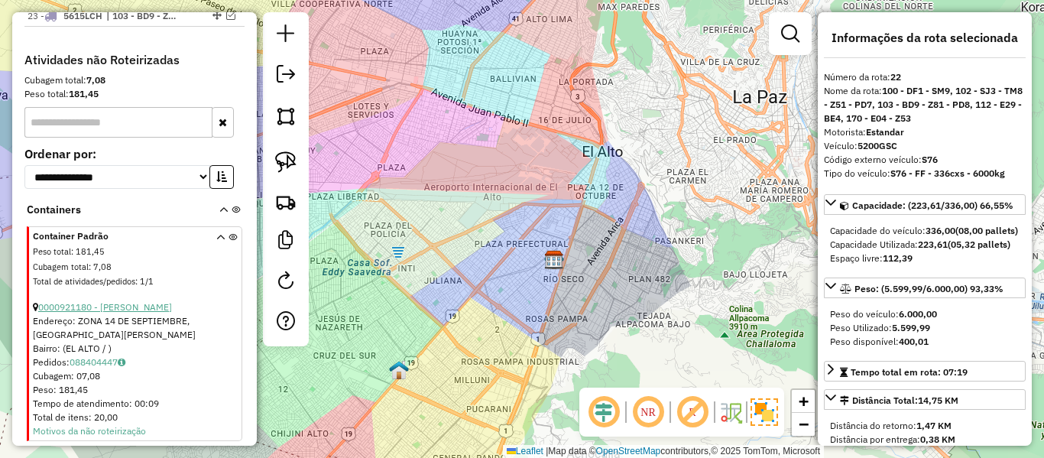
click at [160, 303] on link "0000921180 - CARLA ALEJANDRA" at bounding box center [105, 306] width 134 height 11
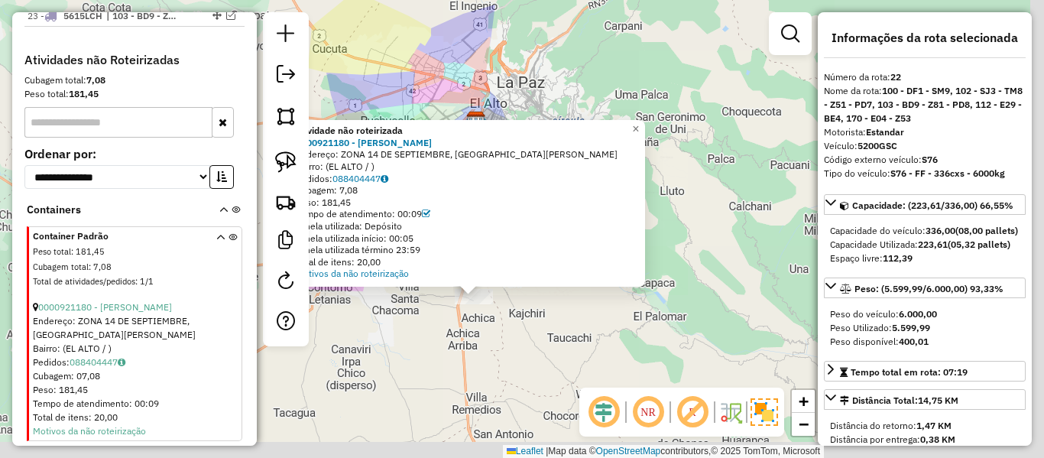
click at [502, 348] on div "Atividade não roteirizada 0000921180 - CARLA ALEJANDRA Endereço: ZONA 14 DE SEP…" at bounding box center [522, 229] width 1044 height 458
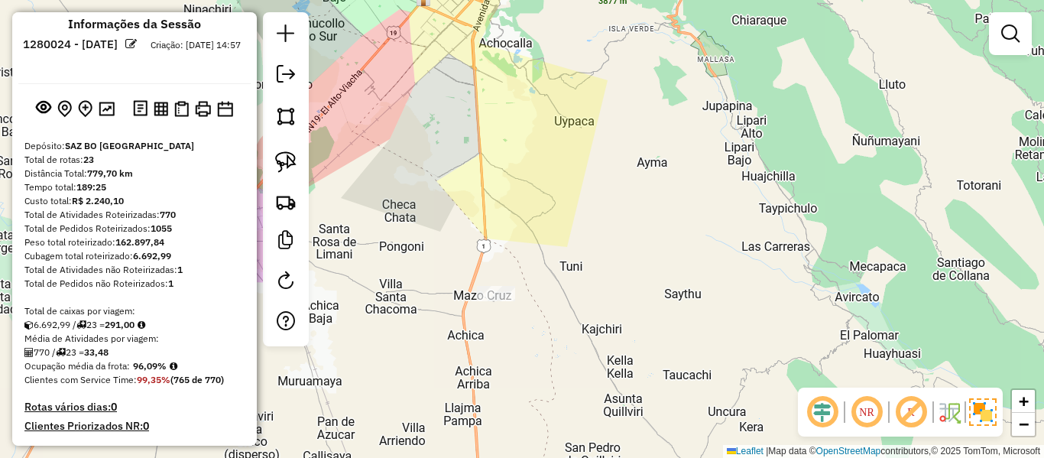
scroll to position [0, 0]
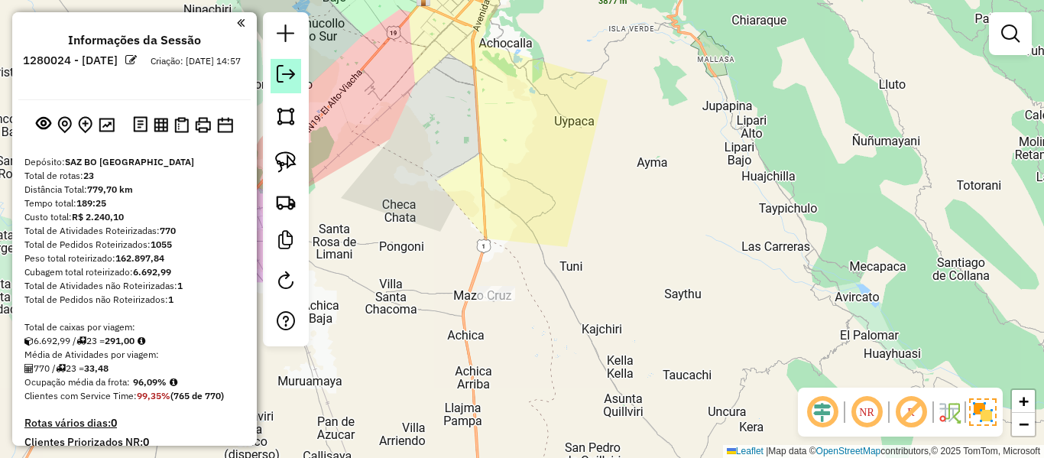
click at [288, 76] on em at bounding box center [286, 74] width 18 height 18
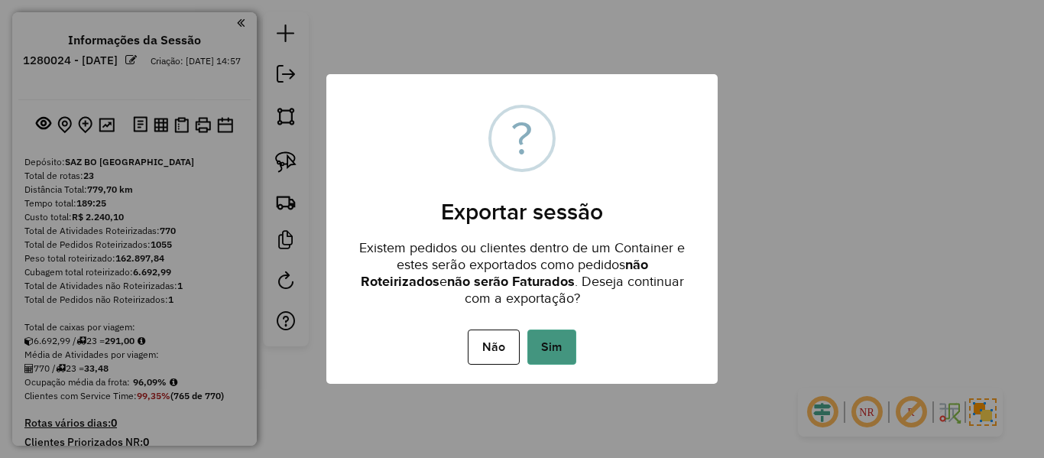
click at [556, 349] on button "Sim" at bounding box center [551, 346] width 49 height 35
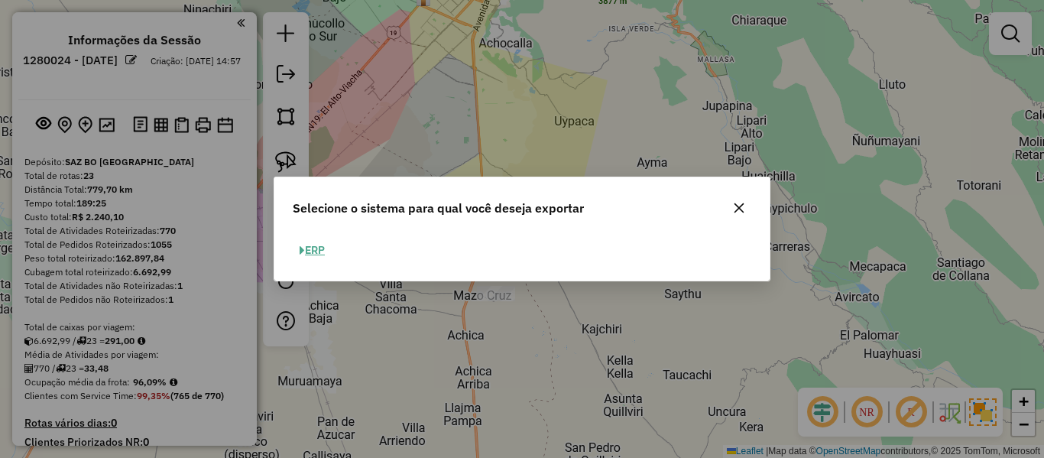
click at [320, 251] on button "ERP" at bounding box center [312, 250] width 39 height 24
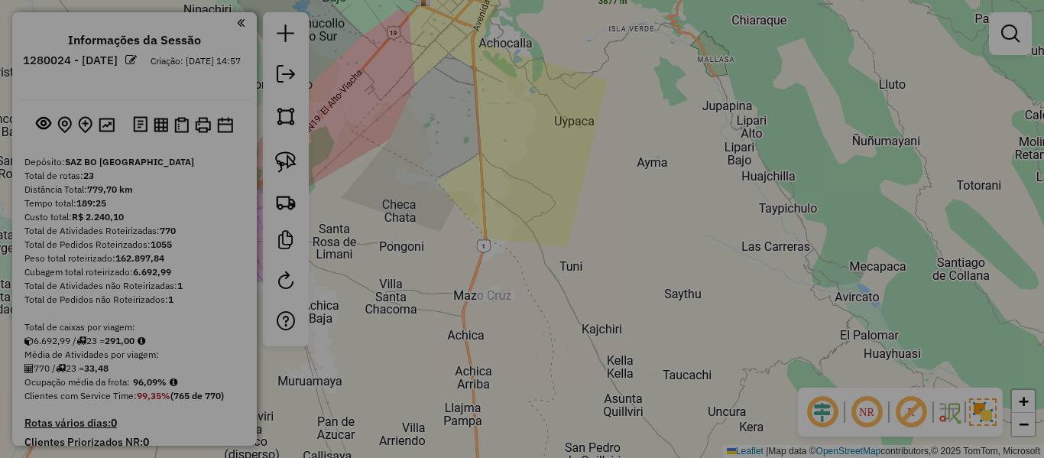
select select "**"
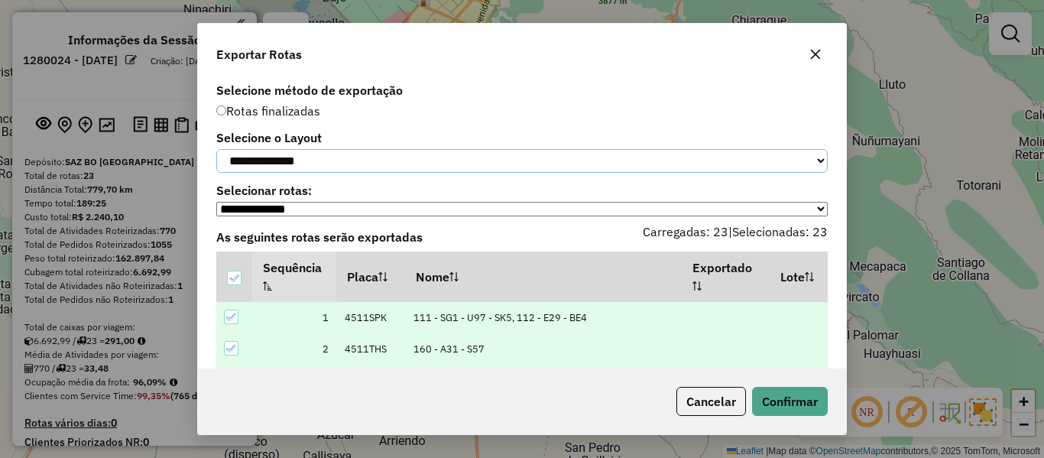
click at [345, 166] on select "**********" at bounding box center [522, 161] width 612 height 24
select select "*********"
click at [216, 149] on select "**********" at bounding box center [522, 161] width 612 height 24
click at [806, 399] on button "Confirmar" at bounding box center [790, 401] width 76 height 29
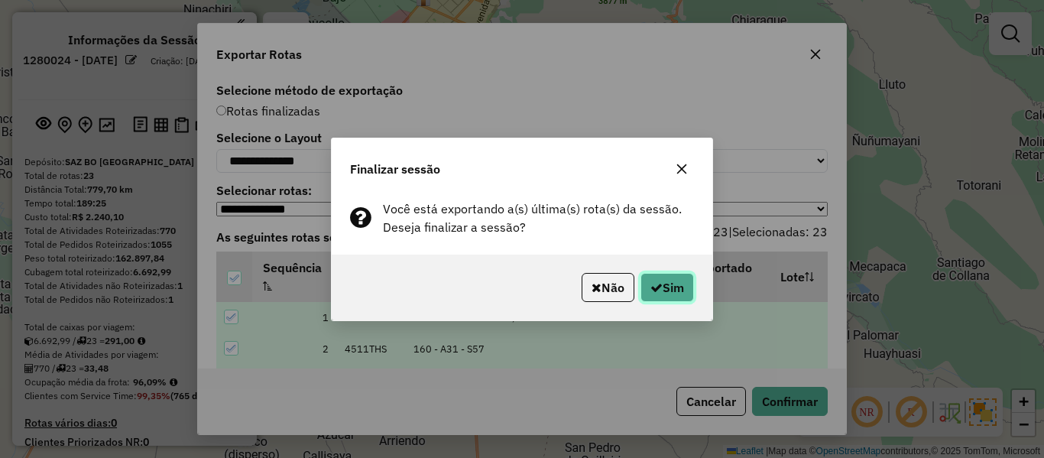
click at [686, 282] on button "Sim" at bounding box center [668, 287] width 54 height 29
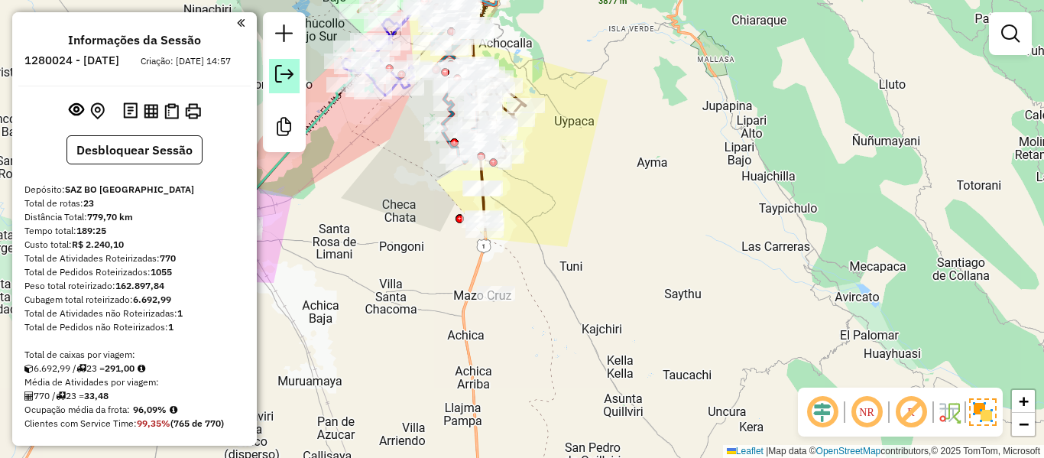
click at [288, 70] on em at bounding box center [284, 74] width 18 height 18
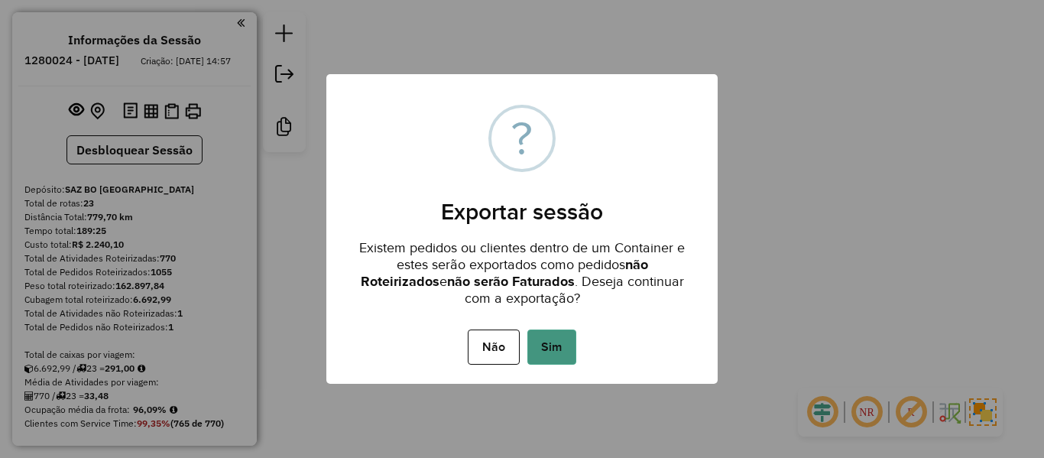
click at [560, 346] on button "Sim" at bounding box center [551, 346] width 49 height 35
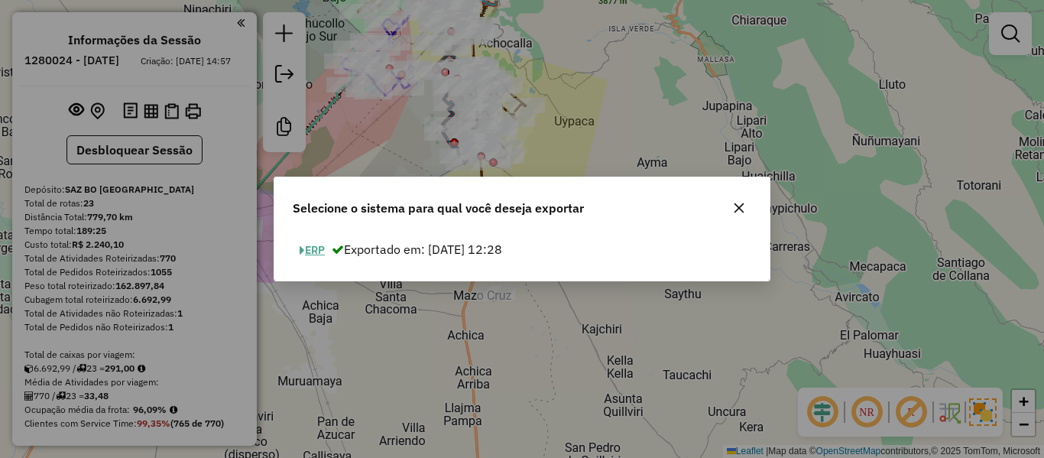
click at [307, 252] on button "ERP" at bounding box center [312, 250] width 39 height 24
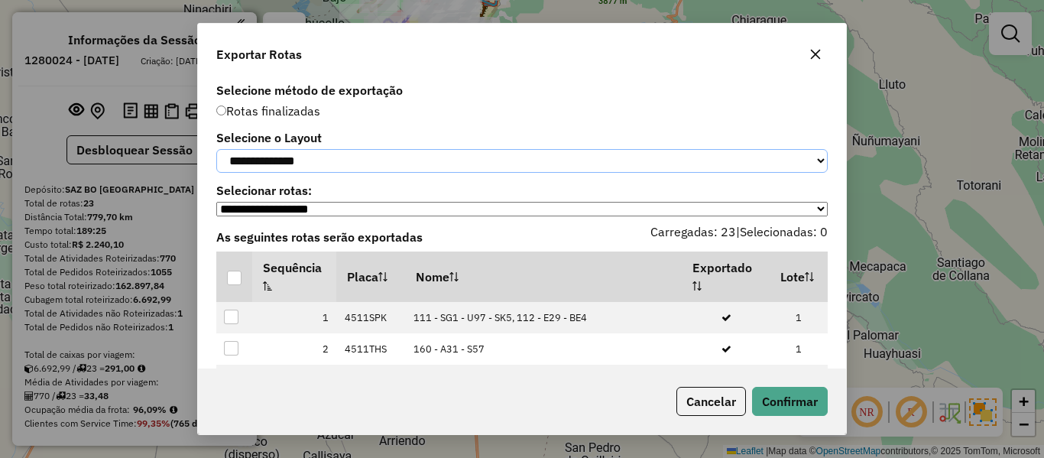
click at [325, 154] on select "**********" at bounding box center [522, 161] width 612 height 24
select select "*********"
click at [216, 149] on select "**********" at bounding box center [522, 161] width 612 height 24
click at [235, 285] on div at bounding box center [234, 278] width 15 height 15
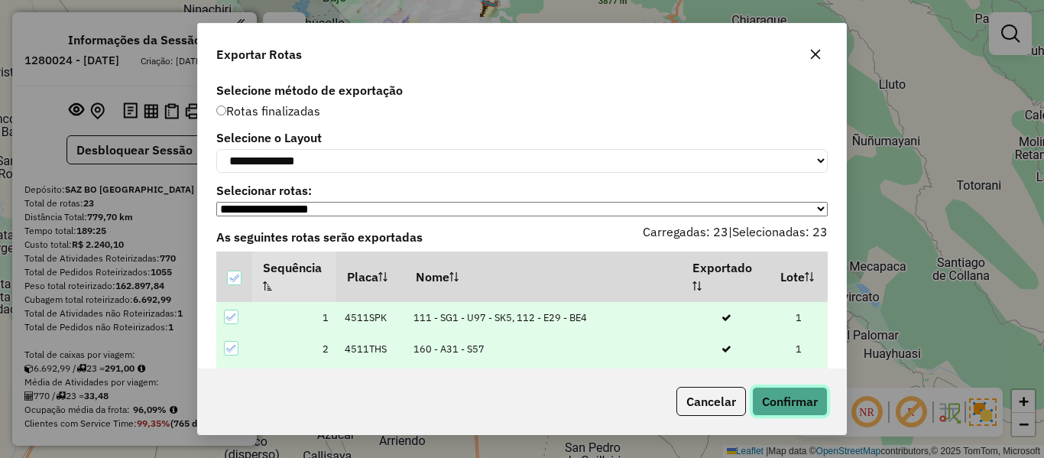
click at [774, 403] on button "Confirmar" at bounding box center [790, 401] width 76 height 29
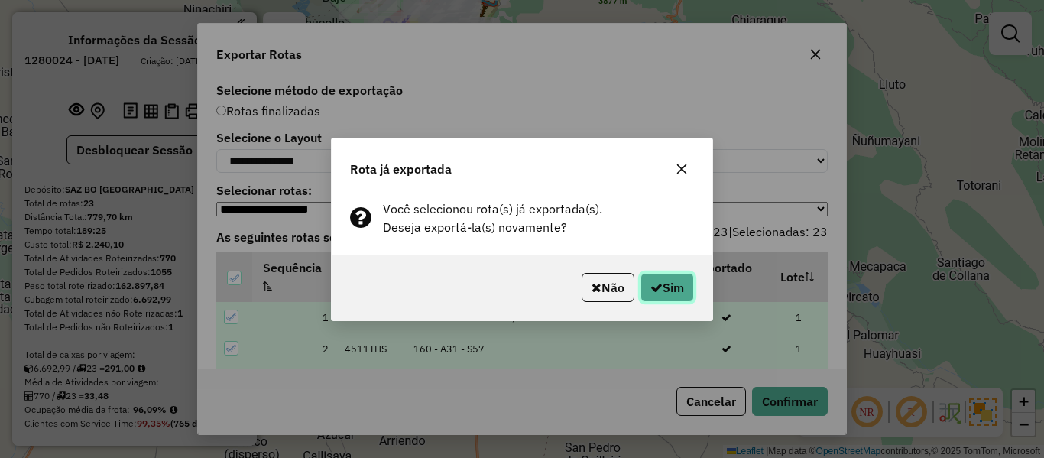
click at [664, 285] on button "Sim" at bounding box center [668, 287] width 54 height 29
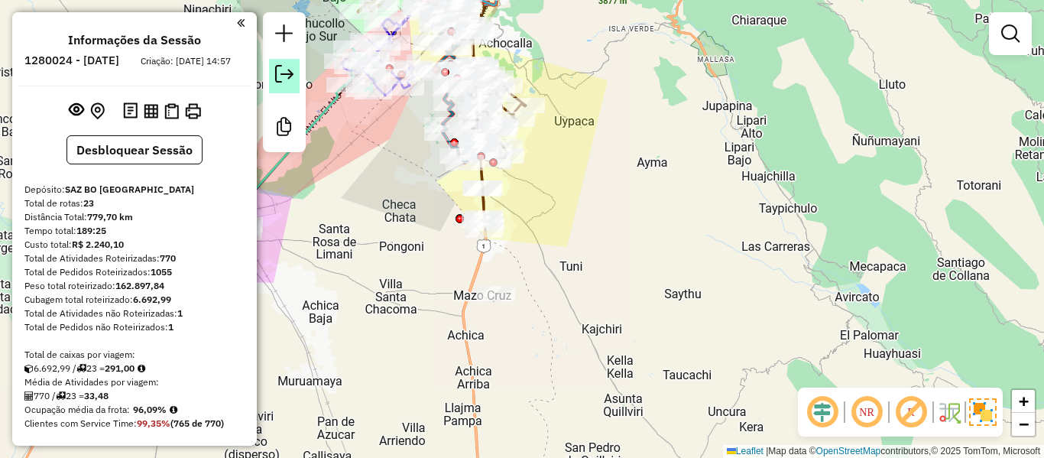
click at [293, 83] on link at bounding box center [284, 76] width 31 height 34
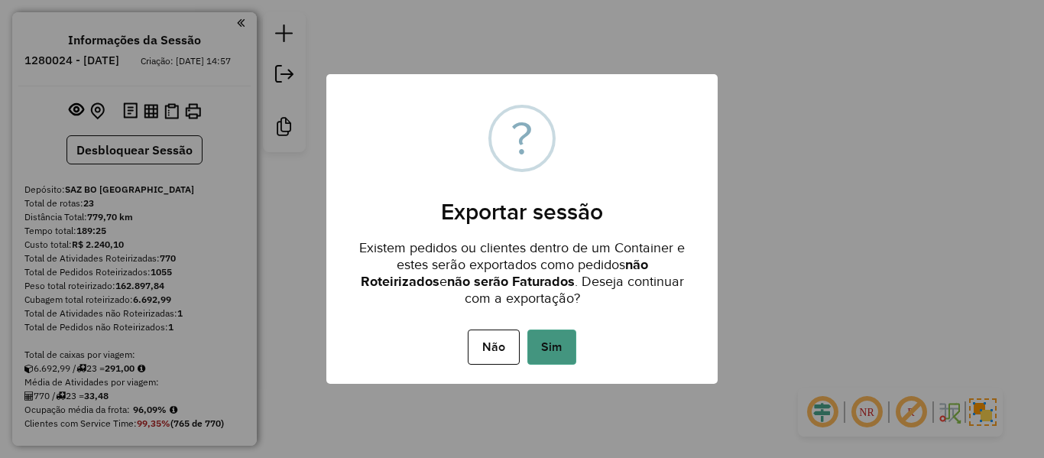
click at [534, 341] on button "Sim" at bounding box center [551, 346] width 49 height 35
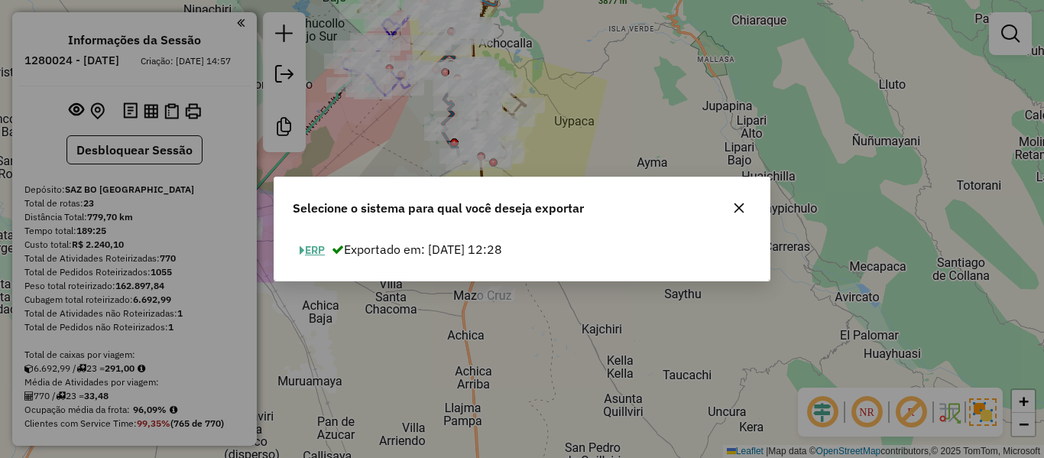
click at [310, 257] on button "ERP" at bounding box center [312, 250] width 39 height 24
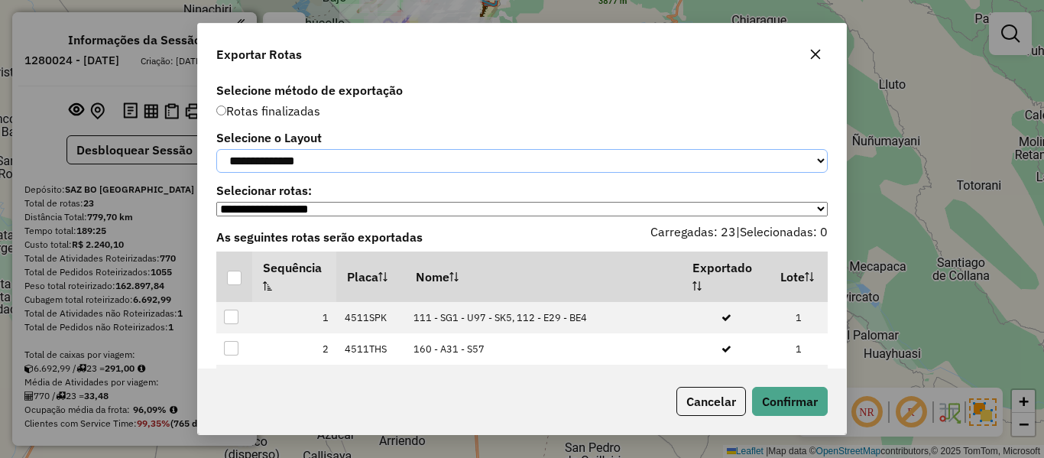
click at [327, 169] on select "**********" at bounding box center [522, 161] width 612 height 24
select select "*********"
click at [216, 149] on select "**********" at bounding box center [522, 161] width 612 height 24
drag, startPoint x: 239, startPoint y: 286, endPoint x: 250, endPoint y: 289, distance: 11.1
click at [239, 285] on div at bounding box center [234, 278] width 15 height 15
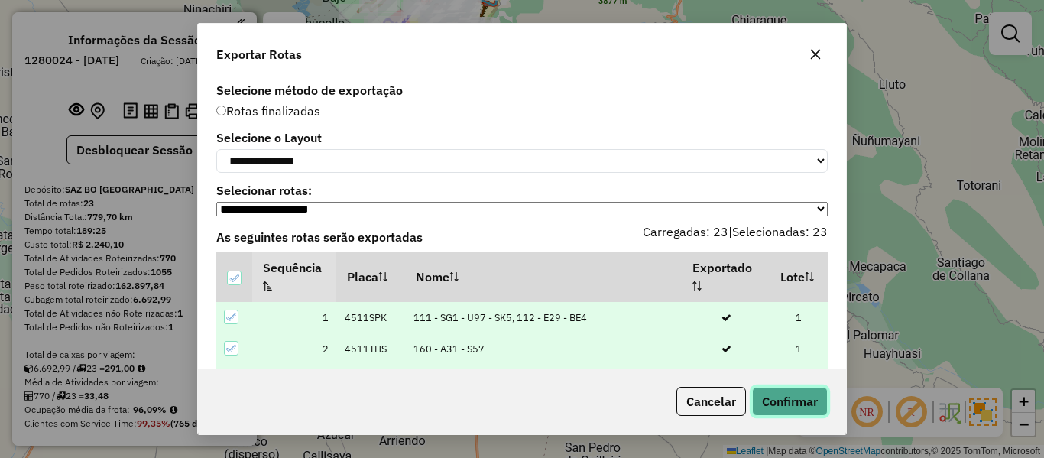
click at [764, 389] on button "Confirmar" at bounding box center [790, 401] width 76 height 29
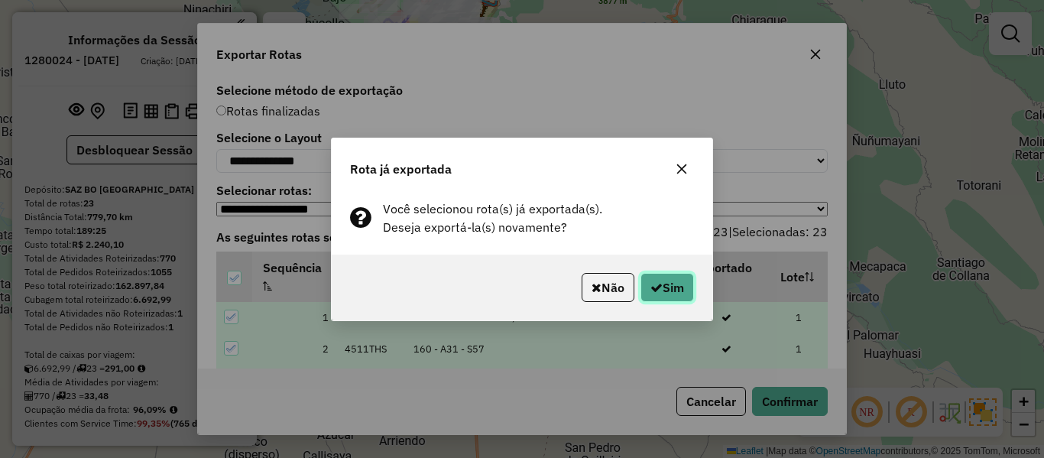
click at [684, 286] on button "Sim" at bounding box center [668, 287] width 54 height 29
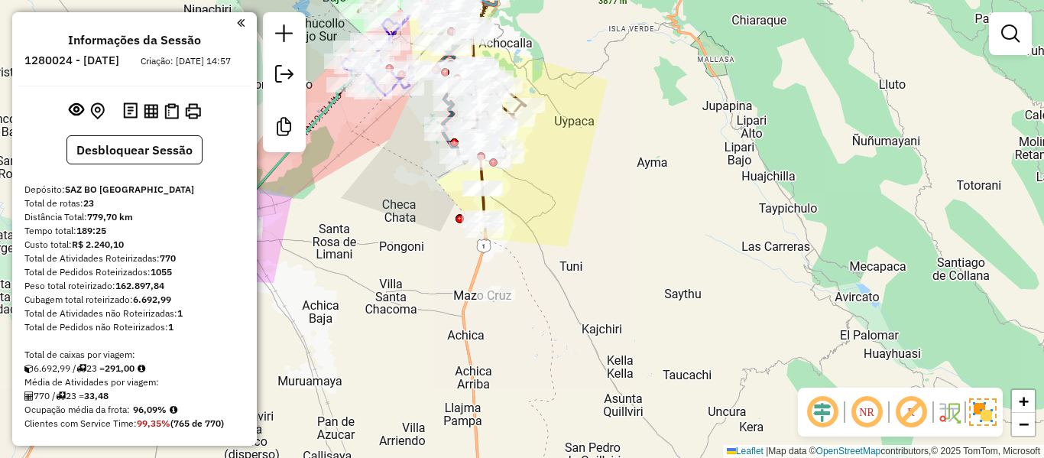
click at [674, 210] on div "Janela de atendimento Grade de atendimento Capacidade Transportadoras Veículos …" at bounding box center [522, 229] width 1044 height 458
click at [119, 58] on h6 "1280024 - 22/09/2025" at bounding box center [71, 61] width 95 height 14
copy h6 "22"
drag, startPoint x: 146, startPoint y: 430, endPoint x: 148, endPoint y: 423, distance: 8.0
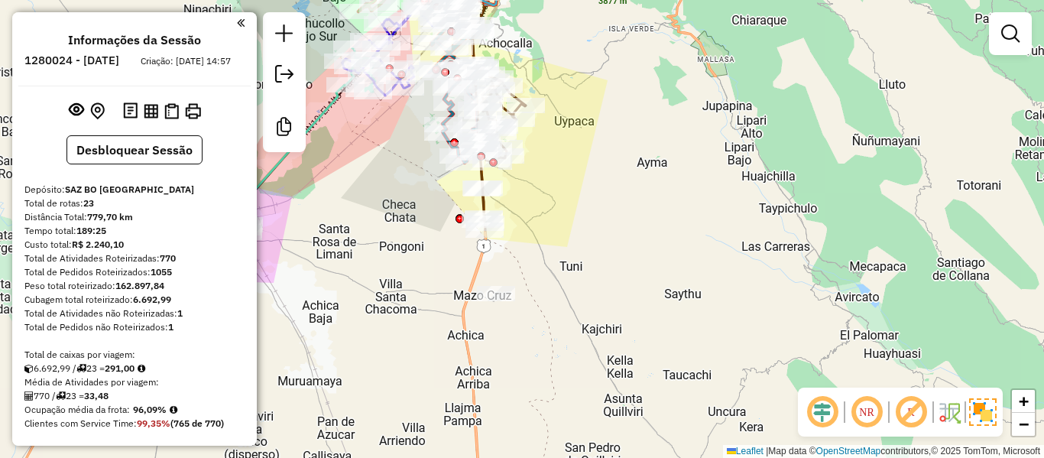
click at [148, 415] on strong "96,09%" at bounding box center [150, 409] width 34 height 11
click at [166, 264] on strong "770" at bounding box center [168, 257] width 16 height 11
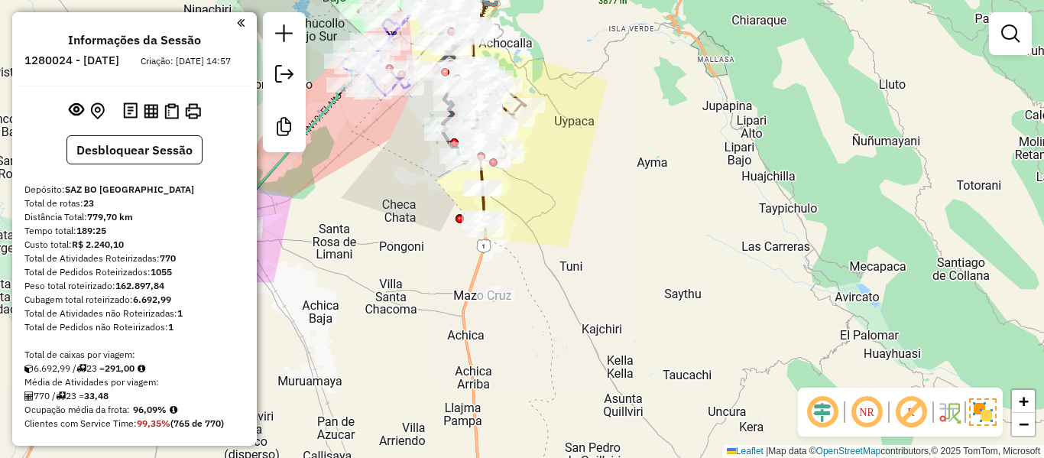
copy strong "770"
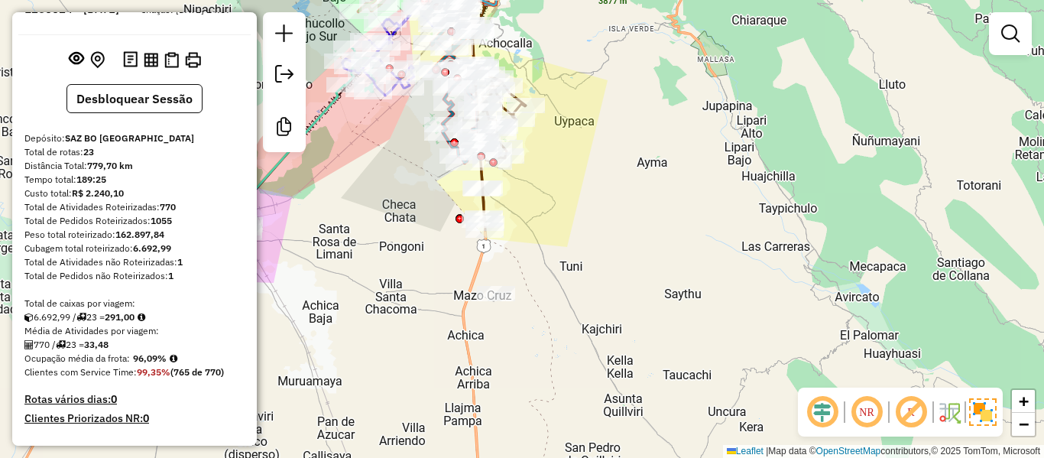
scroll to position [76, 0]
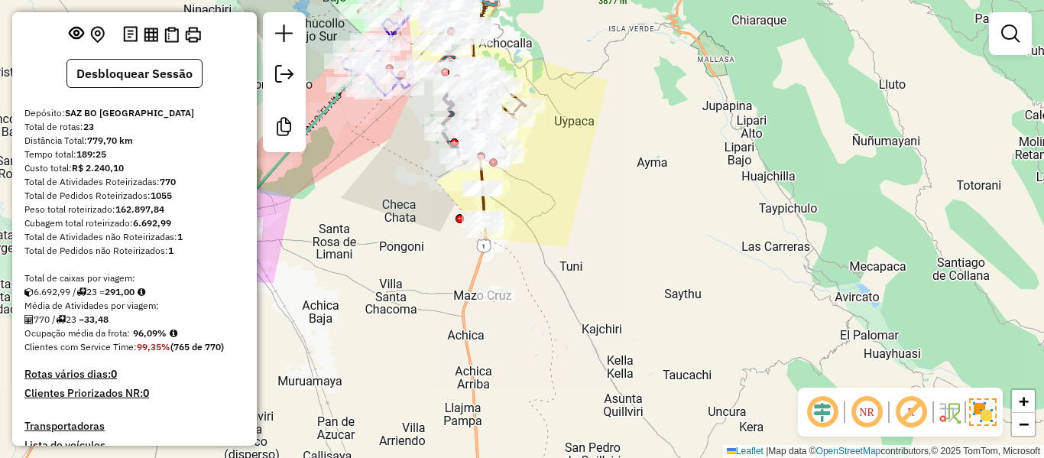
click at [149, 326] on div "770 / 23 = 33,48" at bounding box center [134, 320] width 220 height 14
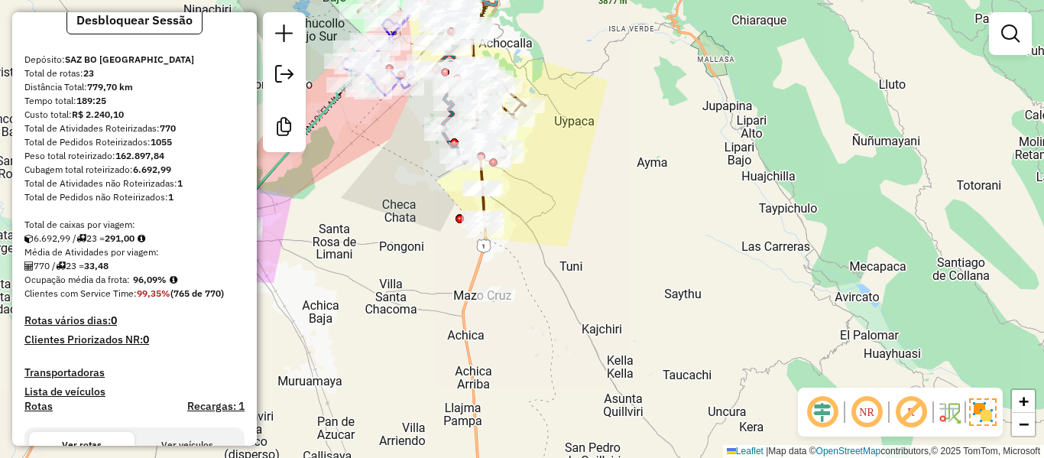
scroll to position [153, 0]
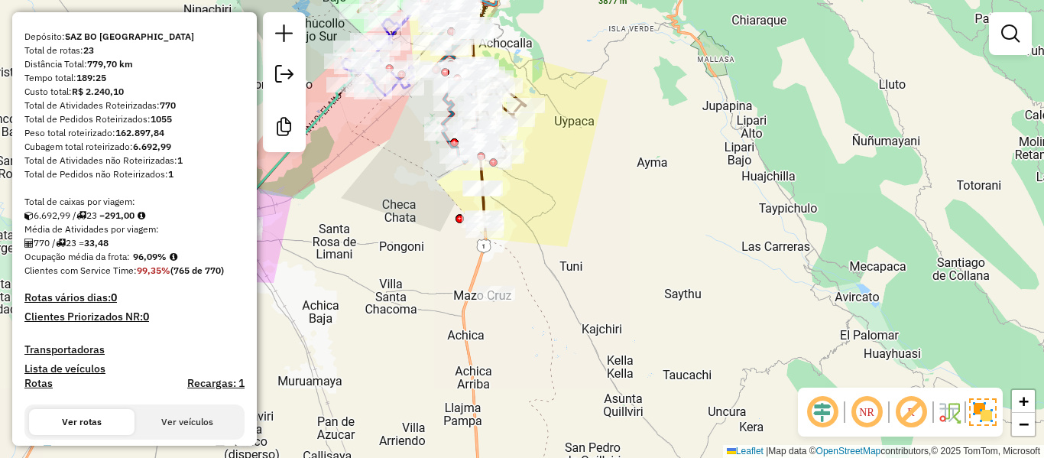
click at [122, 209] on div "Total de caixas por viagem:" at bounding box center [134, 202] width 220 height 14
click at [99, 248] on strong "33,48" at bounding box center [96, 242] width 24 height 11
copy strong "33,48"
click at [92, 56] on strong "23" at bounding box center [88, 49] width 11 height 11
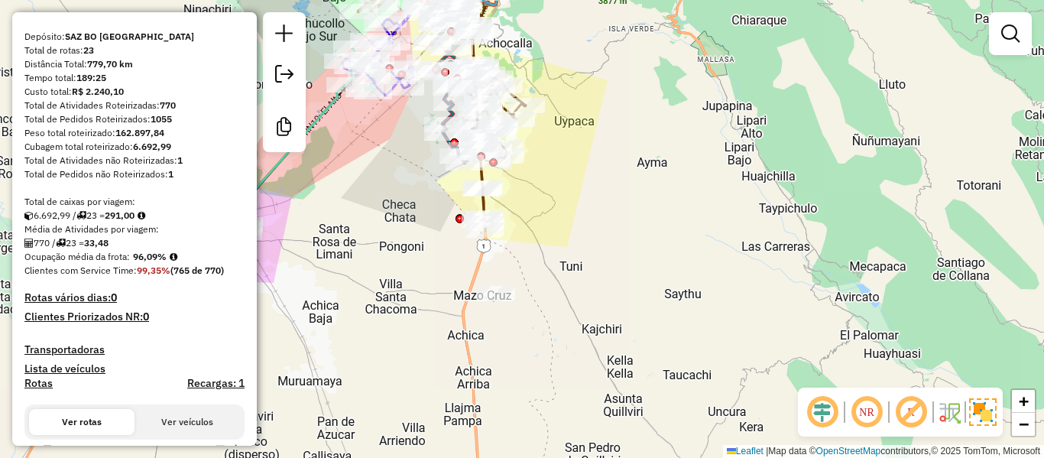
click at [92, 56] on strong "23" at bounding box center [88, 49] width 11 height 11
copy strong "23"
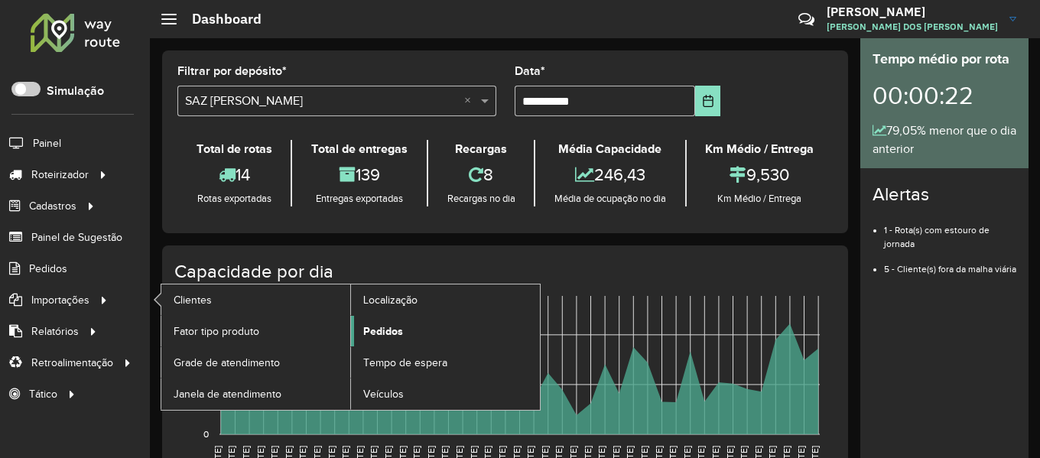
click at [385, 329] on span "Pedidos" at bounding box center [383, 331] width 40 height 16
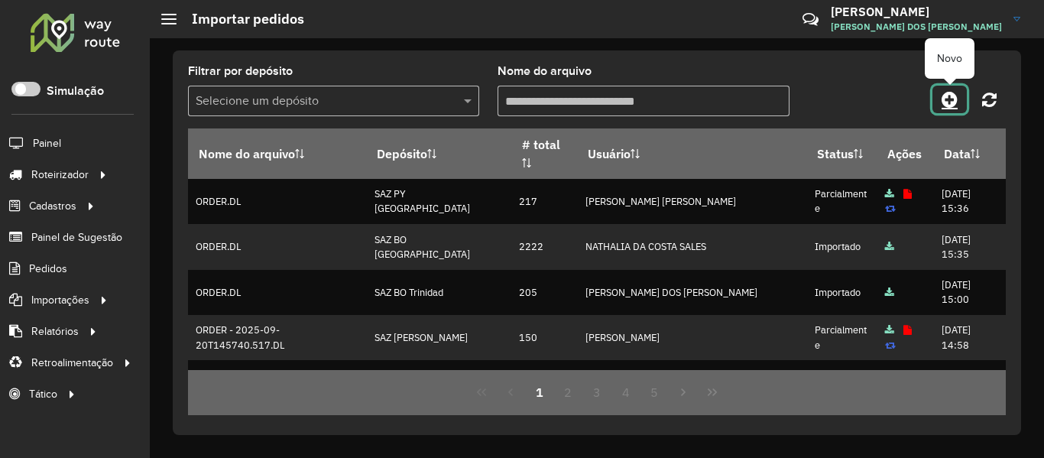
click at [940, 102] on link at bounding box center [950, 100] width 34 height 28
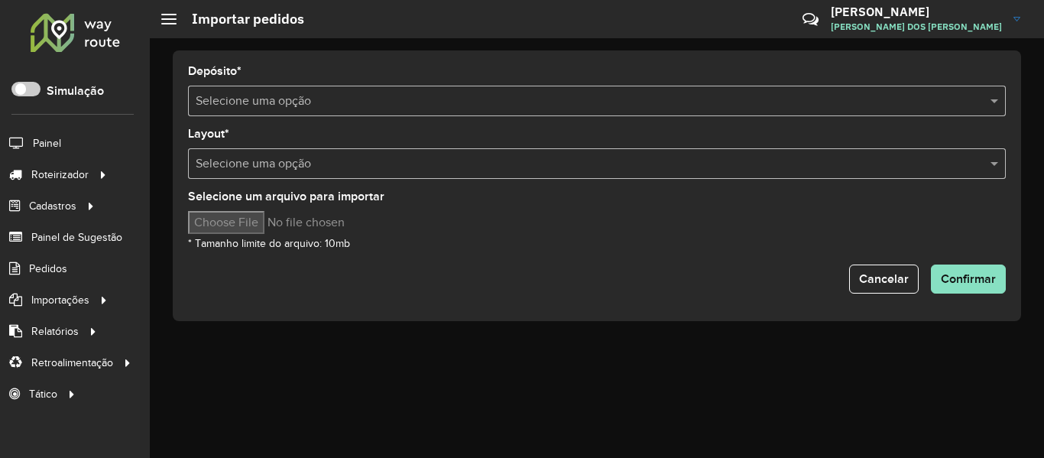
click at [408, 83] on div "Depósito * Selecione uma opção" at bounding box center [597, 91] width 818 height 50
click at [355, 109] on input "text" at bounding box center [582, 101] width 772 height 18
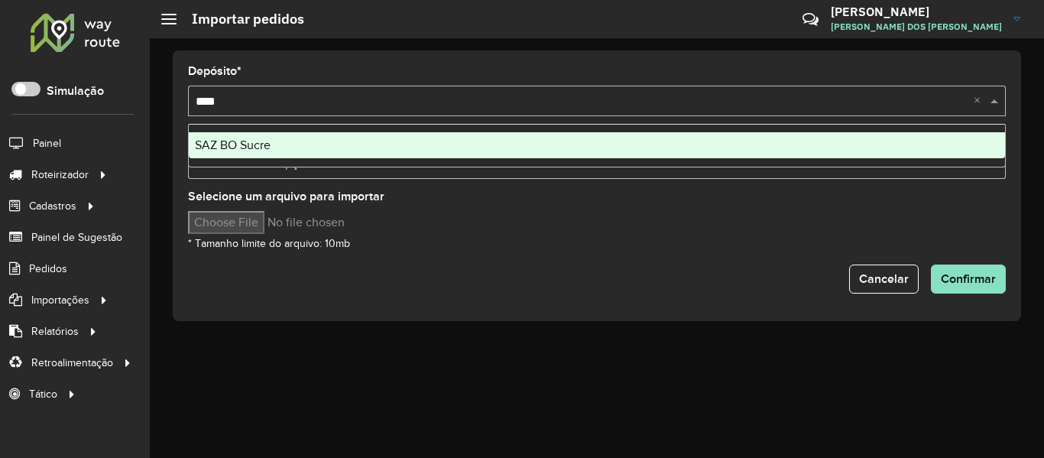
type input "*****"
click at [295, 142] on div "SAZ BO Sucre" at bounding box center [597, 145] width 816 height 26
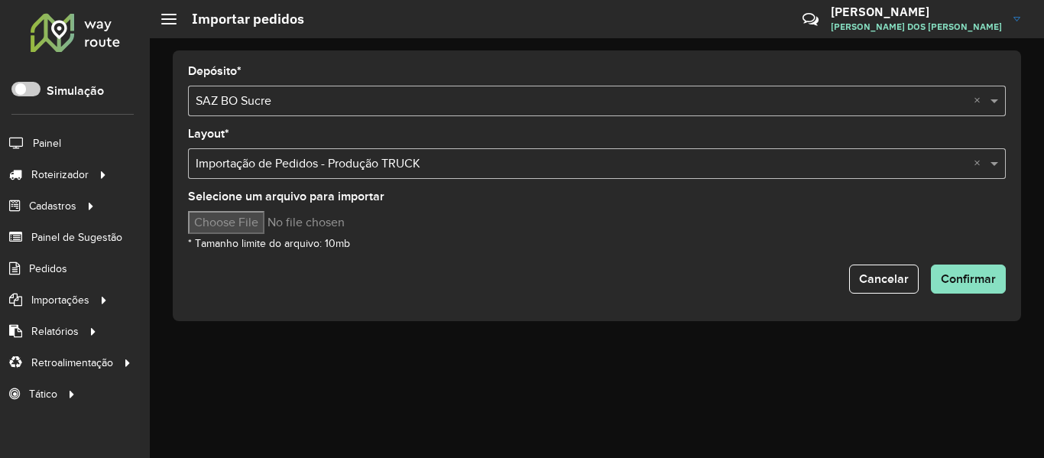
click at [269, 223] on input "Selecione um arquivo para importar" at bounding box center [318, 222] width 260 height 23
type input "**********"
click at [544, 282] on div "Cancelar Confirmar" at bounding box center [597, 278] width 818 height 29
click at [962, 277] on span "Confirmar" at bounding box center [968, 278] width 55 height 13
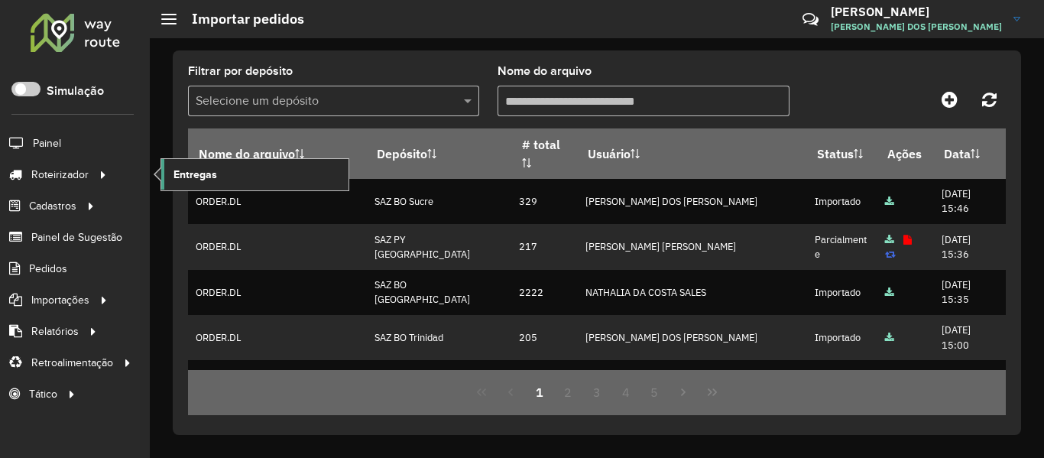
click at [254, 176] on link "Entregas" at bounding box center [254, 174] width 187 height 31
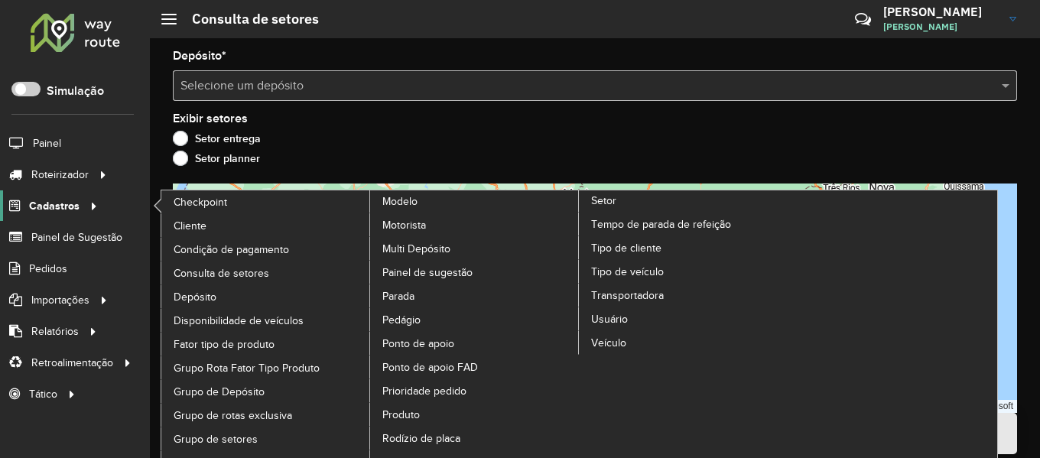
click at [64, 205] on span "Cadastros" at bounding box center [54, 206] width 50 height 16
click at [263, 311] on link "Disponibilidade de veículos" at bounding box center [265, 320] width 209 height 23
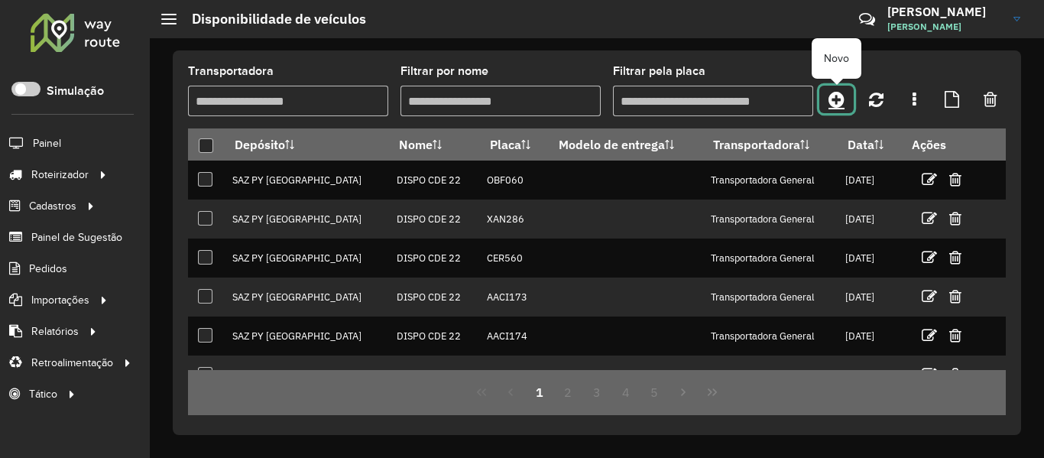
click at [836, 98] on icon at bounding box center [837, 99] width 16 height 18
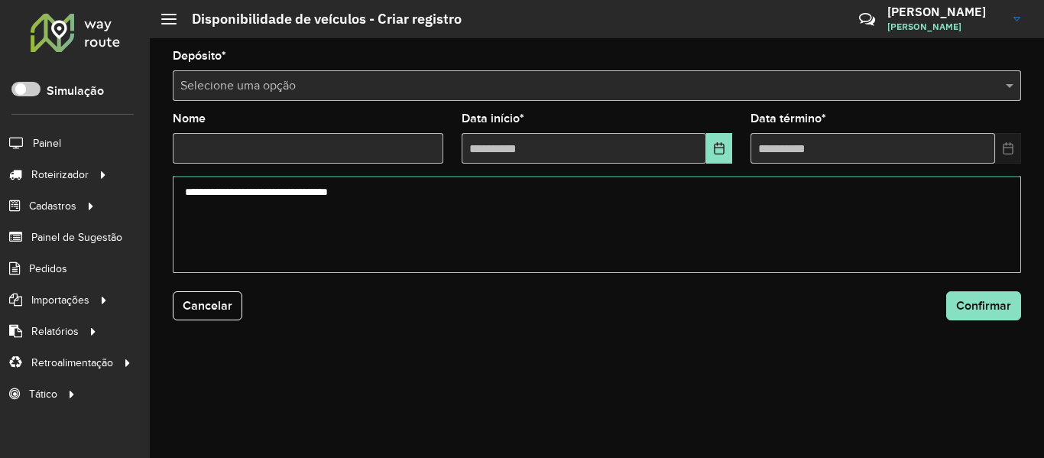
click at [365, 200] on textarea at bounding box center [597, 224] width 849 height 97
paste textarea "******* ******* ******* ******* ******* ******* ******* ******* ******* *******"
type textarea "******* ******* ******* ******* ******* ******* ******* ******* ******* *******"
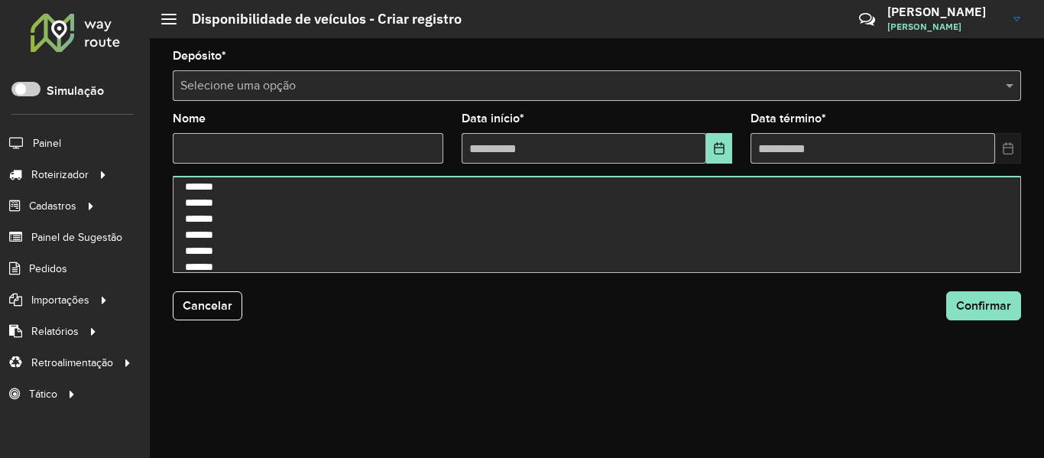
drag, startPoint x: 360, startPoint y: 61, endPoint x: 353, endPoint y: 68, distance: 9.7
click at [357, 63] on div "Depósito * Selecione uma opção" at bounding box center [597, 75] width 849 height 50
click at [345, 84] on input "text" at bounding box center [581, 86] width 803 height 18
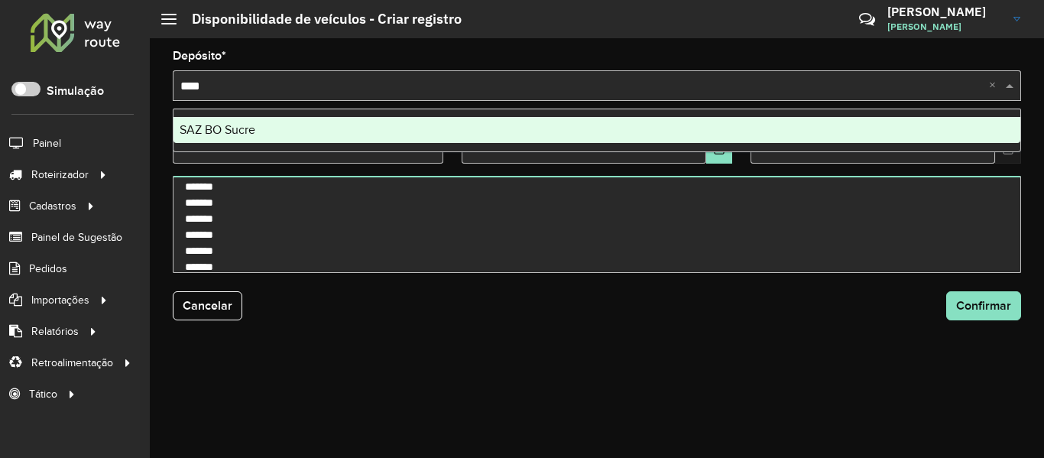
type input "*****"
click at [274, 135] on div "SAZ BO Sucre" at bounding box center [597, 130] width 847 height 26
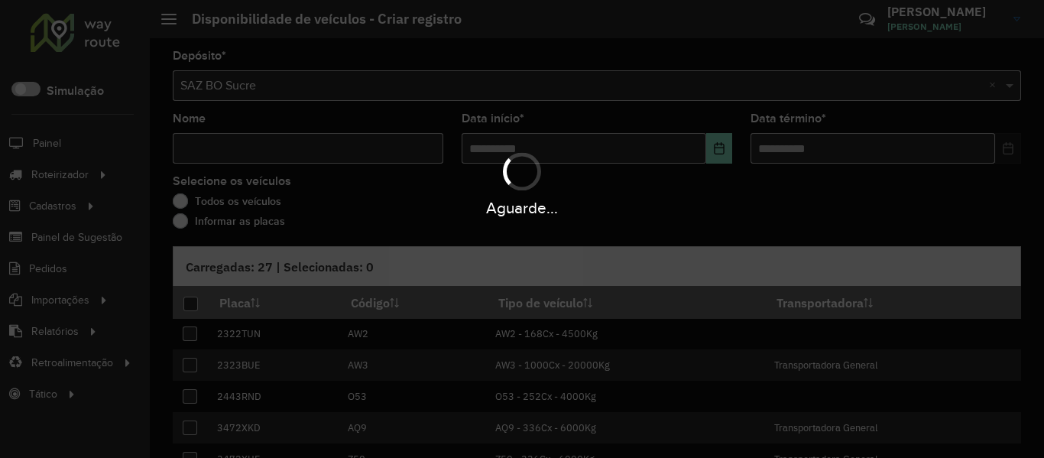
click at [291, 146] on div "Aguarde..." at bounding box center [522, 229] width 1044 height 458
click at [291, 146] on input "Nome" at bounding box center [308, 148] width 271 height 31
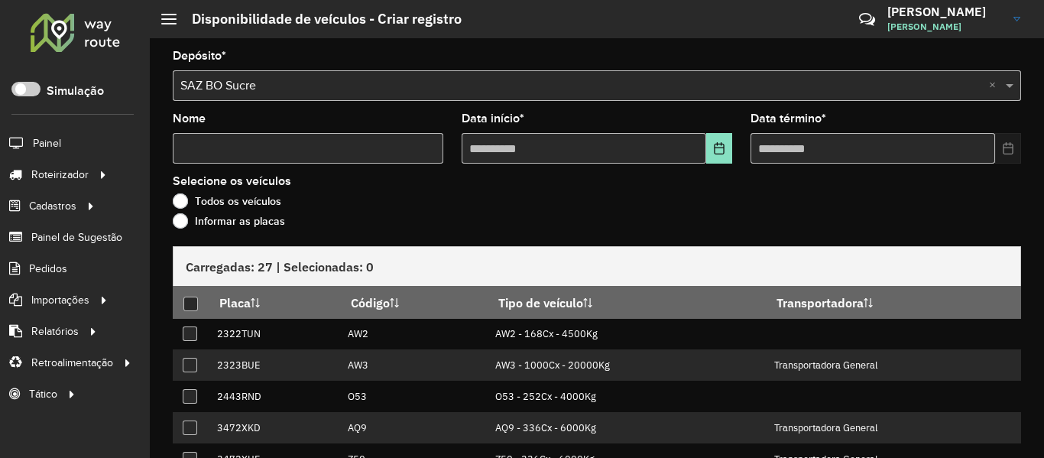
click at [291, 146] on input "Nome" at bounding box center [308, 148] width 271 height 31
type input "****"
click at [714, 148] on icon "Choose Date" at bounding box center [719, 148] width 10 height 12
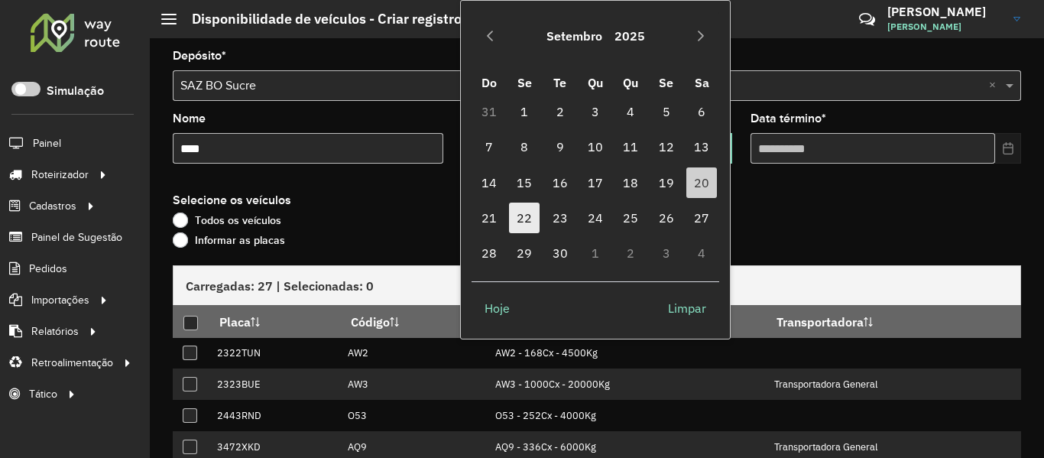
click at [532, 222] on span "22" at bounding box center [524, 218] width 31 height 31
type input "**********"
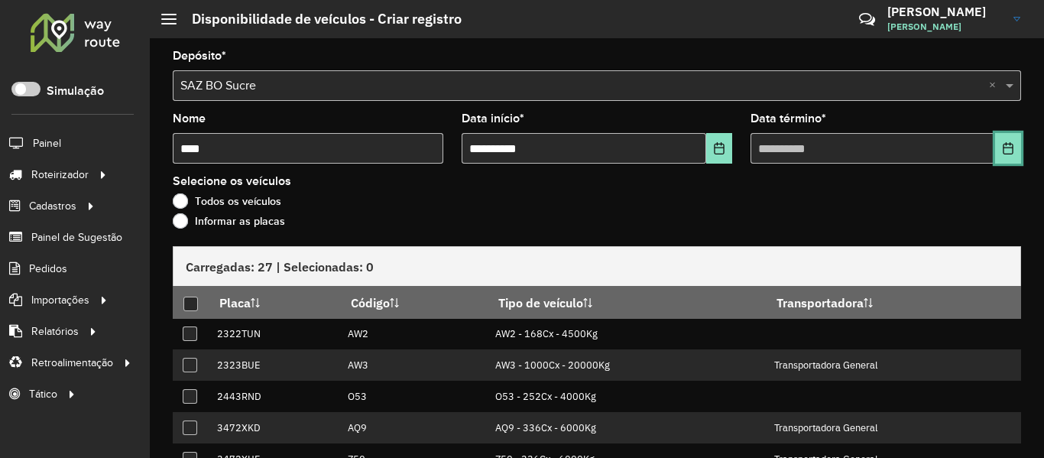
click at [996, 156] on button "Choose Date" at bounding box center [1008, 148] width 26 height 31
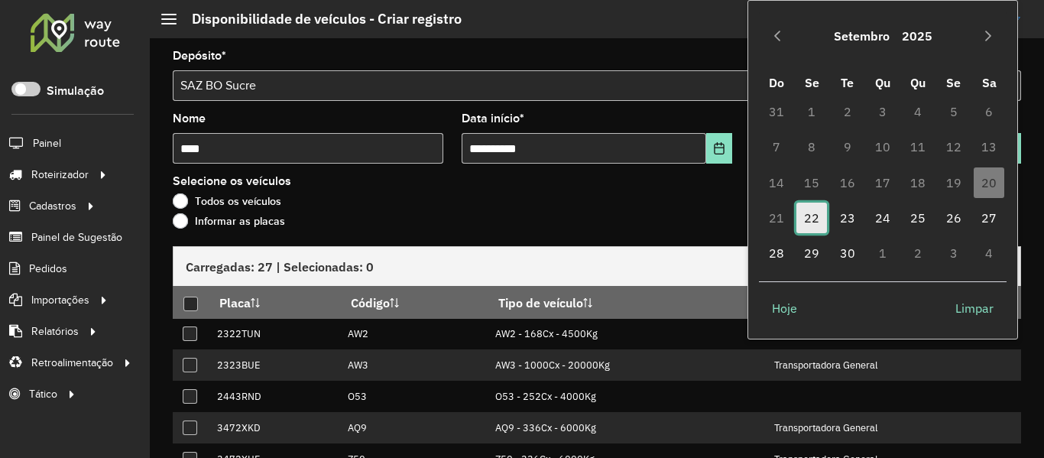
click at [817, 222] on span "22" at bounding box center [812, 218] width 31 height 31
type input "**********"
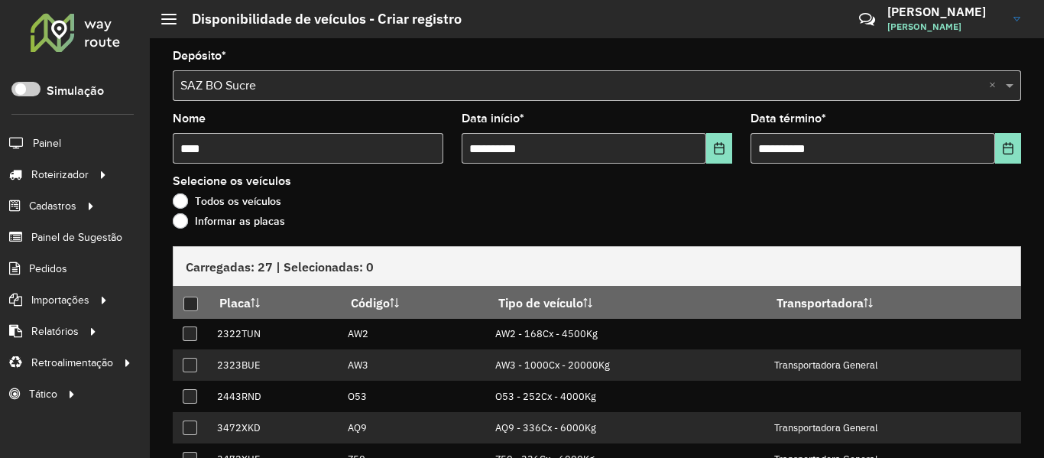
click at [281, 225] on label "Informar as placas" at bounding box center [229, 220] width 112 height 15
click at [271, 222] on label "Informar as placas" at bounding box center [229, 220] width 112 height 15
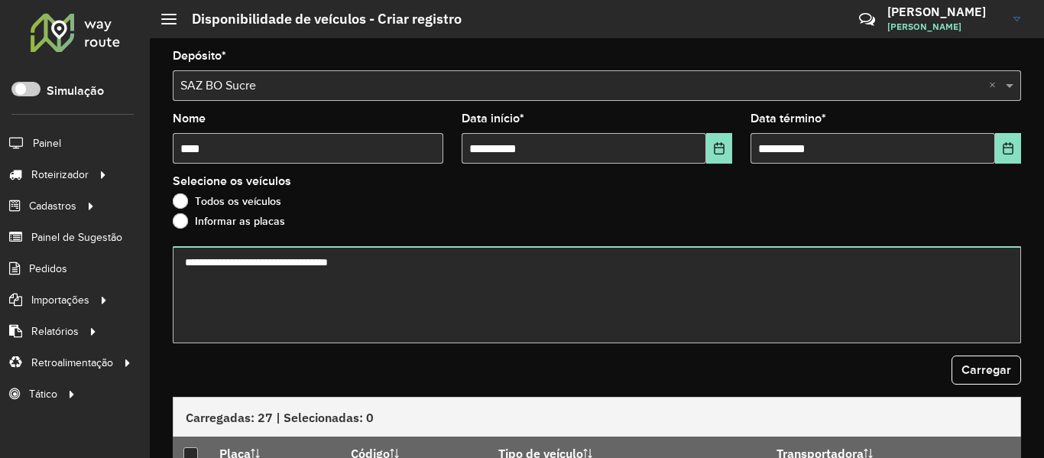
click at [271, 222] on label "Informar as placas" at bounding box center [229, 220] width 112 height 15
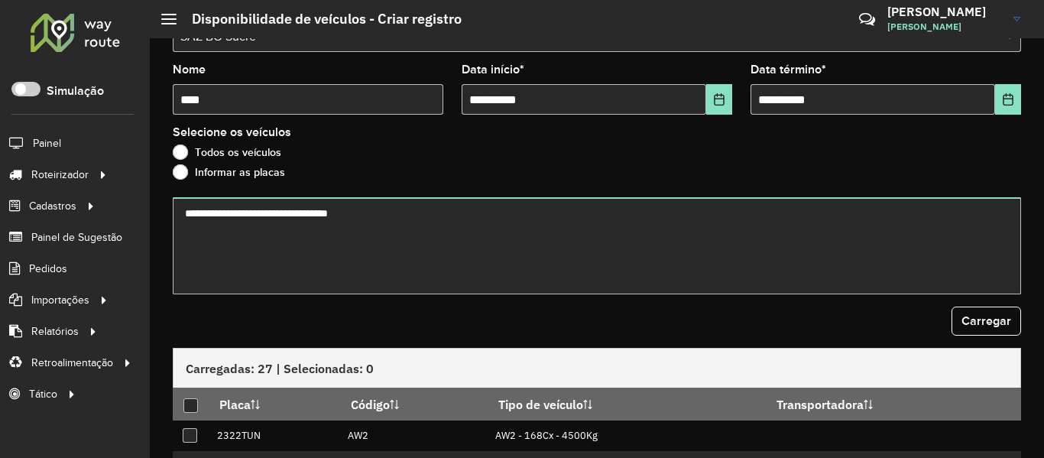
scroll to position [76, 0]
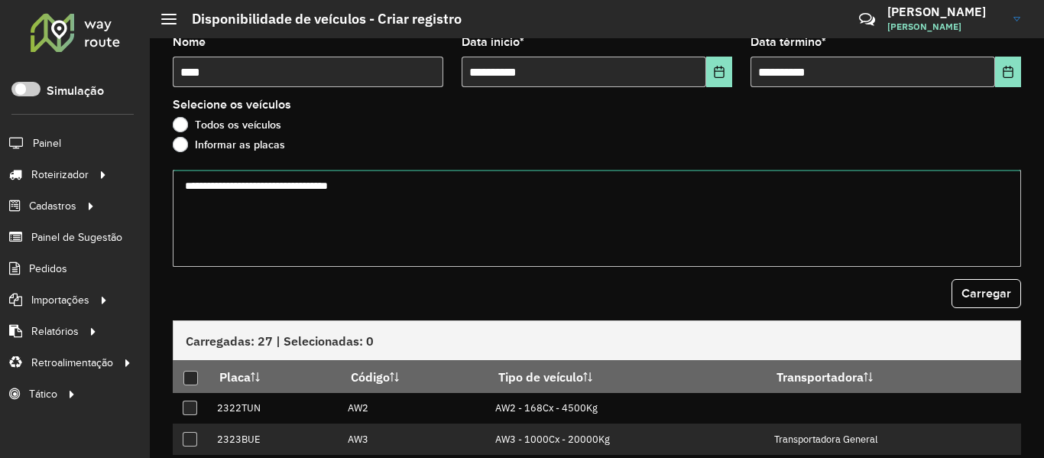
click at [365, 246] on textarea at bounding box center [597, 218] width 849 height 97
paste textarea "******* ******* ******* ******* ******* ******* ******* ******* ******* *******"
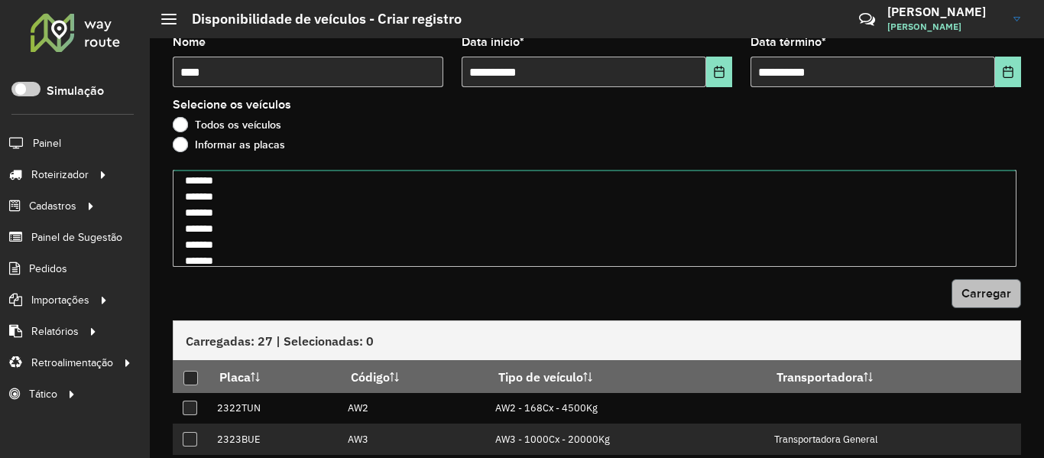
type textarea "******* ******* ******* ******* ******* ******* ******* ******* ******* *******"
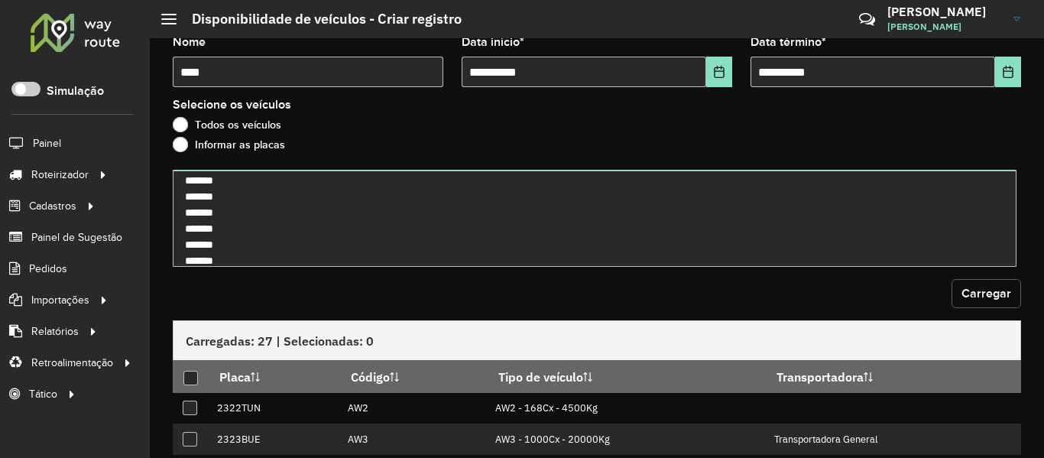
click at [982, 294] on span "Carregar" at bounding box center [987, 293] width 50 height 13
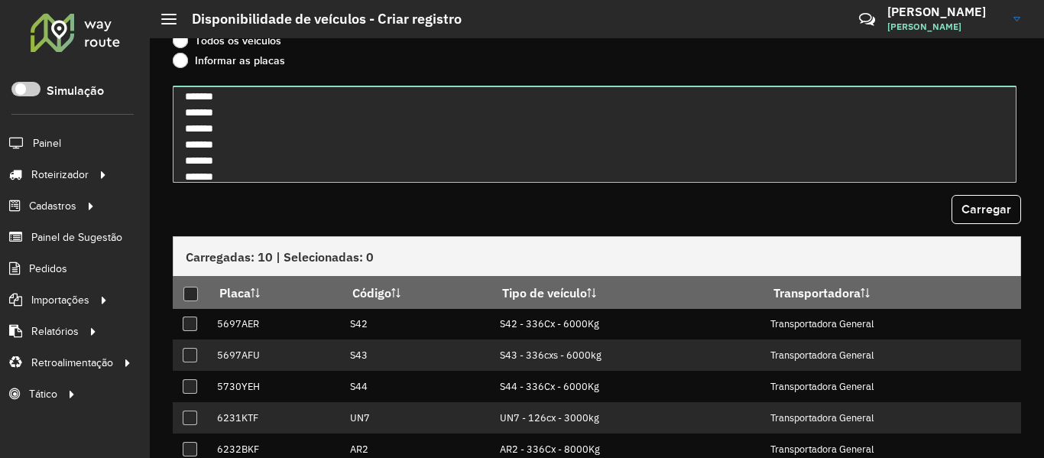
scroll to position [223, 0]
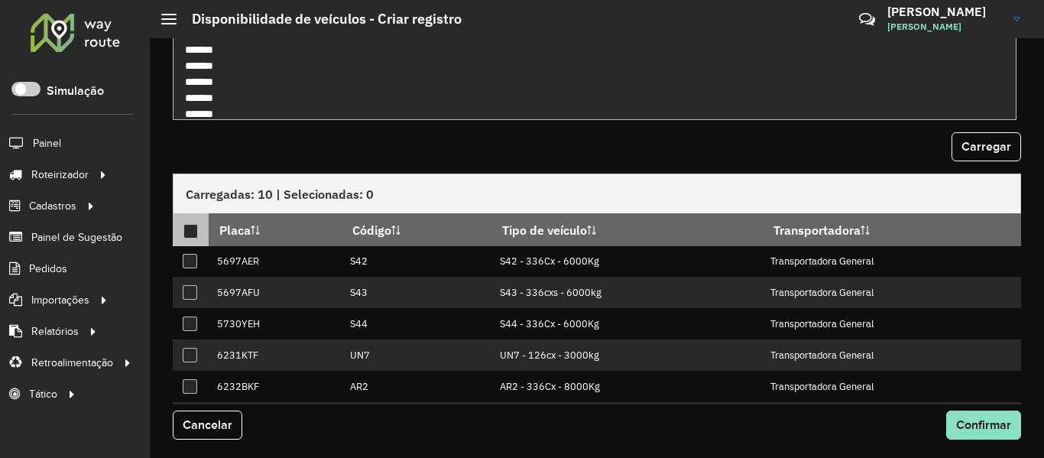
click at [190, 233] on div at bounding box center [190, 231] width 15 height 15
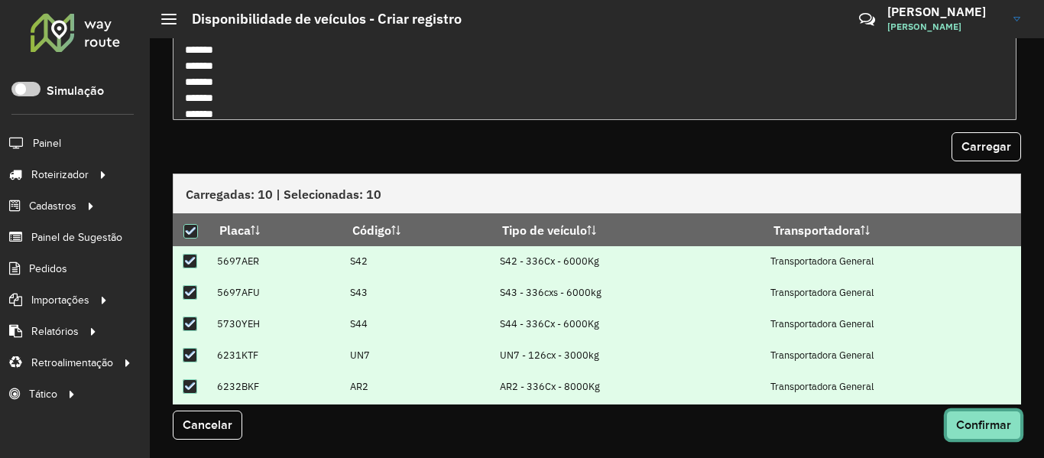
click at [956, 427] on span "Confirmar" at bounding box center [983, 424] width 55 height 13
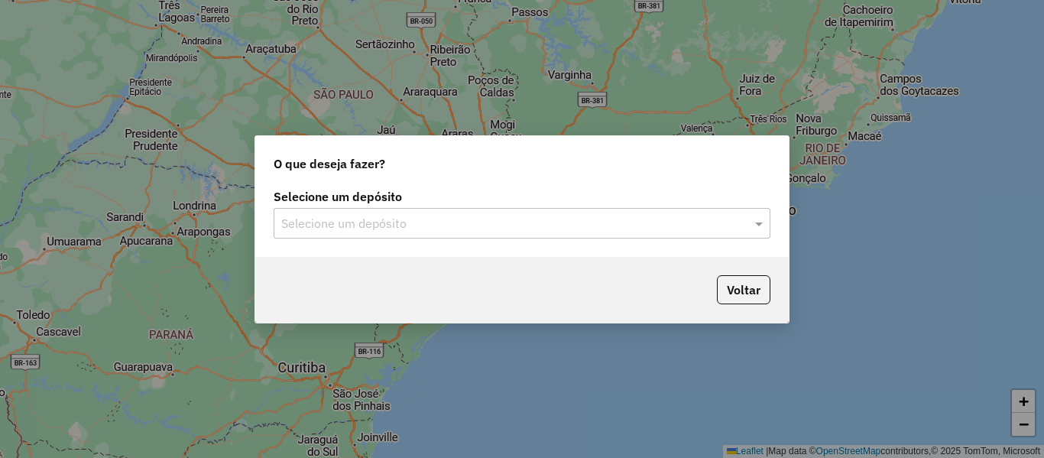
click at [510, 242] on div "Selecione um depósito Selecione um depósito" at bounding box center [522, 221] width 534 height 72
click at [511, 233] on div "Selecione um depósito" at bounding box center [522, 223] width 497 height 31
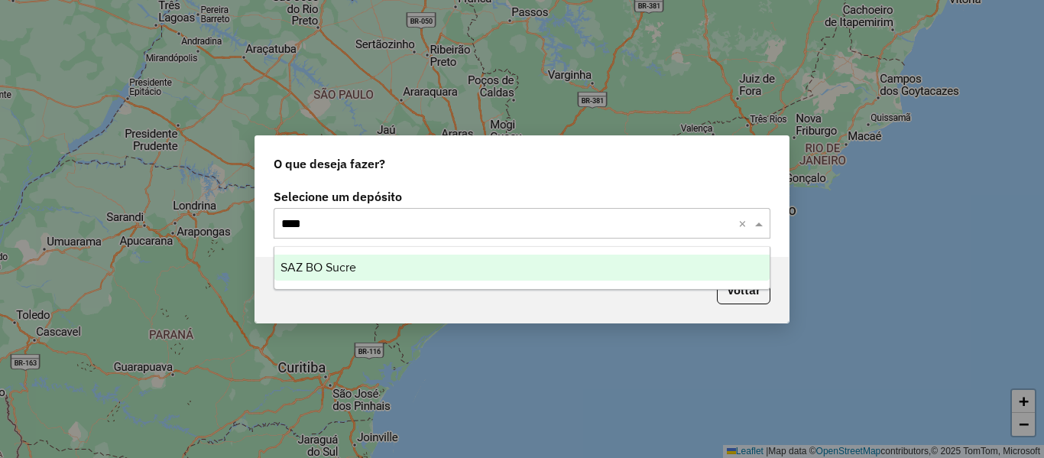
type input "*****"
click at [423, 282] on ng-dropdown-panel "SAZ BO Sucre" at bounding box center [522, 268] width 497 height 44
click at [427, 274] on div "SAZ BO Sucre" at bounding box center [521, 268] width 495 height 26
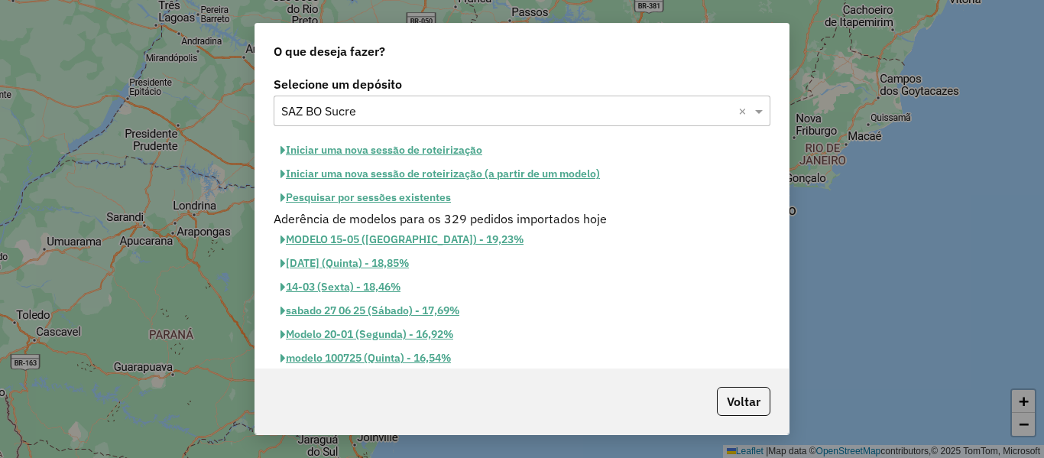
click at [446, 141] on button "Iniciar uma nova sessão de roteirização" at bounding box center [382, 150] width 216 height 24
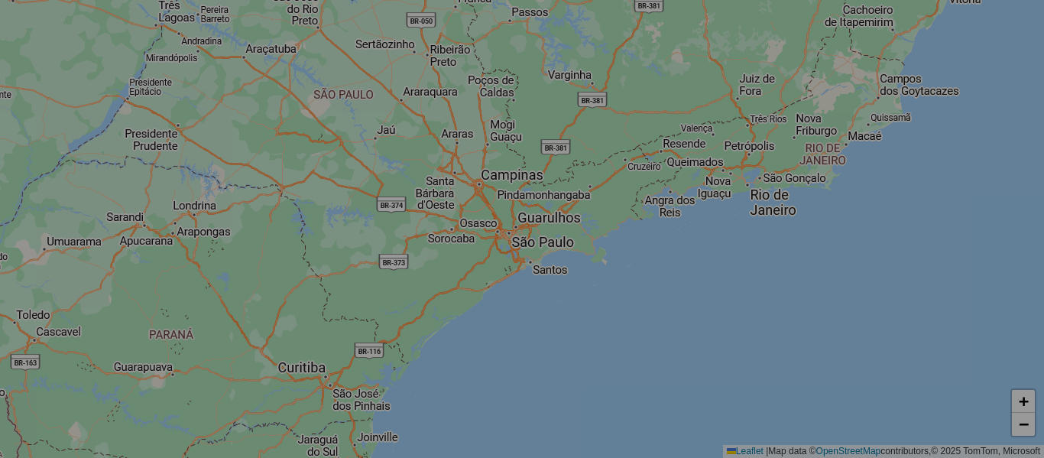
select select "*"
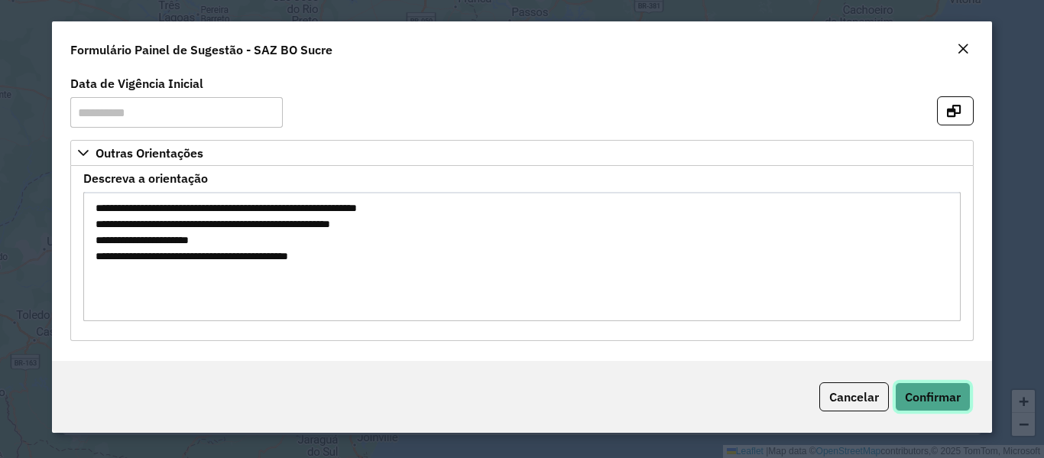
click at [934, 410] on button "Confirmar" at bounding box center [933, 396] width 76 height 29
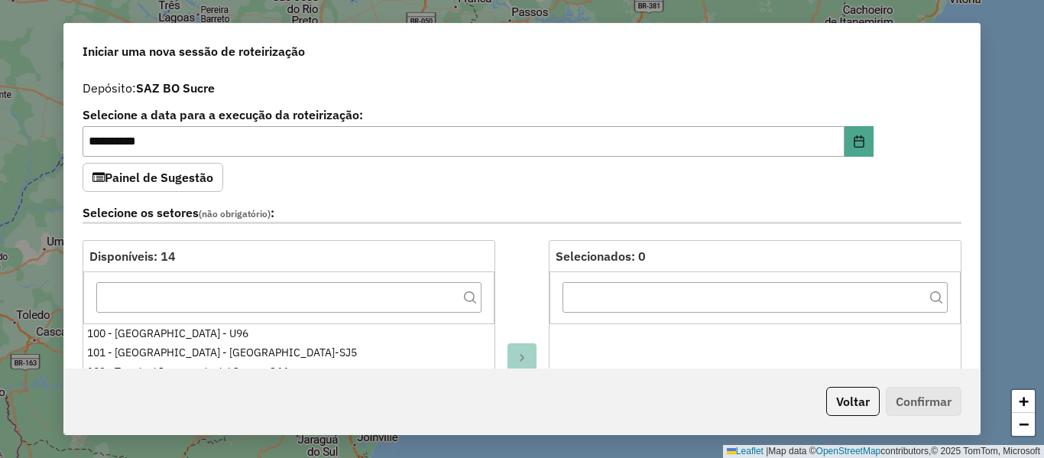
click at [359, 167] on div "**********" at bounding box center [522, 221] width 916 height 296
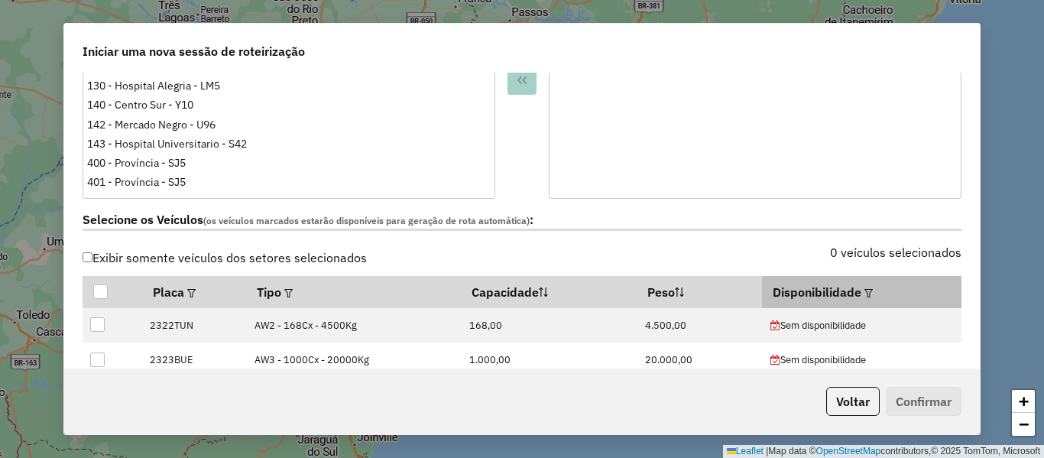
click at [865, 290] on em at bounding box center [869, 293] width 8 height 8
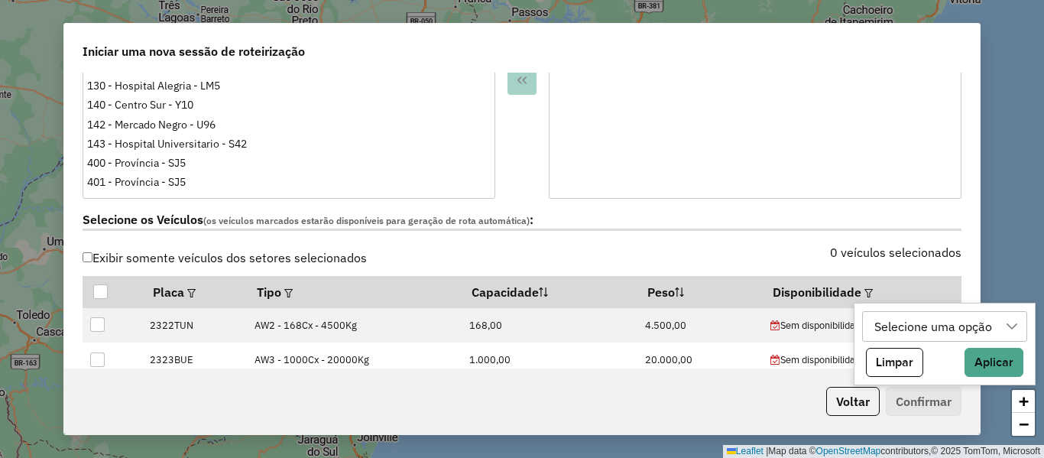
click at [888, 324] on div "Selecione uma opção" at bounding box center [933, 326] width 128 height 29
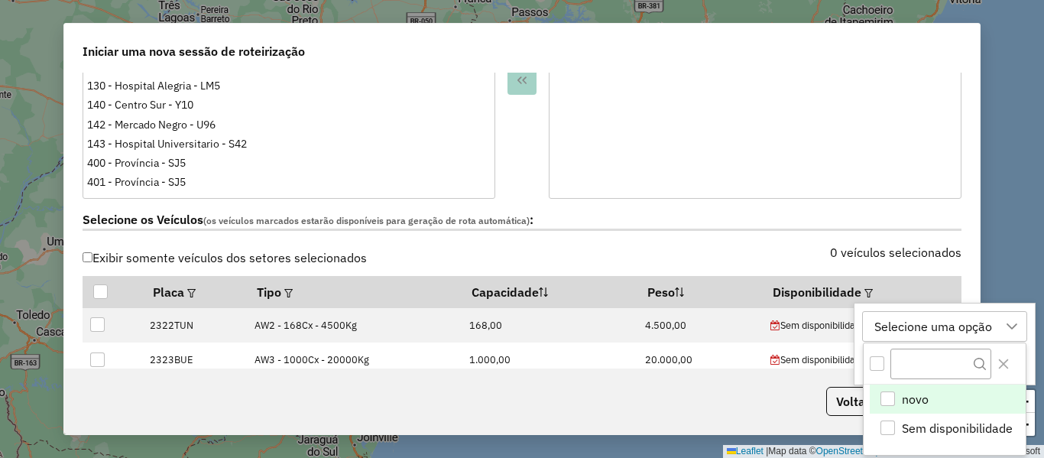
scroll to position [11, 70]
click at [909, 397] on span "novo" at bounding box center [915, 399] width 27 height 18
click at [926, 334] on div at bounding box center [921, 326] width 29 height 29
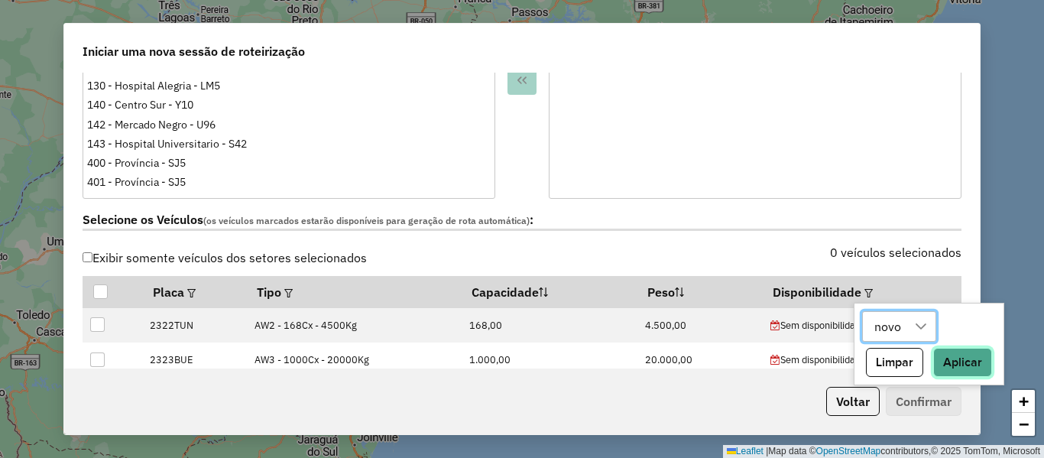
click at [972, 355] on button "Aplicar" at bounding box center [962, 362] width 59 height 29
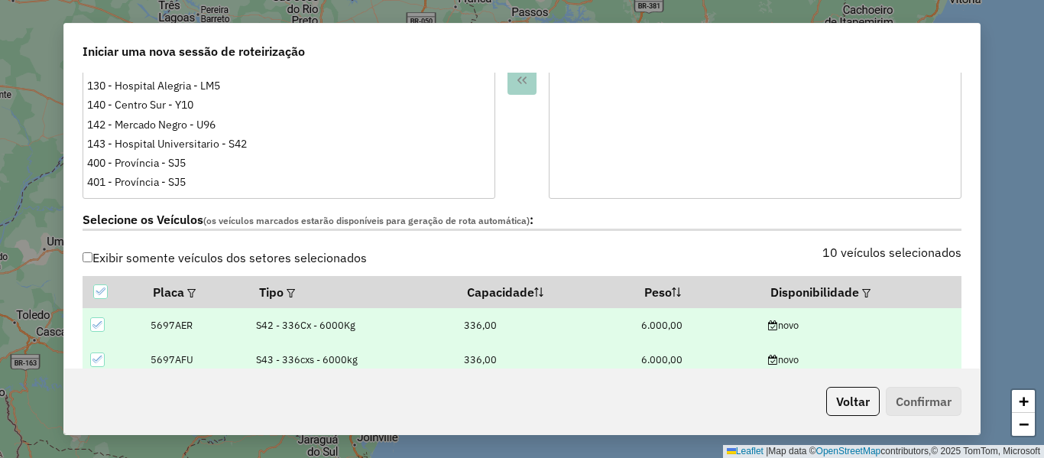
click at [696, 223] on label "Selecione os Veículos (os veículos marcados estarão disponíveis para geração de…" at bounding box center [522, 220] width 879 height 21
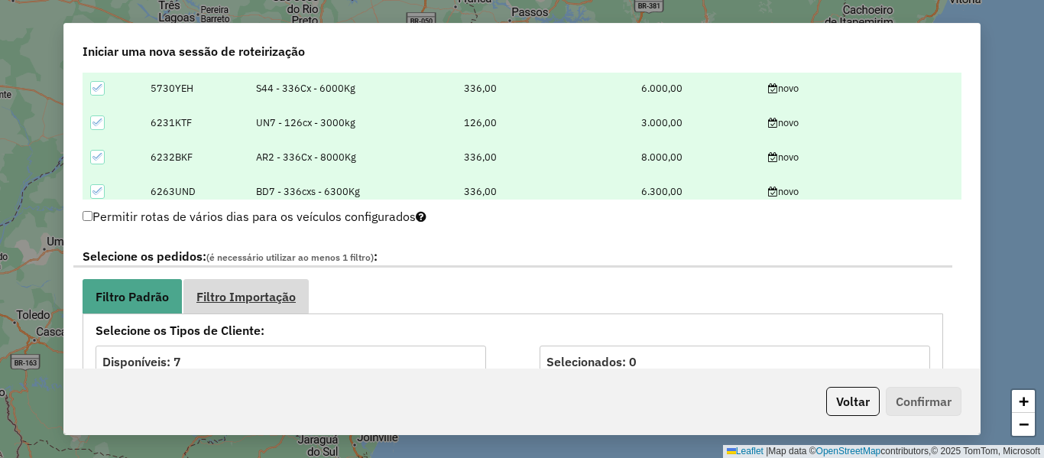
click at [265, 300] on span "Filtro Importação" at bounding box center [245, 296] width 99 height 12
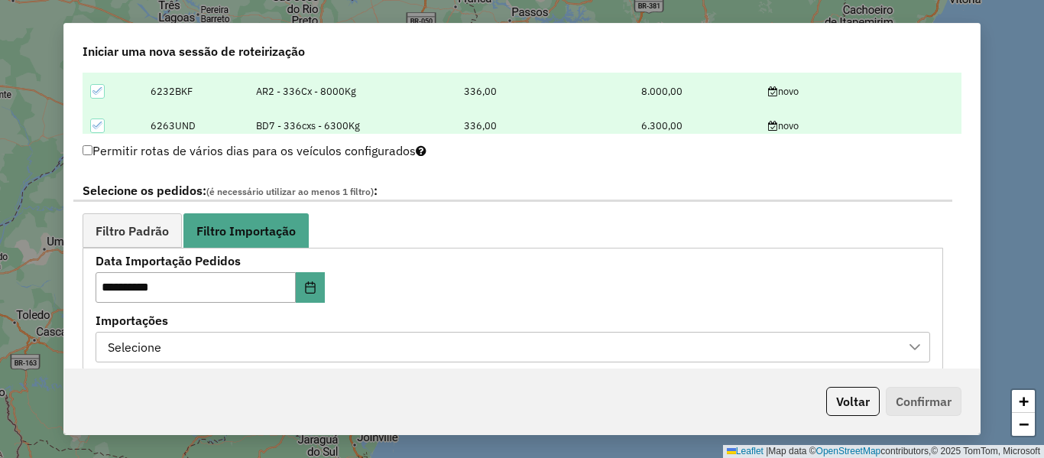
scroll to position [841, 0]
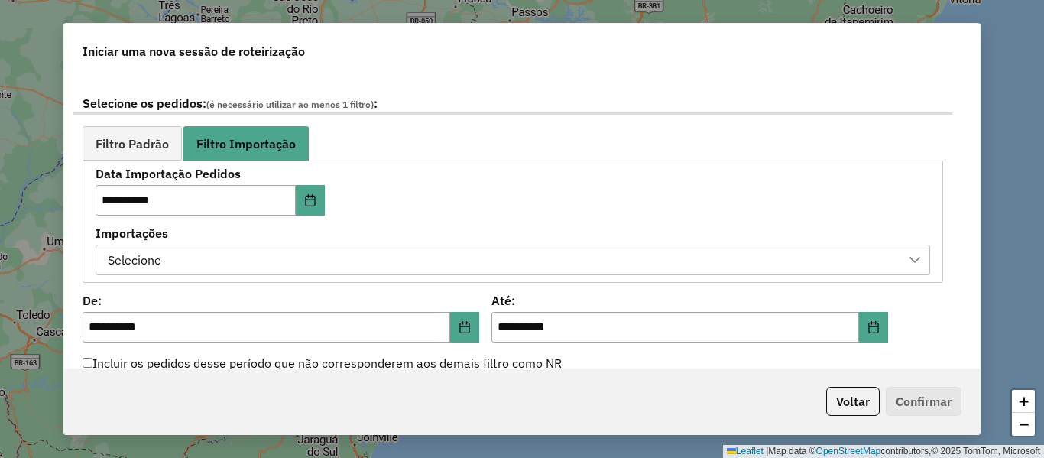
click at [426, 253] on div "Selecione" at bounding box center [501, 259] width 798 height 29
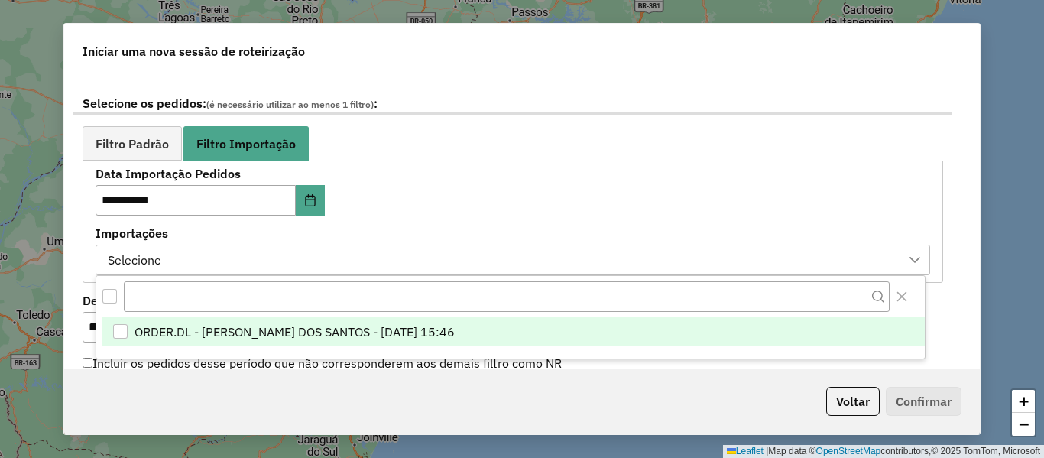
scroll to position [11, 70]
click at [419, 329] on span "ORDER.DL - [PERSON_NAME] DOS SANTOS - [DATE] 15:46" at bounding box center [295, 332] width 320 height 18
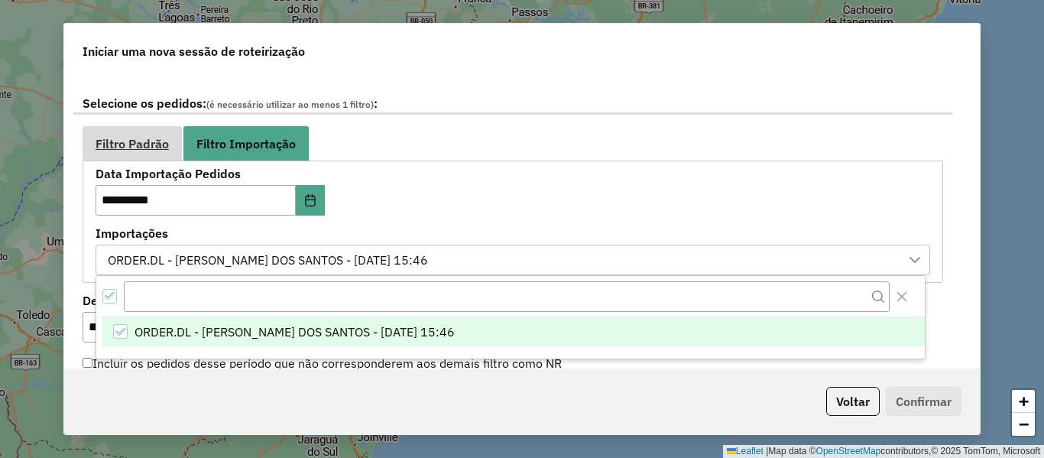
click at [132, 154] on link "Filtro Padrão" at bounding box center [132, 143] width 99 height 34
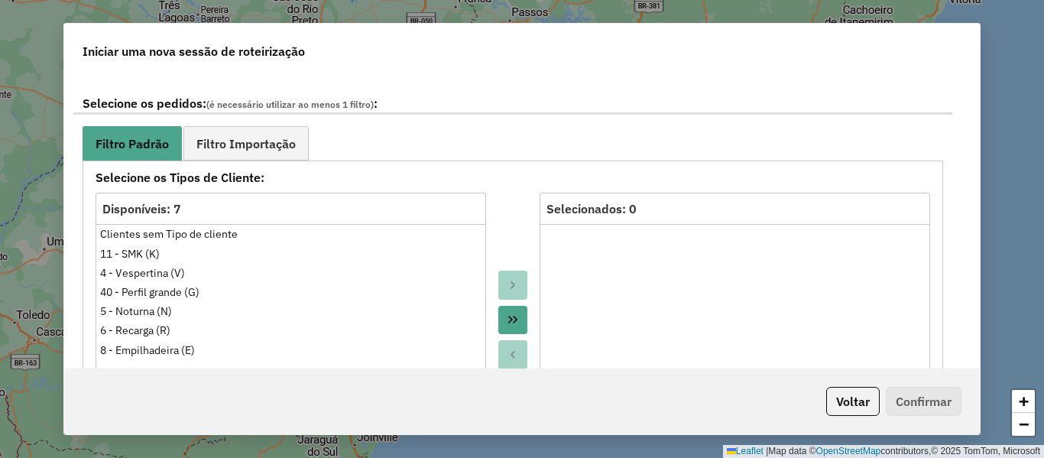
click at [407, 151] on ul "Filtro Padrão Filtro Importação" at bounding box center [513, 143] width 861 height 34
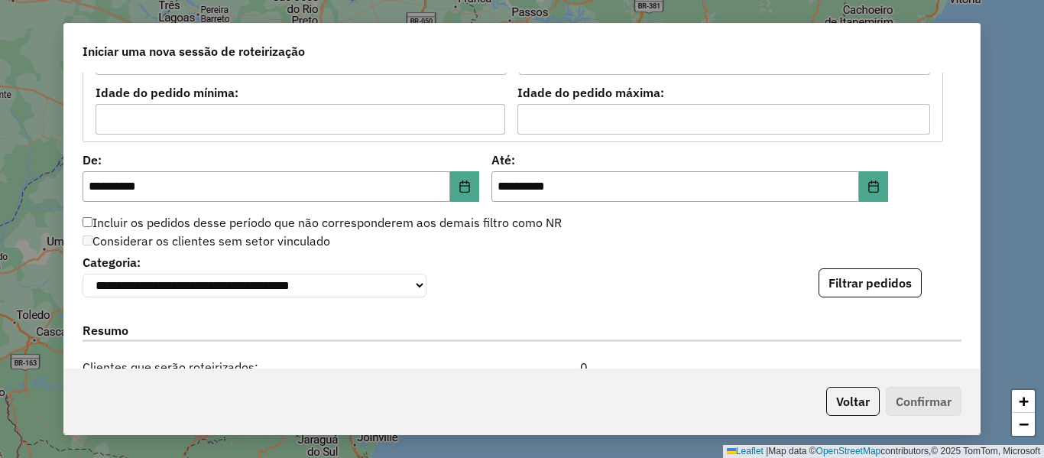
scroll to position [1452, 0]
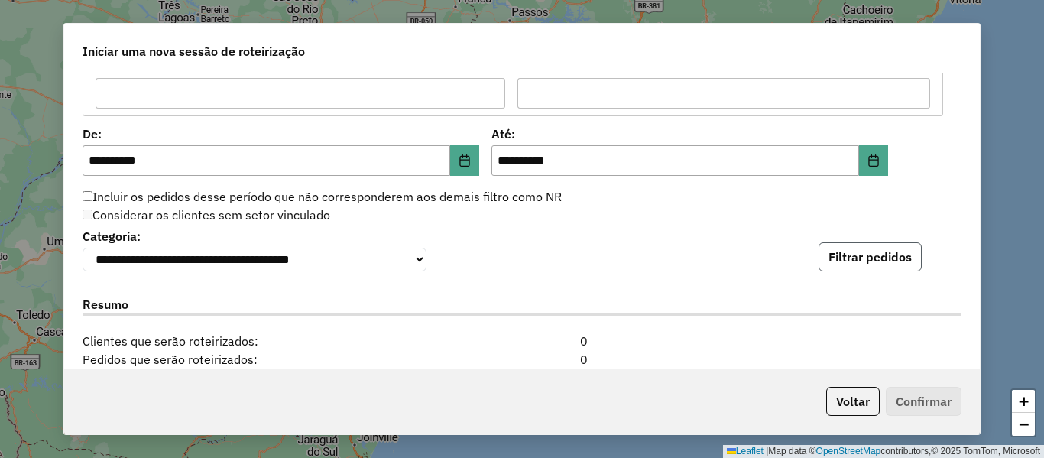
click at [873, 271] on button "Filtrar pedidos" at bounding box center [870, 256] width 103 height 29
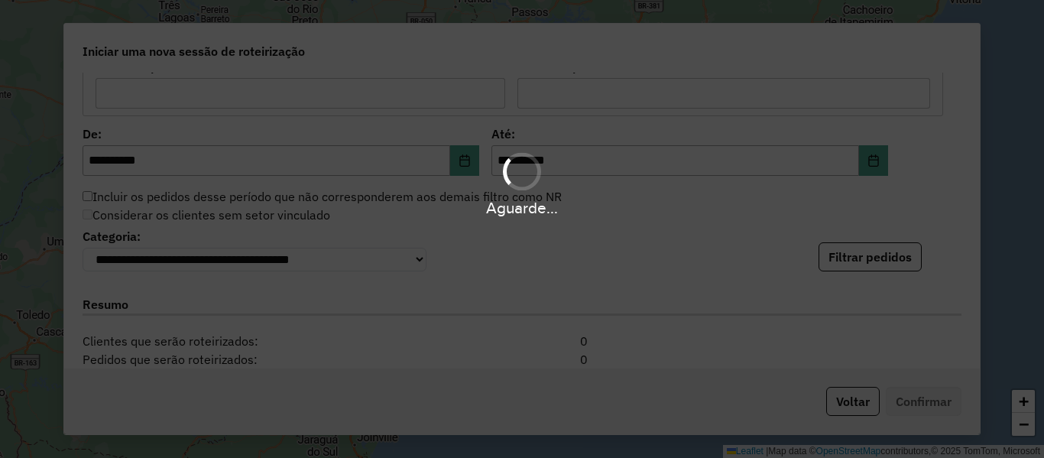
click at [629, 251] on div "Aguarde..." at bounding box center [522, 229] width 1044 height 458
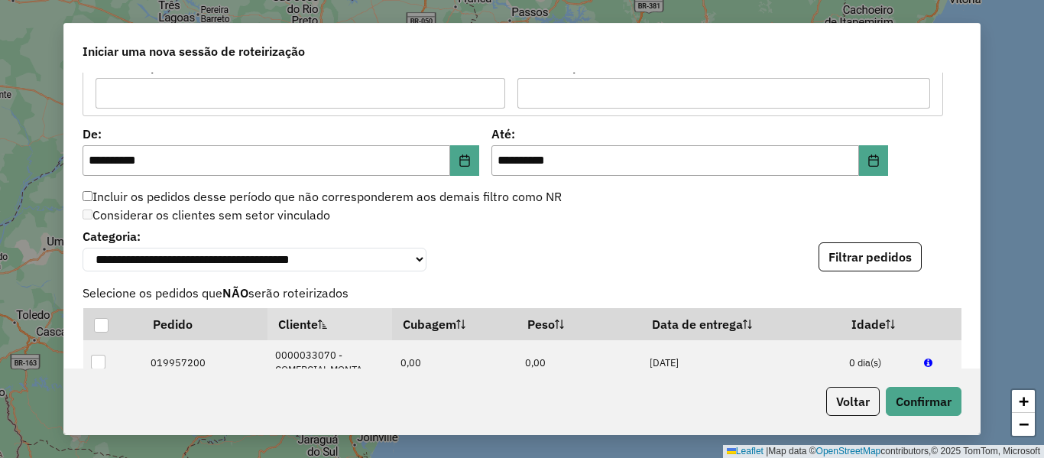
click at [647, 223] on div "Considerar os clientes sem setor vinculado" at bounding box center [512, 215] width 879 height 18
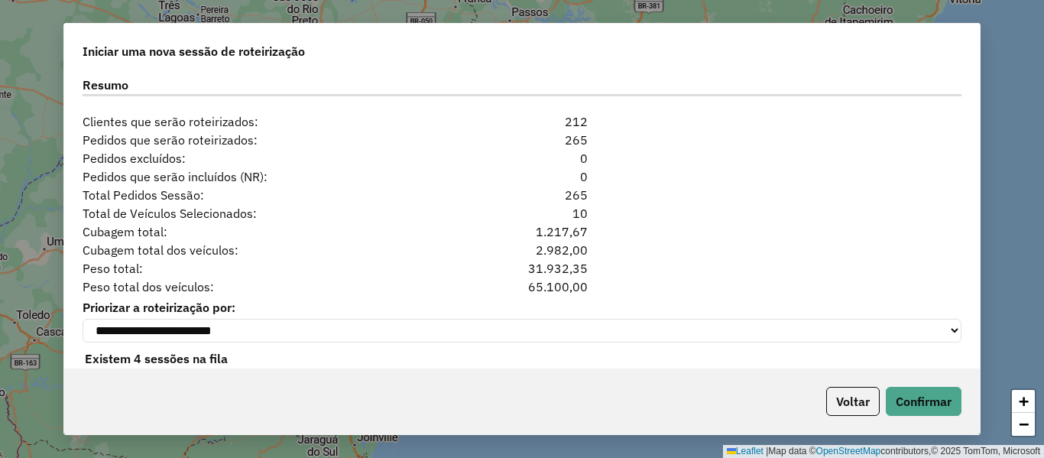
drag, startPoint x: 520, startPoint y: 196, endPoint x: 484, endPoint y: 183, distance: 38.0
click at [485, 184] on div "**********" at bounding box center [522, 221] width 916 height 296
click at [678, 211] on div "Total de Veículos Selecionados: 10" at bounding box center [521, 213] width 897 height 18
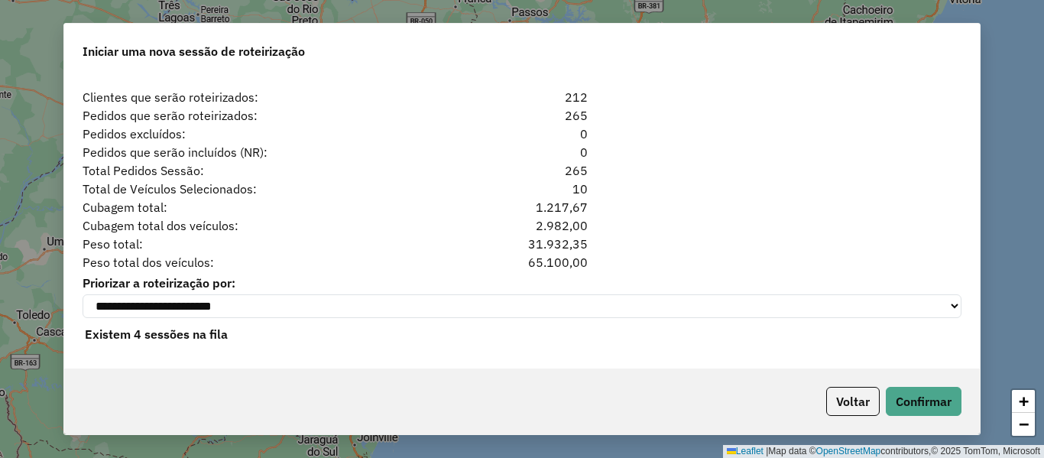
scroll to position [2021, 0]
click at [941, 400] on button "Confirmar" at bounding box center [924, 401] width 76 height 29
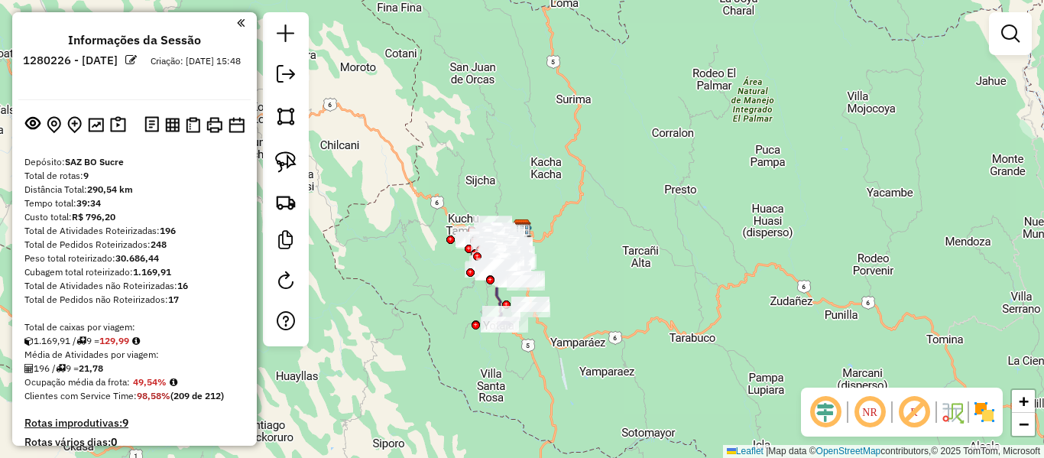
click at [683, 259] on div "Janela de atendimento Grade de atendimento Capacidade Transportadoras Veículos …" at bounding box center [522, 229] width 1044 height 458
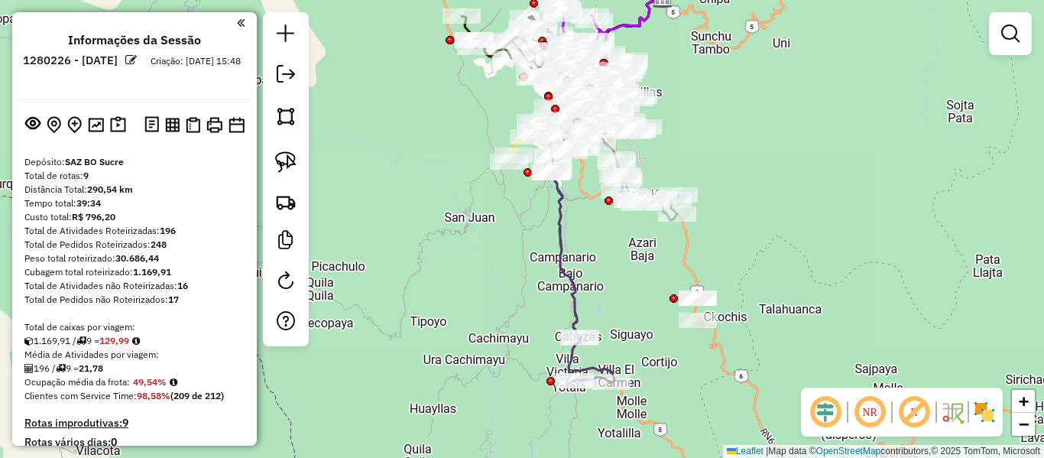
drag, startPoint x: 637, startPoint y: 318, endPoint x: 745, endPoint y: 221, distance: 145.1
click at [744, 222] on div "Janela de atendimento Grade de atendimento Capacidade Transportadoras Veículos …" at bounding box center [522, 229] width 1044 height 458
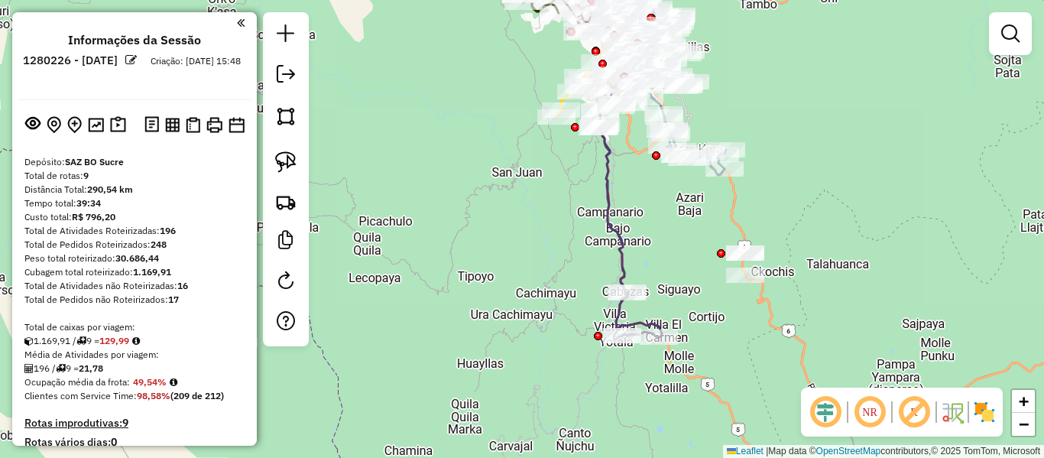
click at [987, 413] on img at bounding box center [984, 412] width 24 height 24
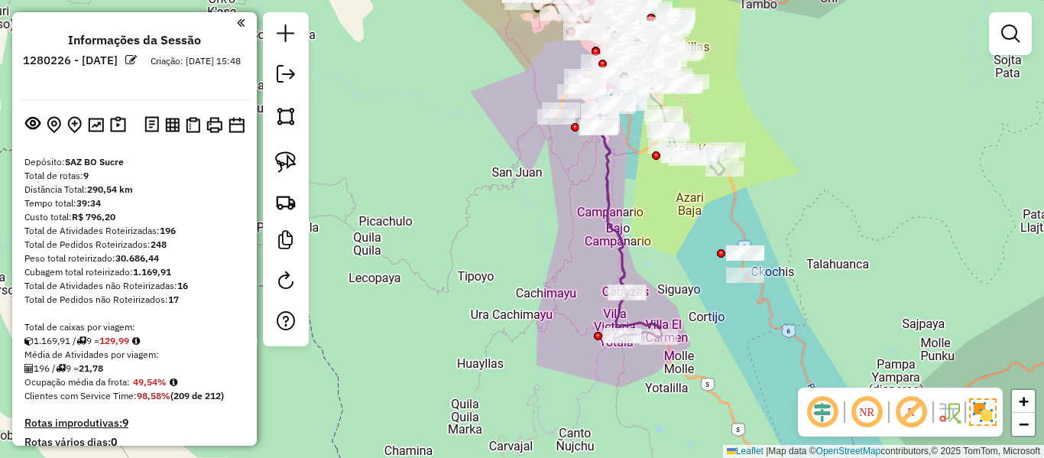
click at [618, 224] on icon at bounding box center [630, 225] width 64 height 229
select select "**********"
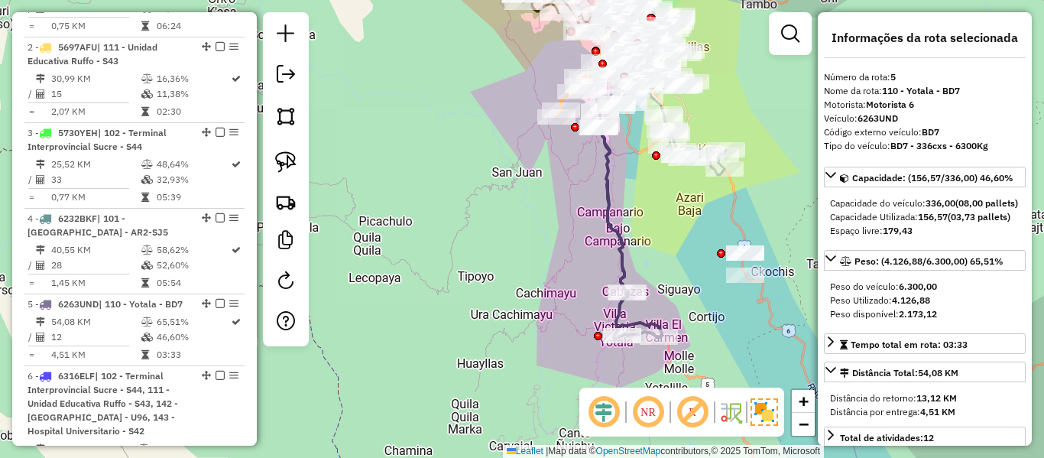
scroll to position [945, 0]
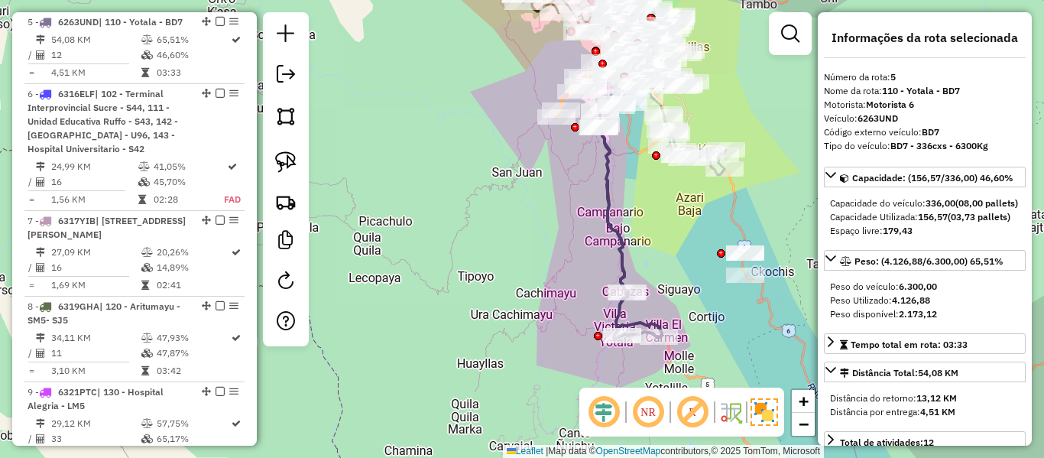
click at [600, 174] on icon at bounding box center [630, 225] width 64 height 229
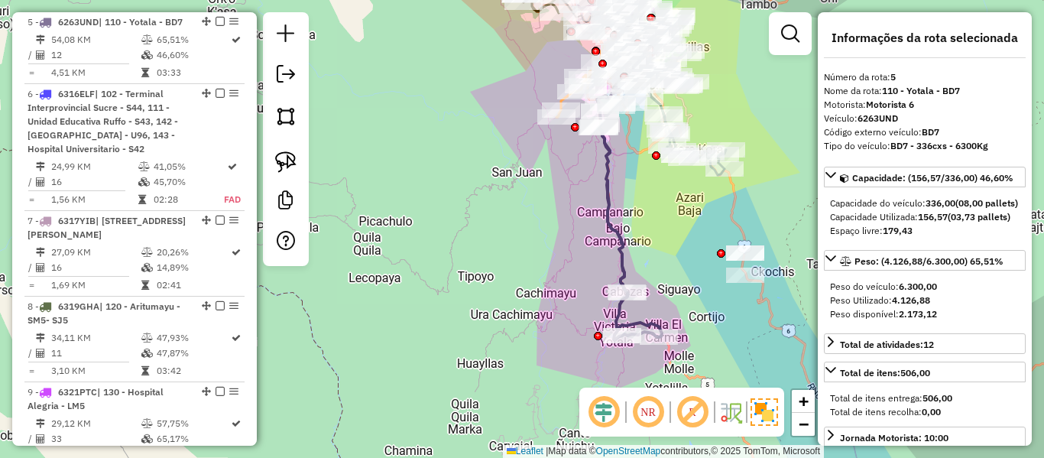
drag, startPoint x: 620, startPoint y: 170, endPoint x: 617, endPoint y: 239, distance: 68.9
click at [618, 248] on div "Janela de atendimento Grade de atendimento Capacidade Transportadoras Veículos …" at bounding box center [522, 229] width 1044 height 458
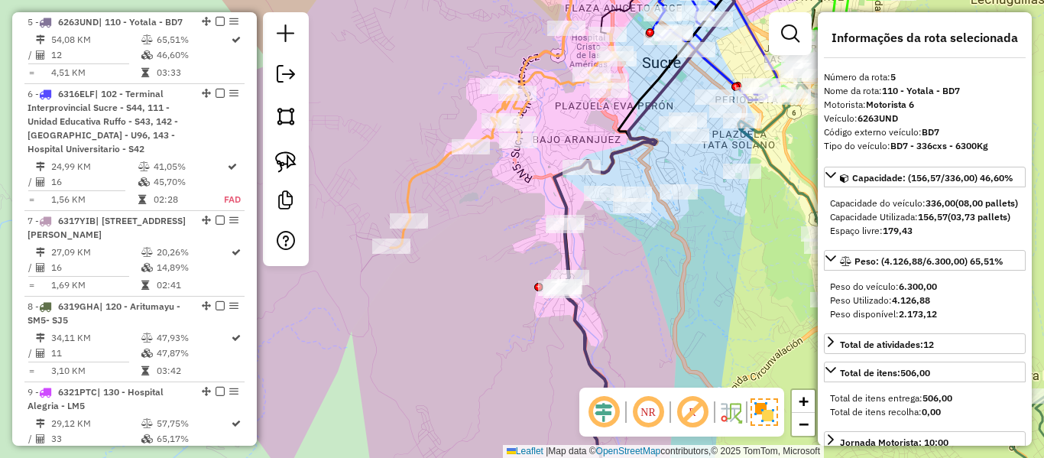
drag, startPoint x: 592, startPoint y: 238, endPoint x: 657, endPoint y: 269, distance: 71.1
click at [657, 269] on div "Janela de atendimento Grade de atendimento Capacidade Transportadoras Veículos …" at bounding box center [522, 229] width 1044 height 458
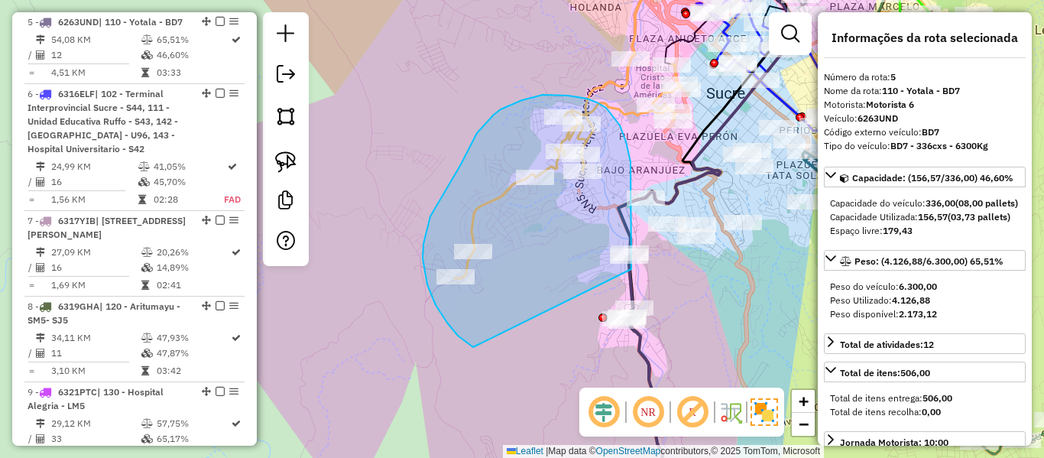
drag, startPoint x: 631, startPoint y: 269, endPoint x: 550, endPoint y: 336, distance: 104.8
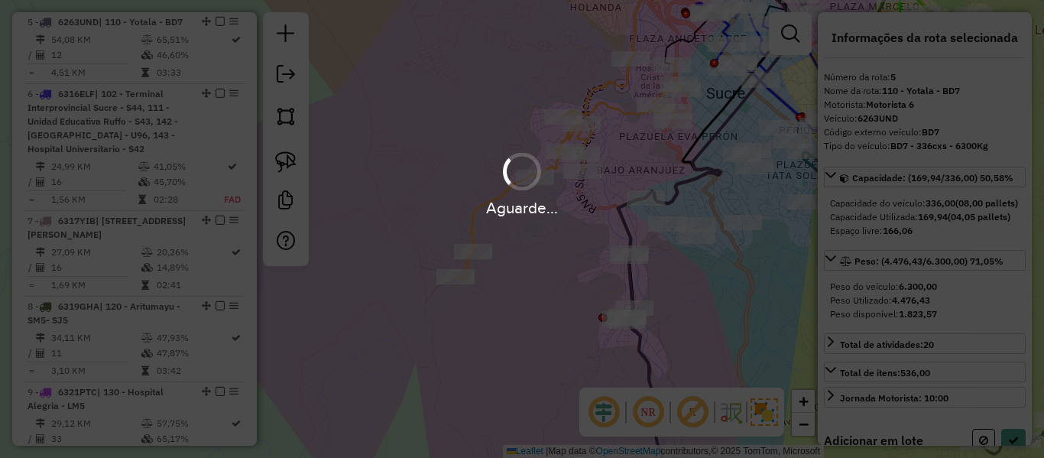
select select "**********"
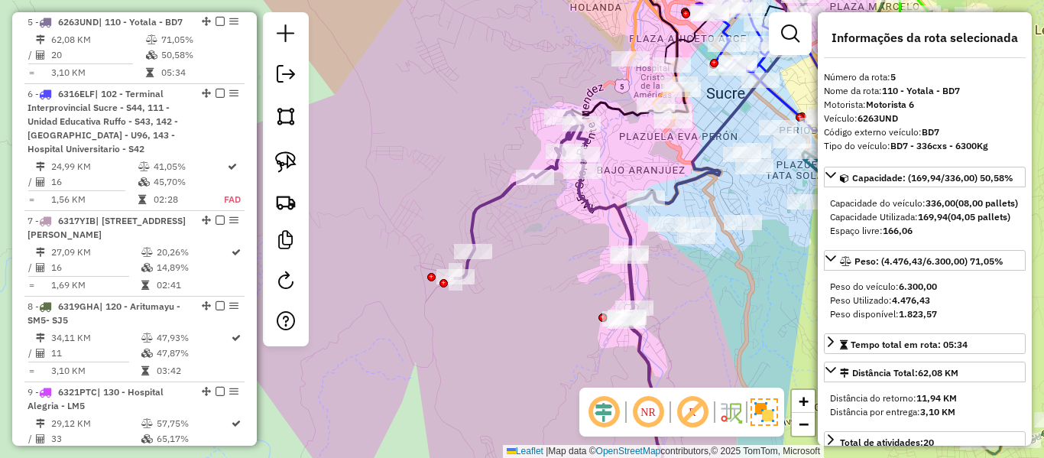
click at [507, 182] on icon at bounding box center [563, 308] width 216 height 392
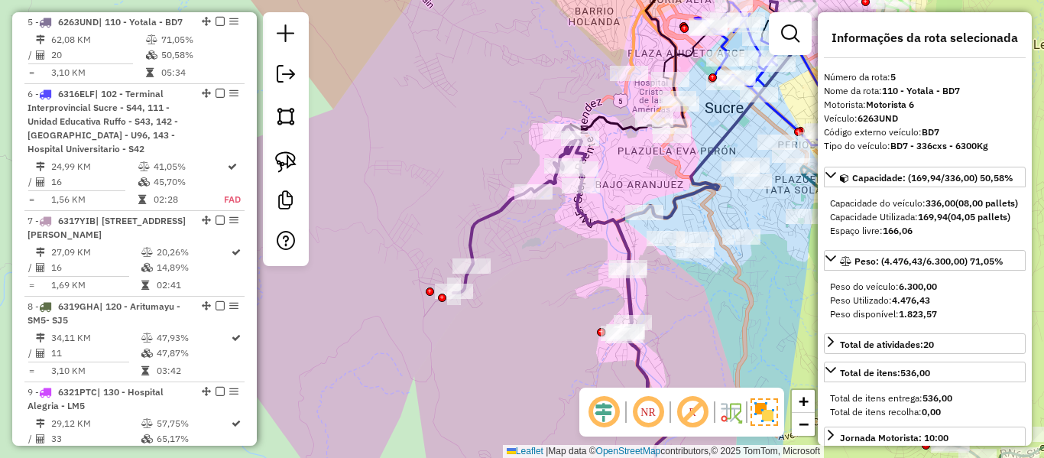
drag, startPoint x: 536, startPoint y: 235, endPoint x: 501, endPoint y: 264, distance: 44.5
click at [459, 305] on div "Janela de atendimento Grade de atendimento Capacidade Transportadoras Veículos …" at bounding box center [522, 229] width 1044 height 458
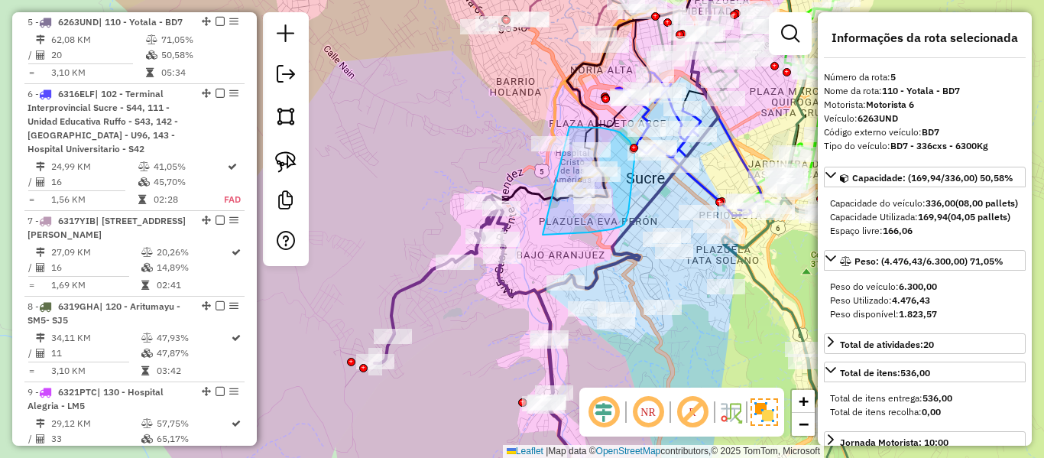
drag, startPoint x: 621, startPoint y: 226, endPoint x: 512, endPoint y: 186, distance: 116.6
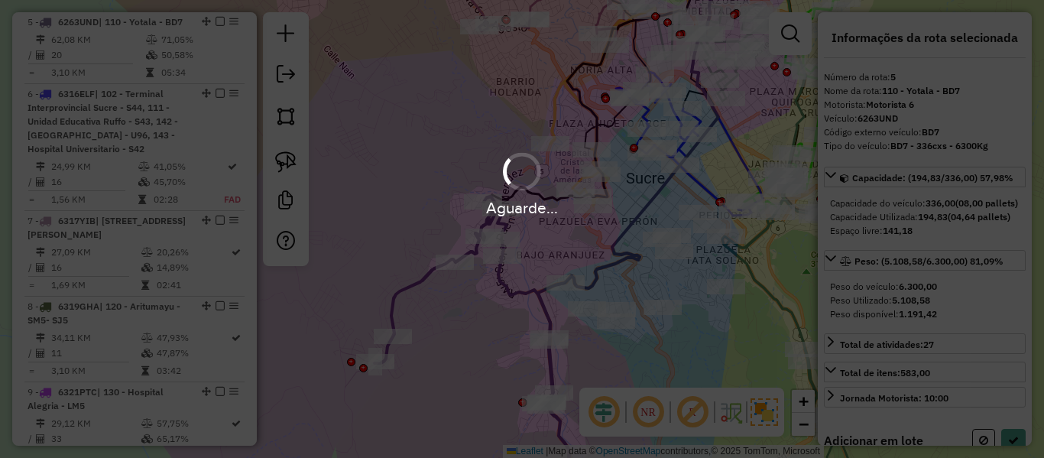
select select "**********"
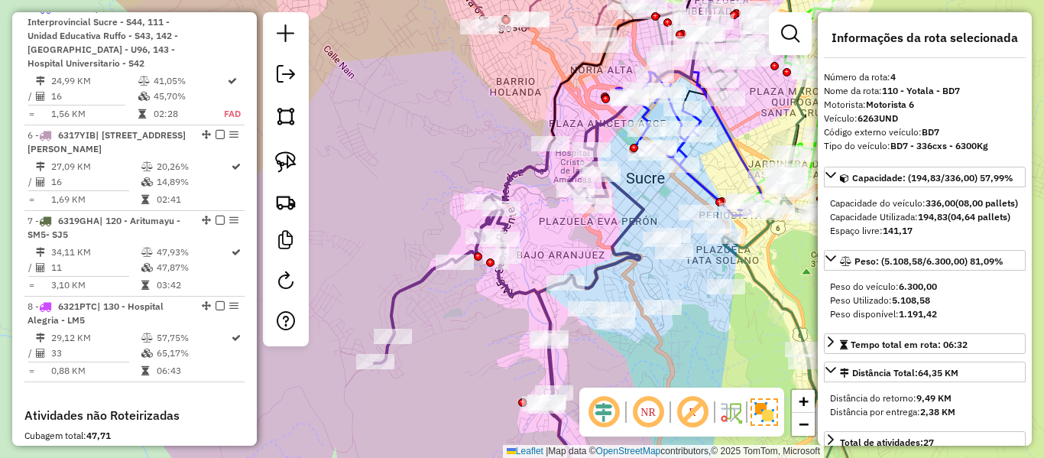
click at [518, 300] on icon at bounding box center [509, 315] width 269 height 378
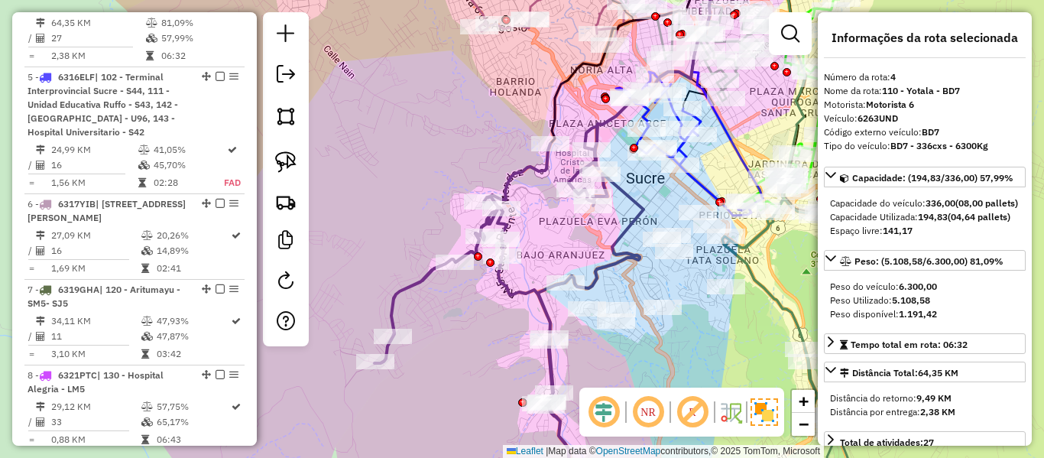
click at [527, 291] on icon at bounding box center [509, 315] width 269 height 378
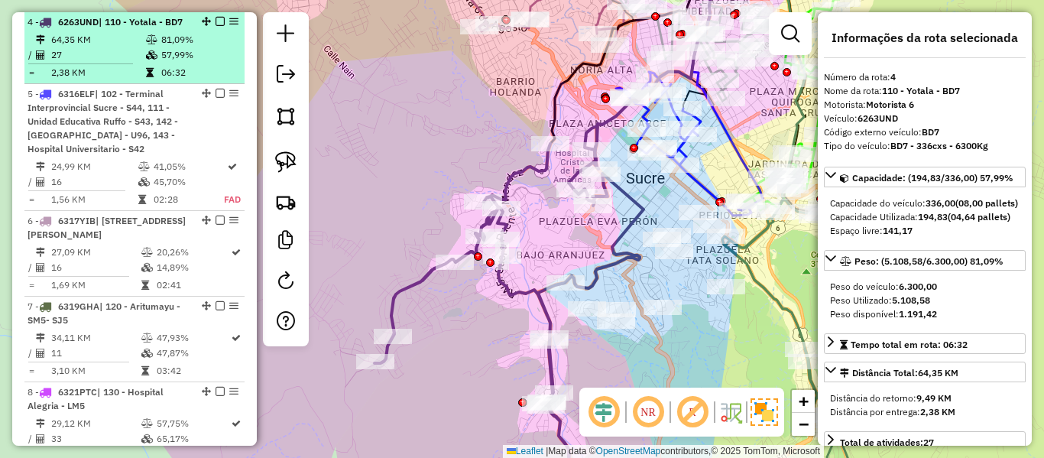
click at [216, 22] on em at bounding box center [220, 21] width 9 height 9
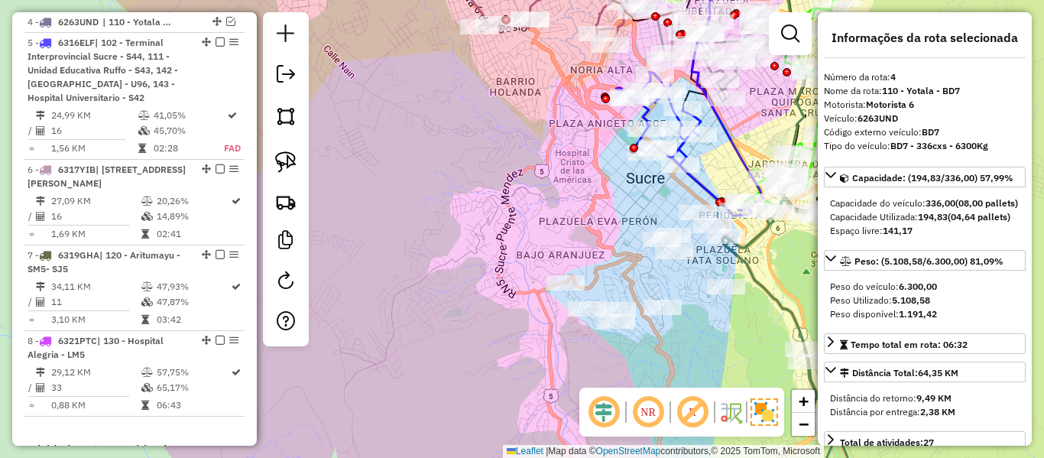
click at [467, 242] on div "Janela de atendimento Grade de atendimento Capacidade Transportadoras Veículos …" at bounding box center [522, 229] width 1044 height 458
drag, startPoint x: 527, startPoint y: 317, endPoint x: 330, endPoint y: 164, distance: 248.9
click at [330, 164] on div "Janela de atendimento Grade de atendimento Capacidade Transportadoras Veículos …" at bounding box center [522, 229] width 1044 height 458
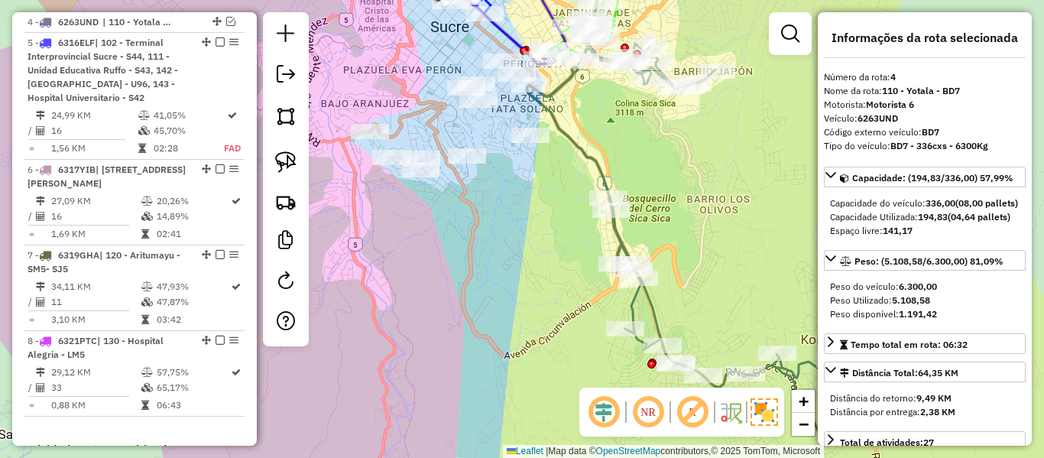
click at [649, 313] on icon at bounding box center [695, 244] width 330 height 401
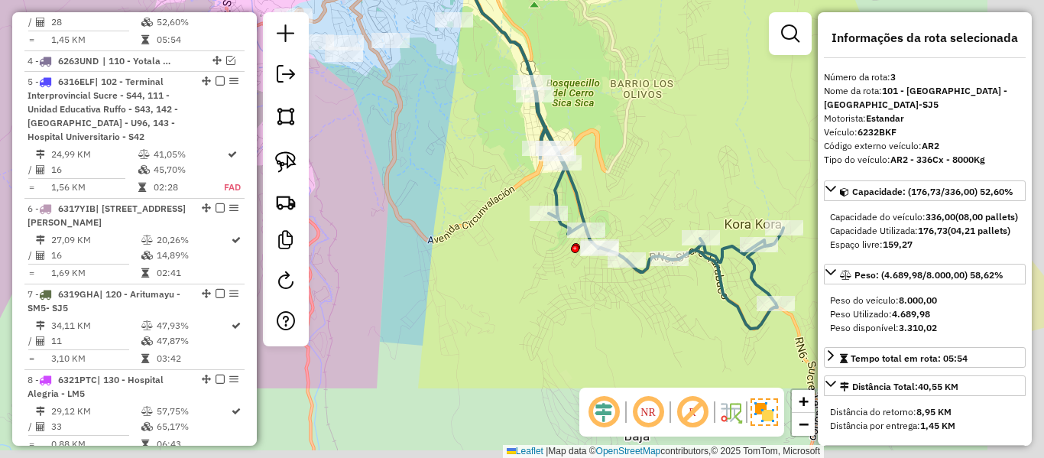
drag, startPoint x: 690, startPoint y: 301, endPoint x: 615, endPoint y: 181, distance: 141.1
click at [618, 188] on div "Janela de atendimento Grade de atendimento Capacidade Transportadoras Veículos …" at bounding box center [522, 229] width 1044 height 458
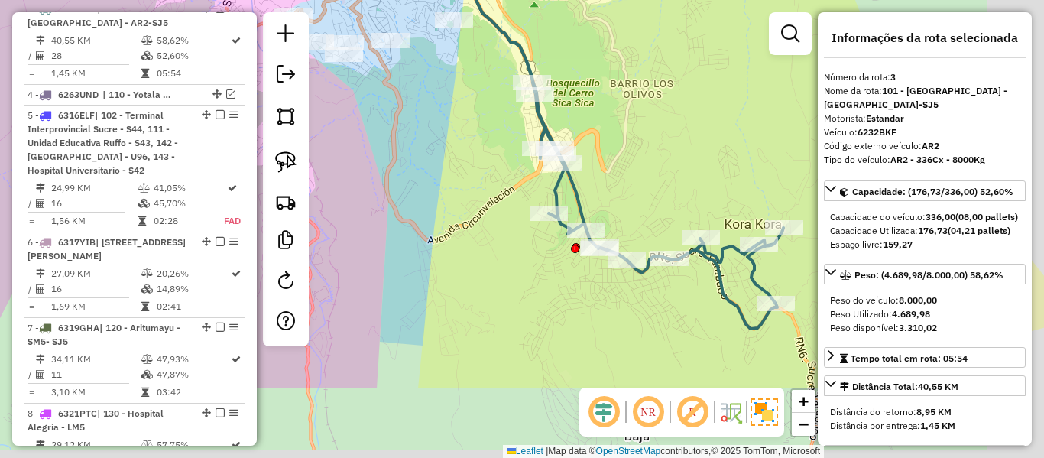
scroll to position [774, 0]
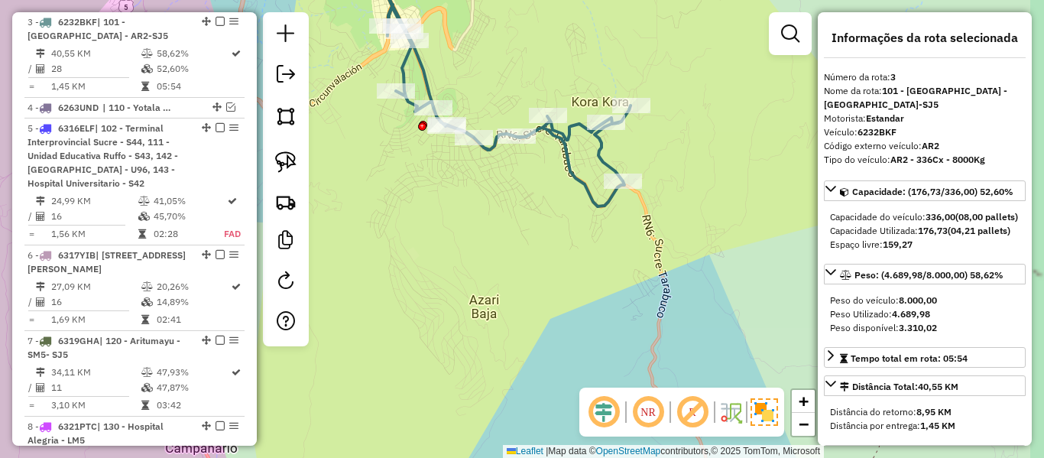
click at [592, 199] on icon at bounding box center [504, 80] width 251 height 252
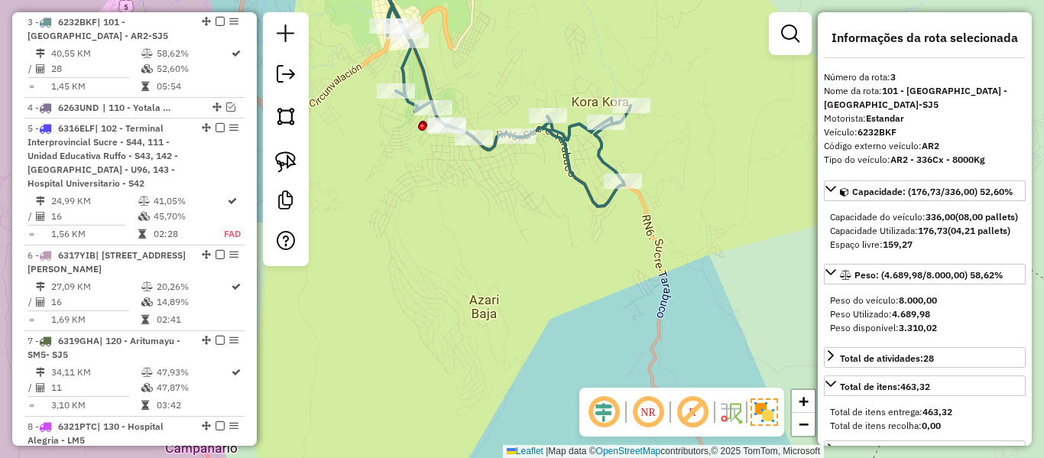
click at [527, 138] on div "Janela de atendimento Grade de atendimento Capacidade Transportadoras Veículos …" at bounding box center [522, 229] width 1044 height 458
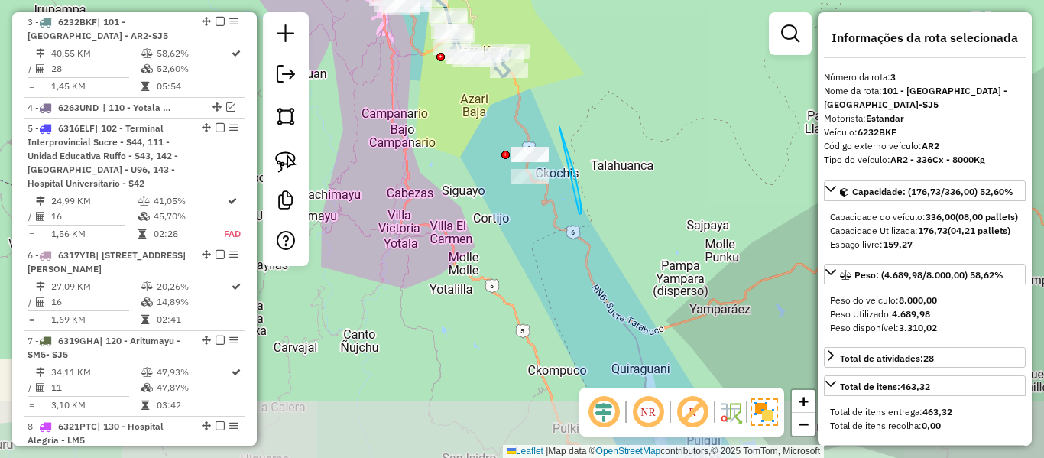
drag, startPoint x: 579, startPoint y: 214, endPoint x: 537, endPoint y: 245, distance: 53.1
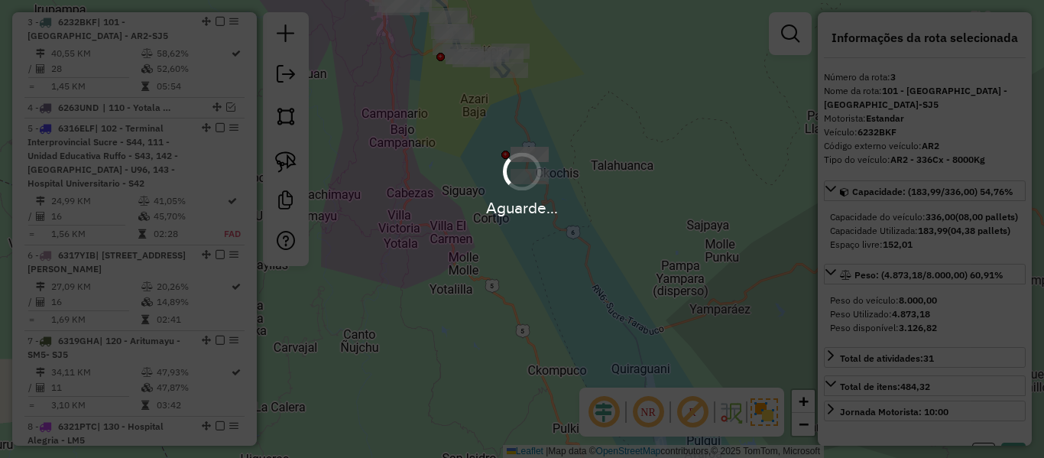
select select "**********"
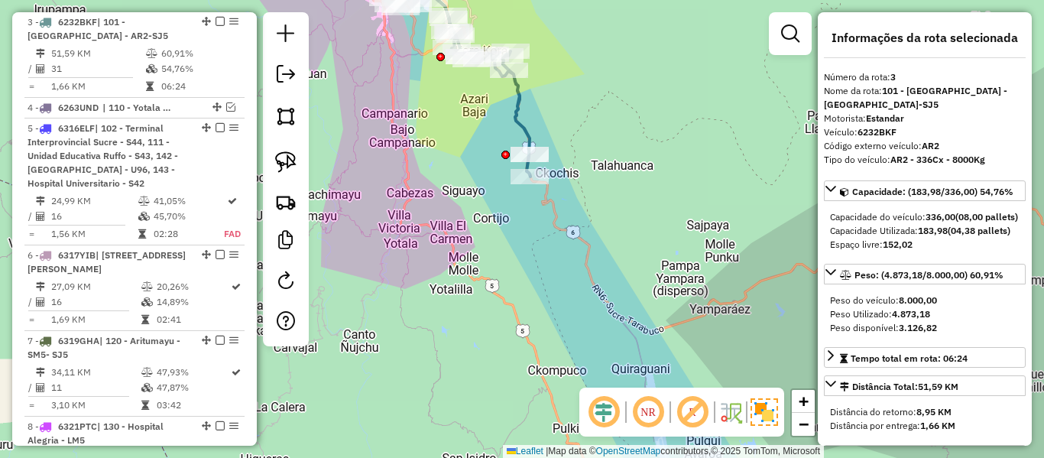
drag, startPoint x: 521, startPoint y: 89, endPoint x: 539, endPoint y: 105, distance: 24.4
click at [521, 89] on icon at bounding box center [479, 76] width 102 height 200
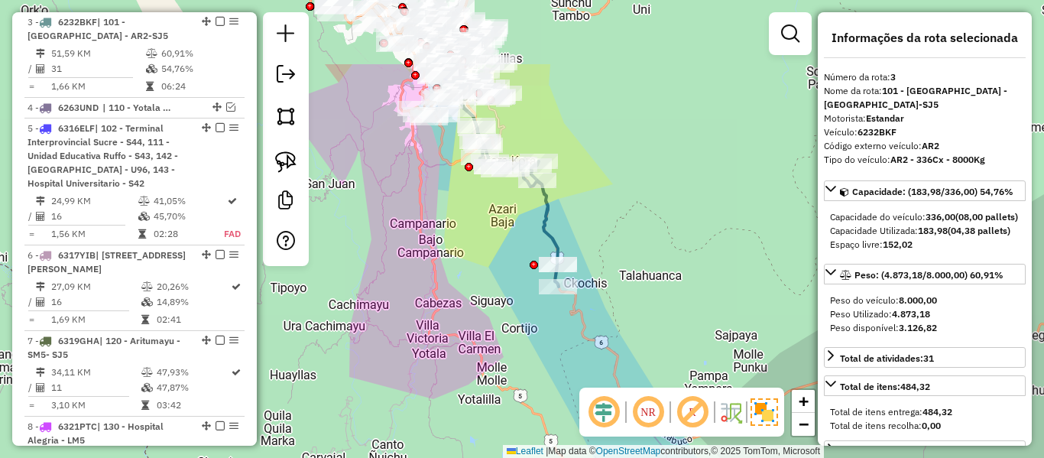
drag, startPoint x: 539, startPoint y: 105, endPoint x: 567, endPoint y: 216, distance: 114.4
click at [567, 216] on div "Janela de atendimento Grade de atendimento Capacidade Transportadoras Veículos …" at bounding box center [522, 229] width 1044 height 458
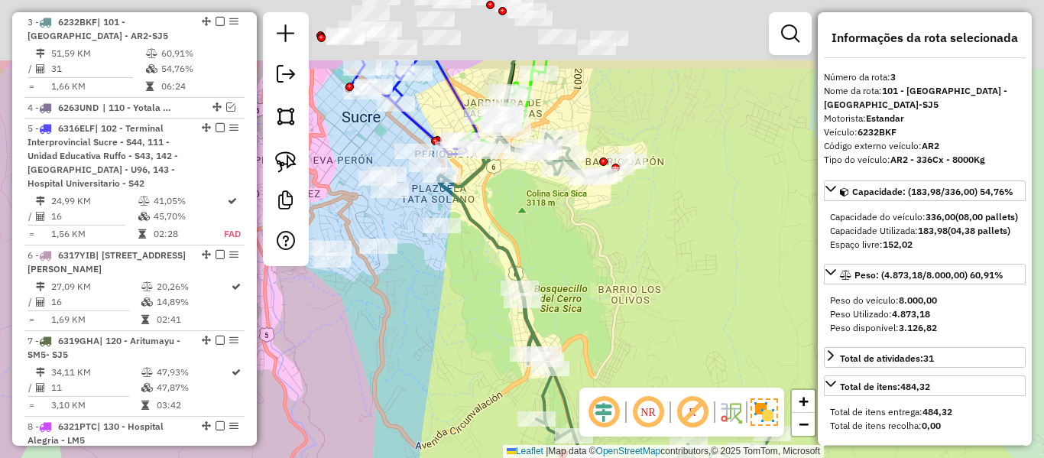
drag, startPoint x: 504, startPoint y: 102, endPoint x: 527, endPoint y: 225, distance: 125.2
click at [527, 225] on div "Janela de atendimento Grade de atendimento Capacidade Transportadoras Veículos …" at bounding box center [522, 229] width 1044 height 458
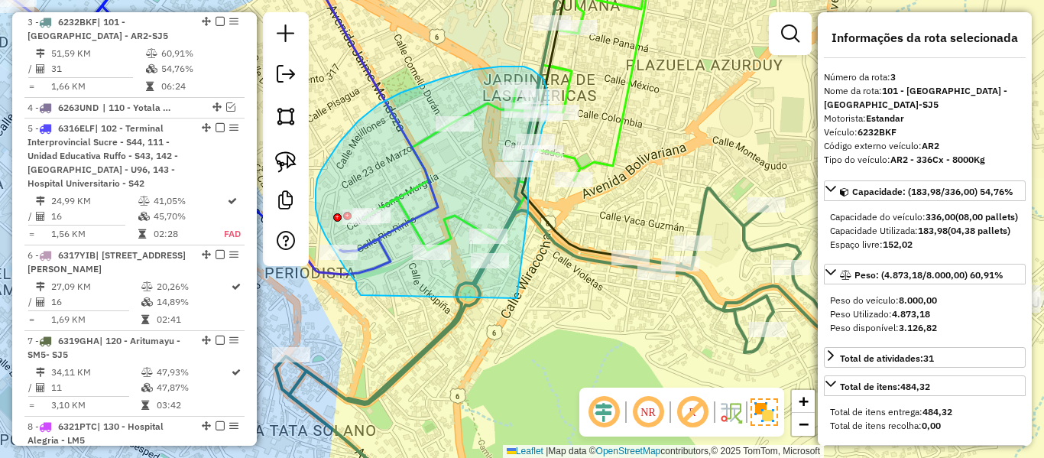
drag, startPoint x: 517, startPoint y: 298, endPoint x: 396, endPoint y: 306, distance: 121.0
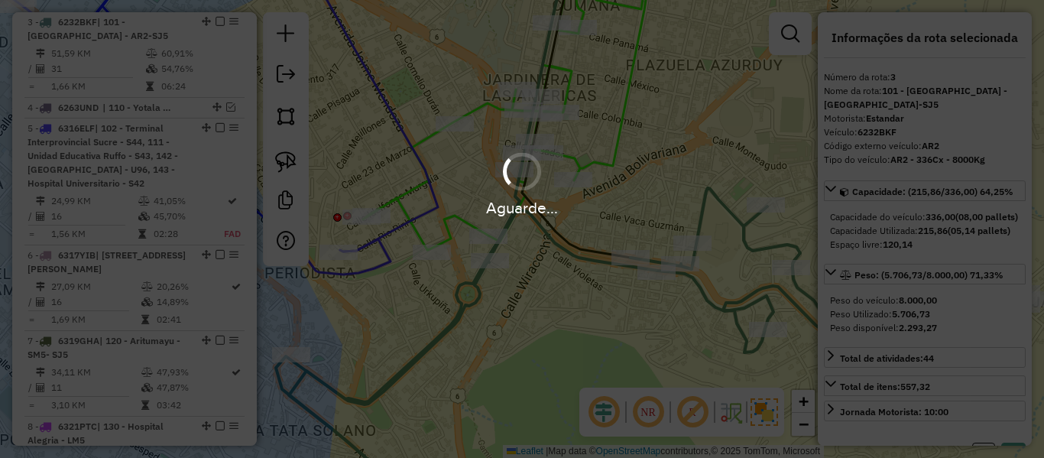
select select "**********"
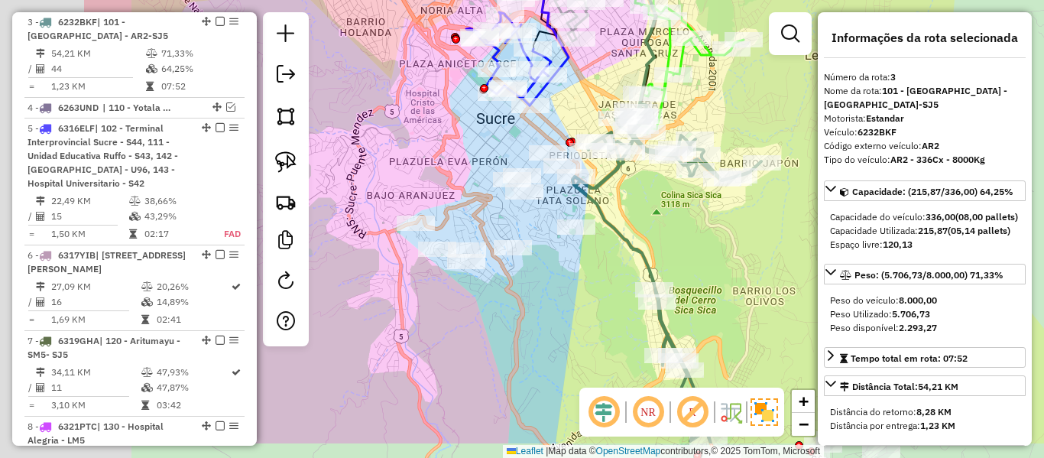
drag, startPoint x: 472, startPoint y: 277, endPoint x: 661, endPoint y: 217, distance: 198.2
click at [661, 217] on div "Janela de atendimento Grade de atendimento Capacidade Transportadoras Veículos …" at bounding box center [522, 229] width 1044 height 458
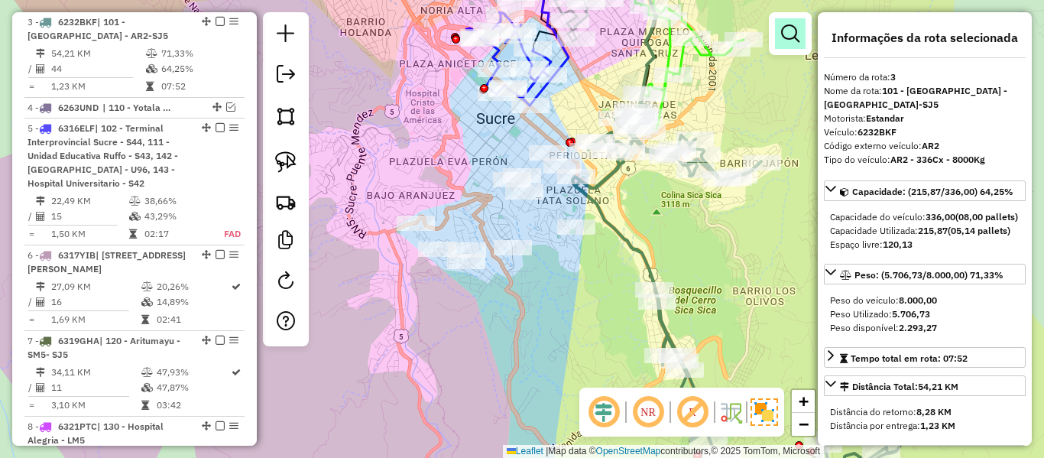
click at [803, 26] on link at bounding box center [790, 33] width 31 height 31
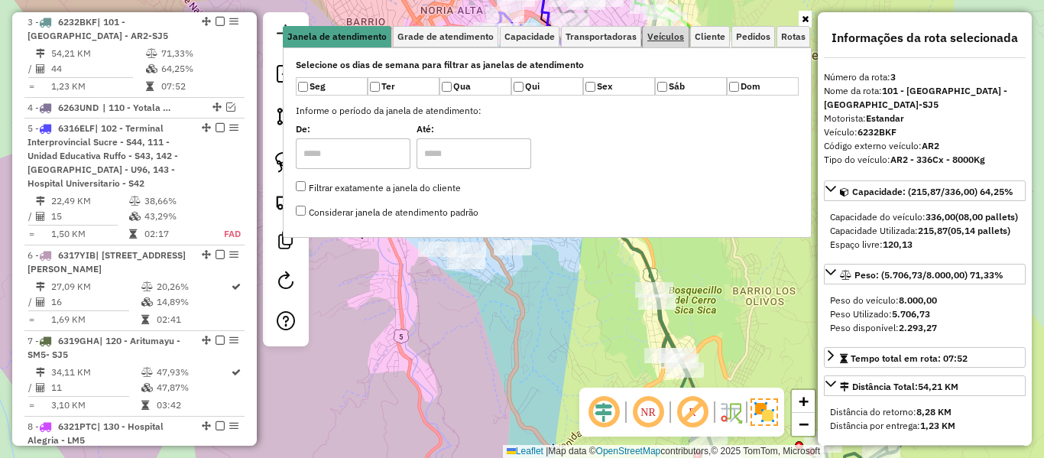
click at [679, 41] on span "Veículos" at bounding box center [665, 36] width 37 height 9
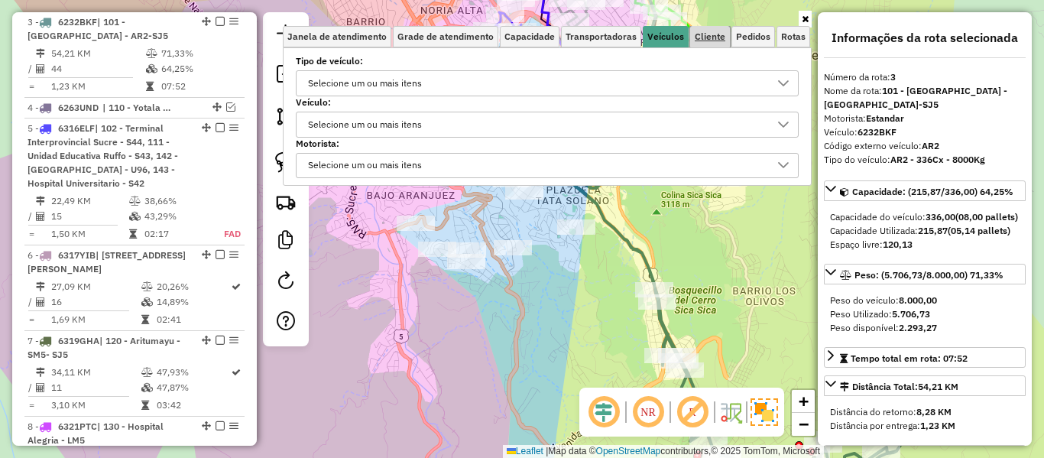
click at [706, 41] on span "Cliente" at bounding box center [710, 36] width 31 height 9
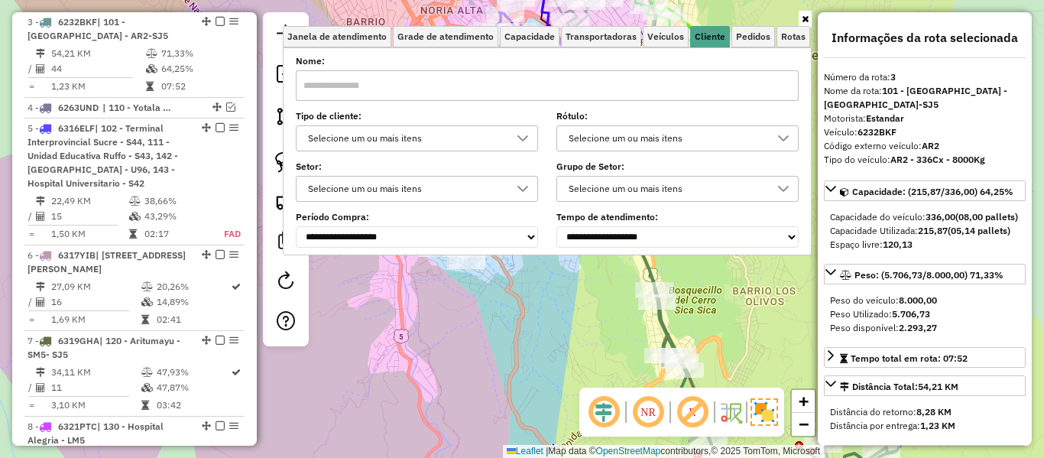
click at [462, 139] on div "Selecione um ou mais itens" at bounding box center [406, 138] width 206 height 24
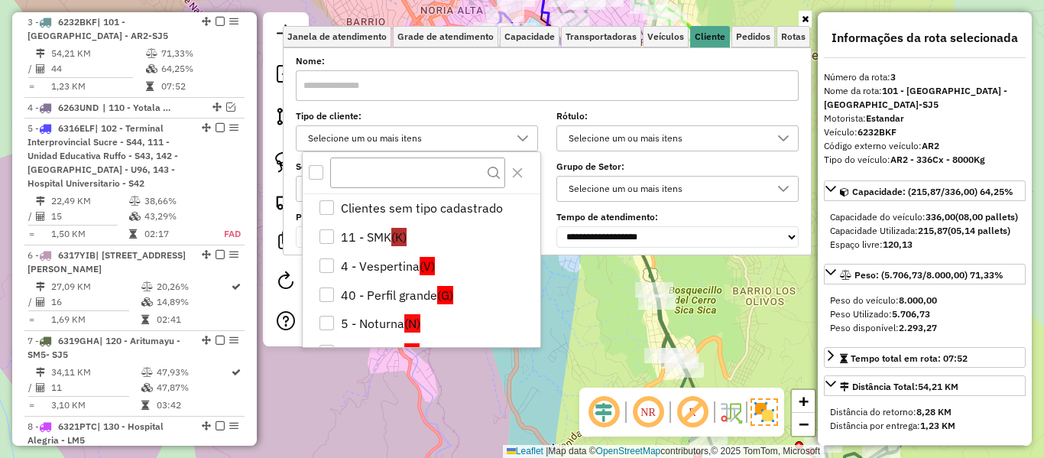
click at [313, 173] on div "All items unselected" at bounding box center [316, 172] width 15 height 15
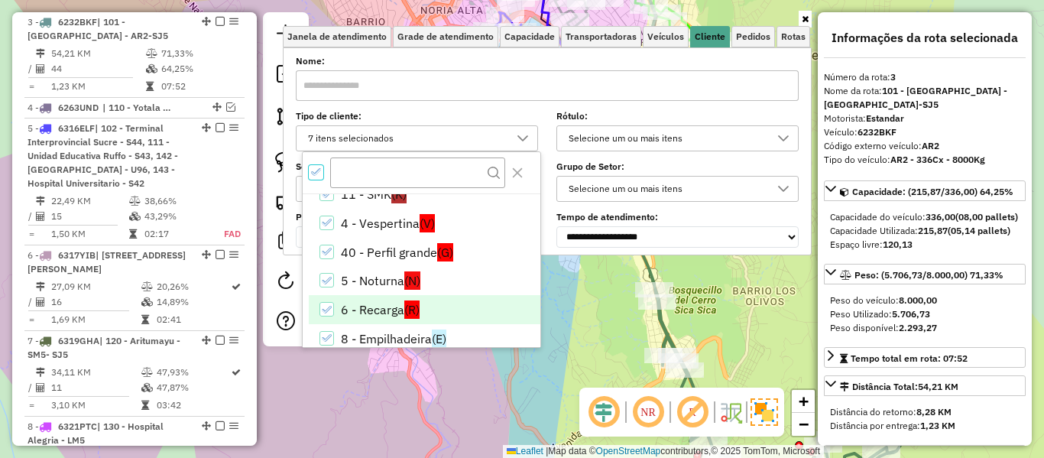
scroll to position [61, 0]
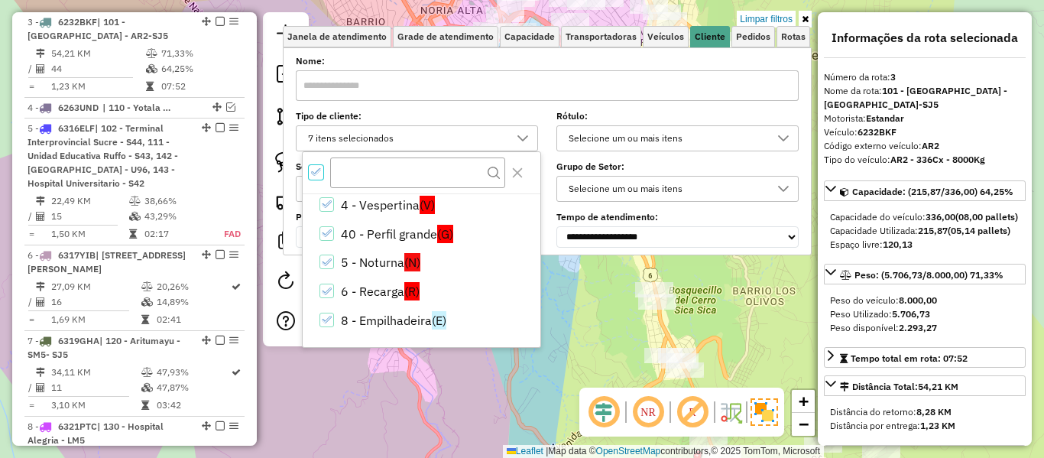
click at [391, 287] on li "6 - Recarga (R)" at bounding box center [425, 291] width 232 height 29
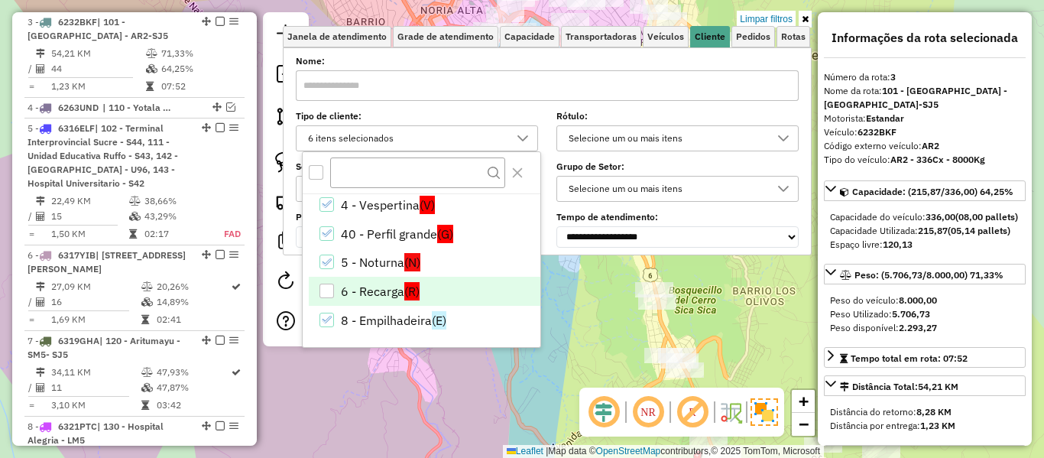
click at [554, 362] on div "Limpar filtros Janela de atendimento Grade de atendimento Capacidade Transporta…" at bounding box center [522, 229] width 1044 height 458
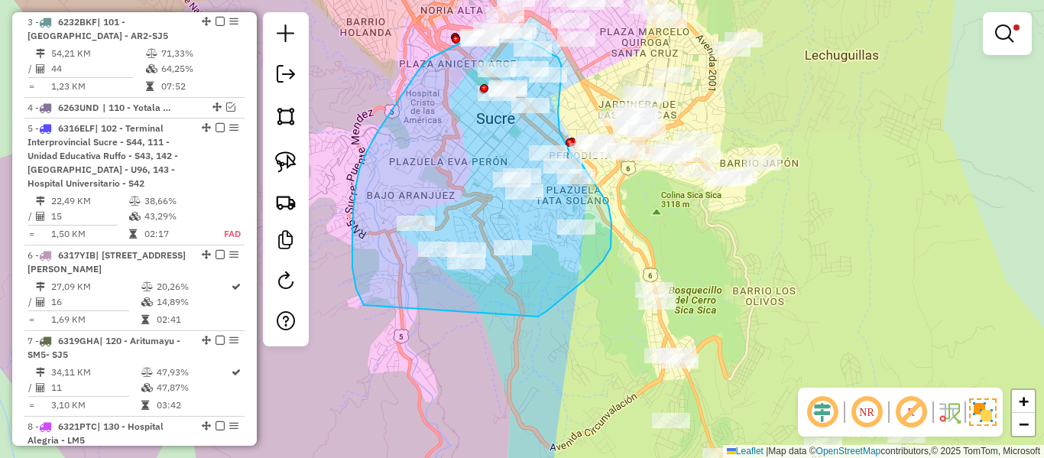
drag, startPoint x: 541, startPoint y: 315, endPoint x: 518, endPoint y: 328, distance: 27.0
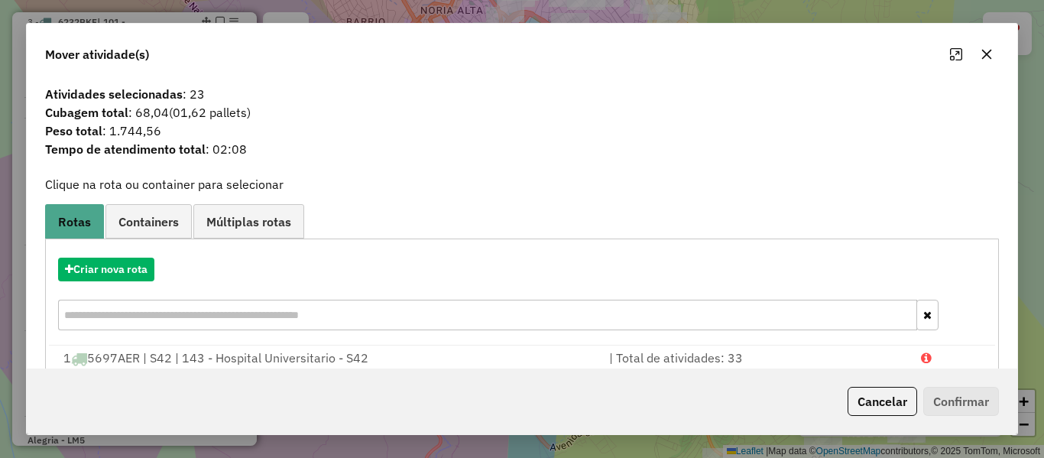
click at [141, 252] on div "Criar nova rota" at bounding box center [522, 295] width 946 height 99
click at [136, 261] on button "Criar nova rota" at bounding box center [106, 270] width 96 height 24
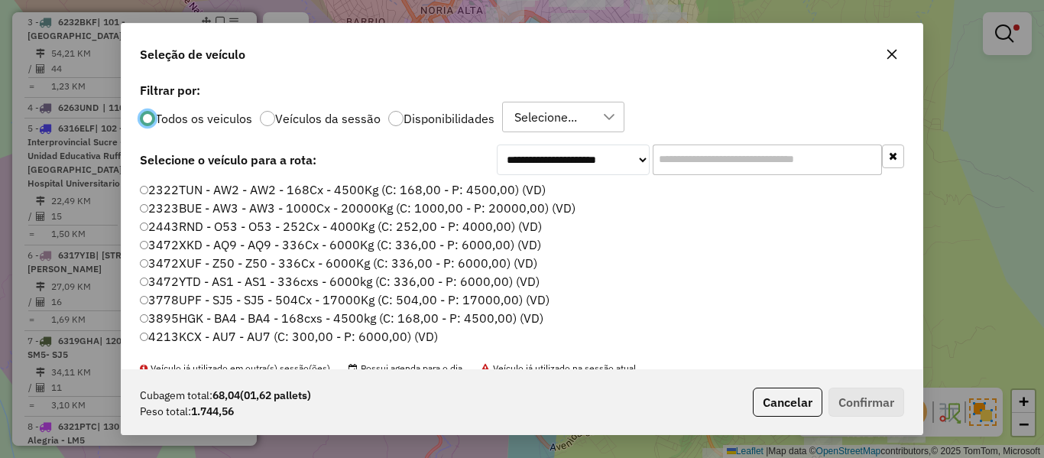
scroll to position [8, 5]
click at [687, 148] on input "text" at bounding box center [767, 159] width 229 height 31
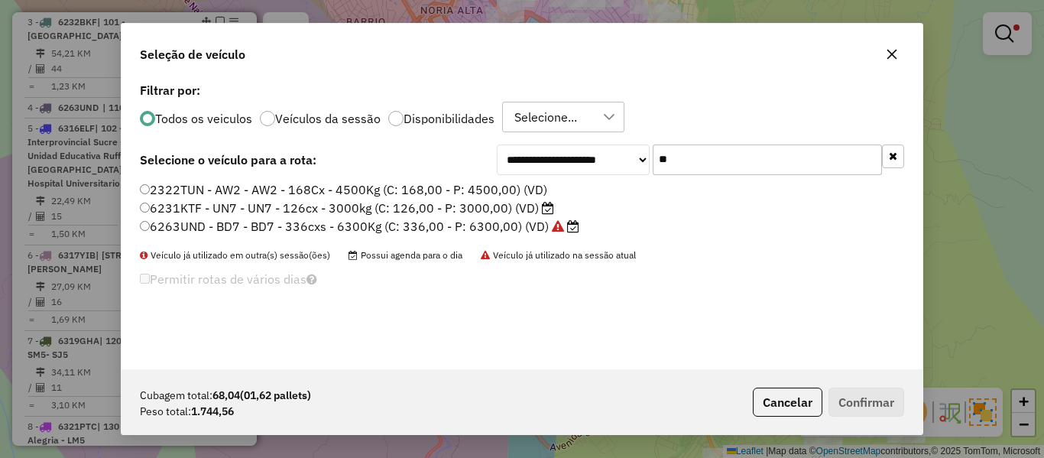
type input "**"
click at [510, 194] on label "2322TUN - AW2 - AW2 - 168Cx - 4500Kg (C: 168,00 - P: 4500,00) (VD)" at bounding box center [343, 189] width 407 height 18
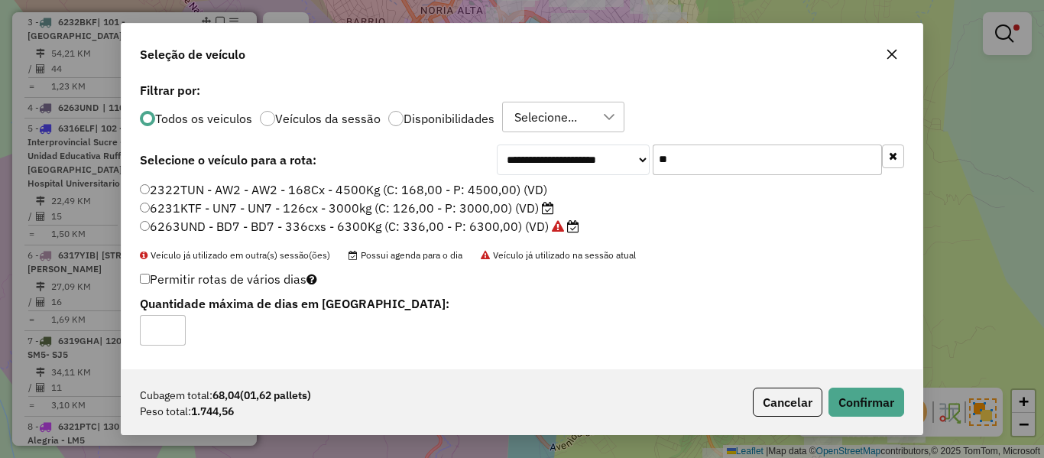
click at [514, 211] on label "6231KTF - UN7 - UN7 - 126cx - 3000kg (C: 126,00 - P: 3000,00) (VD)" at bounding box center [347, 208] width 414 height 18
click at [889, 410] on button "Confirmar" at bounding box center [867, 402] width 76 height 29
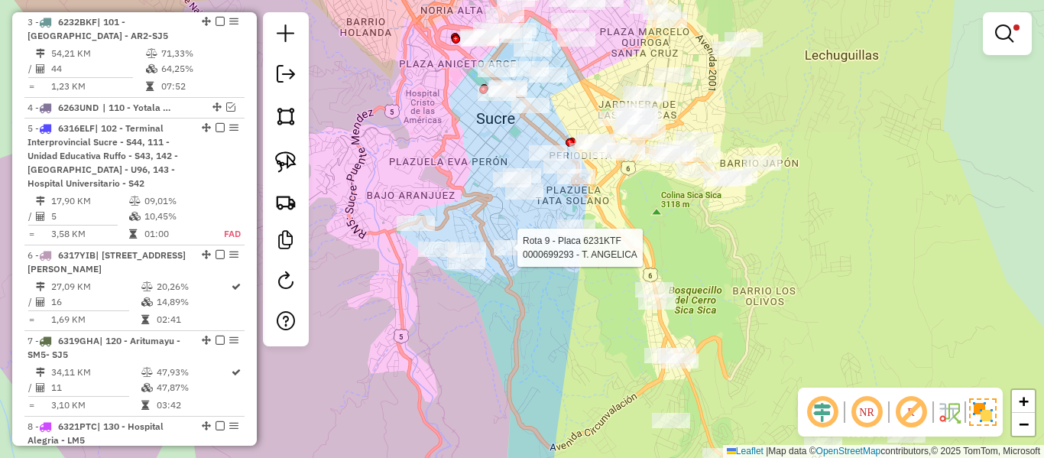
click at [498, 255] on div at bounding box center [513, 247] width 38 height 15
select select "**********"
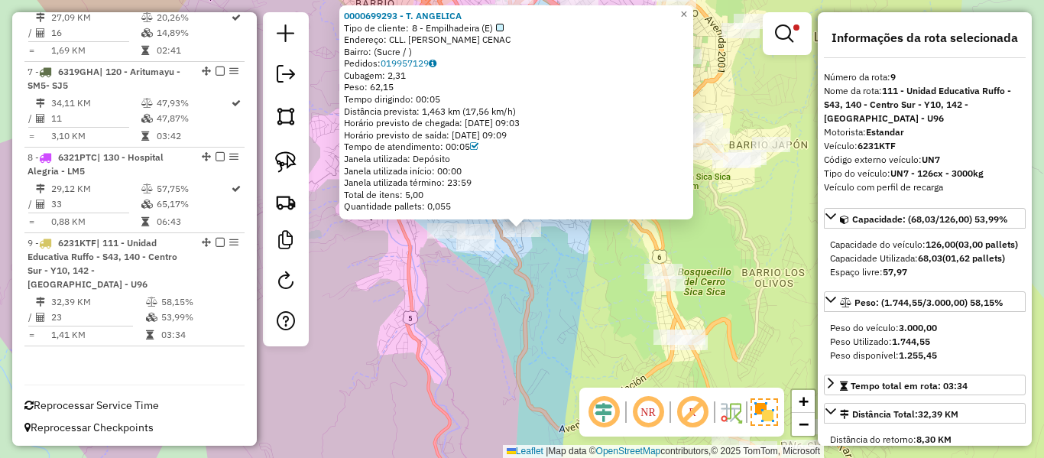
scroll to position [1045, 0]
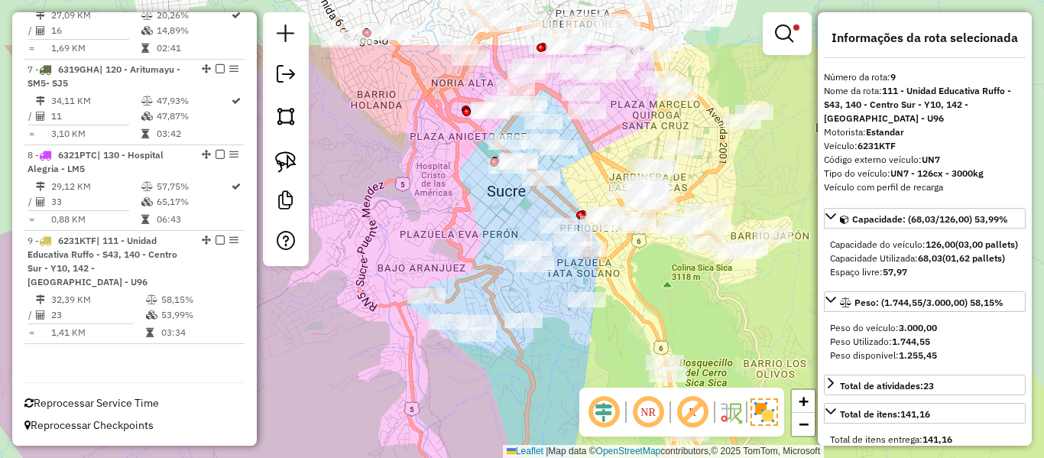
drag, startPoint x: 573, startPoint y: 279, endPoint x: 556, endPoint y: 327, distance: 51.0
click at [569, 393] on div "Limpar filtros Janela de atendimento Grade de atendimento Capacidade Transporta…" at bounding box center [522, 229] width 1044 height 458
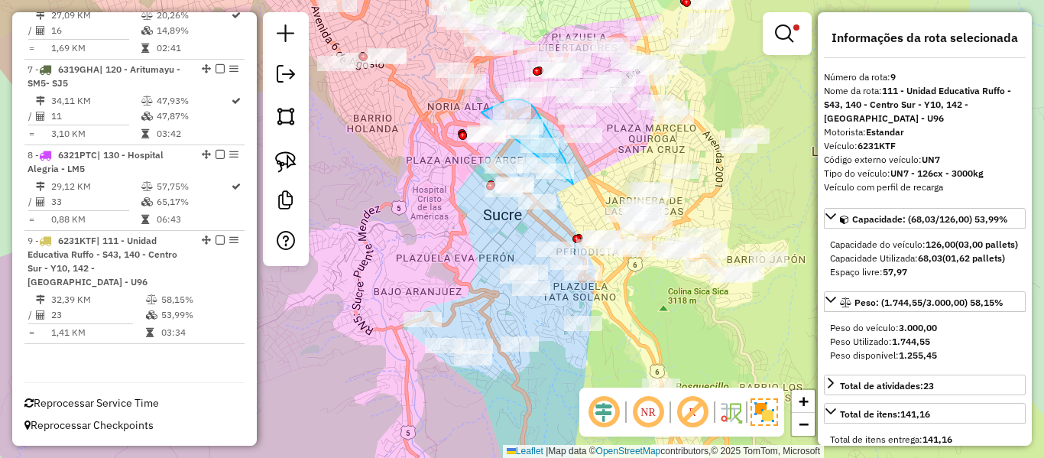
drag, startPoint x: 573, startPoint y: 182, endPoint x: 458, endPoint y: 141, distance: 121.6
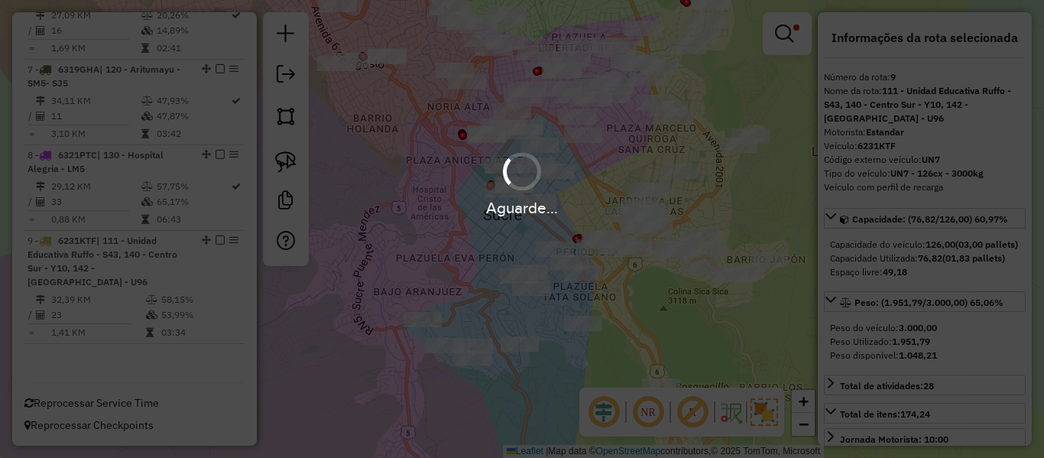
select select "**********"
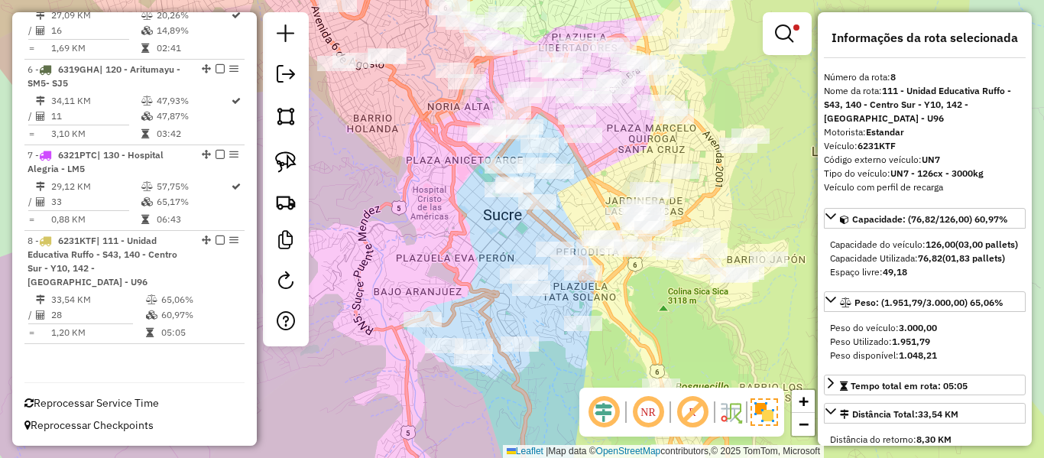
scroll to position [918, 0]
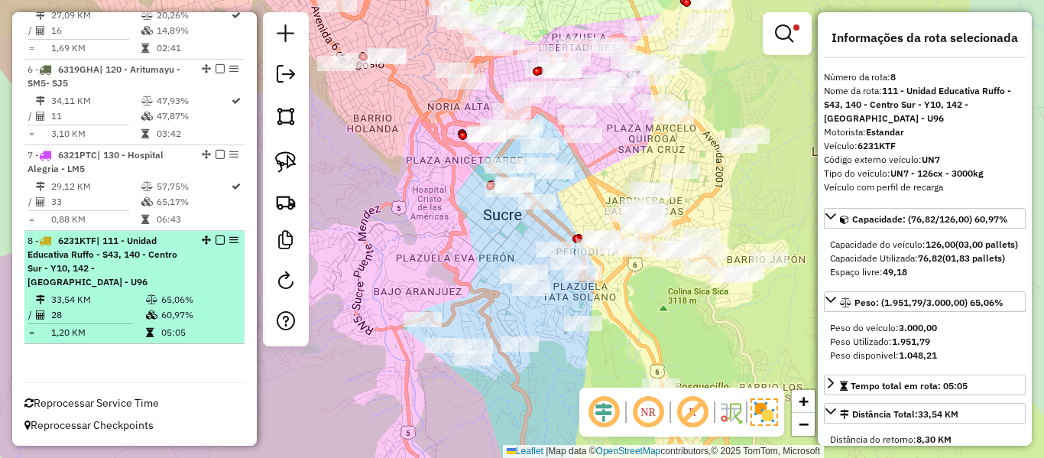
click at [216, 242] on em at bounding box center [220, 239] width 9 height 9
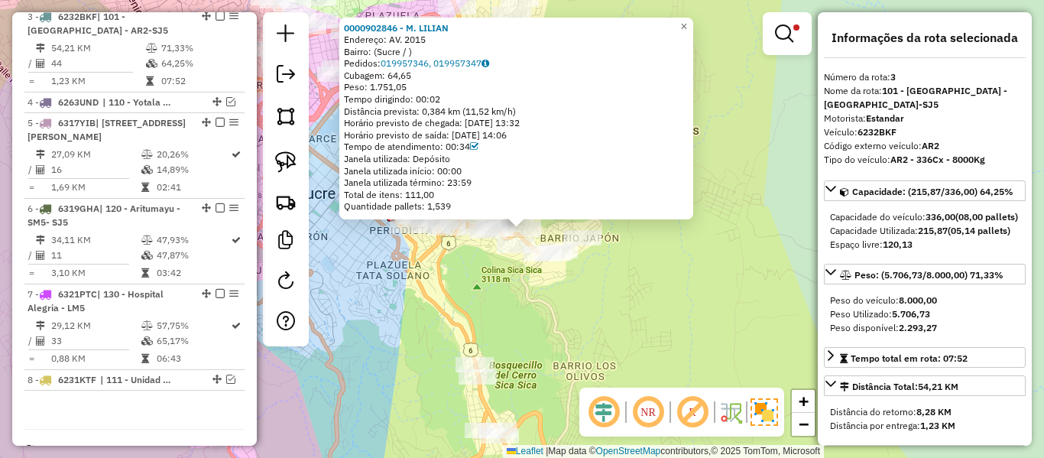
scroll to position [774, 0]
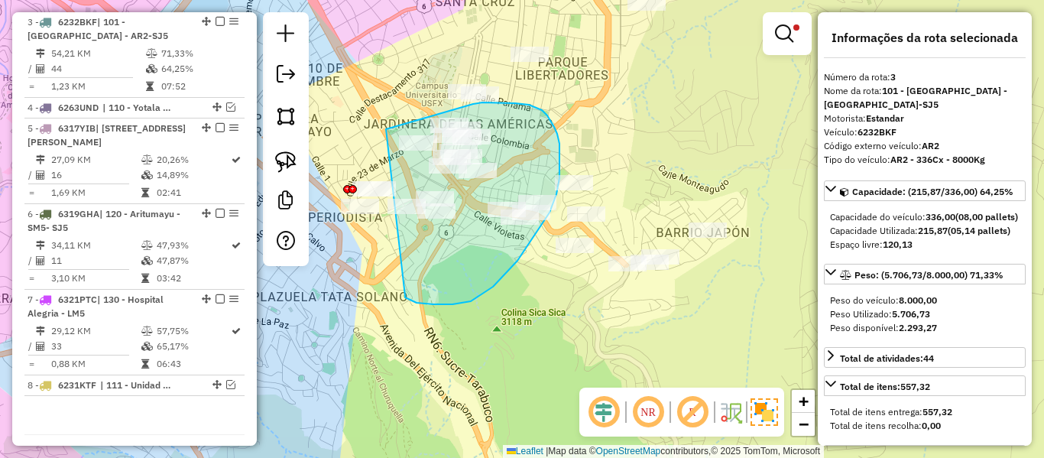
drag, startPoint x: 405, startPoint y: 296, endPoint x: 368, endPoint y: 141, distance: 158.9
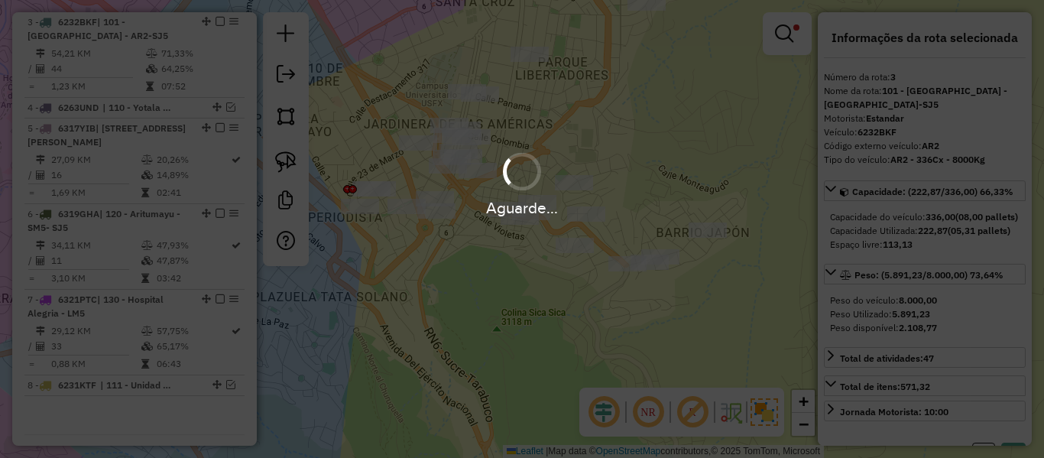
select select "**********"
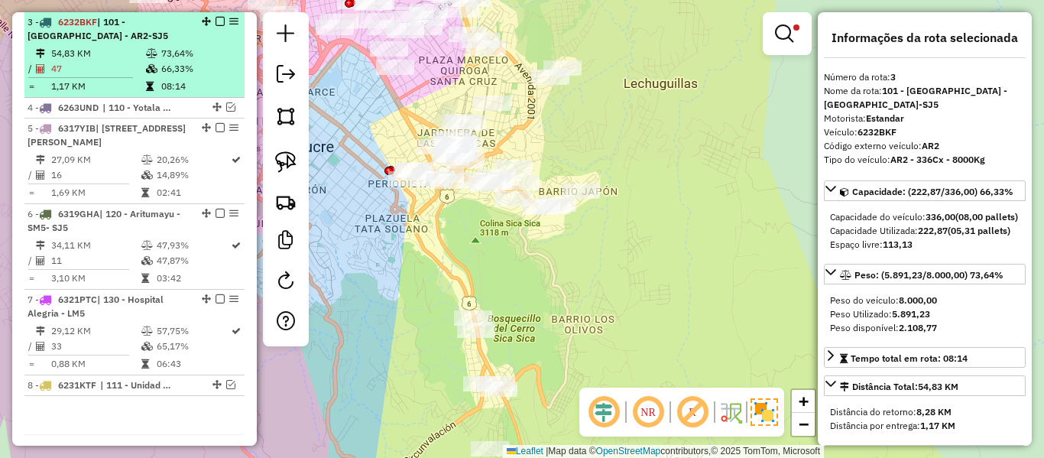
click at [218, 19] on em at bounding box center [220, 21] width 9 height 9
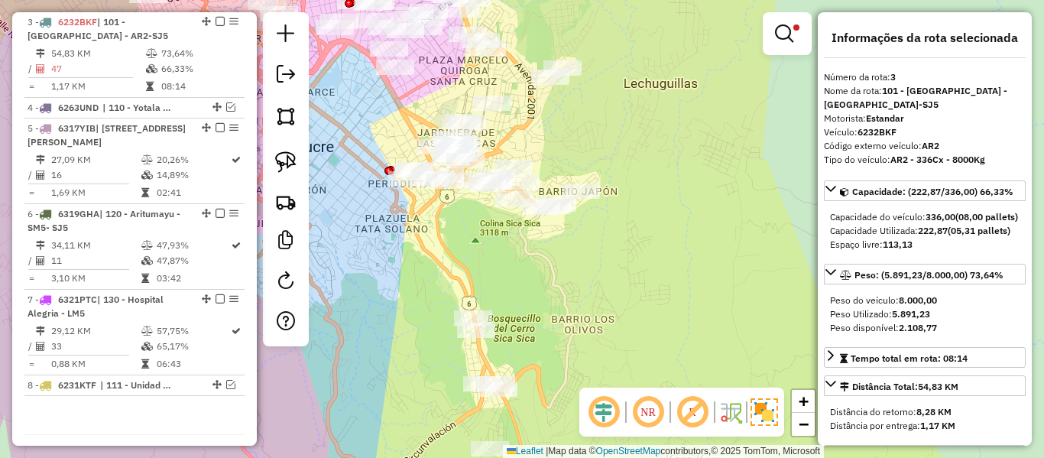
scroll to position [709, 0]
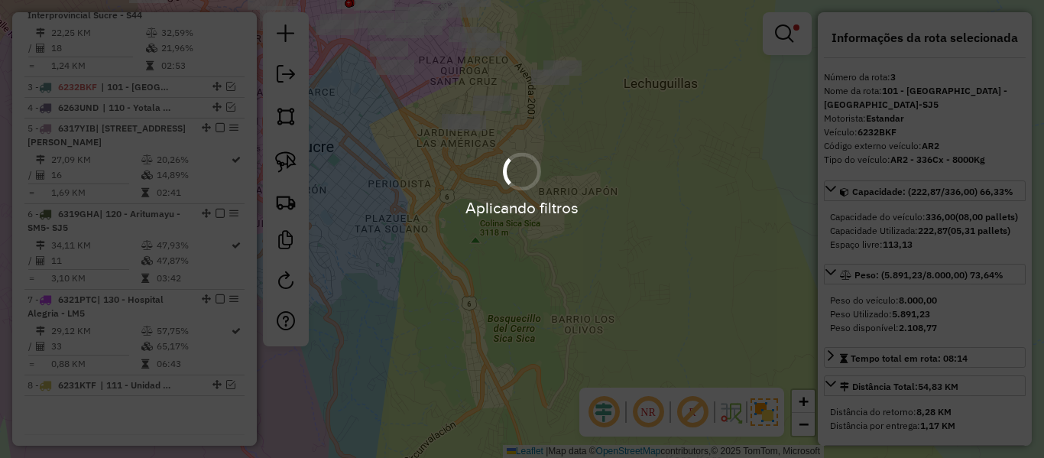
drag, startPoint x: 455, startPoint y: 310, endPoint x: 472, endPoint y: 164, distance: 147.1
click at [457, 315] on div "Aplicando filtros" at bounding box center [522, 229] width 1044 height 458
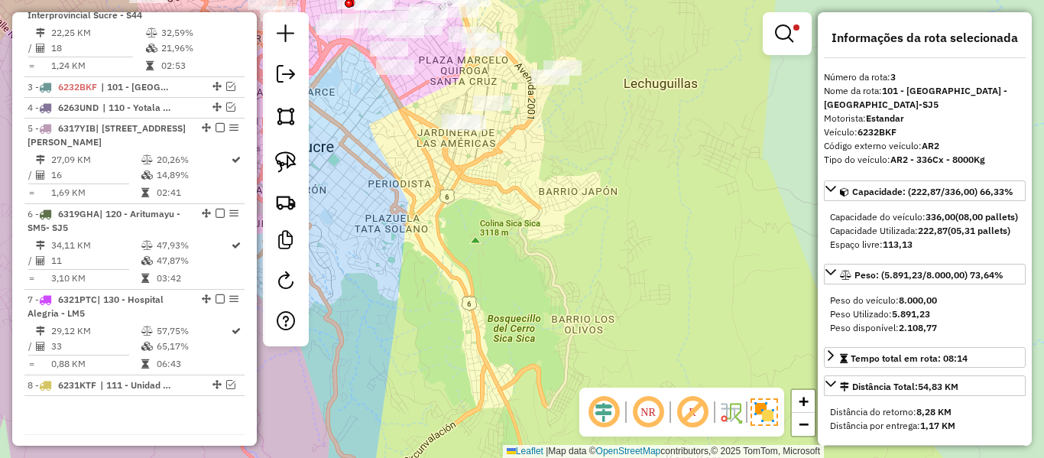
click at [472, 164] on div "Limpar filtros Janela de atendimento Grade de atendimento Capacidade Transporta…" at bounding box center [522, 229] width 1044 height 458
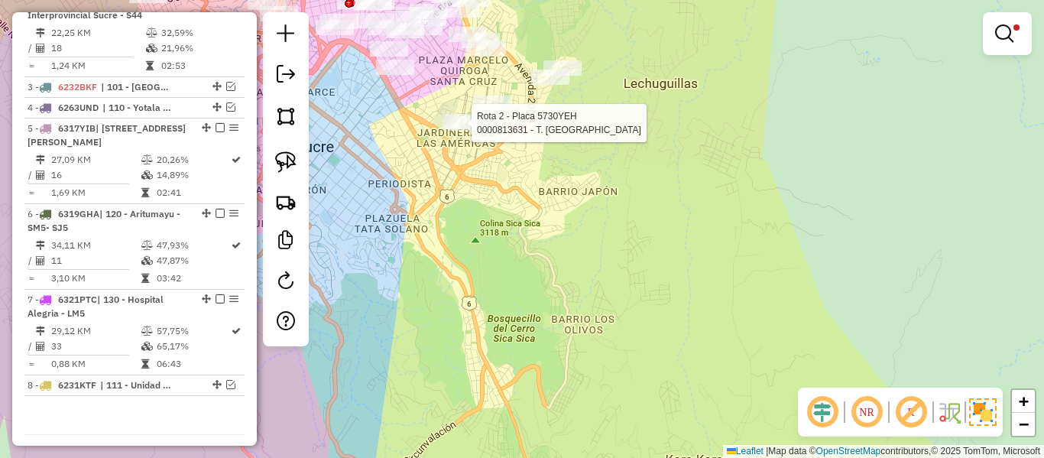
select select "**********"
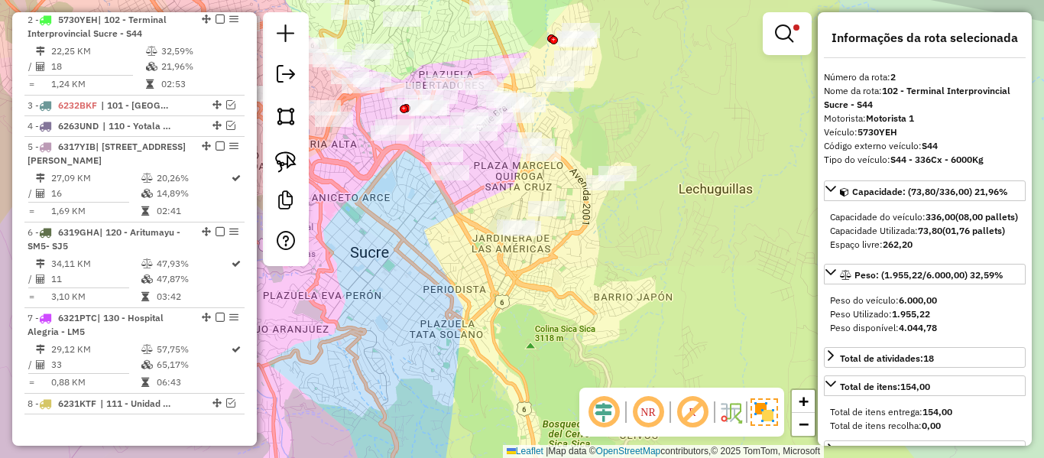
scroll to position [688, 0]
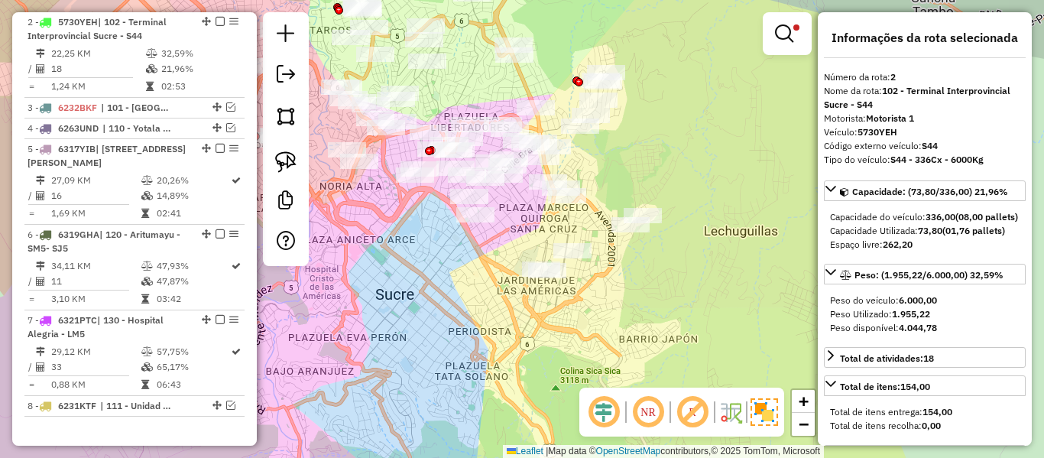
drag, startPoint x: 588, startPoint y: 283, endPoint x: 628, endPoint y: 334, distance: 64.8
click at [622, 339] on div "Limpar filtros Janela de atendimento Grade de atendimento Capacidade Transporta…" at bounding box center [522, 229] width 1044 height 458
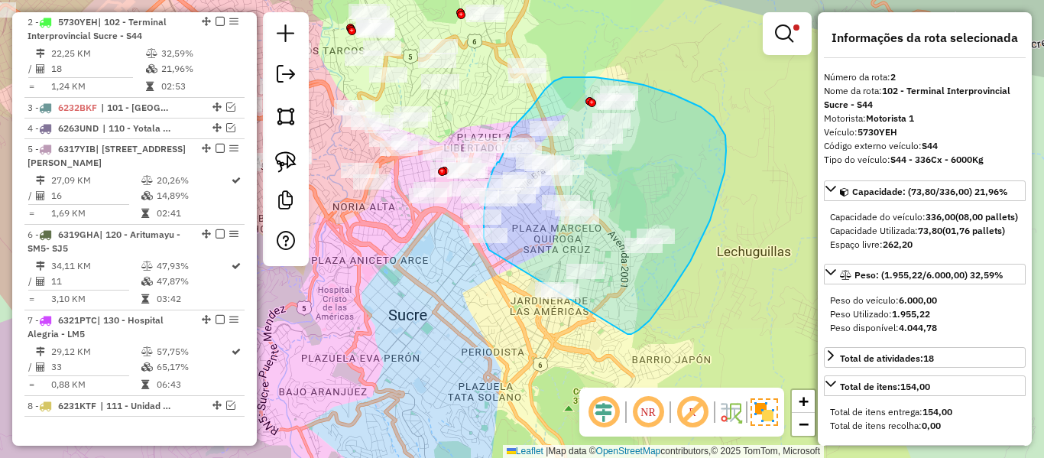
drag, startPoint x: 628, startPoint y: 334, endPoint x: 499, endPoint y: 270, distance: 143.6
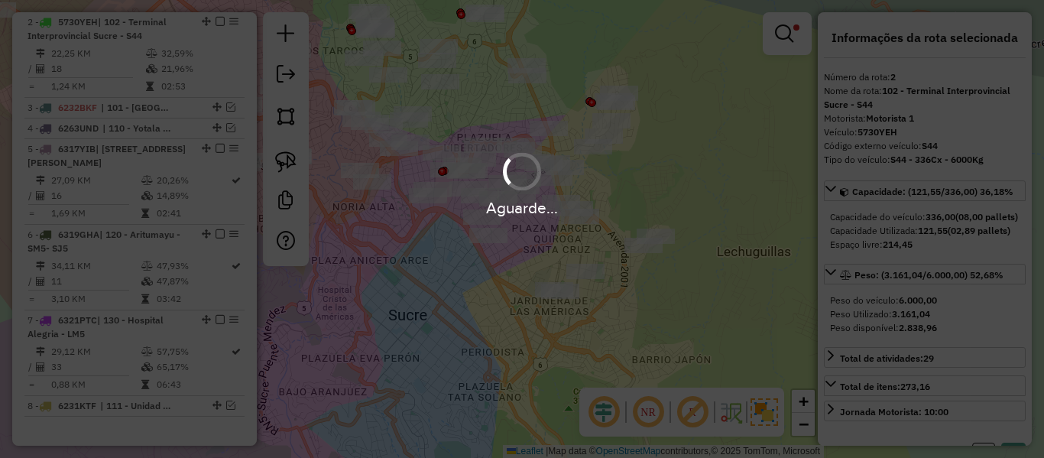
select select "**********"
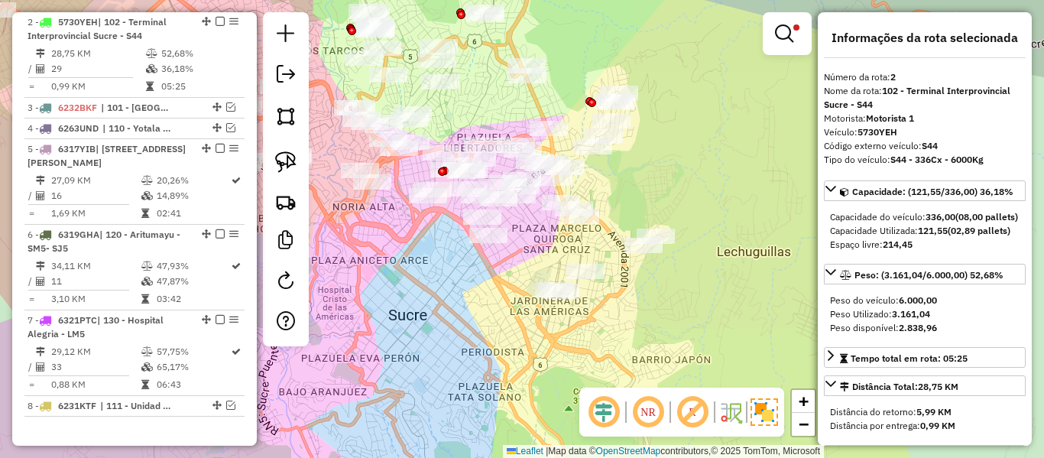
click at [581, 224] on div at bounding box center [580, 216] width 38 height 15
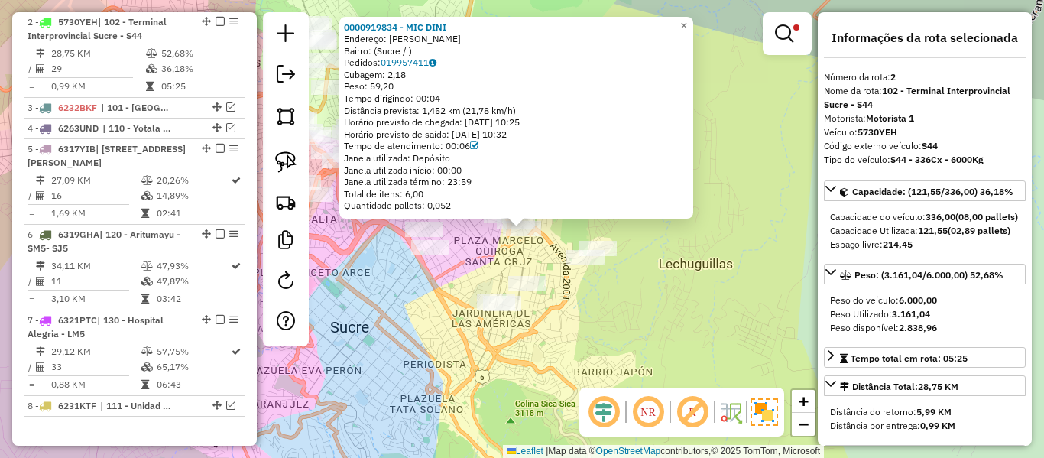
drag, startPoint x: 511, startPoint y: 273, endPoint x: 781, endPoint y: 276, distance: 270.6
click at [781, 276] on div "0000919834 - MIC DINI Endereço: CALLE [PERSON_NAME]: ([GEOGRAPHIC_DATA] / ) Ped…" at bounding box center [522, 229] width 1044 height 458
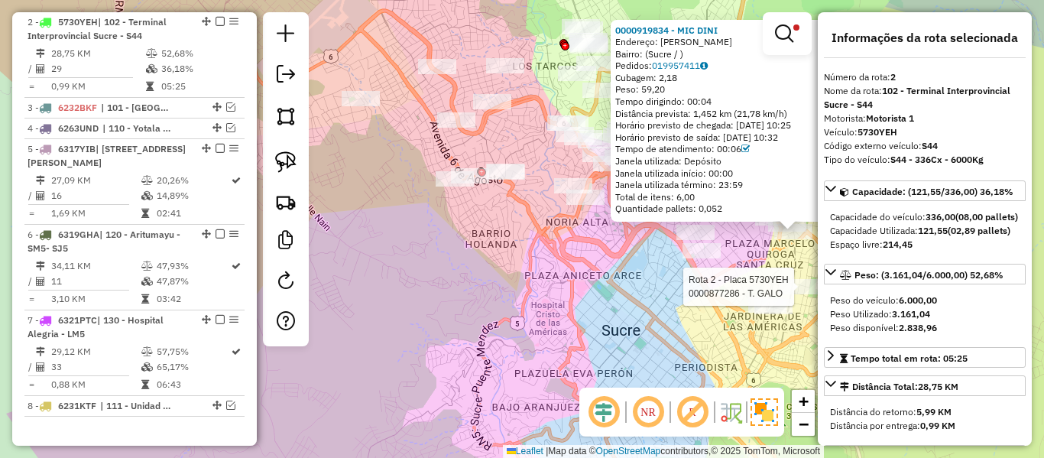
drag, startPoint x: 695, startPoint y: 315, endPoint x: 546, endPoint y: 246, distance: 164.2
click at [693, 315] on div "Rota 2 - Placa 5730YEH 0000877286 - T. GALO 0000919834 - MIC DINI Endereço: CAL…" at bounding box center [522, 229] width 1044 height 458
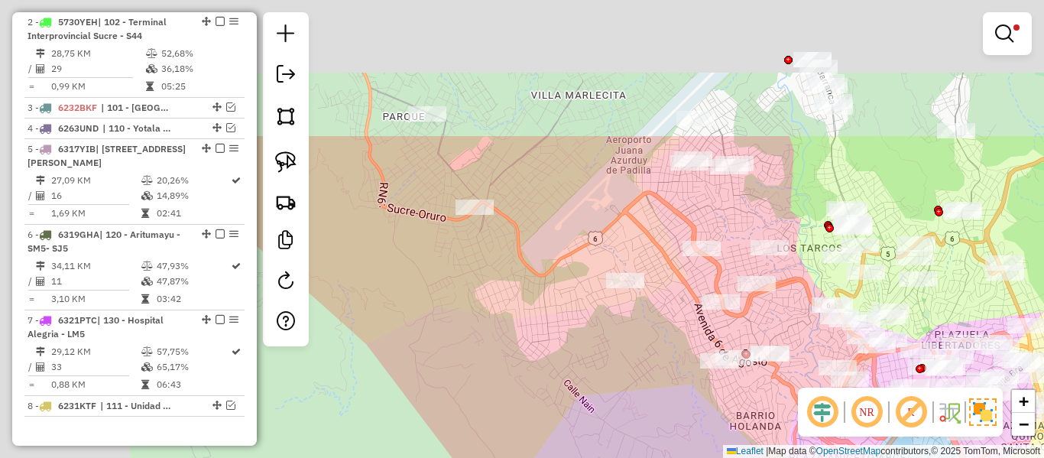
drag, startPoint x: 613, startPoint y: 339, endPoint x: 732, endPoint y: 381, distance: 125.7
click at [751, 402] on div "Limpar filtros Janela de atendimento Grade de atendimento Capacidade Transporta…" at bounding box center [522, 229] width 1044 height 458
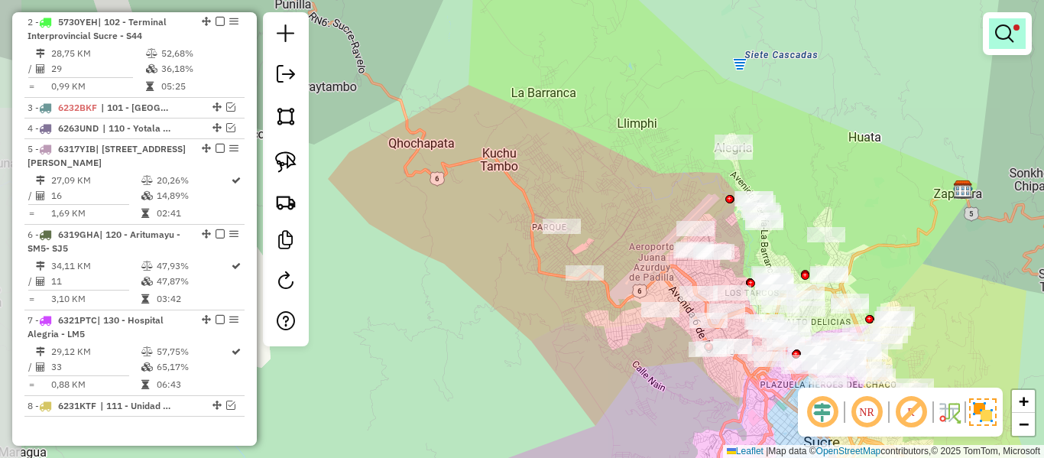
click at [1021, 32] on link at bounding box center [1007, 33] width 37 height 31
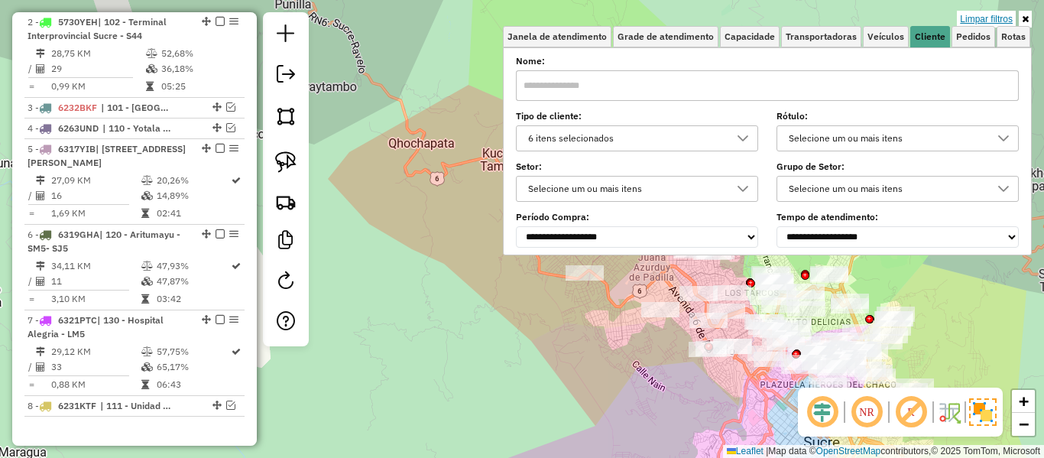
click at [990, 23] on link "Limpar filtros" at bounding box center [986, 19] width 59 height 17
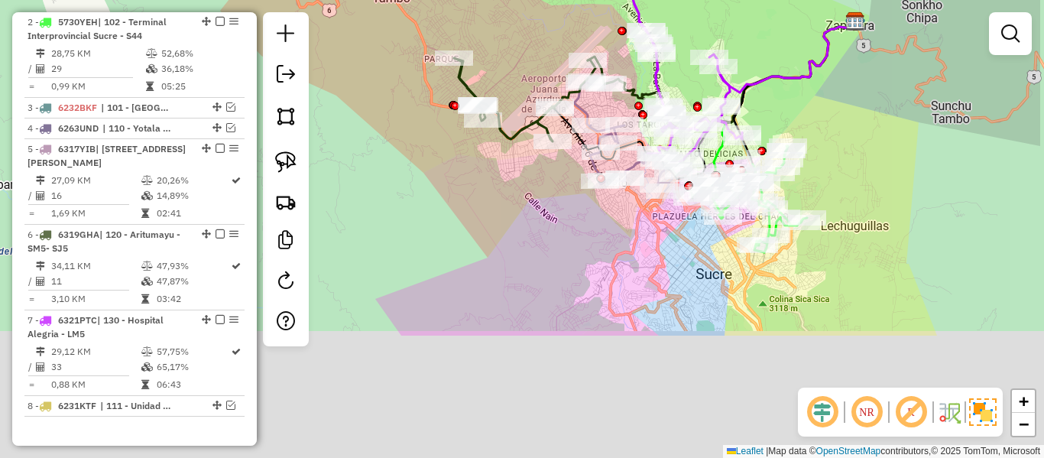
drag, startPoint x: 668, startPoint y: 244, endPoint x: 664, endPoint y: 235, distance: 9.9
click at [660, 228] on div "Janela de atendimento Grade de atendimento Capacidade Transportadoras Veículos …" at bounding box center [522, 229] width 1044 height 458
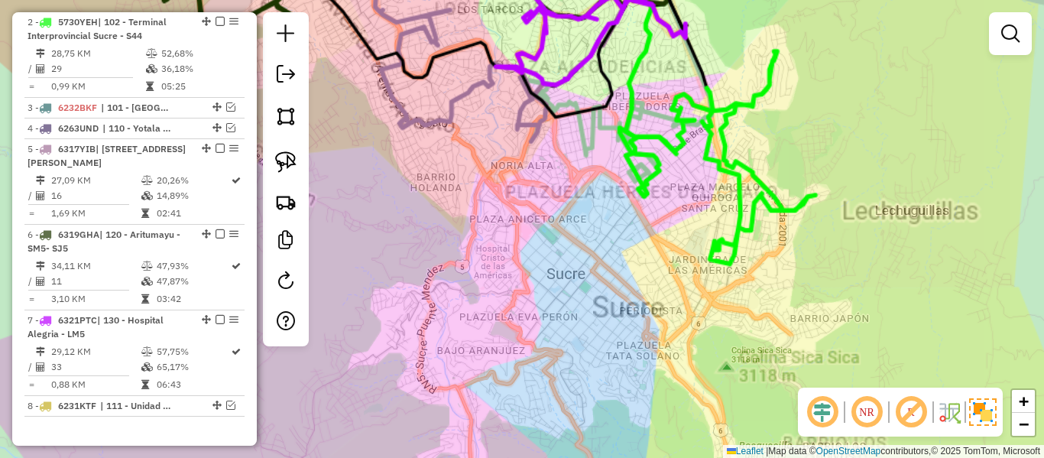
drag, startPoint x: 827, startPoint y: 274, endPoint x: 813, endPoint y: 246, distance: 31.5
click at [826, 271] on div "Janela de atendimento Grade de atendimento Capacidade Transportadoras Veículos …" at bounding box center [522, 229] width 1044 height 458
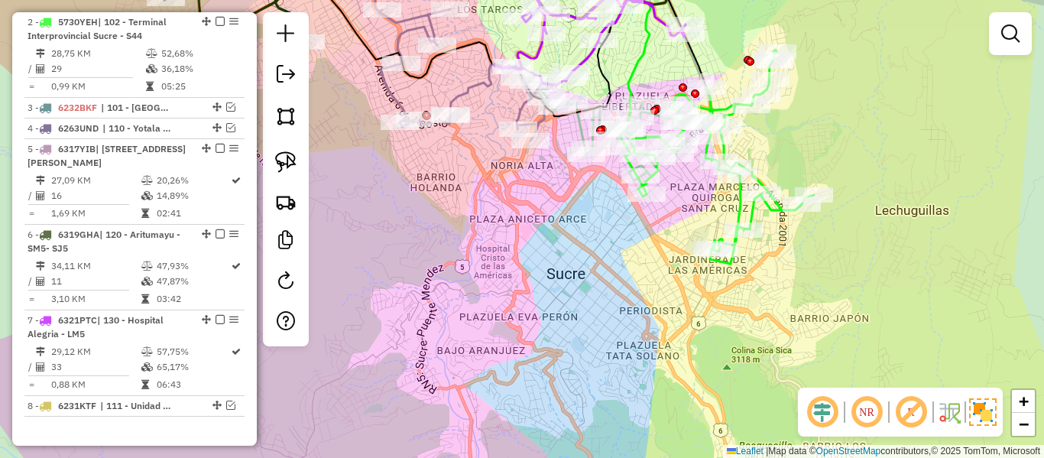
click at [771, 208] on icon at bounding box center [716, 157] width 196 height 214
select select "**********"
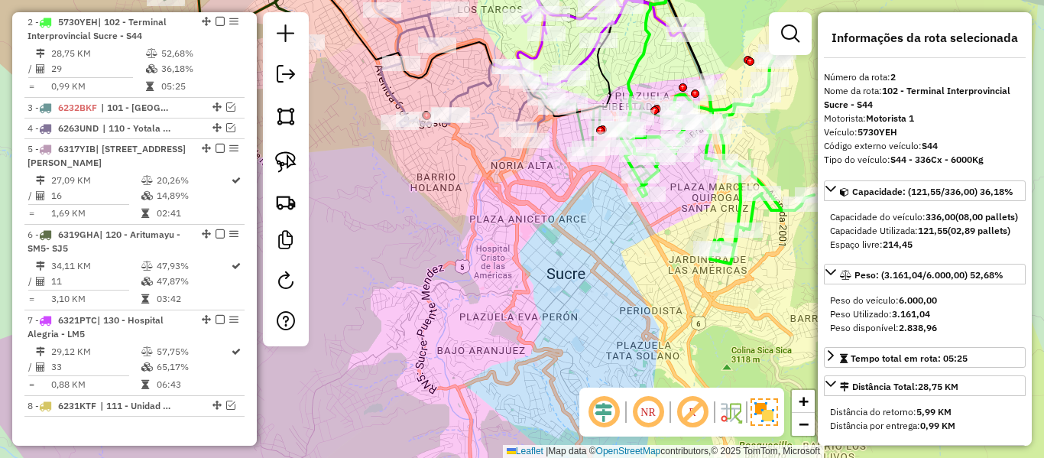
drag, startPoint x: 686, startPoint y: 238, endPoint x: 872, endPoint y: 260, distance: 187.7
click at [872, 260] on hb-router-mapa "Informações da Sessão 1280226 - [DATE] Criação: [DATE] 15:48 Depósito: SAZ BO S…" at bounding box center [522, 229] width 1044 height 458
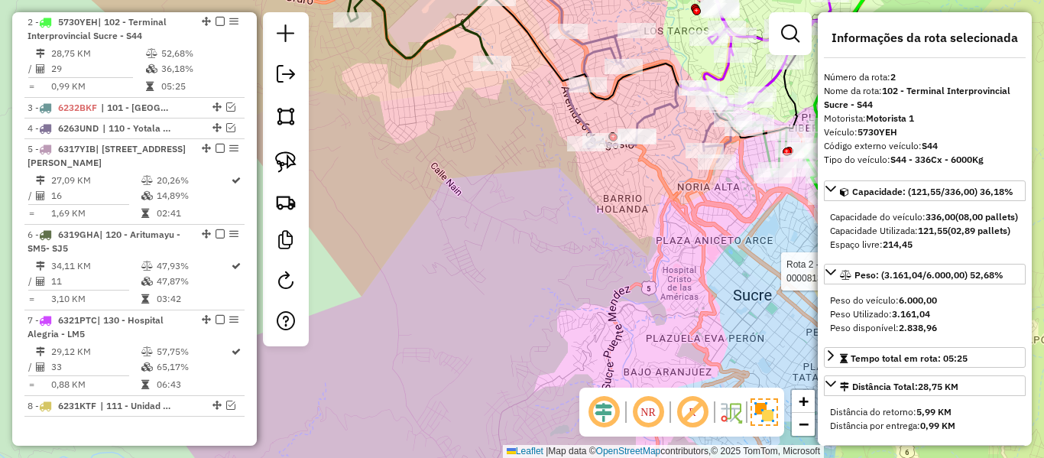
click at [751, 246] on div "Rota 2 - Placa 5730YEH 0000813631 - T. CUMANA Janela de atendimento Grade de at…" at bounding box center [522, 229] width 1044 height 458
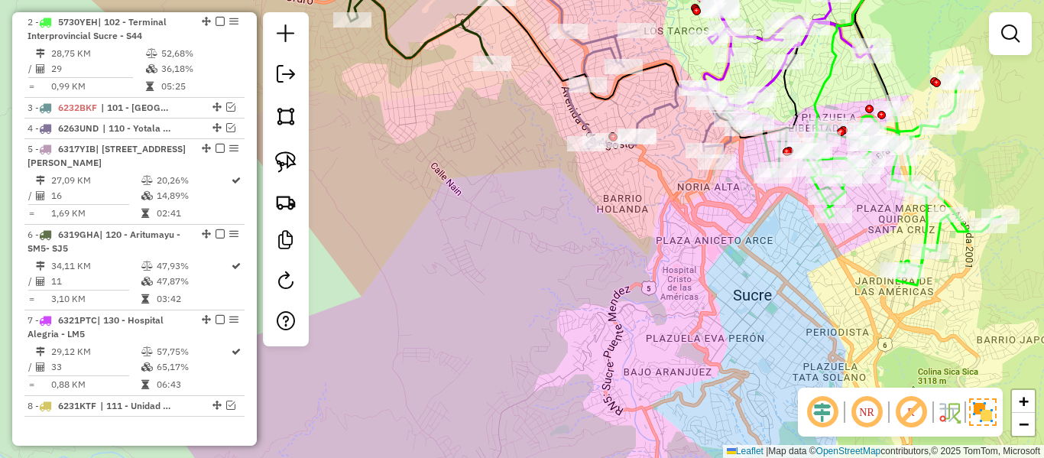
click at [690, 302] on div "Rota 2 - Placa 5730YEH 0000813631 - T. CUMANA Janela de atendimento Grade de at…" at bounding box center [522, 229] width 1044 height 458
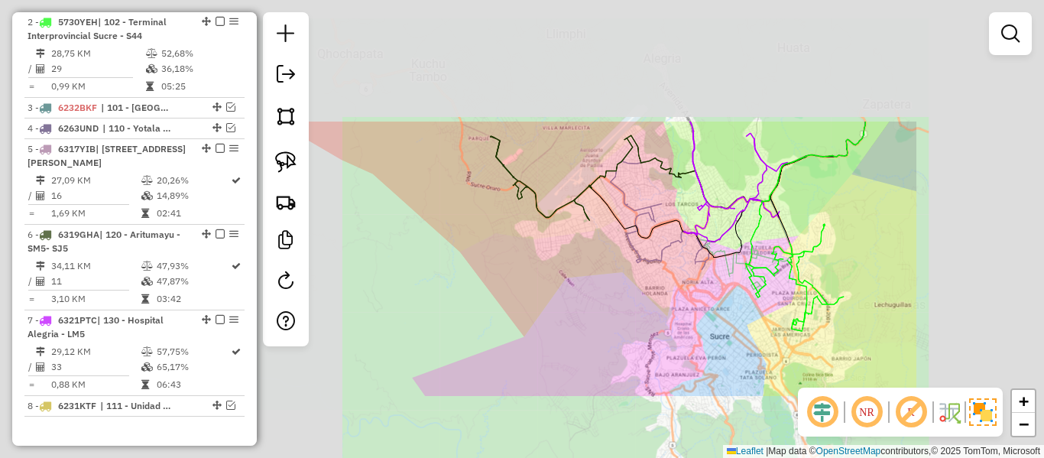
click at [547, 275] on div "Janela de atendimento Grade de atendimento Capacidade Transportadoras Veículos …" at bounding box center [522, 229] width 1044 height 458
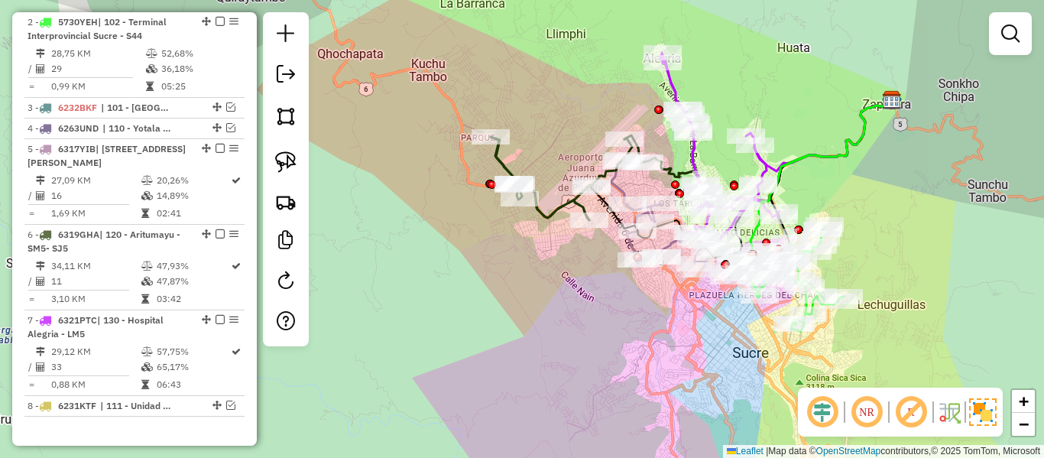
click at [547, 213] on icon at bounding box center [561, 178] width 141 height 83
select select "**********"
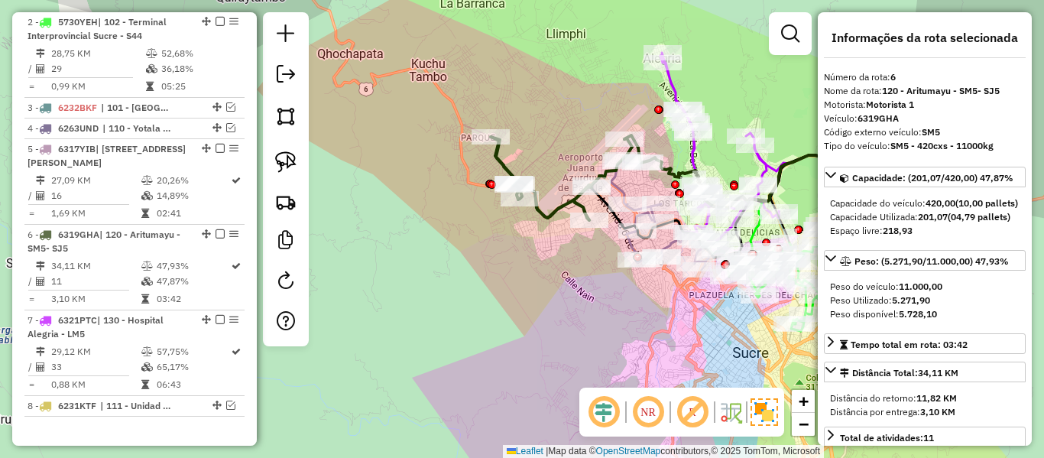
scroll to position [761, 0]
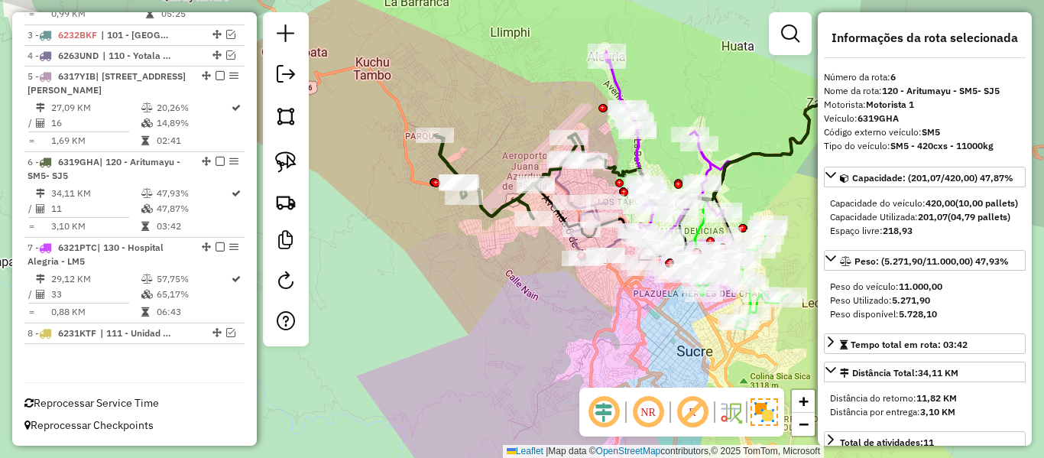
drag, startPoint x: 550, startPoint y: 255, endPoint x: 490, endPoint y: 252, distance: 60.4
click at [490, 252] on div "Janela de atendimento Grade de atendimento Capacidade Transportadoras Veículos …" at bounding box center [522, 229] width 1044 height 458
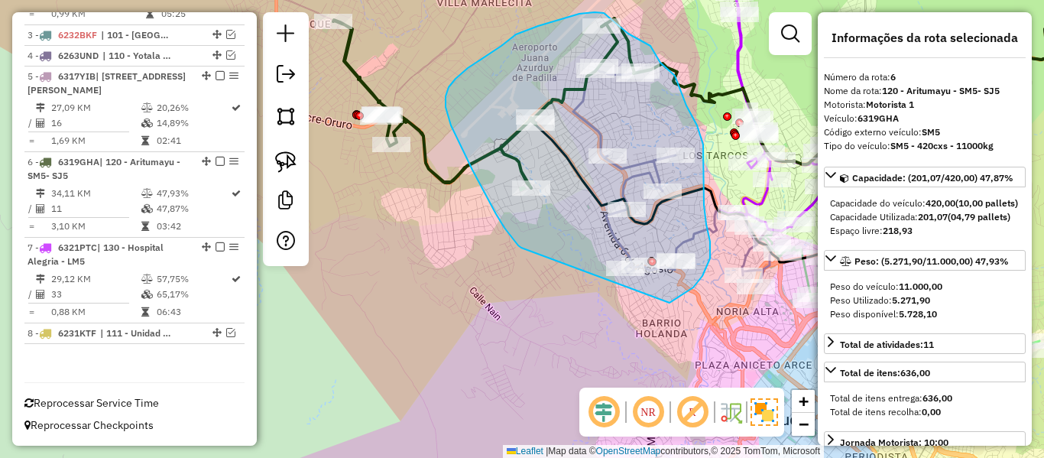
drag, startPoint x: 472, startPoint y: 170, endPoint x: 612, endPoint y: 320, distance: 204.5
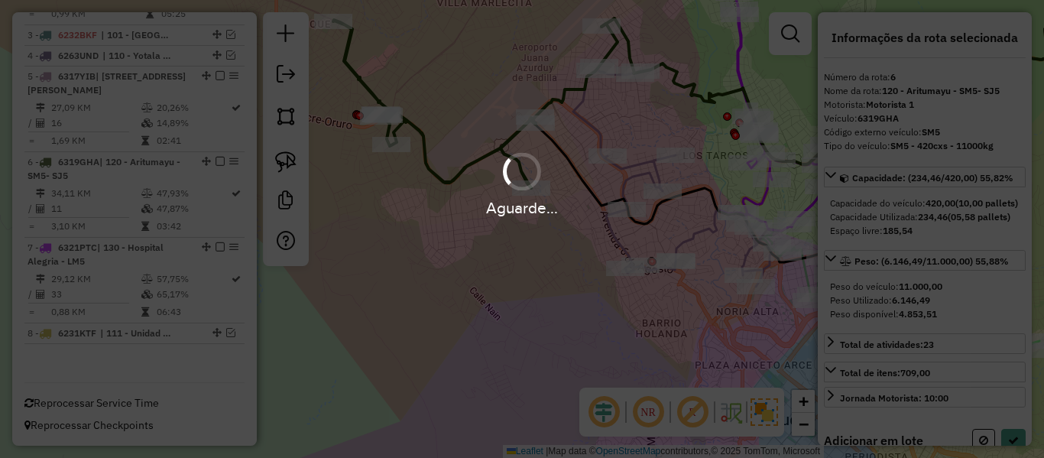
select select "**********"
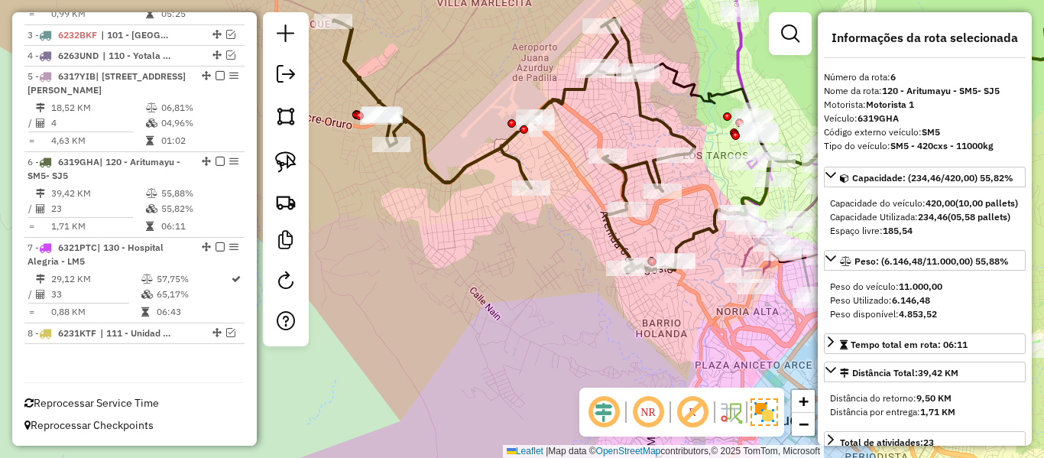
click at [686, 232] on icon at bounding box center [907, 107] width 463 height 307
click at [690, 234] on icon at bounding box center [907, 107] width 463 height 307
click at [656, 182] on icon at bounding box center [514, 145] width 362 height 255
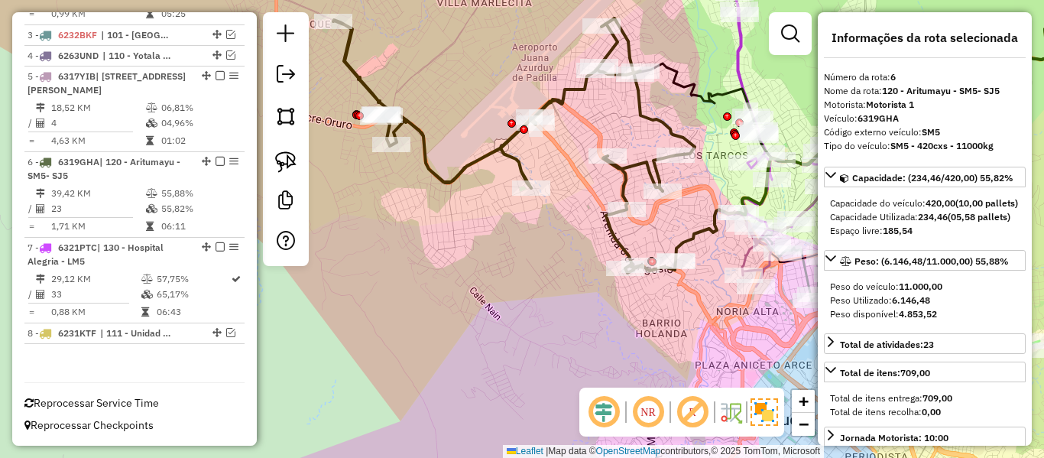
drag, startPoint x: 624, startPoint y: 182, endPoint x: 510, endPoint y: 174, distance: 114.2
click at [510, 174] on icon at bounding box center [514, 145] width 362 height 255
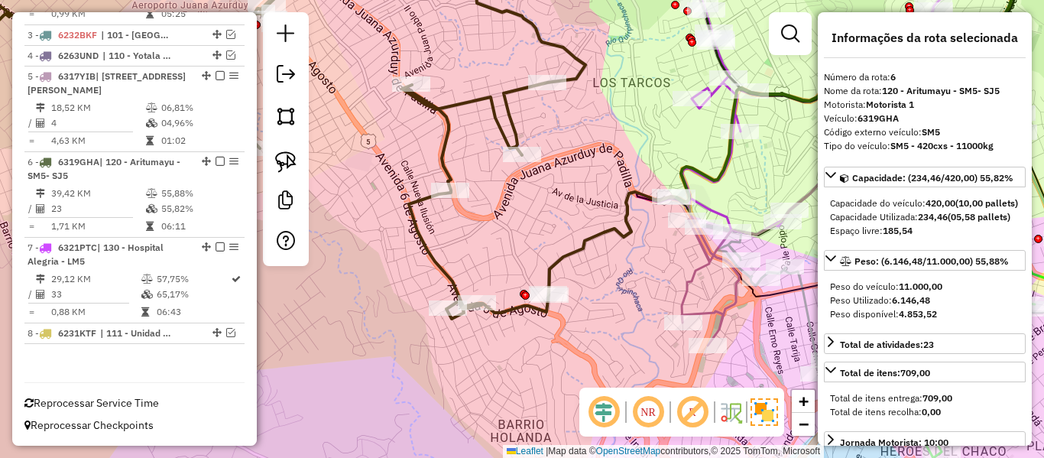
drag, startPoint x: 628, startPoint y: 233, endPoint x: 569, endPoint y: 182, distance: 78.6
click at [569, 183] on icon at bounding box center [786, 123] width 475 height 344
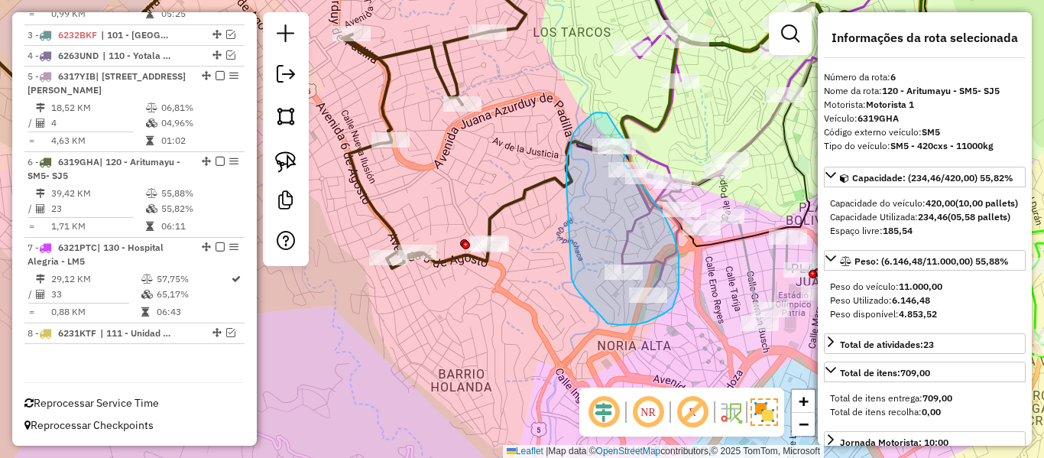
drag, startPoint x: 566, startPoint y: 182, endPoint x: 564, endPoint y: 257, distance: 74.9
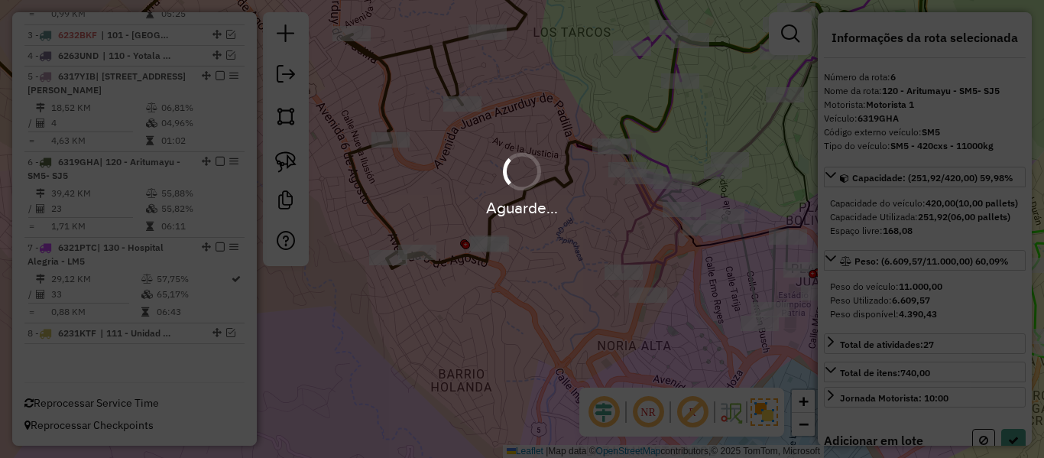
select select "**********"
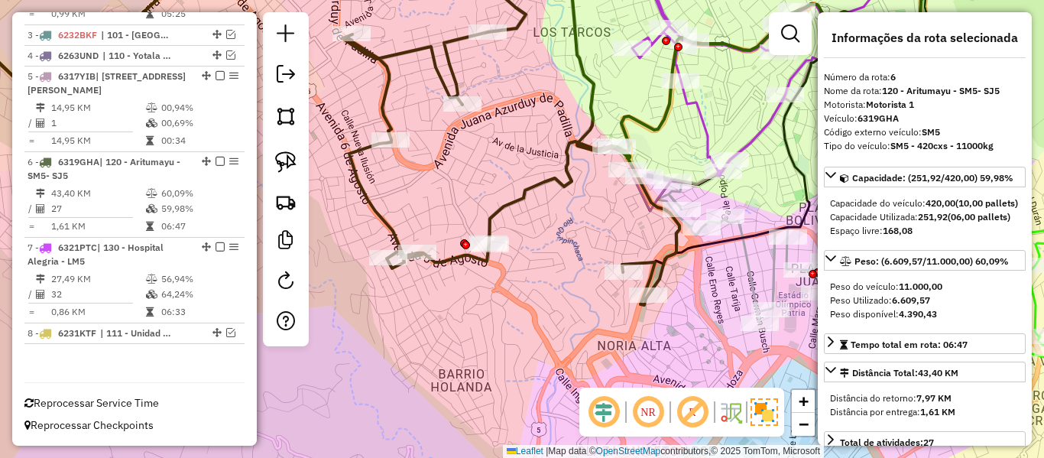
click at [534, 188] on icon at bounding box center [287, 129] width 784 height 351
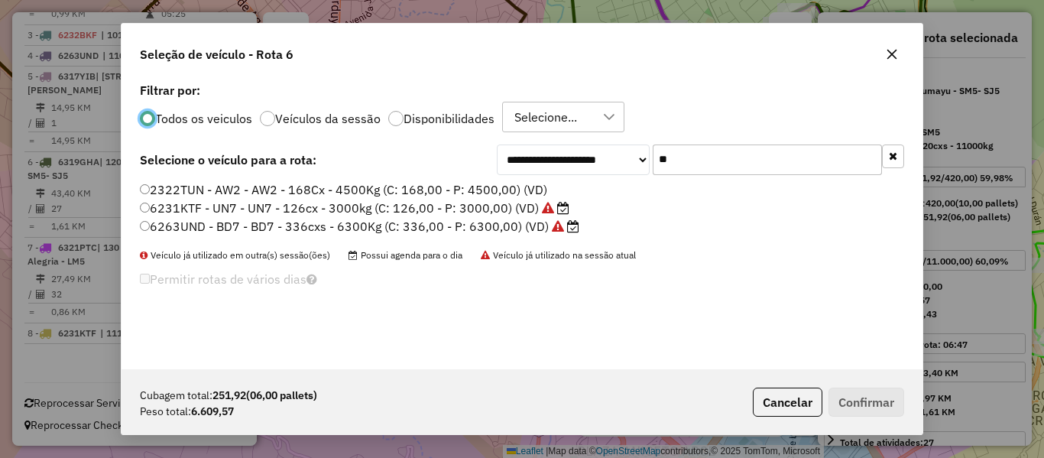
scroll to position [8, 5]
click at [707, 124] on div "Todos os veiculos Veículos da sessão Disponibilidades Selecione..." at bounding box center [522, 117] width 764 height 31
click at [694, 151] on input "**" at bounding box center [767, 159] width 229 height 31
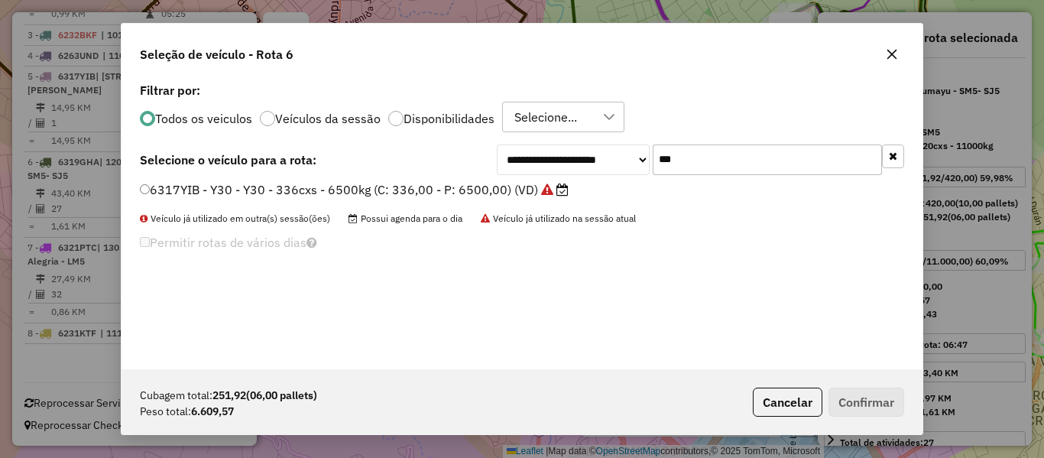
type input "***"
click at [483, 185] on label "6317YIB - Y30 - Y30 - 336cxs - 6500kg (C: 336,00 - P: 6500,00) (VD)" at bounding box center [354, 189] width 429 height 18
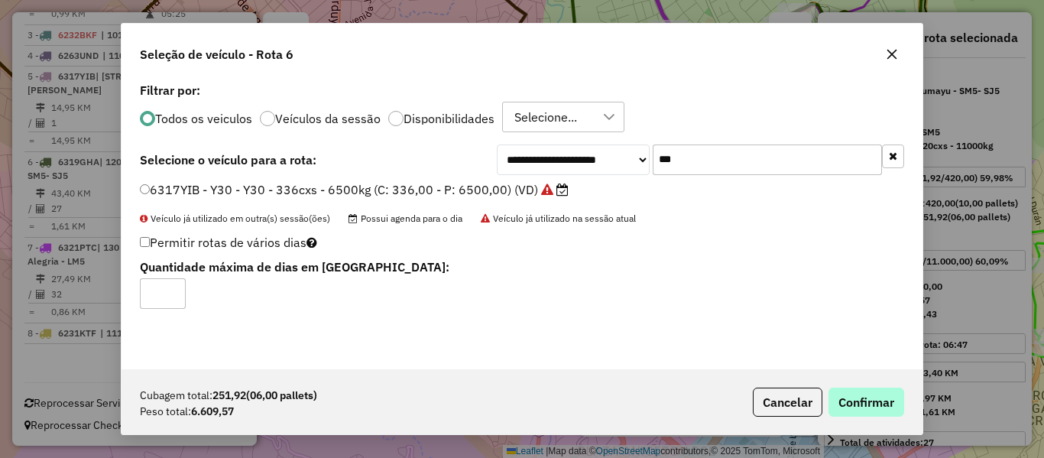
drag, startPoint x: 807, startPoint y: 385, endPoint x: 842, endPoint y: 394, distance: 36.3
click at [809, 385] on div "Cubagem total: 251,92 (06,00 pallets) Peso total: 6.609,57 Cancelar Confirmar" at bounding box center [522, 402] width 801 height 66
click at [842, 394] on button "Confirmar" at bounding box center [867, 402] width 76 height 29
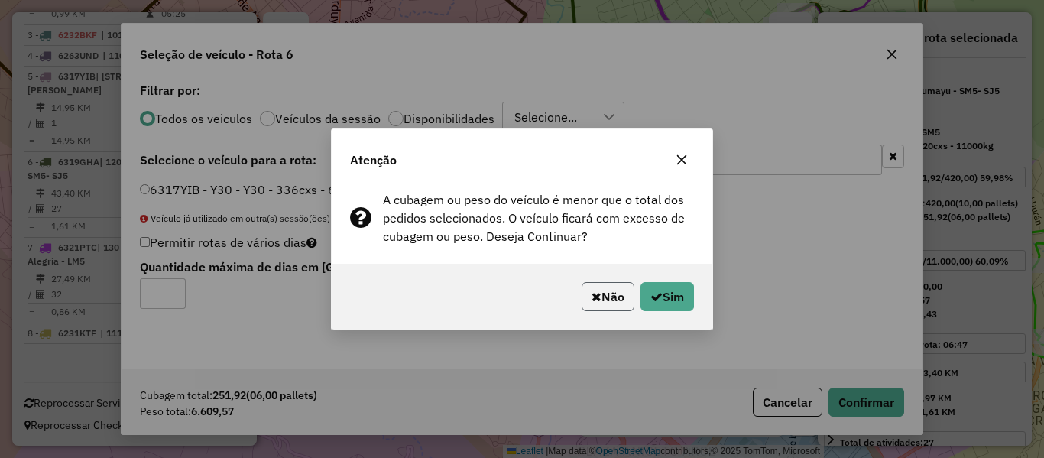
drag, startPoint x: 618, startPoint y: 305, endPoint x: 660, endPoint y: 300, distance: 42.4
click at [629, 304] on button "Não" at bounding box center [608, 296] width 53 height 29
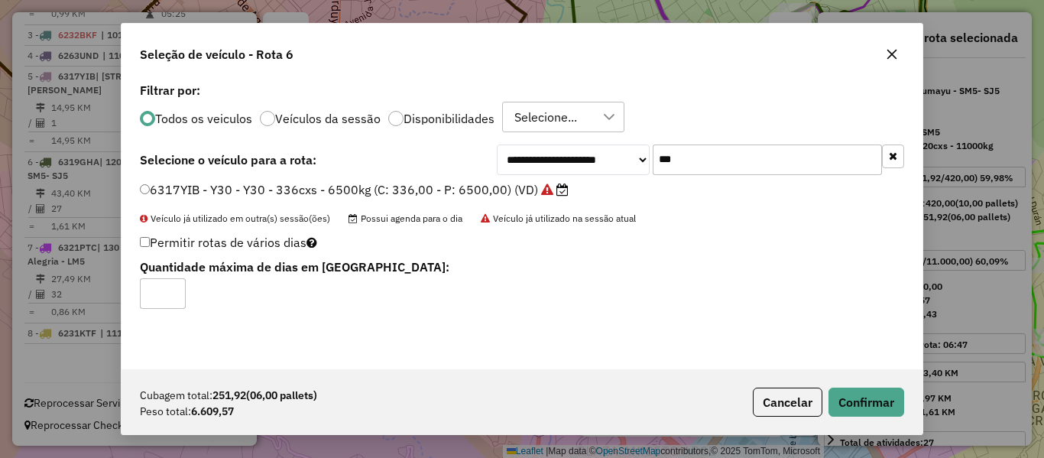
click at [660, 300] on div "Permitir rotas de vários dias Quantidade máxima de dias em [GEOGRAPHIC_DATA]:" at bounding box center [522, 270] width 783 height 77
click at [860, 410] on button "Confirmar" at bounding box center [867, 402] width 76 height 29
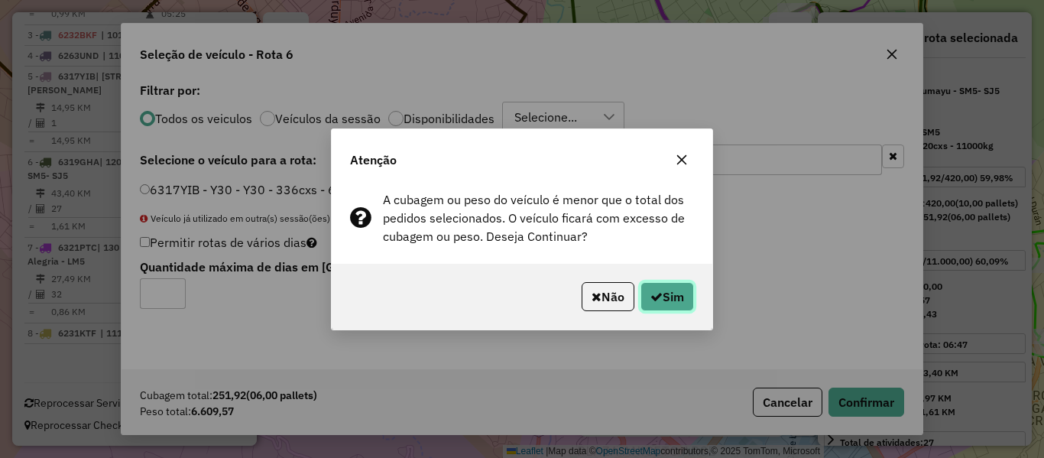
click at [670, 304] on button "Sim" at bounding box center [668, 296] width 54 height 29
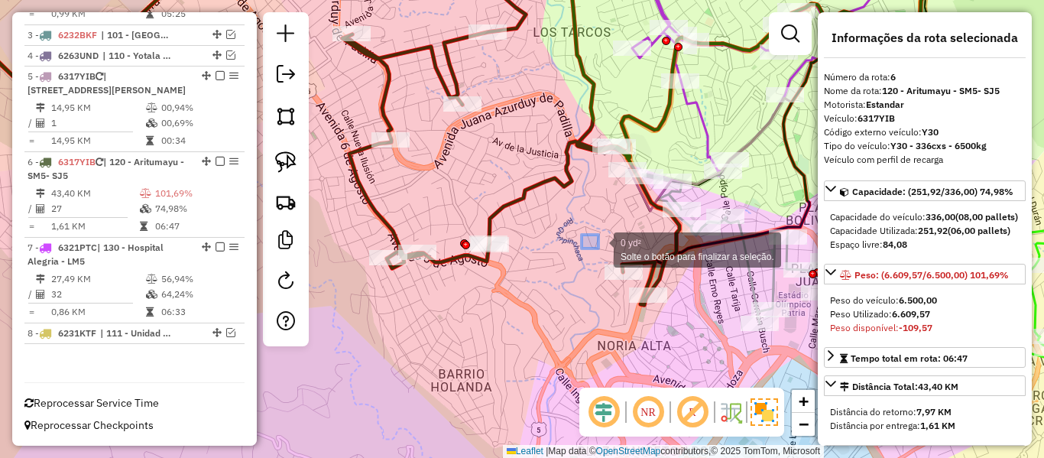
drag, startPoint x: 582, startPoint y: 235, endPoint x: 739, endPoint y: 355, distance: 198.0
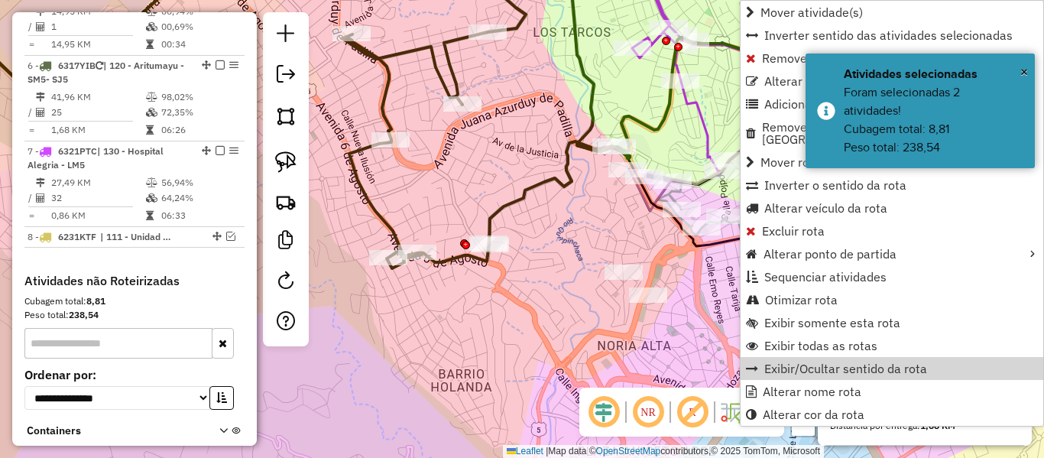
scroll to position [900, 0]
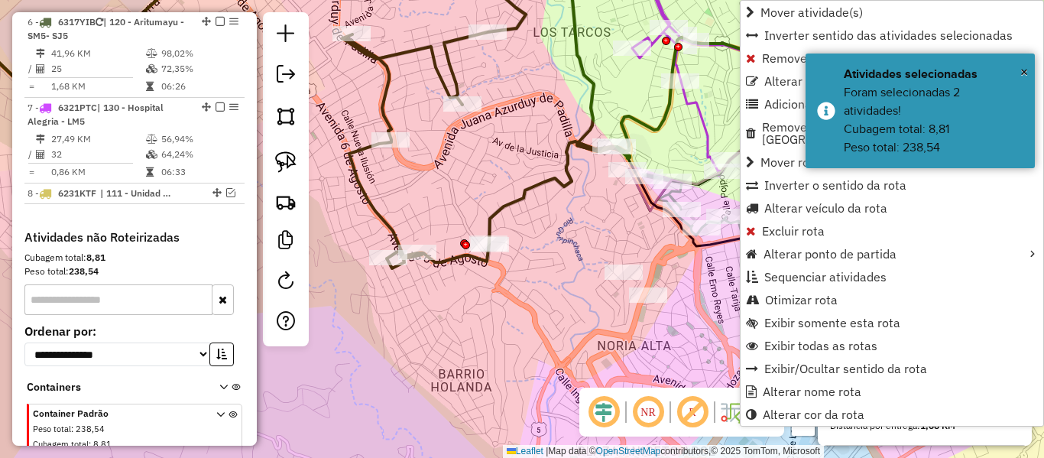
click at [523, 197] on icon at bounding box center [262, 111] width 735 height 314
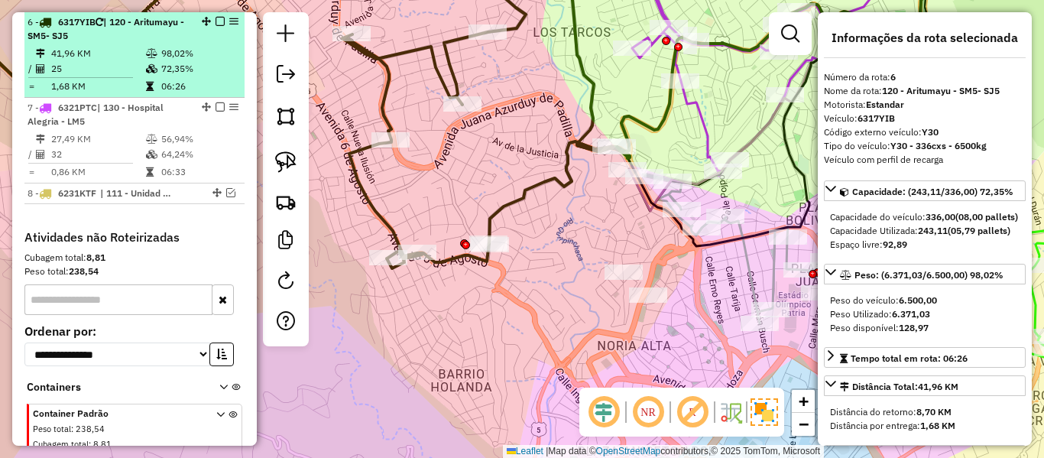
click at [216, 20] on em at bounding box center [220, 21] width 9 height 9
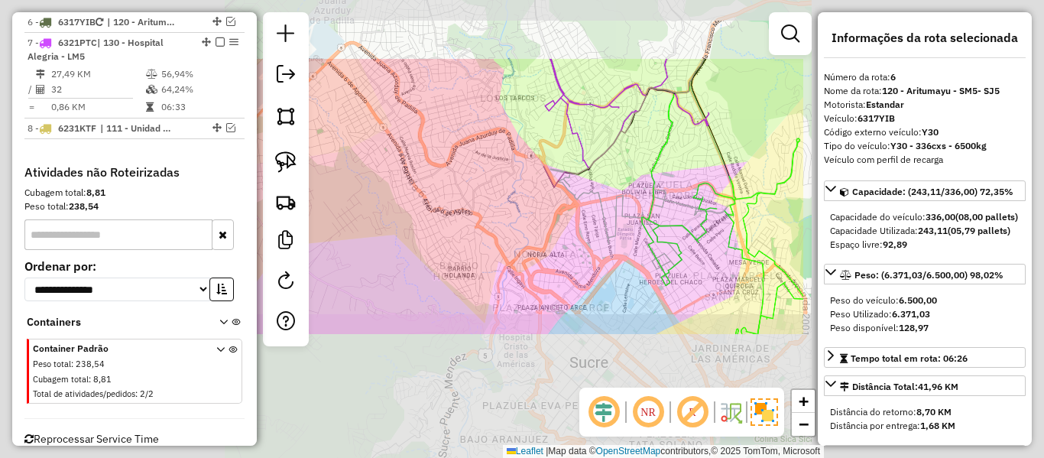
click at [458, 170] on div "Janela de atendimento Grade de atendimento Capacidade Transportadoras Veículos …" at bounding box center [522, 229] width 1044 height 458
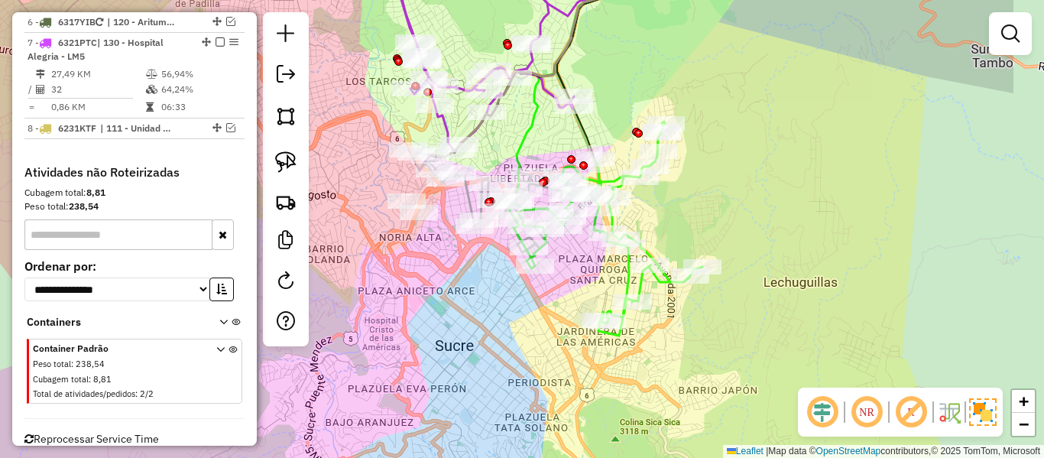
drag, startPoint x: 611, startPoint y: 308, endPoint x: 485, endPoint y: 288, distance: 127.7
click at [474, 292] on div "Janela de atendimento Grade de atendimento Capacidade Transportadoras Veículos …" at bounding box center [522, 229] width 1044 height 458
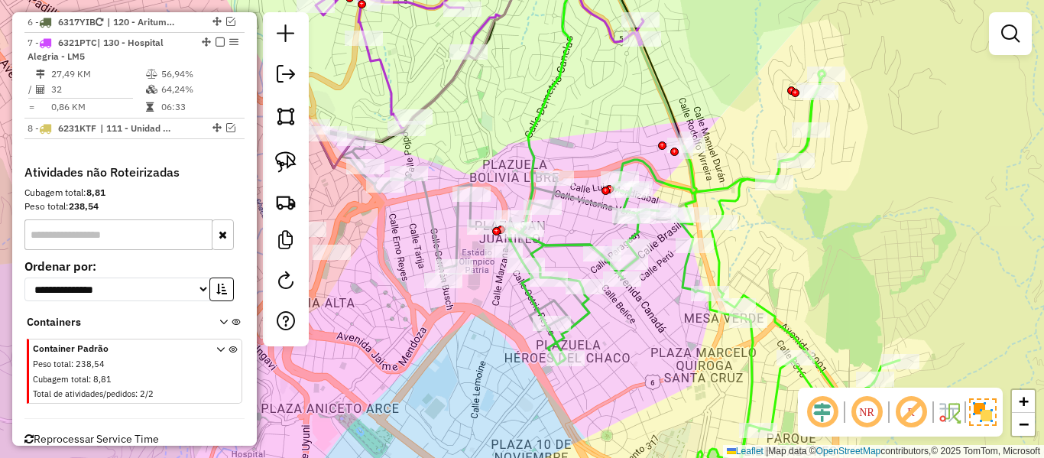
click at [432, 219] on icon at bounding box center [481, 231] width 310 height 200
select select "**********"
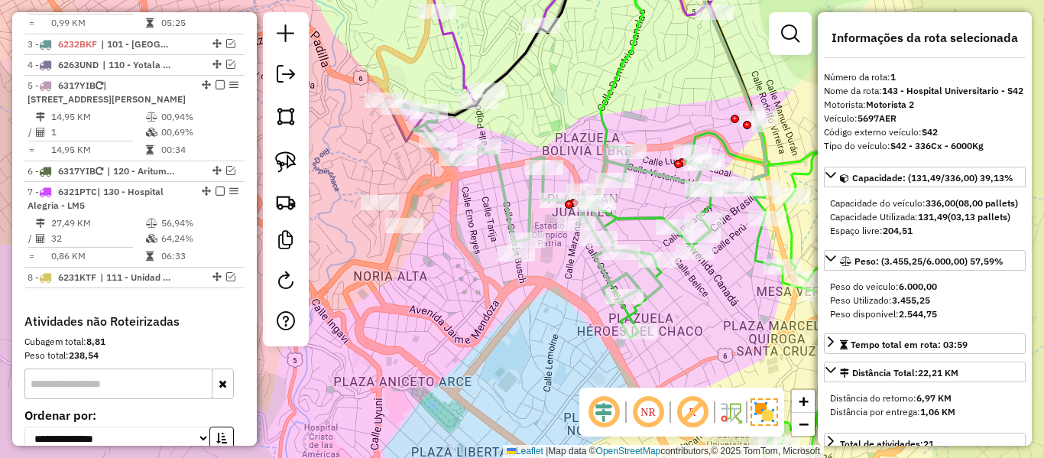
drag, startPoint x: 417, startPoint y: 246, endPoint x: 503, endPoint y: 222, distance: 89.0
click at [503, 222] on div "Janela de atendimento Grade de atendimento Capacidade Transportadoras Veículos …" at bounding box center [522, 229] width 1044 height 458
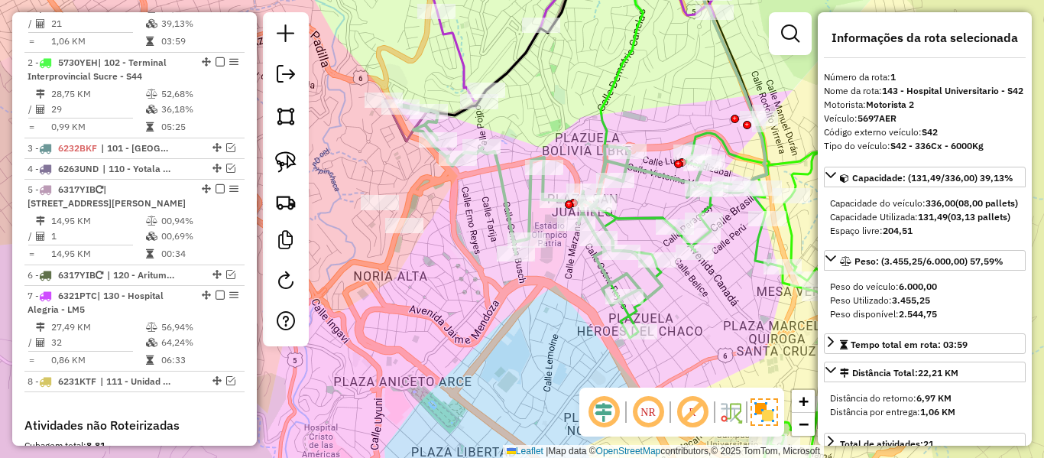
scroll to position [602, 0]
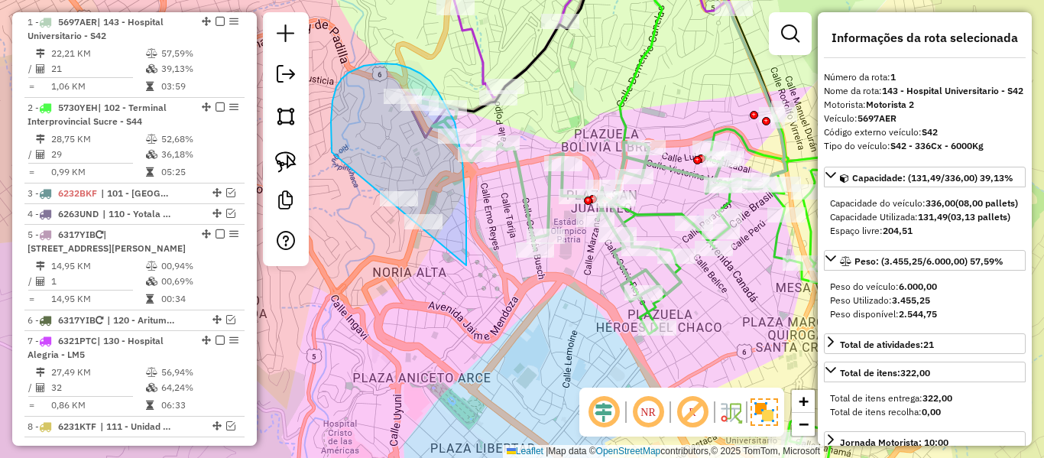
drag, startPoint x: 466, startPoint y: 265, endPoint x: 444, endPoint y: 278, distance: 25.7
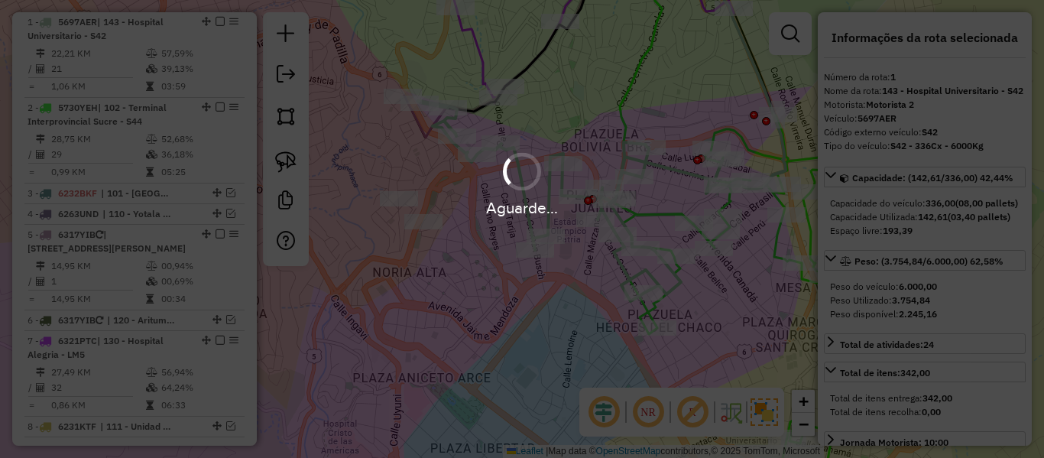
select select "**********"
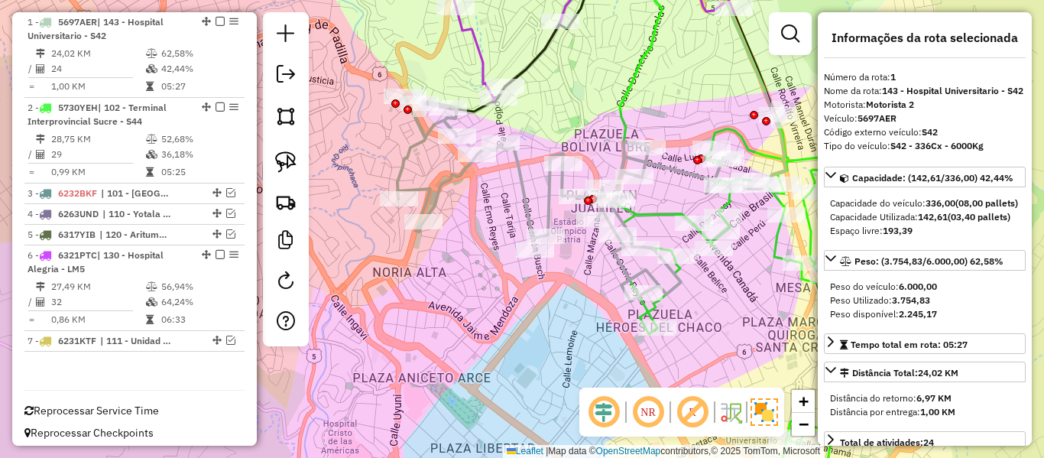
click at [521, 198] on icon at bounding box center [562, 199] width 330 height 206
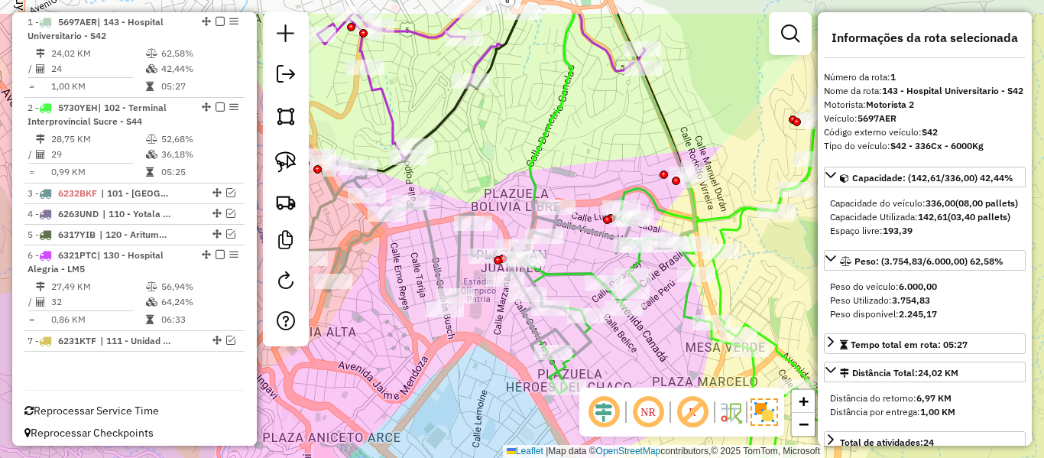
drag, startPoint x: 639, startPoint y: 321, endPoint x: 625, endPoint y: 336, distance: 20.0
click at [615, 340] on div "Janela de atendimento Grade de atendimento Capacidade Transportadoras Veículos …" at bounding box center [522, 229] width 1044 height 458
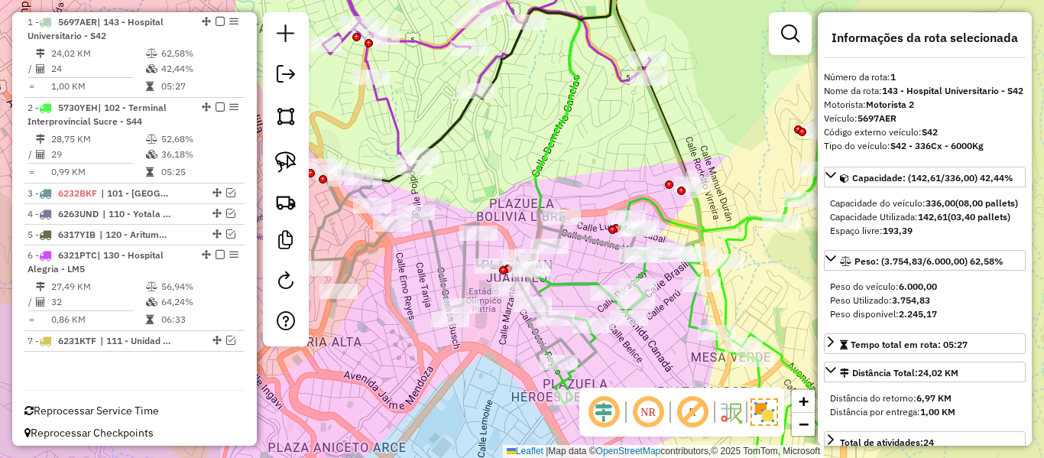
drag, startPoint x: 561, startPoint y: 93, endPoint x: 645, endPoint y: 231, distance: 161.3
click at [645, 231] on div "Rota 2 - Placa 5730YEH 0000820368 - T. [PERSON_NAME] 2 - Placa 5730YEH 00009047…" at bounding box center [522, 229] width 1044 height 458
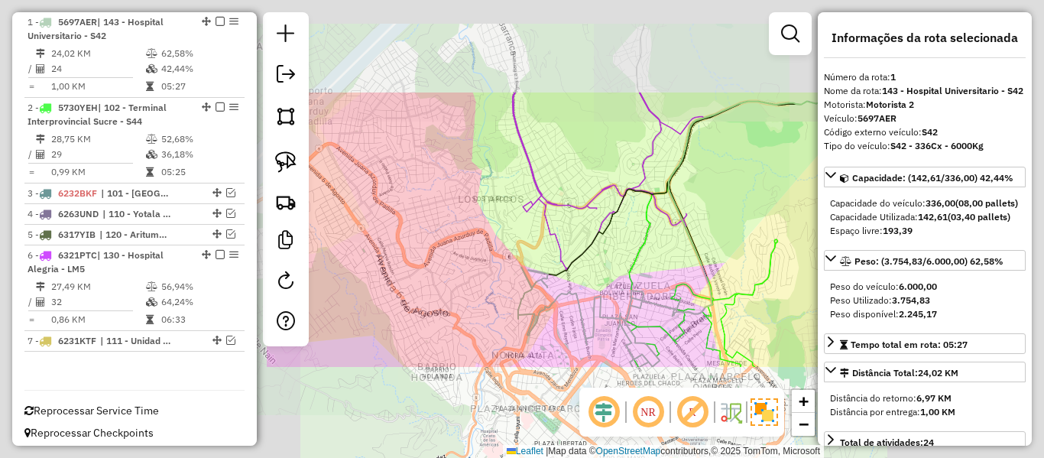
click at [647, 237] on icon at bounding box center [723, 211] width 197 height 239
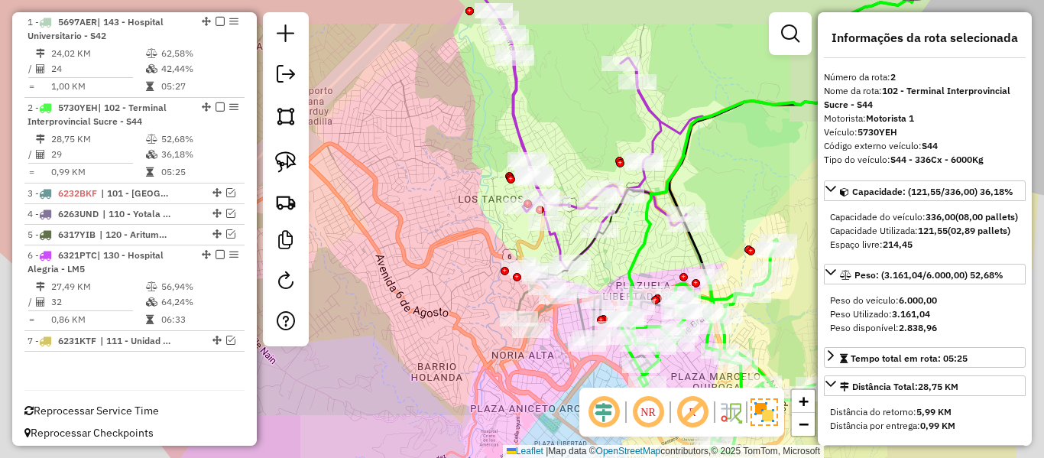
scroll to position [610, 0]
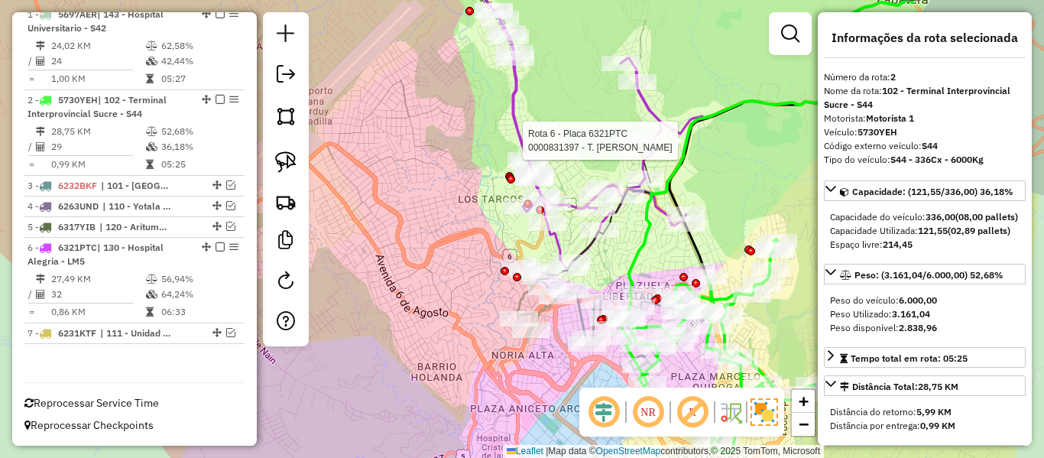
click at [664, 114] on icon at bounding box center [577, 112] width 217 height 316
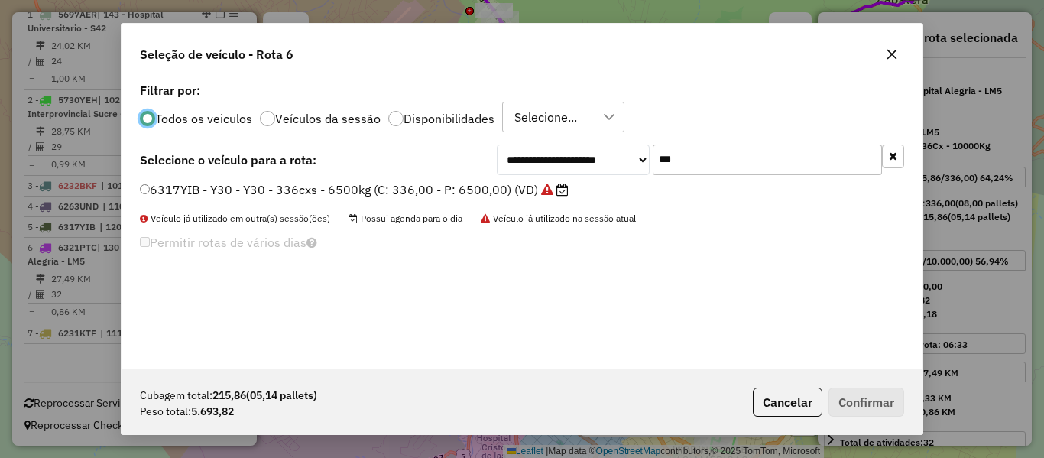
scroll to position [8, 5]
click at [720, 164] on input "***" at bounding box center [767, 159] width 229 height 31
drag, startPoint x: 897, startPoint y: 152, endPoint x: 847, endPoint y: 151, distance: 50.5
click at [896, 152] on button "button" at bounding box center [893, 156] width 22 height 24
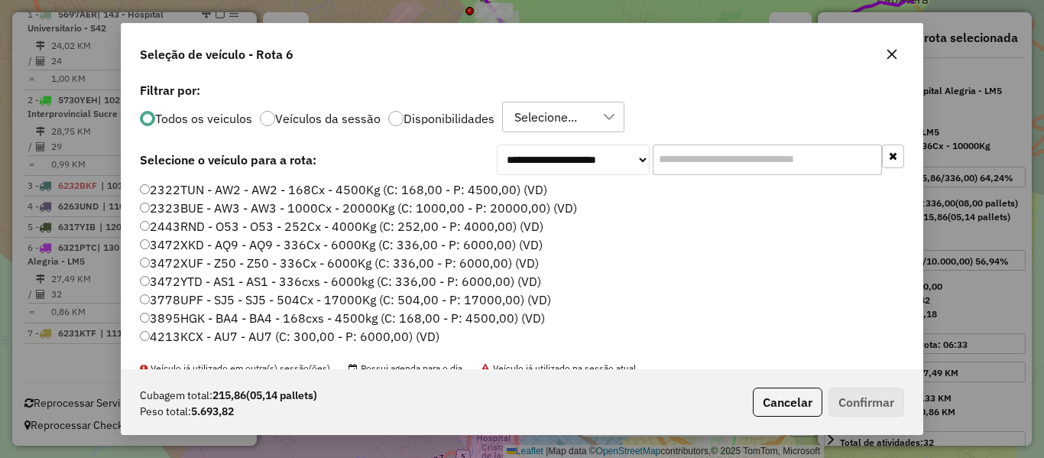
click at [419, 128] on div "Todos os veiculos Veículos da sessão Disponibilidades Selecione..." at bounding box center [522, 117] width 764 height 31
click at [430, 122] on label "Disponibilidades" at bounding box center [449, 118] width 91 height 12
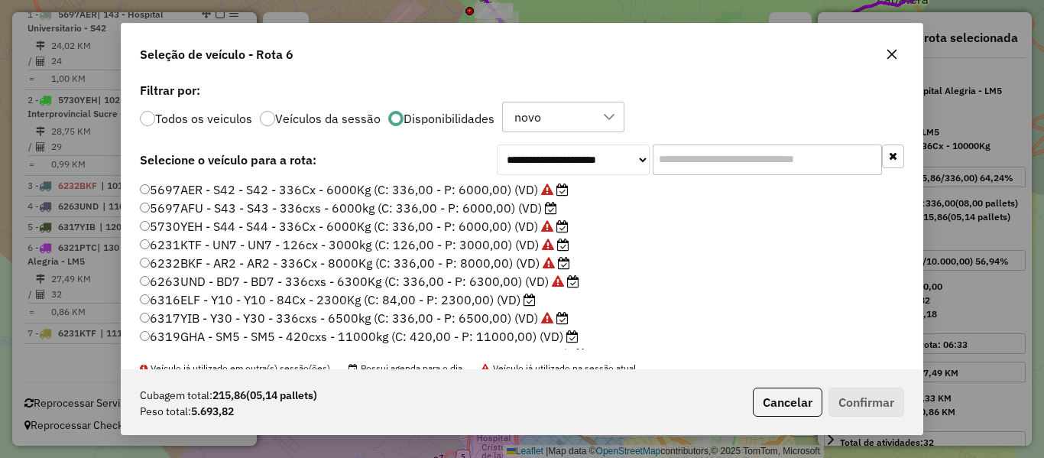
click at [514, 300] on label "6316ELF - Y10 - Y10 - 84Cx - 2300Kg (C: 84,00 - P: 2300,00) (VD)" at bounding box center [338, 299] width 396 height 18
click at [545, 205] on icon at bounding box center [551, 208] width 12 height 12
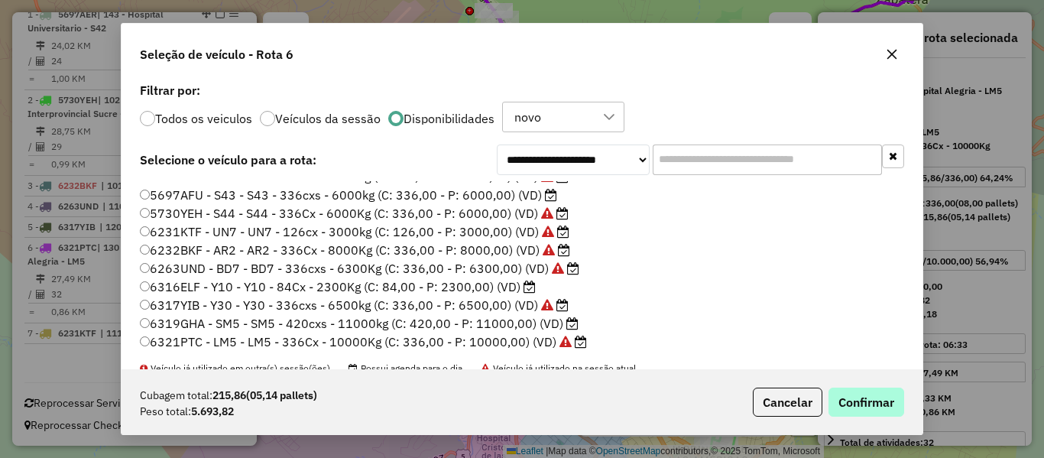
scroll to position [15, 0]
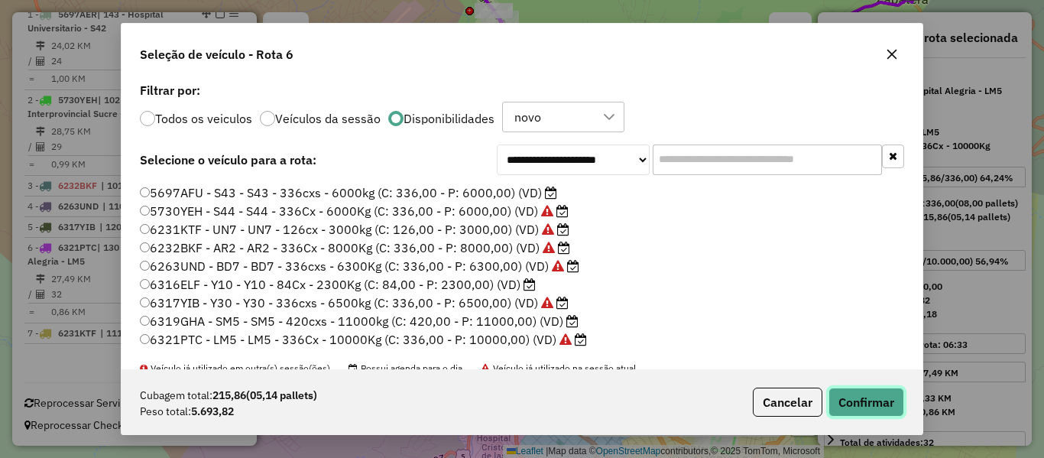
click at [874, 401] on button "Confirmar" at bounding box center [867, 402] width 76 height 29
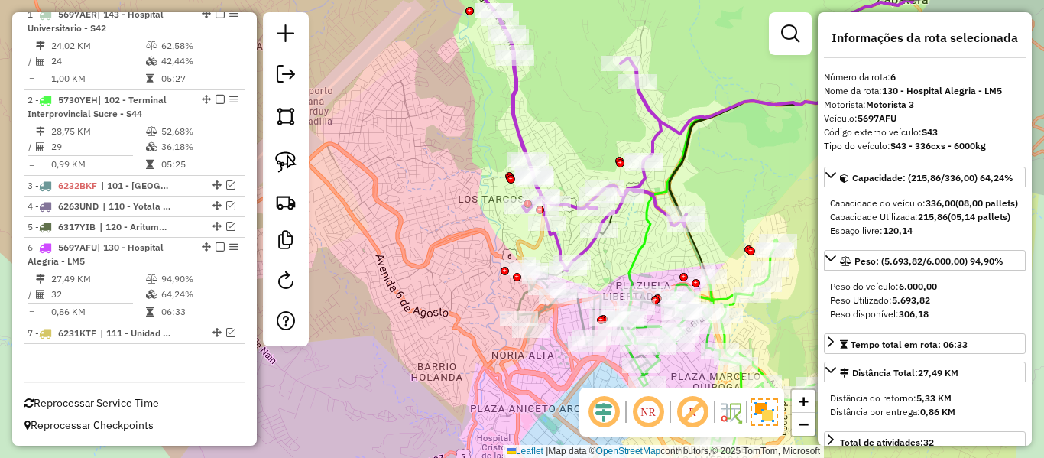
click at [521, 299] on icon at bounding box center [600, 319] width 165 height 102
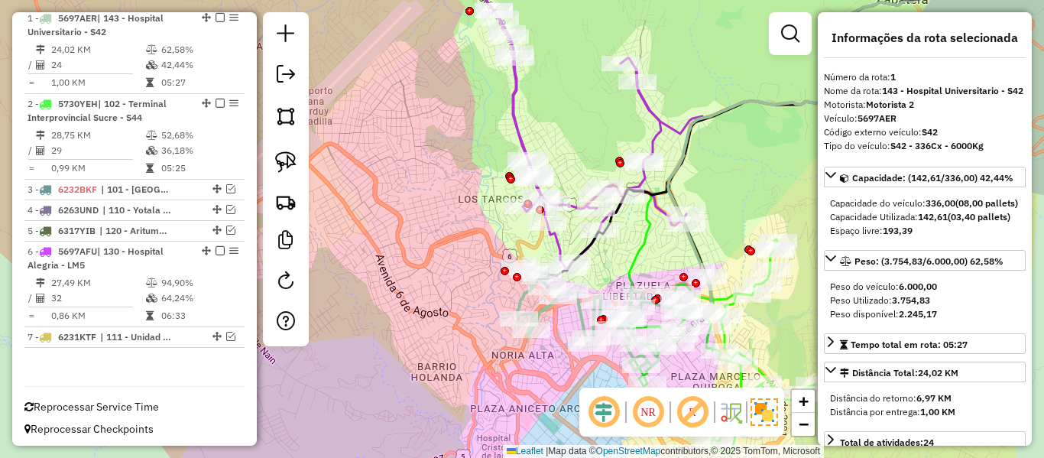
scroll to position [602, 0]
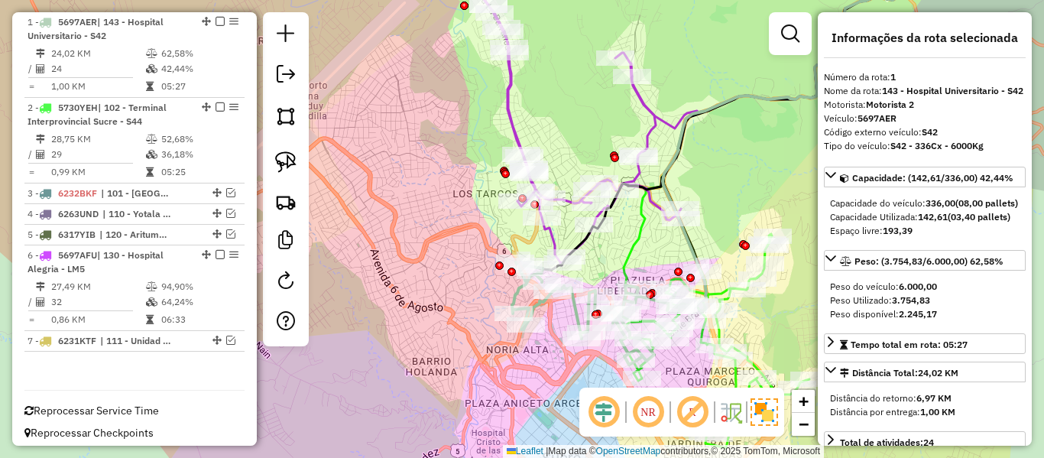
drag, startPoint x: 534, startPoint y: 387, endPoint x: 437, endPoint y: 324, distance: 115.6
click at [430, 324] on div "Janela de atendimento Grade de atendimento Capacidade Transportadoras Veículos …" at bounding box center [522, 229] width 1044 height 458
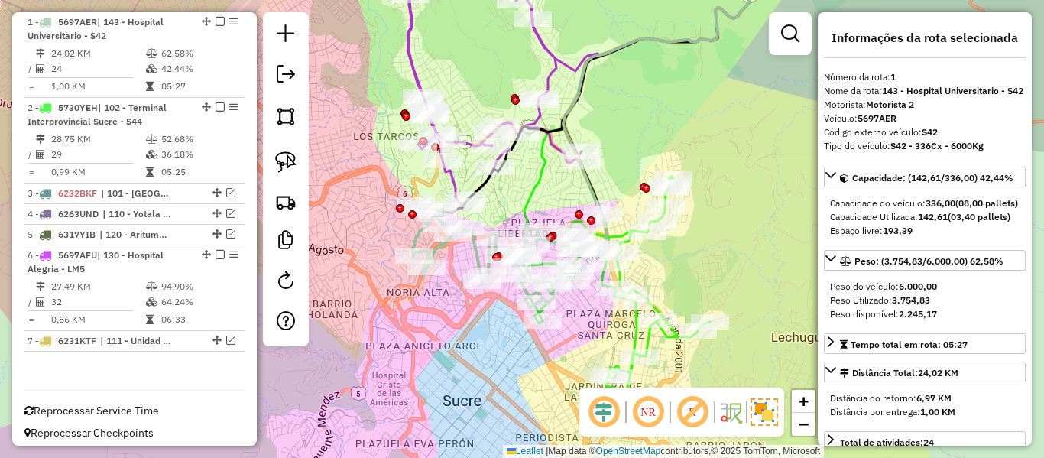
click at [645, 337] on icon at bounding box center [612, 284] width 196 height 214
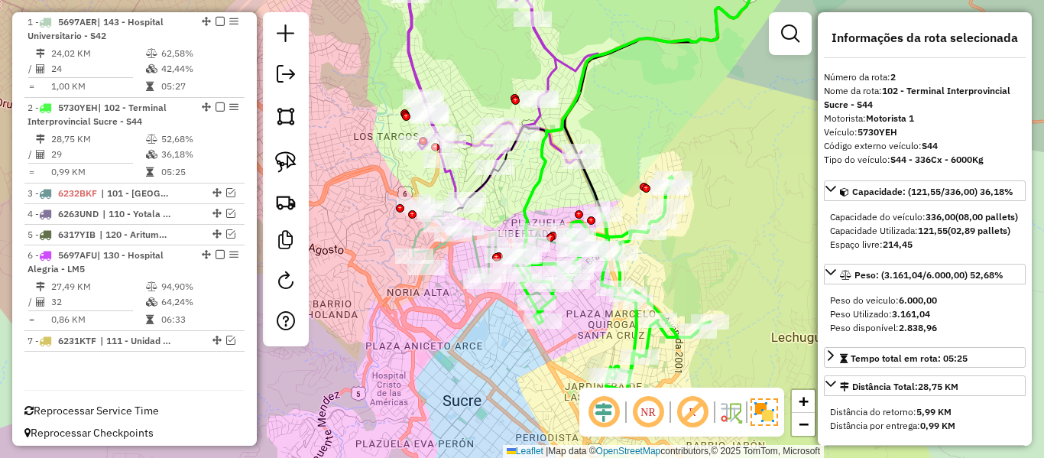
scroll to position [610, 0]
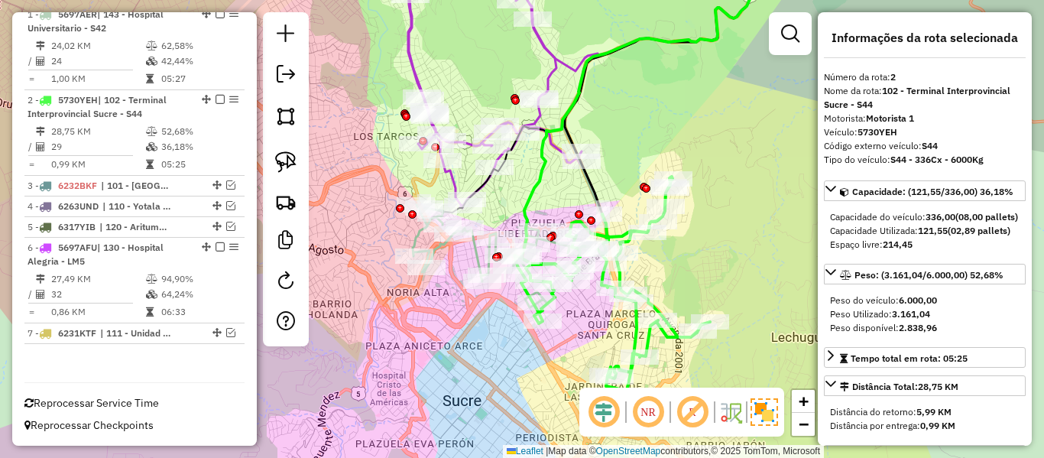
click at [550, 60] on icon at bounding box center [488, 81] width 188 height 254
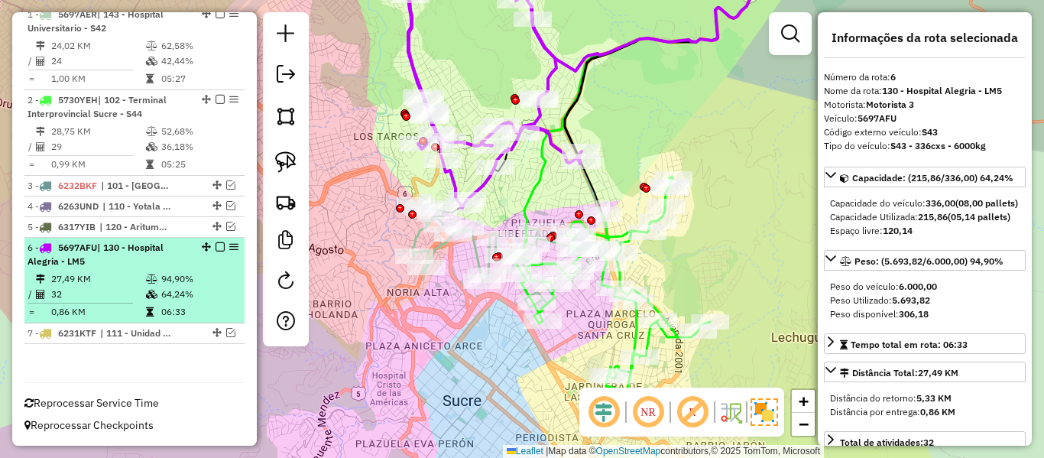
click at [222, 244] on div at bounding box center [216, 246] width 46 height 9
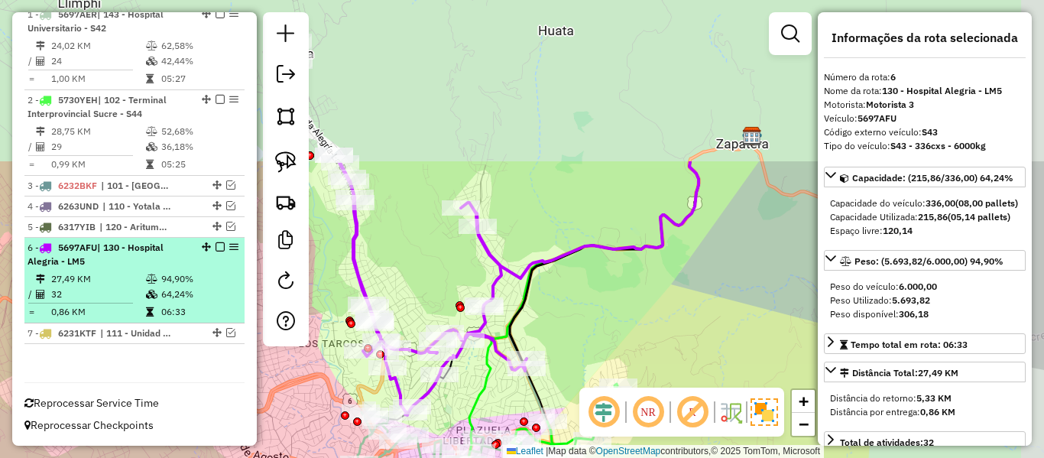
click at [216, 245] on em at bounding box center [220, 246] width 9 height 9
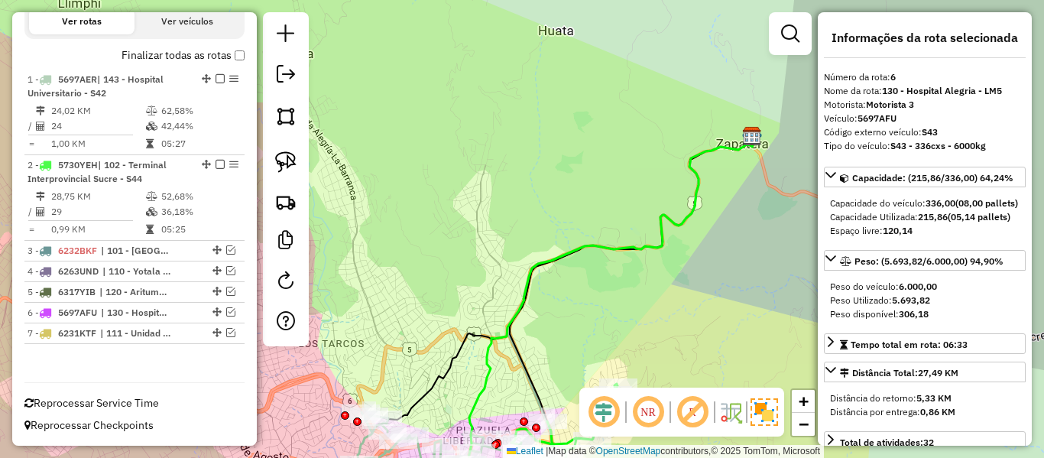
scroll to position [545, 0]
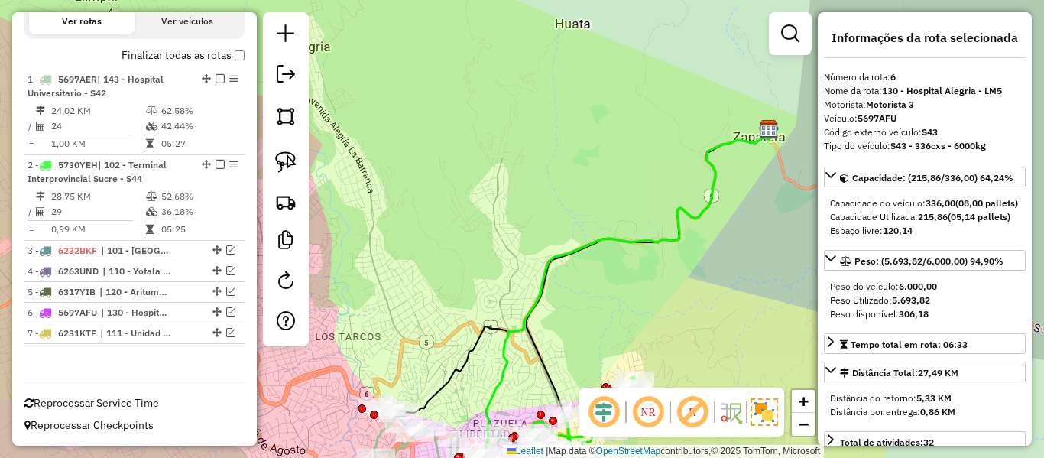
drag, startPoint x: 467, startPoint y: 274, endPoint x: 560, endPoint y: 242, distance: 97.7
click at [561, 243] on div "Janela de atendimento Grade de atendimento Capacidade Transportadoras Veículos …" at bounding box center [522, 229] width 1044 height 458
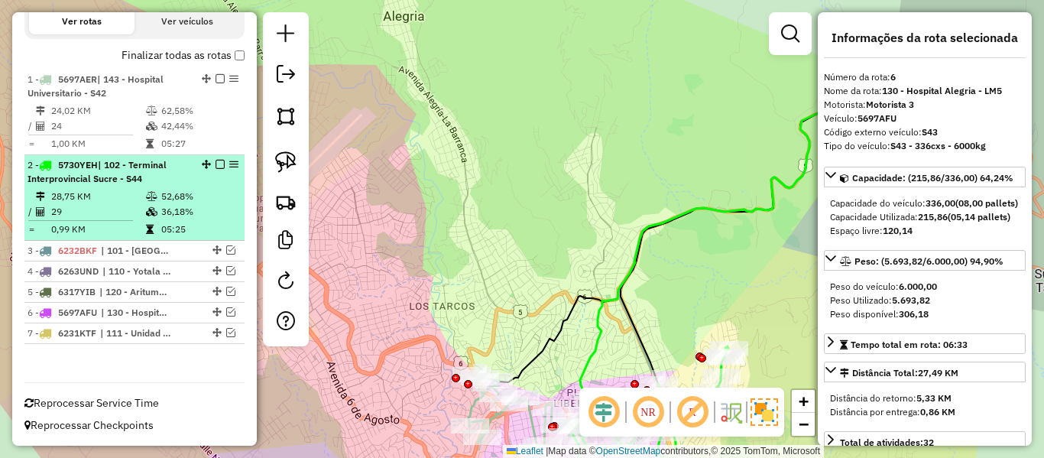
click at [211, 156] on li "2 - 5730YEH | 102 - Terminal Interprovincial [GEOGRAPHIC_DATA] - S44 28,75 KM 5…" at bounding box center [134, 198] width 220 height 86
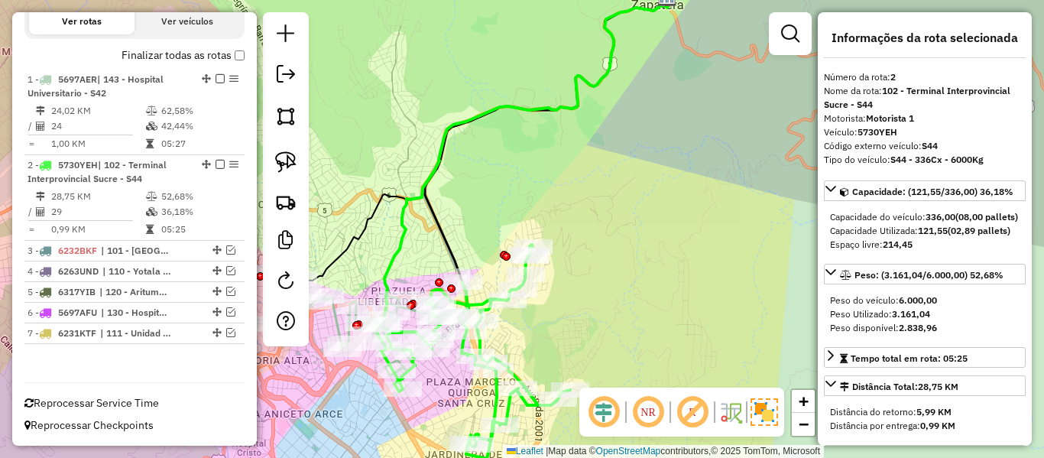
scroll to position [415, 0]
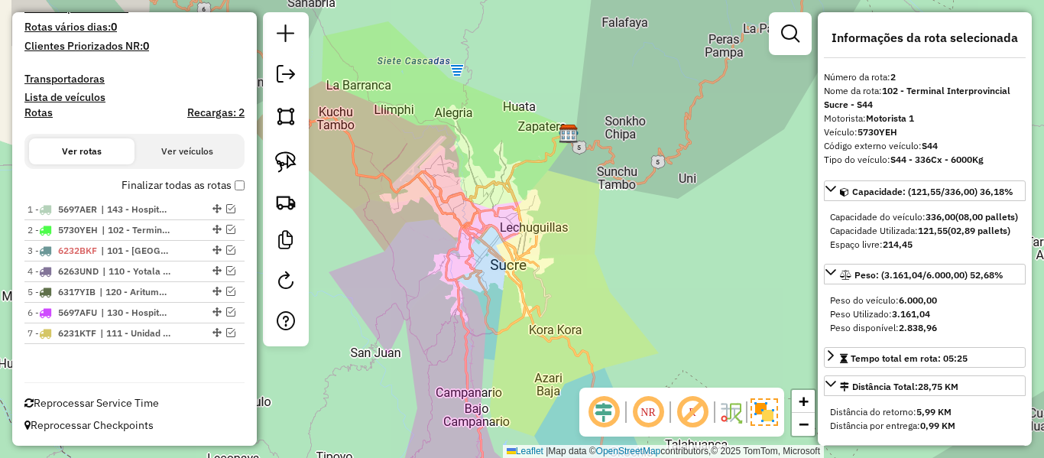
drag, startPoint x: 531, startPoint y: 238, endPoint x: 562, endPoint y: 230, distance: 32.4
click at [569, 230] on div "Janela de atendimento Grade de atendimento Capacidade Transportadoras Veículos …" at bounding box center [522, 229] width 1044 height 458
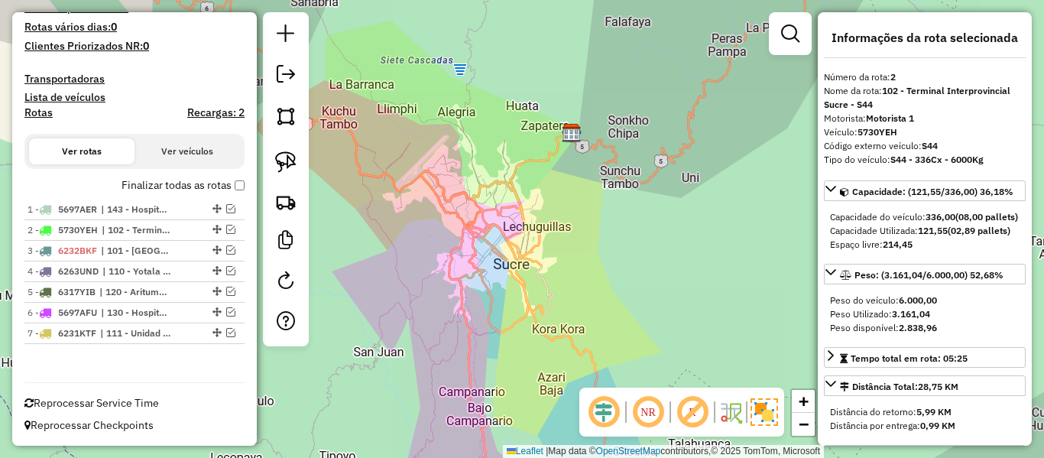
click at [178, 189] on label "Finalizar todas as rotas" at bounding box center [183, 185] width 123 height 16
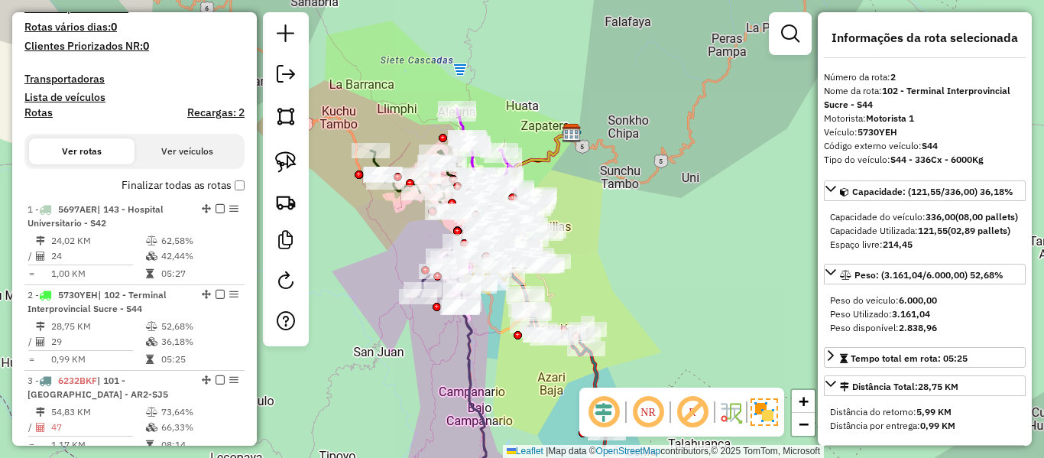
click at [39, 112] on h4 "Rotas" at bounding box center [38, 112] width 28 height 13
select select
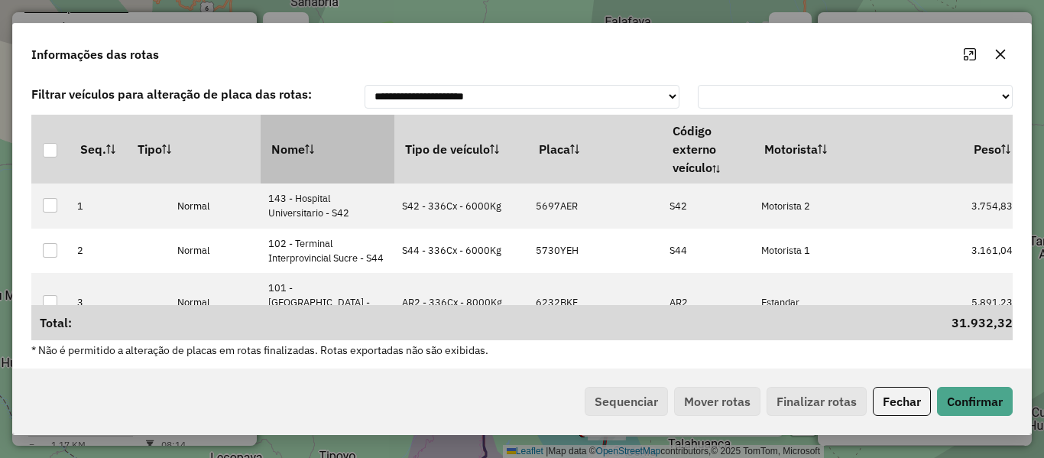
click at [341, 160] on th "Nome" at bounding box center [328, 149] width 134 height 69
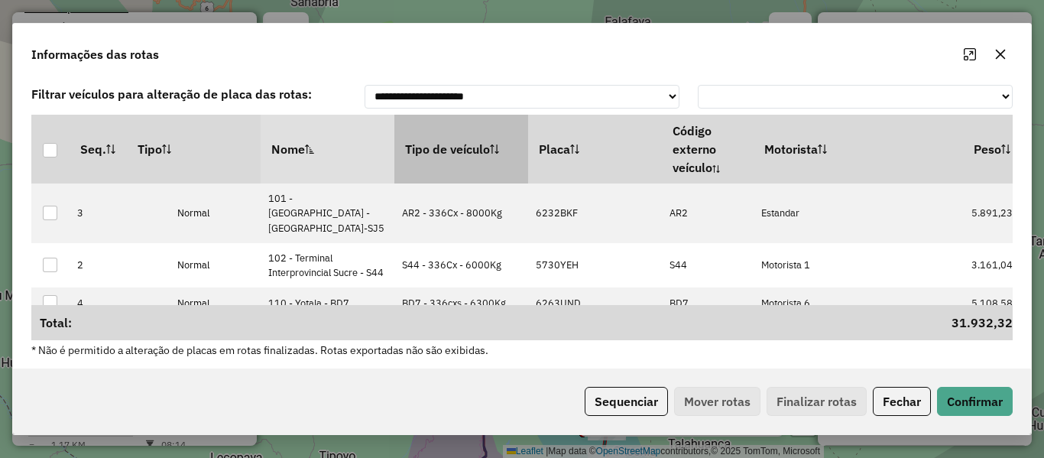
click at [433, 161] on th "Tipo de veículo" at bounding box center [461, 149] width 134 height 69
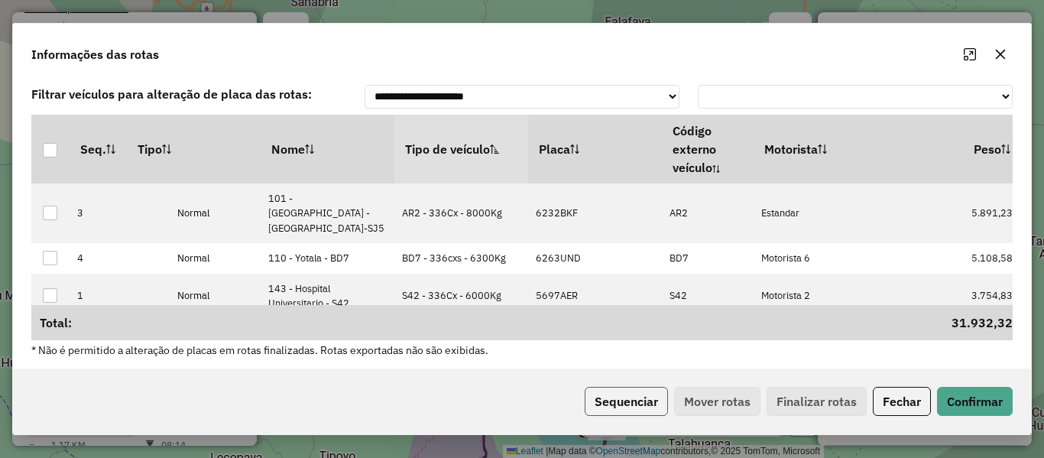
click at [654, 404] on button "Sequenciar" at bounding box center [626, 401] width 83 height 29
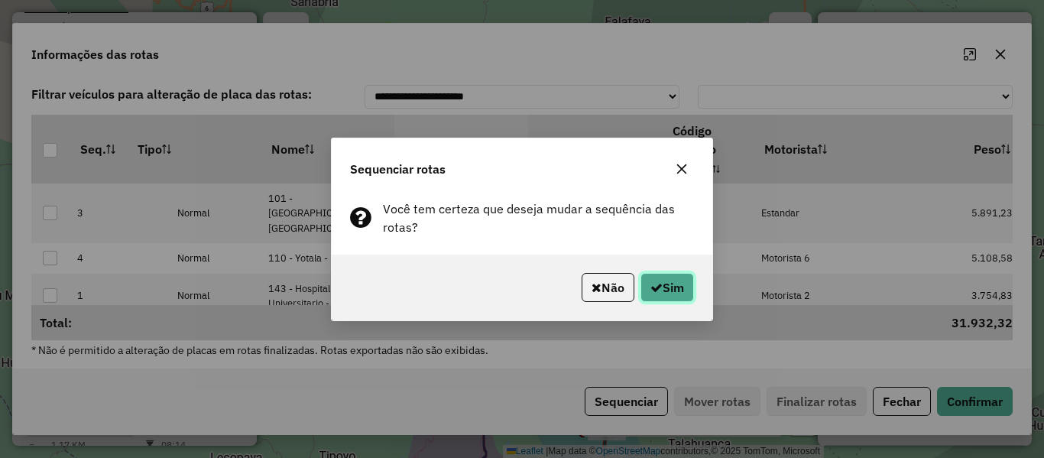
click at [661, 277] on button "Sim" at bounding box center [668, 287] width 54 height 29
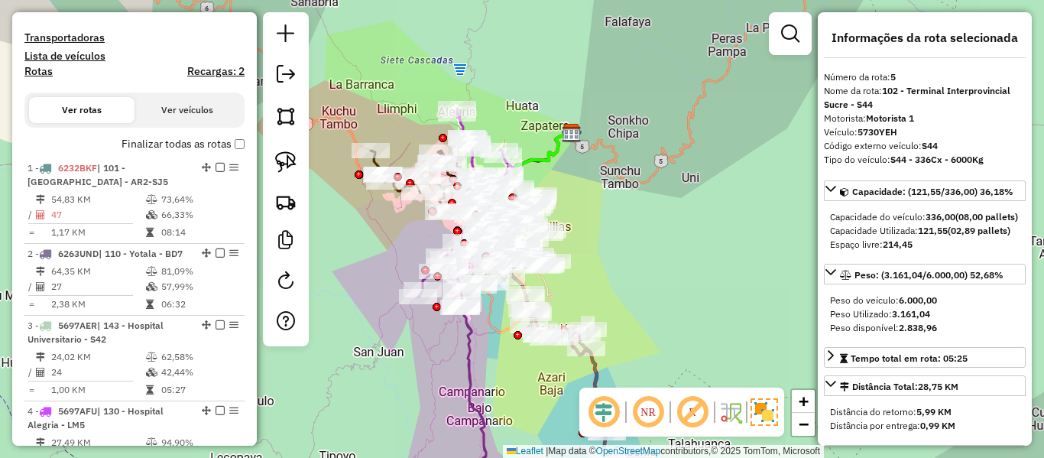
scroll to position [306, 0]
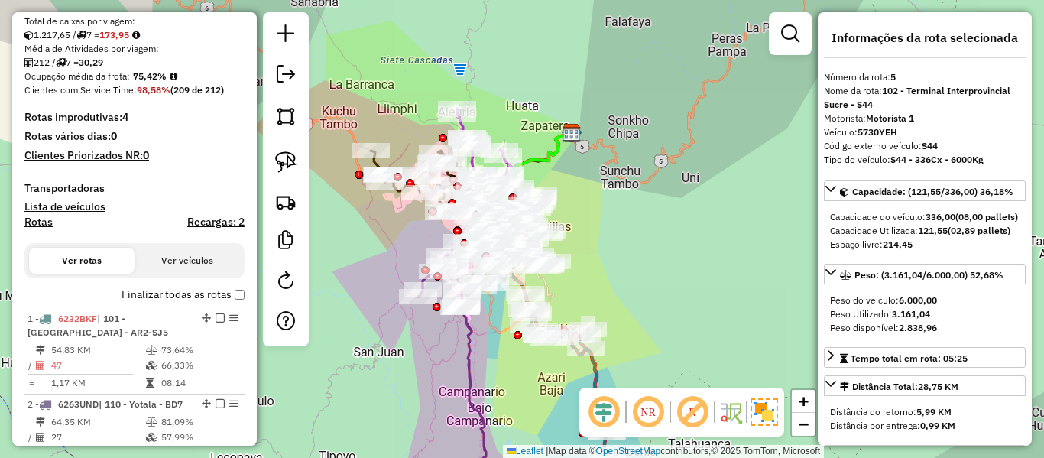
click at [172, 287] on label "Finalizar todas as rotas" at bounding box center [183, 295] width 123 height 16
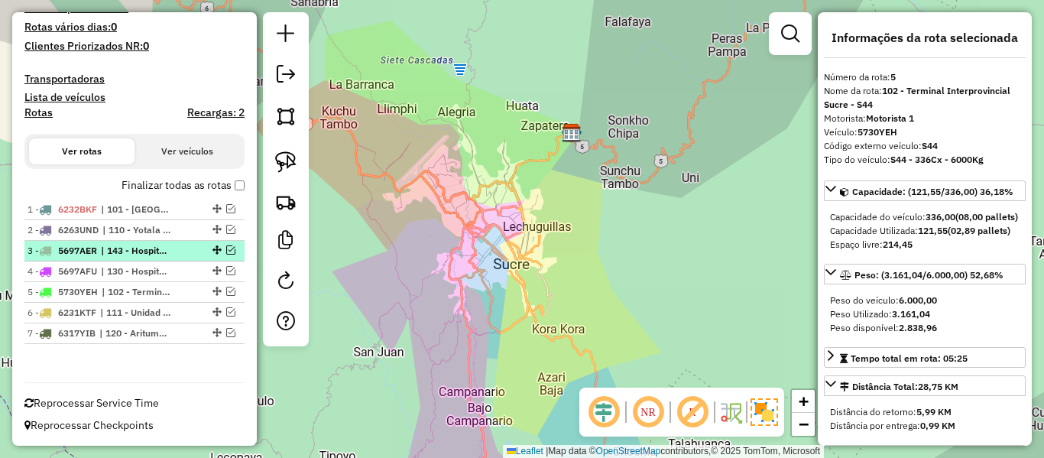
scroll to position [0, 0]
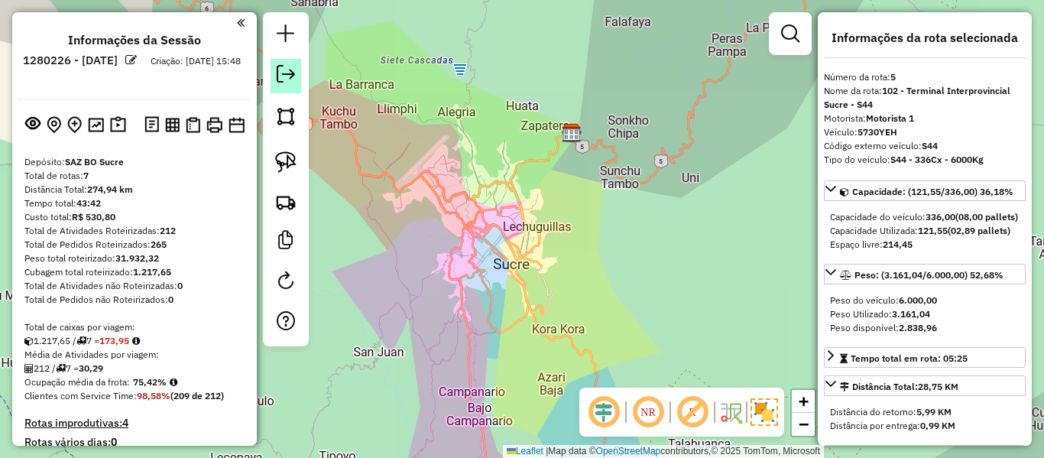
click at [285, 75] on em at bounding box center [286, 74] width 18 height 18
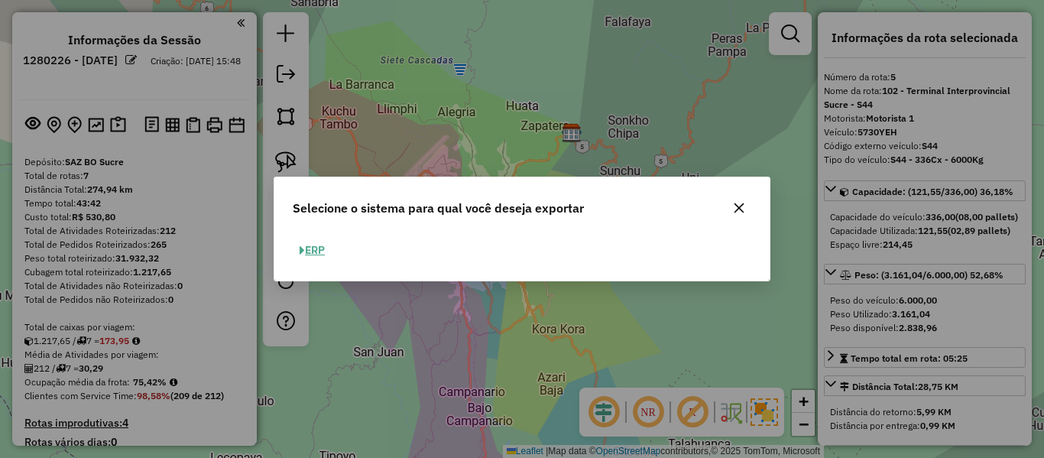
click at [322, 248] on button "ERP" at bounding box center [312, 250] width 39 height 24
select select "**"
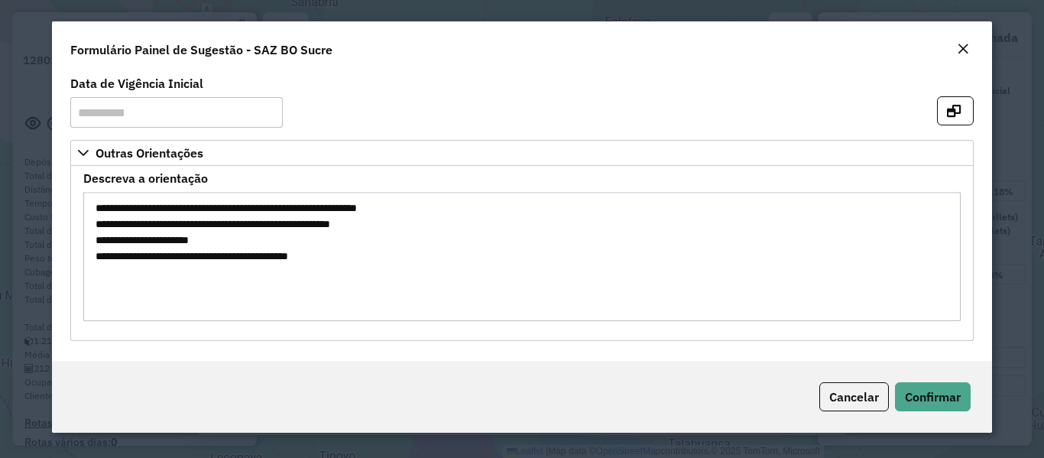
click at [518, 242] on textarea "**********" at bounding box center [521, 256] width 877 height 129
click at [913, 385] on button "Confirmar" at bounding box center [933, 396] width 76 height 29
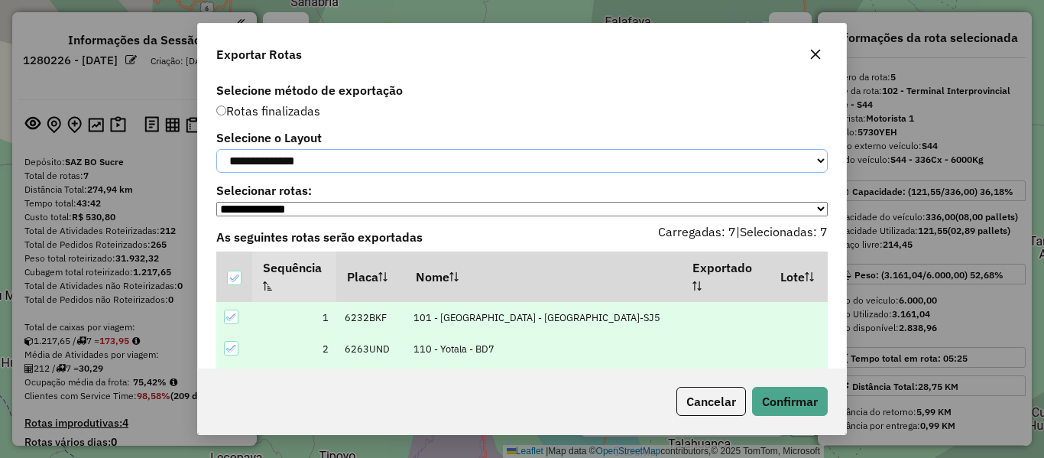
click at [400, 161] on select "**********" at bounding box center [522, 161] width 612 height 24
select select "*********"
click at [216, 149] on select "**********" at bounding box center [522, 161] width 612 height 24
click at [780, 404] on button "Confirmar" at bounding box center [790, 401] width 76 height 29
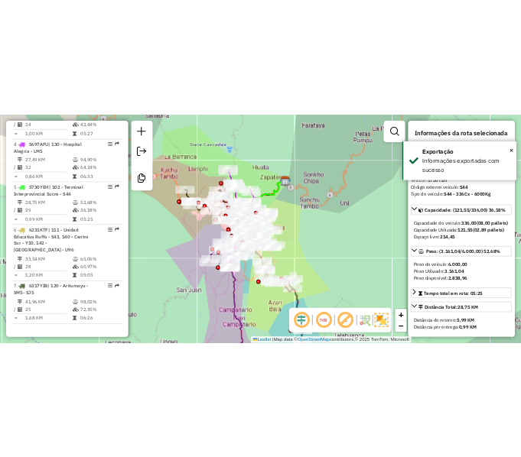
scroll to position [832, 0]
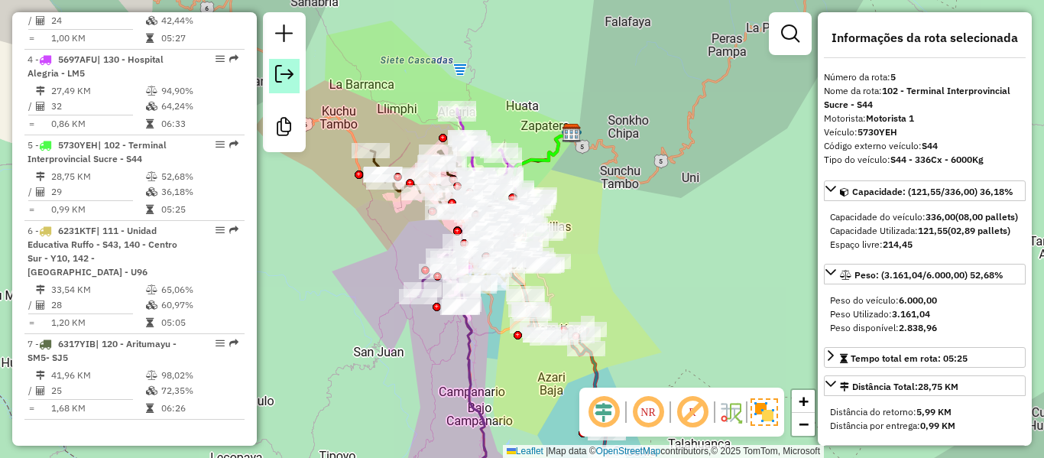
click at [289, 72] on em at bounding box center [284, 74] width 18 height 18
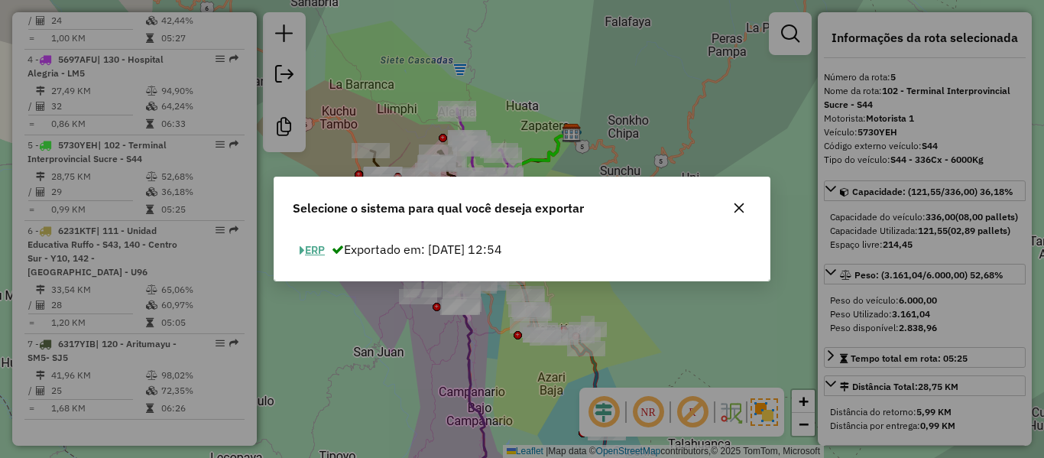
click at [316, 251] on button "ERP" at bounding box center [312, 250] width 39 height 24
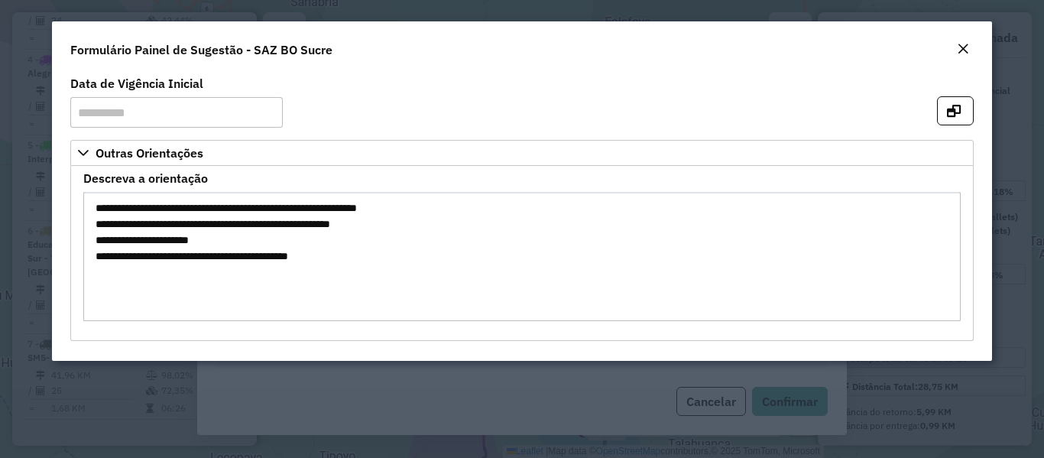
click at [957, 52] on em "Close" at bounding box center [963, 49] width 12 height 12
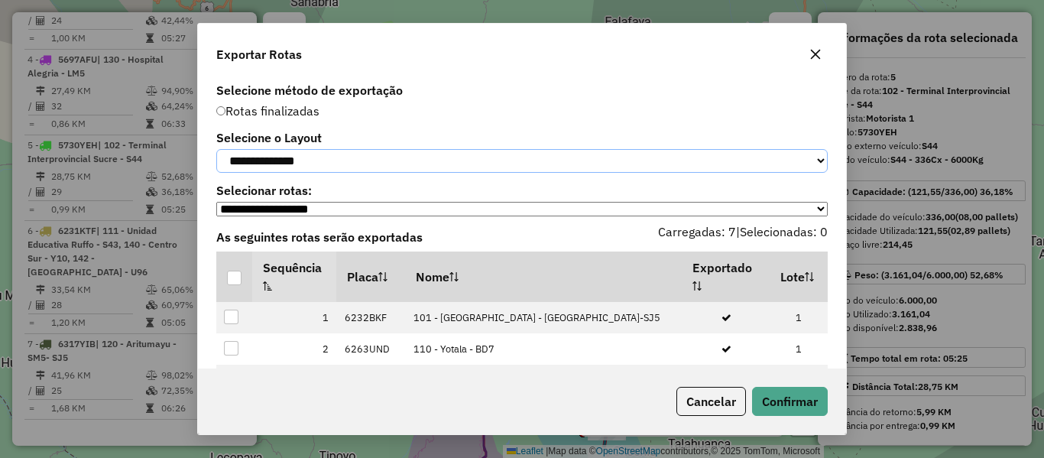
click at [332, 154] on select "**********" at bounding box center [522, 161] width 612 height 24
select select "*********"
click at [216, 149] on select "**********" at bounding box center [522, 161] width 612 height 24
click at [229, 285] on div at bounding box center [234, 278] width 15 height 15
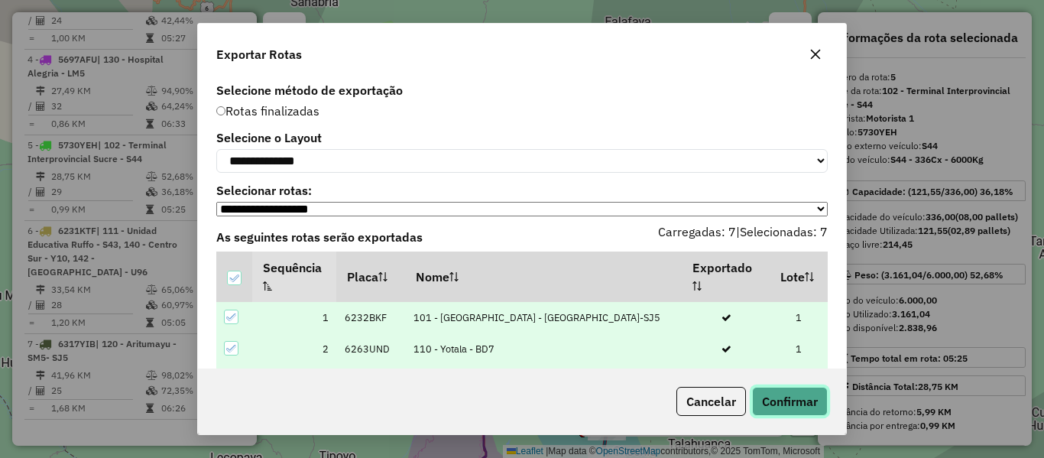
click at [794, 404] on button "Confirmar" at bounding box center [790, 401] width 76 height 29
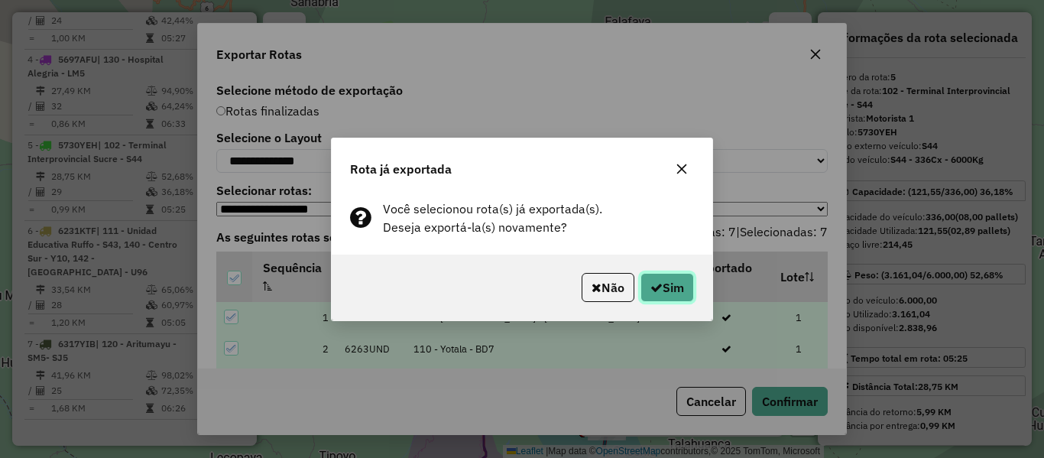
click at [682, 287] on button "Sim" at bounding box center [668, 287] width 54 height 29
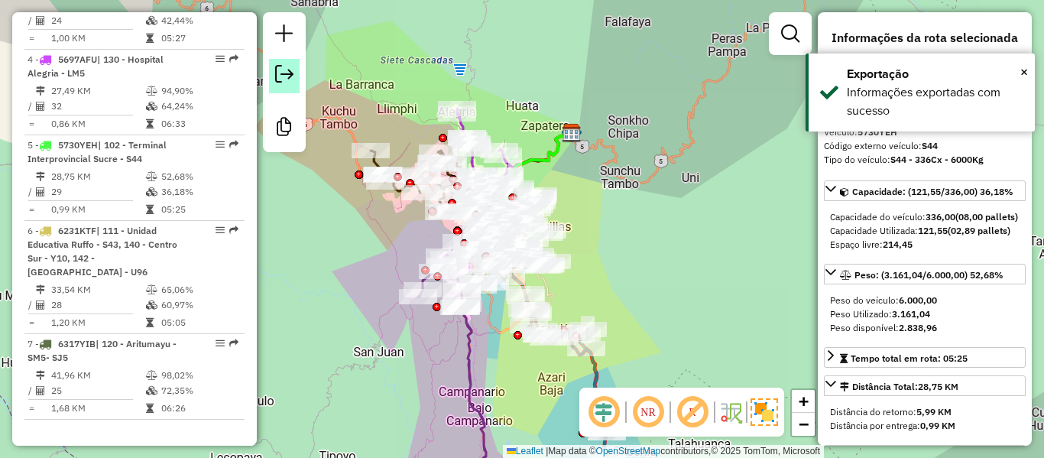
click at [280, 73] on em at bounding box center [284, 74] width 18 height 18
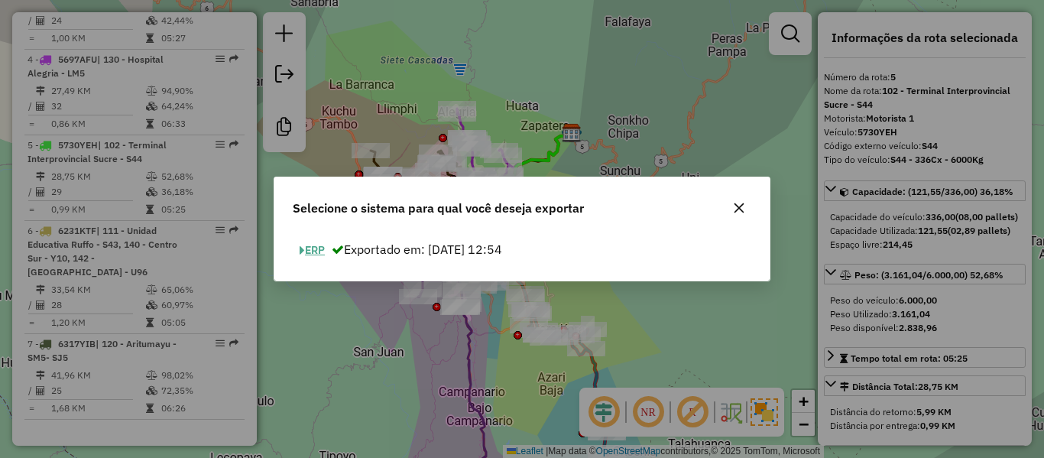
click at [327, 251] on button "ERP" at bounding box center [312, 250] width 39 height 24
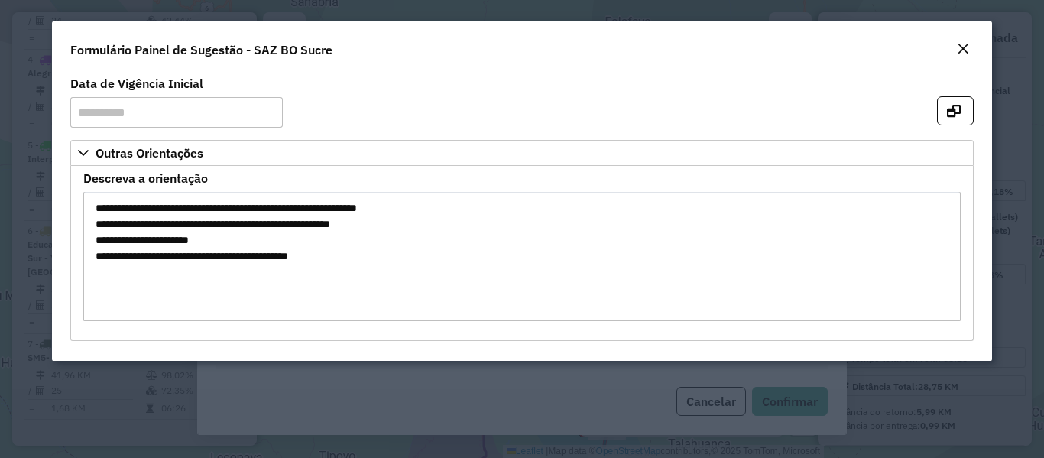
drag, startPoint x: 962, startPoint y: 42, endPoint x: 699, endPoint y: 109, distance: 271.4
click at [956, 42] on button "Close" at bounding box center [962, 50] width 21 height 20
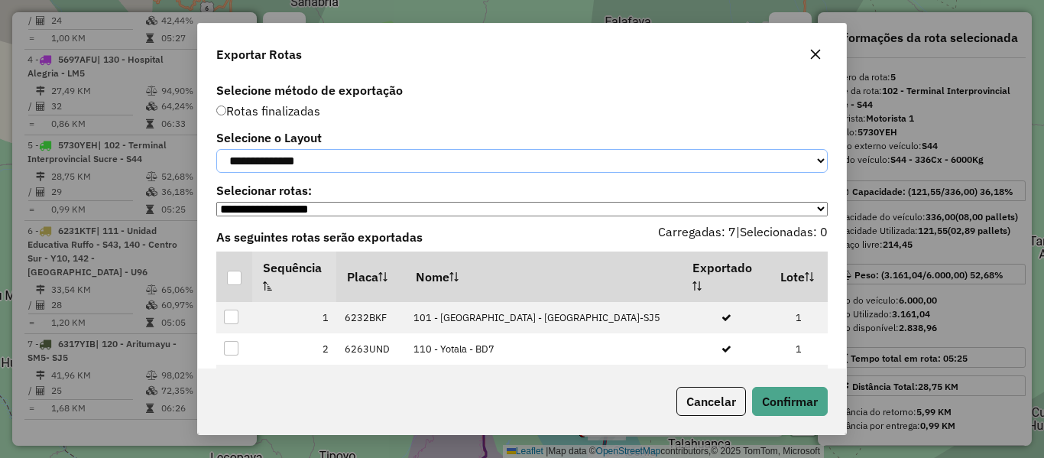
click at [376, 165] on select "**********" at bounding box center [522, 161] width 612 height 24
select select "*********"
click at [216, 149] on select "**********" at bounding box center [522, 161] width 612 height 24
click at [232, 281] on div at bounding box center [234, 278] width 15 height 15
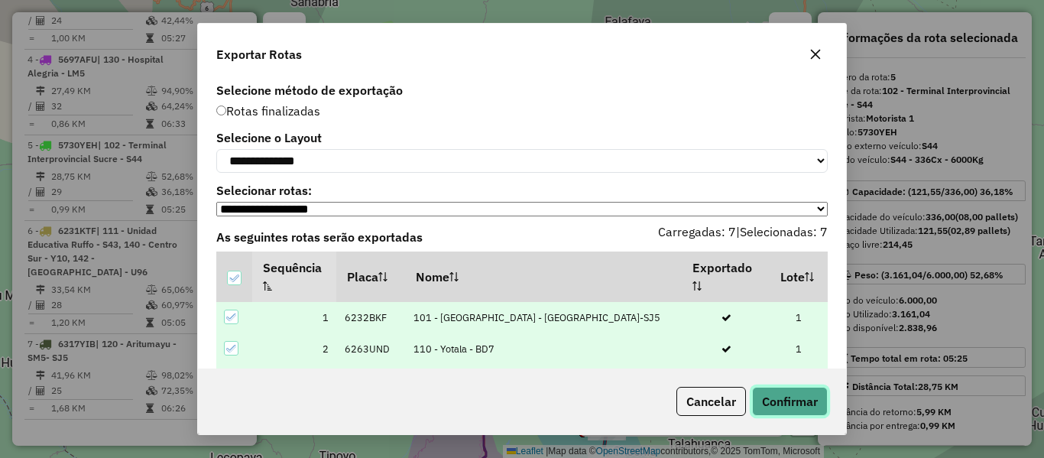
click at [775, 393] on button "Confirmar" at bounding box center [790, 401] width 76 height 29
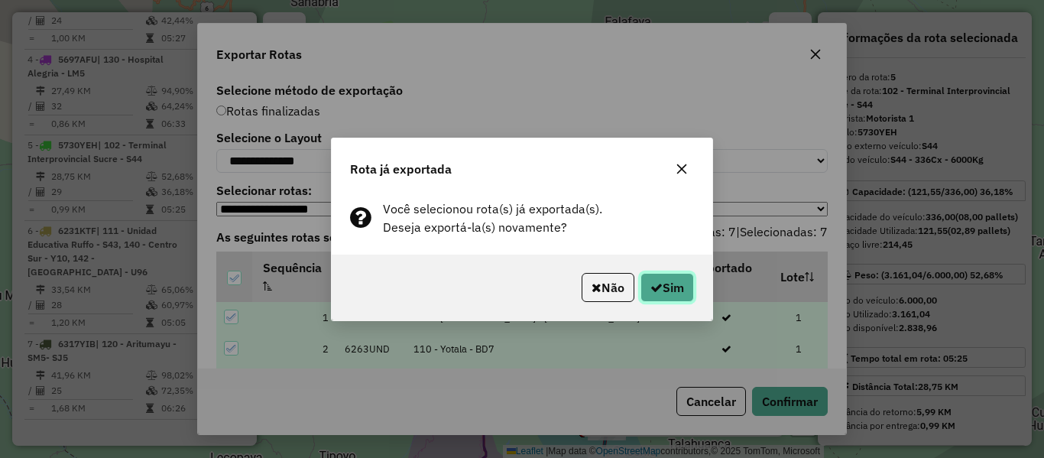
click at [672, 294] on button "Sim" at bounding box center [668, 287] width 54 height 29
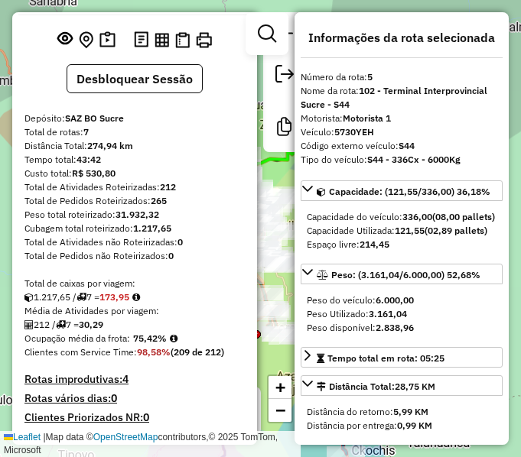
scroll to position [0, 0]
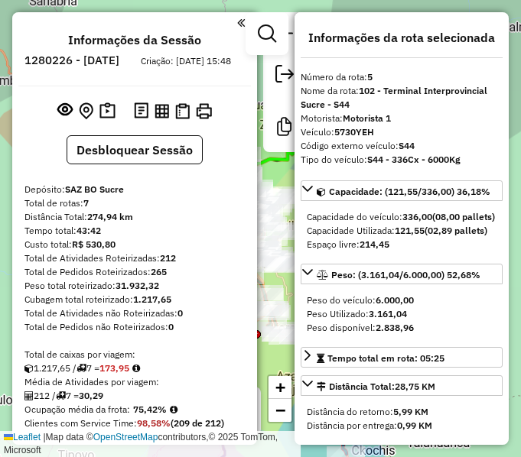
click at [119, 63] on h6 "1280226 - [DATE]" at bounding box center [71, 61] width 95 height 14
copy h6 "22"
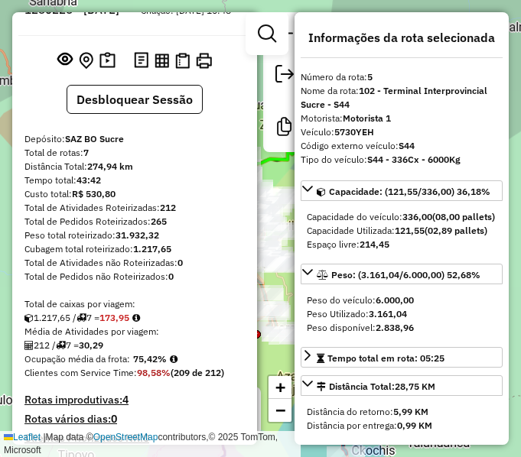
scroll to position [76, 0]
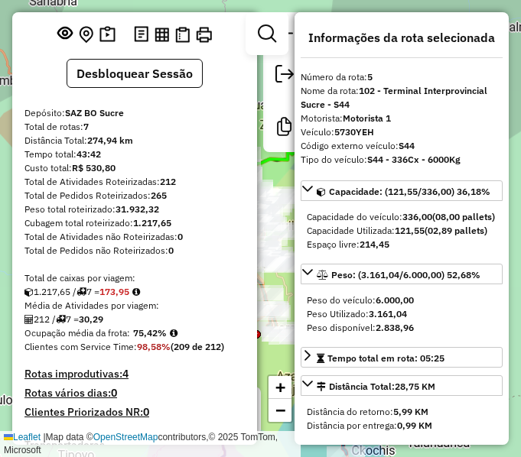
click at [168, 187] on strong "212" at bounding box center [168, 181] width 16 height 11
click at [172, 187] on strong "212" at bounding box center [168, 181] width 16 height 11
copy strong "212"
click at [149, 339] on strong "75,42%" at bounding box center [150, 332] width 34 height 11
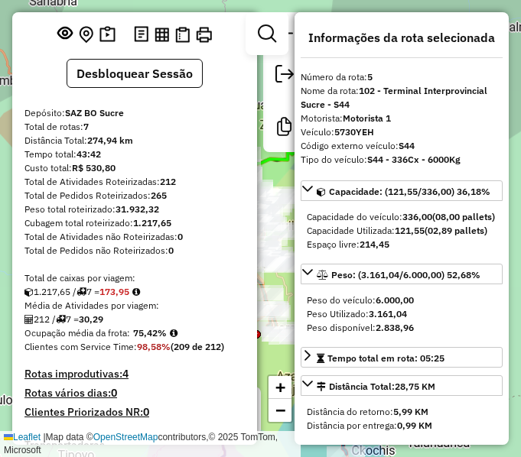
click at [149, 339] on strong "75,42%" at bounding box center [150, 332] width 34 height 11
copy strong "75,42"
click at [99, 325] on strong "30,29" at bounding box center [91, 318] width 24 height 11
copy strong "30,29"
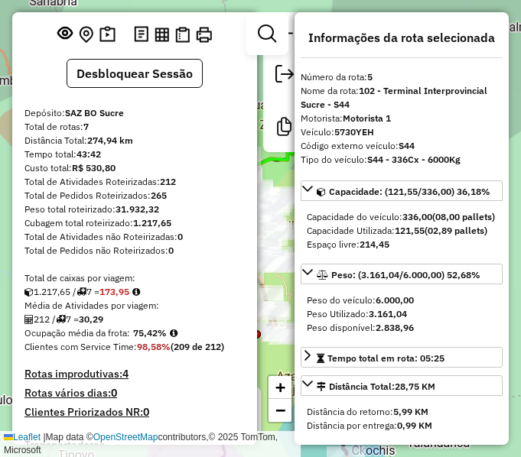
click at [85, 134] on div "Total de rotas: 7" at bounding box center [134, 127] width 220 height 14
copy strong "7"
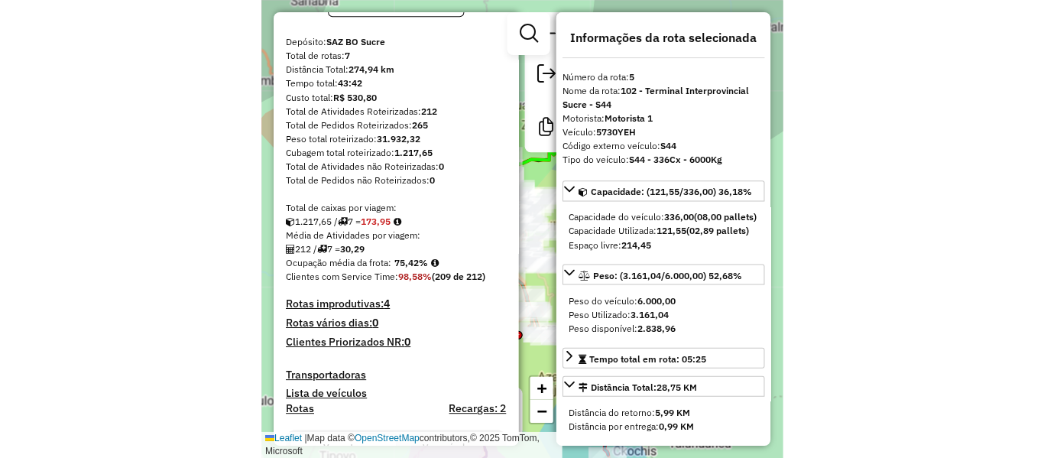
scroll to position [153, 0]
